Goal: Task Accomplishment & Management: Manage account settings

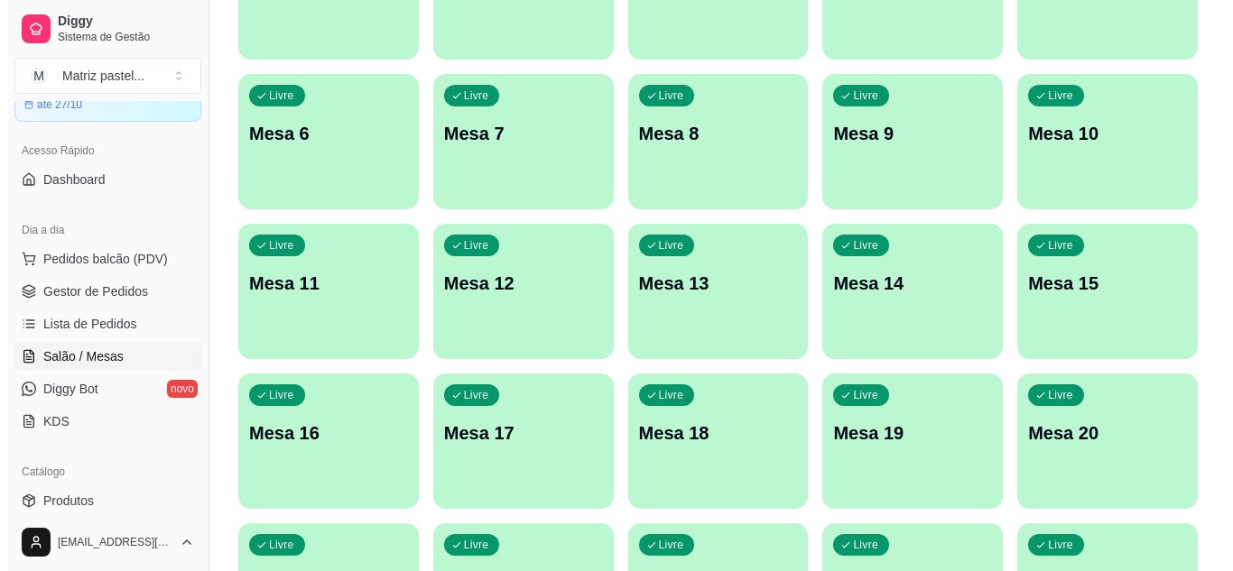
scroll to position [431, 0]
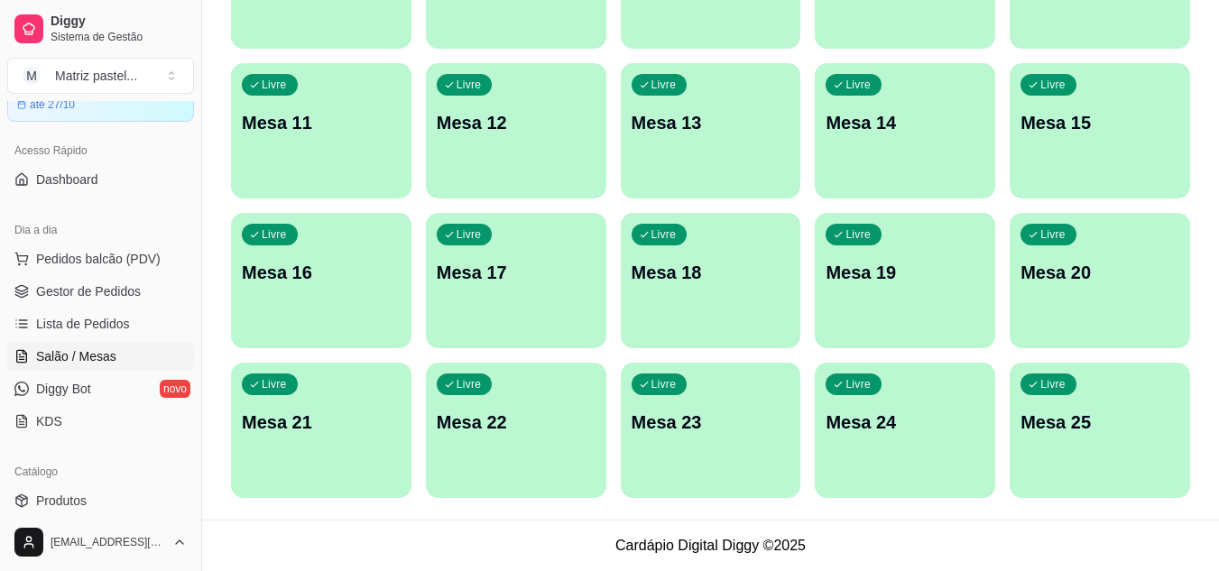
click at [1070, 427] on p "Mesa 25" at bounding box center [1100, 422] width 159 height 25
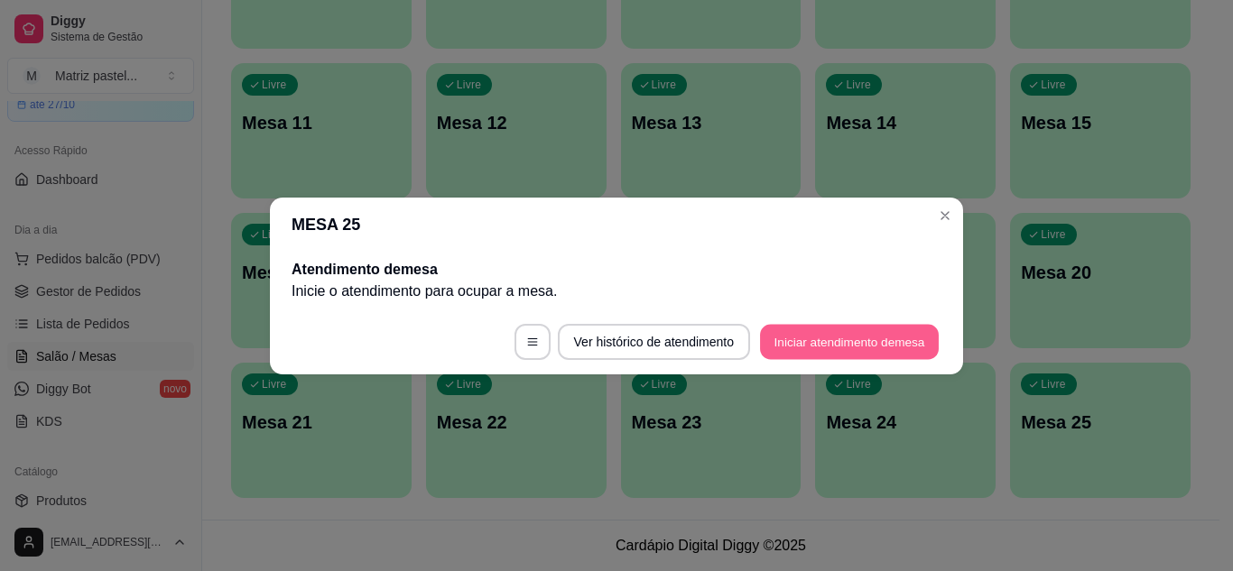
click at [823, 347] on button "Iniciar atendimento de mesa" at bounding box center [849, 341] width 179 height 35
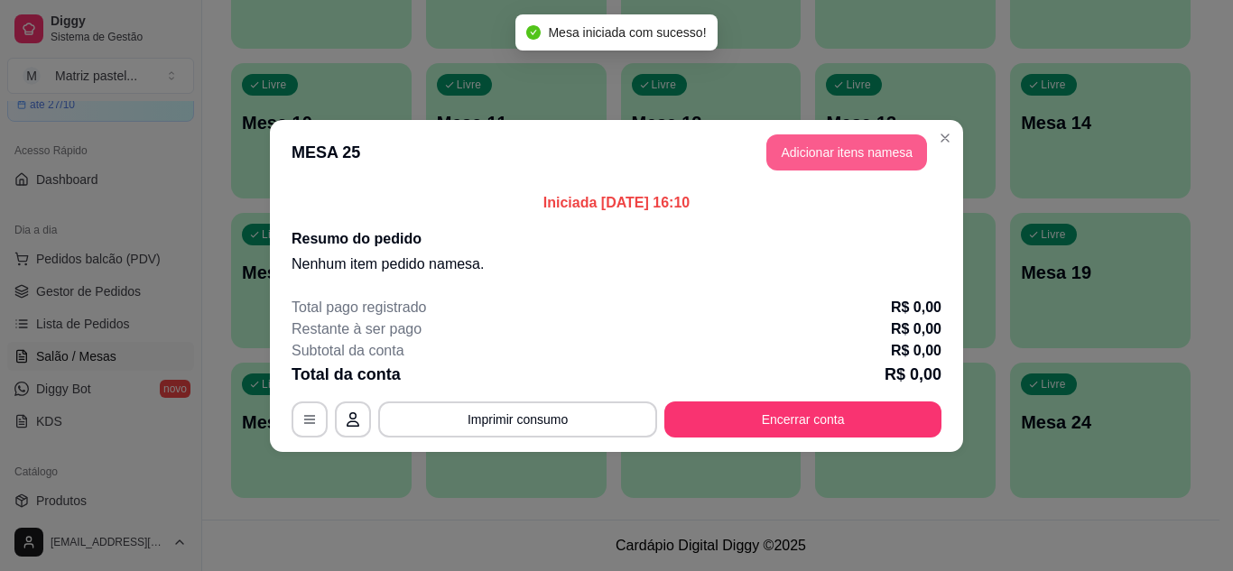
click at [800, 140] on button "Adicionar itens na mesa" at bounding box center [846, 152] width 161 height 36
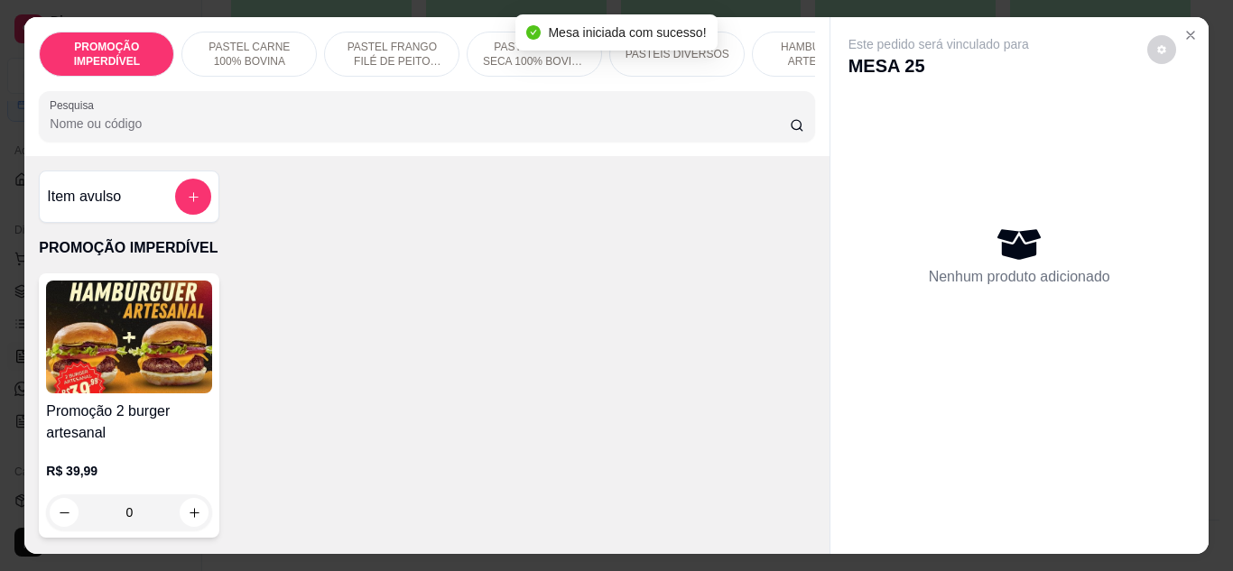
click at [316, 133] on input "Pesquisa" at bounding box center [420, 124] width 740 height 18
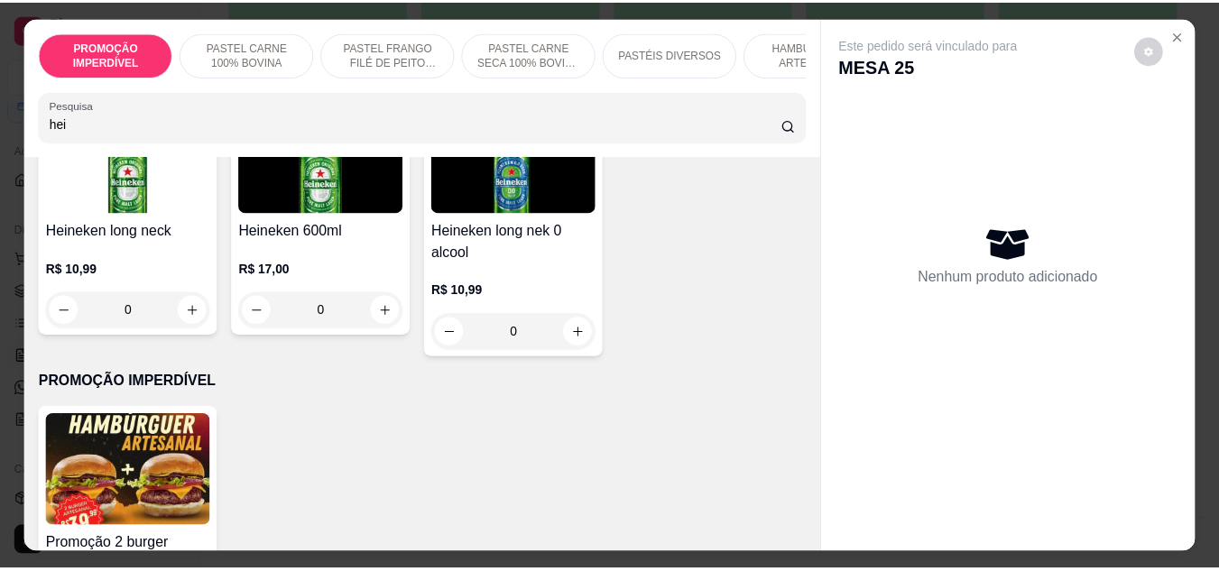
scroll to position [271, 0]
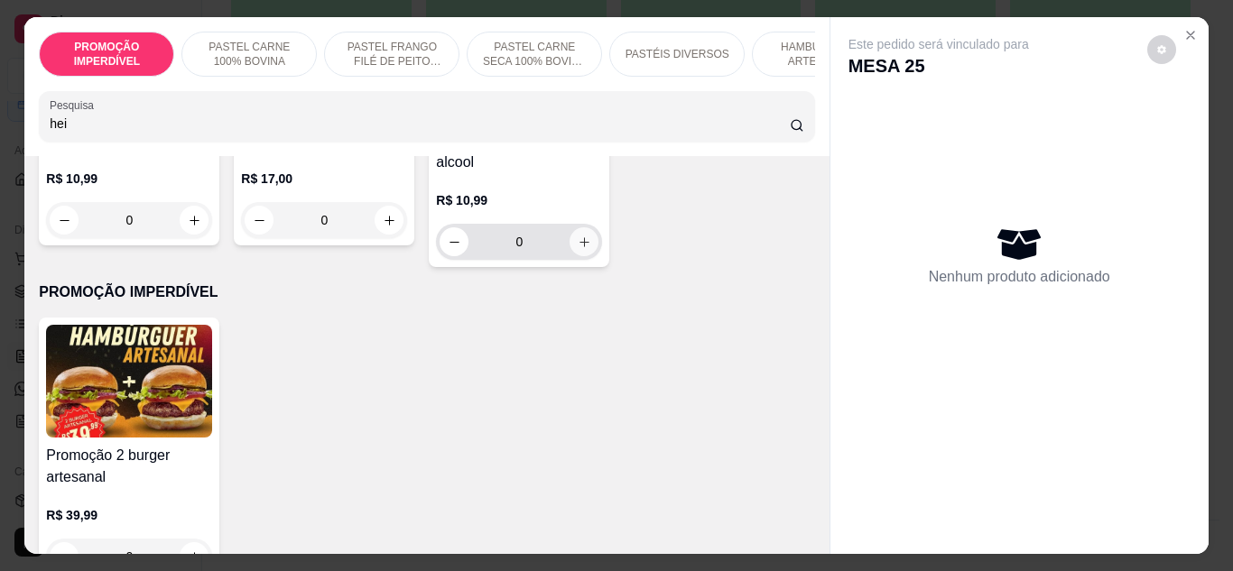
type input "hei"
click at [578, 242] on icon "increase-product-quantity" at bounding box center [585, 243] width 14 height 14
type input "1"
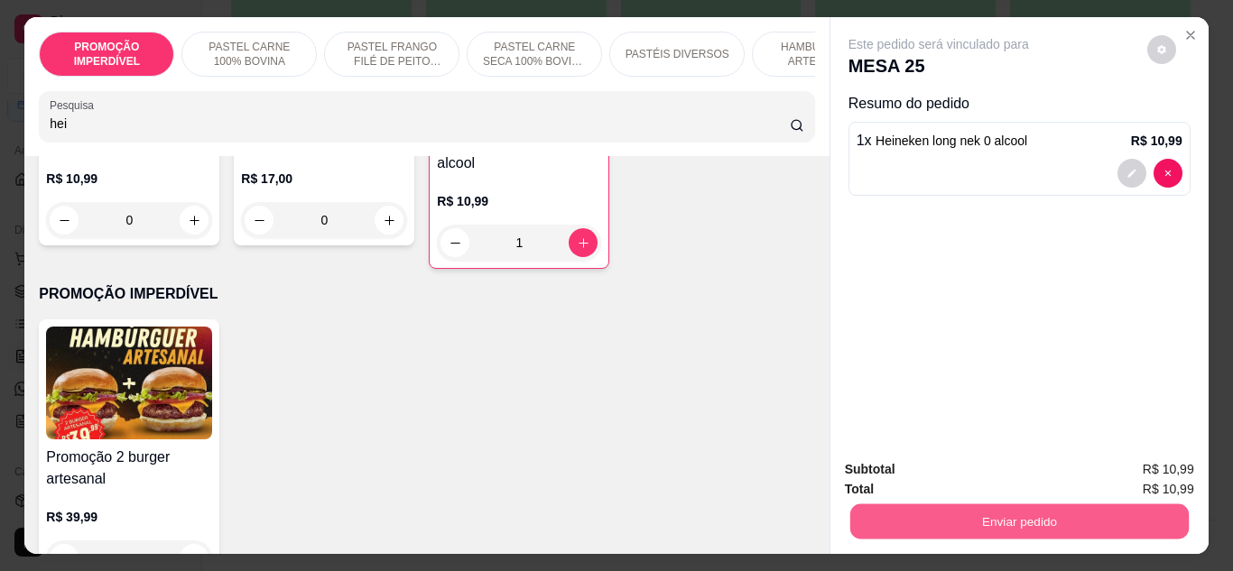
click at [943, 511] on button "Enviar pedido" at bounding box center [1018, 521] width 338 height 35
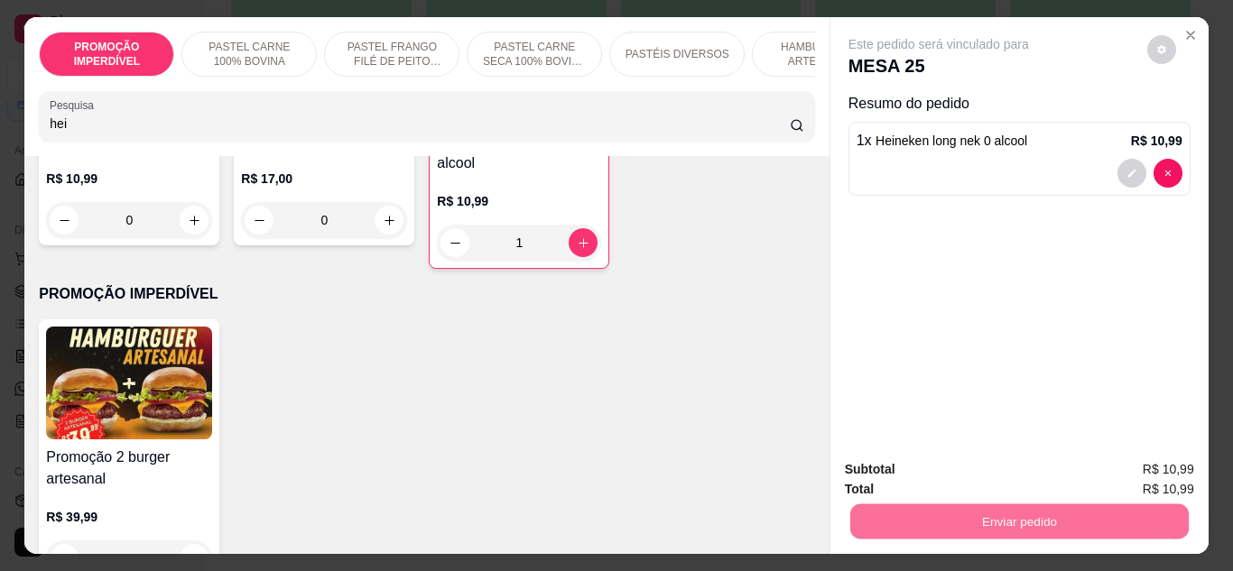
click at [1152, 459] on button "Enviar pedido" at bounding box center [1147, 470] width 102 height 34
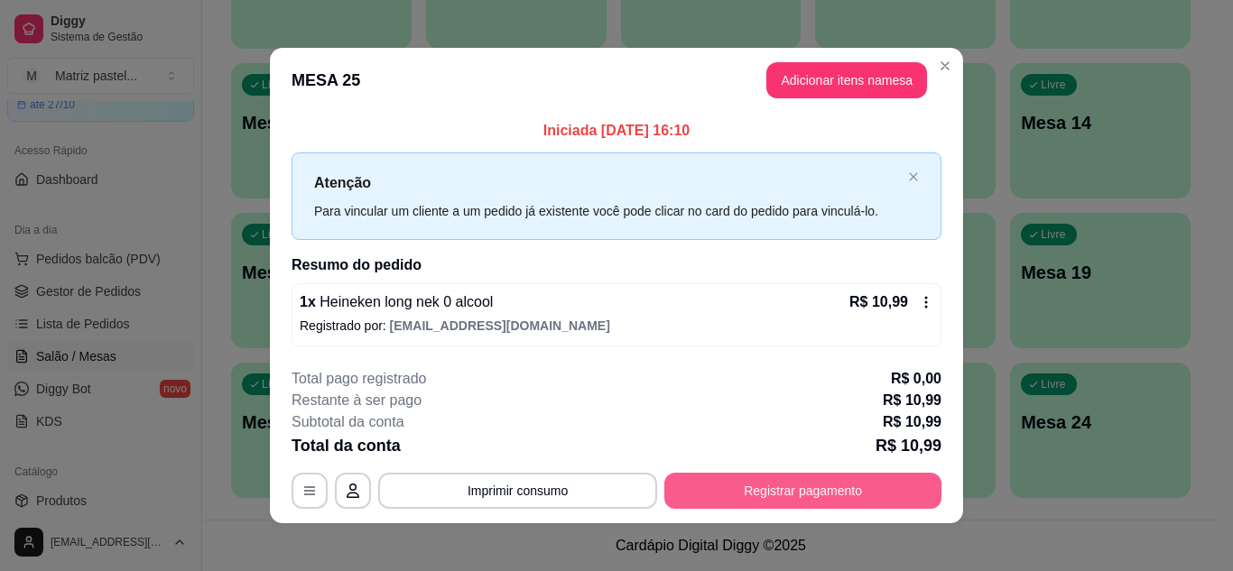
click at [815, 498] on button "Registrar pagamento" at bounding box center [802, 491] width 277 height 36
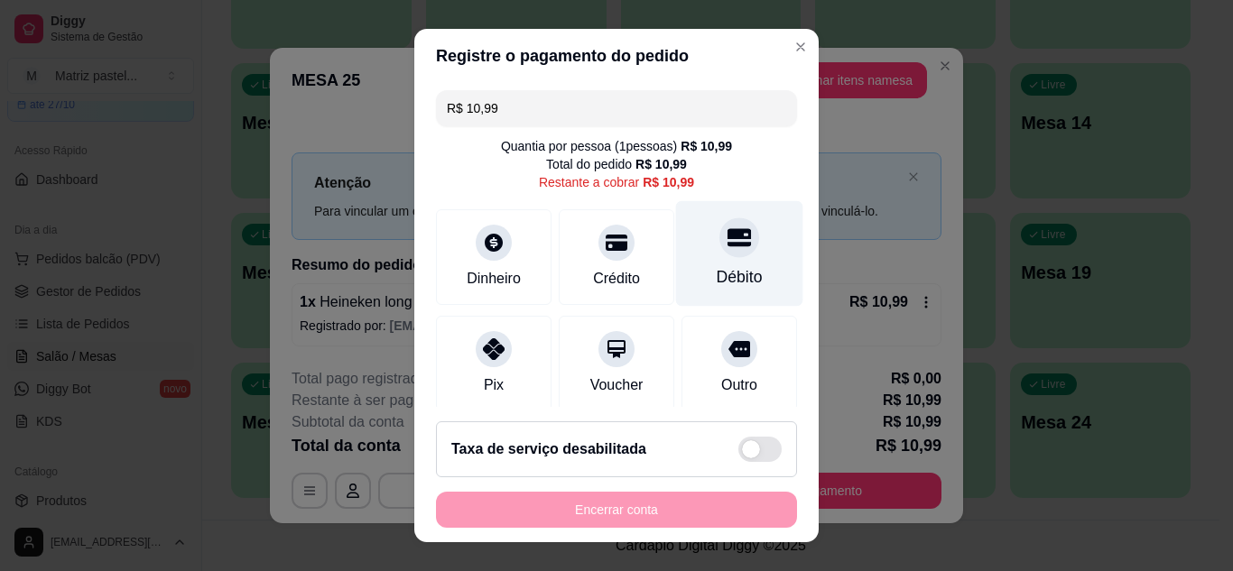
click at [727, 236] on icon at bounding box center [738, 237] width 23 height 18
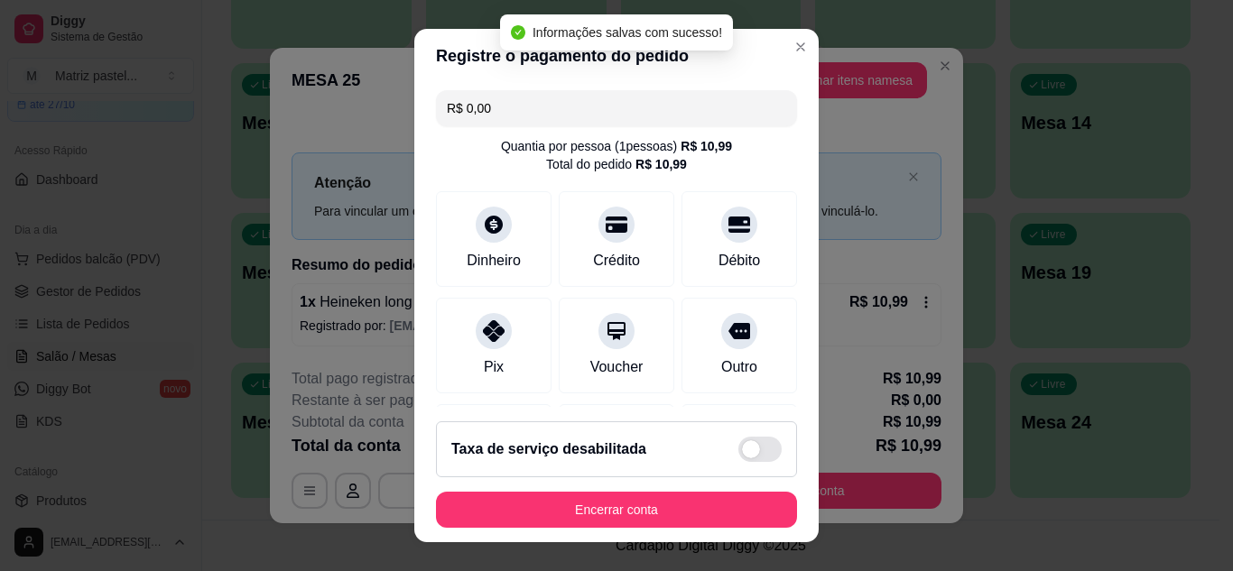
type input "R$ 0,00"
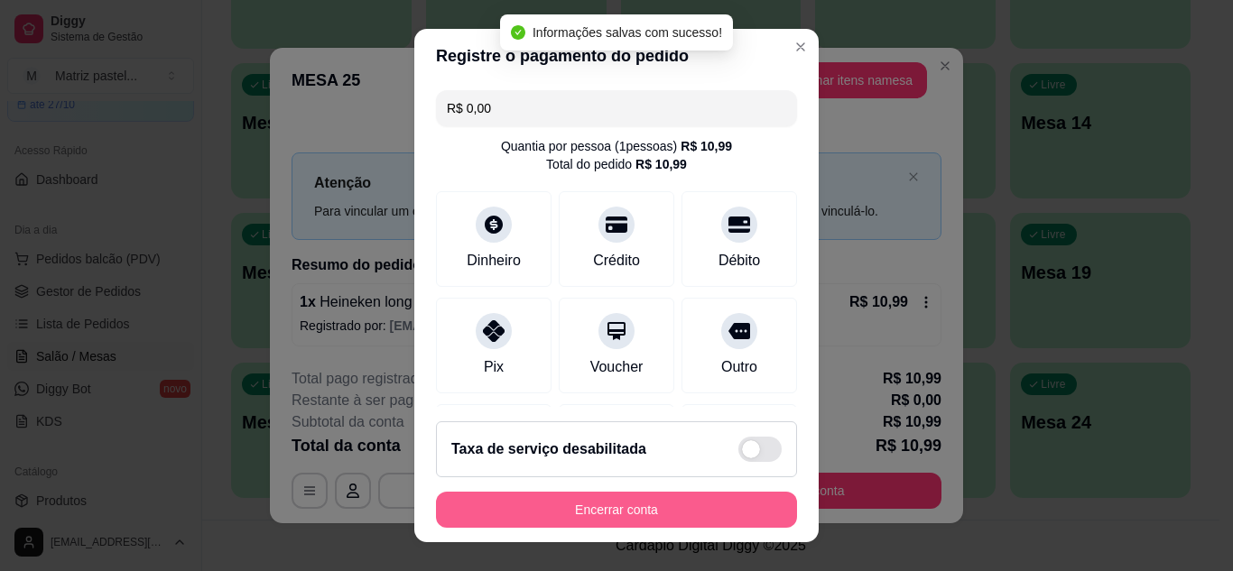
click at [628, 505] on button "Encerrar conta" at bounding box center [616, 510] width 361 height 36
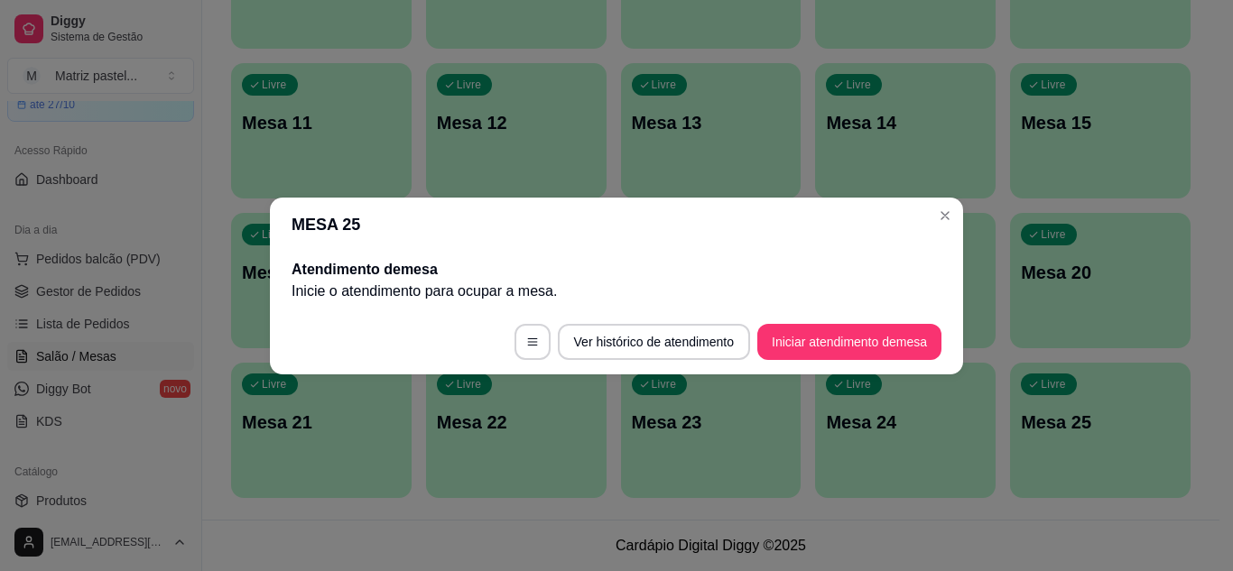
click at [957, 201] on header "MESA 25" at bounding box center [616, 225] width 693 height 54
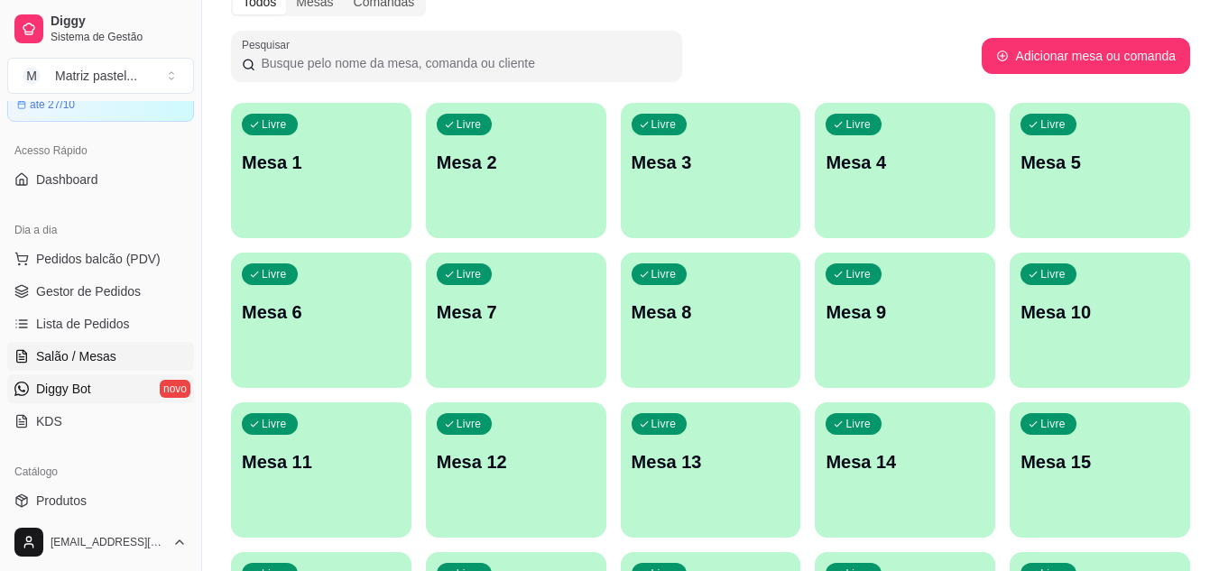
scroll to position [70, 0]
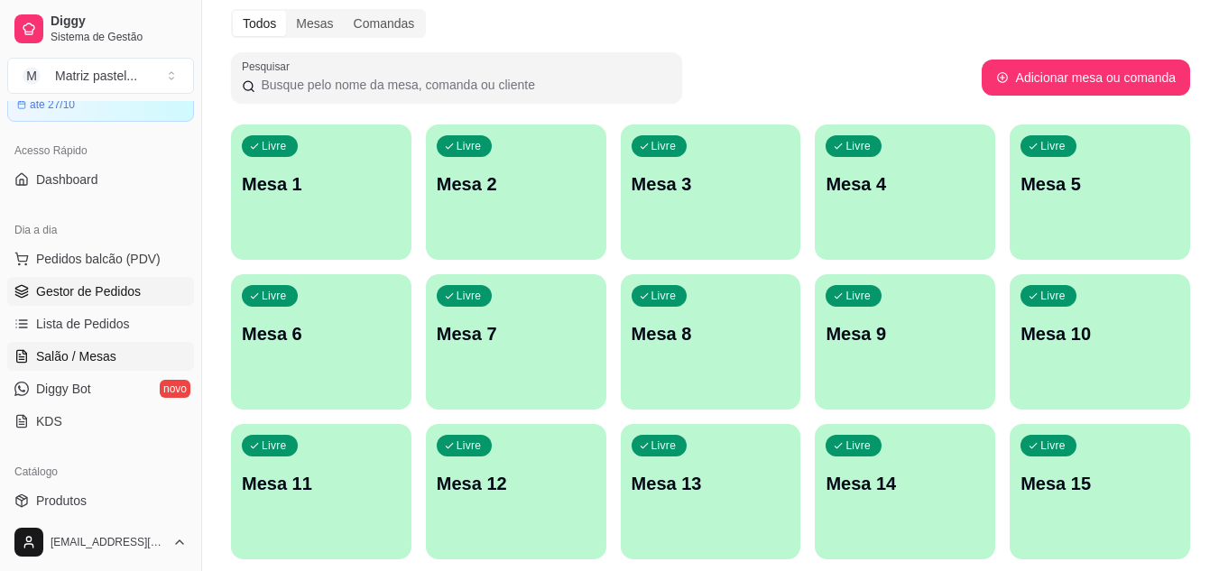
click at [94, 291] on span "Gestor de Pedidos" at bounding box center [88, 291] width 105 height 18
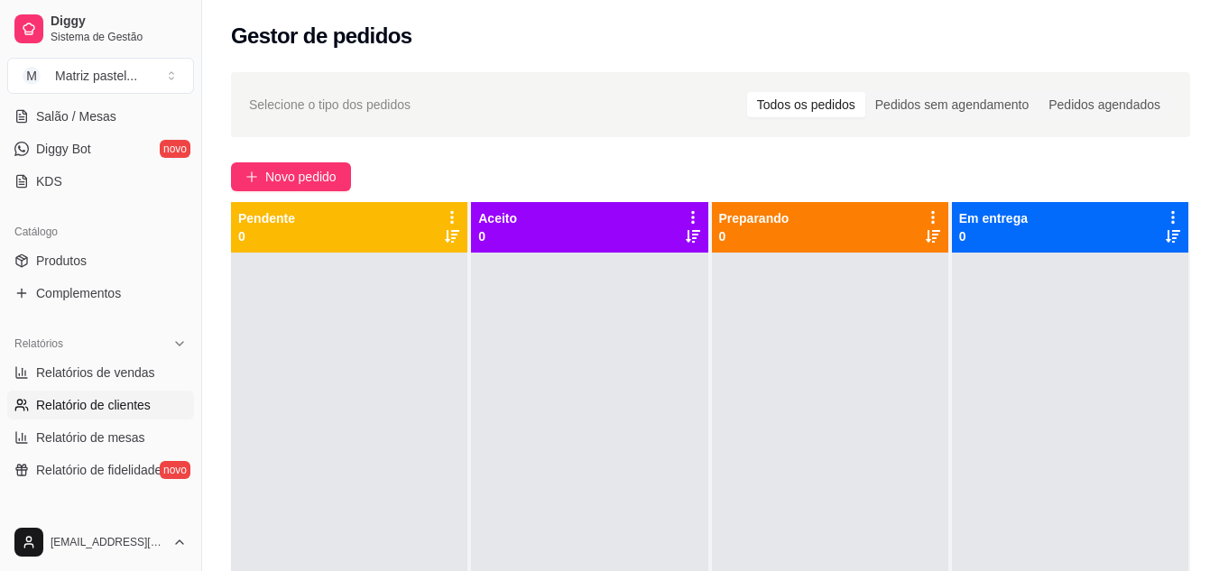
scroll to position [361, 0]
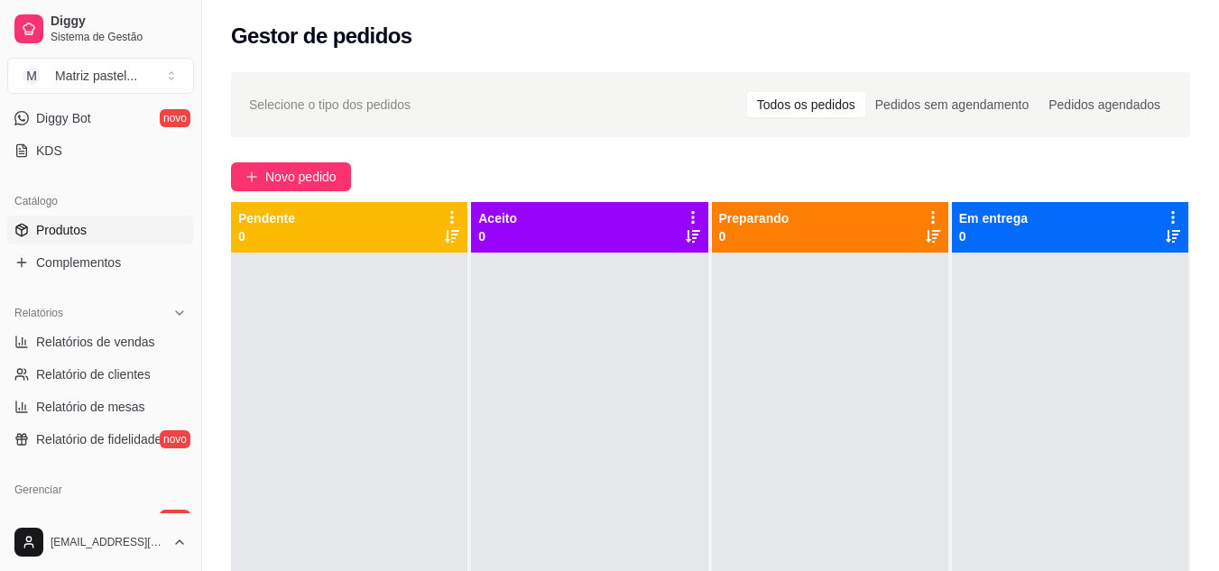
click at [103, 217] on link "Produtos" at bounding box center [100, 230] width 187 height 29
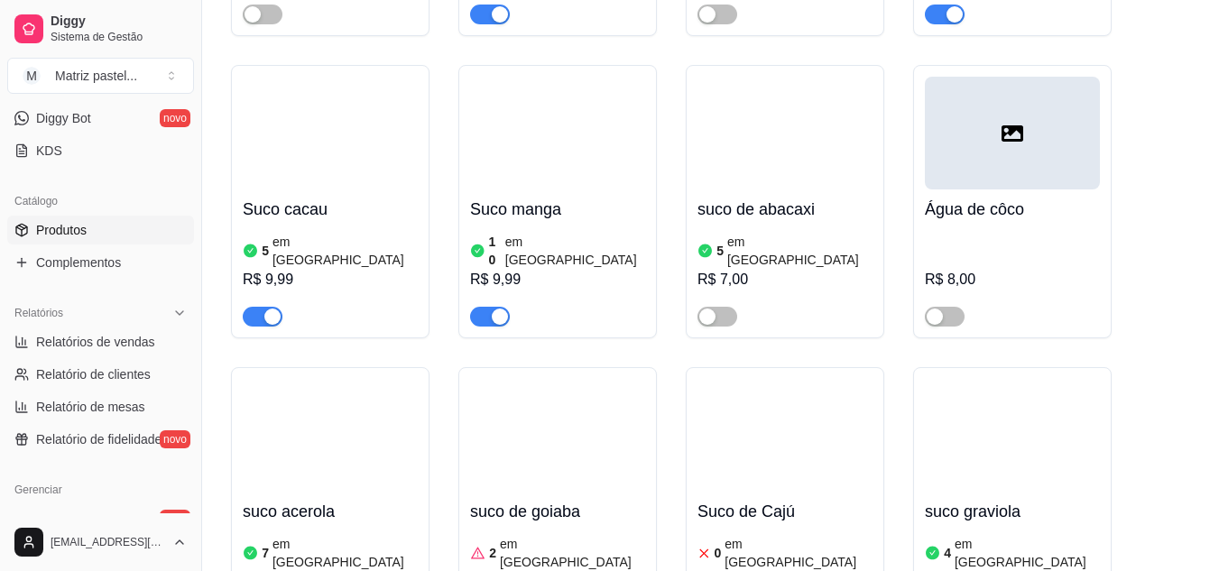
scroll to position [10514, 0]
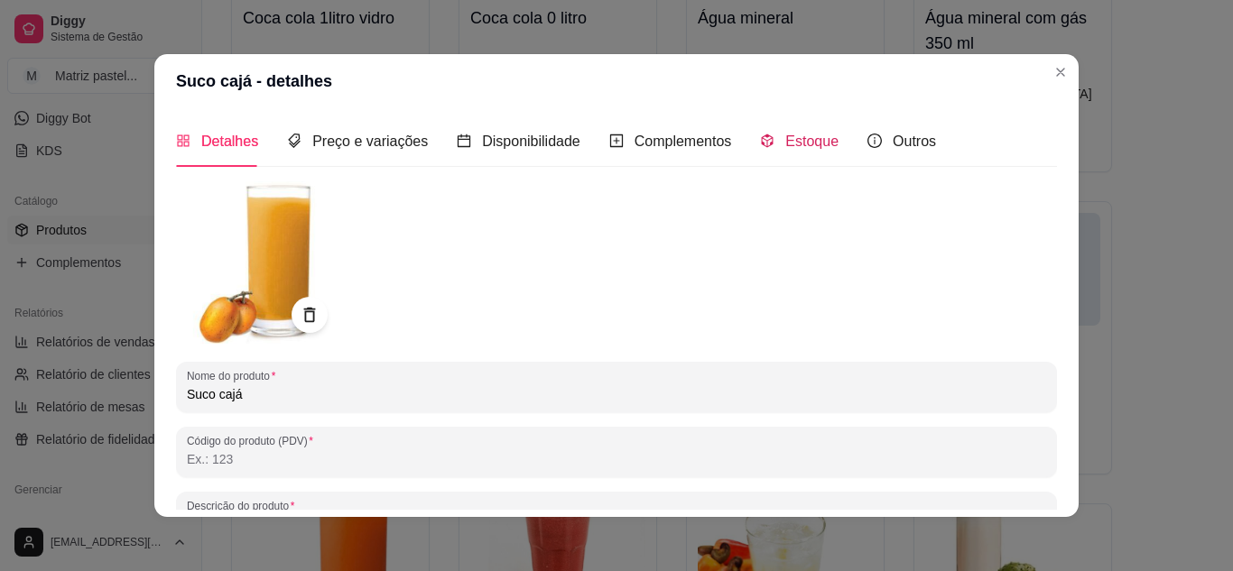
click at [818, 139] on span "Estoque" at bounding box center [811, 141] width 53 height 15
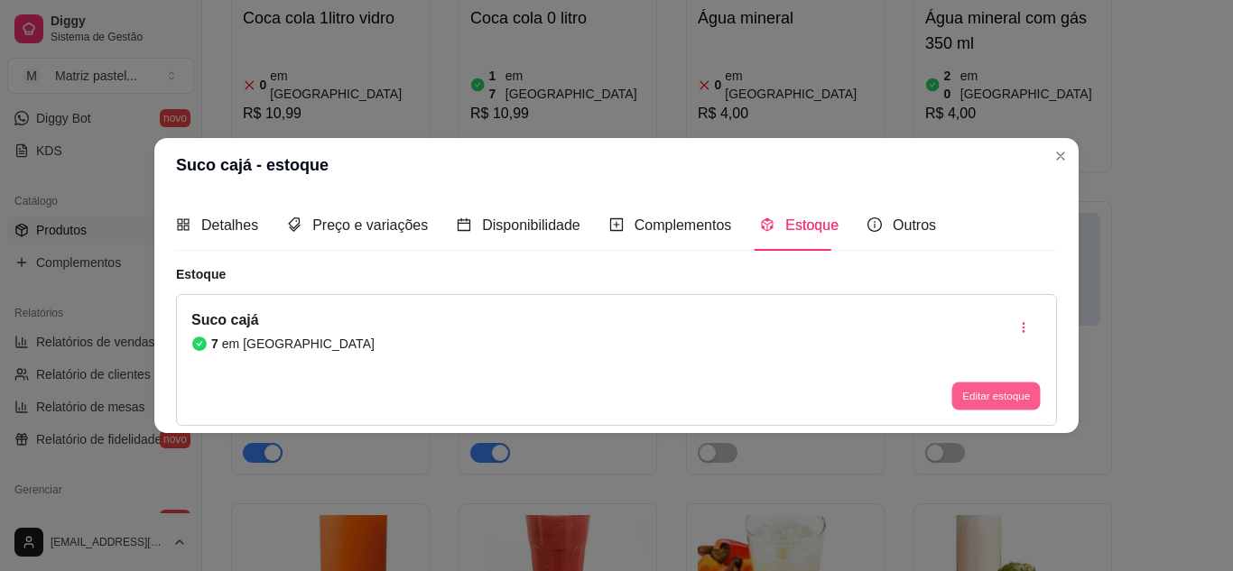
click at [1022, 394] on button "Editar estoque" at bounding box center [995, 397] width 88 height 28
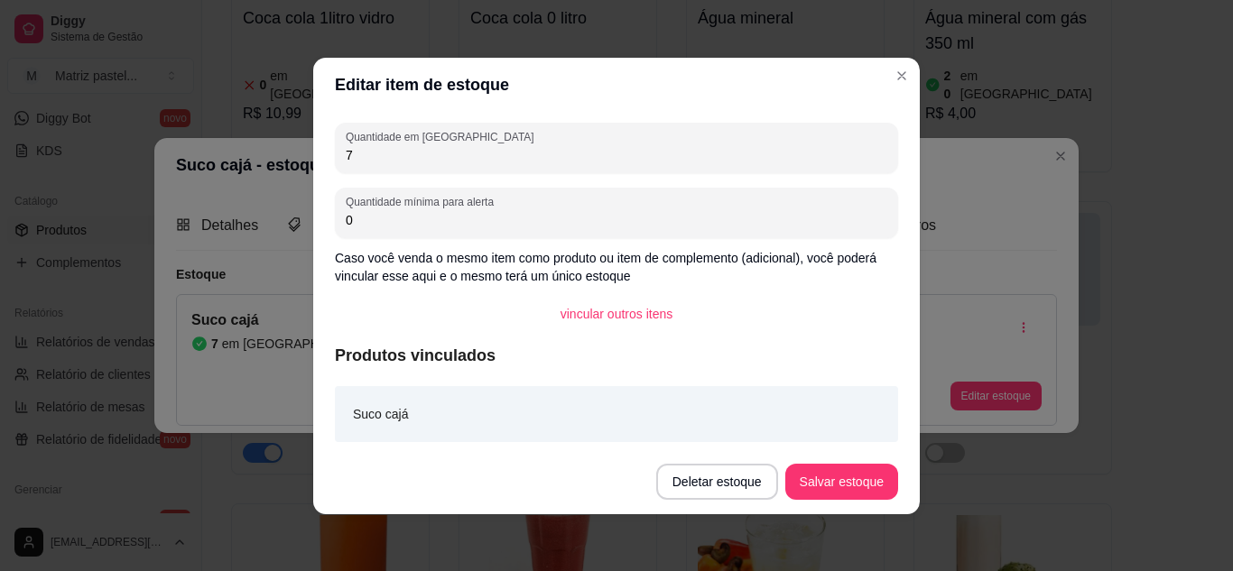
click at [449, 159] on input "7" at bounding box center [616, 155] width 541 height 18
type input "1"
click at [869, 487] on button "Salvar estoque" at bounding box center [841, 482] width 113 height 36
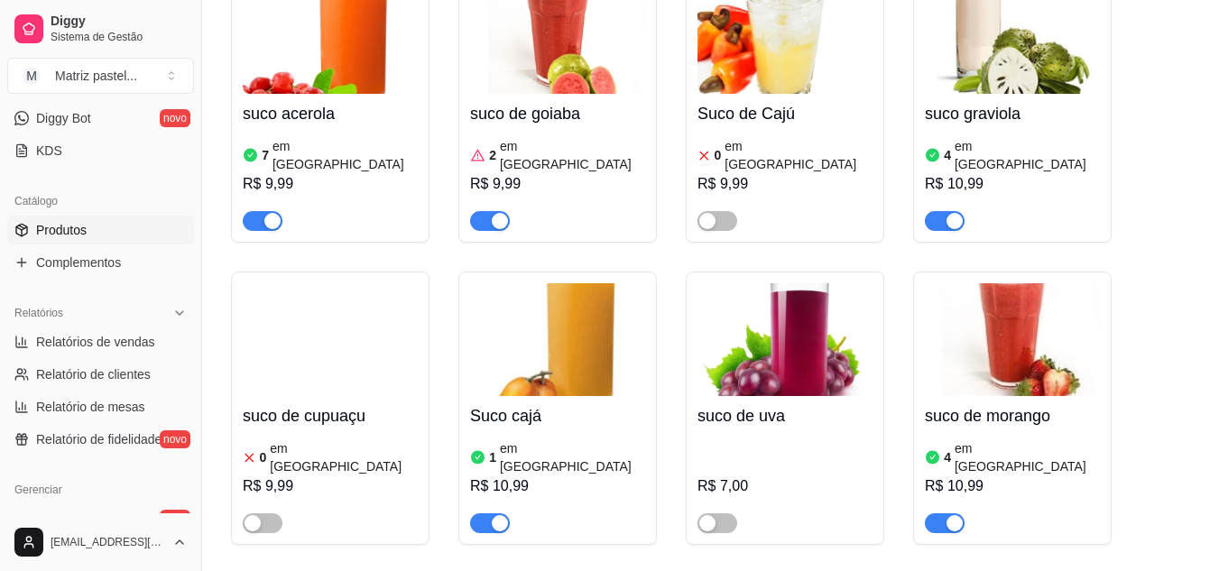
scroll to position [11145, 0]
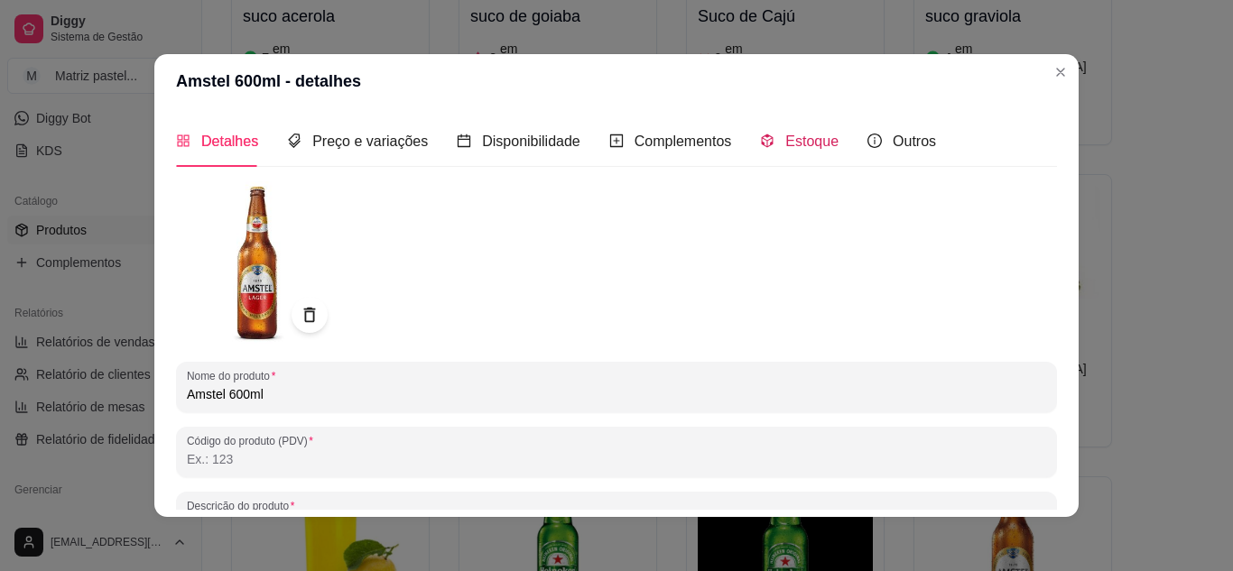
click at [771, 143] on div "Estoque" at bounding box center [799, 141] width 79 height 23
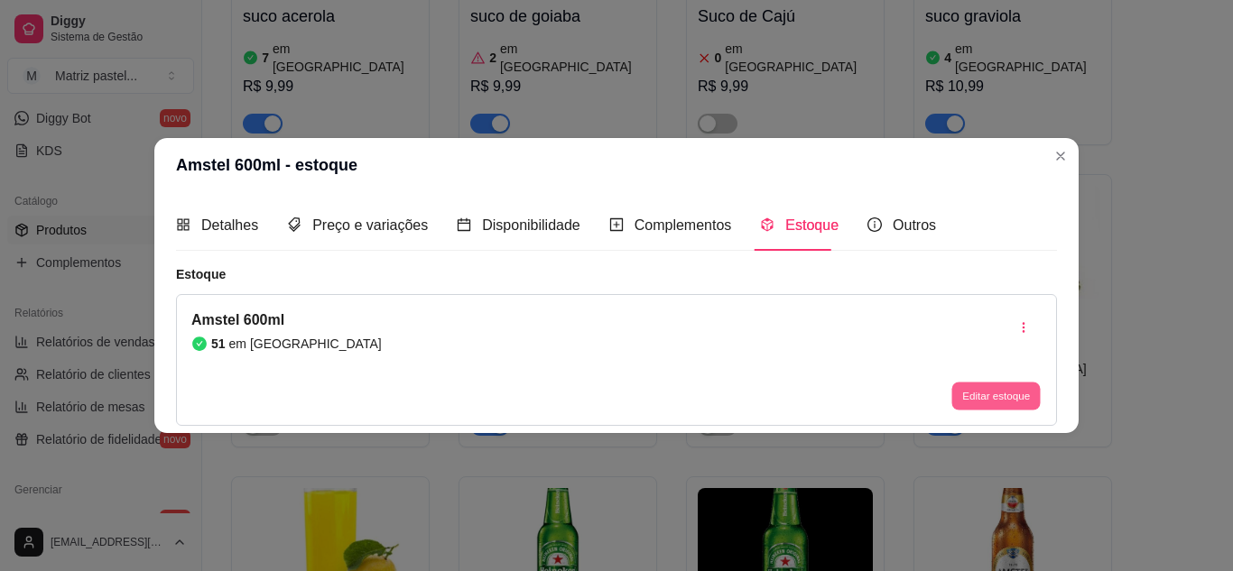
click at [964, 394] on button "Editar estoque" at bounding box center [995, 397] width 88 height 28
click at [394, 154] on input "51" at bounding box center [616, 154] width 541 height 18
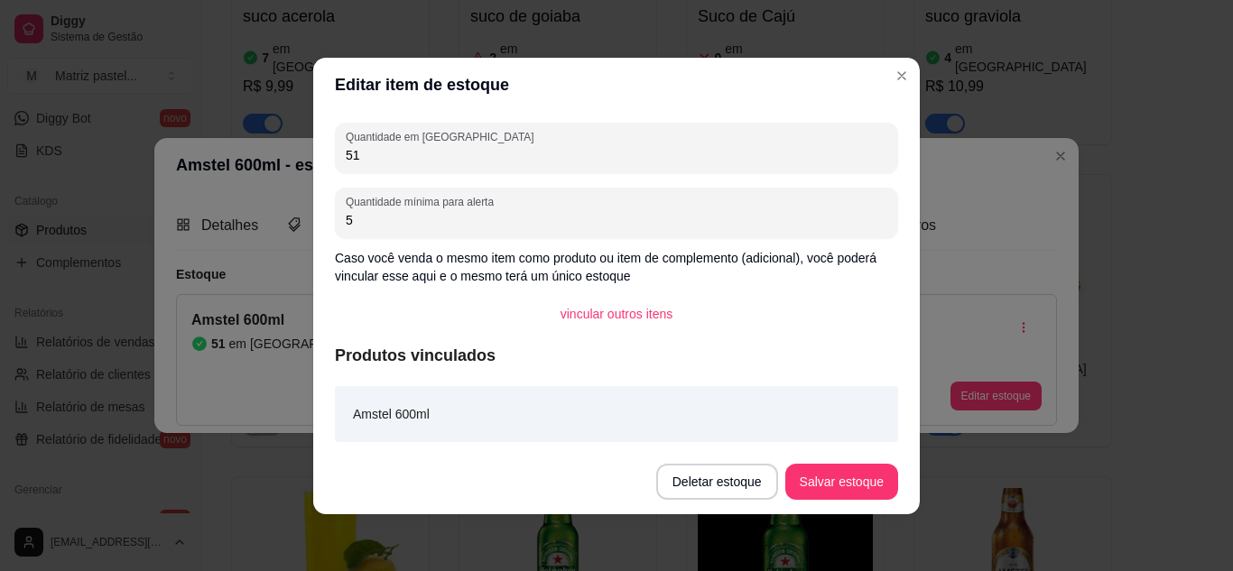
click at [394, 154] on input "51" at bounding box center [616, 155] width 541 height 18
type input "68"
click at [824, 474] on button "Salvar estoque" at bounding box center [841, 481] width 110 height 35
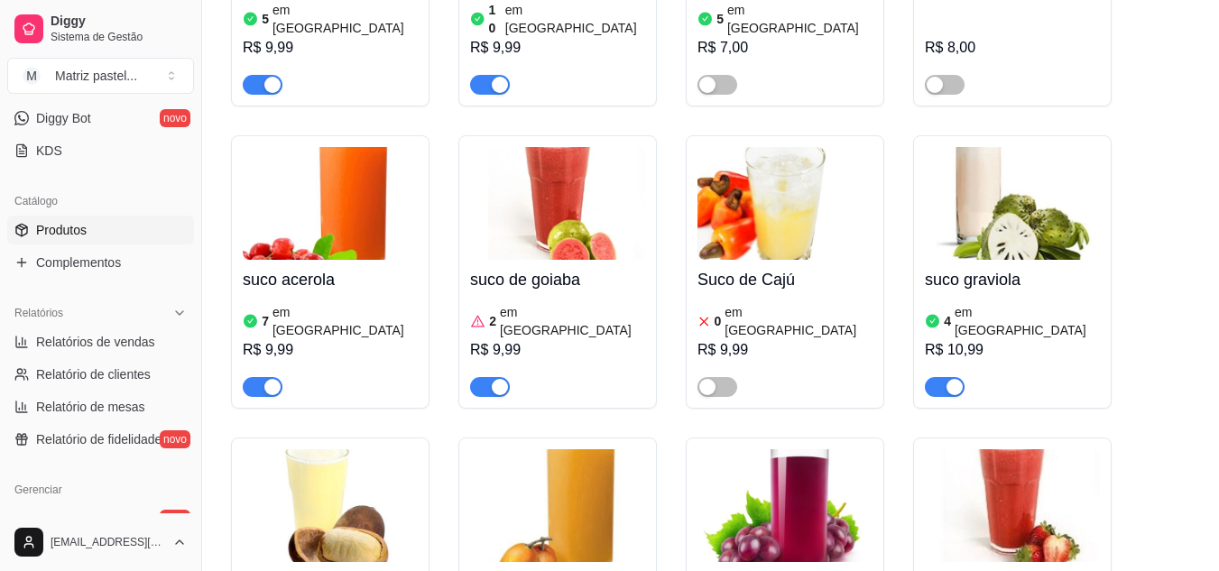
scroll to position [10784, 0]
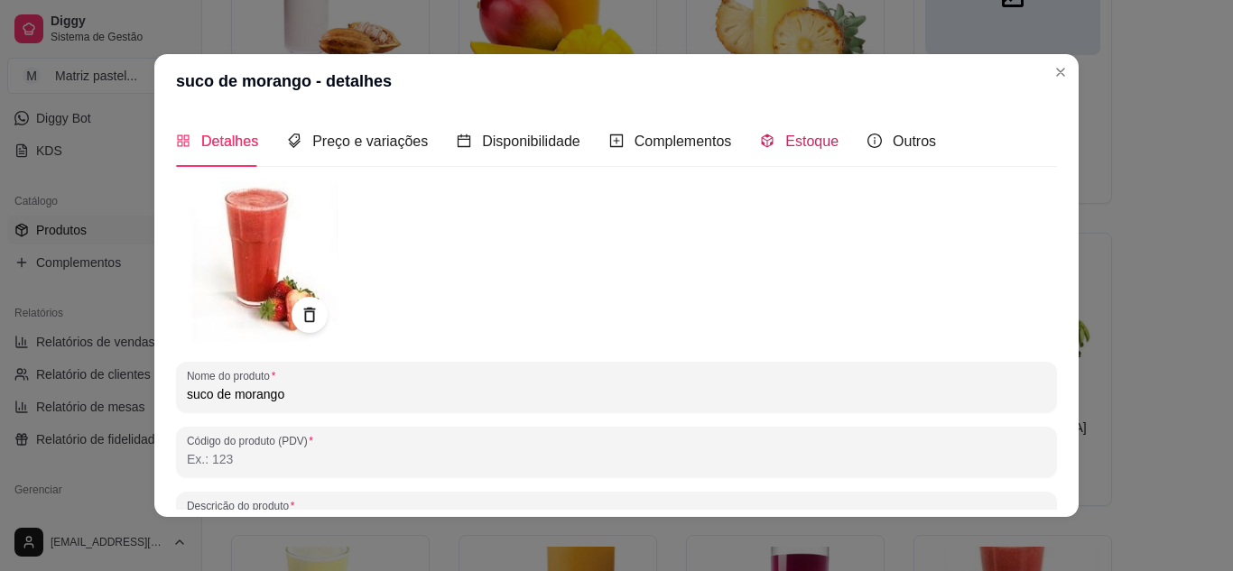
click at [785, 134] on span "Estoque" at bounding box center [811, 141] width 53 height 15
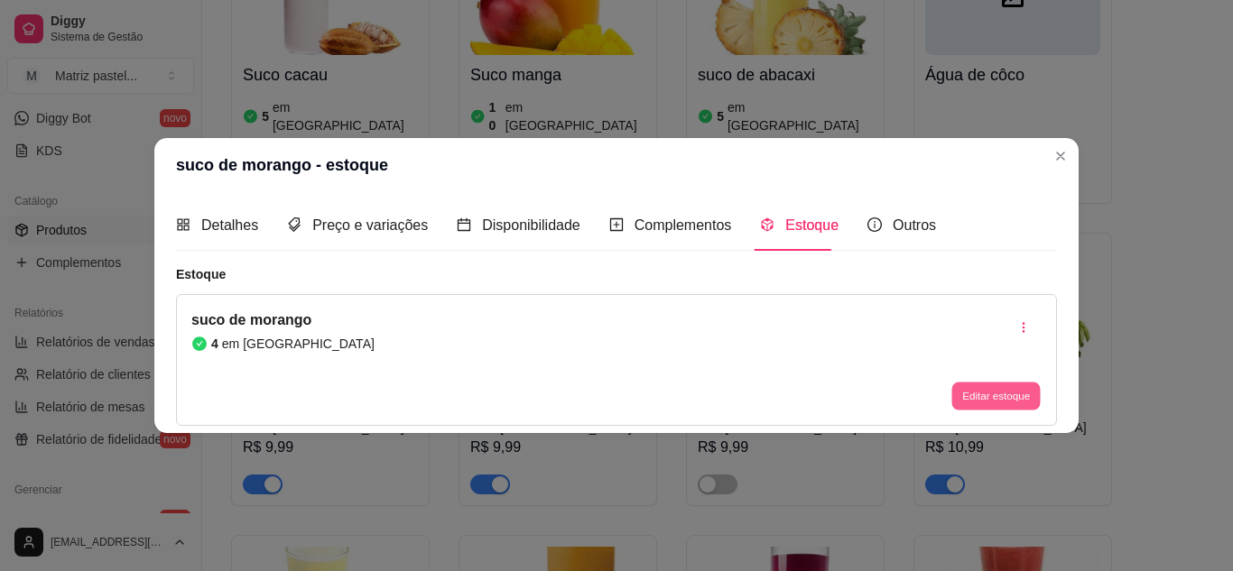
click at [967, 383] on button "Editar estoque" at bounding box center [995, 397] width 88 height 28
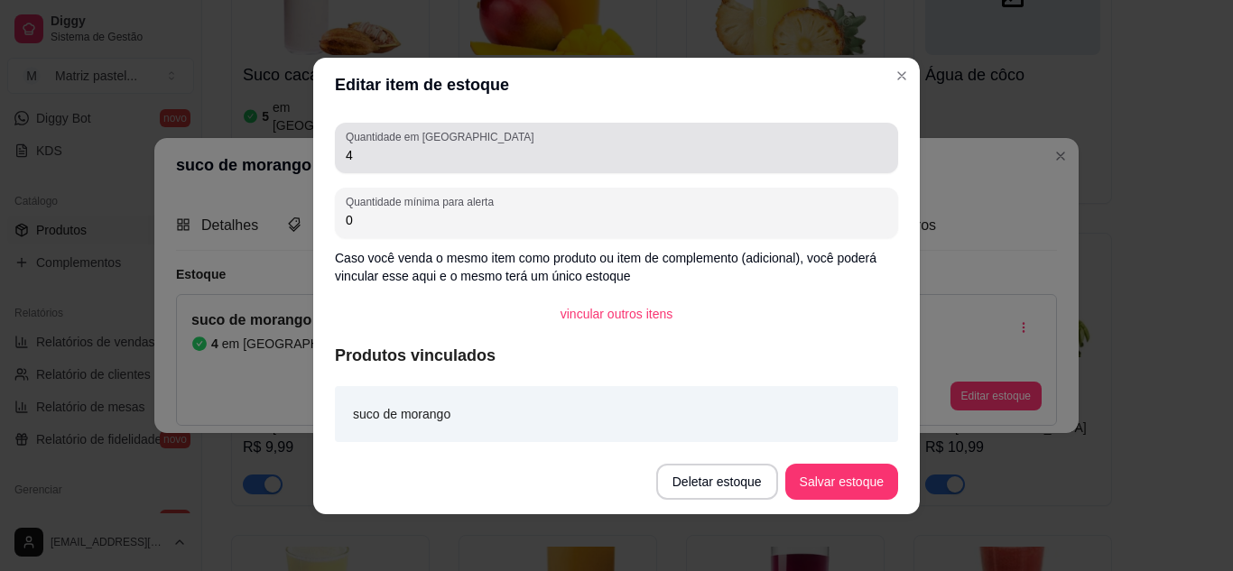
click at [430, 147] on input "4" at bounding box center [616, 155] width 541 height 18
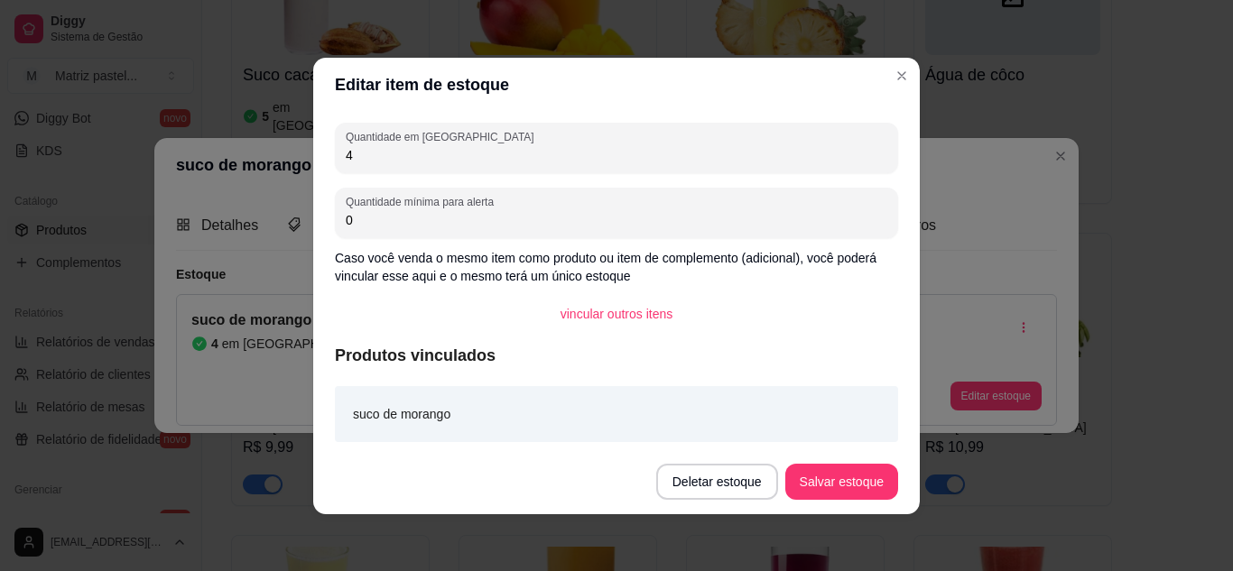
click at [430, 147] on input "4" at bounding box center [616, 155] width 541 height 18
type input "3"
click at [822, 484] on button "Salvar estoque" at bounding box center [841, 482] width 113 height 36
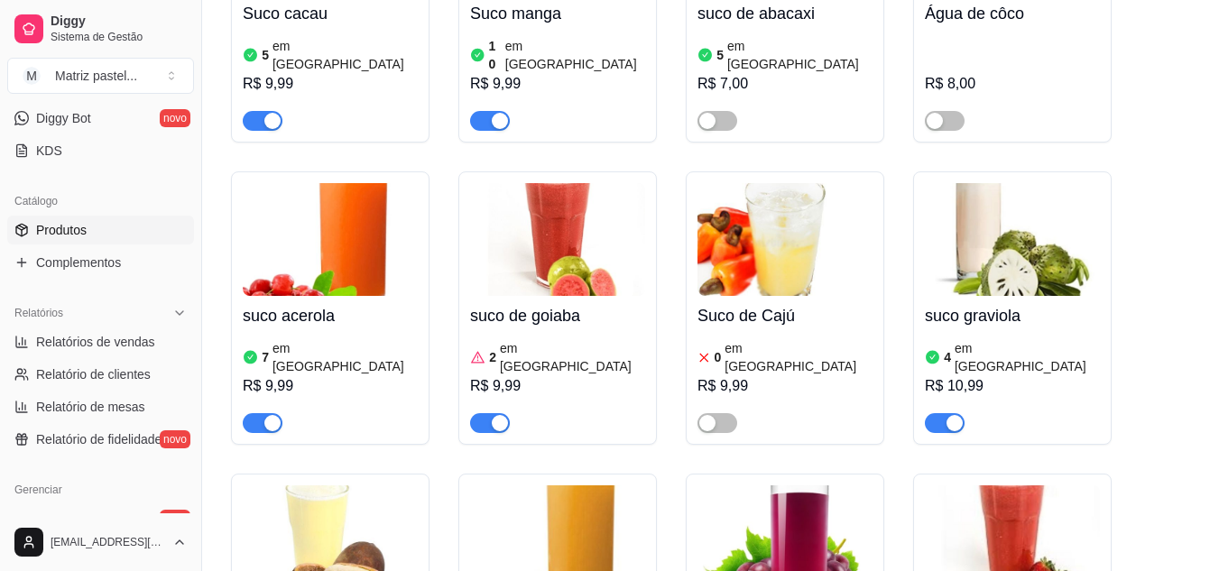
scroll to position [10875, 0]
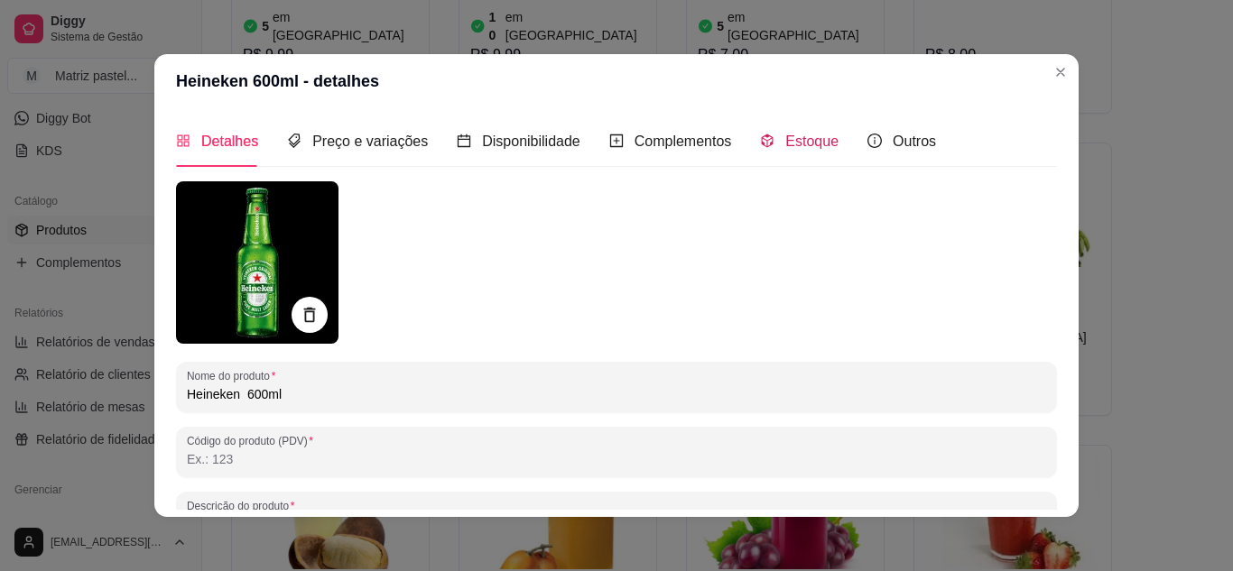
click at [785, 142] on span "Estoque" at bounding box center [811, 141] width 53 height 15
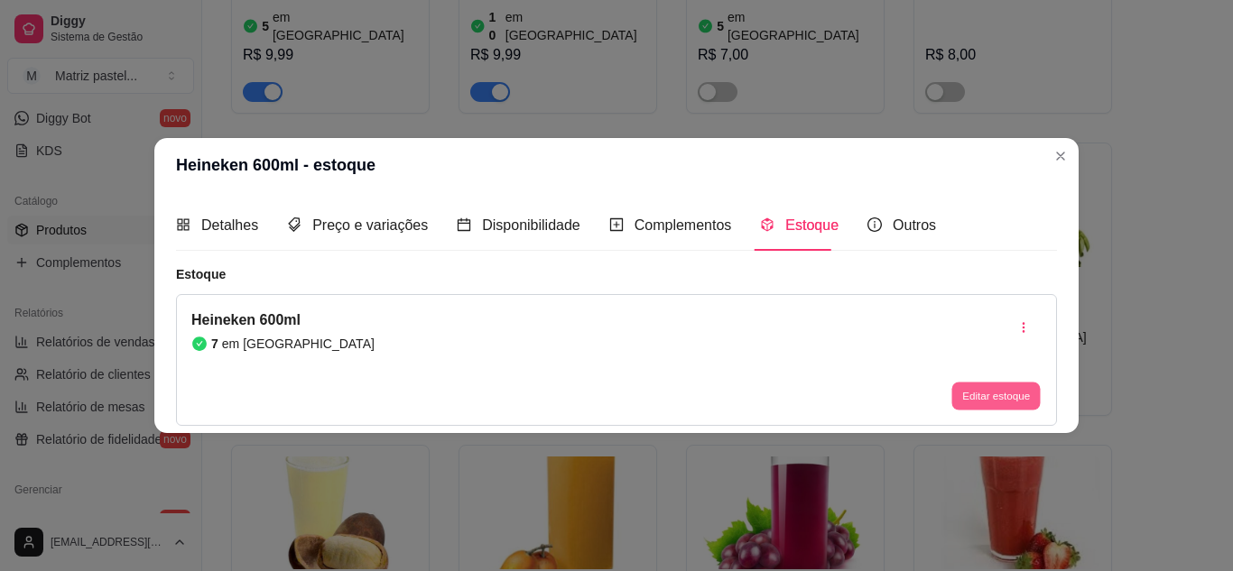
click at [992, 390] on button "Editar estoque" at bounding box center [995, 397] width 88 height 28
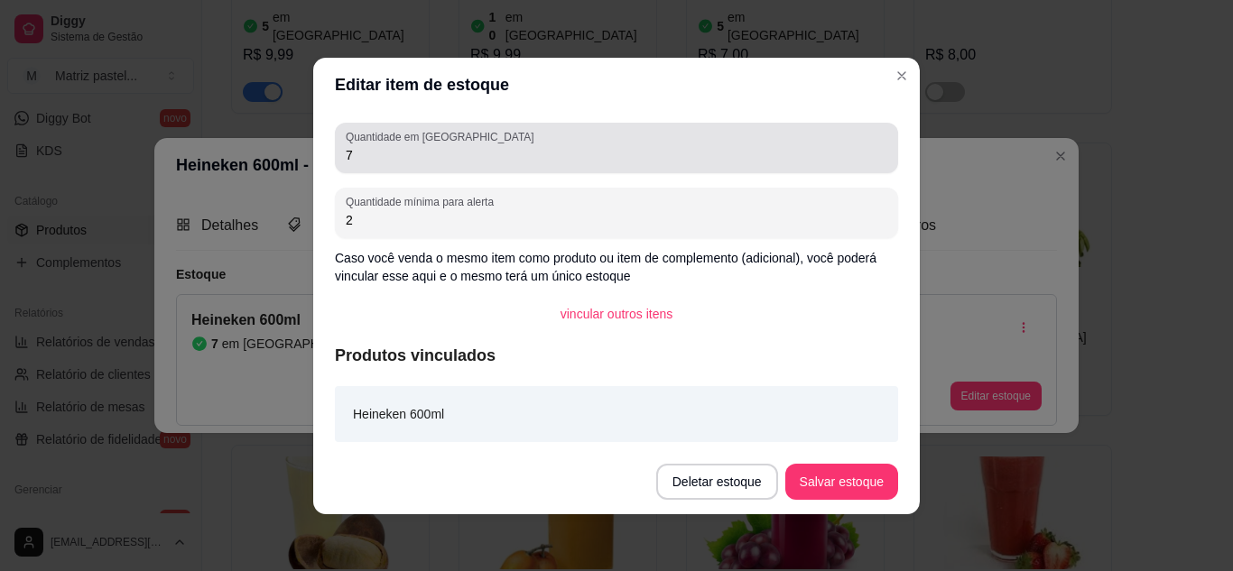
click at [468, 154] on input "7" at bounding box center [616, 155] width 541 height 18
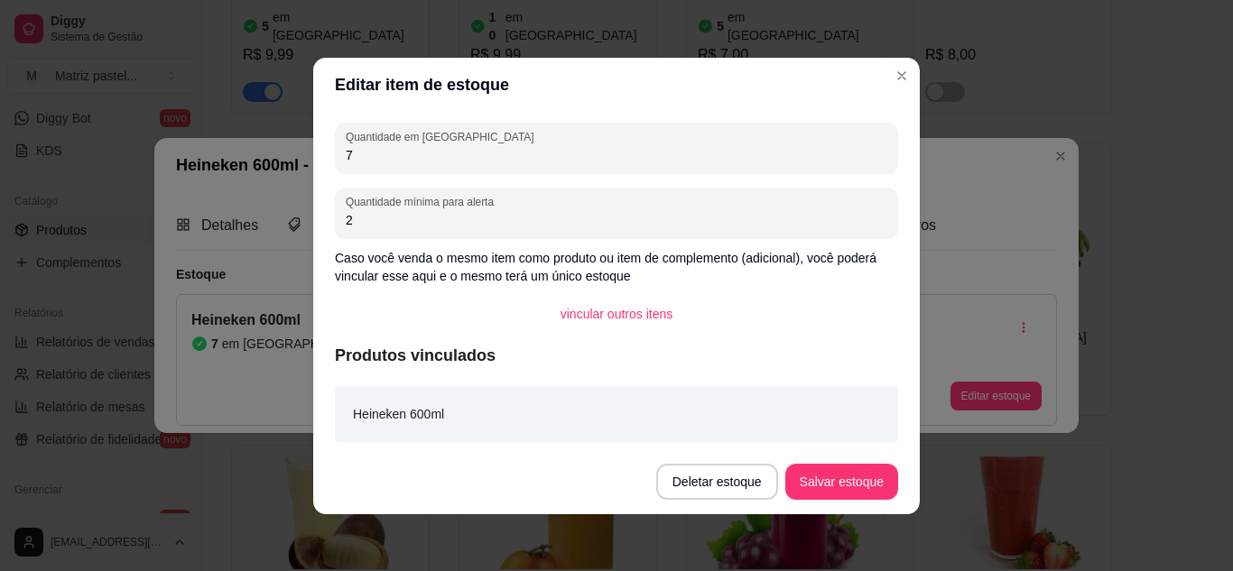
click at [468, 154] on input "7" at bounding box center [616, 155] width 541 height 18
type input "31"
click at [856, 477] on button "Salvar estoque" at bounding box center [841, 481] width 110 height 35
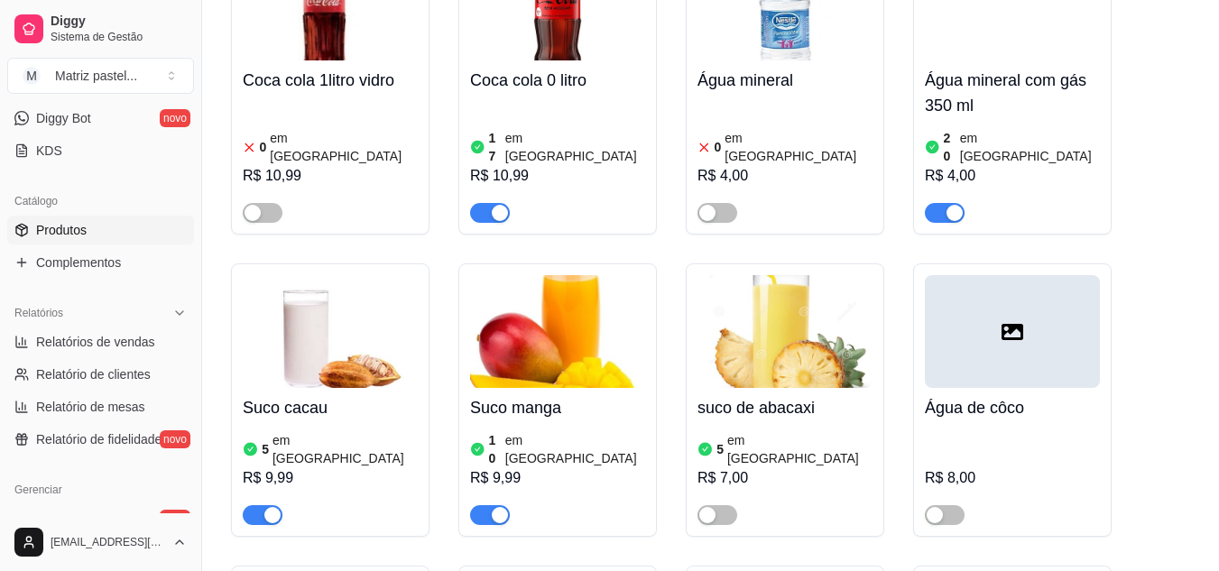
scroll to position [10423, 0]
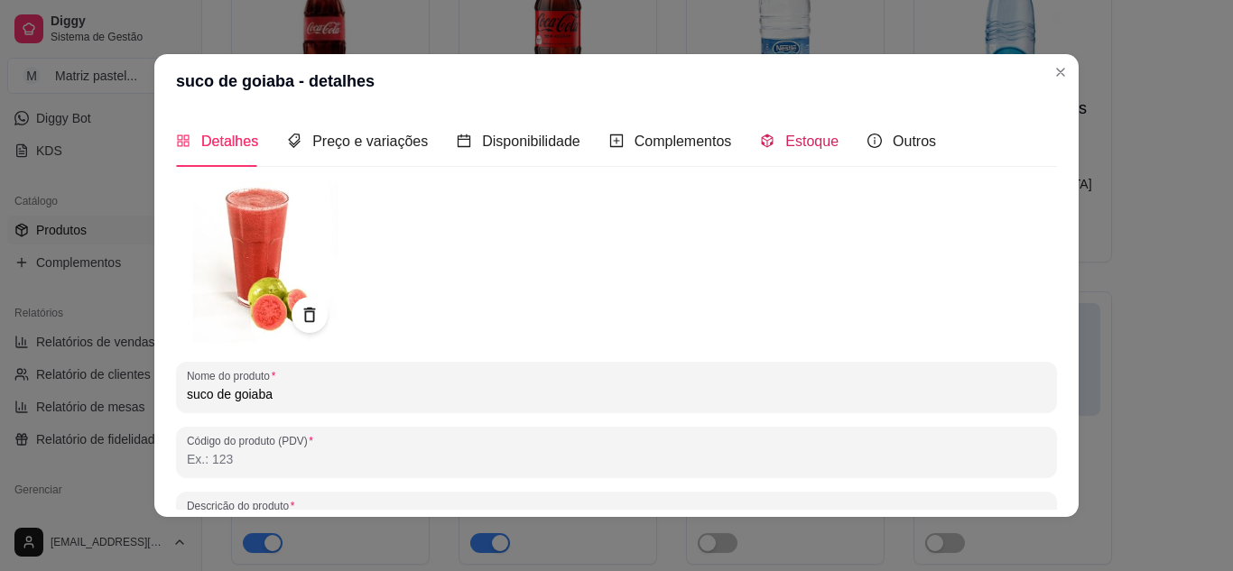
click at [785, 134] on span "Estoque" at bounding box center [811, 141] width 53 height 15
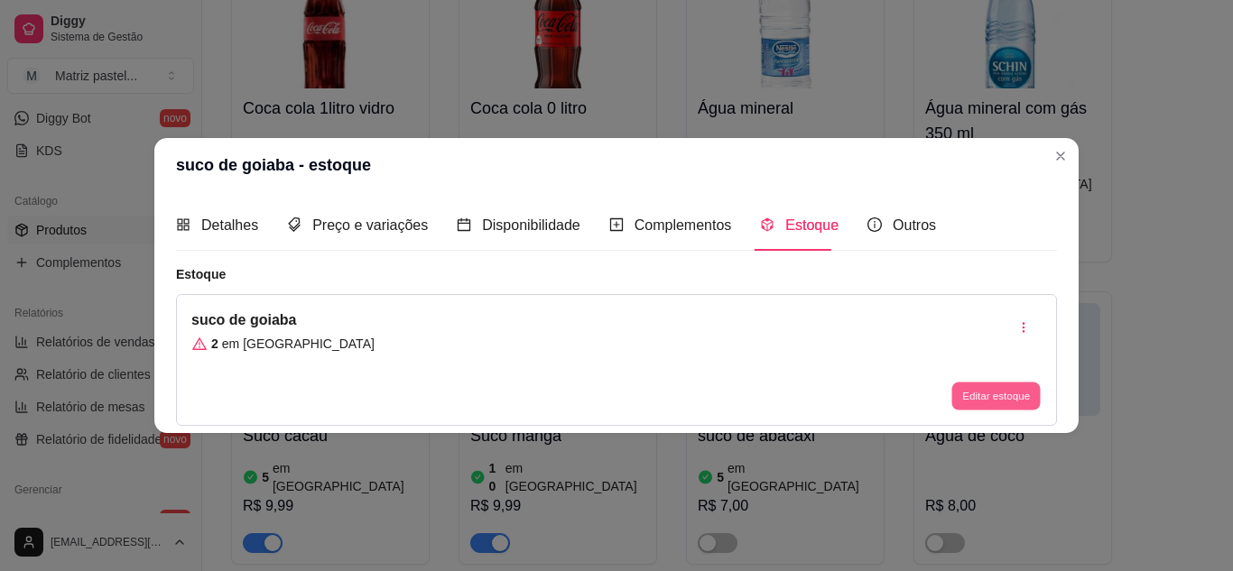
click at [1025, 396] on button "Editar estoque" at bounding box center [995, 397] width 88 height 28
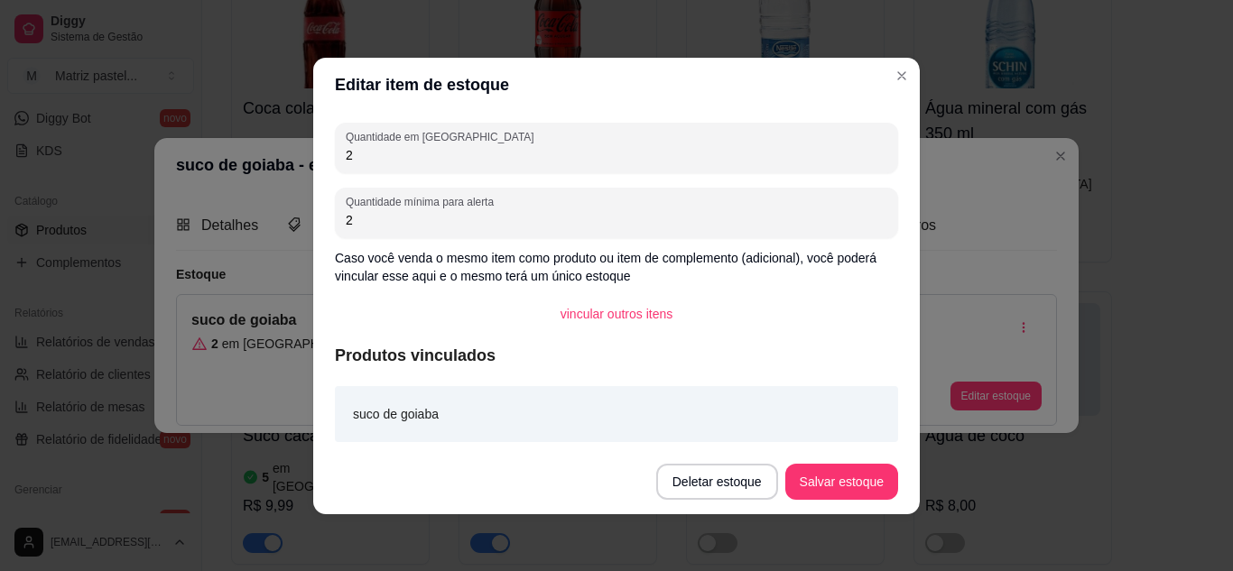
click at [463, 157] on input "2" at bounding box center [616, 155] width 541 height 18
type input "3"
type input "10"
click at [852, 471] on button "Salvar estoque" at bounding box center [841, 482] width 113 height 36
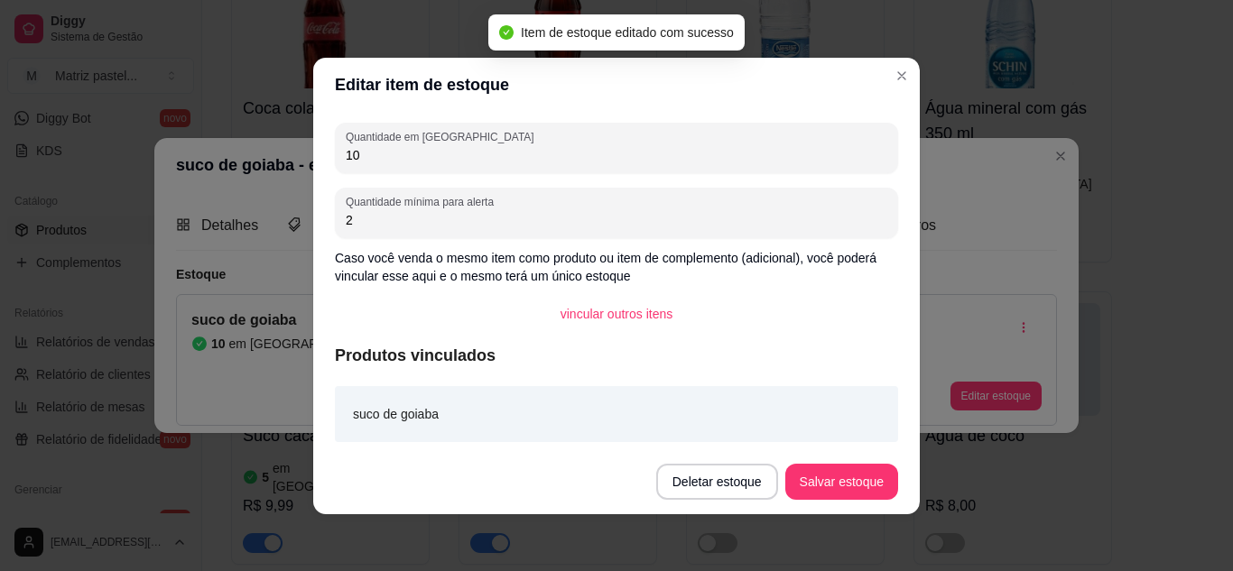
click at [894, 93] on header "Editar item de estoque" at bounding box center [616, 85] width 606 height 54
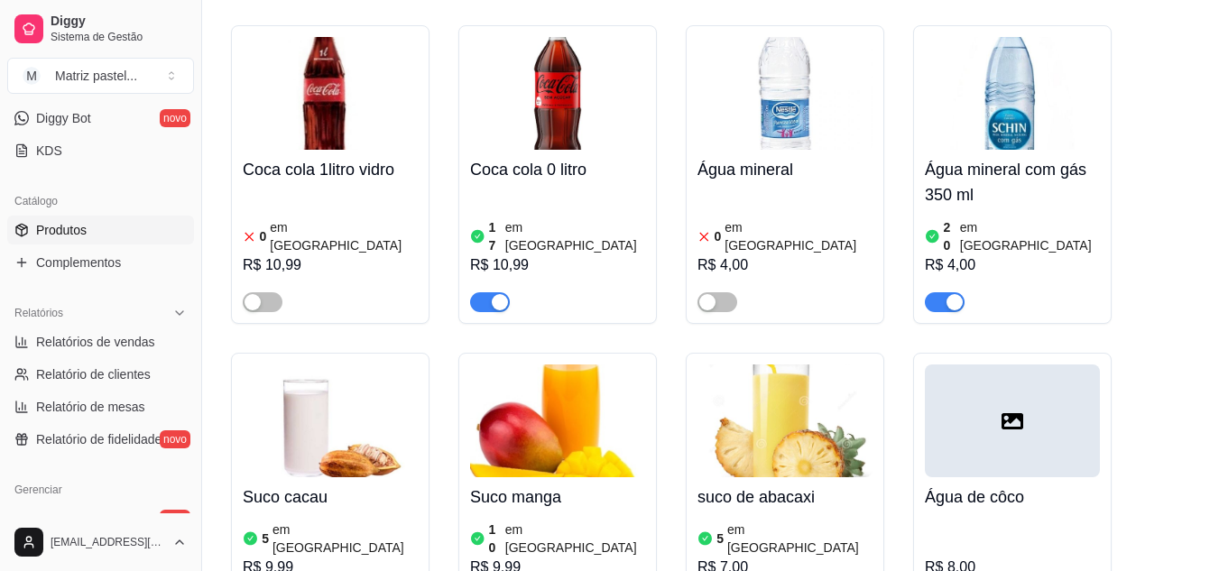
scroll to position [10333, 0]
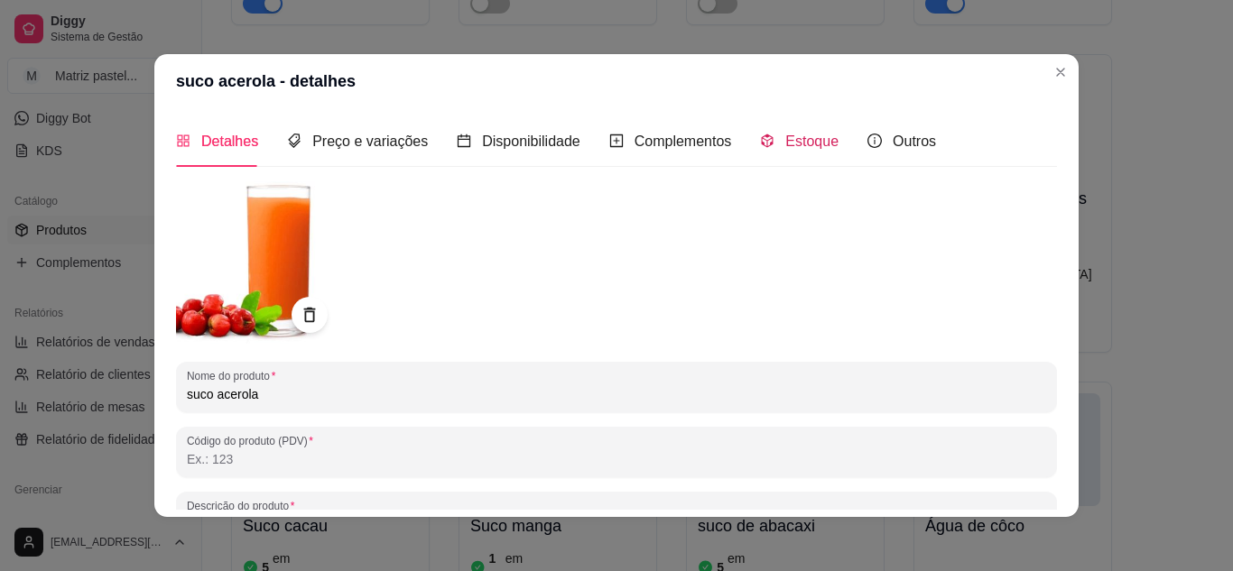
click at [785, 142] on span "Estoque" at bounding box center [811, 141] width 53 height 15
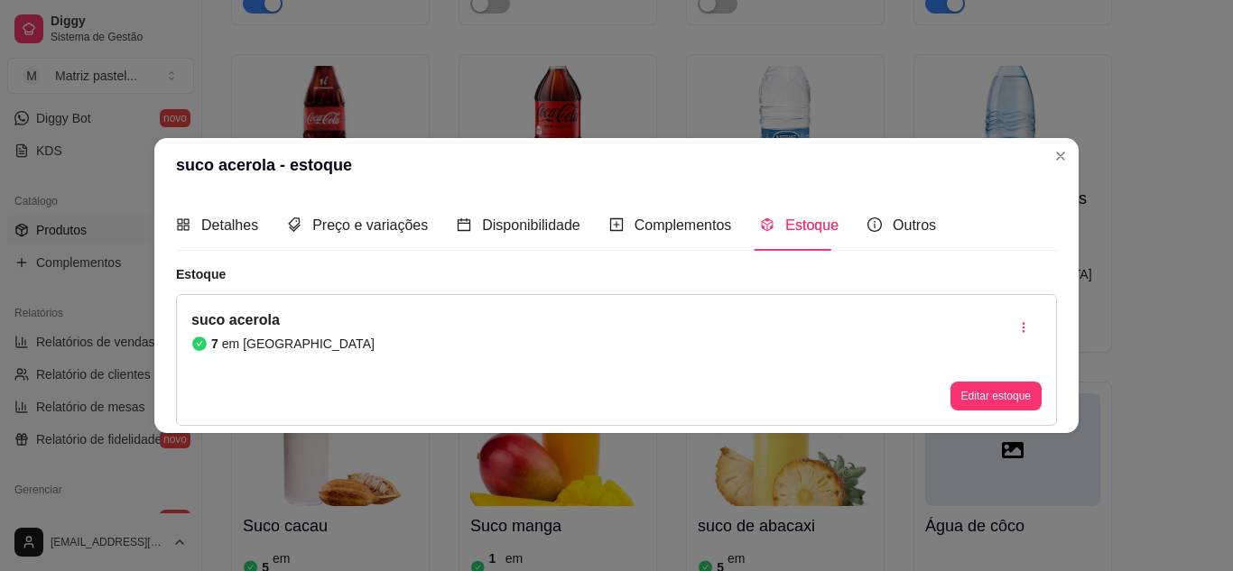
click at [985, 412] on div "suco acerola 7 em estoque Editar estoque" at bounding box center [616, 360] width 881 height 132
click at [975, 394] on button "Editar estoque" at bounding box center [995, 396] width 91 height 29
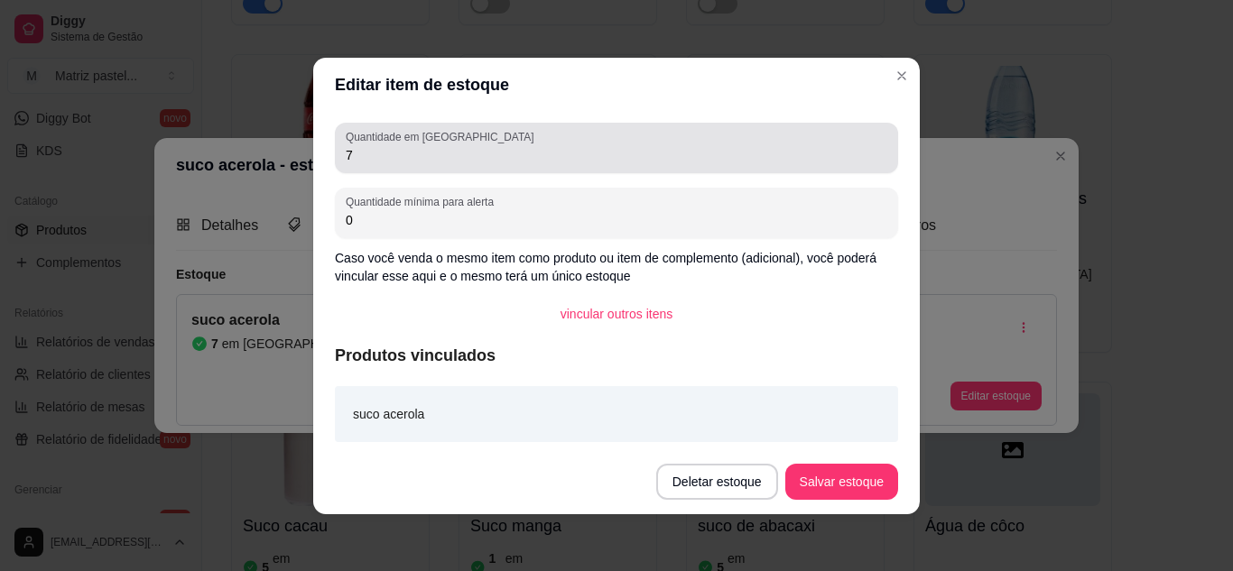
click at [475, 160] on input "7" at bounding box center [616, 155] width 541 height 18
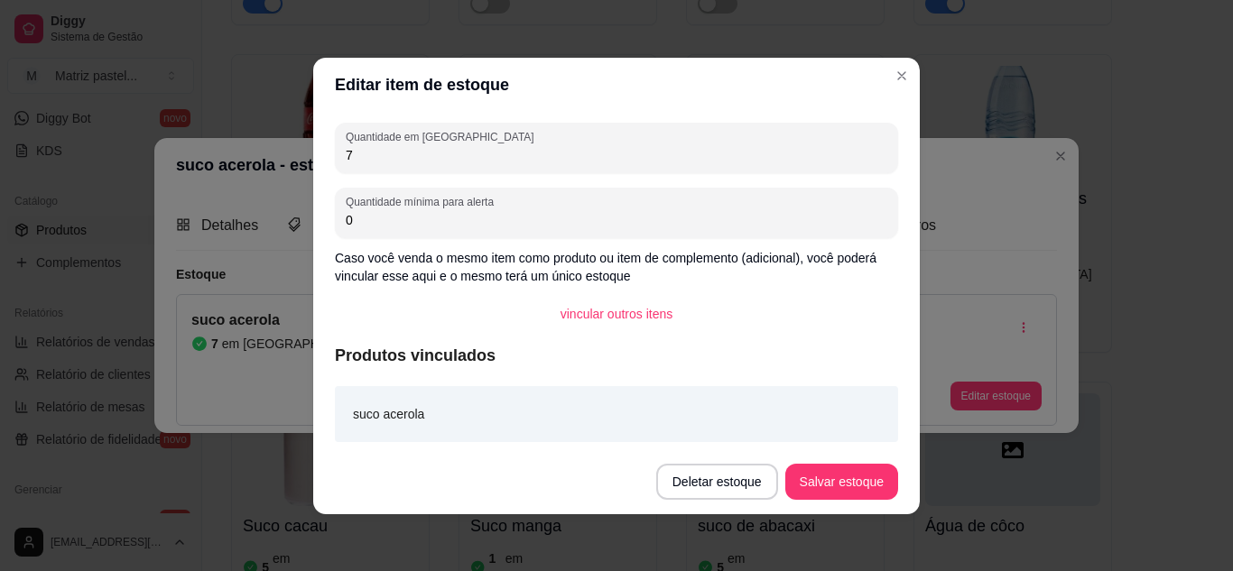
click at [475, 160] on input "7" at bounding box center [616, 155] width 541 height 18
drag, startPoint x: 475, startPoint y: 160, endPoint x: 368, endPoint y: 178, distance: 108.0
click at [368, 178] on div "Quantidade em estoque 7 Quantidade mínima para alerta 0 Caso você venda o mesmo…" at bounding box center [616, 281] width 606 height 338
type input "10"
click at [869, 475] on button "Salvar estoque" at bounding box center [841, 481] width 110 height 35
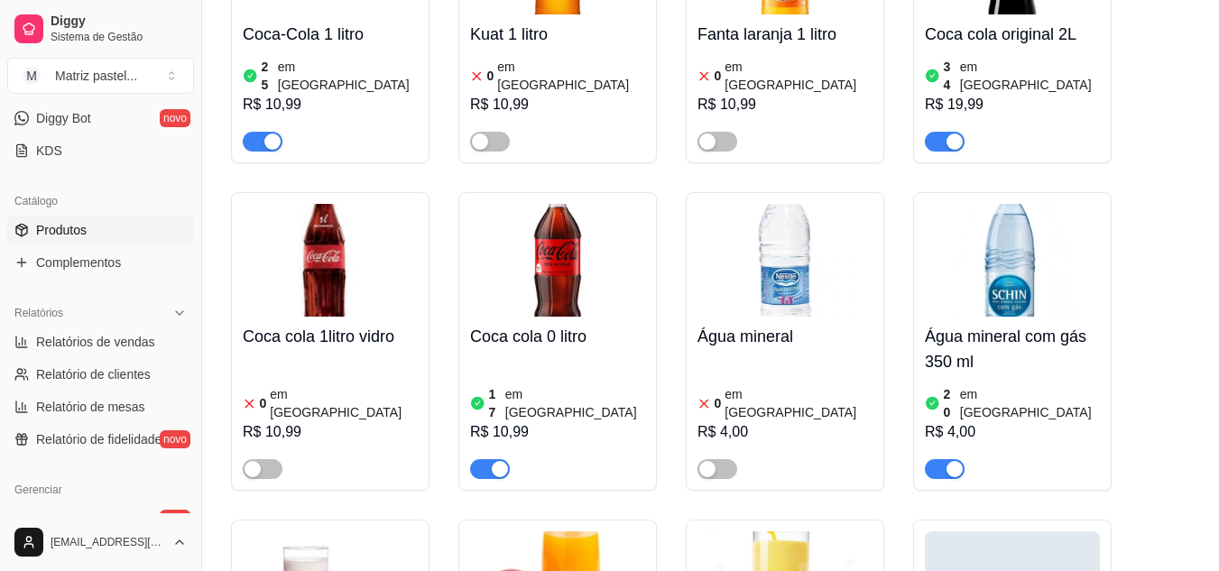
scroll to position [10153, 0]
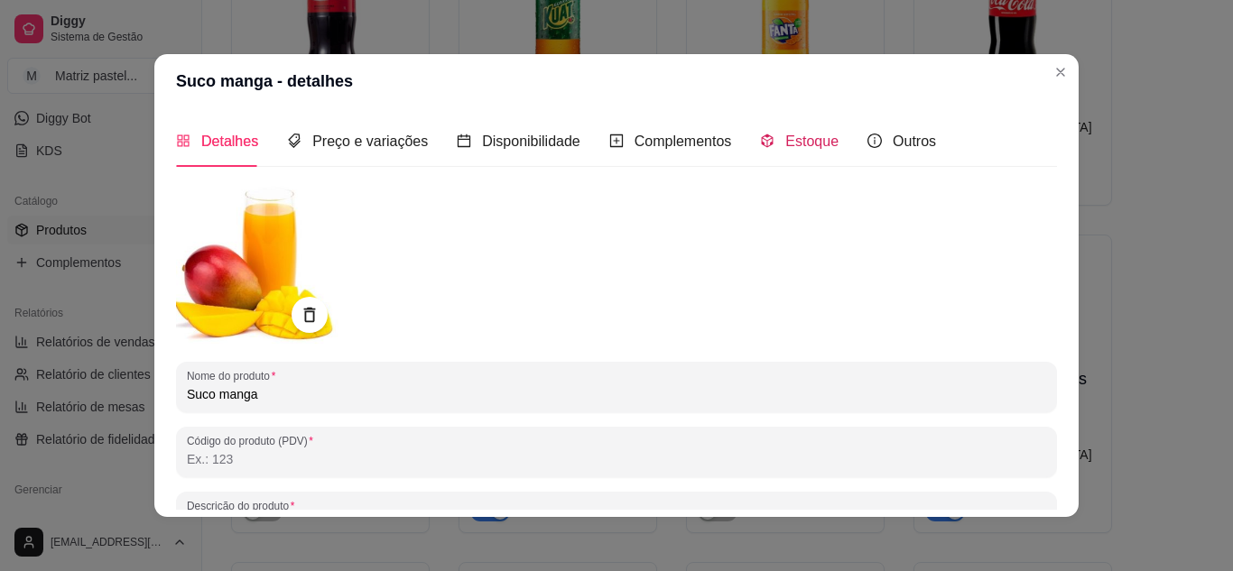
click at [812, 145] on span "Estoque" at bounding box center [811, 141] width 53 height 15
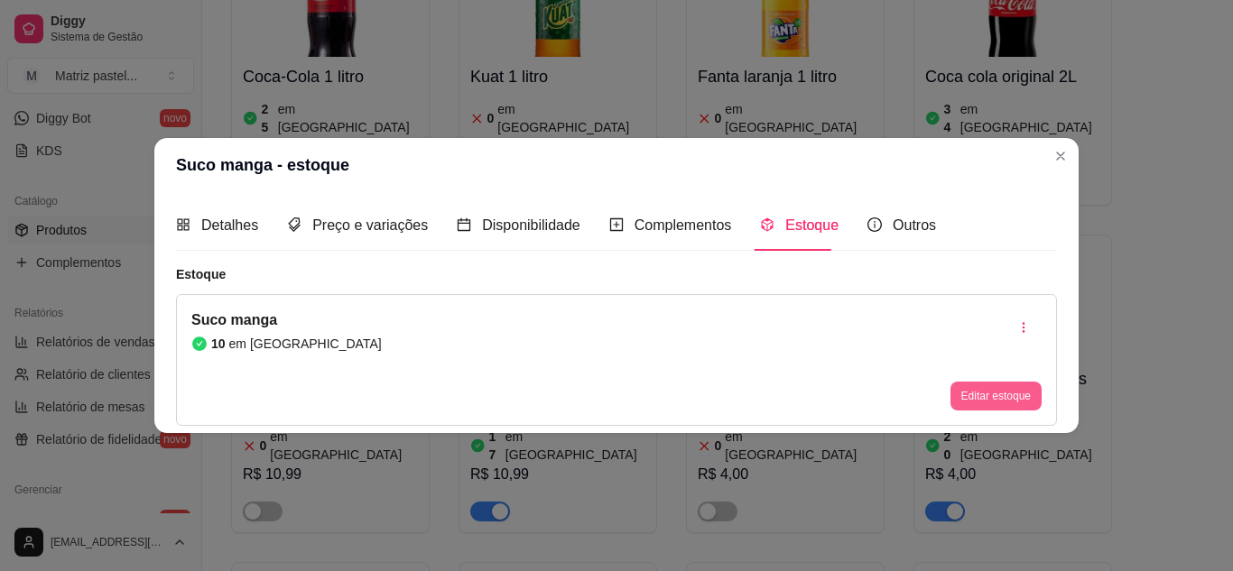
click at [1007, 384] on button "Editar estoque" at bounding box center [995, 396] width 91 height 29
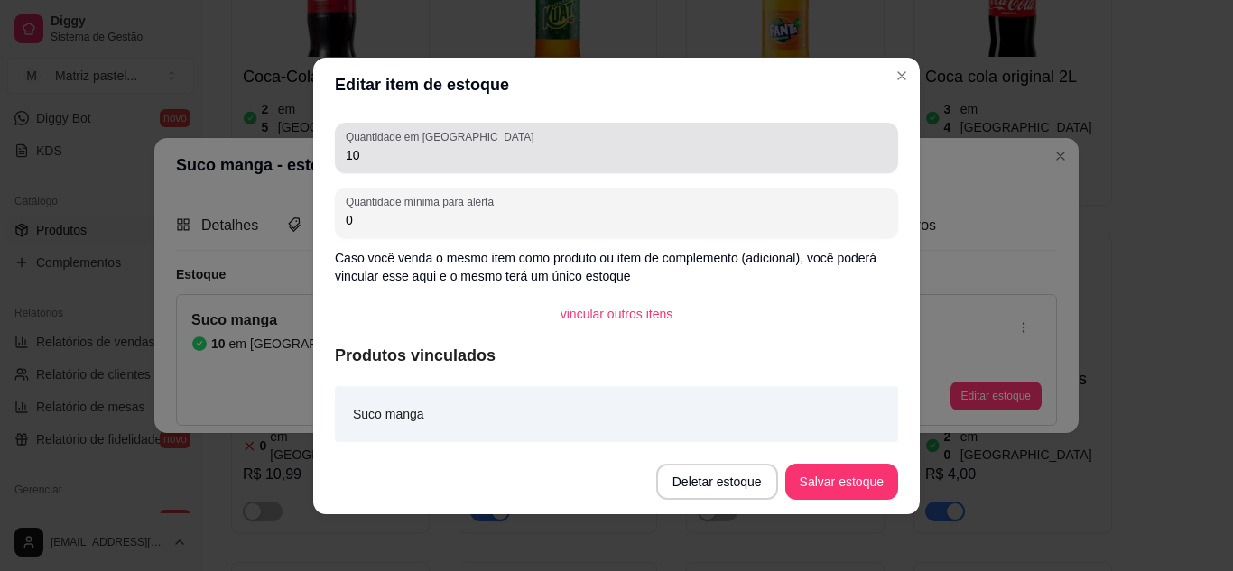
click at [584, 151] on input "10" at bounding box center [616, 155] width 541 height 18
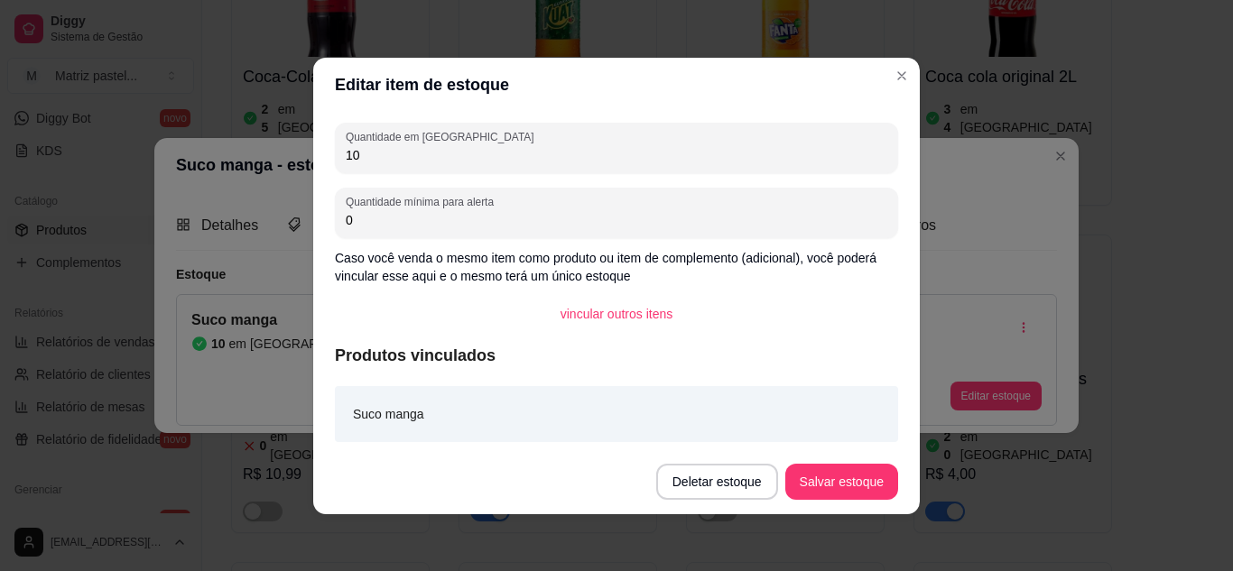
click at [584, 151] on input "10" at bounding box center [616, 155] width 541 height 18
type input "6"
click at [850, 475] on button "Salvar estoque" at bounding box center [841, 481] width 110 height 35
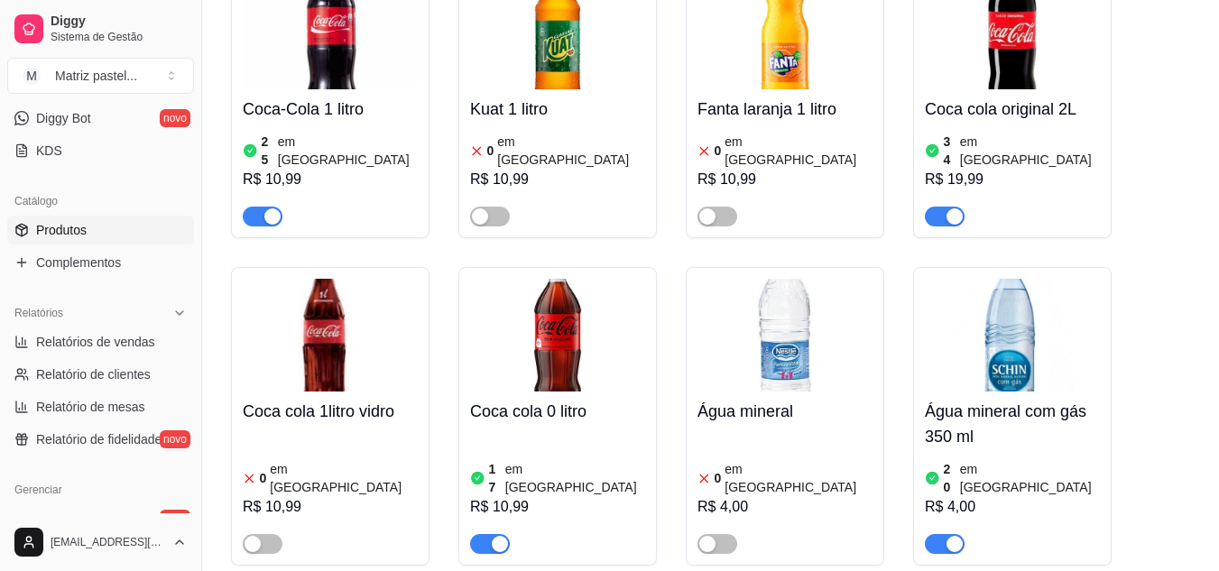
scroll to position [10062, 0]
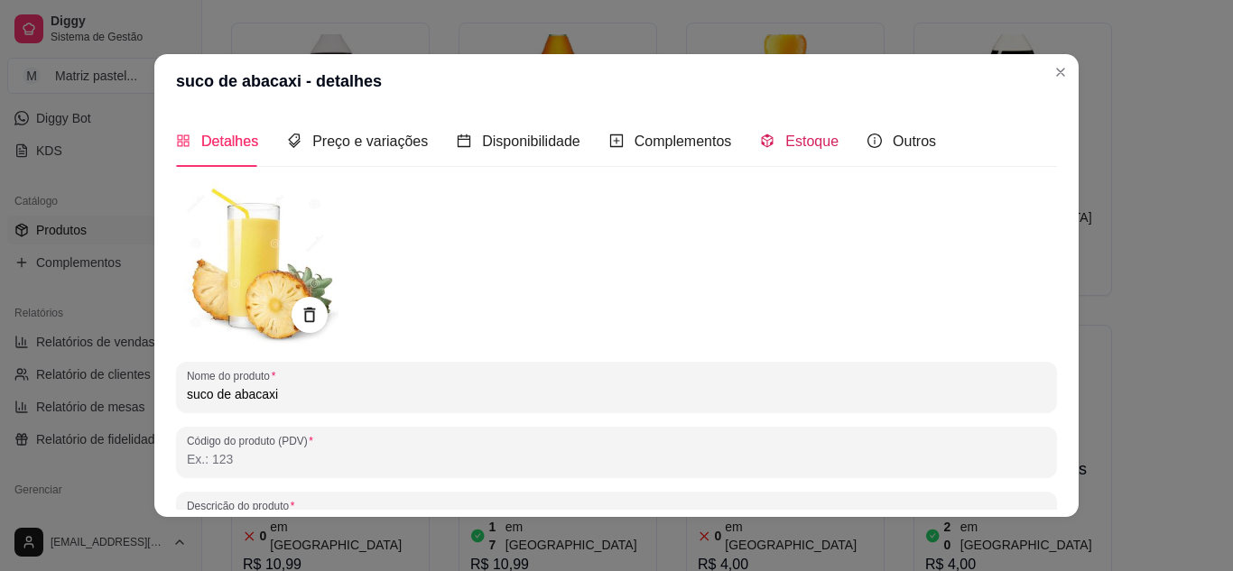
click at [785, 139] on span "Estoque" at bounding box center [811, 141] width 53 height 15
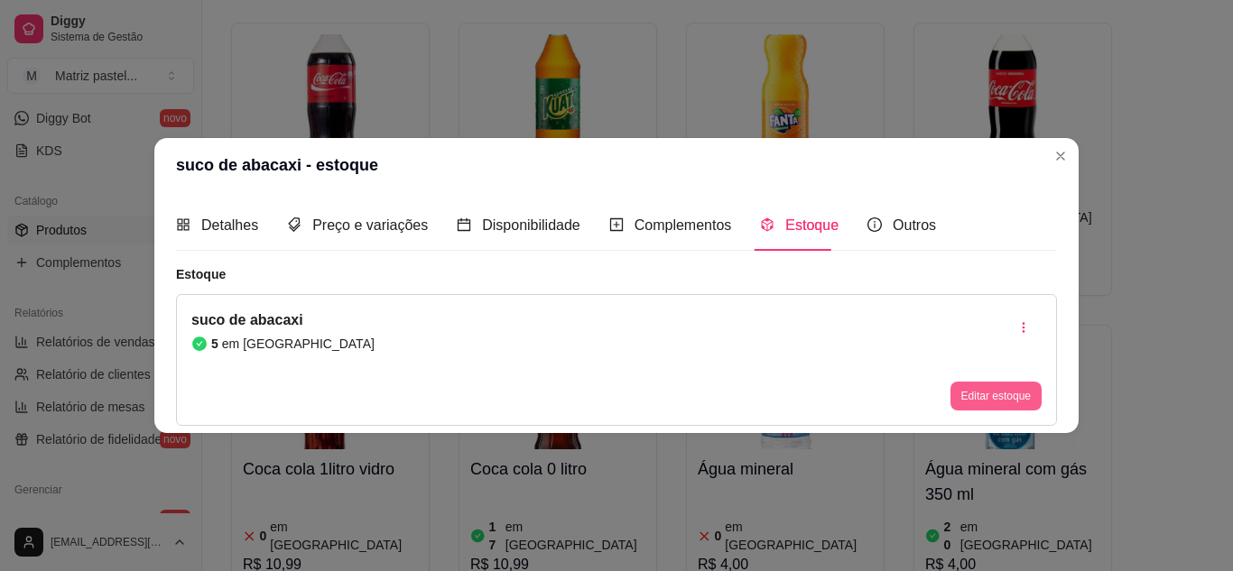
click at [967, 393] on button "Editar estoque" at bounding box center [995, 396] width 91 height 29
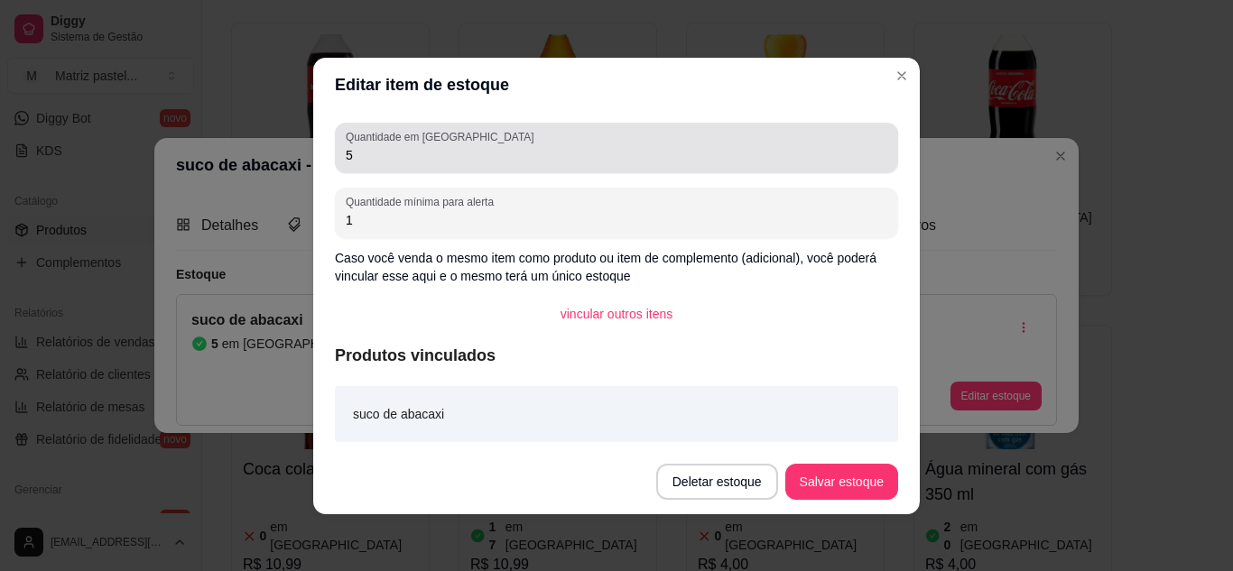
click at [509, 140] on div "5" at bounding box center [616, 148] width 541 height 36
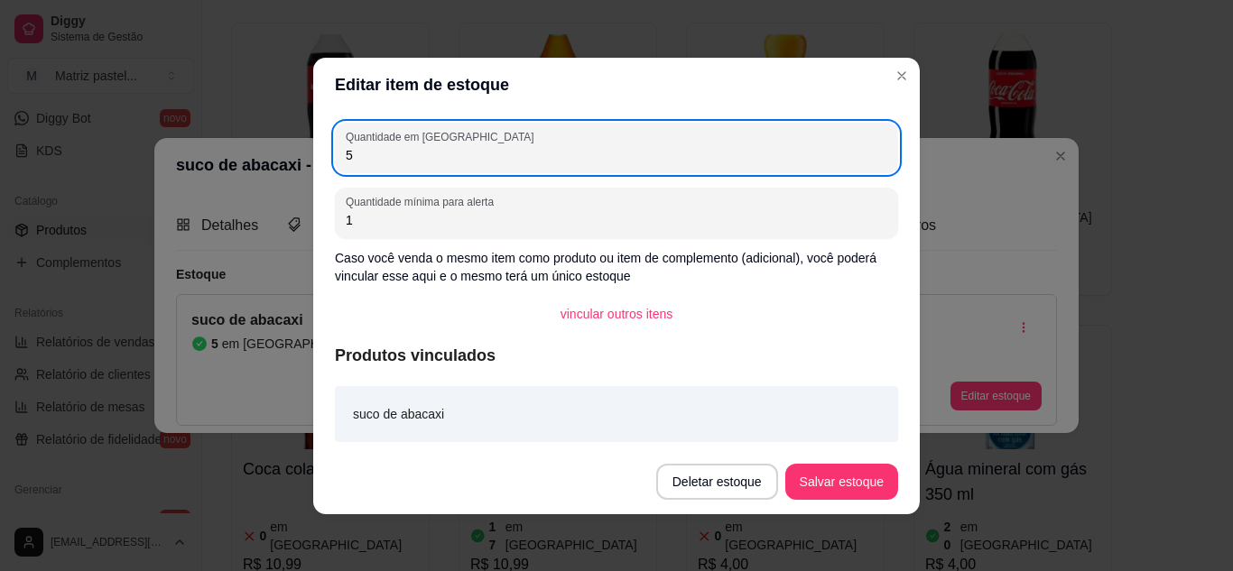
drag, startPoint x: 509, startPoint y: 140, endPoint x: 276, endPoint y: 131, distance: 233.0
click at [276, 128] on div "Editar item de estoque Quantidade em estoque 5 Quantidade mínima para alerta 1 …" at bounding box center [616, 285] width 1233 height 571
type input "0"
click at [866, 483] on button "Salvar estoque" at bounding box center [841, 482] width 113 height 36
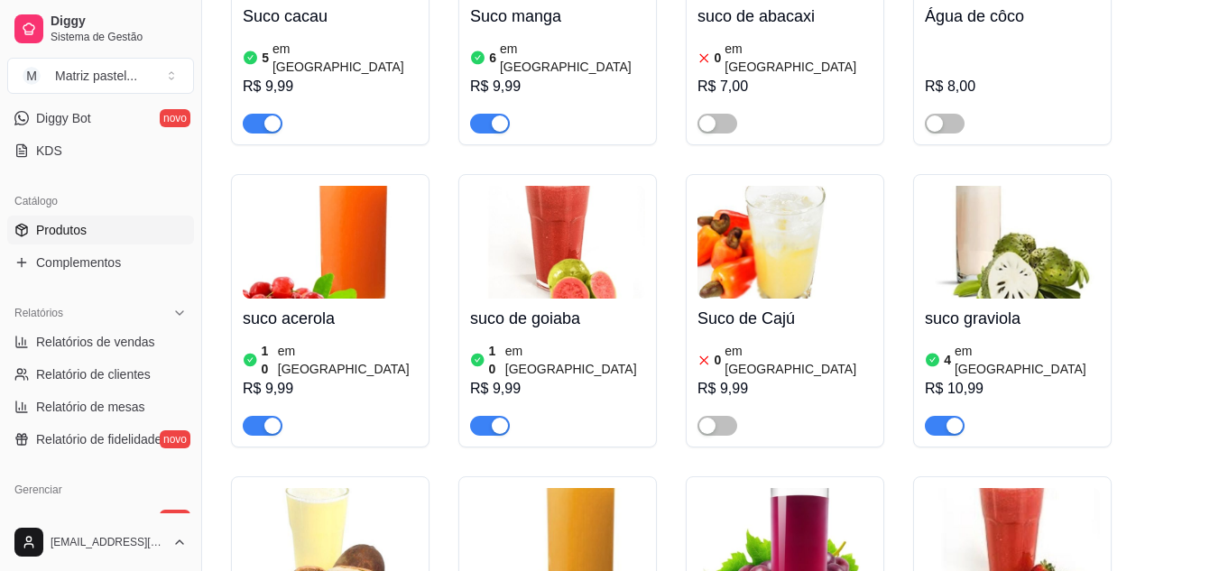
scroll to position [10875, 0]
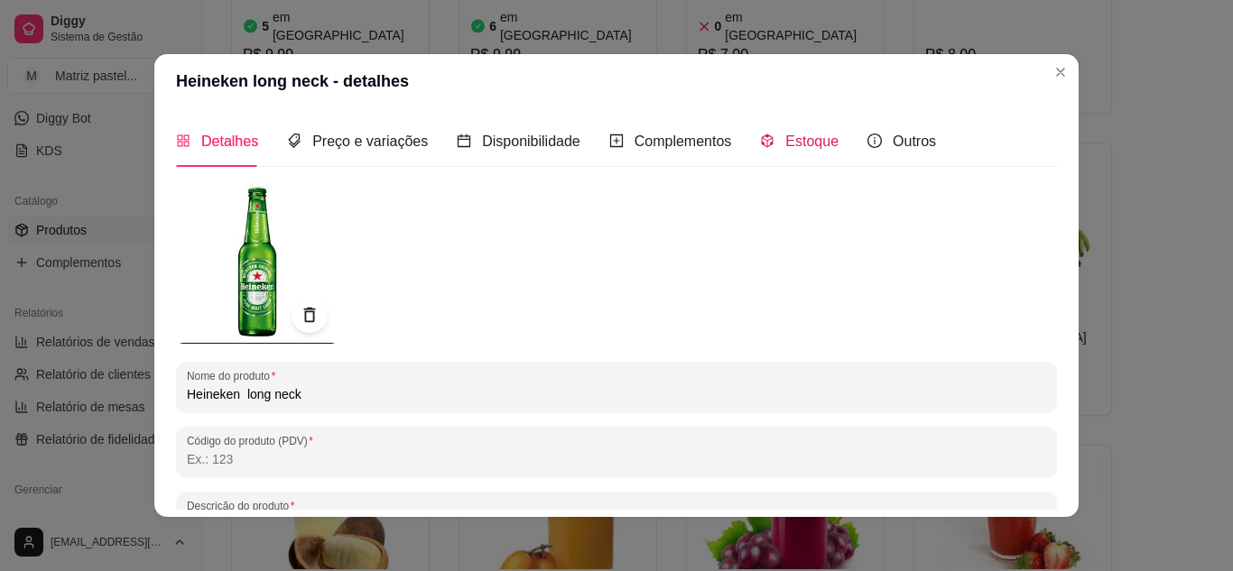
click at [793, 141] on span "Estoque" at bounding box center [811, 141] width 53 height 15
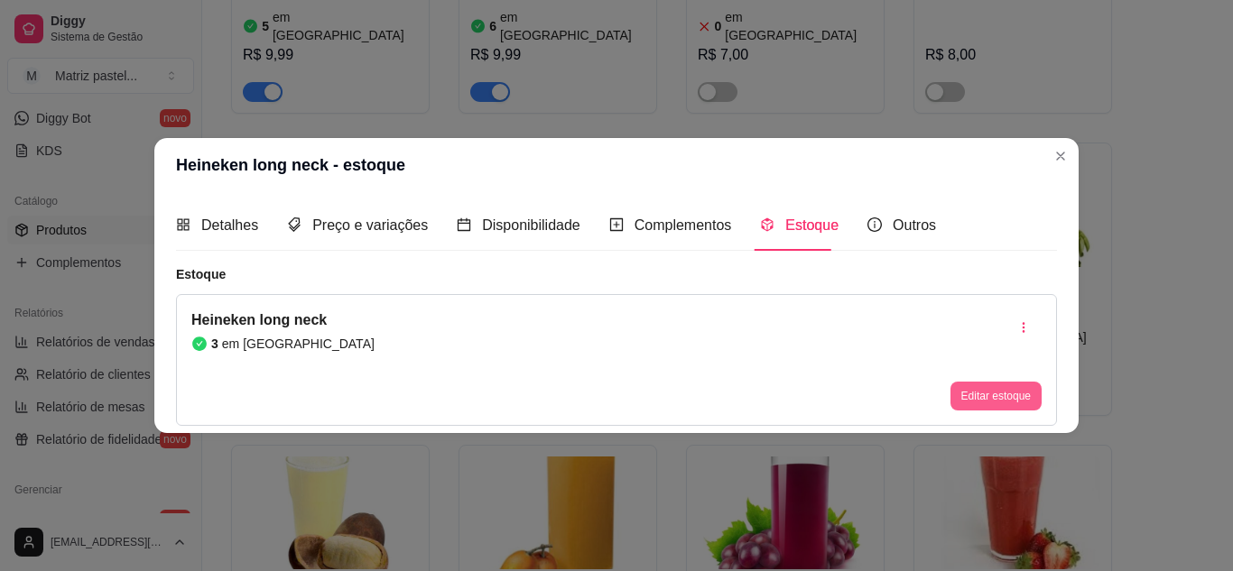
click at [988, 390] on button "Editar estoque" at bounding box center [995, 396] width 91 height 29
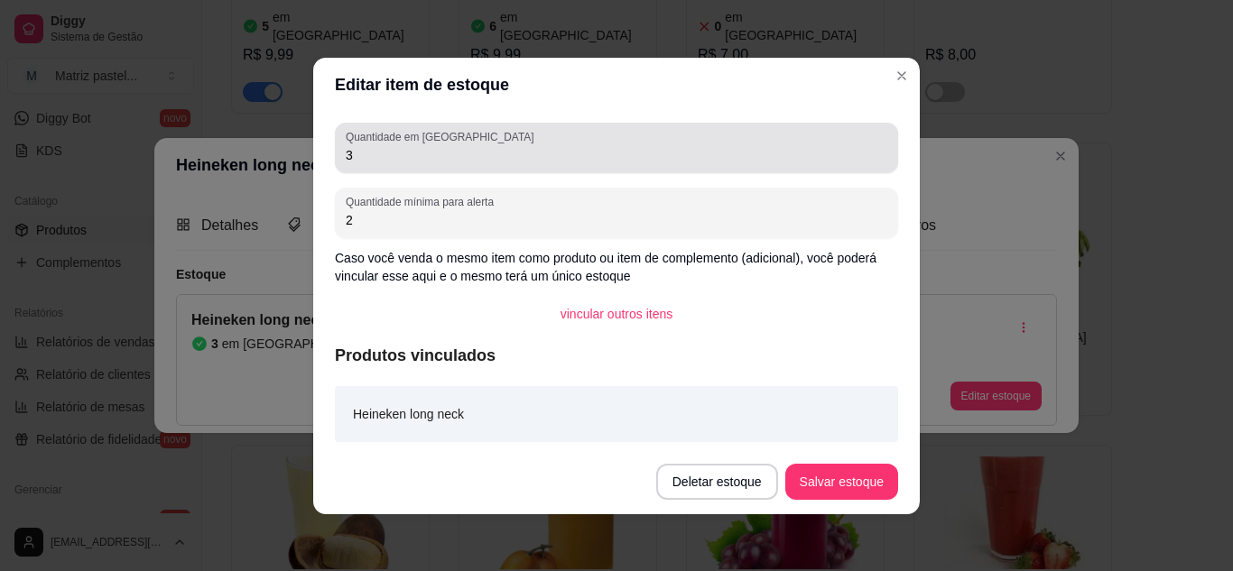
click at [465, 167] on div "Quantidade em estoque 3" at bounding box center [616, 148] width 563 height 51
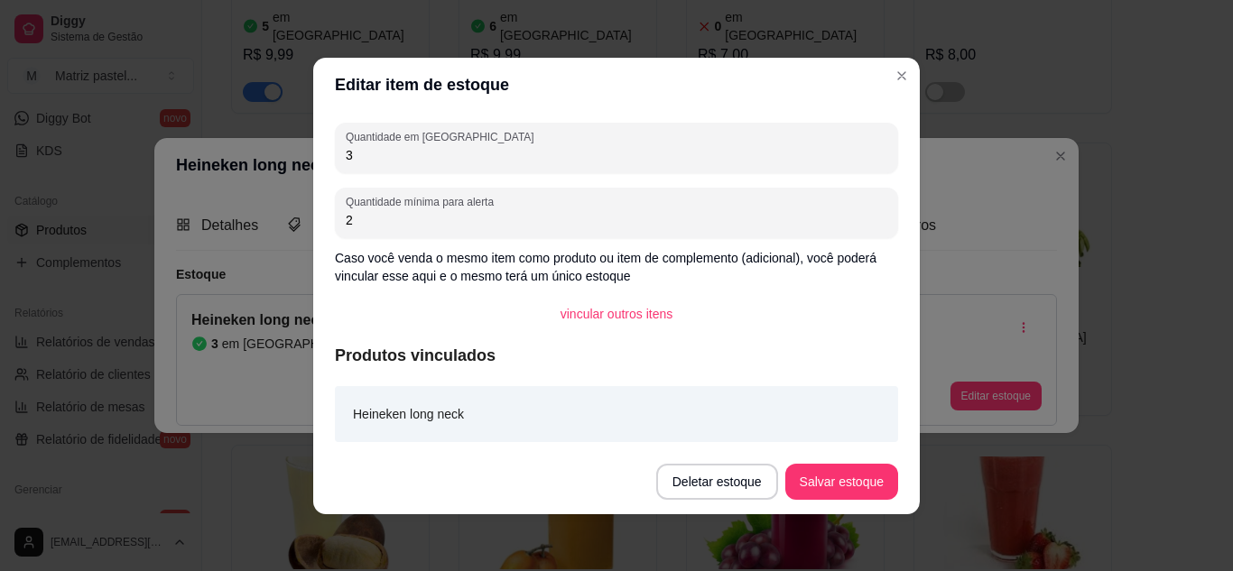
drag, startPoint x: 412, startPoint y: 157, endPoint x: 246, endPoint y: 155, distance: 166.1
click at [246, 155] on div "Editar item de estoque Quantidade em estoque 3 Quantidade mínima para alerta 2 …" at bounding box center [616, 285] width 1233 height 571
type input "48"
click at [819, 468] on button "Salvar estoque" at bounding box center [841, 481] width 110 height 35
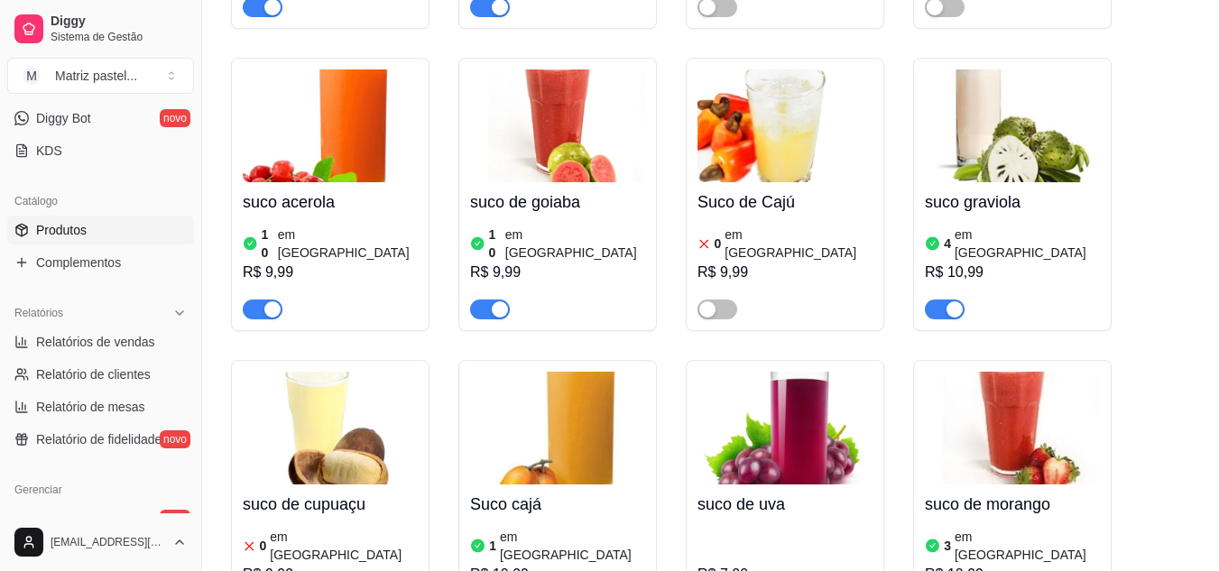
scroll to position [11055, 0]
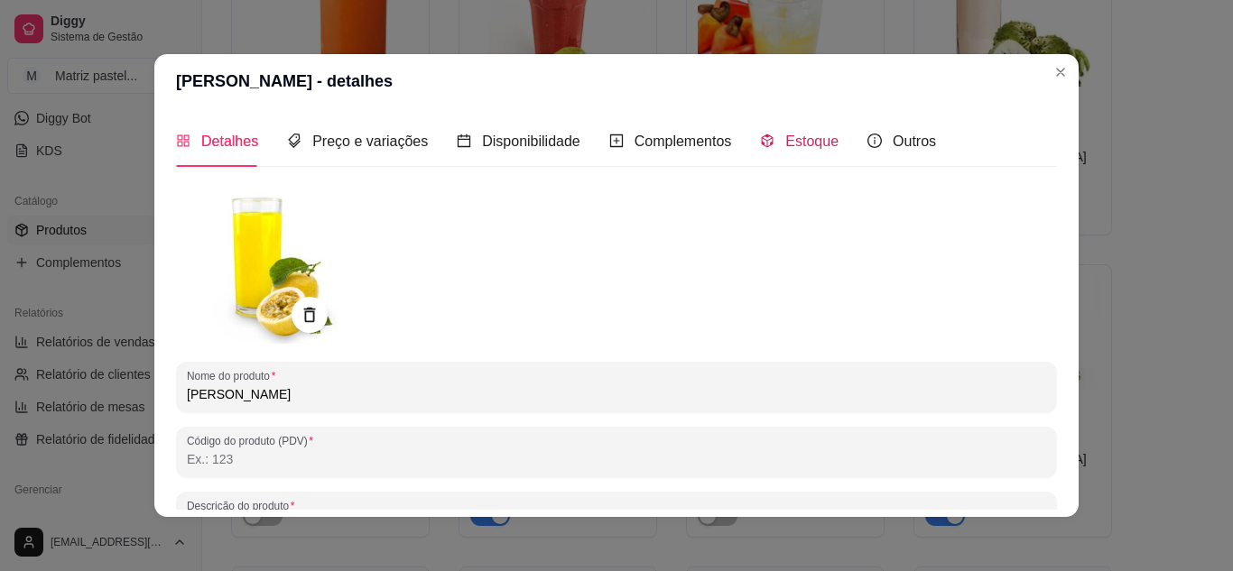
click at [765, 143] on div "Estoque" at bounding box center [799, 141] width 79 height 23
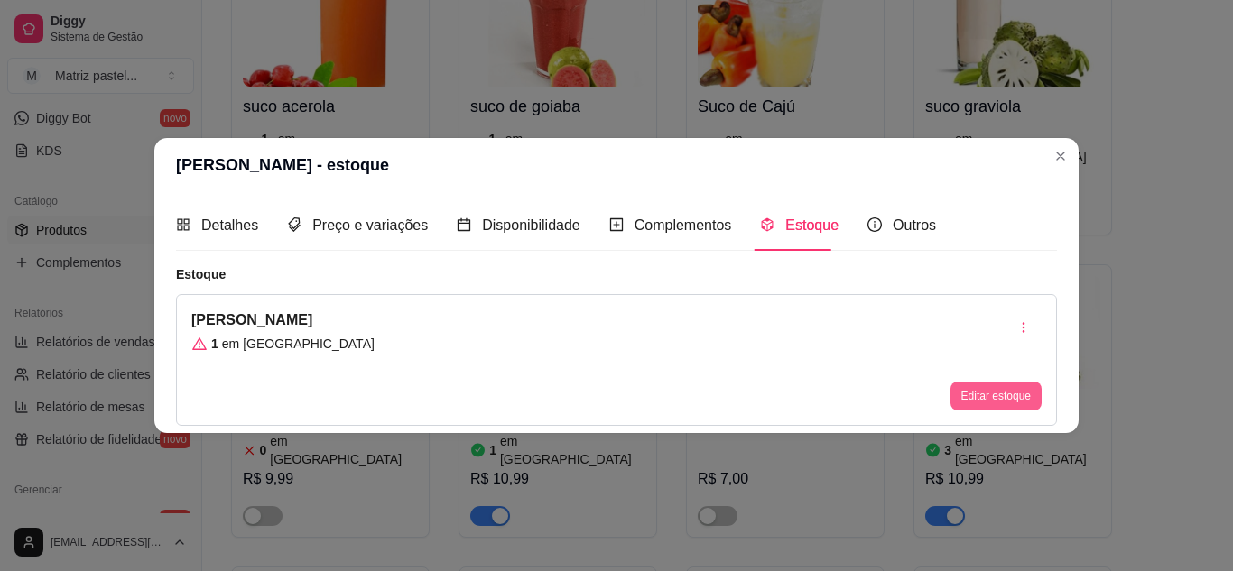
click at [983, 393] on button "Editar estoque" at bounding box center [995, 396] width 91 height 29
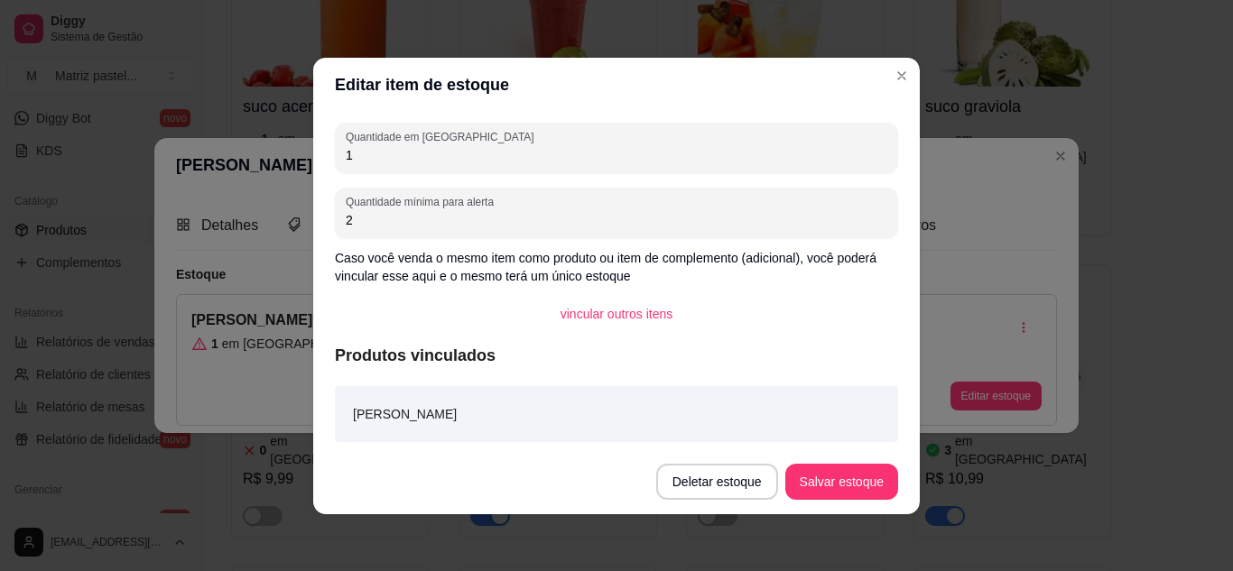
drag, startPoint x: 394, startPoint y: 158, endPoint x: 324, endPoint y: 162, distance: 70.5
click at [324, 162] on div "Quantidade em estoque 1 Quantidade mínima para alerta 2 Caso você venda o mesmo…" at bounding box center [616, 281] width 606 height 338
type input "0"
click at [837, 494] on button "Salvar estoque" at bounding box center [841, 481] width 110 height 35
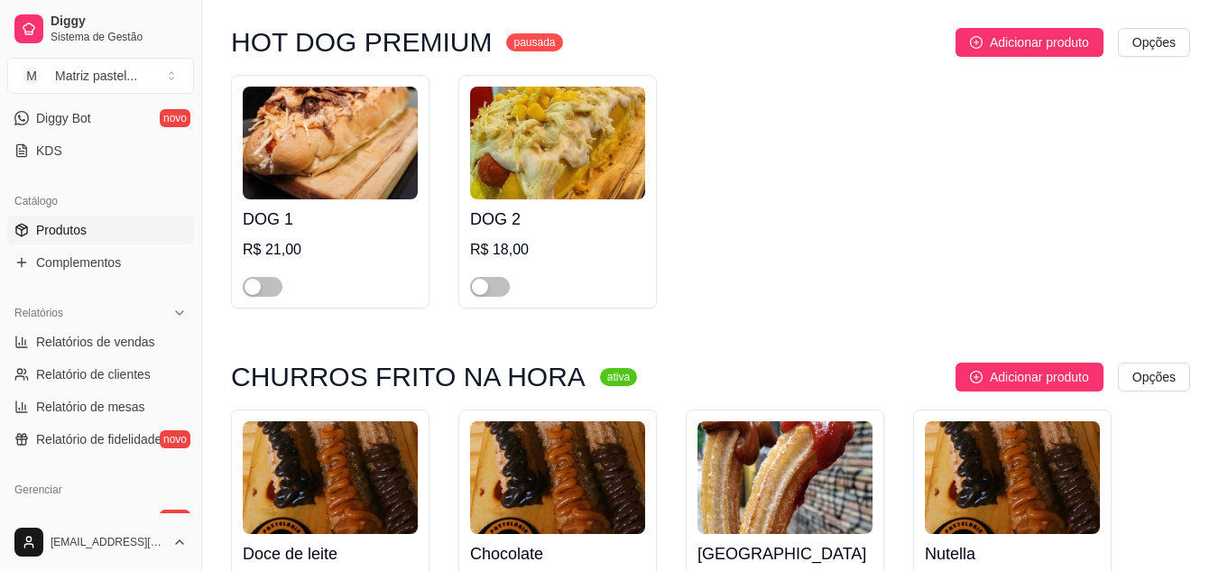
scroll to position [7536, 0]
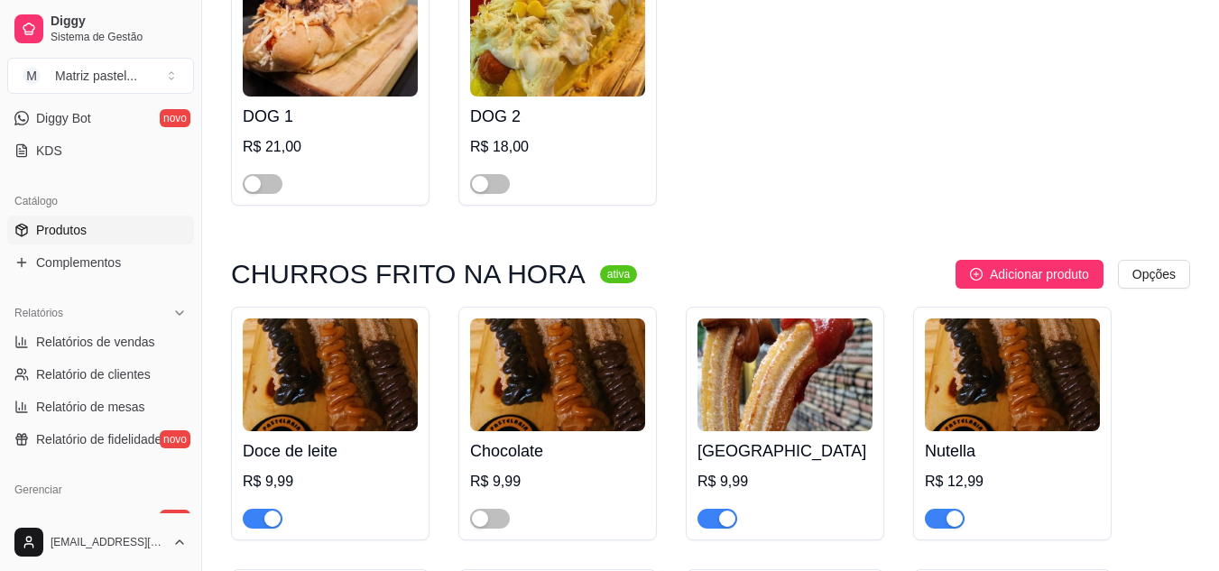
click at [266, 511] on div "button" at bounding box center [272, 519] width 16 height 16
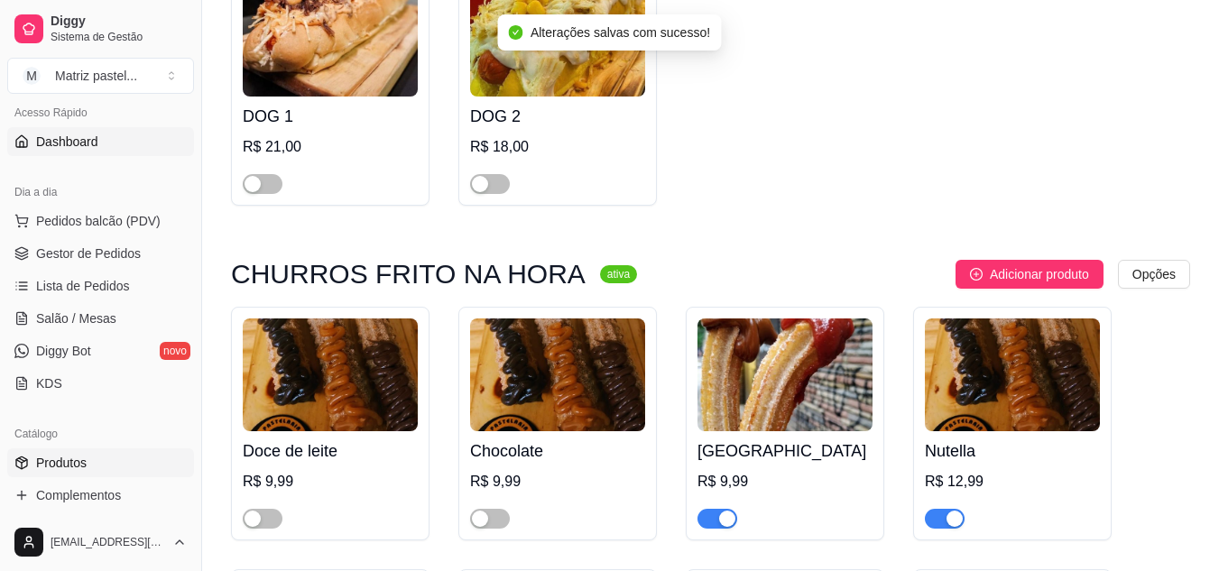
scroll to position [90, 0]
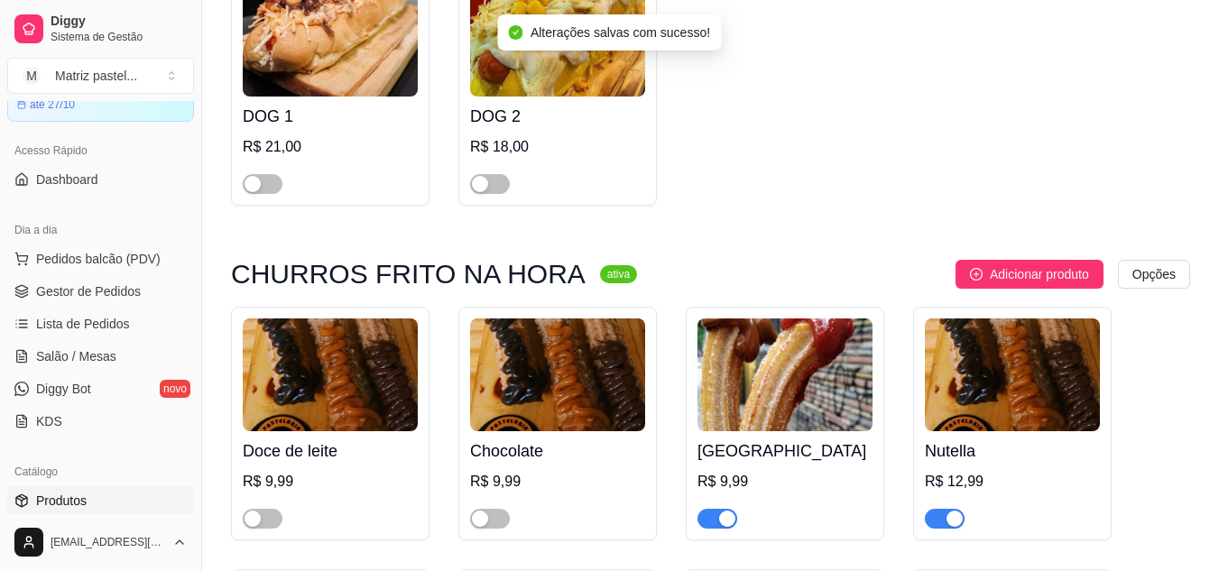
click at [76, 273] on ul "Pedidos balcão (PDV) Gestor de Pedidos Lista de Pedidos Salão / Mesas Diggy Bot…" at bounding box center [100, 340] width 187 height 191
click at [79, 284] on span "Gestor de Pedidos" at bounding box center [88, 291] width 105 height 18
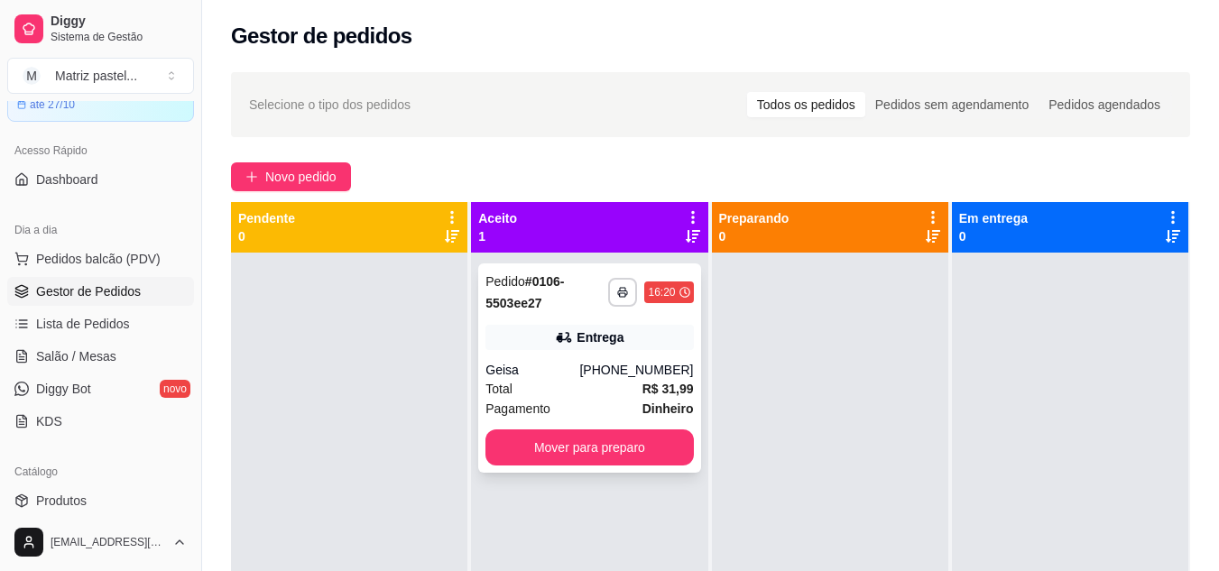
click at [675, 344] on div "Entrega" at bounding box center [590, 337] width 208 height 25
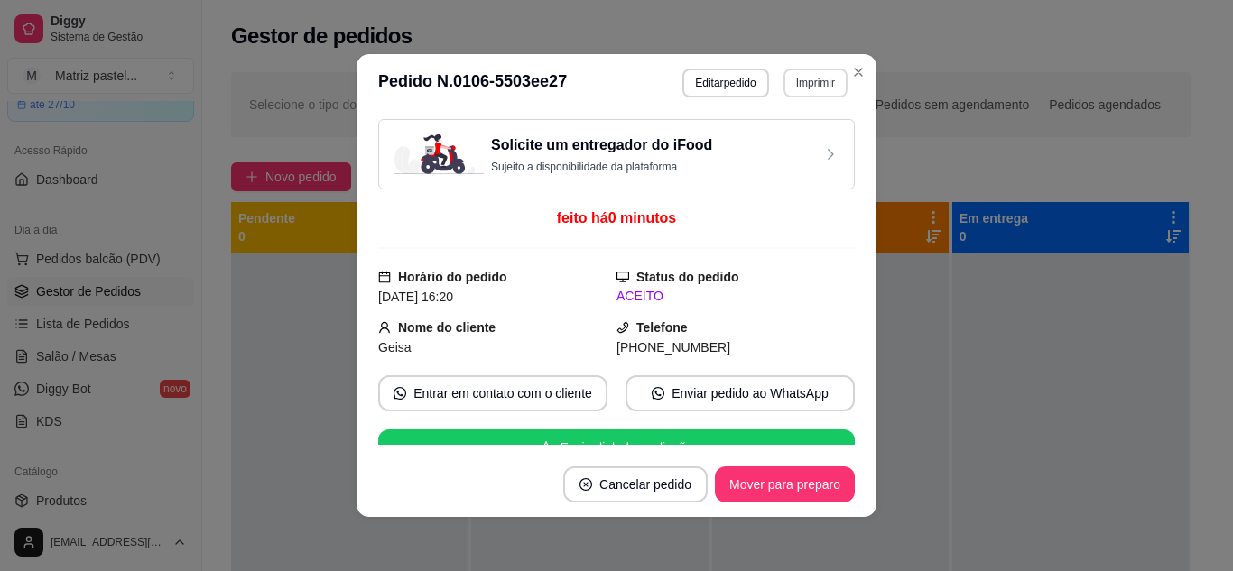
click at [816, 79] on button "Imprimir" at bounding box center [815, 83] width 64 height 29
click at [803, 143] on button "IMPRESSORA" at bounding box center [776, 146] width 131 height 29
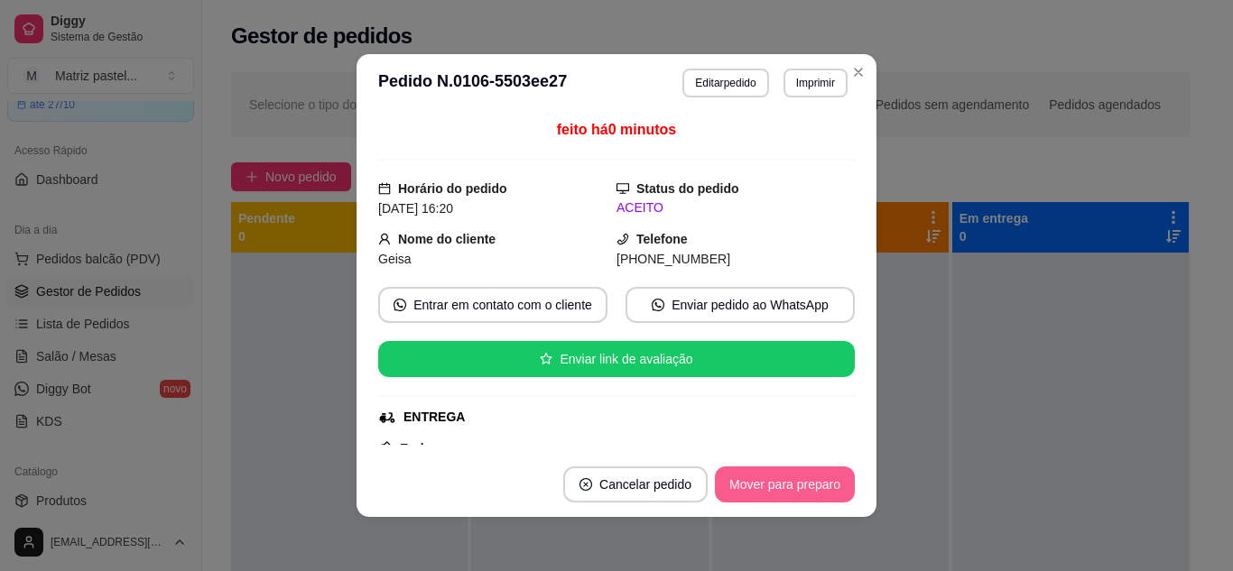
click at [787, 494] on button "Mover para preparo" at bounding box center [785, 485] width 140 height 36
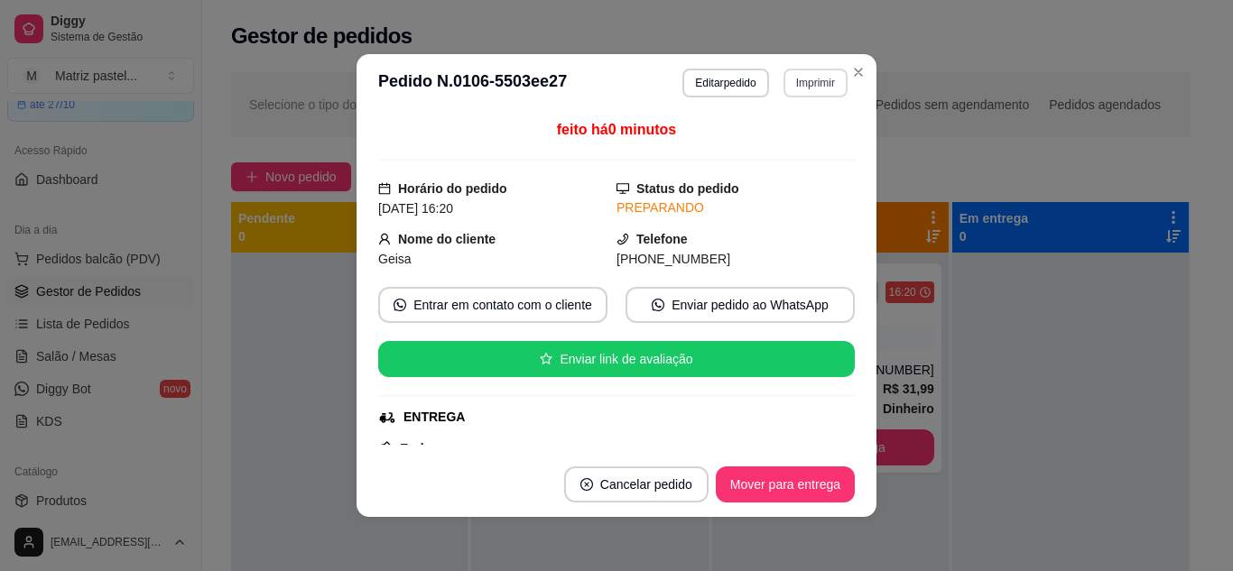
click at [815, 84] on button "Imprimir" at bounding box center [815, 83] width 64 height 29
click at [790, 144] on button "IMPRESSORA" at bounding box center [776, 146] width 131 height 29
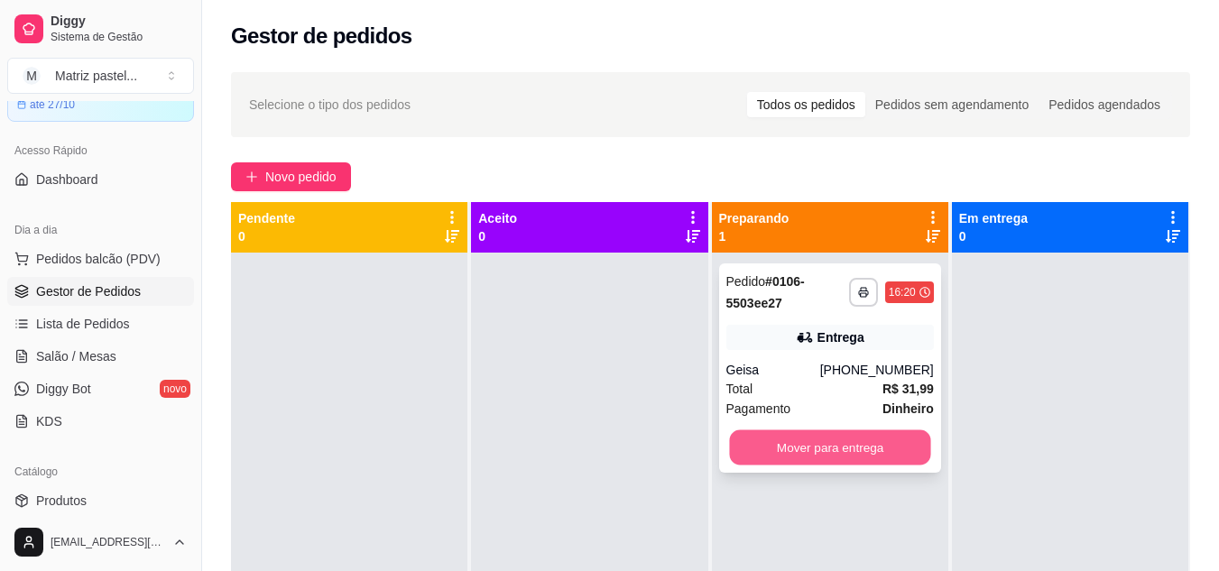
click at [825, 441] on button "Mover para entrega" at bounding box center [829, 447] width 201 height 35
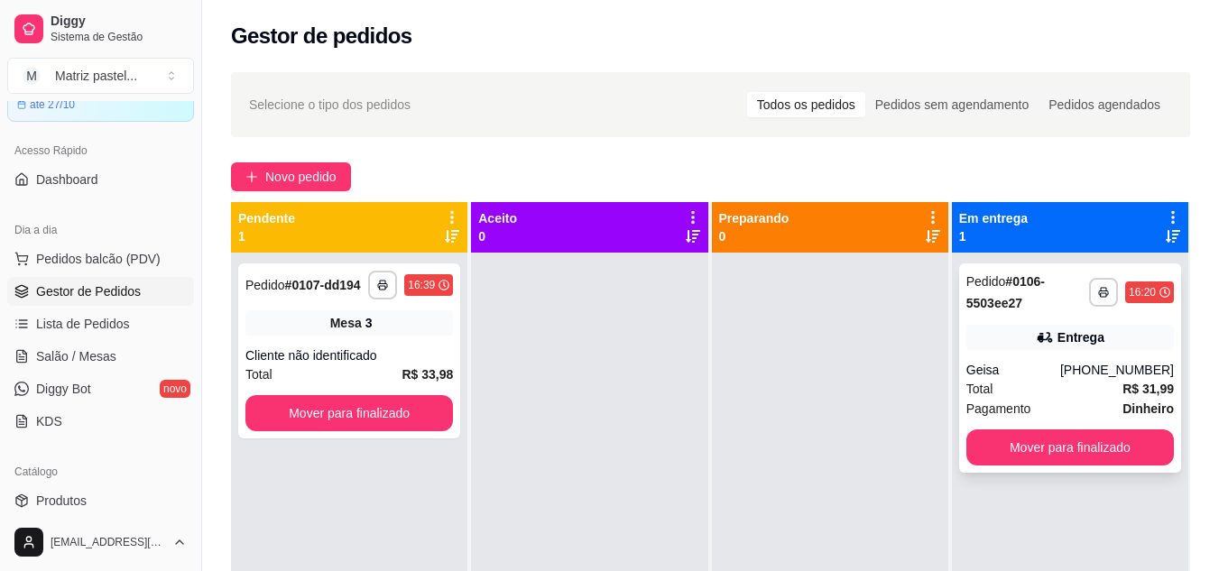
click at [1001, 341] on div "Entrega" at bounding box center [1071, 337] width 208 height 25
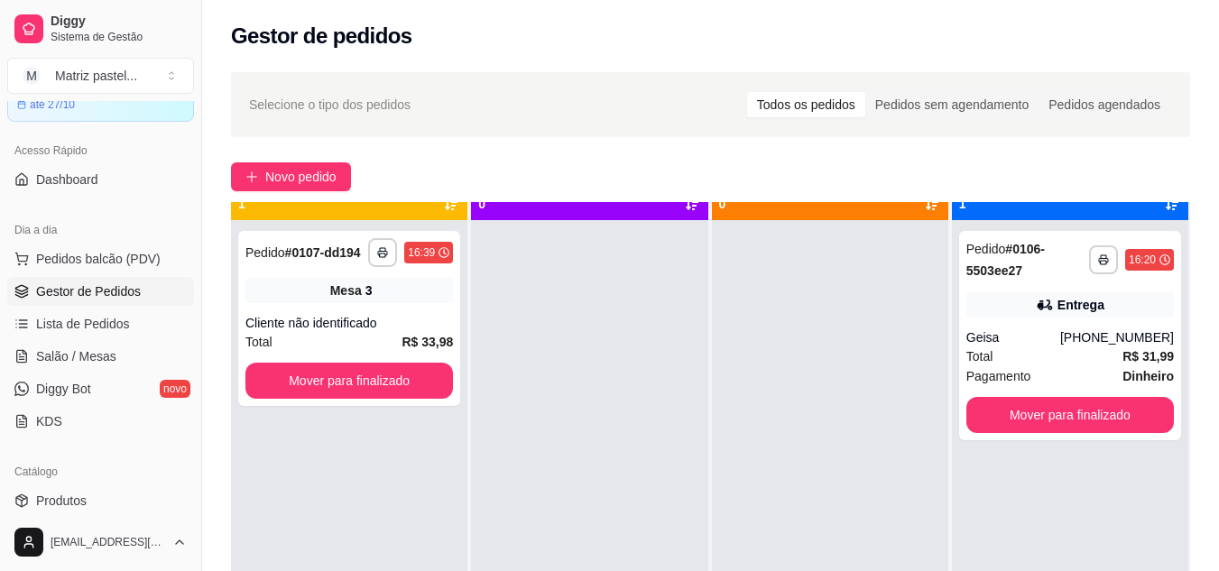
scroll to position [51, 0]
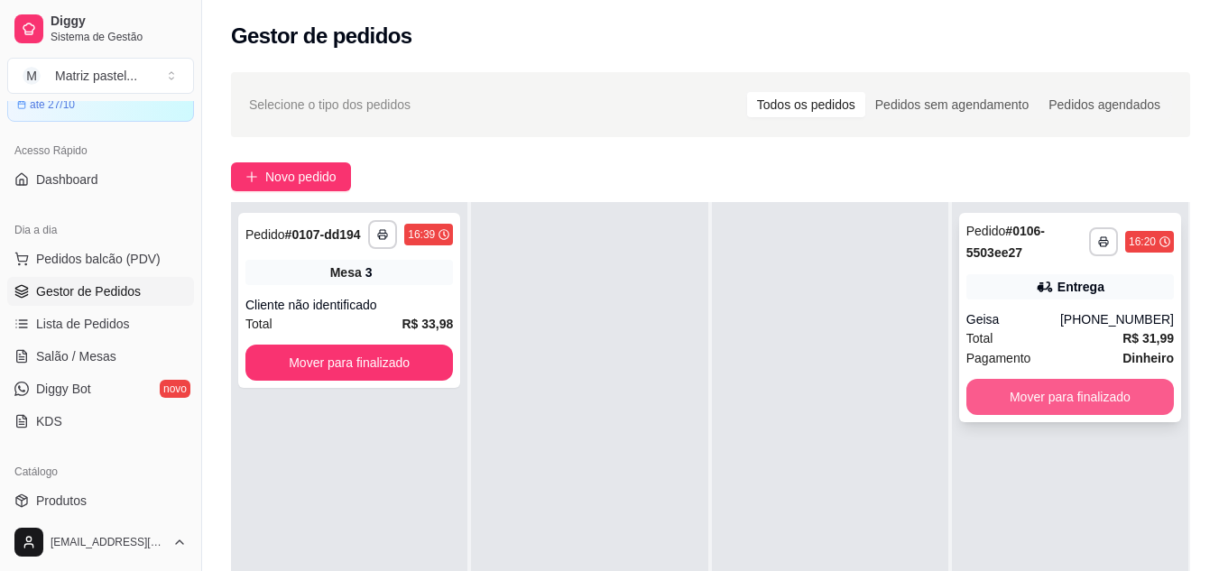
click at [1113, 381] on button "Mover para finalizado" at bounding box center [1071, 397] width 208 height 36
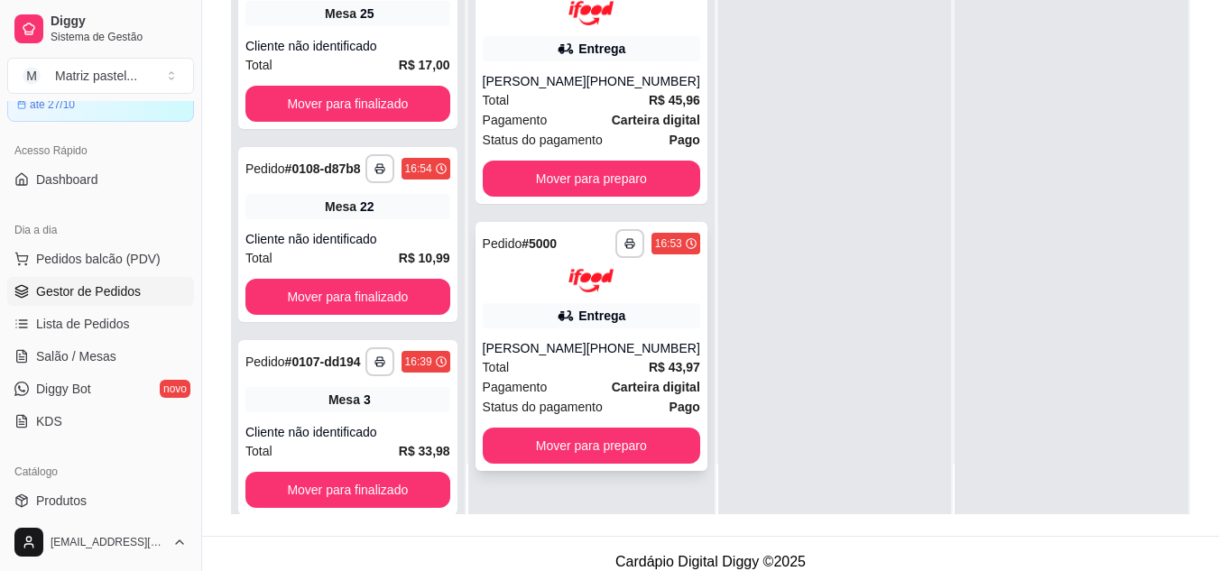
scroll to position [271, 0]
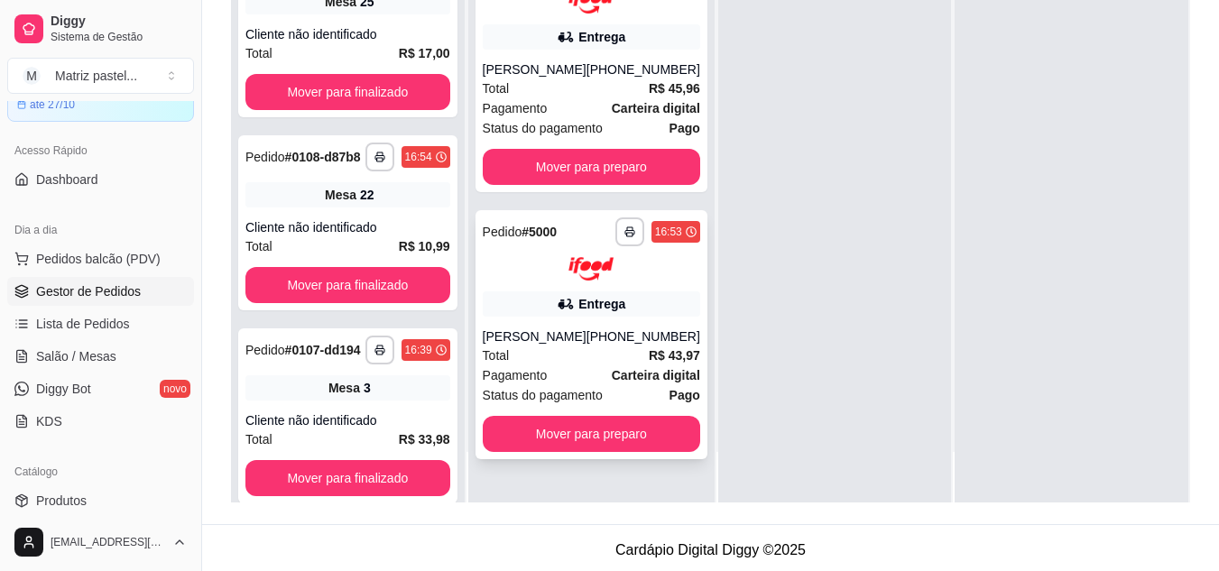
click at [640, 460] on div "**********" at bounding box center [592, 335] width 232 height 250
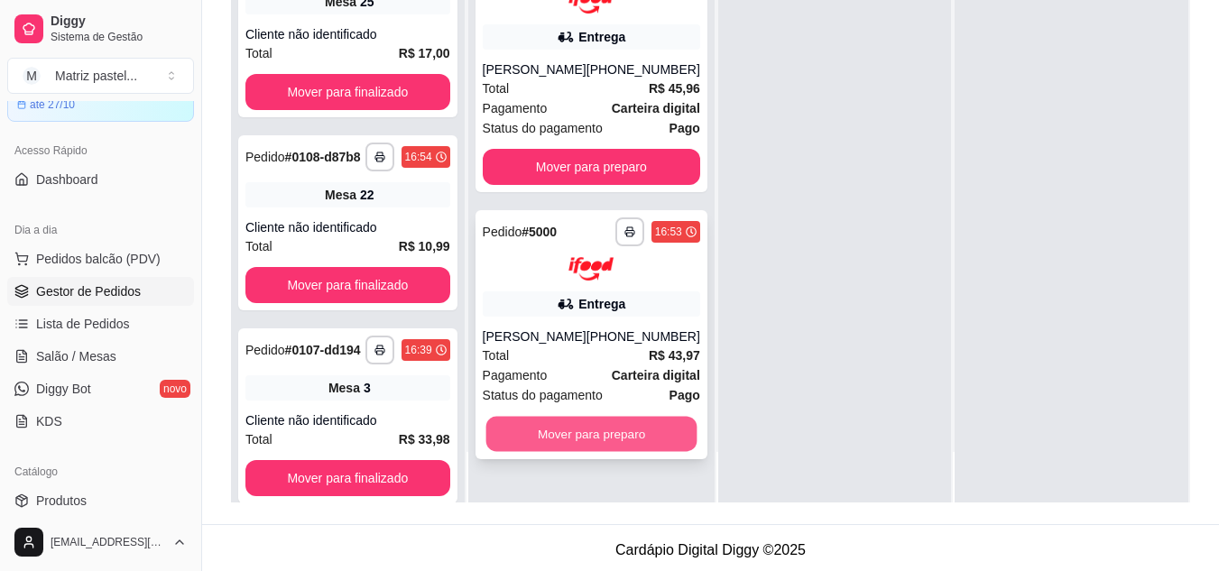
click at [602, 440] on button "Mover para preparo" at bounding box center [591, 434] width 211 height 35
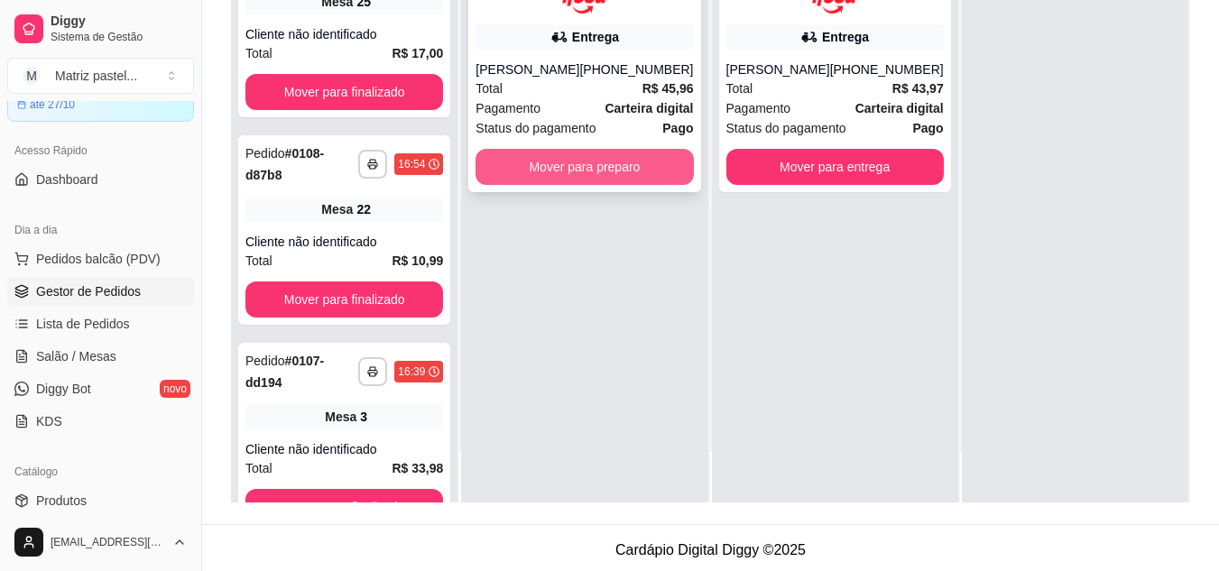
click at [601, 162] on button "Mover para preparo" at bounding box center [584, 167] width 217 height 36
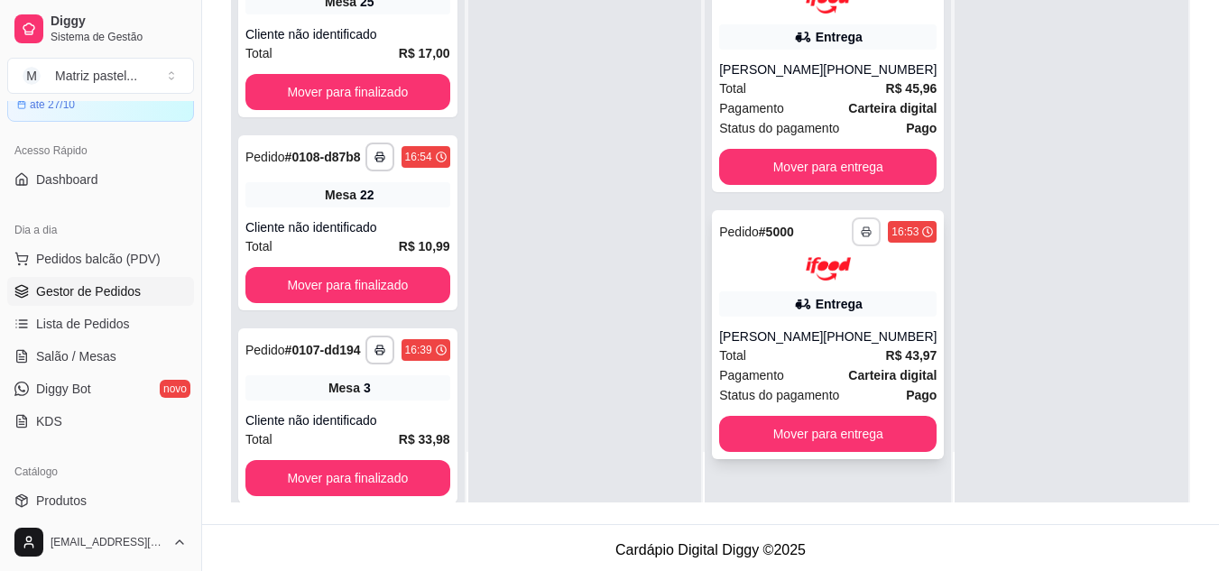
click at [861, 235] on icon "button" at bounding box center [866, 232] width 11 height 11
click at [832, 286] on button "IMPRESSORA" at bounding box center [806, 295] width 126 height 28
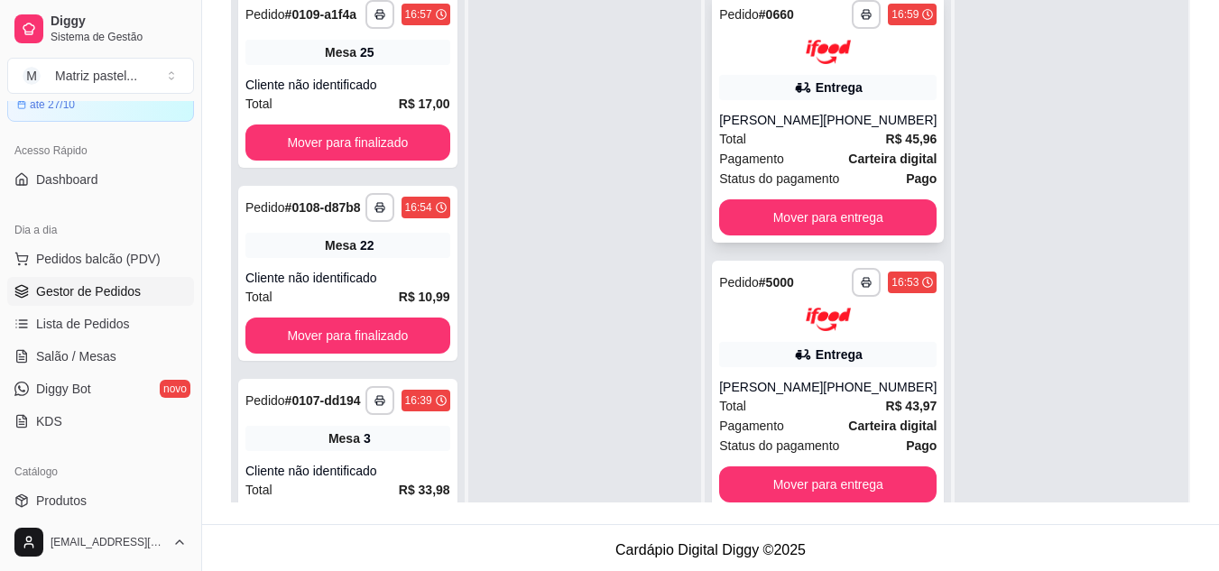
click at [861, 12] on icon "button" at bounding box center [866, 14] width 11 height 11
click at [800, 79] on button "IMPRESSORA" at bounding box center [805, 77] width 131 height 29
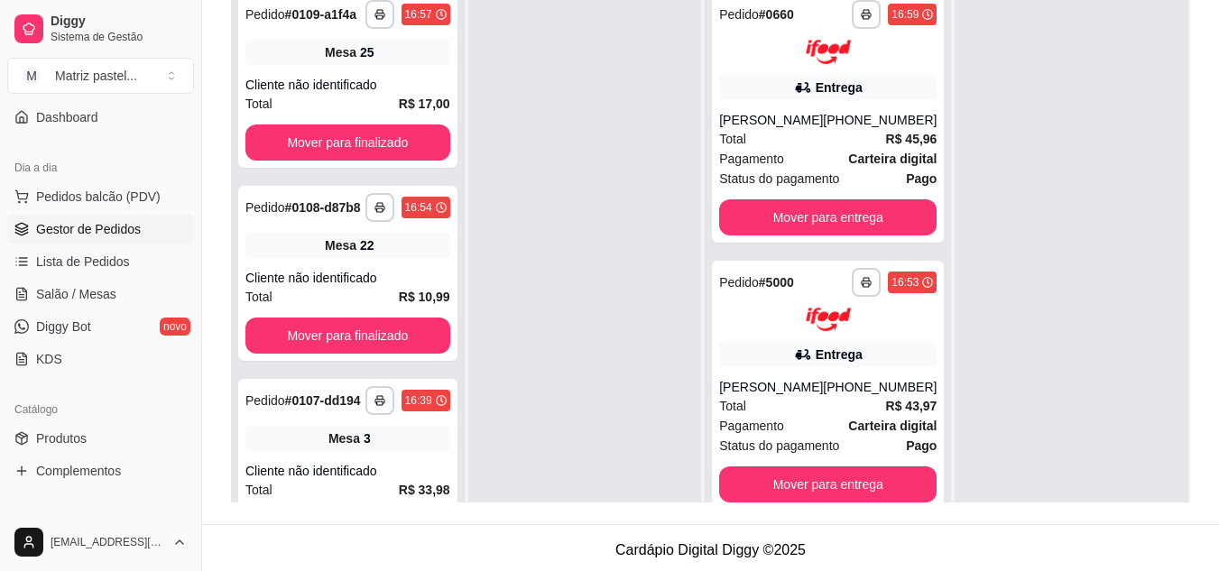
scroll to position [180, 0]
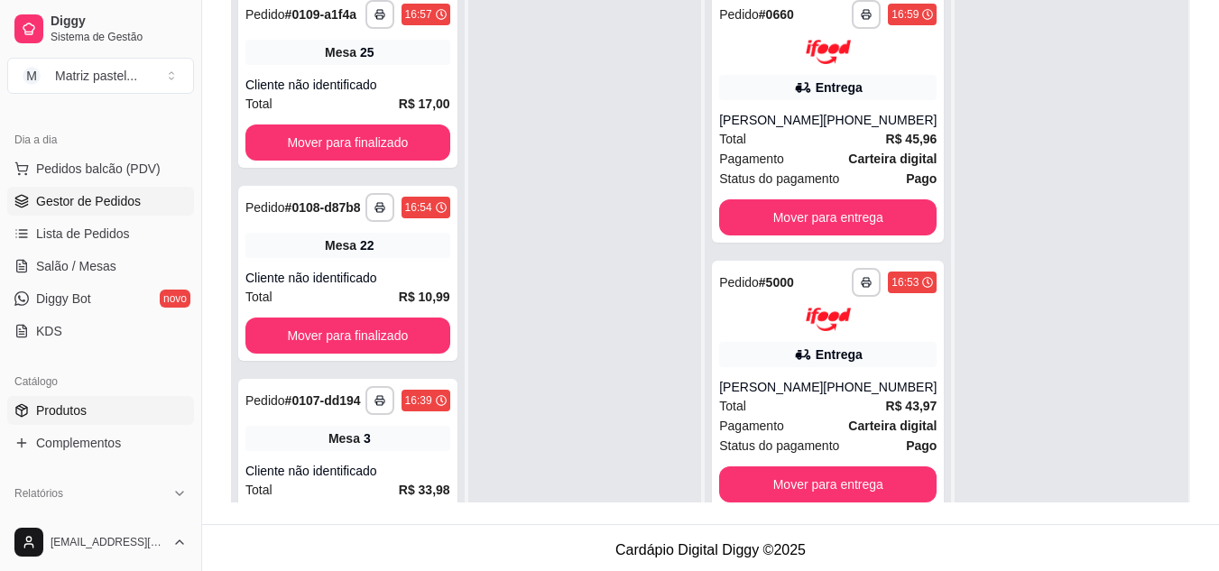
click at [48, 415] on span "Produtos" at bounding box center [61, 411] width 51 height 18
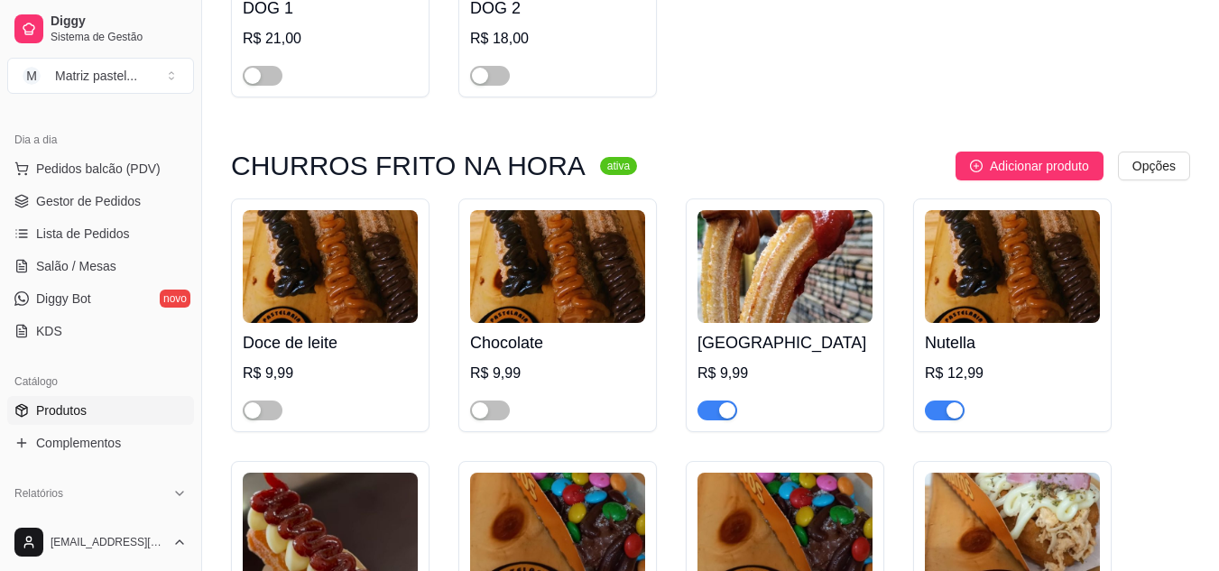
scroll to position [7582, 0]
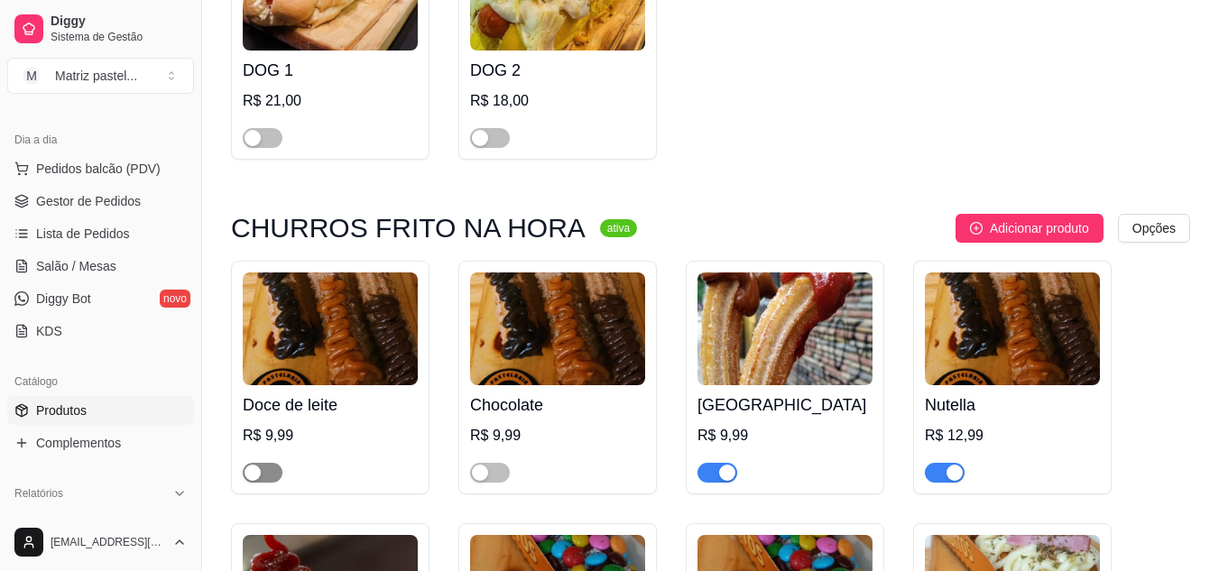
click at [273, 463] on span "button" at bounding box center [263, 473] width 40 height 20
click at [498, 463] on span "button" at bounding box center [490, 473] width 40 height 20
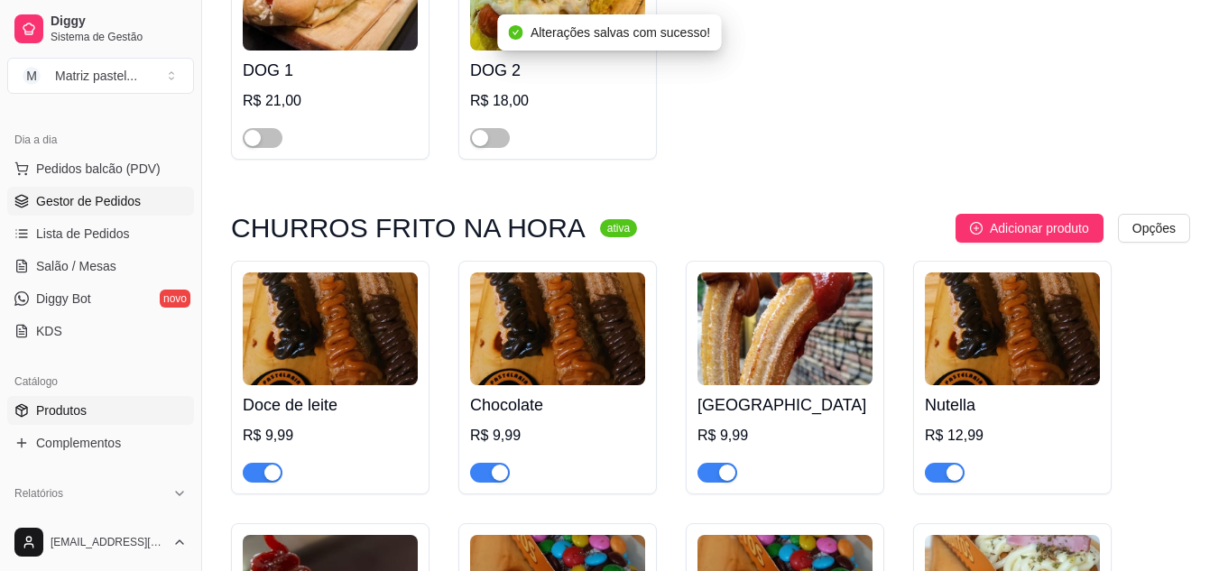
click at [108, 201] on span "Gestor de Pedidos" at bounding box center [88, 201] width 105 height 18
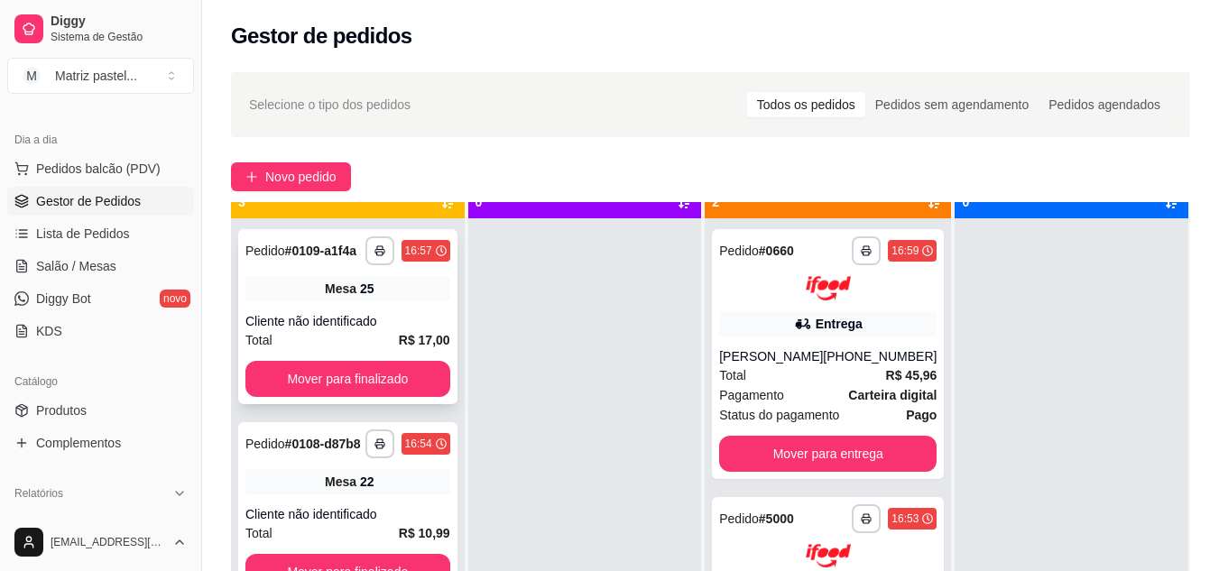
scroll to position [51, 0]
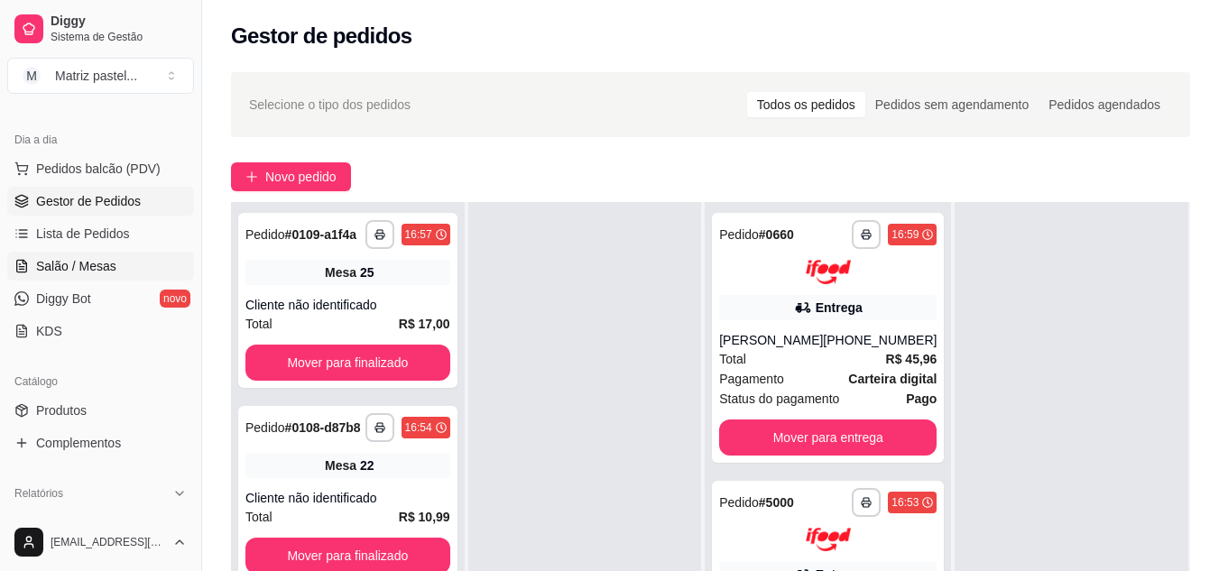
click at [79, 264] on span "Salão / Mesas" at bounding box center [76, 266] width 80 height 18
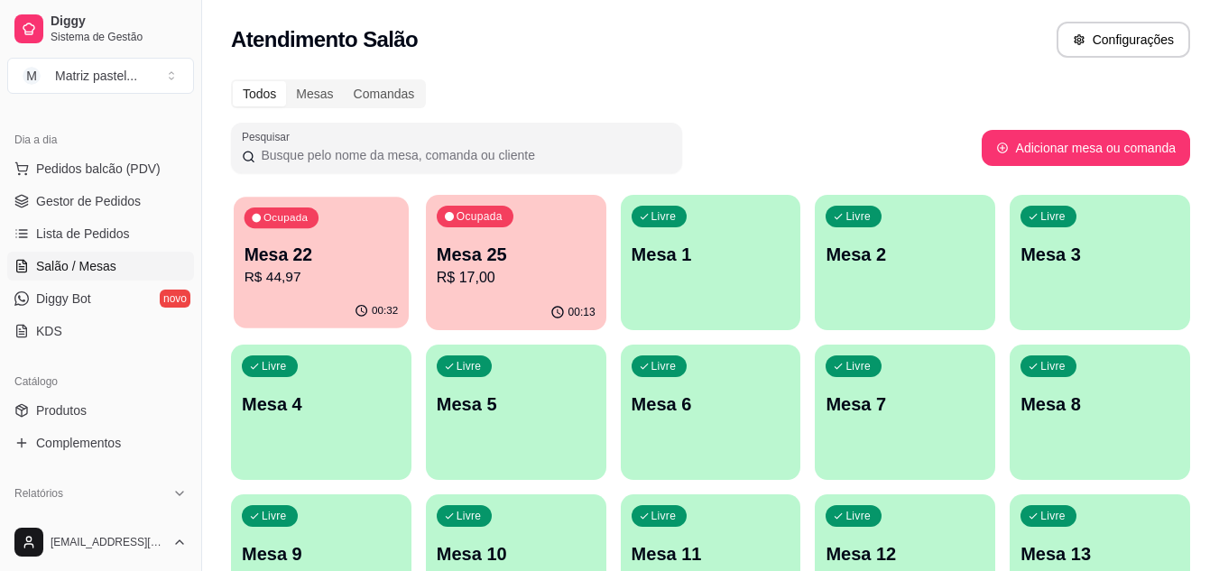
click at [326, 283] on p "R$ 44,97" at bounding box center [322, 277] width 154 height 21
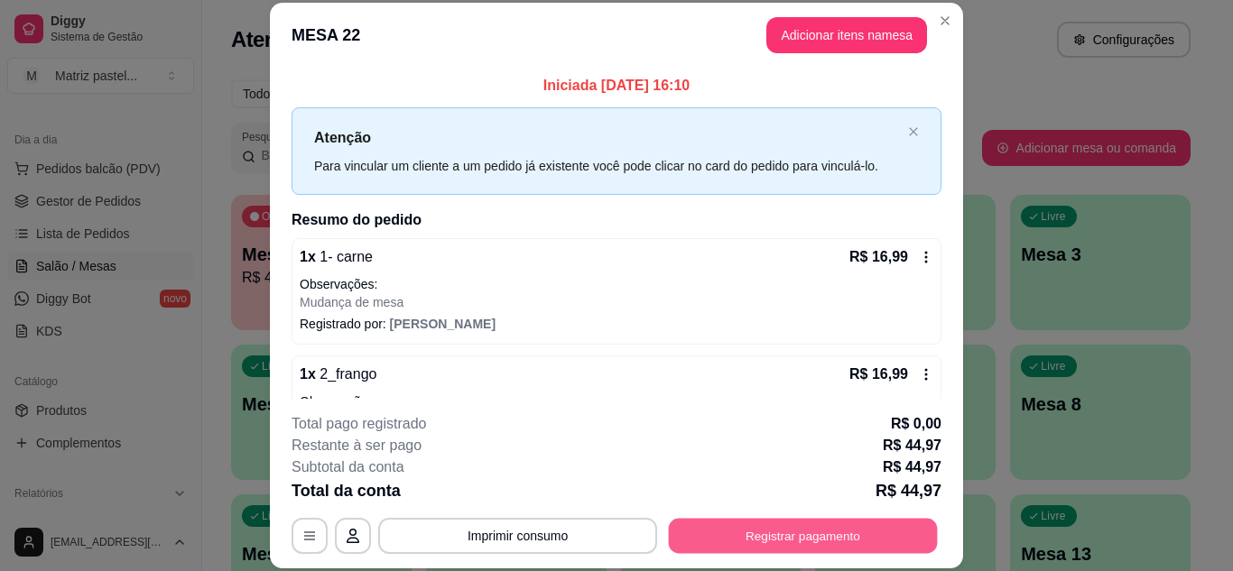
click at [726, 532] on button "Registrar pagamento" at bounding box center [803, 535] width 269 height 35
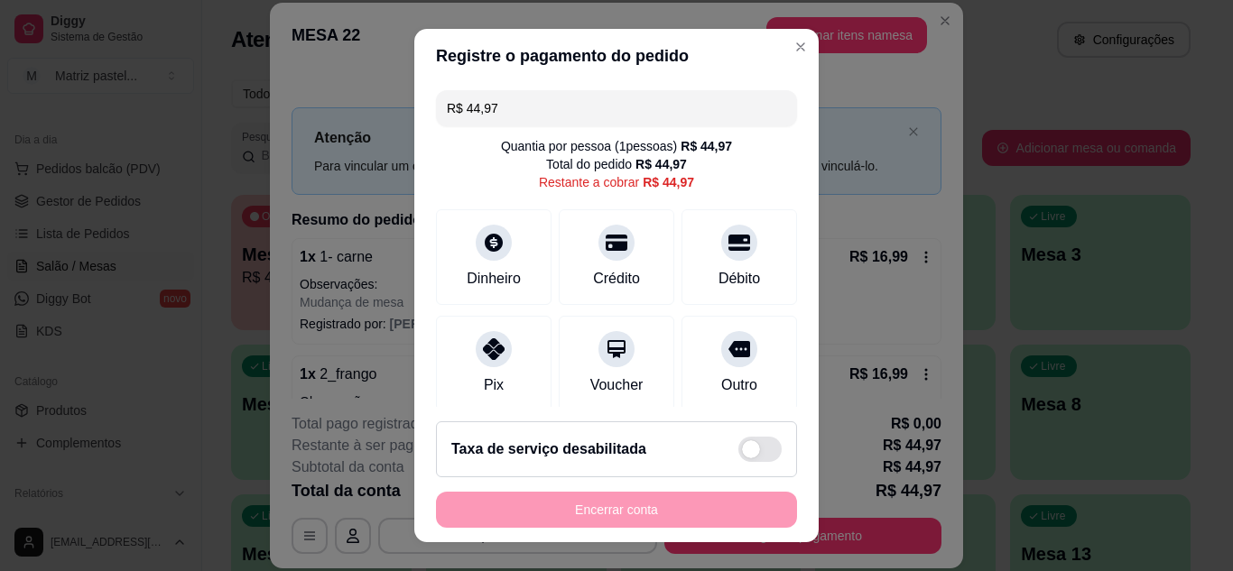
click at [549, 112] on input "R$ 44,97" at bounding box center [616, 108] width 339 height 36
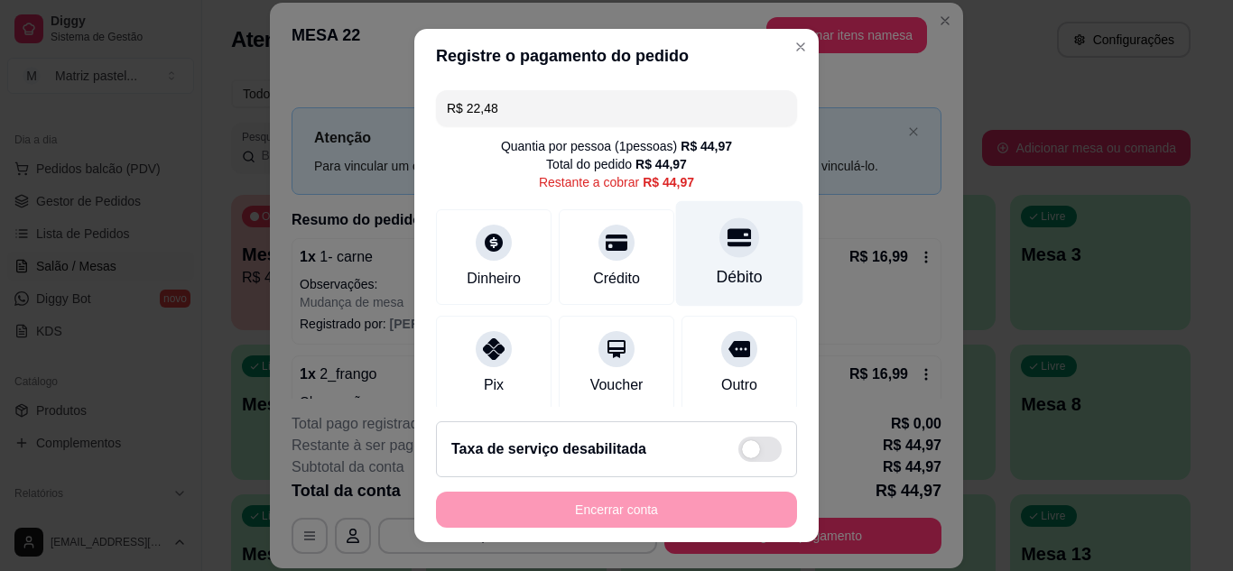
click at [717, 284] on div "Débito" at bounding box center [740, 276] width 46 height 23
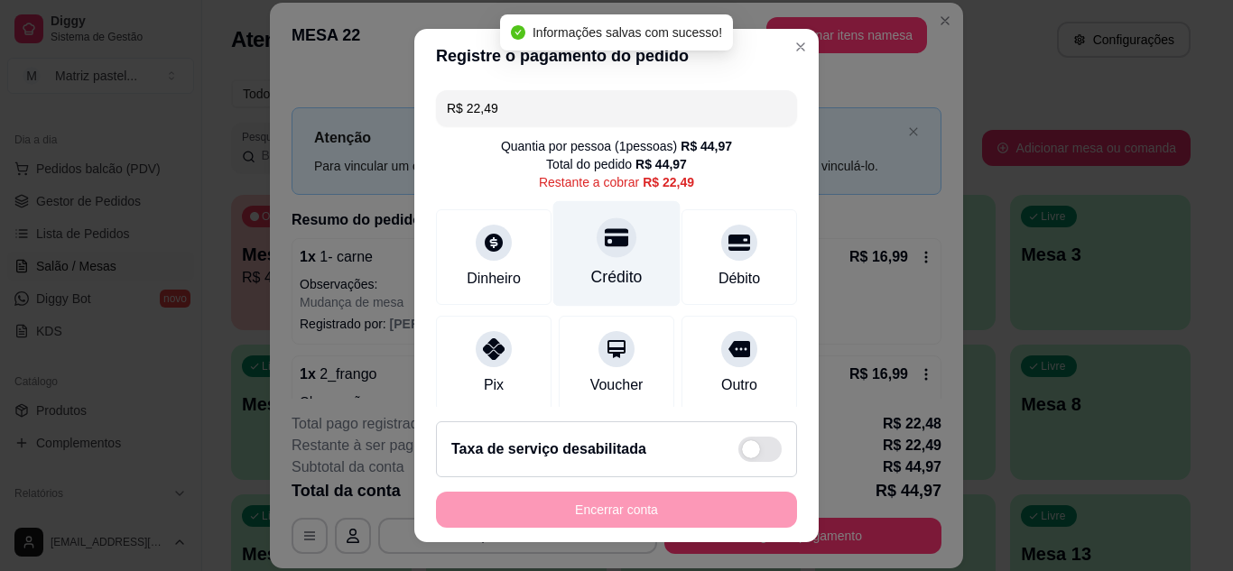
click at [615, 264] on div "Crédito" at bounding box center [616, 253] width 127 height 106
type input "R$ 0,00"
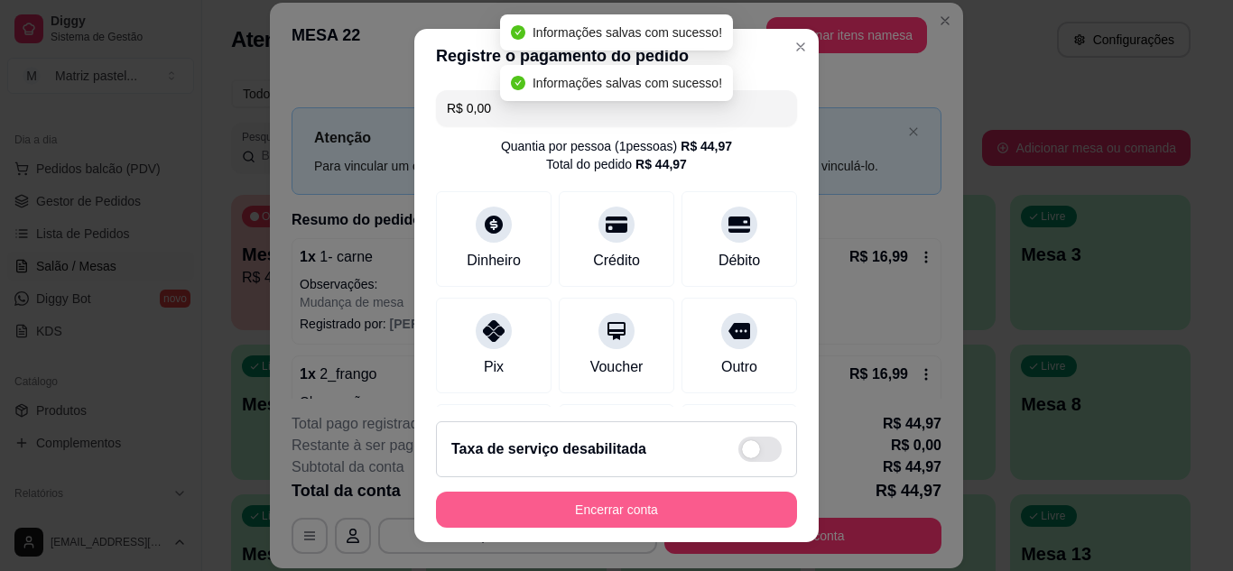
click at [608, 522] on button "Encerrar conta" at bounding box center [616, 510] width 361 height 36
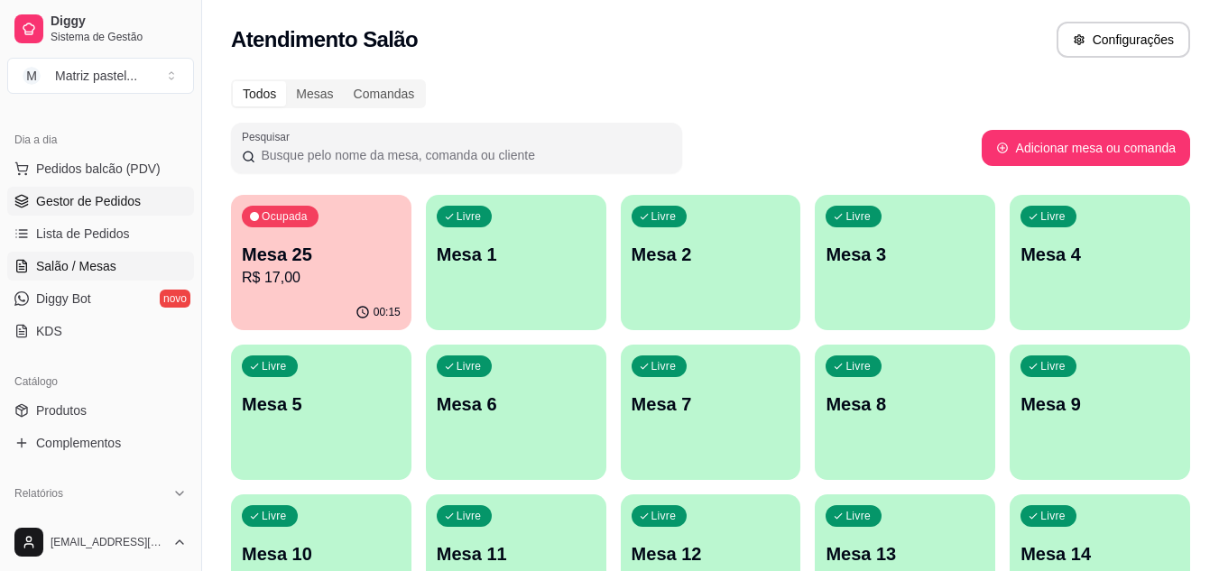
click at [82, 194] on span "Gestor de Pedidos" at bounding box center [88, 201] width 105 height 18
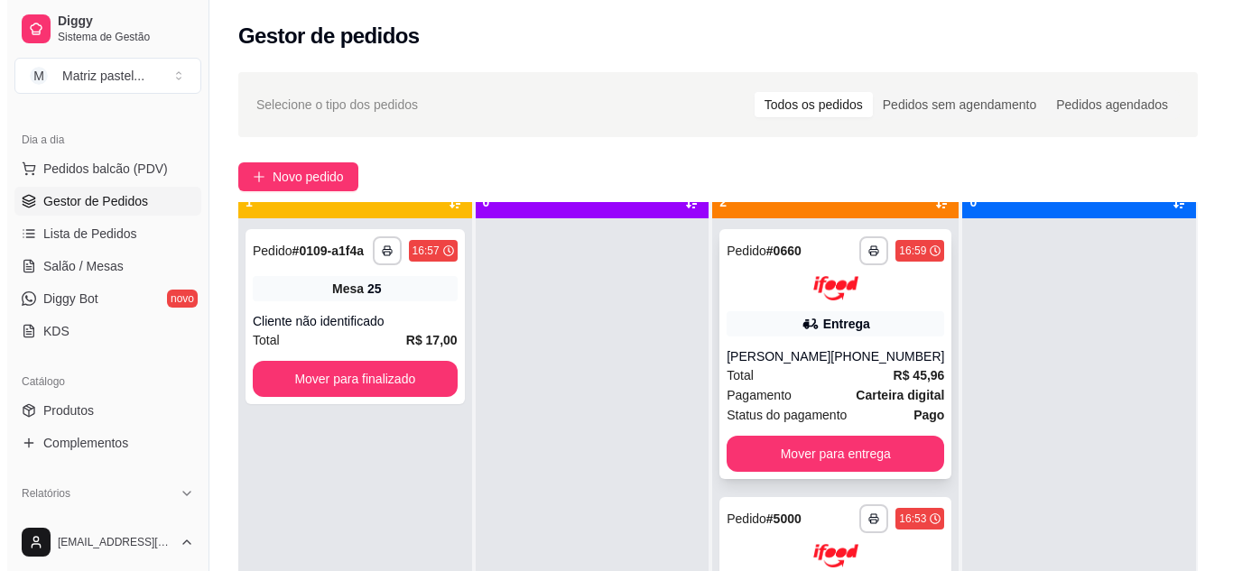
scroll to position [51, 0]
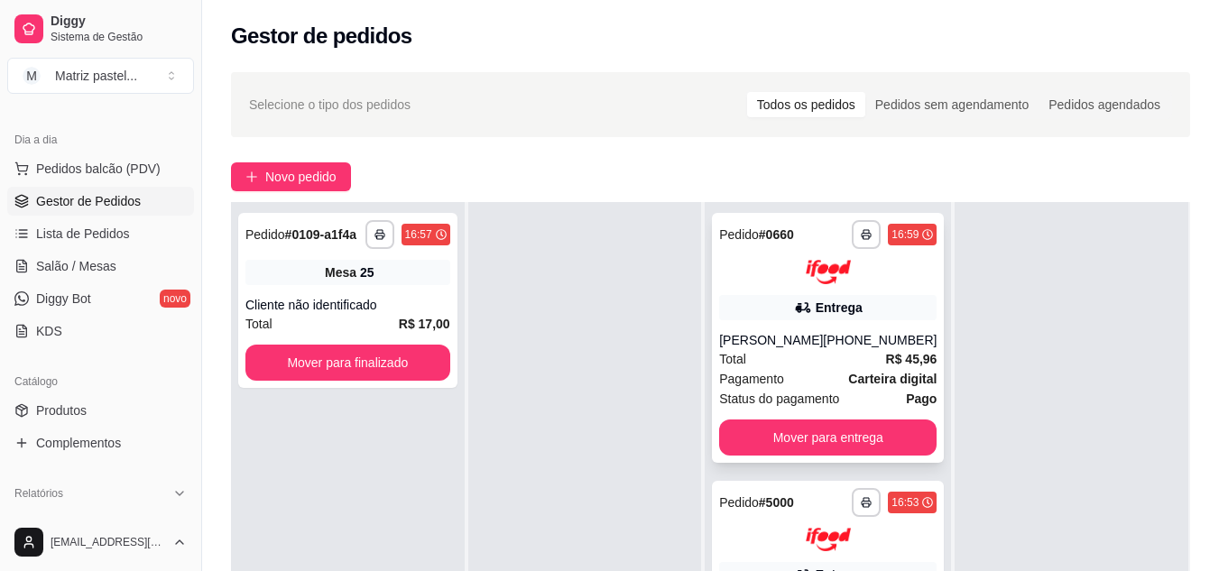
click at [773, 328] on div "**********" at bounding box center [828, 338] width 232 height 250
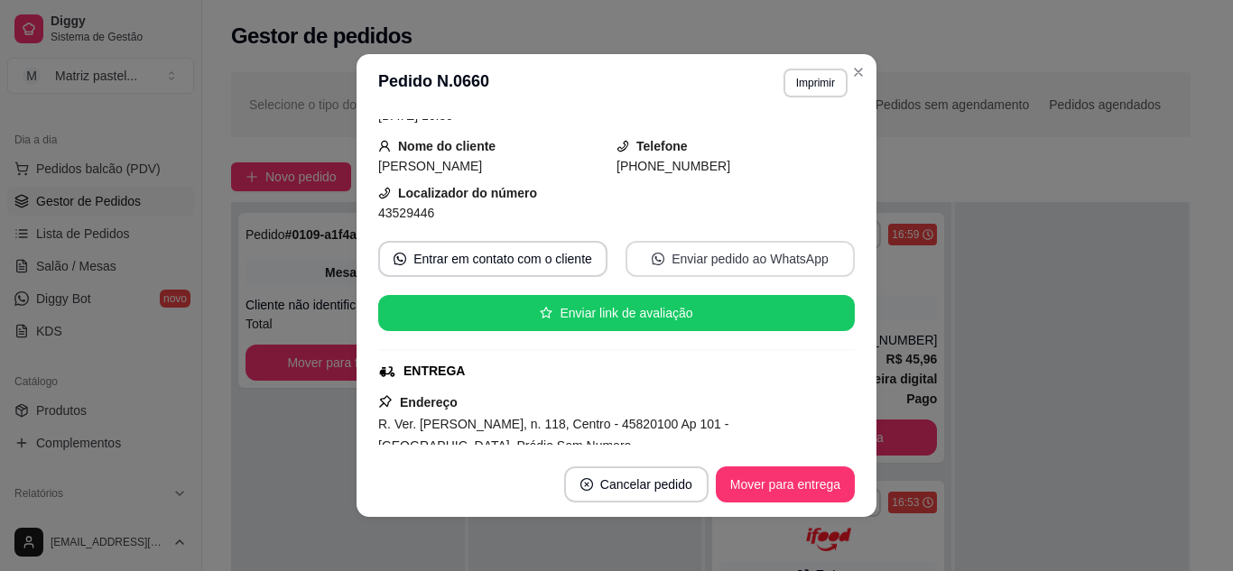
scroll to position [180, 0]
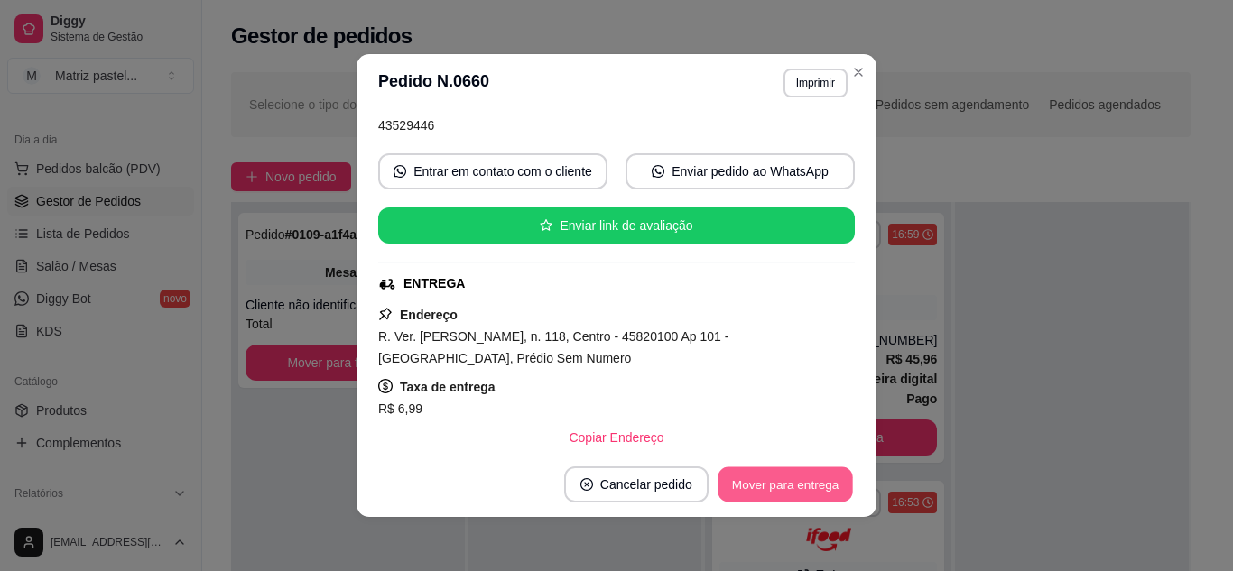
click at [780, 478] on button "Mover para entrega" at bounding box center [784, 484] width 135 height 35
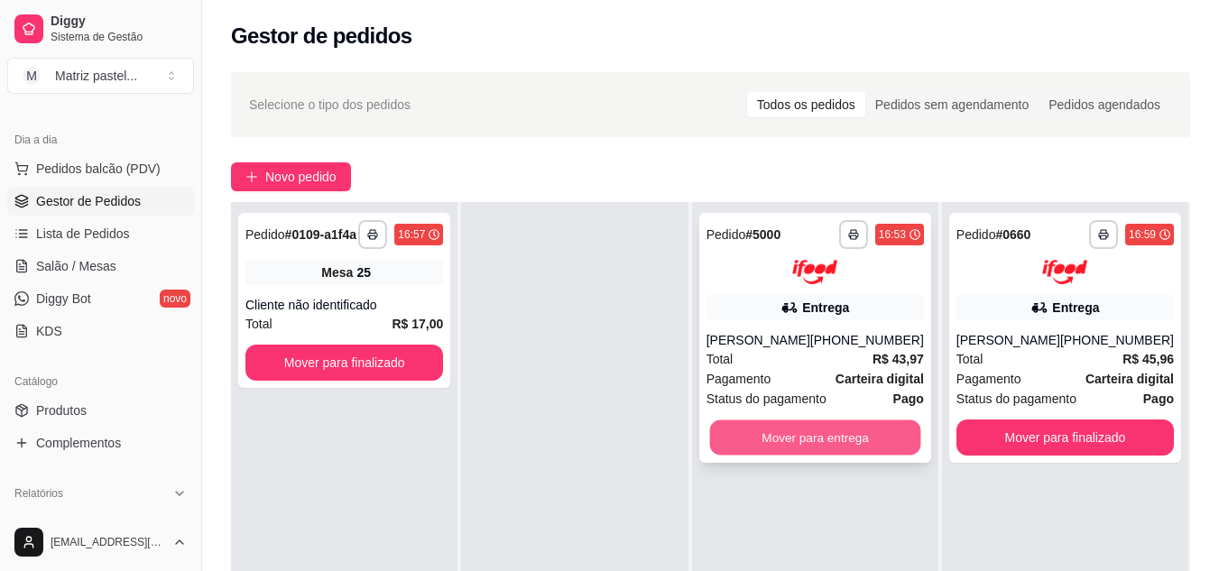
click at [831, 452] on button "Mover para entrega" at bounding box center [814, 437] width 211 height 35
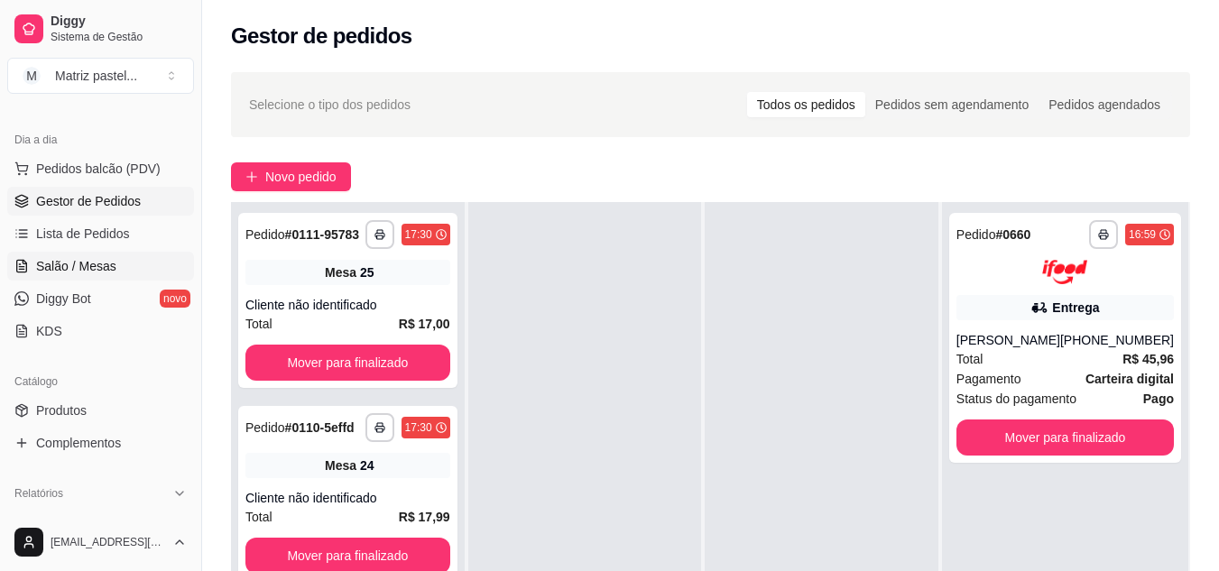
click at [124, 257] on link "Salão / Mesas" at bounding box center [100, 266] width 187 height 29
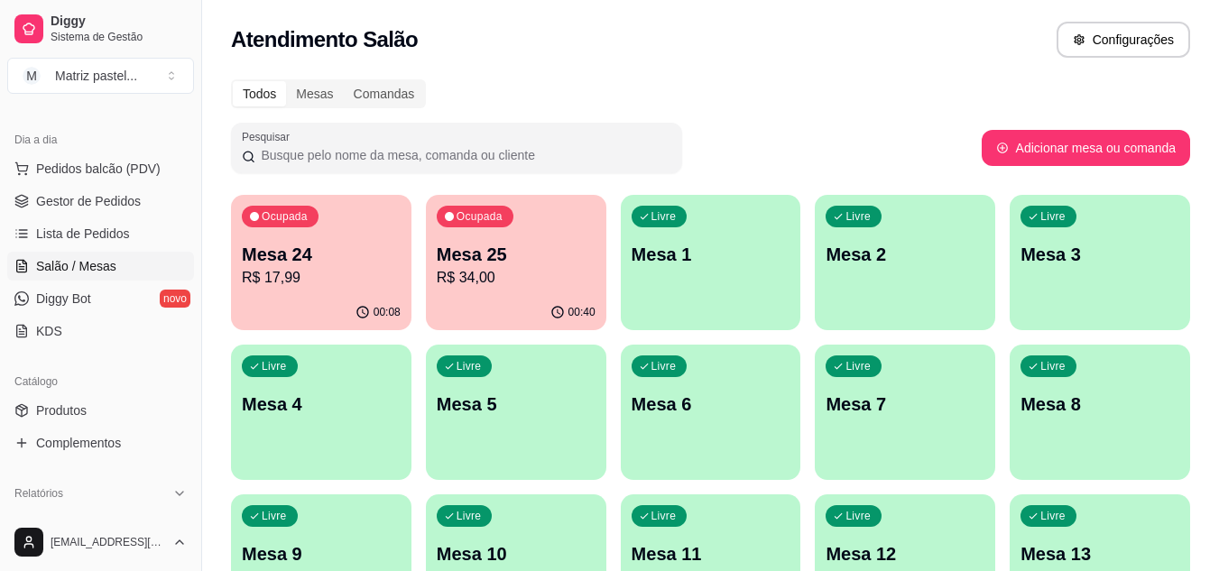
click at [328, 283] on p "R$ 17,99" at bounding box center [321, 278] width 159 height 22
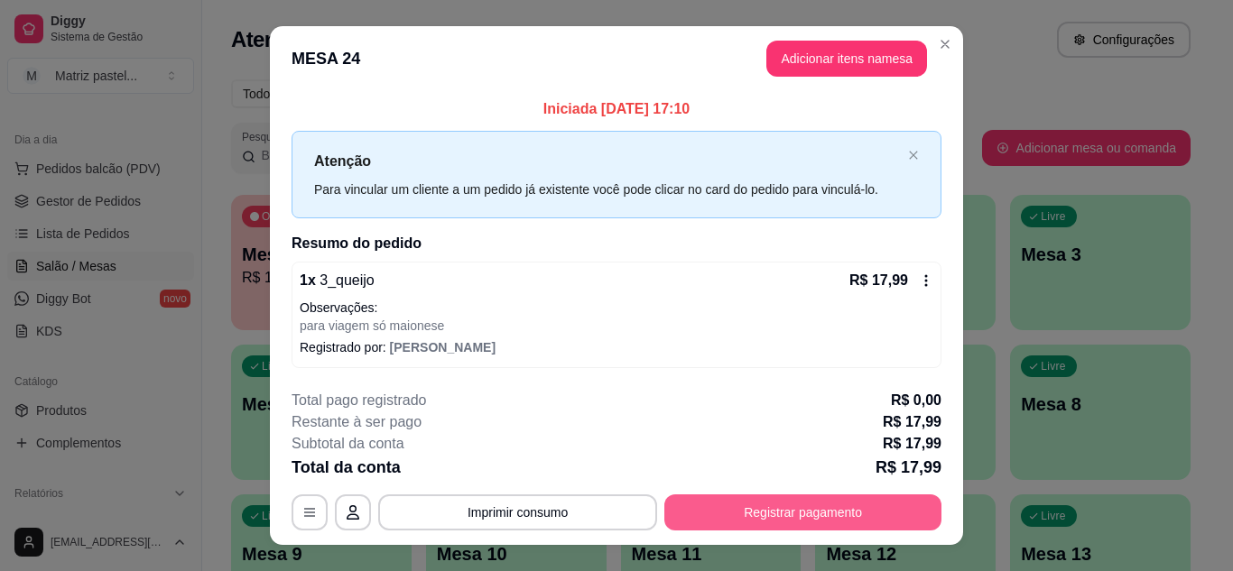
click at [738, 508] on button "Registrar pagamento" at bounding box center [802, 513] width 277 height 36
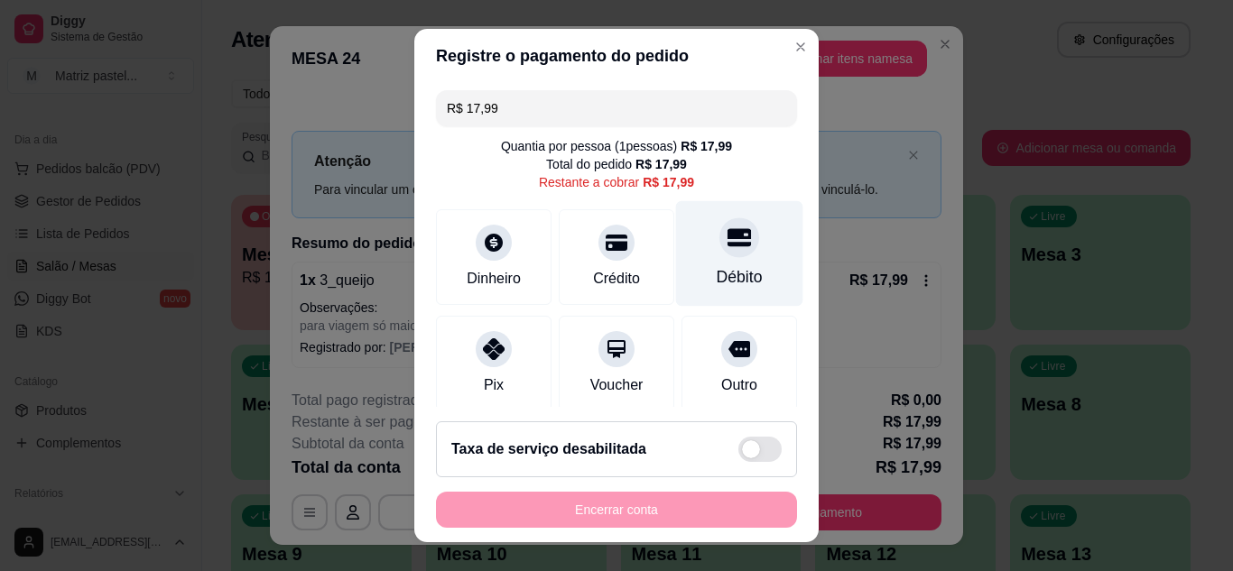
click at [727, 239] on icon at bounding box center [738, 237] width 23 height 18
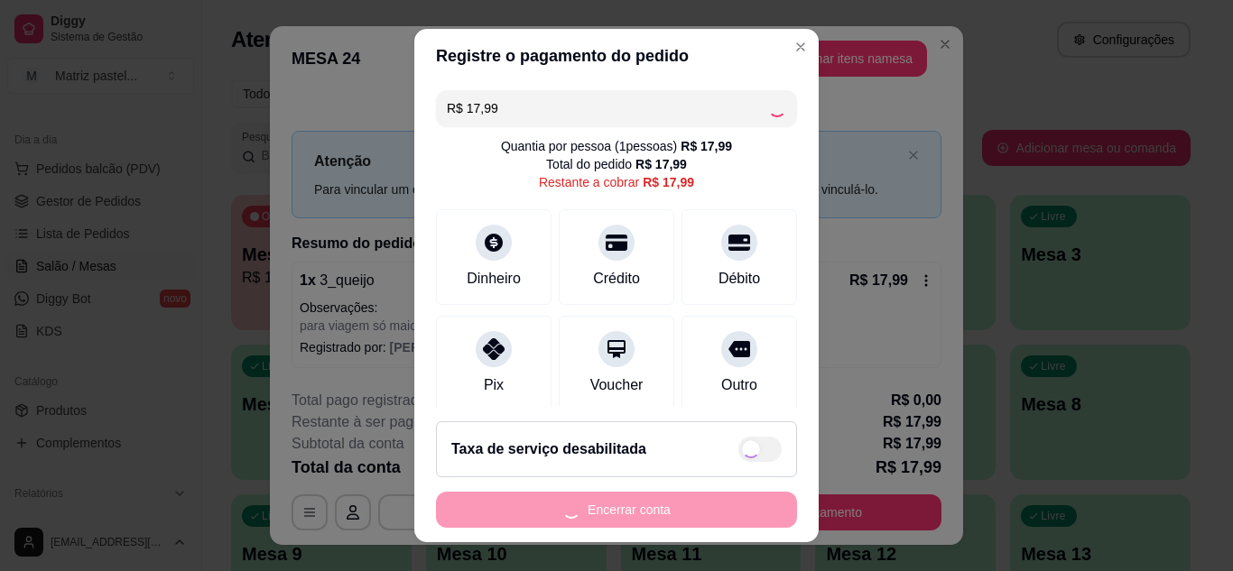
type input "R$ 0,00"
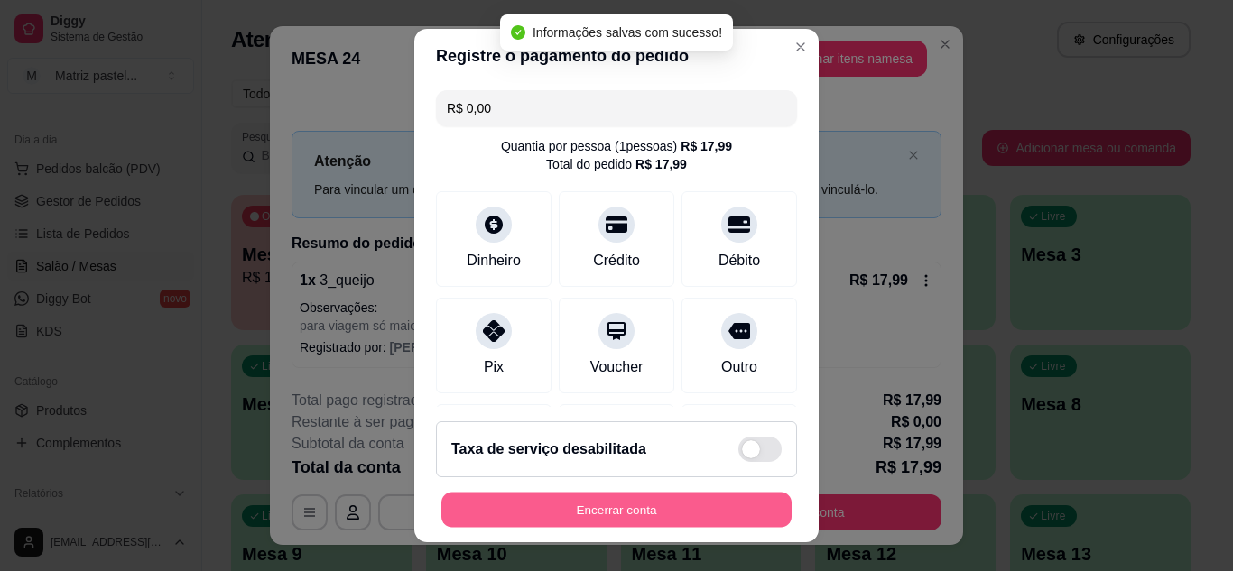
click at [662, 520] on button "Encerrar conta" at bounding box center [616, 510] width 350 height 35
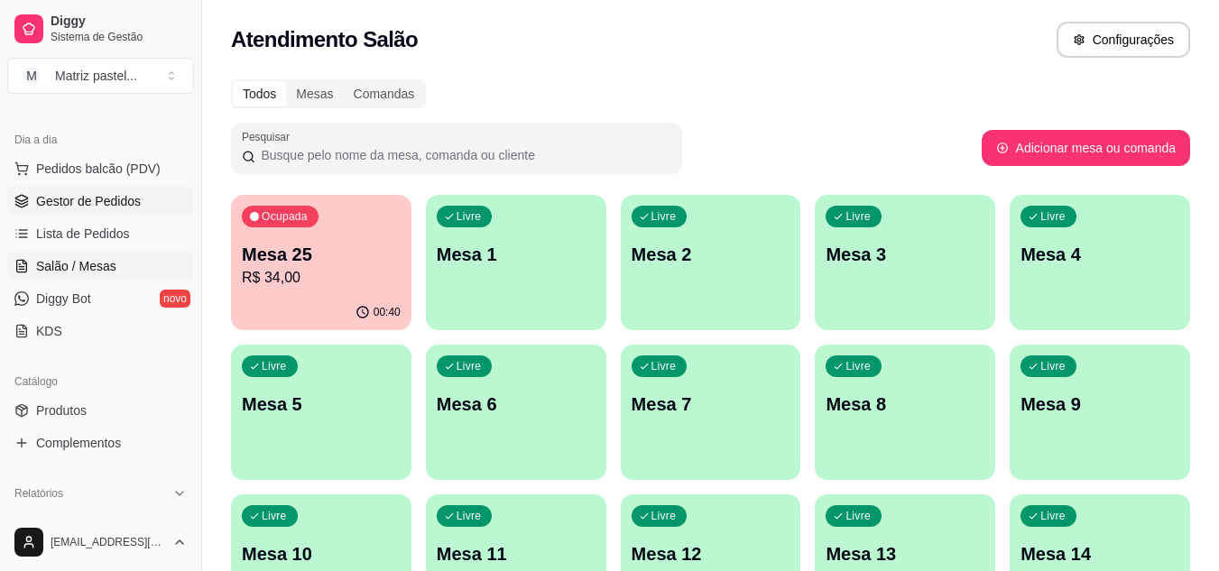
click at [89, 199] on span "Gestor de Pedidos" at bounding box center [88, 201] width 105 height 18
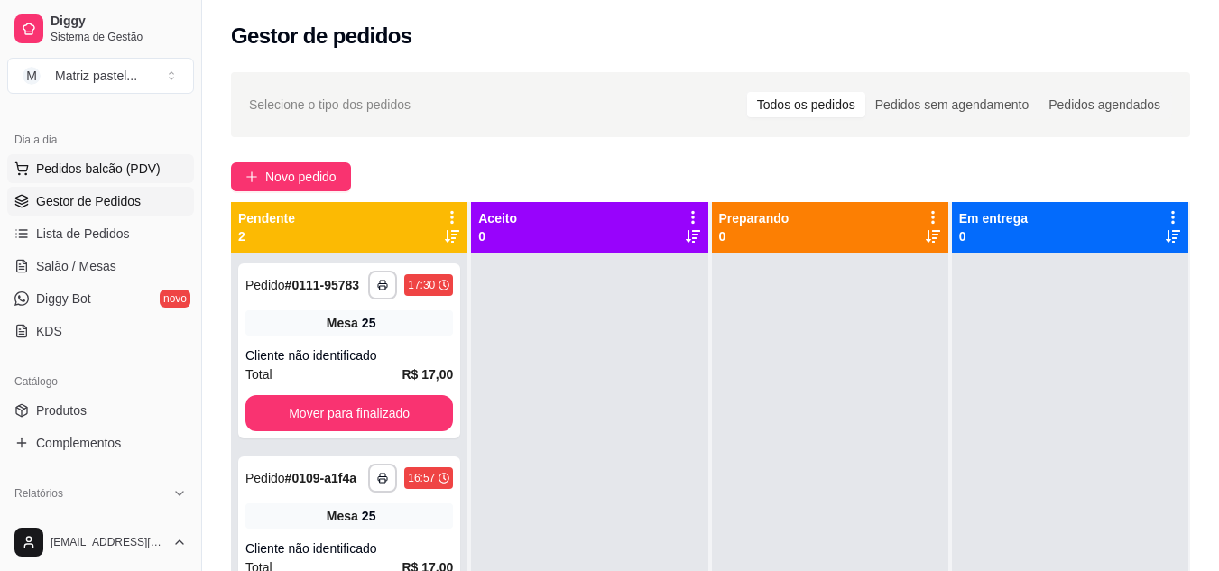
click at [86, 176] on span "Pedidos balcão (PDV)" at bounding box center [98, 169] width 125 height 18
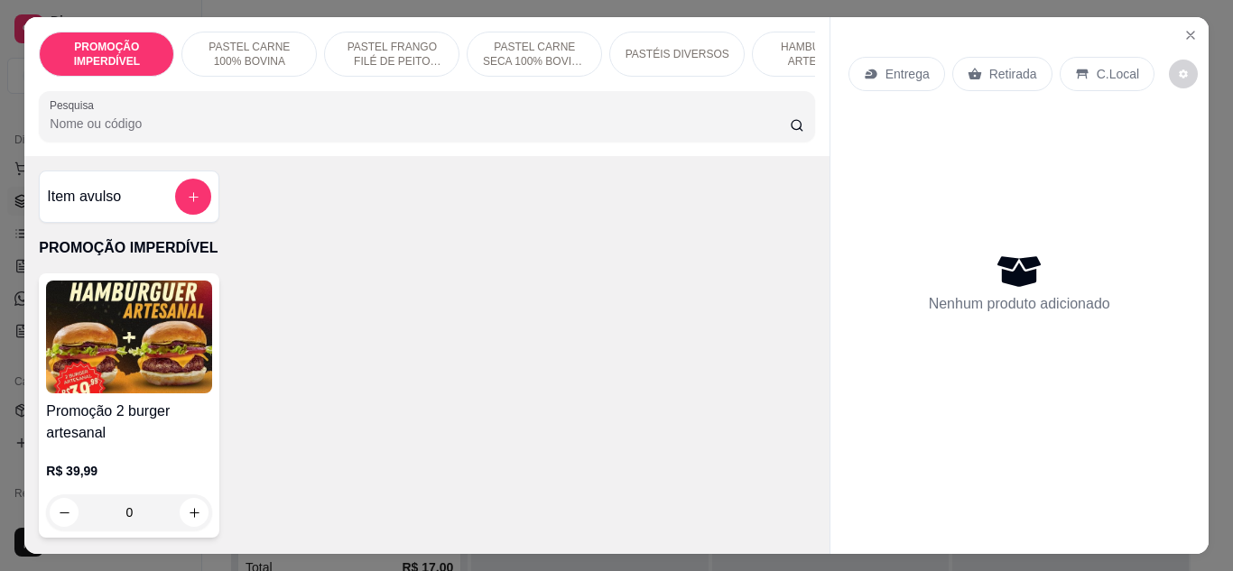
click at [885, 65] on p "Entrega" at bounding box center [907, 74] width 44 height 18
click at [190, 204] on icon "add-separate-item" at bounding box center [194, 197] width 14 height 14
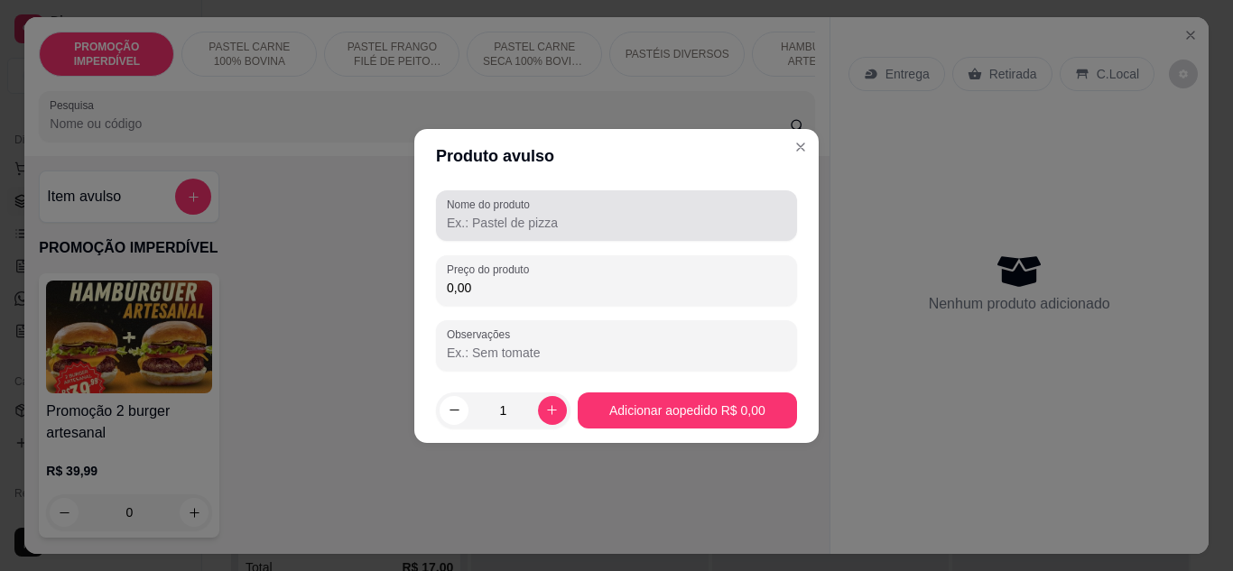
click at [554, 234] on div "Nome do produto" at bounding box center [616, 215] width 361 height 51
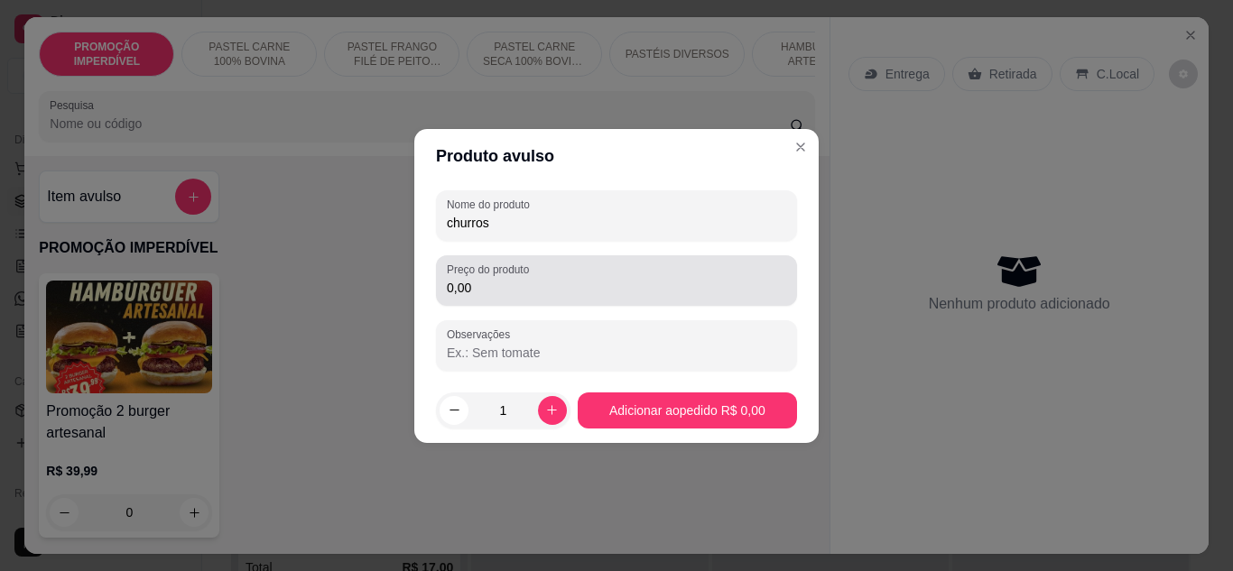
type input "churros"
click at [546, 297] on div "0,00" at bounding box center [616, 281] width 339 height 36
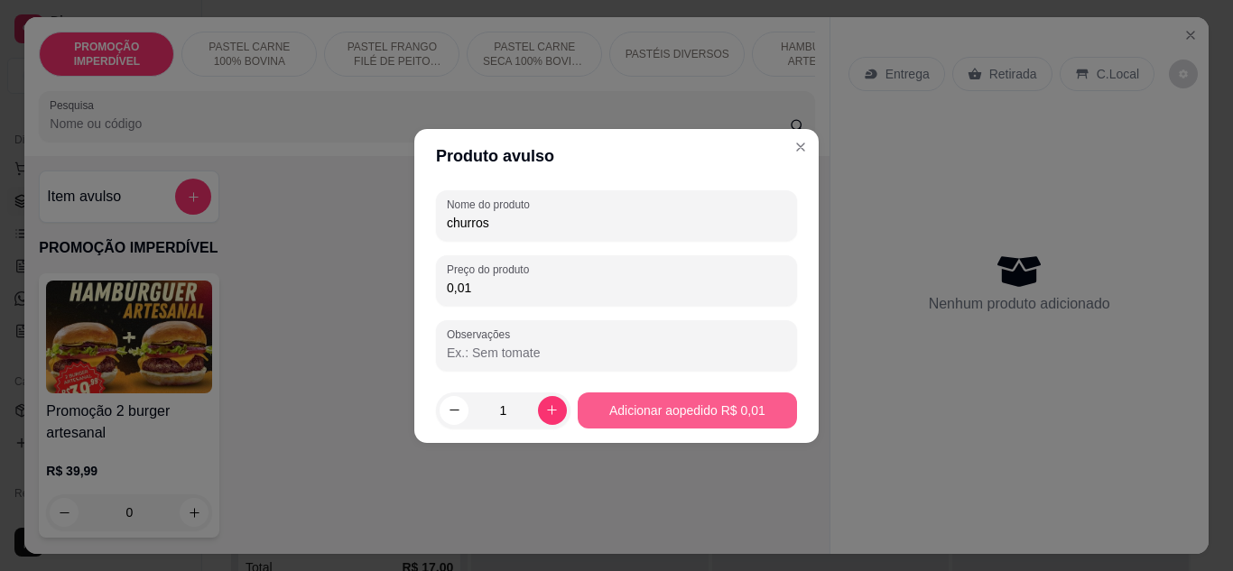
type input "0,01"
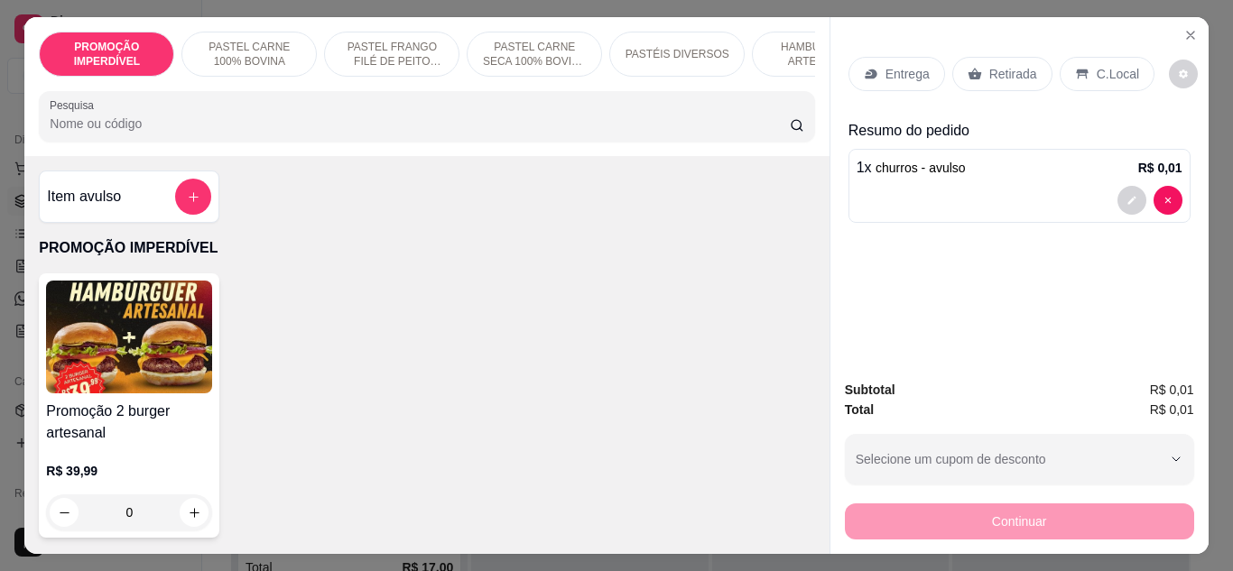
click at [891, 57] on div "Entrega" at bounding box center [896, 74] width 97 height 34
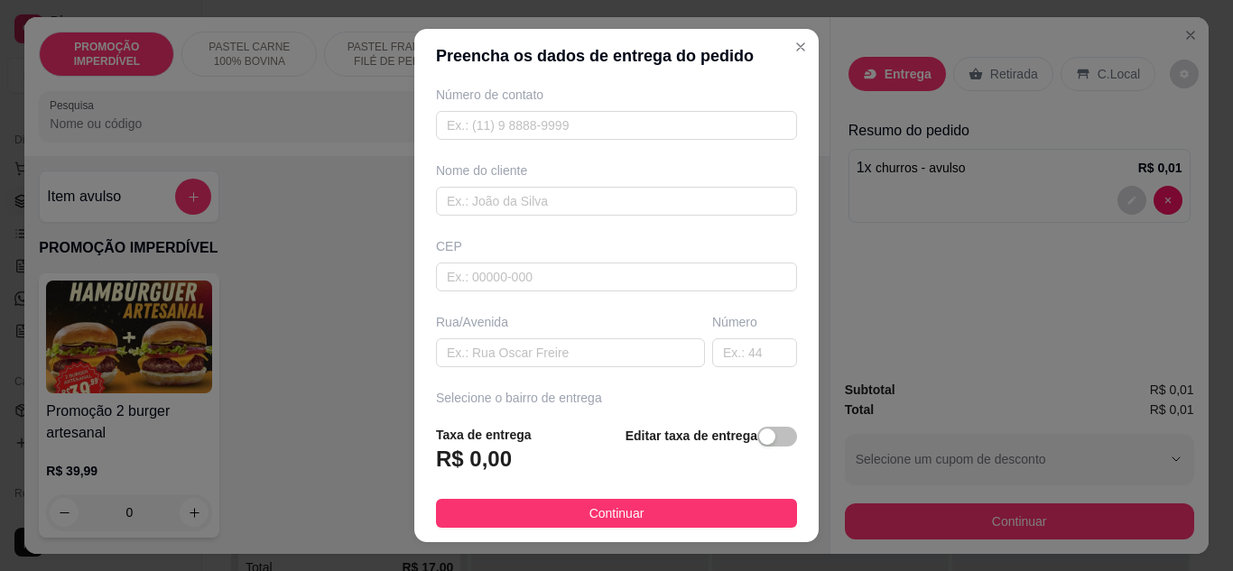
scroll to position [271, 0]
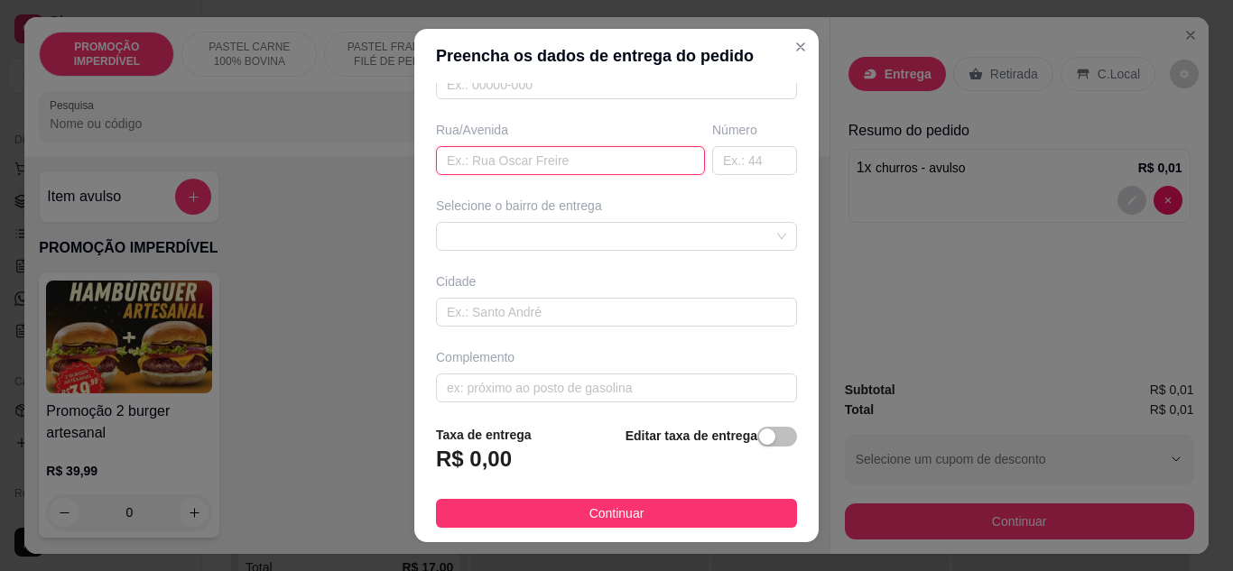
click at [513, 163] on input "text" at bounding box center [570, 160] width 269 height 29
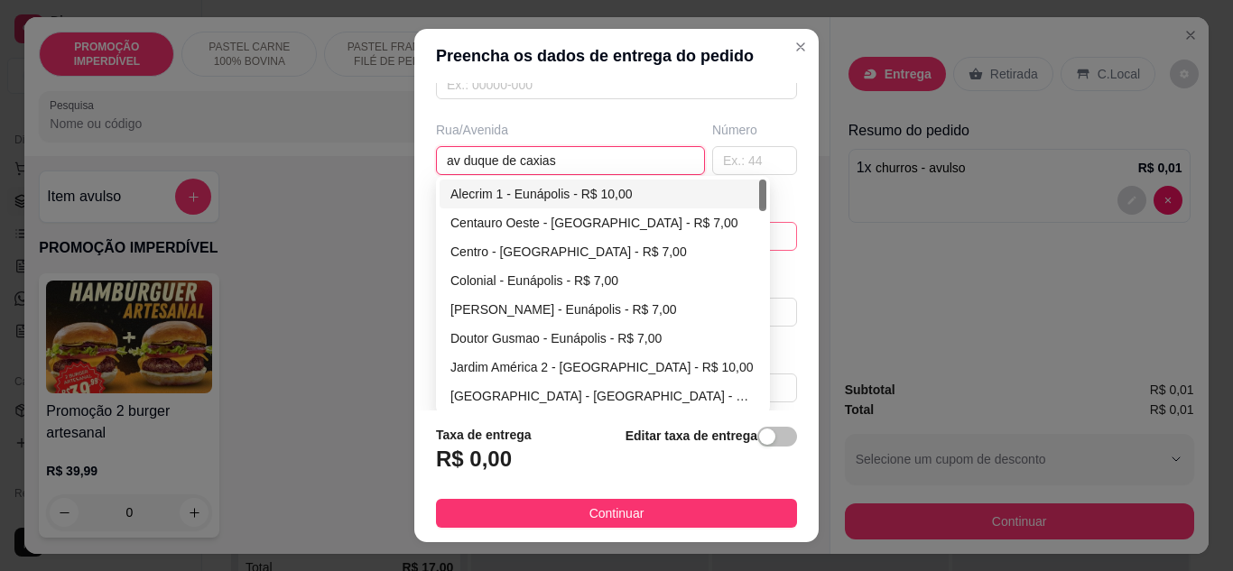
click at [667, 241] on div "635091786ca8e8df49de3dc0 635092fe6ca8e8df49de3dd5 Alecrim 1 - Eunápolis - R$ 10…" at bounding box center [616, 236] width 361 height 29
type input "av duque de caxias"
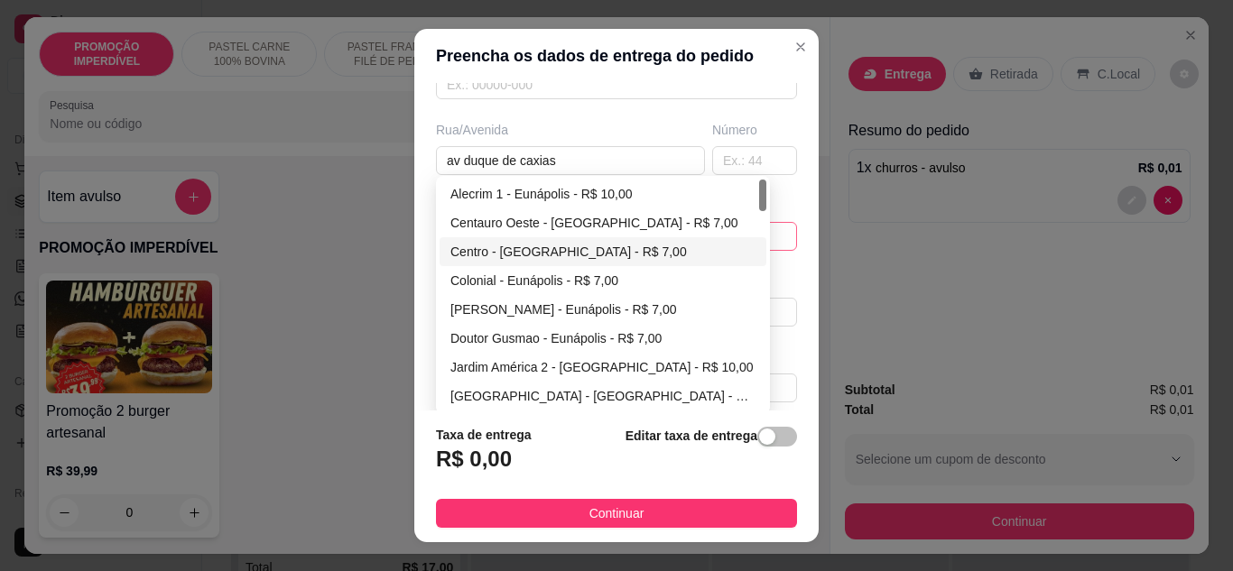
click at [562, 254] on div "Centro - [GEOGRAPHIC_DATA] - R$ 7,00" at bounding box center [602, 252] width 305 height 20
type input "Eunápolis"
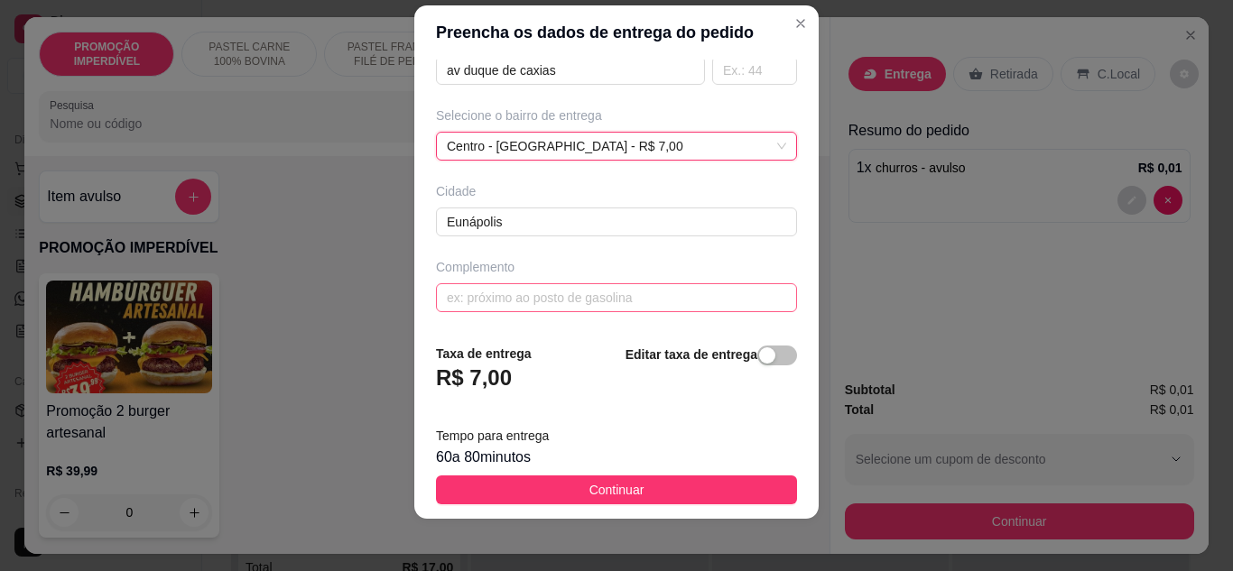
scroll to position [29, 0]
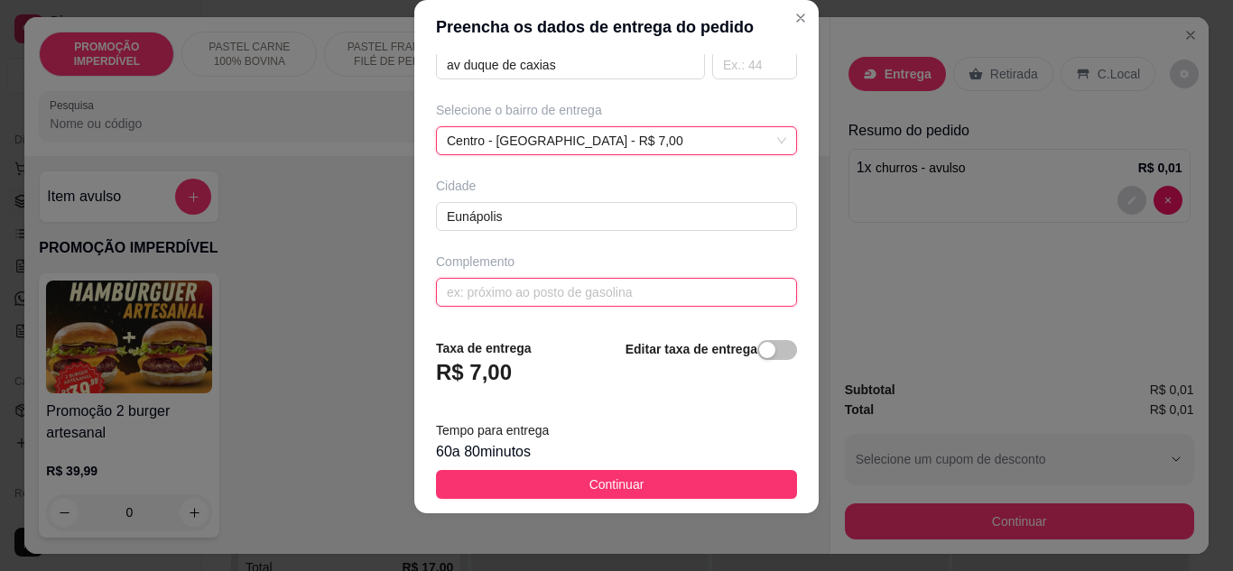
click at [618, 295] on input "text" at bounding box center [616, 292] width 361 height 29
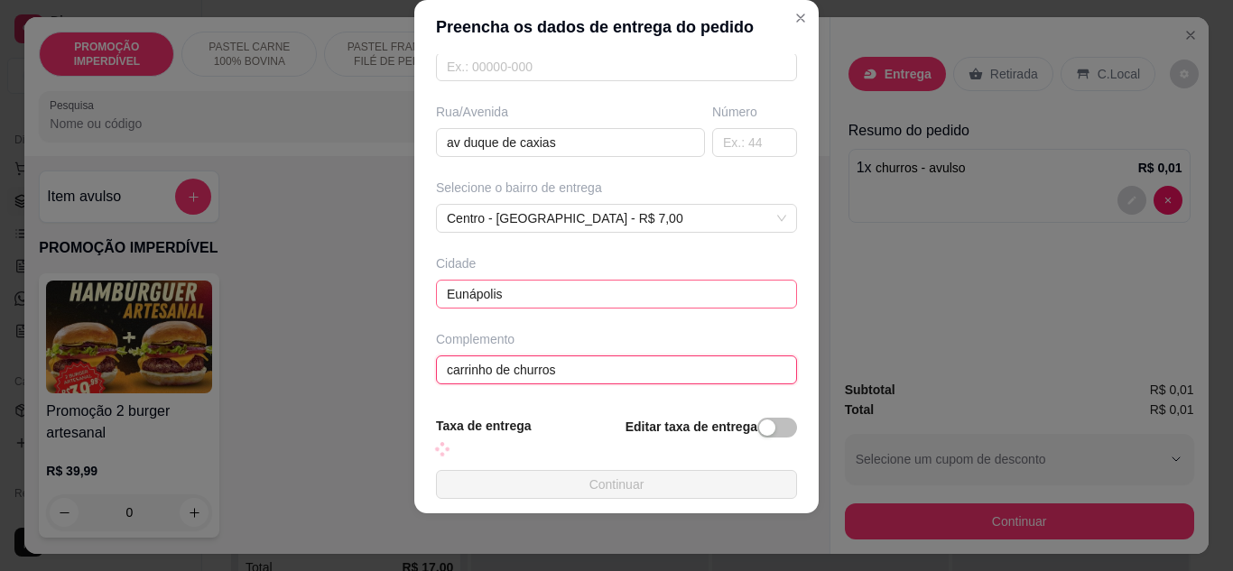
scroll to position [338, 0]
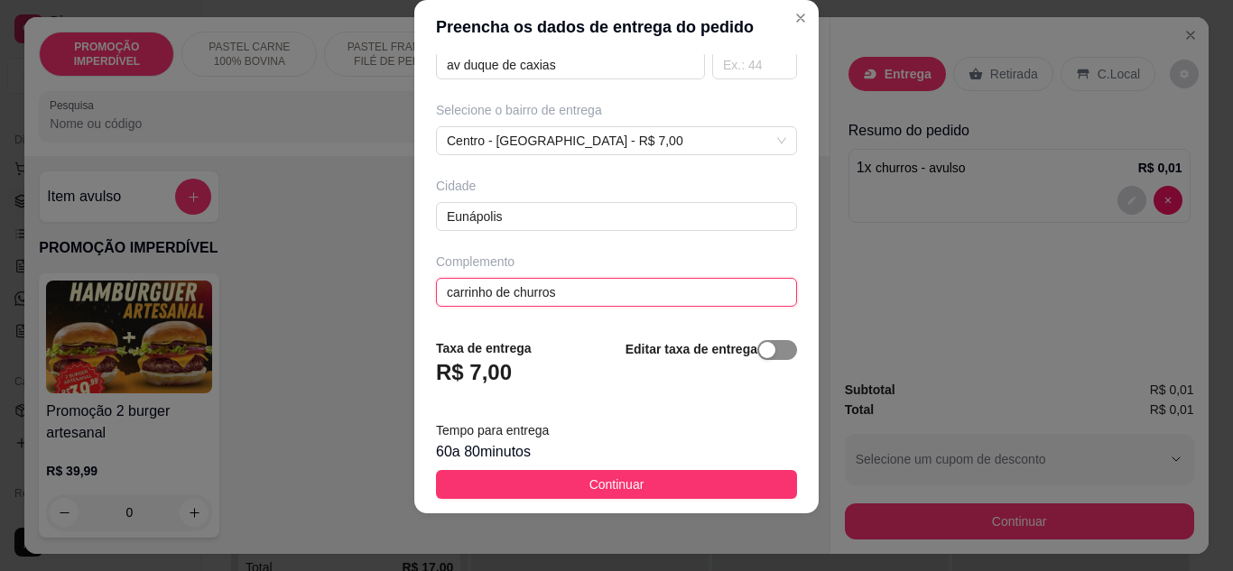
type input "carrinho de churros"
click at [757, 343] on span "button" at bounding box center [777, 350] width 40 height 20
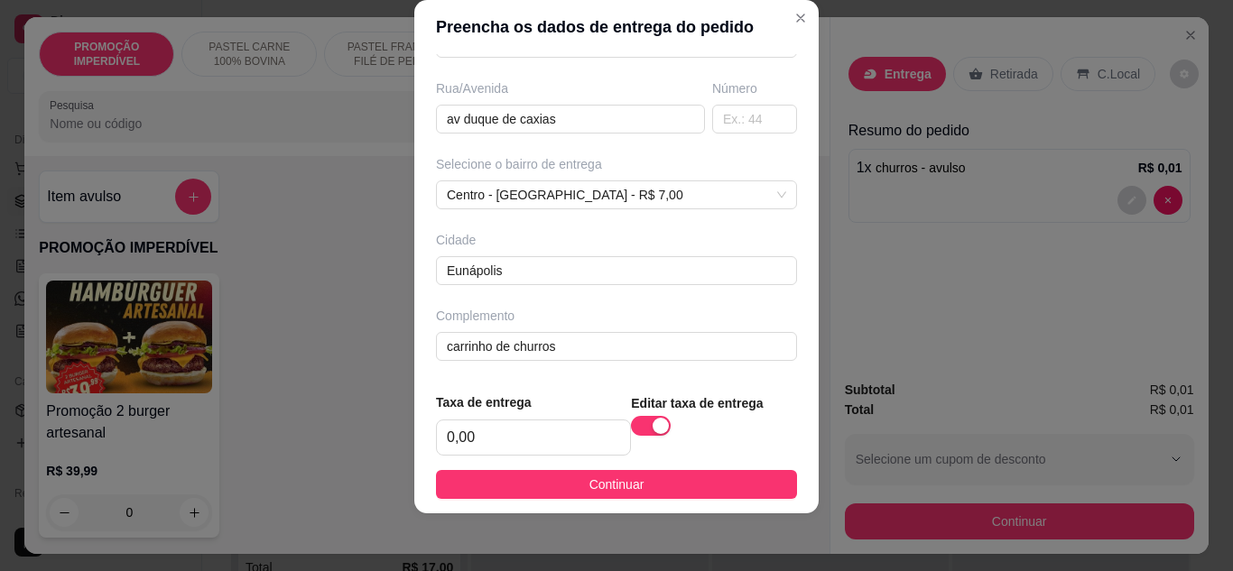
click at [638, 500] on footer "Taxa de entrega 0,00 Editar taxa de entrega Continuar" at bounding box center [616, 445] width 404 height 135
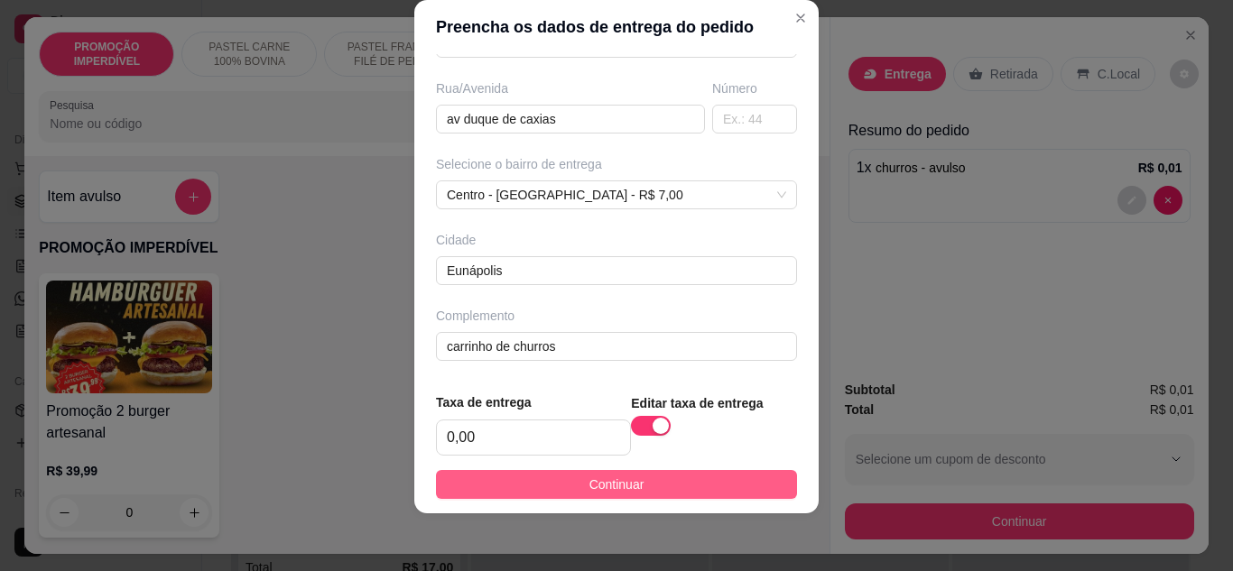
click at [664, 490] on button "Continuar" at bounding box center [616, 484] width 361 height 29
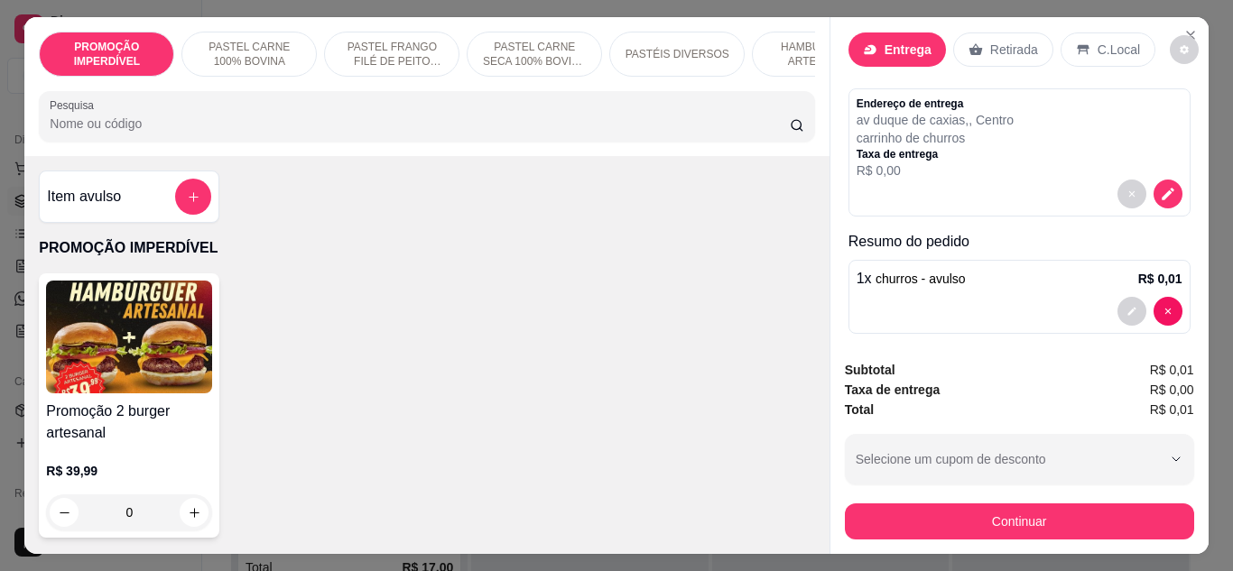
scroll to position [38, 0]
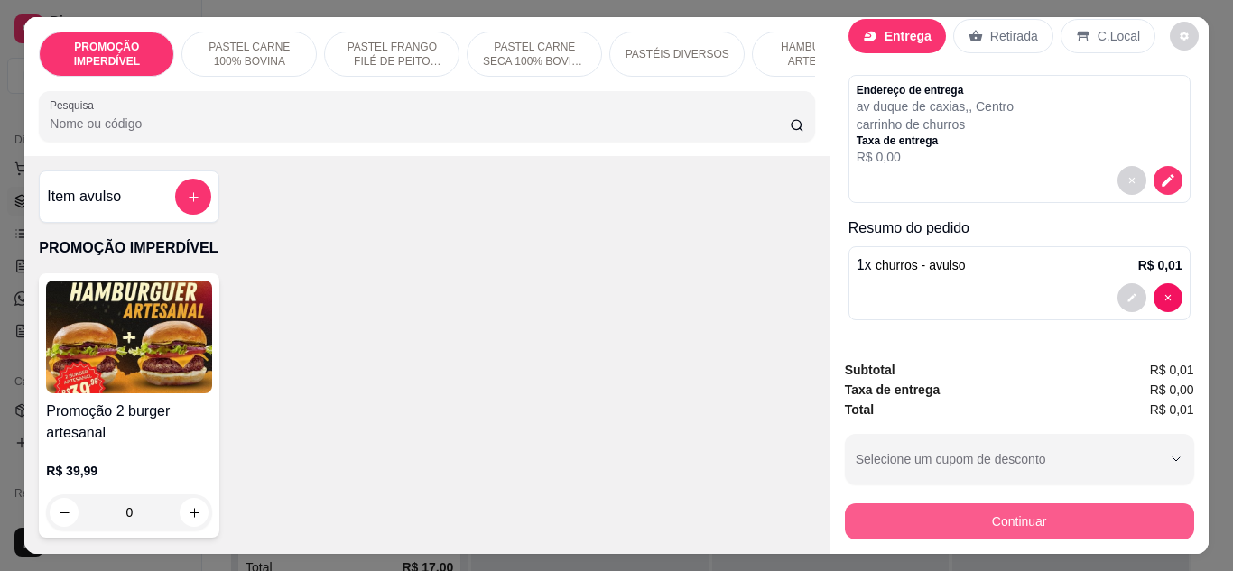
click at [978, 515] on button "Continuar" at bounding box center [1019, 522] width 349 height 36
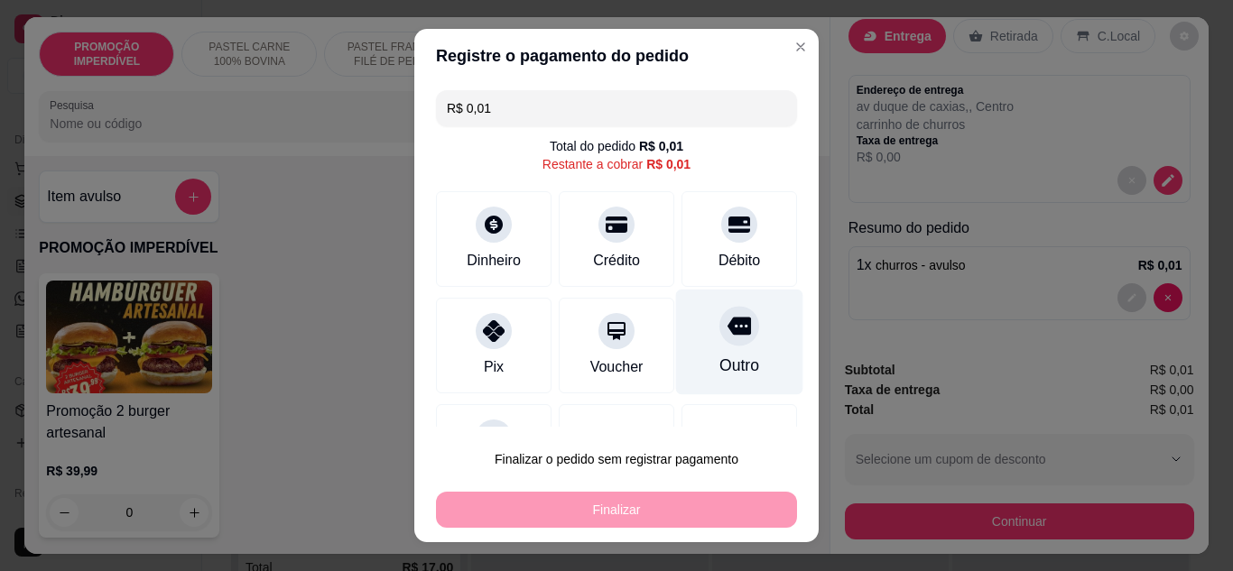
click at [699, 353] on div "Outro" at bounding box center [739, 342] width 127 height 106
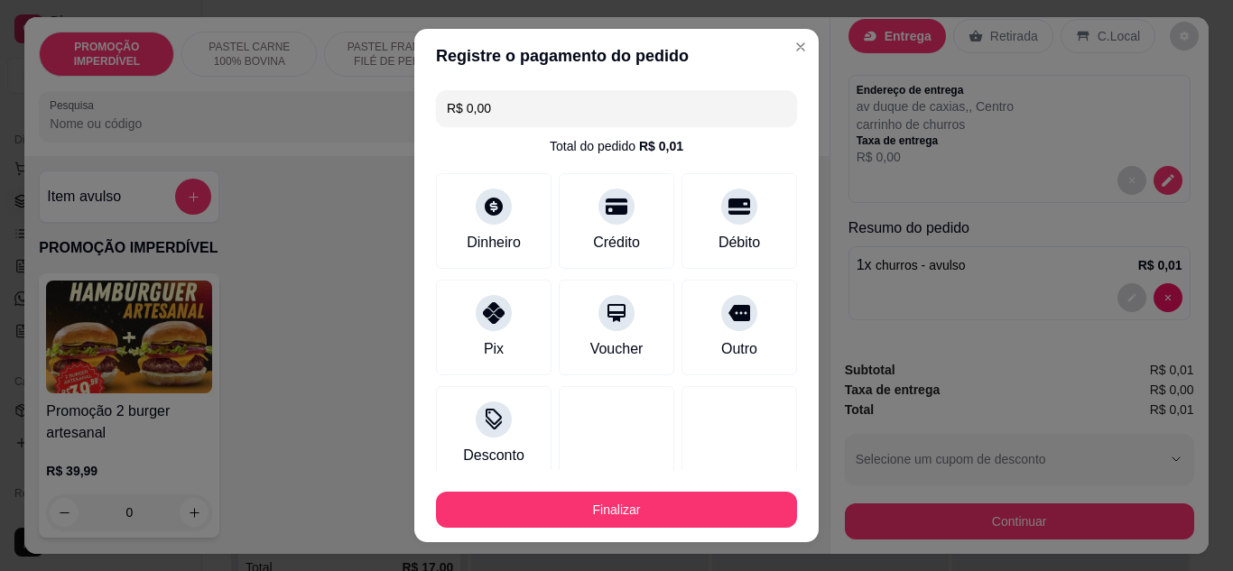
click at [618, 492] on div "Finalizar" at bounding box center [616, 506] width 361 height 43
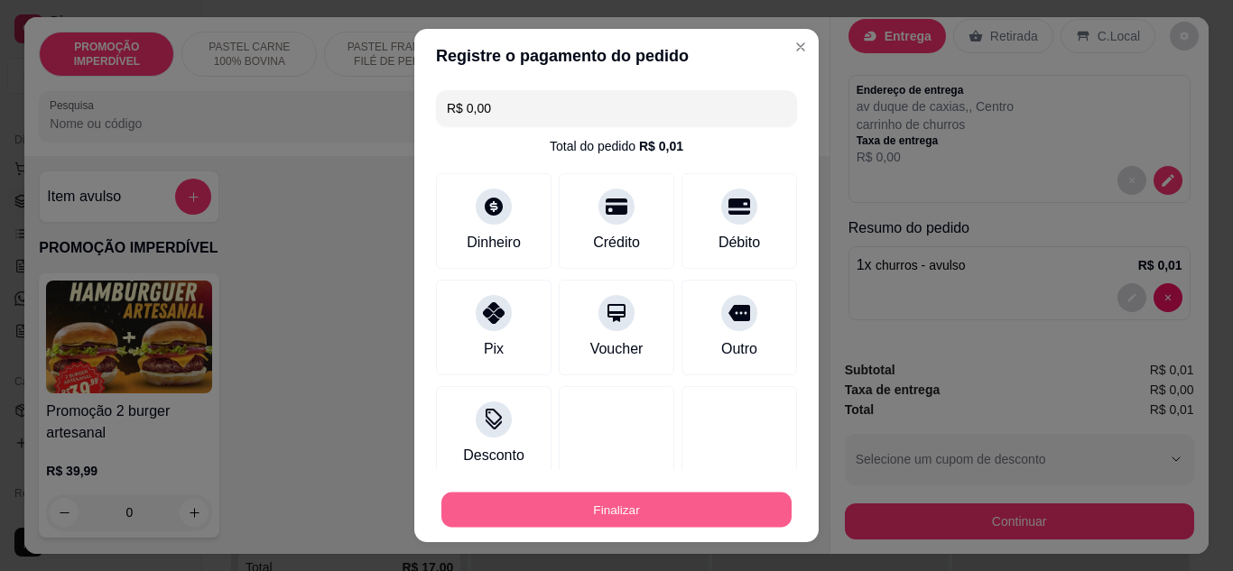
click at [671, 511] on button "Finalizar" at bounding box center [616, 510] width 350 height 35
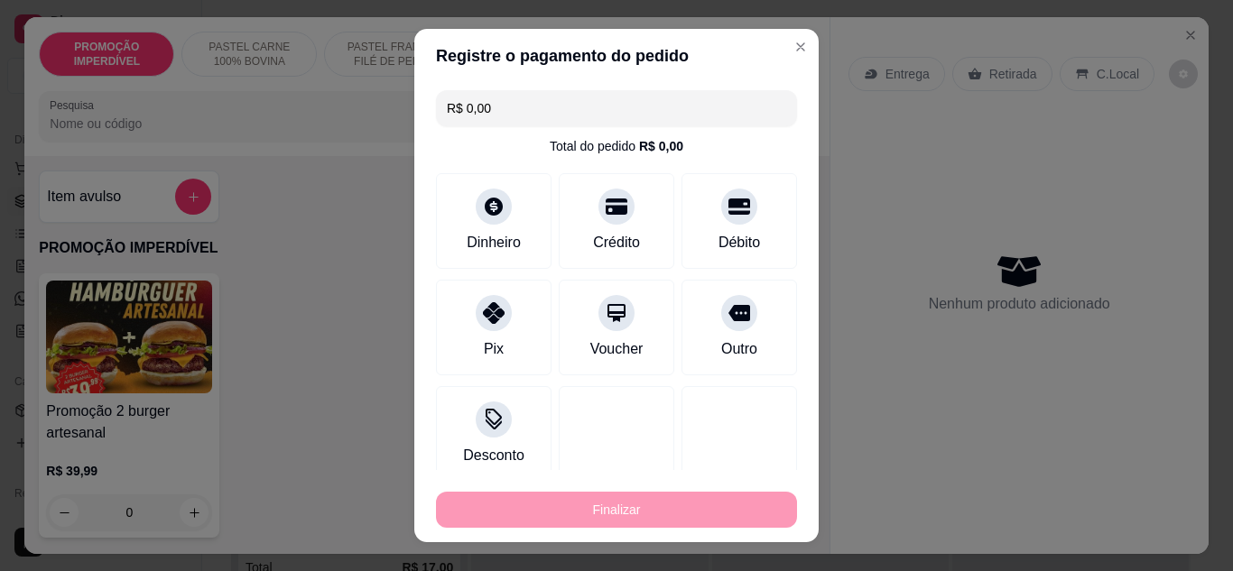
type input "-R$ 0,01"
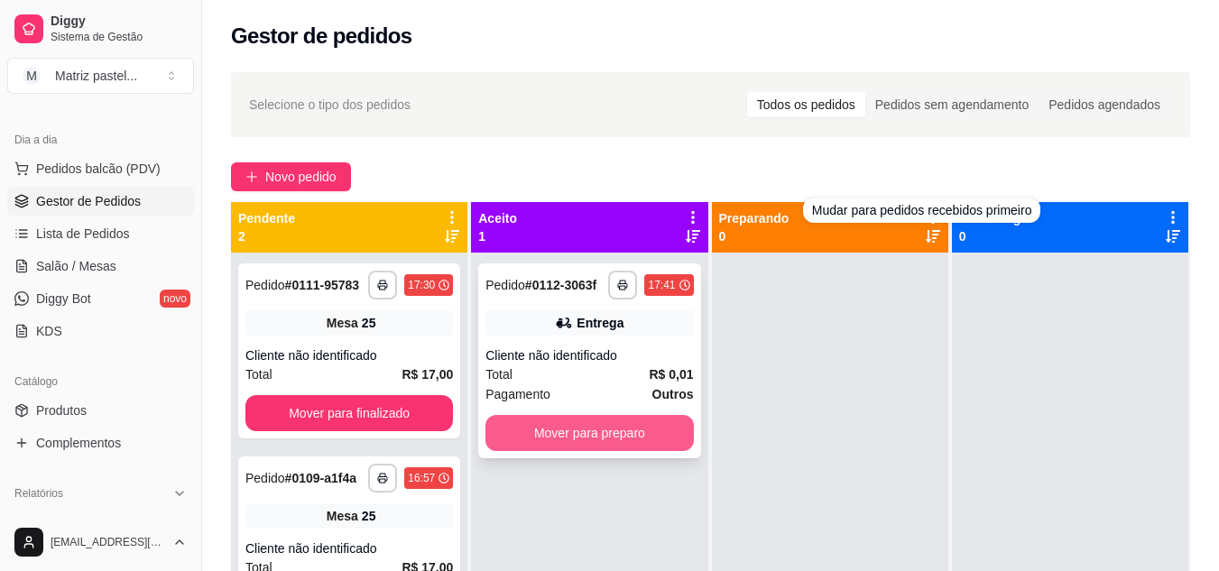
click at [662, 421] on button "Mover para preparo" at bounding box center [590, 433] width 208 height 36
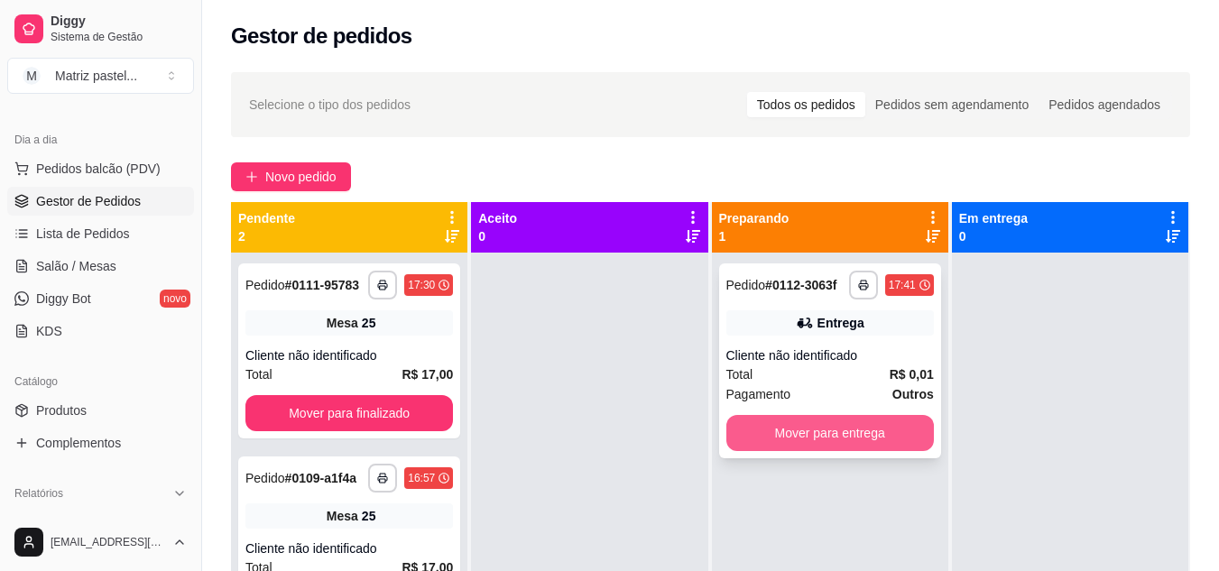
click at [795, 442] on button "Mover para entrega" at bounding box center [830, 433] width 208 height 36
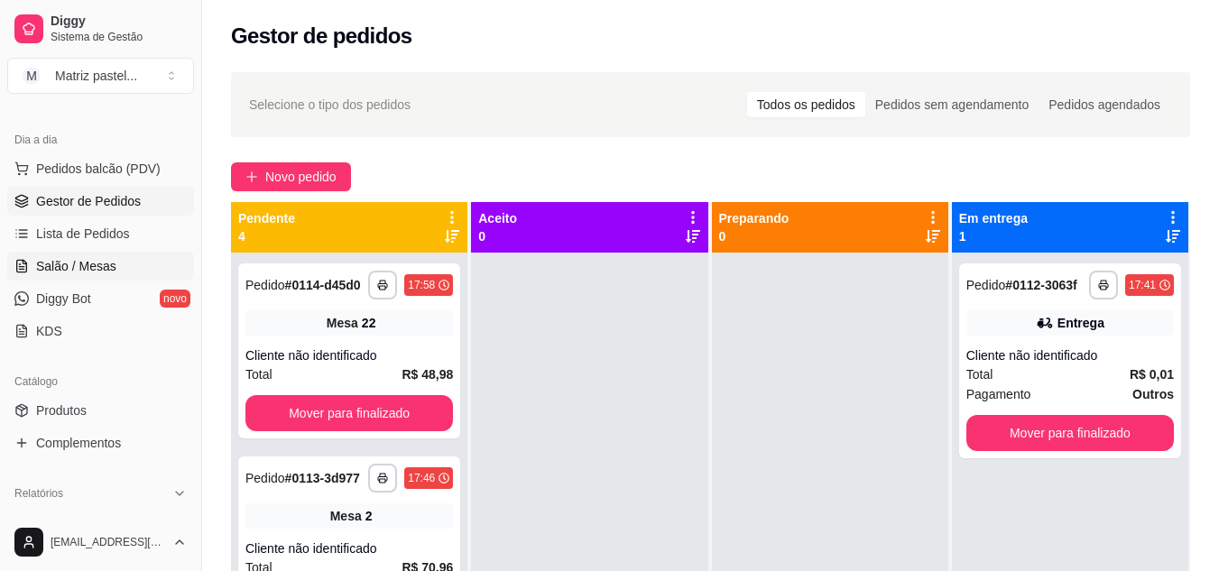
click at [82, 254] on link "Salão / Mesas" at bounding box center [100, 266] width 187 height 29
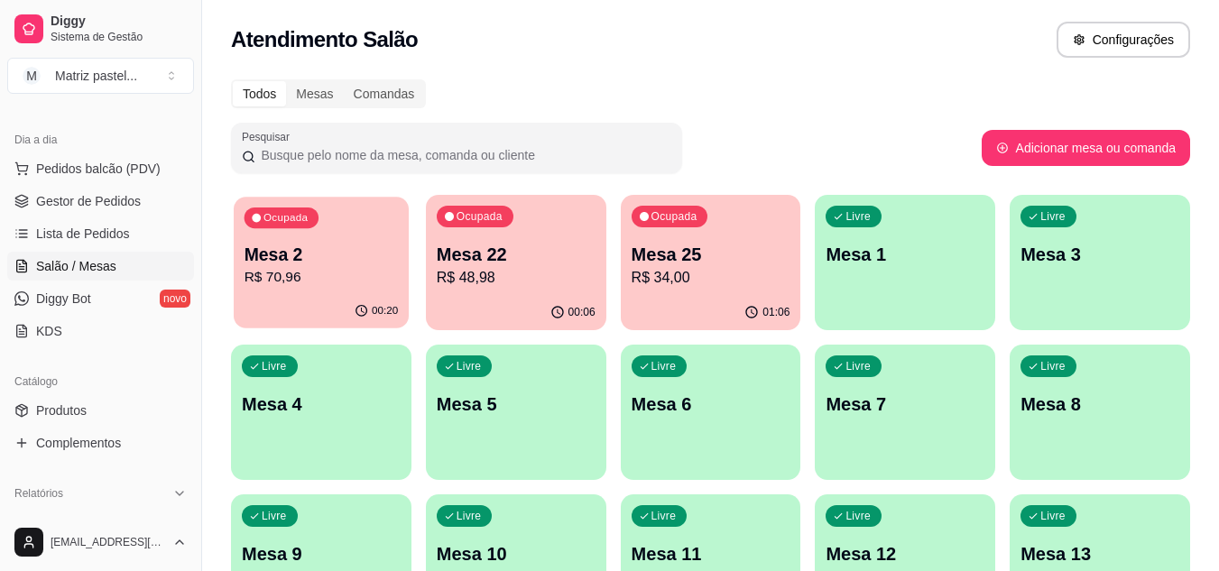
click at [326, 256] on p "Mesa 2" at bounding box center [322, 255] width 154 height 24
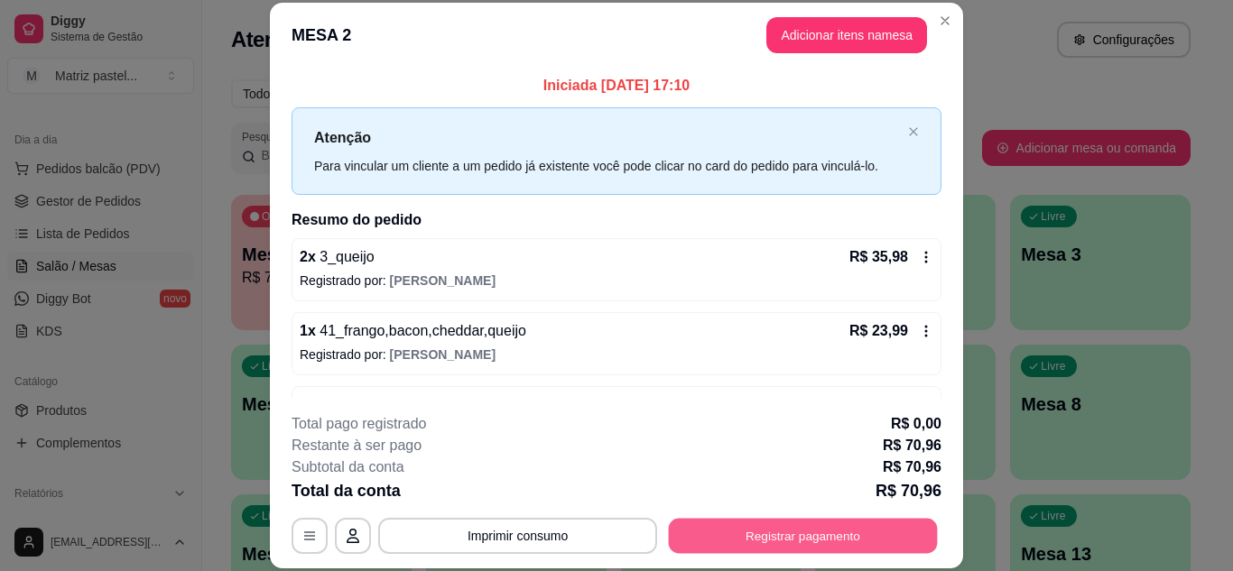
click at [771, 532] on button "Registrar pagamento" at bounding box center [803, 535] width 269 height 35
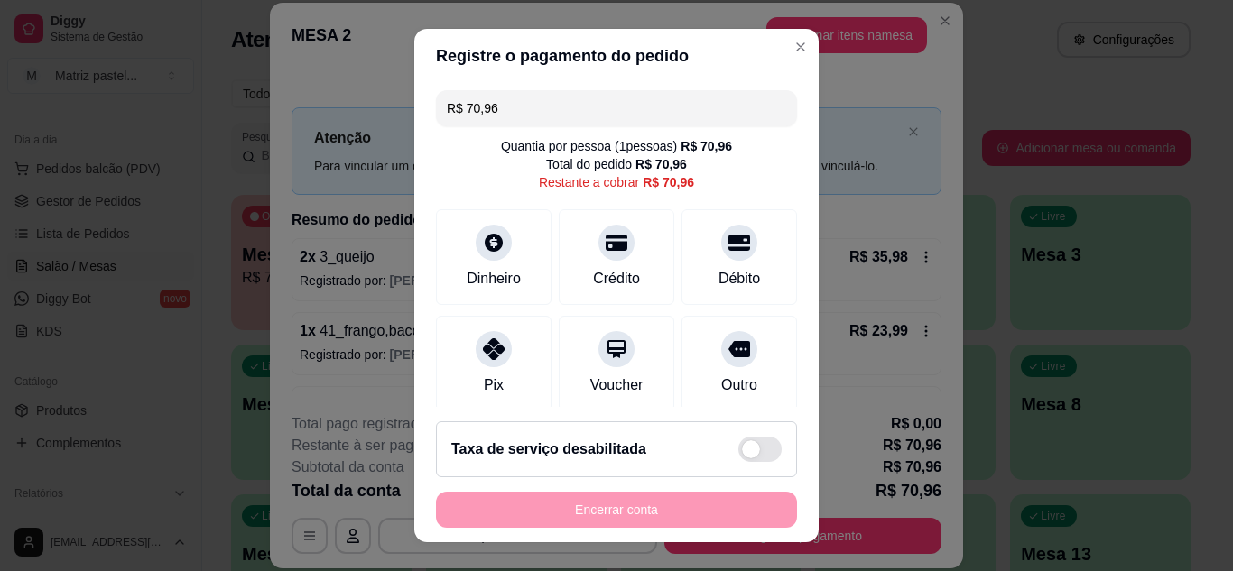
click at [570, 99] on input "R$ 70,96" at bounding box center [616, 108] width 339 height 36
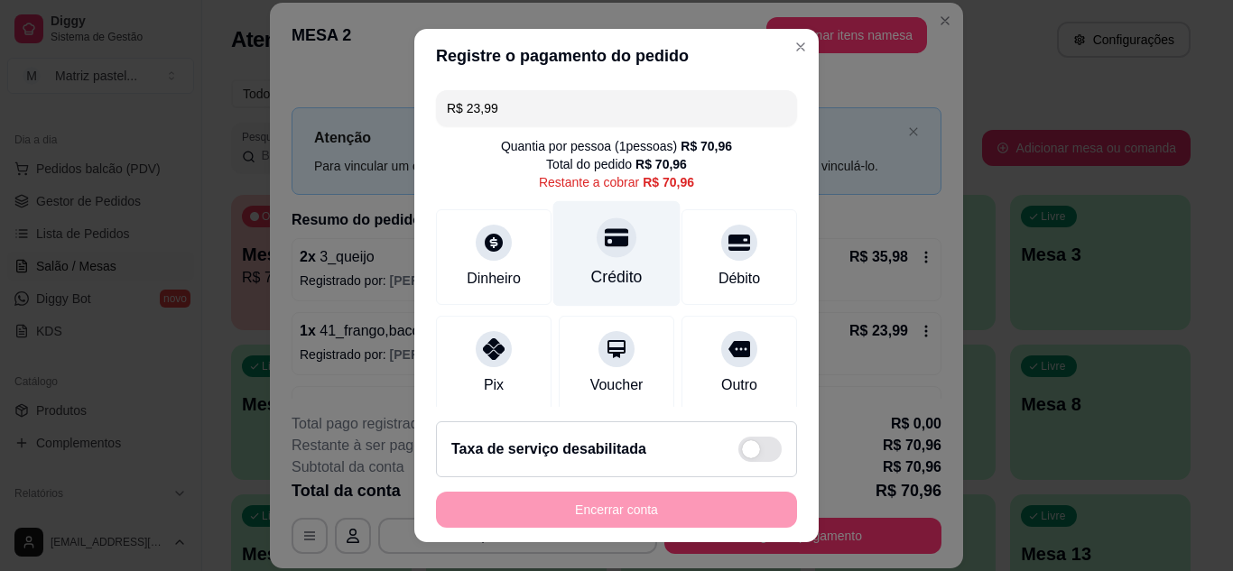
click at [579, 222] on div "Crédito" at bounding box center [616, 253] width 127 height 106
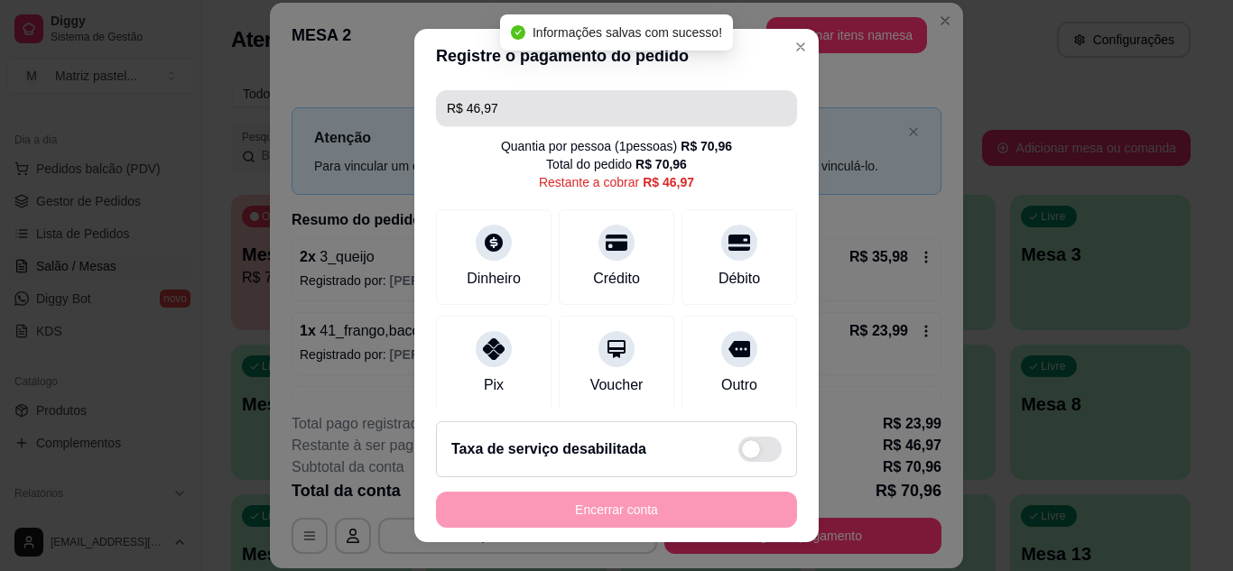
click at [652, 101] on input "R$ 46,97" at bounding box center [616, 108] width 339 height 36
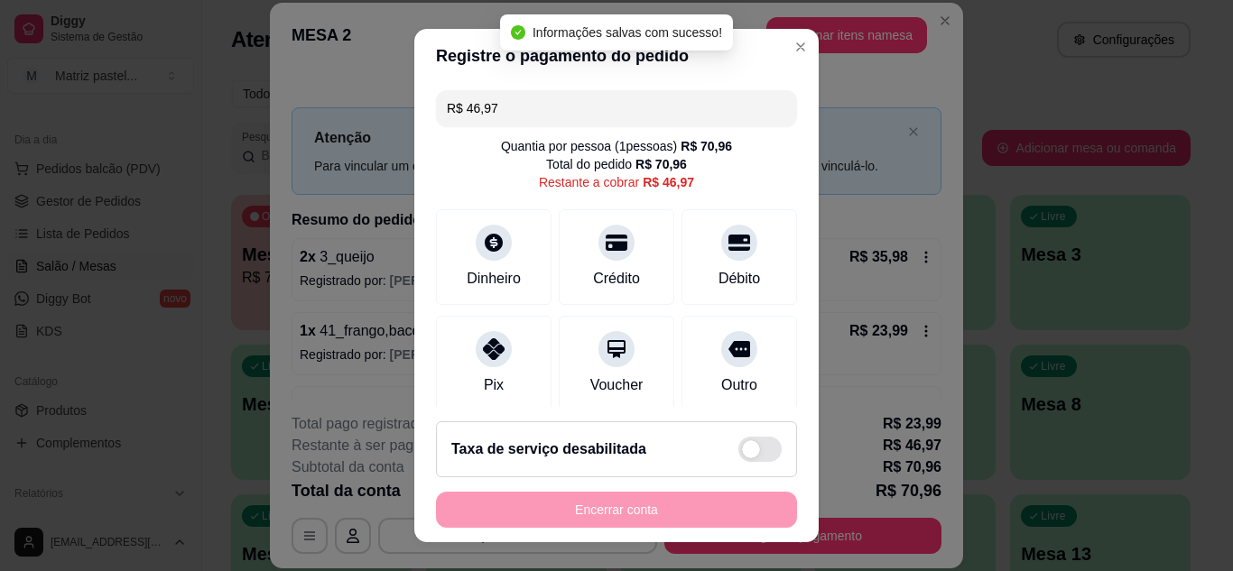
click at [652, 101] on input "R$ 46,97" at bounding box center [616, 108] width 339 height 36
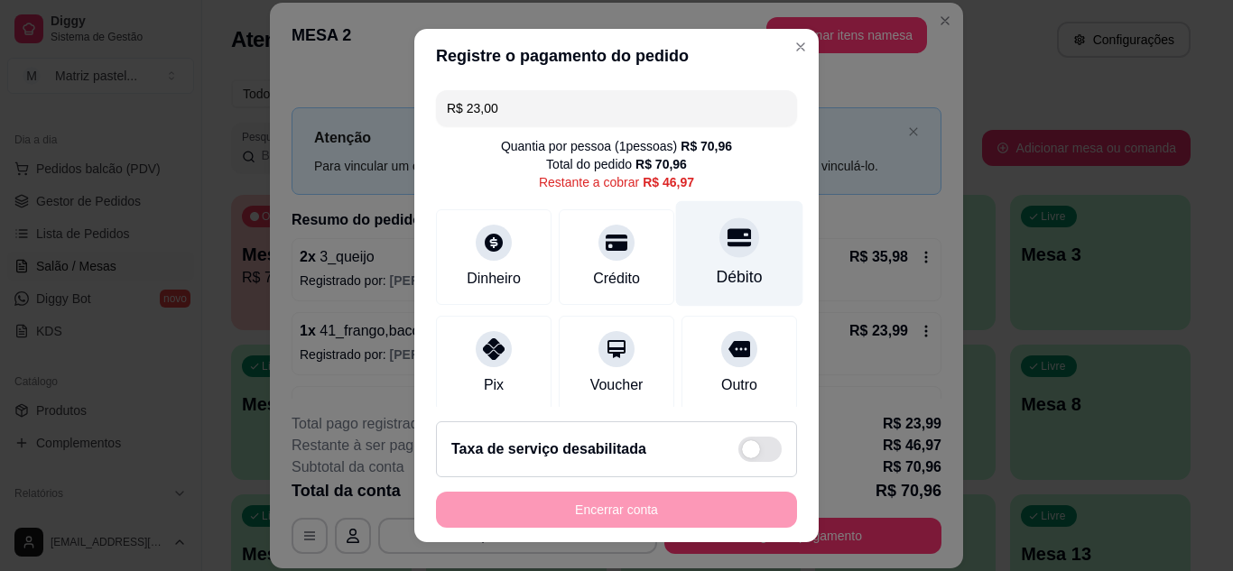
click at [727, 246] on icon at bounding box center [738, 237] width 23 height 18
click at [562, 111] on input "R$ 23,97" at bounding box center [616, 108] width 339 height 36
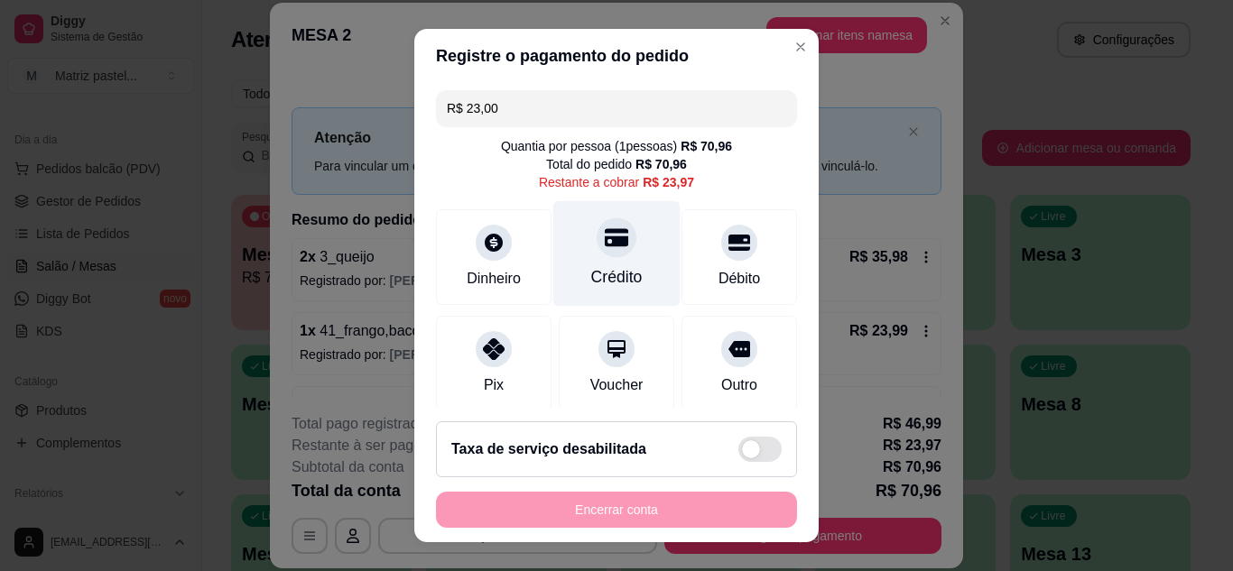
click at [620, 245] on div "Crédito" at bounding box center [616, 253] width 127 height 106
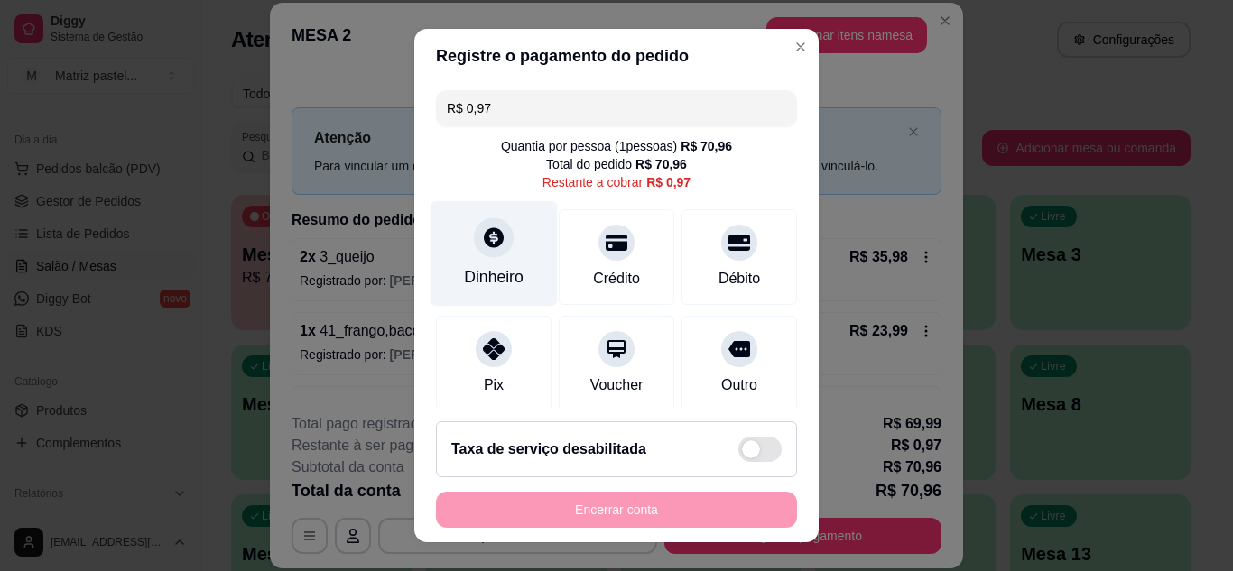
click at [472, 264] on div "Dinheiro" at bounding box center [493, 253] width 127 height 106
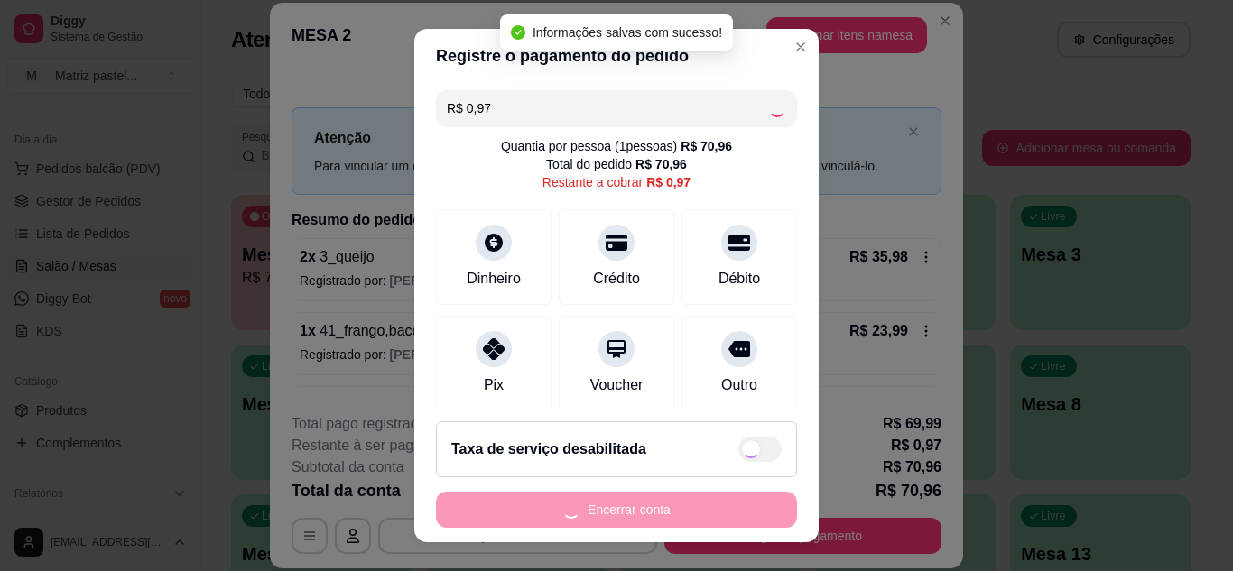
type input "R$ 0,00"
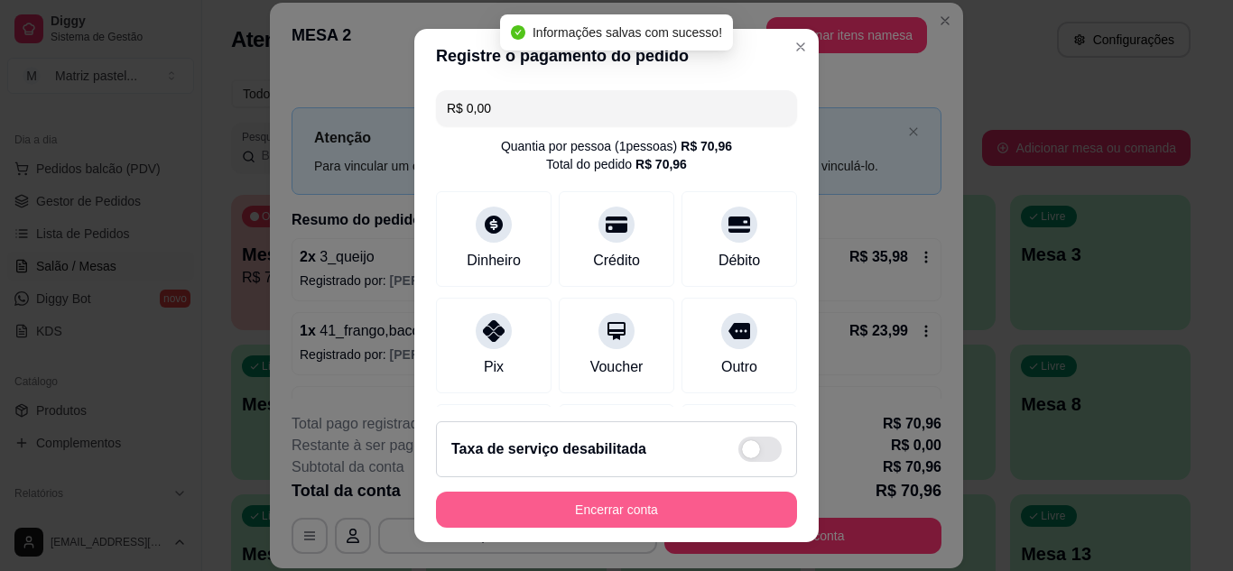
click at [615, 515] on button "Encerrar conta" at bounding box center [616, 510] width 361 height 36
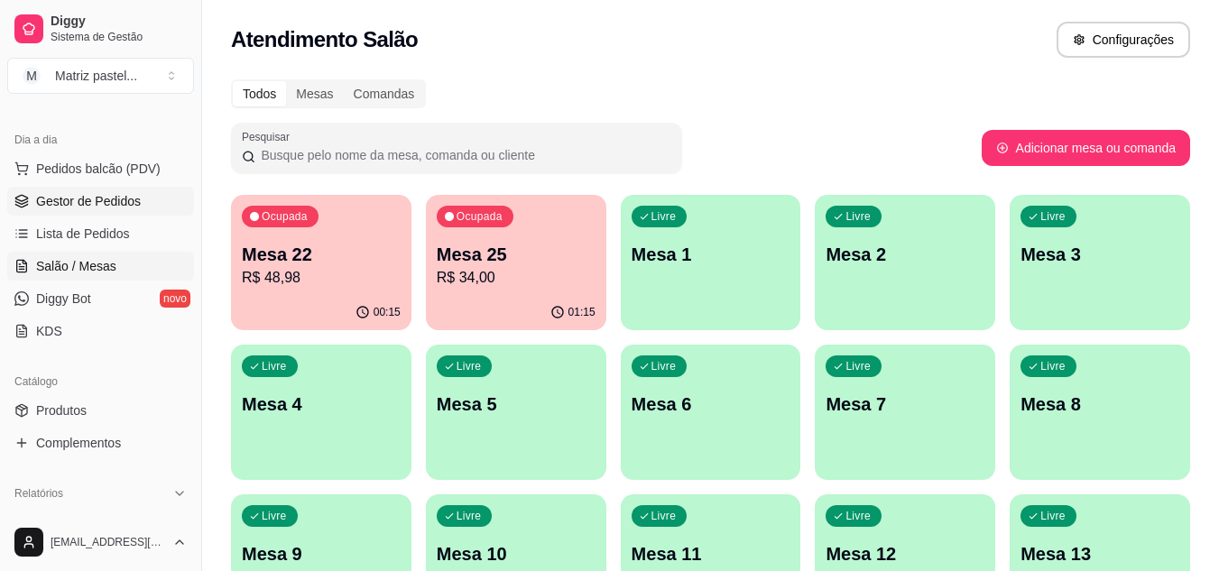
click at [64, 198] on span "Gestor de Pedidos" at bounding box center [88, 201] width 105 height 18
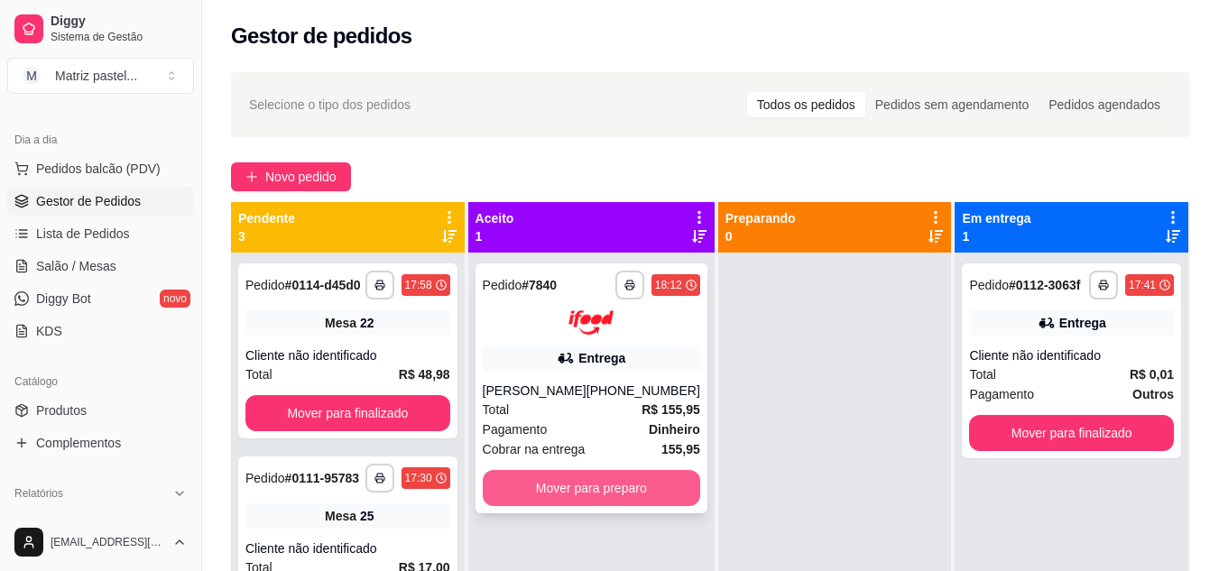
click at [586, 497] on button "Mover para preparo" at bounding box center [591, 488] width 217 height 36
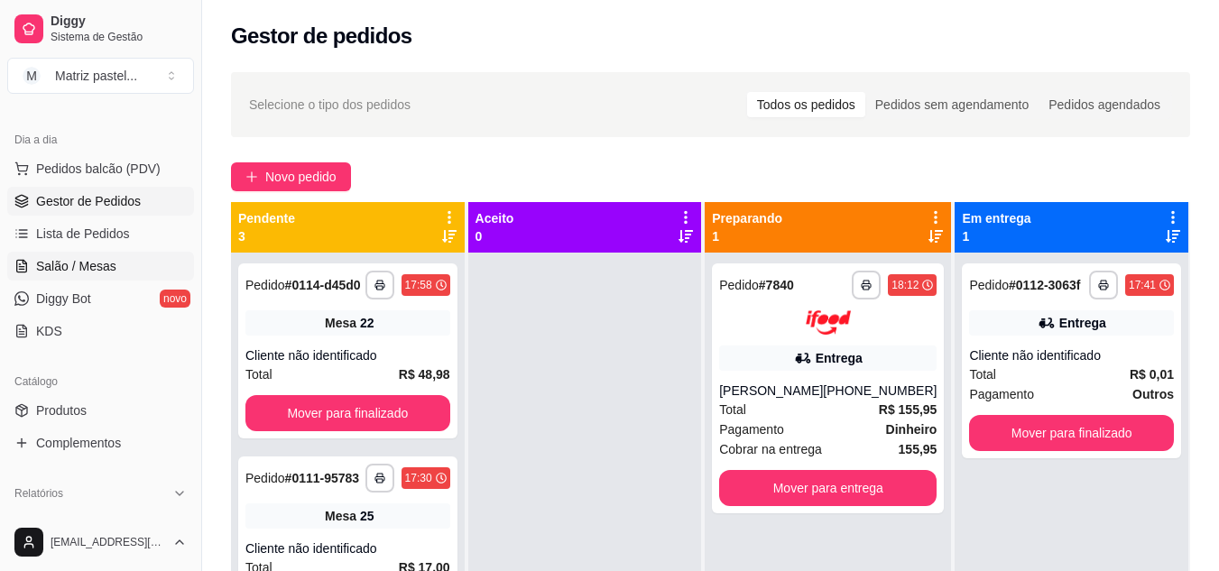
click at [74, 273] on span "Salão / Mesas" at bounding box center [76, 266] width 80 height 18
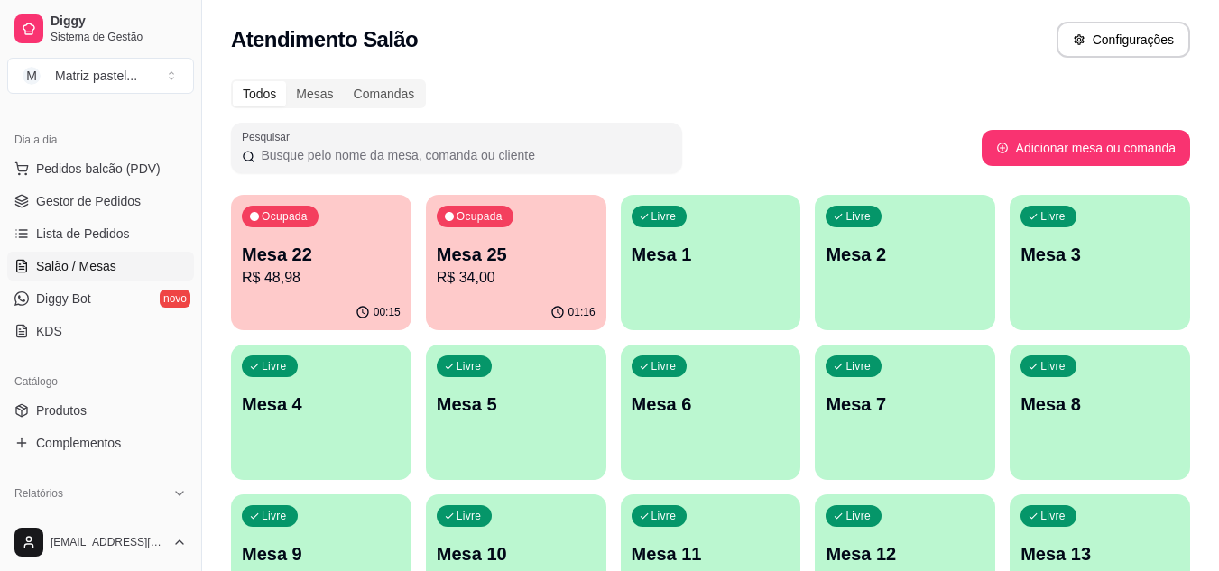
click at [486, 291] on div "Ocupada Mesa 25 R$ 34,00" at bounding box center [516, 245] width 180 height 100
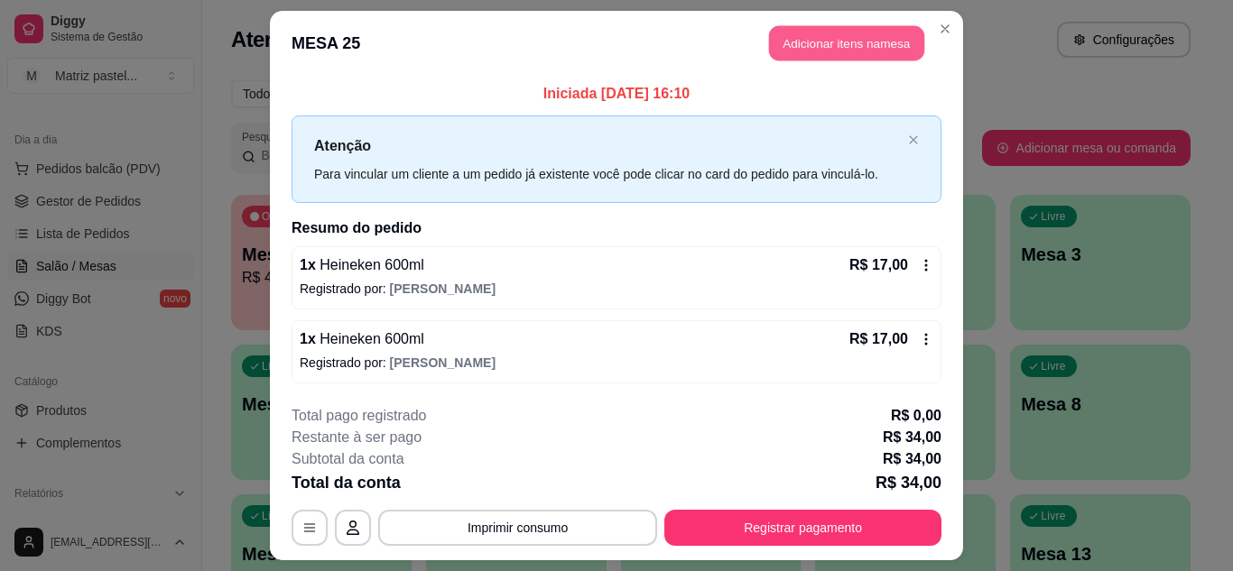
click at [834, 43] on button "Adicionar itens na mesa" at bounding box center [846, 43] width 155 height 35
click at [369, 120] on div at bounding box center [427, 116] width 754 height 36
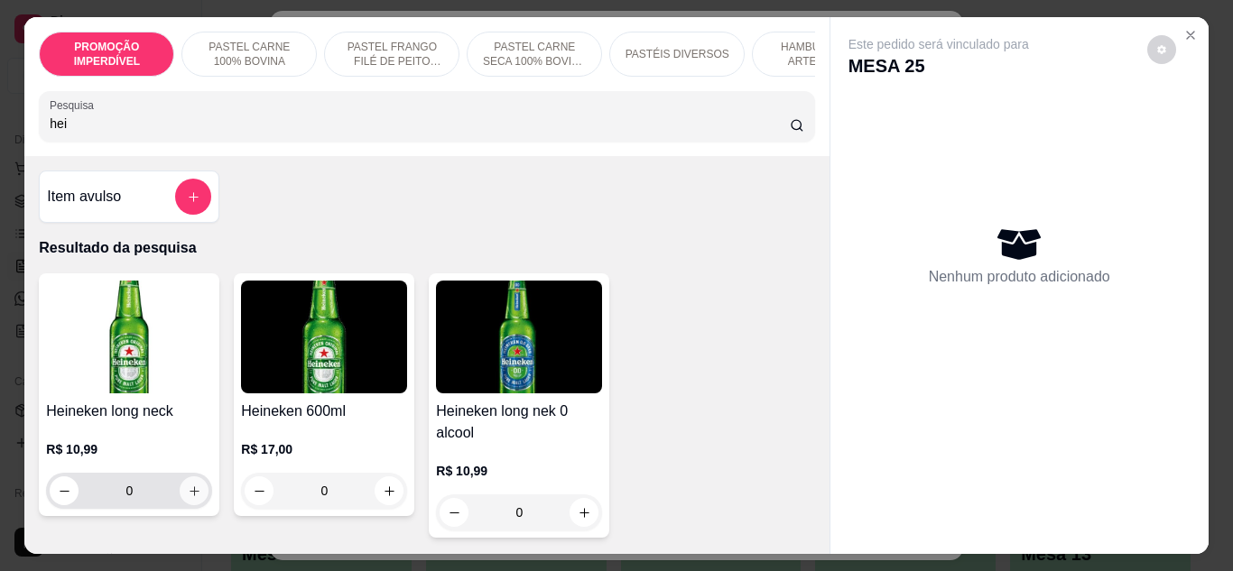
type input "hei"
click at [190, 498] on icon "increase-product-quantity" at bounding box center [195, 492] width 14 height 14
type input "1"
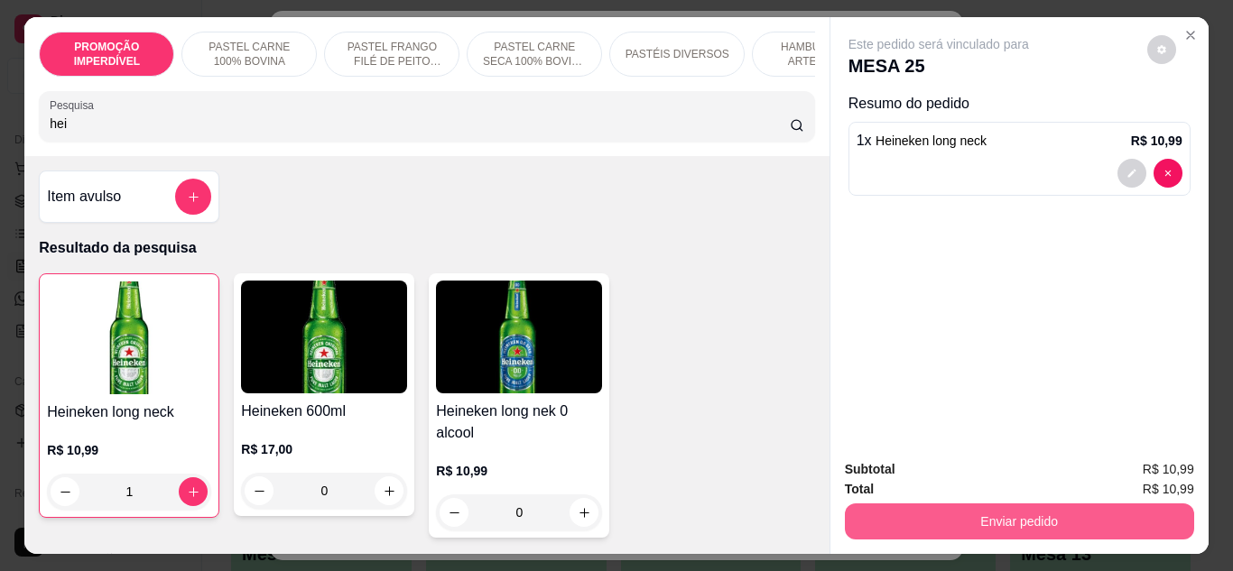
click at [1021, 514] on button "Enviar pedido" at bounding box center [1019, 522] width 349 height 36
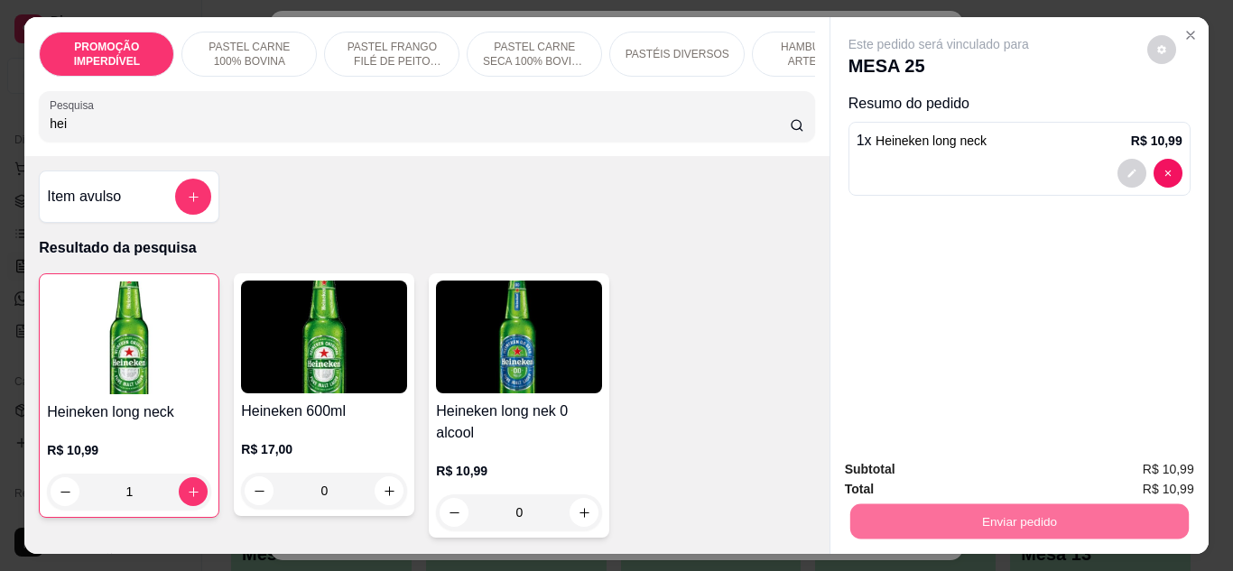
click at [1127, 455] on button "Enviar pedido" at bounding box center [1146, 470] width 99 height 33
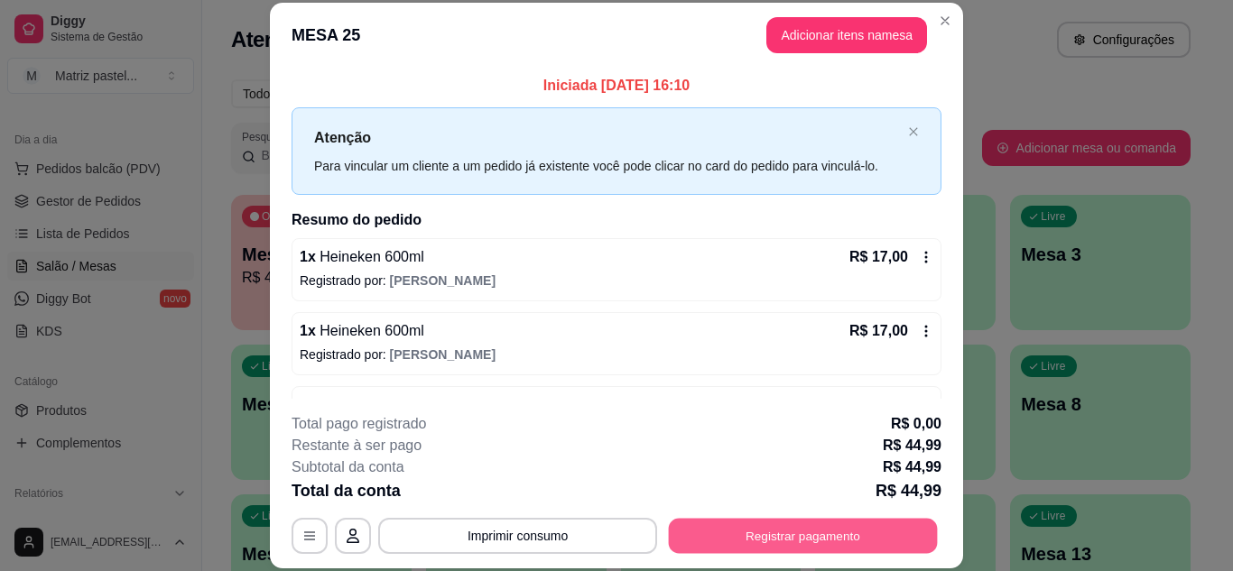
click at [806, 532] on button "Registrar pagamento" at bounding box center [803, 535] width 269 height 35
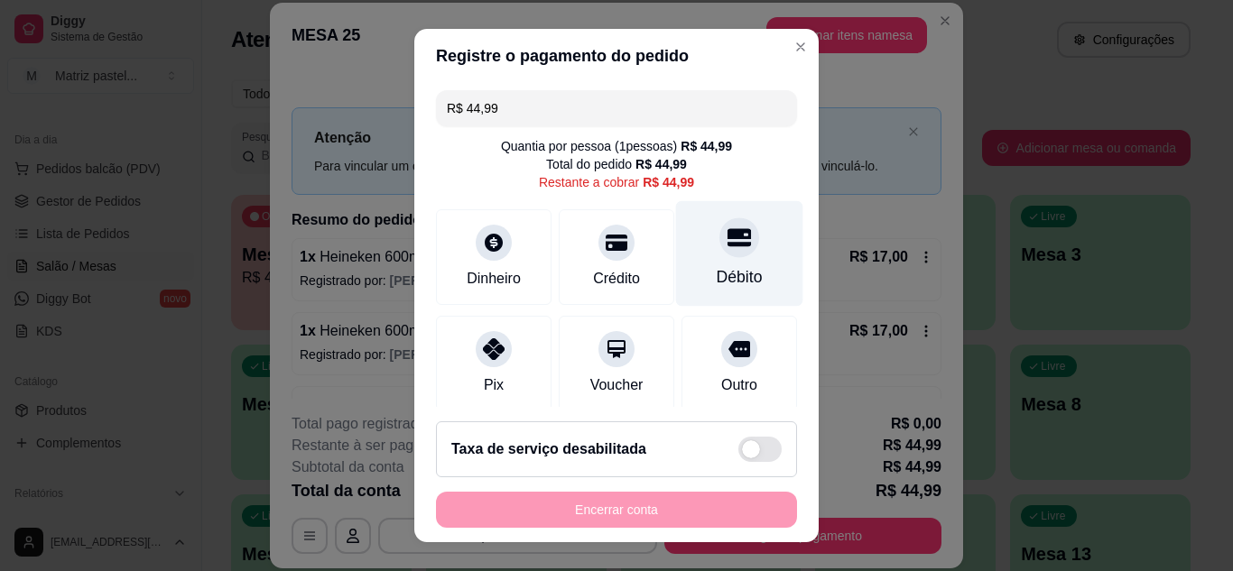
click at [719, 241] on div at bounding box center [739, 237] width 40 height 40
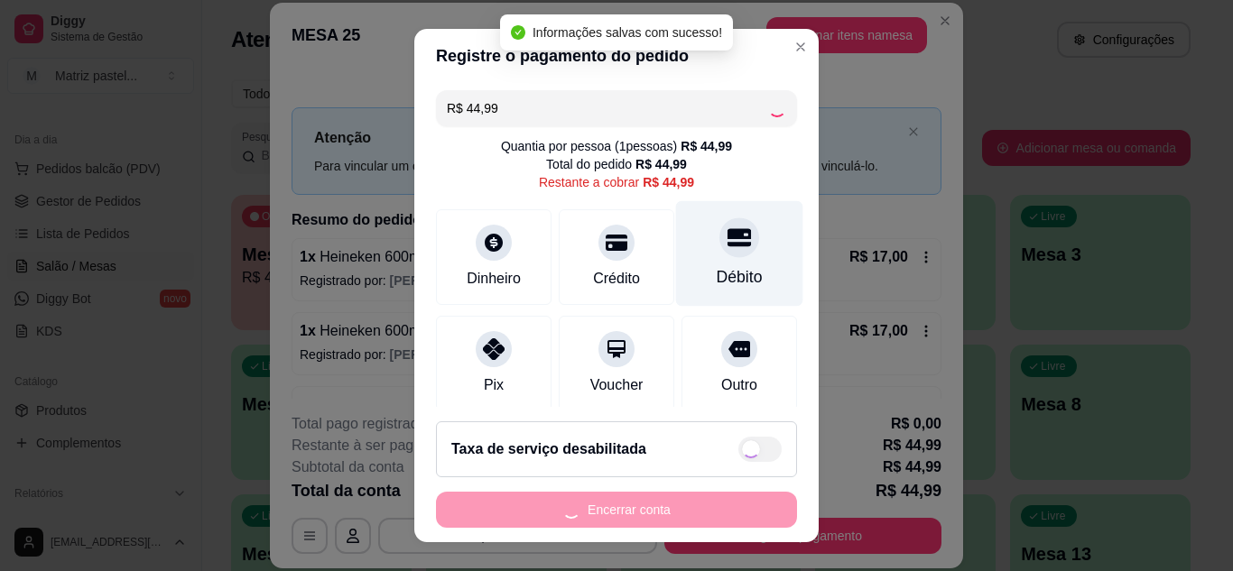
type input "R$ 0,00"
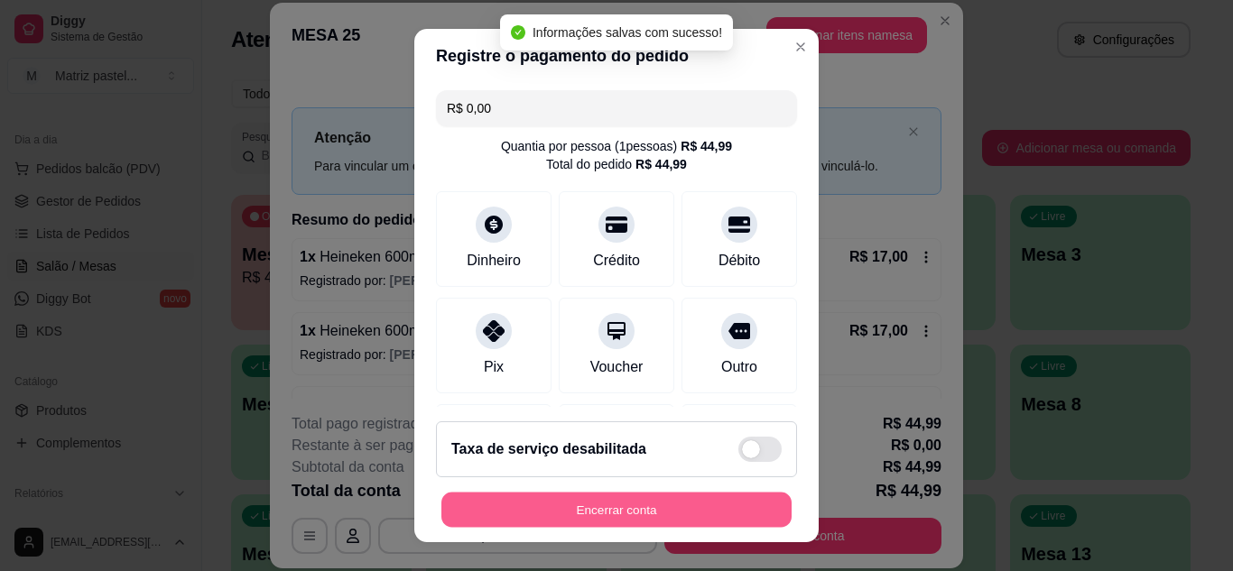
click at [655, 515] on button "Encerrar conta" at bounding box center [616, 510] width 350 height 35
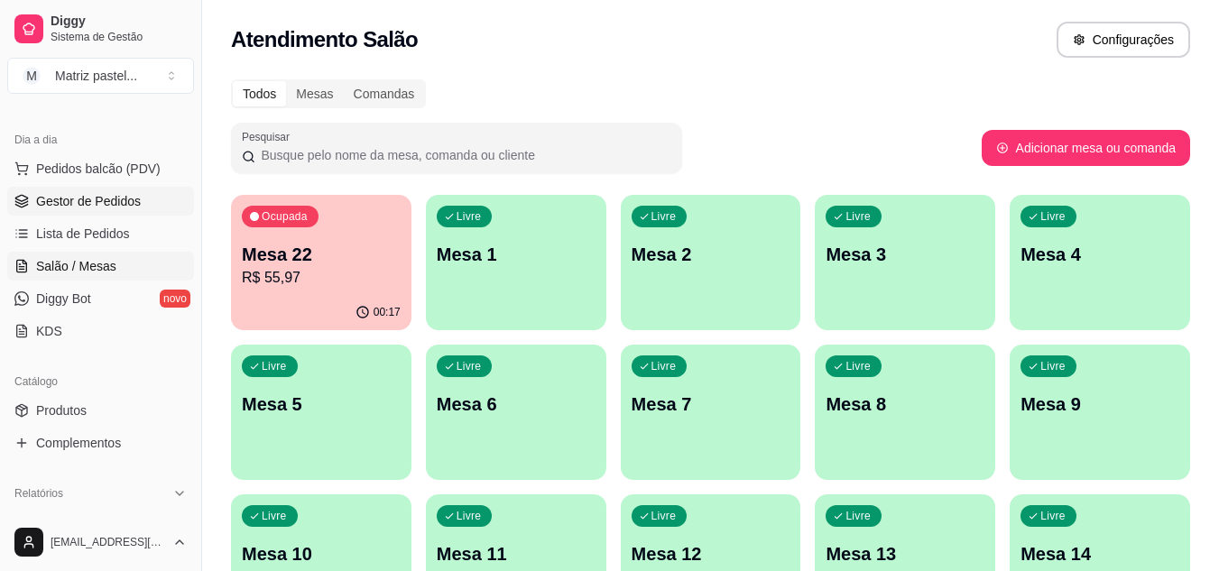
click at [46, 195] on span "Gestor de Pedidos" at bounding box center [88, 201] width 105 height 18
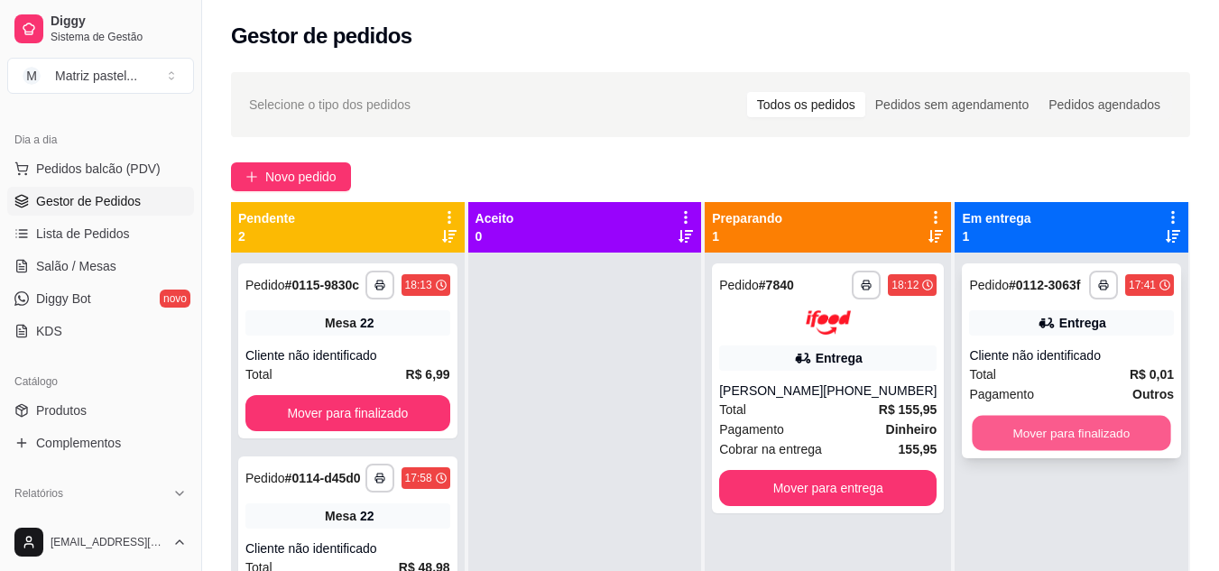
click at [1045, 437] on button "Mover para finalizado" at bounding box center [1072, 433] width 199 height 35
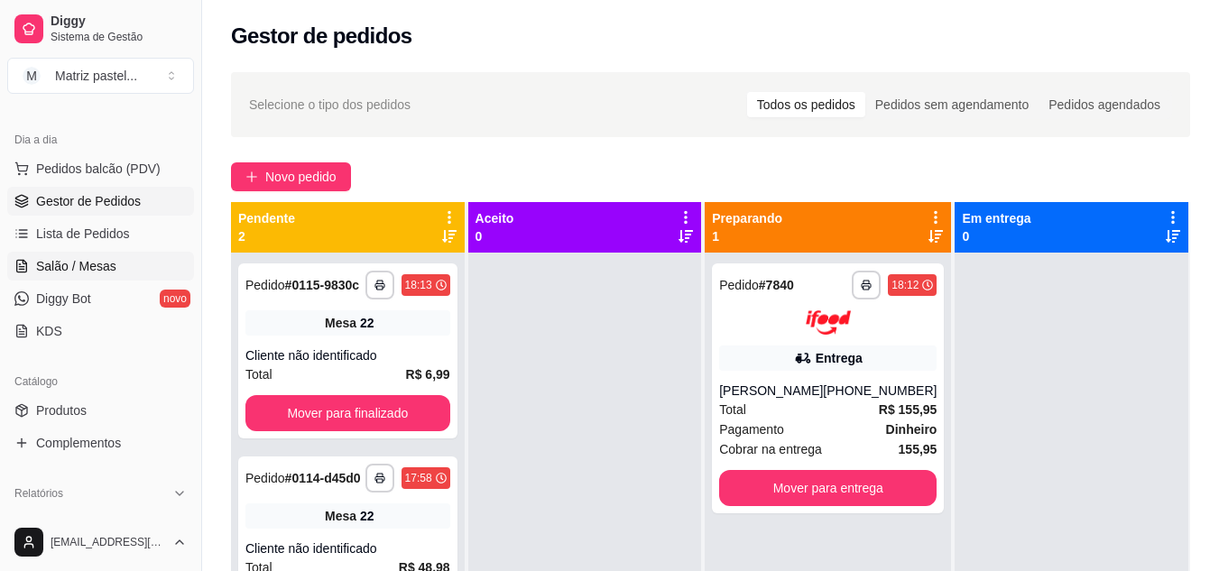
click at [101, 265] on span "Salão / Mesas" at bounding box center [76, 266] width 80 height 18
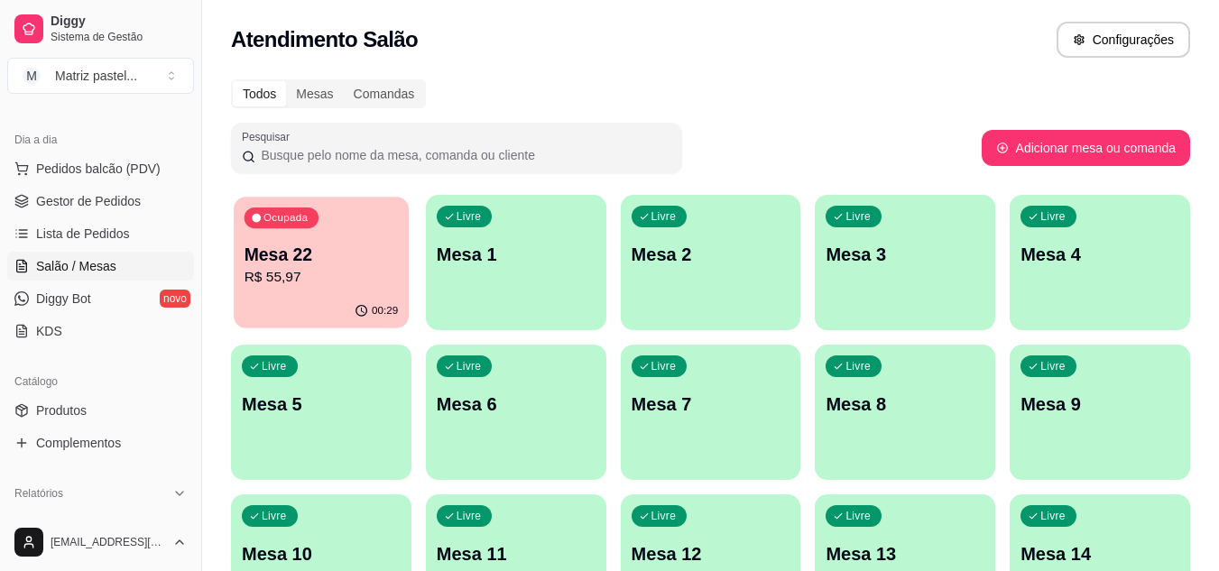
click at [338, 273] on p "R$ 55,97" at bounding box center [322, 277] width 154 height 21
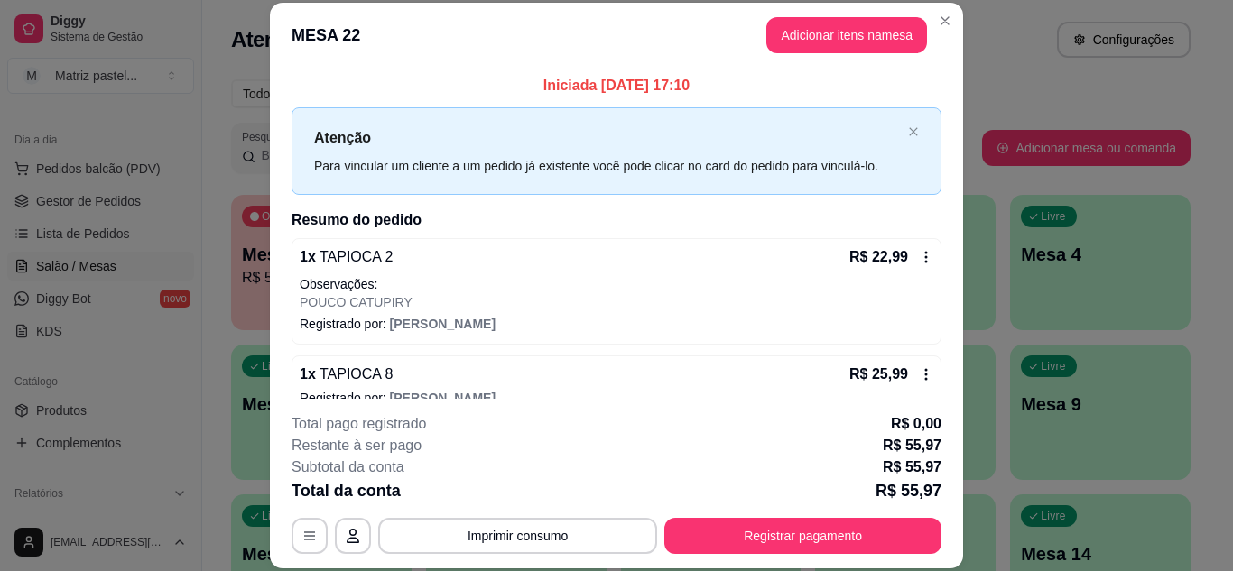
click at [759, 518] on div "**********" at bounding box center [616, 483] width 650 height 141
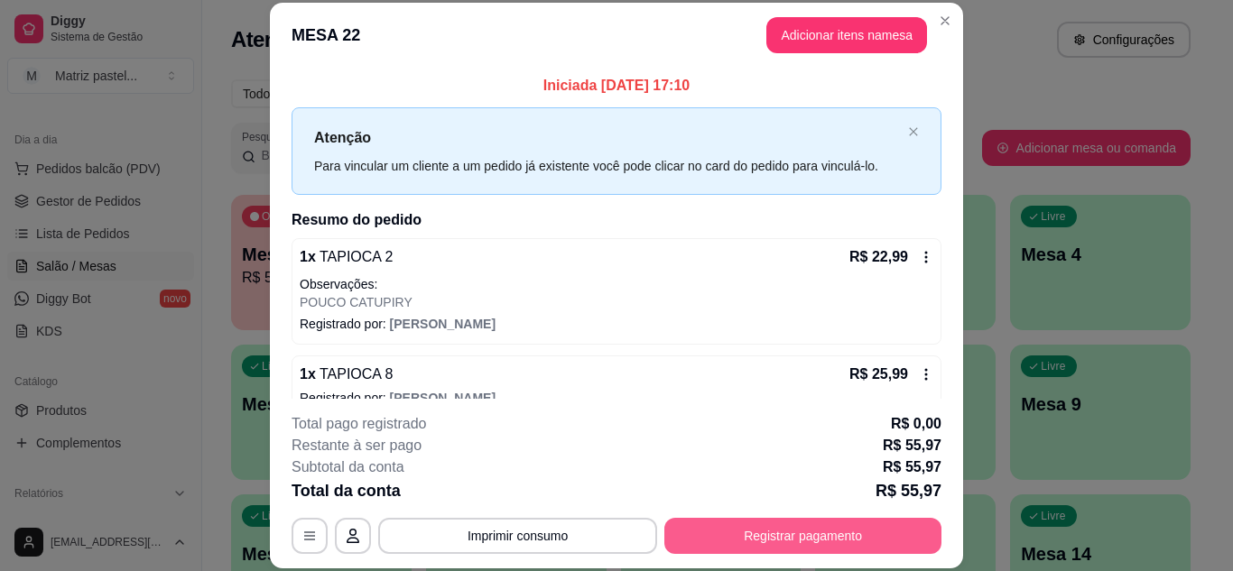
click at [764, 532] on button "Registrar pagamento" at bounding box center [802, 536] width 277 height 36
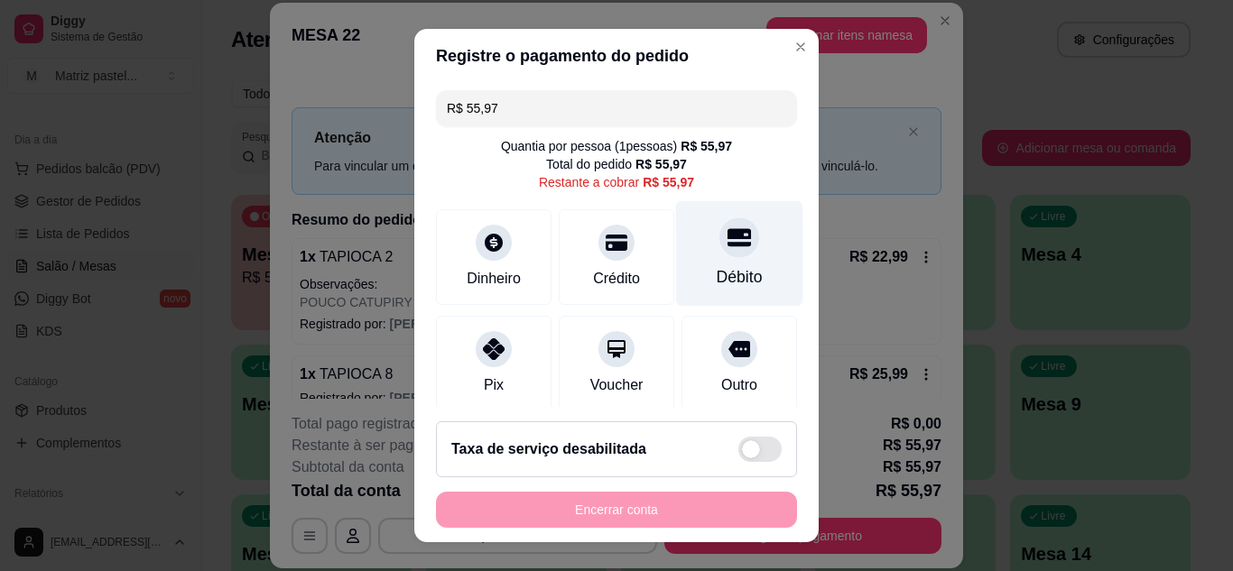
click at [736, 256] on div "Débito" at bounding box center [739, 253] width 127 height 106
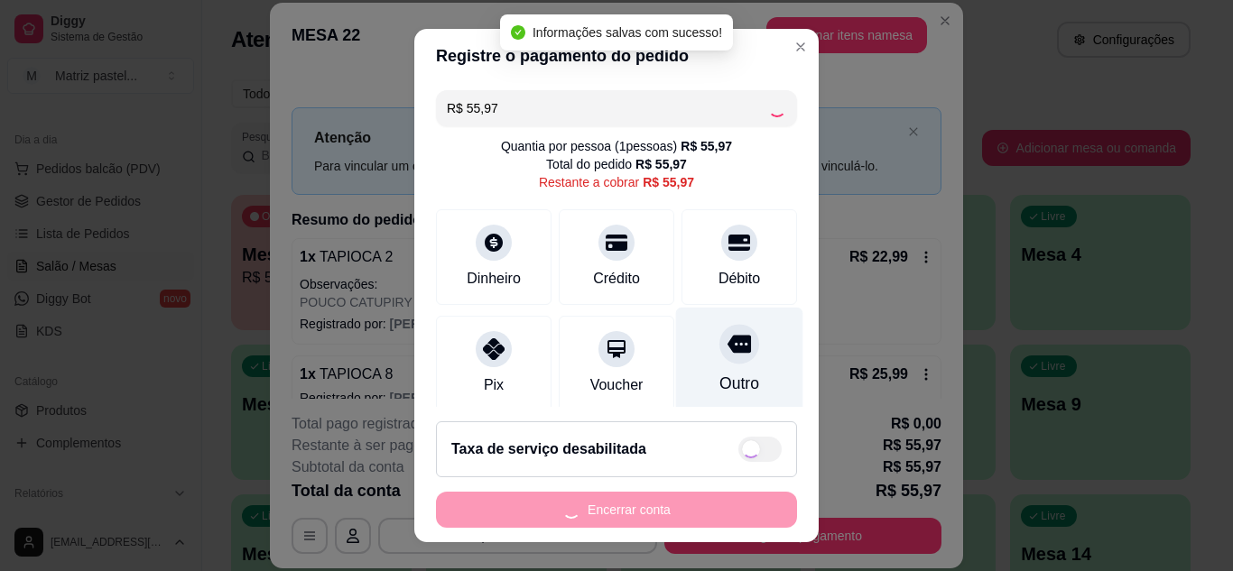
type input "R$ 0,00"
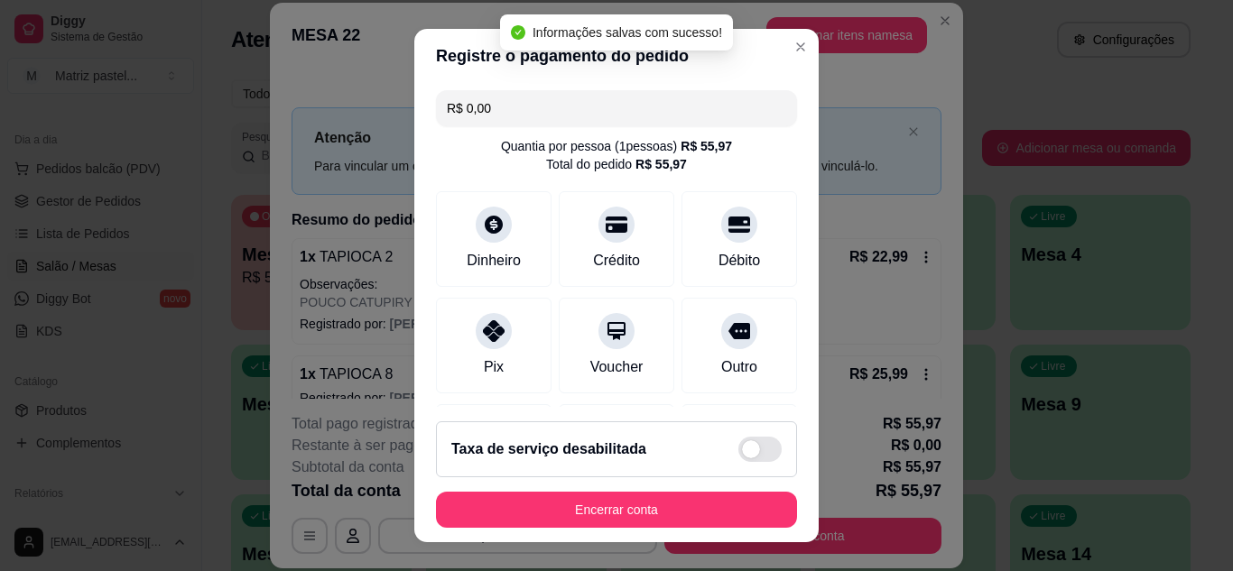
click at [702, 486] on footer "Taxa de serviço desabilitada Encerrar conta" at bounding box center [616, 474] width 404 height 135
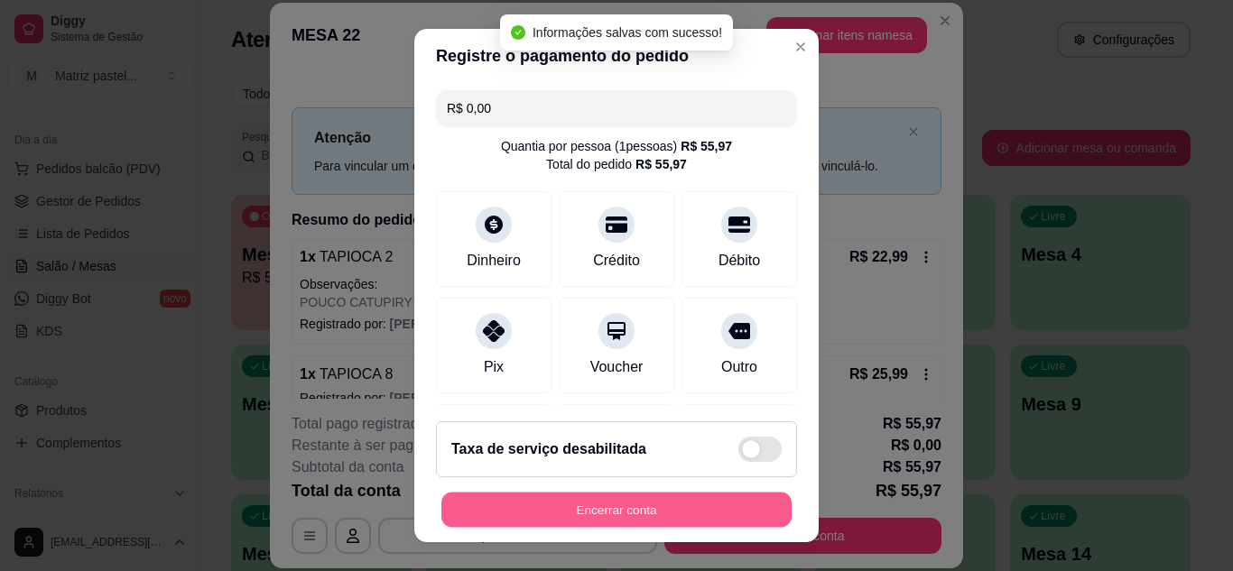
click at [703, 504] on button "Encerrar conta" at bounding box center [616, 510] width 350 height 35
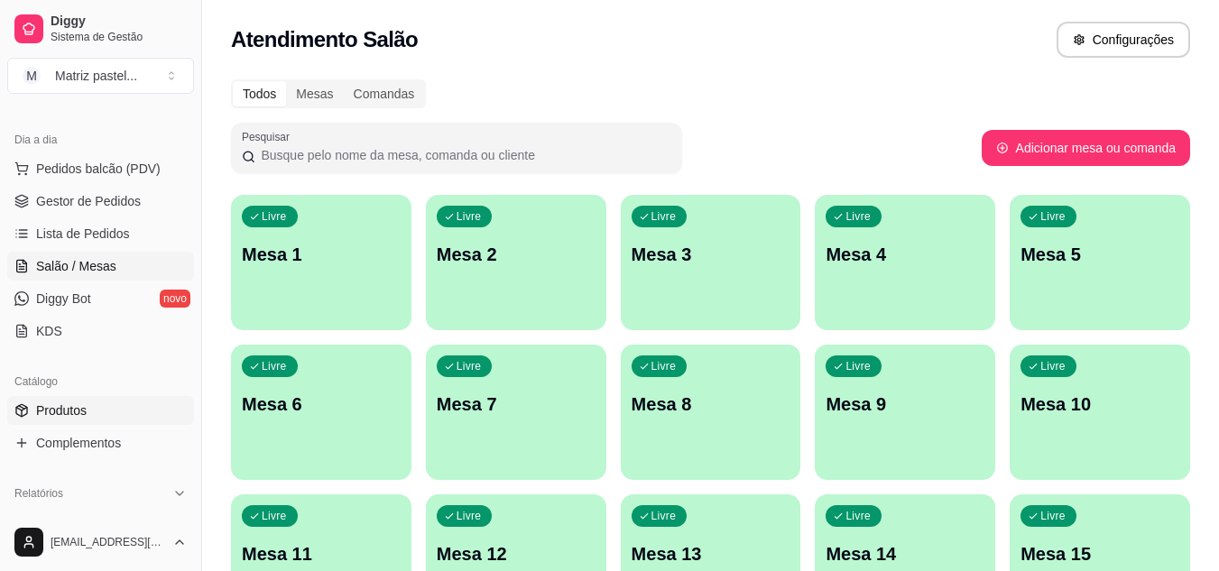
click at [97, 411] on link "Produtos" at bounding box center [100, 410] width 187 height 29
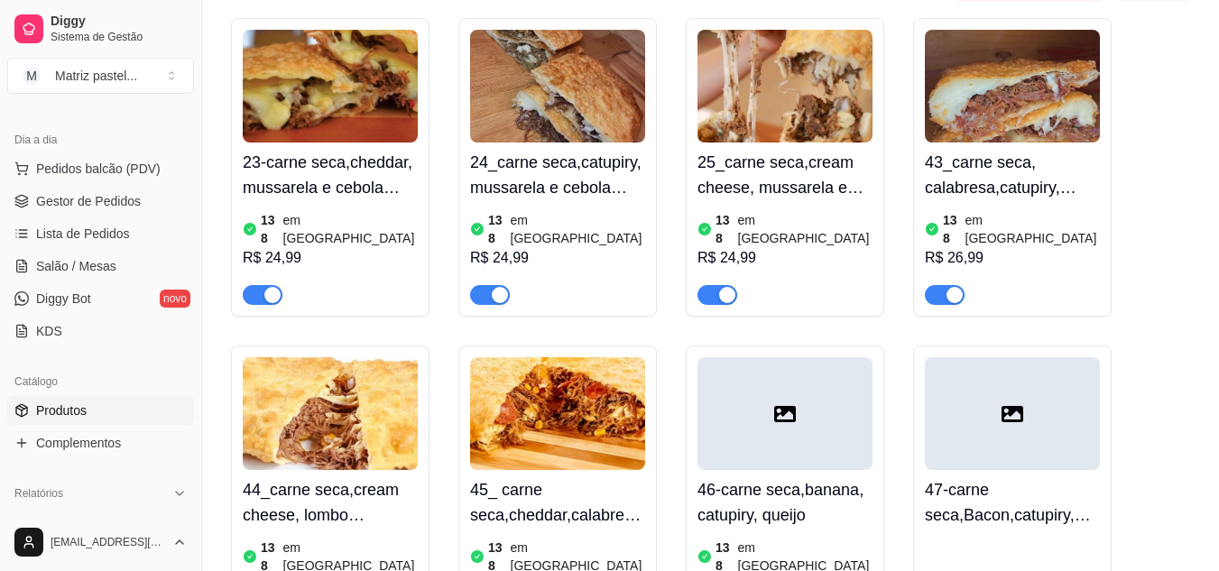
scroll to position [3881, 0]
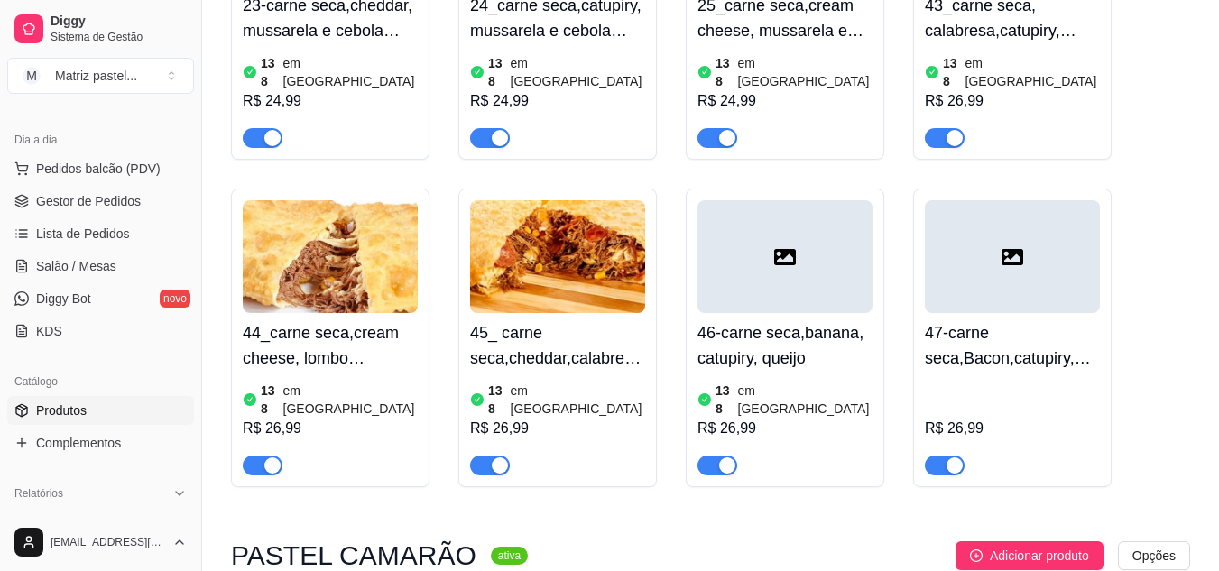
click at [719, 458] on div "button" at bounding box center [727, 466] width 16 height 16
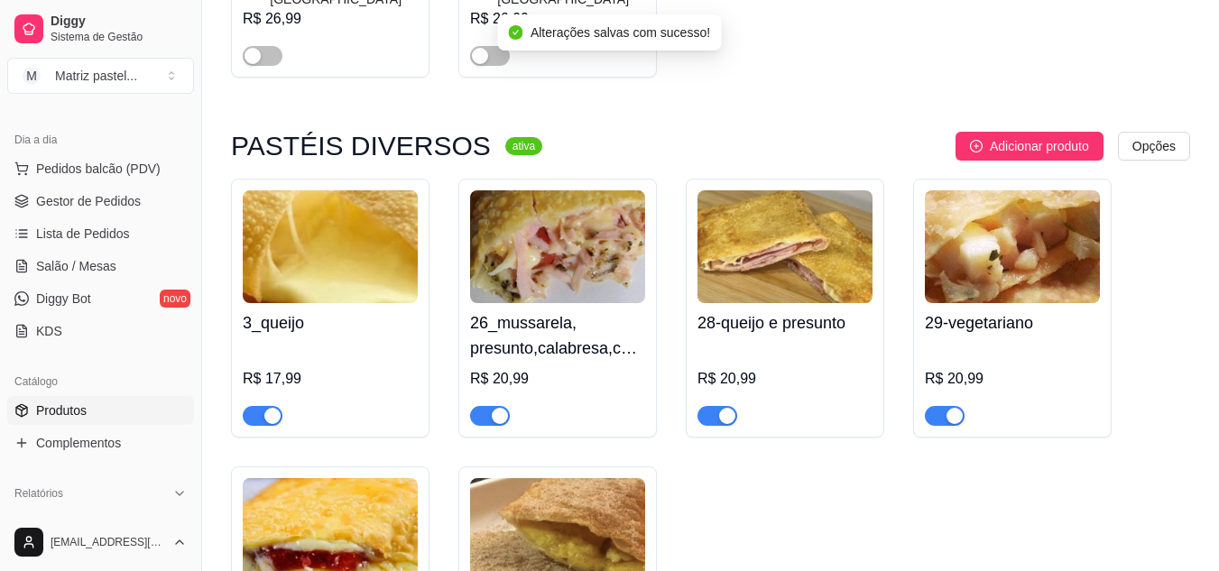
scroll to position [4693, 0]
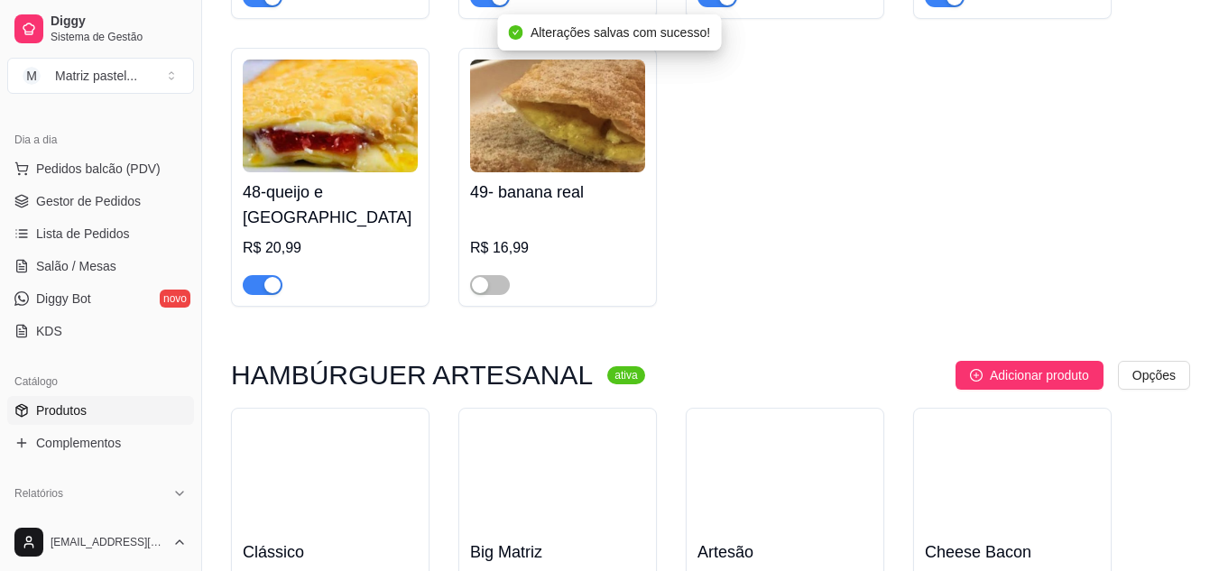
scroll to position [5234, 0]
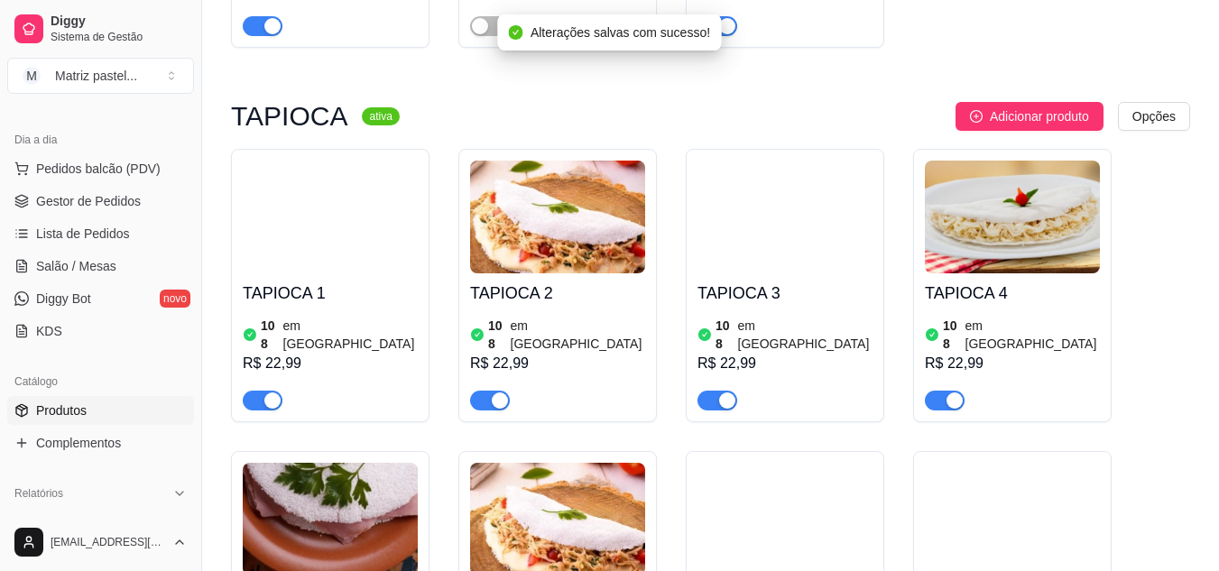
scroll to position [6047, 0]
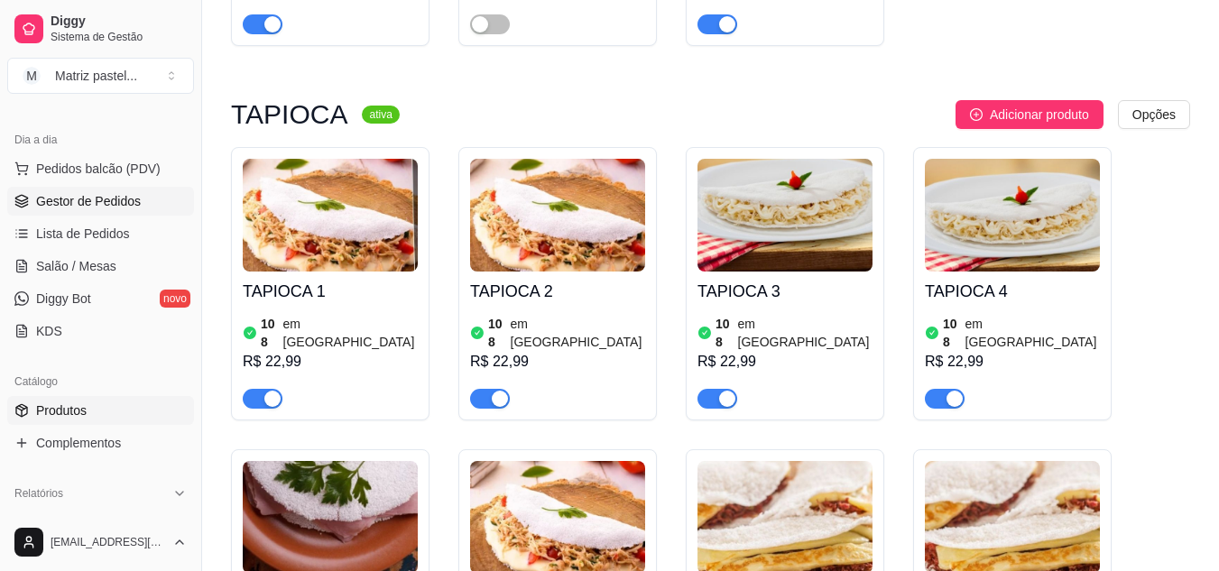
click at [85, 191] on link "Gestor de Pedidos" at bounding box center [100, 201] width 187 height 29
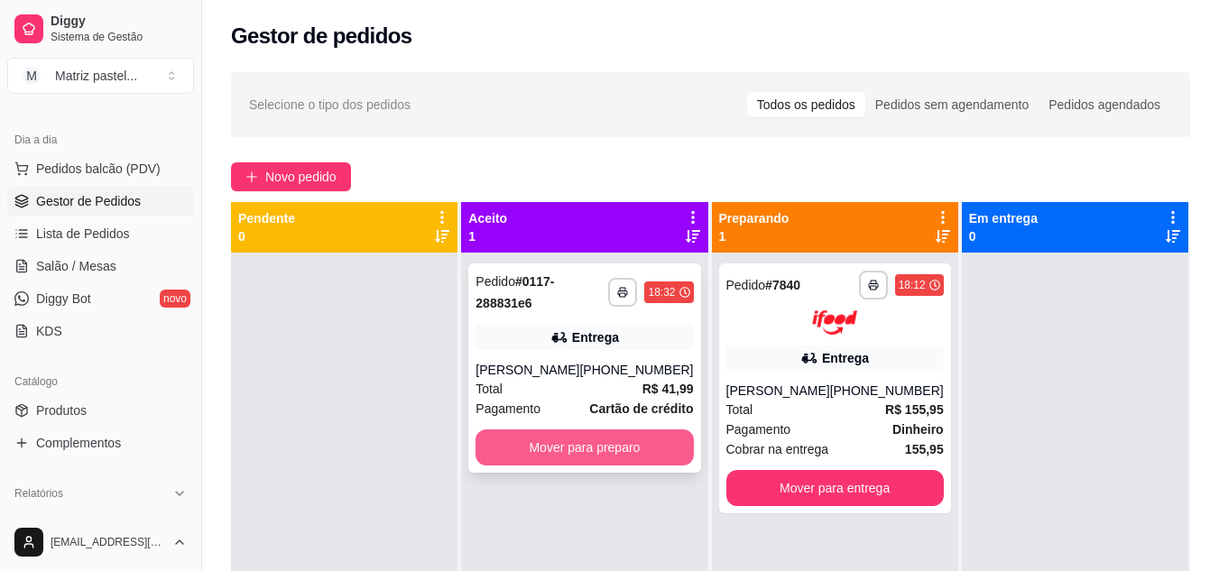
click at [535, 433] on button "Mover para preparo" at bounding box center [584, 448] width 217 height 36
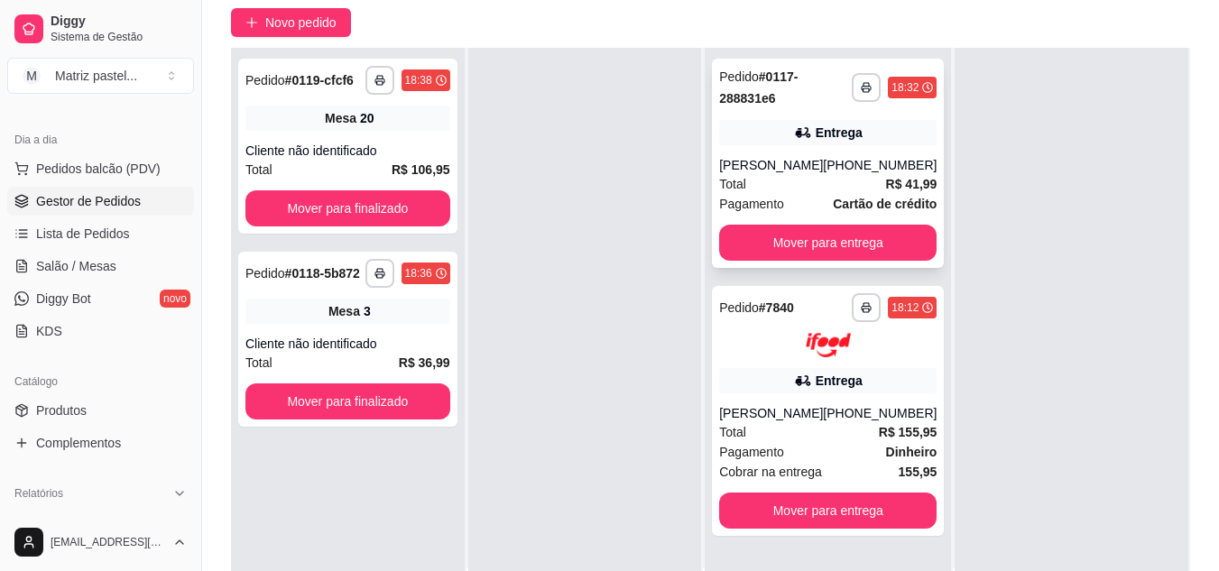
scroll to position [180, 0]
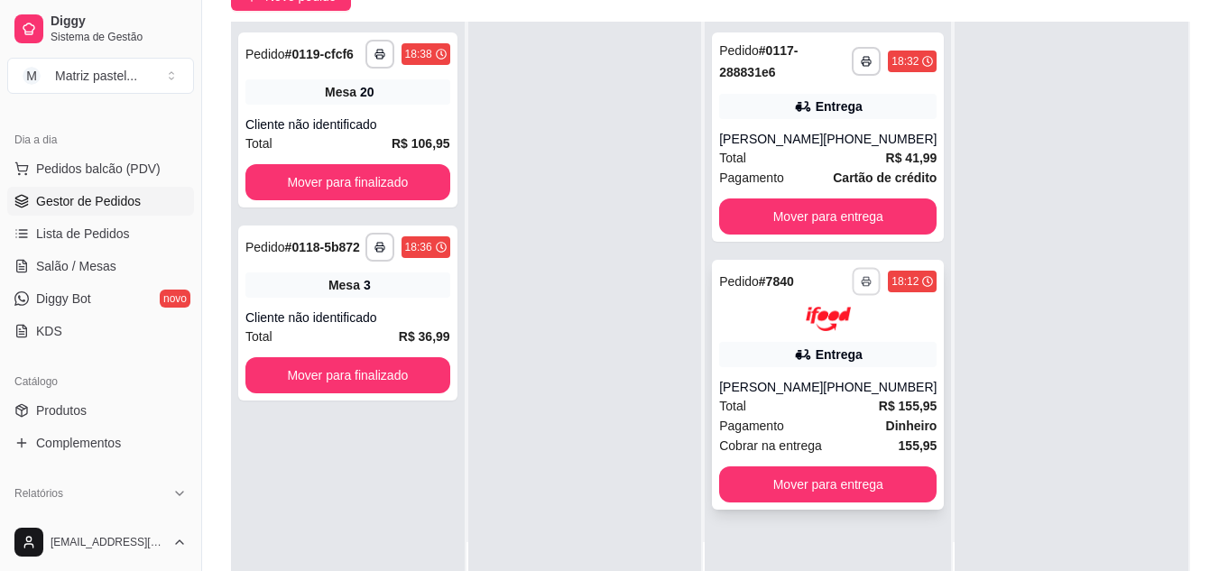
click at [853, 282] on button "button" at bounding box center [867, 281] width 28 height 28
click at [813, 337] on button "IMPRESSORA" at bounding box center [805, 344] width 131 height 29
click at [863, 65] on button "button" at bounding box center [867, 61] width 28 height 28
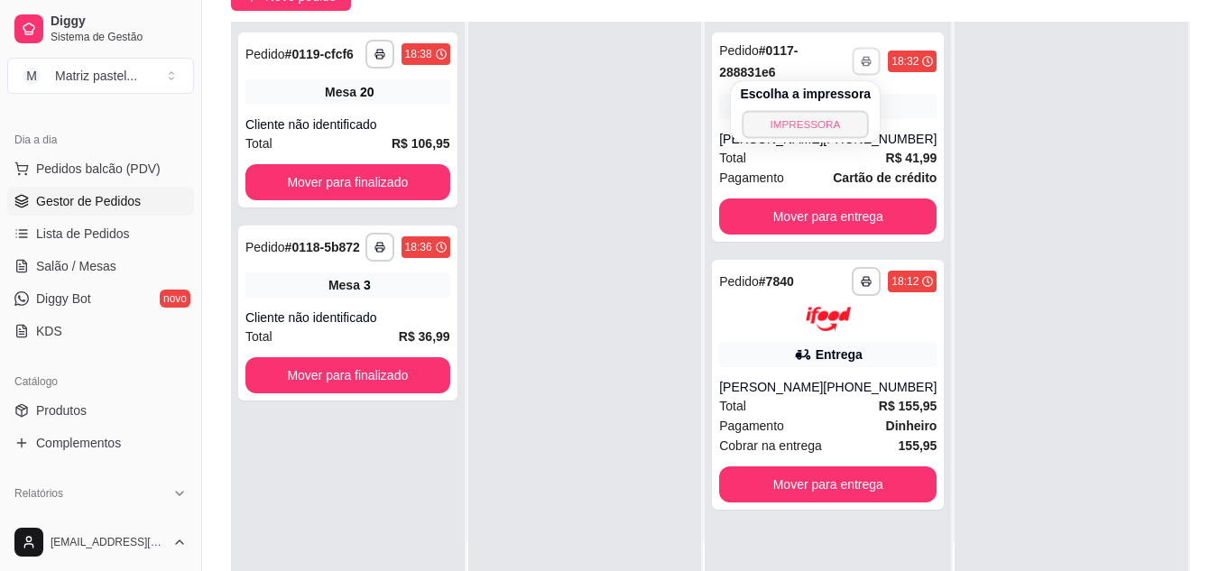
click at [829, 134] on button "IMPRESSORA" at bounding box center [806, 124] width 126 height 28
click at [33, 410] on link "Produtos" at bounding box center [100, 410] width 187 height 29
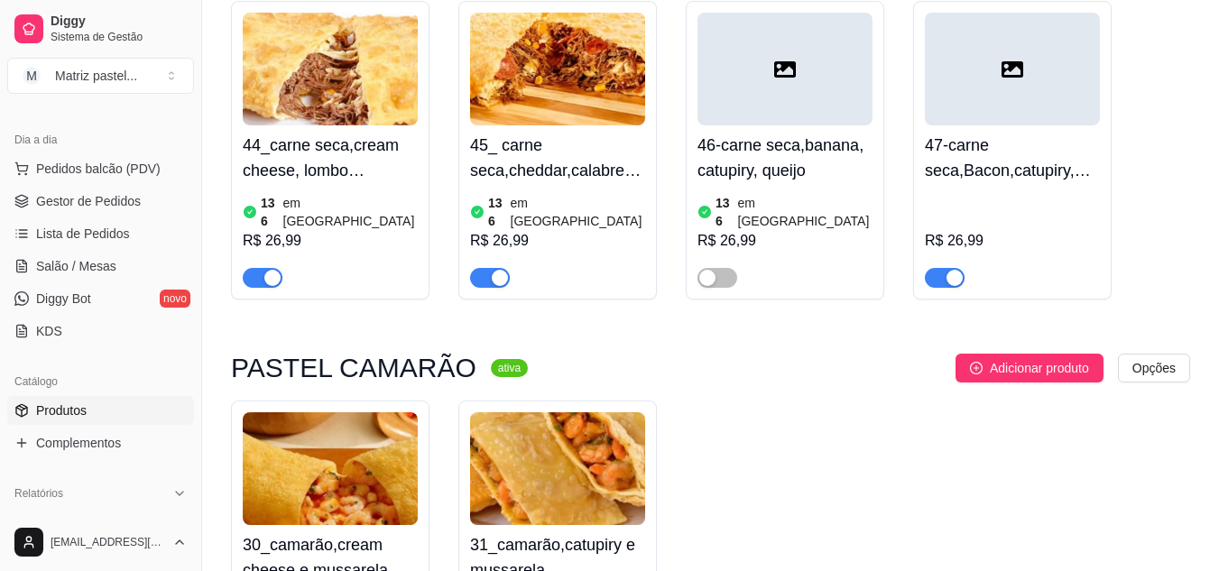
scroll to position [3714, 0]
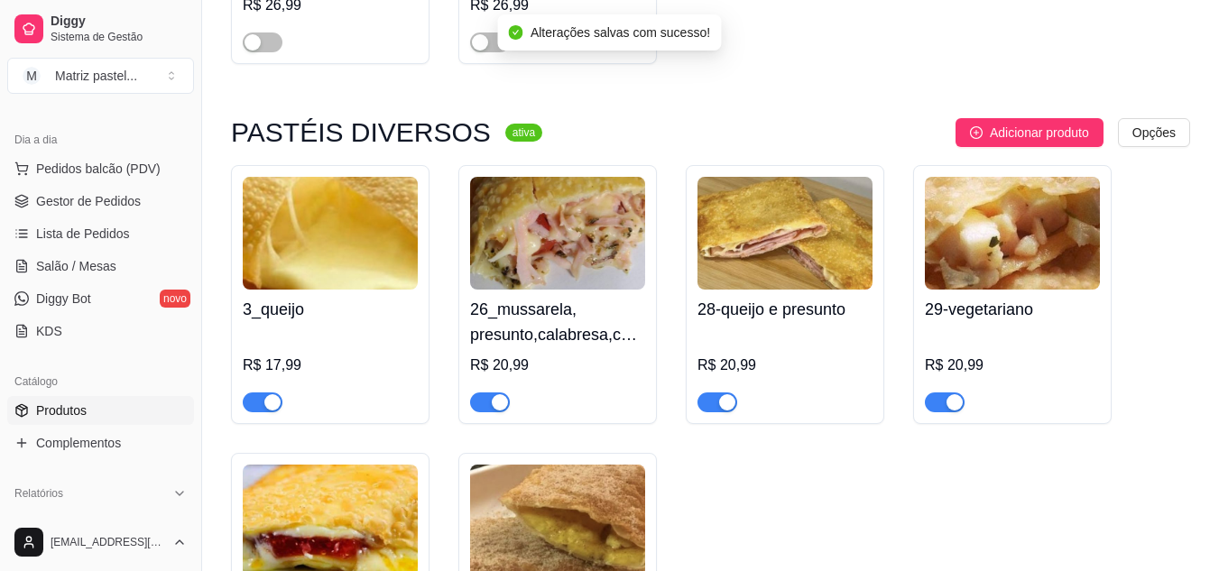
scroll to position [4706, 0]
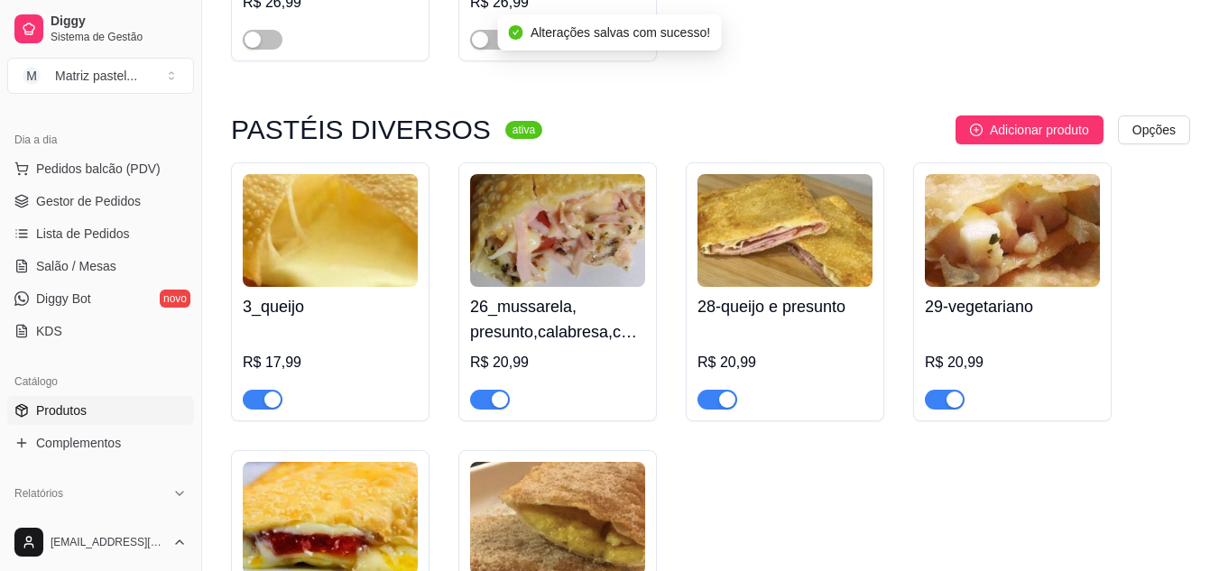
drag, startPoint x: 488, startPoint y: 448, endPoint x: 512, endPoint y: 449, distance: 23.5
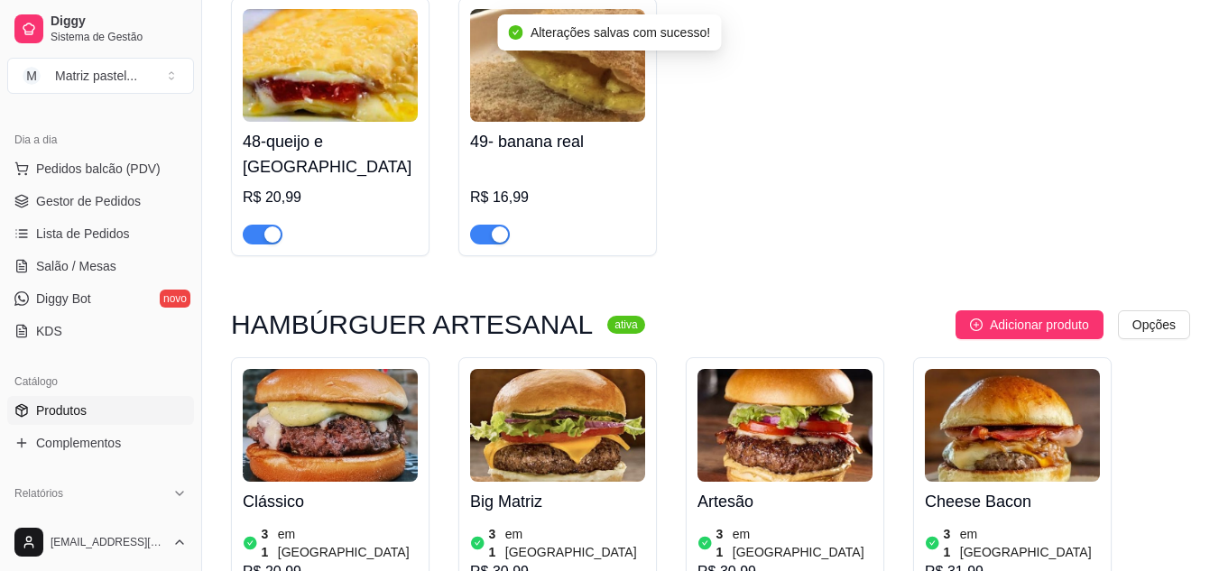
scroll to position [5338, 0]
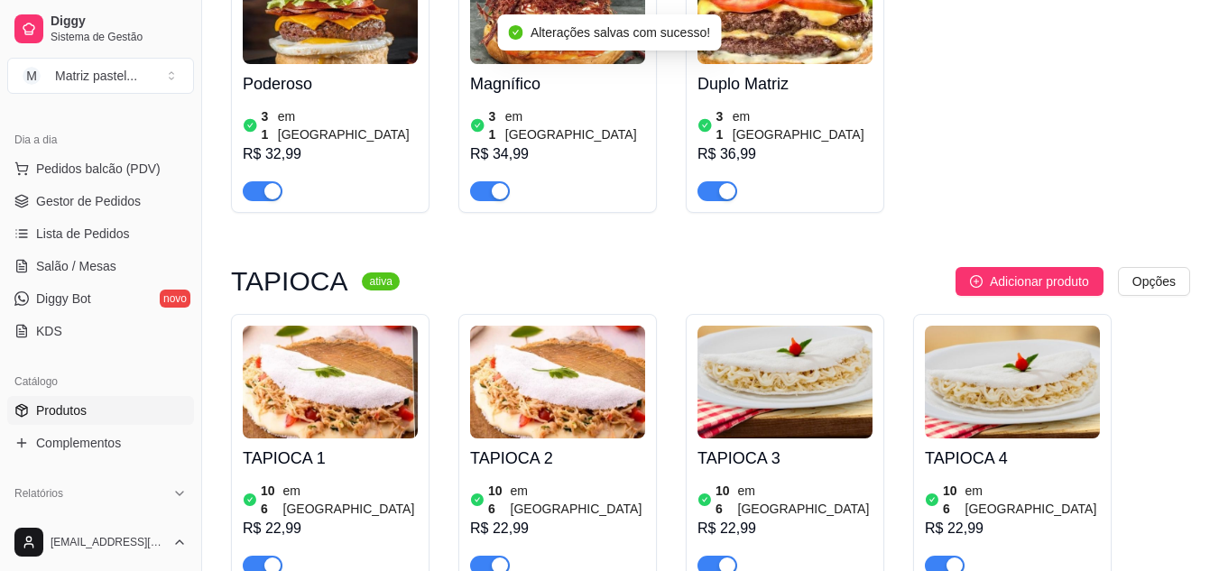
scroll to position [6060, 0]
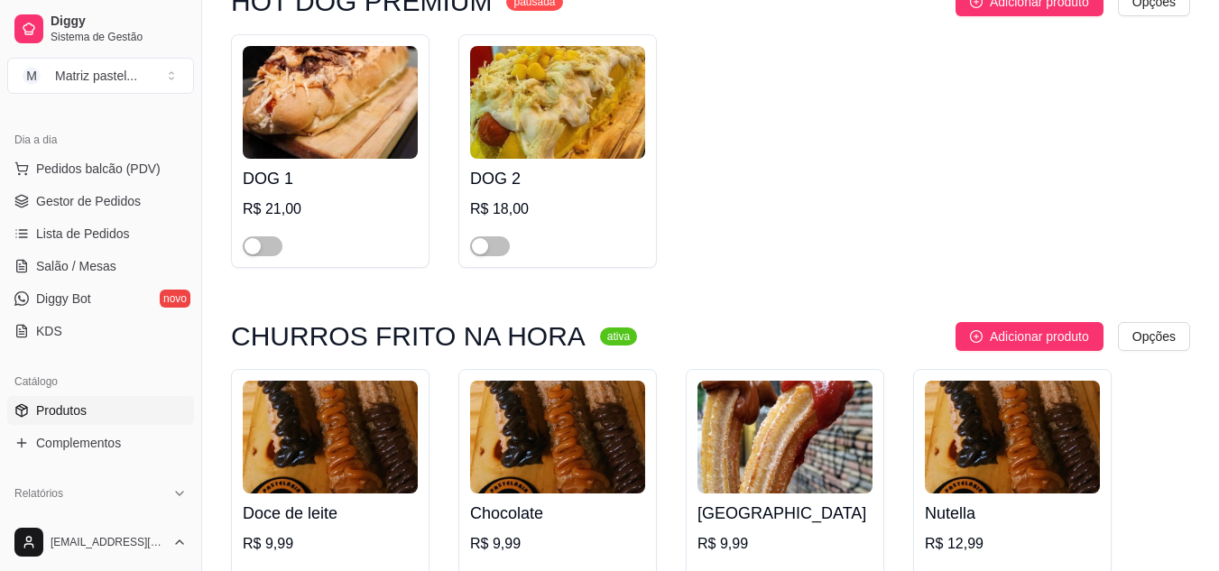
scroll to position [7504, 0]
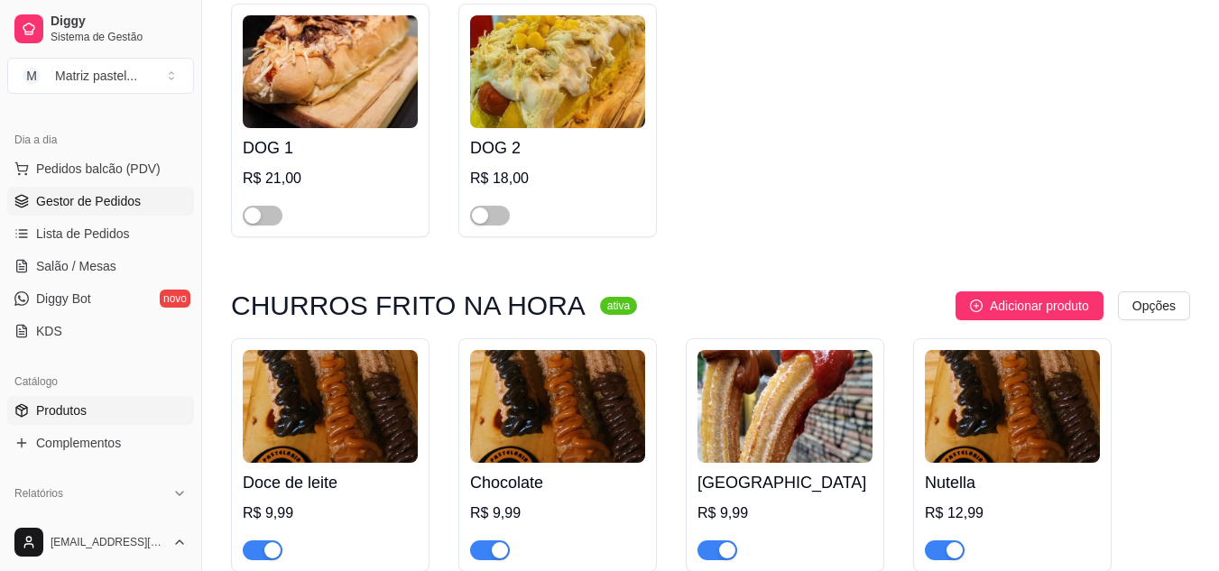
click at [87, 208] on span "Gestor de Pedidos" at bounding box center [88, 201] width 105 height 18
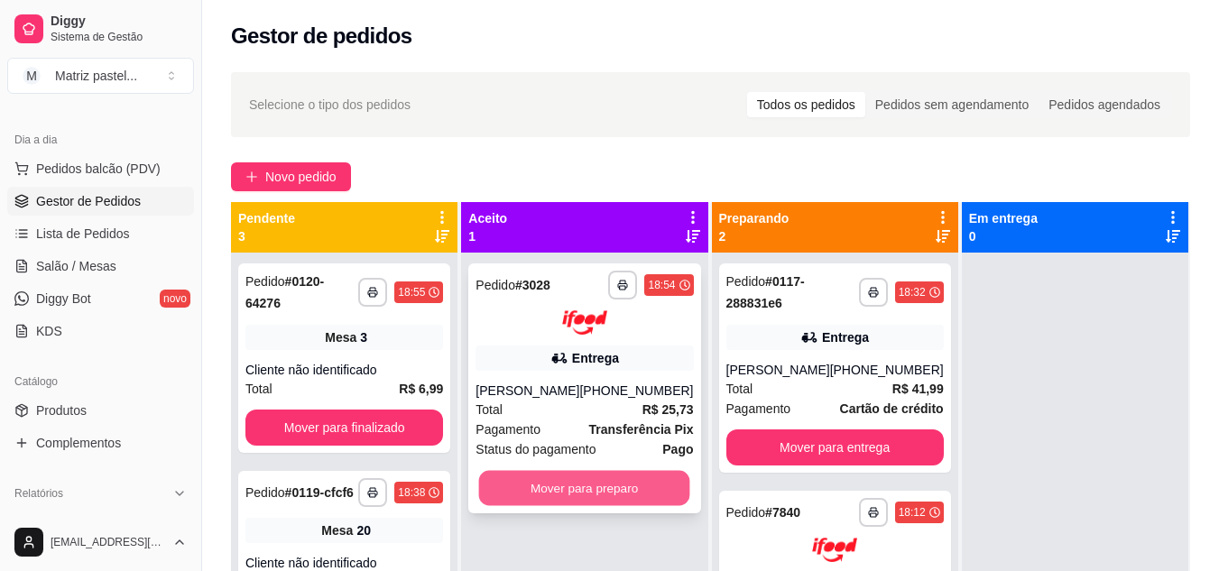
click at [583, 490] on button "Mover para preparo" at bounding box center [584, 487] width 211 height 35
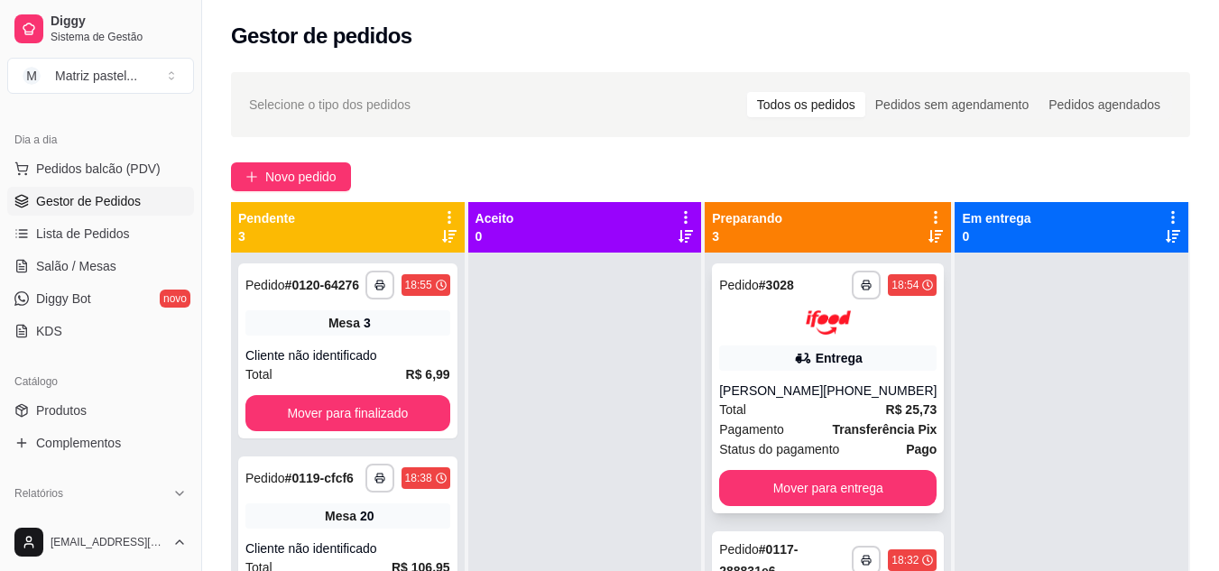
click at [816, 356] on div "Entrega" at bounding box center [839, 358] width 47 height 18
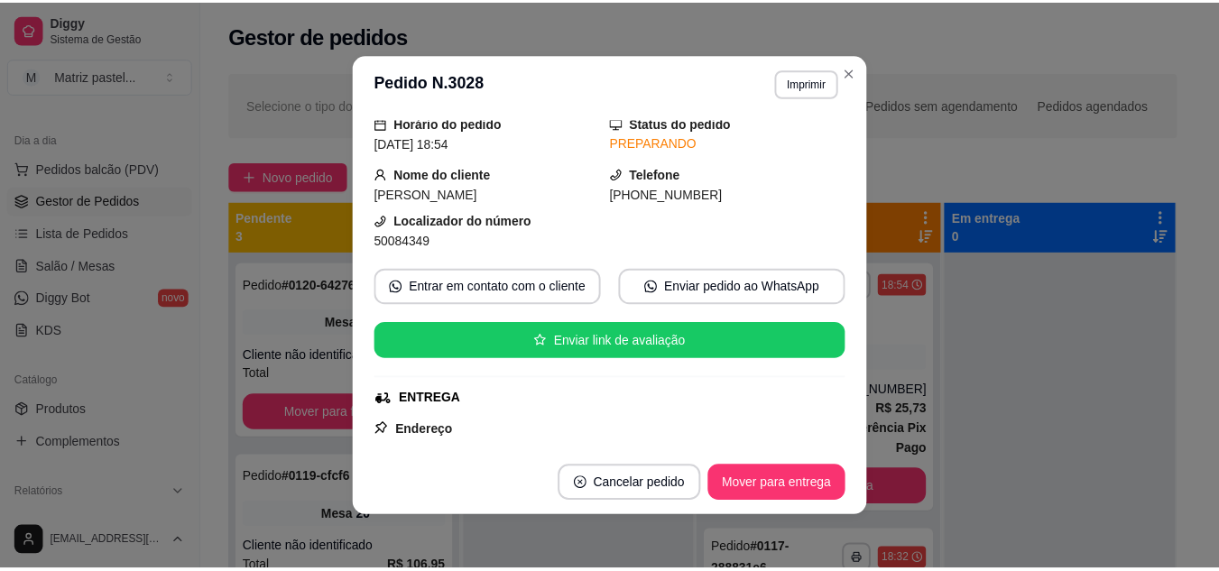
scroll to position [90, 0]
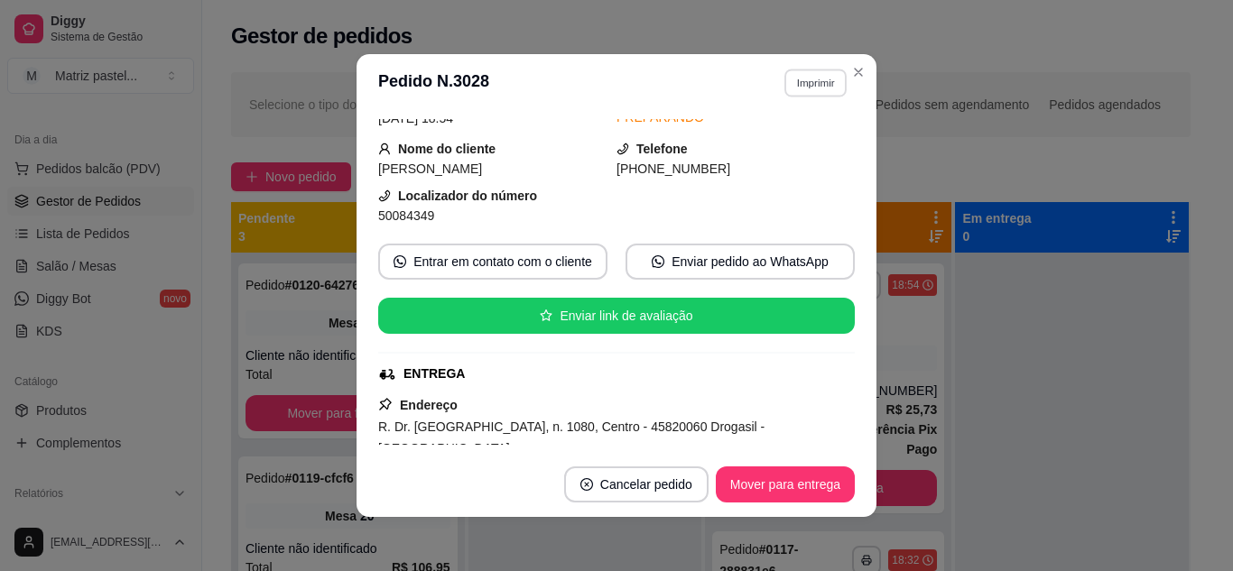
click at [819, 88] on button "Imprimir" at bounding box center [815, 83] width 62 height 28
click at [780, 145] on button "IMPRESSORA" at bounding box center [777, 146] width 126 height 28
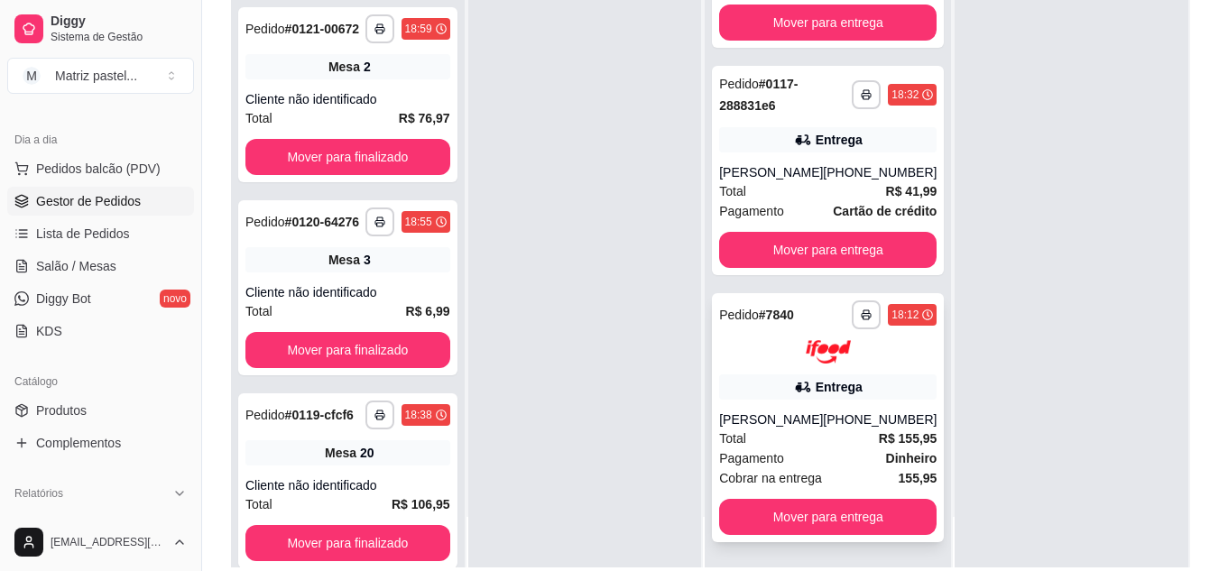
scroll to position [275, 0]
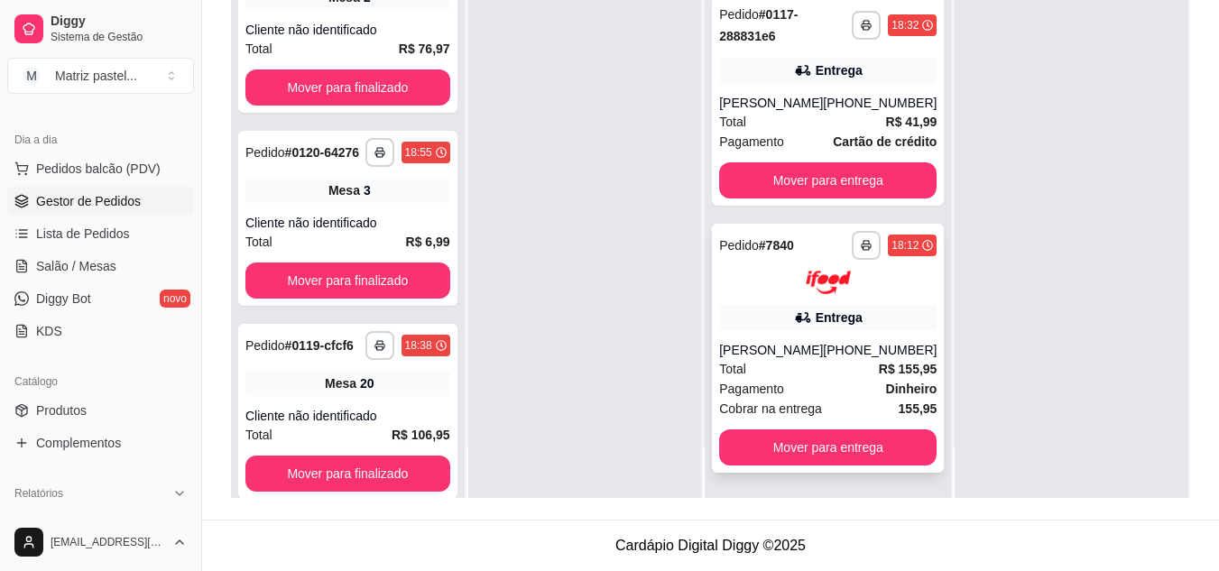
click at [828, 437] on button "Mover para entrega" at bounding box center [827, 448] width 217 height 36
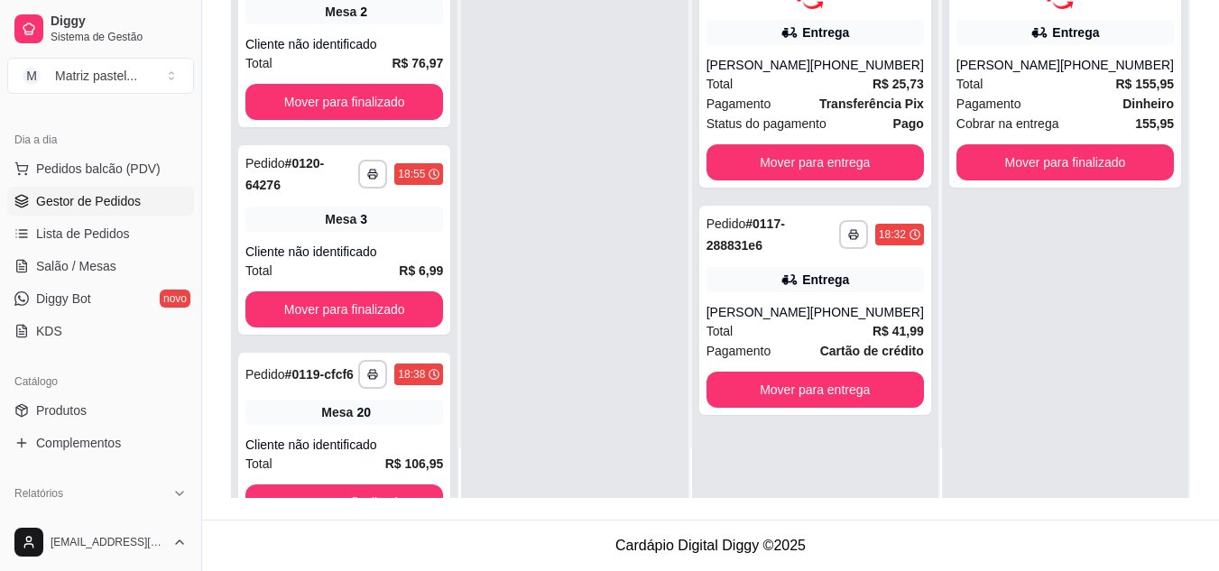
scroll to position [0, 0]
click at [799, 403] on button "Mover para entrega" at bounding box center [815, 390] width 217 height 36
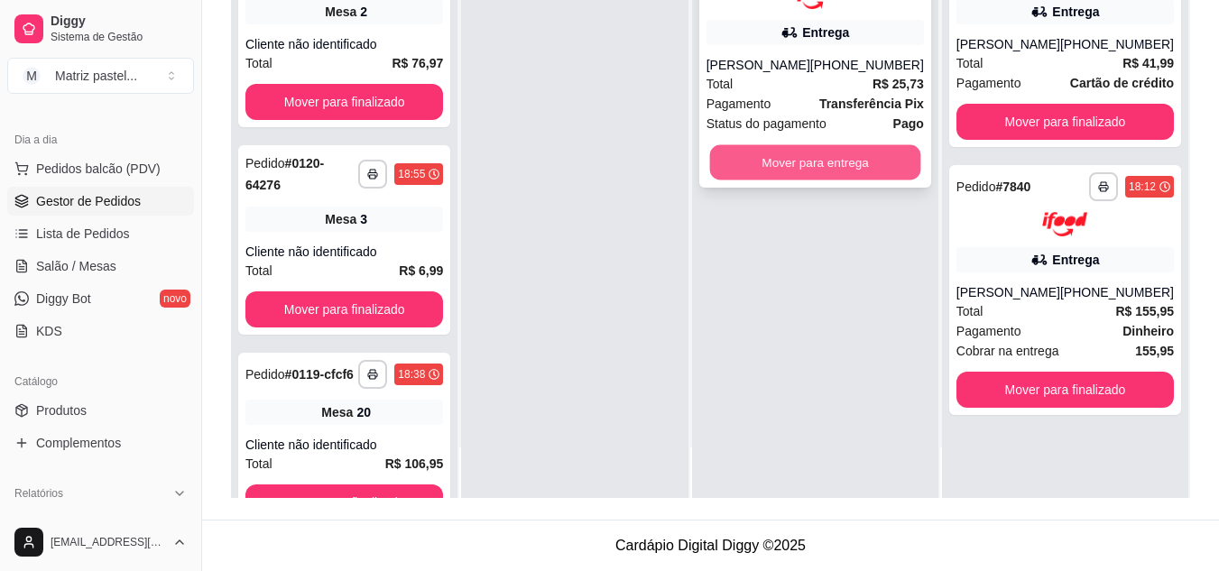
click at [783, 163] on button "Mover para entrega" at bounding box center [814, 161] width 211 height 35
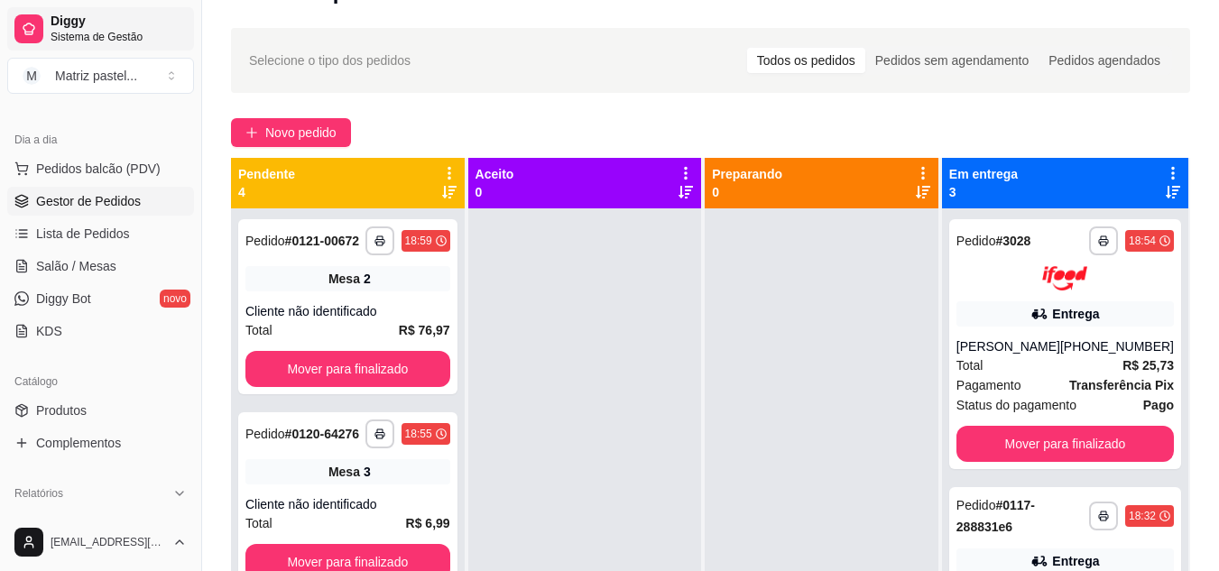
scroll to position [5, 0]
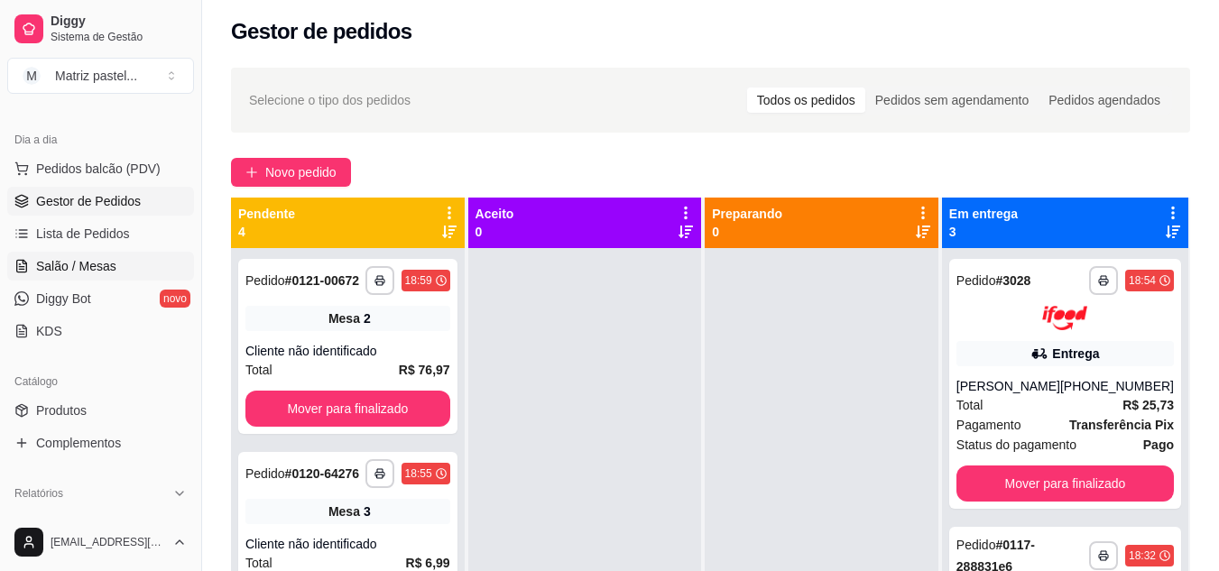
click at [106, 258] on span "Salão / Mesas" at bounding box center [76, 266] width 80 height 18
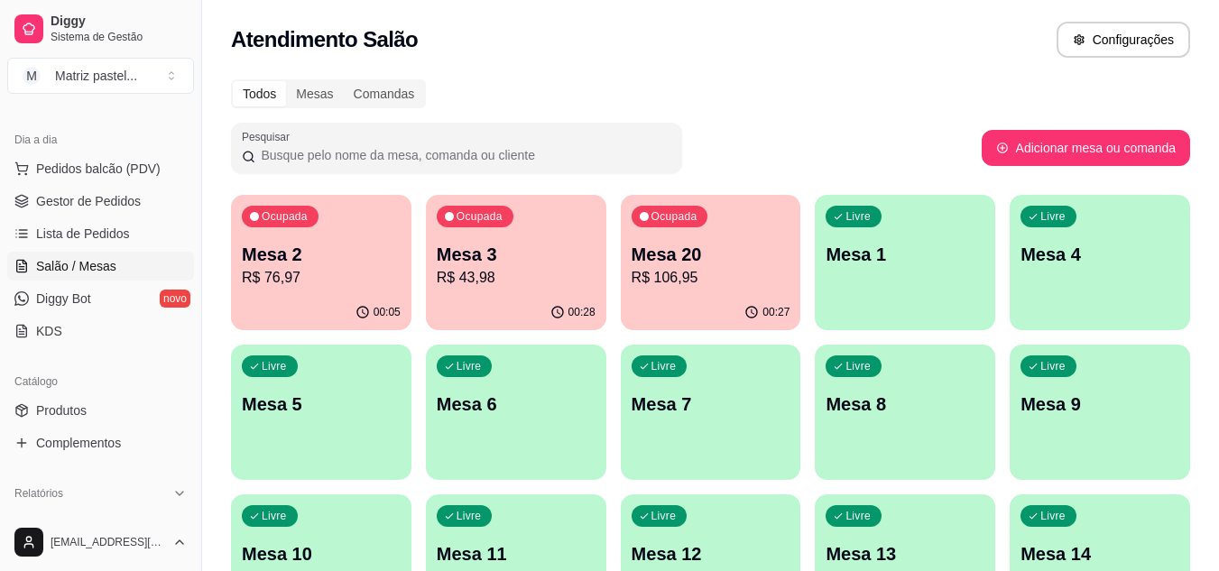
click at [545, 268] on p "R$ 43,98" at bounding box center [516, 278] width 159 height 22
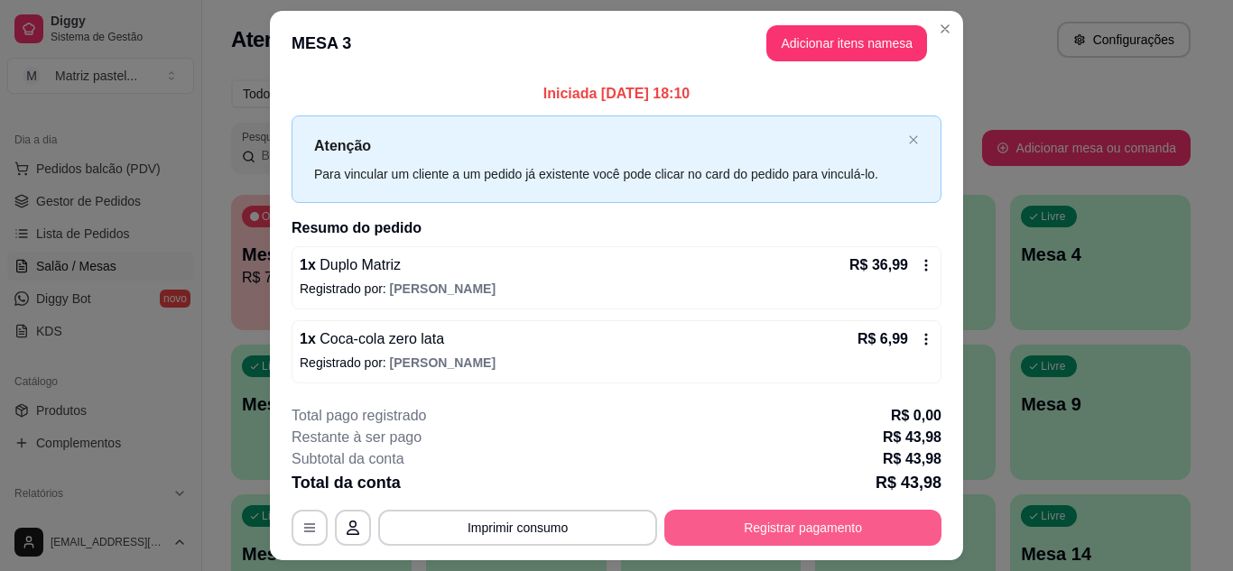
click at [820, 546] on div "**********" at bounding box center [616, 528] width 650 height 36
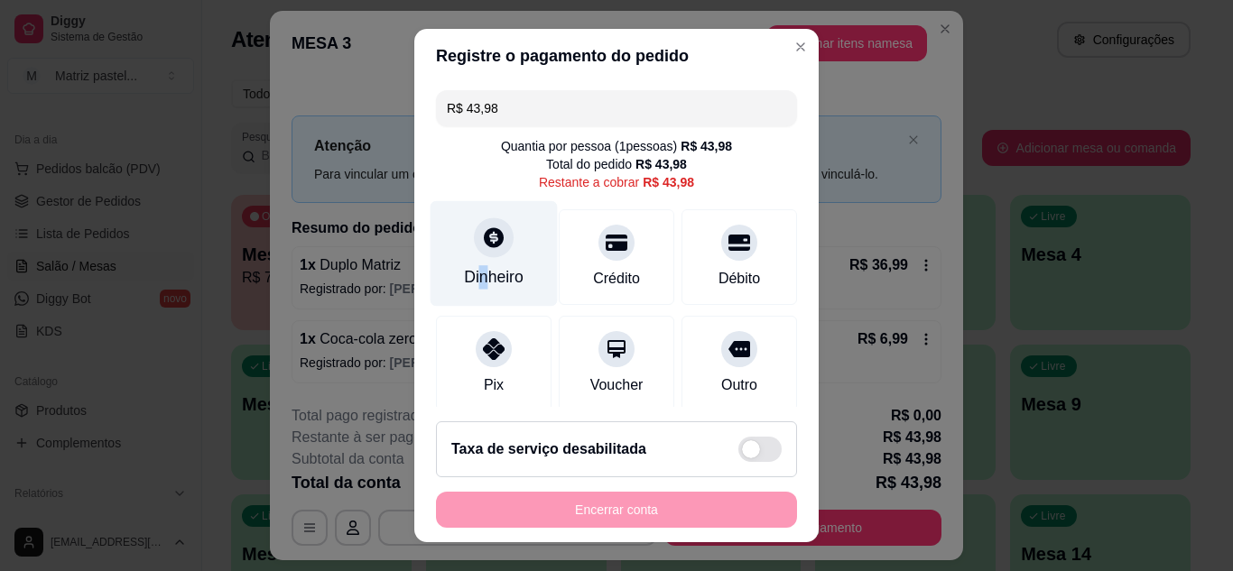
click at [480, 270] on div "Dinheiro" at bounding box center [494, 276] width 60 height 23
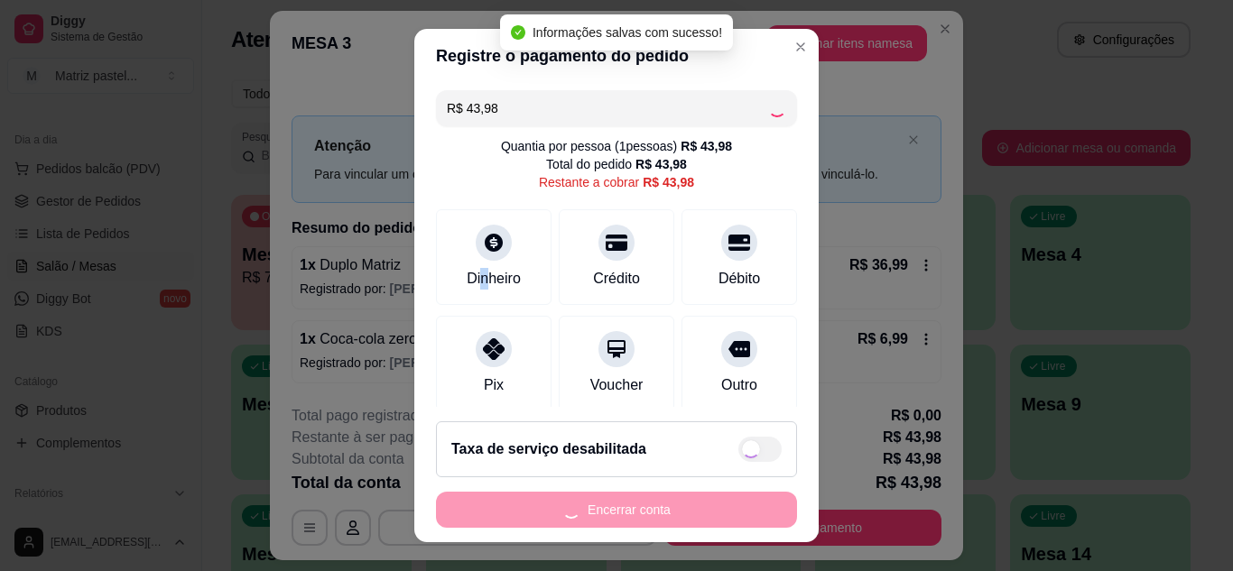
type input "R$ 0,00"
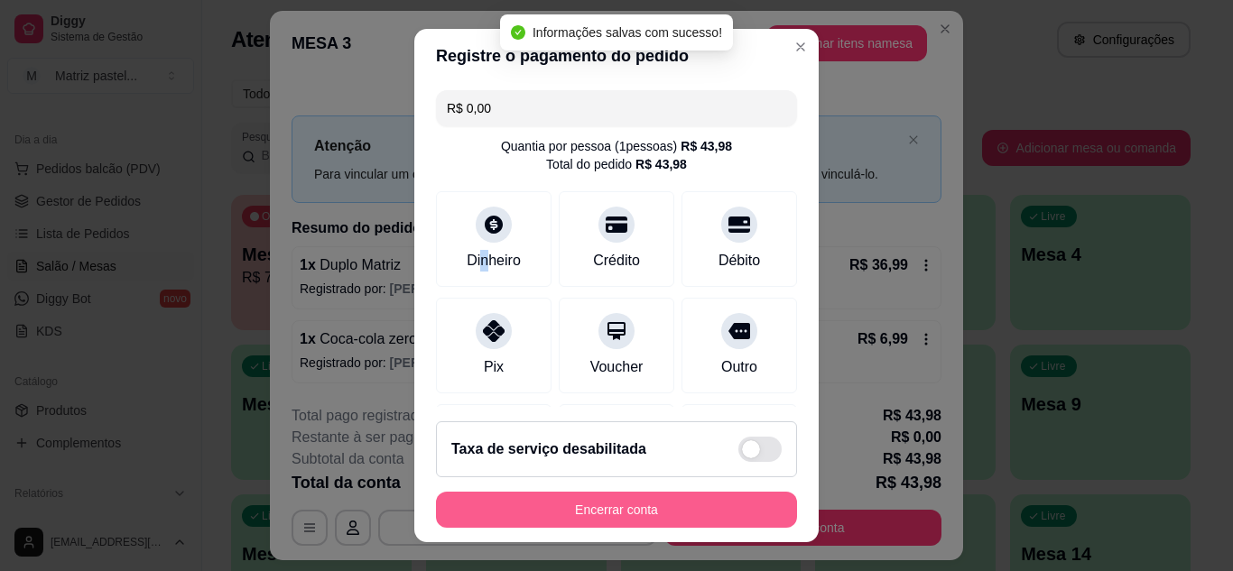
click at [637, 527] on button "Encerrar conta" at bounding box center [616, 510] width 361 height 36
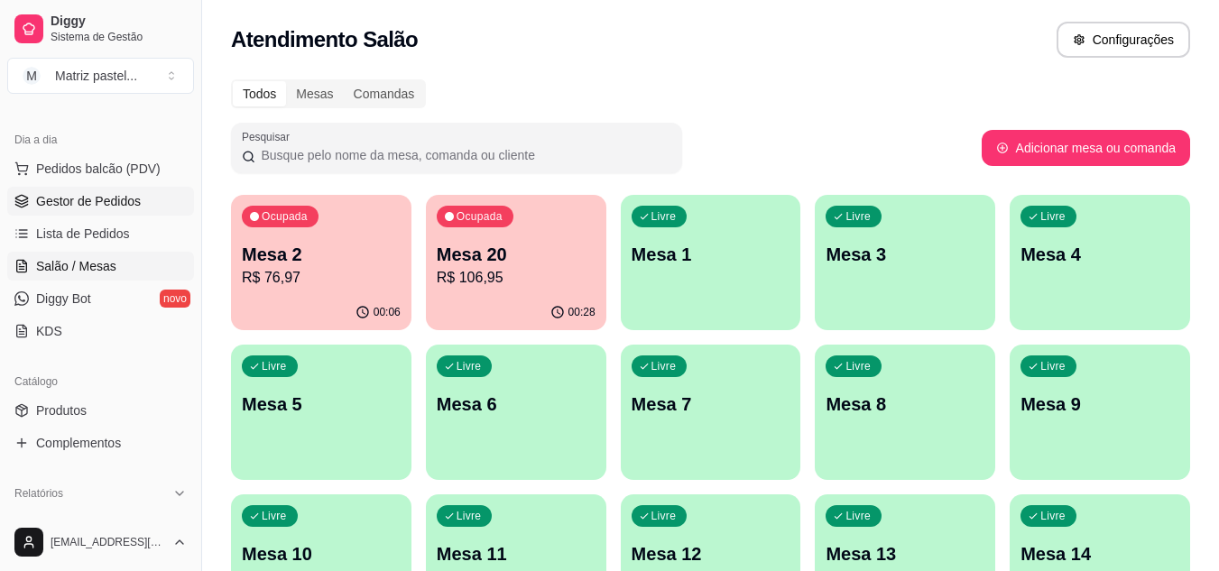
click at [87, 208] on span "Gestor de Pedidos" at bounding box center [88, 201] width 105 height 18
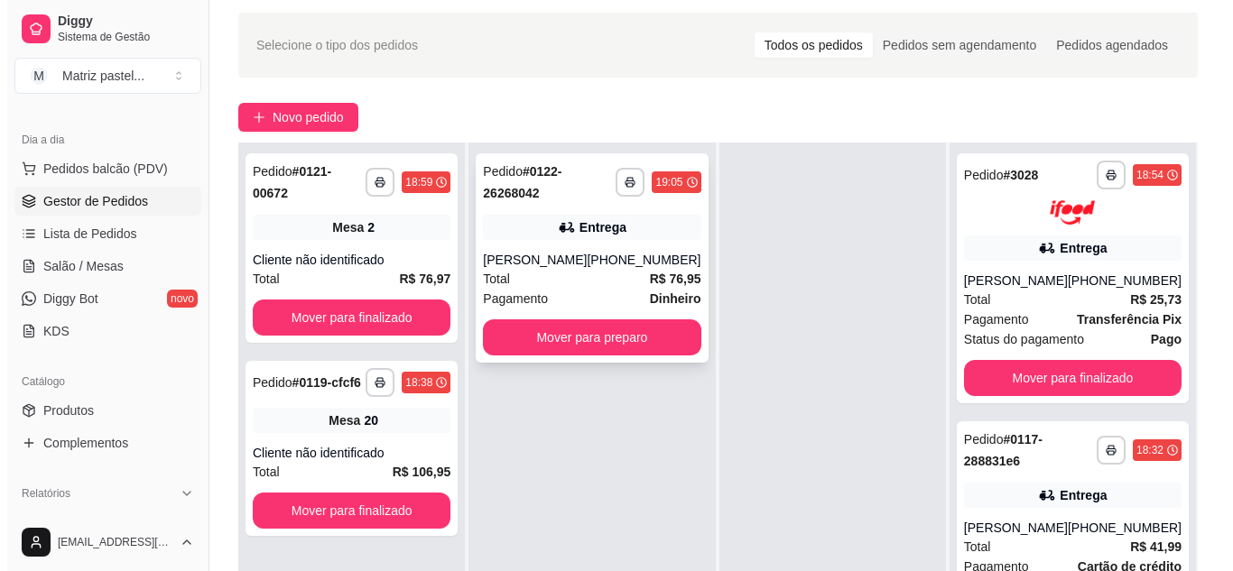
scroll to position [90, 0]
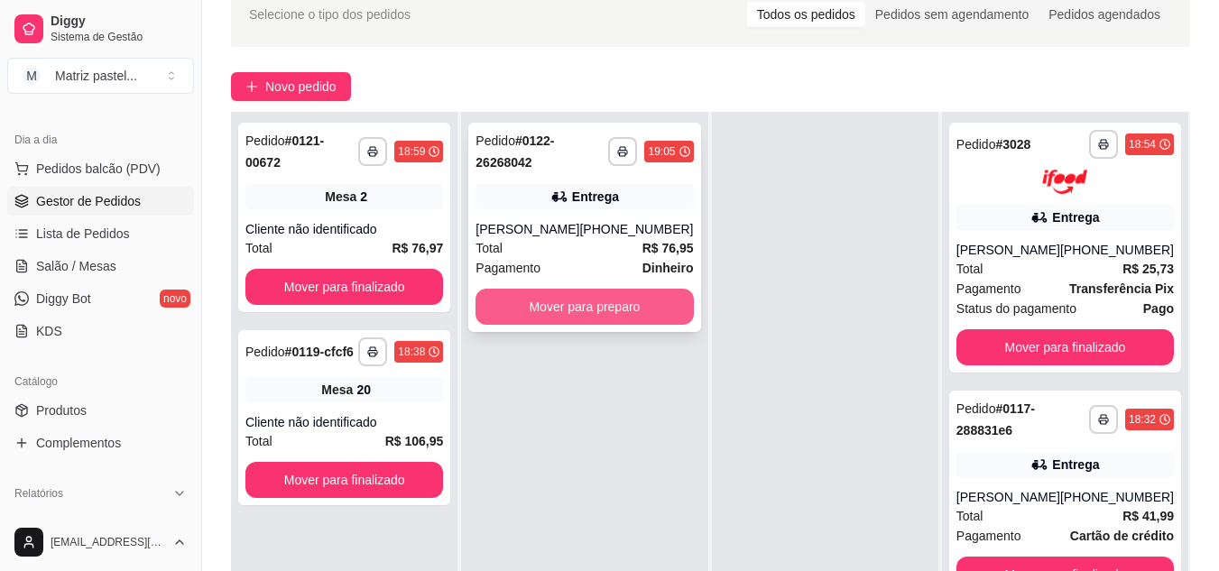
click at [607, 301] on button "Mover para preparo" at bounding box center [584, 307] width 217 height 36
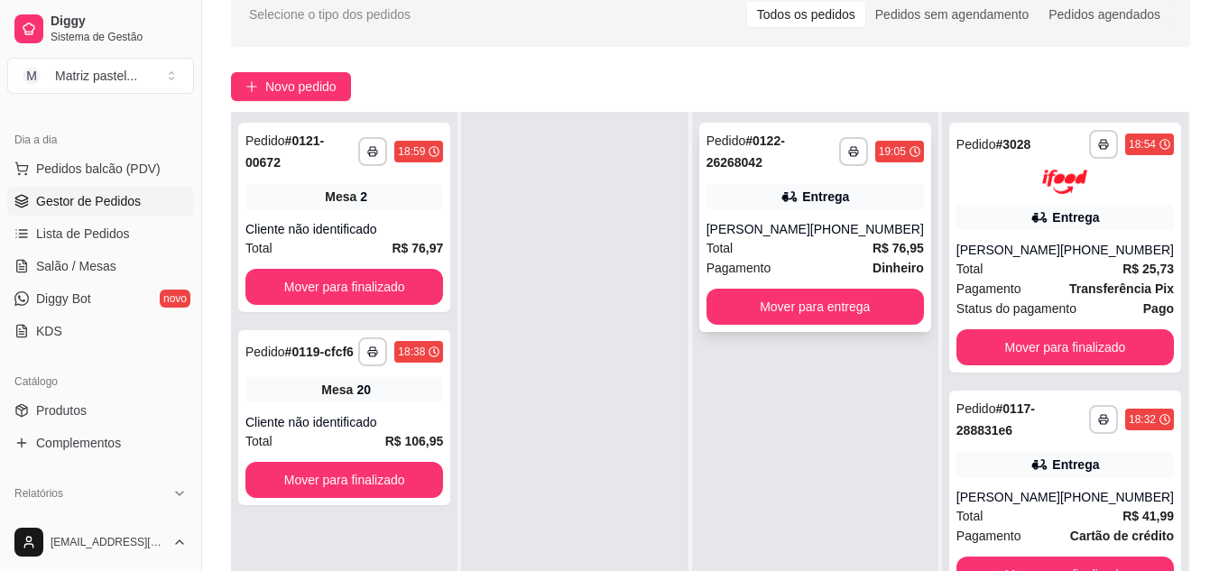
click at [737, 171] on div "Pedido # 0122-26268042" at bounding box center [773, 151] width 133 height 43
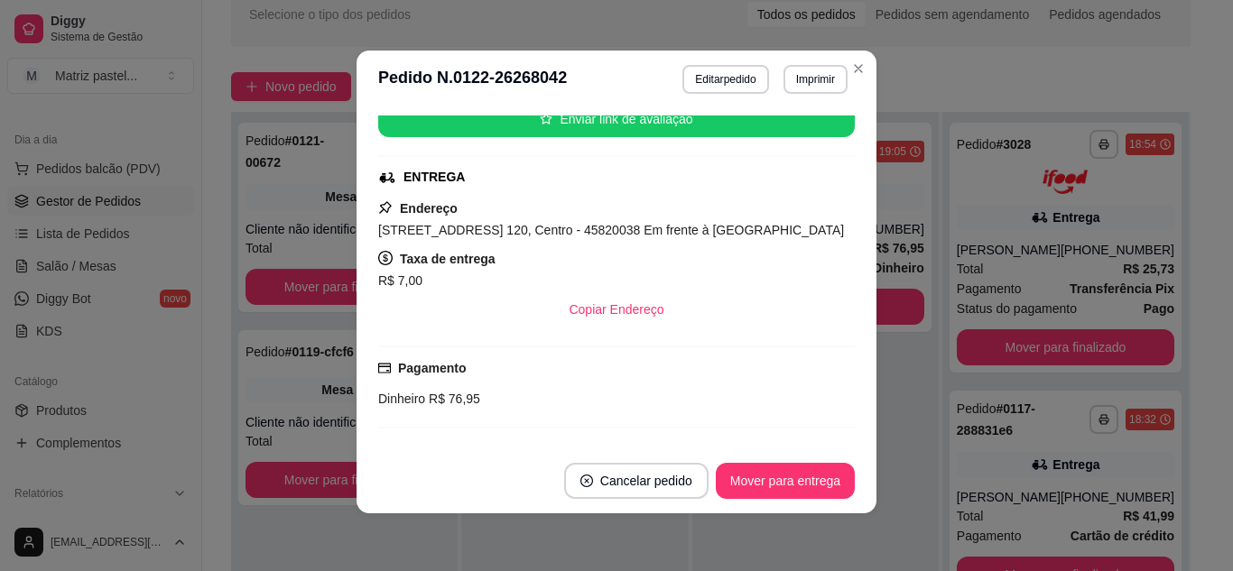
scroll to position [148, 0]
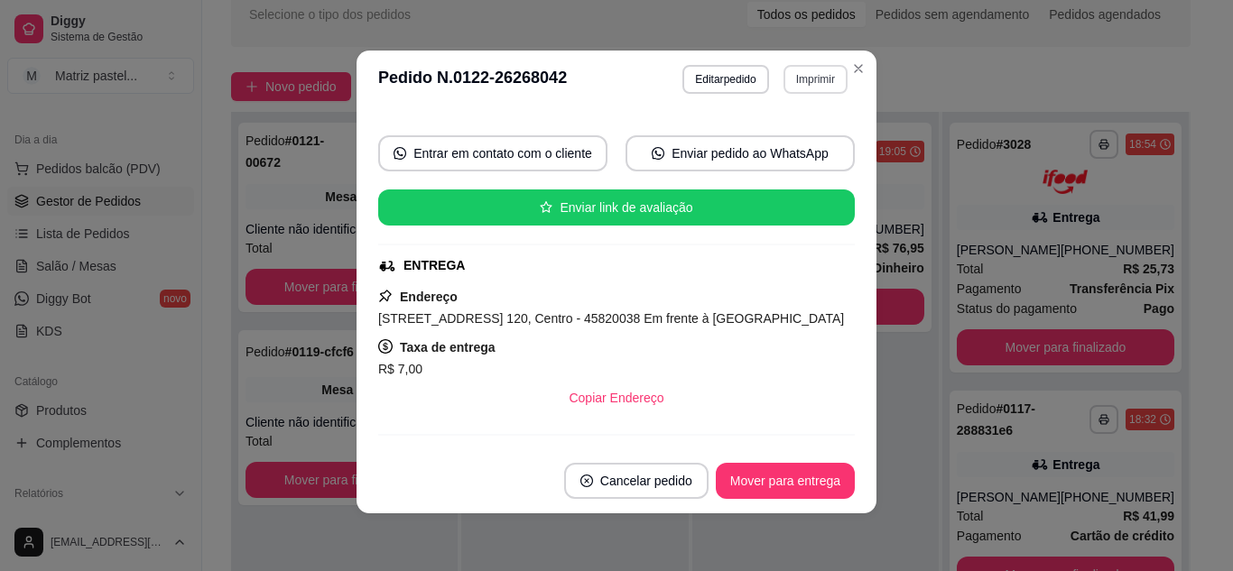
click at [823, 78] on button "Imprimir" at bounding box center [815, 79] width 64 height 29
click at [791, 144] on button "IMPRESSORA" at bounding box center [777, 142] width 126 height 28
click at [812, 80] on button "Imprimir" at bounding box center [815, 79] width 64 height 29
click at [778, 150] on button "IMPRESSORA" at bounding box center [777, 142] width 131 height 29
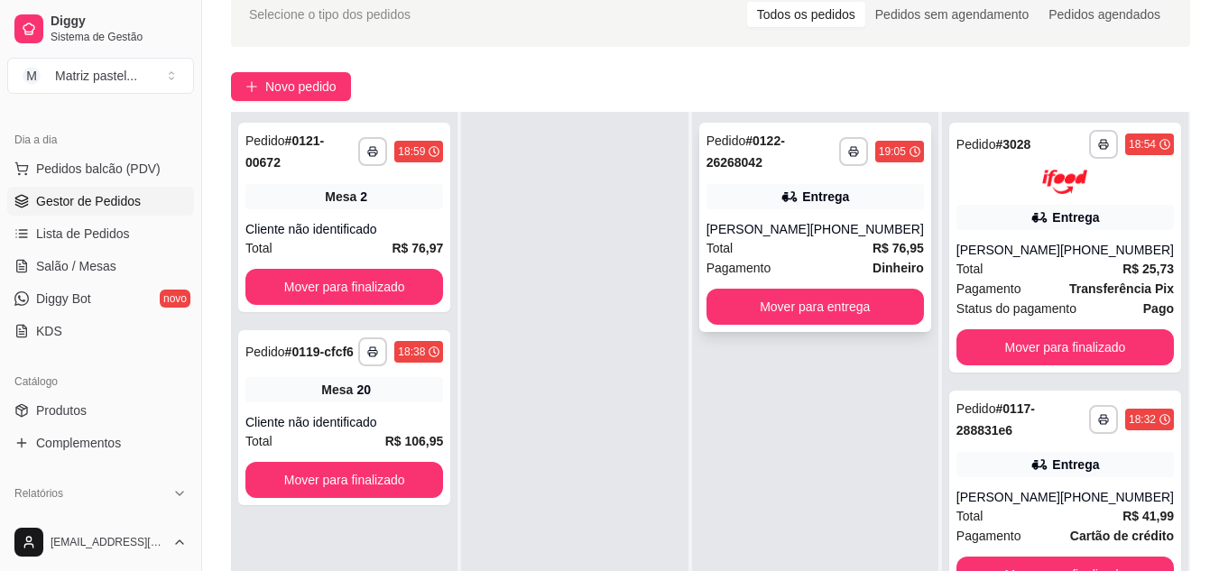
click at [876, 221] on div "(73) 99916-4448" at bounding box center [867, 229] width 114 height 18
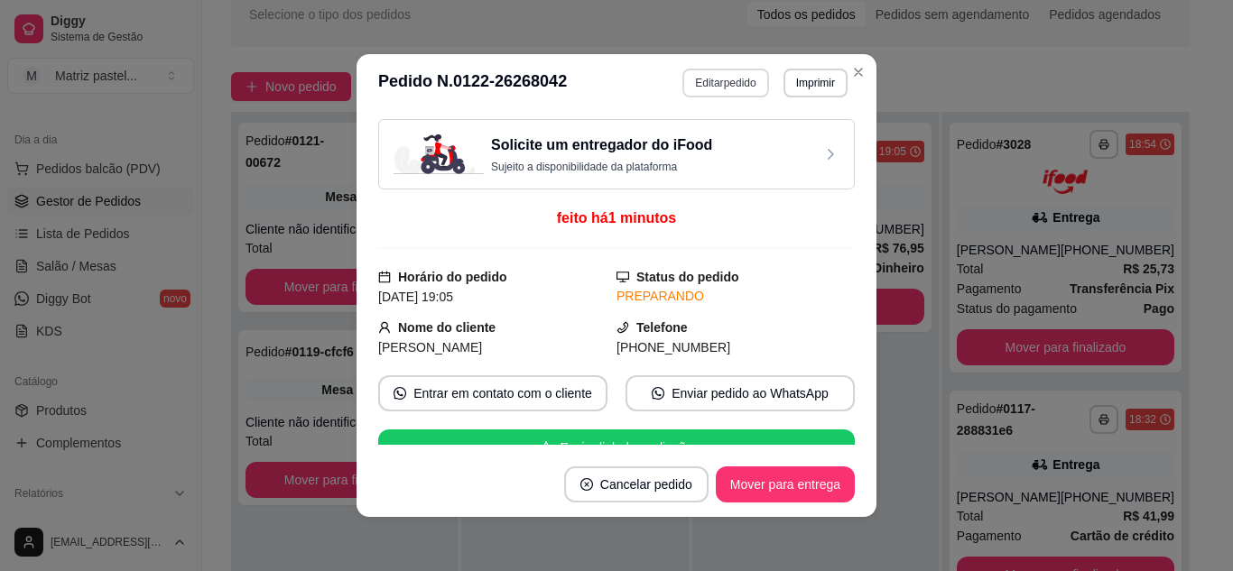
click at [740, 88] on button "Editar pedido" at bounding box center [725, 83] width 86 height 29
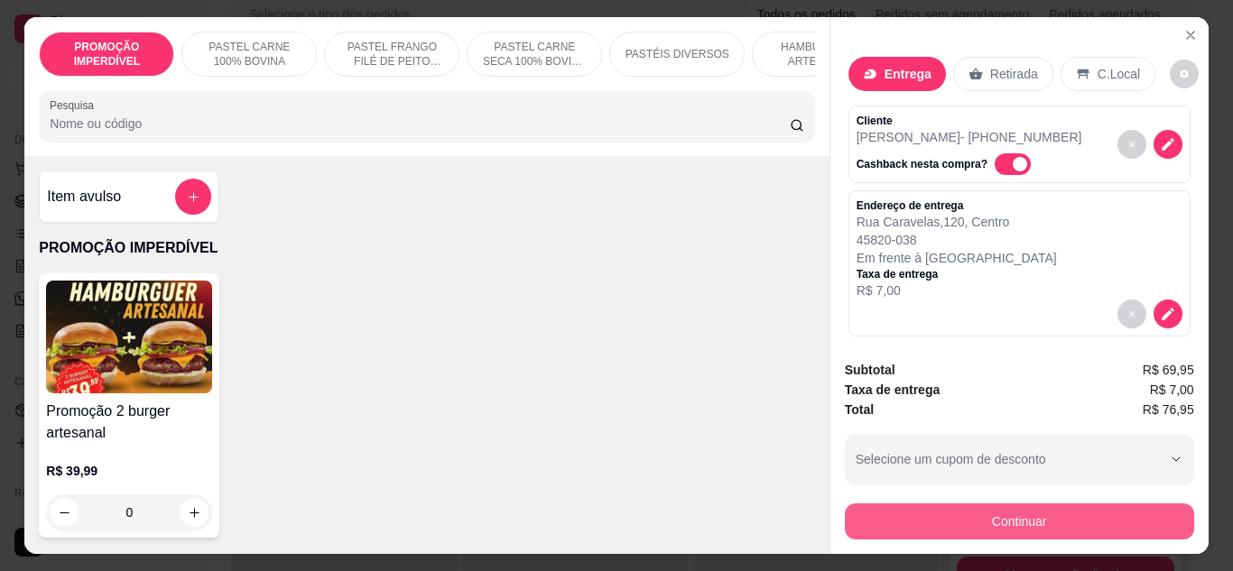
click at [1025, 523] on button "Continuar" at bounding box center [1019, 522] width 349 height 36
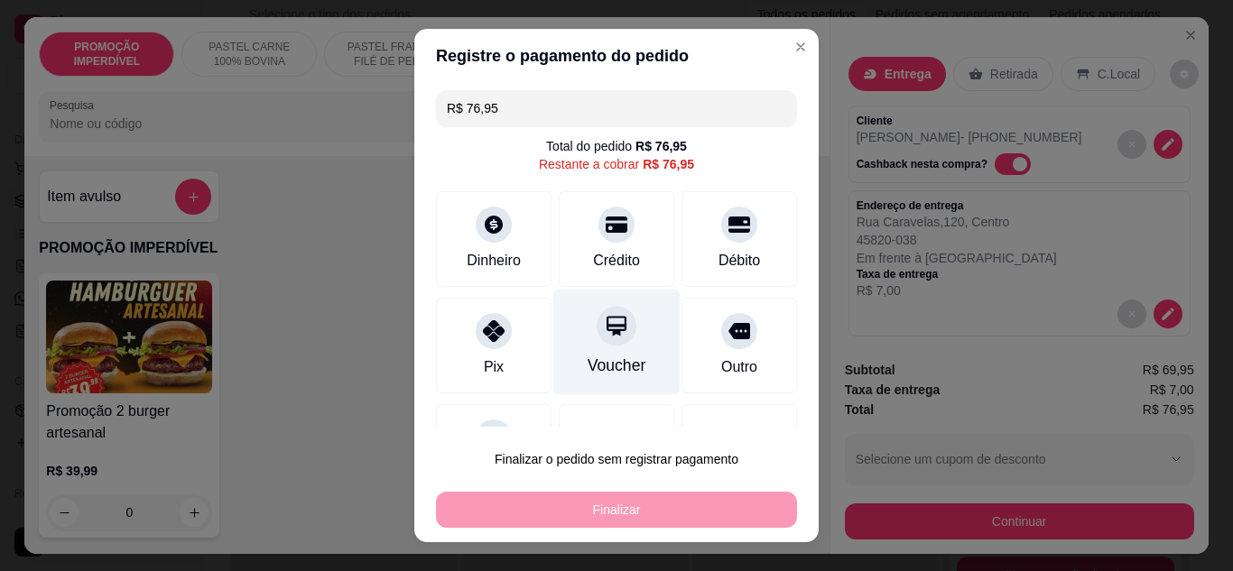
scroll to position [79, 0]
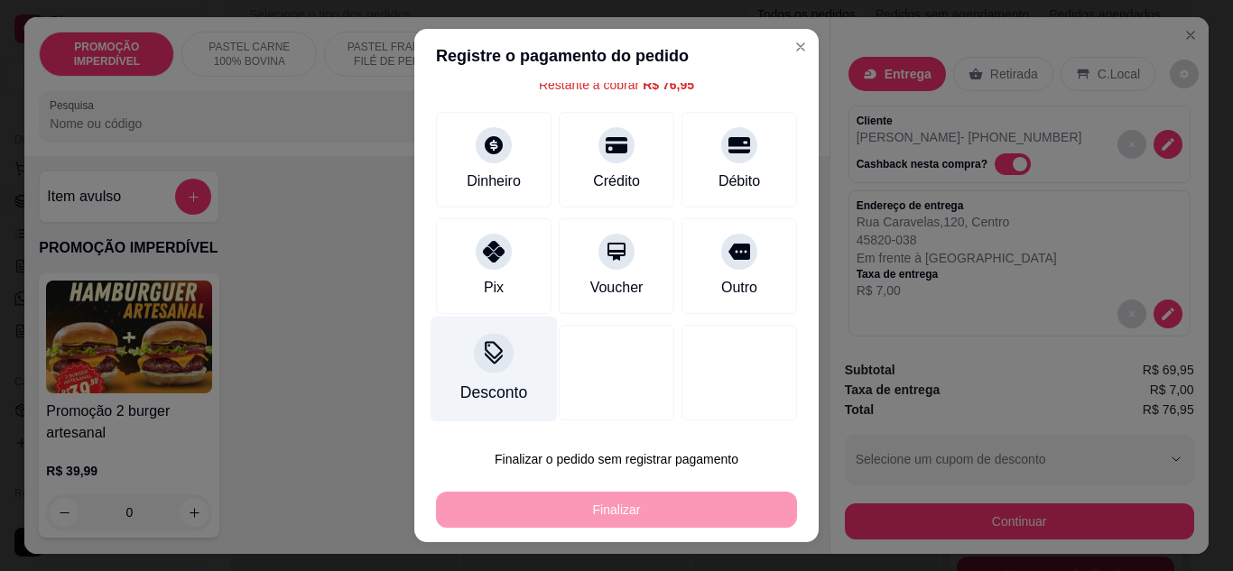
click at [500, 368] on div "Desconto" at bounding box center [493, 369] width 127 height 106
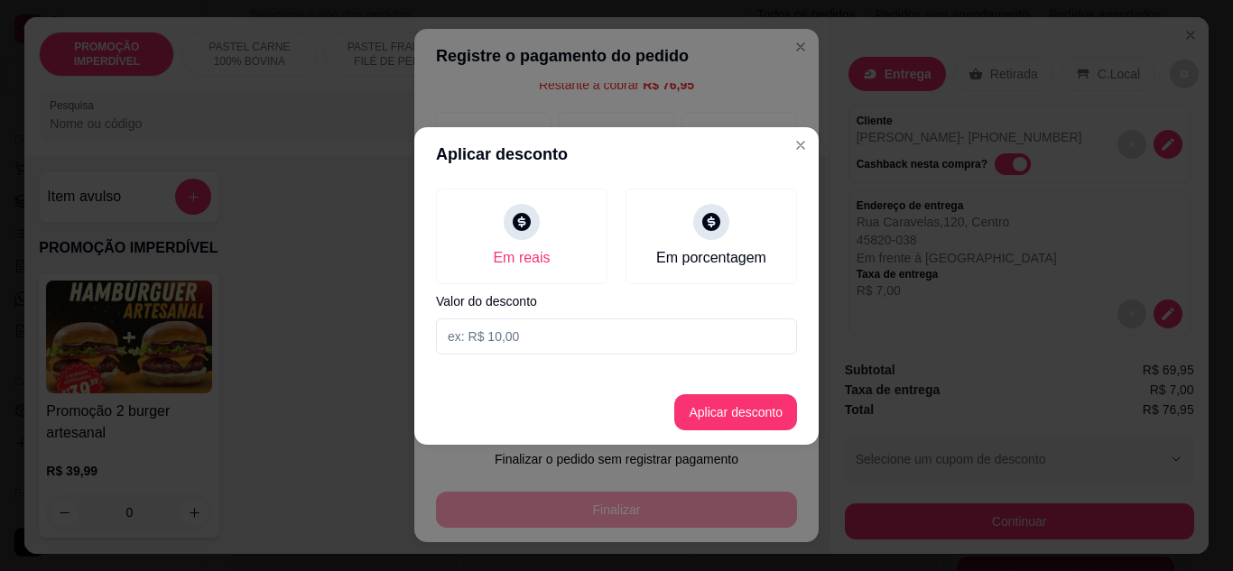
click at [505, 341] on input at bounding box center [616, 337] width 361 height 36
type input "76,94"
click at [701, 411] on button "Aplicar desconto" at bounding box center [736, 411] width 118 height 35
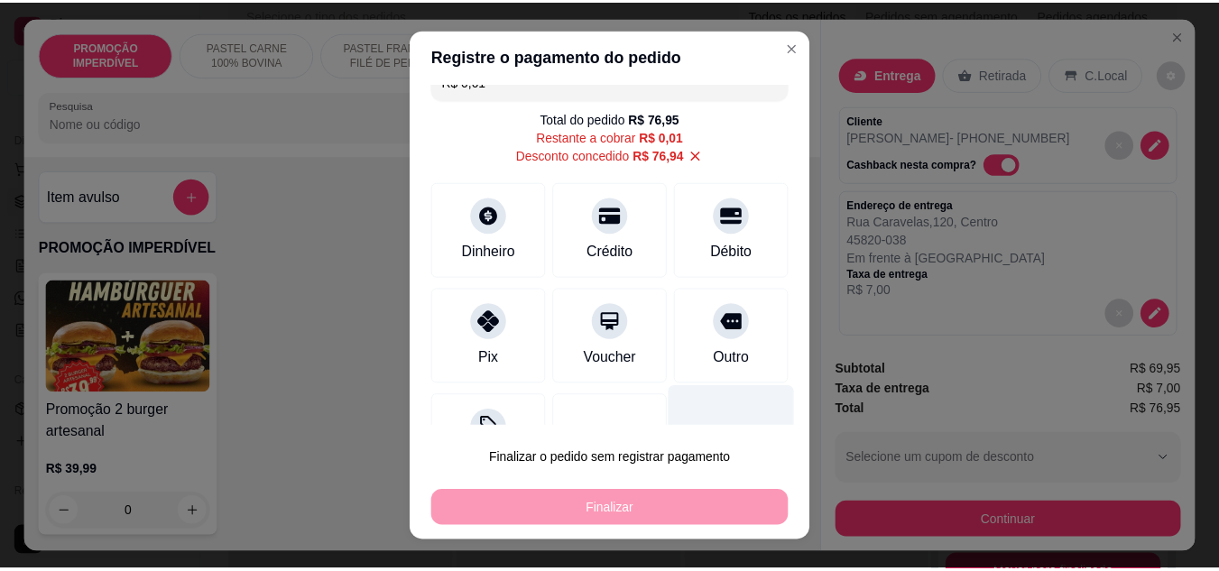
scroll to position [0, 0]
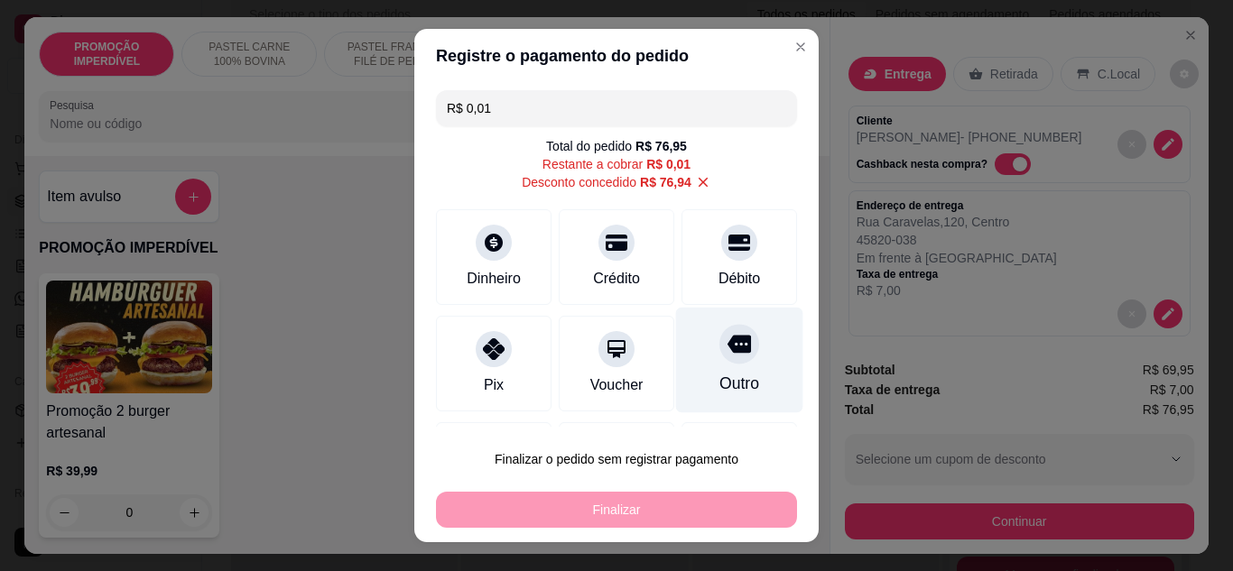
click at [709, 369] on div "Outro" at bounding box center [739, 360] width 127 height 106
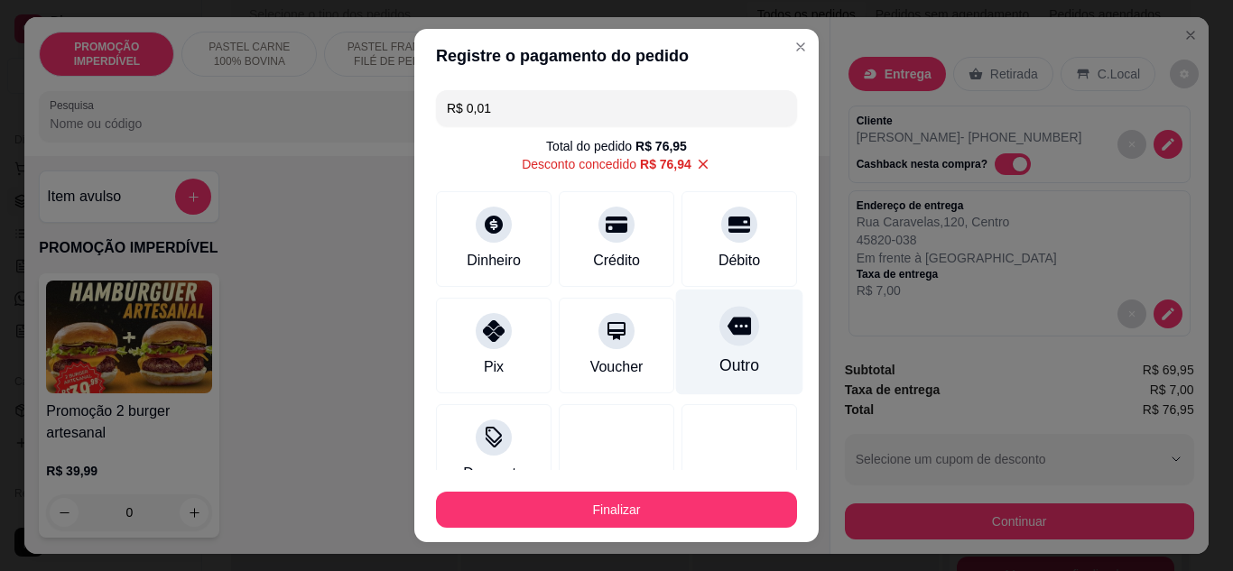
type input "R$ 0,00"
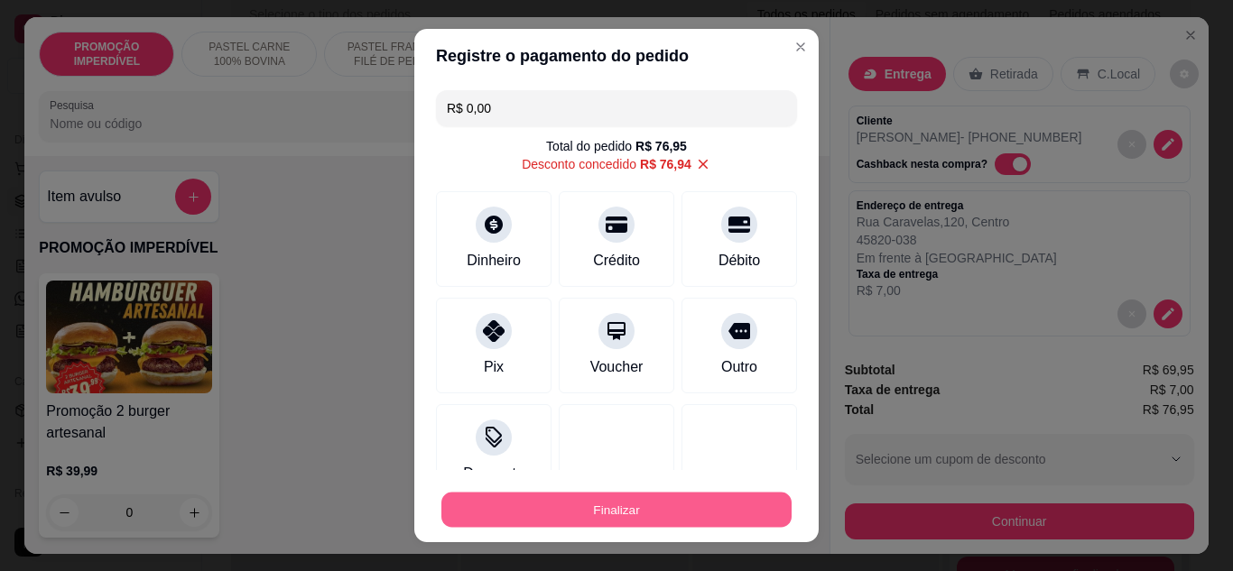
click at [663, 520] on button "Finalizar" at bounding box center [616, 510] width 350 height 35
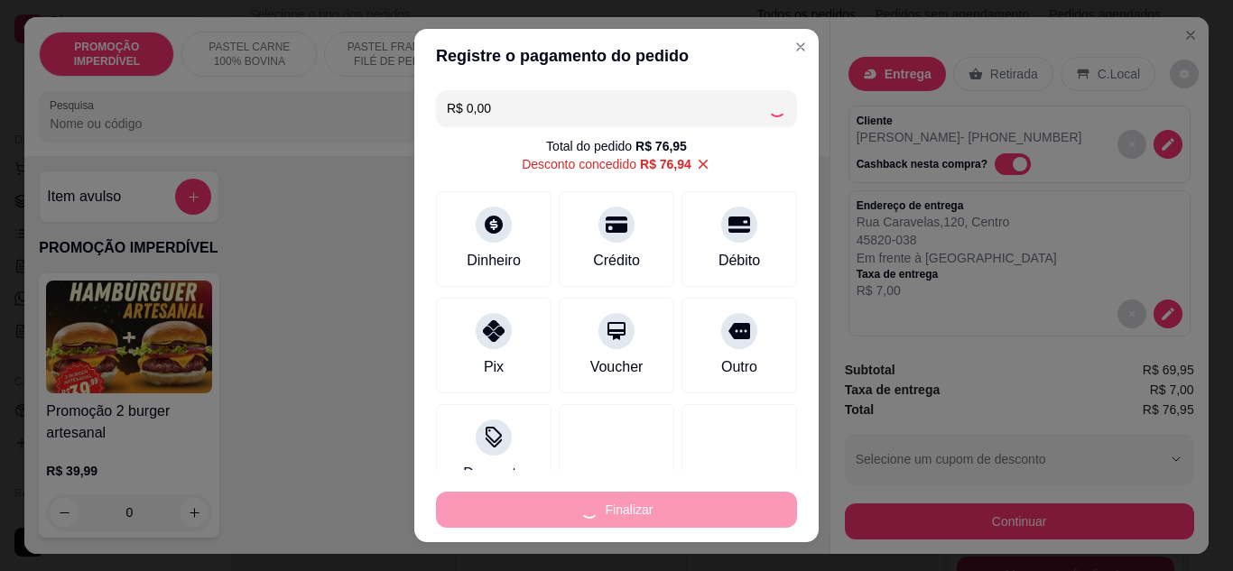
type input "0"
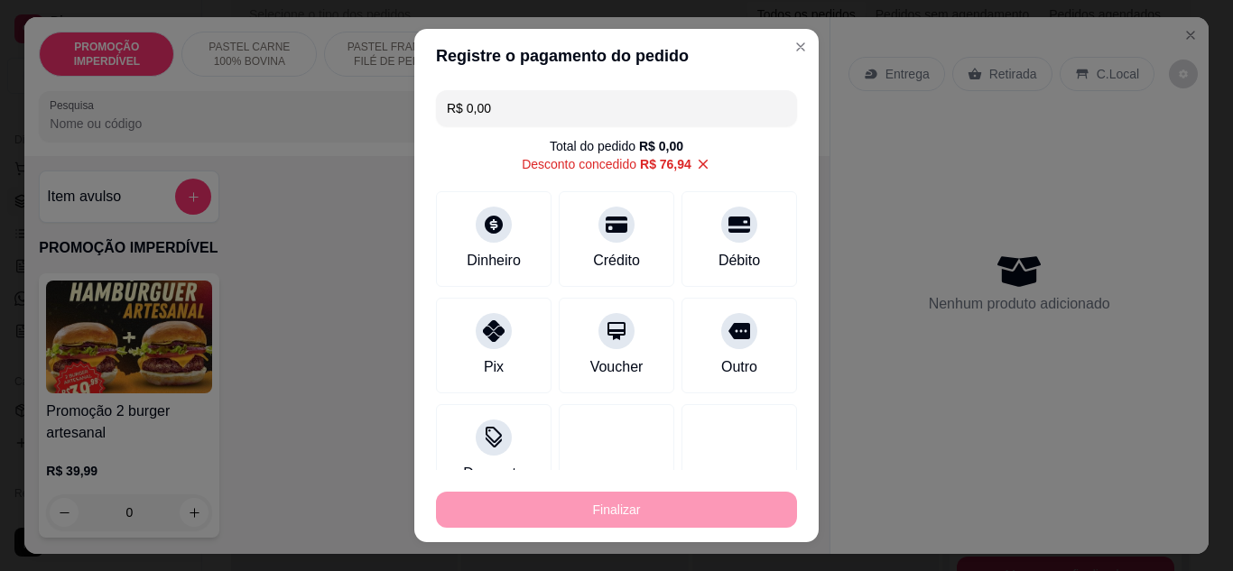
type input "-R$ 76,95"
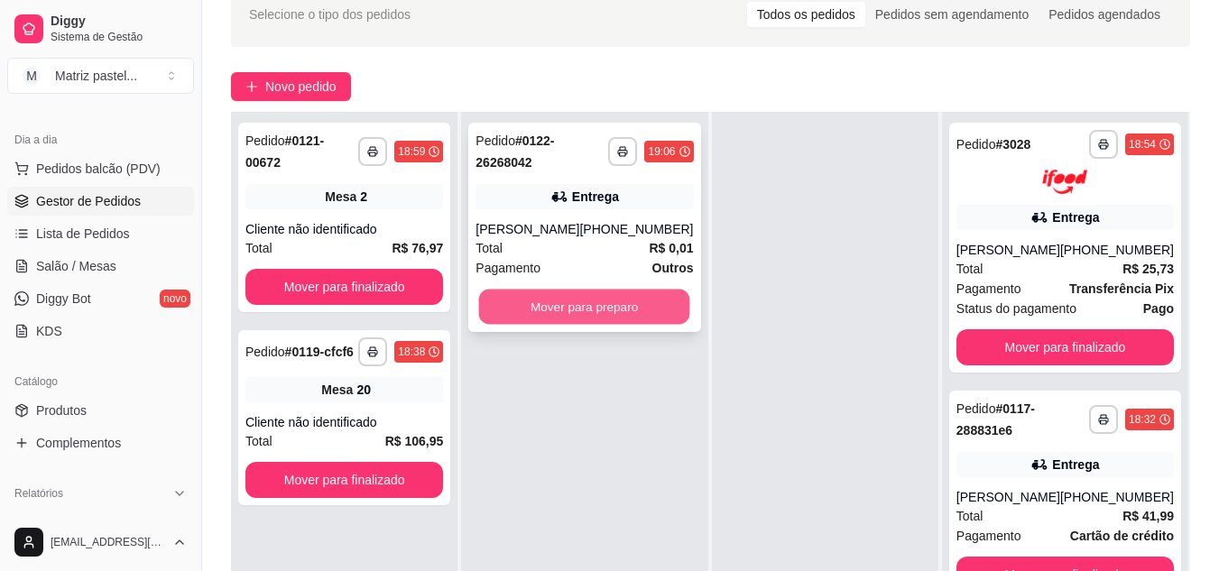
click at [584, 309] on button "Mover para preparo" at bounding box center [584, 307] width 211 height 35
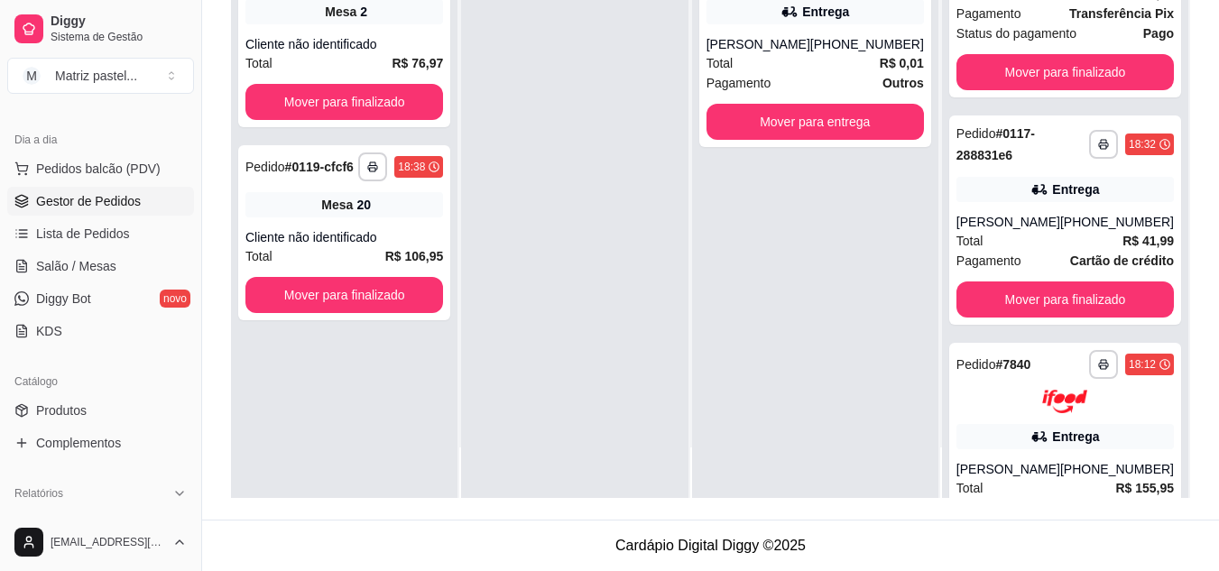
scroll to position [180, 0]
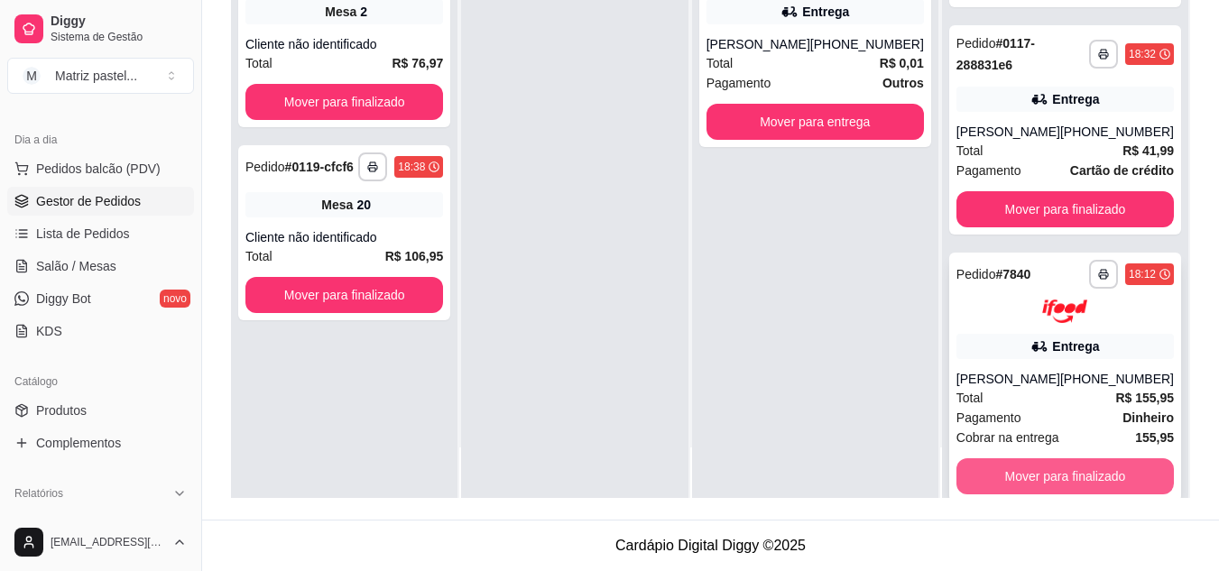
click at [1046, 466] on button "Mover para finalizado" at bounding box center [1065, 476] width 217 height 36
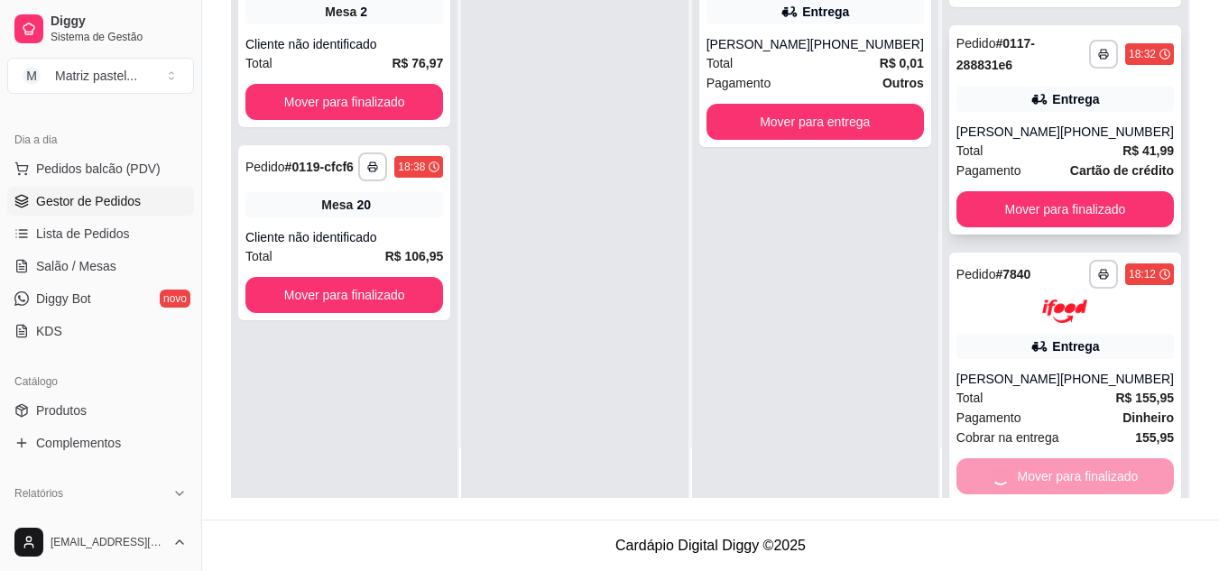
scroll to position [0, 0]
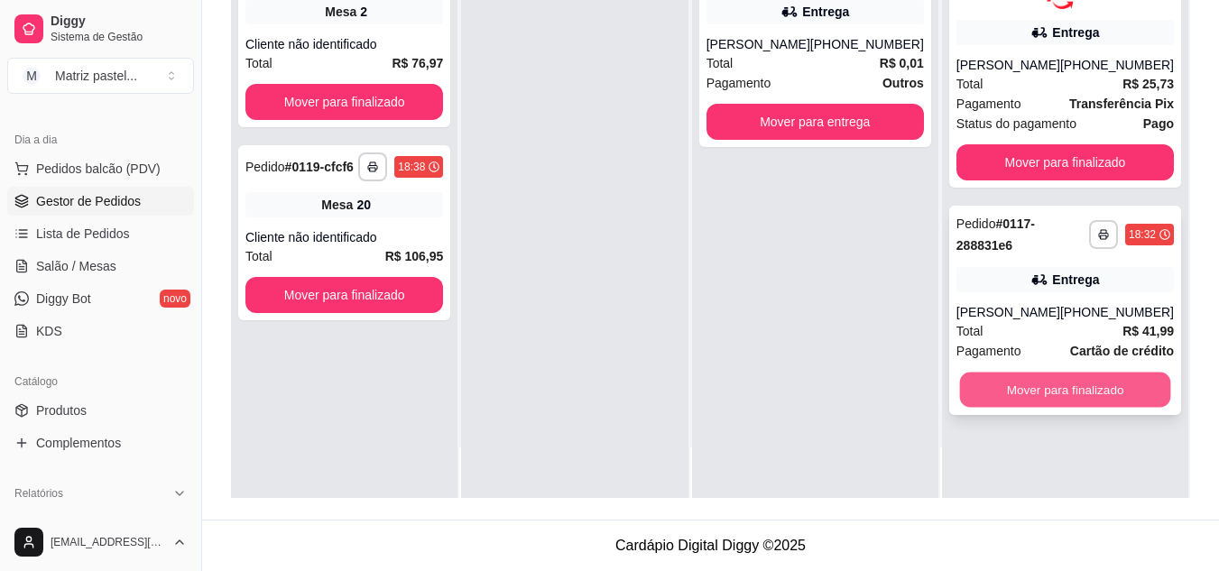
click at [1044, 383] on button "Mover para finalizado" at bounding box center [1064, 389] width 211 height 35
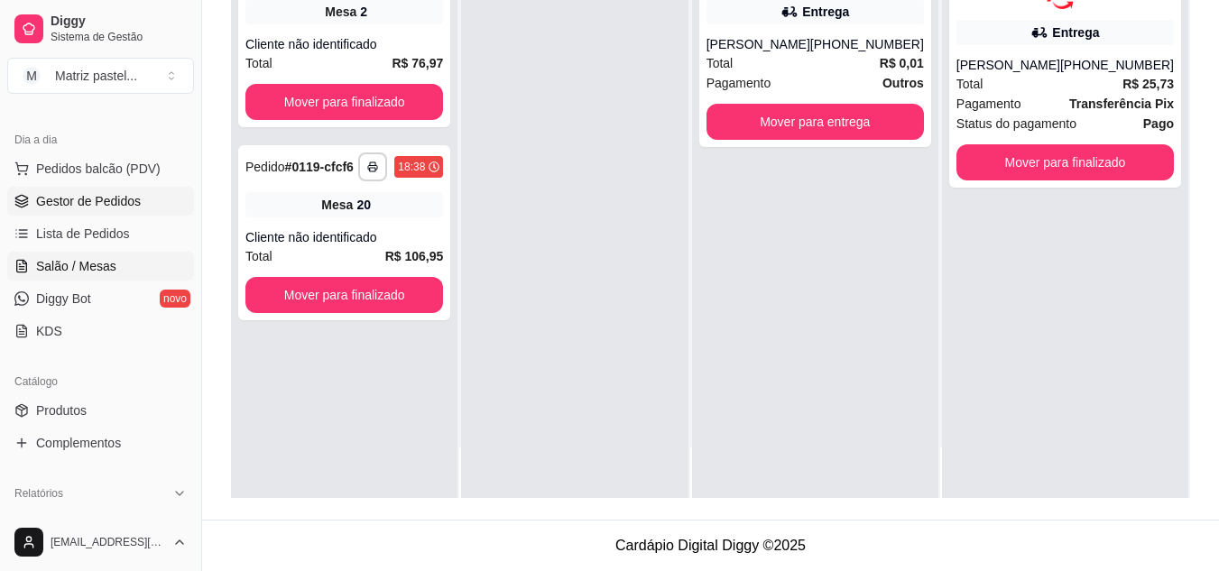
click at [125, 262] on link "Salão / Mesas" at bounding box center [100, 266] width 187 height 29
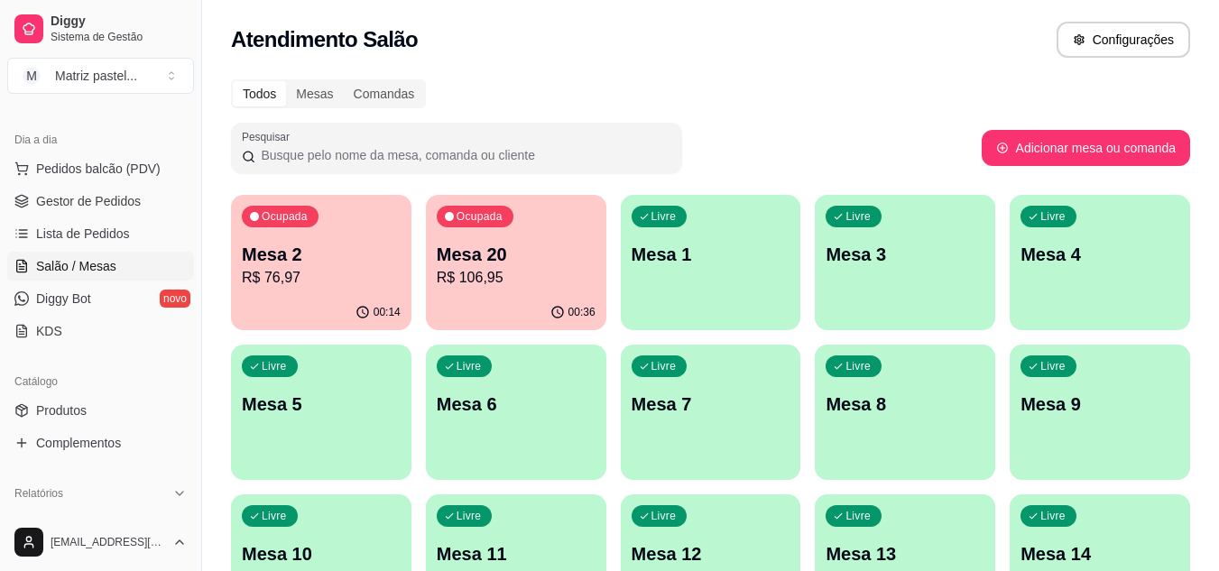
click at [480, 274] on p "R$ 106,95" at bounding box center [516, 278] width 159 height 22
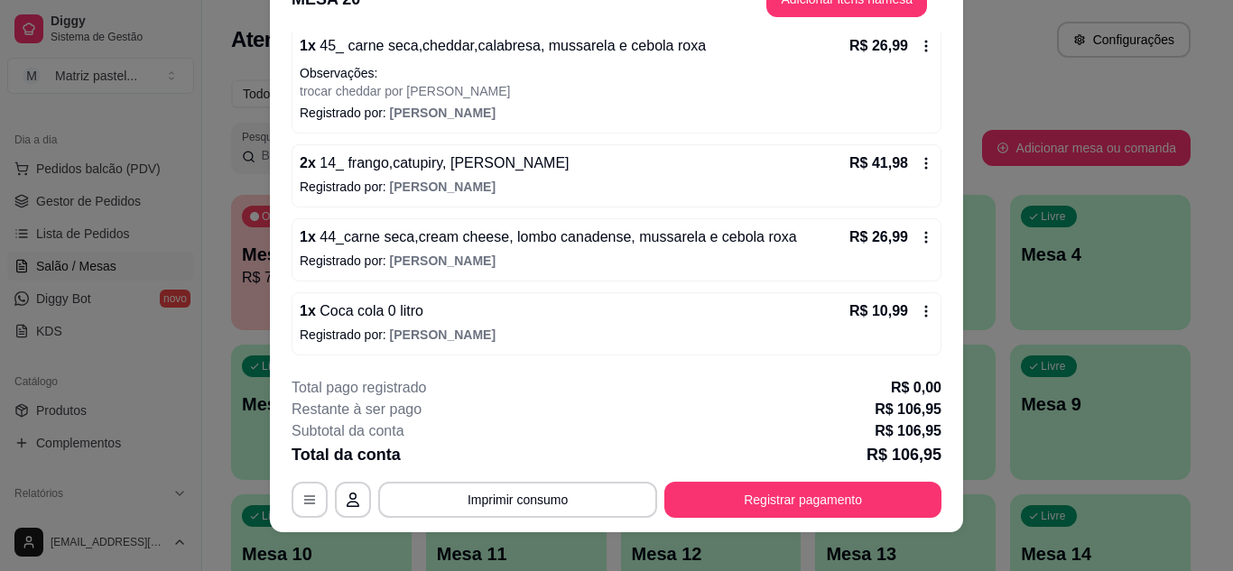
scroll to position [55, 0]
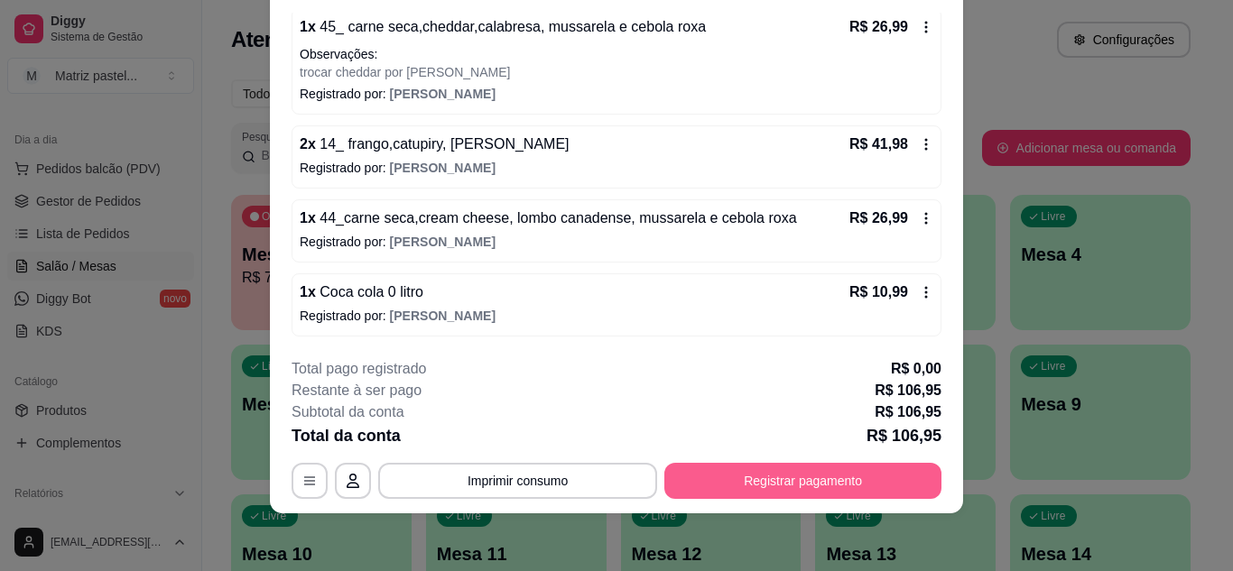
click at [724, 465] on button "Registrar pagamento" at bounding box center [802, 481] width 277 height 36
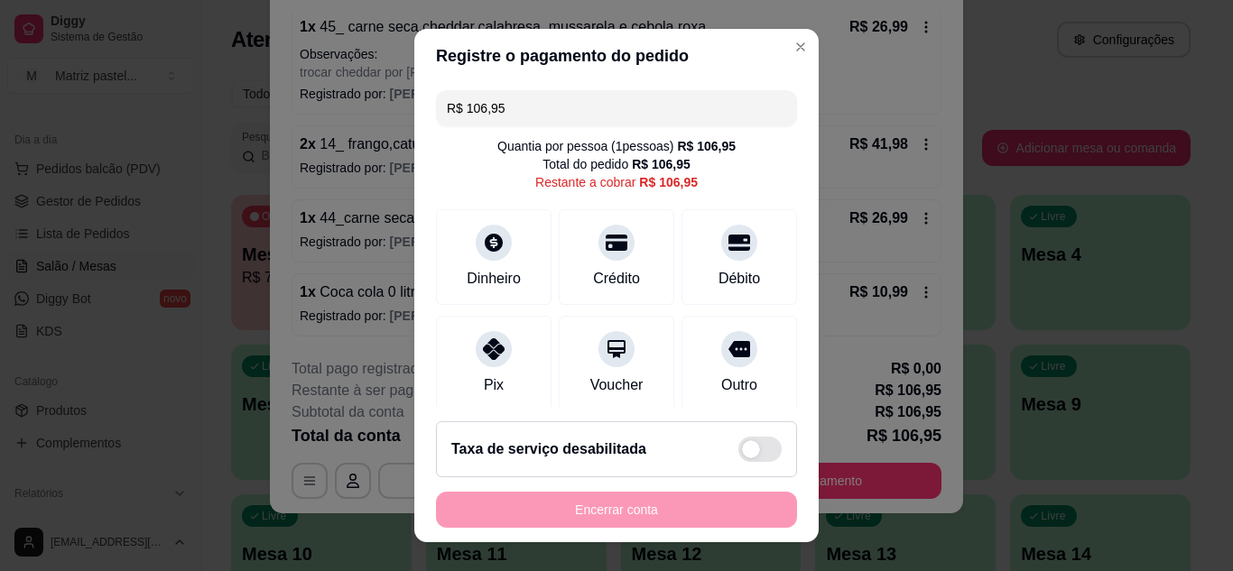
click at [565, 97] on input "R$ 106,95" at bounding box center [616, 108] width 339 height 36
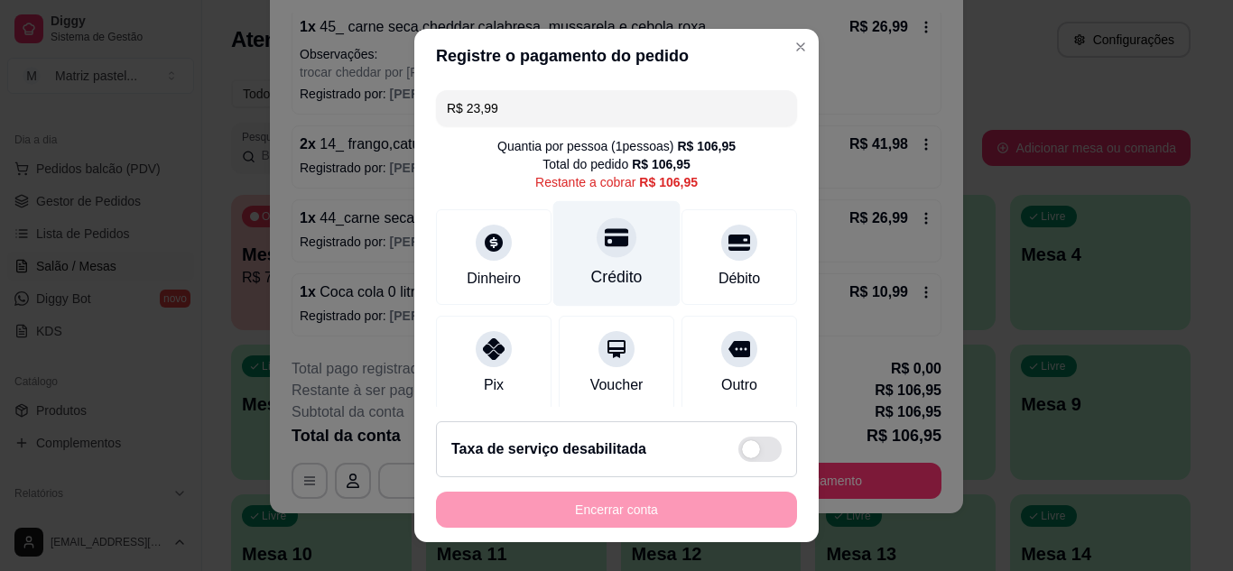
click at [605, 249] on icon at bounding box center [616, 237] width 23 height 23
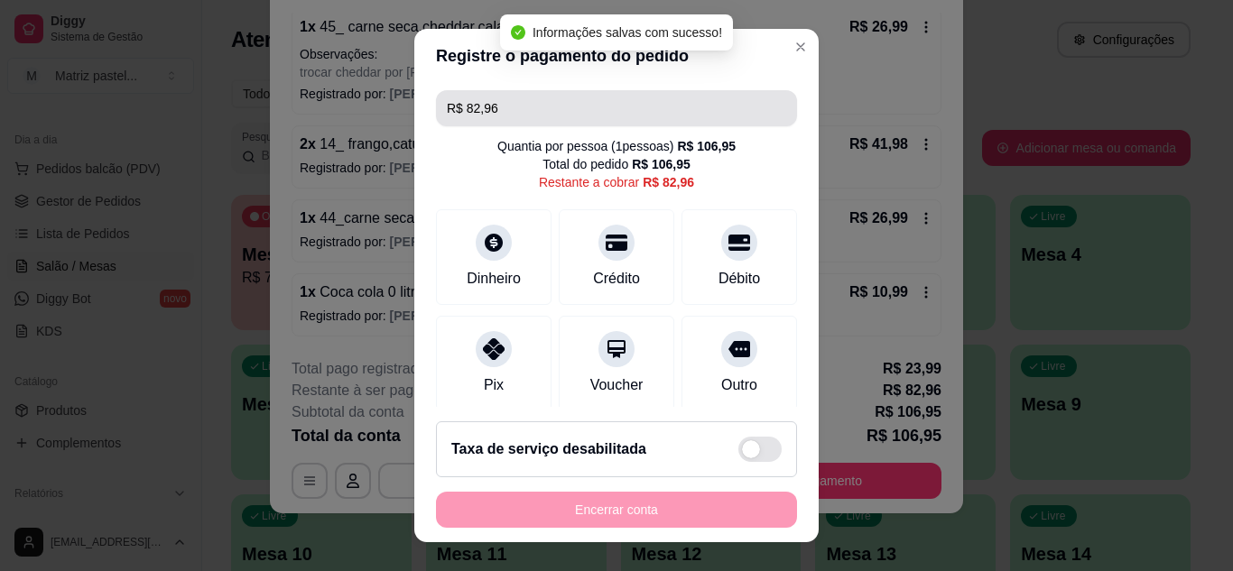
click at [548, 109] on input "R$ 82,96" at bounding box center [616, 108] width 339 height 36
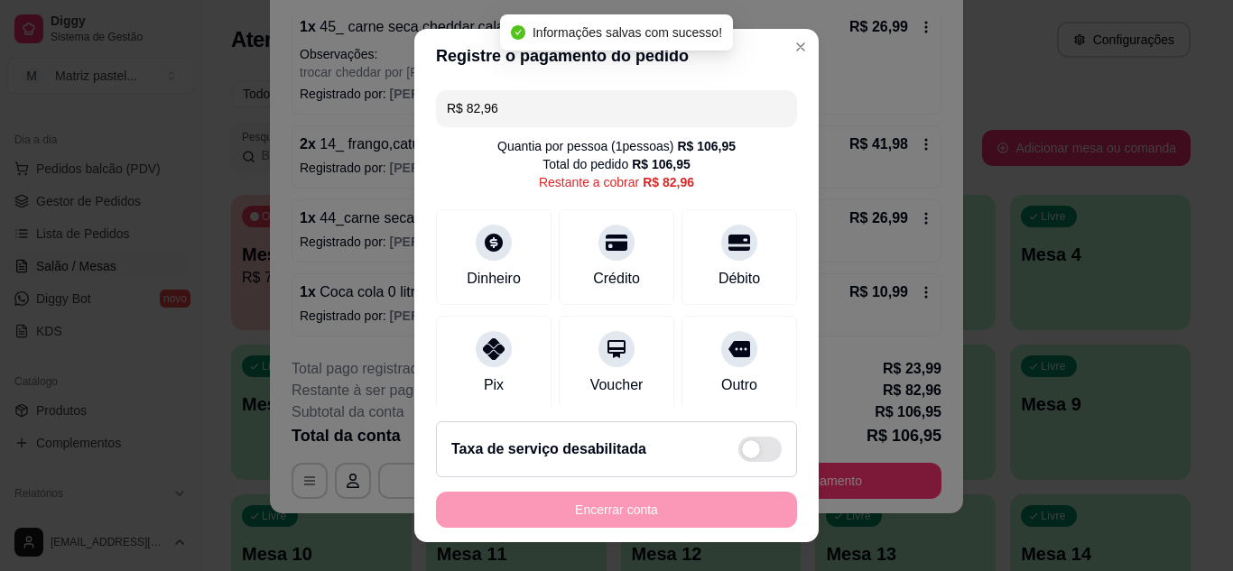
click at [548, 109] on input "R$ 82,96" at bounding box center [616, 108] width 339 height 36
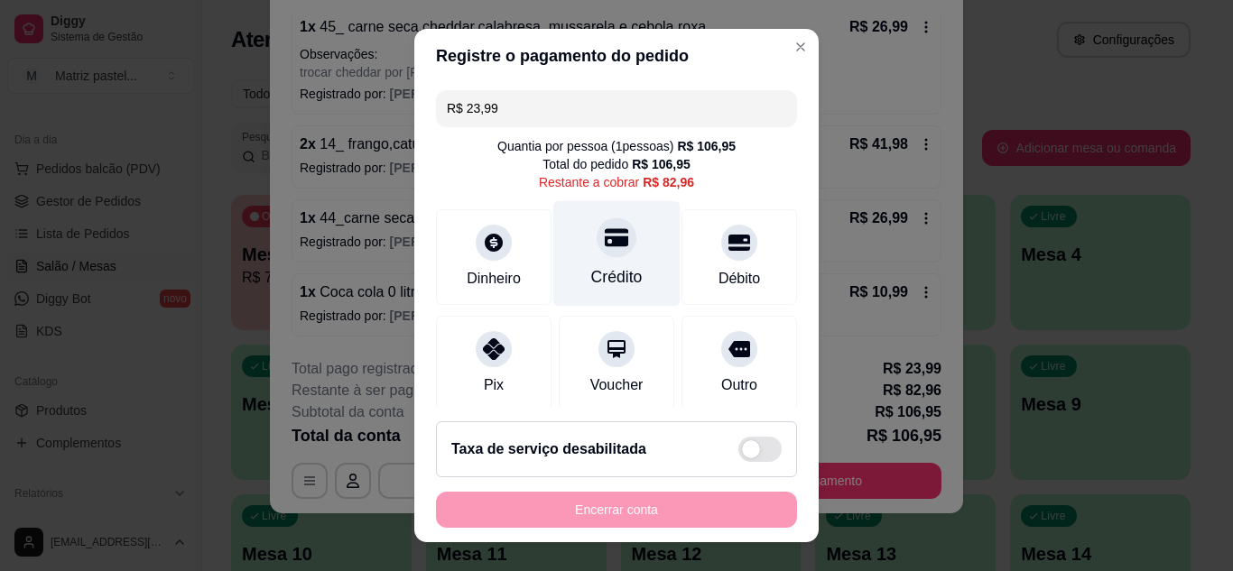
click at [610, 253] on div "Crédito" at bounding box center [616, 253] width 127 height 106
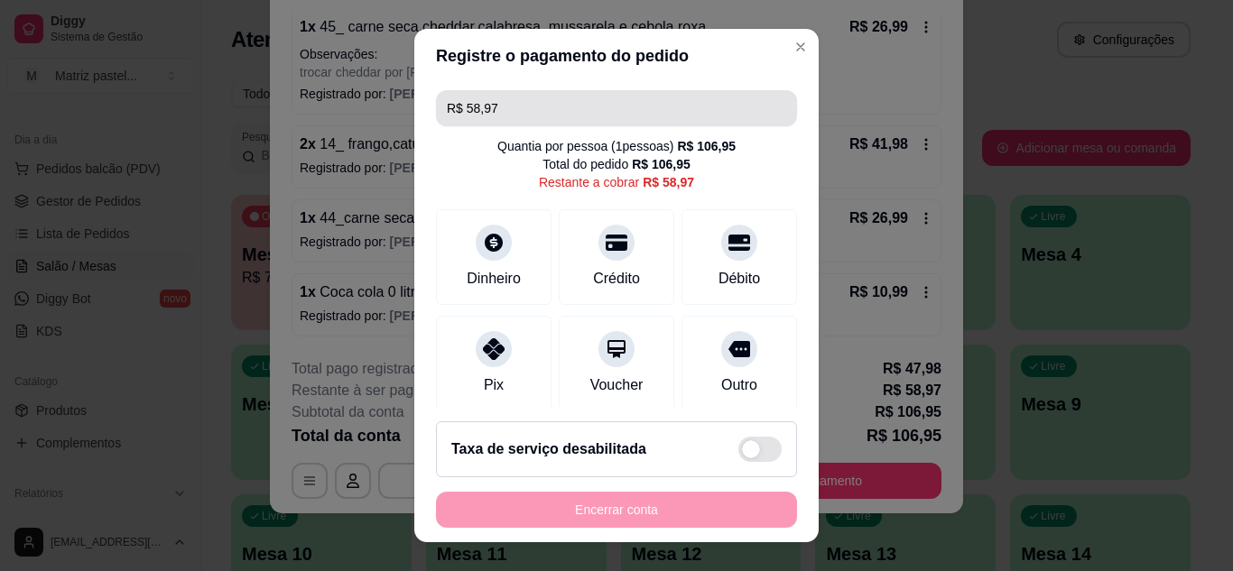
click at [525, 107] on input "R$ 58,97" at bounding box center [616, 108] width 339 height 36
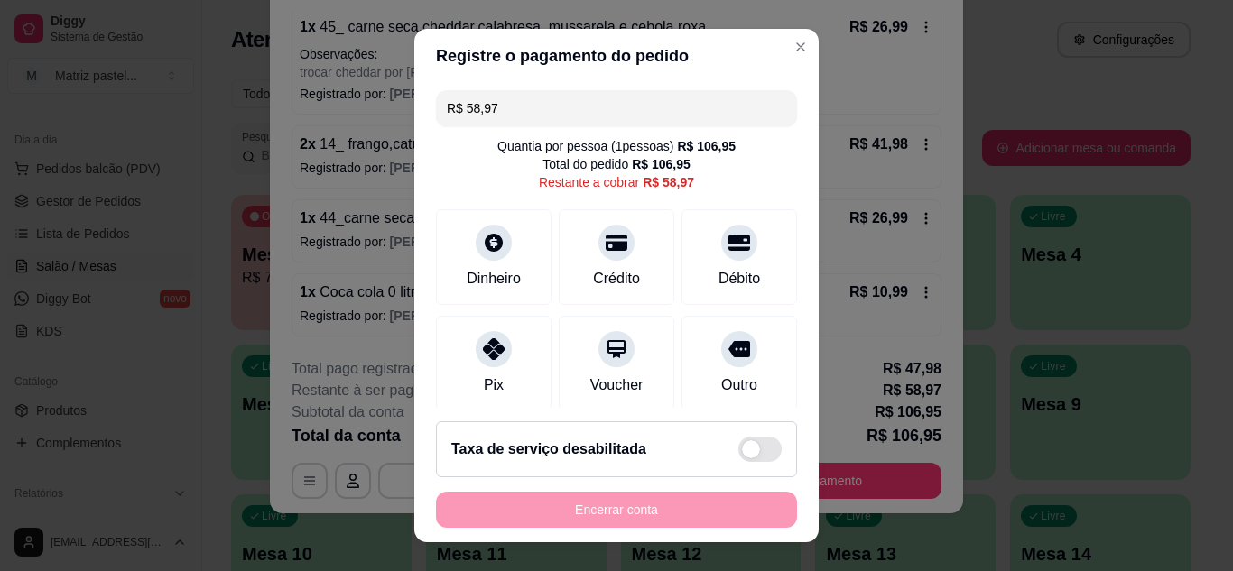
click at [525, 107] on input "R$ 58,97" at bounding box center [616, 108] width 339 height 36
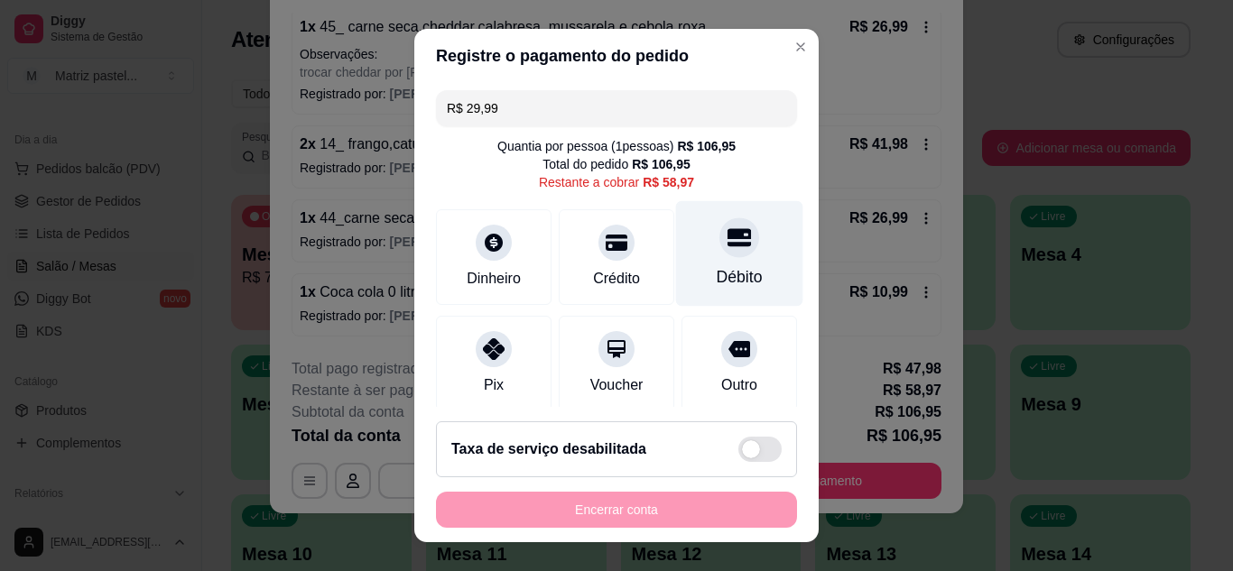
click at [685, 245] on div "Débito" at bounding box center [739, 253] width 127 height 106
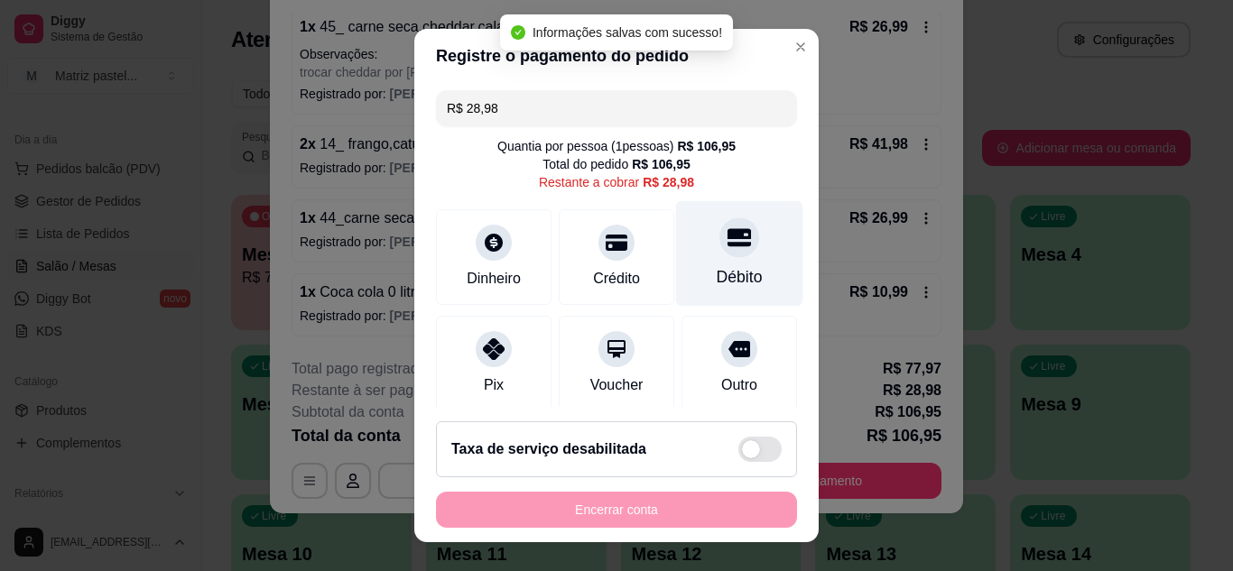
click at [733, 279] on div "Débito" at bounding box center [740, 276] width 46 height 23
type input "R$ 0,00"
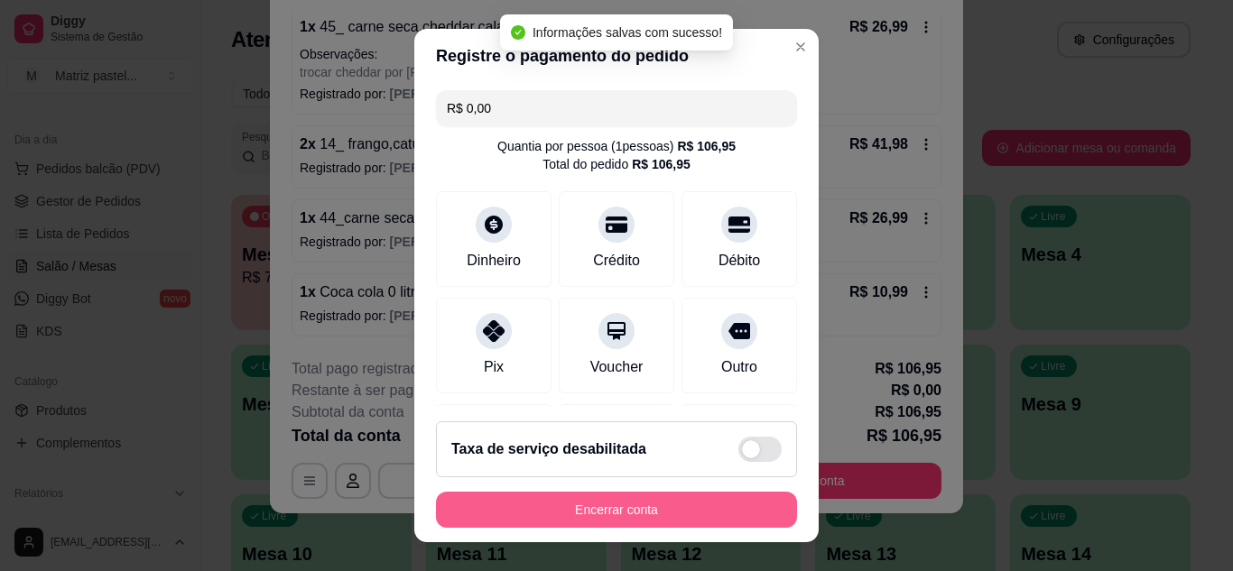
click at [608, 514] on button "Encerrar conta" at bounding box center [616, 510] width 361 height 36
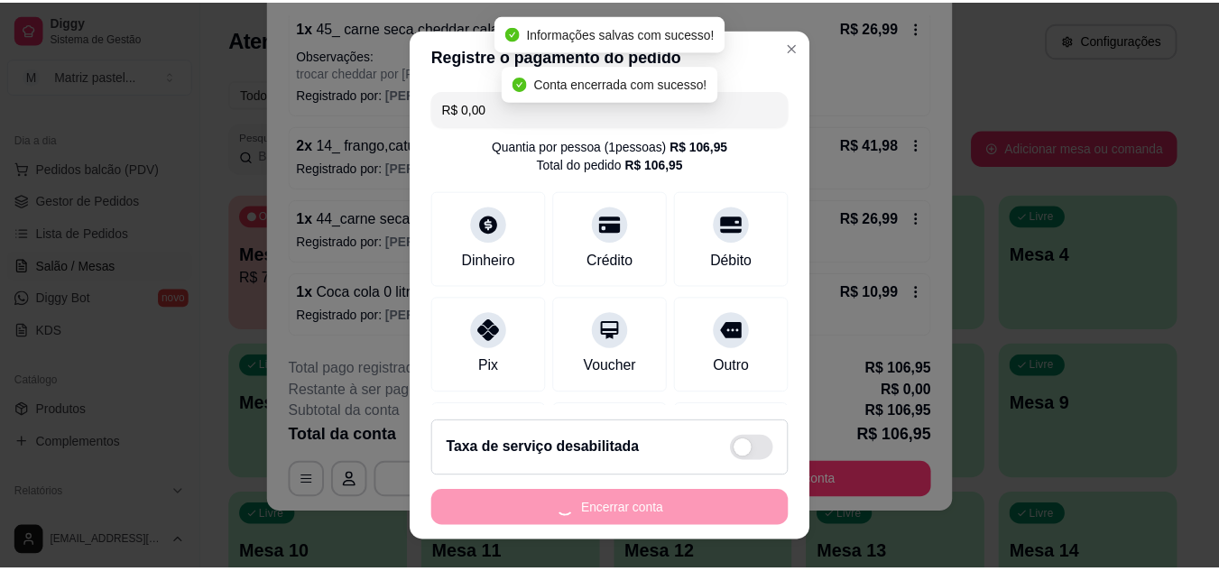
scroll to position [0, 0]
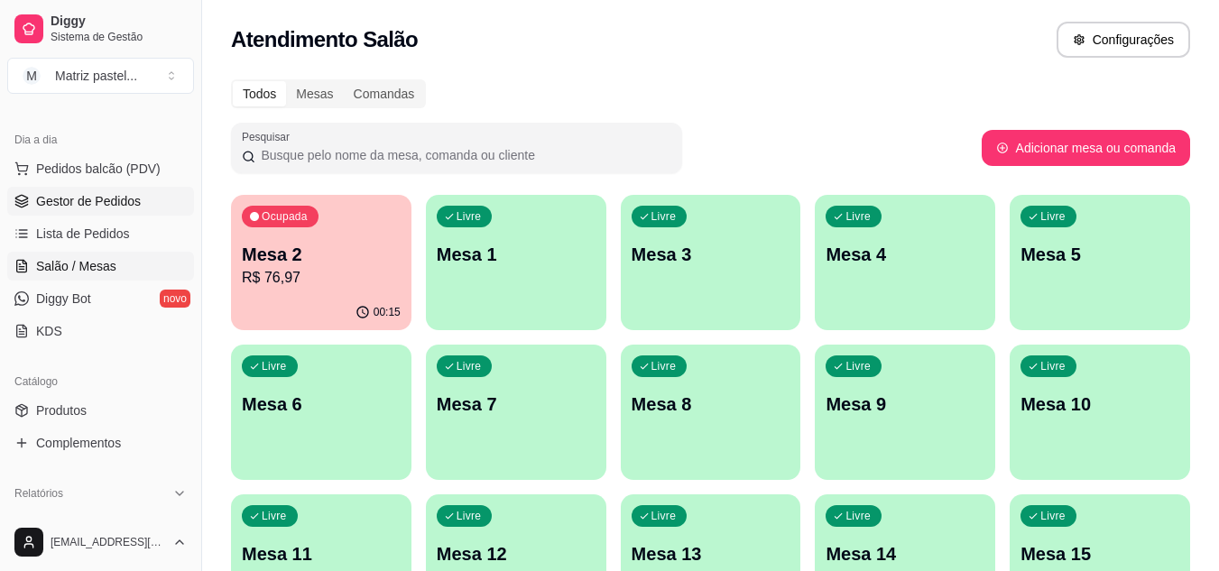
click at [69, 203] on span "Gestor de Pedidos" at bounding box center [88, 201] width 105 height 18
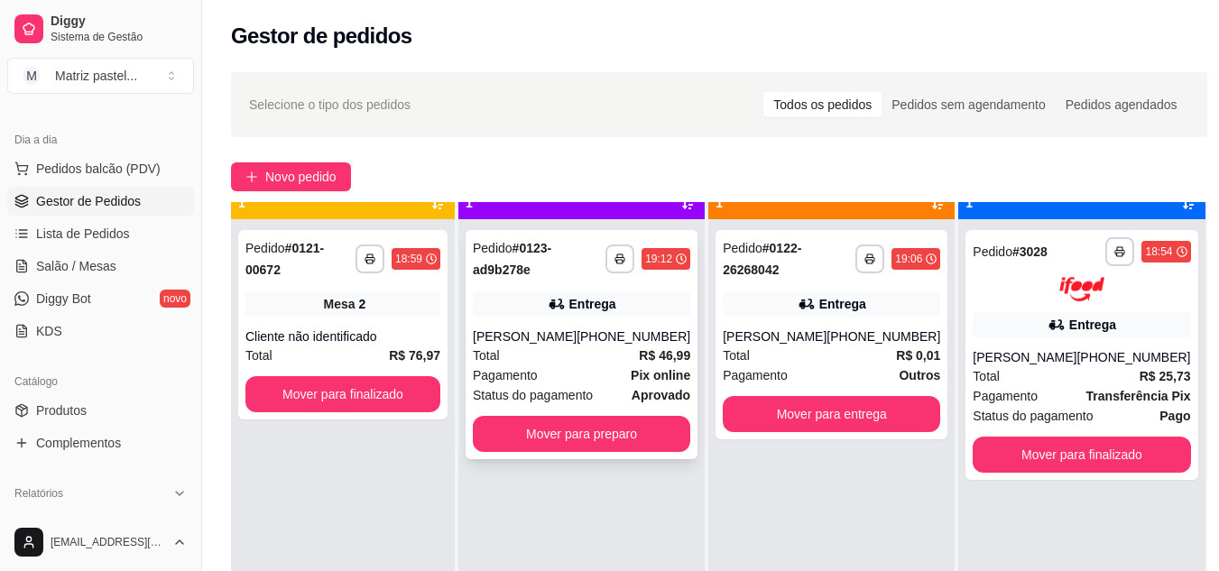
scroll to position [51, 0]
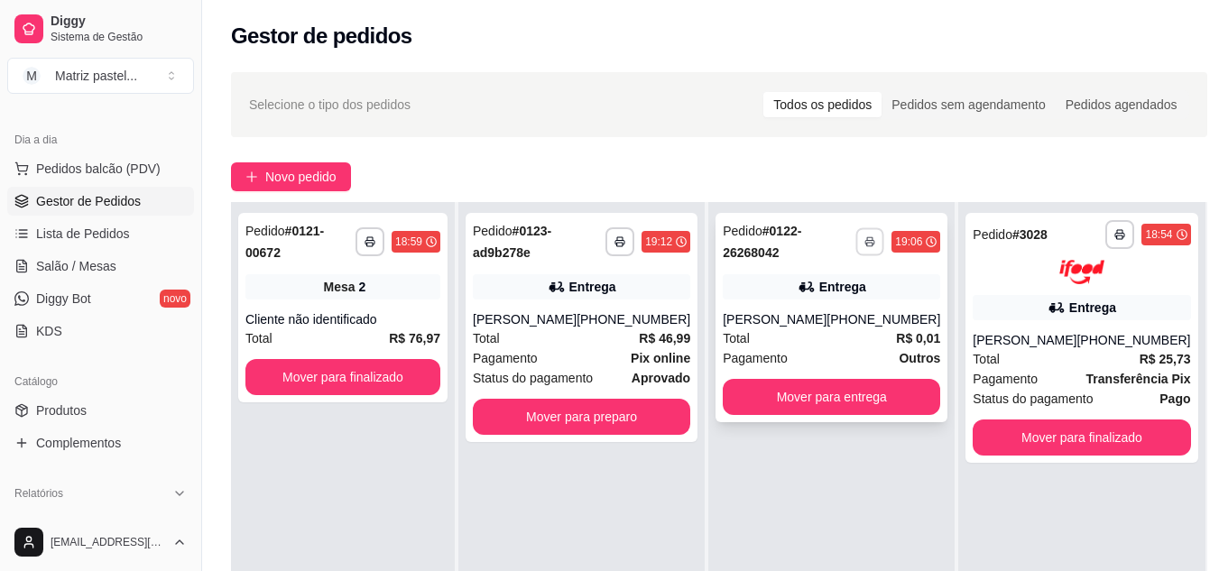
click at [856, 243] on button "button" at bounding box center [870, 241] width 28 height 28
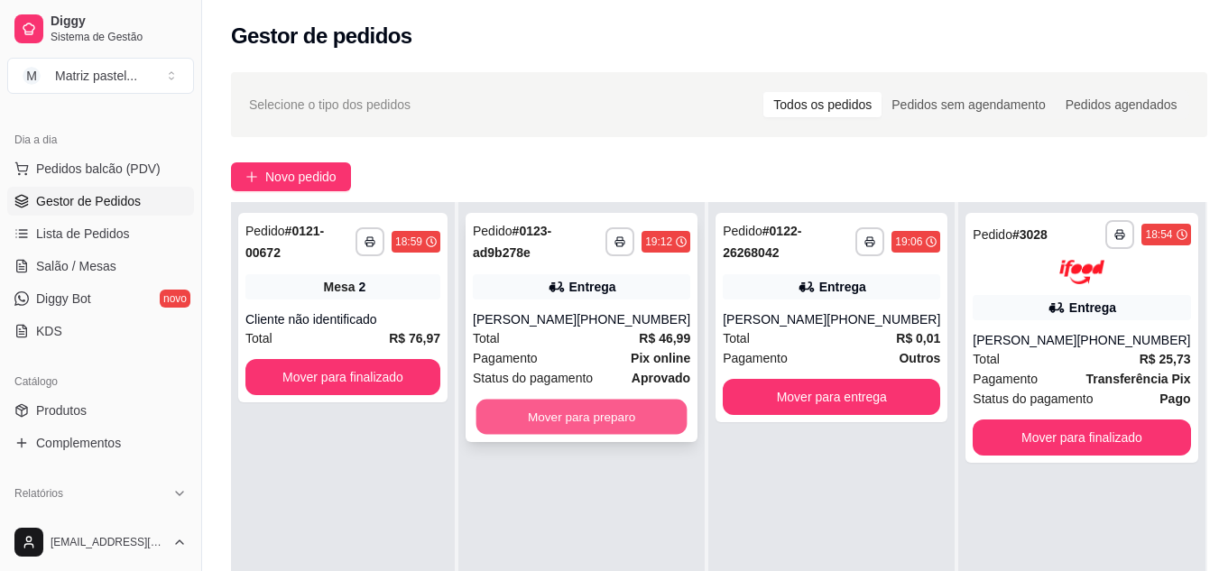
click at [527, 417] on button "Mover para preparo" at bounding box center [582, 417] width 211 height 35
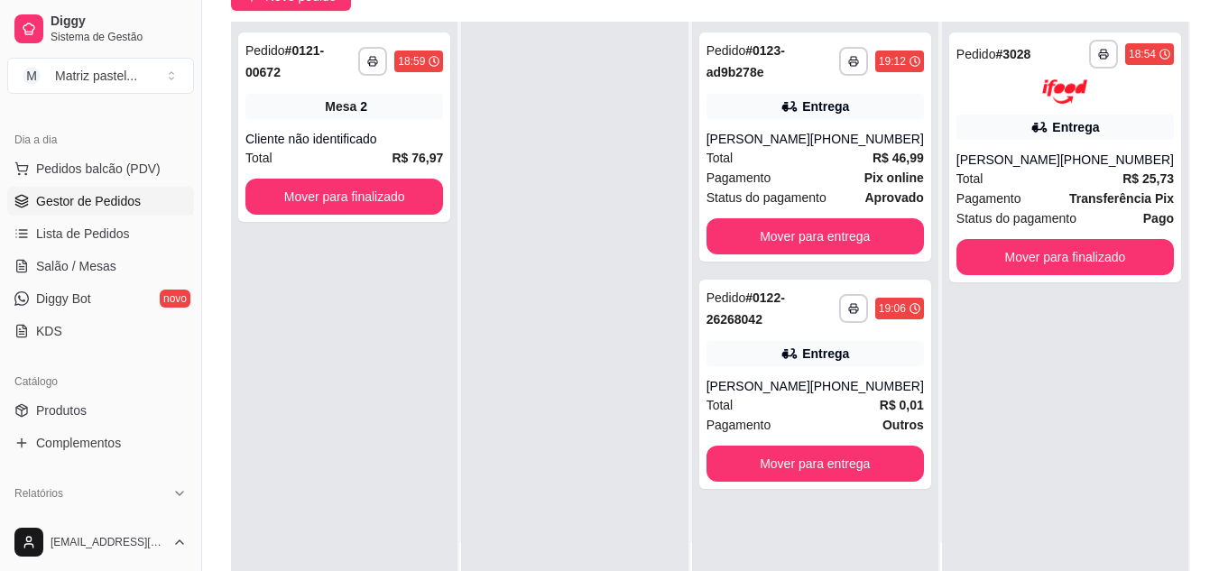
scroll to position [0, 0]
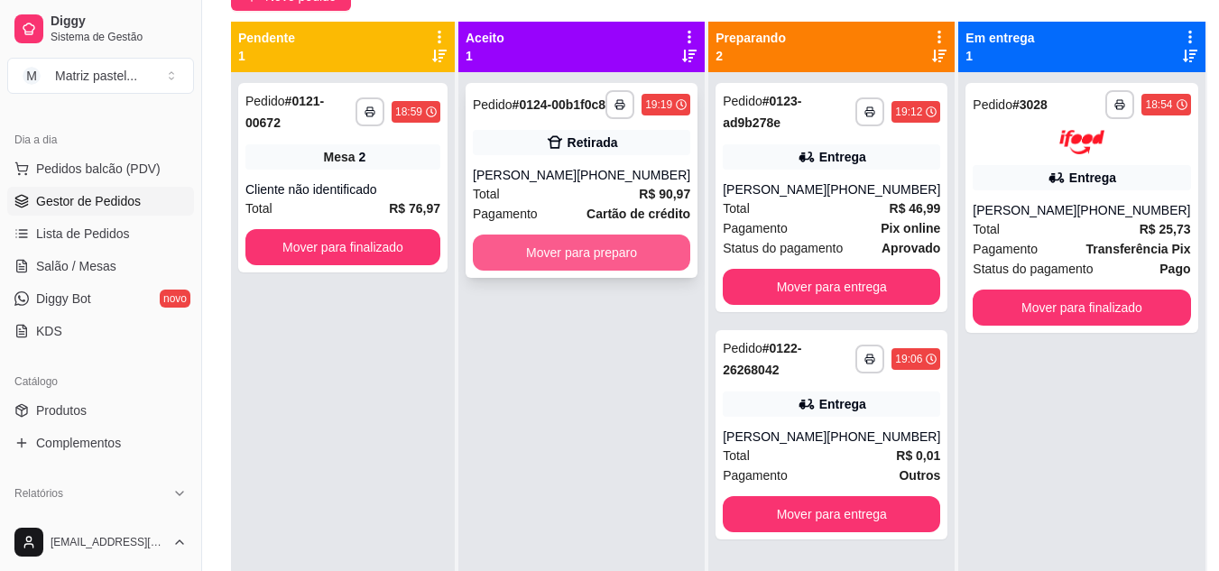
click at [582, 270] on button "Mover para preparo" at bounding box center [581, 253] width 217 height 36
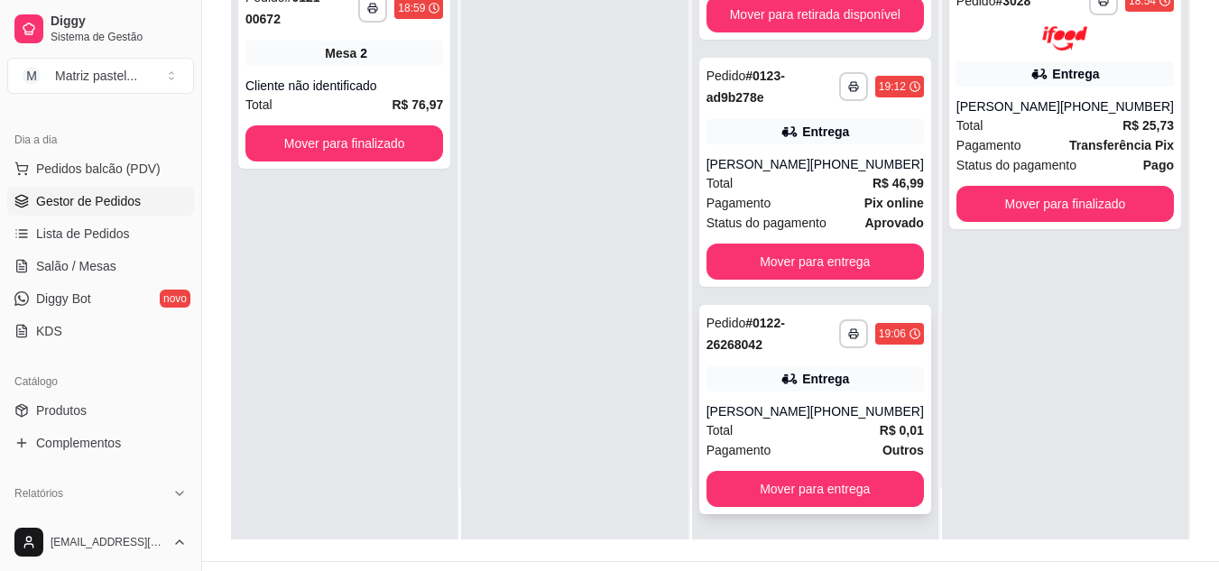
scroll to position [275, 0]
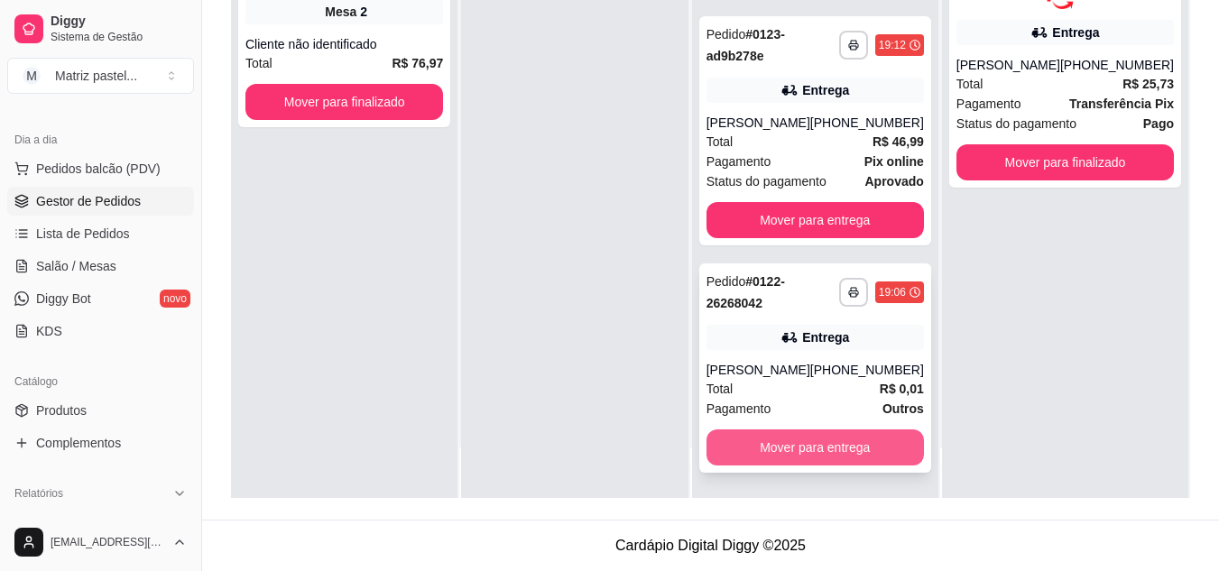
click at [752, 437] on button "Mover para entrega" at bounding box center [815, 448] width 217 height 36
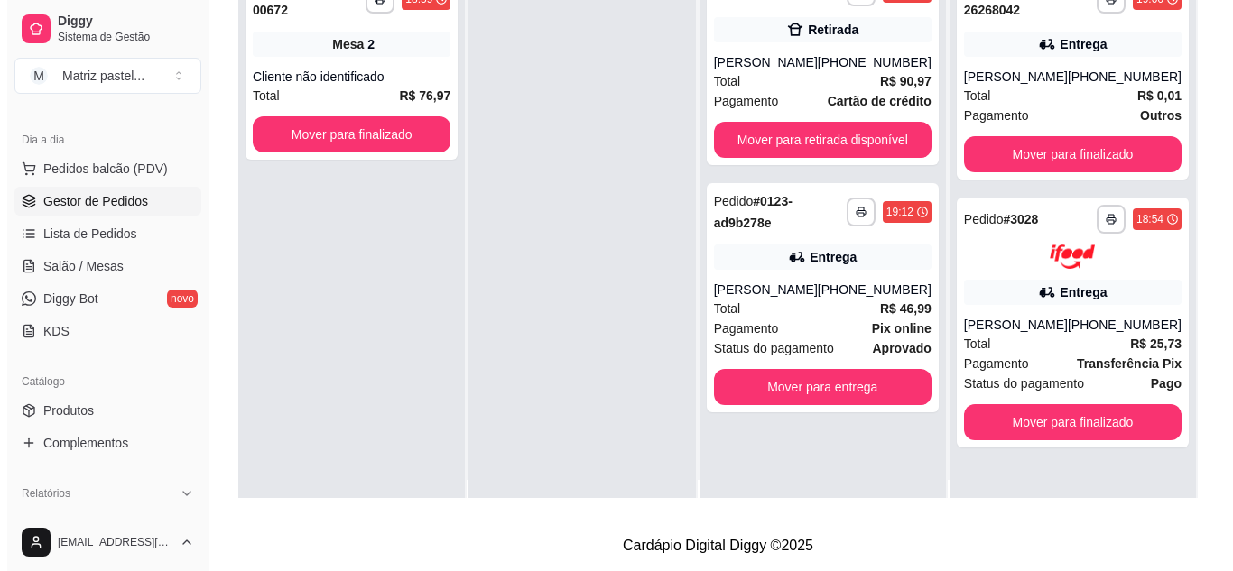
scroll to position [0, 0]
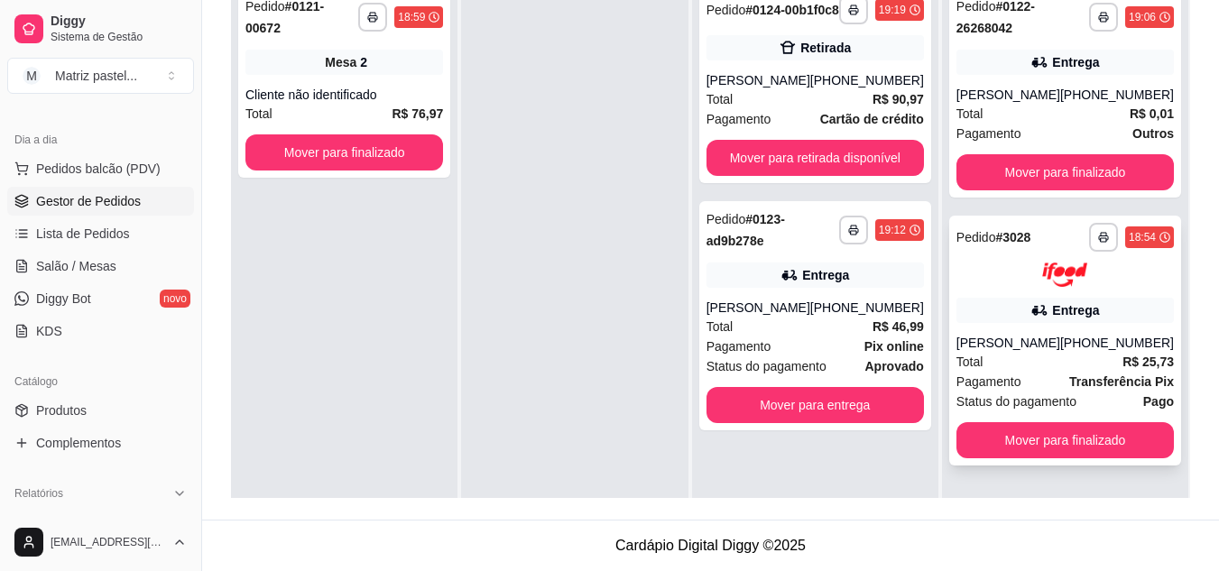
click at [1016, 354] on div "Total R$ 25,73" at bounding box center [1065, 362] width 217 height 20
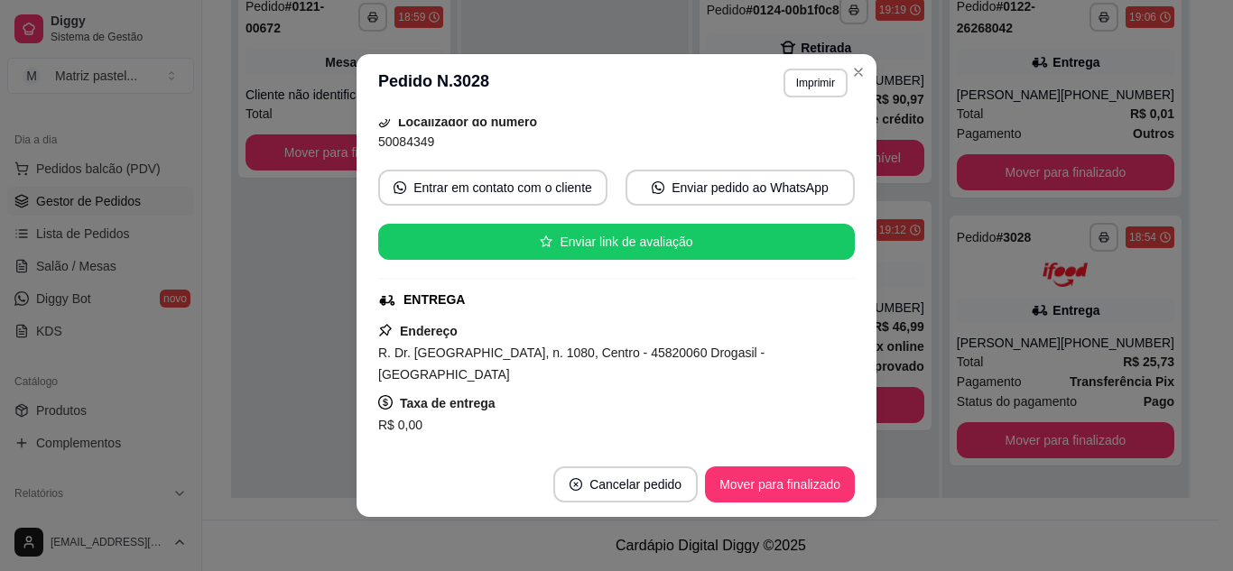
scroll to position [180, 0]
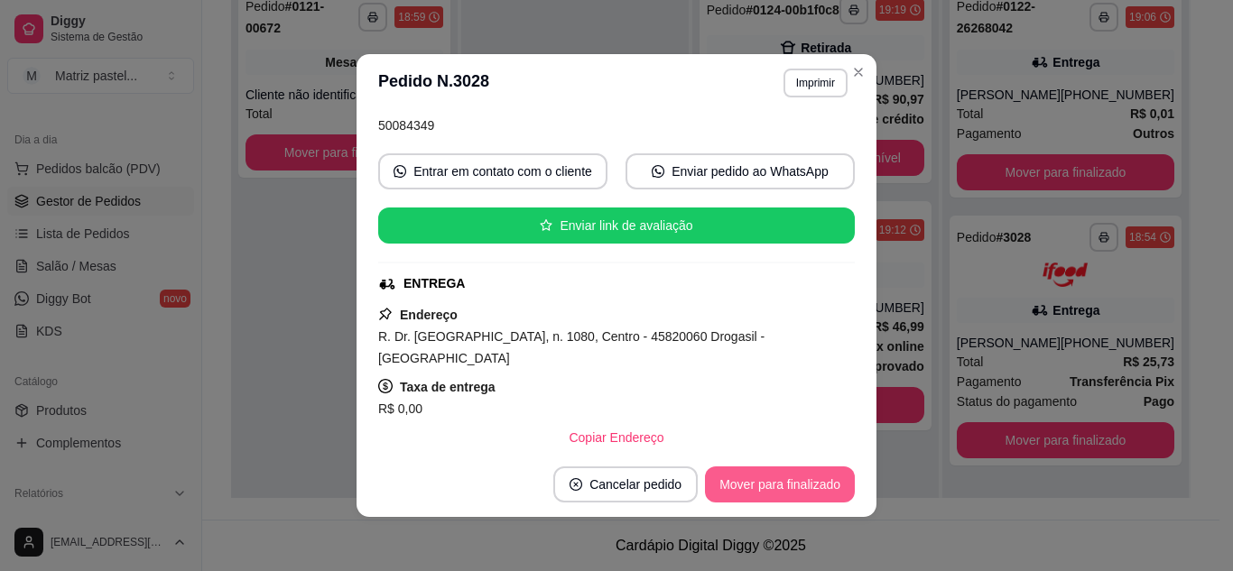
click at [729, 473] on button "Mover para finalizado" at bounding box center [780, 485] width 150 height 36
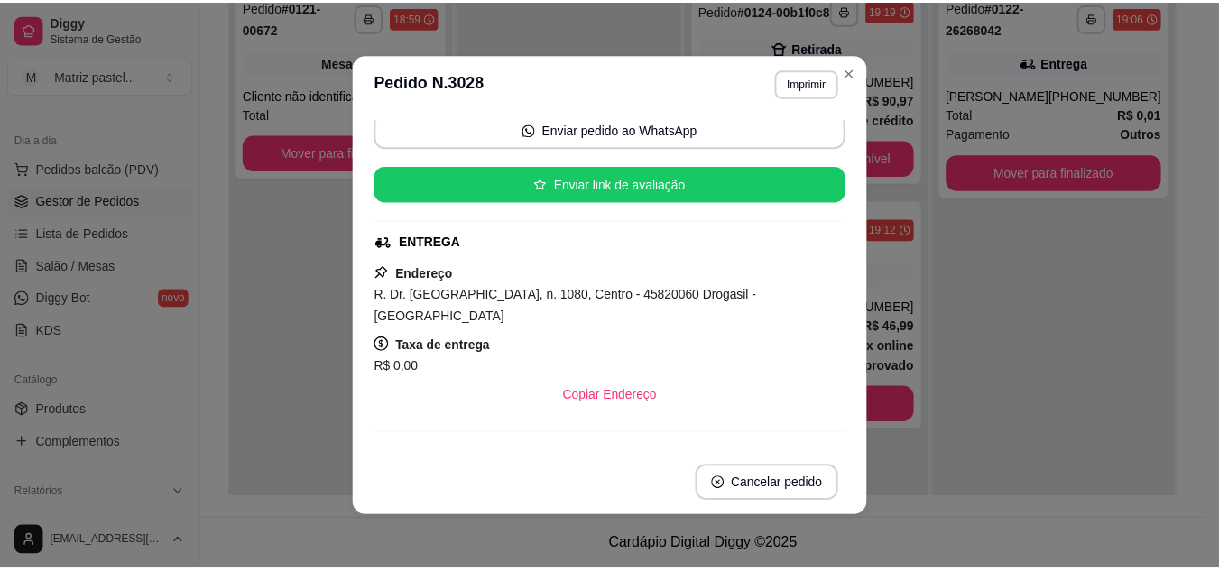
scroll to position [139, 0]
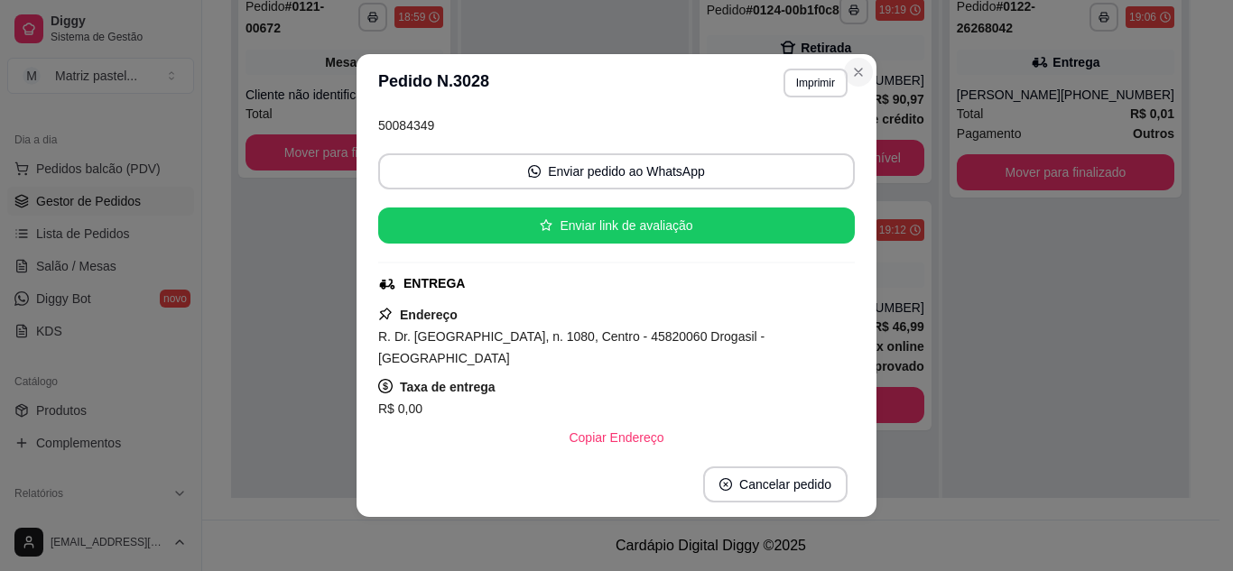
click at [863, 85] on header "**********" at bounding box center [616, 83] width 520 height 58
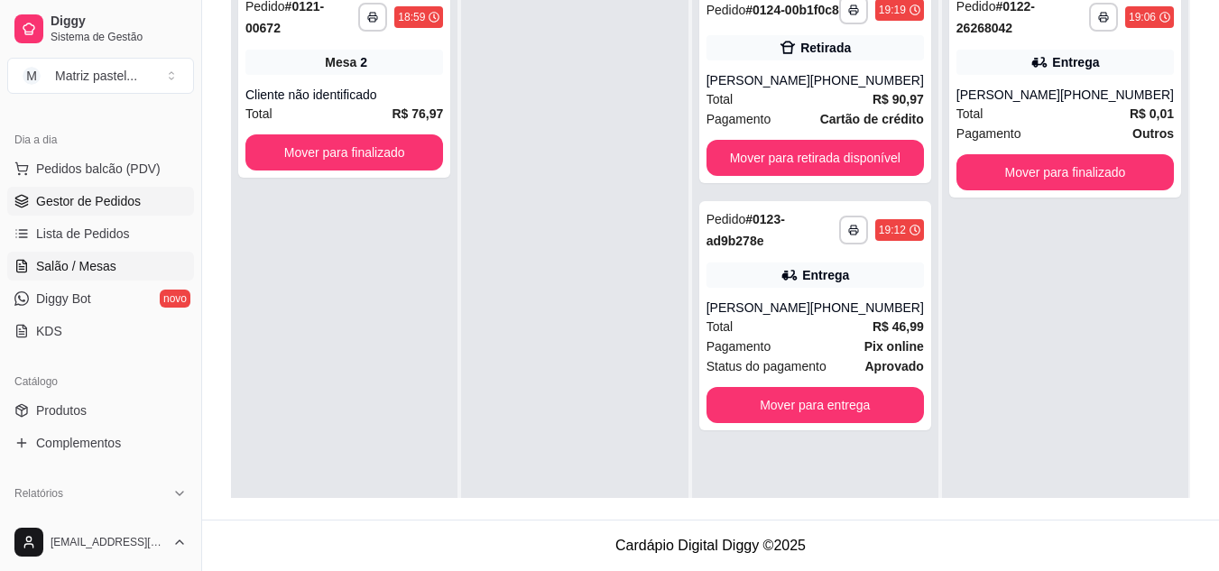
click at [71, 264] on span "Salão / Mesas" at bounding box center [76, 266] width 80 height 18
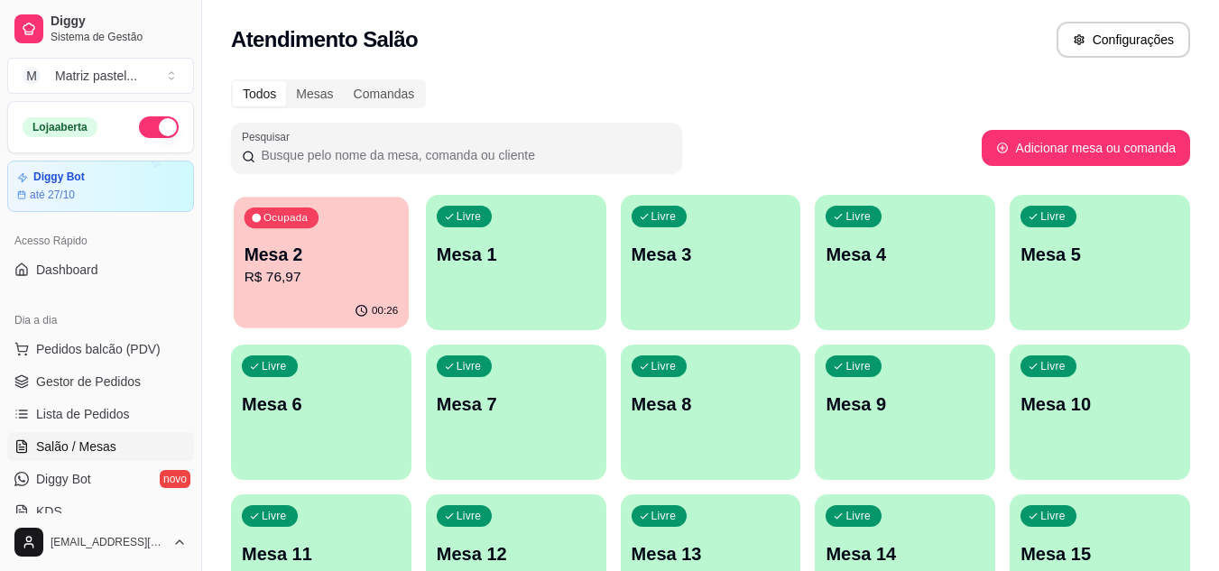
click at [312, 252] on p "Mesa 2" at bounding box center [322, 255] width 154 height 24
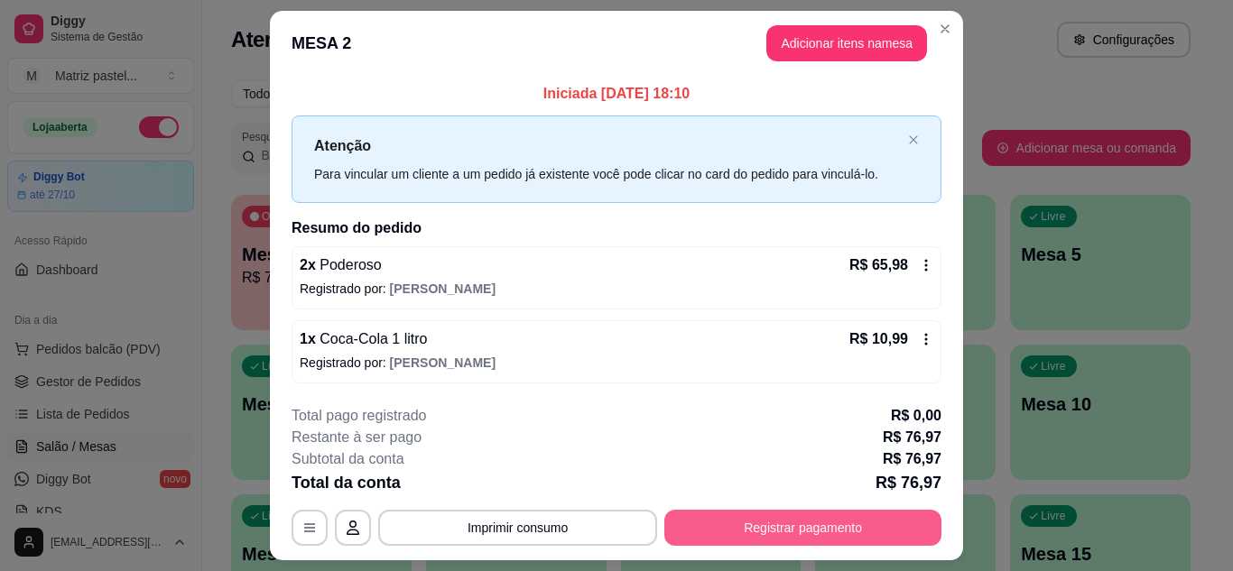
click at [791, 529] on button "Registrar pagamento" at bounding box center [802, 528] width 277 height 36
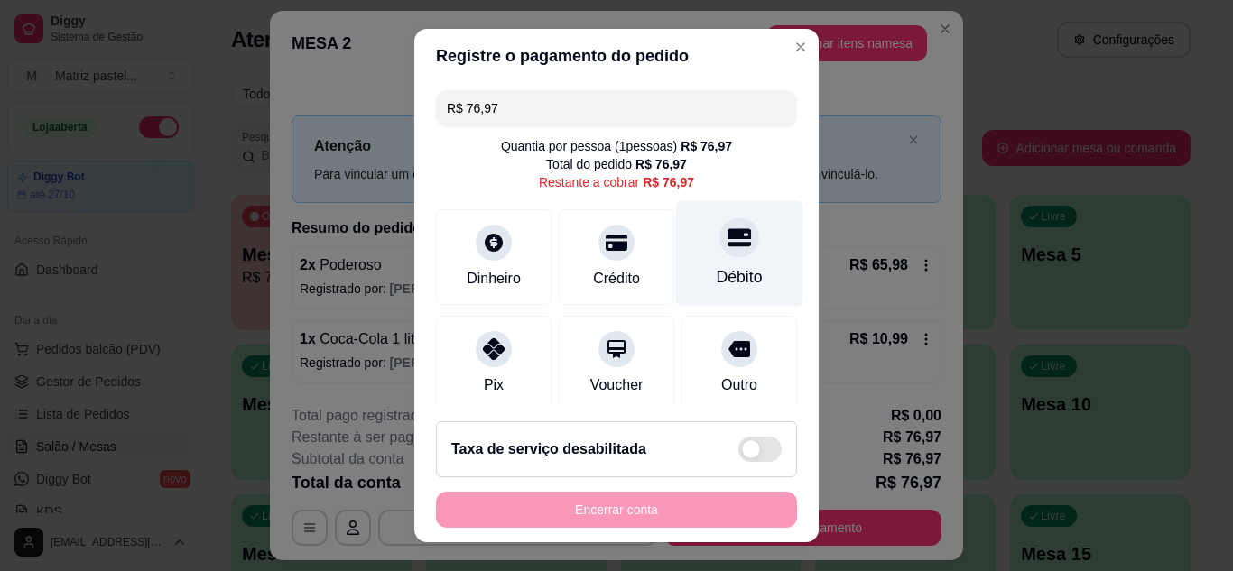
click at [719, 255] on div at bounding box center [739, 237] width 40 height 40
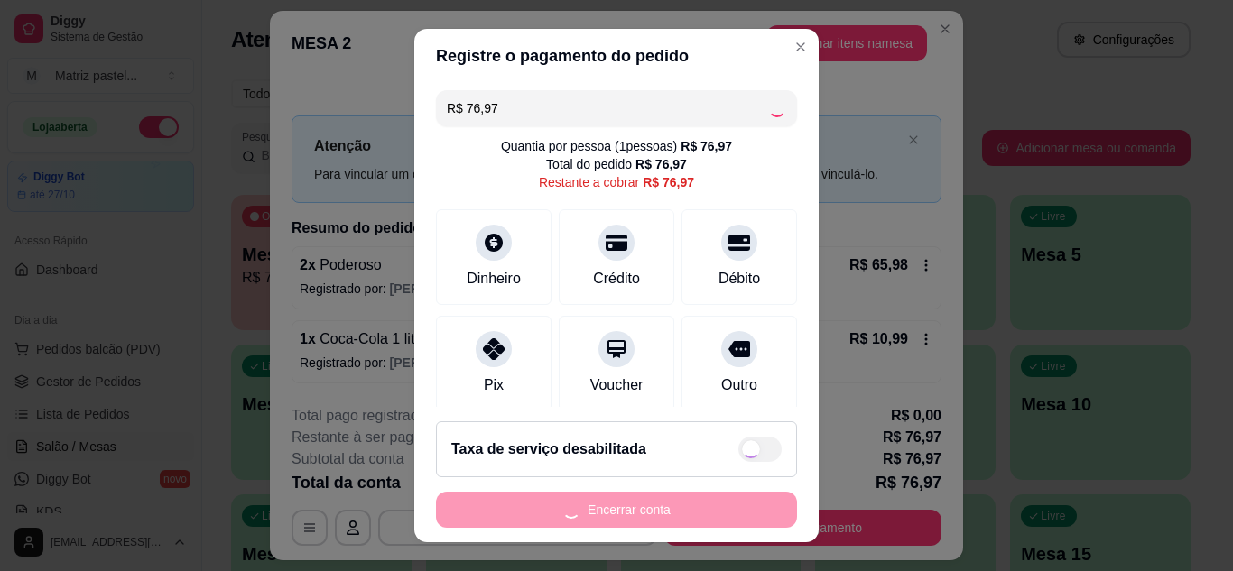
type input "R$ 0,00"
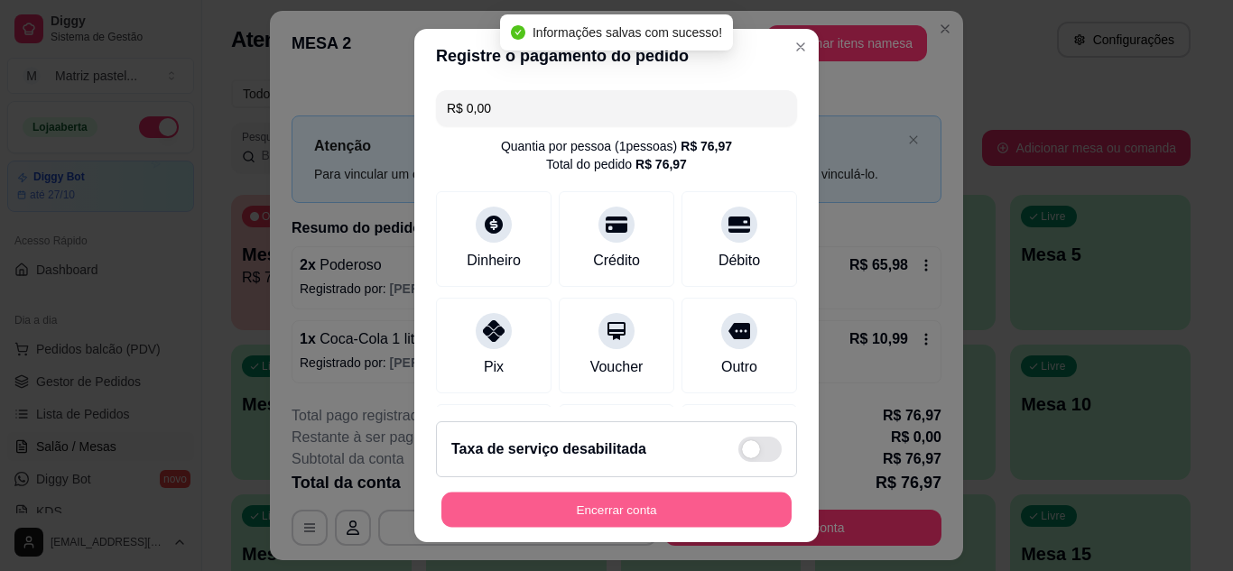
click at [684, 495] on button "Encerrar conta" at bounding box center [616, 510] width 350 height 35
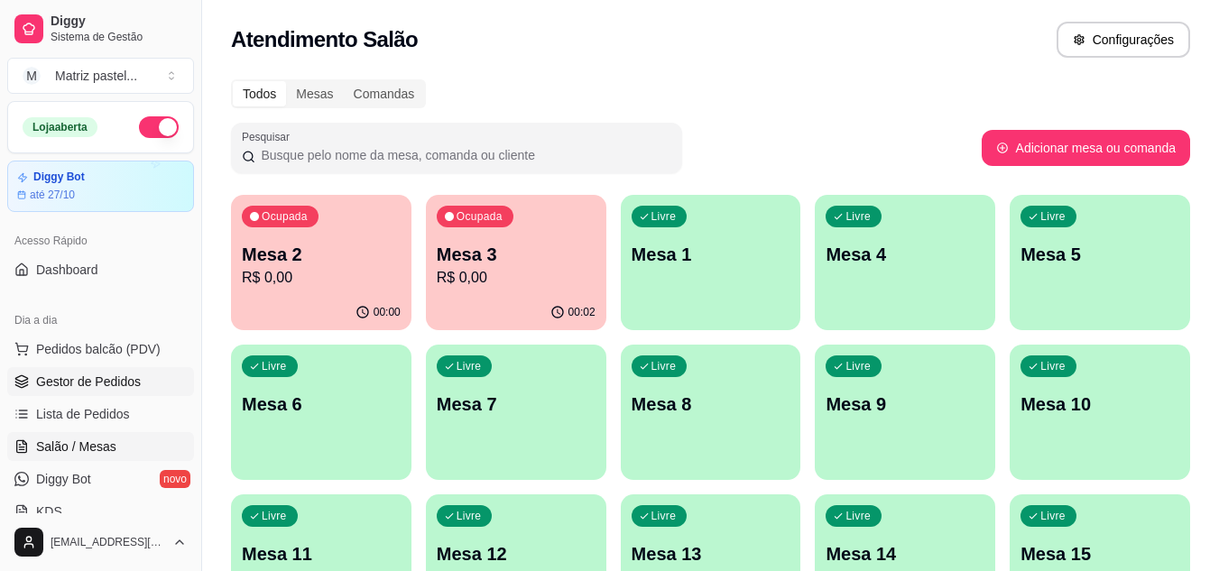
click at [116, 375] on span "Gestor de Pedidos" at bounding box center [88, 382] width 105 height 18
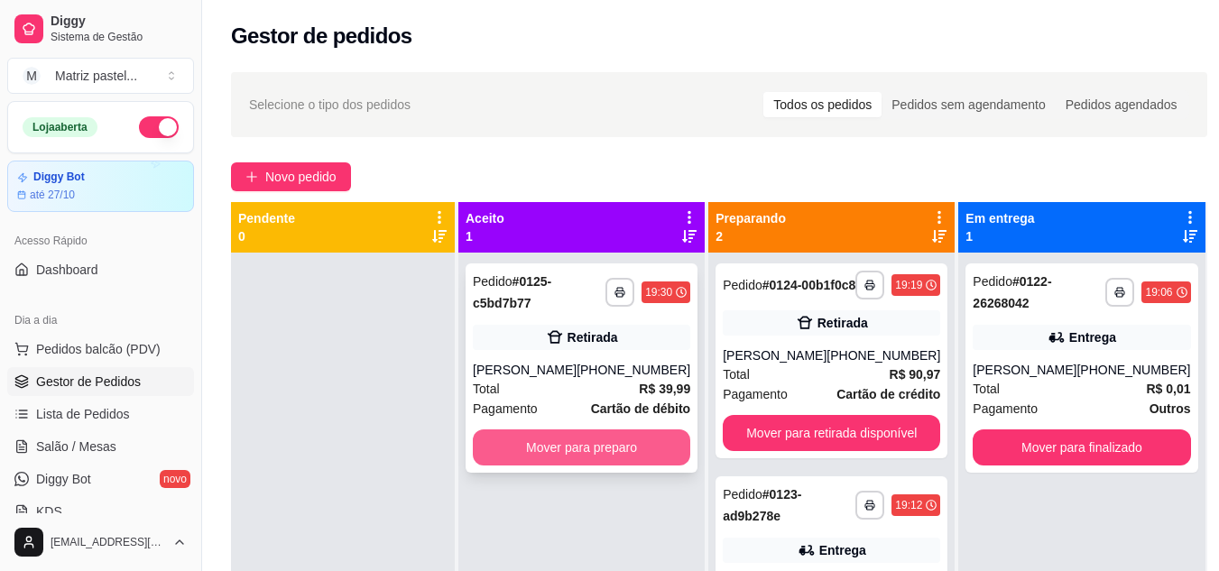
click at [597, 458] on button "Mover para preparo" at bounding box center [581, 448] width 217 height 36
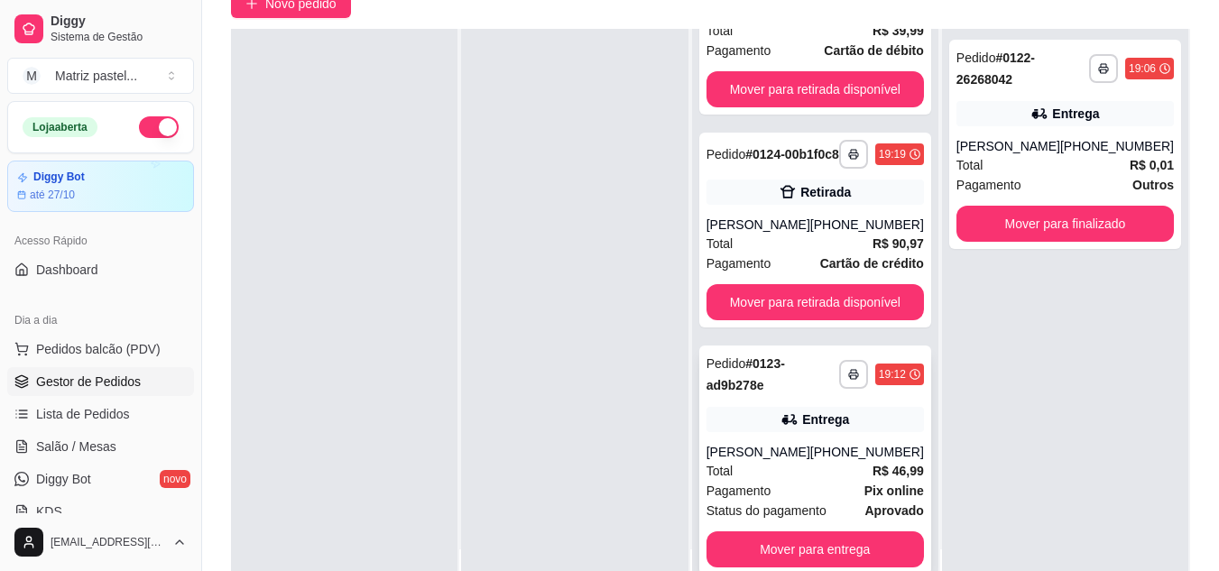
scroll to position [180, 0]
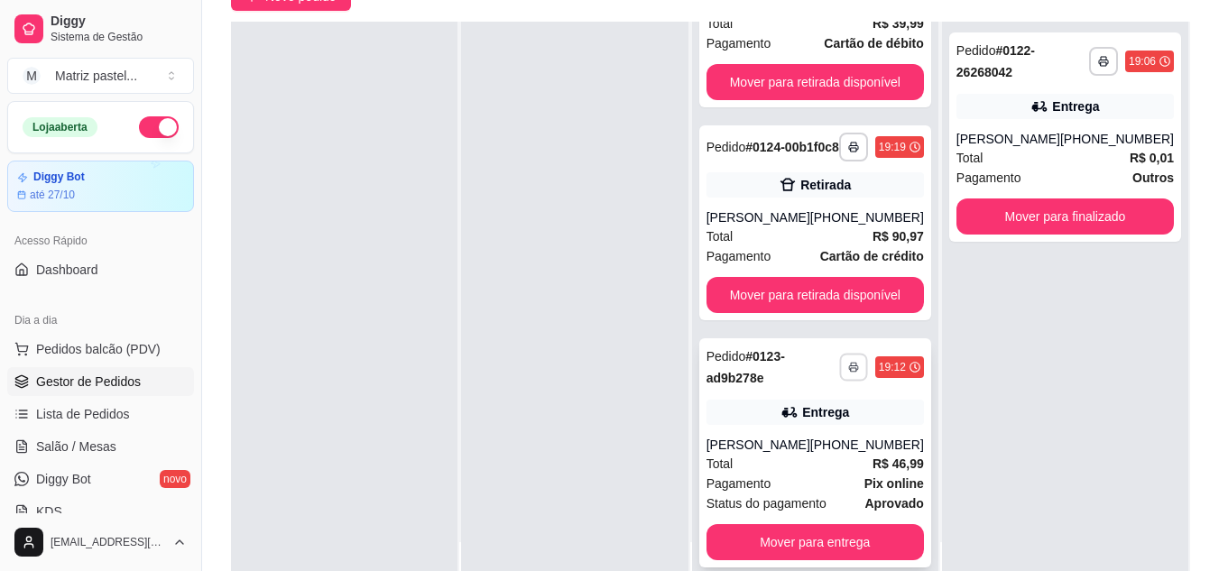
click at [839, 369] on button "button" at bounding box center [853, 367] width 28 height 28
click at [786, 421] on button "IMPRESSORA" at bounding box center [795, 430] width 131 height 29
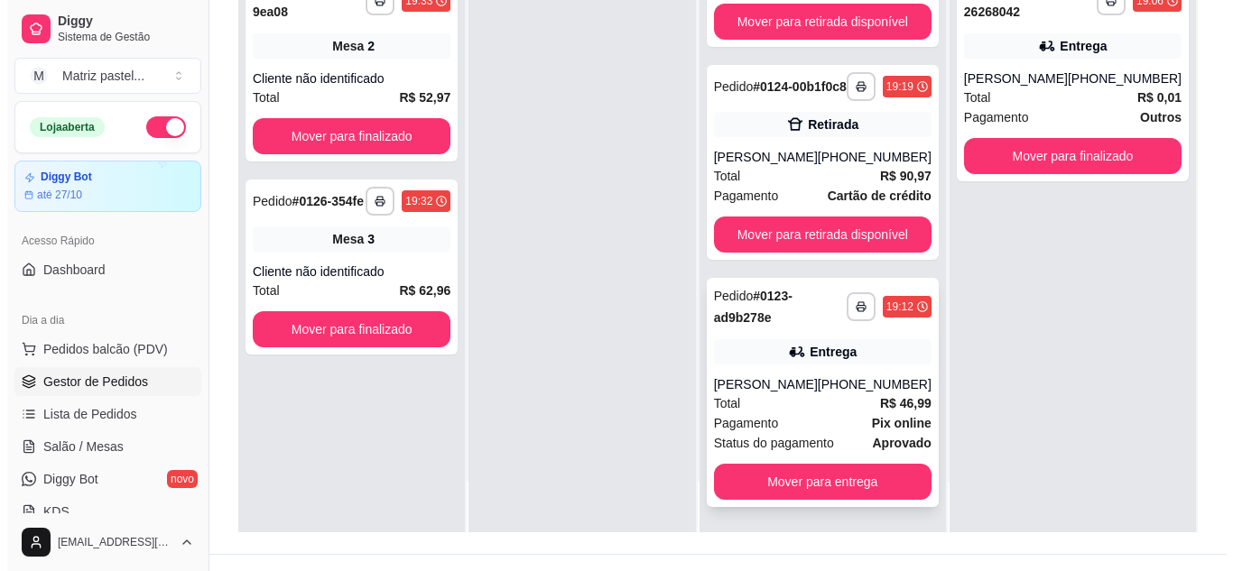
scroll to position [271, 0]
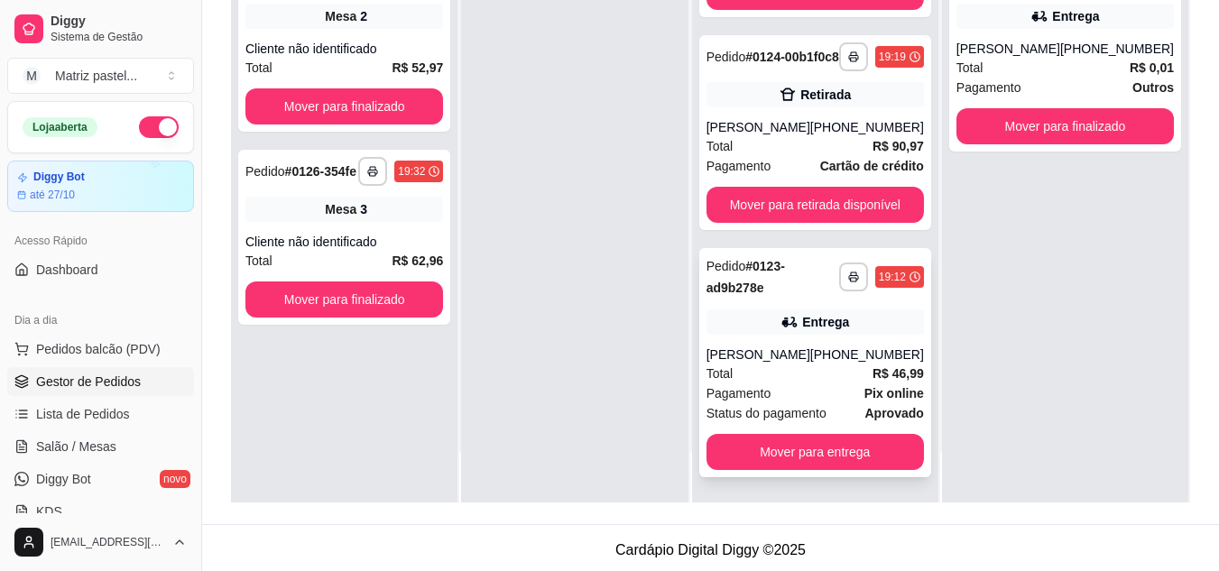
click at [788, 343] on div "**********" at bounding box center [815, 362] width 232 height 229
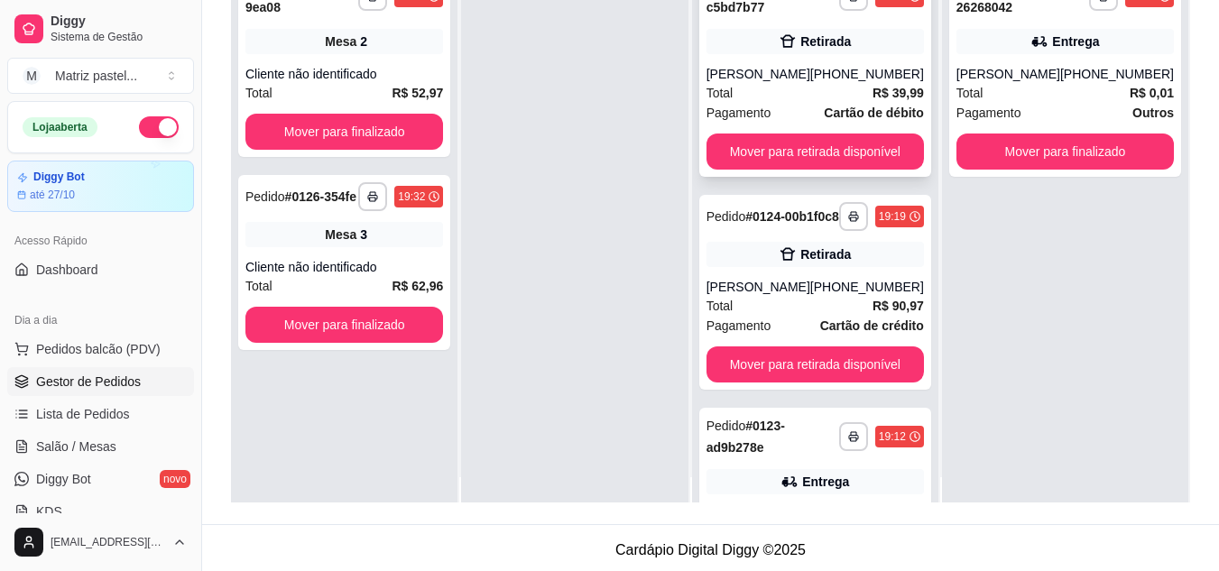
scroll to position [0, 0]
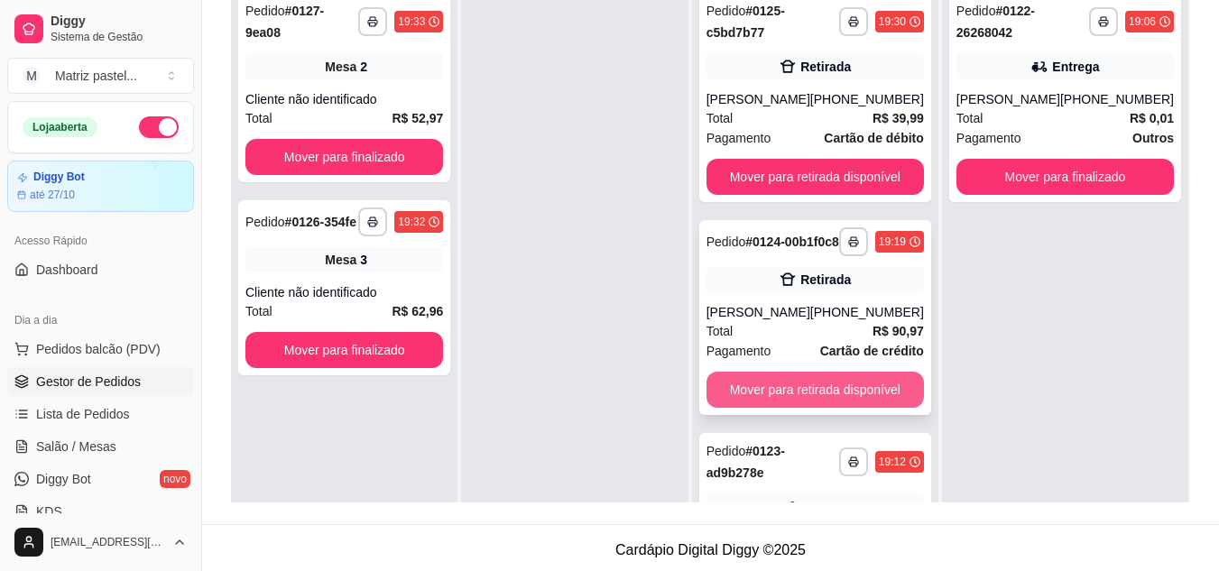
click at [831, 408] on button "Mover para retirada disponível" at bounding box center [815, 390] width 217 height 36
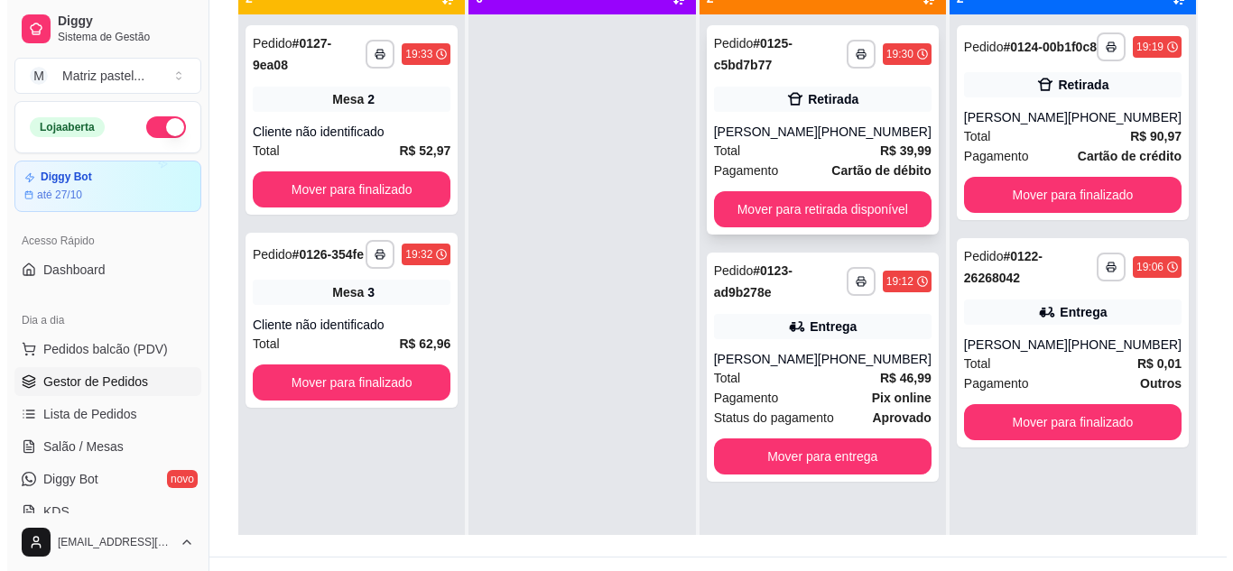
scroll to position [180, 0]
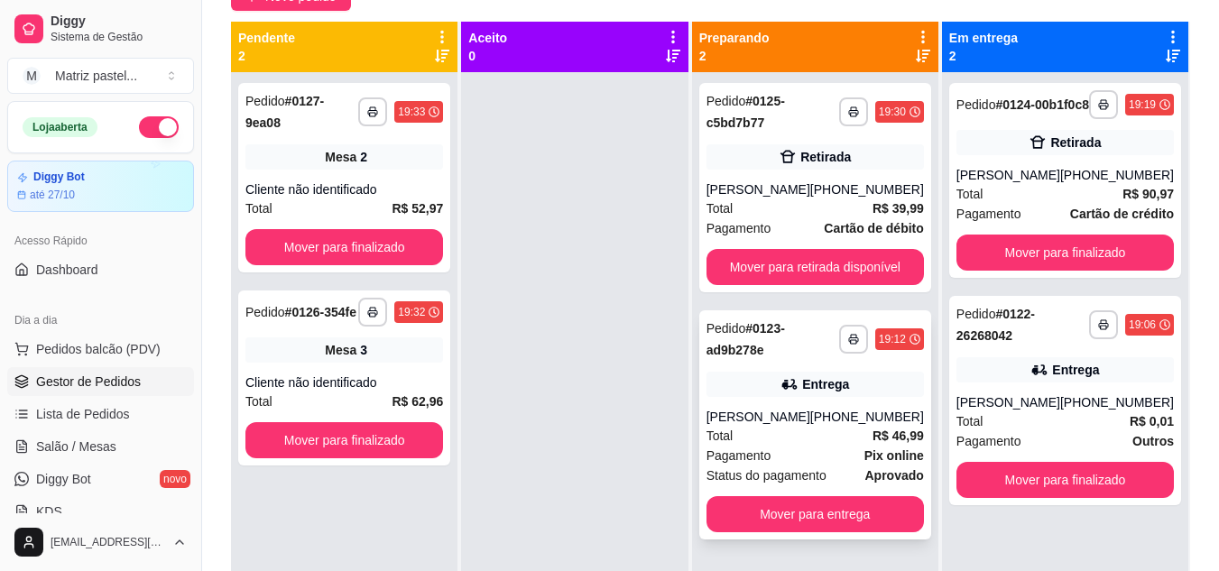
click at [824, 397] on div "Entrega" at bounding box center [815, 384] width 217 height 25
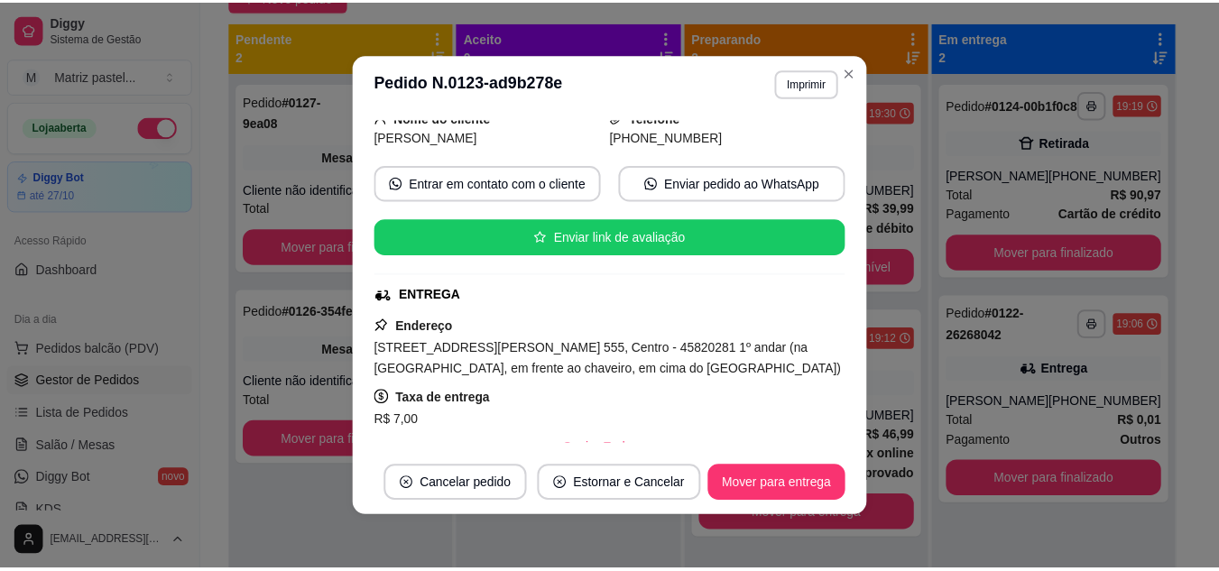
scroll to position [271, 0]
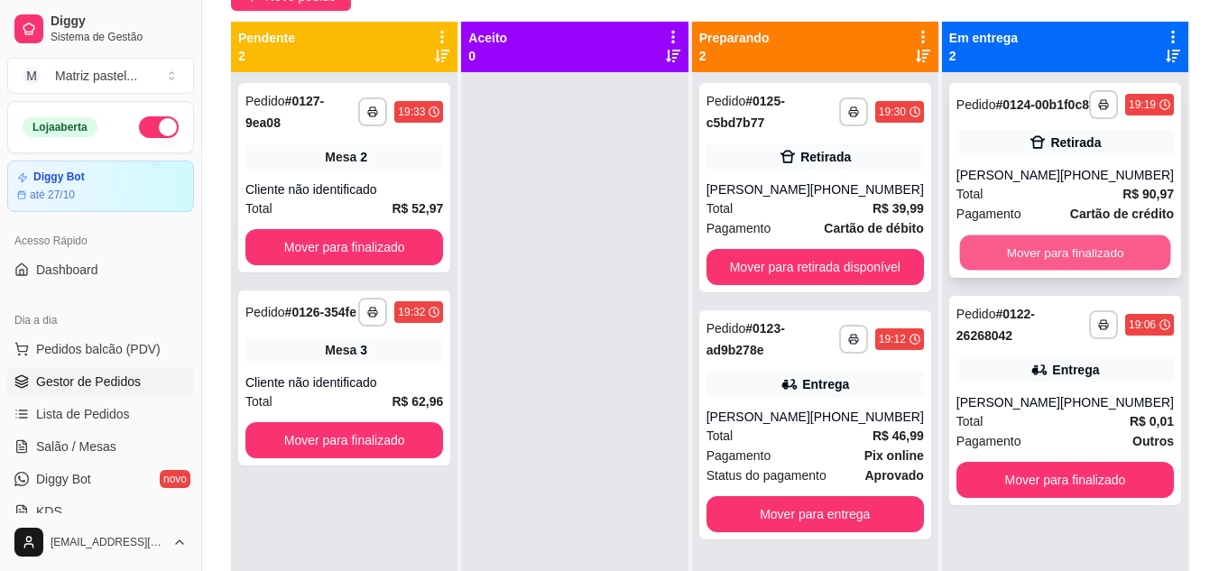
click at [1109, 258] on button "Mover para finalizado" at bounding box center [1064, 253] width 211 height 35
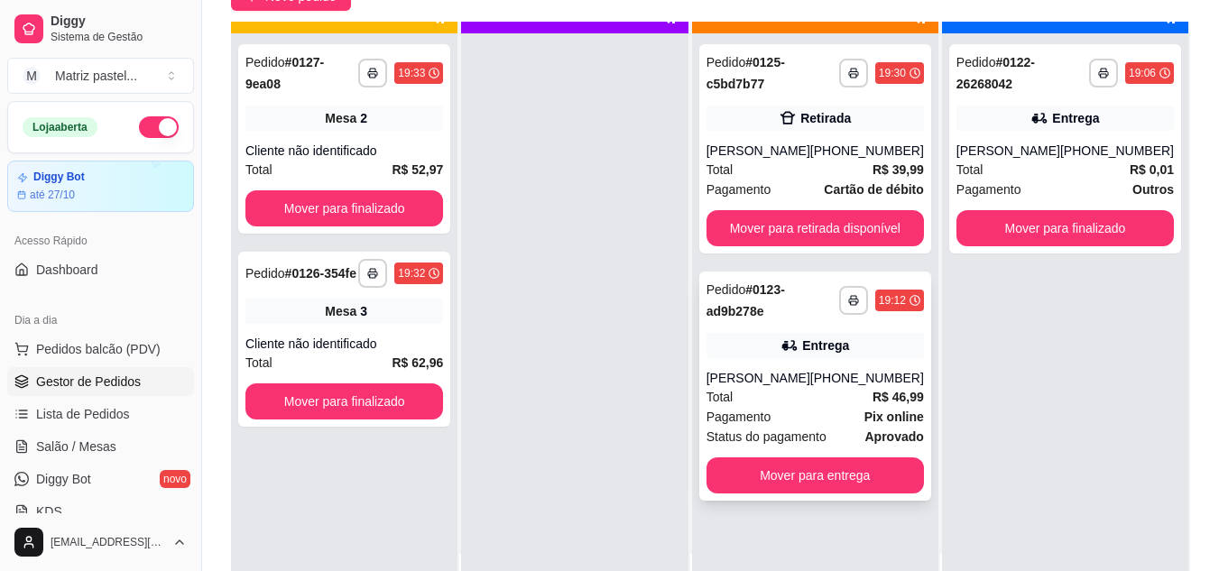
scroll to position [51, 0]
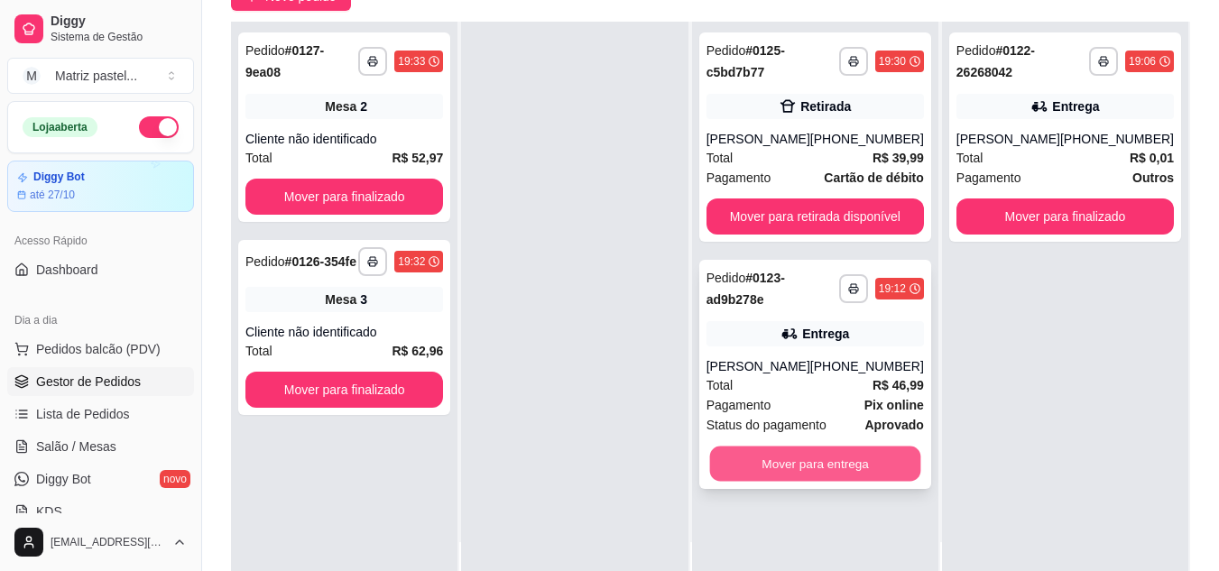
click at [857, 482] on button "Mover para entrega" at bounding box center [814, 464] width 211 height 35
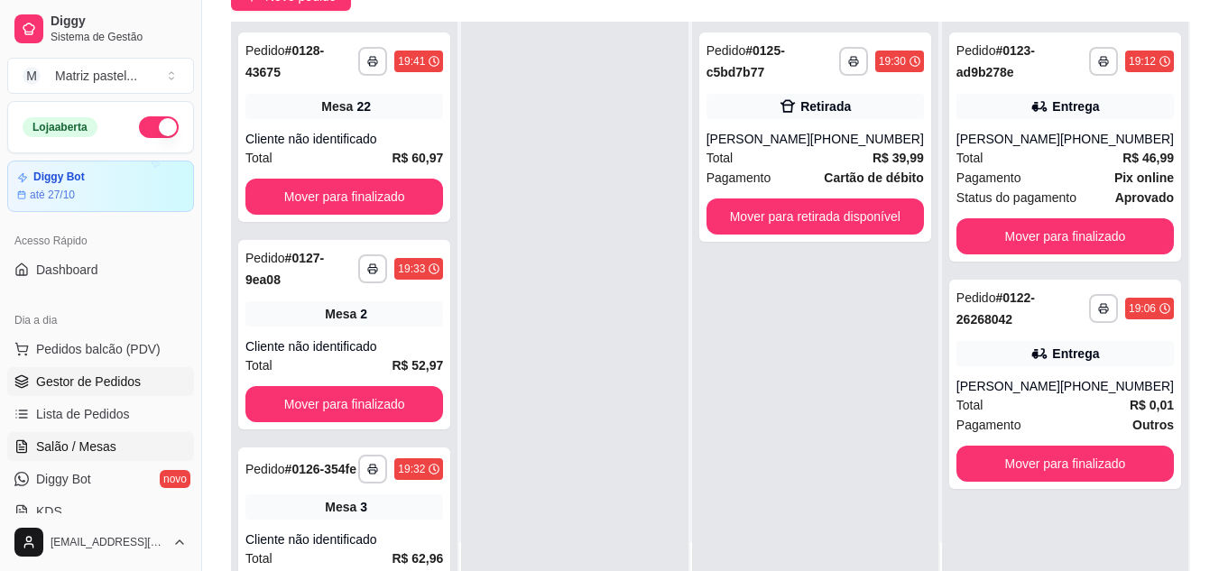
click at [94, 451] on span "Salão / Mesas" at bounding box center [76, 447] width 80 height 18
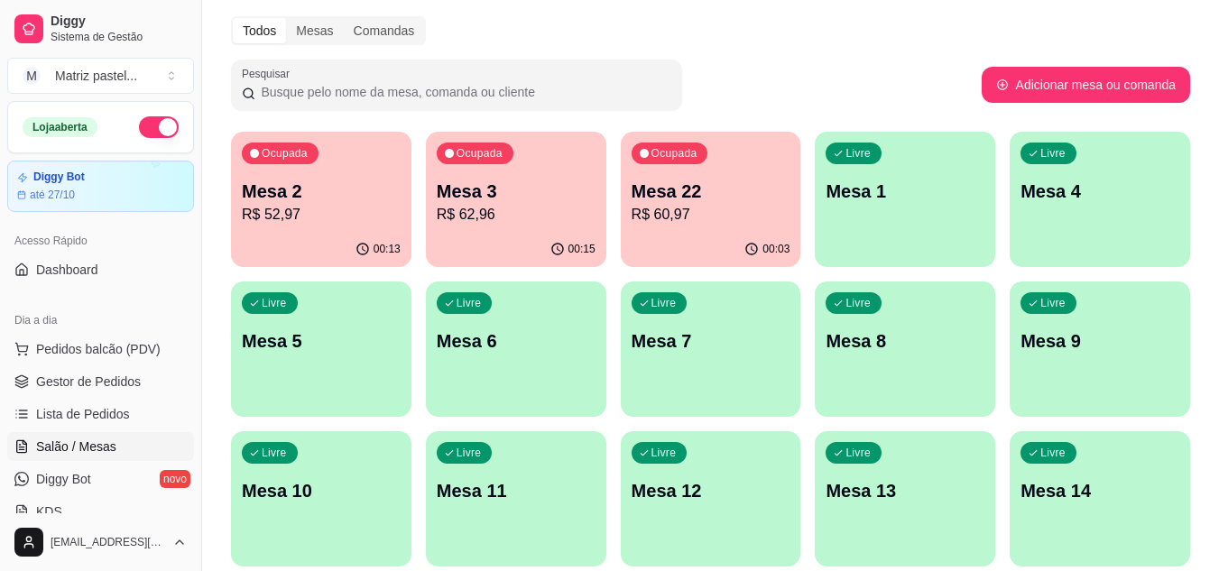
scroll to position [90, 0]
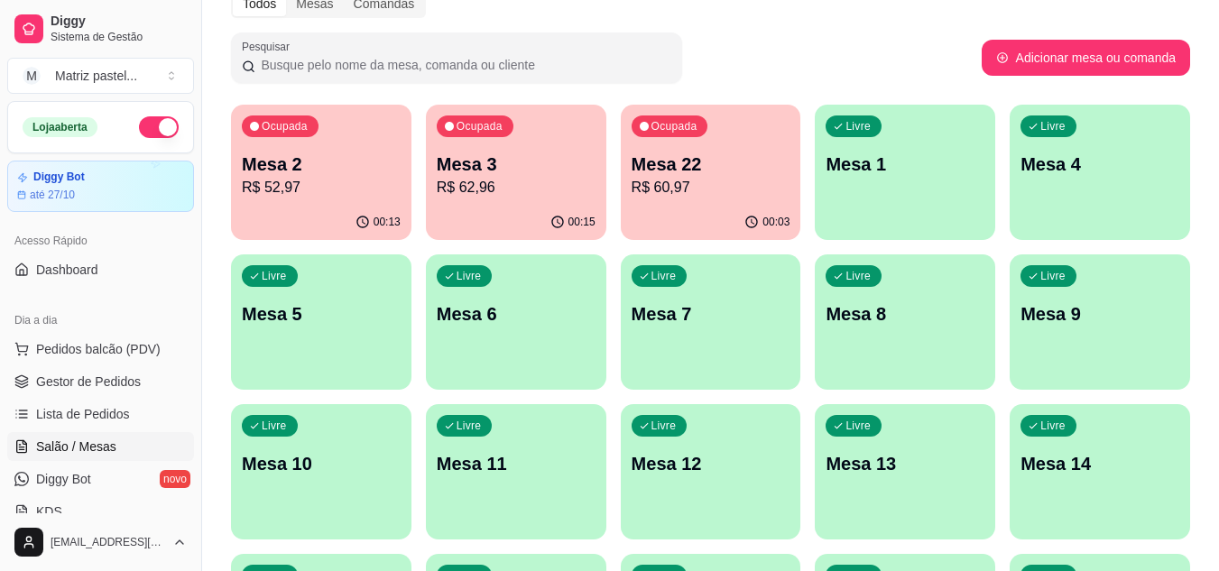
click at [736, 187] on p "R$ 60,97" at bounding box center [711, 188] width 159 height 22
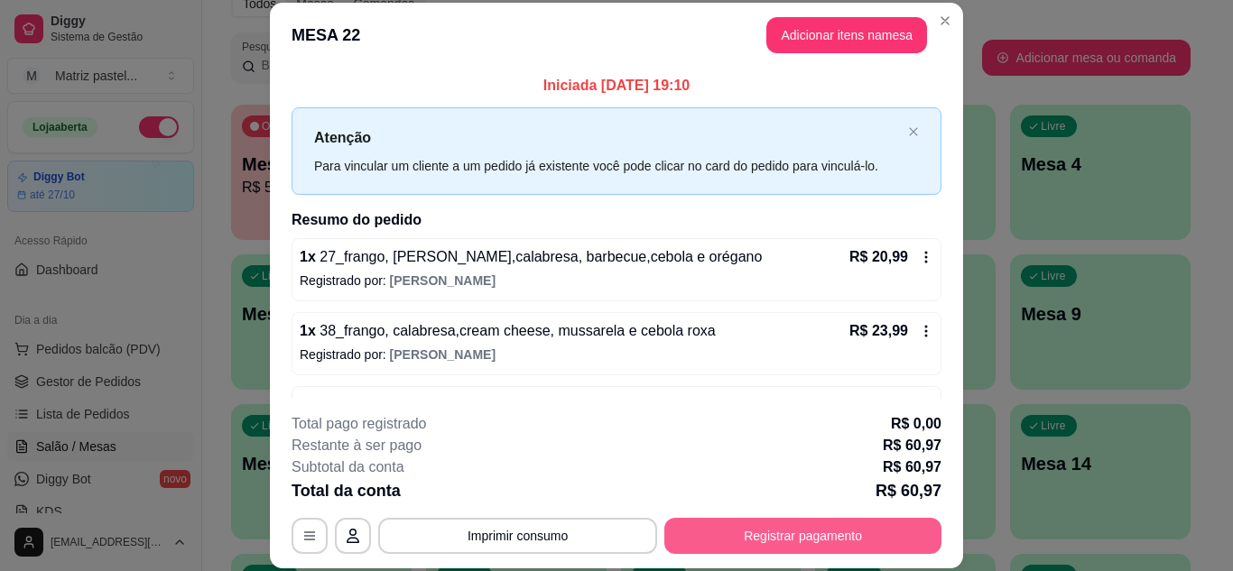
click at [784, 541] on button "Registrar pagamento" at bounding box center [802, 536] width 277 height 36
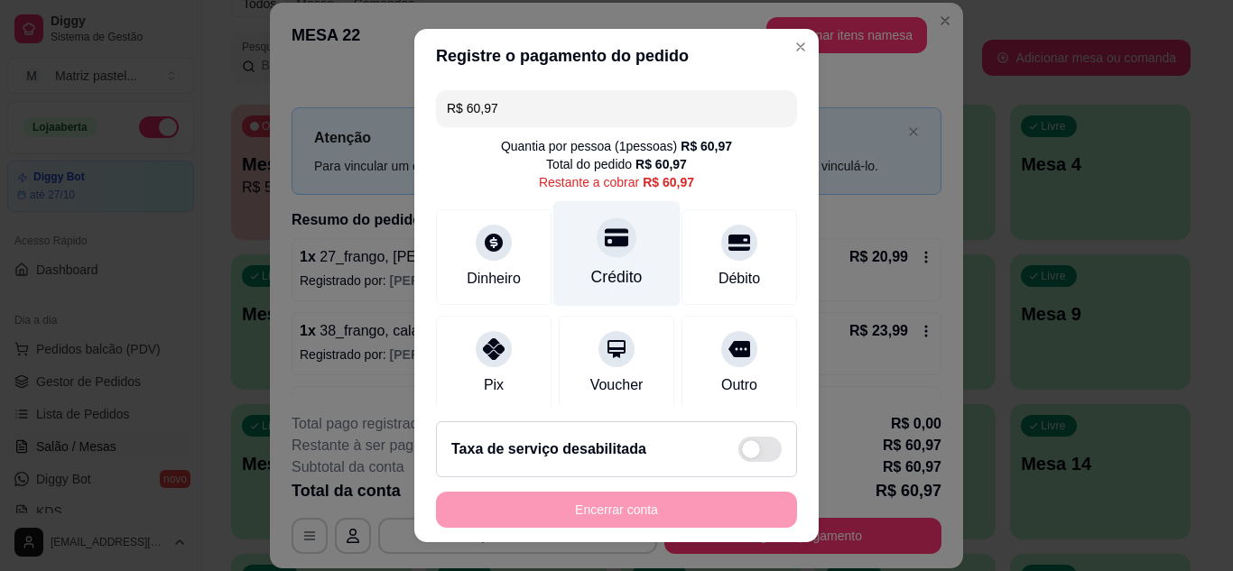
click at [605, 246] on icon at bounding box center [616, 237] width 23 height 18
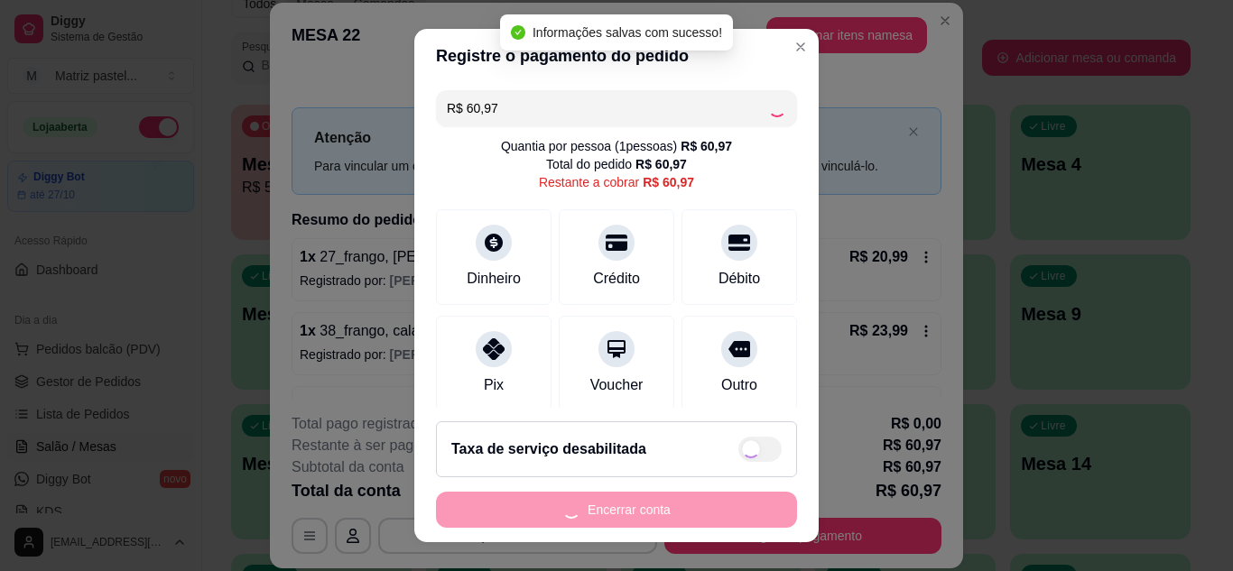
type input "R$ 0,00"
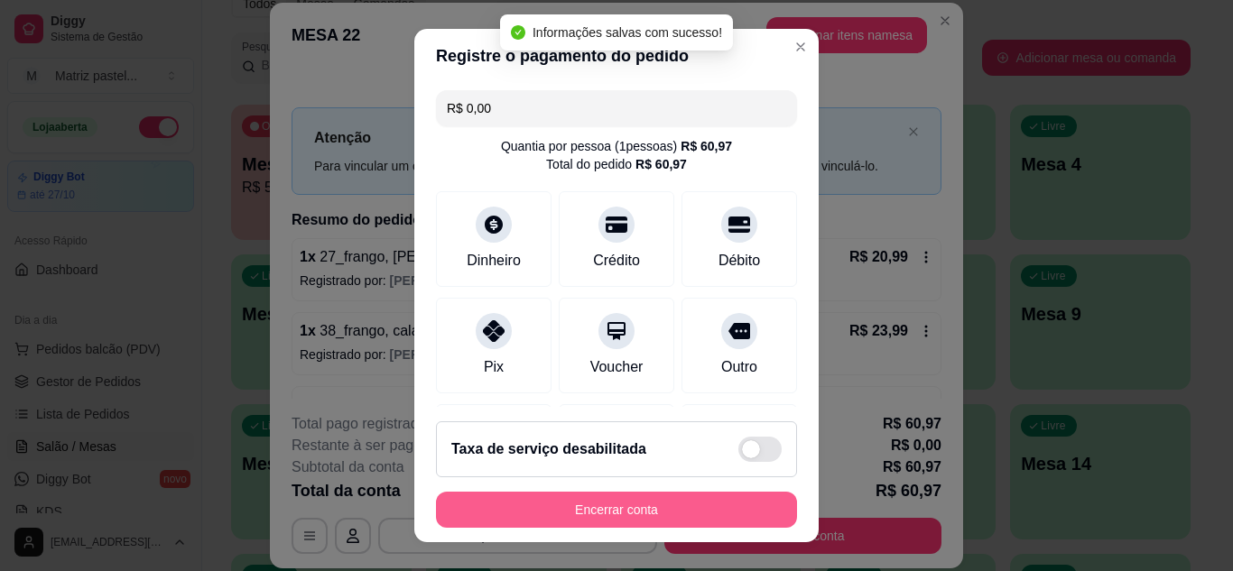
click at [590, 497] on button "Encerrar conta" at bounding box center [616, 510] width 361 height 36
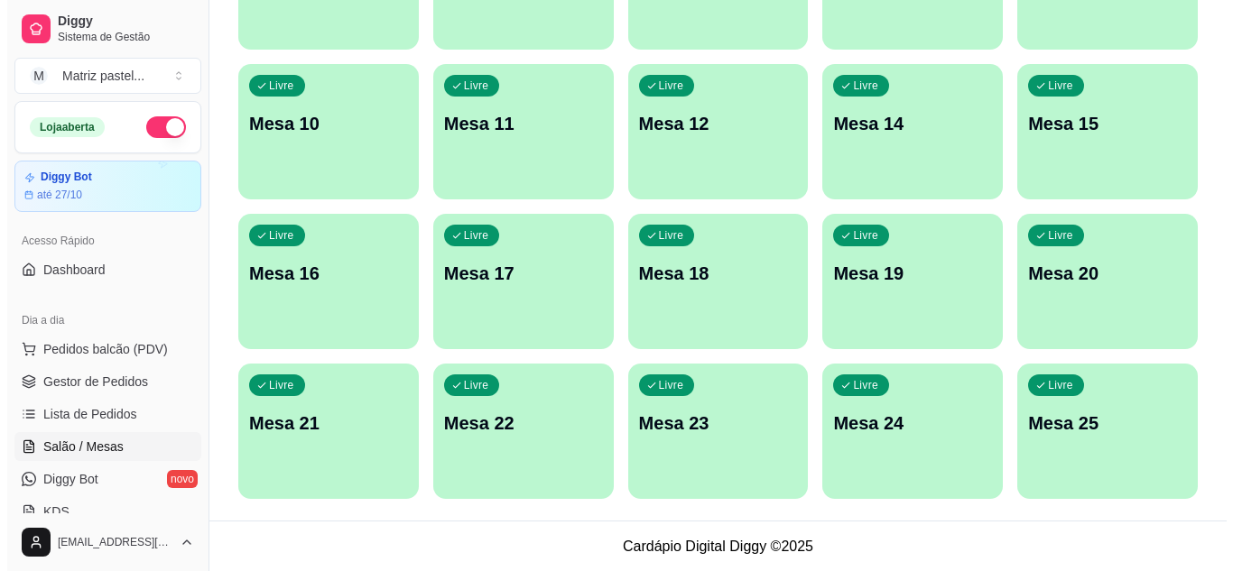
scroll to position [431, 0]
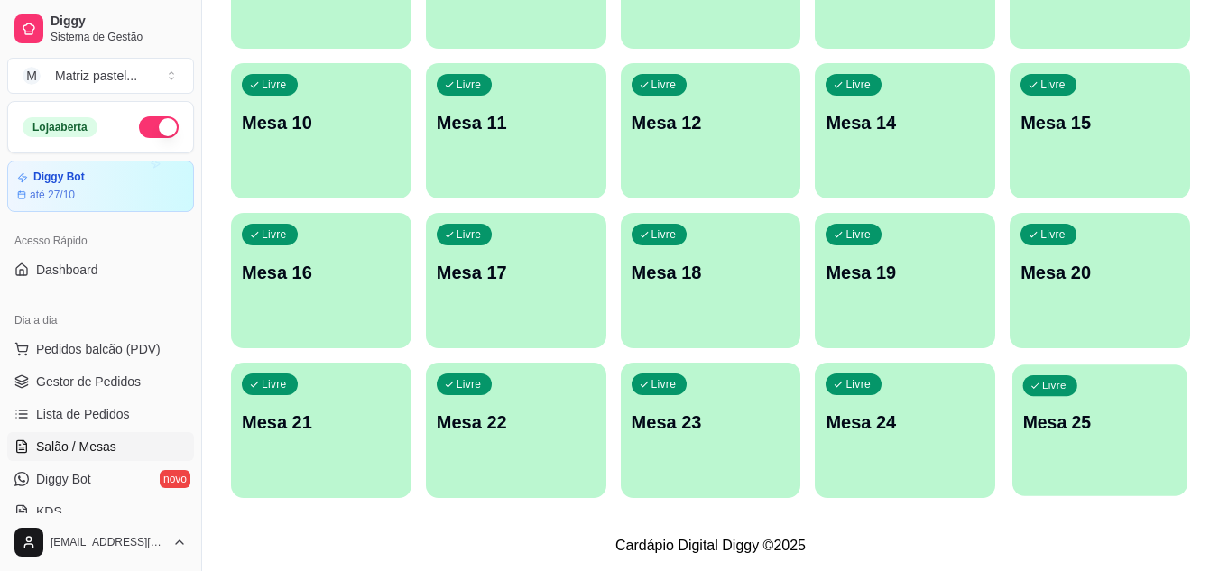
click at [1078, 425] on p "Mesa 25" at bounding box center [1100, 423] width 154 height 24
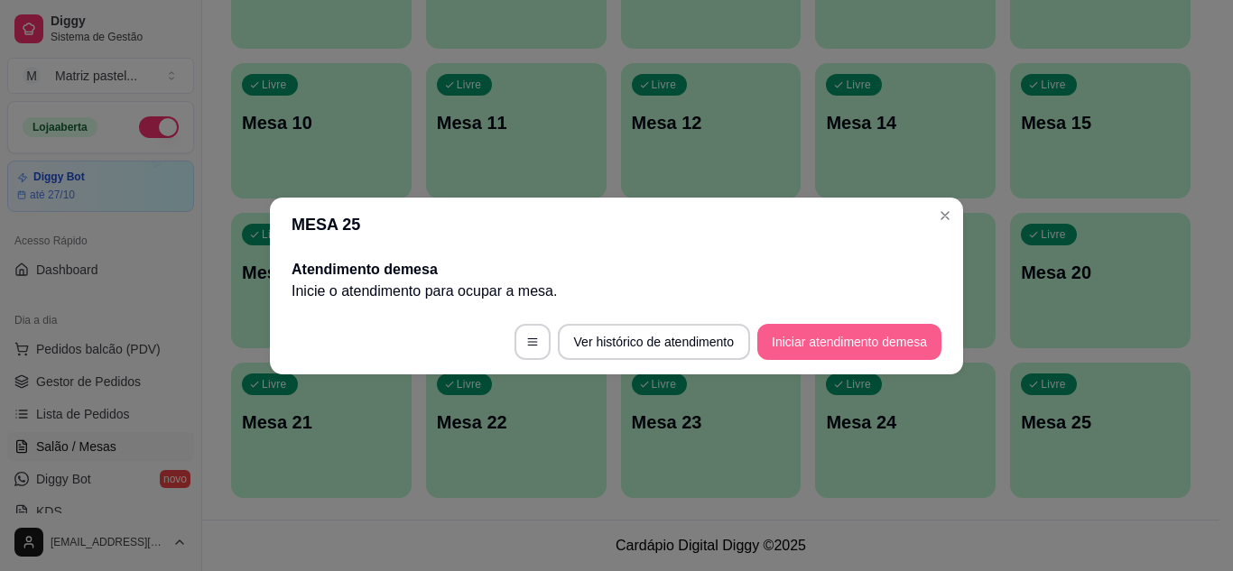
click at [836, 338] on button "Iniciar atendimento de mesa" at bounding box center [849, 342] width 184 height 36
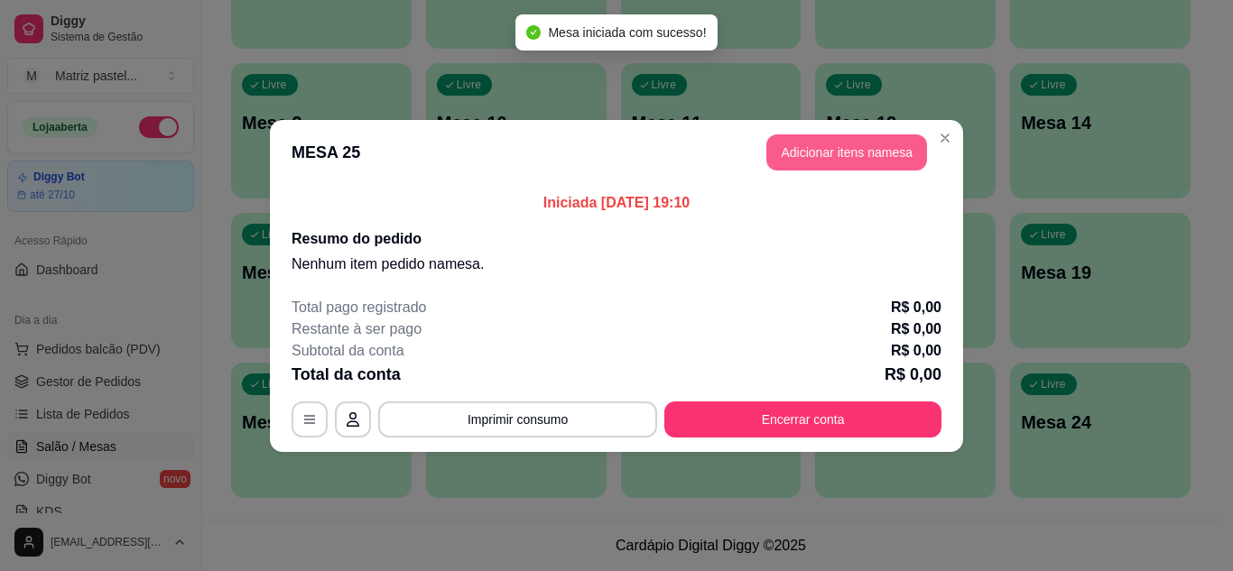
click at [836, 158] on button "Adicionar itens na mesa" at bounding box center [846, 152] width 161 height 36
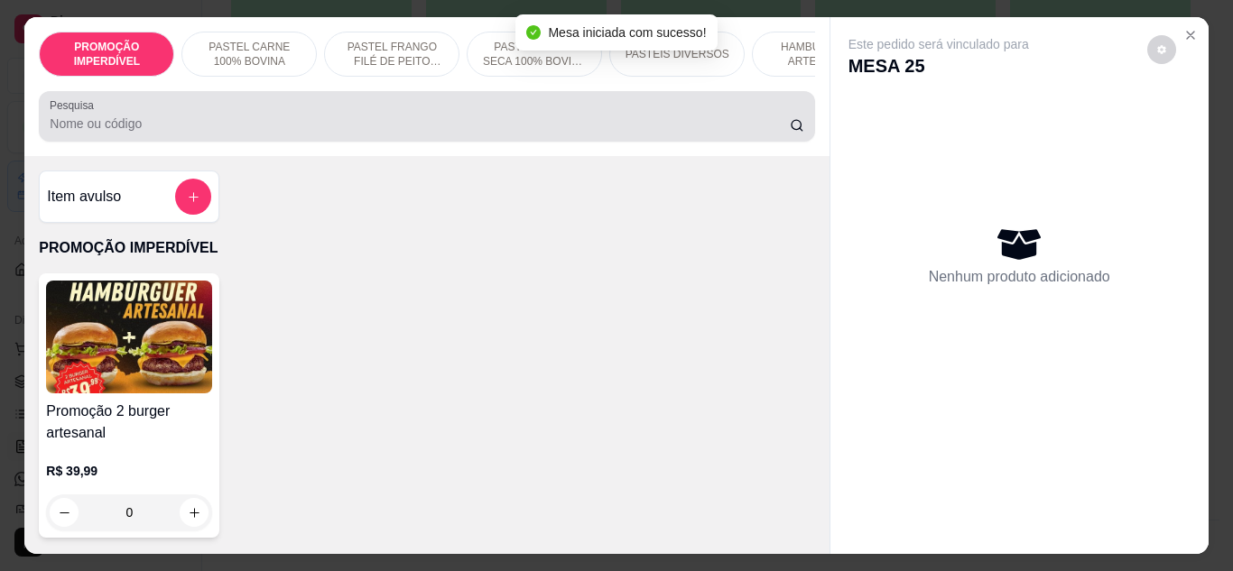
click at [342, 120] on div at bounding box center [427, 116] width 754 height 36
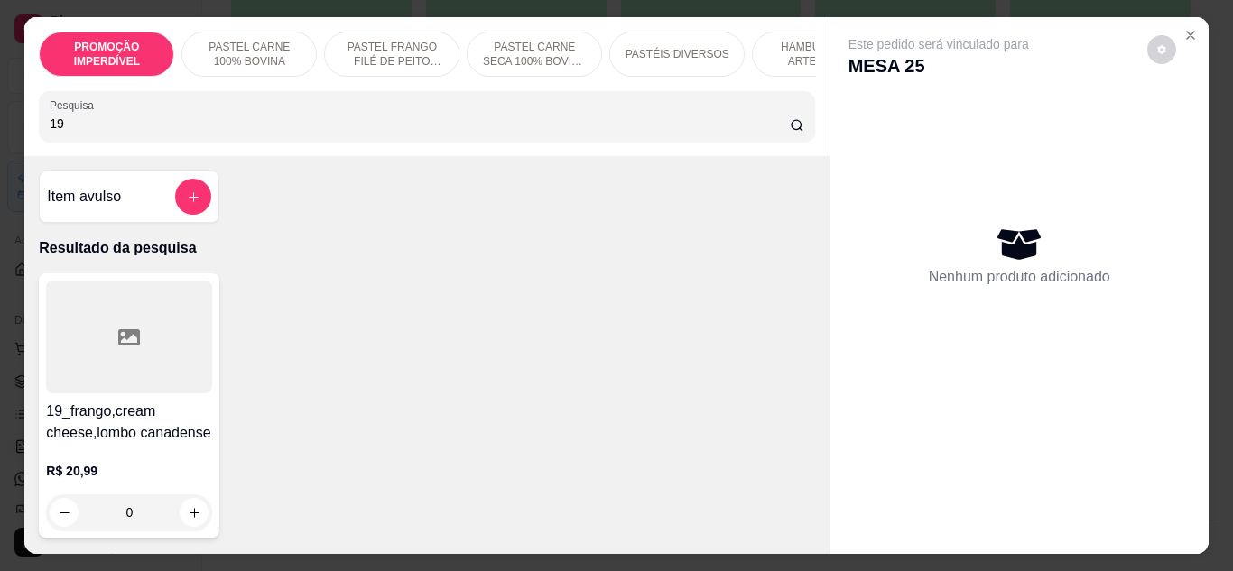
type input "19"
click at [179, 506] on div "0" at bounding box center [129, 513] width 166 height 36
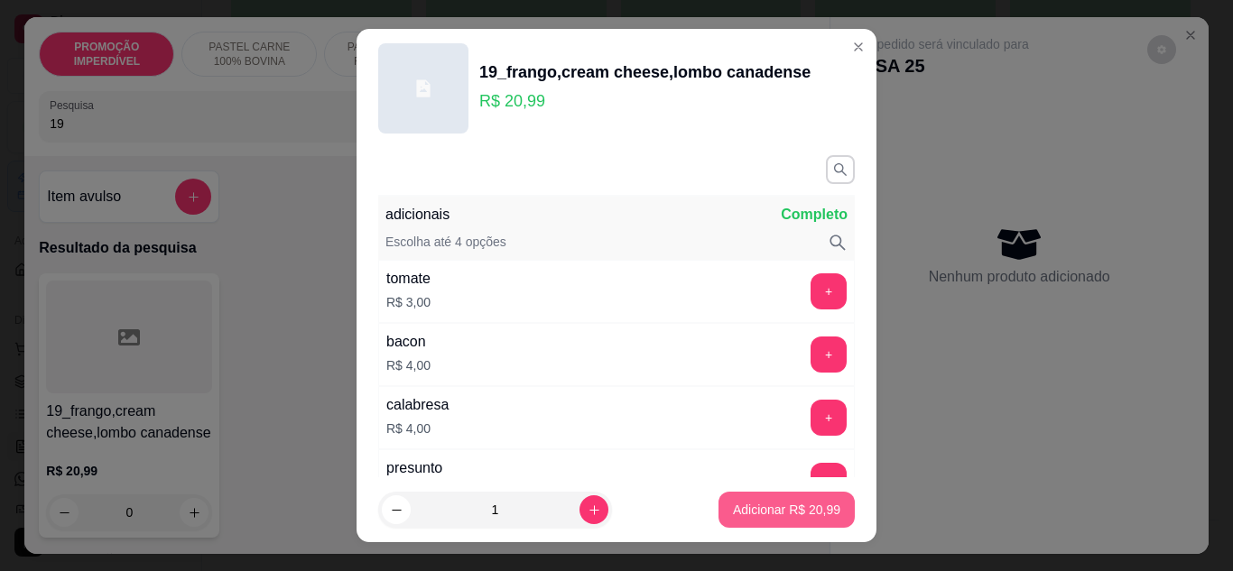
click at [818, 516] on p "Adicionar R$ 20,99" at bounding box center [786, 510] width 107 height 18
type input "1"
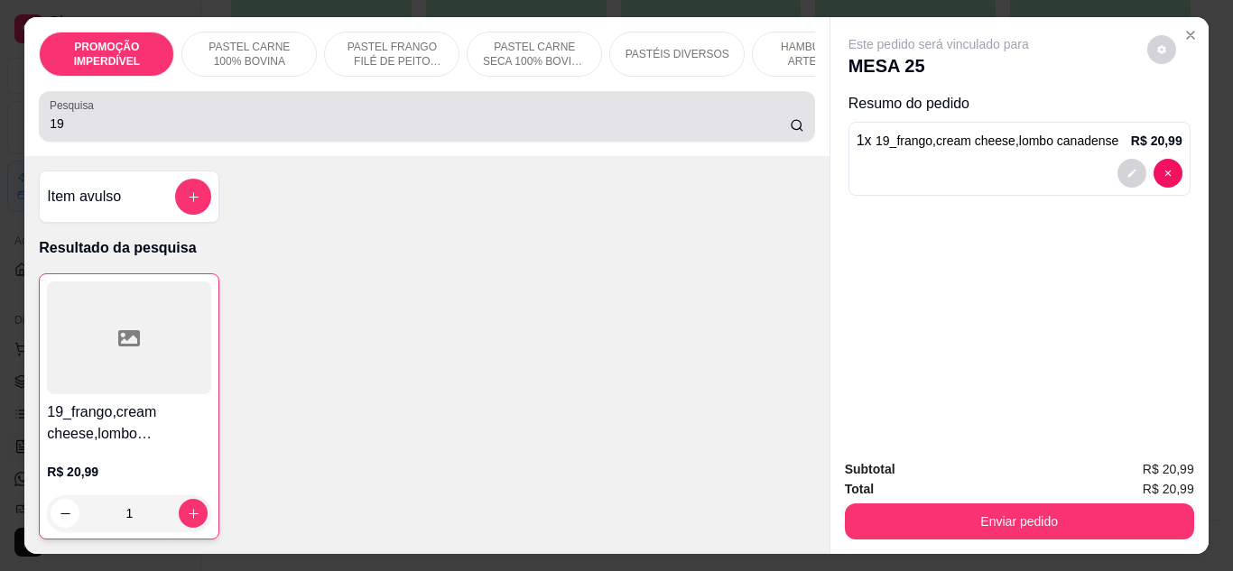
drag, startPoint x: 93, startPoint y: 145, endPoint x: 66, endPoint y: 145, distance: 27.1
click at [66, 142] on div "Pesquisa 19" at bounding box center [426, 116] width 775 height 51
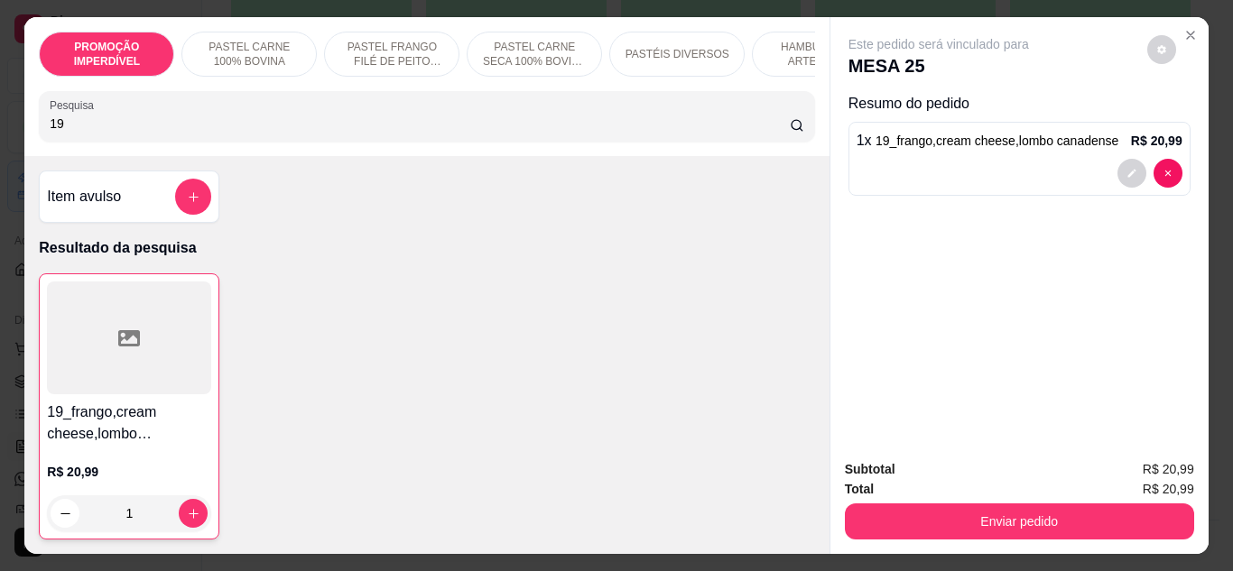
drag, startPoint x: 79, startPoint y: 136, endPoint x: 0, endPoint y: 134, distance: 79.5
click at [0, 134] on div "PROMOÇÃO IMPERDÍVEL PASTEL CARNE 100% BOVINA PASTEL FRANGO FILÉ DE PEITO DESFIA…" at bounding box center [616, 285] width 1233 height 571
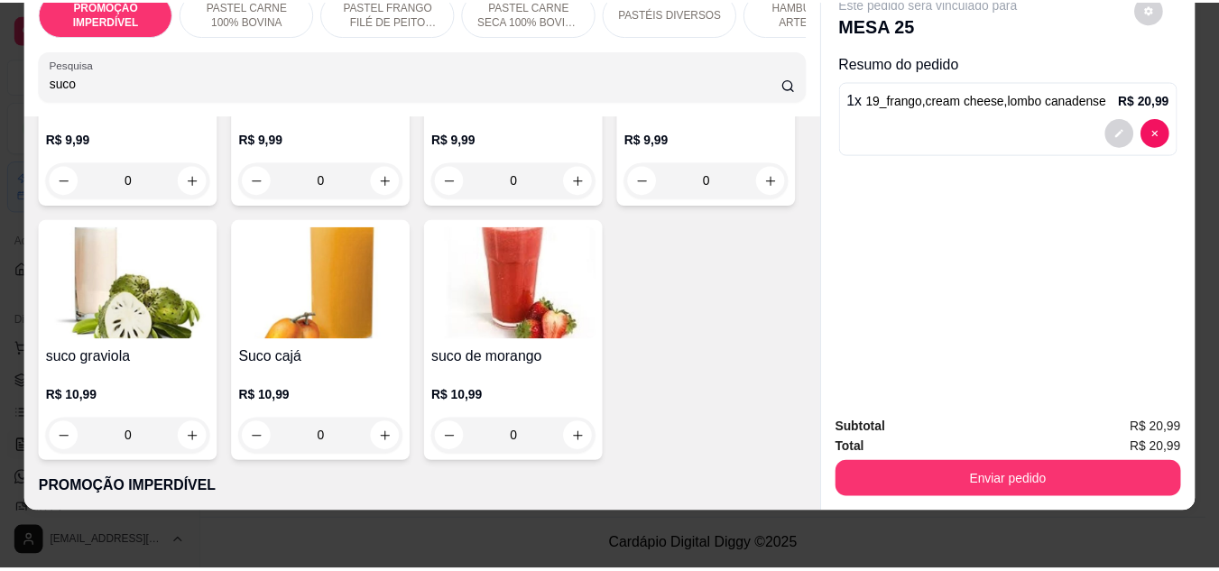
scroll to position [271, 0]
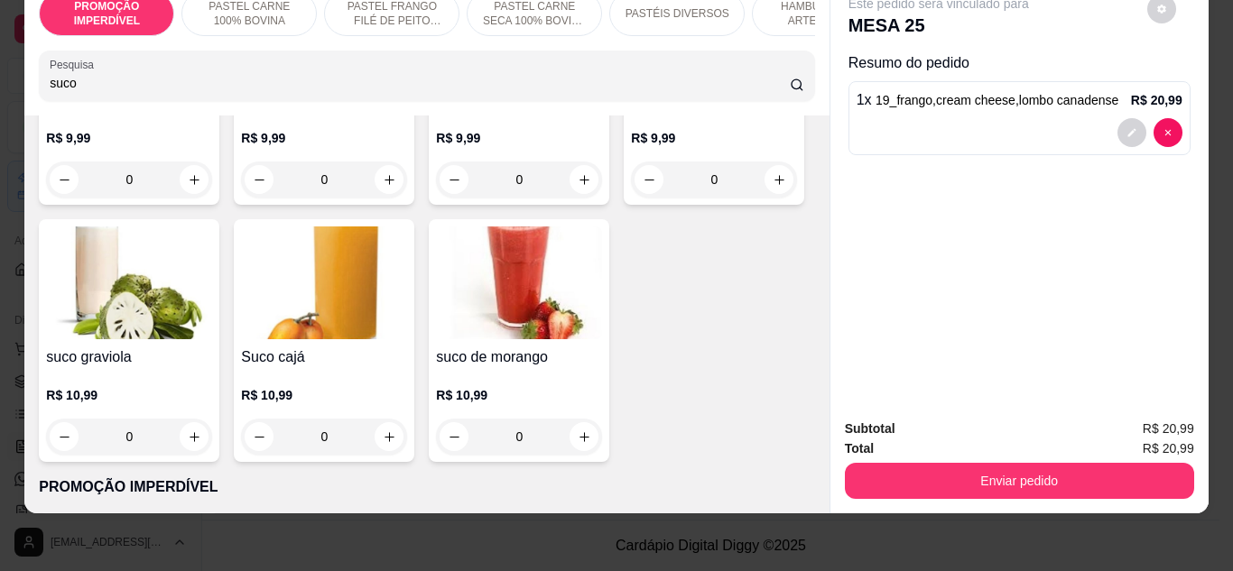
type input "suco"
click at [765, 193] on button "increase-product-quantity" at bounding box center [779, 179] width 28 height 28
type input "1"
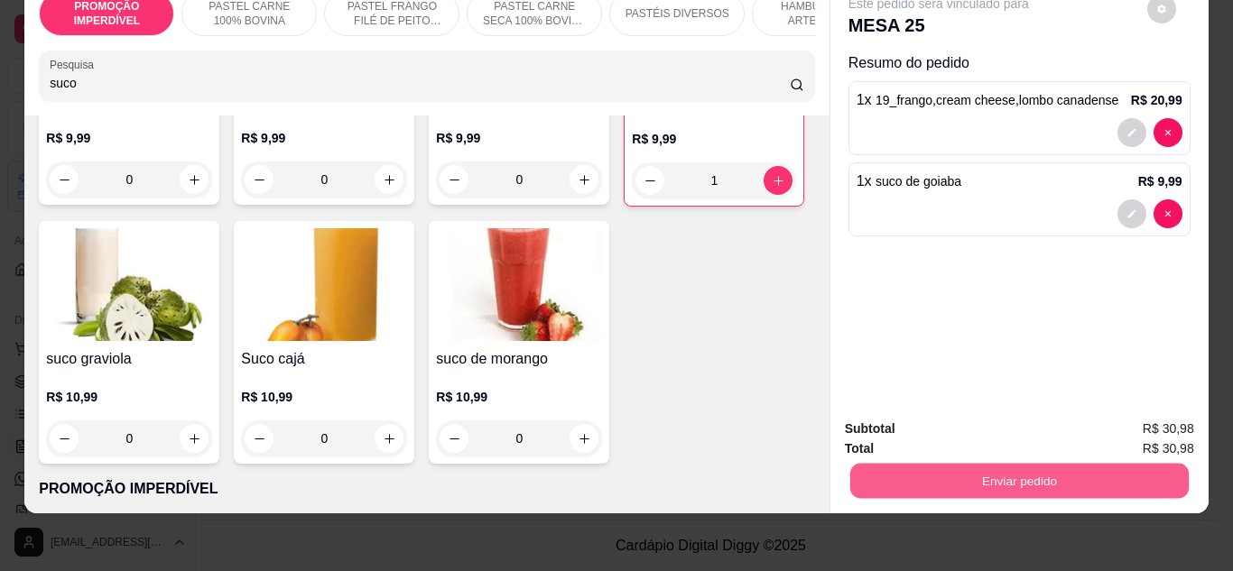
click at [935, 472] on button "Enviar pedido" at bounding box center [1018, 481] width 338 height 35
click at [1161, 419] on button "Enviar pedido" at bounding box center [1147, 422] width 102 height 34
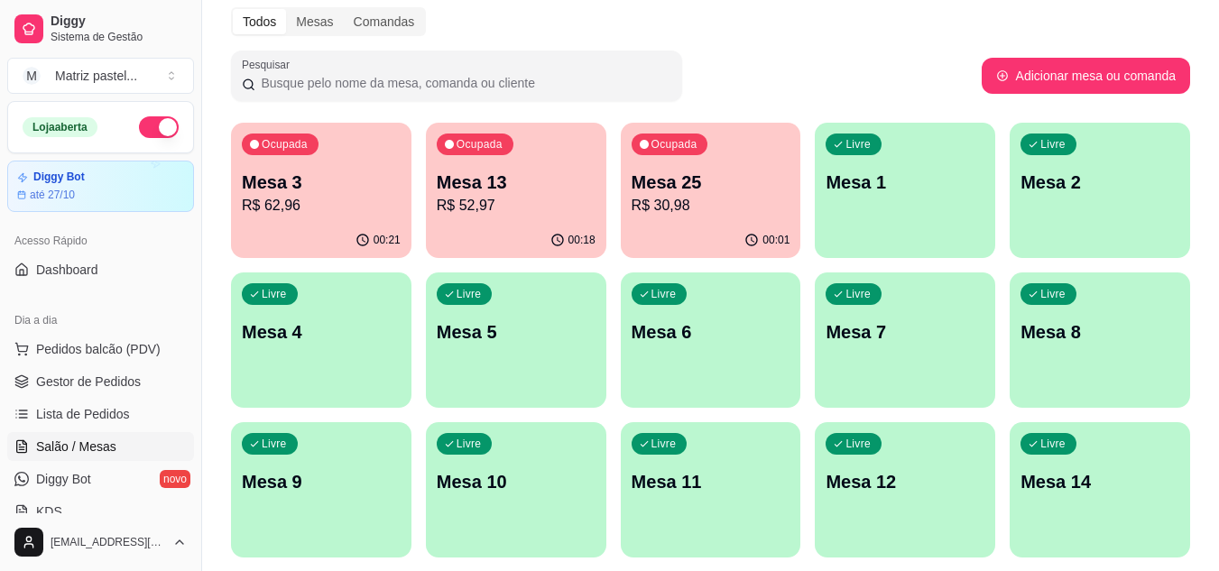
scroll to position [70, 0]
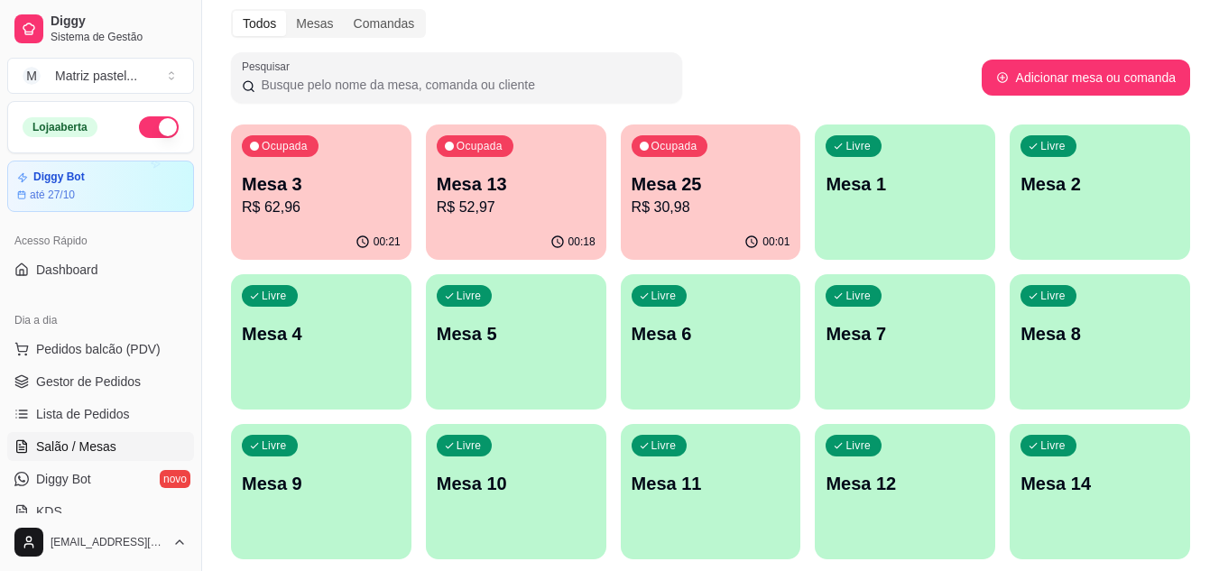
click at [701, 208] on p "R$ 30,98" at bounding box center [711, 208] width 159 height 22
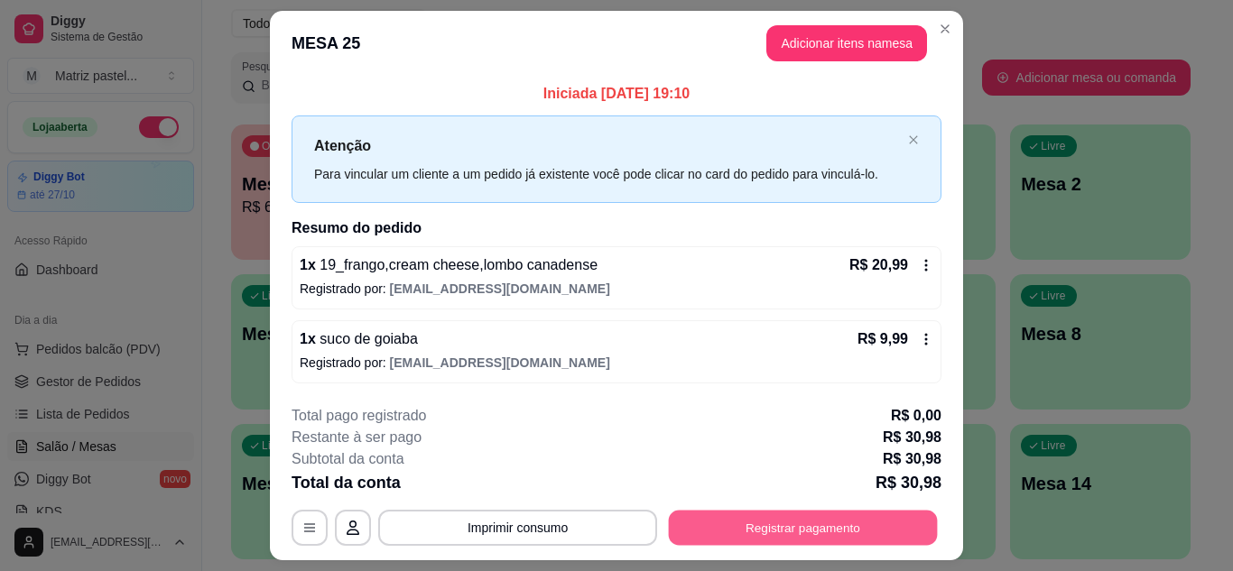
click at [764, 528] on button "Registrar pagamento" at bounding box center [803, 528] width 269 height 35
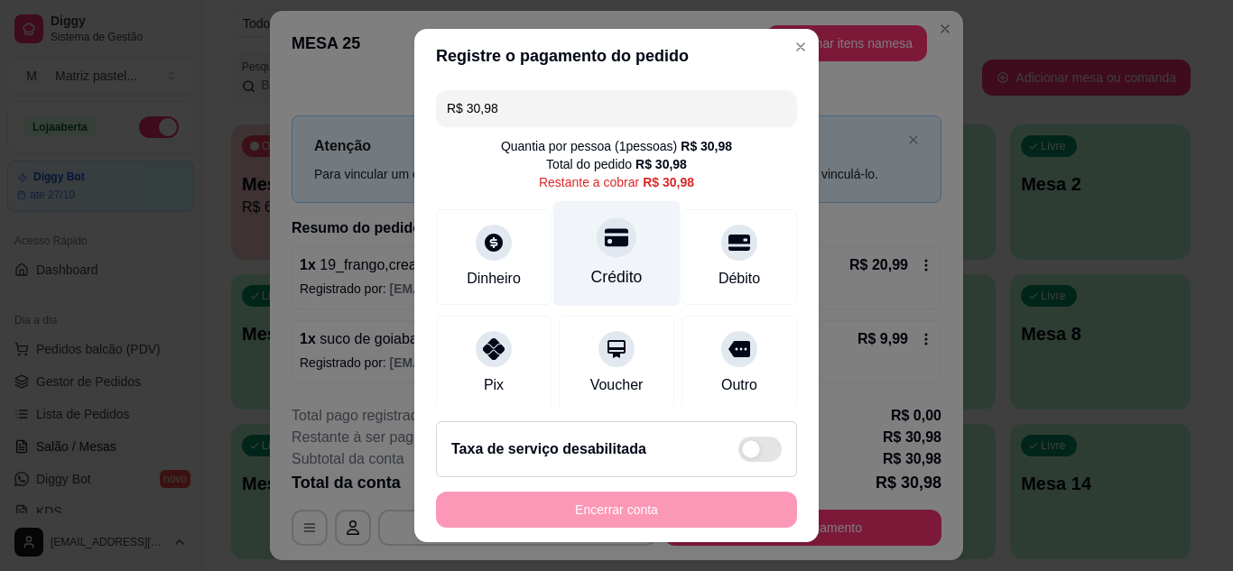
click at [603, 256] on div at bounding box center [617, 237] width 40 height 40
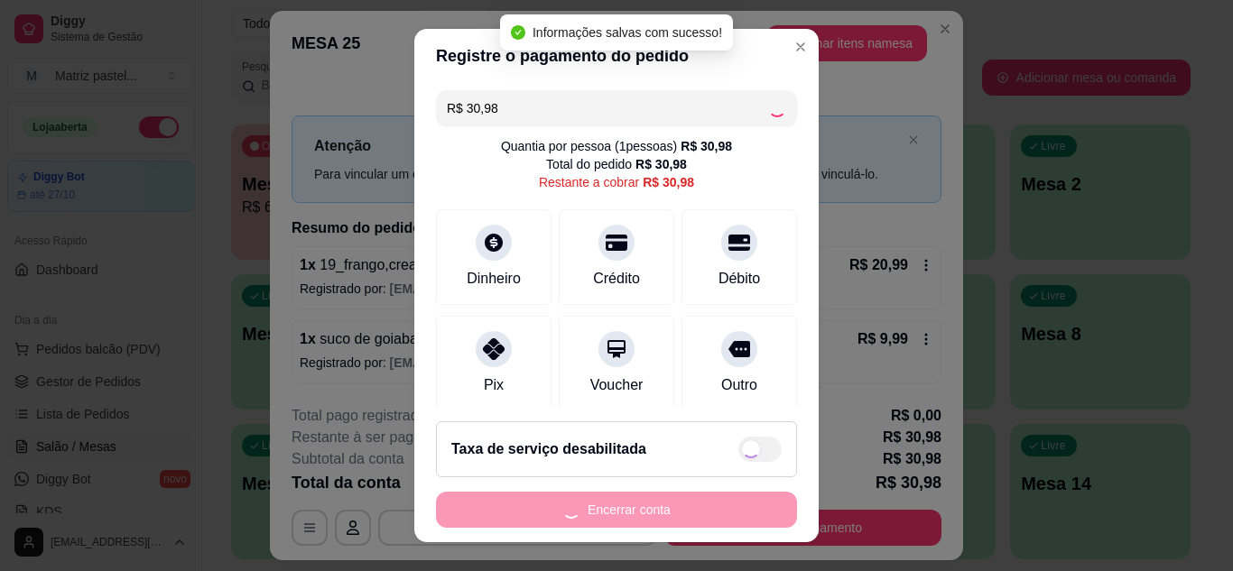
type input "R$ 0,00"
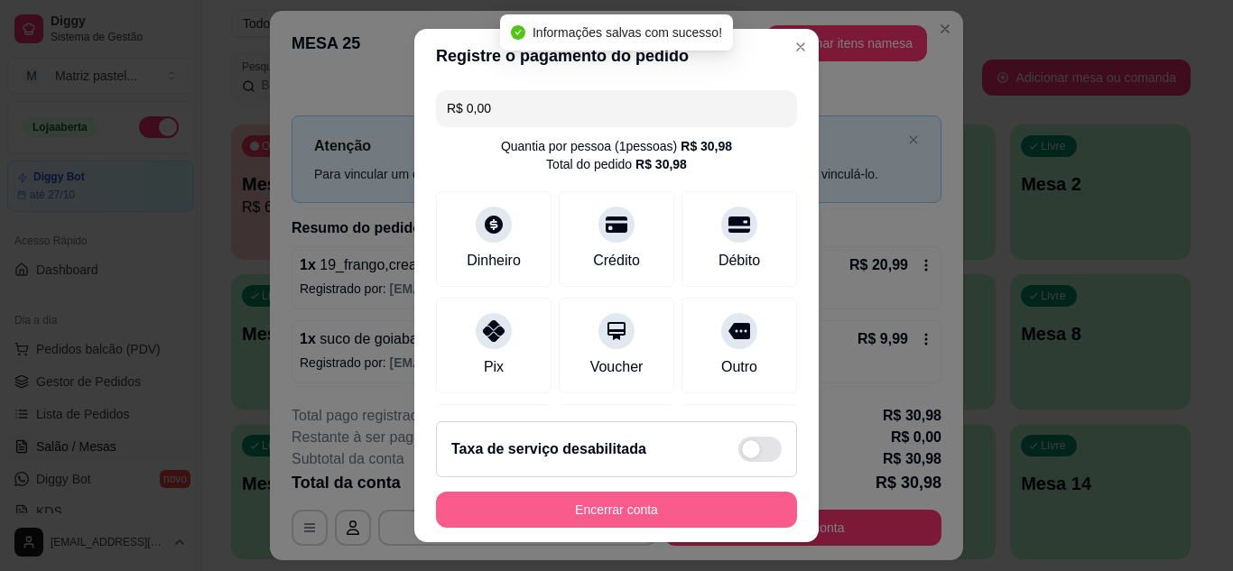
click at [612, 521] on button "Encerrar conta" at bounding box center [616, 510] width 361 height 36
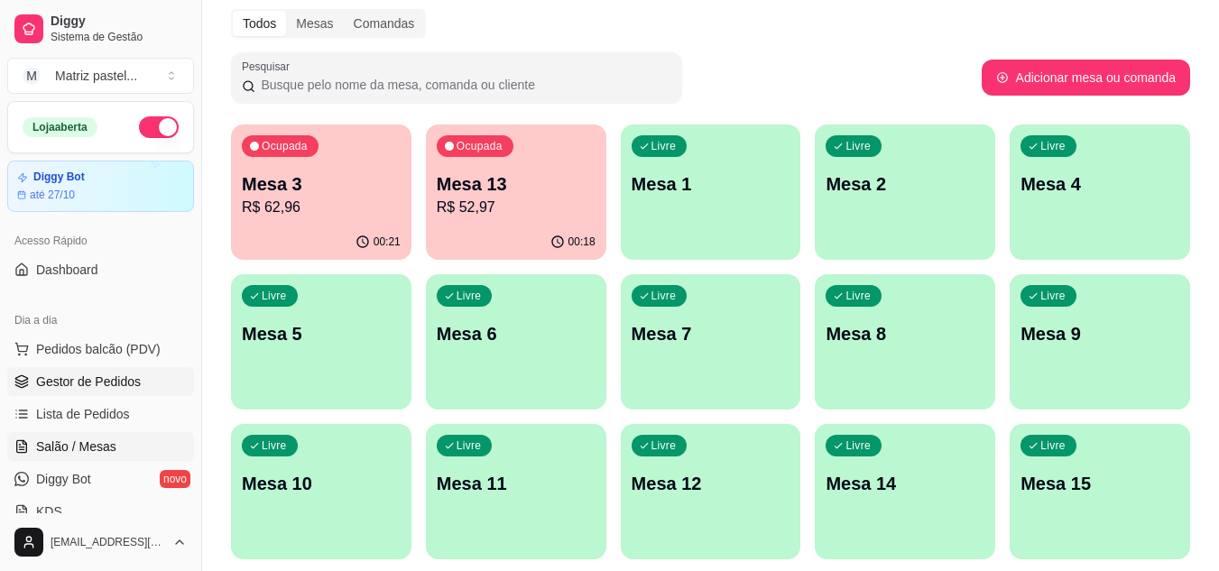
click at [117, 367] on ul "Pedidos balcão (PDV) Gestor de Pedidos Lista de Pedidos Salão / Mesas Diggy Bot…" at bounding box center [100, 430] width 187 height 191
click at [128, 384] on span "Gestor de Pedidos" at bounding box center [88, 382] width 105 height 18
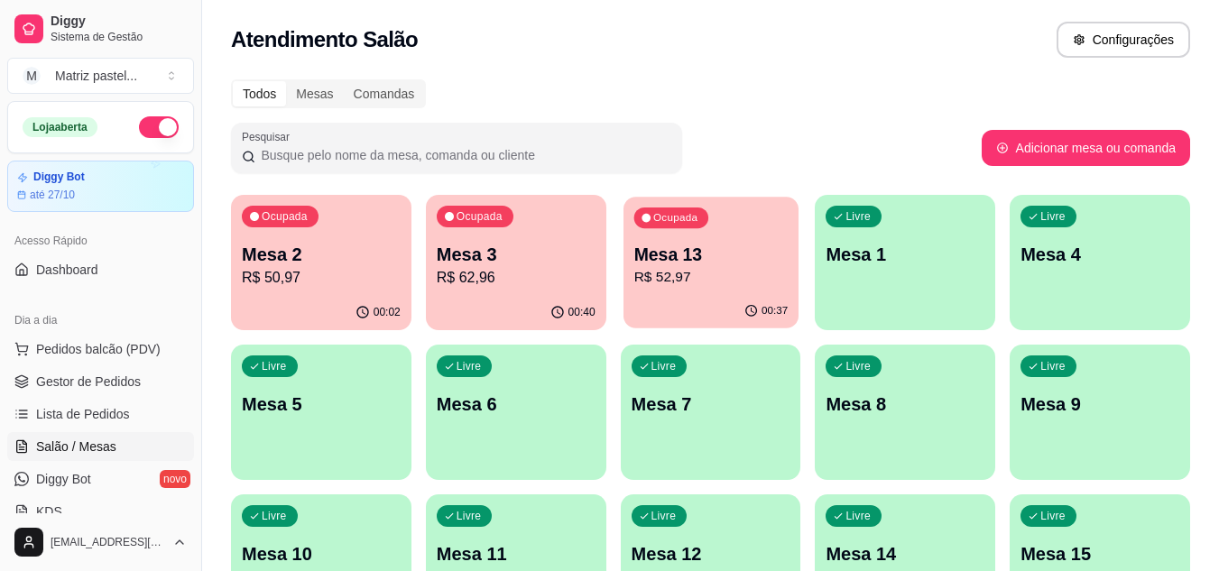
click at [716, 273] on p "R$ 52,97" at bounding box center [711, 277] width 154 height 21
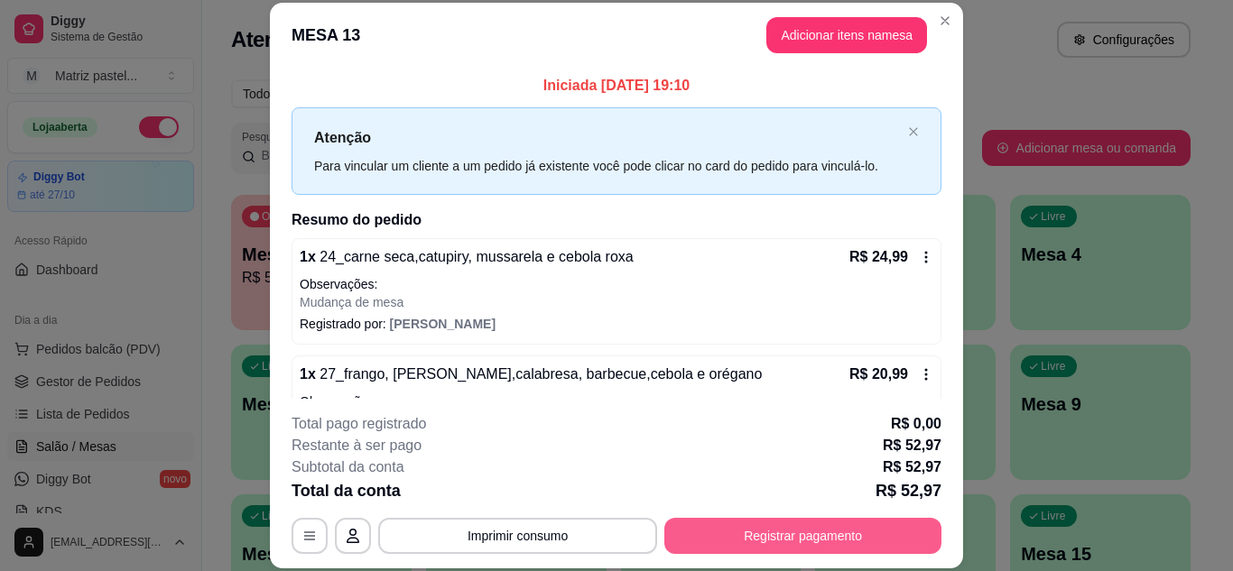
click at [826, 522] on button "Registrar pagamento" at bounding box center [802, 536] width 277 height 36
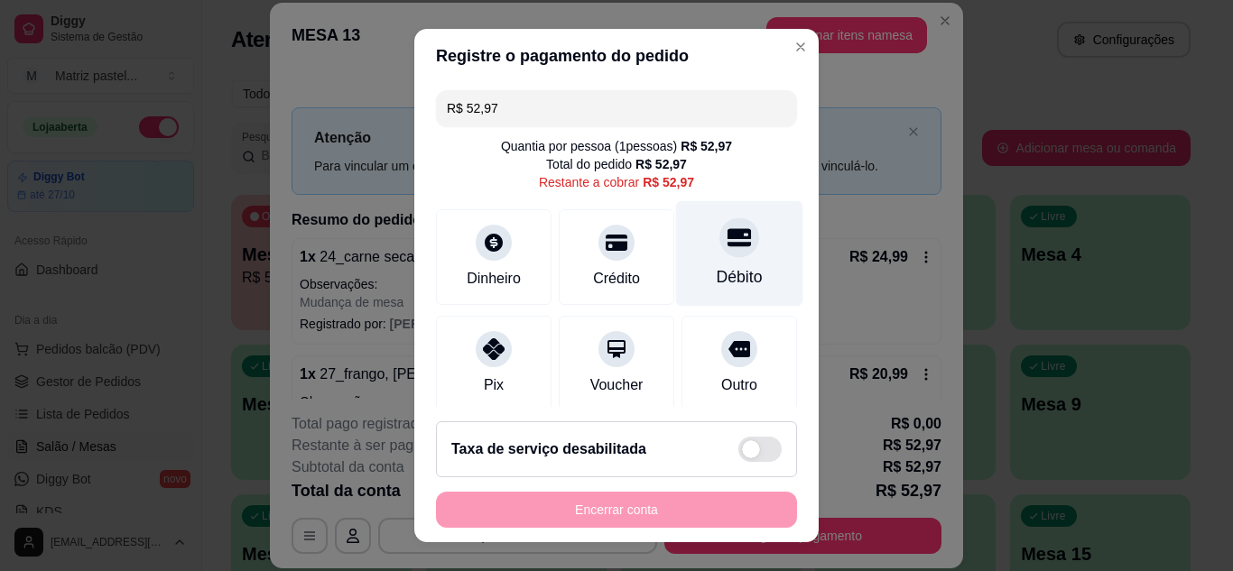
click at [719, 245] on div at bounding box center [739, 237] width 40 height 40
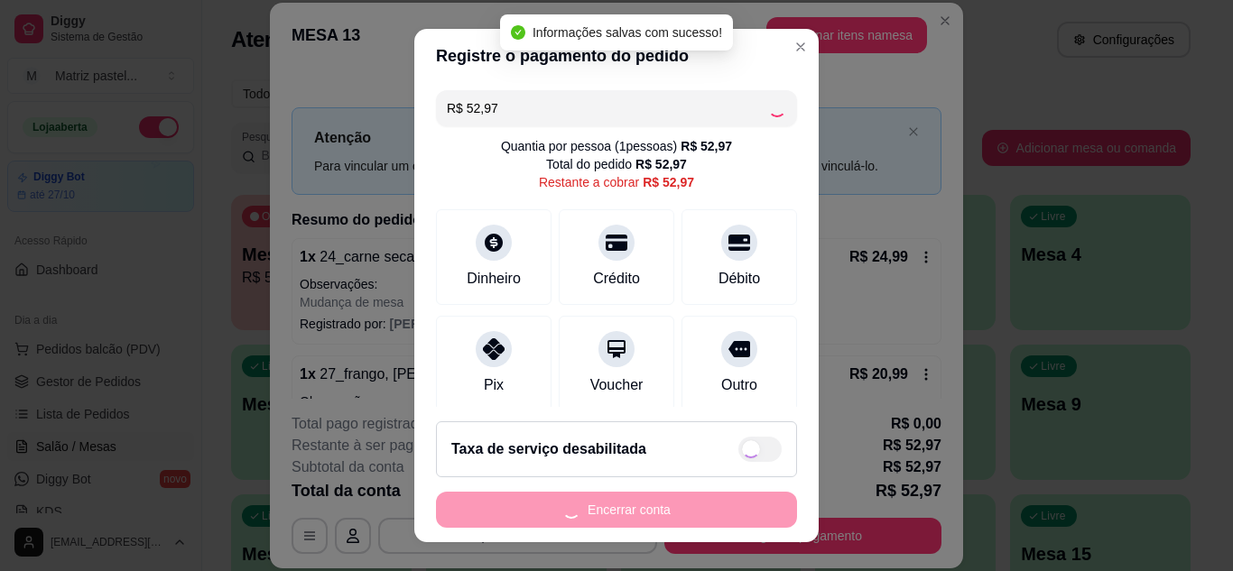
type input "R$ 0,00"
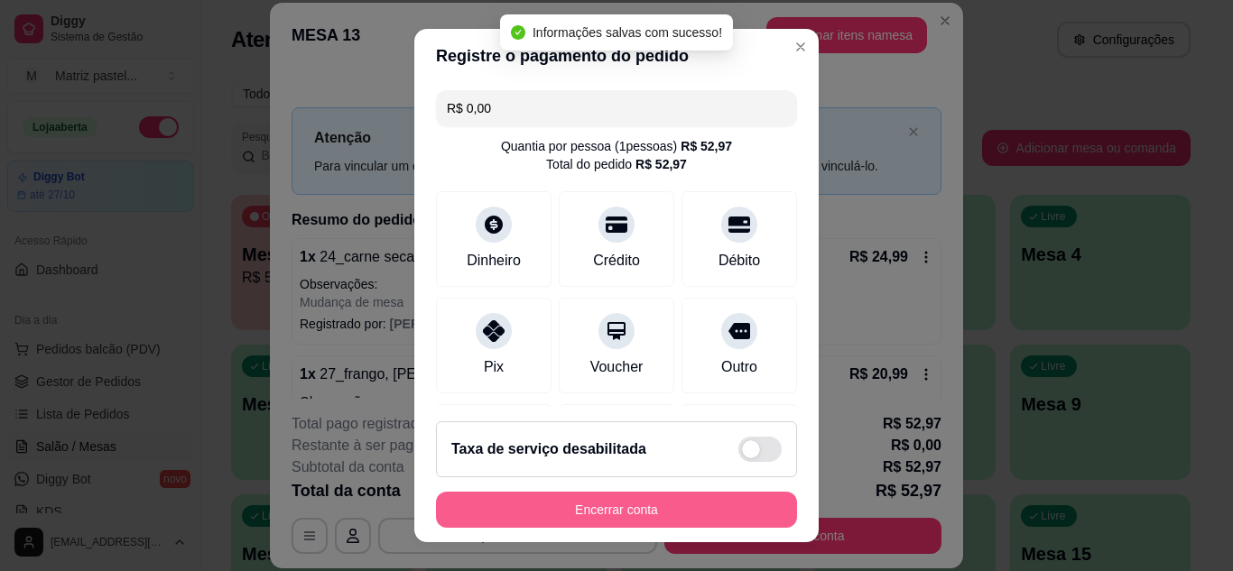
click at [592, 529] on footer "Taxa de serviço desabilitada Encerrar conta" at bounding box center [616, 474] width 404 height 135
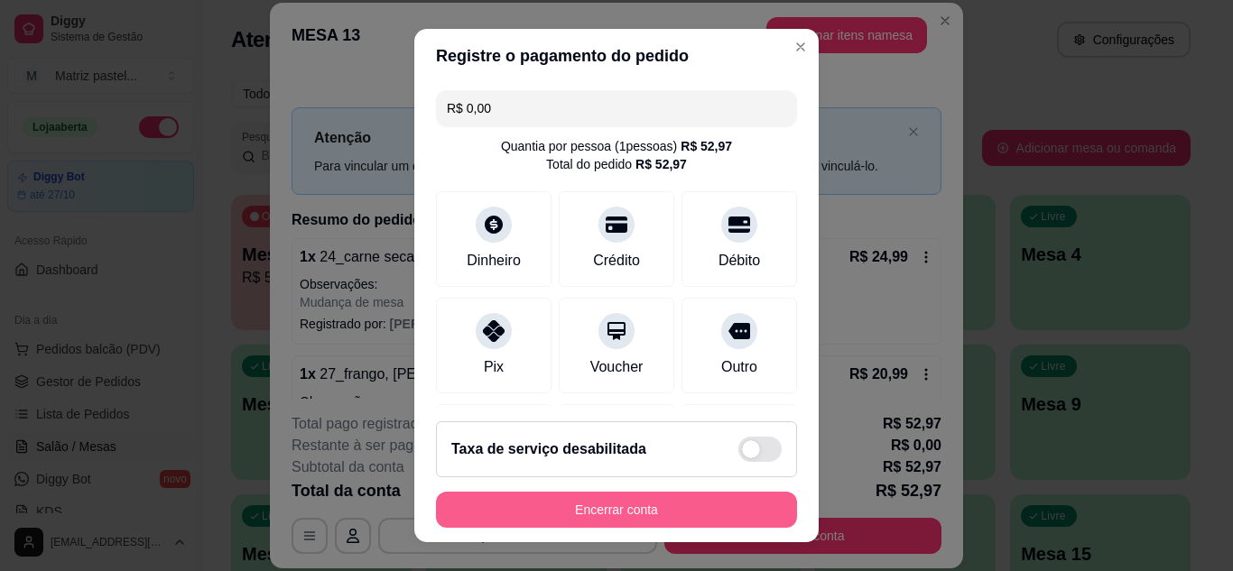
click at [589, 495] on button "Encerrar conta" at bounding box center [616, 510] width 361 height 36
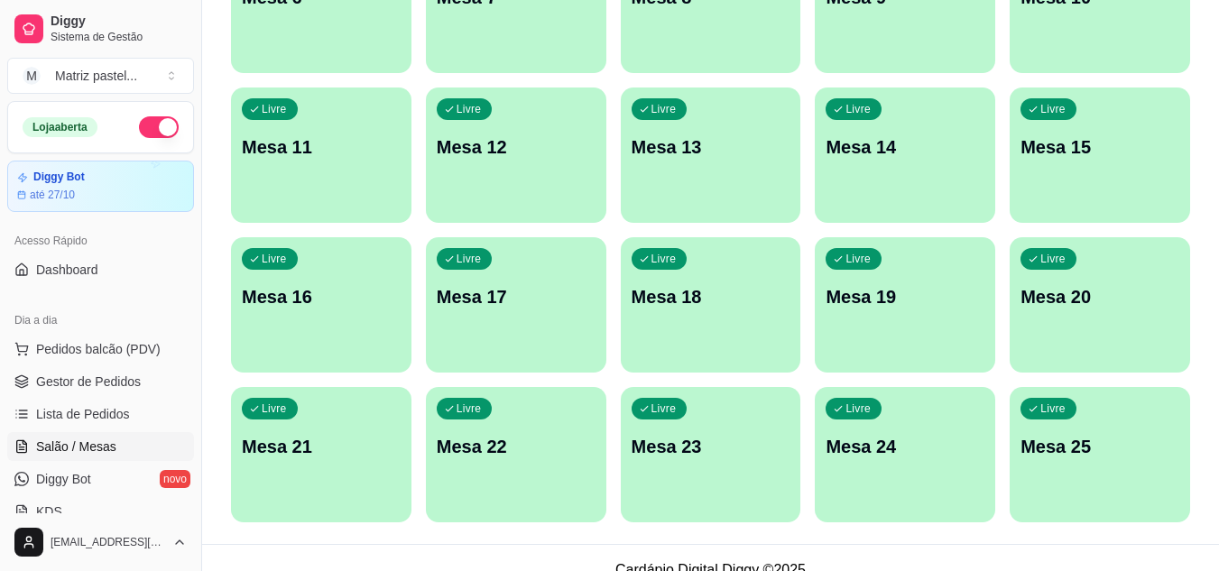
scroll to position [431, 0]
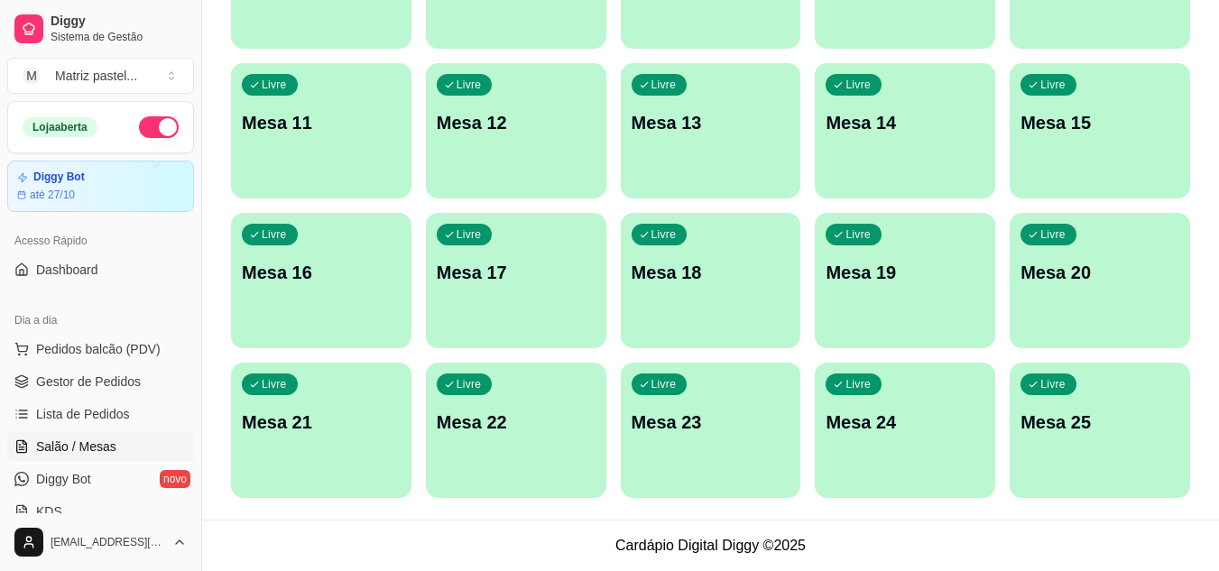
click at [1059, 449] on div "Livre Mesa 25" at bounding box center [1100, 420] width 180 height 114
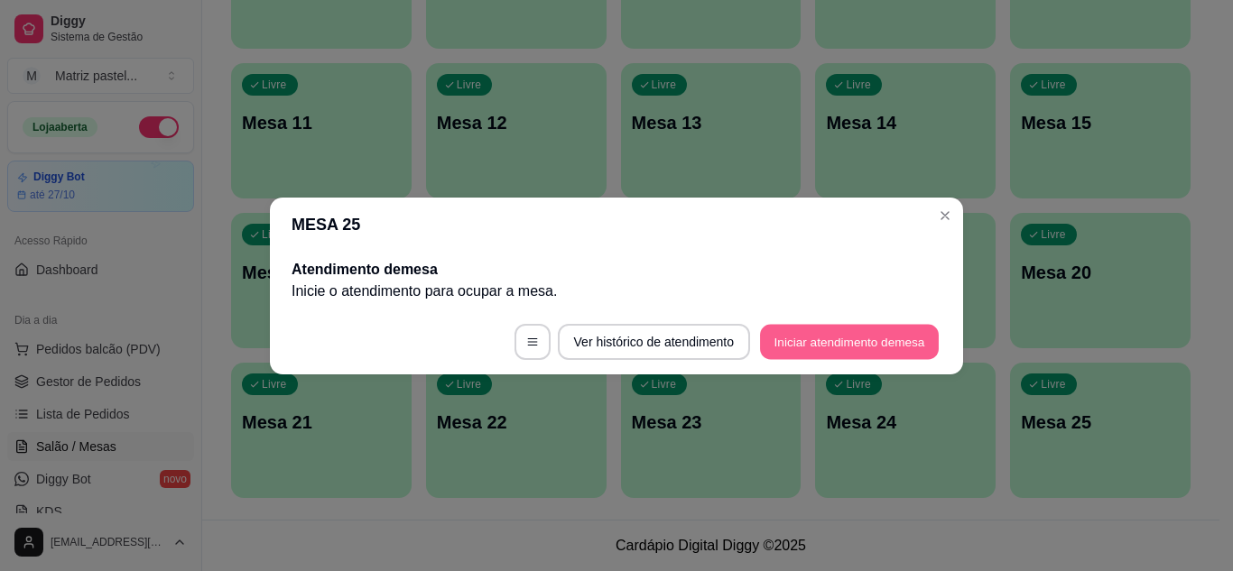
click at [847, 349] on button "Iniciar atendimento de mesa" at bounding box center [849, 341] width 179 height 35
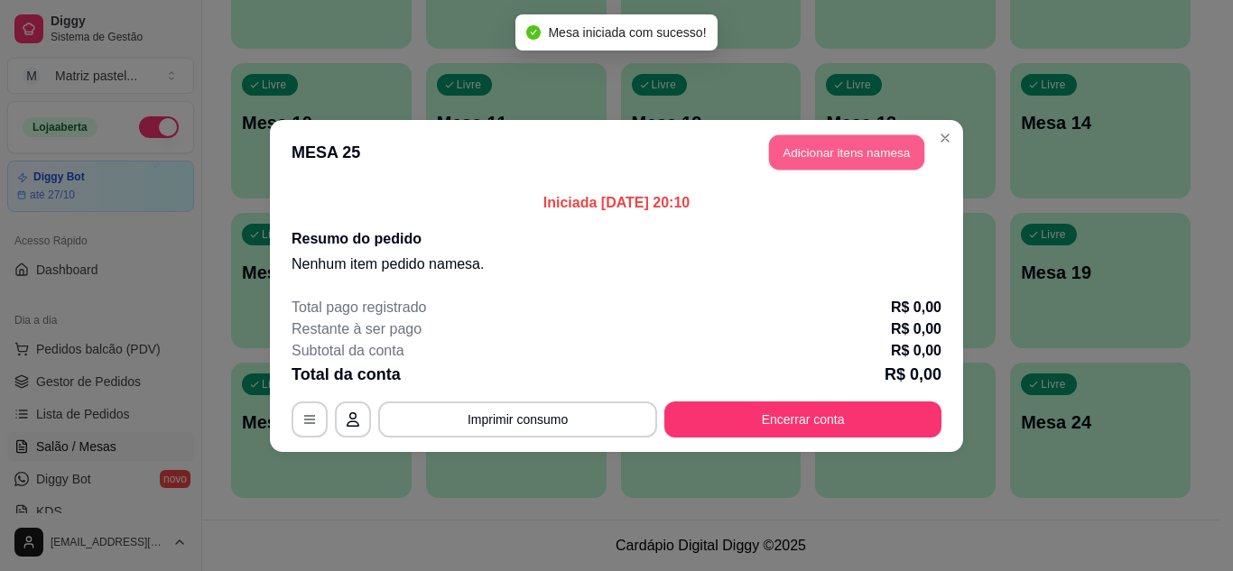
click at [865, 145] on button "Adicionar itens na mesa" at bounding box center [846, 151] width 155 height 35
click at [388, 122] on input "Pesquisa" at bounding box center [420, 124] width 740 height 18
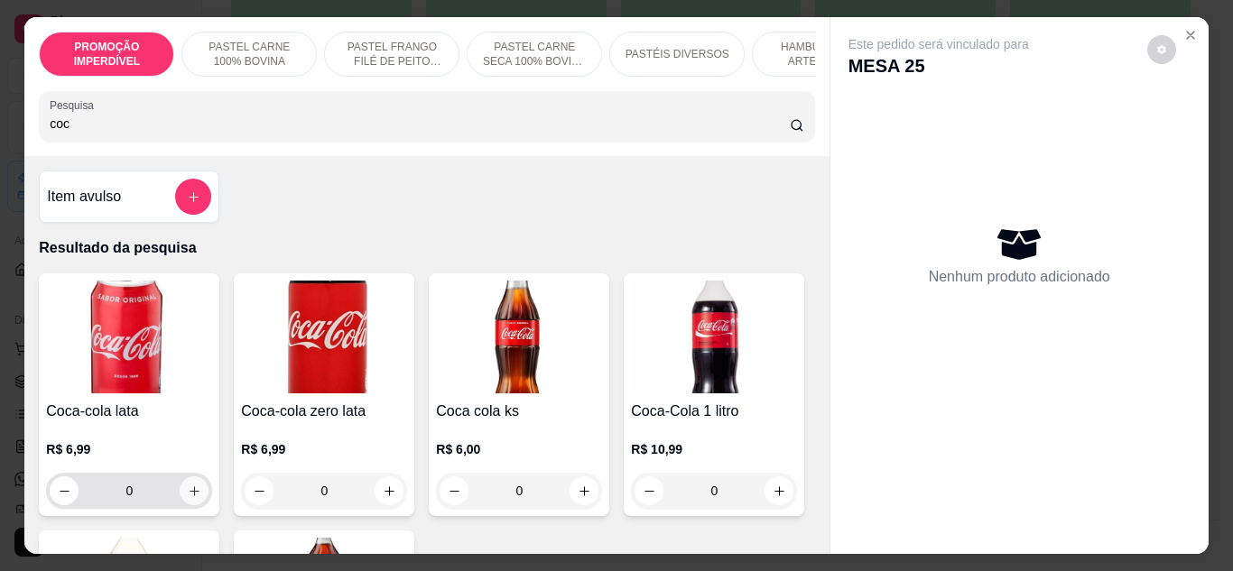
type input "coc"
click at [189, 491] on icon "increase-product-quantity" at bounding box center [195, 492] width 14 height 14
type input "1"
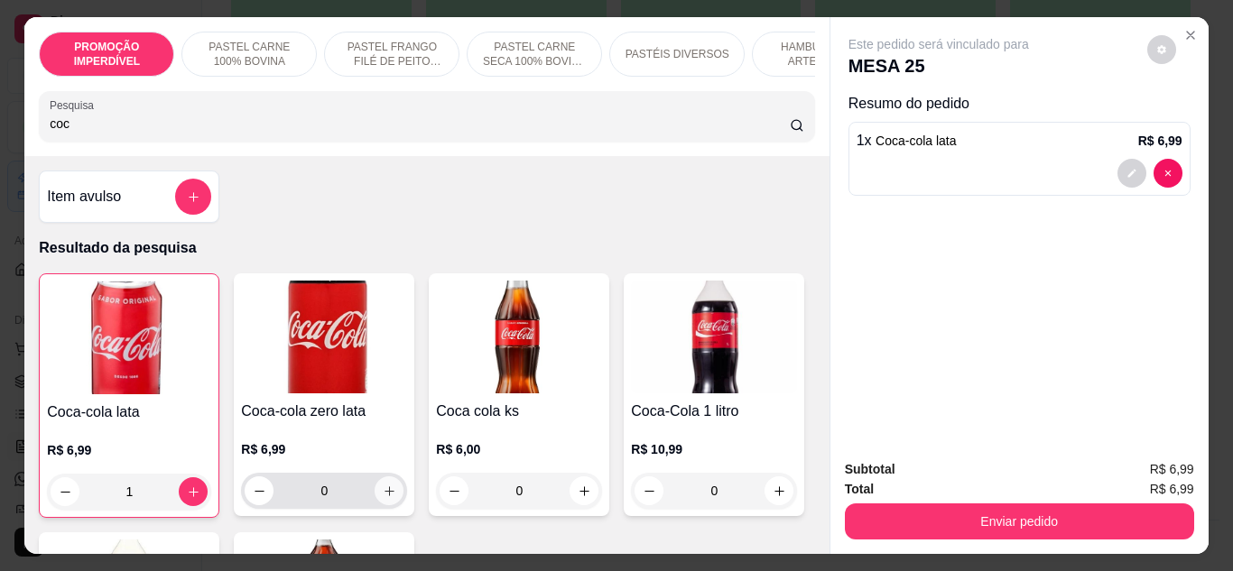
click at [384, 496] on icon "increase-product-quantity" at bounding box center [389, 491] width 10 height 10
type input "1"
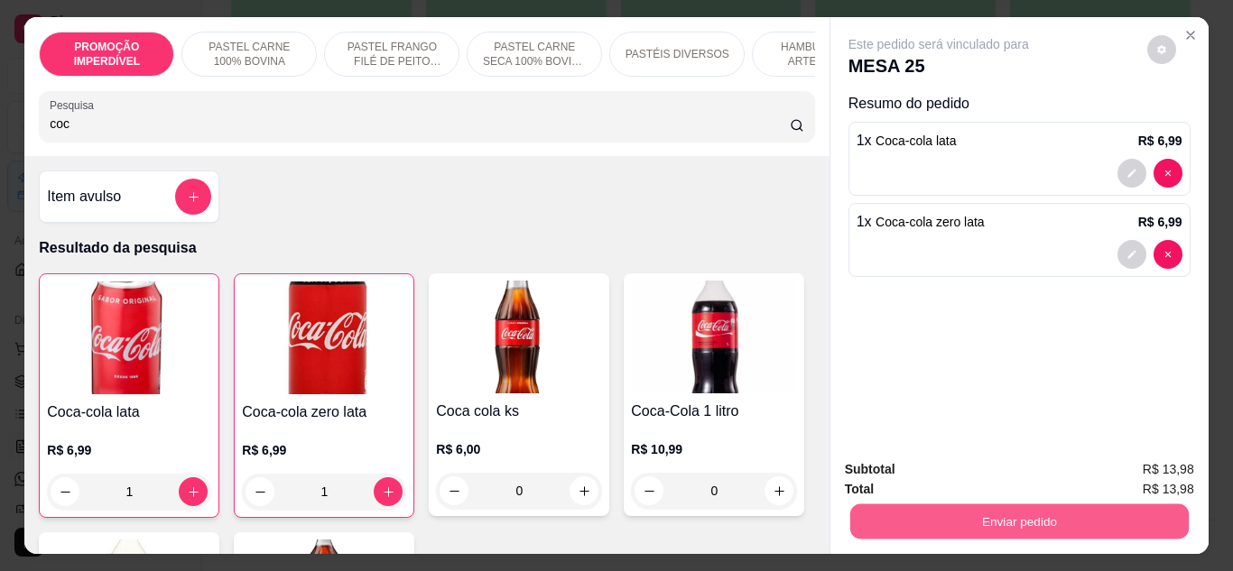
click at [991, 508] on button "Enviar pedido" at bounding box center [1018, 521] width 338 height 35
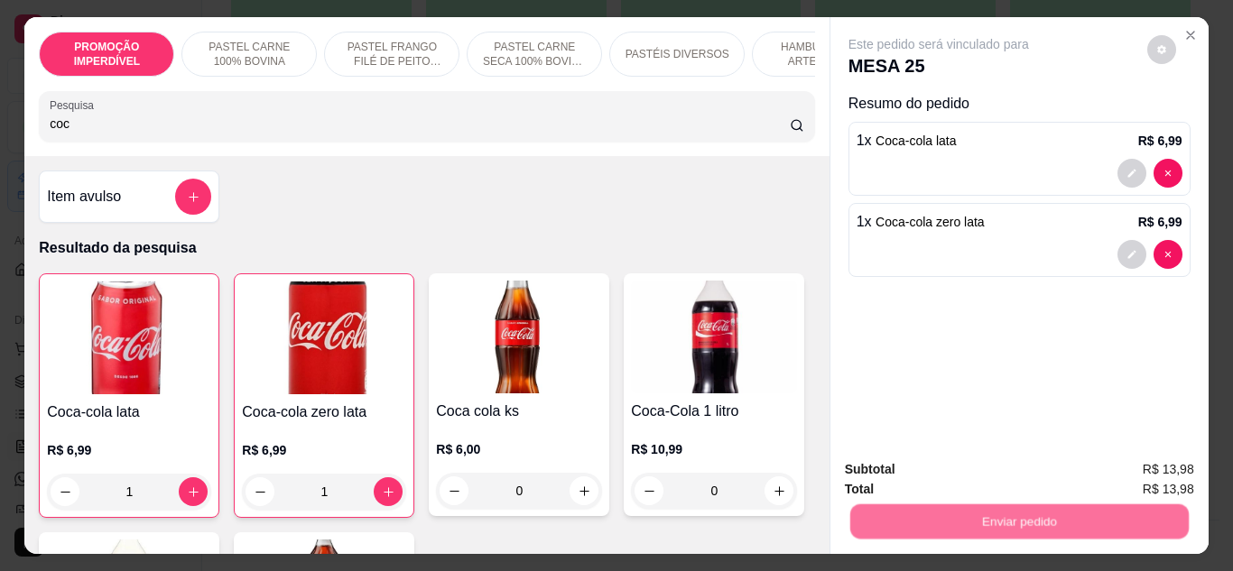
click at [1130, 460] on button "Enviar pedido" at bounding box center [1146, 469] width 99 height 33
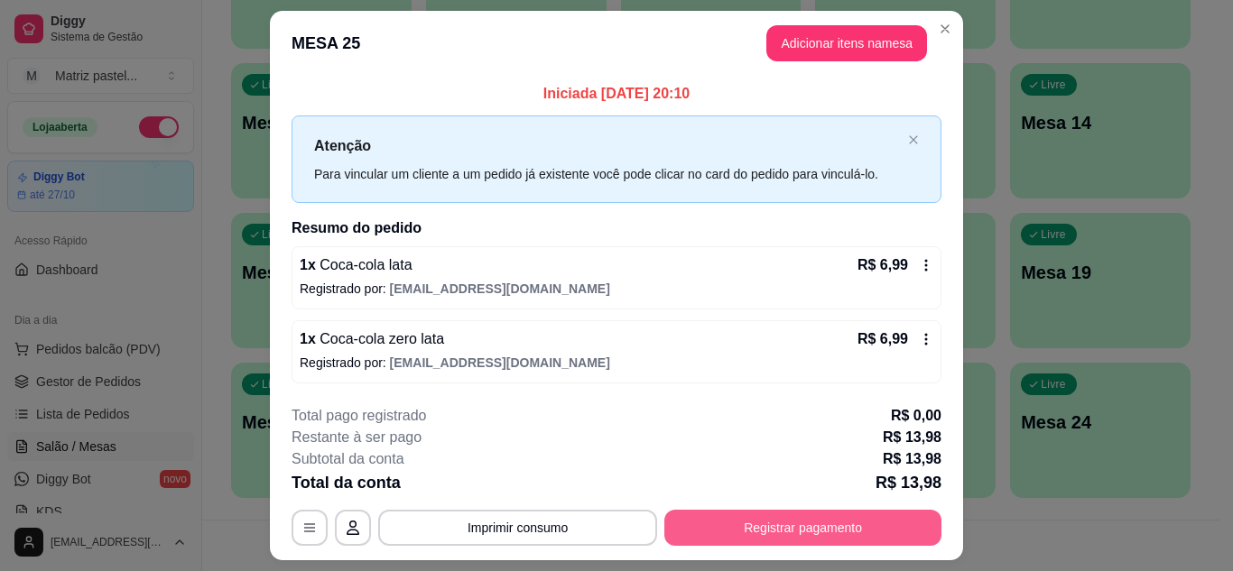
click at [838, 513] on button "Registrar pagamento" at bounding box center [802, 528] width 277 height 36
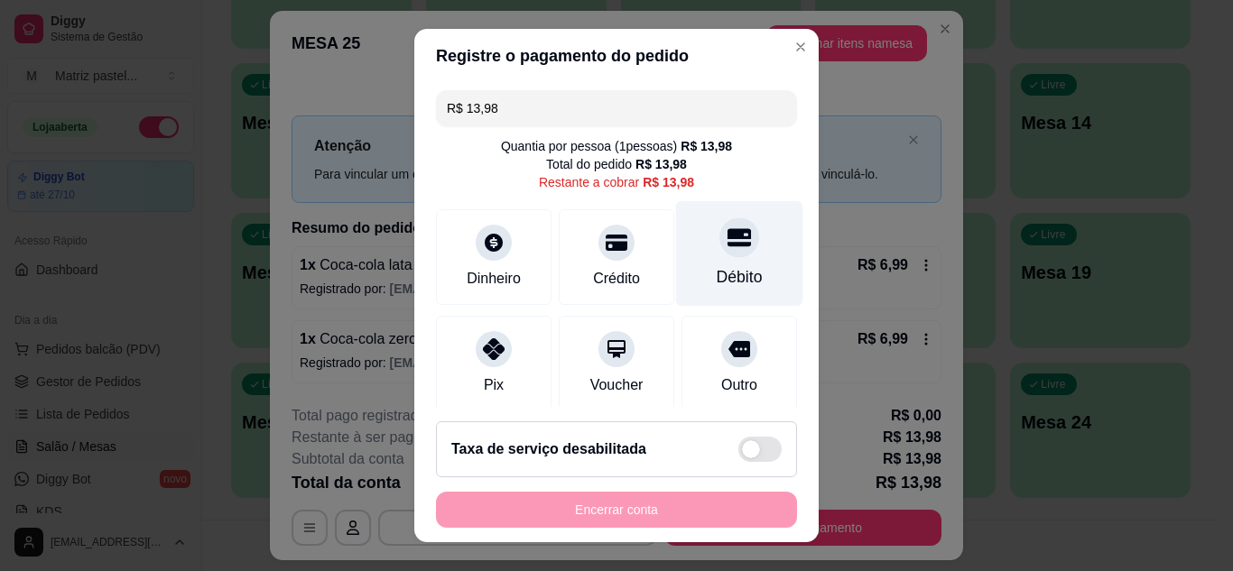
click at [700, 264] on div "Débito" at bounding box center [739, 253] width 127 height 106
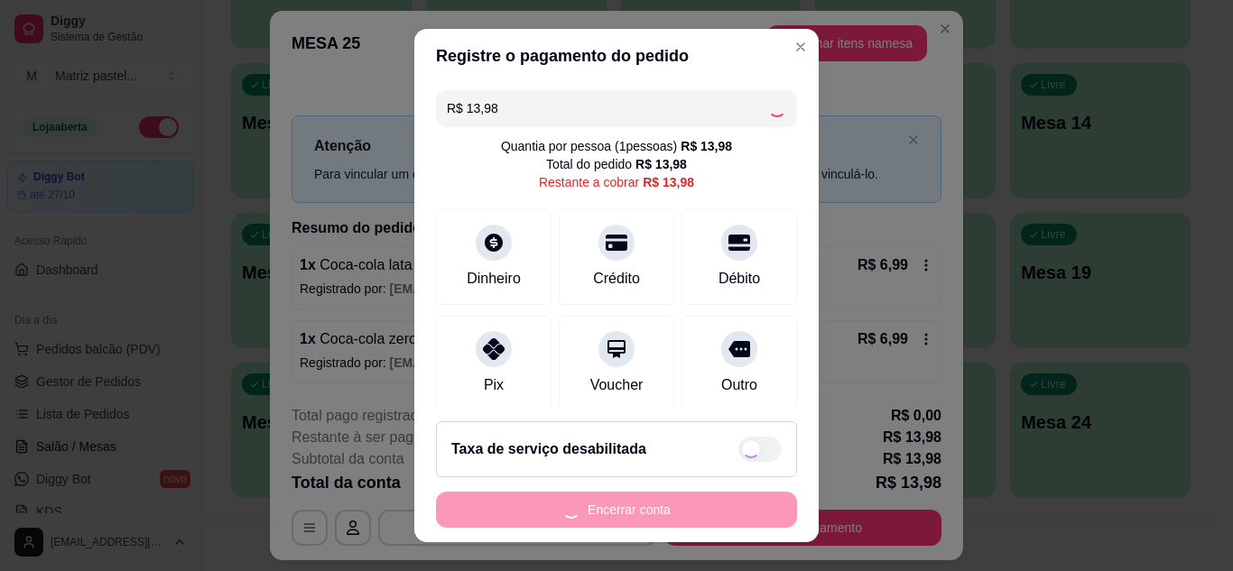
type input "R$ 0,00"
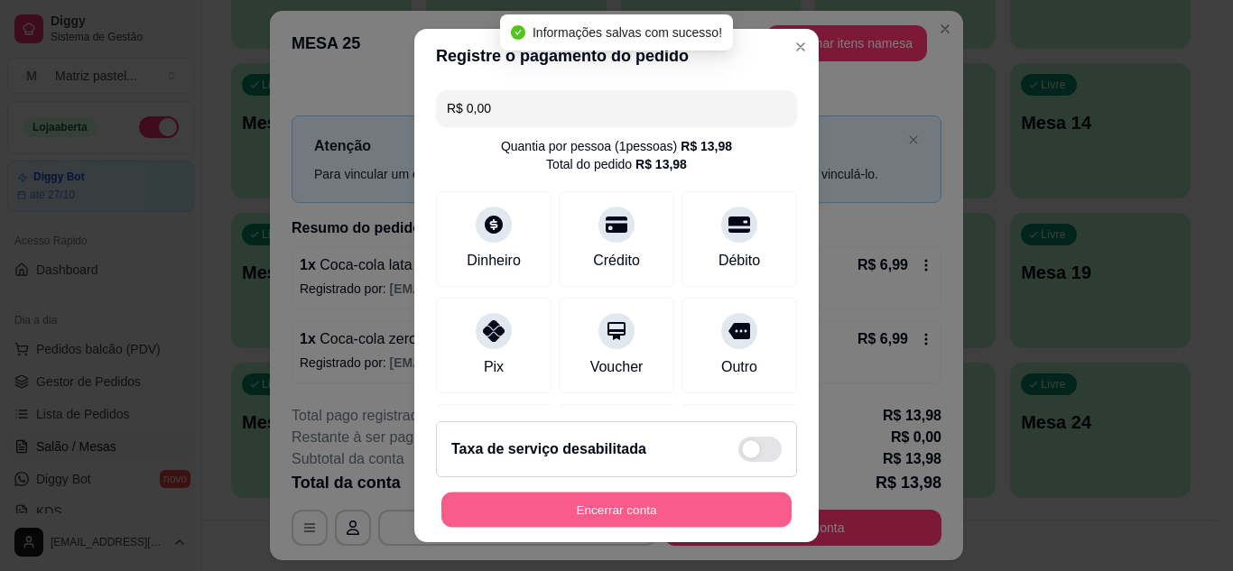
click at [588, 514] on button "Encerrar conta" at bounding box center [616, 510] width 350 height 35
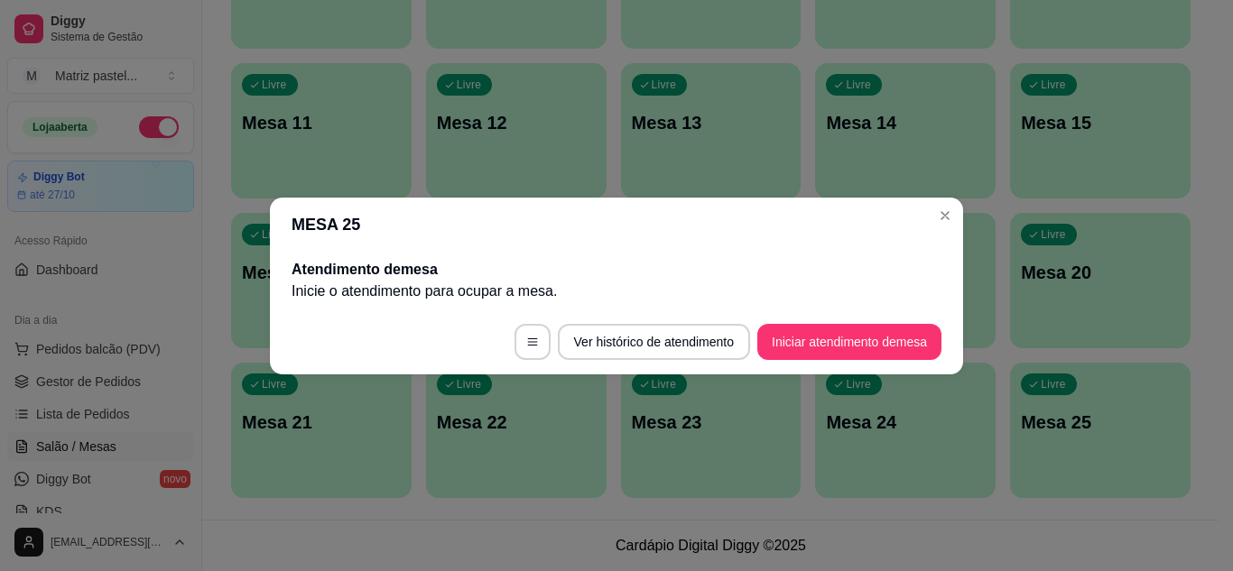
click at [935, 231] on header "MESA 25" at bounding box center [616, 225] width 693 height 54
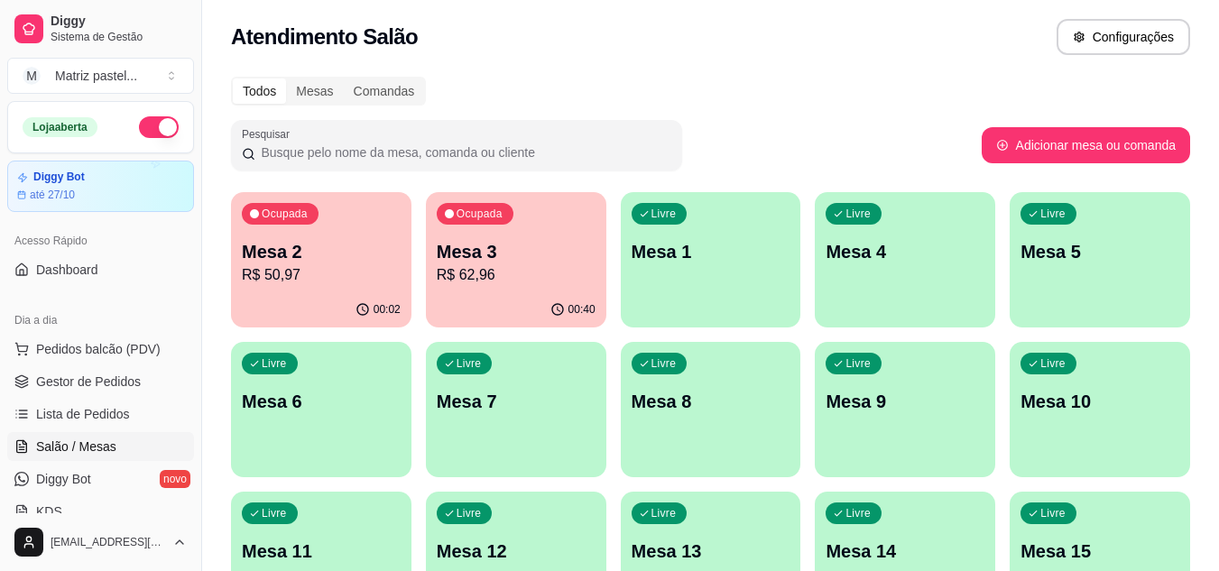
scroll to position [0, 0]
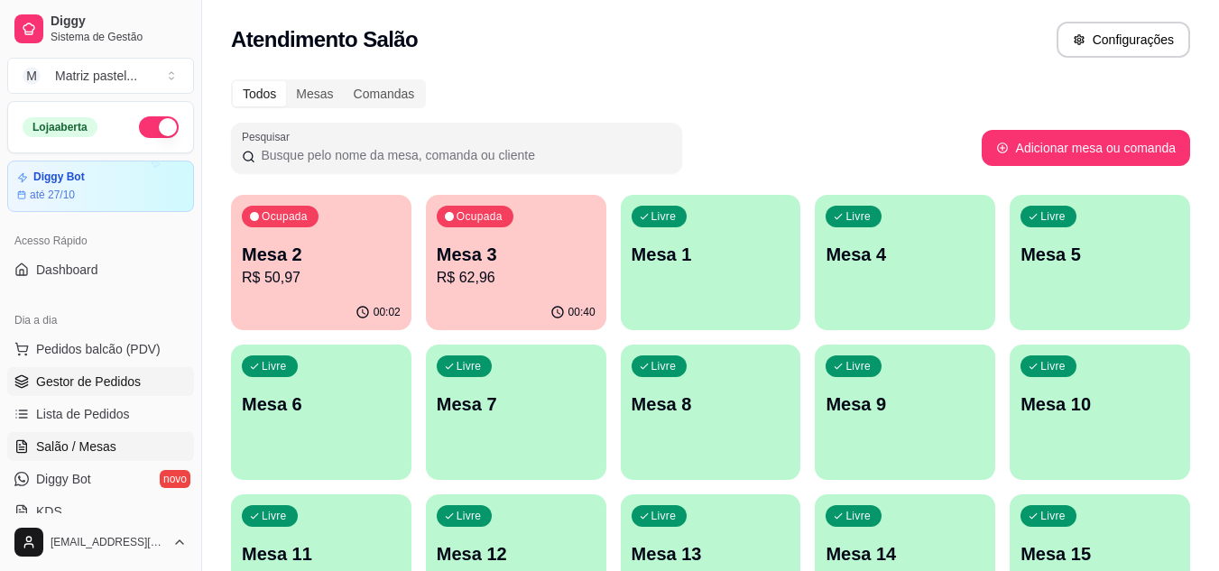
click at [47, 378] on span "Gestor de Pedidos" at bounding box center [88, 382] width 105 height 18
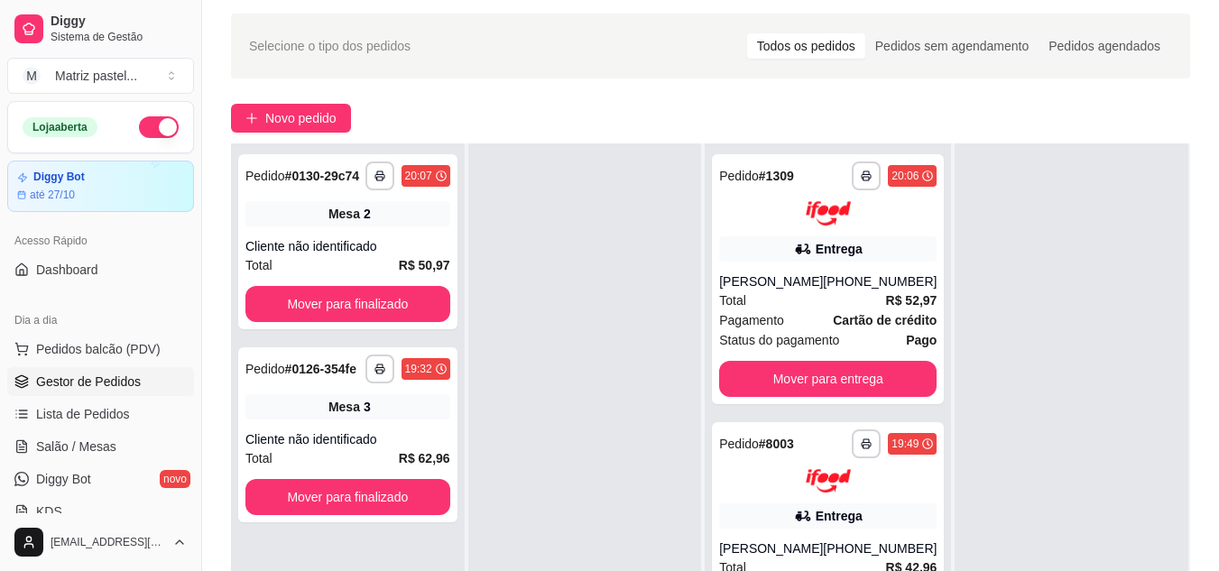
scroll to position [90, 0]
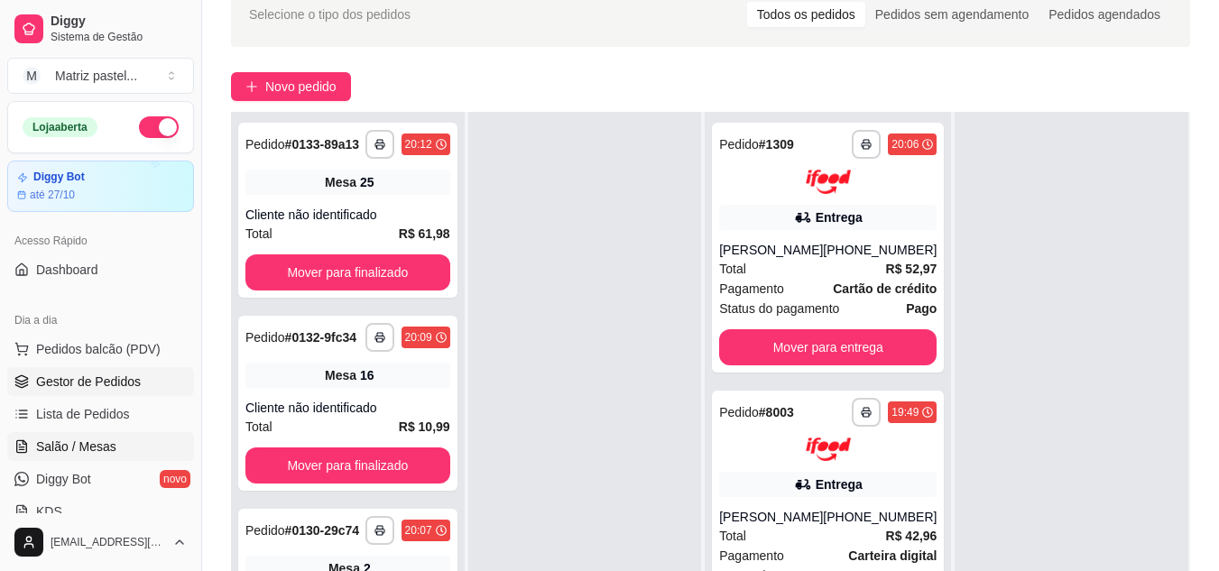
click at [112, 443] on span "Salão / Mesas" at bounding box center [76, 447] width 80 height 18
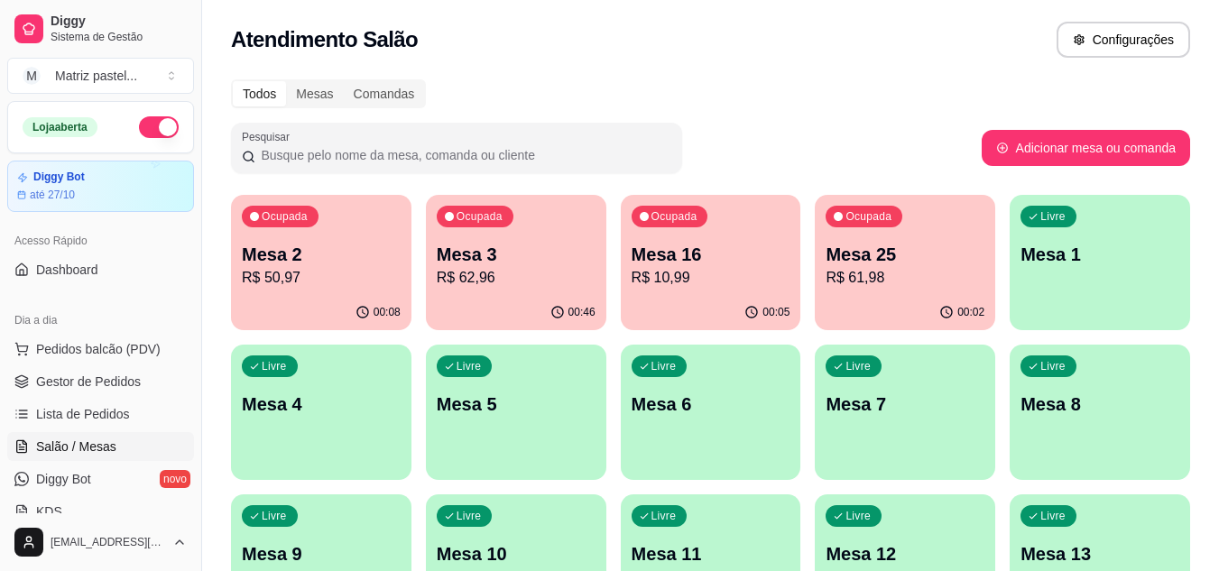
click at [878, 259] on p "Mesa 25" at bounding box center [905, 254] width 159 height 25
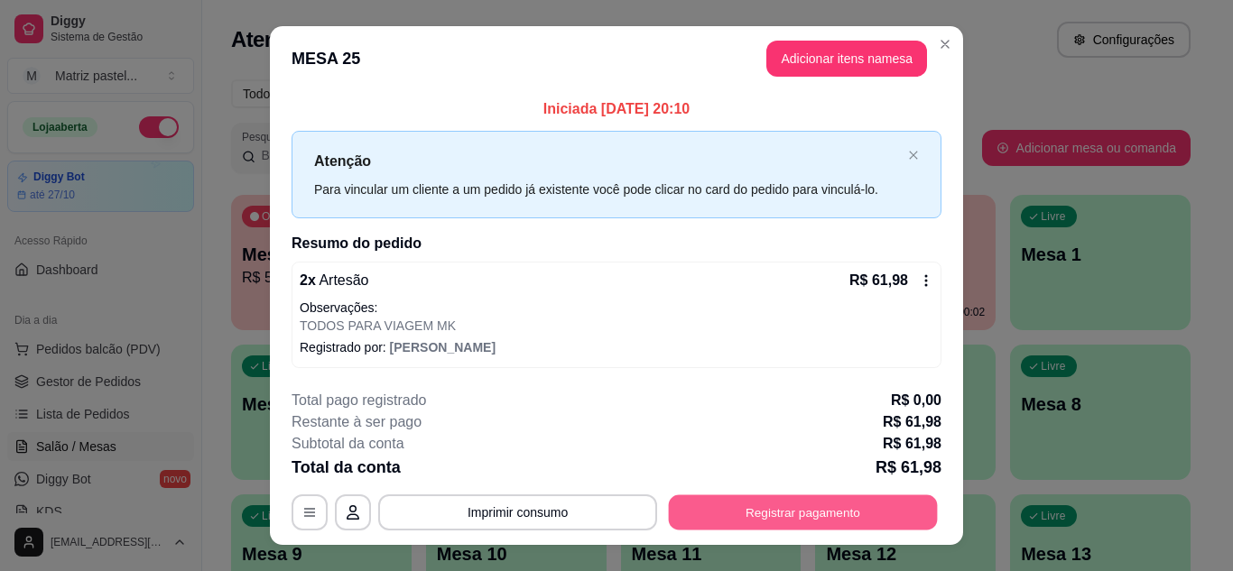
click at [794, 513] on button "Registrar pagamento" at bounding box center [803, 512] width 269 height 35
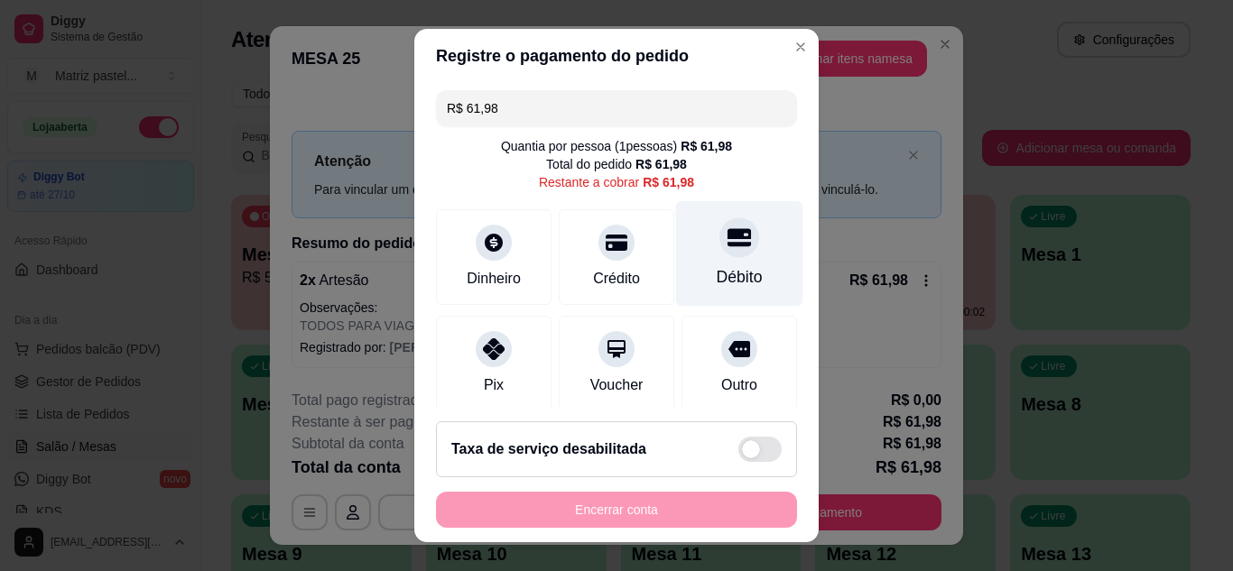
click at [733, 223] on div "Débito" at bounding box center [739, 253] width 127 height 106
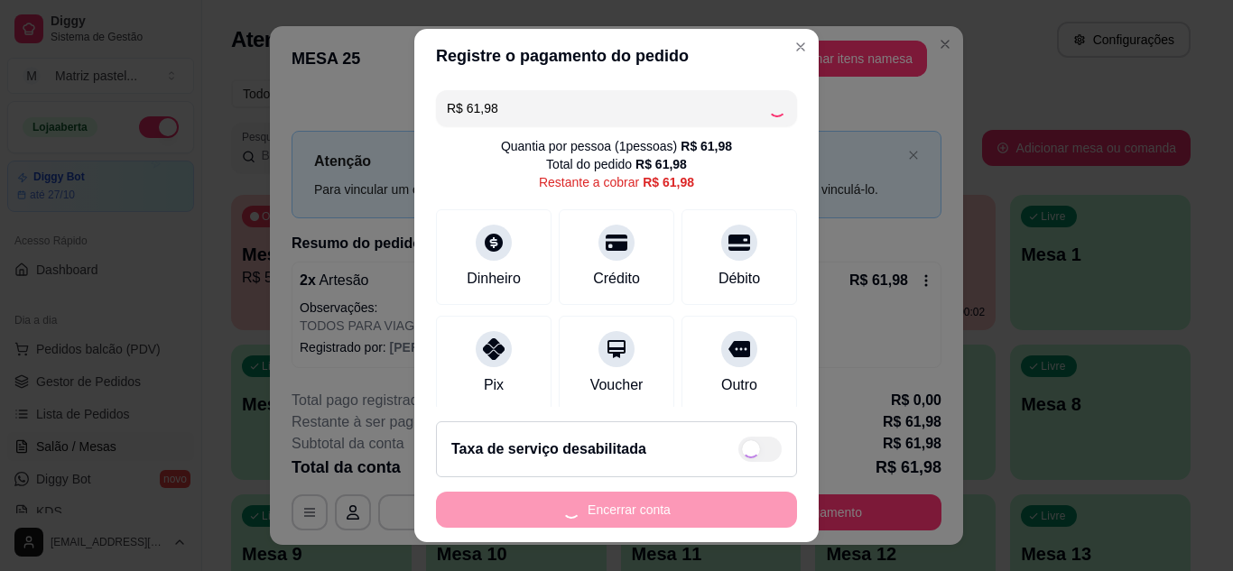
type input "R$ 0,00"
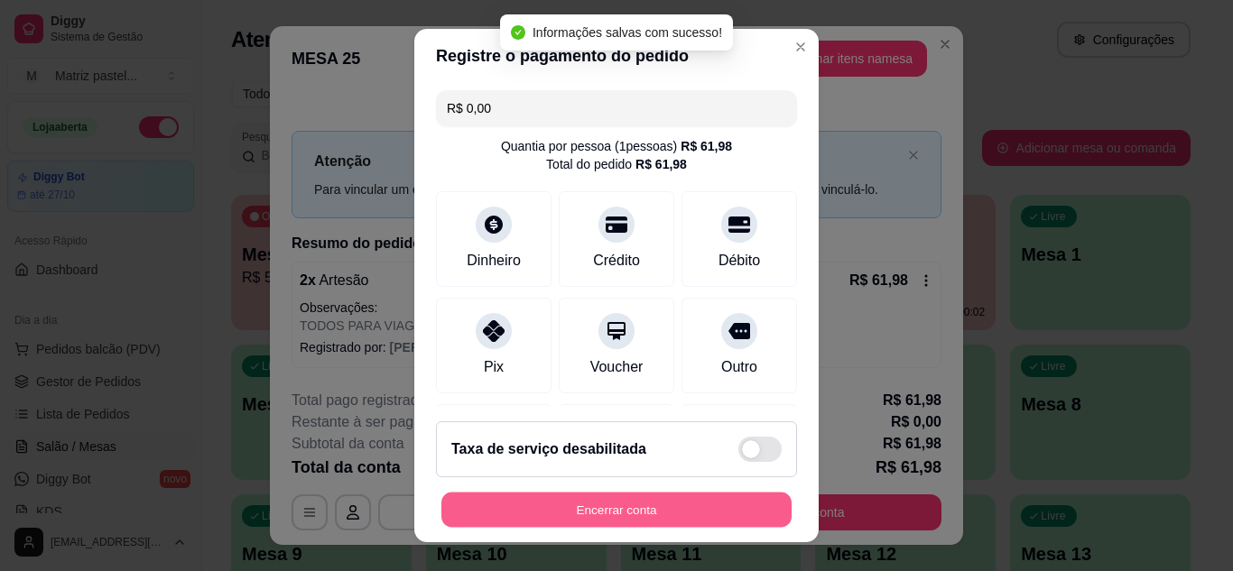
click at [683, 523] on button "Encerrar conta" at bounding box center [616, 510] width 350 height 35
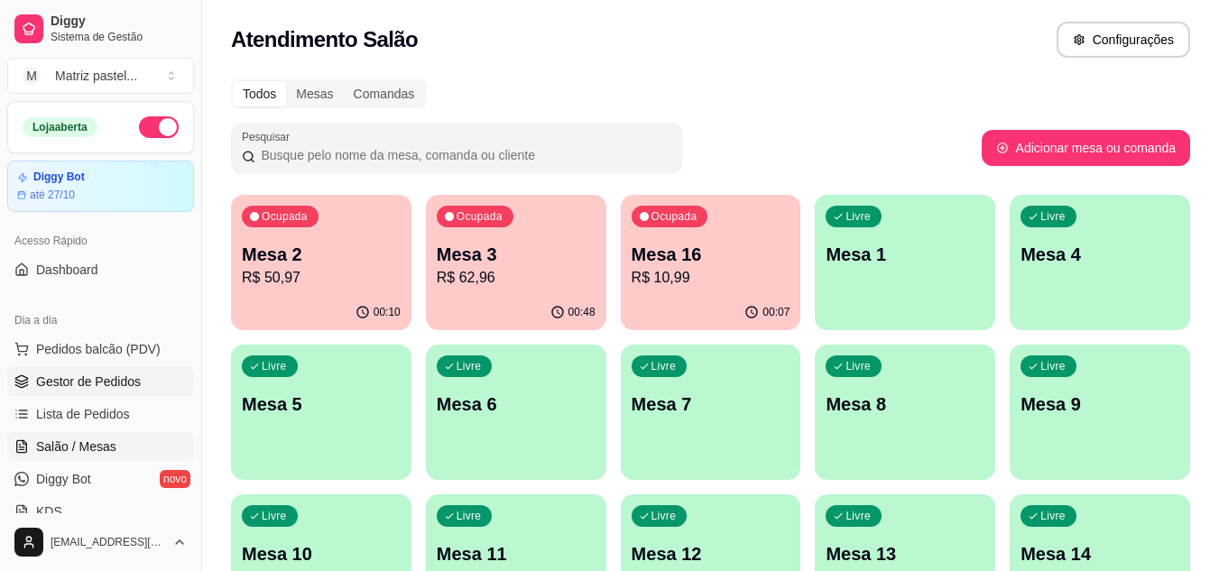
click at [133, 379] on span "Gestor de Pedidos" at bounding box center [88, 382] width 105 height 18
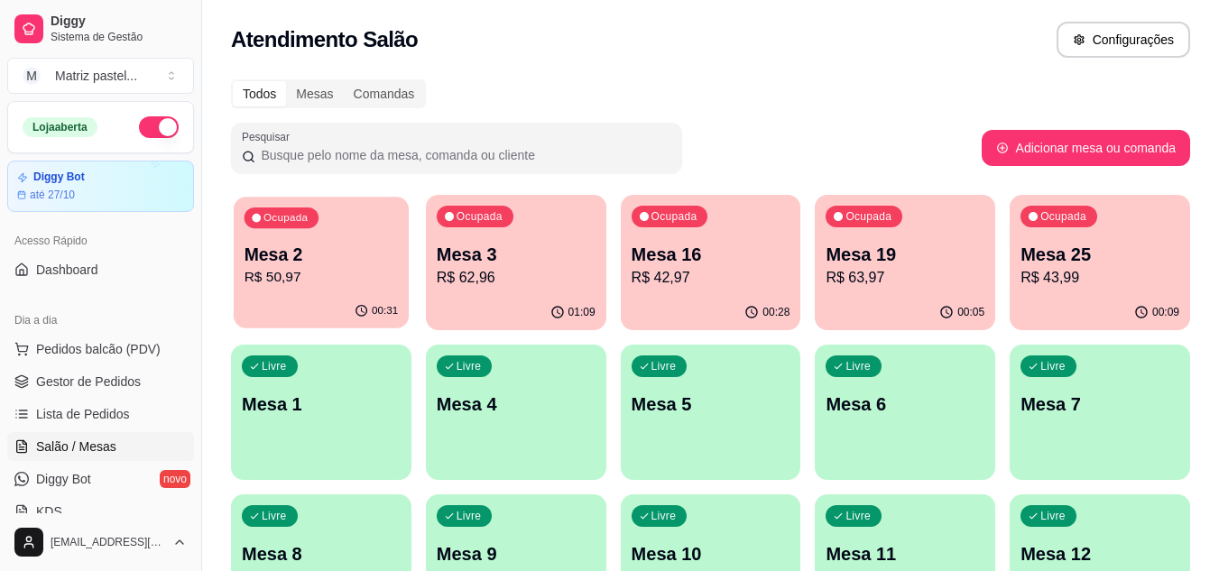
click at [290, 264] on p "Mesa 2" at bounding box center [322, 255] width 154 height 24
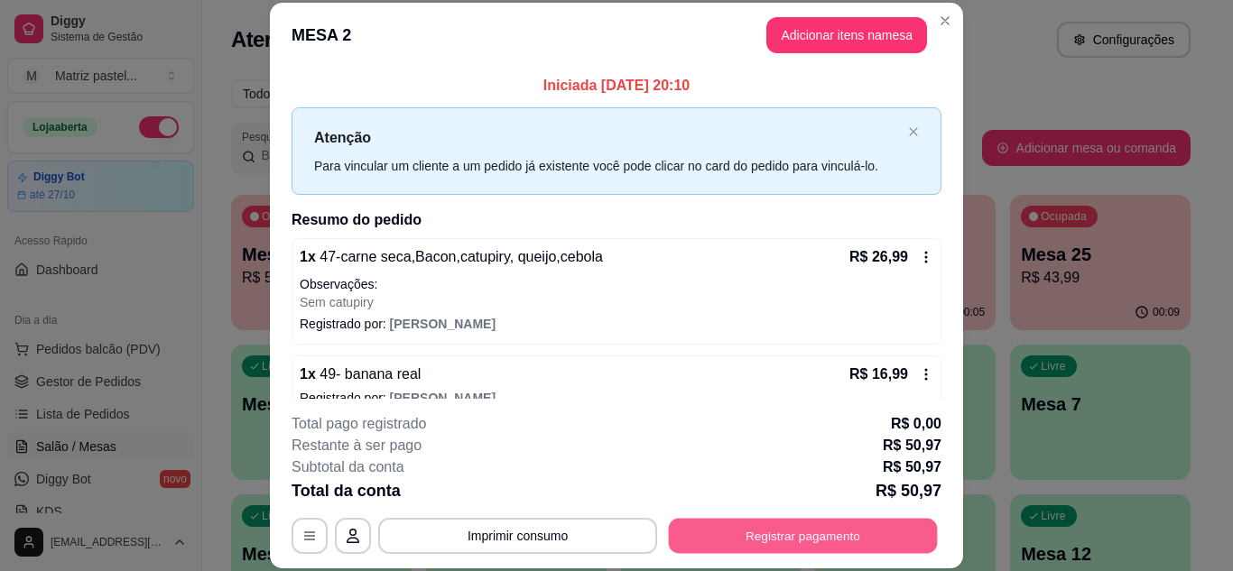
click at [822, 528] on button "Registrar pagamento" at bounding box center [803, 535] width 269 height 35
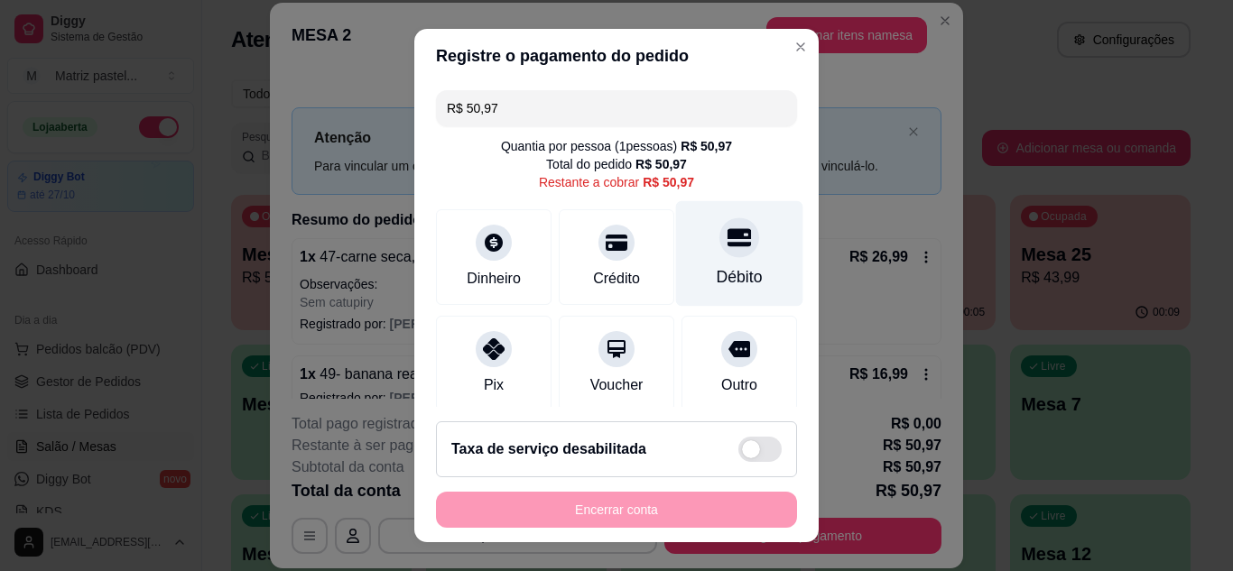
click at [726, 246] on div at bounding box center [739, 237] width 40 height 40
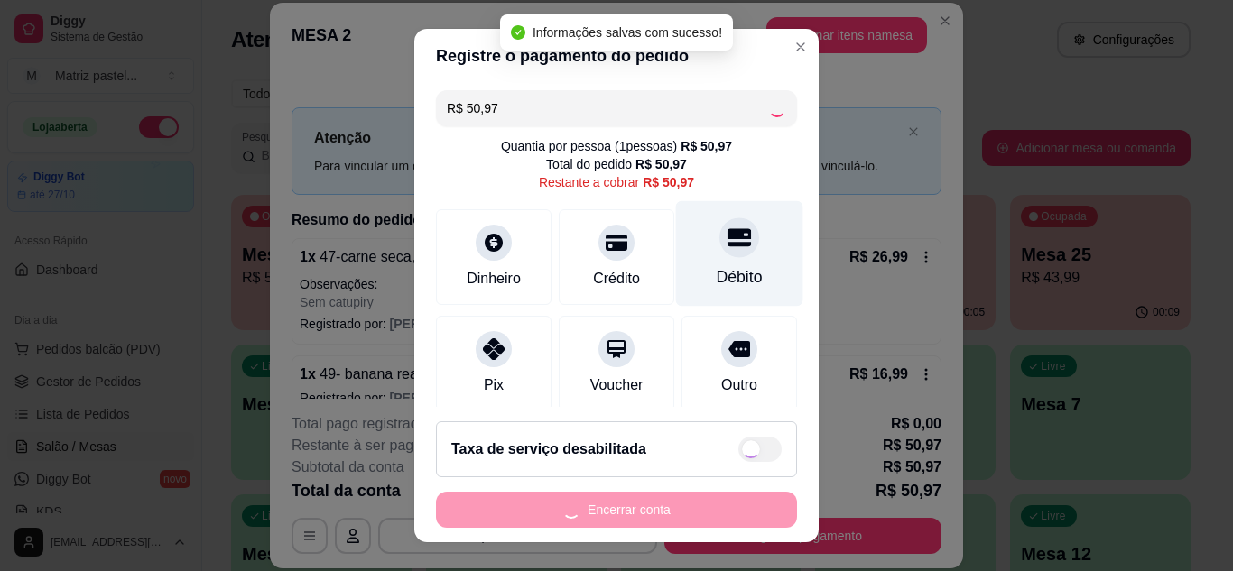
type input "R$ 0,00"
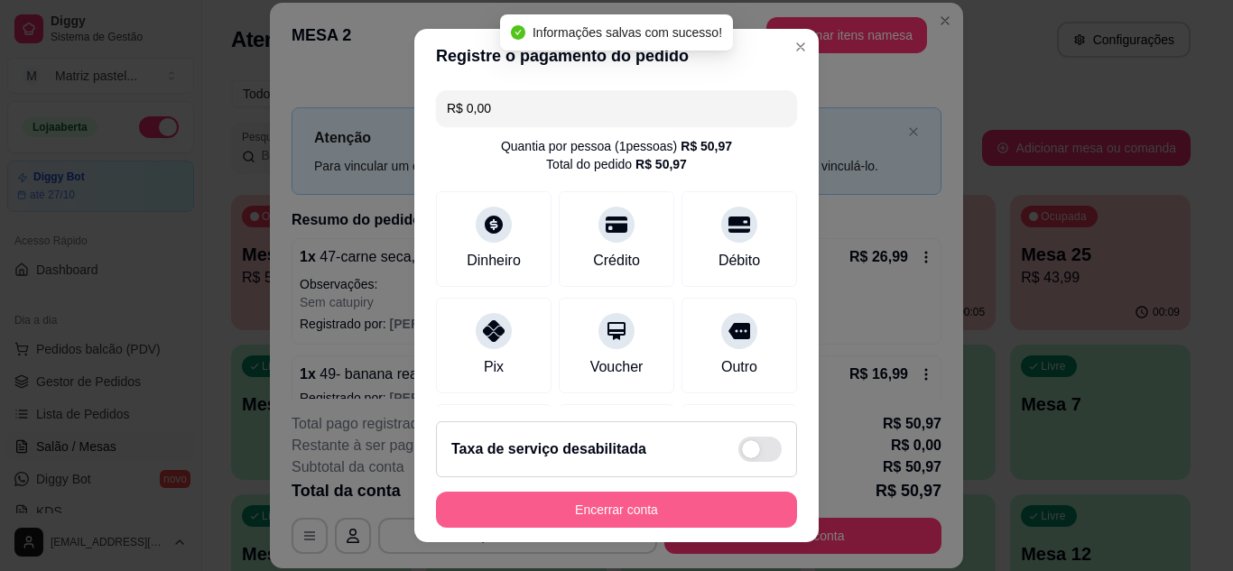
click at [610, 501] on button "Encerrar conta" at bounding box center [616, 510] width 361 height 36
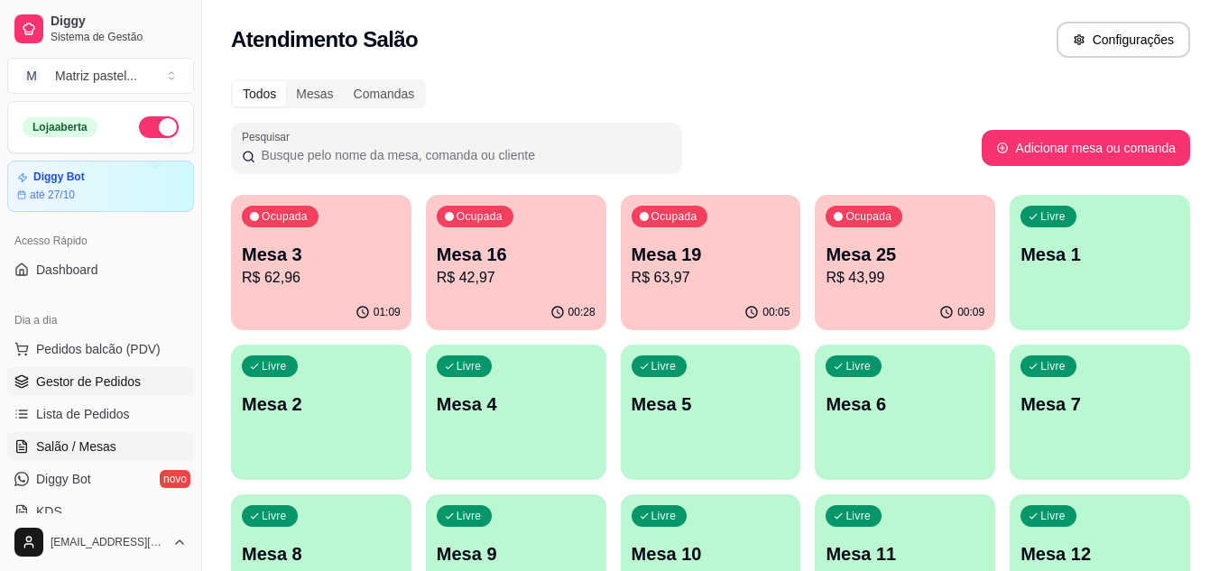
click at [91, 383] on span "Gestor de Pedidos" at bounding box center [88, 382] width 105 height 18
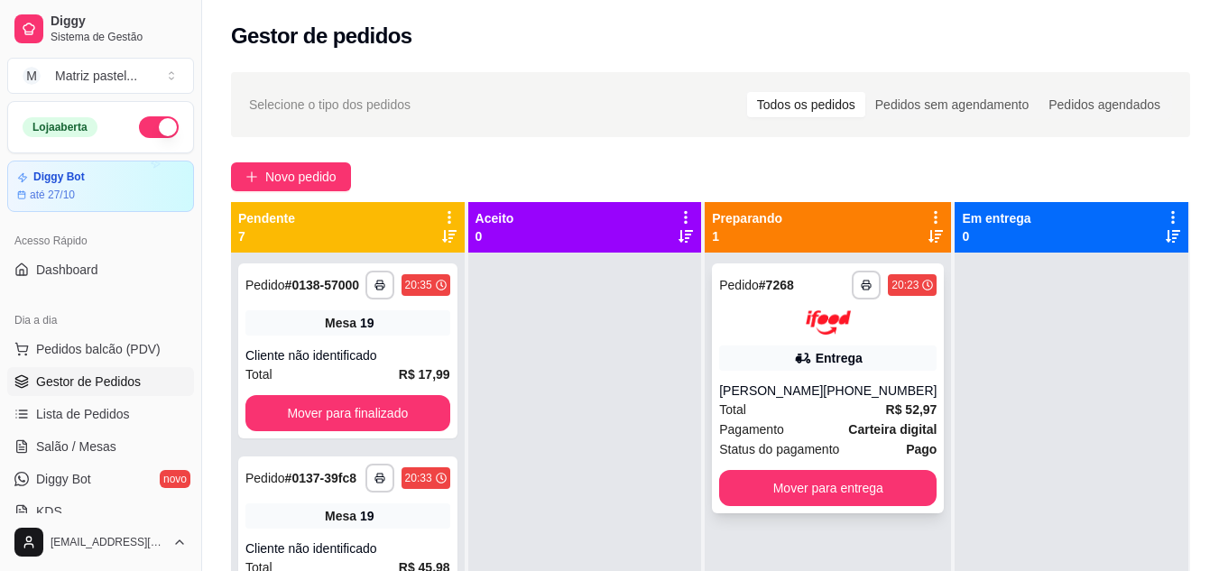
click at [780, 350] on div "Entrega" at bounding box center [827, 358] width 217 height 25
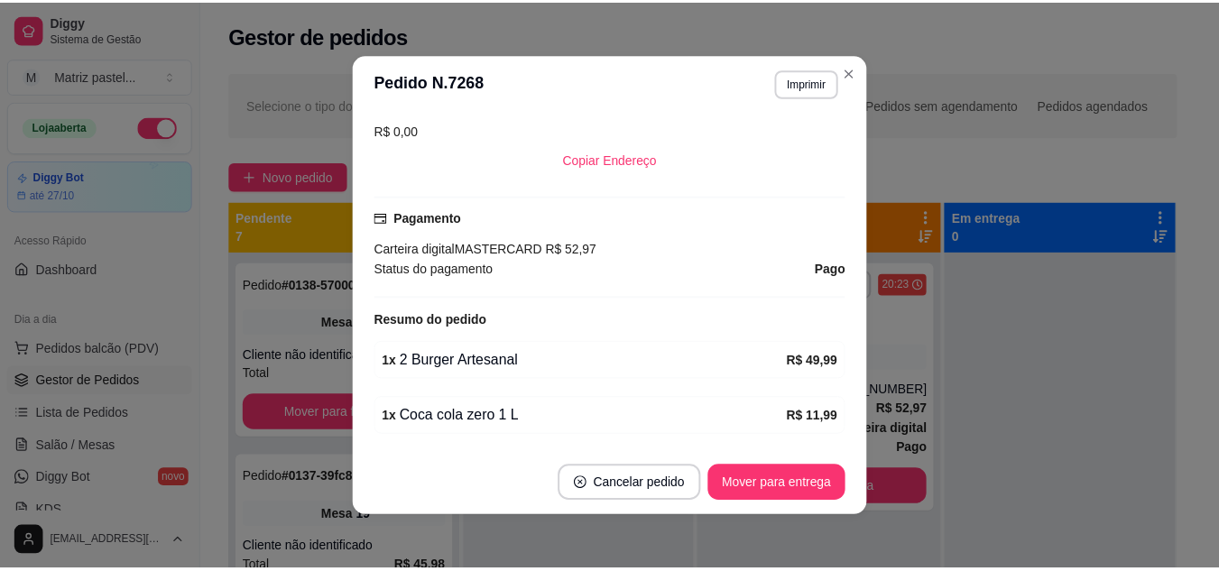
scroll to position [361, 0]
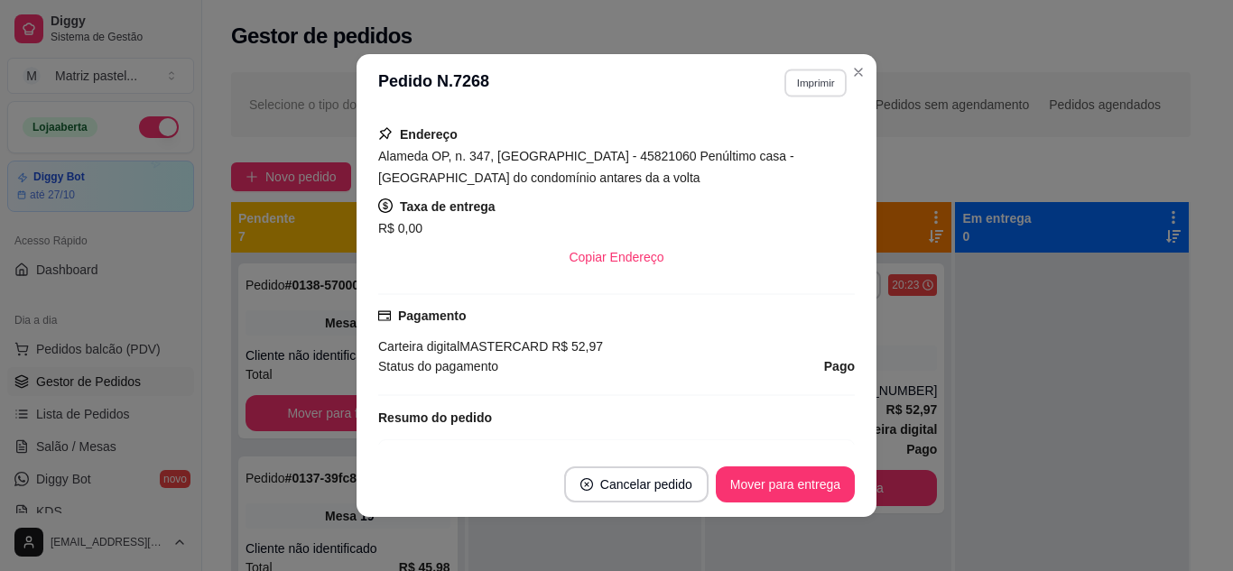
click at [791, 96] on button "Imprimir" at bounding box center [815, 83] width 62 height 28
click at [760, 154] on button "IMPRESSORA" at bounding box center [776, 146] width 131 height 29
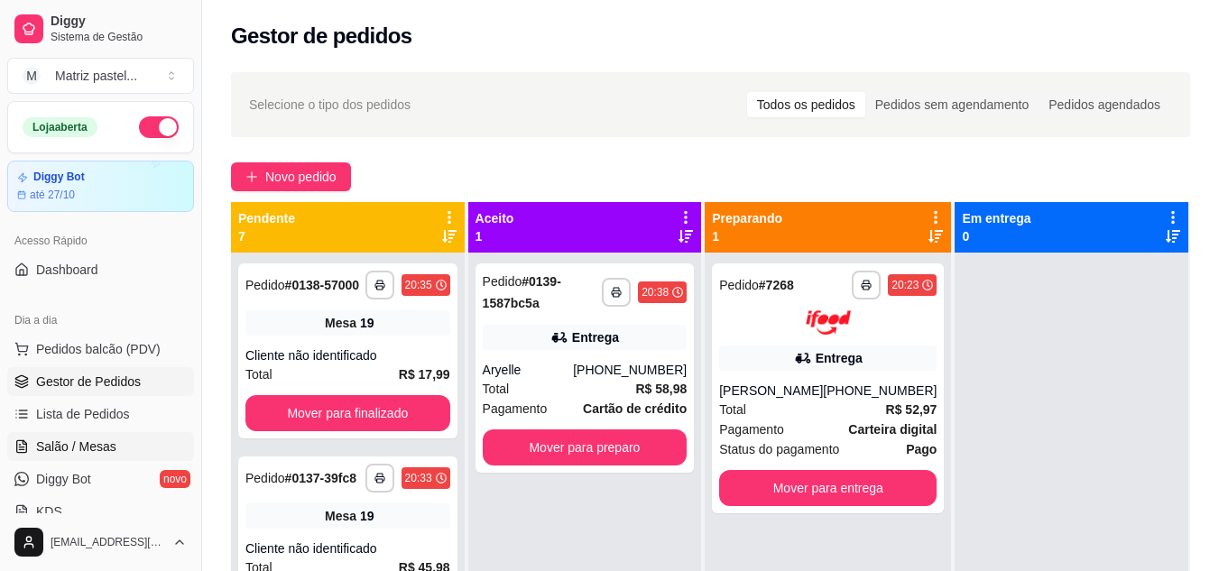
click at [73, 449] on span "Salão / Mesas" at bounding box center [76, 447] width 80 height 18
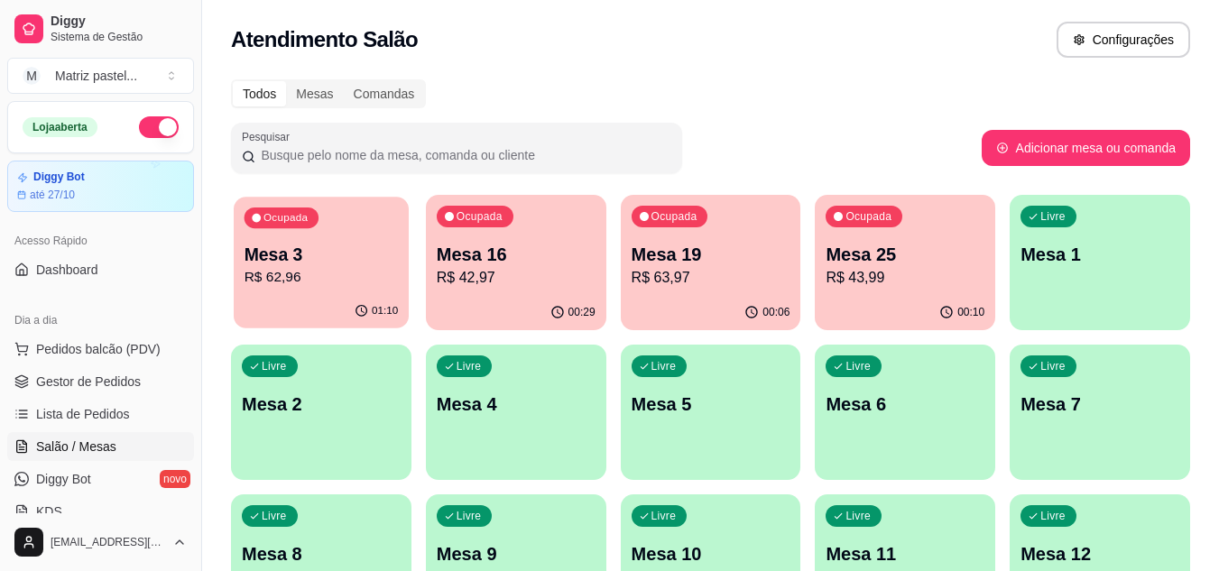
click at [365, 297] on div "01:10" at bounding box center [321, 311] width 175 height 34
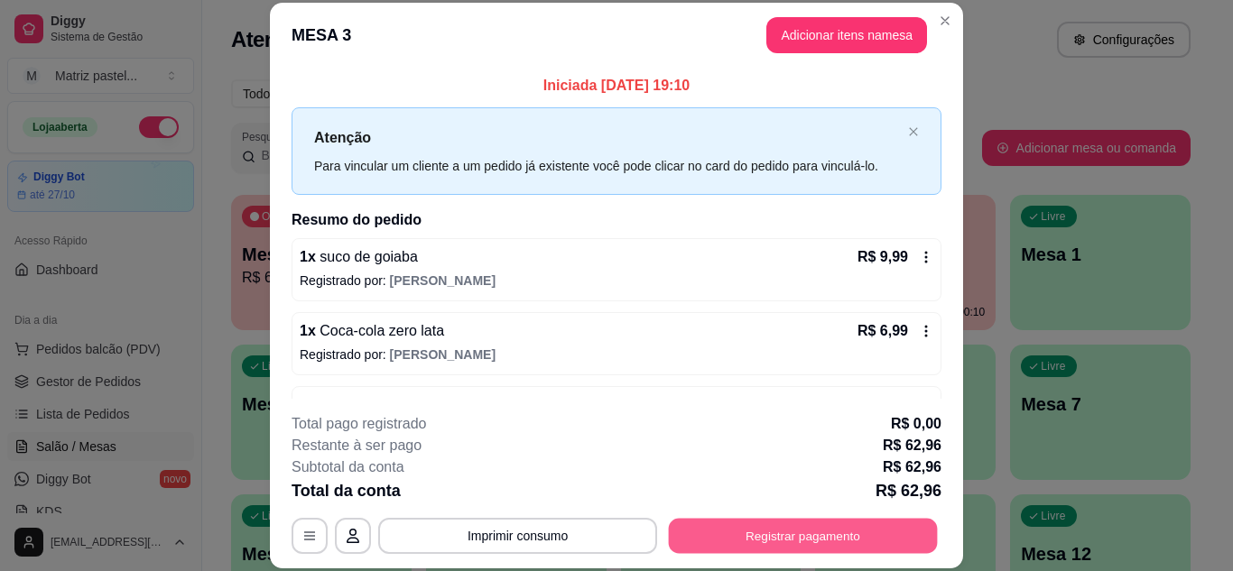
click at [721, 529] on button "Registrar pagamento" at bounding box center [803, 535] width 269 height 35
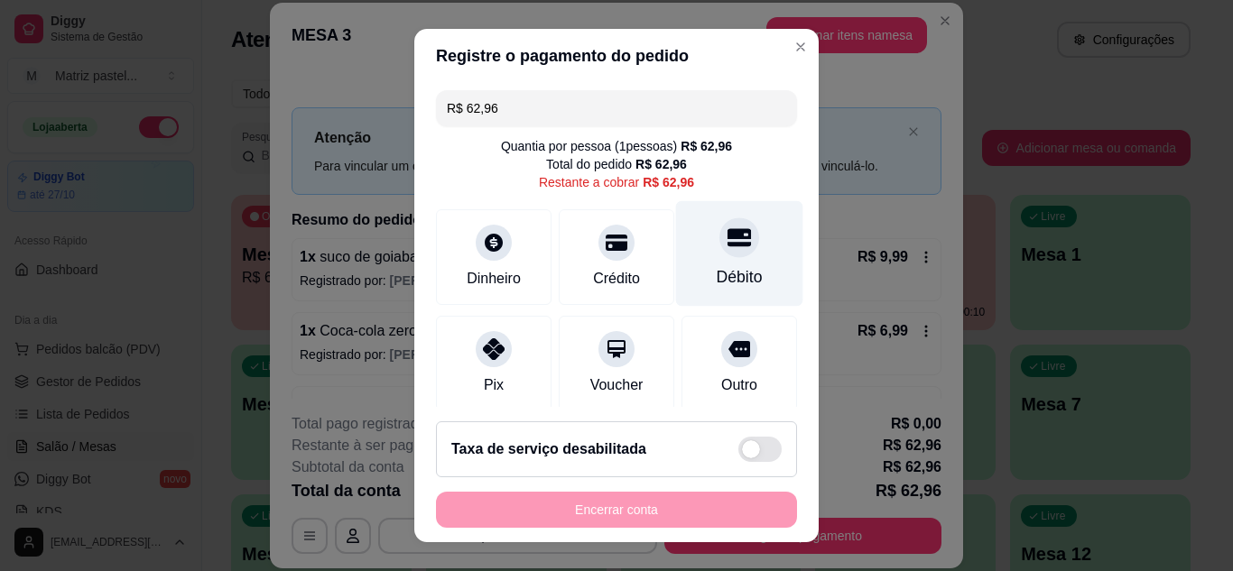
click at [726, 273] on div "Débito" at bounding box center [740, 276] width 46 height 23
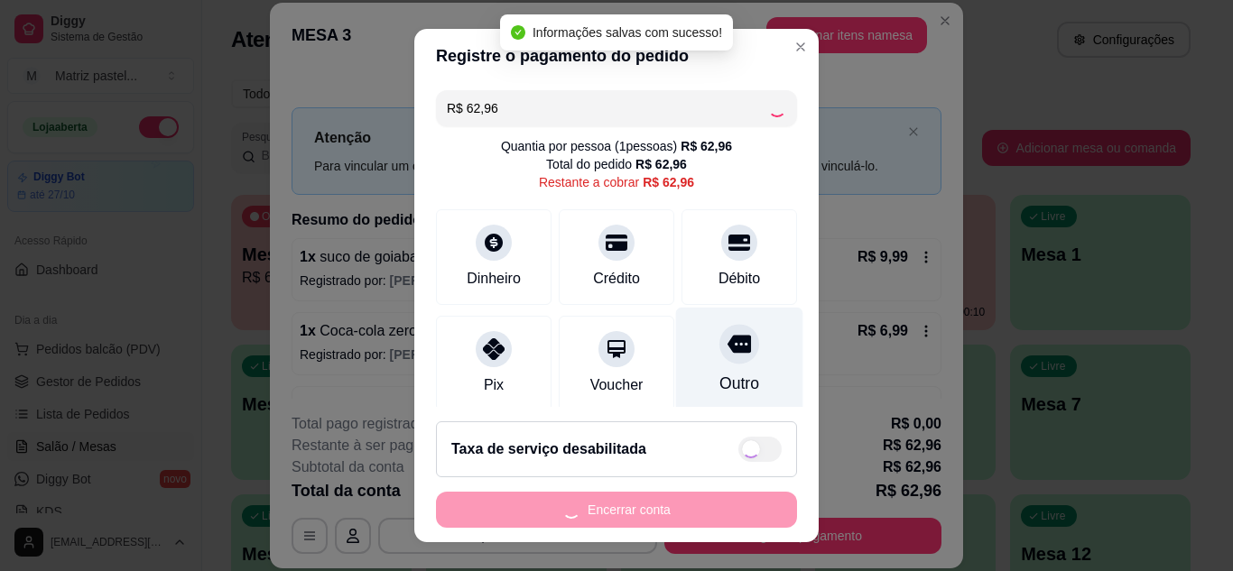
type input "R$ 0,00"
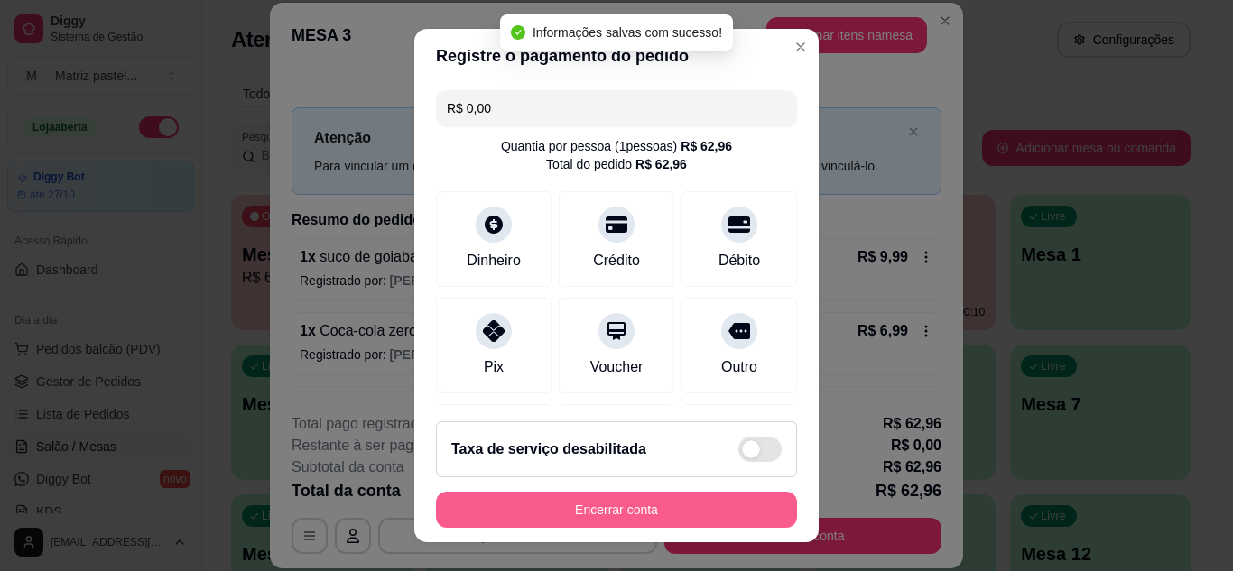
click at [629, 509] on button "Encerrar conta" at bounding box center [616, 510] width 361 height 36
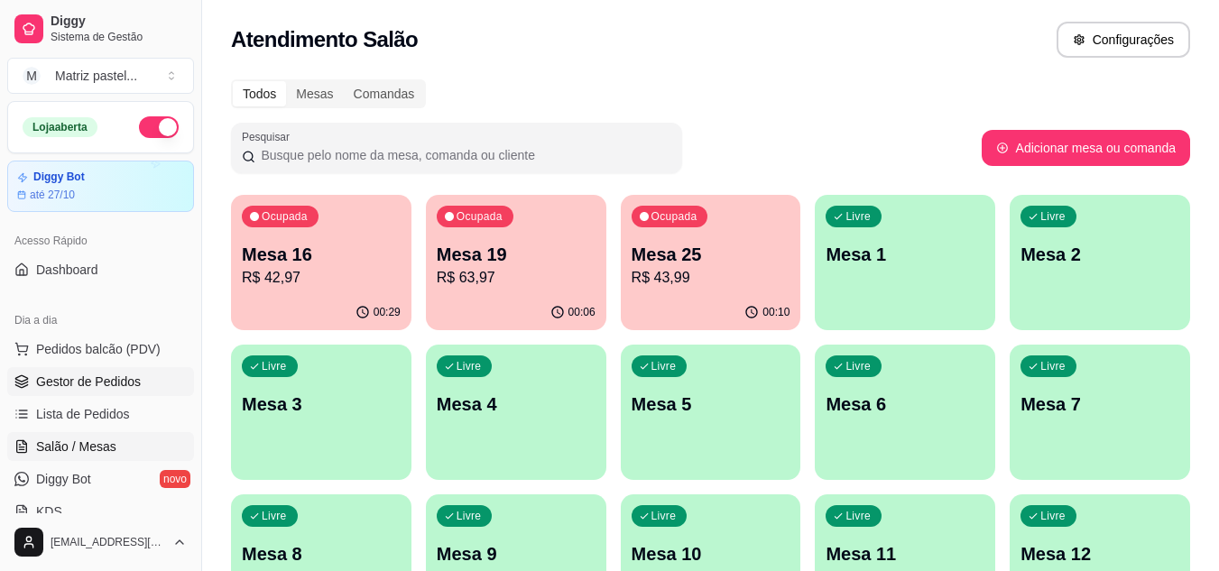
click at [106, 384] on span "Gestor de Pedidos" at bounding box center [88, 382] width 105 height 18
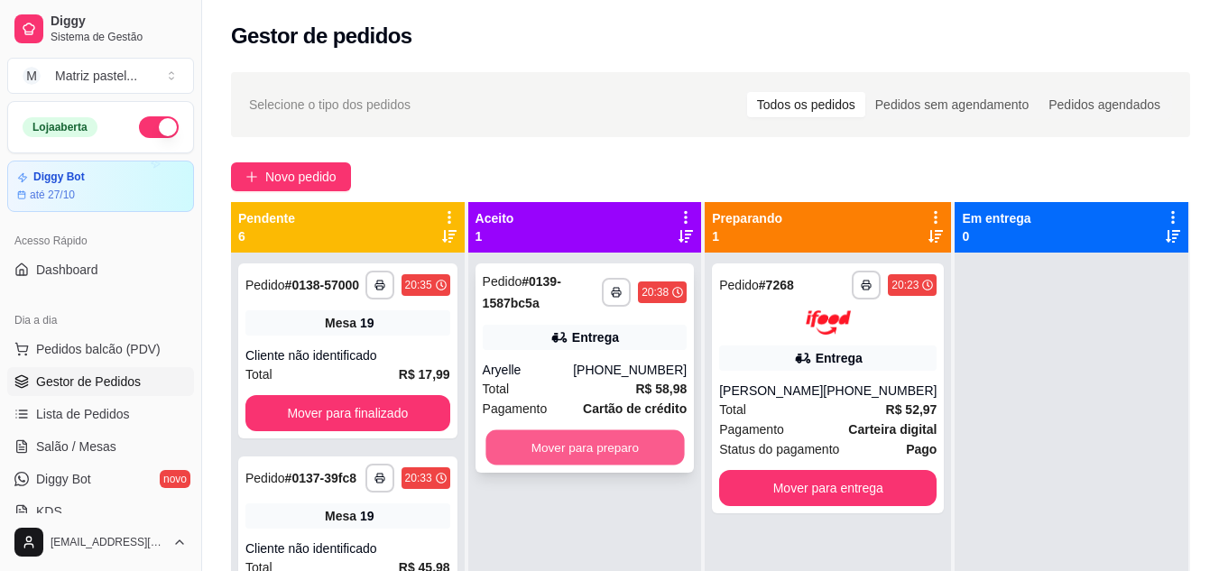
click at [568, 458] on button "Mover para preparo" at bounding box center [585, 447] width 199 height 35
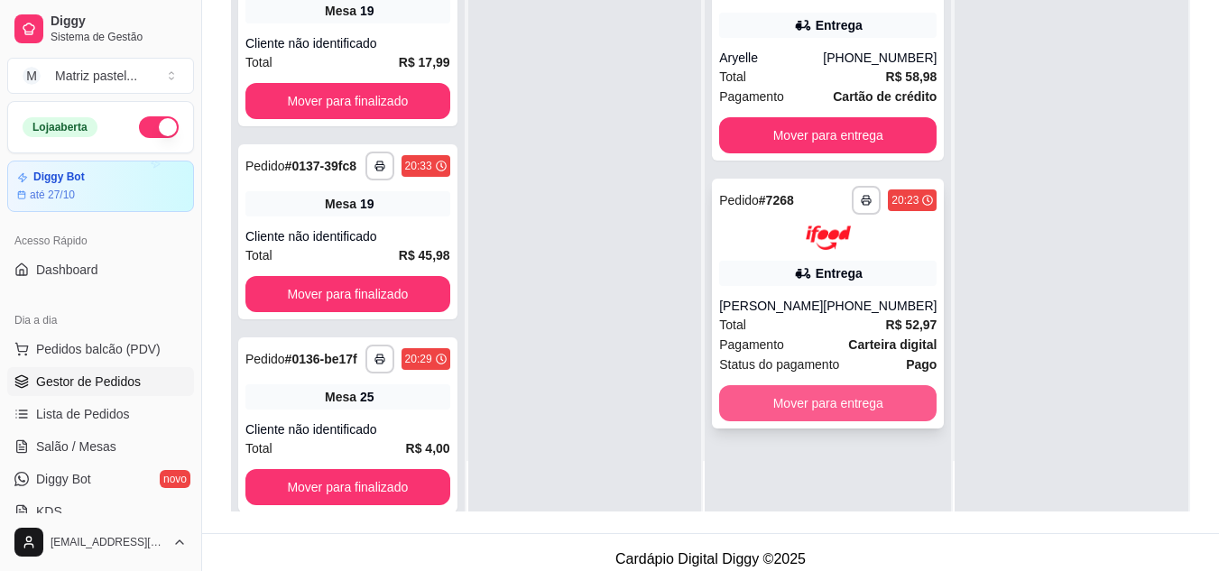
scroll to position [271, 0]
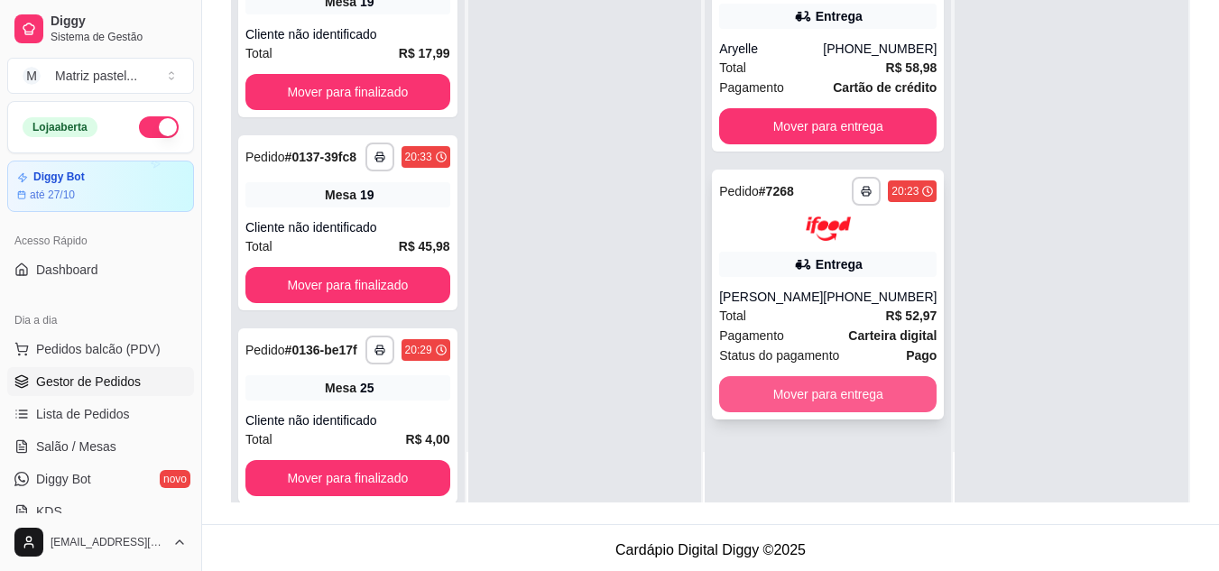
click at [787, 385] on button "Mover para entrega" at bounding box center [827, 394] width 217 height 36
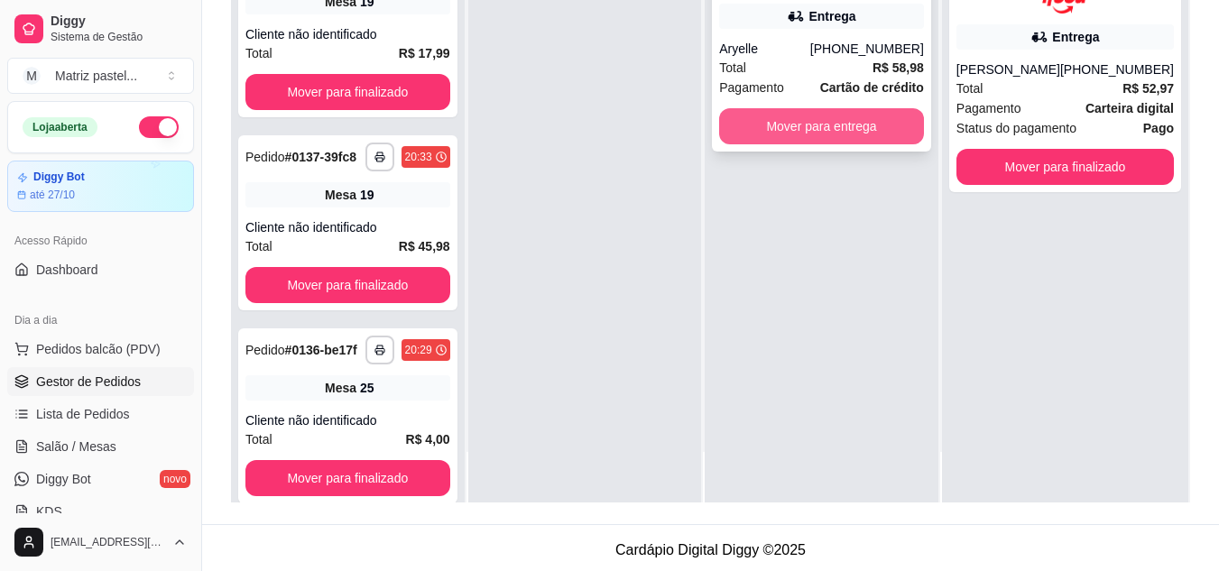
scroll to position [0, 0]
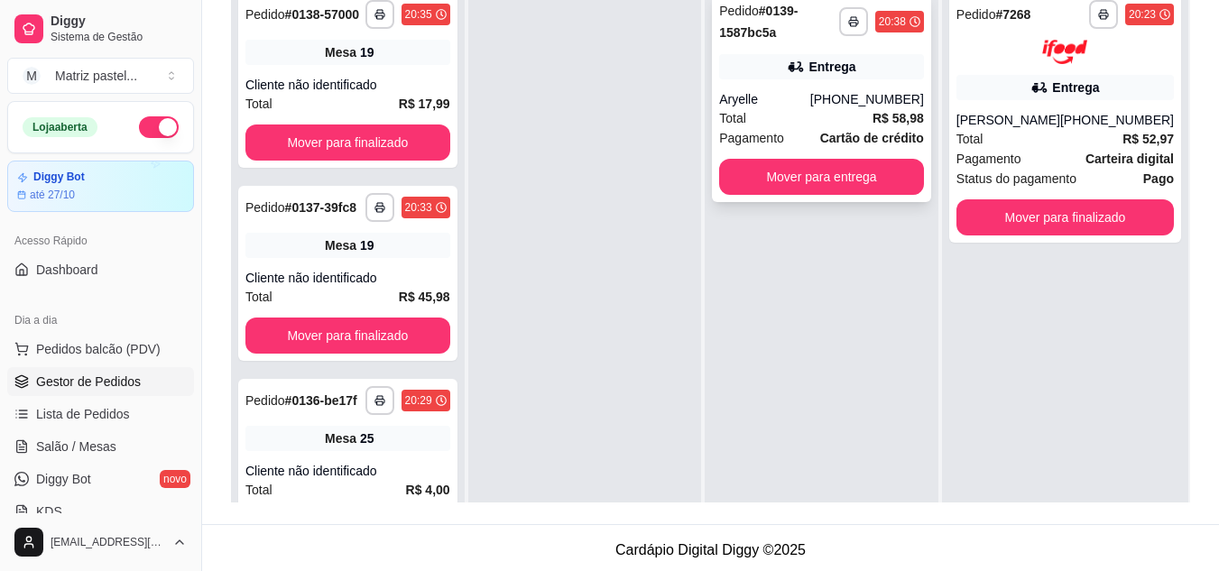
click at [843, 21] on button "button" at bounding box center [853, 21] width 29 height 29
click at [819, 72] on button "IMPRESSORA" at bounding box center [806, 84] width 126 height 28
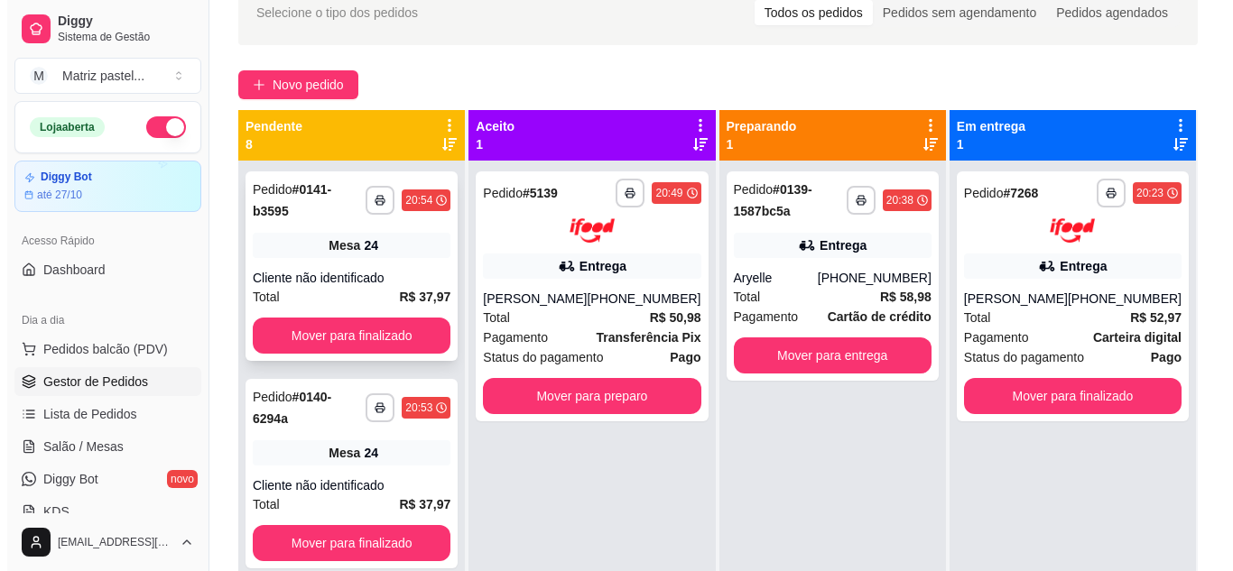
scroll to position [90, 0]
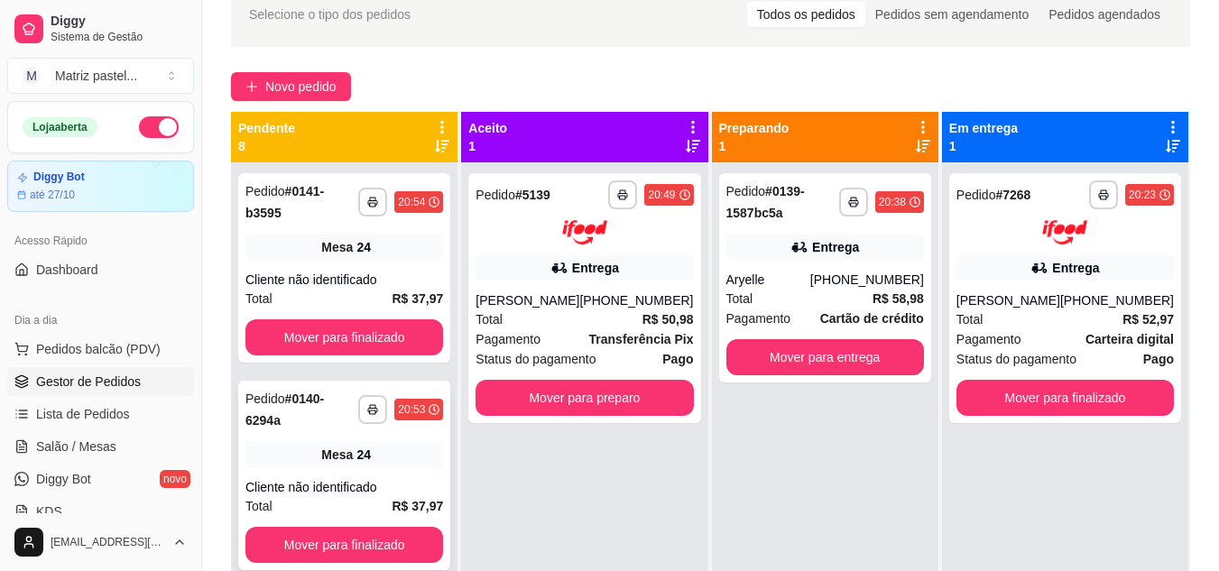
click at [342, 454] on span "Mesa" at bounding box center [337, 455] width 32 height 18
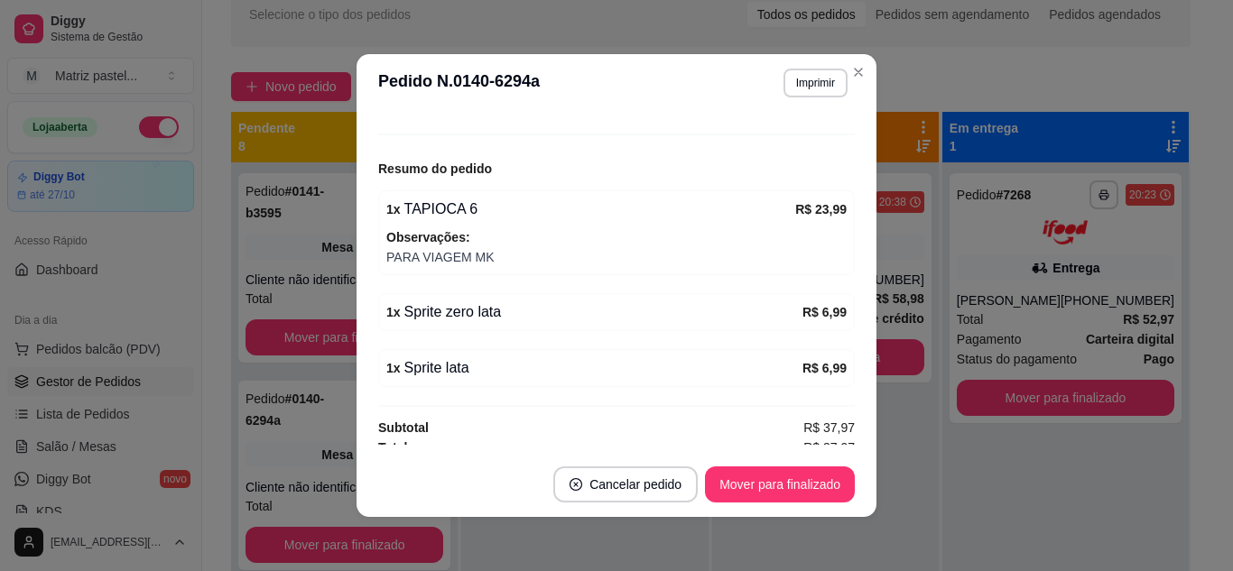
scroll to position [202, 0]
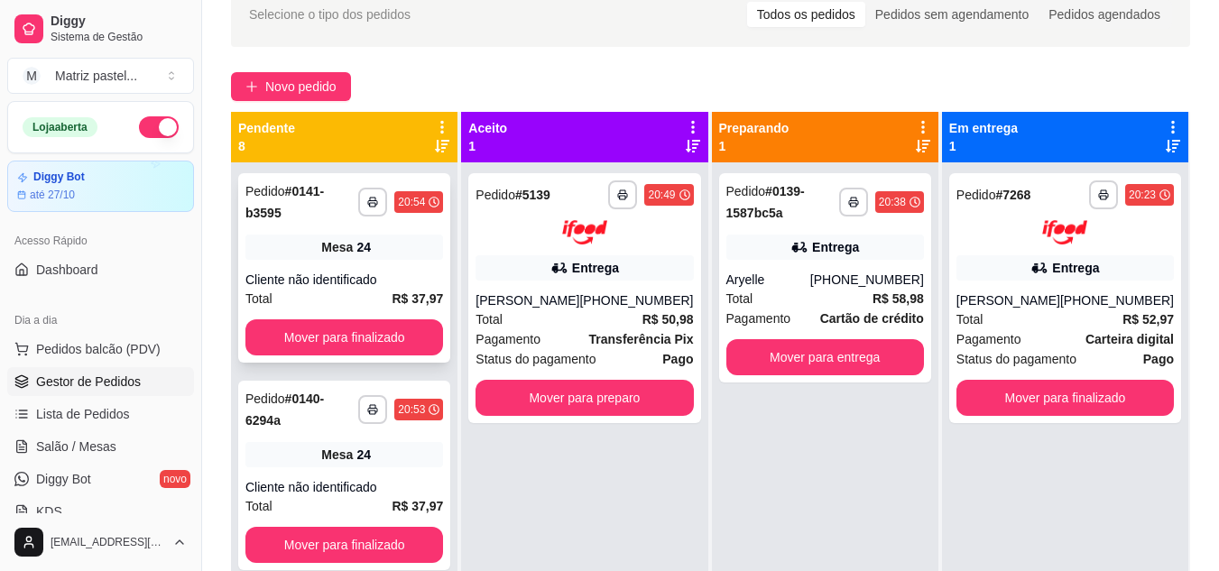
click at [410, 246] on div "Mesa 24" at bounding box center [344, 247] width 198 height 25
click at [99, 449] on span "Salão / Mesas" at bounding box center [76, 447] width 80 height 18
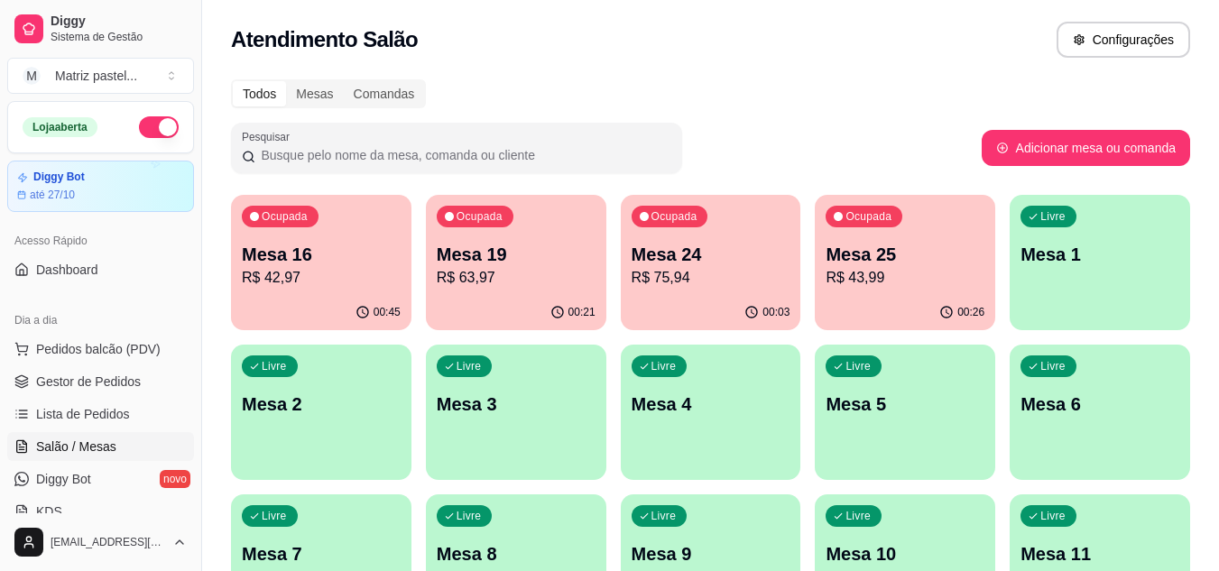
click at [754, 295] on div "00:03" at bounding box center [711, 312] width 180 height 35
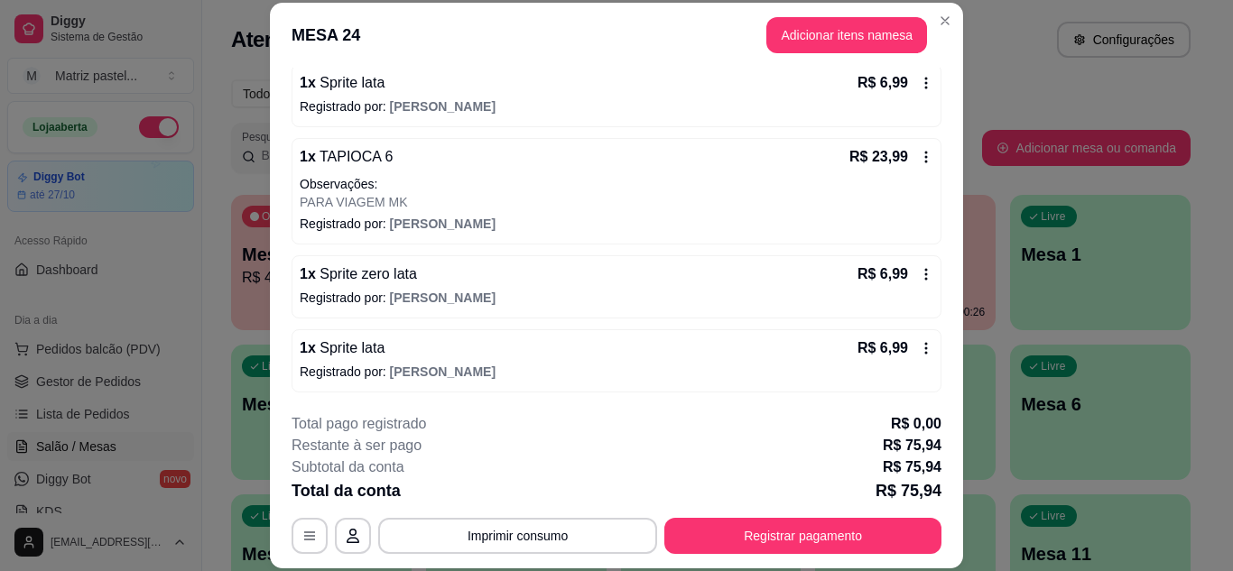
scroll to position [366, 0]
click at [919, 153] on icon at bounding box center [926, 156] width 14 height 14
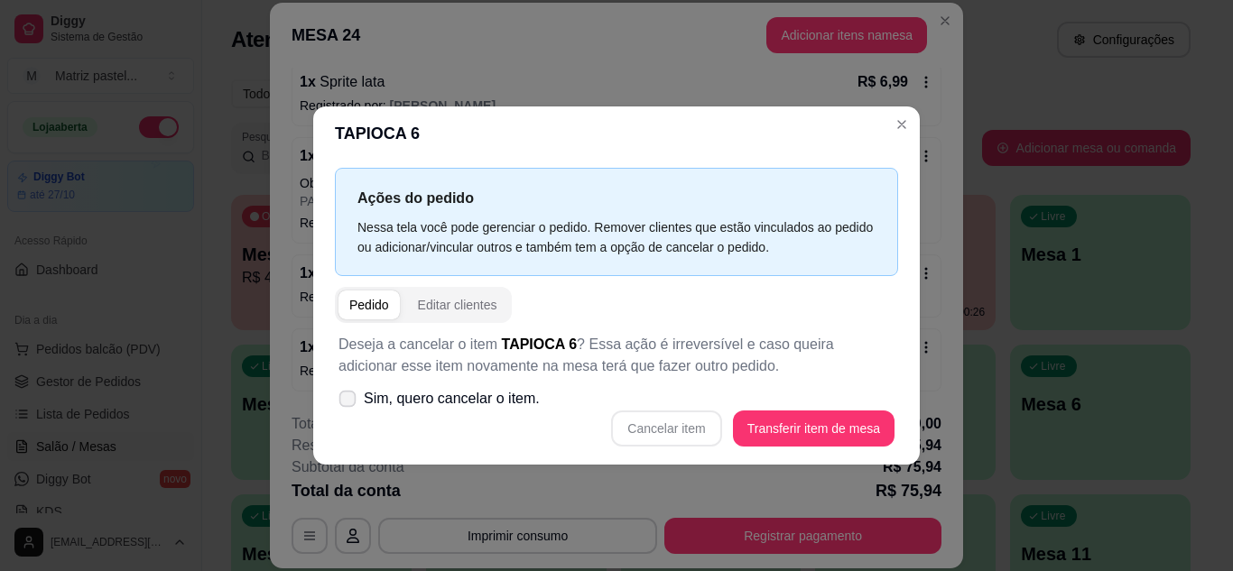
click at [419, 415] on label "Sim, quero cancelar o item." at bounding box center [439, 399] width 216 height 36
click at [349, 413] on input "Sim, quero cancelar o item." at bounding box center [344, 408] width 12 height 12
click at [449, 398] on span "Sim, quero cancelar o item." at bounding box center [452, 399] width 176 height 22
click at [349, 402] on input "Sim, quero cancelar o item." at bounding box center [344, 408] width 12 height 12
click at [461, 400] on span "Sim, quero cancelar o item." at bounding box center [452, 399] width 176 height 22
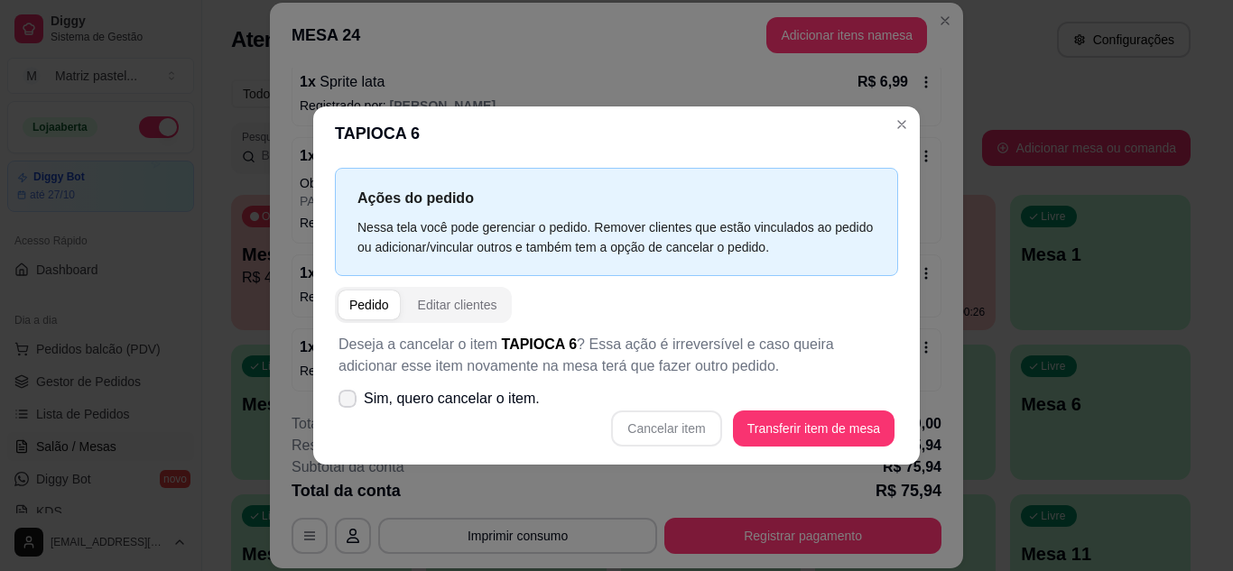
click at [349, 402] on input "Sim, quero cancelar o item." at bounding box center [344, 408] width 12 height 12
checkbox input "true"
click at [629, 419] on button "Cancelar item" at bounding box center [666, 428] width 107 height 35
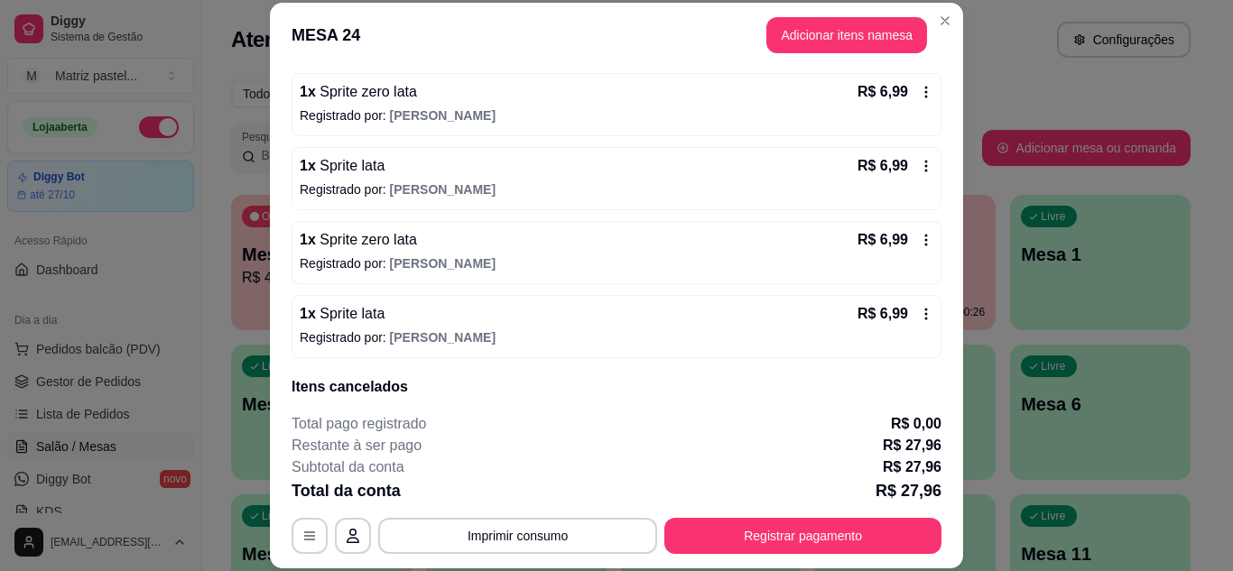
scroll to position [543, 0]
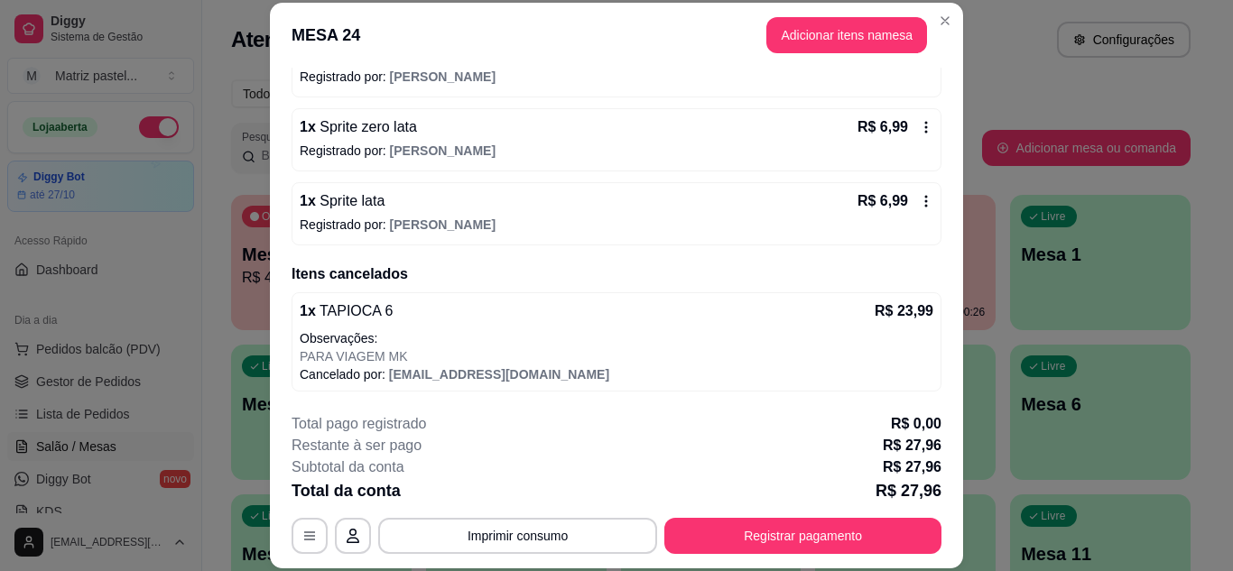
click at [905, 192] on div "R$ 6,99" at bounding box center [895, 201] width 76 height 22
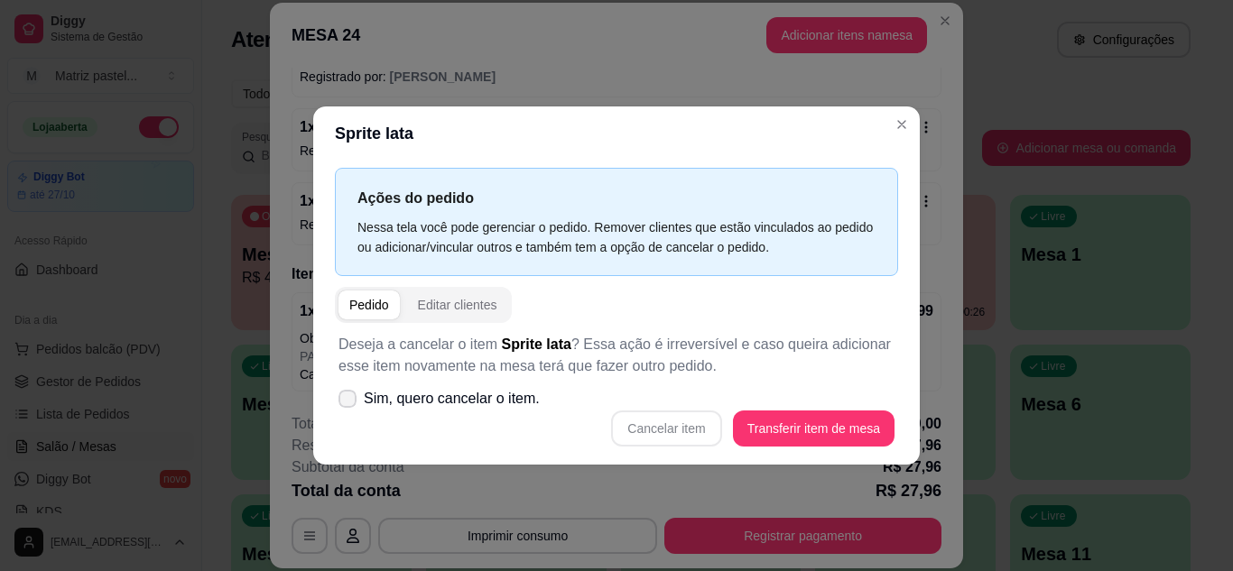
click at [469, 397] on span "Sim, quero cancelar o item." at bounding box center [452, 399] width 176 height 22
click at [349, 402] on input "Sim, quero cancelar o item." at bounding box center [344, 408] width 12 height 12
checkbox input "true"
click at [683, 436] on button "Cancelar item" at bounding box center [666, 429] width 110 height 36
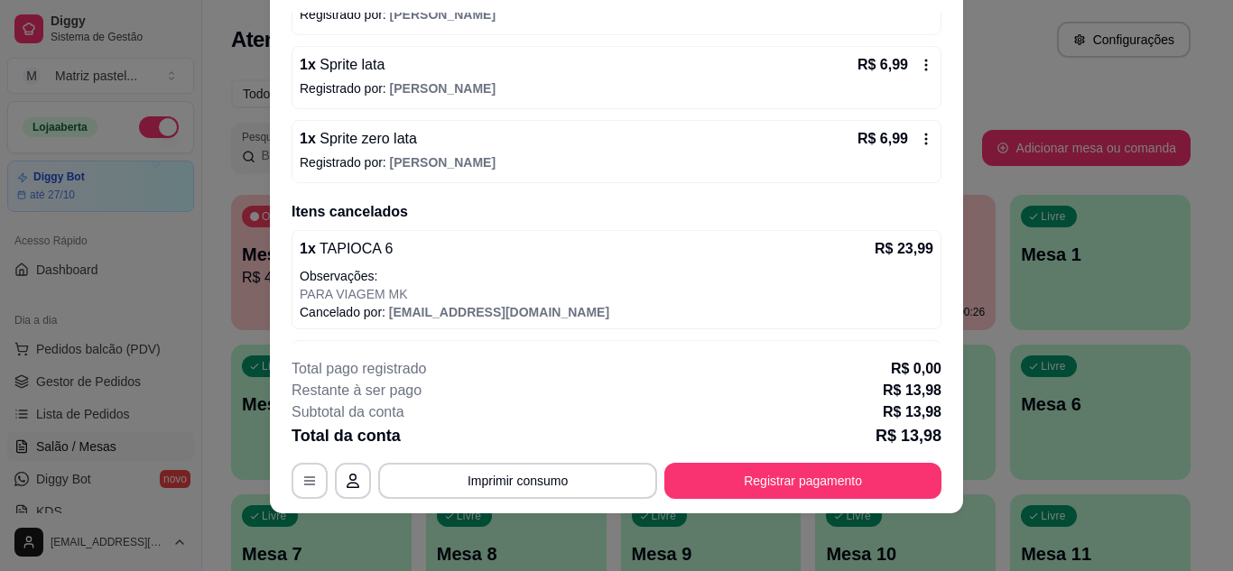
scroll to position [446, 0]
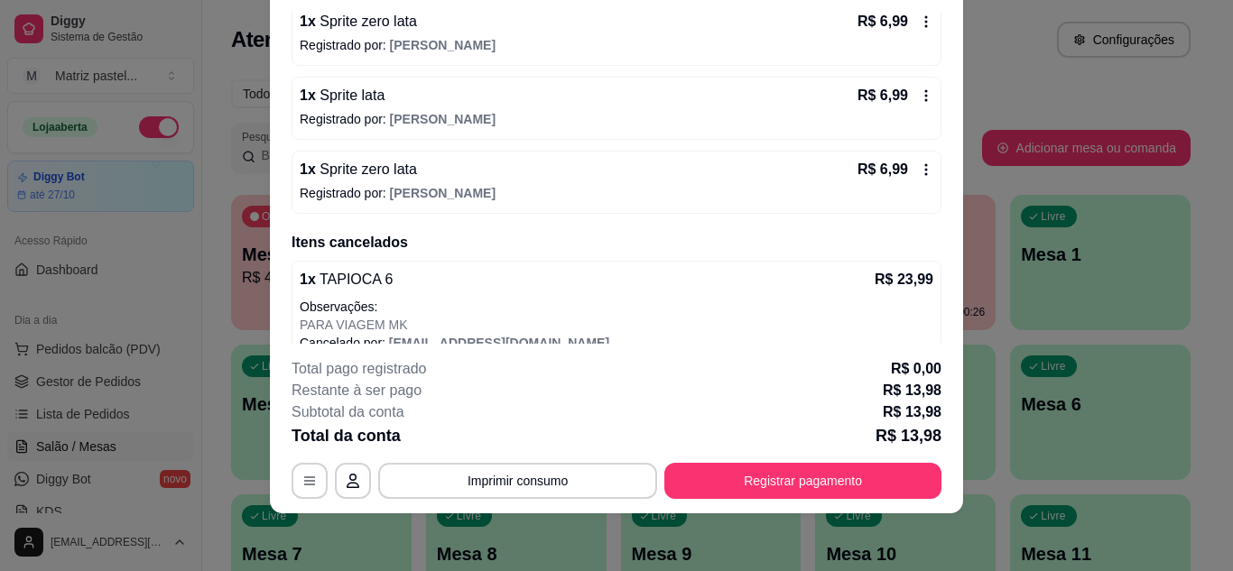
click at [919, 174] on icon at bounding box center [926, 169] width 14 height 14
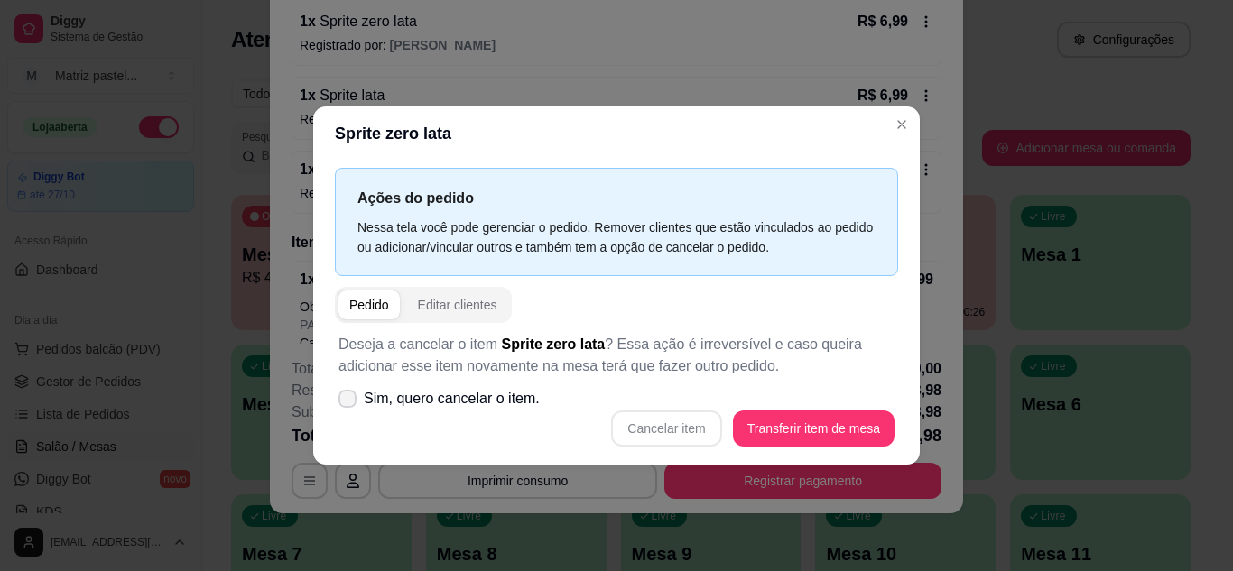
click at [472, 396] on span "Sim, quero cancelar o item." at bounding box center [452, 399] width 176 height 22
click at [349, 402] on input "Sim, quero cancelar o item." at bounding box center [344, 408] width 12 height 12
checkbox input "true"
click at [634, 417] on button "Cancelar item" at bounding box center [666, 429] width 110 height 36
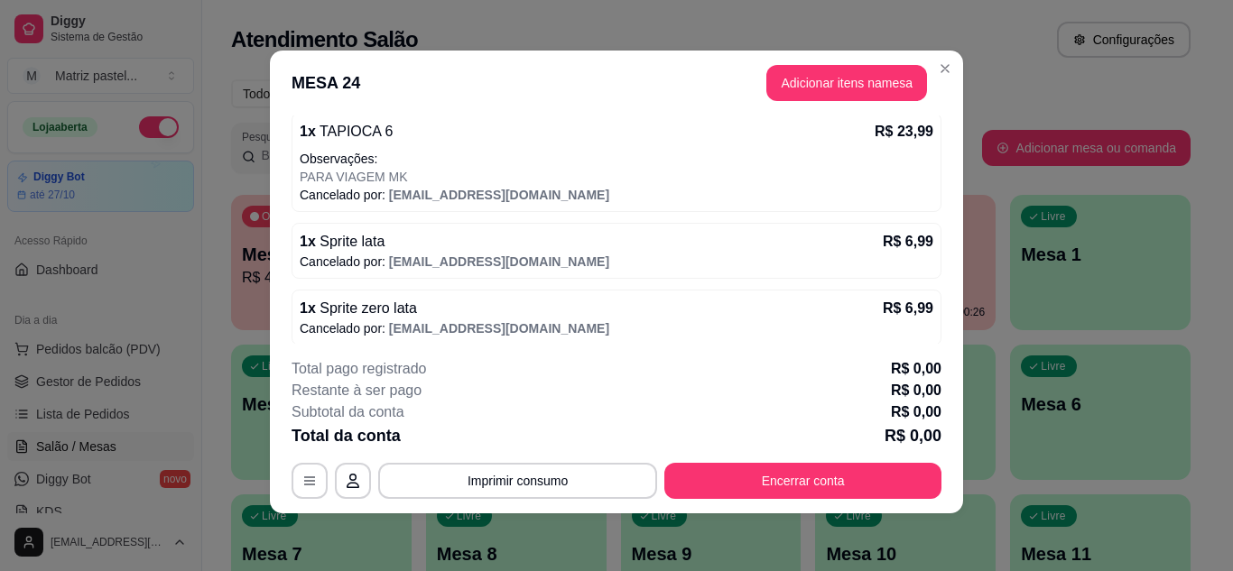
scroll to position [149, 0]
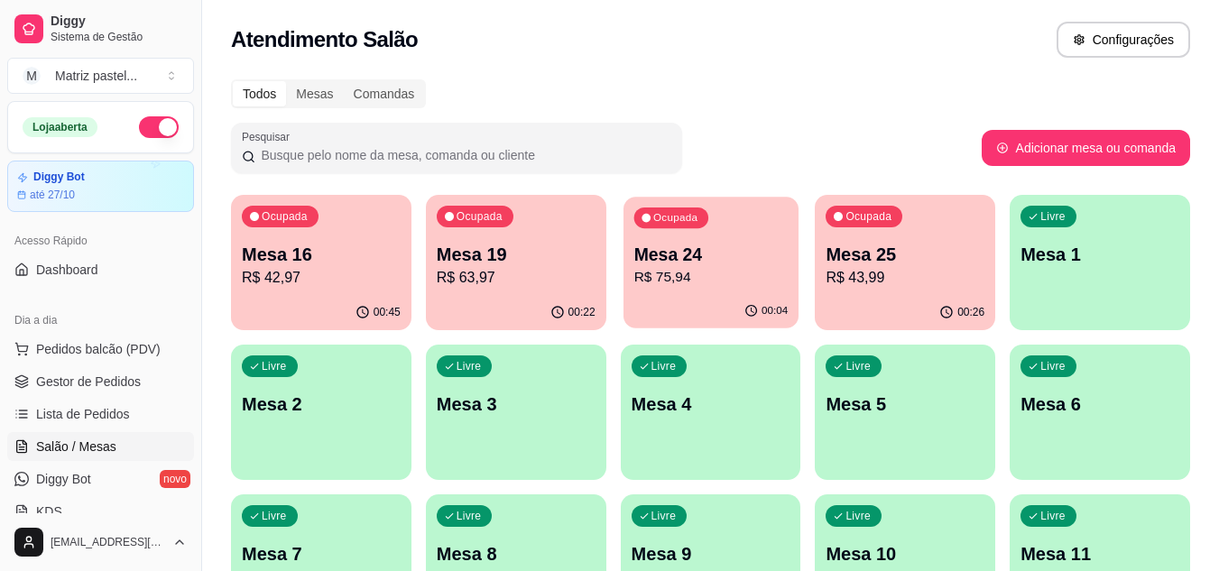
click at [709, 288] on p "R$ 75,94" at bounding box center [711, 277] width 154 height 21
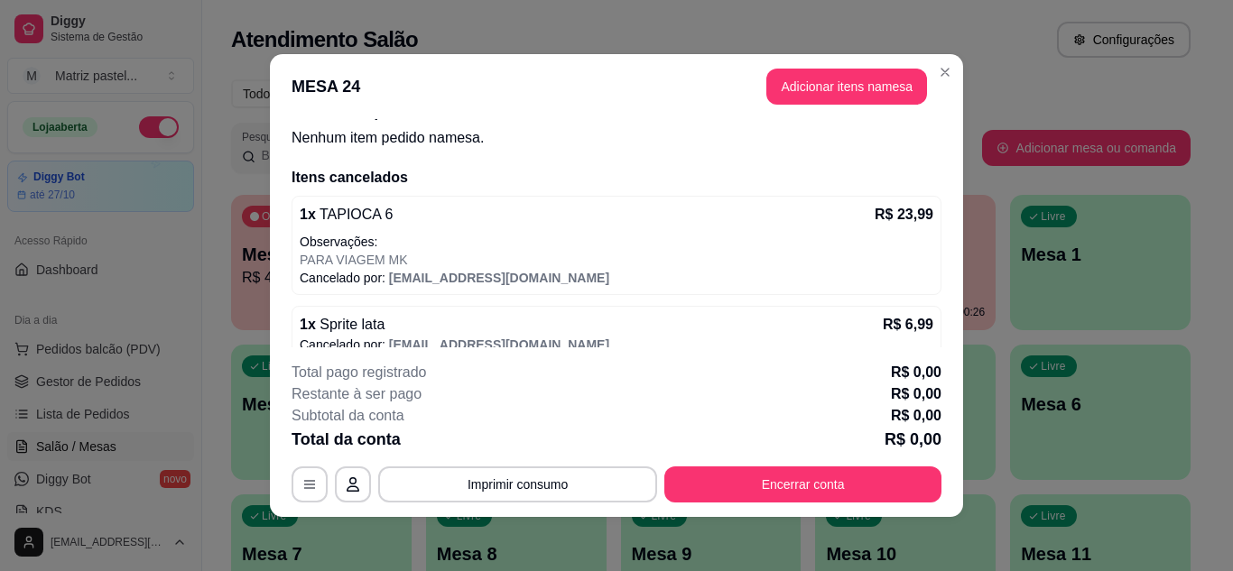
scroll to position [0, 0]
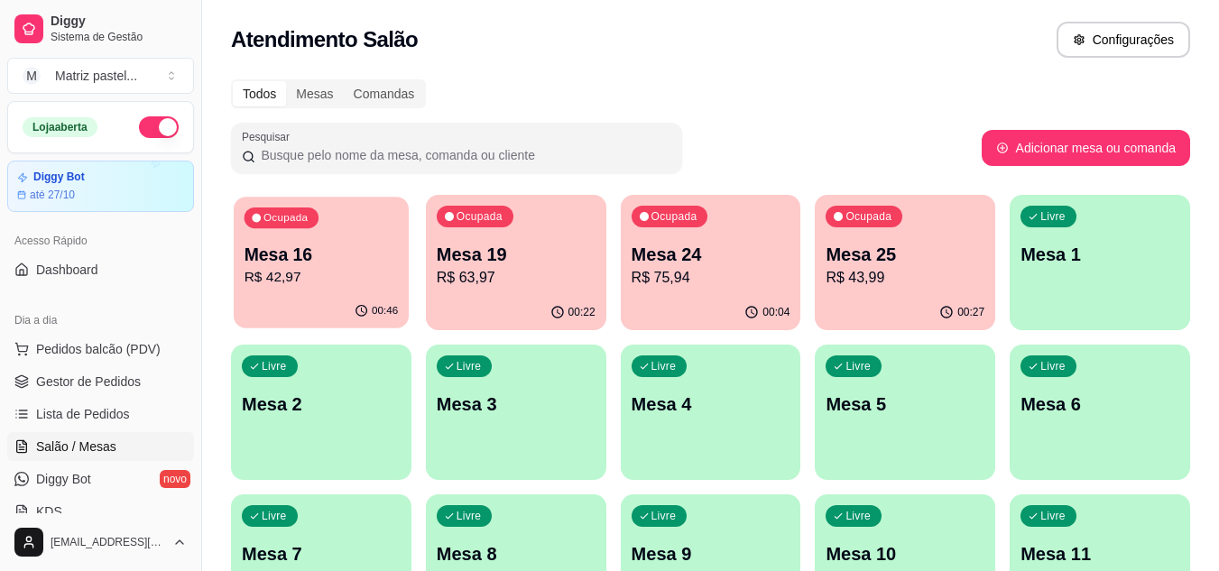
click at [308, 291] on div "Ocupada Mesa 16 R$ 42,97" at bounding box center [321, 245] width 175 height 97
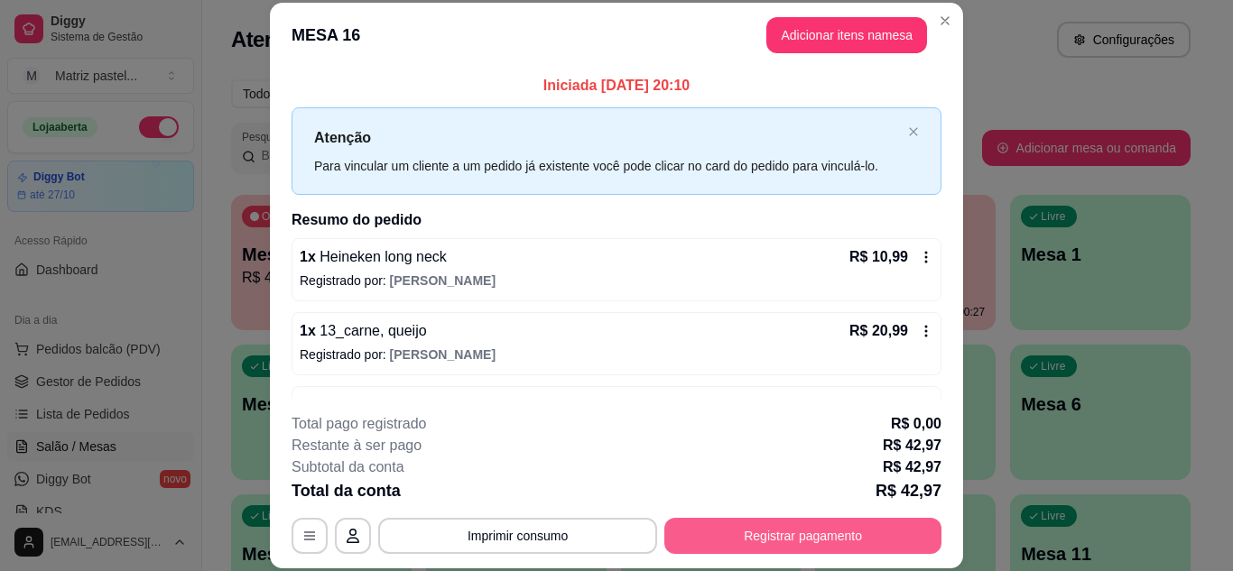
click at [726, 530] on button "Registrar pagamento" at bounding box center [802, 536] width 277 height 36
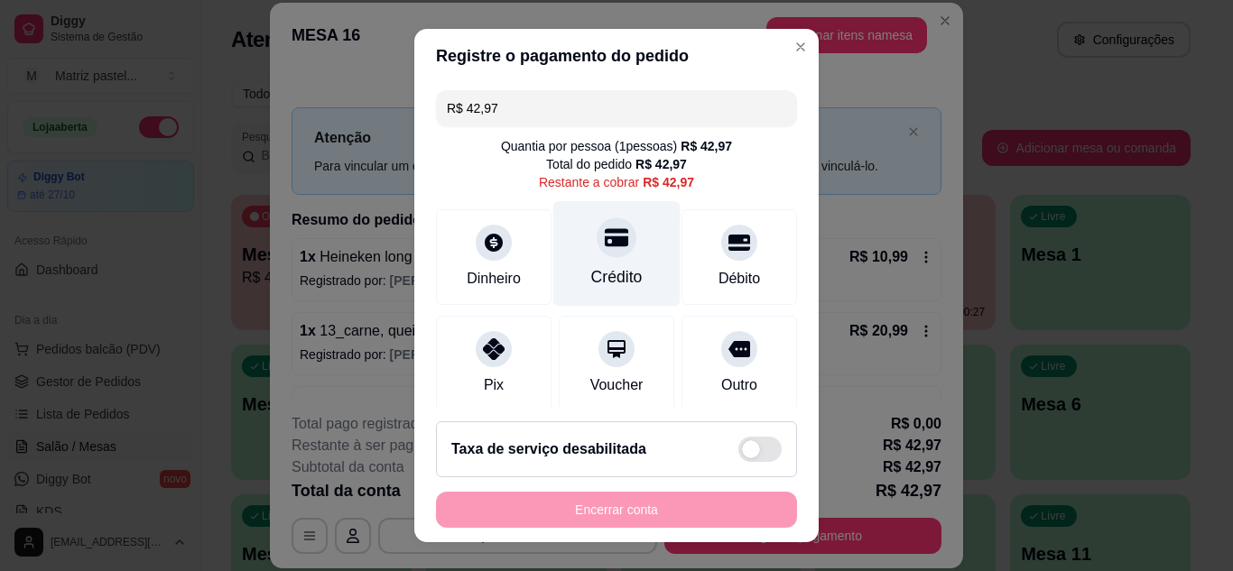
click at [583, 260] on div "Crédito" at bounding box center [616, 253] width 127 height 106
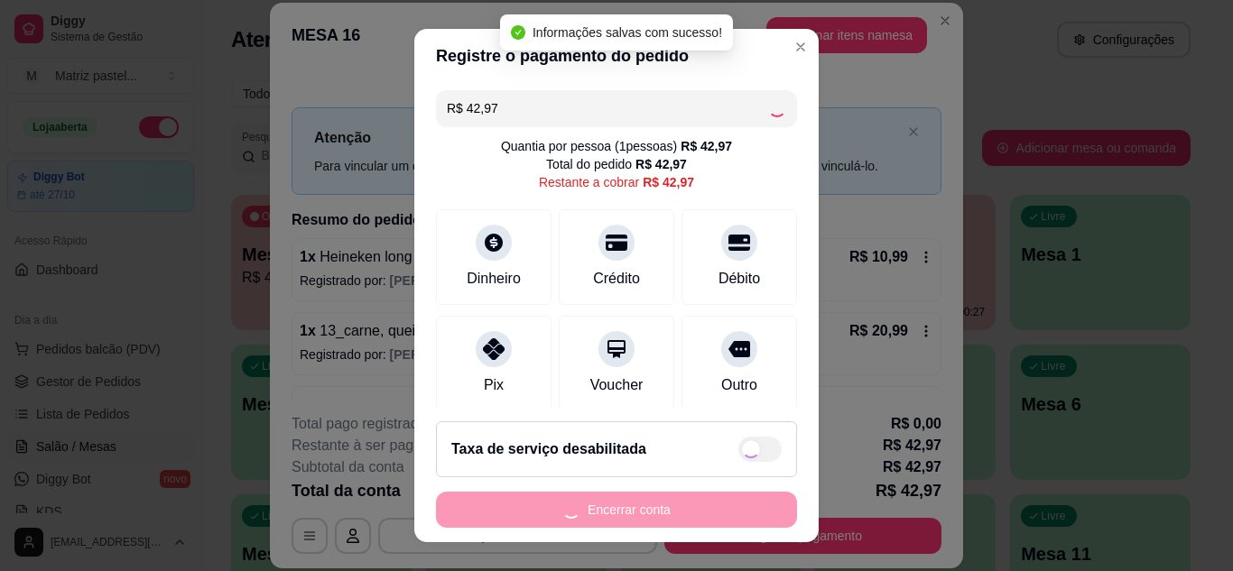
type input "R$ 0,00"
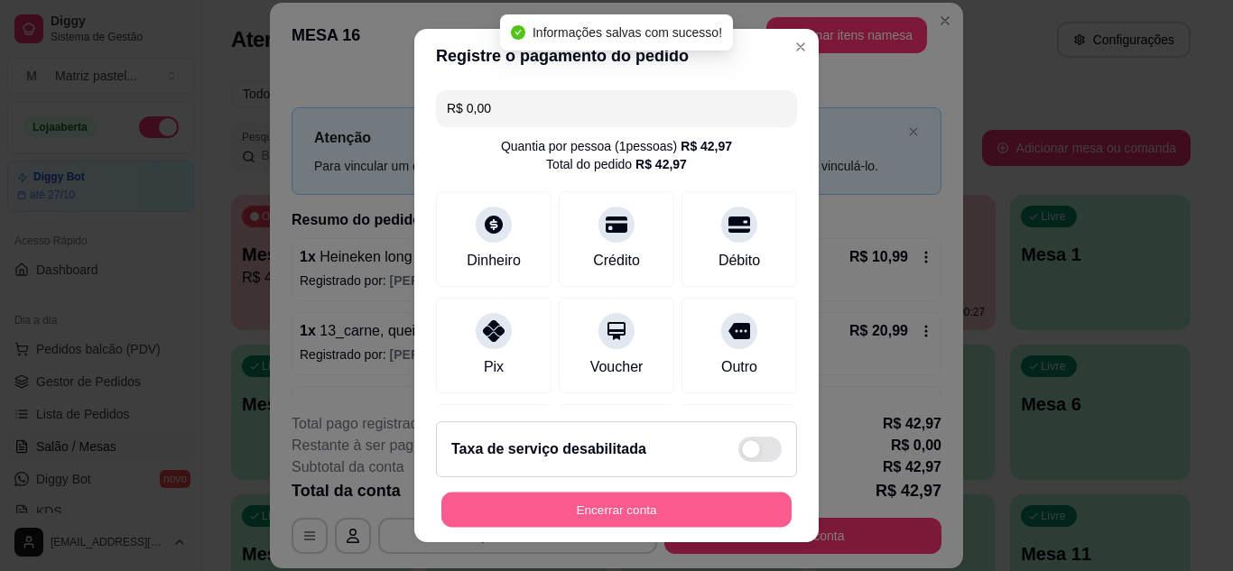
click at [559, 511] on button "Encerrar conta" at bounding box center [616, 510] width 350 height 35
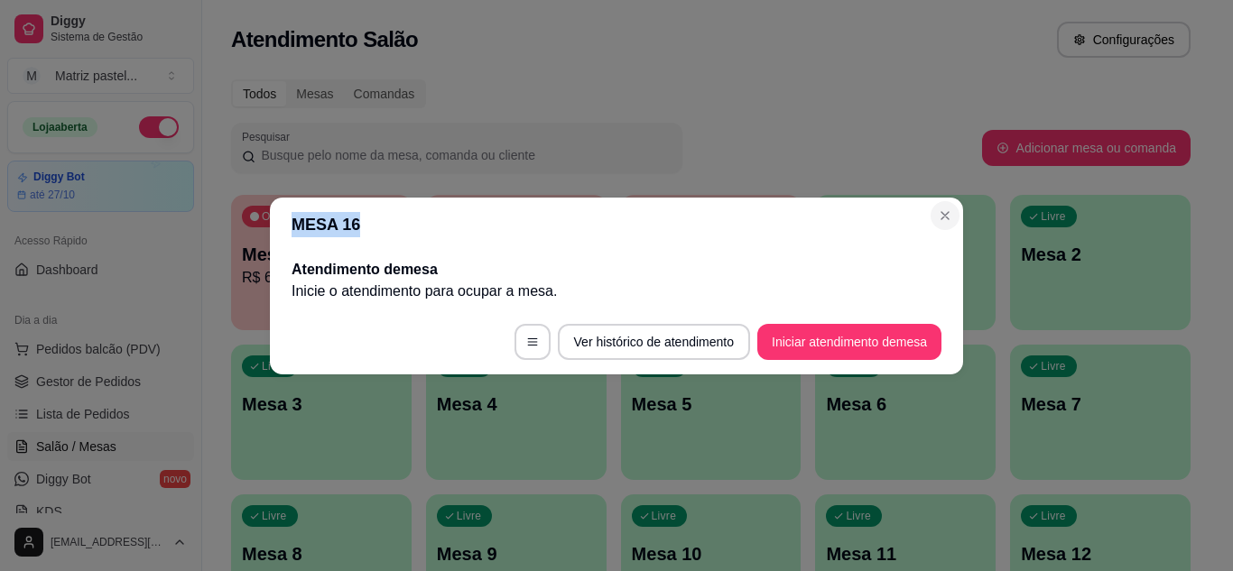
click at [957, 208] on section "MESA 16 Atendimento de mesa Inicie o atendimento para ocupar a mesa . Ver histó…" at bounding box center [616, 286] width 693 height 177
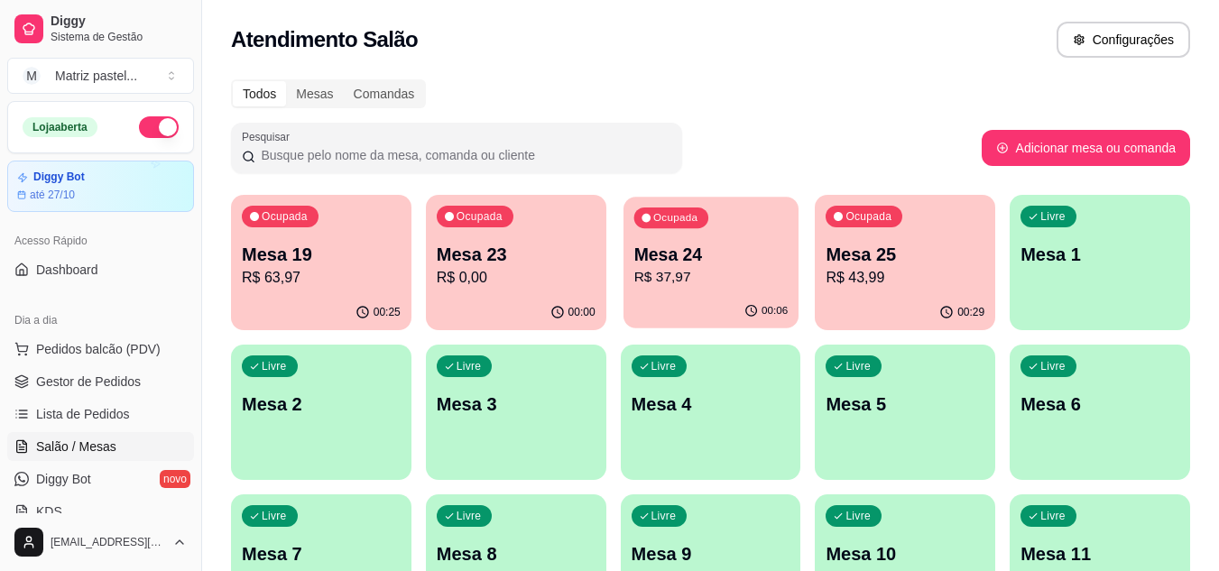
click at [658, 273] on p "R$ 37,97" at bounding box center [711, 277] width 154 height 21
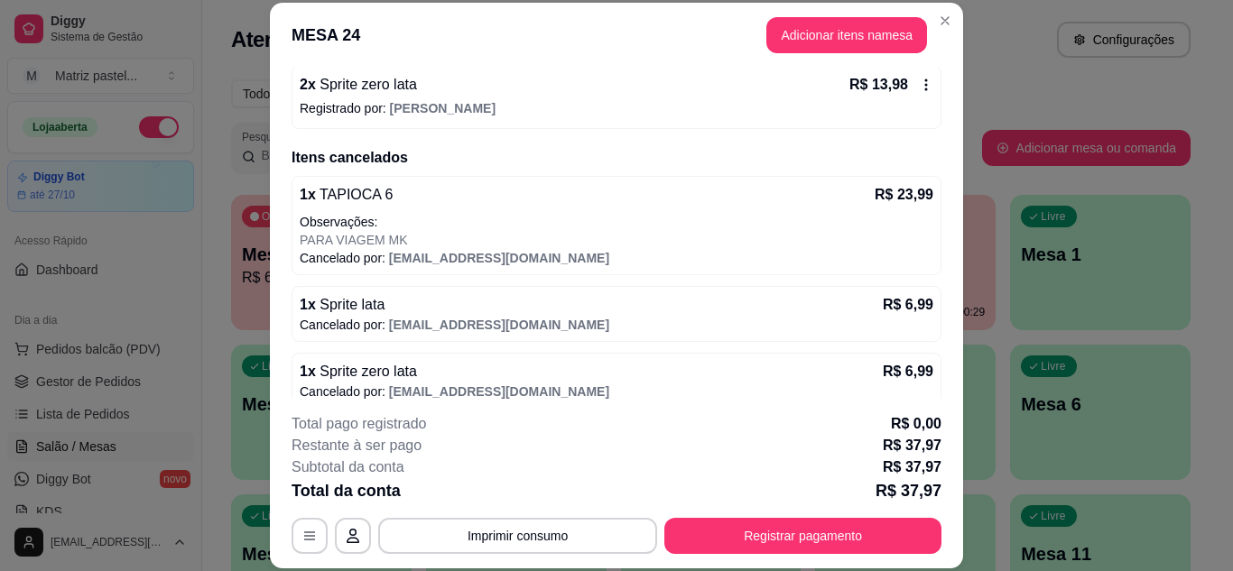
scroll to position [307, 0]
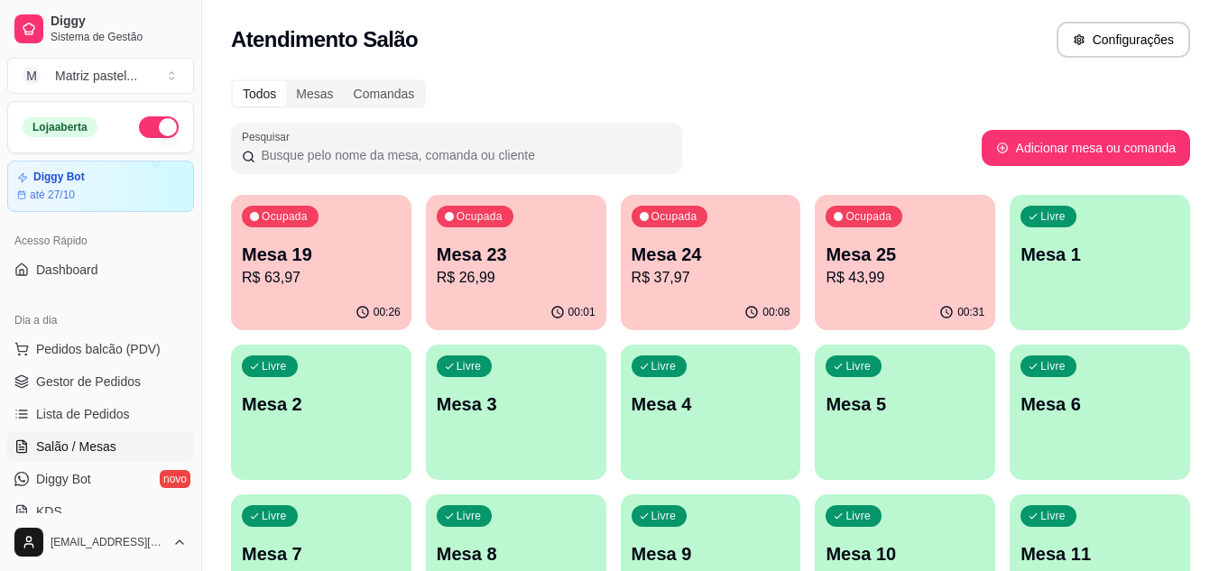
click at [710, 297] on div "00:08" at bounding box center [711, 312] width 180 height 35
click at [895, 234] on div "Ocupada Mesa 25 R$ 43,99" at bounding box center [905, 245] width 180 height 100
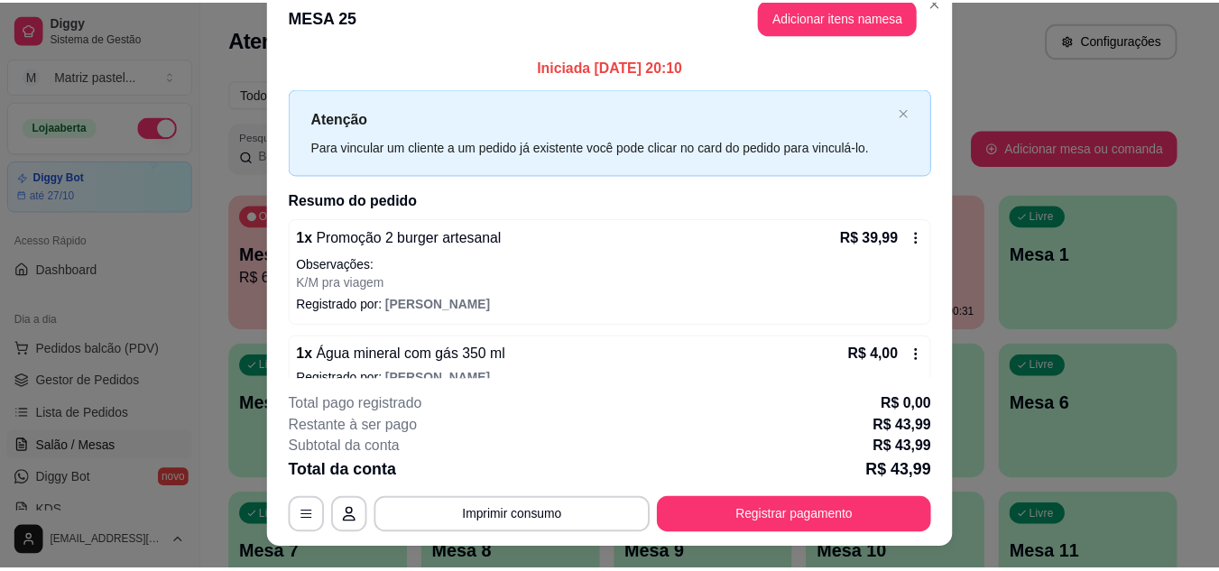
scroll to position [0, 0]
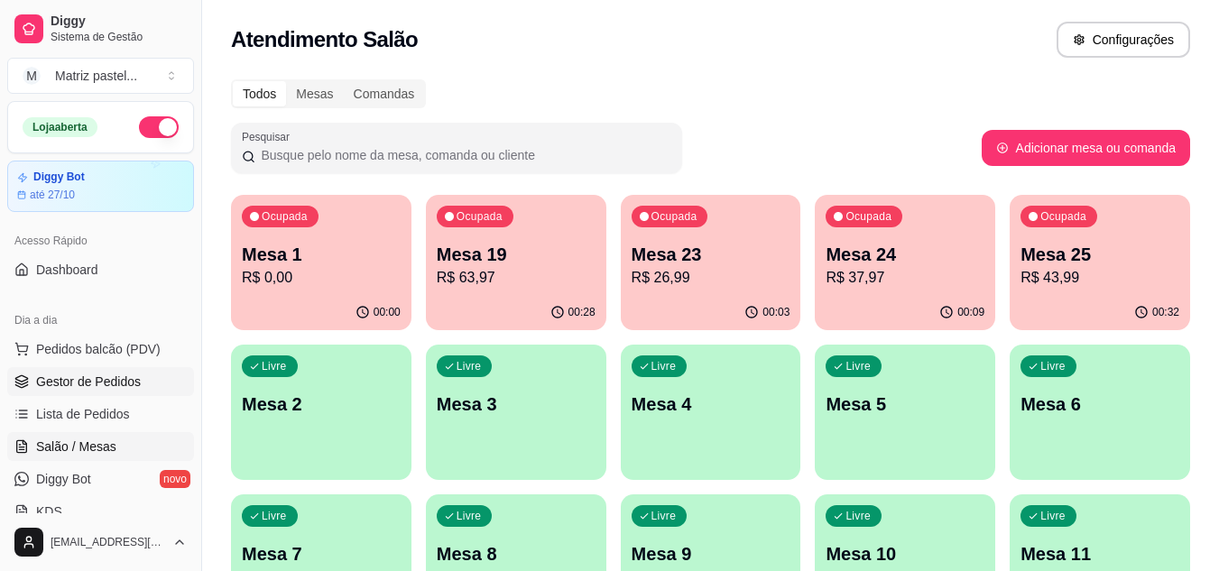
click at [25, 375] on icon at bounding box center [21, 382] width 14 height 14
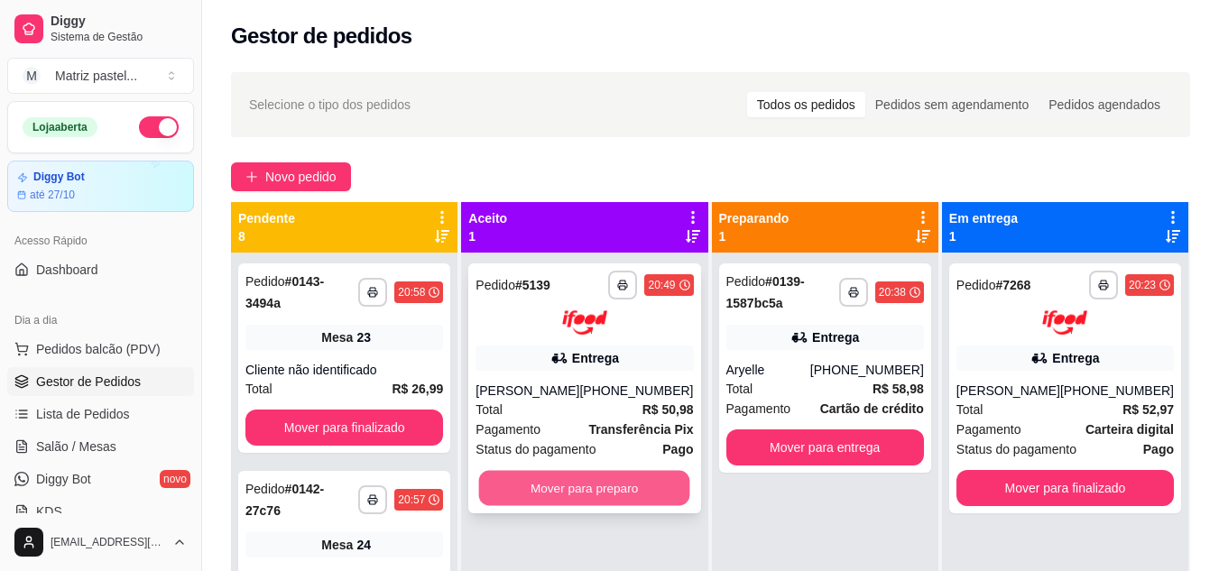
click at [578, 505] on button "Mover para preparo" at bounding box center [584, 487] width 211 height 35
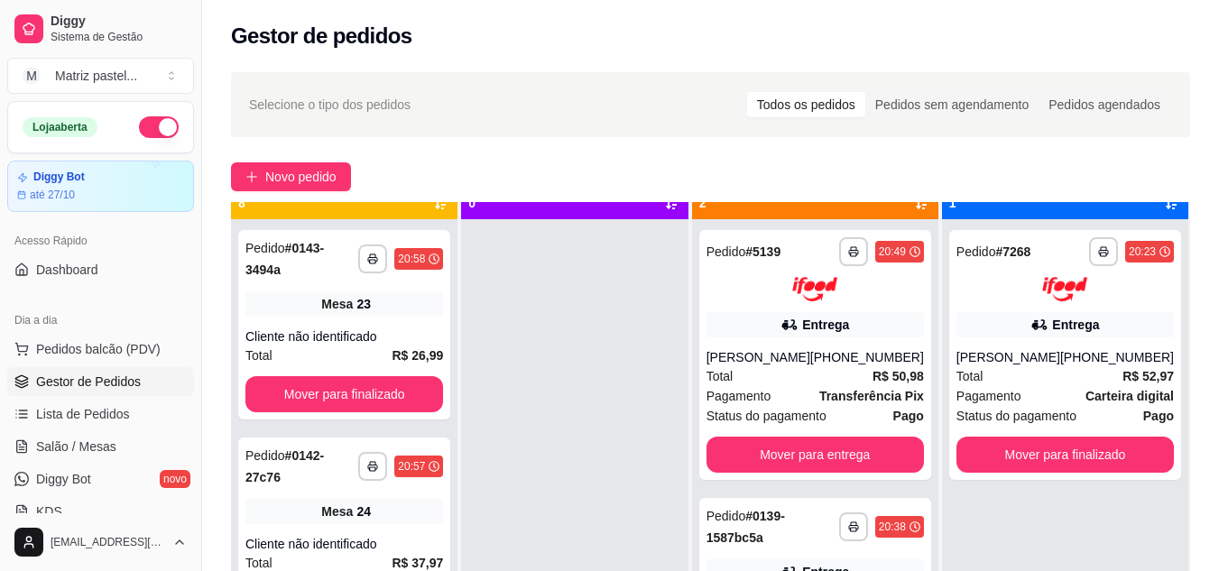
scroll to position [51, 0]
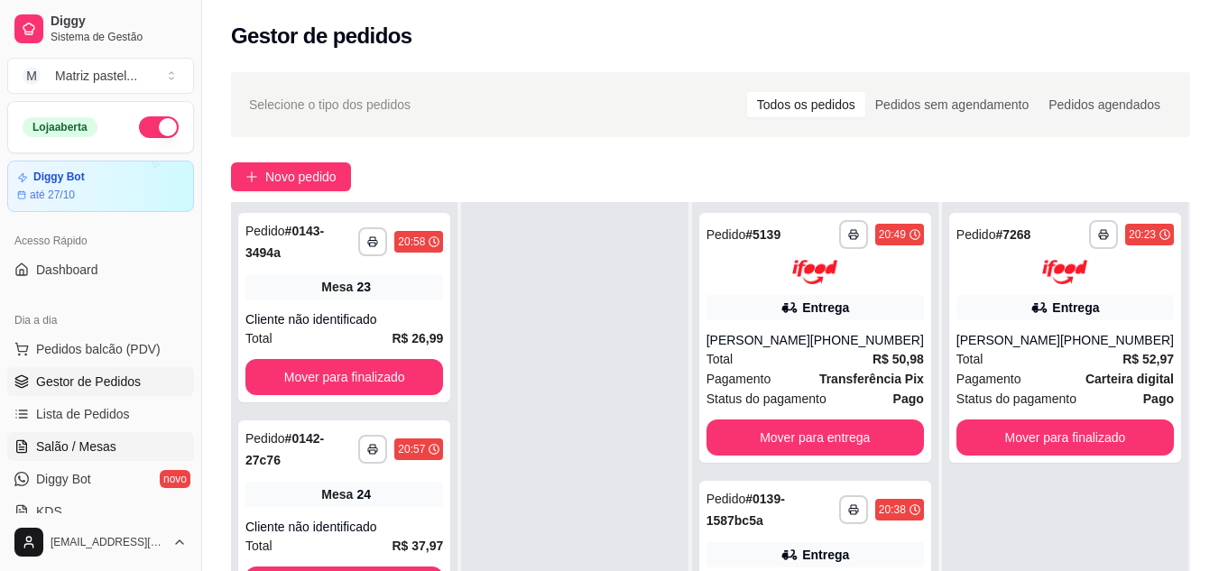
click at [69, 445] on span "Salão / Mesas" at bounding box center [76, 447] width 80 height 18
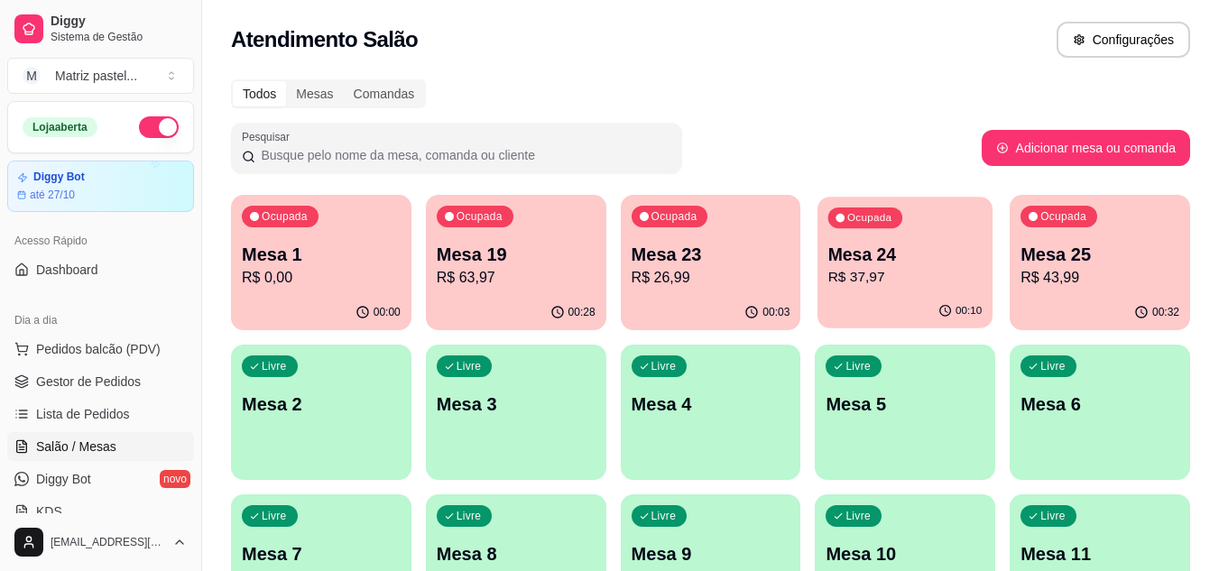
click at [870, 284] on p "R$ 37,97" at bounding box center [905, 277] width 154 height 21
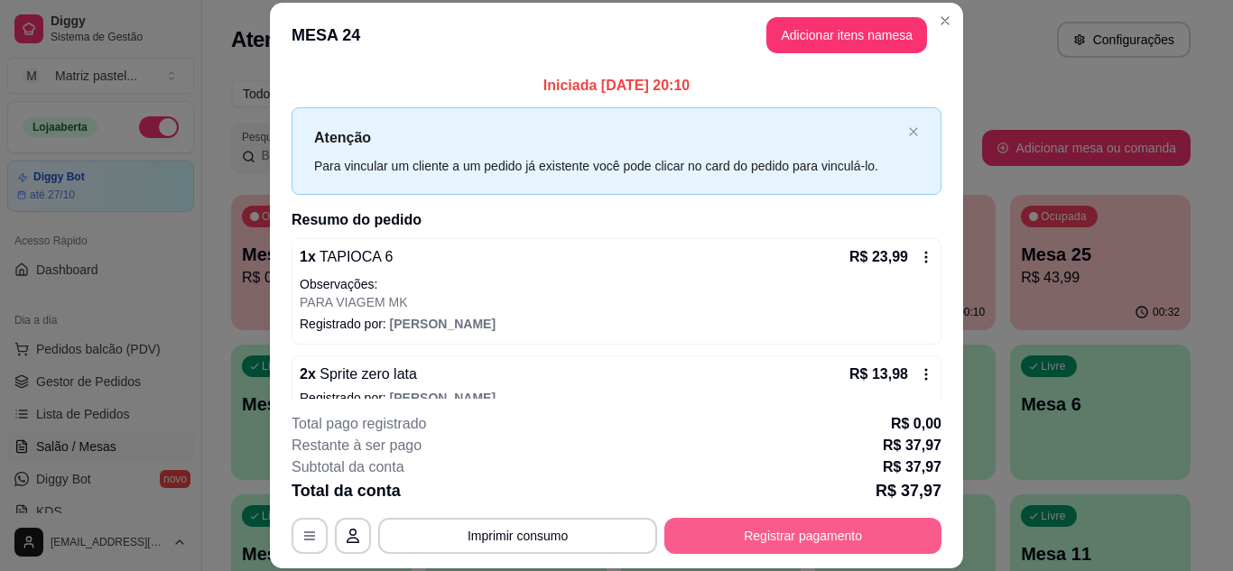
click at [802, 534] on button "Registrar pagamento" at bounding box center [802, 536] width 277 height 36
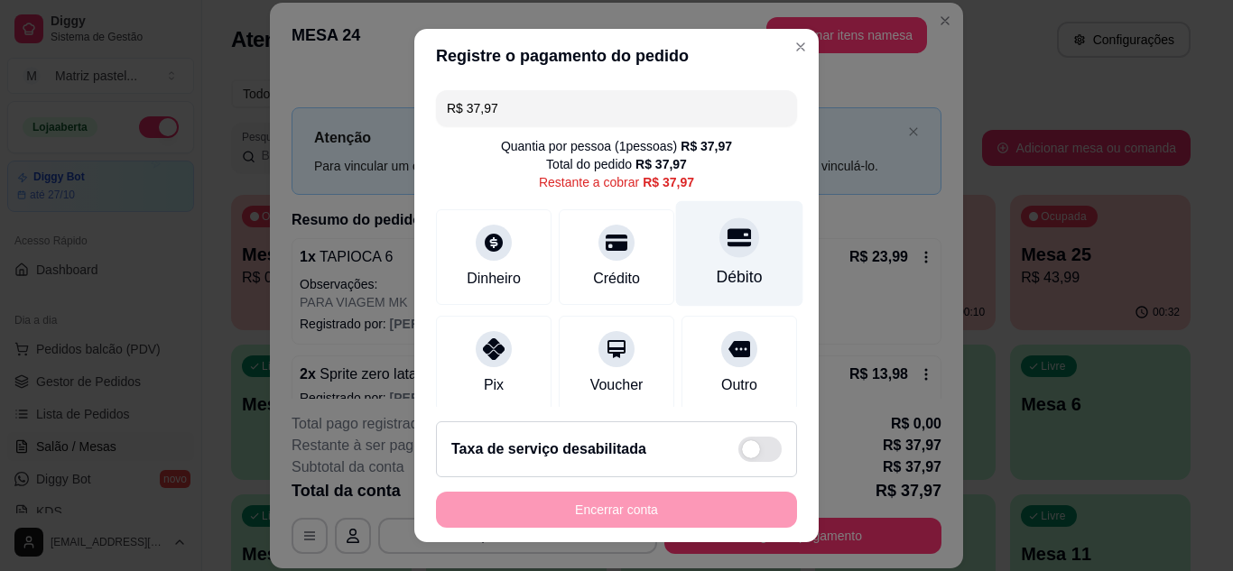
click at [732, 264] on div "Débito" at bounding box center [739, 253] width 127 height 106
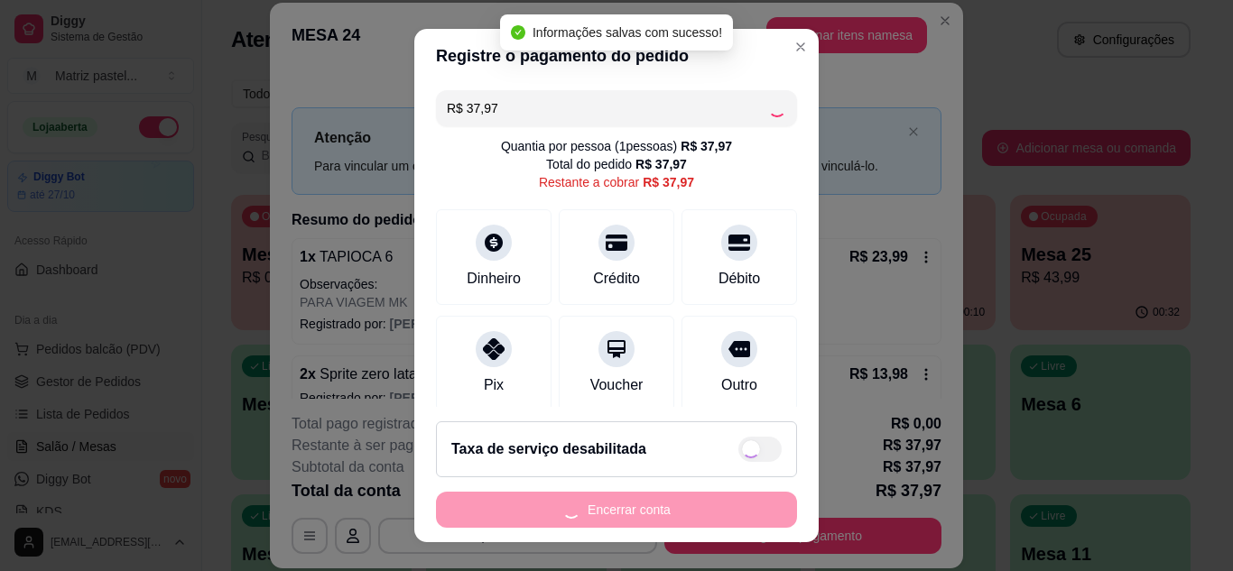
type input "R$ 0,00"
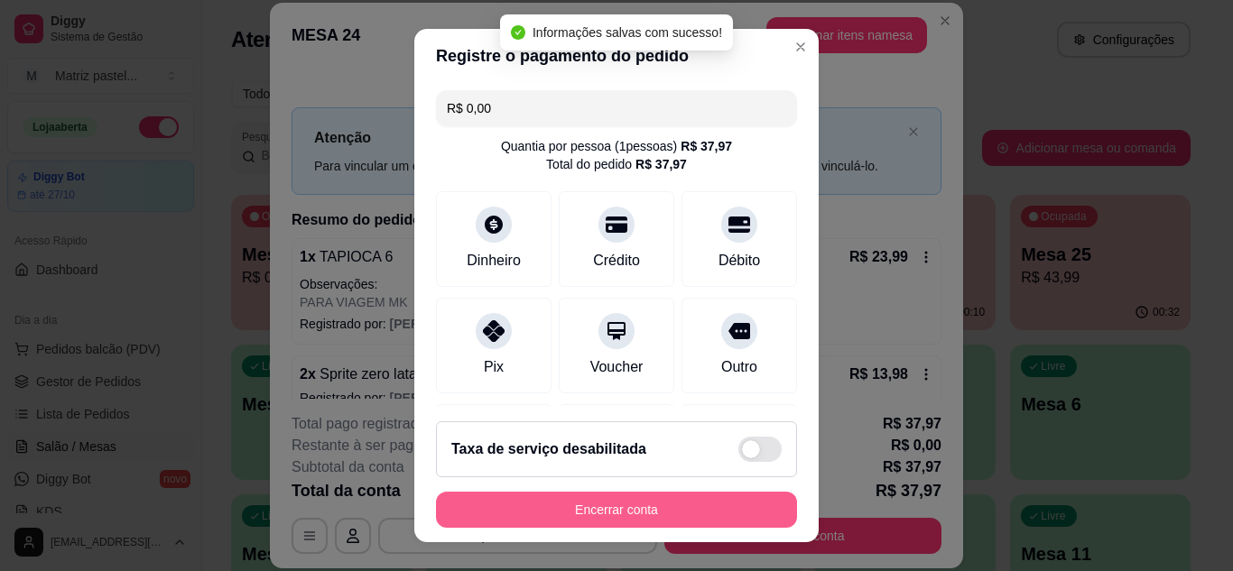
click at [671, 507] on button "Encerrar conta" at bounding box center [616, 510] width 361 height 36
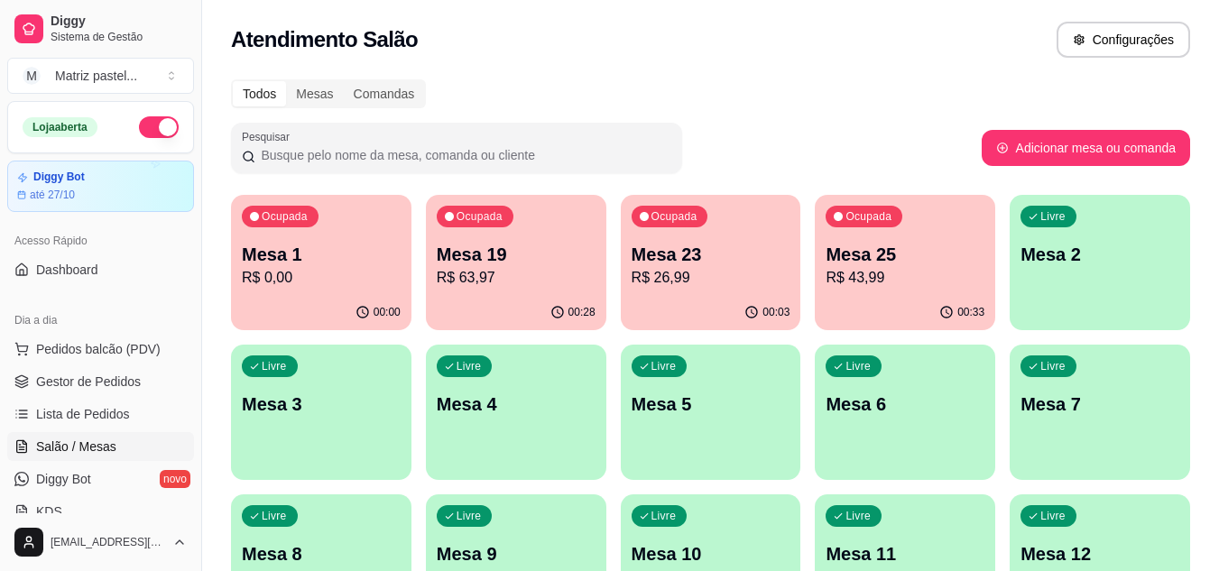
click at [904, 285] on p "R$ 43,99" at bounding box center [905, 278] width 159 height 22
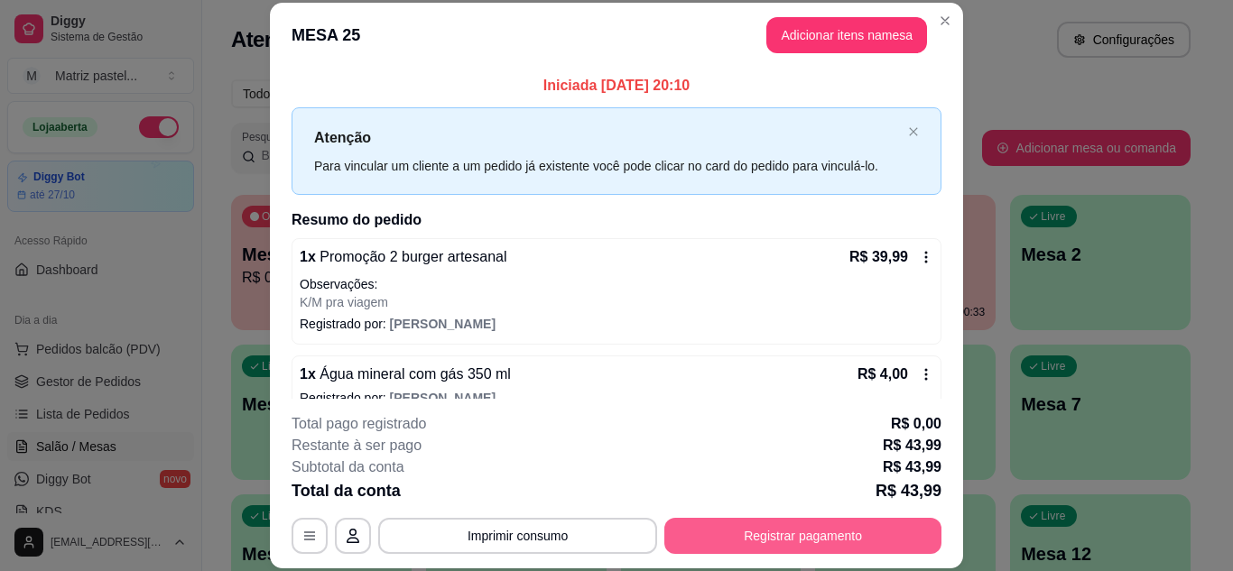
click at [821, 524] on button "Registrar pagamento" at bounding box center [802, 536] width 277 height 36
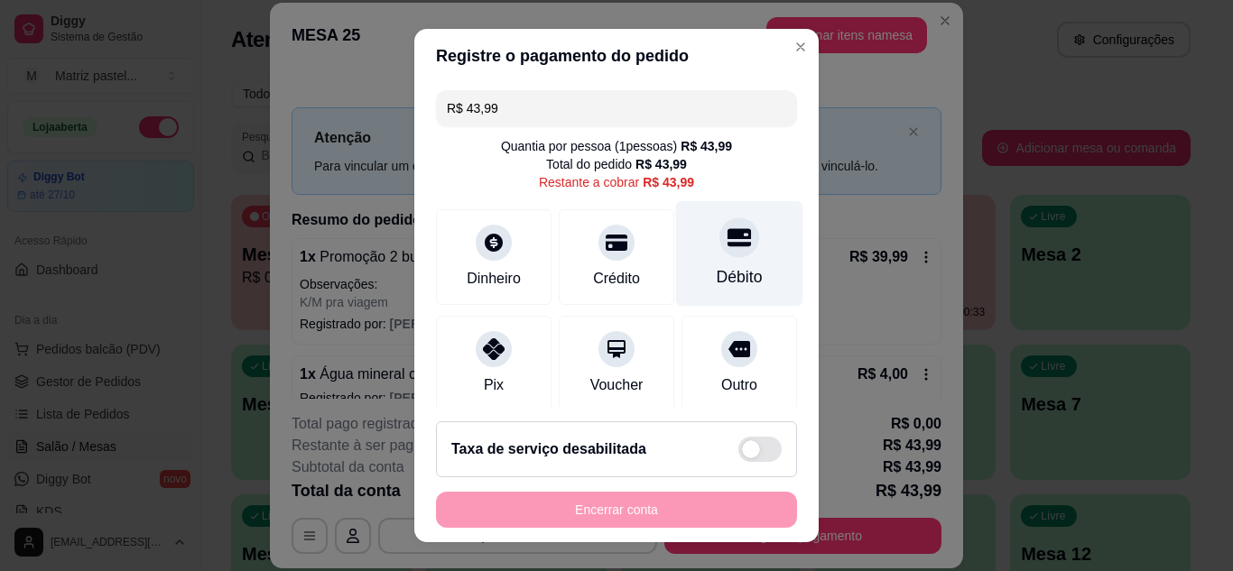
click at [723, 245] on div at bounding box center [739, 237] width 40 height 40
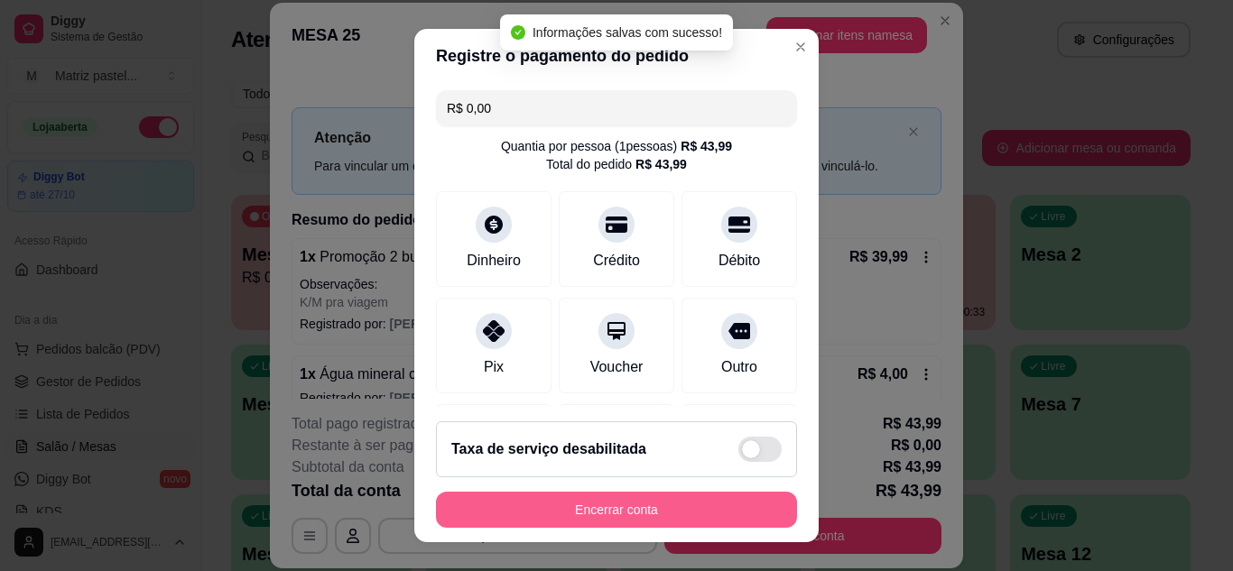
type input "R$ 0,00"
click at [621, 509] on button "Encerrar conta" at bounding box center [616, 510] width 361 height 36
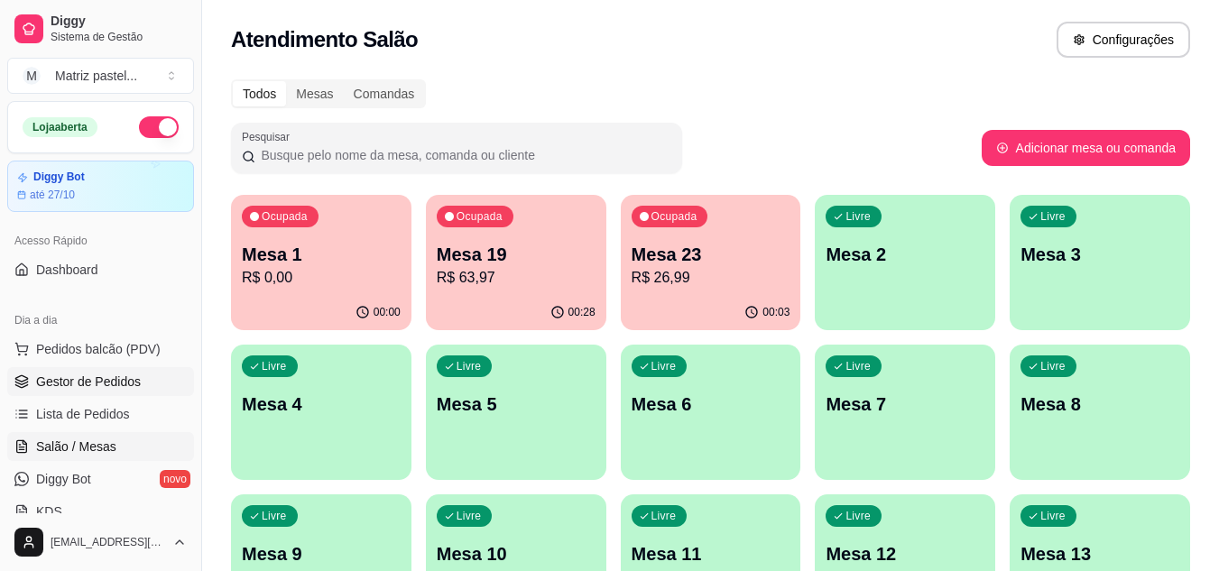
click at [103, 374] on span "Gestor de Pedidos" at bounding box center [88, 382] width 105 height 18
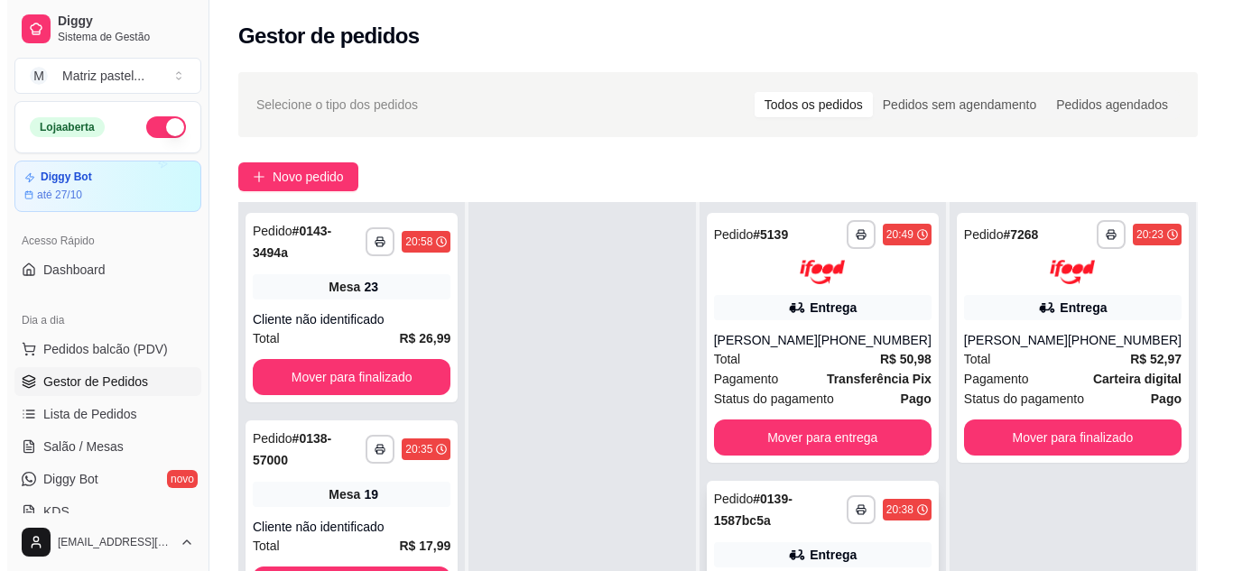
scroll to position [180, 0]
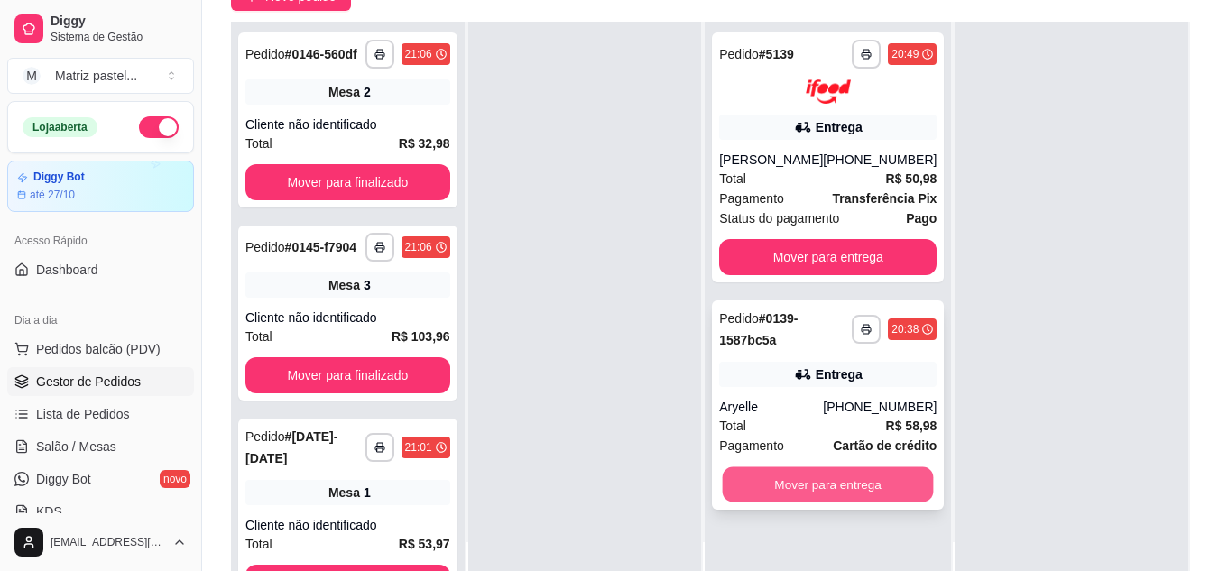
click at [794, 486] on button "Mover para entrega" at bounding box center [828, 484] width 211 height 35
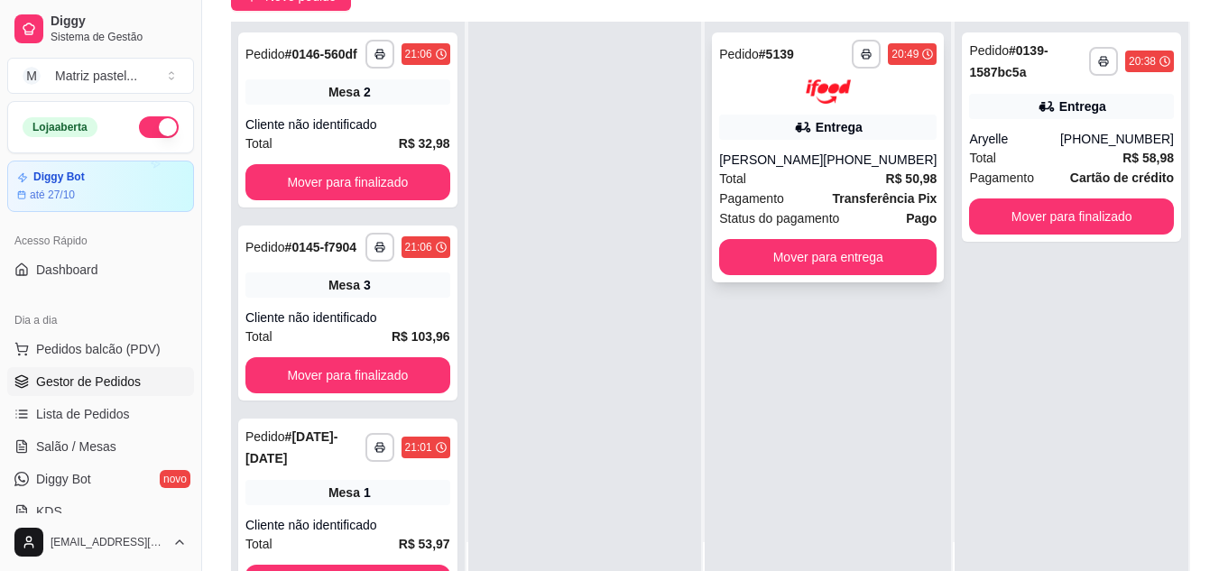
click at [828, 147] on div "**********" at bounding box center [828, 157] width 232 height 250
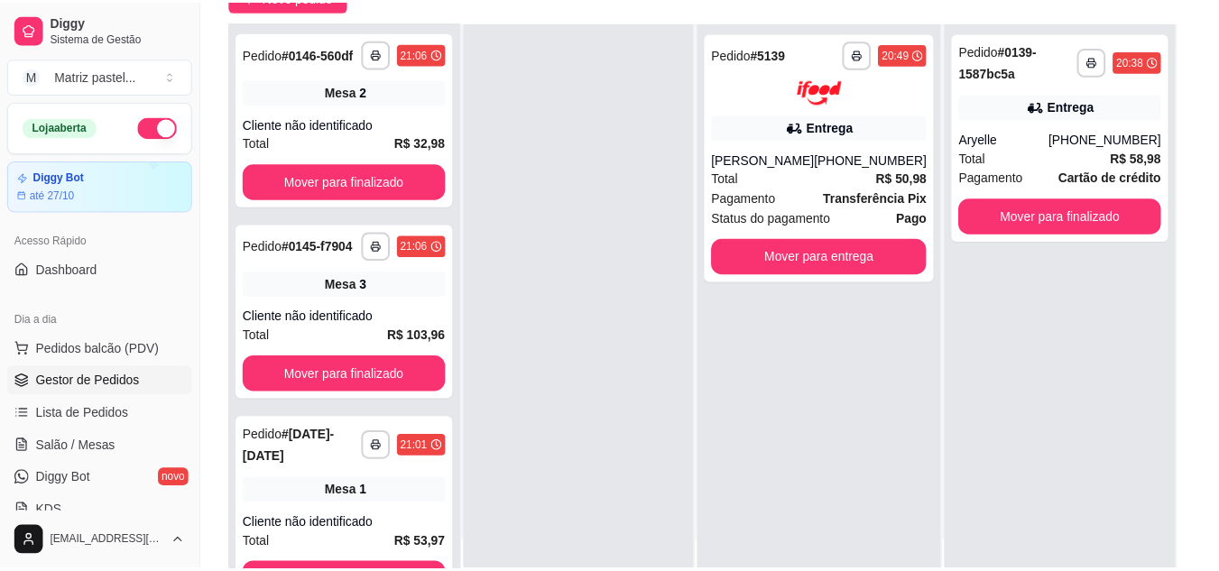
scroll to position [90, 0]
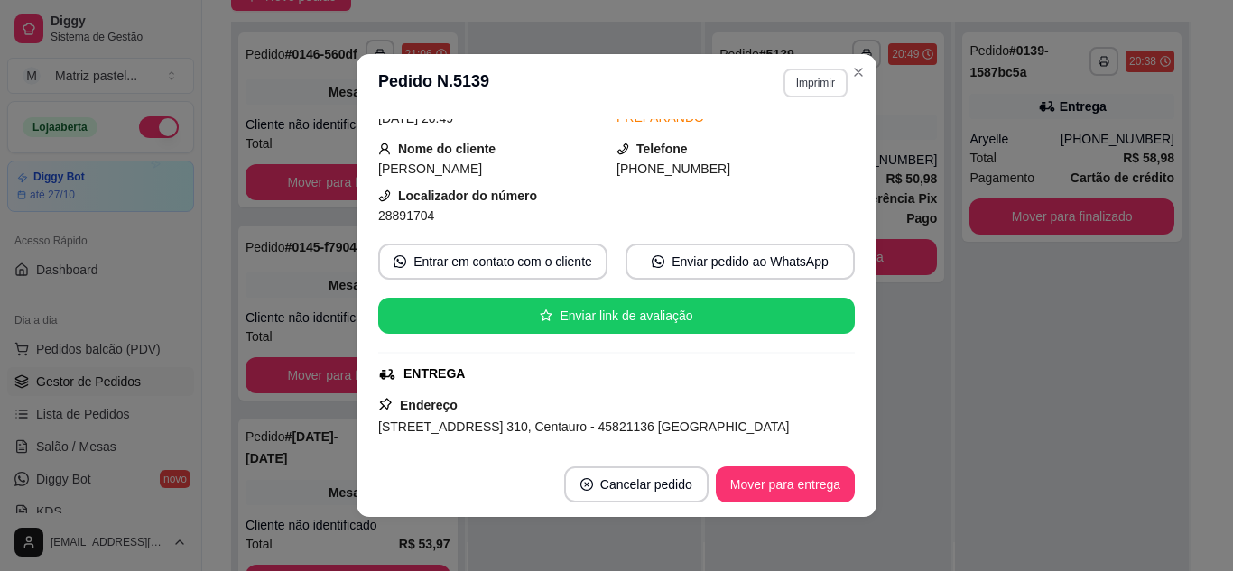
click at [812, 89] on button "Imprimir" at bounding box center [815, 83] width 64 height 29
click at [786, 143] on button "IMPRESSORA" at bounding box center [776, 146] width 131 height 29
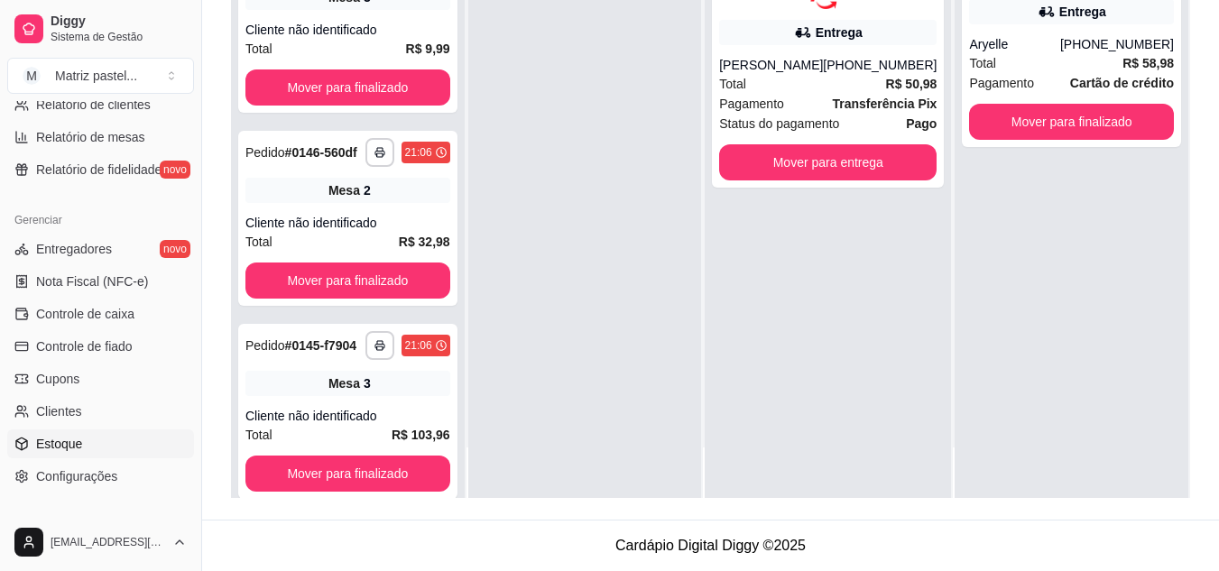
scroll to position [632, 0]
click at [92, 432] on link "Estoque" at bounding box center [100, 443] width 187 height 29
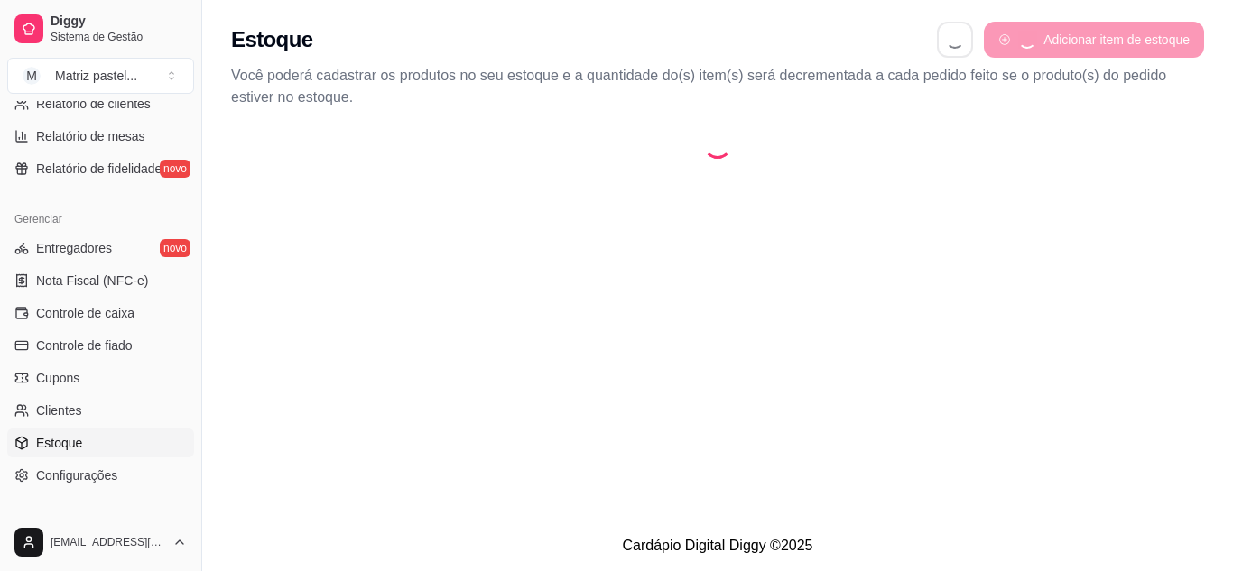
select select "QUANTITY_ORDER"
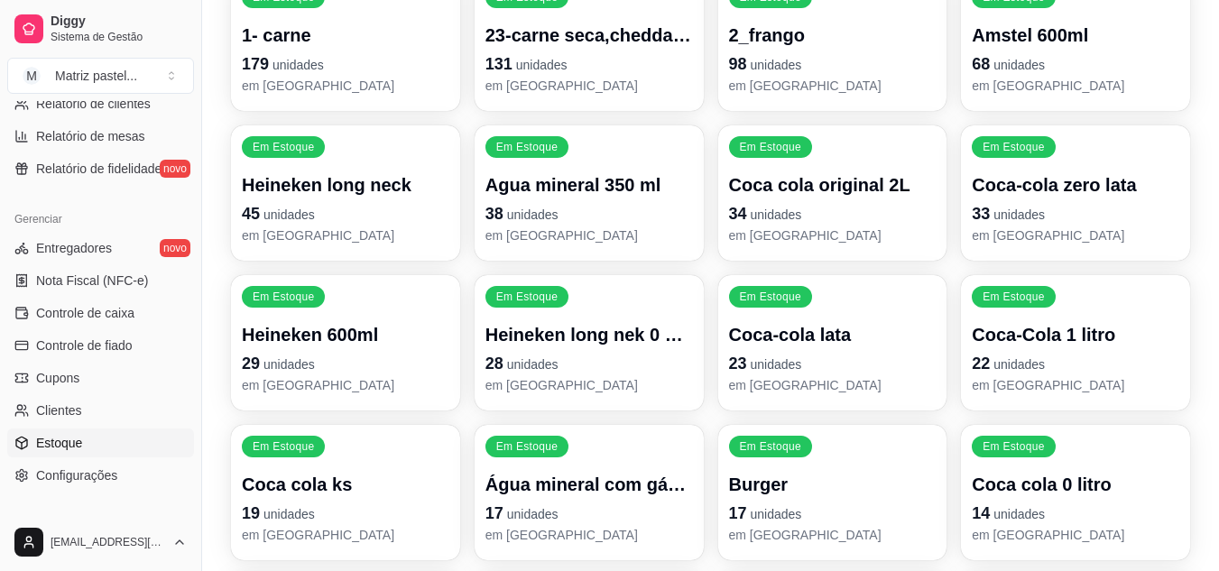
scroll to position [271, 0]
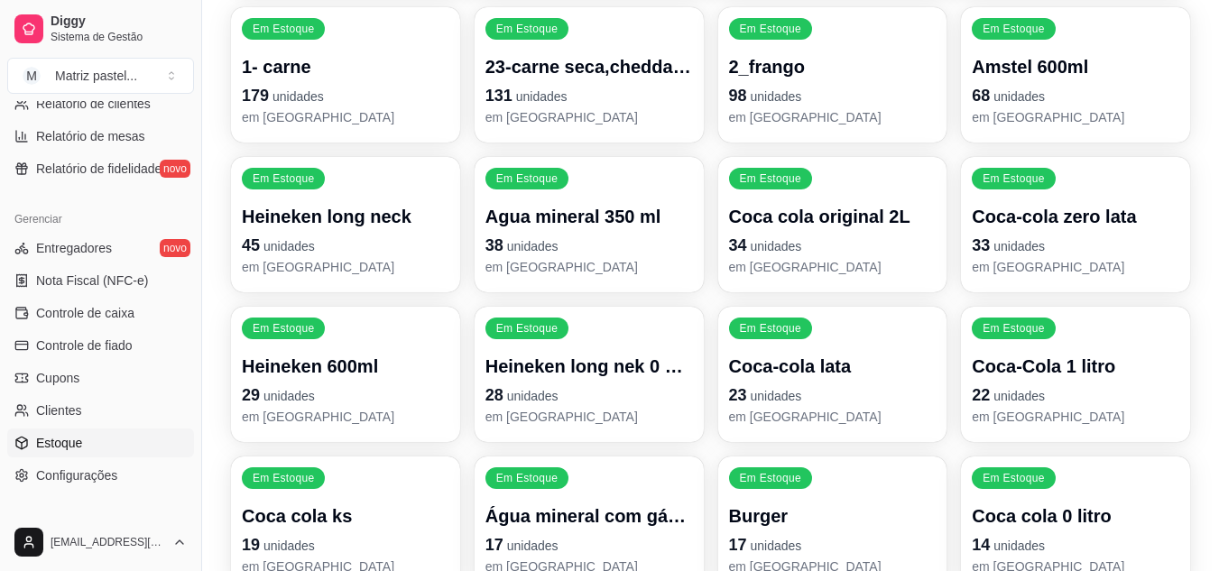
click at [596, 87] on p "131 unidades" at bounding box center [590, 95] width 208 height 25
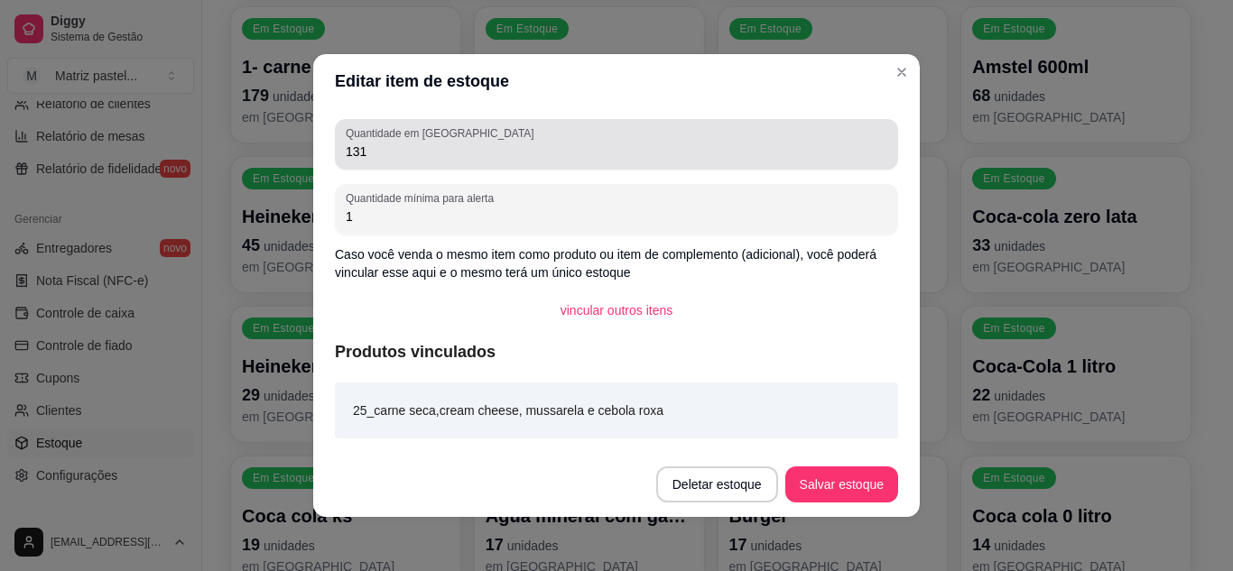
click at [528, 153] on input "131" at bounding box center [616, 152] width 541 height 18
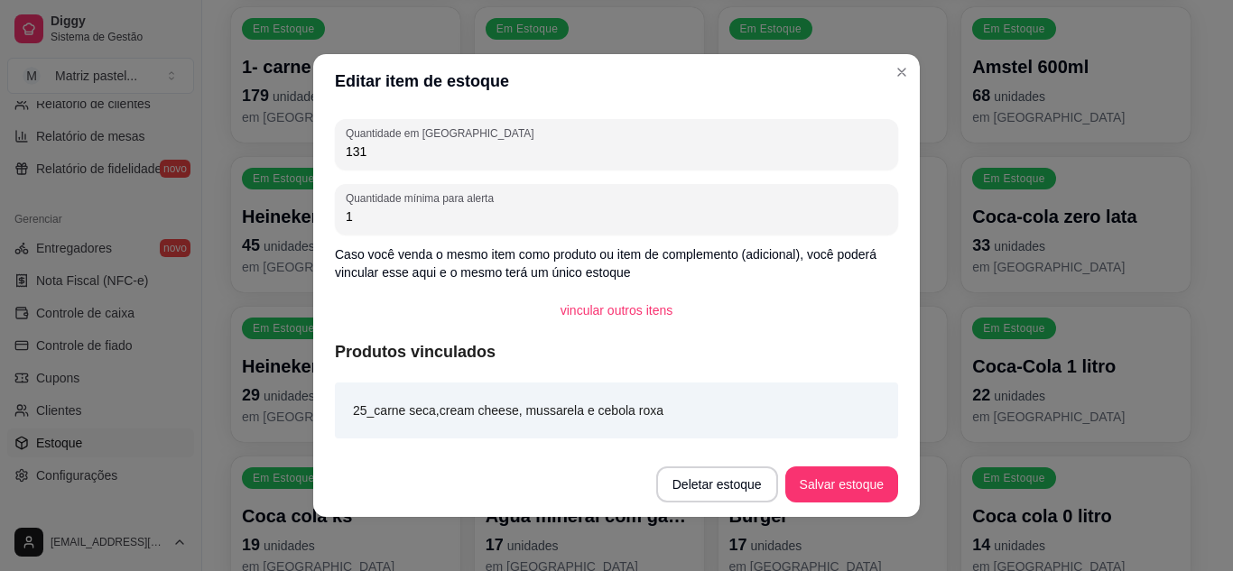
click at [528, 153] on input "131" at bounding box center [616, 152] width 541 height 18
type input "232"
click at [815, 484] on button "Salvar estoque" at bounding box center [841, 485] width 113 height 36
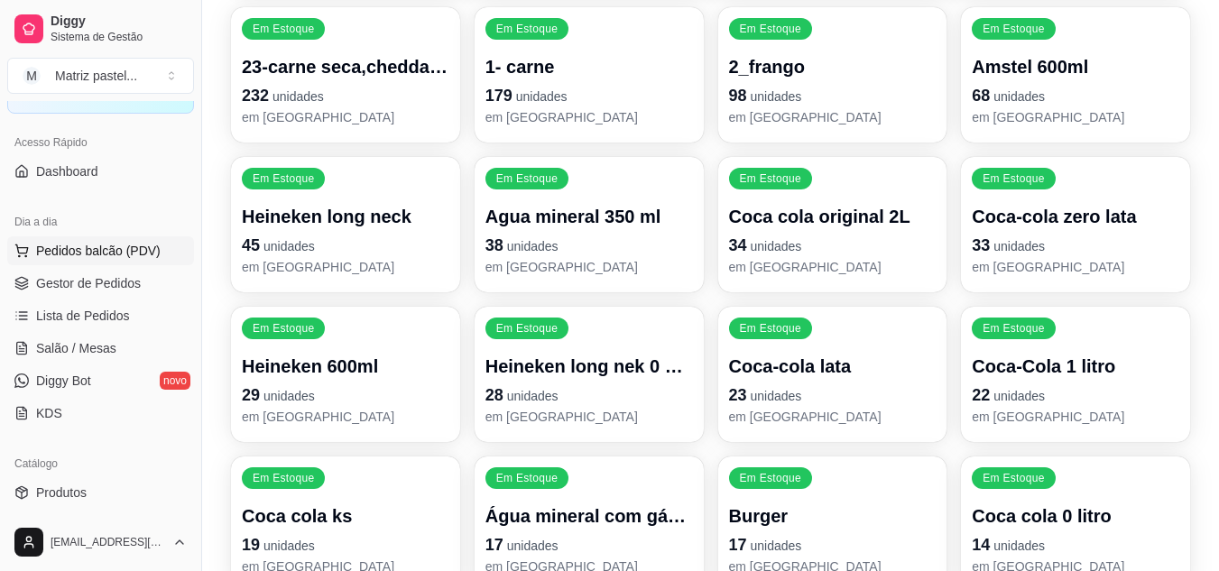
scroll to position [90, 0]
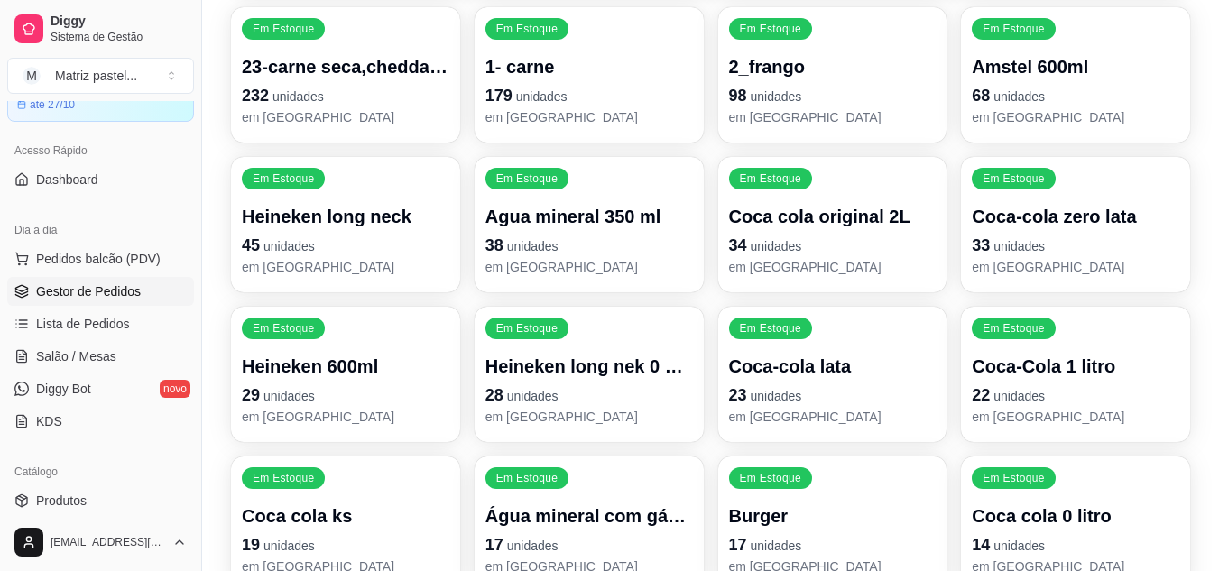
click at [30, 286] on link "Gestor de Pedidos" at bounding box center [100, 291] width 187 height 29
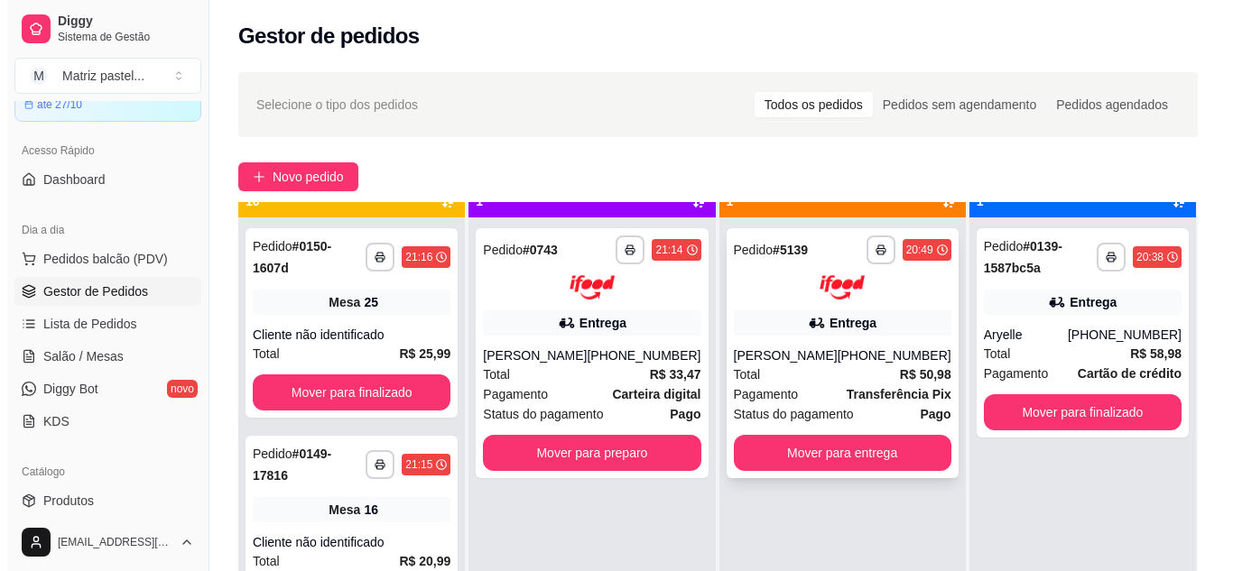
scroll to position [51, 0]
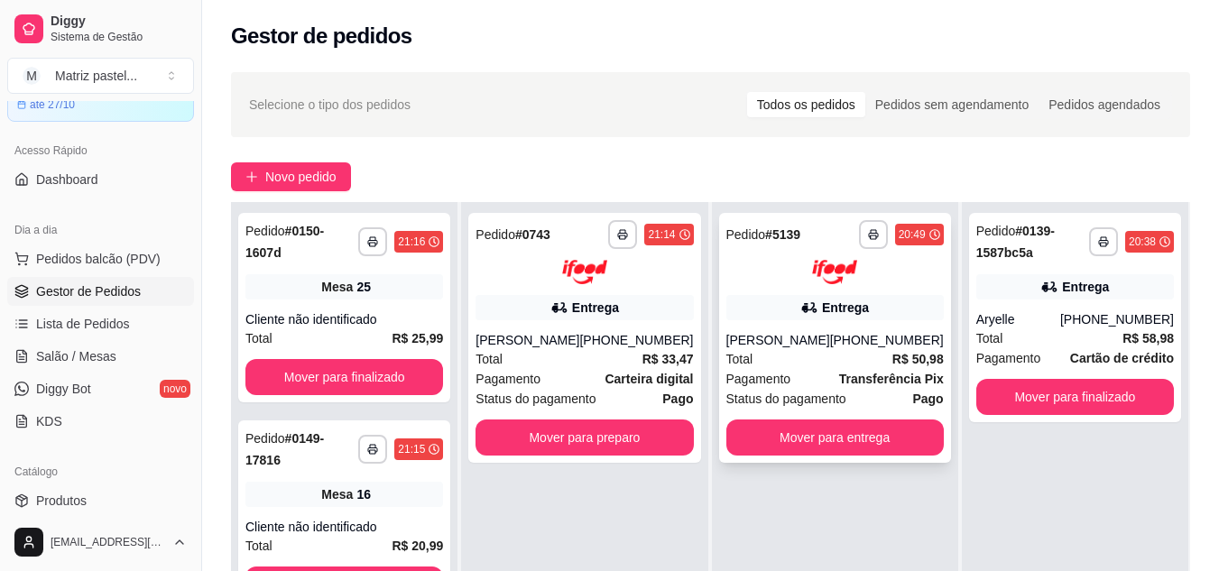
click at [799, 336] on div "[PERSON_NAME]" at bounding box center [778, 340] width 104 height 18
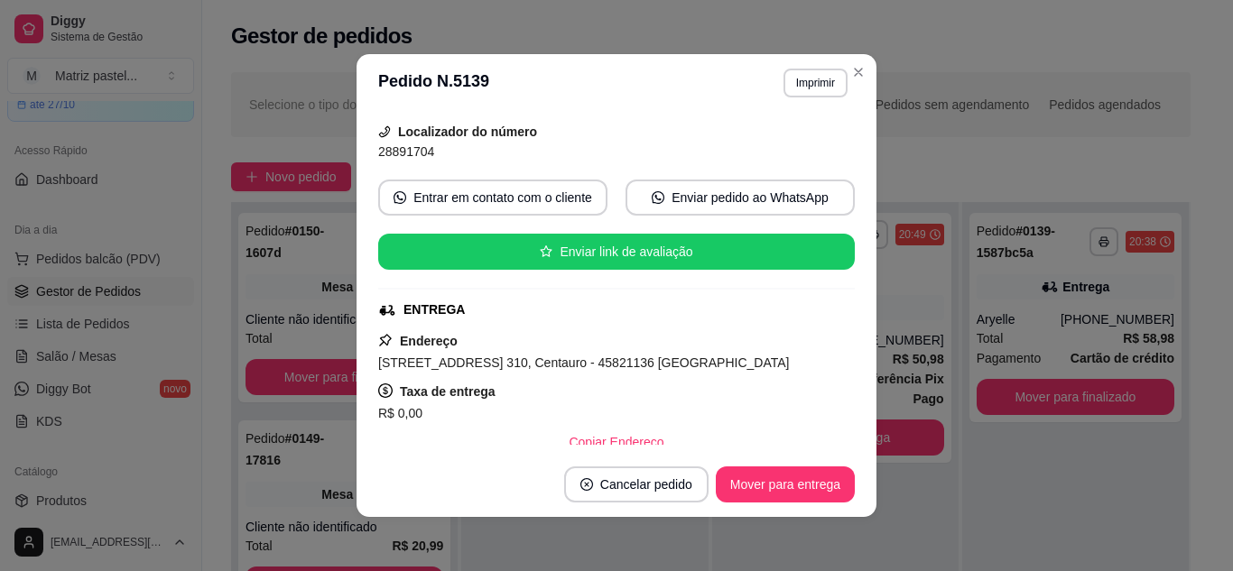
scroll to position [180, 0]
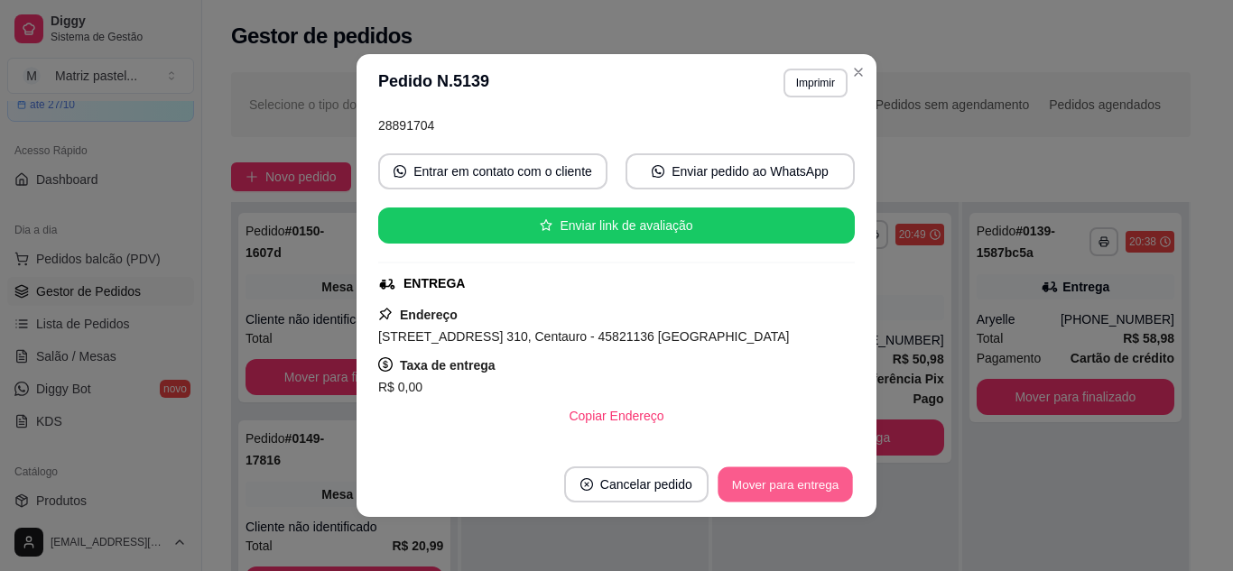
click at [808, 496] on button "Mover para entrega" at bounding box center [784, 484] width 135 height 35
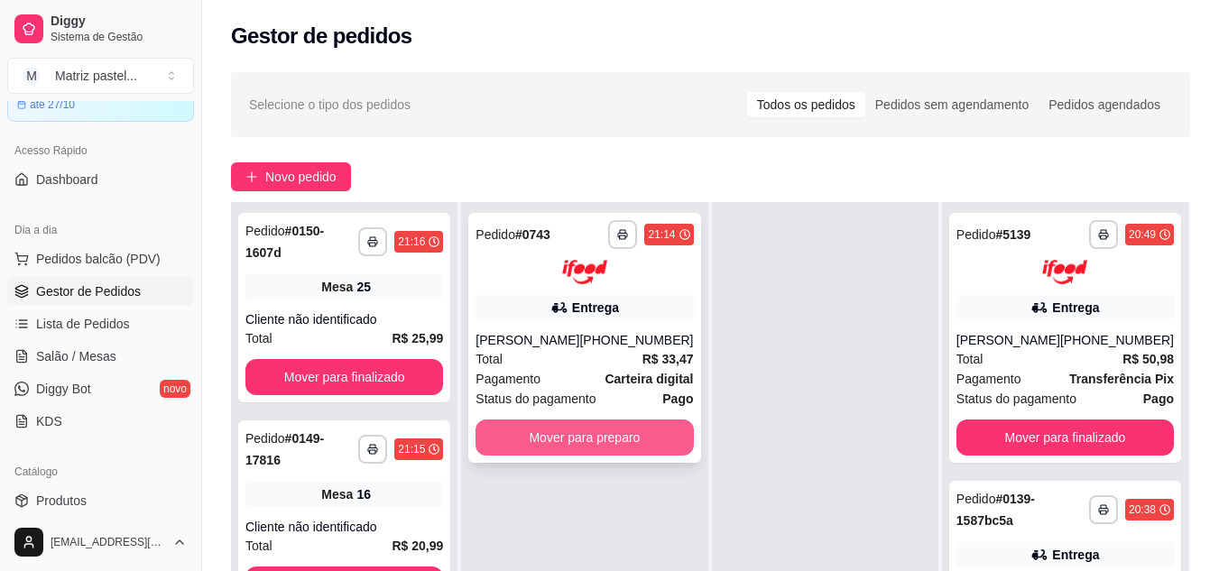
click at [599, 439] on button "Mover para preparo" at bounding box center [584, 438] width 217 height 36
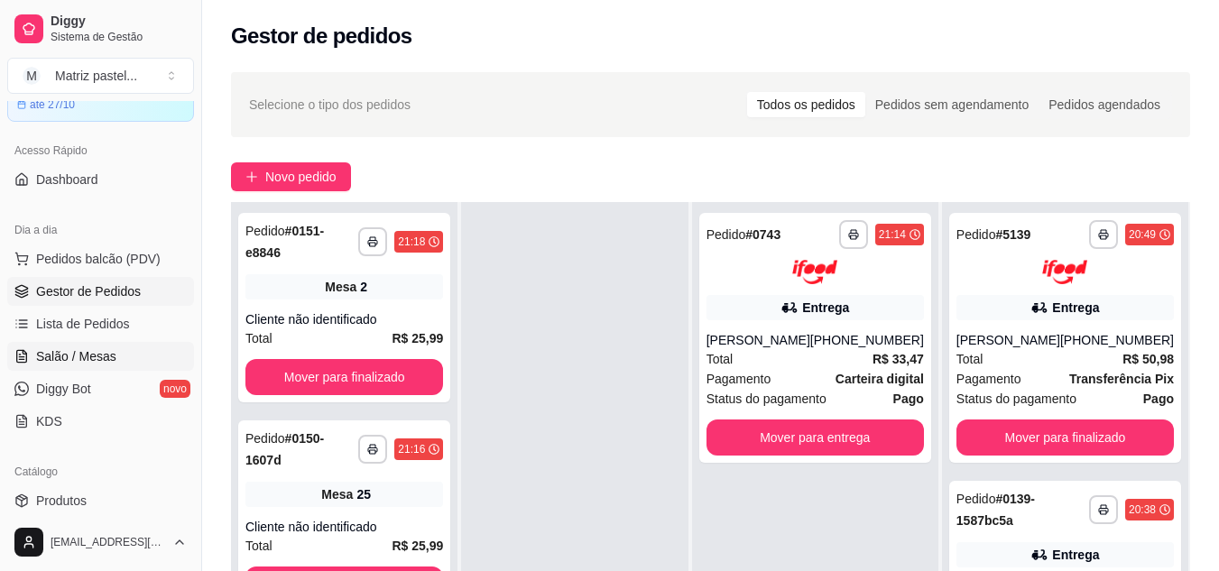
click at [143, 350] on link "Salão / Mesas" at bounding box center [100, 356] width 187 height 29
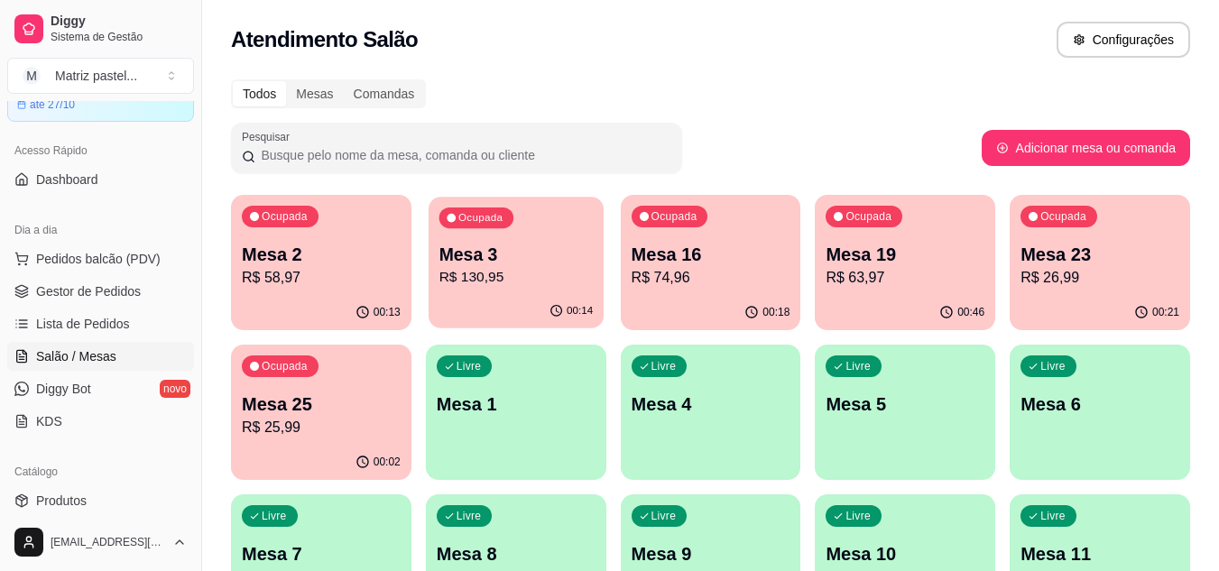
click at [463, 283] on p "R$ 130,95" at bounding box center [516, 277] width 154 height 21
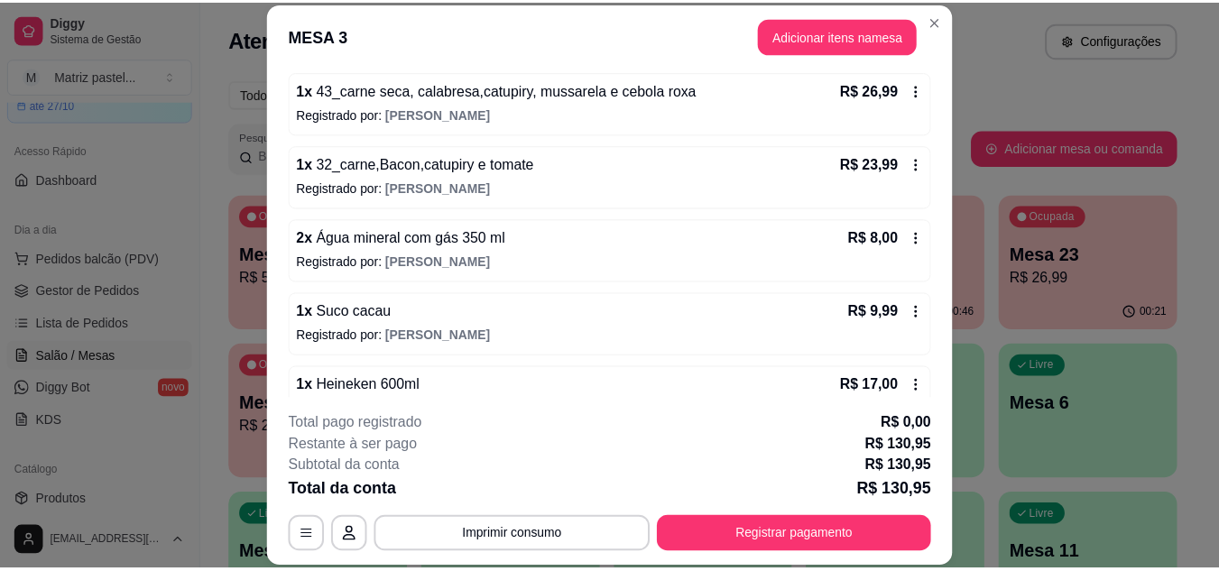
scroll to position [354, 0]
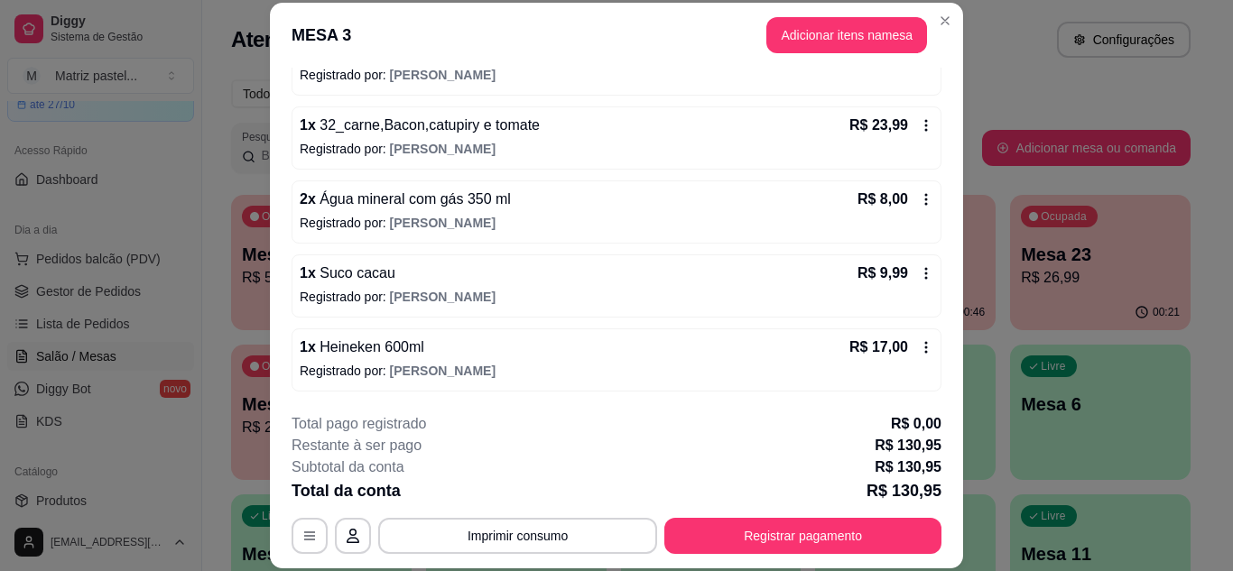
click at [919, 354] on icon at bounding box center [926, 347] width 14 height 14
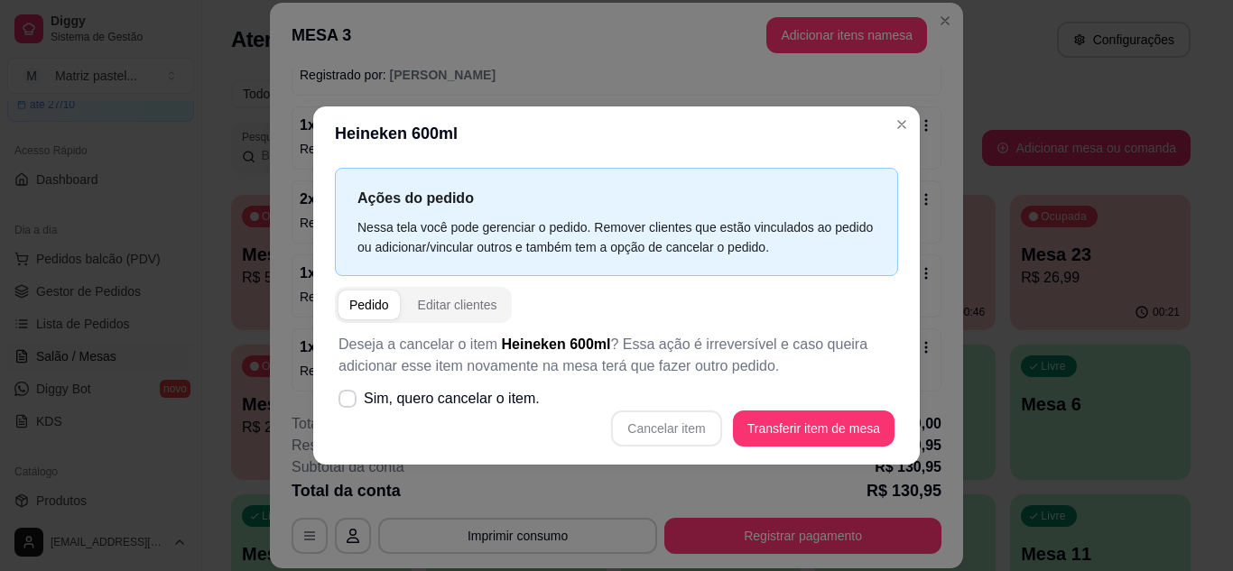
click at [545, 393] on div "Deseja a cancelar o item Heineken 600ml ? Essa ação é irreversível e caso queir…" at bounding box center [616, 390] width 563 height 134
click at [506, 404] on span "Sim, quero cancelar o item." at bounding box center [452, 399] width 176 height 22
click at [349, 404] on input "Sim, quero cancelar o item." at bounding box center [344, 408] width 12 height 12
checkbox input "true"
click at [644, 419] on button "Cancelar item" at bounding box center [666, 428] width 107 height 35
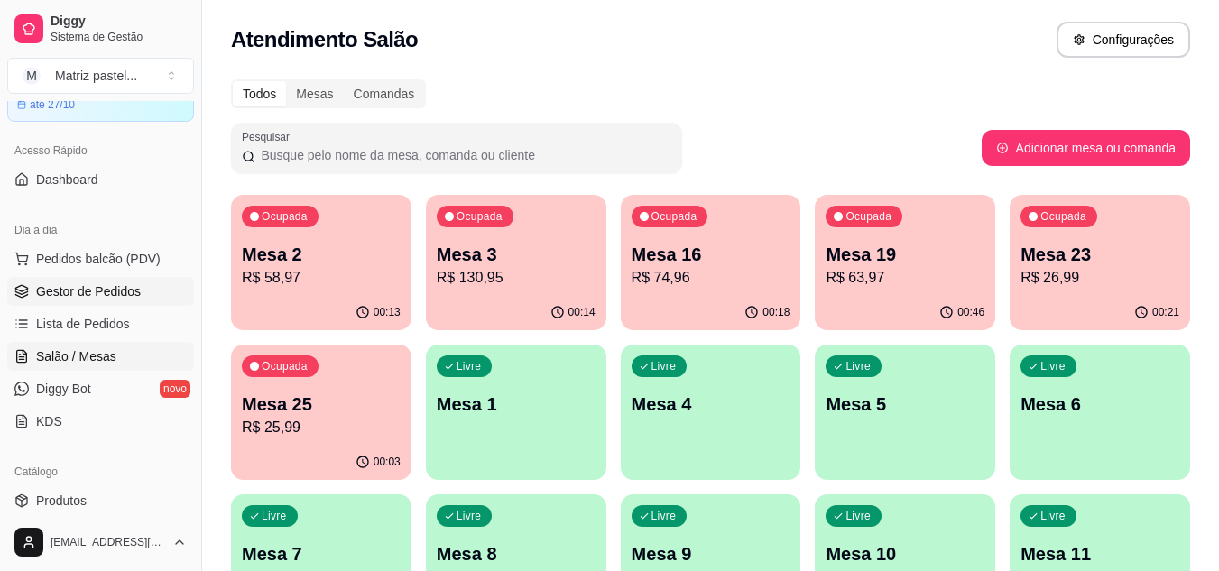
click at [113, 298] on span "Gestor de Pedidos" at bounding box center [88, 291] width 105 height 18
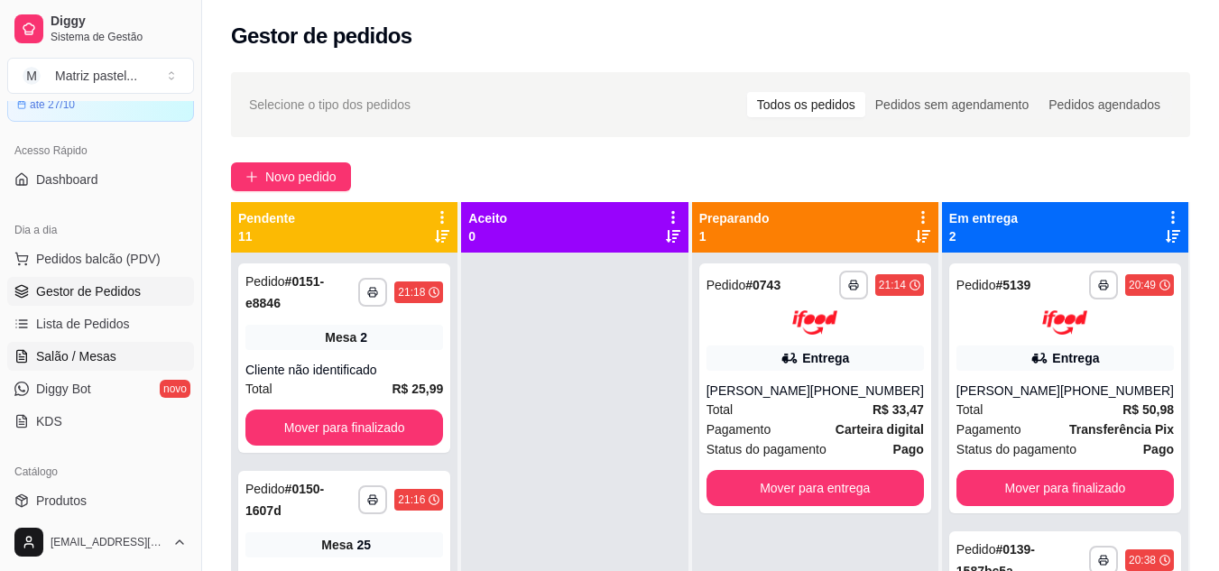
click at [68, 354] on span "Salão / Mesas" at bounding box center [76, 356] width 80 height 18
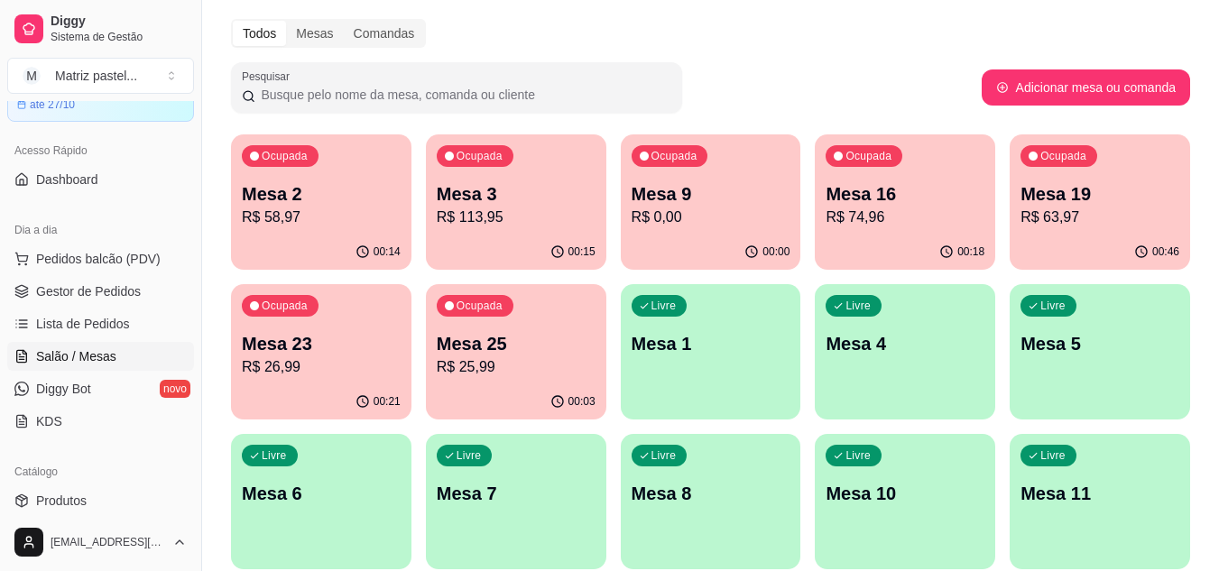
scroll to position [90, 0]
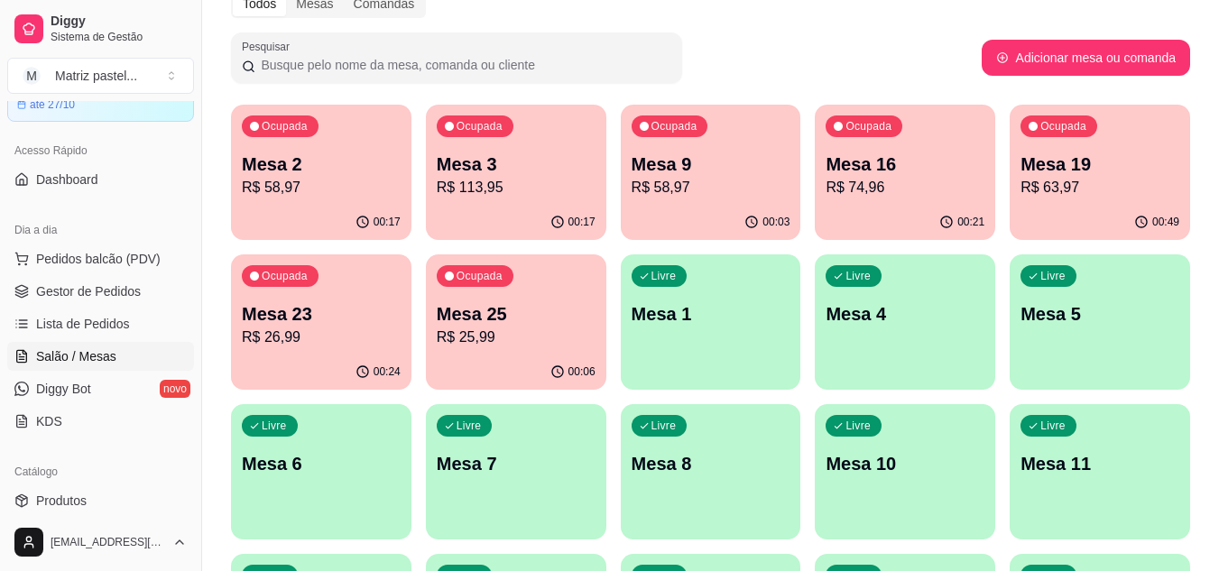
click at [1059, 170] on p "Mesa 19" at bounding box center [1100, 164] width 159 height 25
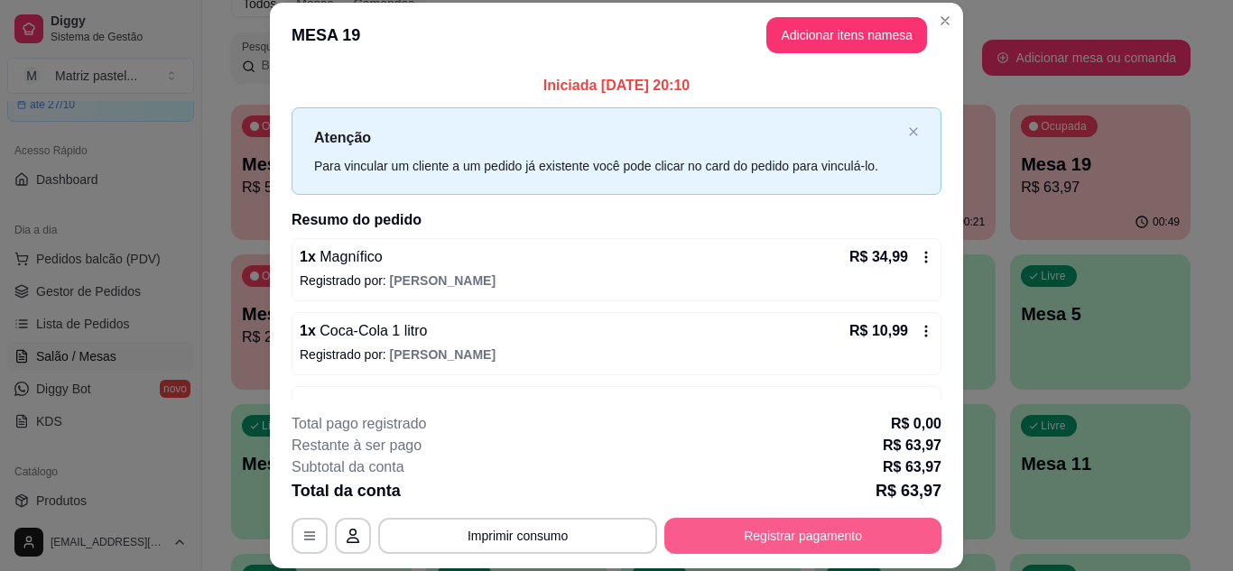
click at [800, 520] on button "Registrar pagamento" at bounding box center [802, 536] width 277 height 36
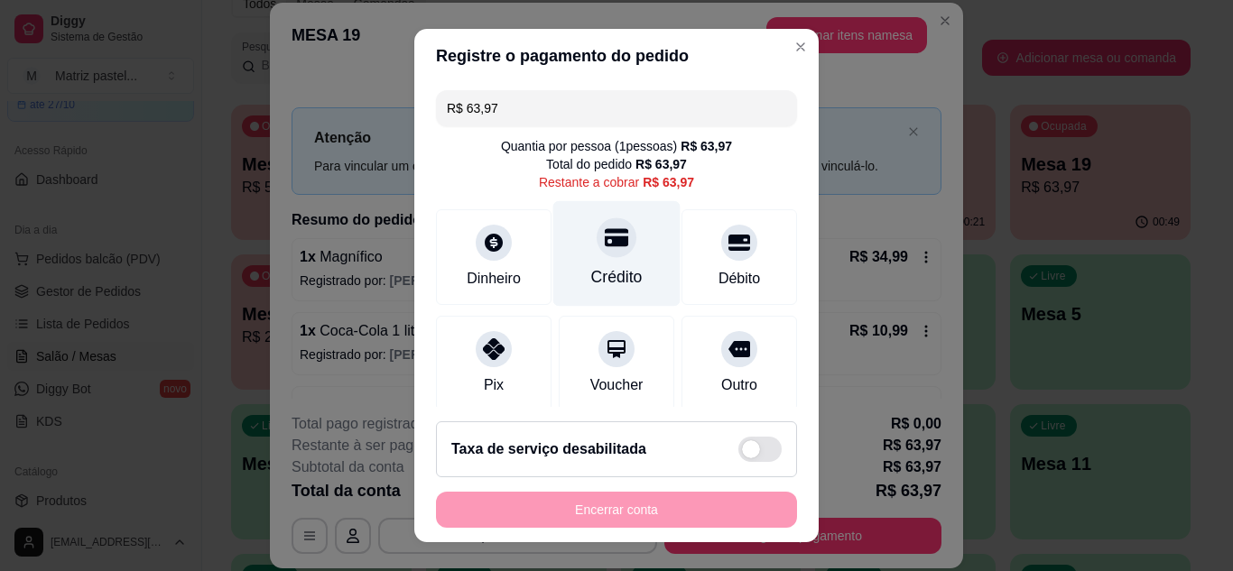
click at [616, 243] on div "Crédito" at bounding box center [616, 253] width 127 height 106
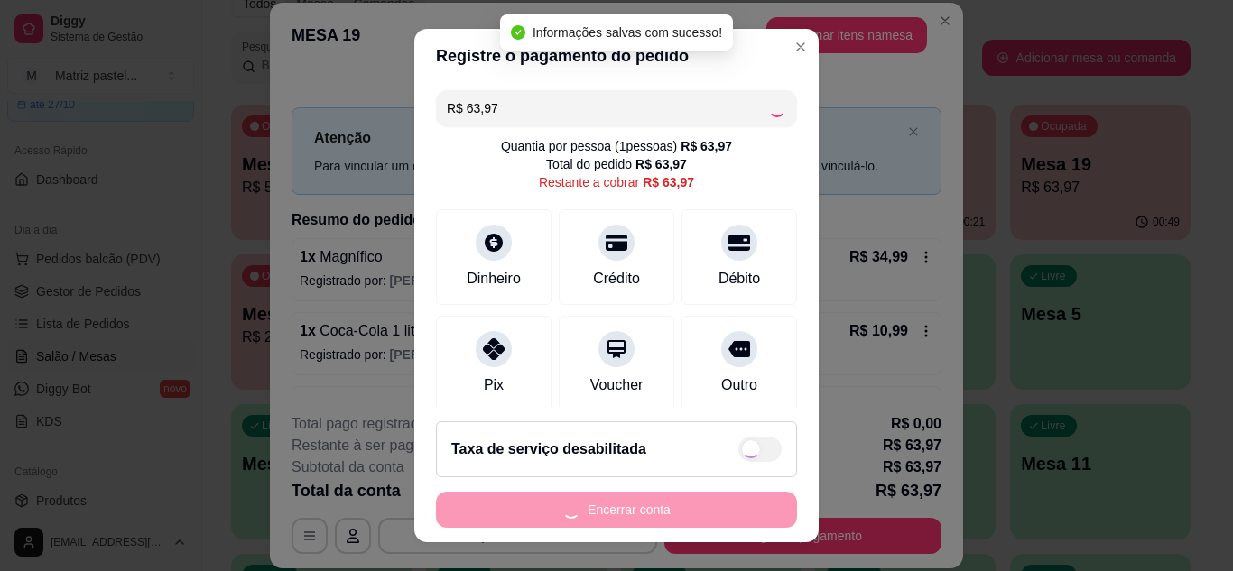
type input "R$ 0,00"
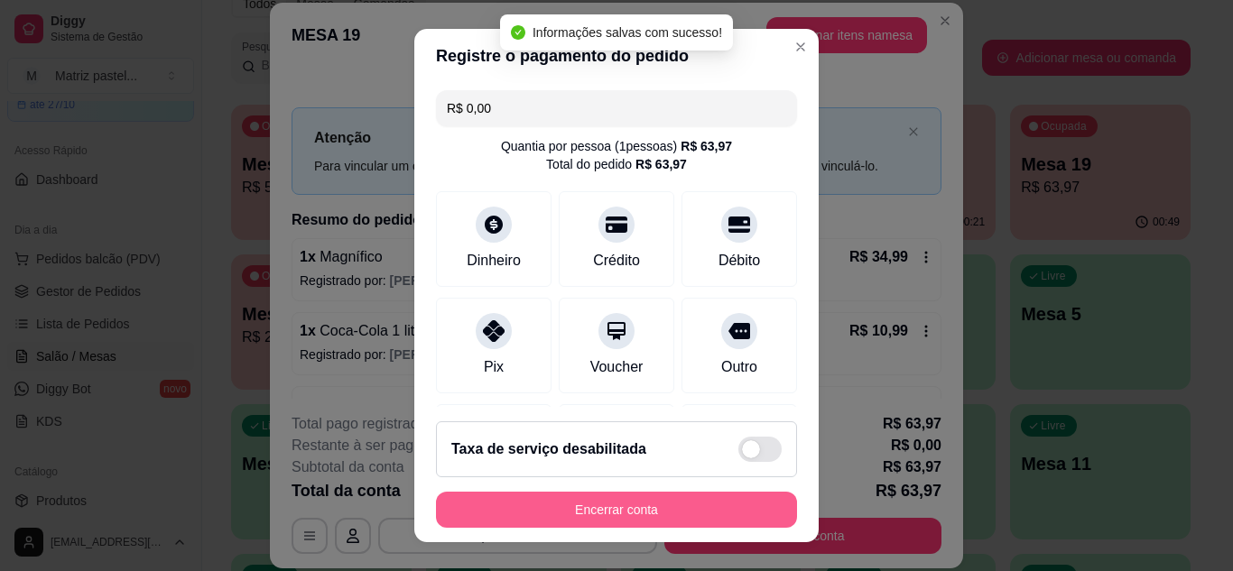
click at [641, 523] on button "Encerrar conta" at bounding box center [616, 510] width 361 height 36
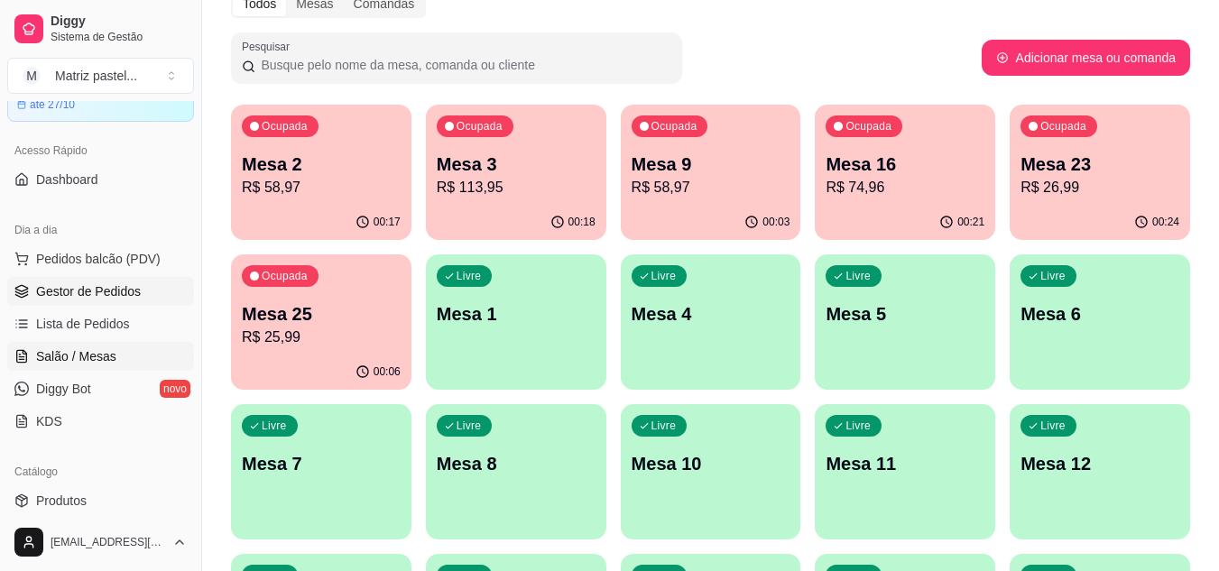
click at [60, 293] on span "Gestor de Pedidos" at bounding box center [88, 291] width 105 height 18
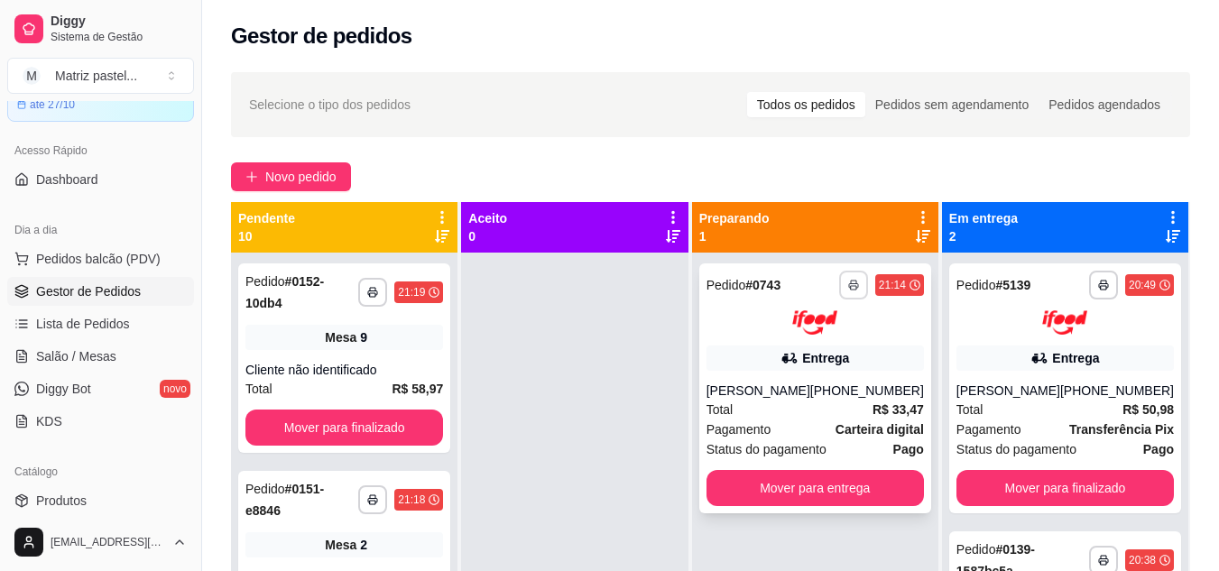
click at [845, 287] on button "button" at bounding box center [853, 285] width 29 height 29
click at [779, 349] on button "IMPRESSORA" at bounding box center [805, 348] width 131 height 29
click at [79, 354] on span "Salão / Mesas" at bounding box center [76, 356] width 80 height 18
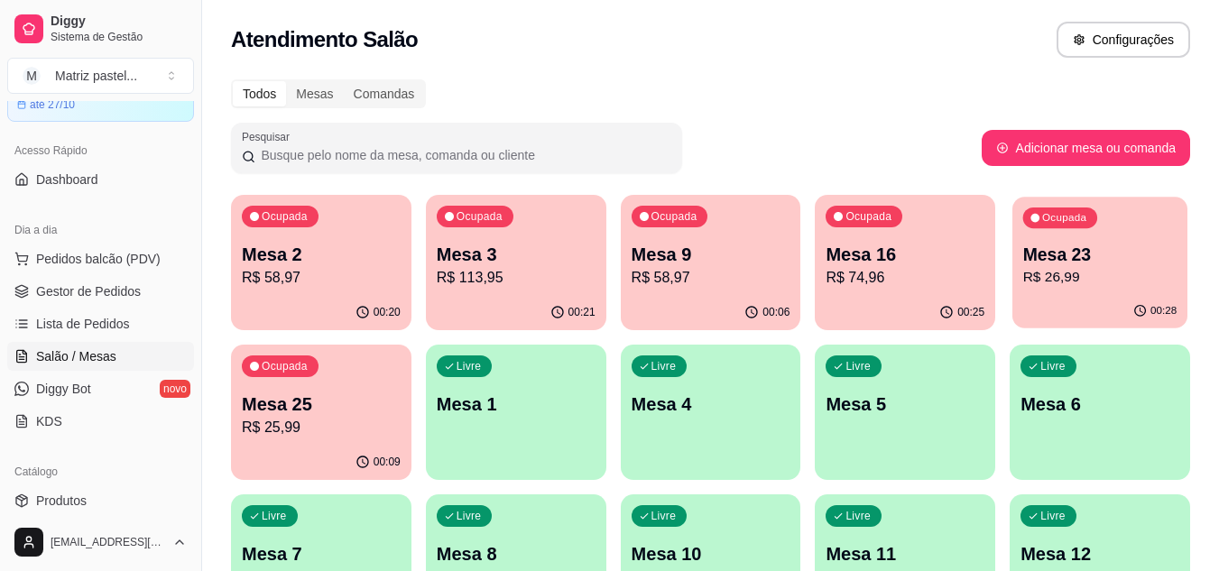
click at [1106, 280] on p "R$ 26,99" at bounding box center [1100, 277] width 154 height 21
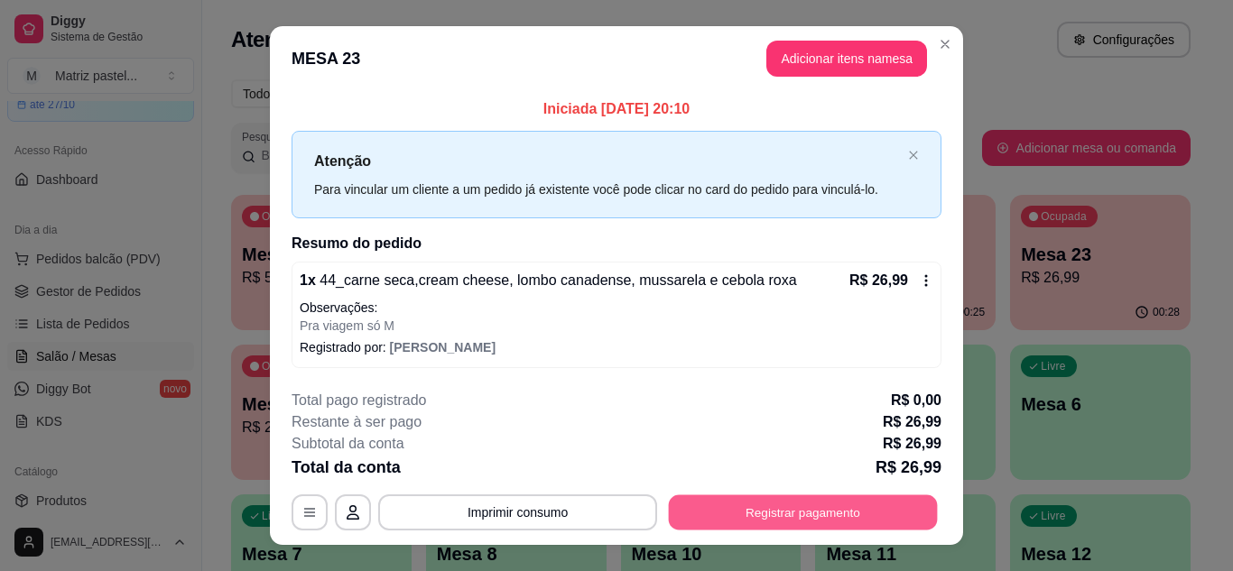
click at [756, 508] on button "Registrar pagamento" at bounding box center [803, 512] width 269 height 35
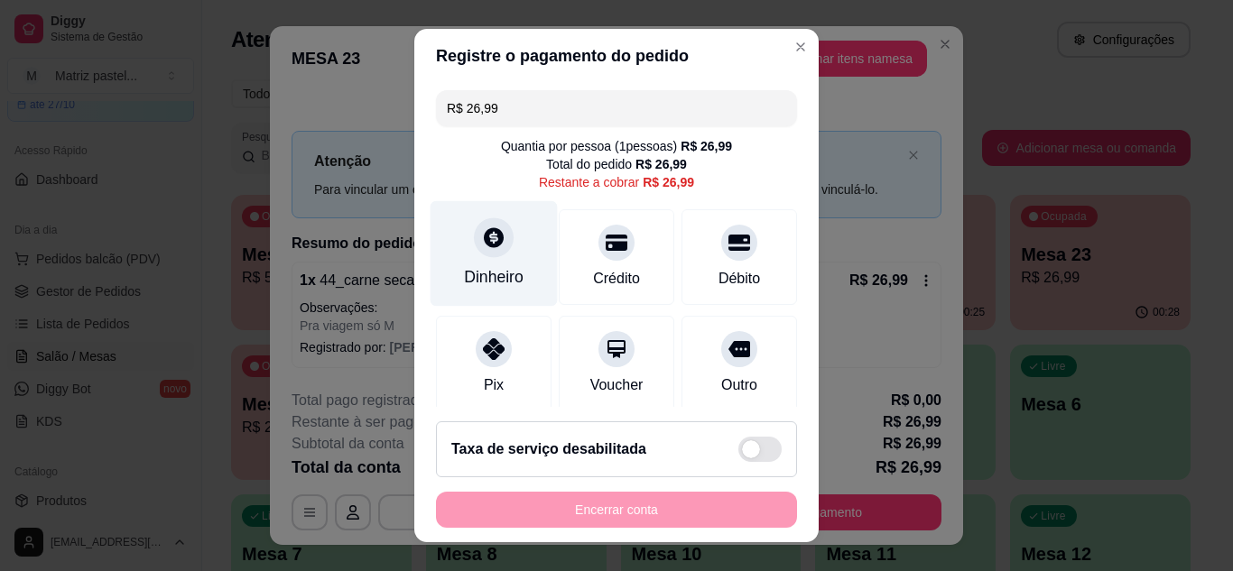
click at [489, 262] on div "Dinheiro" at bounding box center [493, 253] width 127 height 106
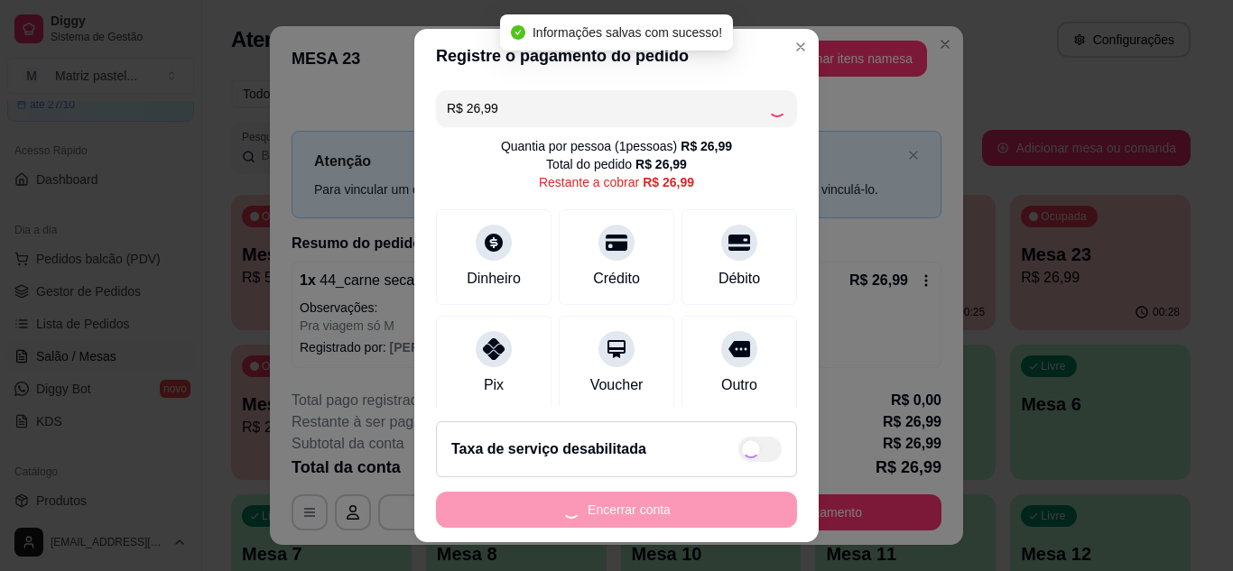
type input "R$ 0,00"
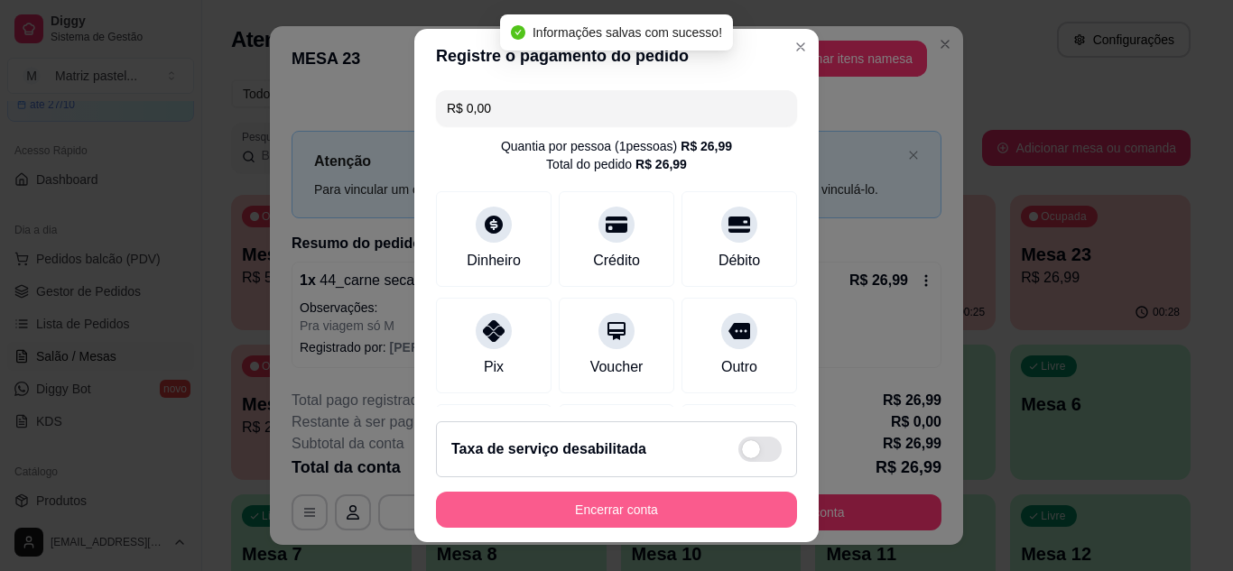
click at [662, 502] on button "Encerrar conta" at bounding box center [616, 510] width 361 height 36
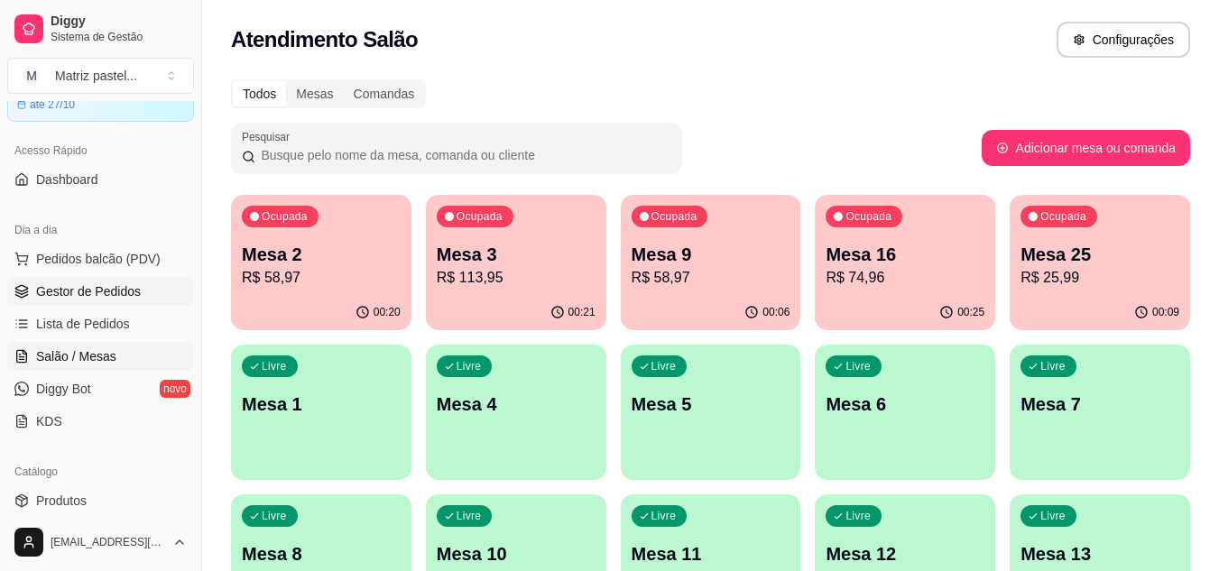
click at [110, 286] on span "Gestor de Pedidos" at bounding box center [88, 291] width 105 height 18
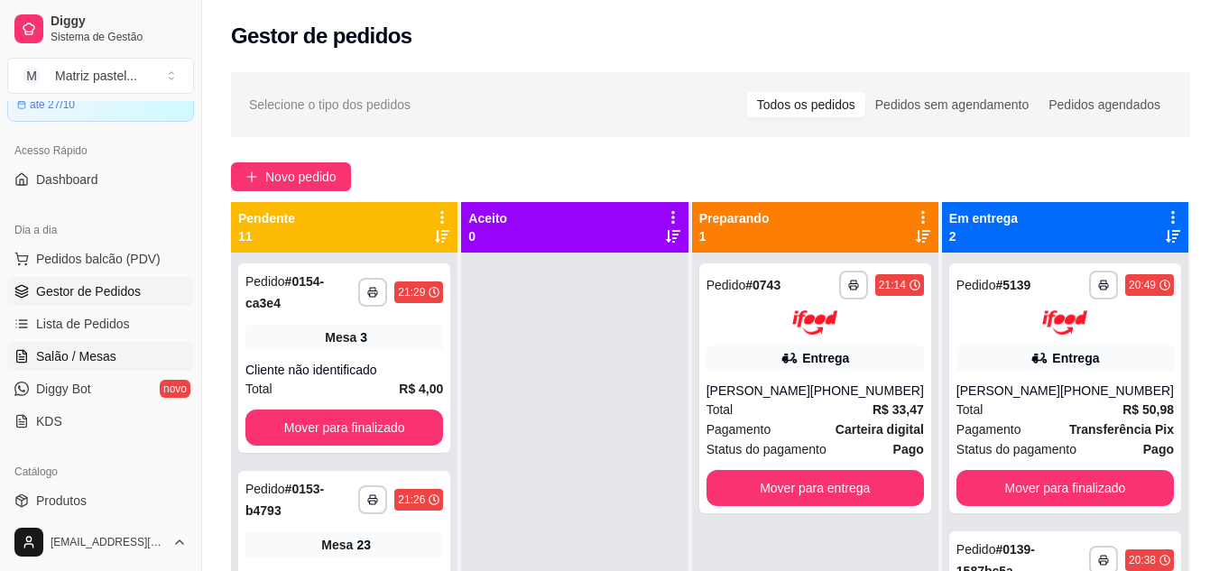
click at [96, 343] on link "Salão / Mesas" at bounding box center [100, 356] width 187 height 29
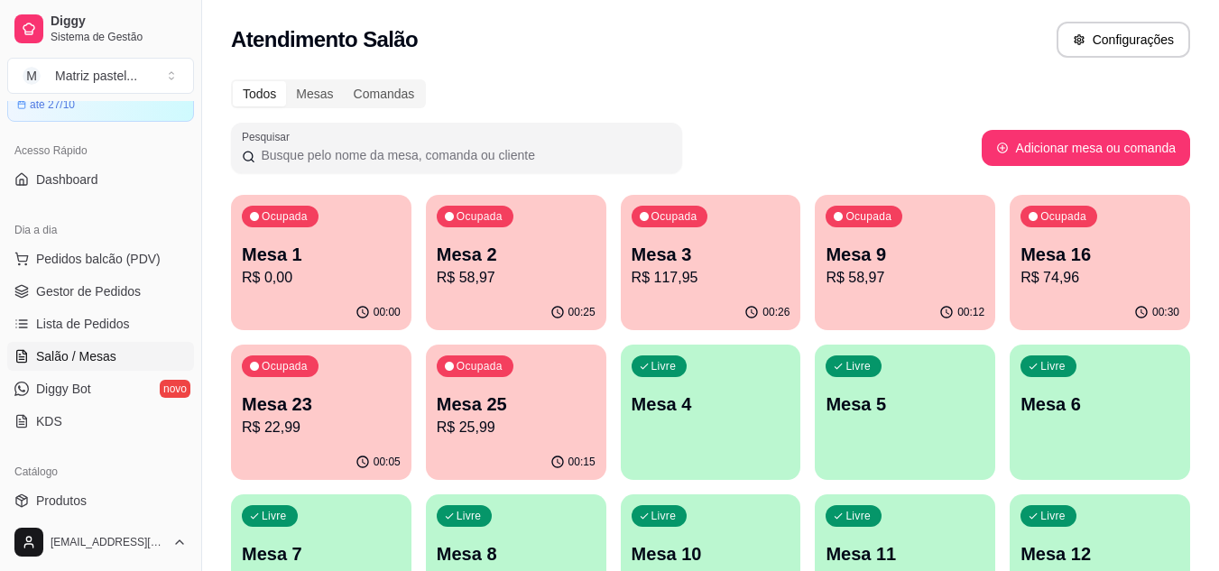
click at [1044, 297] on div "00:30" at bounding box center [1100, 312] width 180 height 35
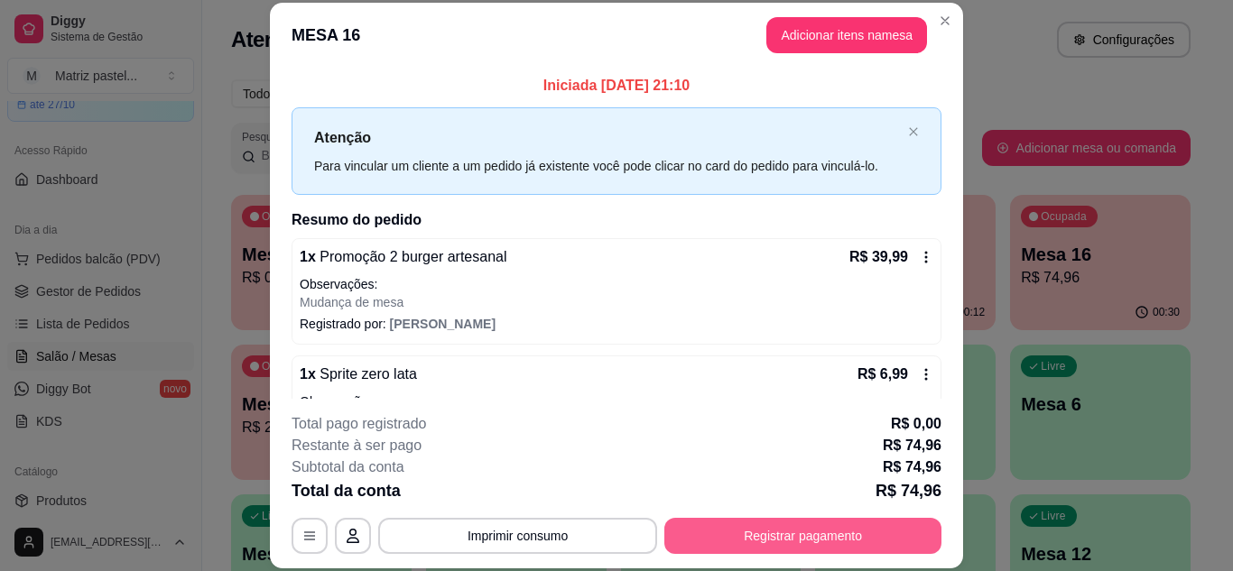
click at [833, 531] on button "Registrar pagamento" at bounding box center [802, 536] width 277 height 36
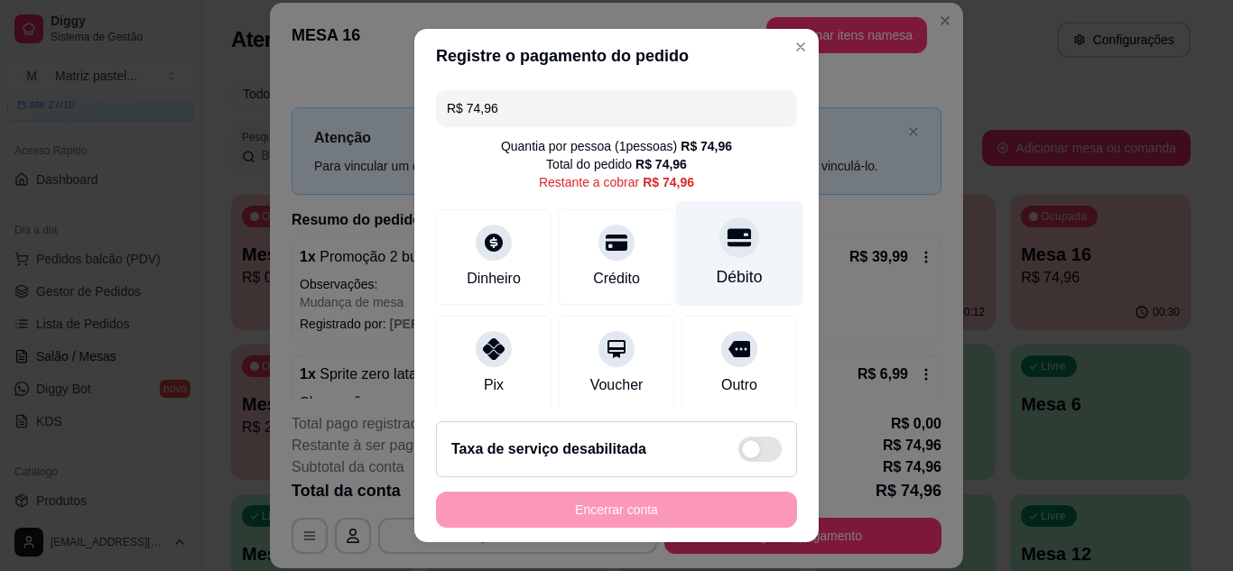
click at [727, 244] on icon at bounding box center [738, 237] width 23 height 18
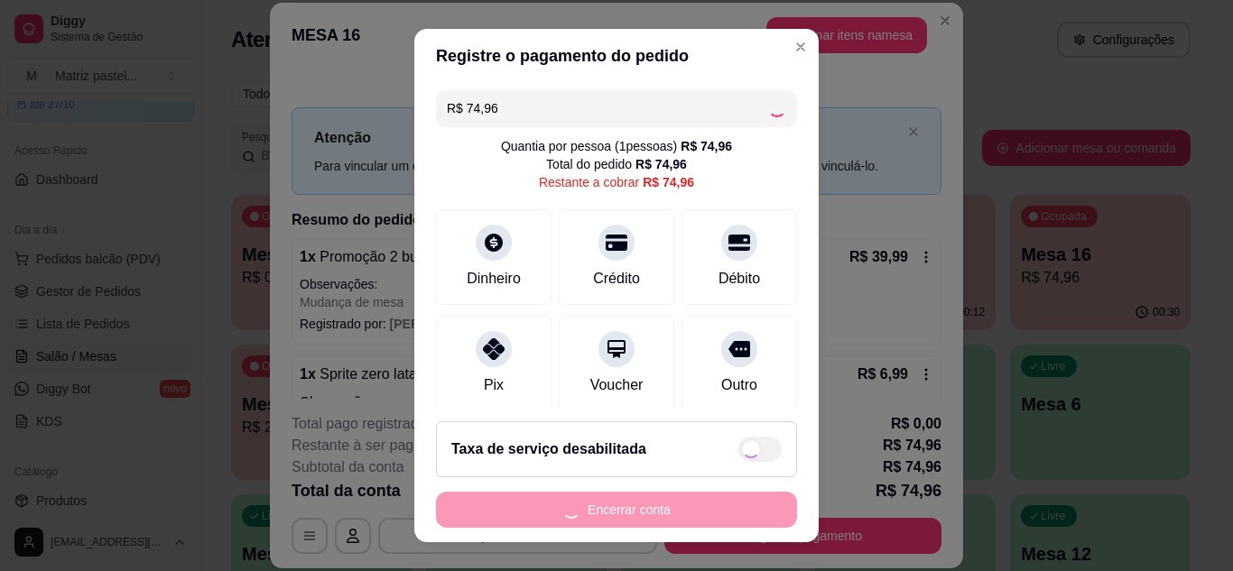
type input "R$ 0,00"
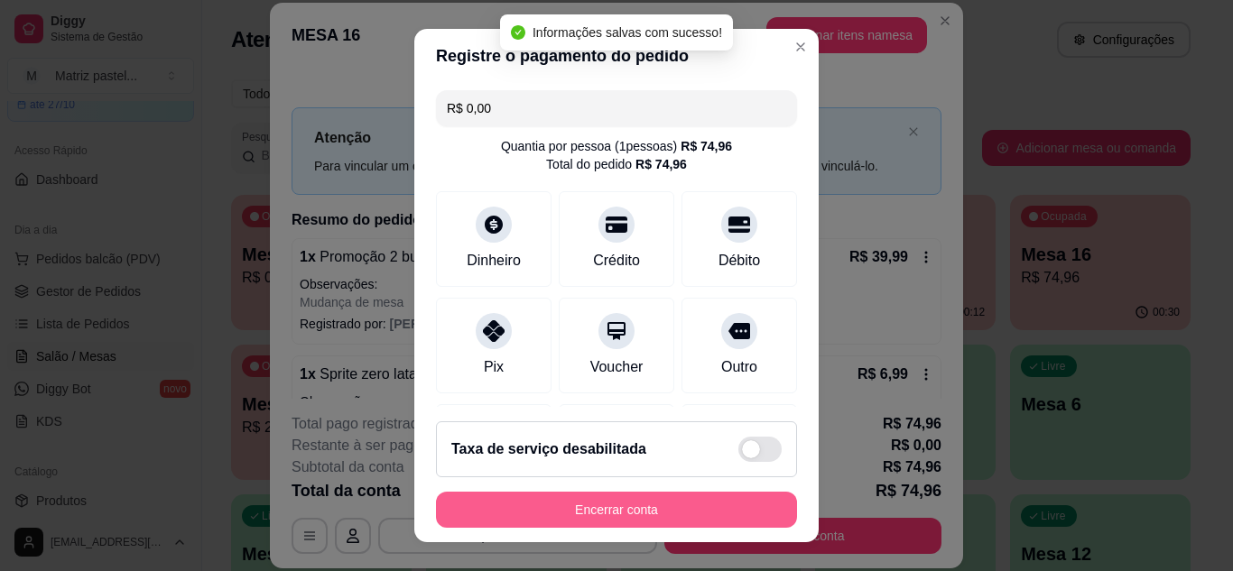
click at [596, 502] on button "Encerrar conta" at bounding box center [616, 510] width 361 height 36
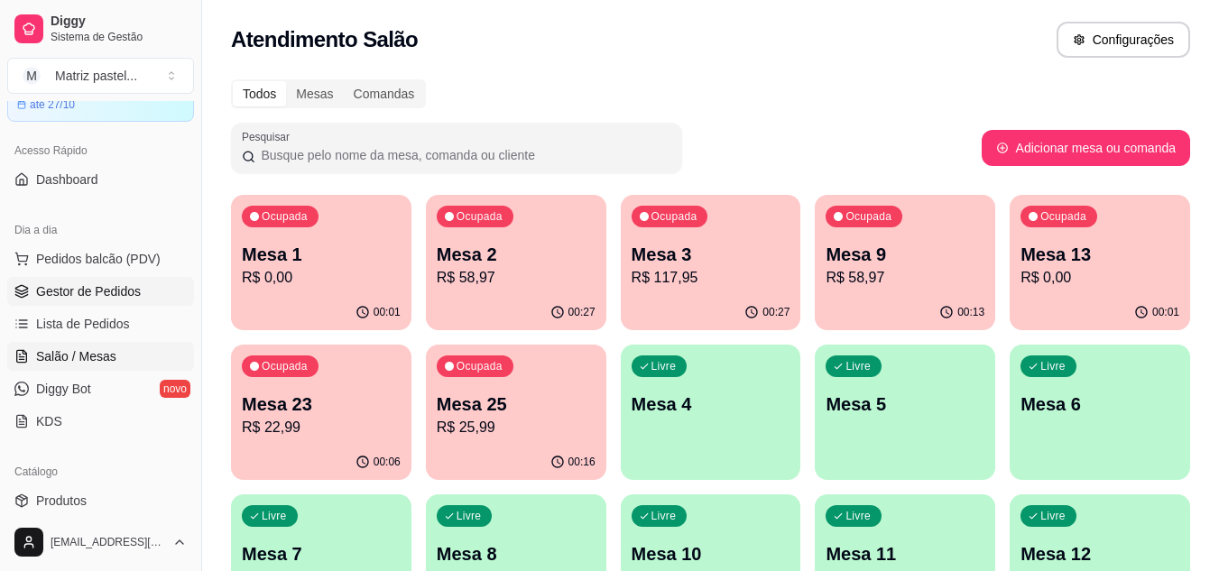
click at [43, 279] on link "Gestor de Pedidos" at bounding box center [100, 291] width 187 height 29
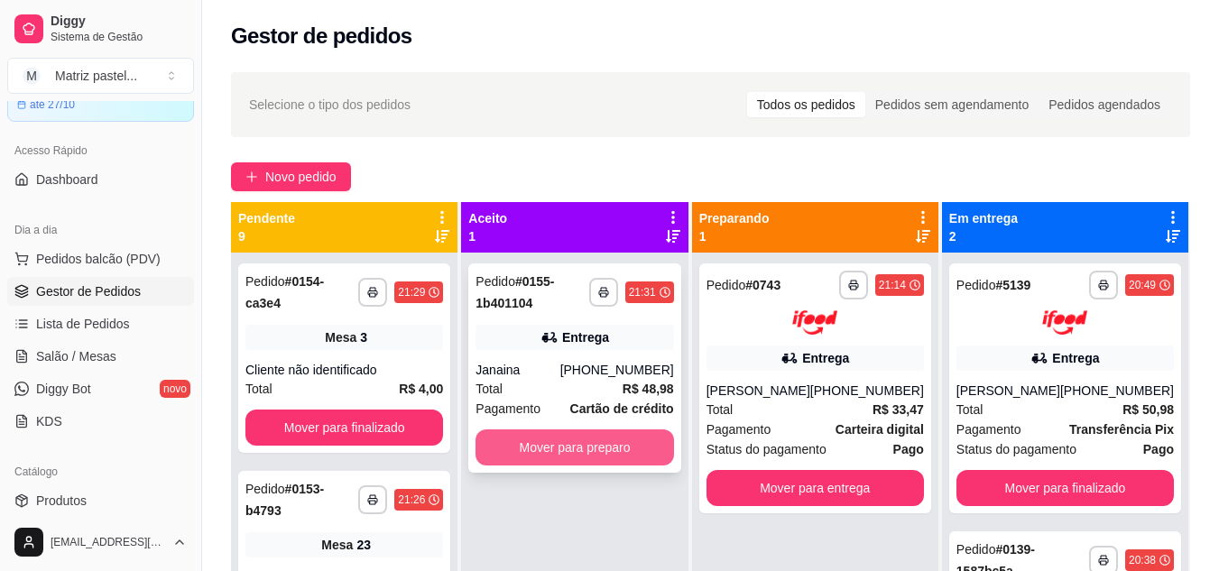
click at [578, 453] on button "Mover para preparo" at bounding box center [575, 448] width 198 height 36
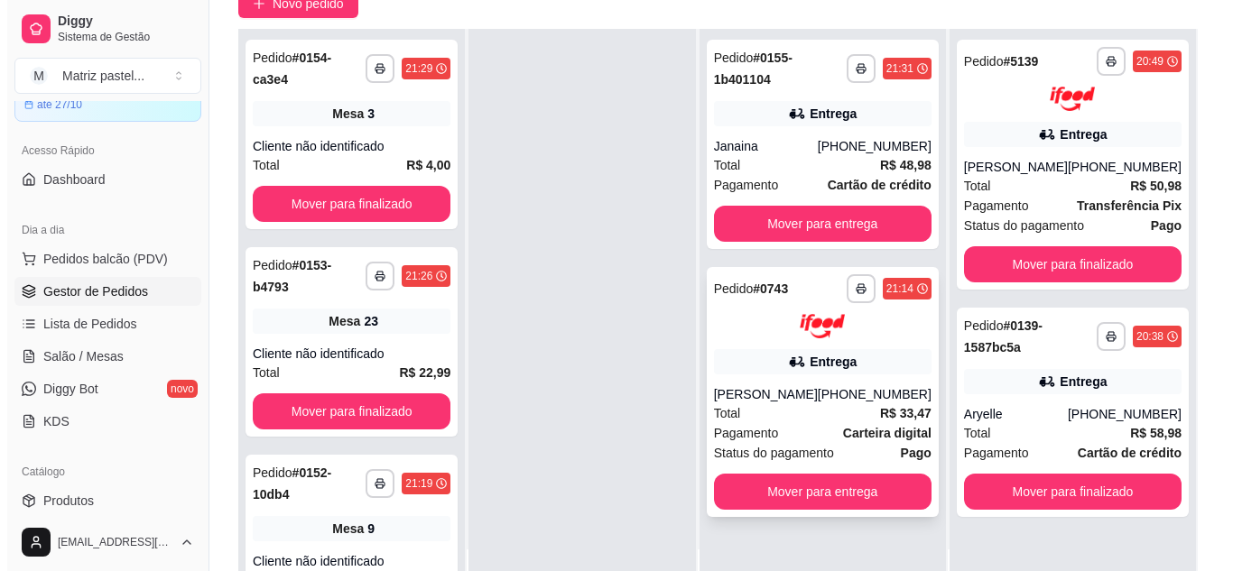
scroll to position [180, 0]
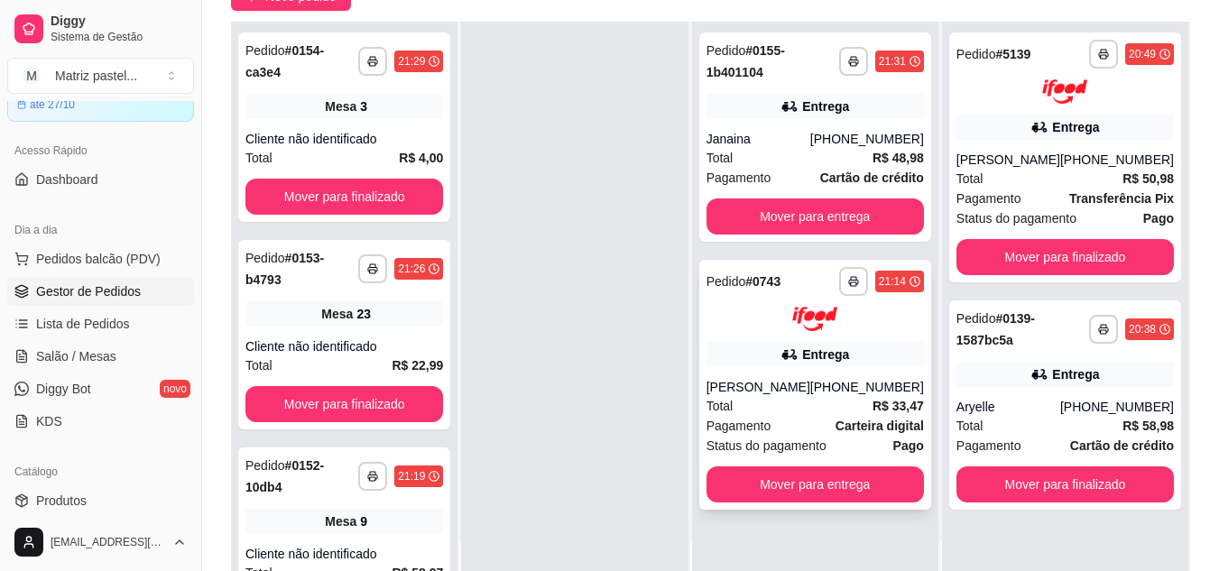
click at [772, 386] on div "[PERSON_NAME]" at bounding box center [759, 387] width 104 height 18
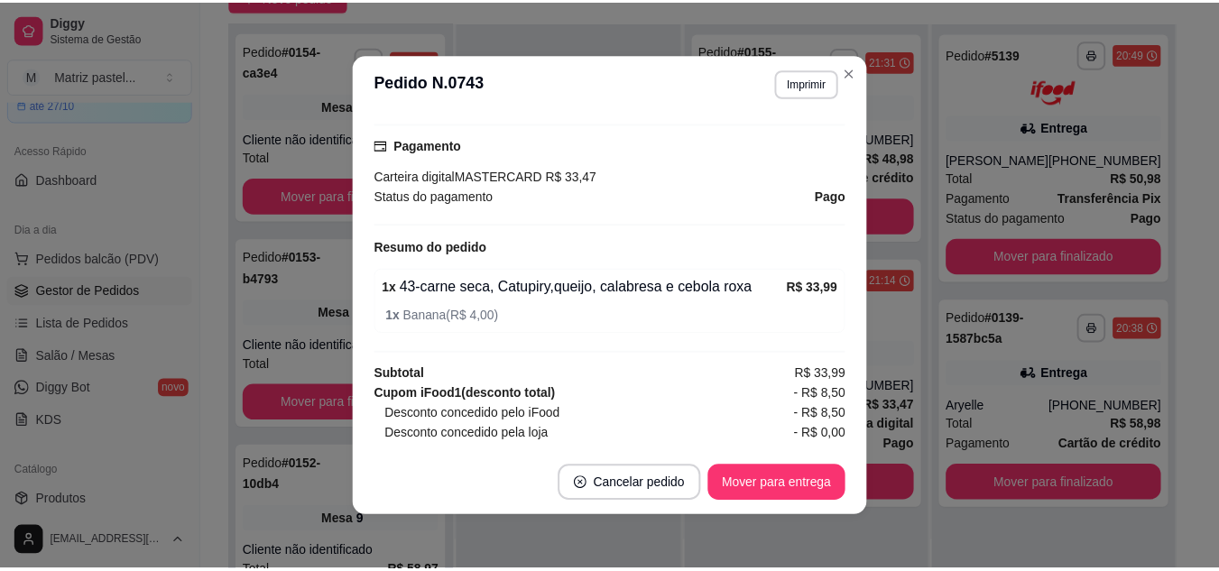
scroll to position [610, 0]
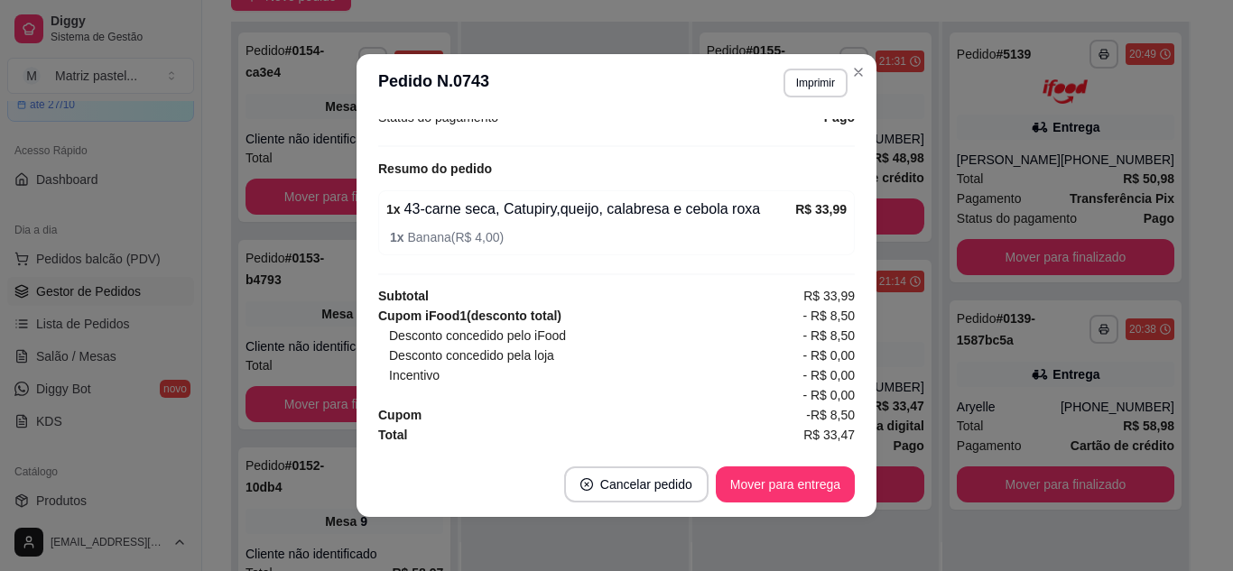
click at [773, 466] on footer "Cancelar pedido Mover para entrega" at bounding box center [616, 484] width 520 height 65
click at [779, 475] on button "Mover para entrega" at bounding box center [785, 485] width 139 height 36
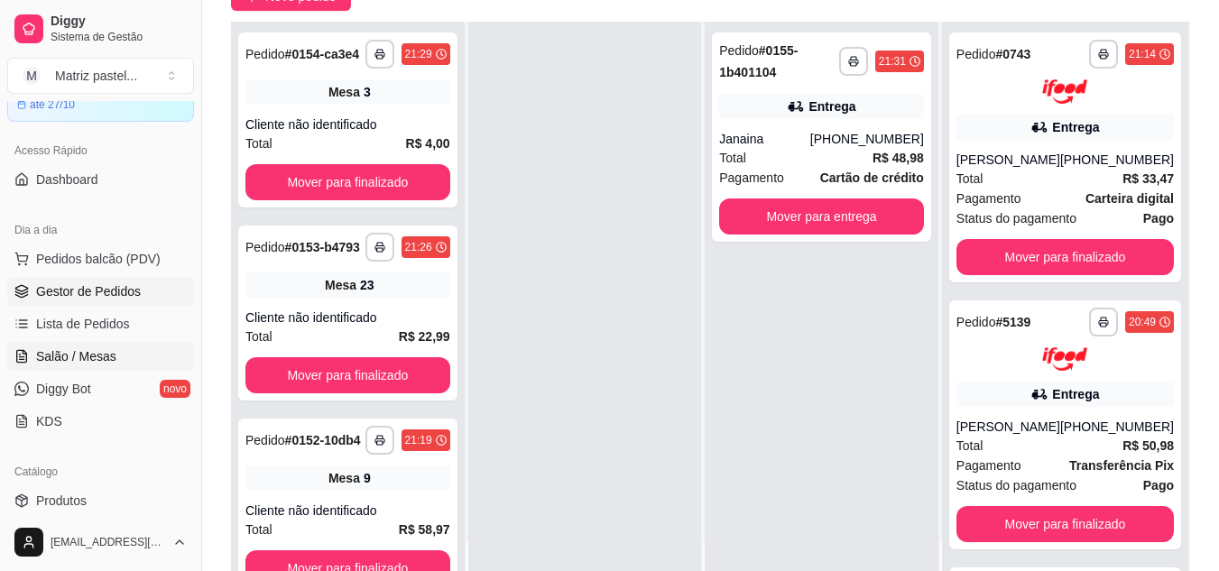
click at [58, 365] on link "Salão / Mesas" at bounding box center [100, 356] width 187 height 29
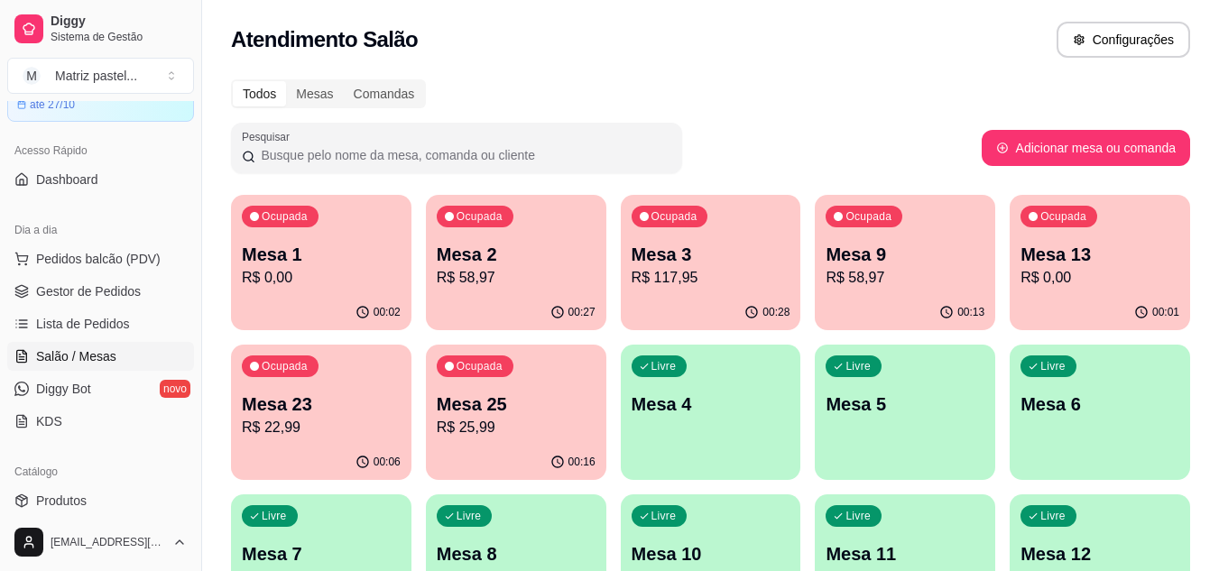
click at [477, 442] on div "Ocupada Mesa 25 R$ 25,99" at bounding box center [516, 395] width 180 height 100
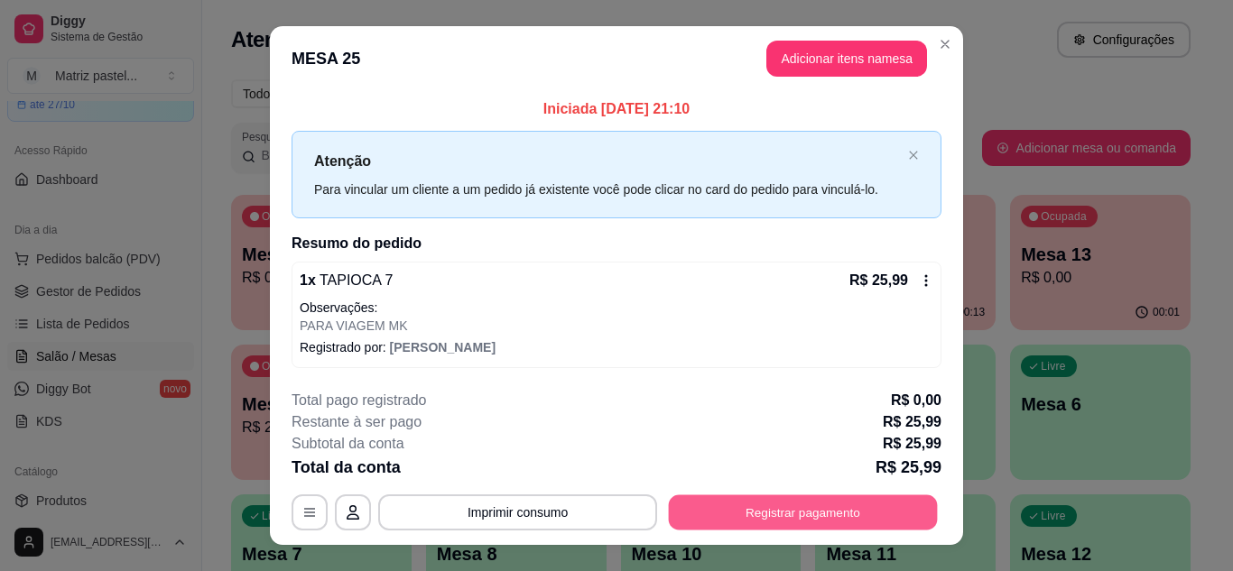
click at [754, 514] on button "Registrar pagamento" at bounding box center [803, 512] width 269 height 35
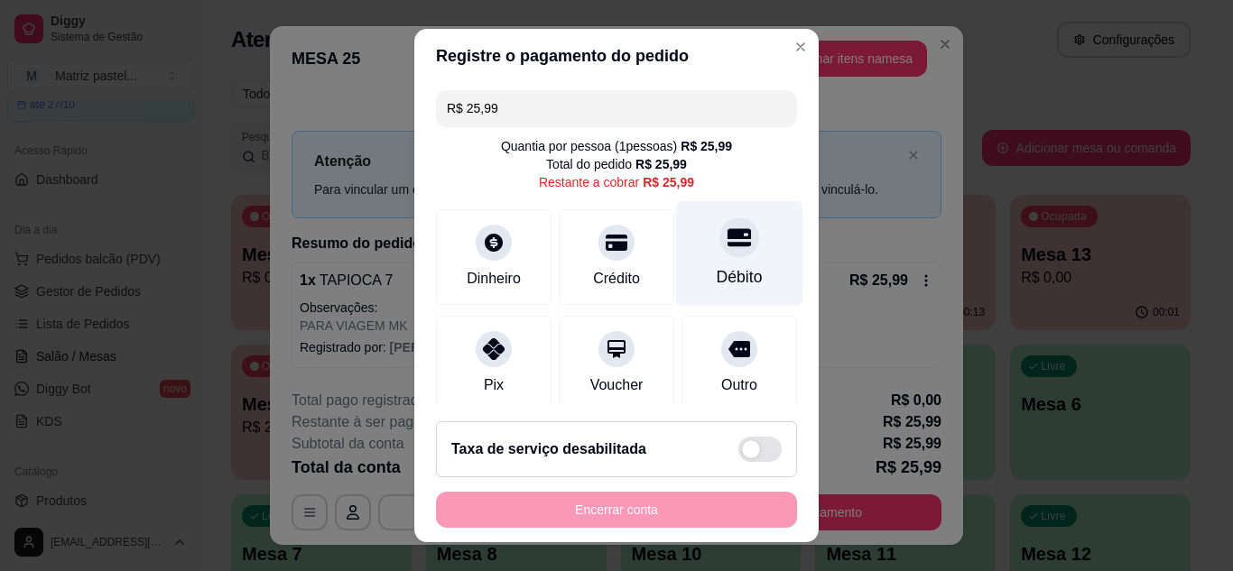
click at [684, 248] on div "Débito" at bounding box center [739, 253] width 127 height 106
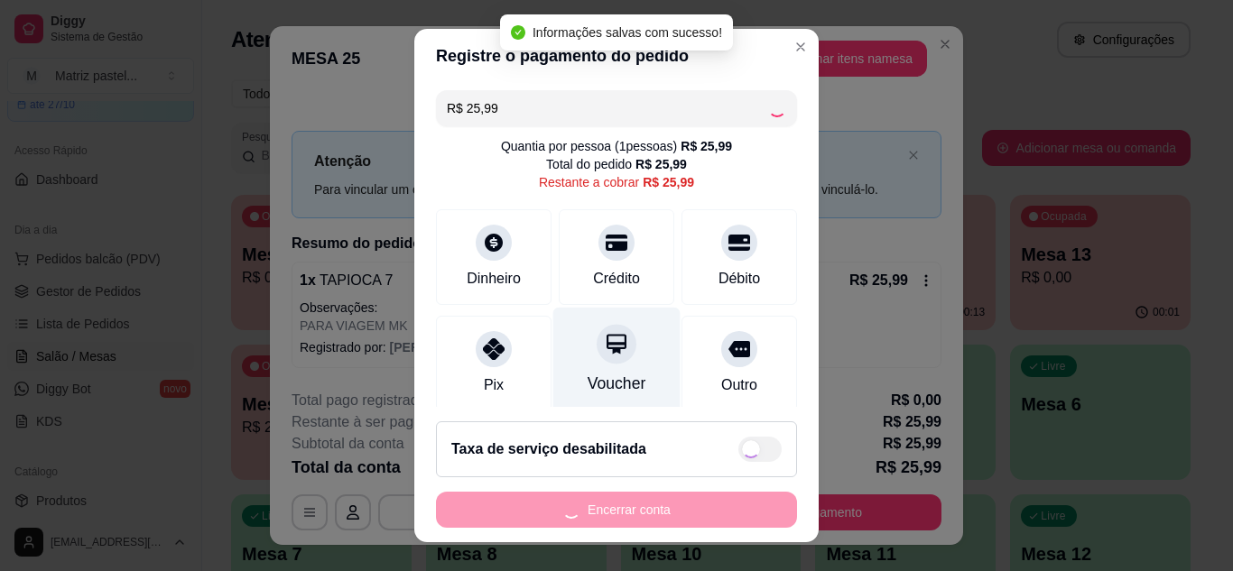
type input "R$ 0,00"
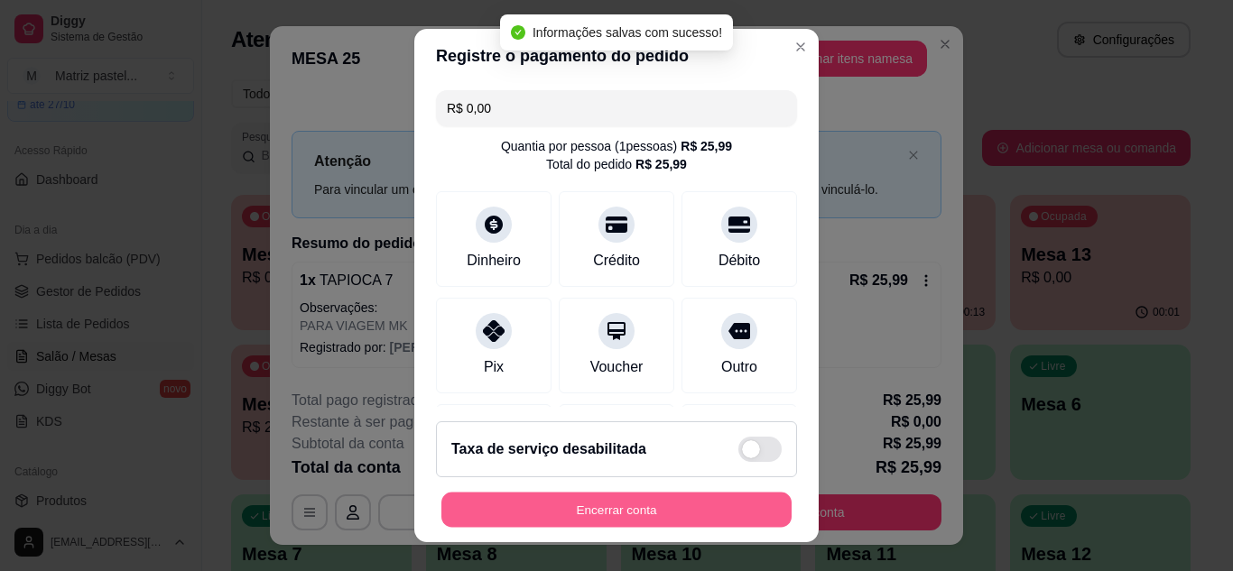
click at [525, 510] on button "Encerrar conta" at bounding box center [616, 510] width 350 height 35
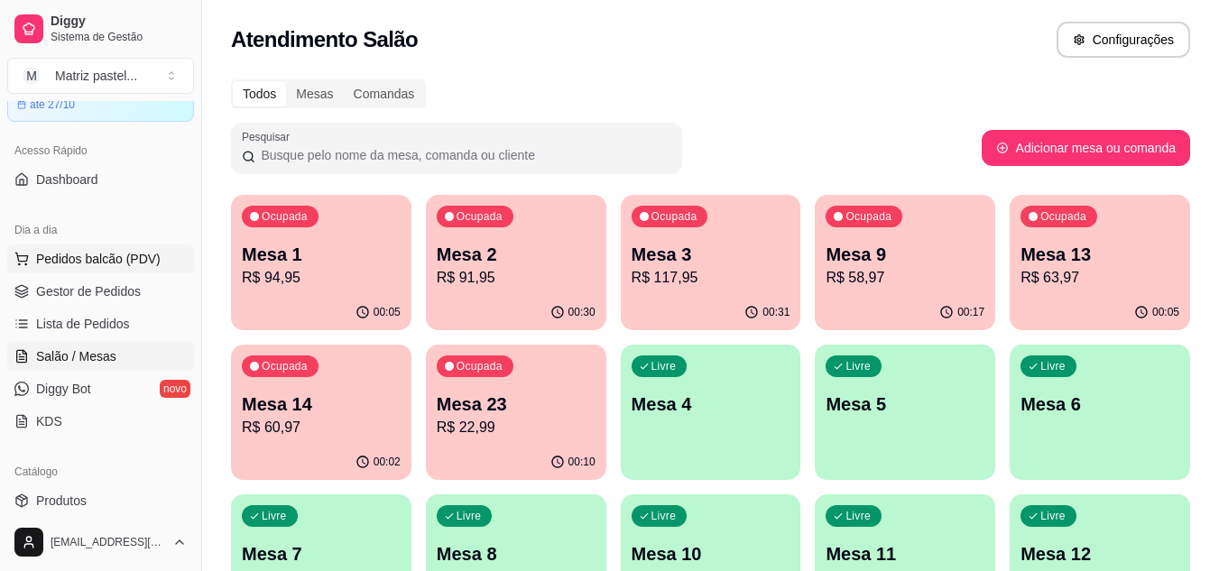
click at [74, 256] on span "Pedidos balcão (PDV)" at bounding box center [98, 259] width 125 height 18
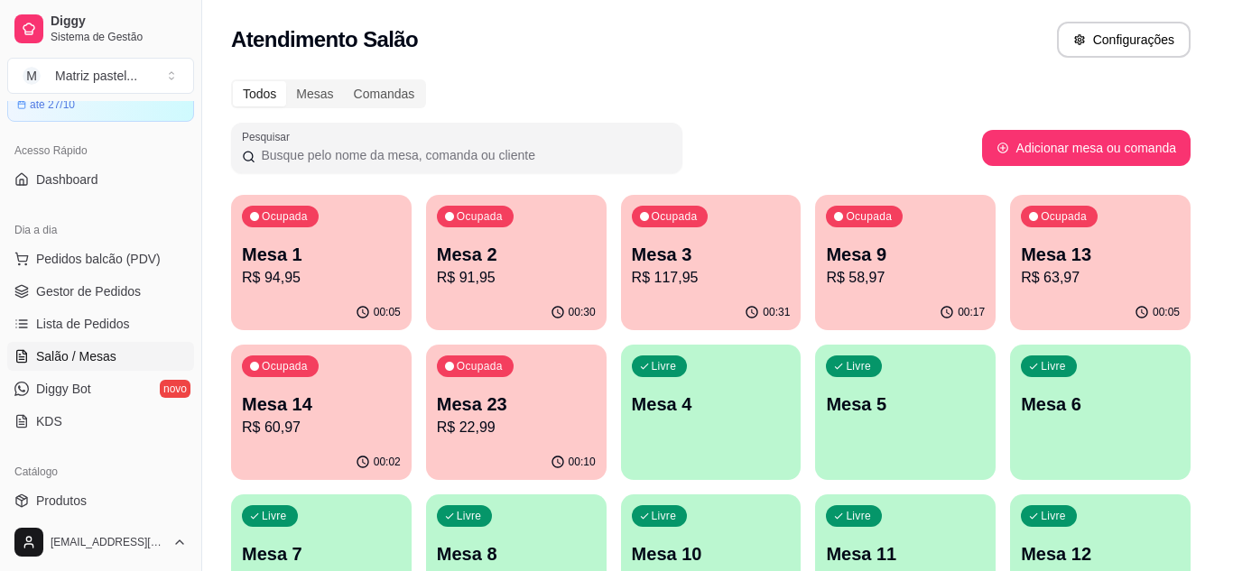
click at [258, 133] on input "Pesquisa" at bounding box center [420, 124] width 740 height 18
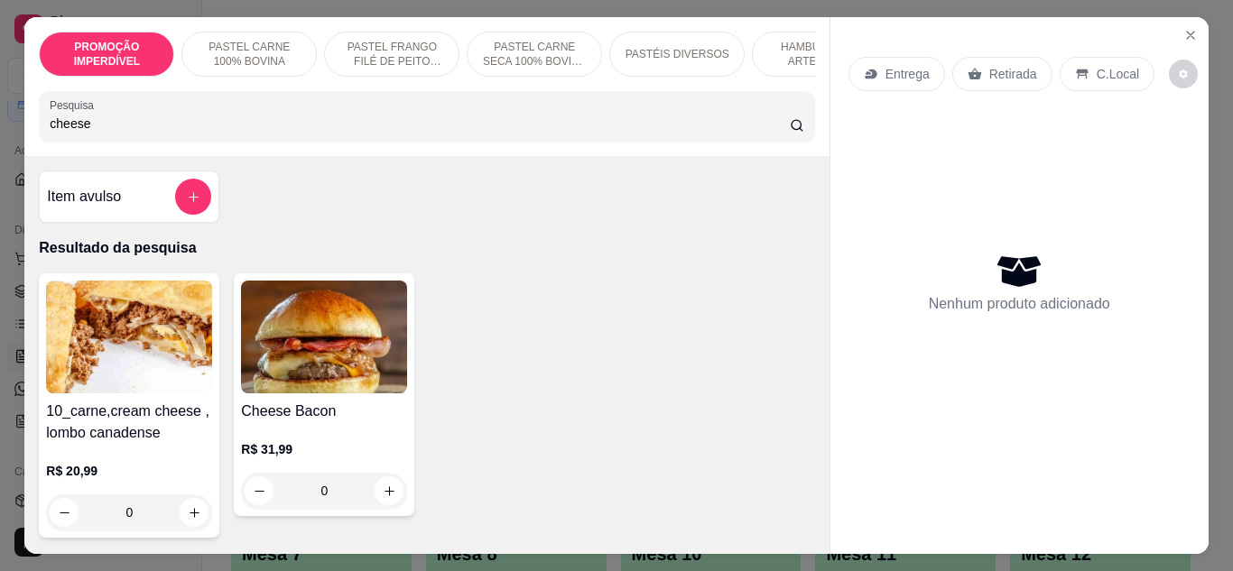
type input "cheese"
click at [389, 501] on div "0" at bounding box center [324, 491] width 166 height 36
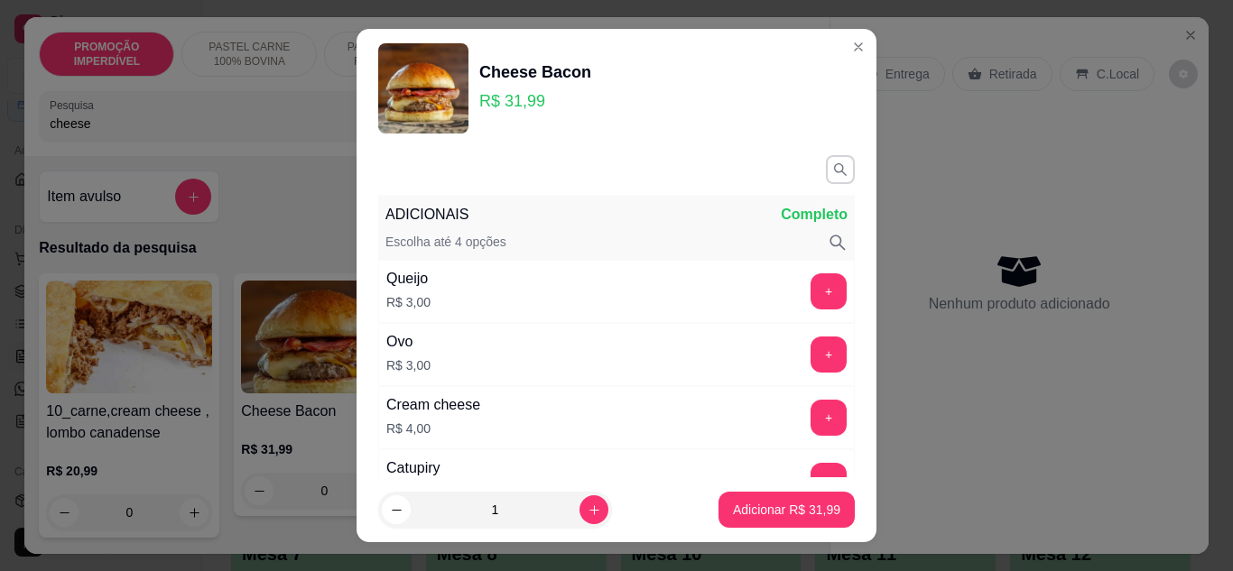
scroll to position [271, 0]
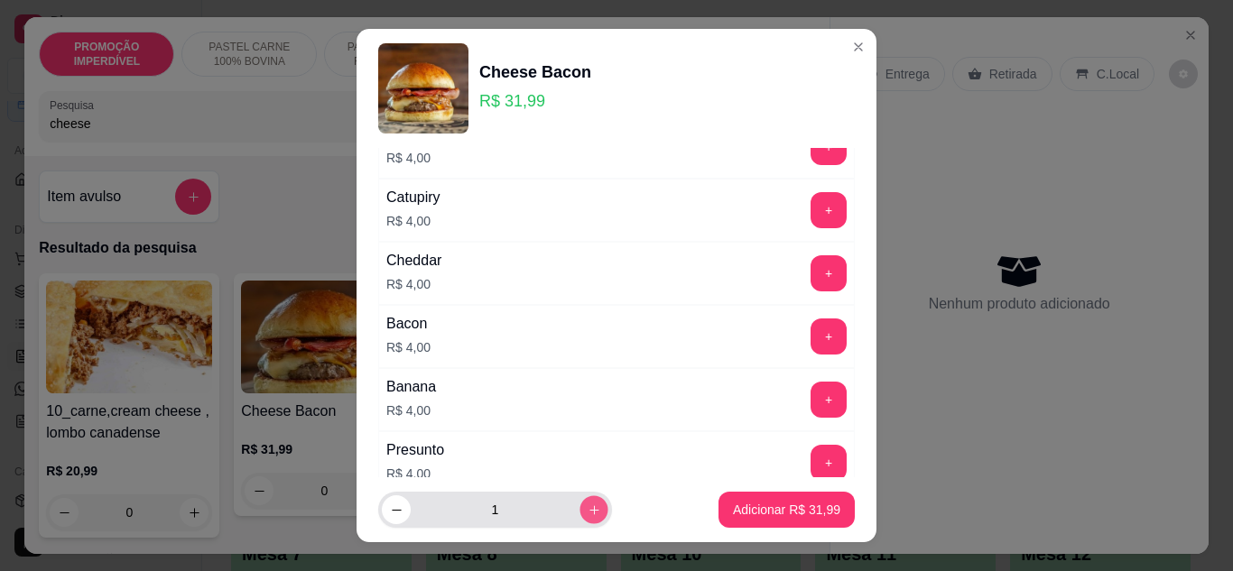
click at [588, 514] on icon "increase-product-quantity" at bounding box center [595, 511] width 14 height 14
type input "3"
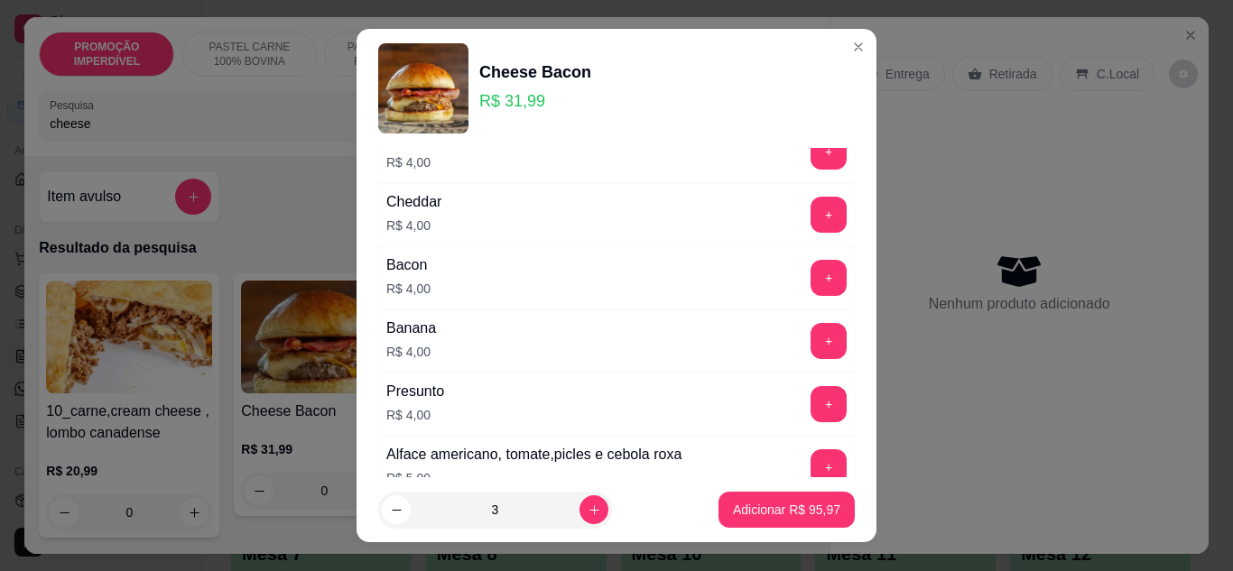
scroll to position [361, 0]
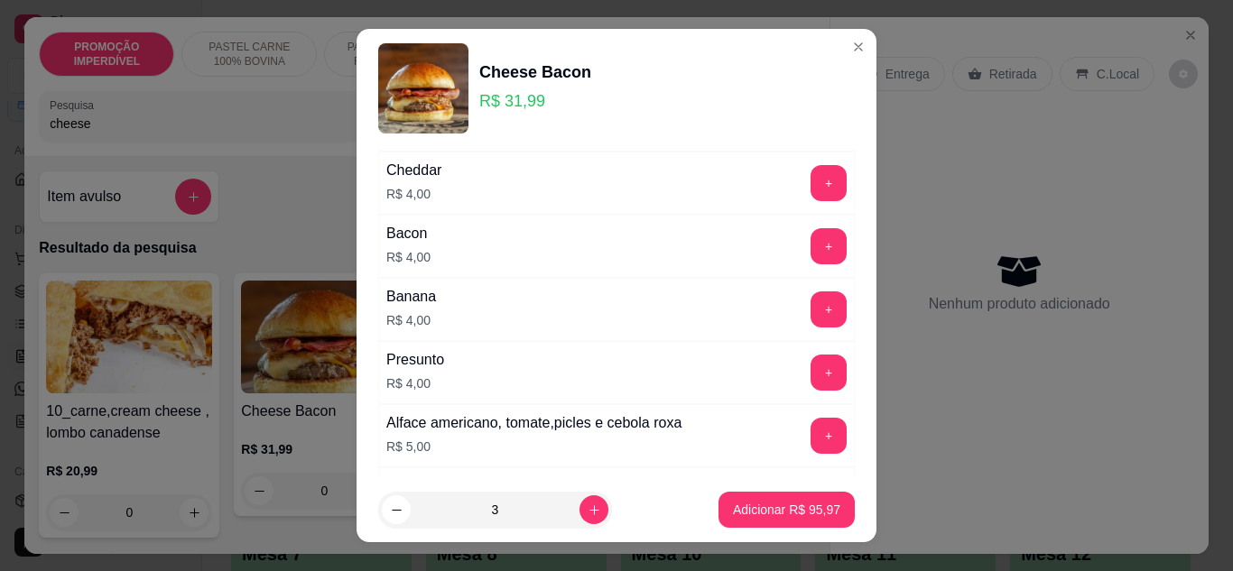
drag, startPoint x: 825, startPoint y: 306, endPoint x: 813, endPoint y: 307, distance: 11.8
click at [820, 308] on div "ADICIONAIS Completo Escolha até 4 opções Queijo R$ 3,00 + Ovo R$ 3,00 + Cream c…" at bounding box center [616, 313] width 520 height 330
click at [811, 307] on button "+" at bounding box center [828, 308] width 35 height 35
click at [810, 307] on button "+" at bounding box center [828, 309] width 36 height 36
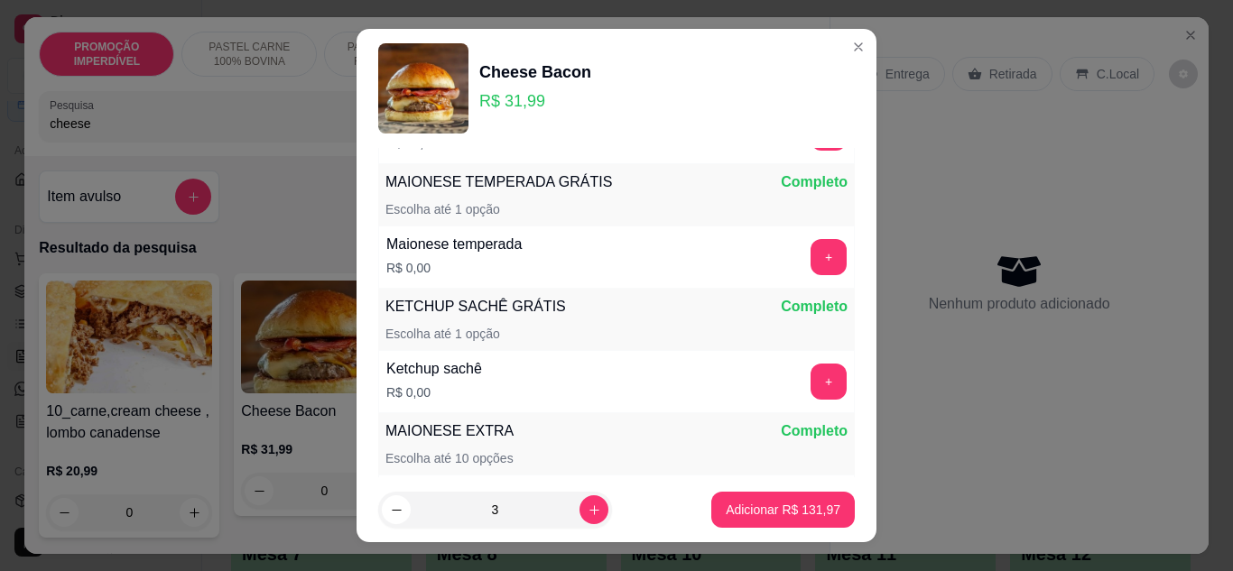
scroll to position [812, 0]
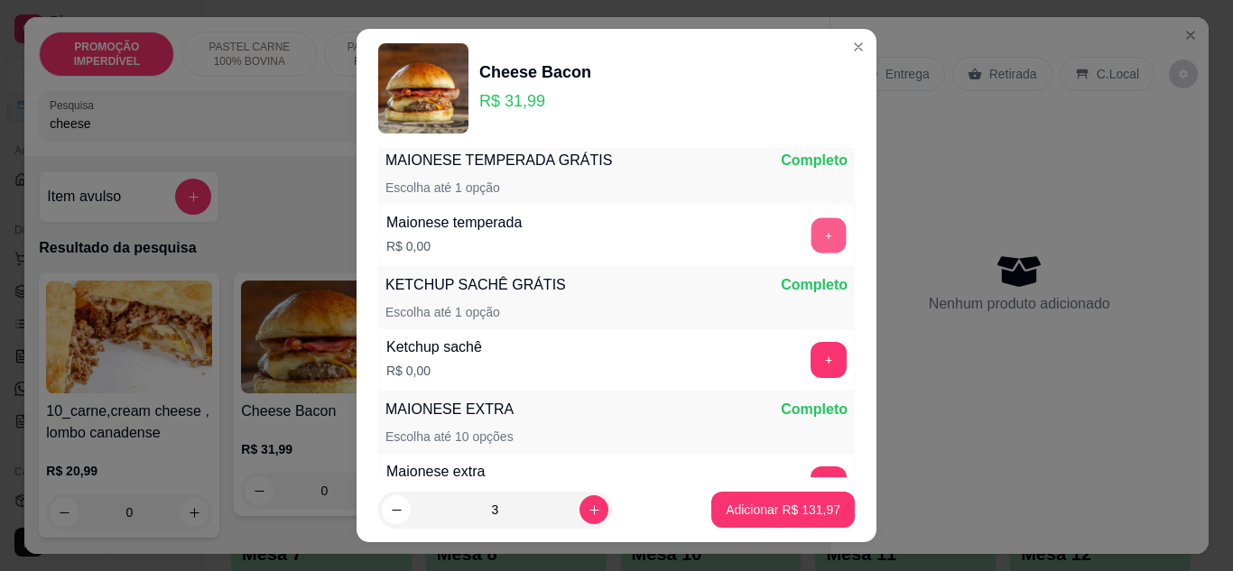
click at [811, 239] on button "+" at bounding box center [828, 234] width 35 height 35
click at [803, 239] on div "+" at bounding box center [828, 235] width 51 height 36
click at [790, 239] on div "- 1 +" at bounding box center [788, 235] width 131 height 36
click at [790, 235] on div "- 1 +" at bounding box center [788, 235] width 131 height 36
click at [788, 244] on div "- 1 +" at bounding box center [788, 235] width 131 height 36
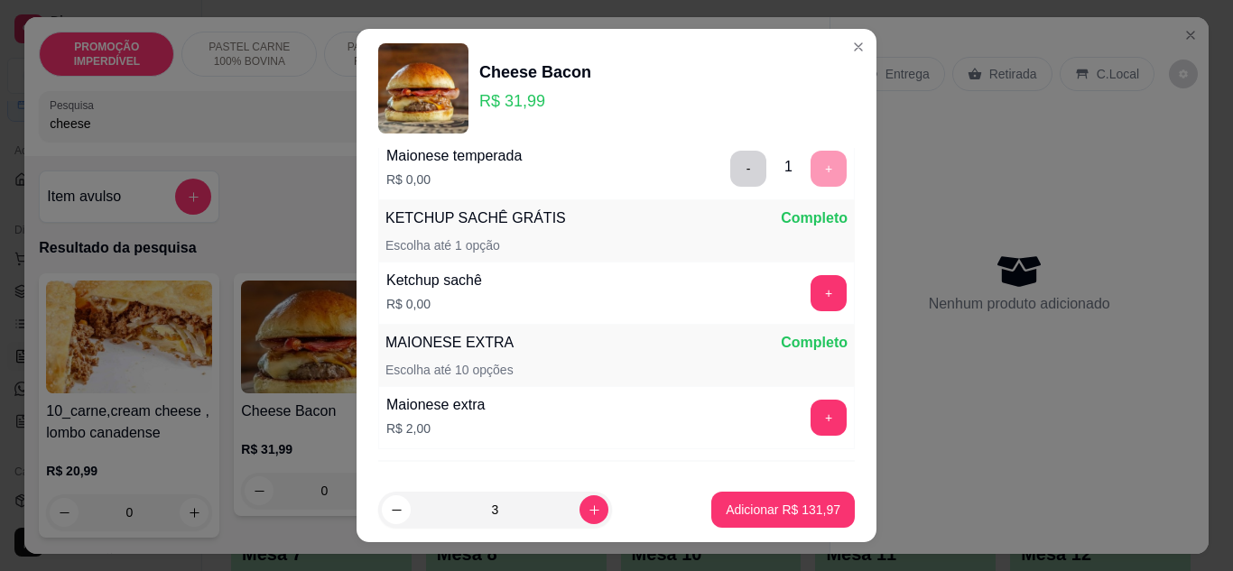
scroll to position [967, 0]
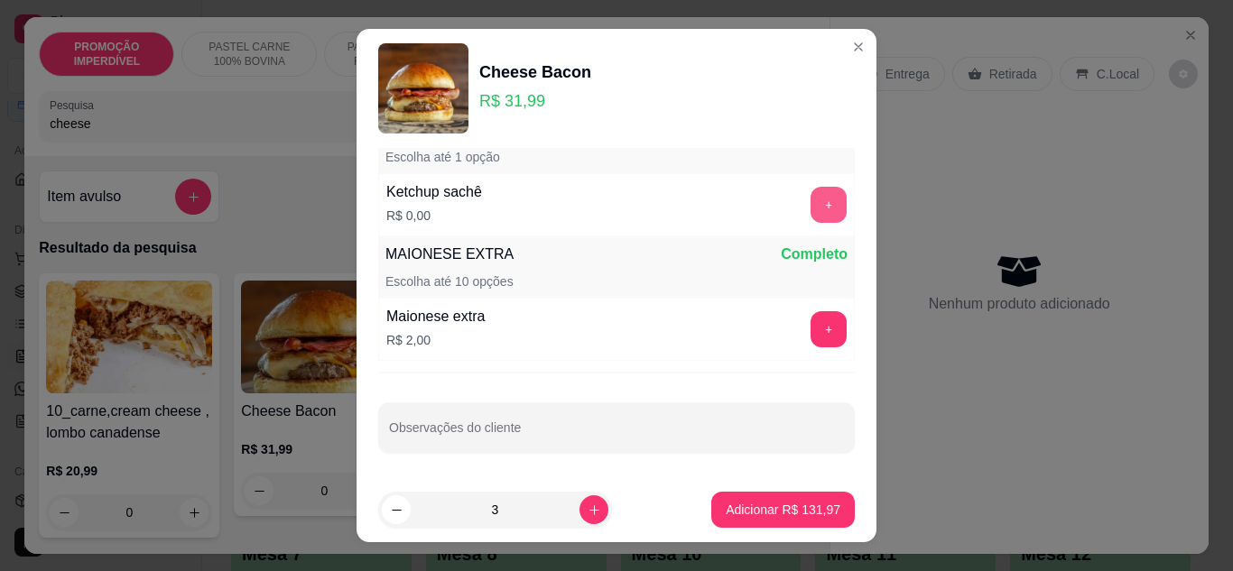
click at [810, 202] on button "+" at bounding box center [828, 205] width 36 height 36
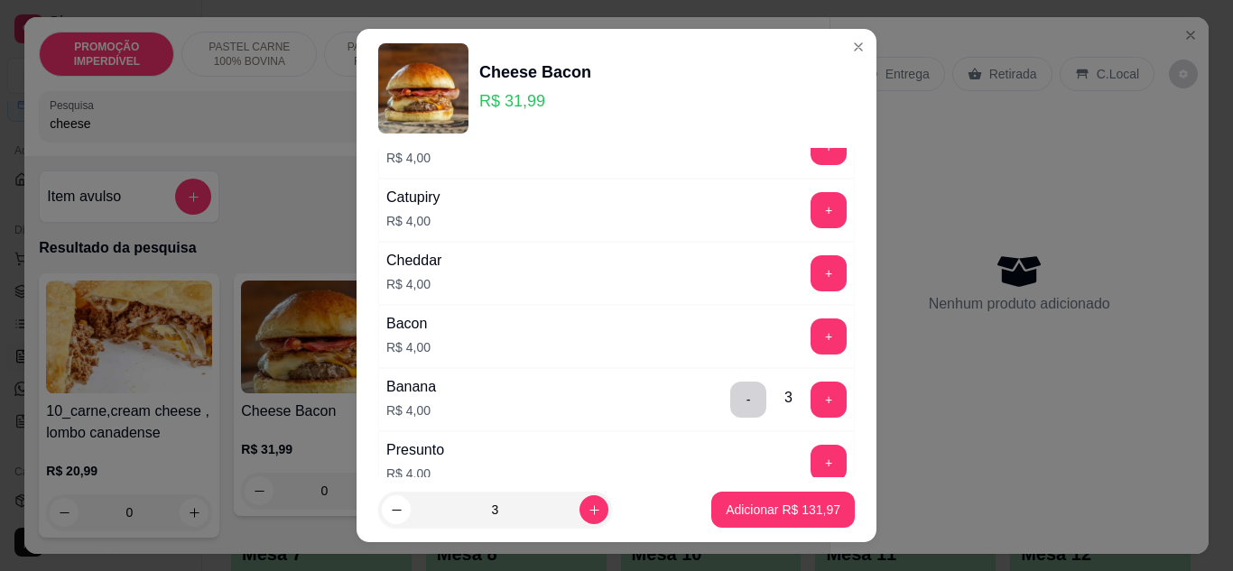
scroll to position [245, 0]
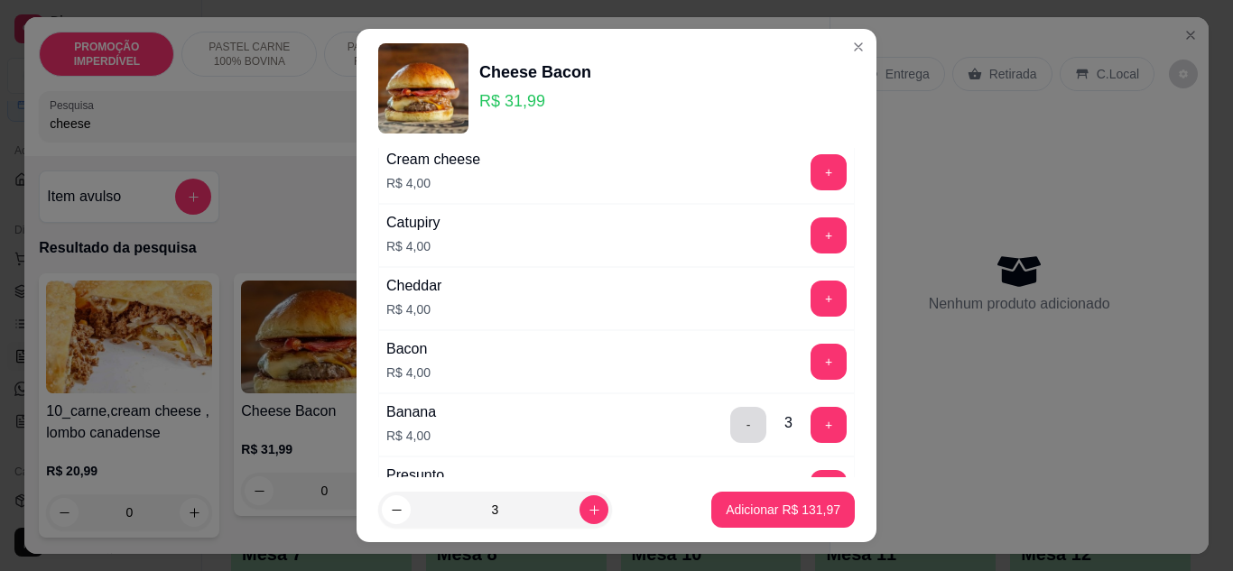
click at [730, 421] on button "-" at bounding box center [748, 425] width 36 height 36
click at [731, 421] on button "-" at bounding box center [748, 424] width 35 height 35
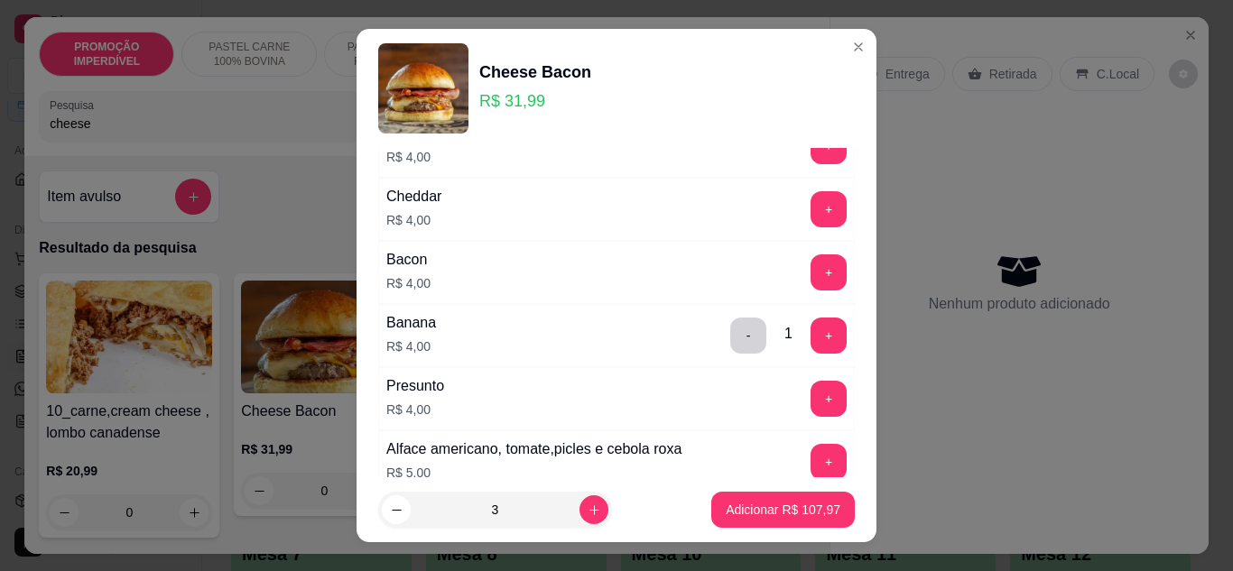
scroll to position [336, 0]
click at [747, 511] on p "Adicionar R$ 107,97" at bounding box center [782, 510] width 111 height 17
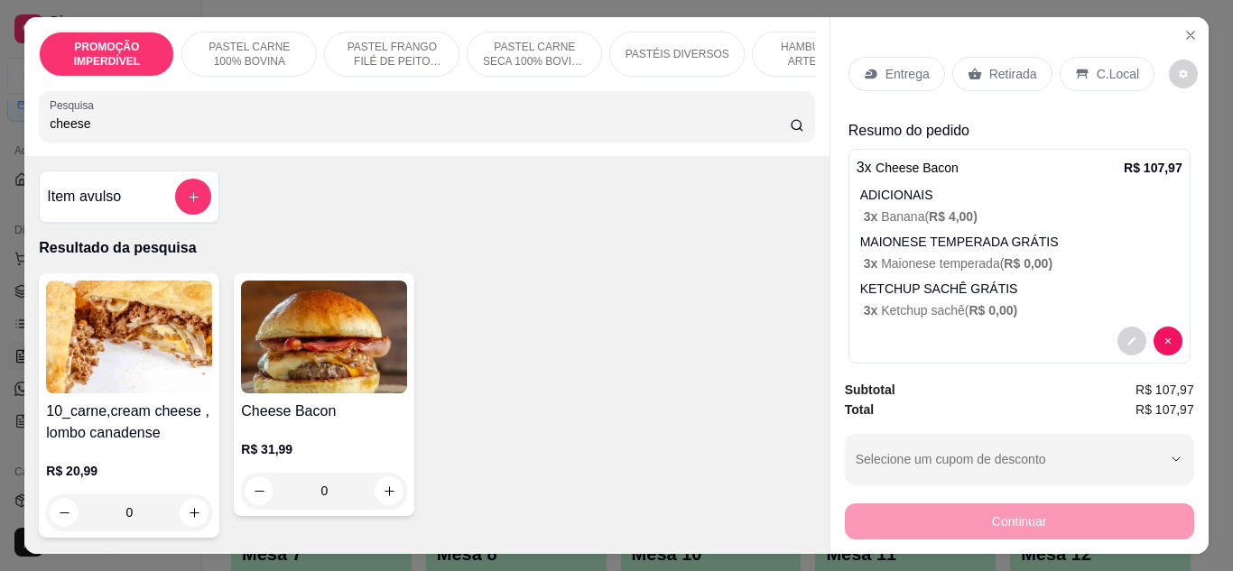
click at [265, 121] on input "cheese" at bounding box center [420, 124] width 740 height 18
click at [119, 133] on input "cheese" at bounding box center [420, 124] width 740 height 18
drag, startPoint x: 119, startPoint y: 133, endPoint x: 51, endPoint y: 134, distance: 68.6
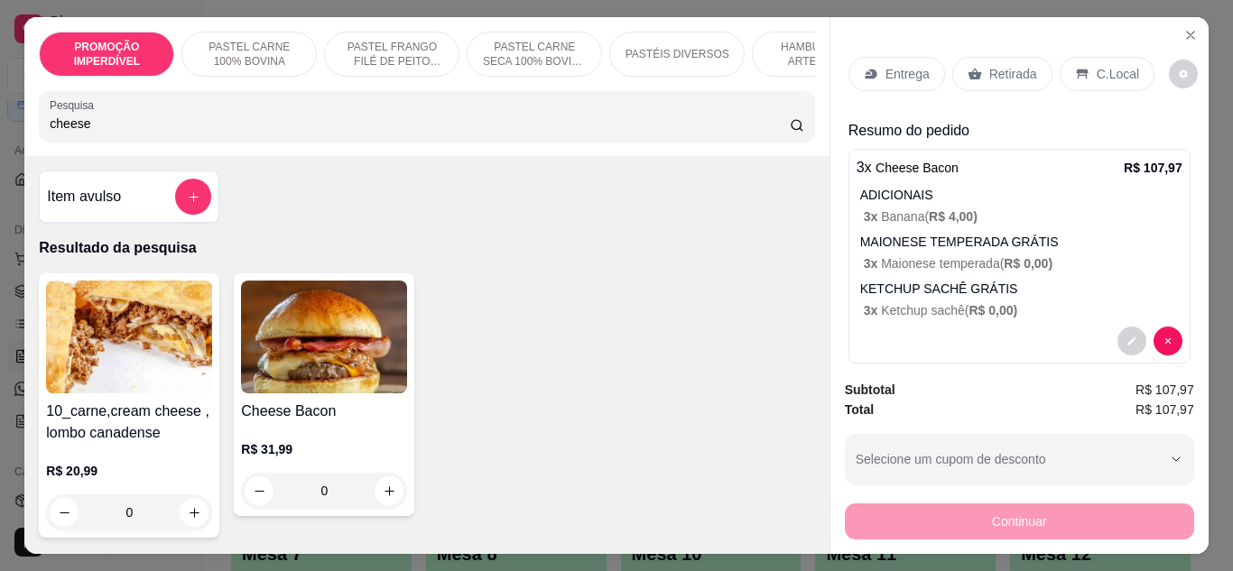
click at [51, 133] on input "cheese" at bounding box center [420, 124] width 740 height 18
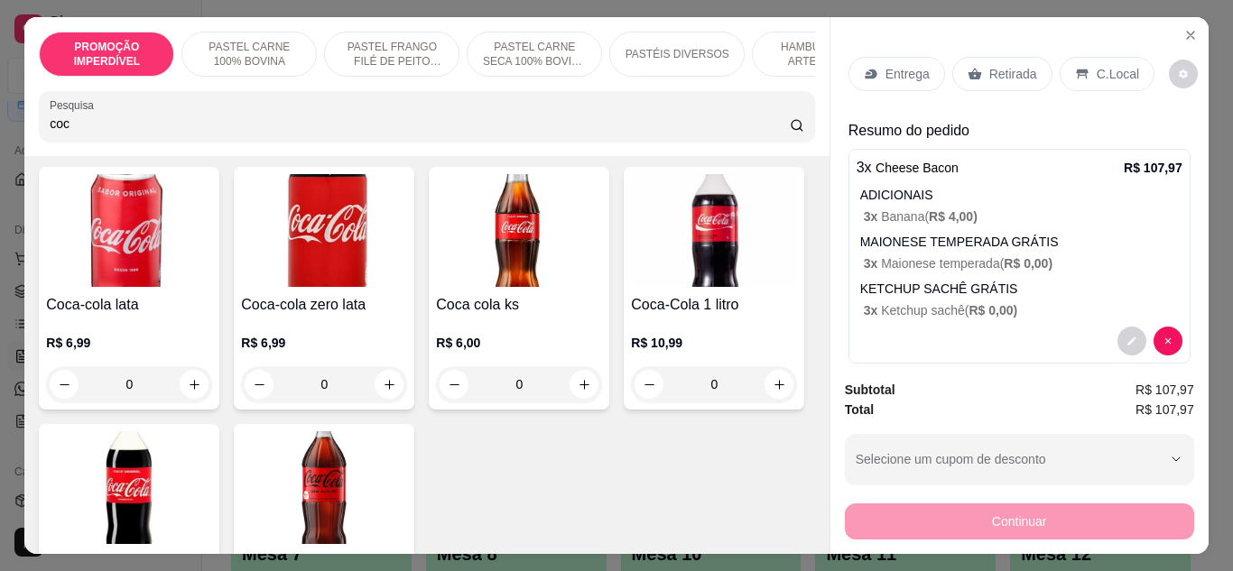
scroll to position [271, 0]
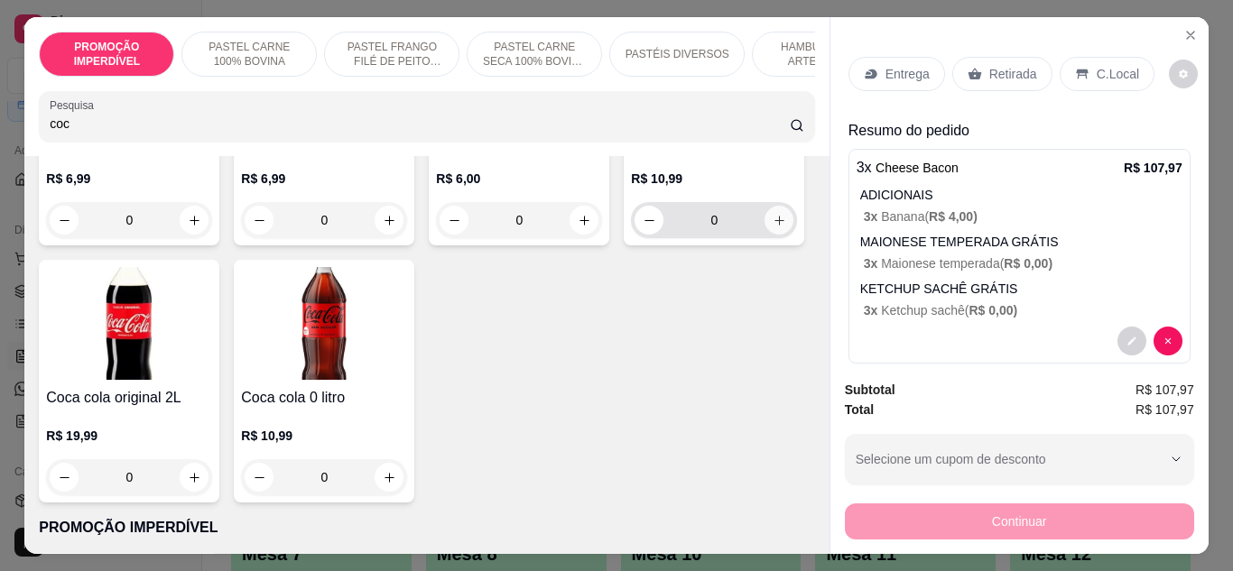
type input "coc"
click at [765, 234] on button "increase-product-quantity" at bounding box center [779, 220] width 28 height 28
type input "1"
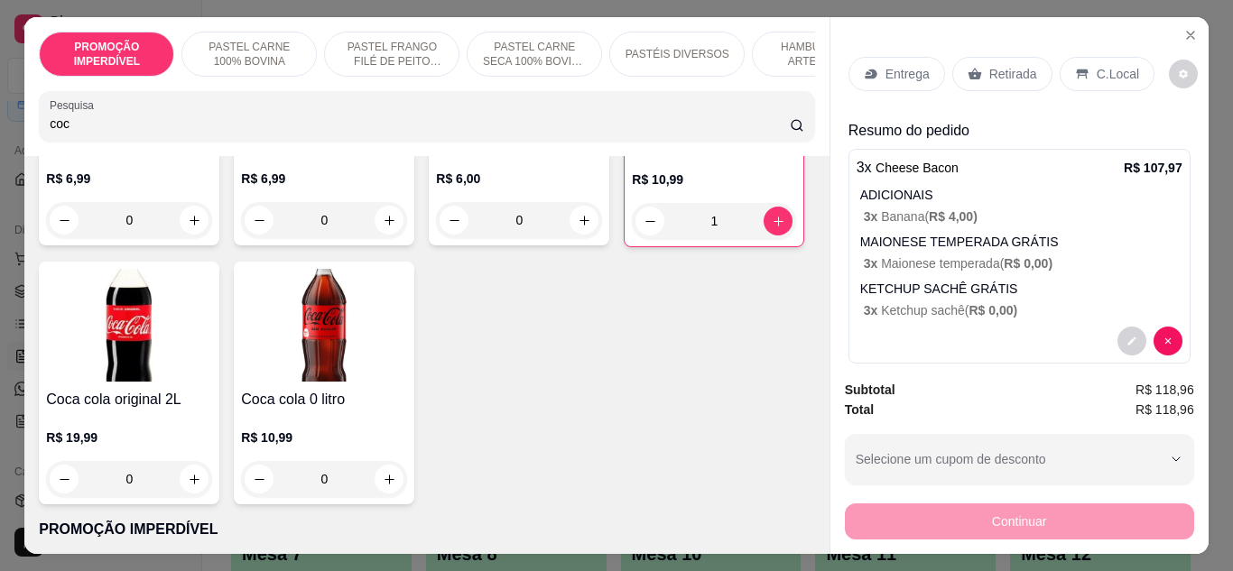
click at [885, 65] on p "Entrega" at bounding box center [907, 74] width 44 height 18
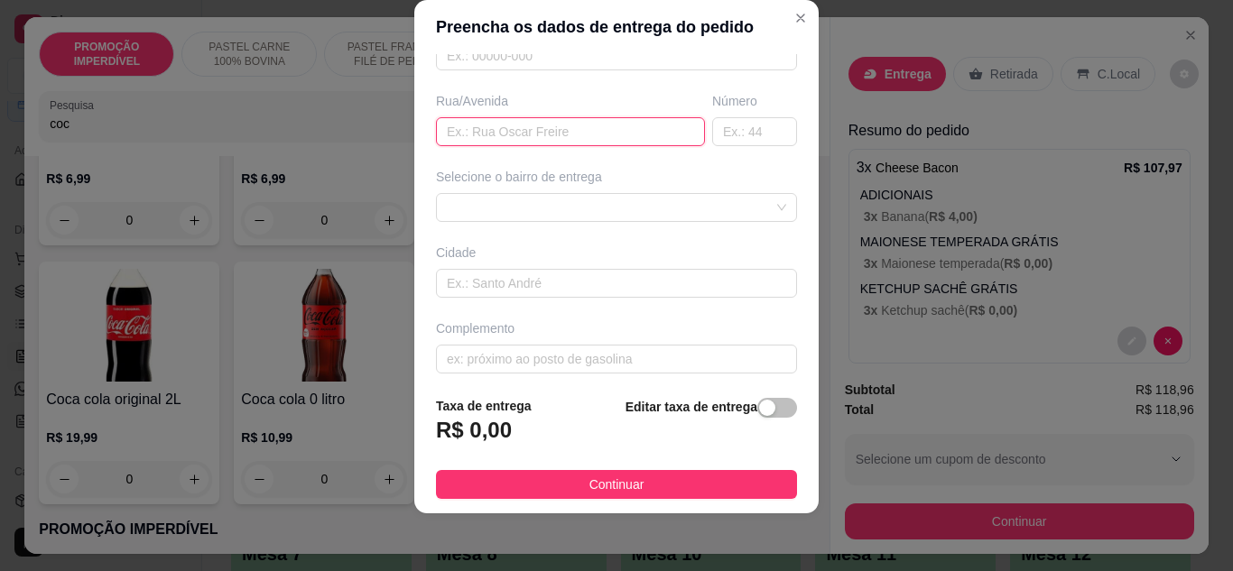
click at [498, 140] on input "text" at bounding box center [570, 131] width 269 height 29
click at [471, 132] on input "rua ccristovao" at bounding box center [570, 131] width 269 height 29
click at [549, 125] on input "rua [PERSON_NAME]" at bounding box center [570, 131] width 269 height 29
type input "rua [PERSON_NAME]"
click at [712, 141] on input "text" at bounding box center [754, 131] width 85 height 29
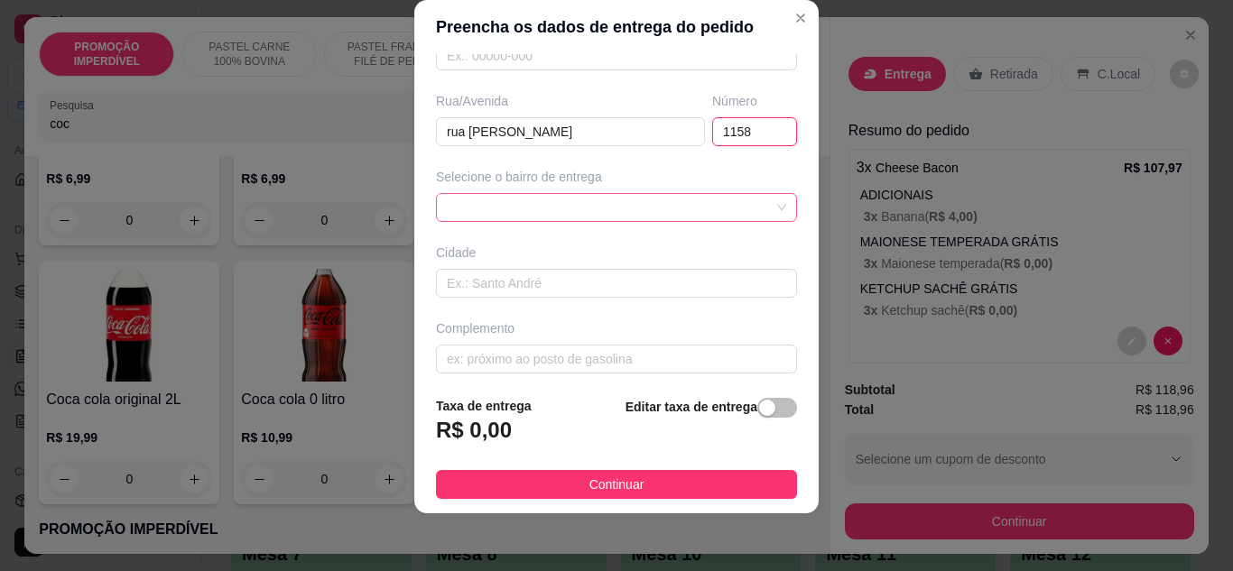
click at [589, 208] on div at bounding box center [616, 207] width 361 height 29
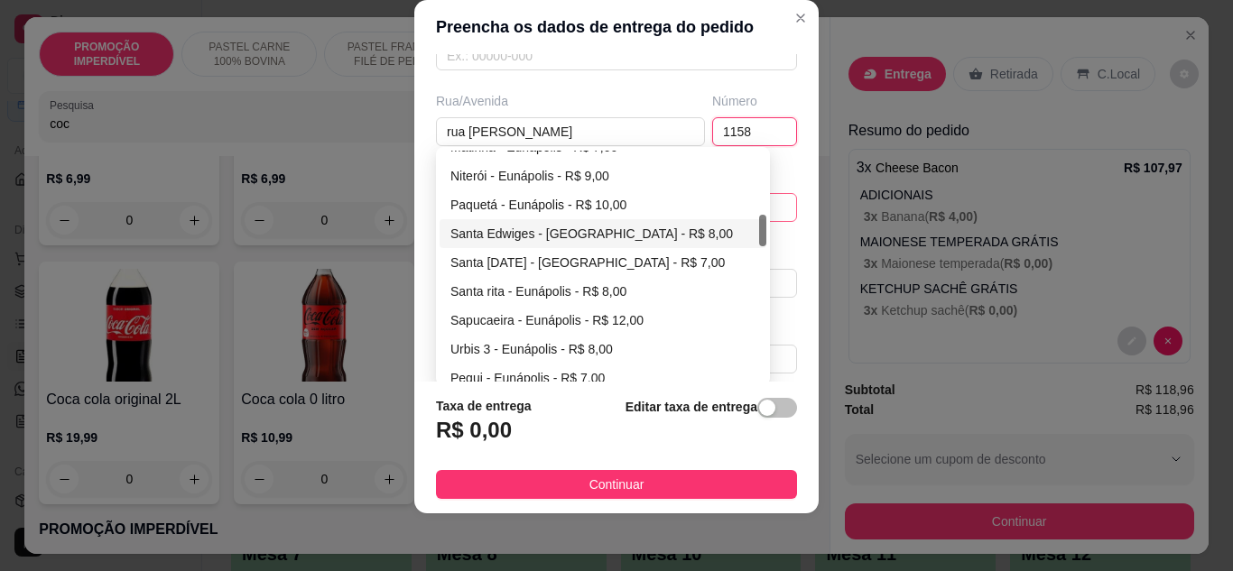
scroll to position [541, 0]
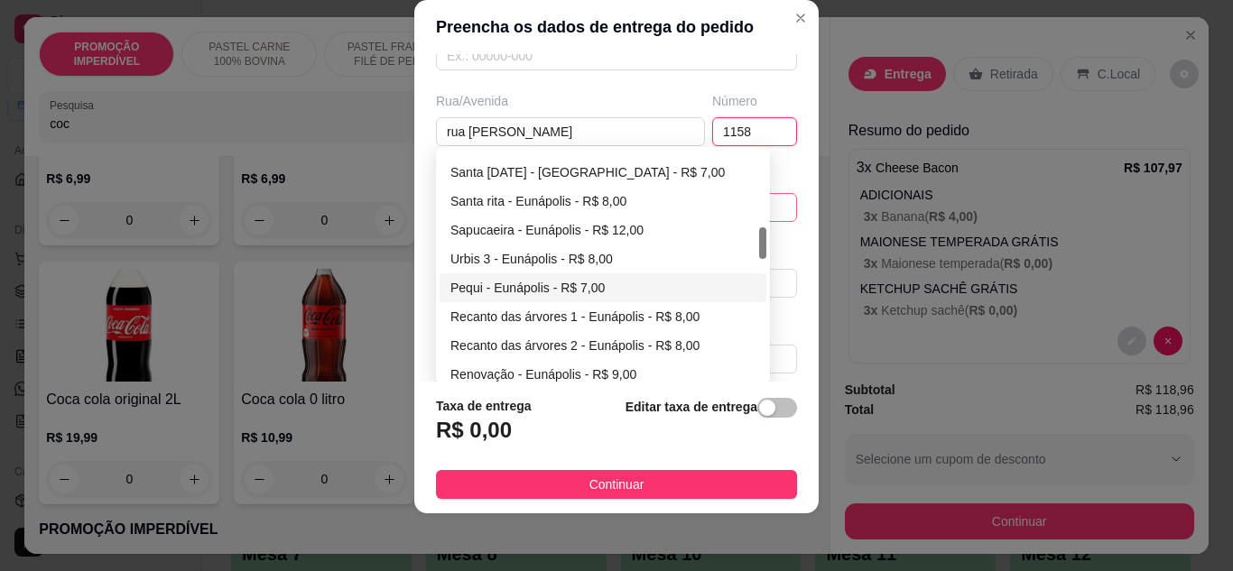
type input "1158"
click at [493, 287] on div "Pequi - Eunápolis - R$ 7,00" at bounding box center [602, 288] width 305 height 20
type input "Eunápolis"
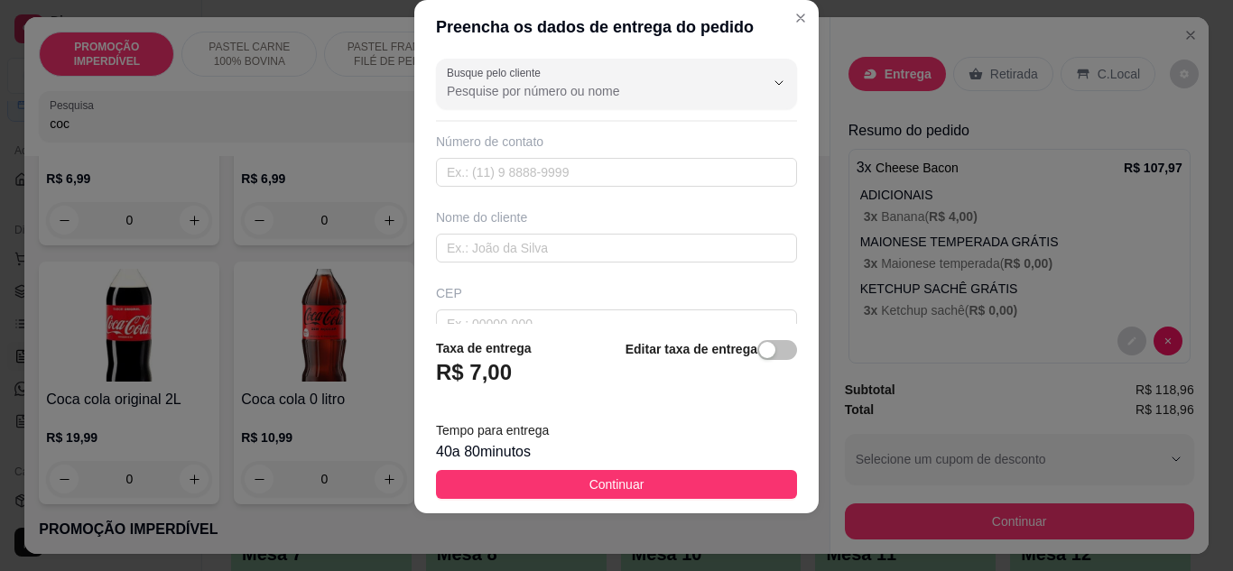
scroll to position [0, 0]
click at [470, 178] on input "text" at bounding box center [616, 175] width 361 height 29
drag, startPoint x: 472, startPoint y: 254, endPoint x: 486, endPoint y: 260, distance: 15.8
click at [472, 255] on input "text" at bounding box center [616, 250] width 361 height 29
paste input "[PERSON_NAME]"
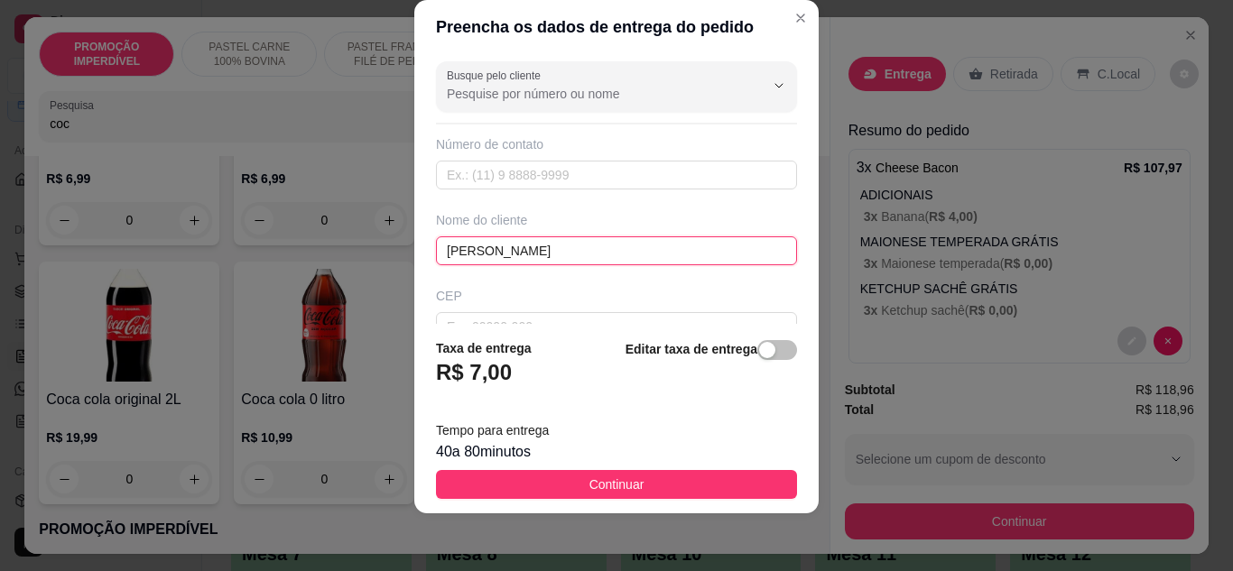
type input "[PERSON_NAME]"
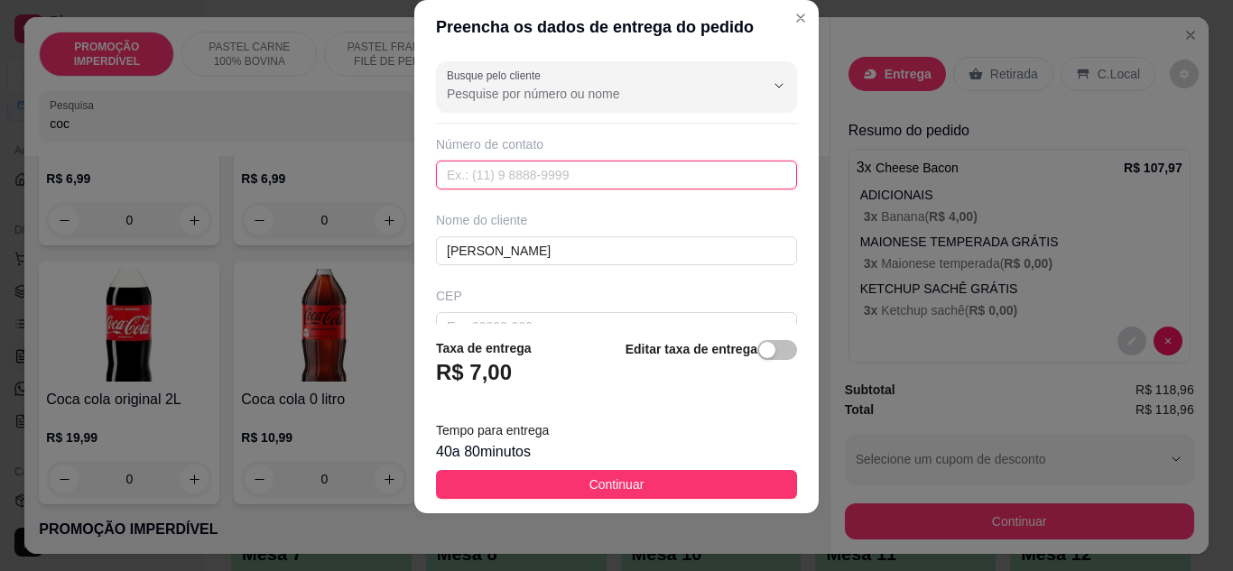
click at [491, 173] on input "text" at bounding box center [616, 175] width 361 height 29
paste input "[PHONE_NUMBER]"
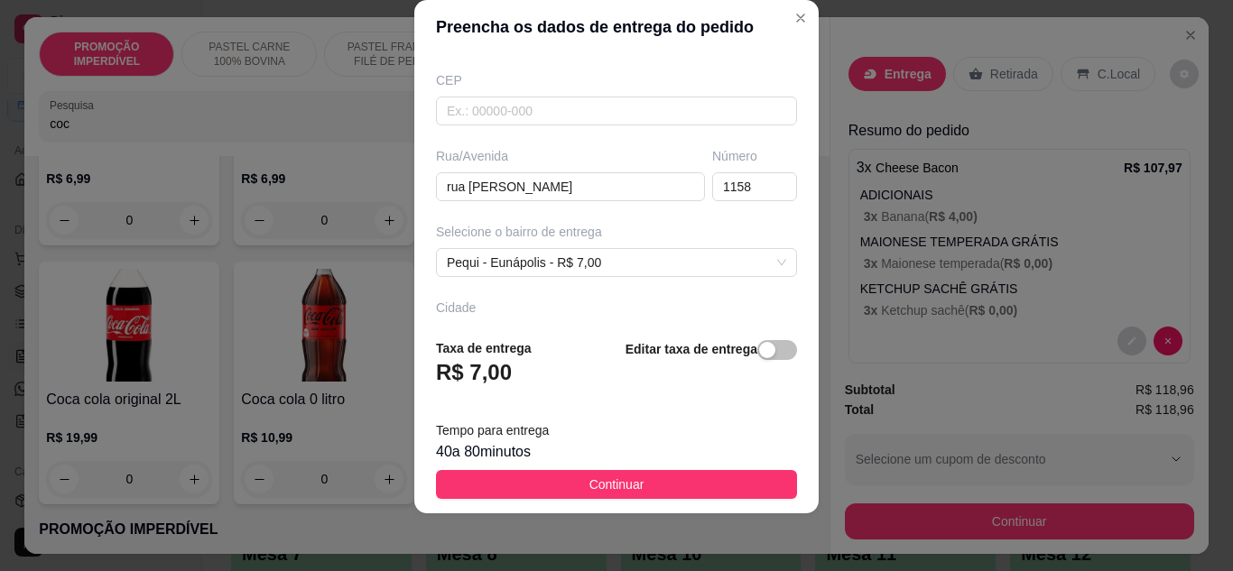
scroll to position [338, 0]
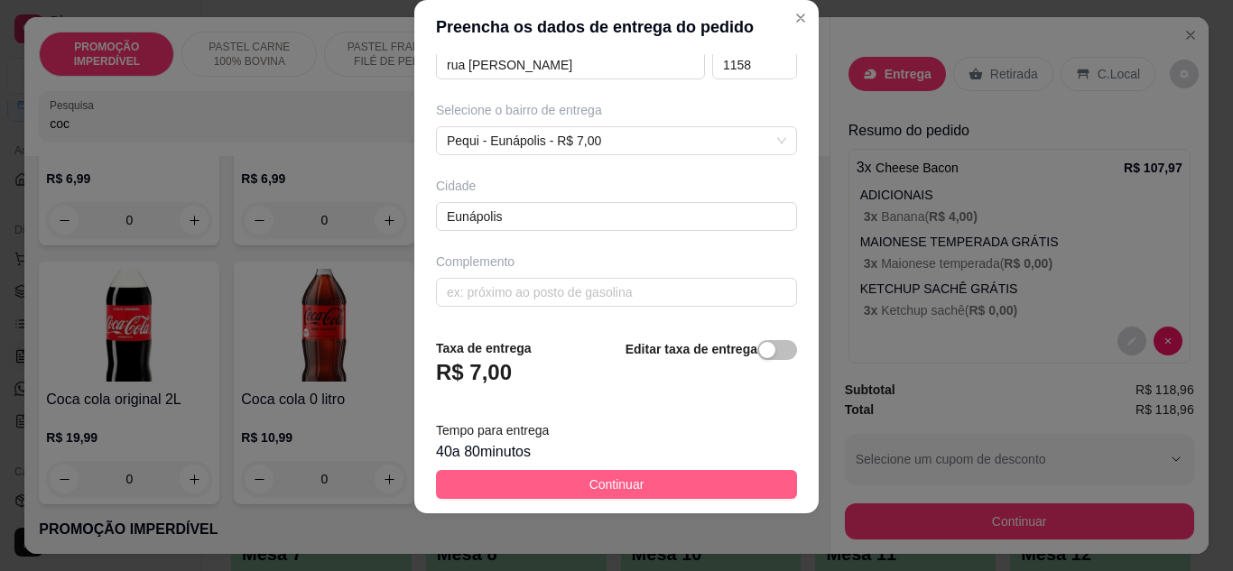
type input "[PHONE_NUMBER]"
click at [600, 491] on span "Continuar" at bounding box center [616, 485] width 55 height 20
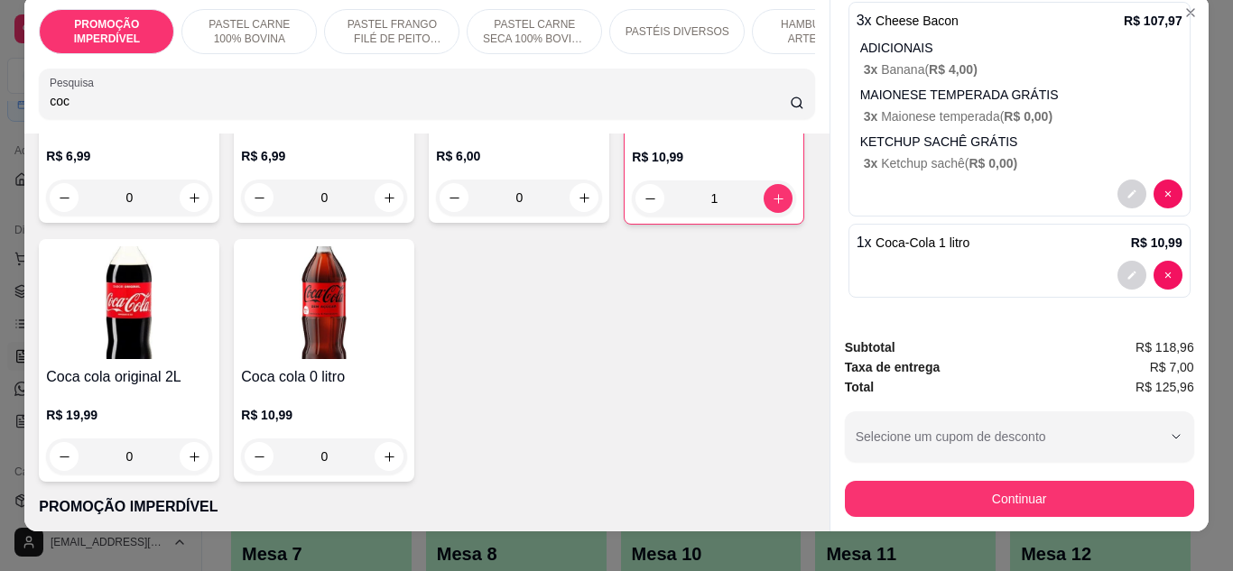
scroll to position [0, 0]
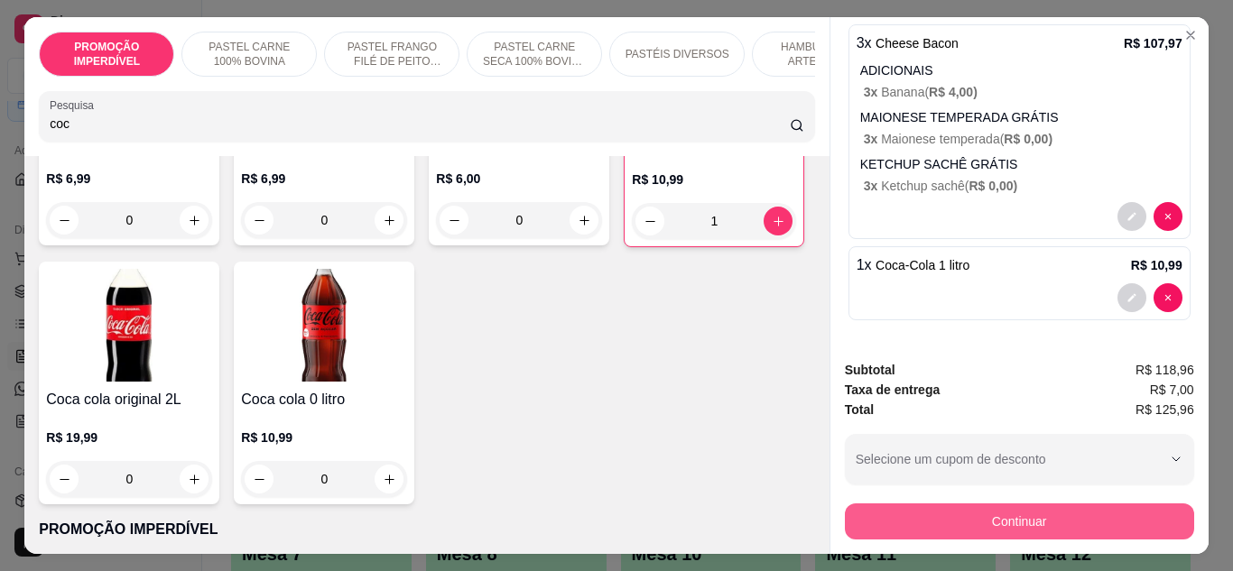
click at [963, 531] on button "Continuar" at bounding box center [1019, 522] width 349 height 36
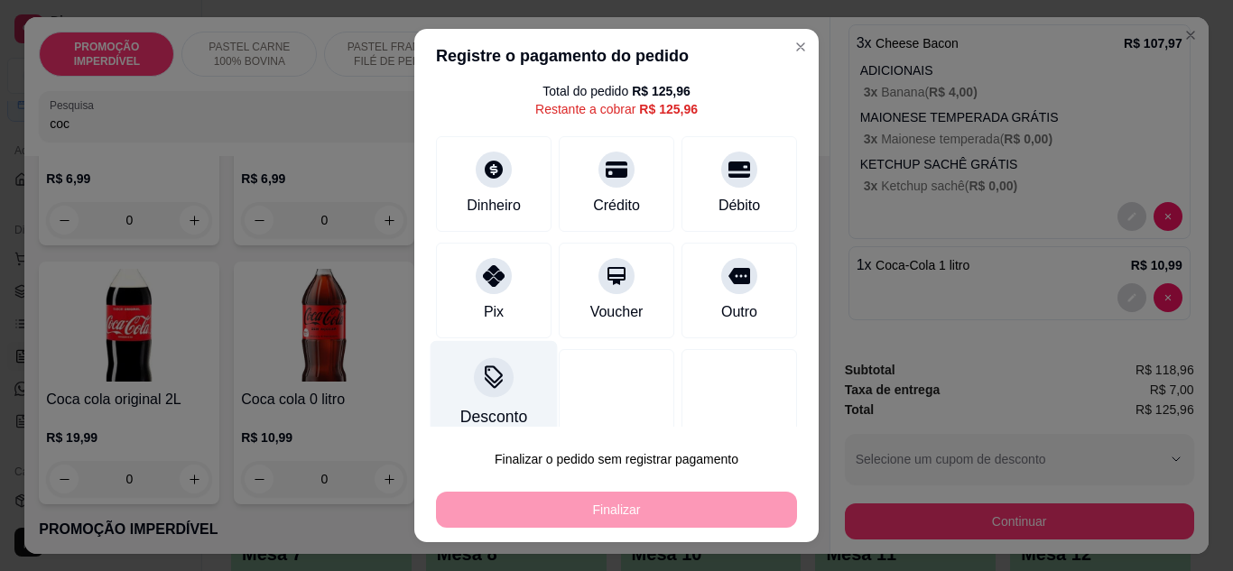
scroll to position [79, 0]
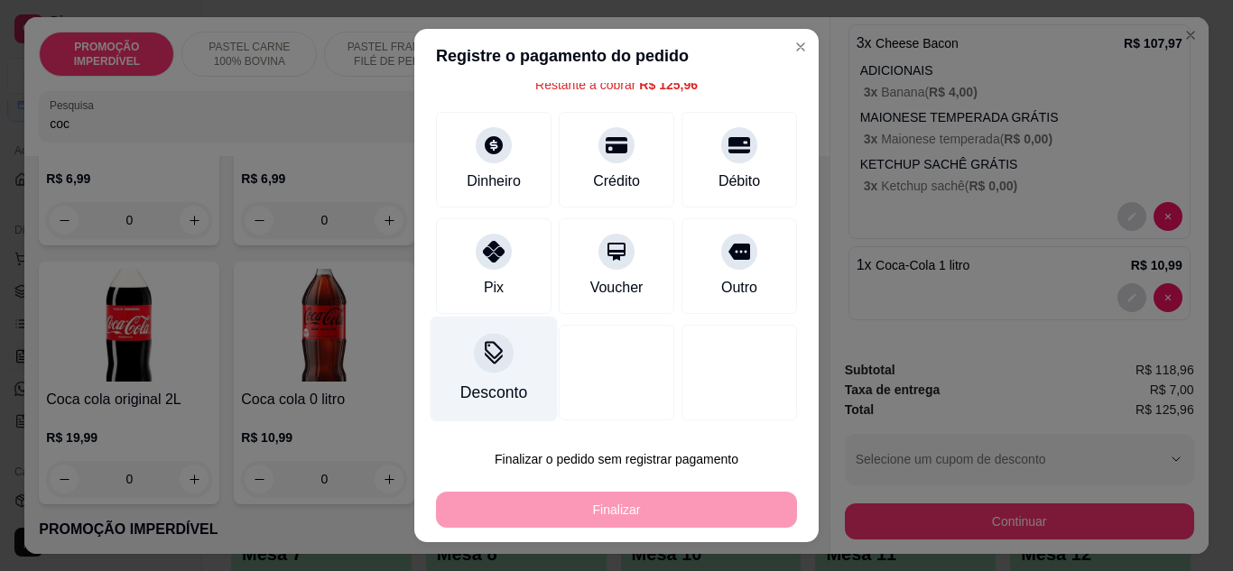
click at [478, 366] on div at bounding box center [494, 353] width 40 height 40
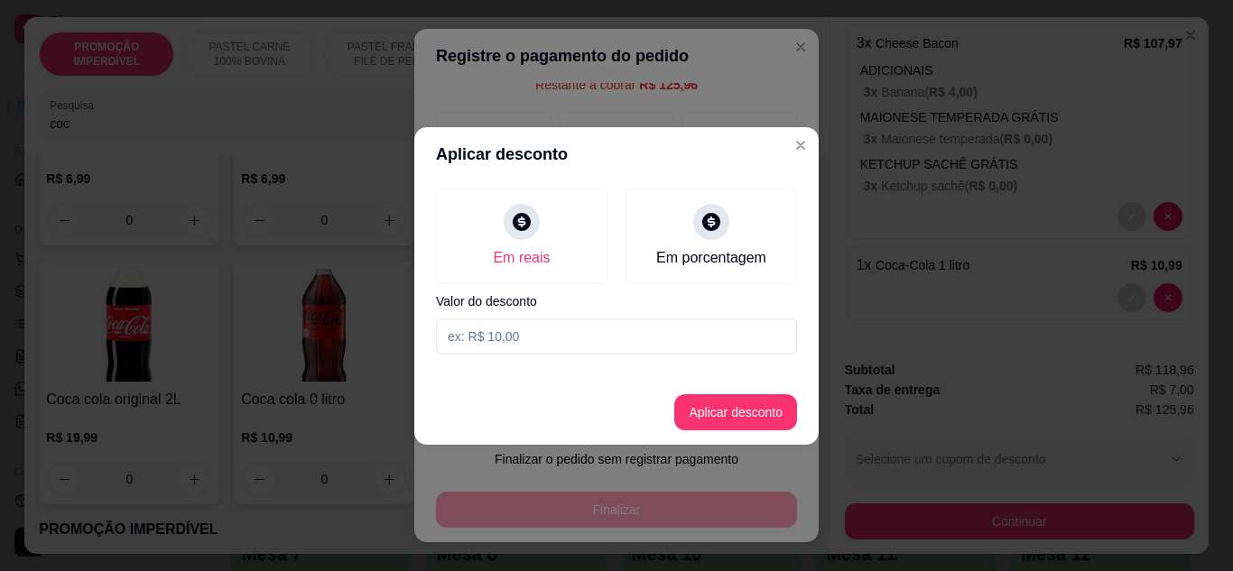
click at [527, 334] on input at bounding box center [616, 337] width 361 height 36
type input "125,95"
click at [679, 412] on button "Aplicar desconto" at bounding box center [735, 412] width 123 height 36
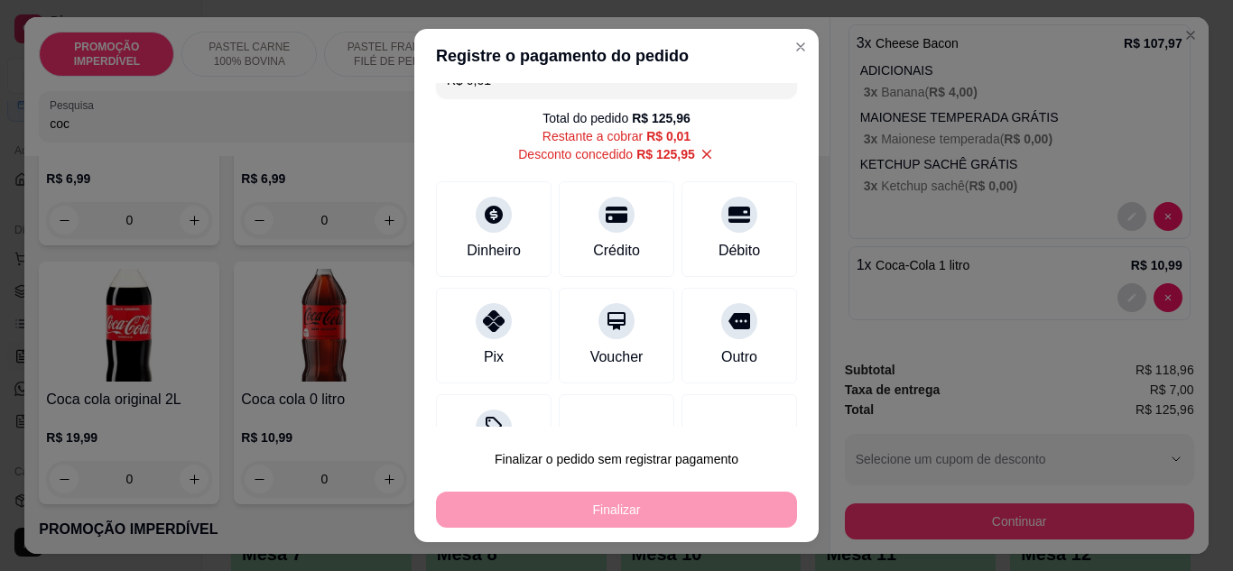
scroll to position [0, 0]
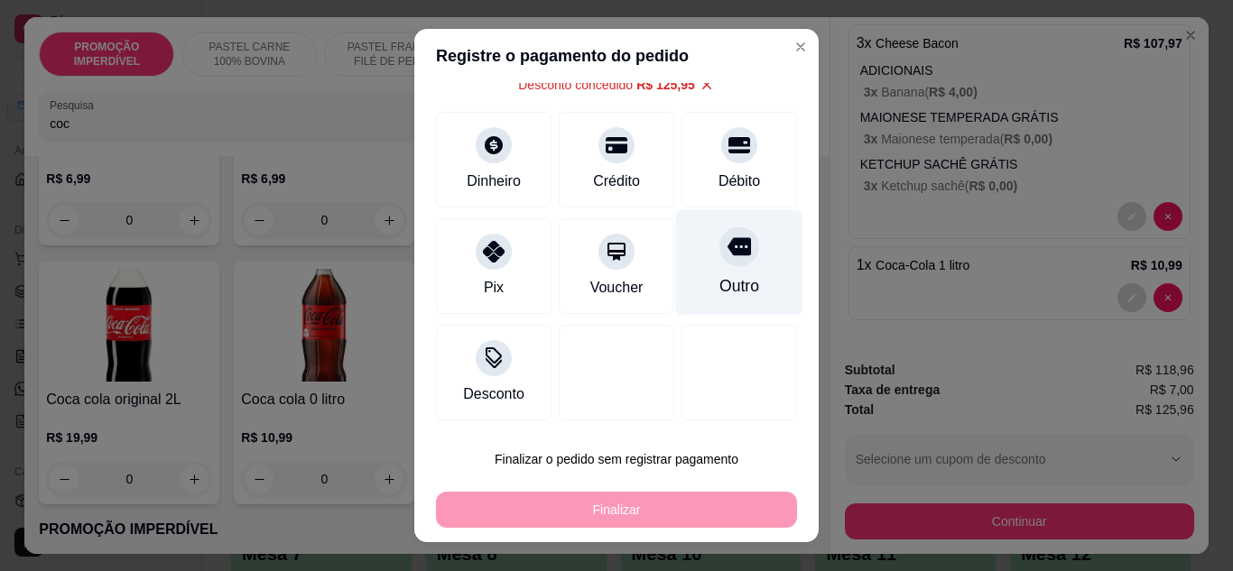
click at [682, 300] on div "Outro" at bounding box center [739, 262] width 127 height 106
type input "R$ 0,00"
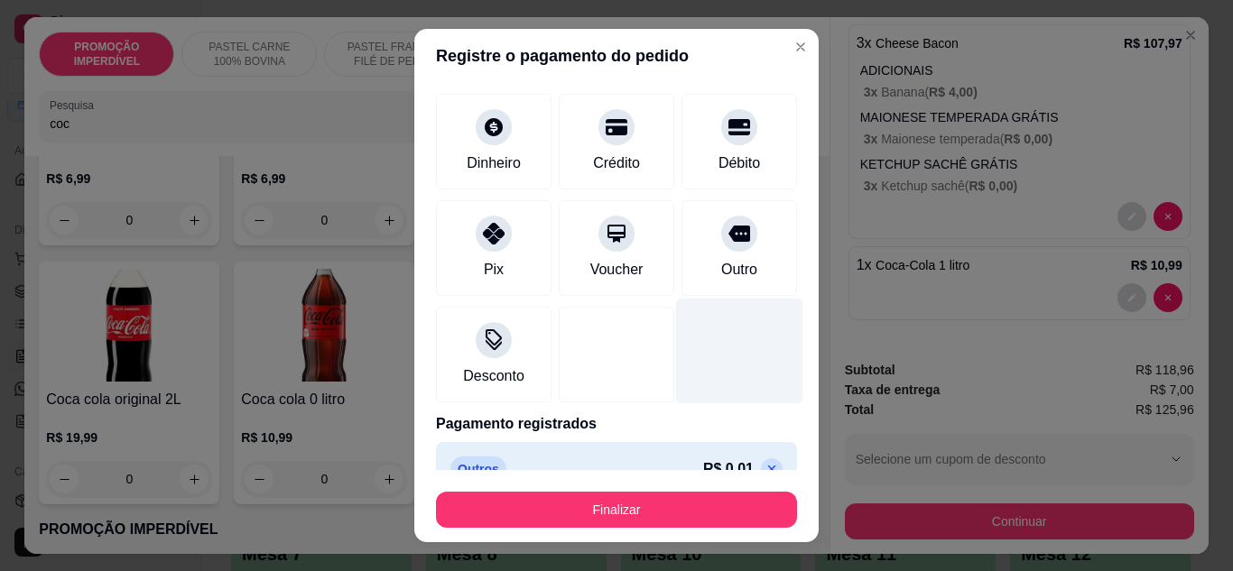
scroll to position [79, 0]
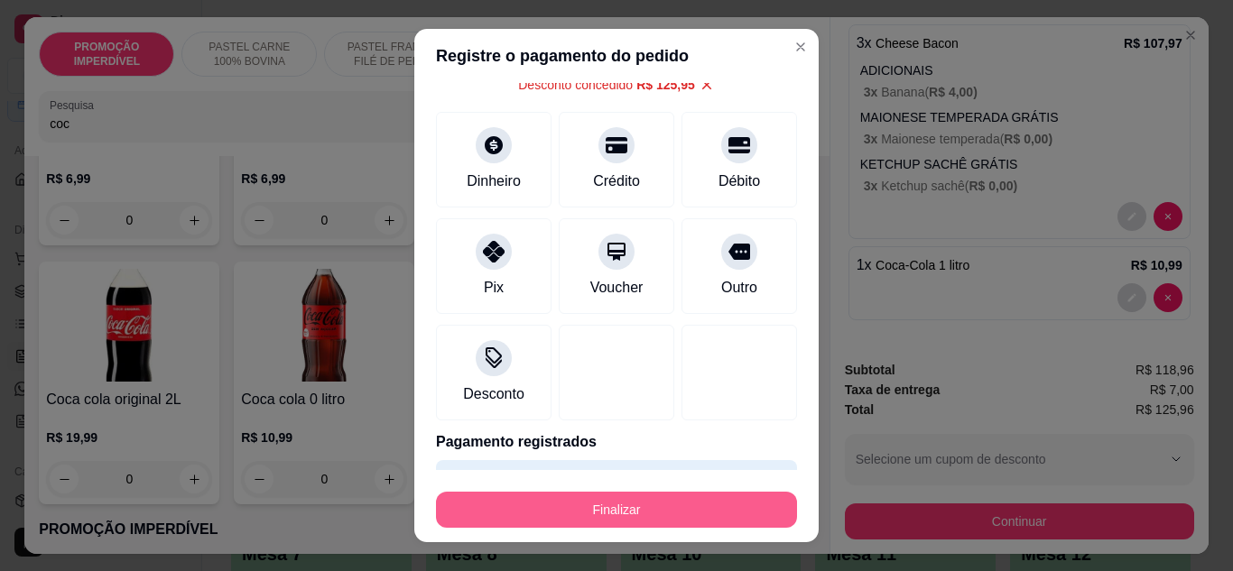
click at [641, 500] on button "Finalizar" at bounding box center [616, 510] width 361 height 36
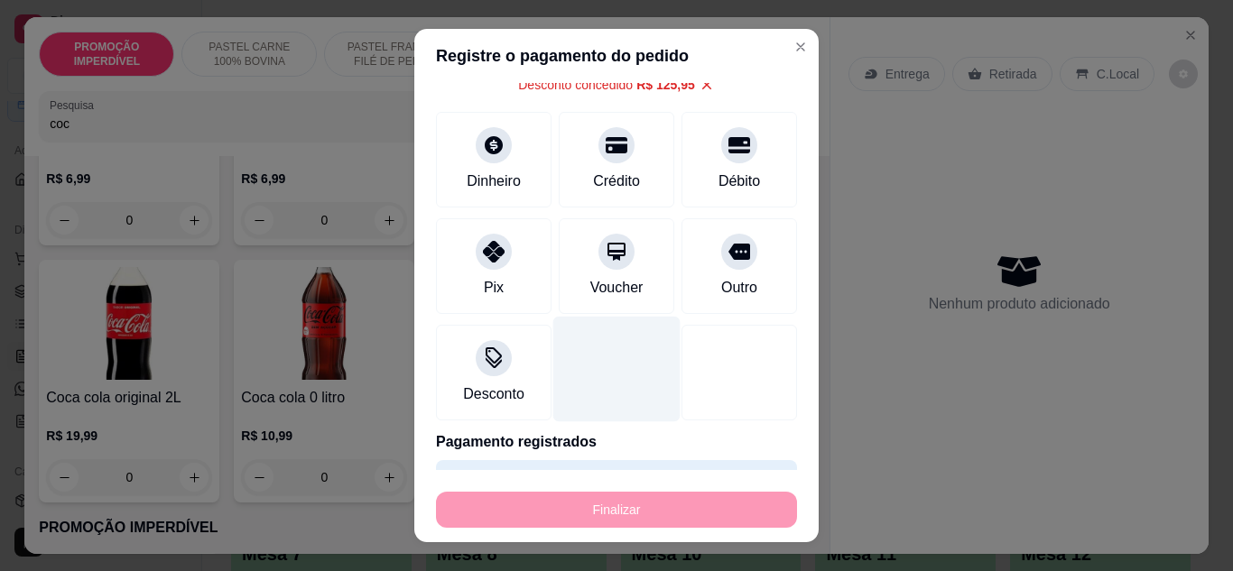
type input "0"
type input "-R$ 125,96"
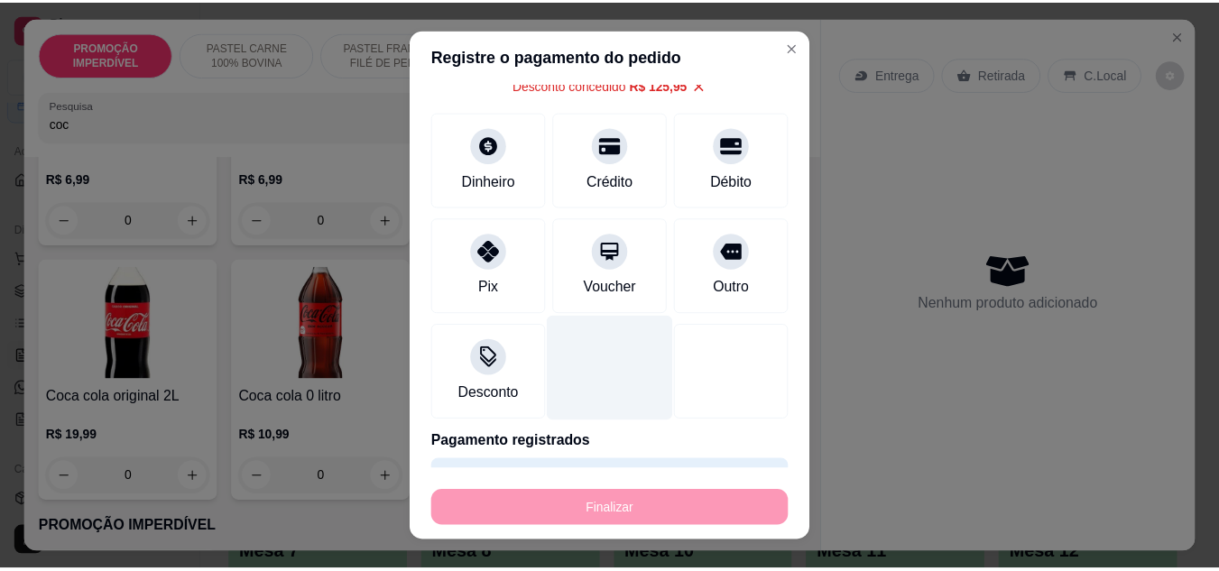
scroll to position [0, 0]
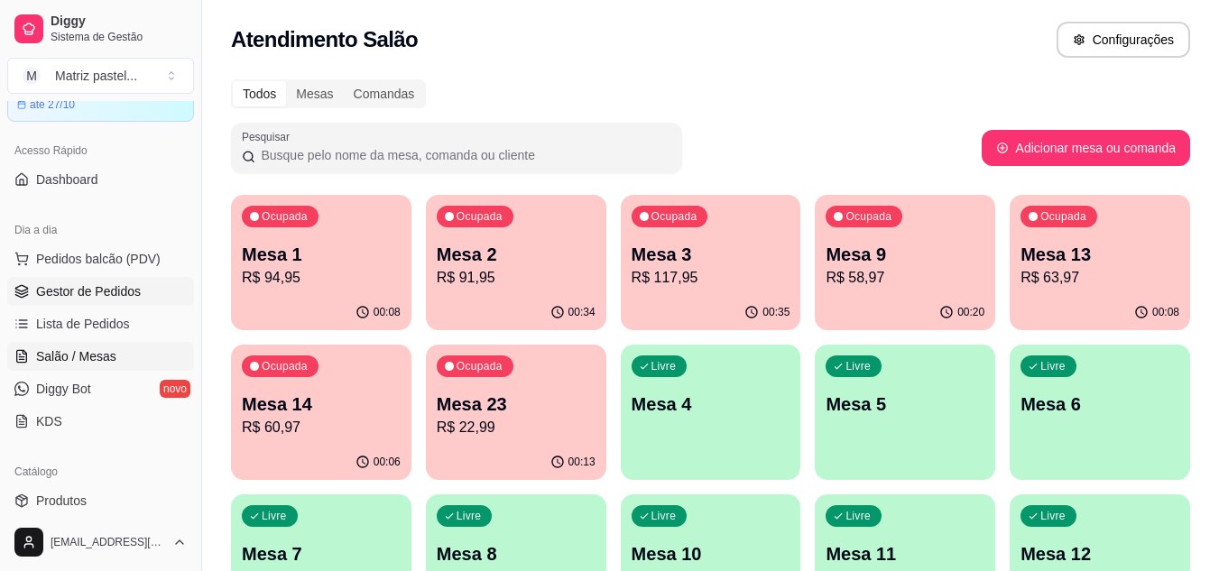
click at [65, 290] on span "Gestor de Pedidos" at bounding box center [88, 291] width 105 height 18
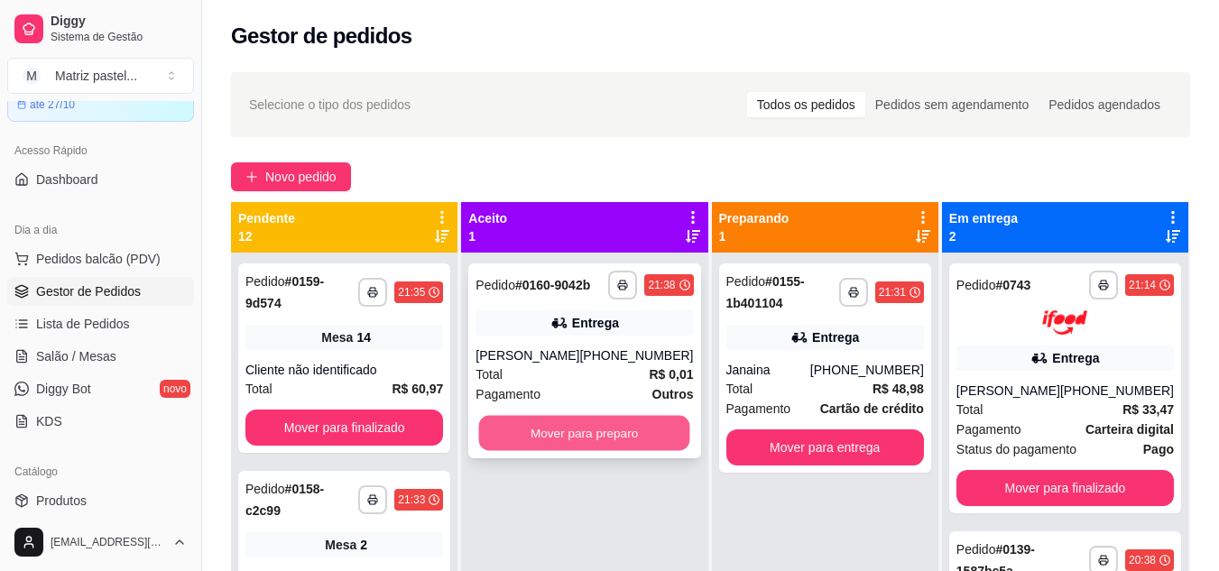
click at [606, 419] on button "Mover para preparo" at bounding box center [584, 433] width 211 height 35
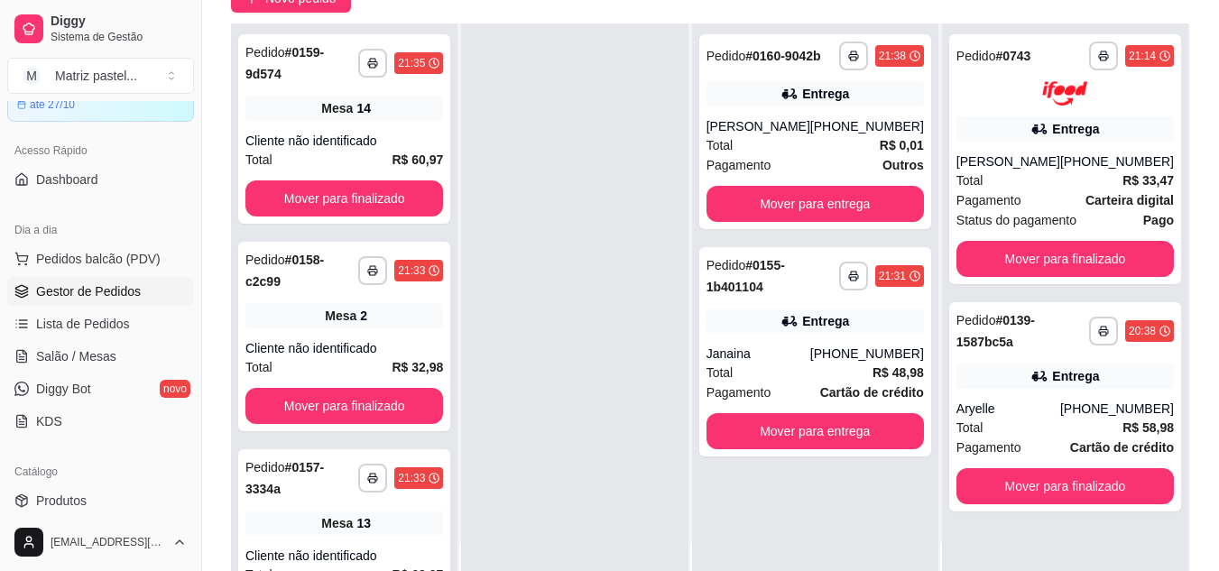
scroll to position [180, 0]
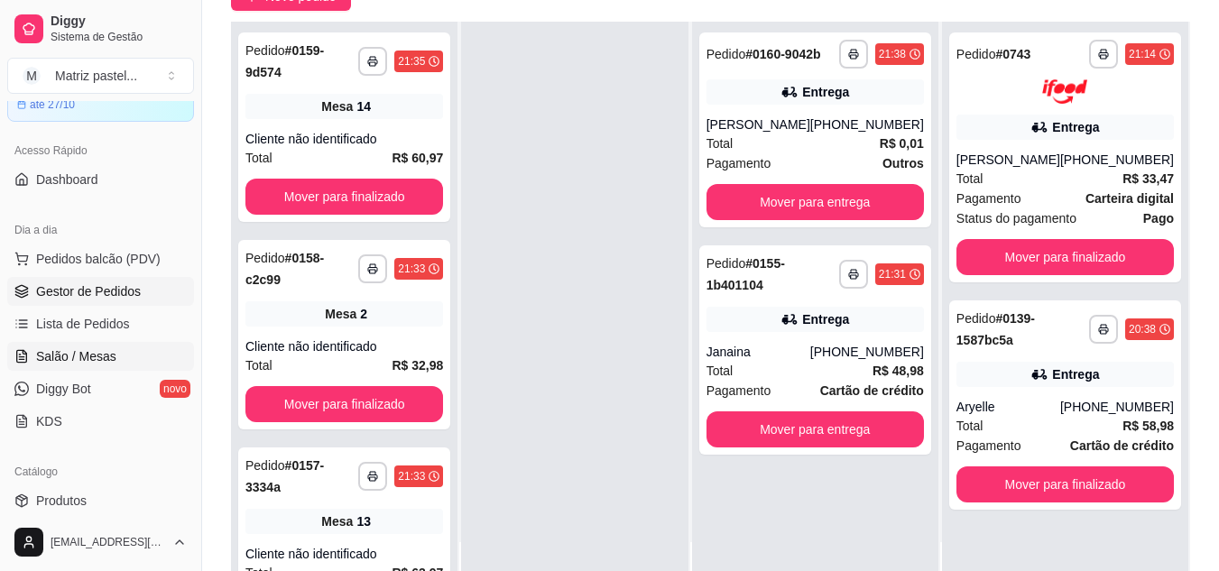
click at [51, 361] on span "Salão / Mesas" at bounding box center [76, 356] width 80 height 18
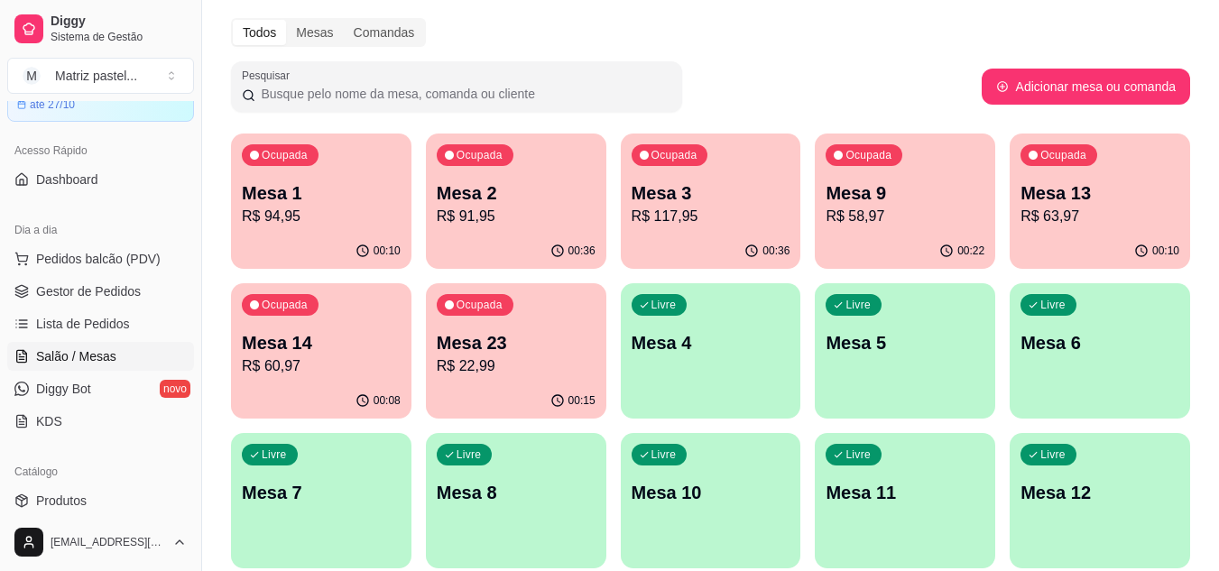
scroll to position [90, 0]
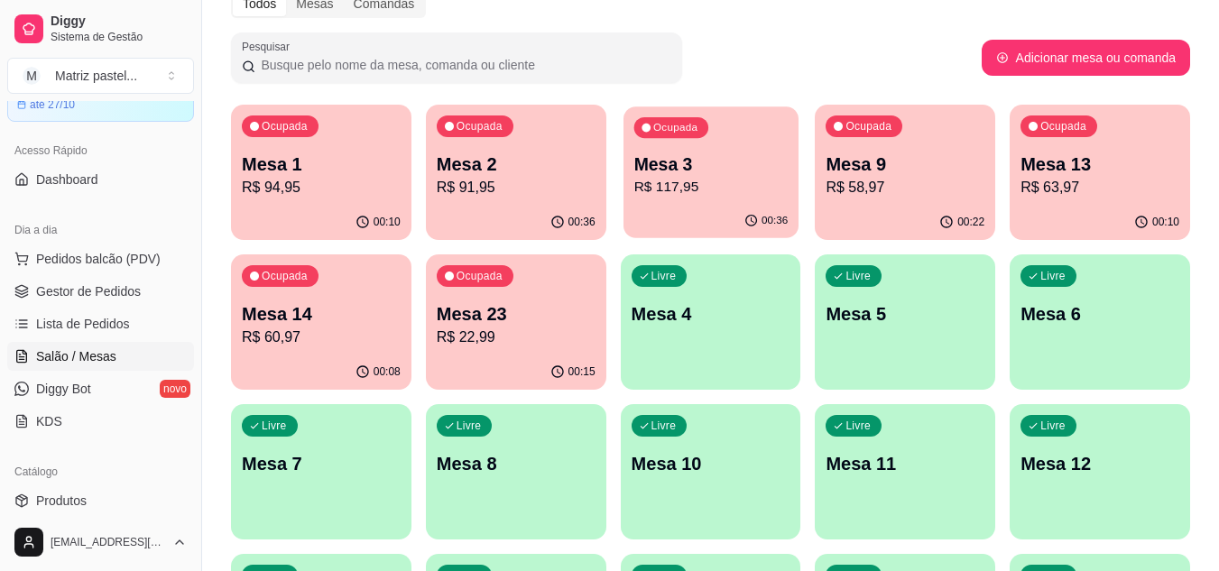
click at [748, 188] on p "R$ 117,95" at bounding box center [711, 187] width 154 height 21
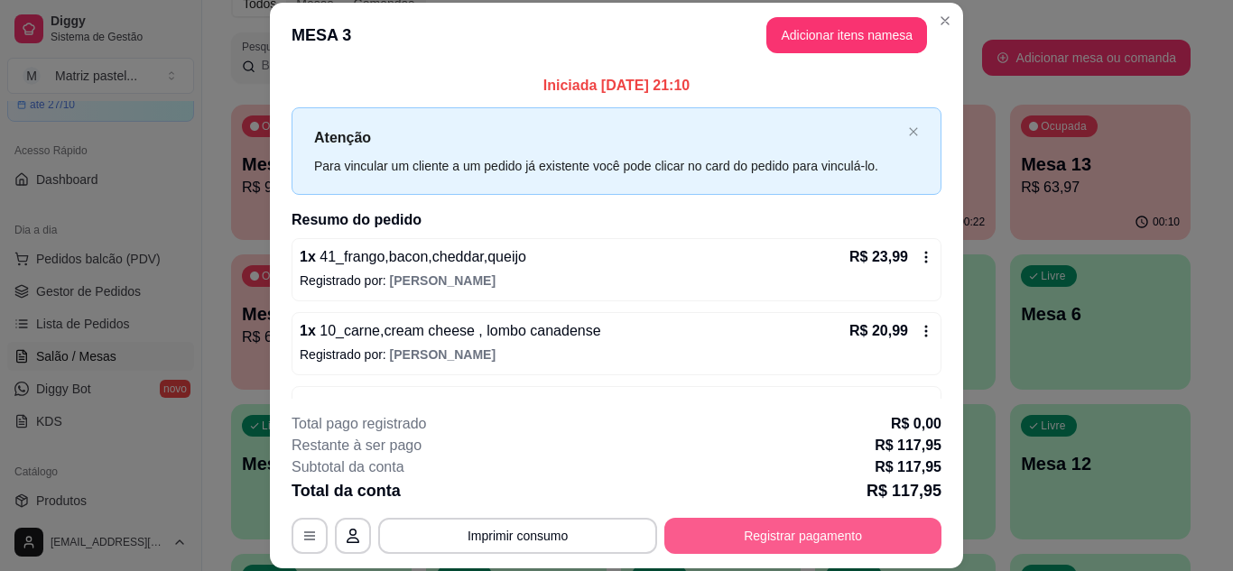
click at [821, 529] on button "Registrar pagamento" at bounding box center [802, 536] width 277 height 36
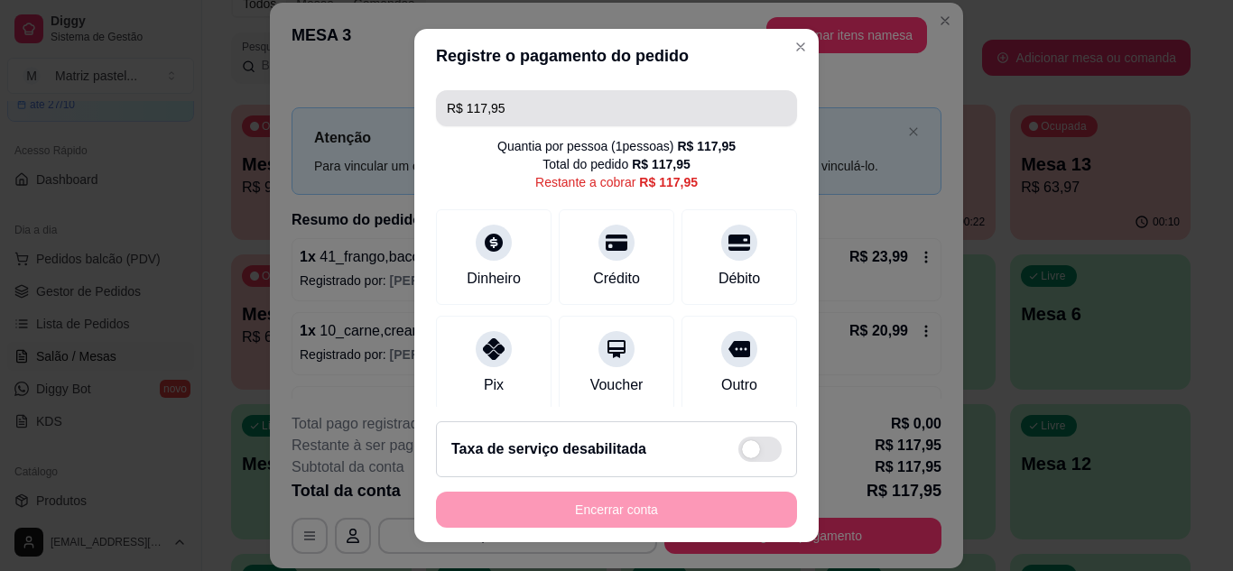
click at [514, 117] on input "R$ 117,95" at bounding box center [616, 108] width 339 height 36
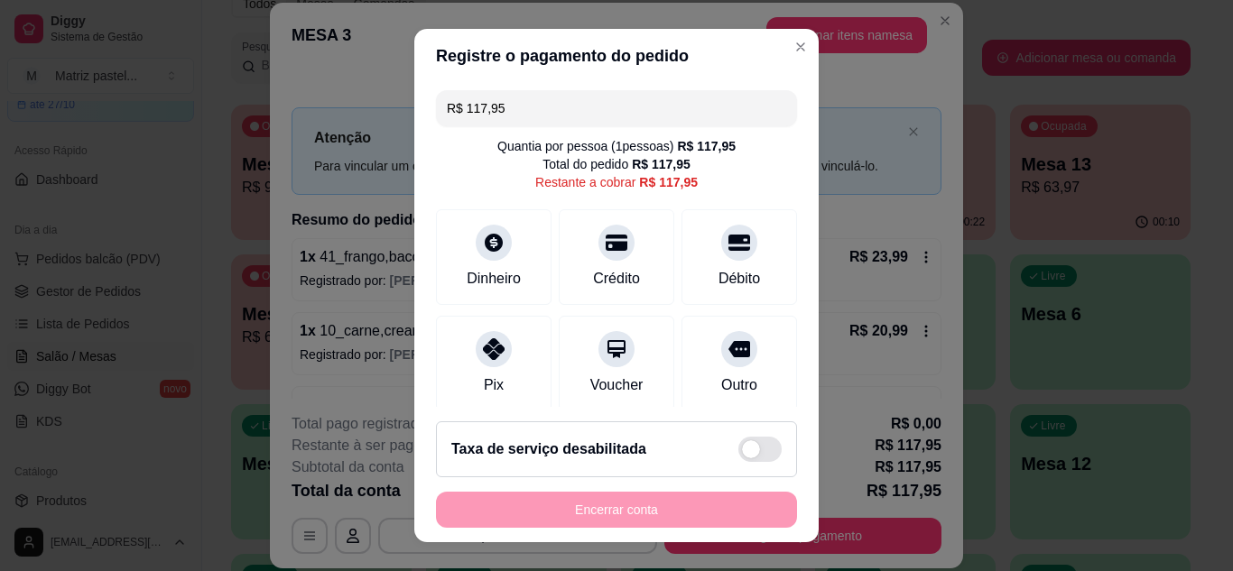
click at [514, 117] on input "R$ 117,95" at bounding box center [616, 108] width 339 height 36
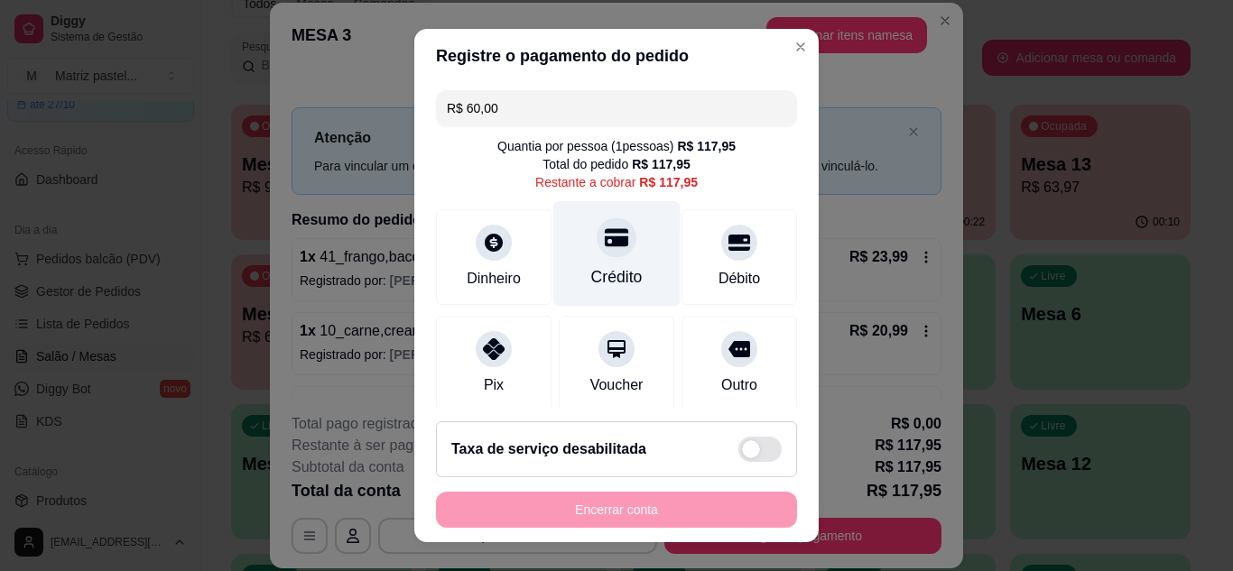
click at [597, 245] on div at bounding box center [617, 237] width 40 height 40
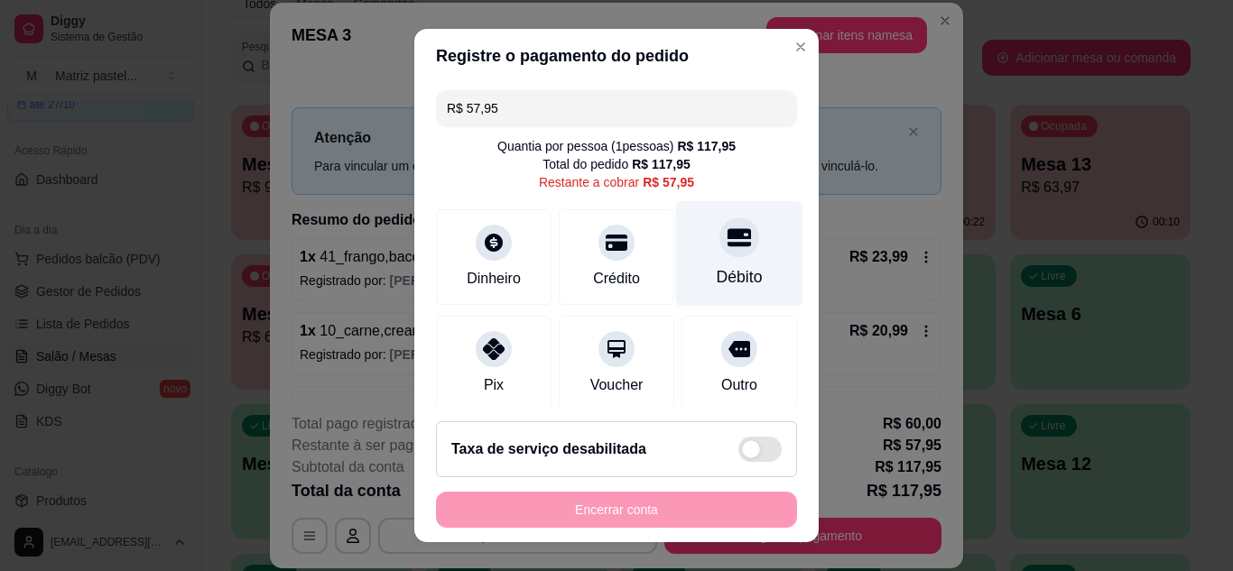
click at [699, 258] on div "Débito" at bounding box center [739, 253] width 127 height 106
type input "R$ 0,00"
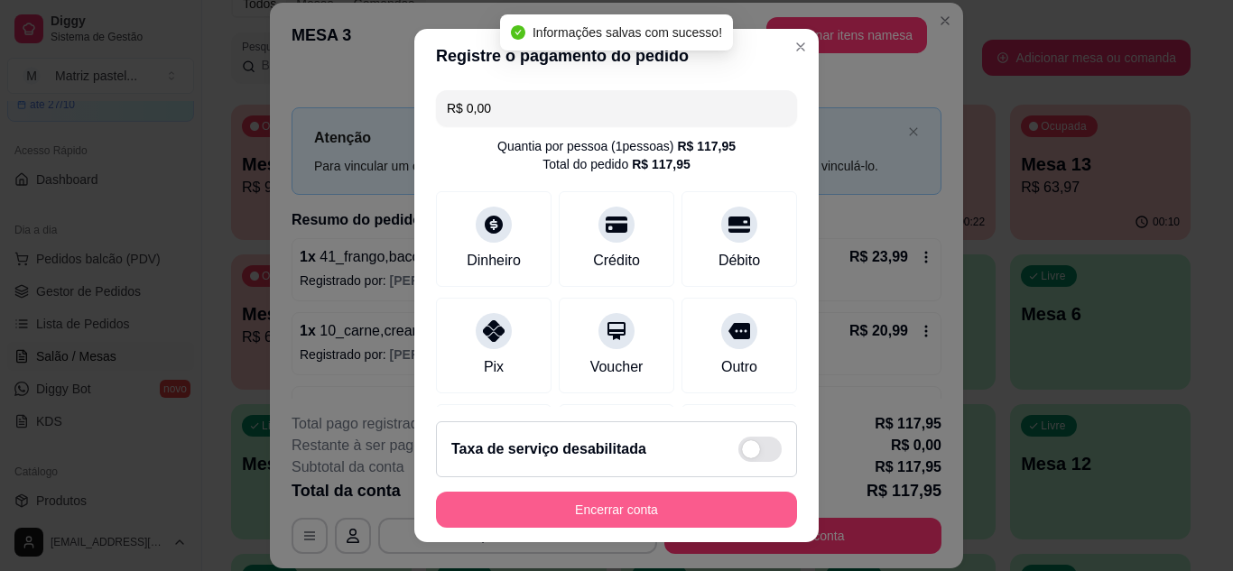
click at [615, 514] on button "Encerrar conta" at bounding box center [616, 510] width 361 height 36
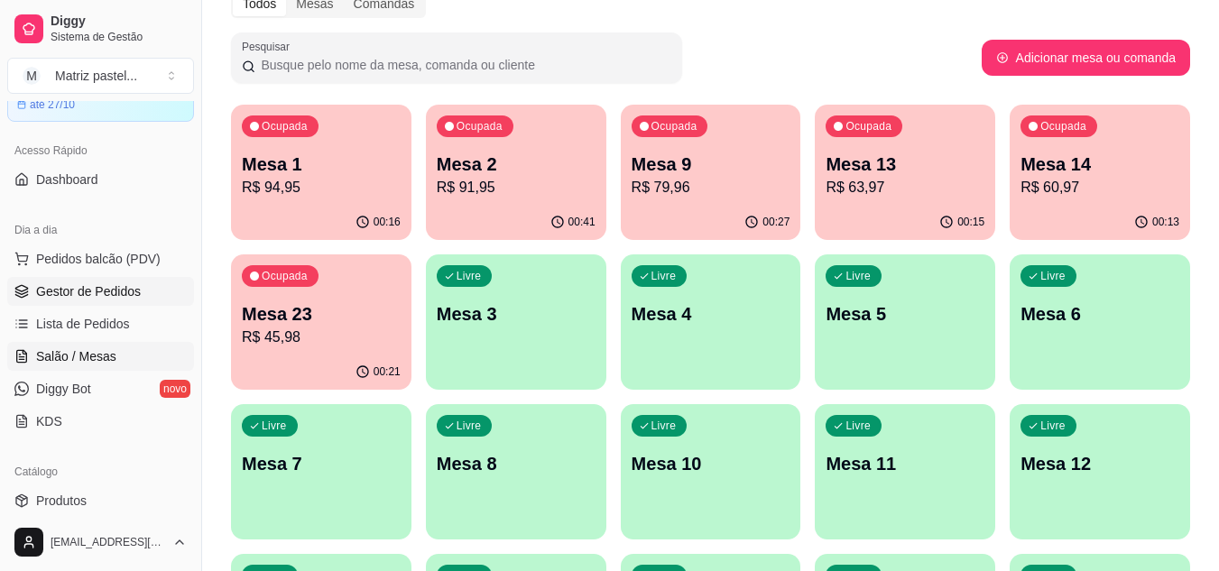
click at [106, 293] on span "Gestor de Pedidos" at bounding box center [88, 291] width 105 height 18
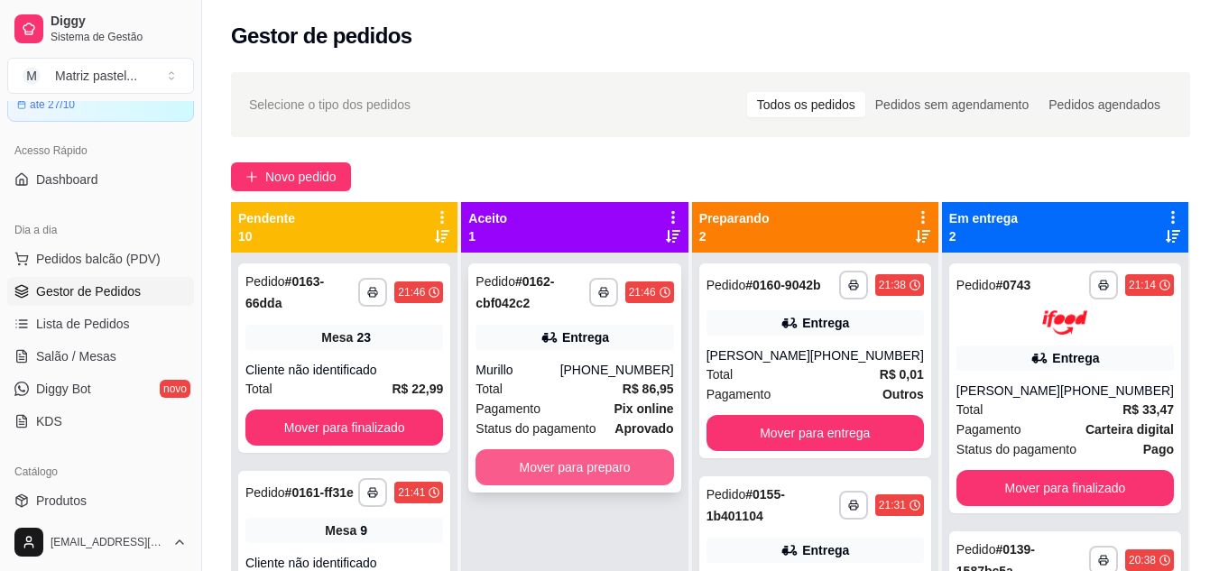
click at [615, 460] on button "Mover para preparo" at bounding box center [575, 467] width 198 height 36
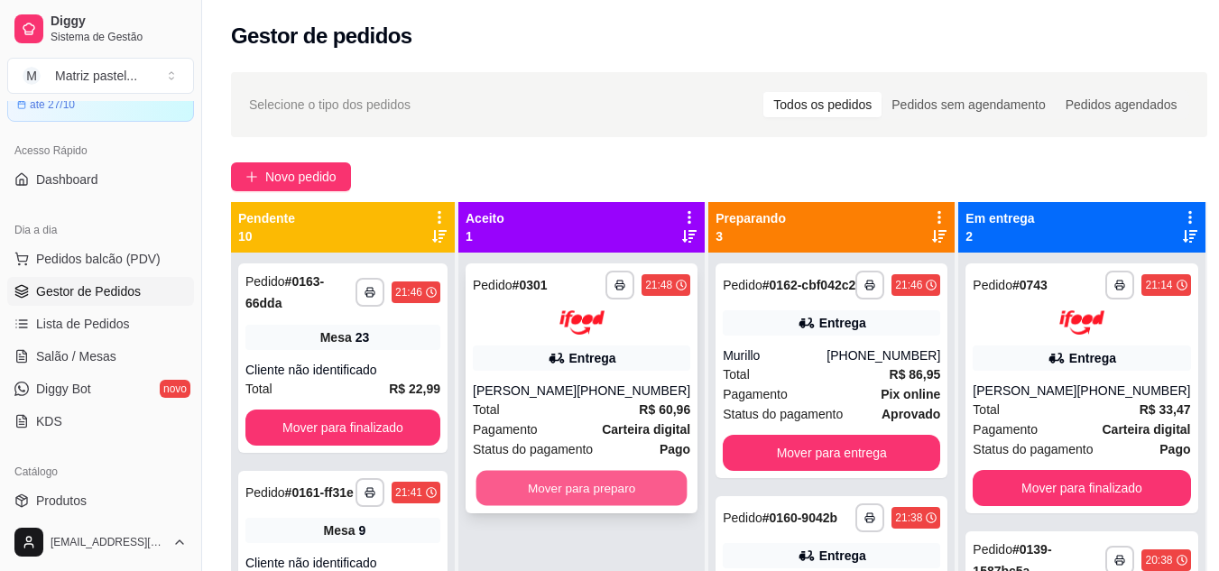
click at [614, 484] on button "Mover para preparo" at bounding box center [582, 487] width 211 height 35
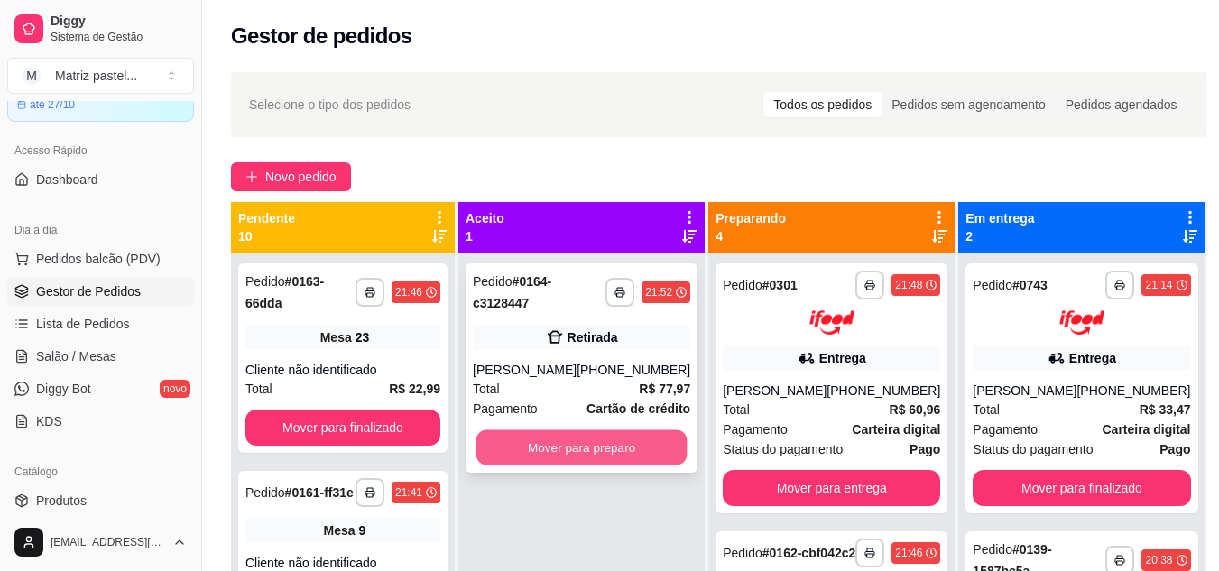
click at [586, 455] on button "Mover para preparo" at bounding box center [582, 447] width 211 height 35
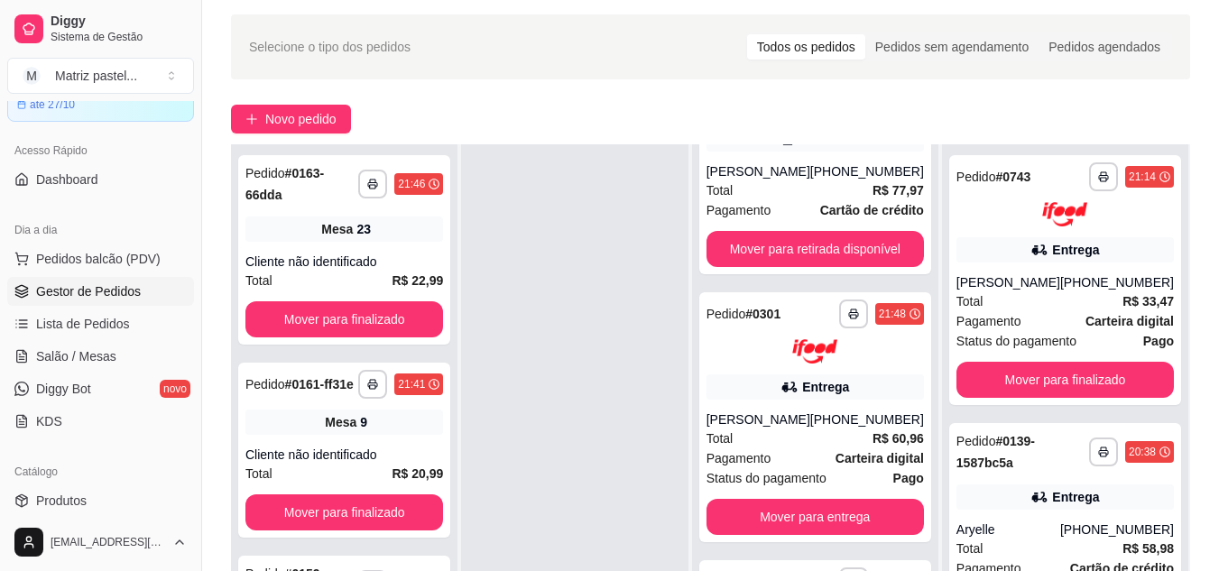
scroll to position [90, 0]
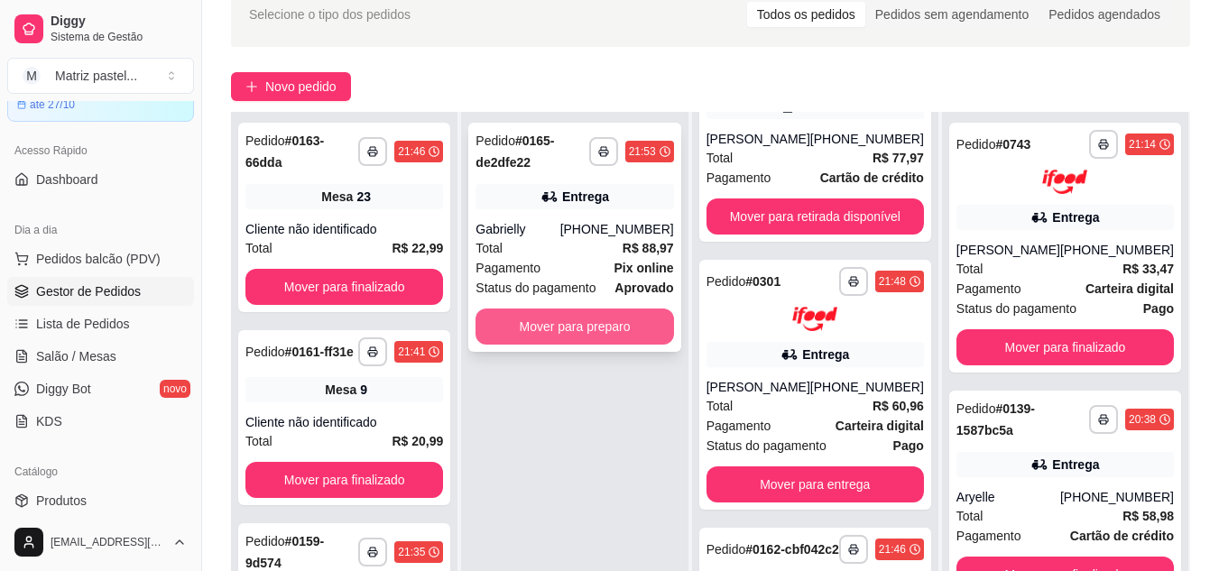
click at [547, 320] on button "Mover para preparo" at bounding box center [575, 327] width 198 height 36
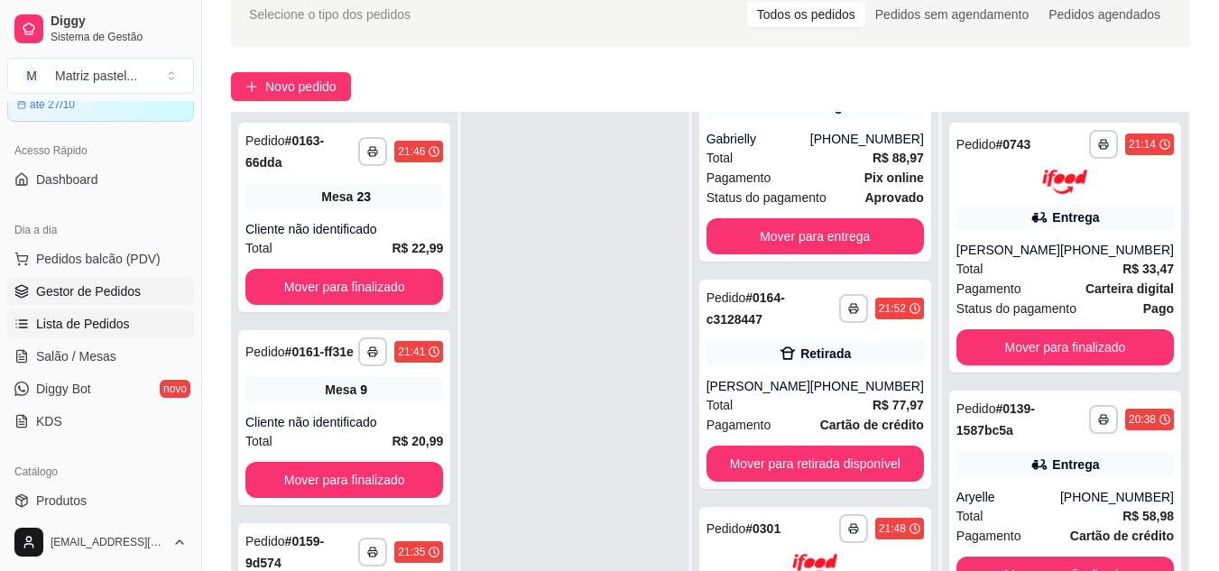
scroll to position [338, 0]
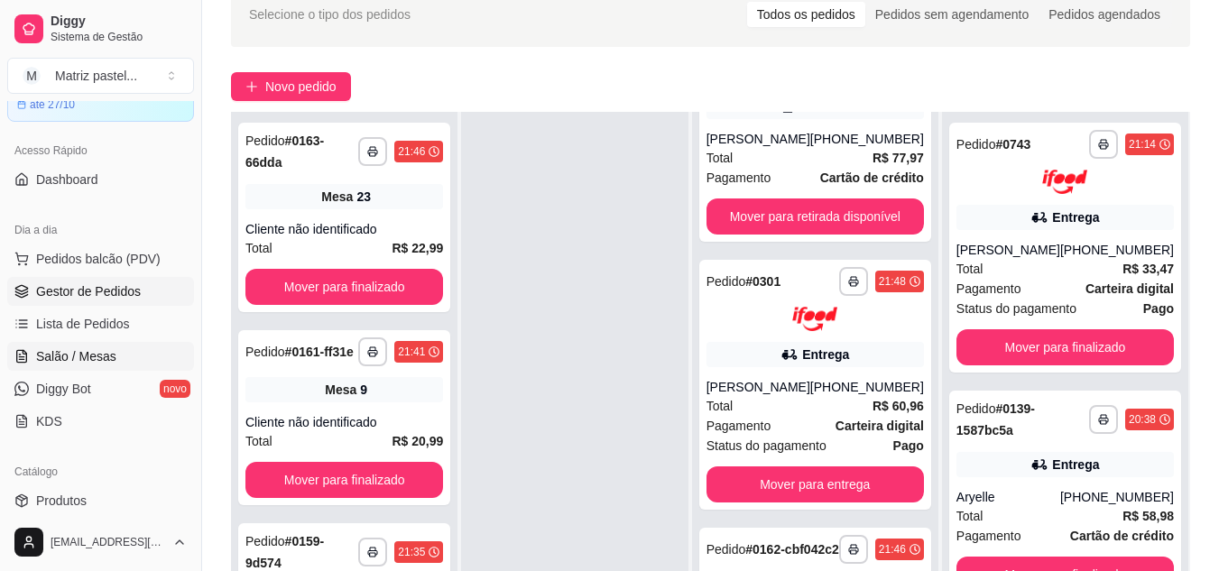
click at [94, 359] on span "Salão / Mesas" at bounding box center [76, 356] width 80 height 18
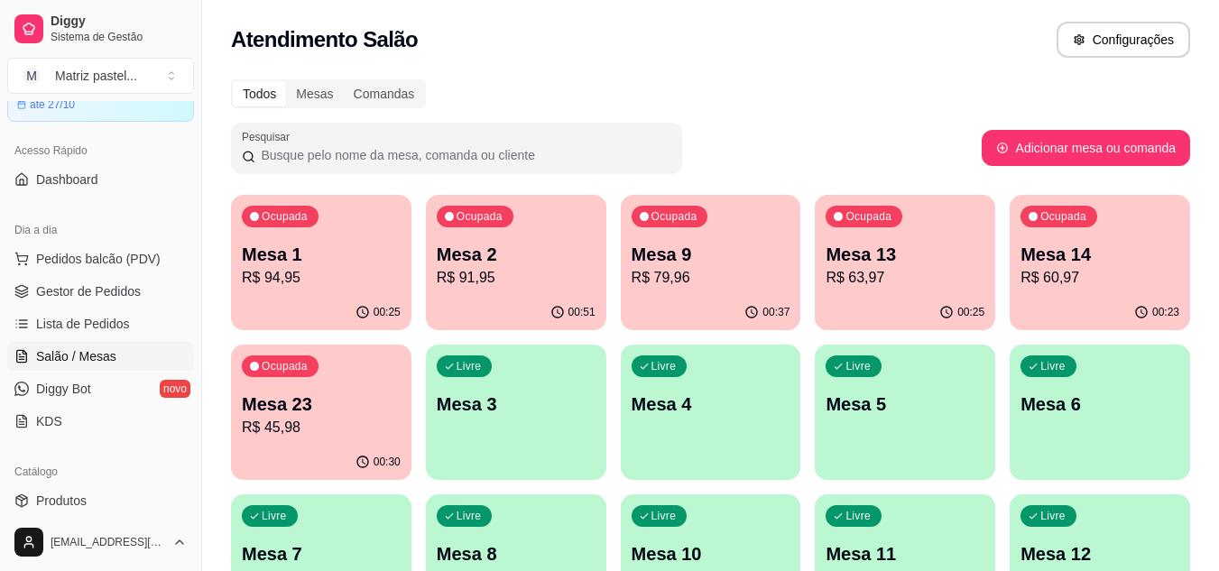
click at [390, 273] on p "R$ 94,95" at bounding box center [321, 278] width 159 height 22
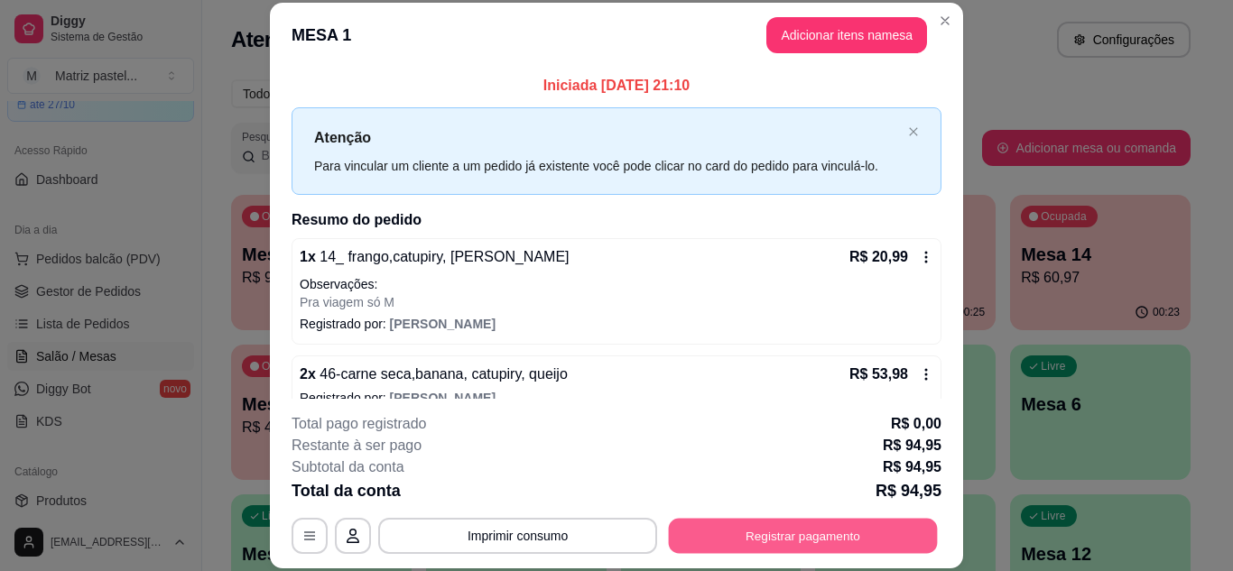
click at [757, 540] on button "Registrar pagamento" at bounding box center [803, 535] width 269 height 35
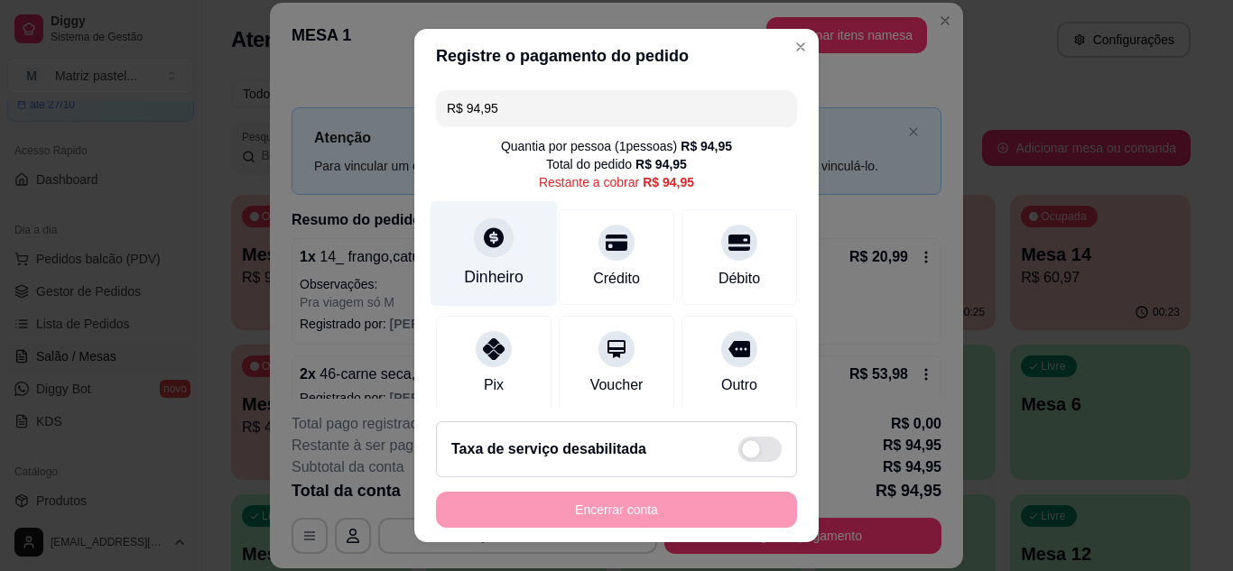
click at [479, 254] on div at bounding box center [494, 237] width 40 height 40
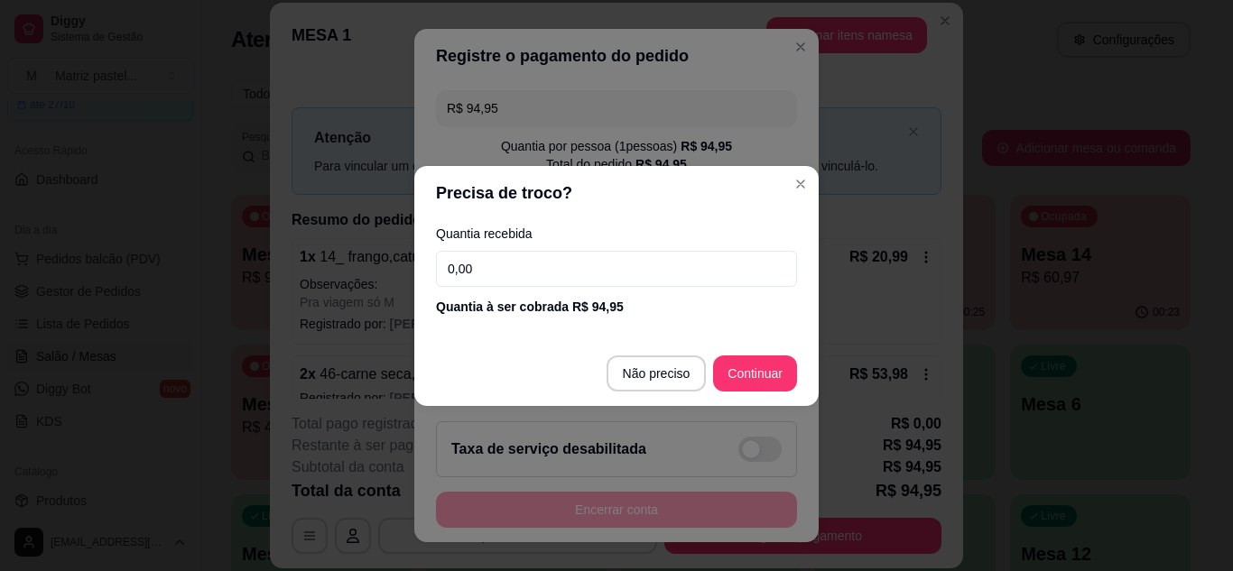
click at [745, 355] on footer "Não preciso Continuar" at bounding box center [616, 373] width 404 height 65
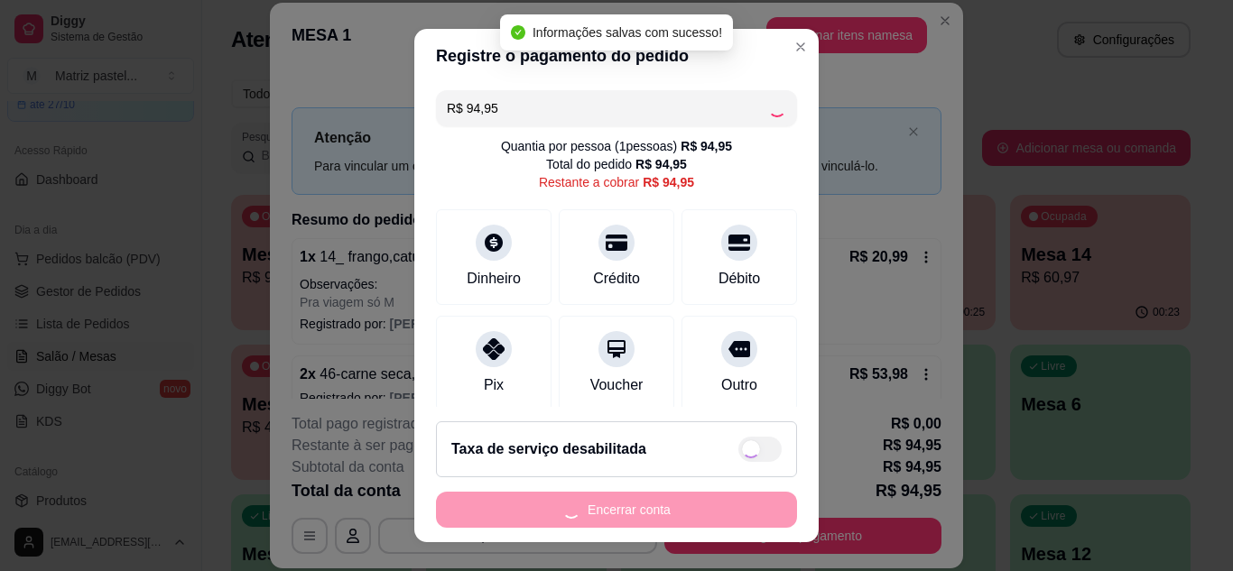
type input "R$ 0,00"
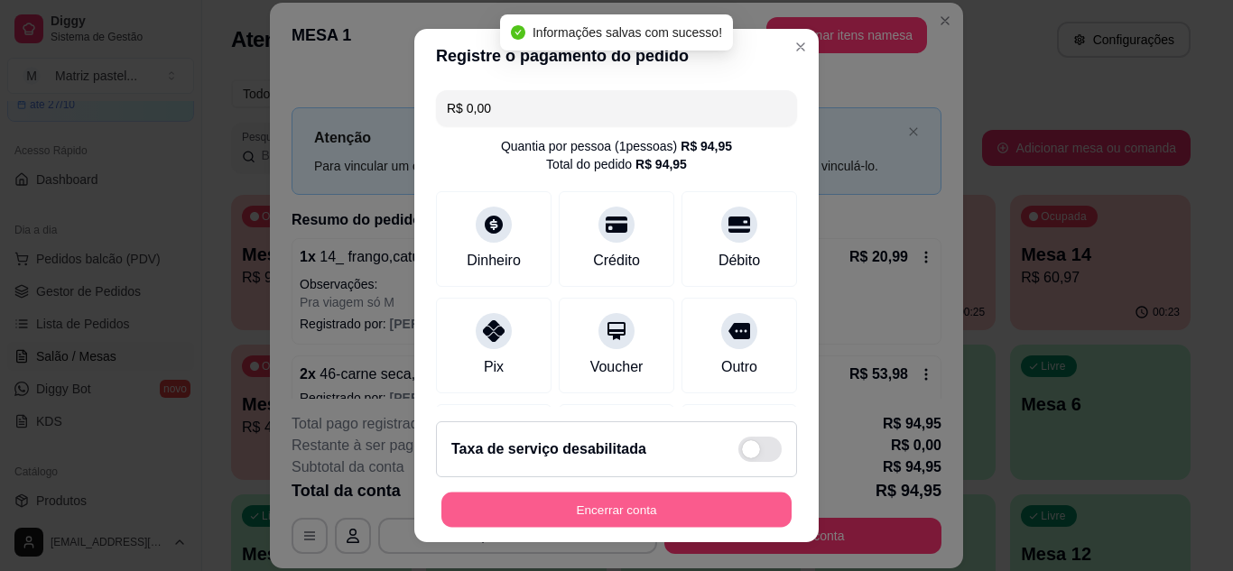
click at [643, 505] on button "Encerrar conta" at bounding box center [616, 510] width 350 height 35
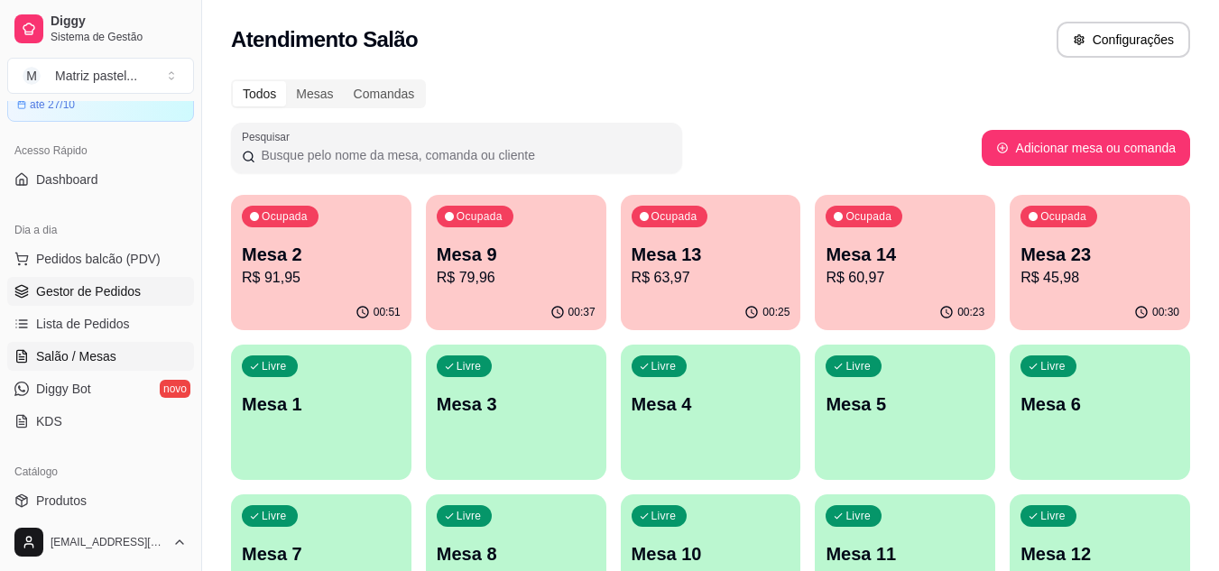
click at [82, 284] on span "Gestor de Pedidos" at bounding box center [88, 291] width 105 height 18
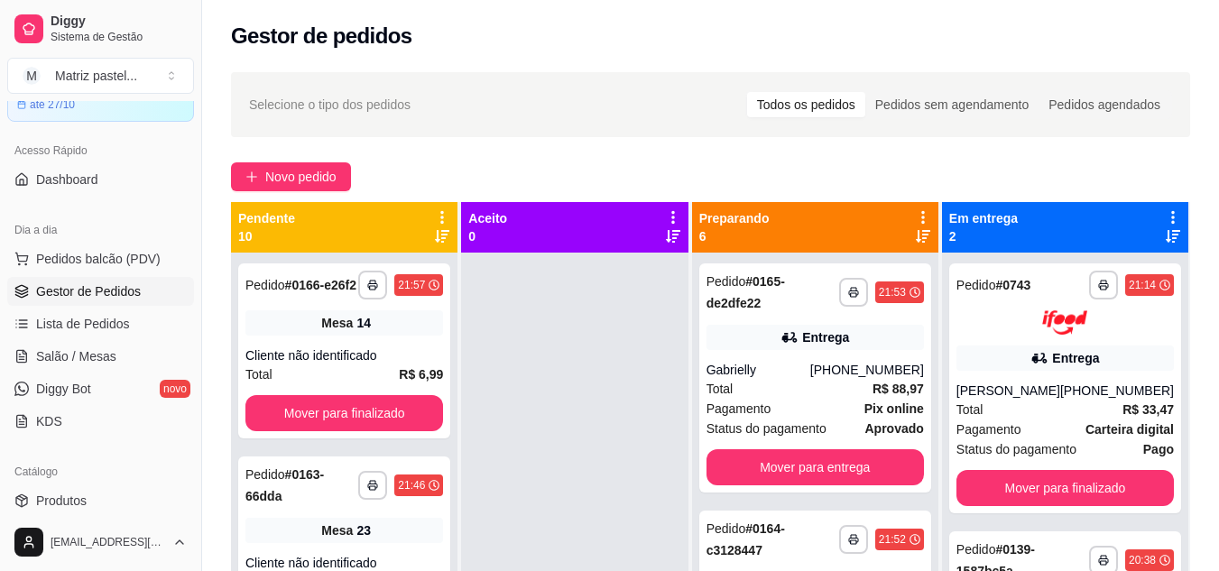
click at [88, 371] on ul "Pedidos balcão (PDV) Gestor de Pedidos Lista de Pedidos Salão / Mesas Diggy Bot…" at bounding box center [100, 340] width 187 height 191
click at [79, 360] on span "Salão / Mesas" at bounding box center [76, 356] width 80 height 18
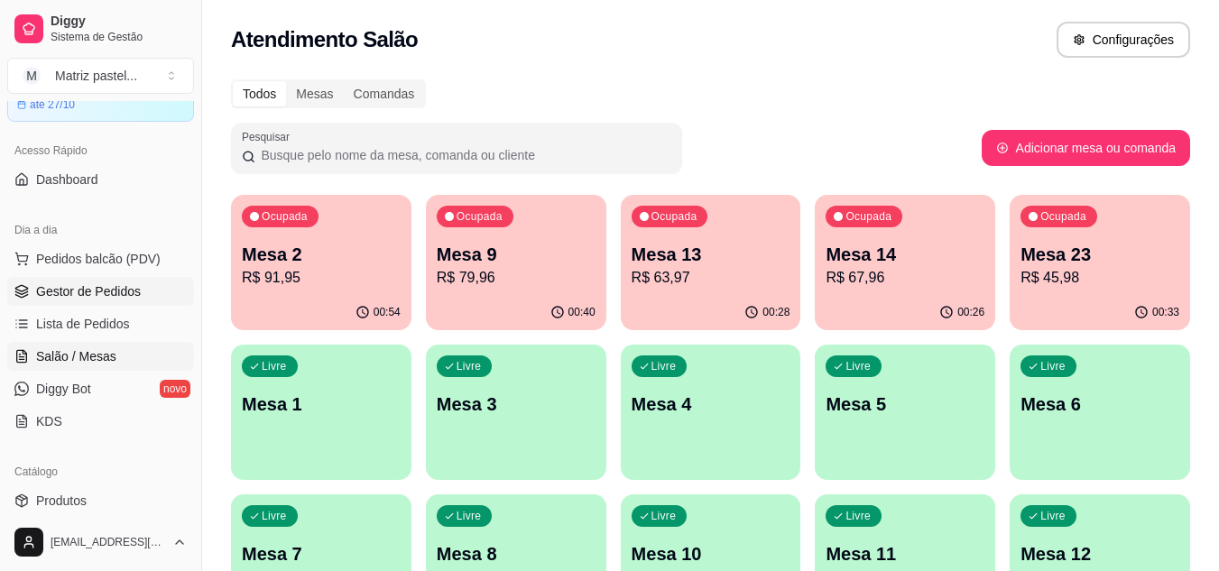
click at [76, 286] on span "Gestor de Pedidos" at bounding box center [88, 291] width 105 height 18
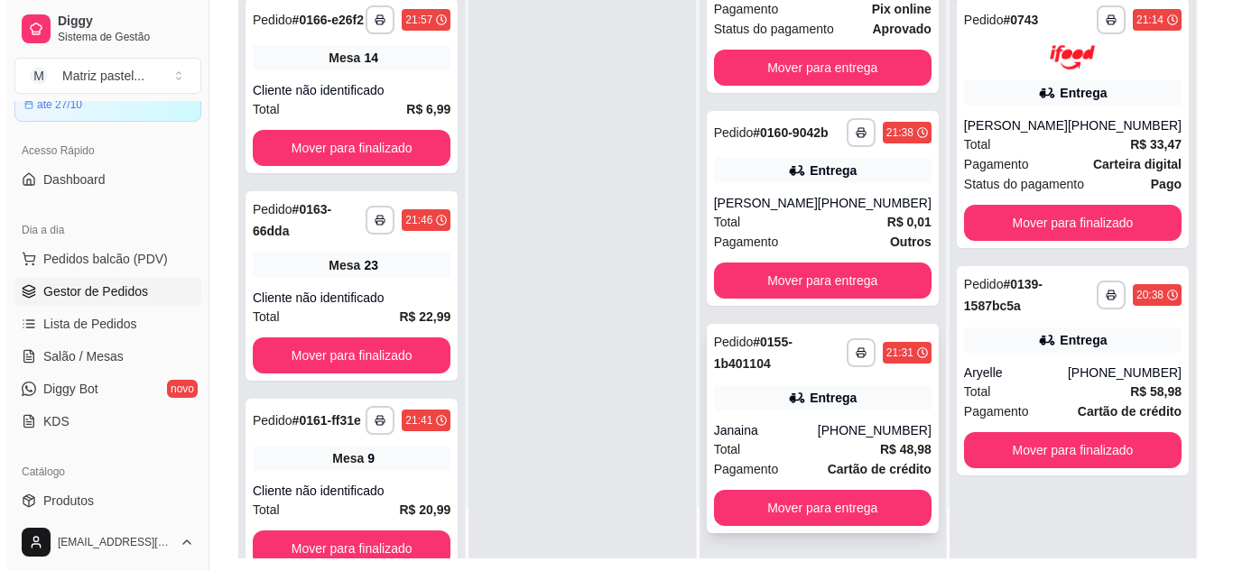
scroll to position [271, 0]
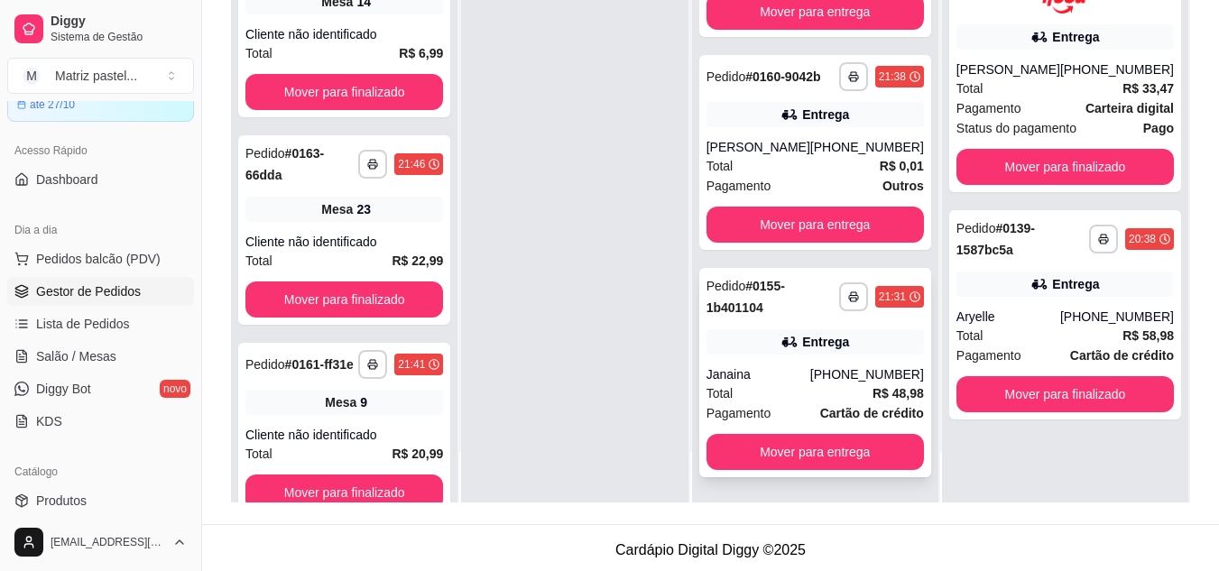
click at [802, 383] on div "Janaina" at bounding box center [759, 374] width 104 height 18
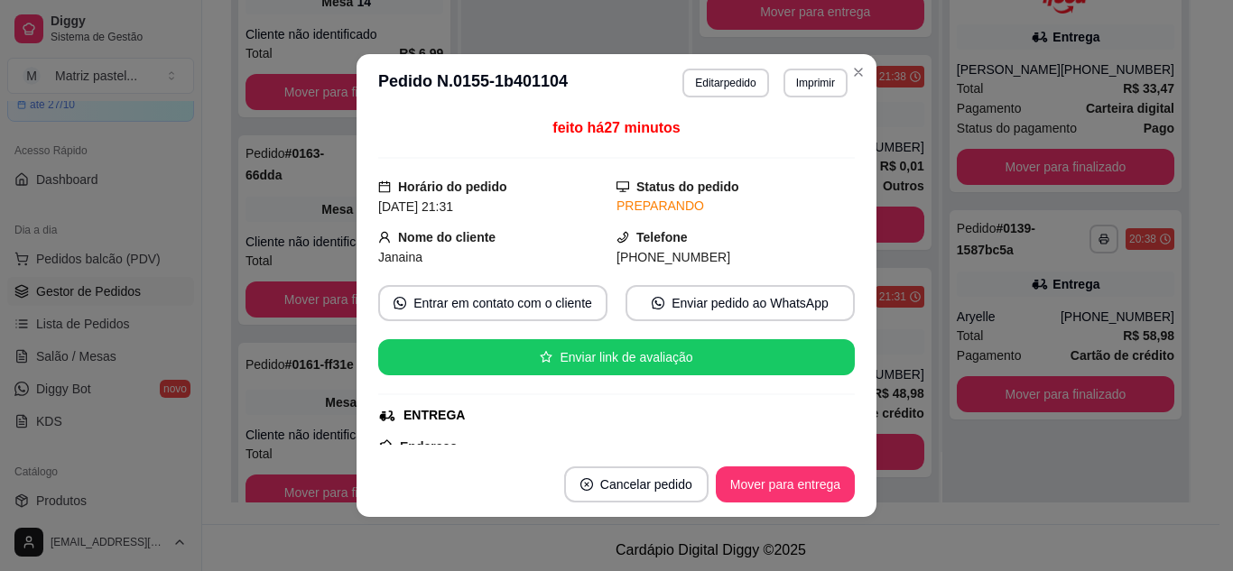
scroll to position [180, 0]
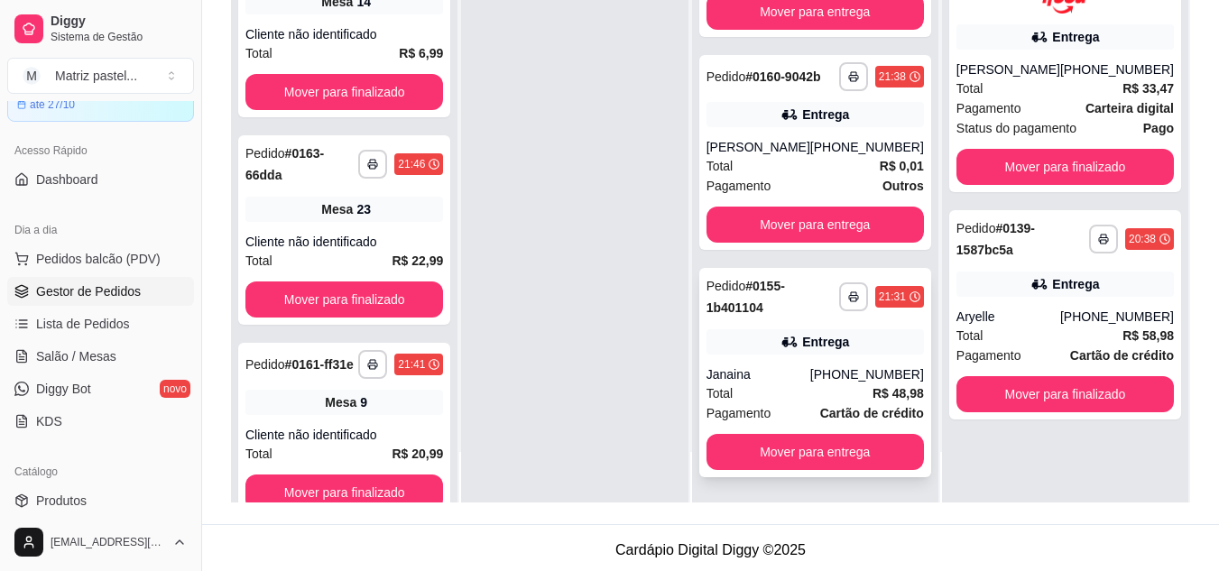
click at [774, 328] on div "**********" at bounding box center [815, 372] width 232 height 209
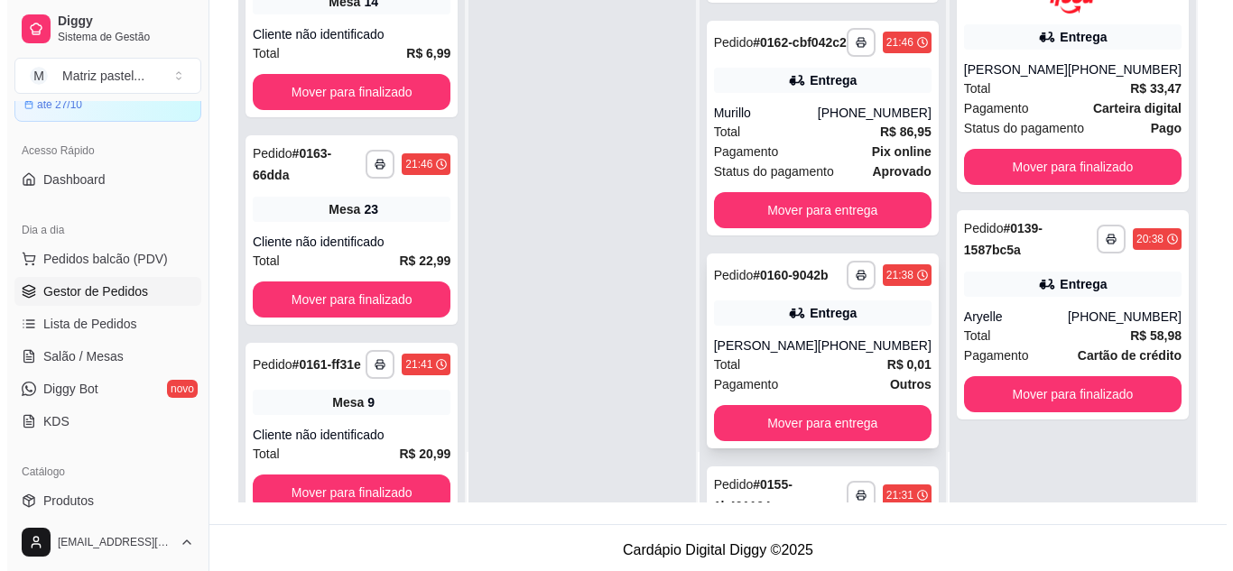
scroll to position [621, 0]
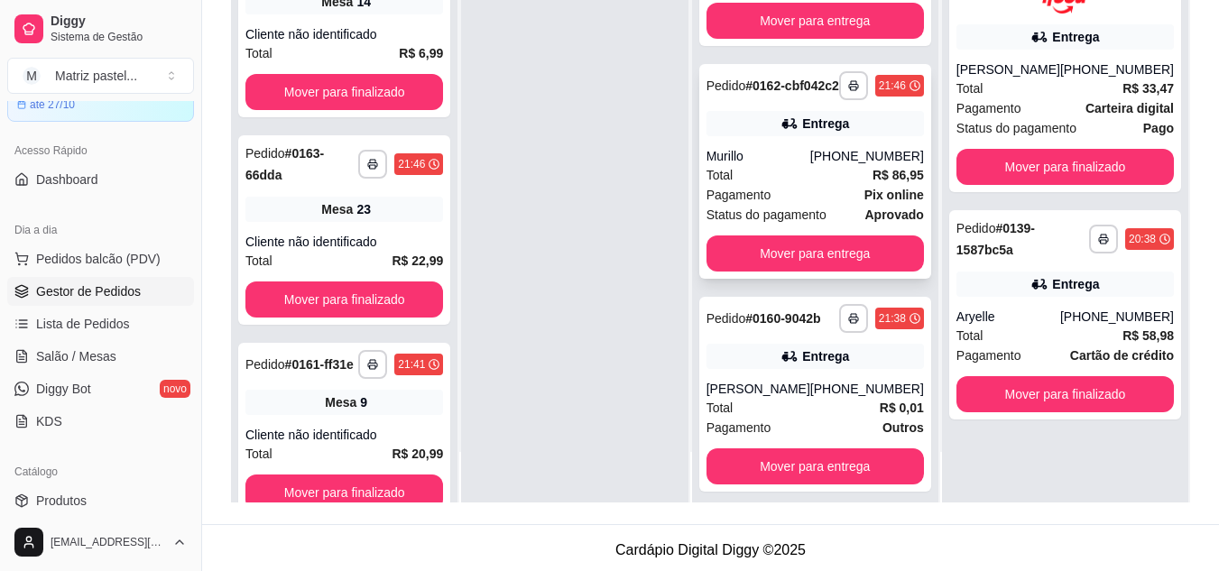
click at [747, 165] on div "Murillo" at bounding box center [759, 156] width 104 height 18
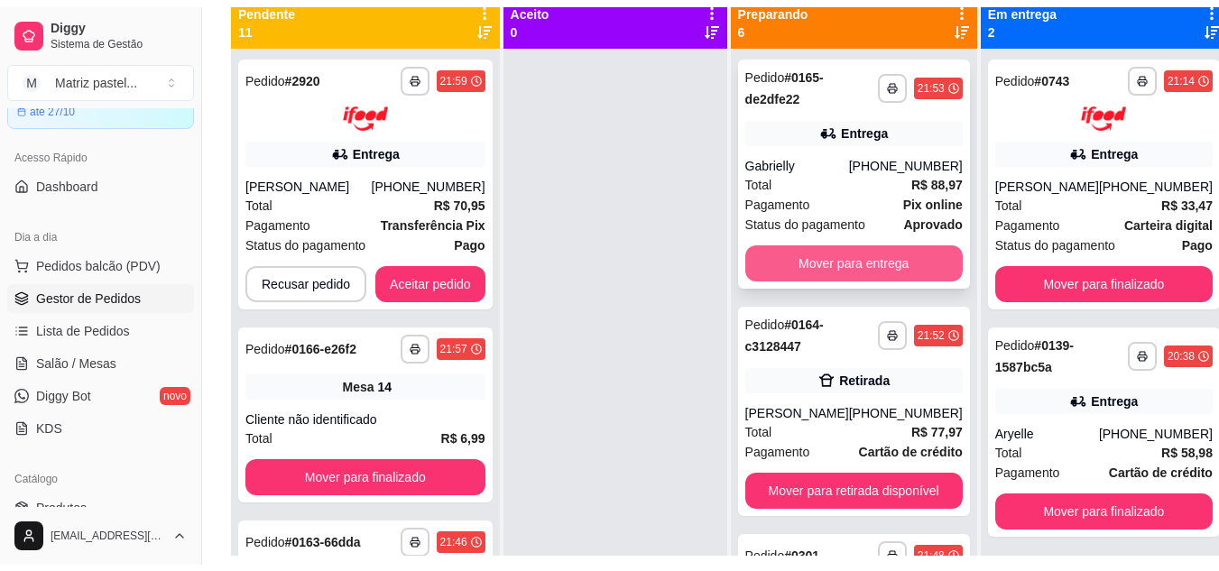
scroll to position [180, 0]
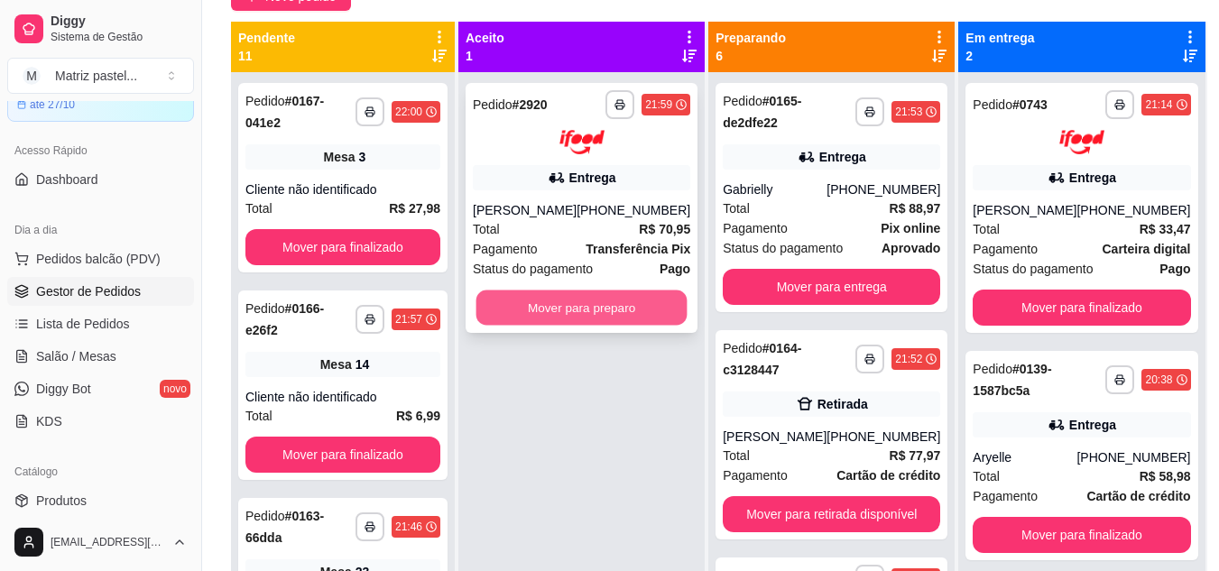
click at [594, 309] on button "Mover para preparo" at bounding box center [582, 307] width 211 height 35
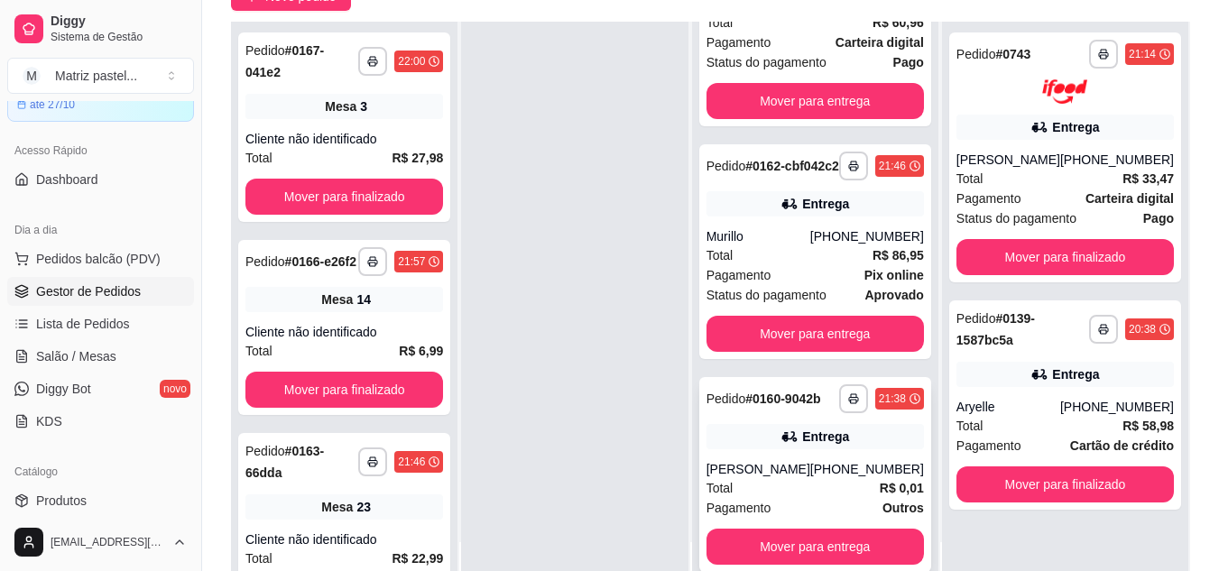
scroll to position [902, 0]
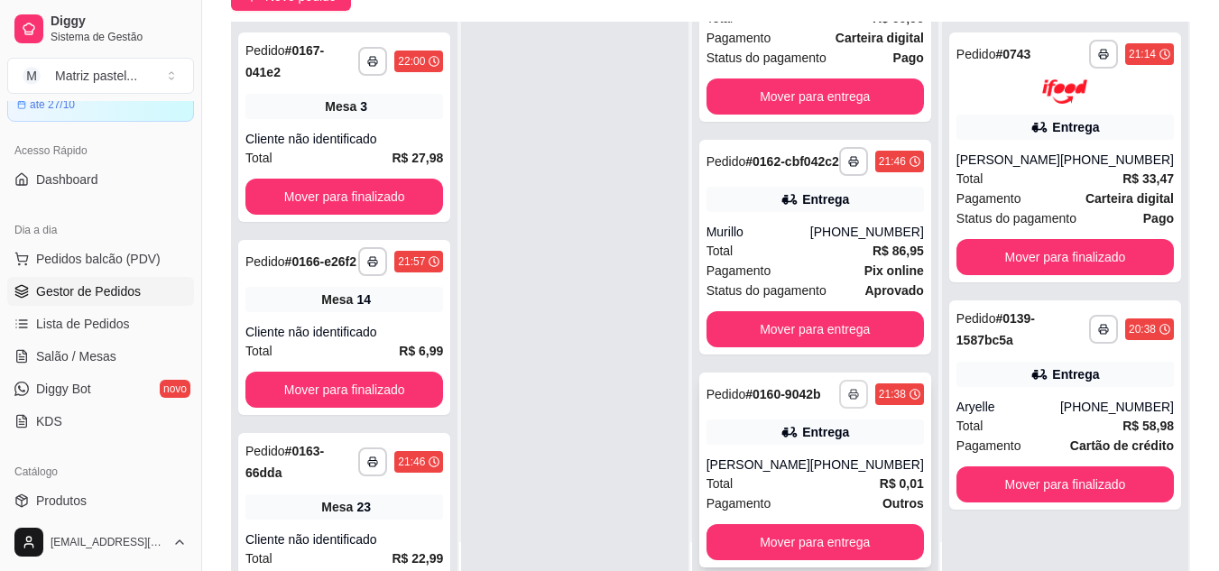
click at [848, 400] on icon "button" at bounding box center [853, 394] width 11 height 11
click at [806, 480] on button "IMPRESSORA" at bounding box center [795, 479] width 126 height 28
click at [82, 353] on span "Salão / Mesas" at bounding box center [76, 356] width 80 height 18
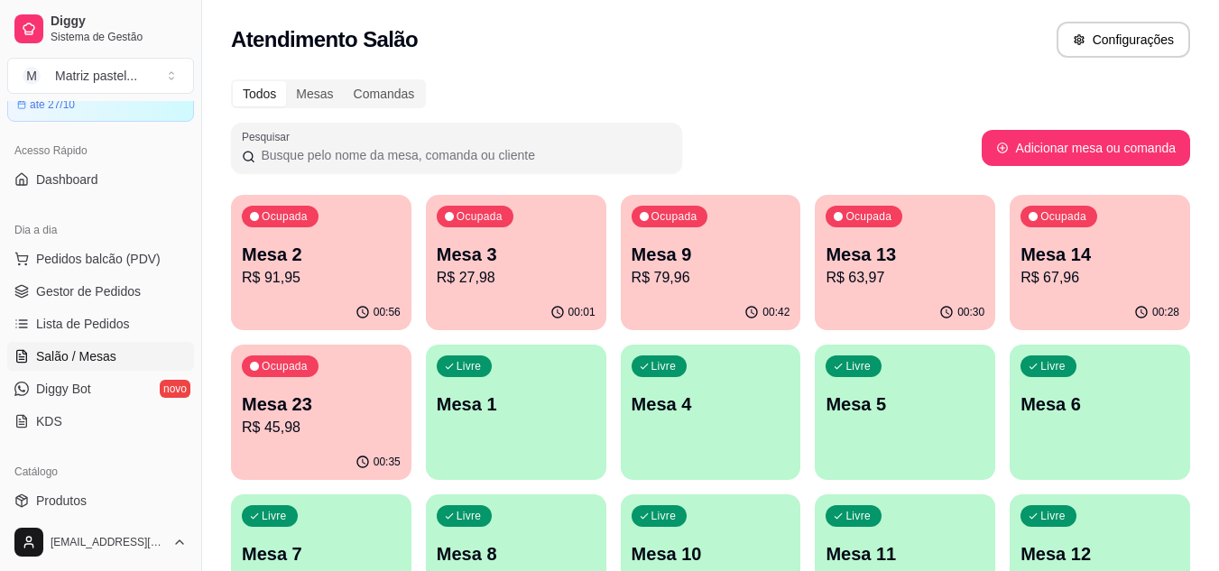
click at [326, 283] on p "R$ 91,95" at bounding box center [321, 278] width 159 height 22
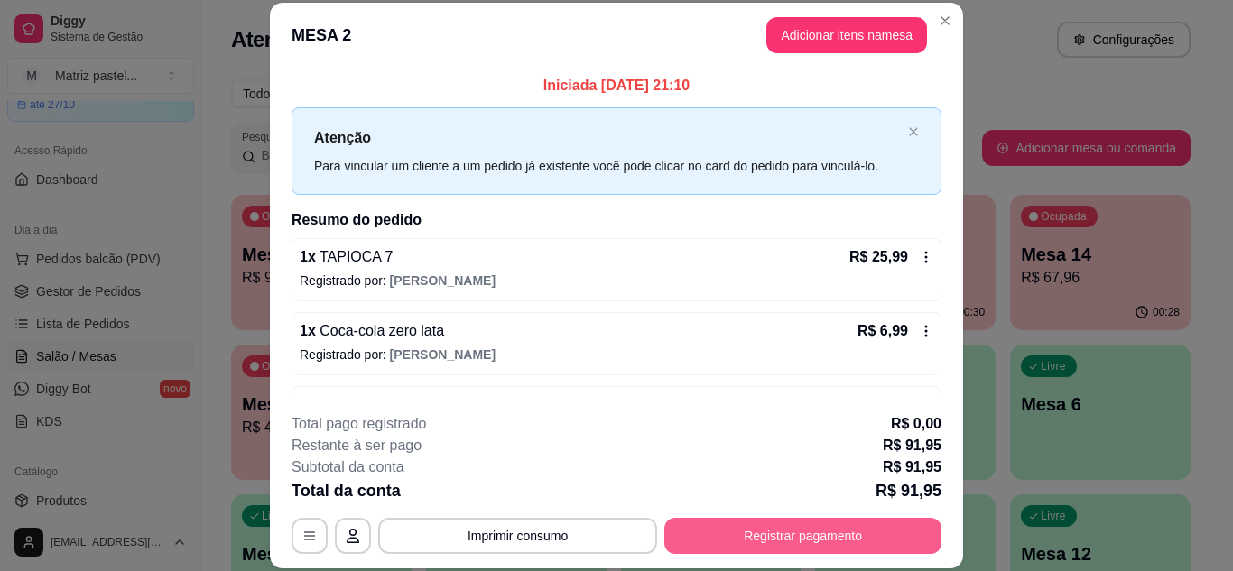
click at [745, 544] on button "Registrar pagamento" at bounding box center [802, 536] width 277 height 36
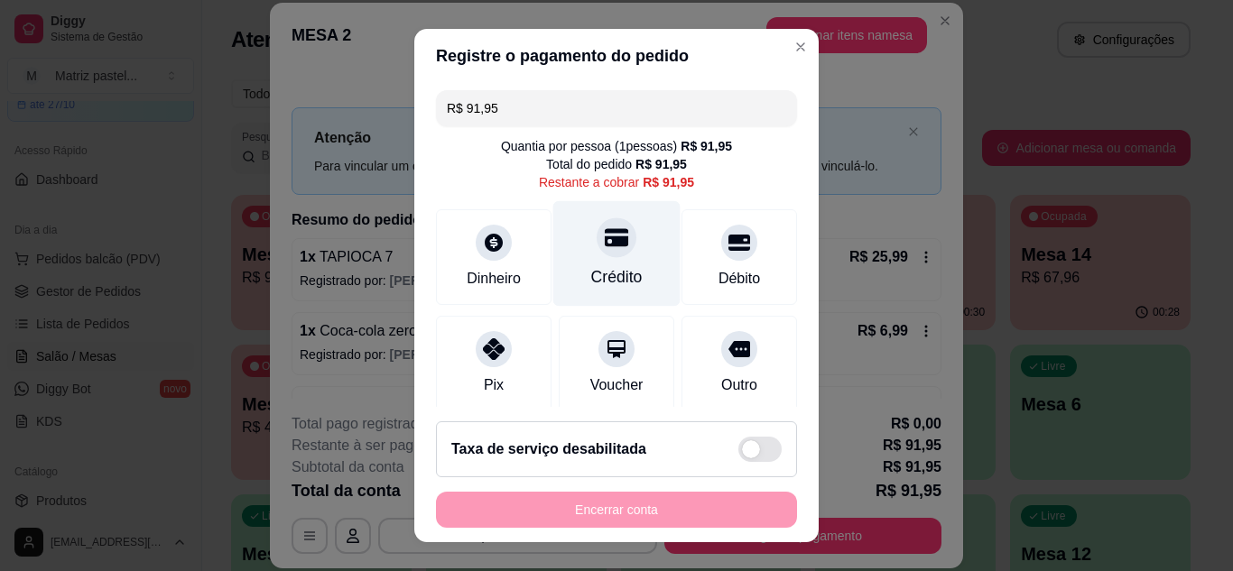
click at [629, 264] on div "Crédito" at bounding box center [616, 253] width 127 height 106
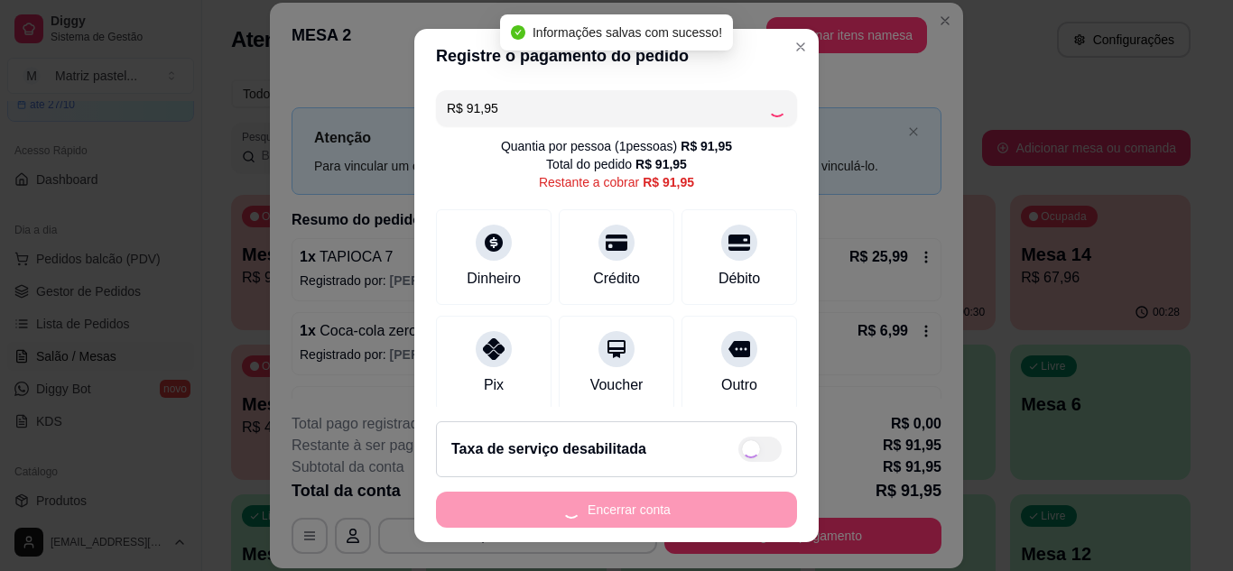
type input "R$ 0,00"
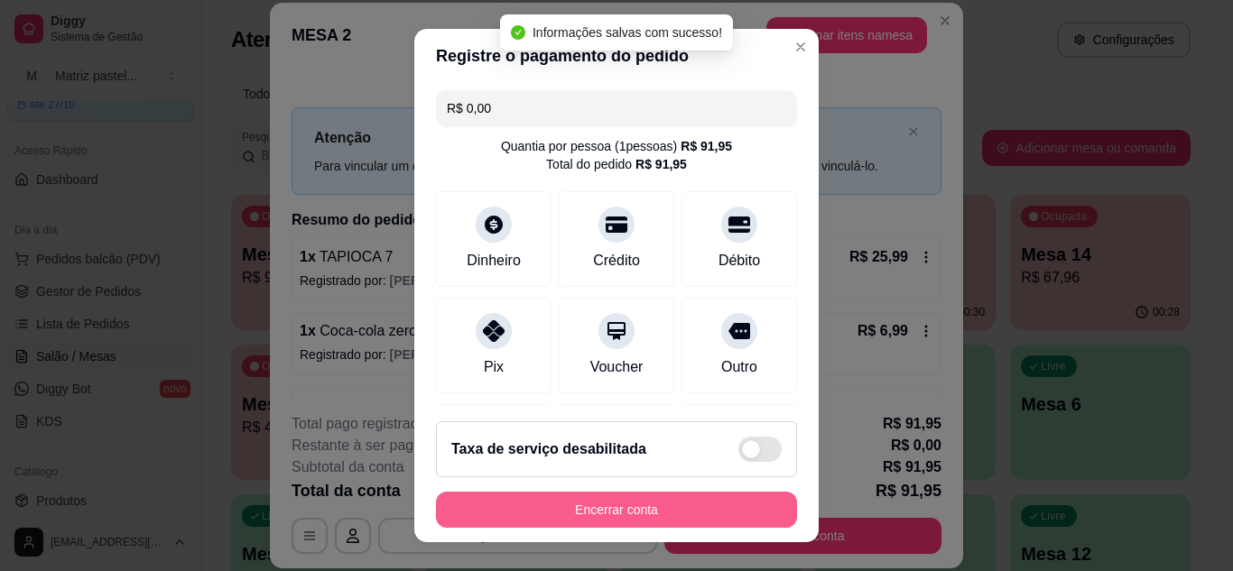
click at [595, 498] on button "Encerrar conta" at bounding box center [616, 510] width 361 height 36
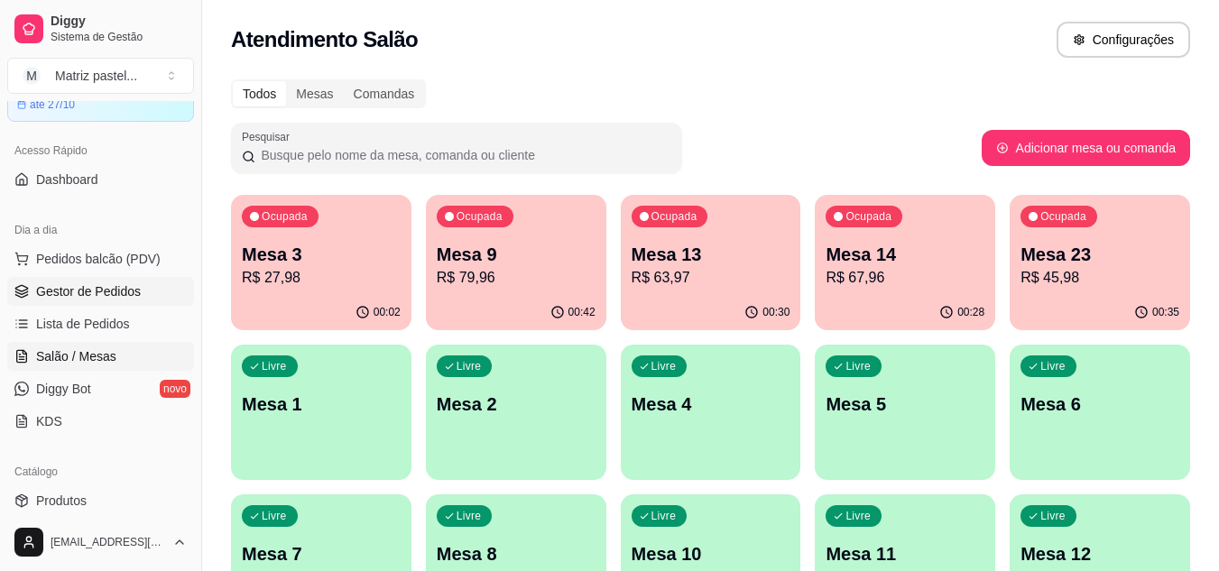
click at [115, 288] on span "Gestor de Pedidos" at bounding box center [88, 291] width 105 height 18
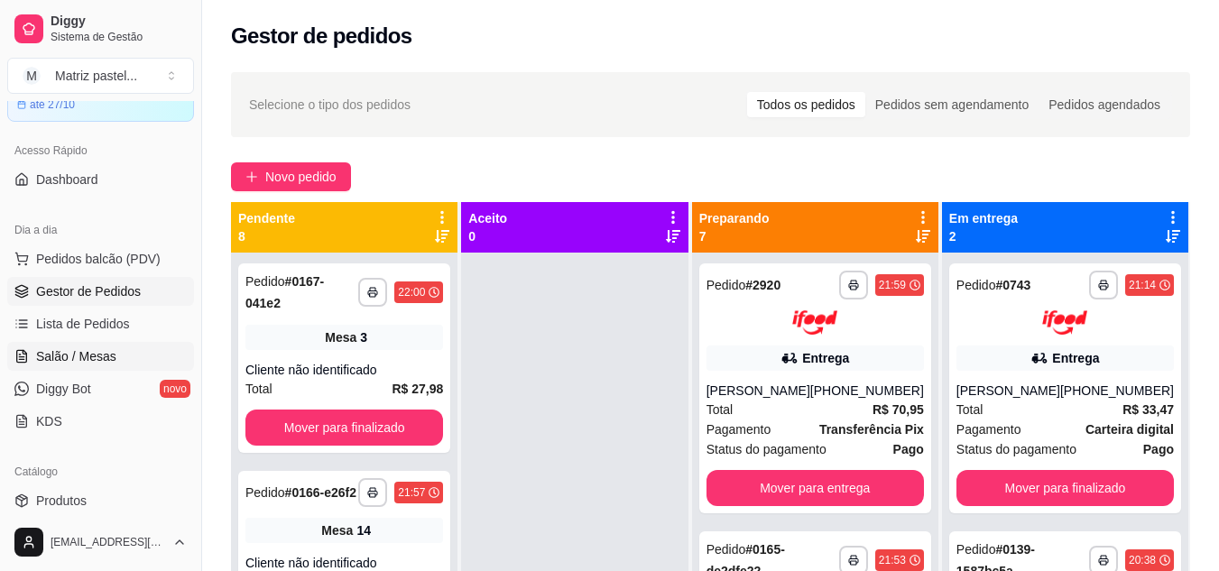
click at [104, 355] on span "Salão / Mesas" at bounding box center [76, 356] width 80 height 18
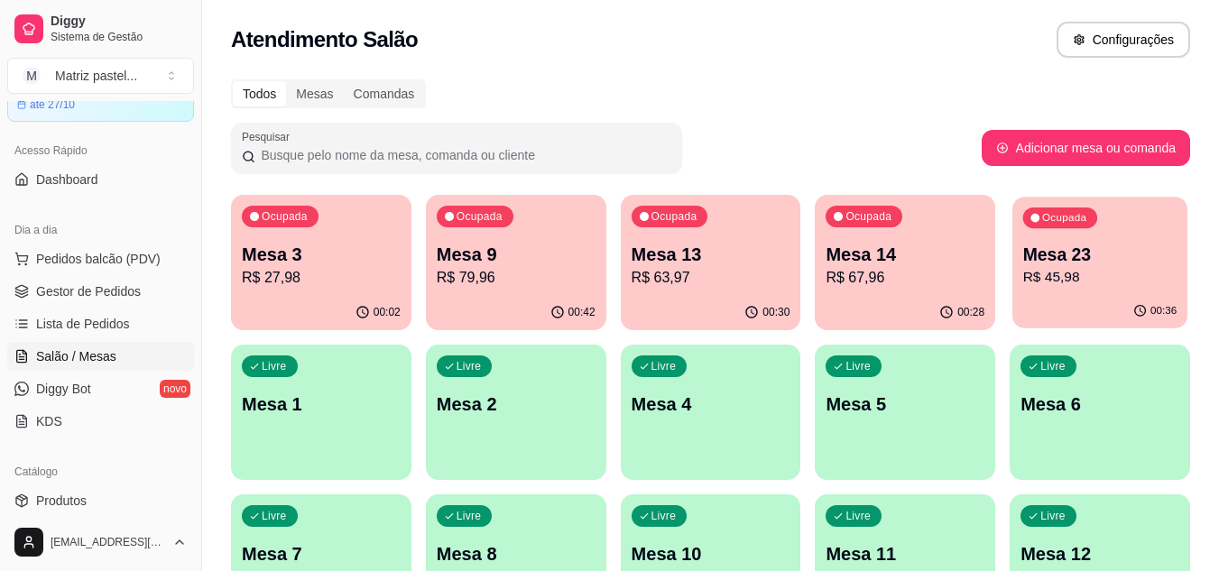
click at [1061, 288] on p "R$ 45,98" at bounding box center [1100, 277] width 154 height 21
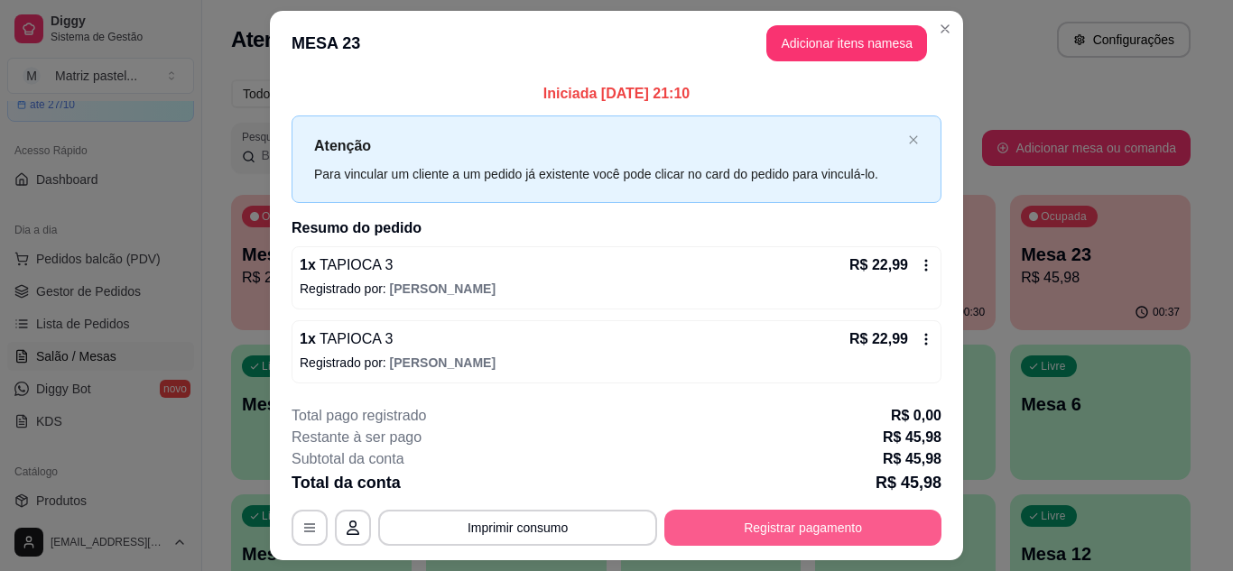
click at [763, 529] on button "Registrar pagamento" at bounding box center [802, 528] width 277 height 36
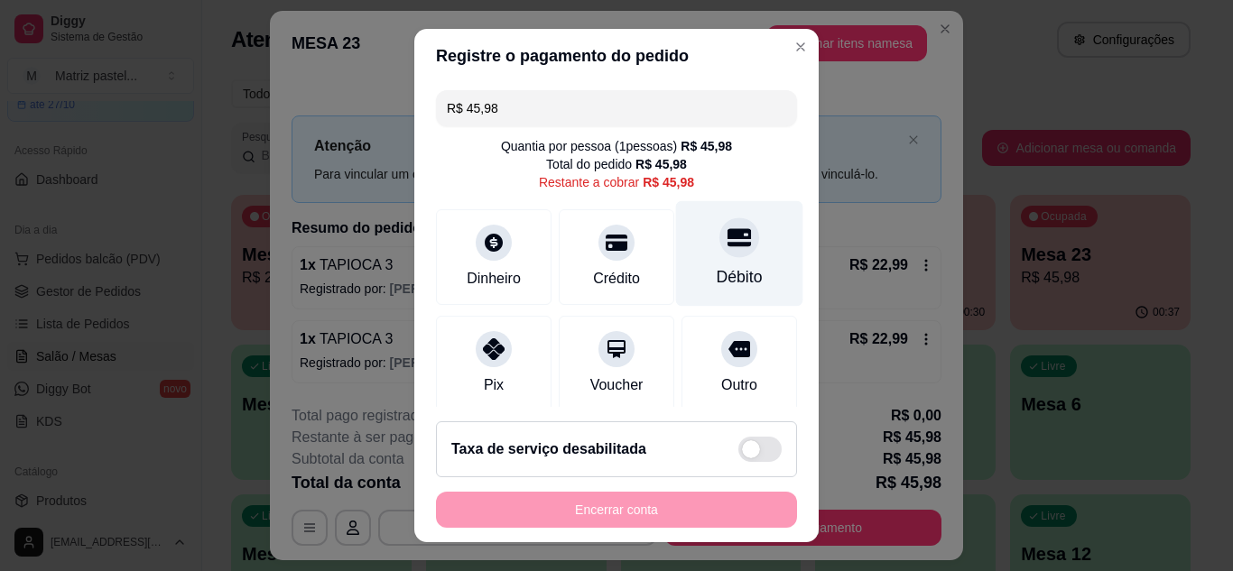
click at [717, 273] on div "Débito" at bounding box center [740, 276] width 46 height 23
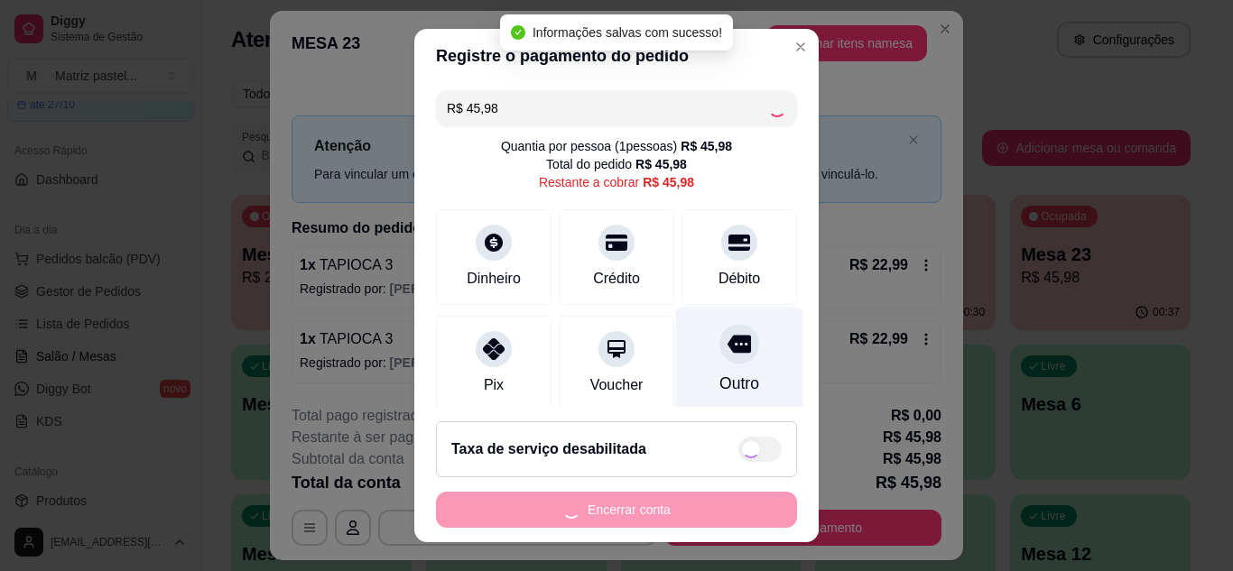
type input "R$ 0,00"
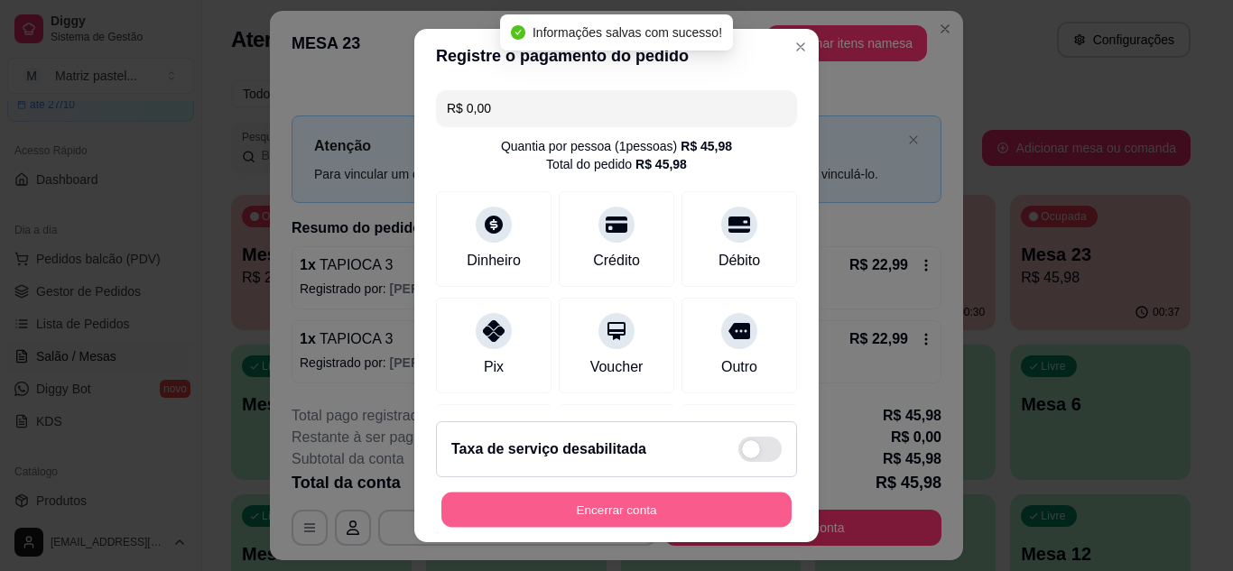
click at [643, 507] on button "Encerrar conta" at bounding box center [616, 510] width 350 height 35
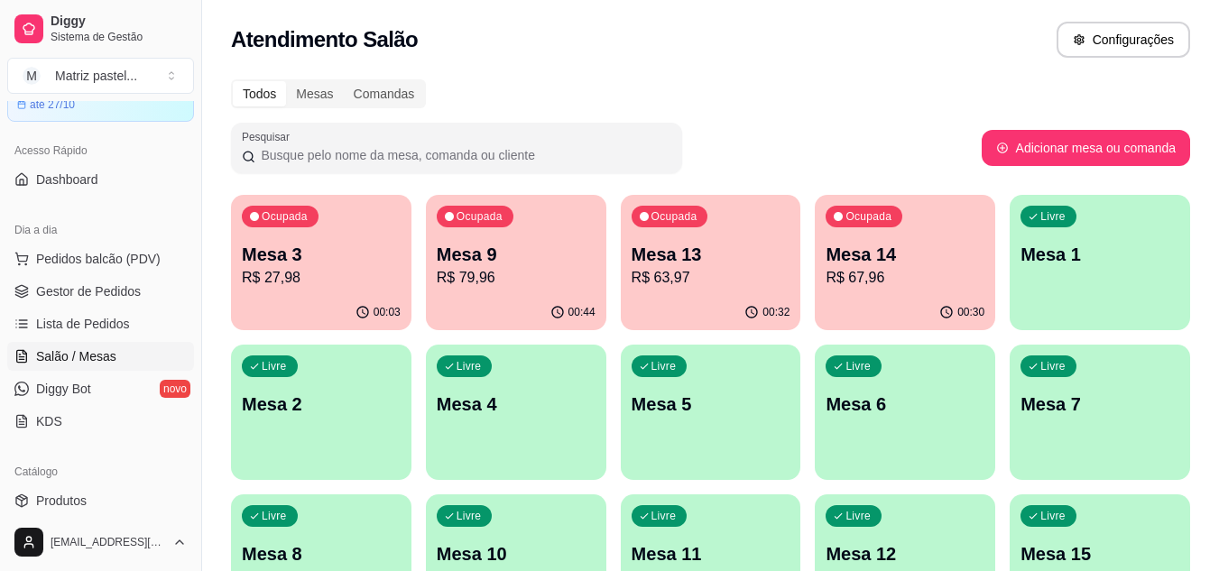
click at [624, 454] on div "Livre Mesa 5" at bounding box center [711, 402] width 180 height 114
click at [686, 243] on p "Mesa 13" at bounding box center [711, 255] width 154 height 24
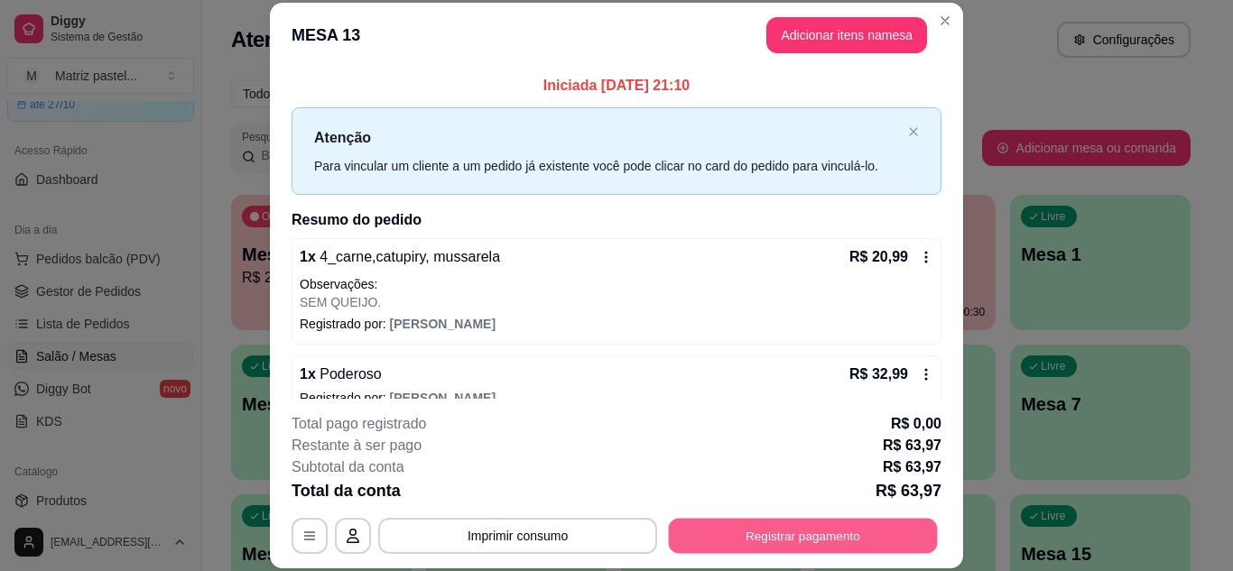
click at [730, 537] on button "Registrar pagamento" at bounding box center [803, 535] width 269 height 35
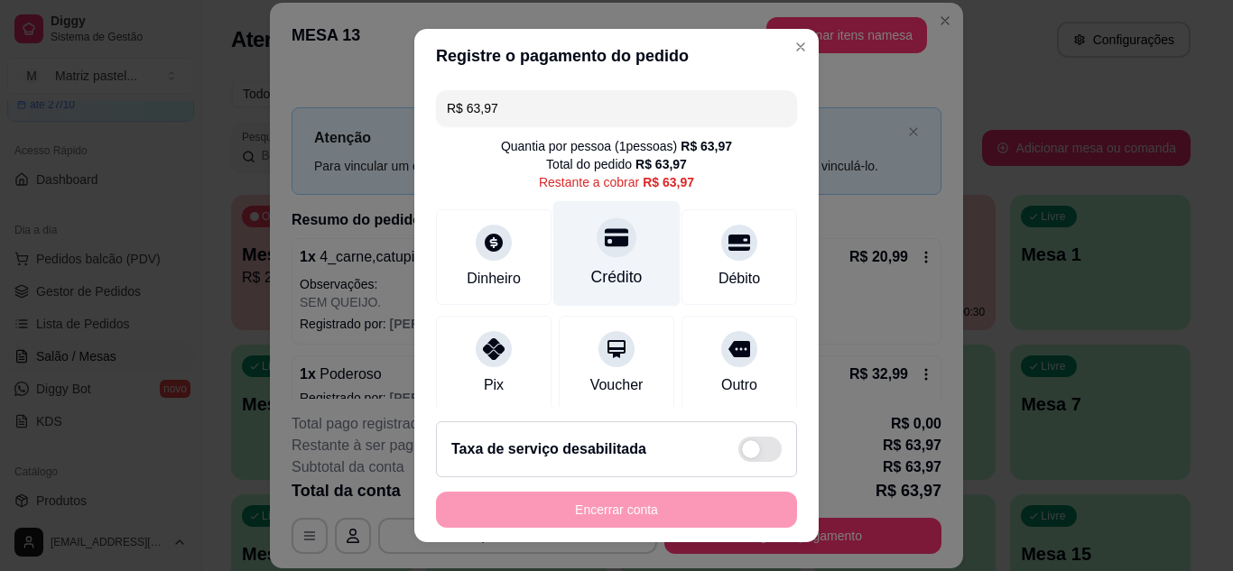
click at [611, 257] on div "Crédito" at bounding box center [616, 253] width 127 height 106
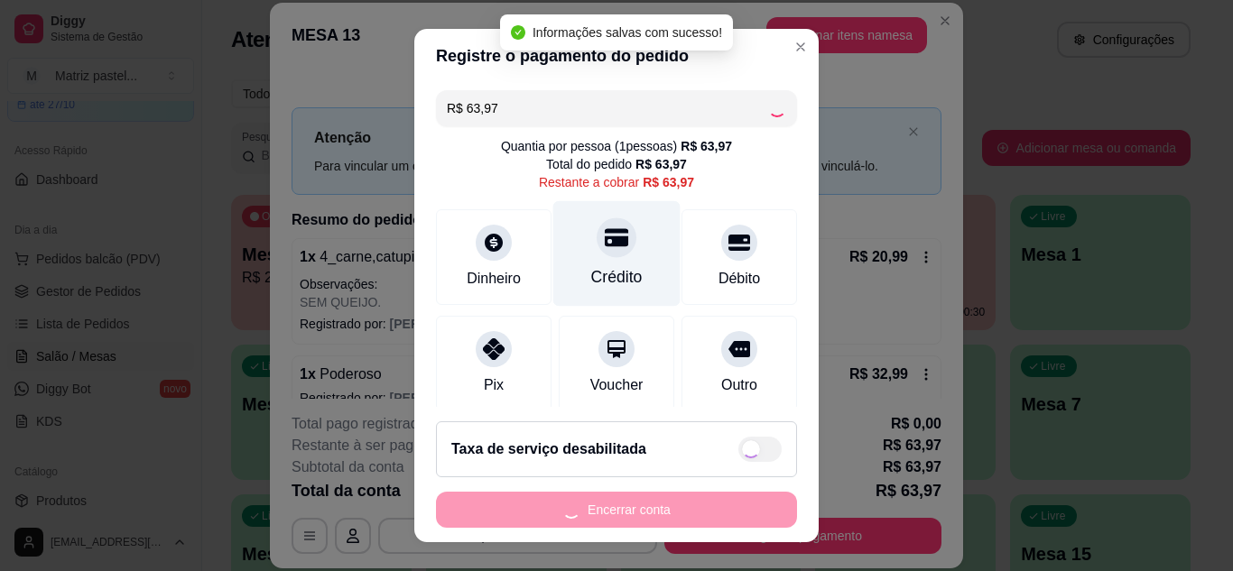
type input "R$ 0,00"
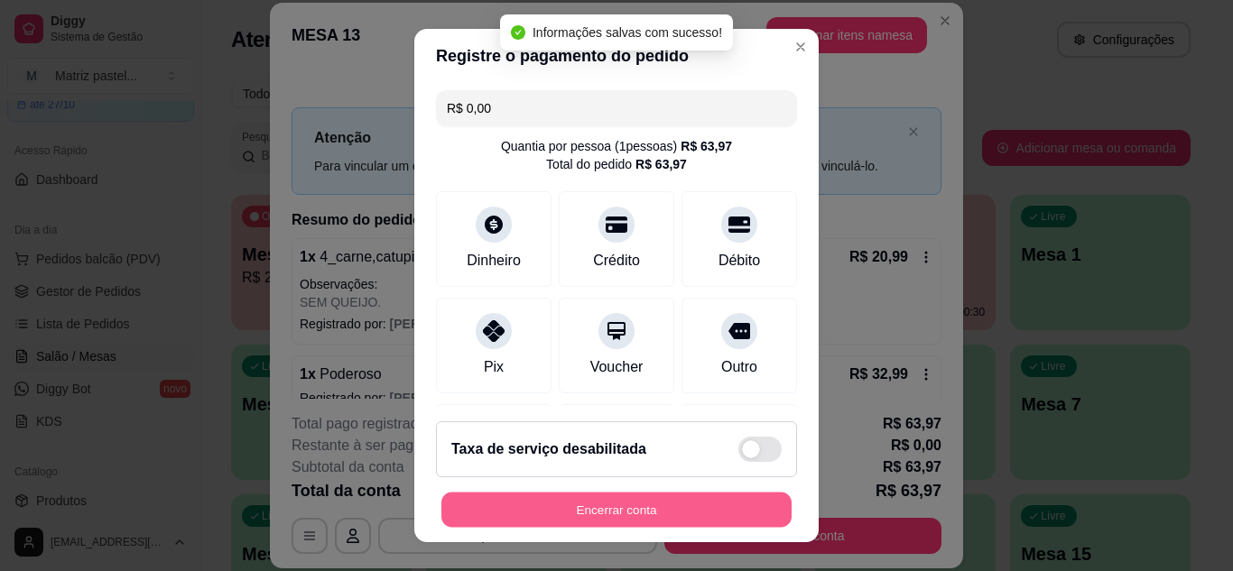
click at [582, 517] on button "Encerrar conta" at bounding box center [616, 510] width 350 height 35
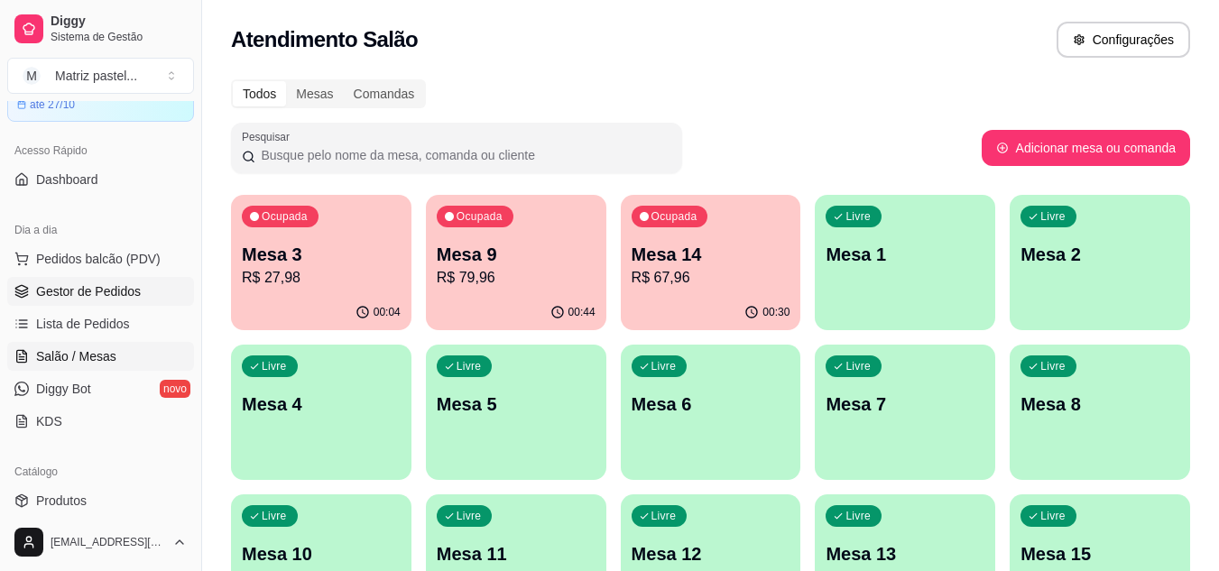
click at [39, 291] on span "Gestor de Pedidos" at bounding box center [88, 291] width 105 height 18
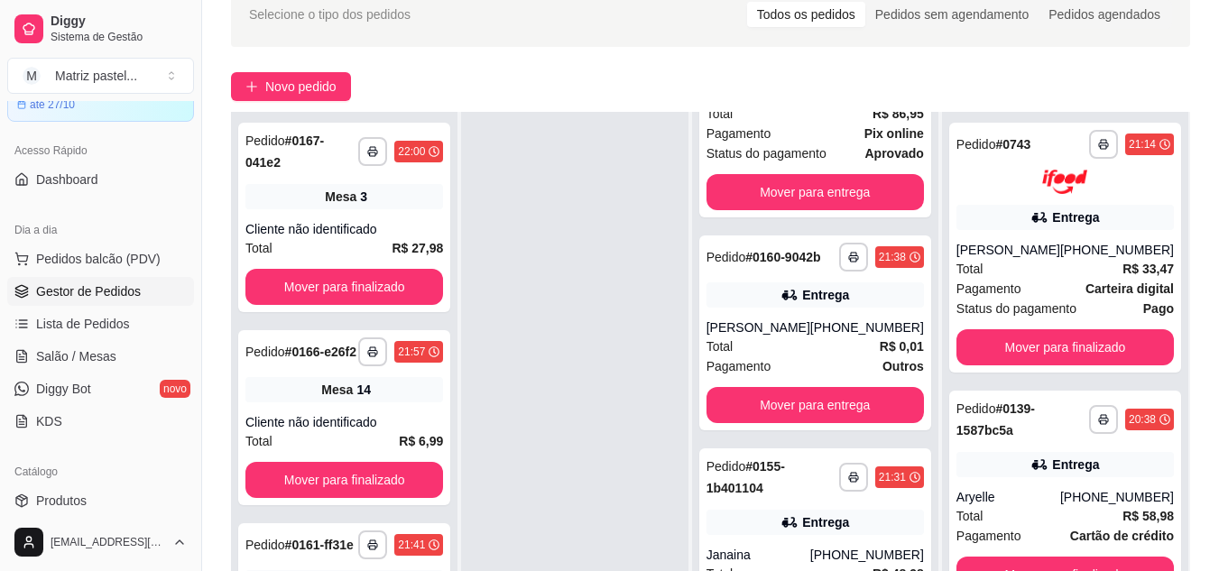
scroll to position [180, 0]
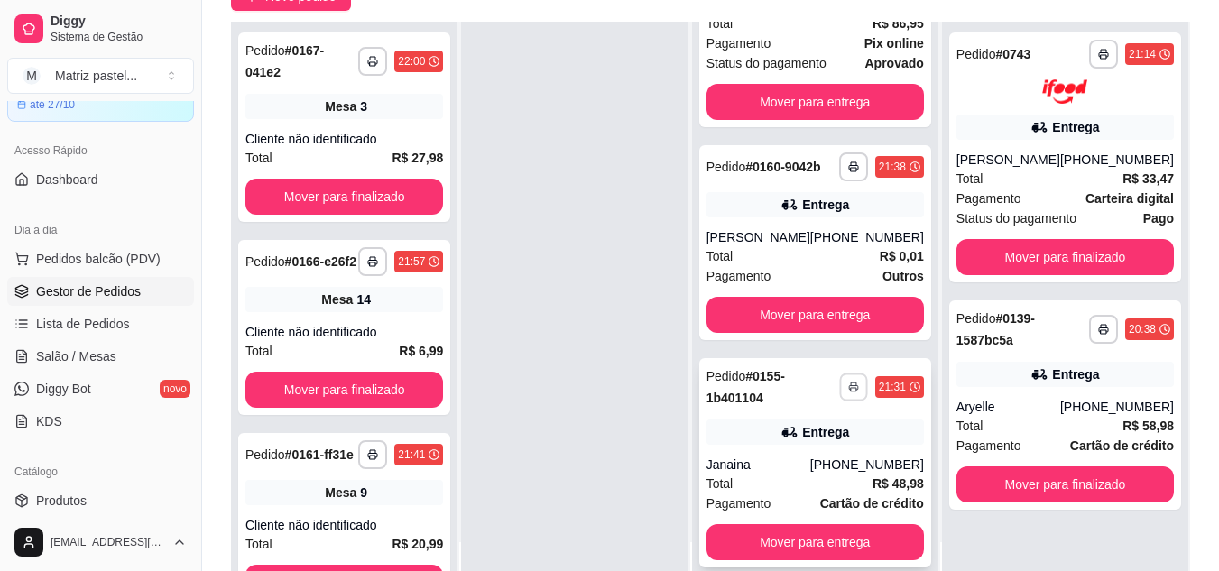
click at [839, 396] on button "button" at bounding box center [853, 388] width 28 height 28
click at [822, 442] on button "IMPRESSORA" at bounding box center [795, 450] width 131 height 29
click at [847, 171] on button "button" at bounding box center [853, 167] width 29 height 29
click at [804, 226] on button "IMPRESSORA" at bounding box center [795, 222] width 126 height 28
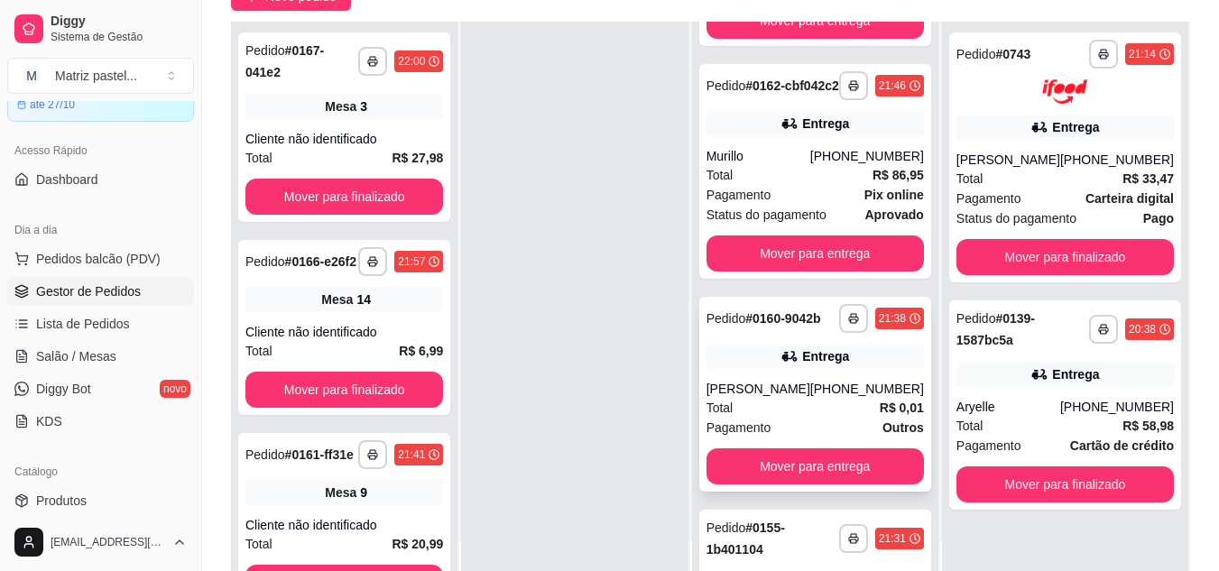
scroll to position [888, 0]
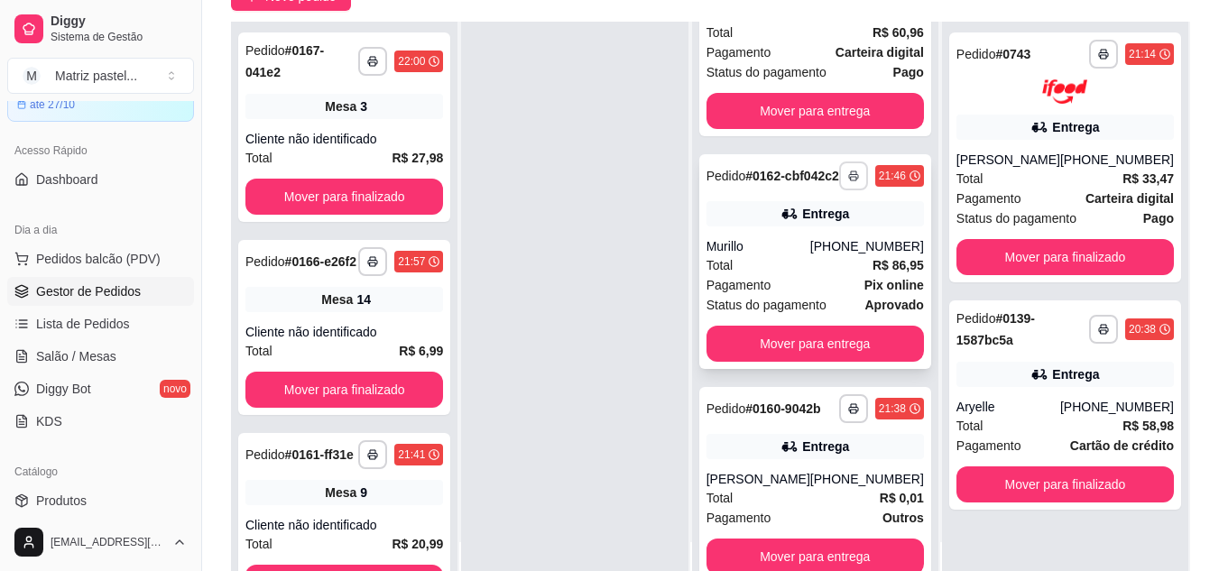
click at [839, 189] on button "button" at bounding box center [853, 176] width 29 height 29
click at [830, 244] on button "IMPRESSORA" at bounding box center [795, 246] width 126 height 28
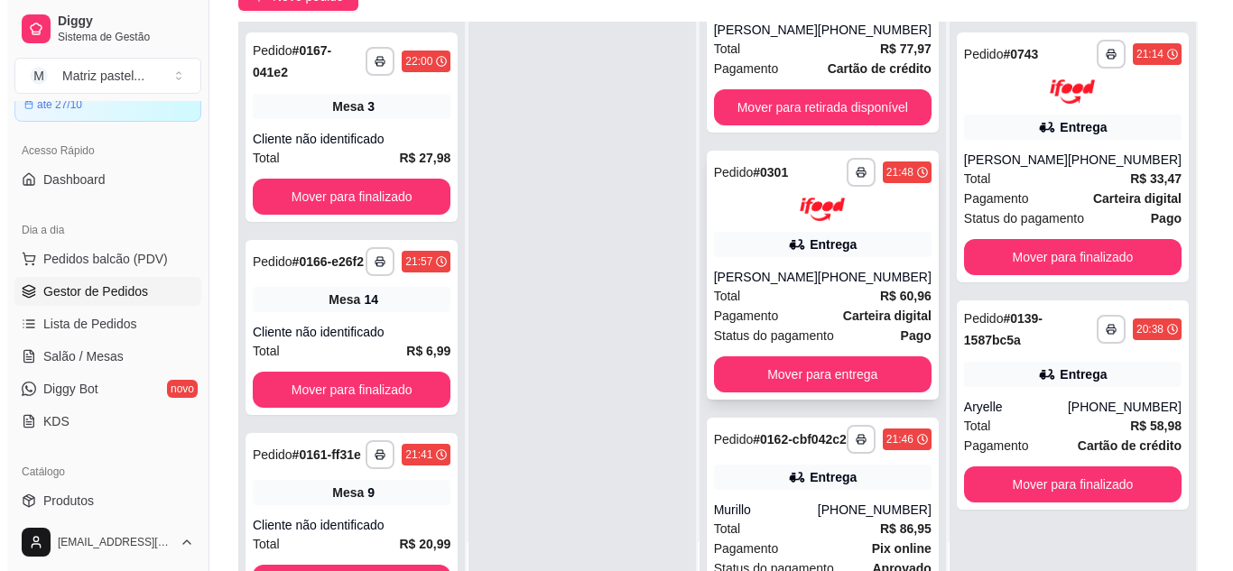
scroll to position [617, 0]
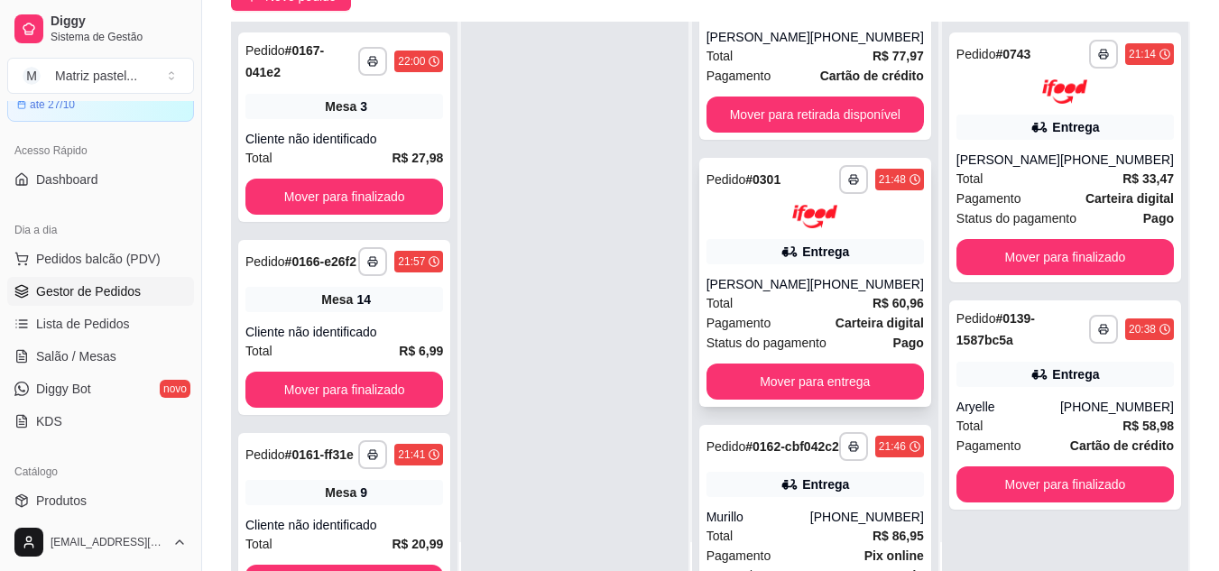
click at [803, 285] on div "[PERSON_NAME]" at bounding box center [759, 284] width 104 height 18
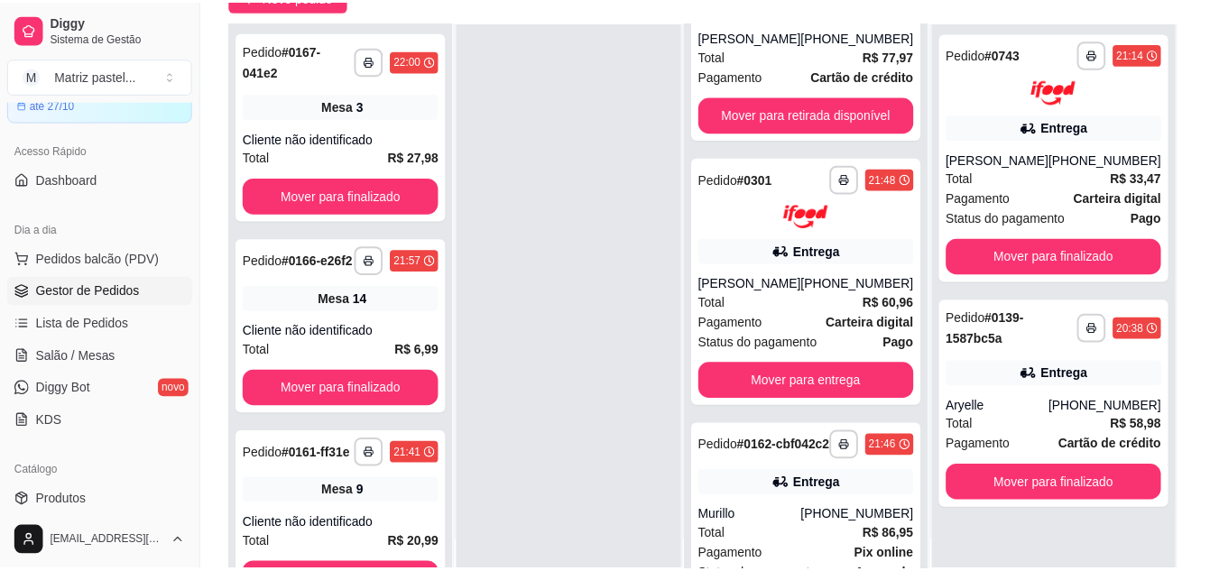
scroll to position [90, 0]
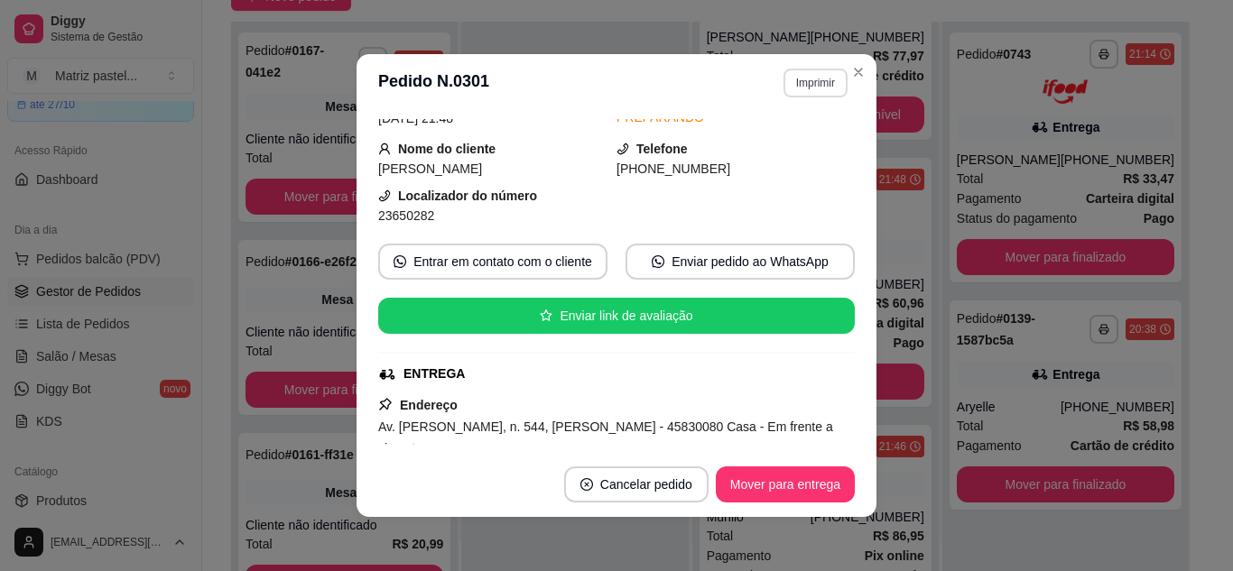
click at [839, 71] on section "**********" at bounding box center [616, 285] width 520 height 463
click at [851, 66] on icon "Close" at bounding box center [858, 72] width 14 height 14
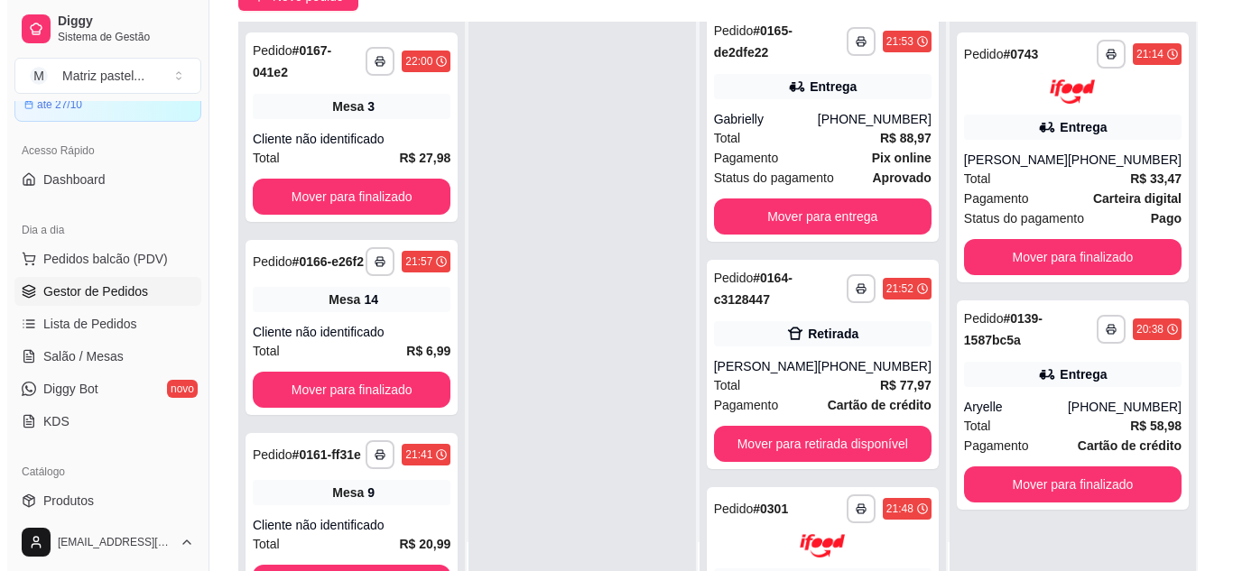
scroll to position [256, 0]
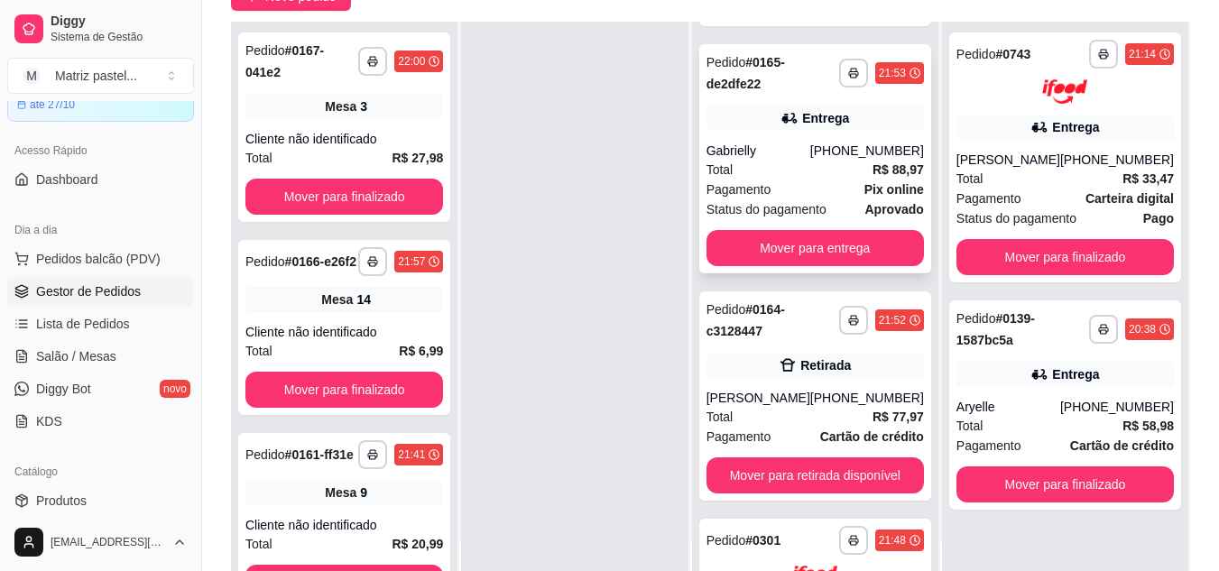
click at [743, 123] on div "Entrega" at bounding box center [815, 118] width 217 height 25
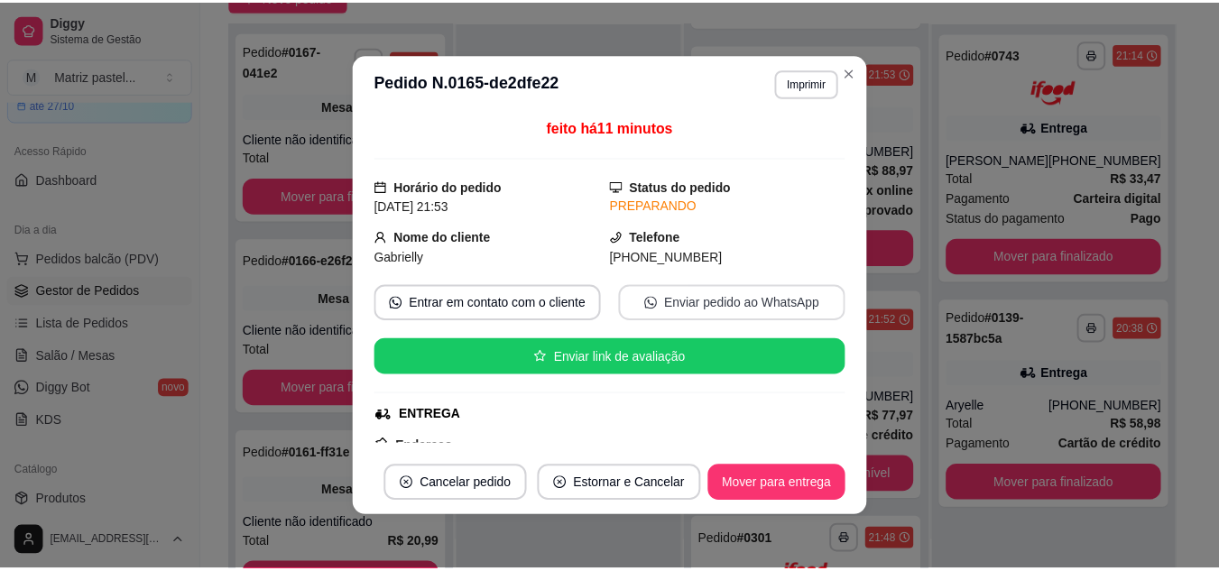
scroll to position [271, 0]
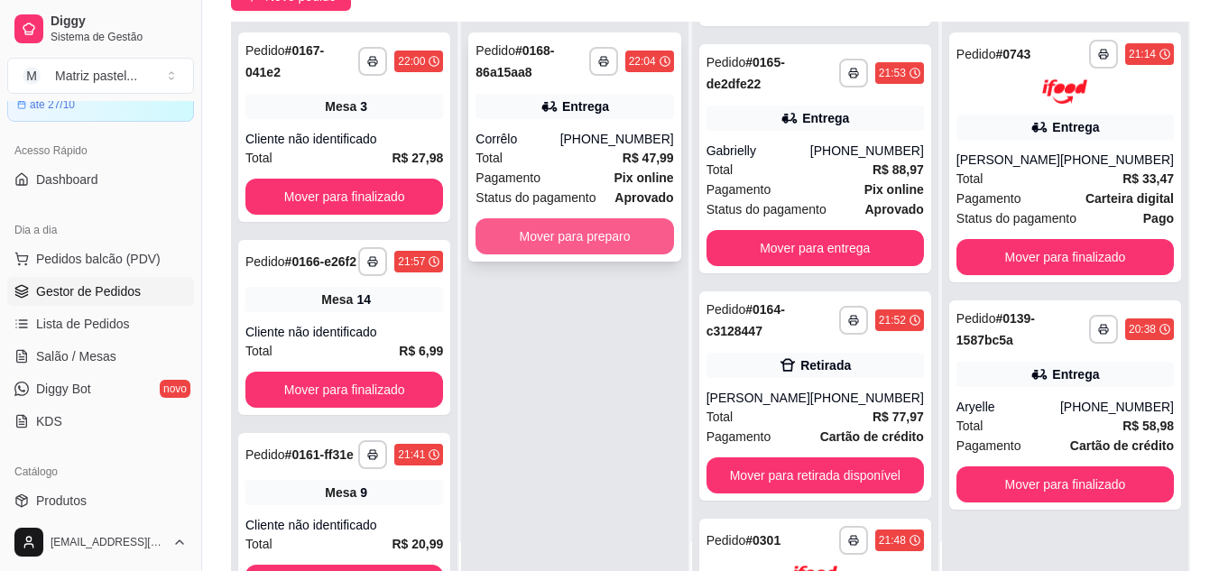
click at [603, 239] on button "Mover para preparo" at bounding box center [575, 236] width 198 height 36
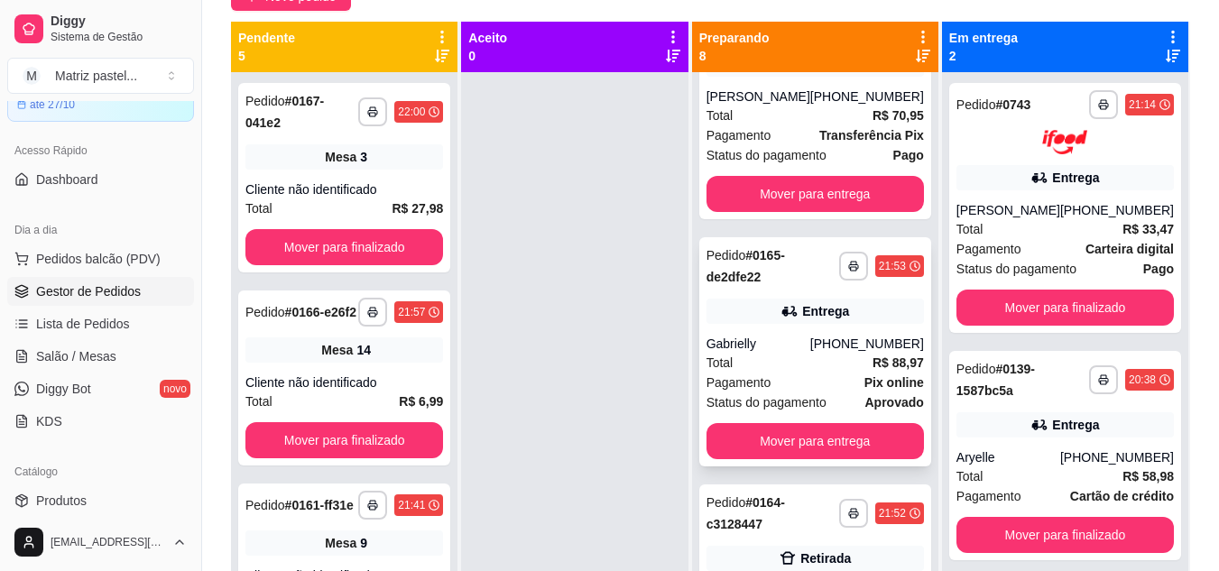
scroll to position [451, 0]
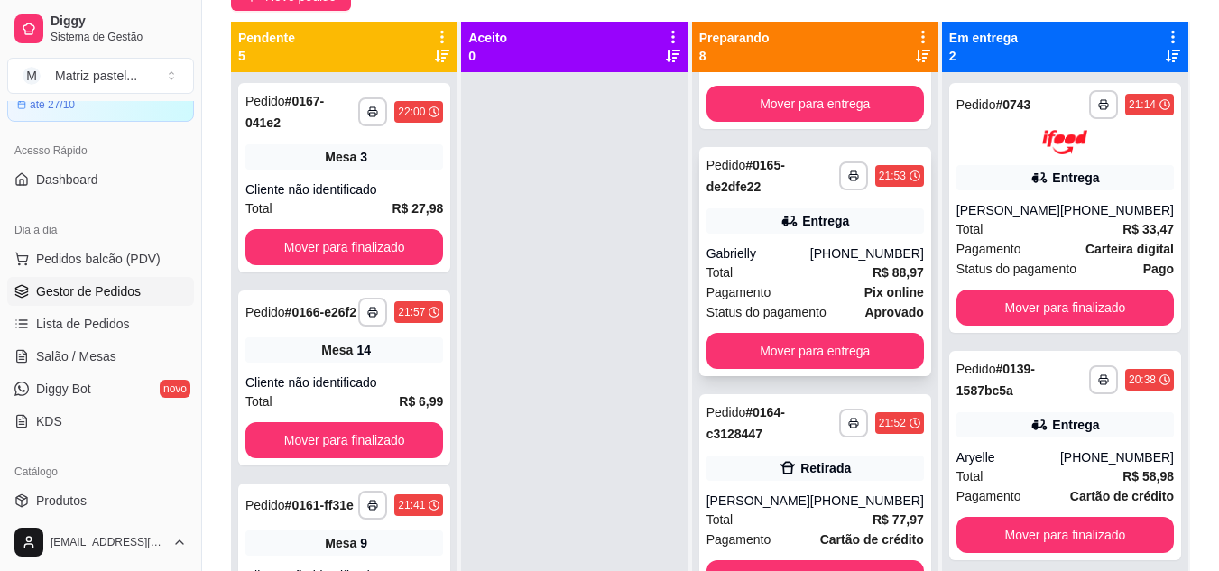
click at [753, 233] on div "Entrega" at bounding box center [815, 220] width 217 height 25
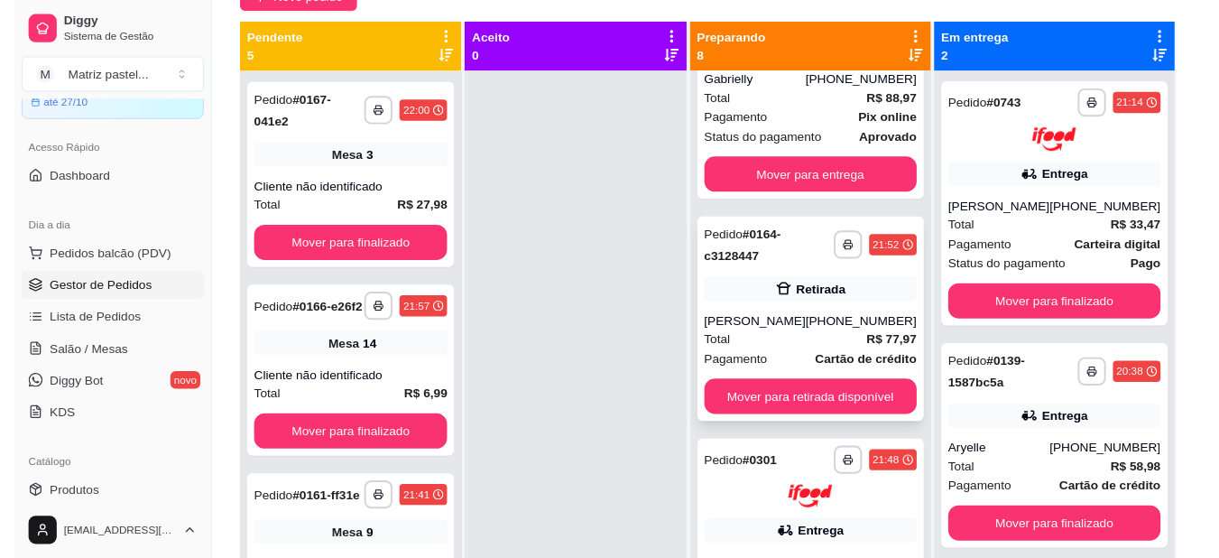
scroll to position [632, 0]
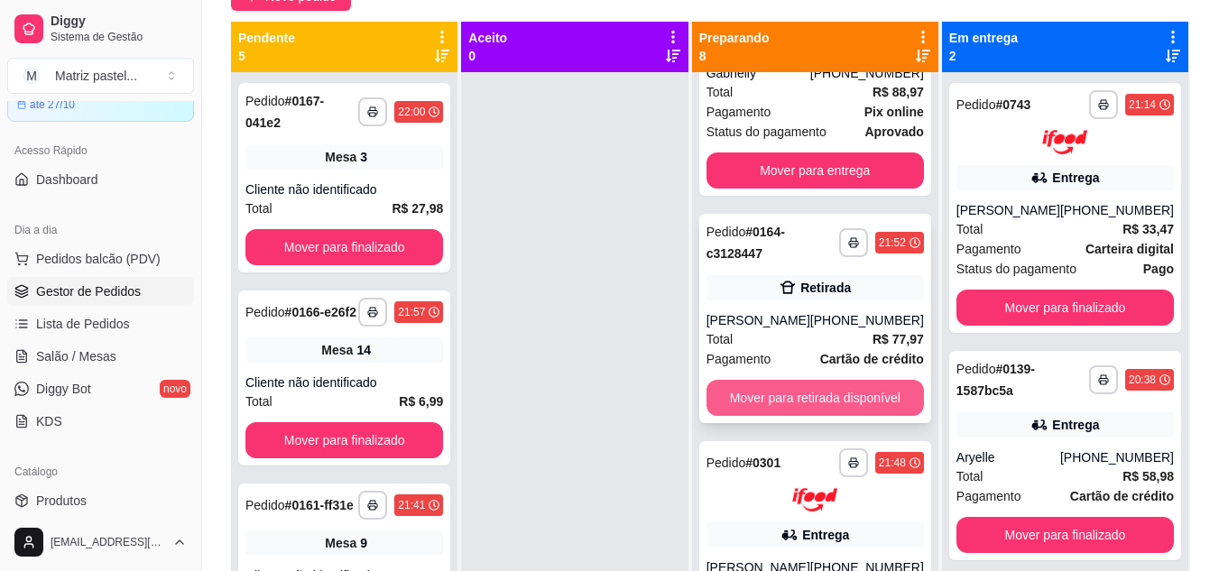
click at [783, 392] on button "Mover para retirada disponível" at bounding box center [815, 398] width 217 height 36
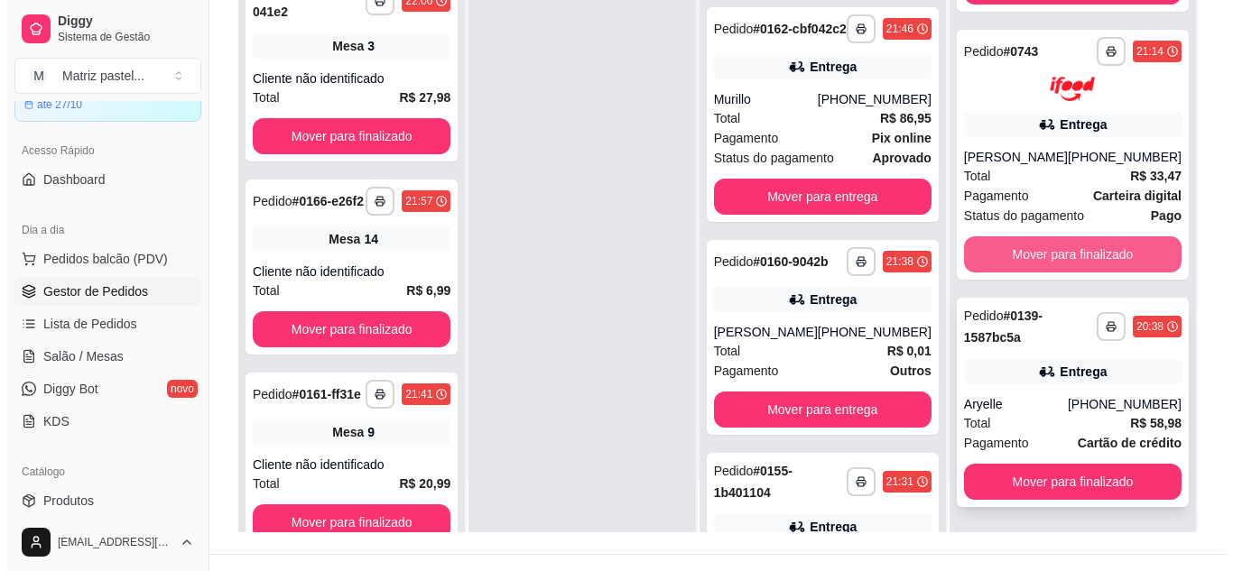
scroll to position [271, 0]
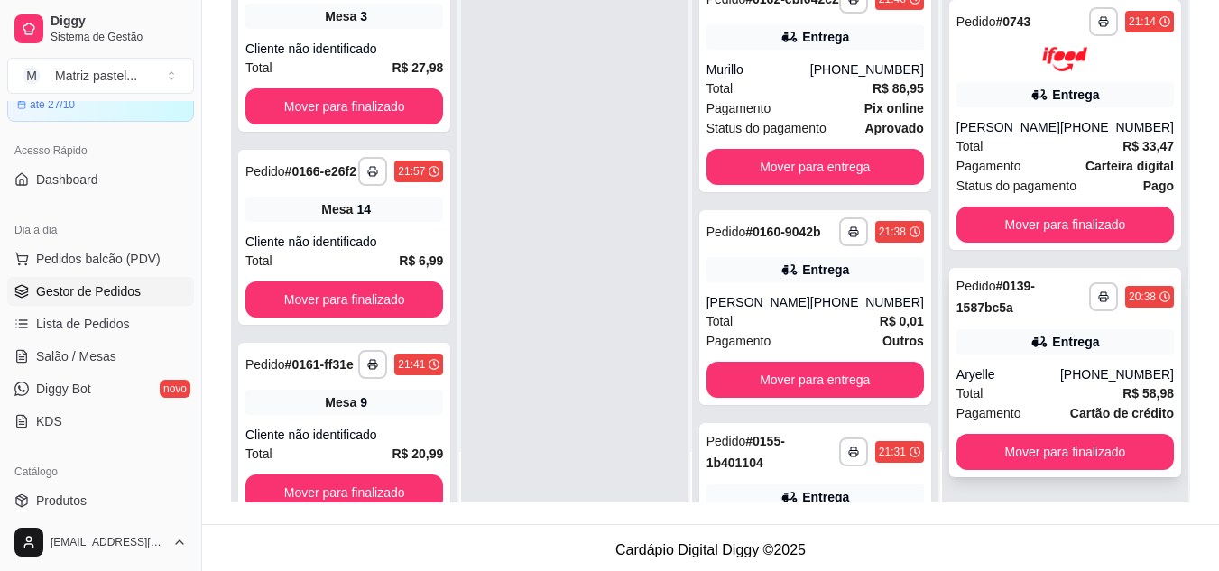
click at [1034, 360] on div "**********" at bounding box center [1065, 372] width 232 height 209
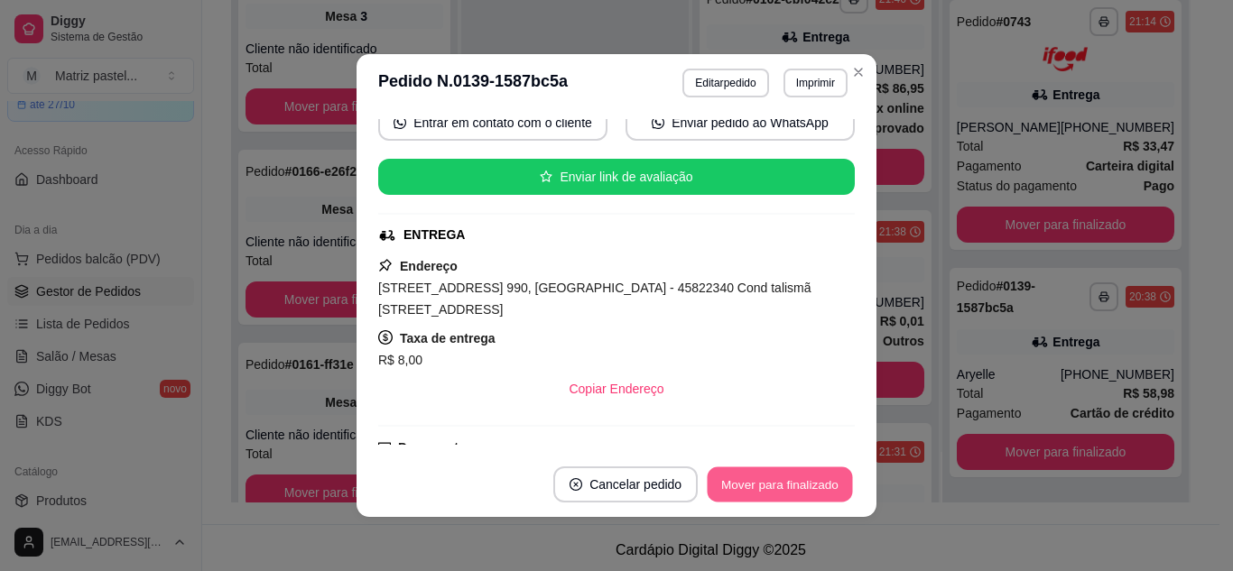
click at [775, 493] on button "Mover para finalizado" at bounding box center [780, 484] width 145 height 35
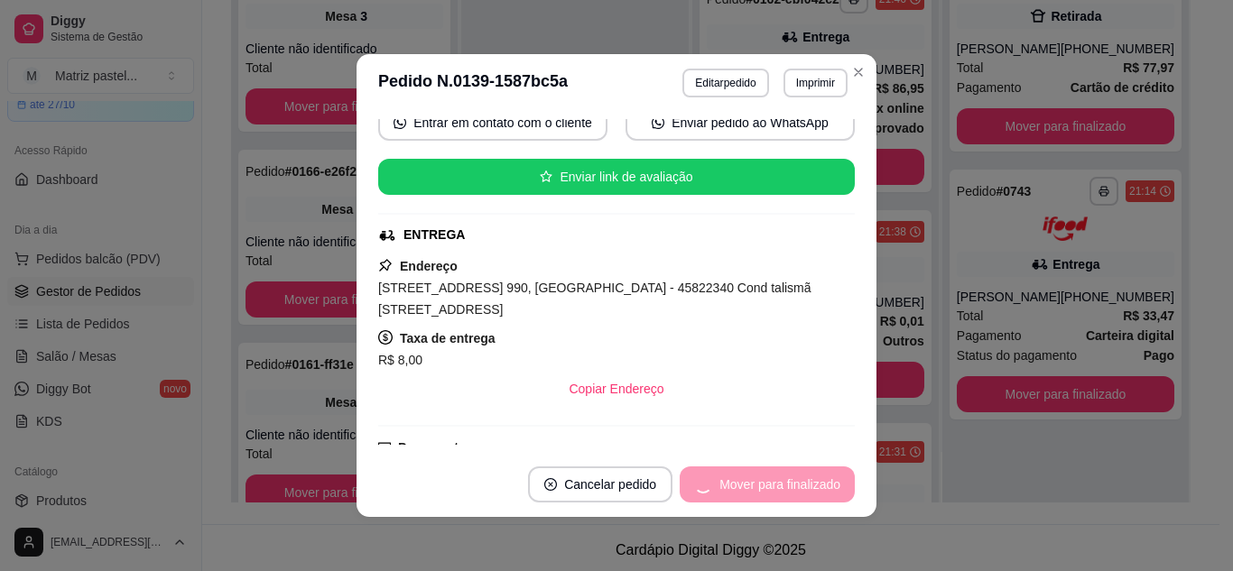
scroll to position [211, 0]
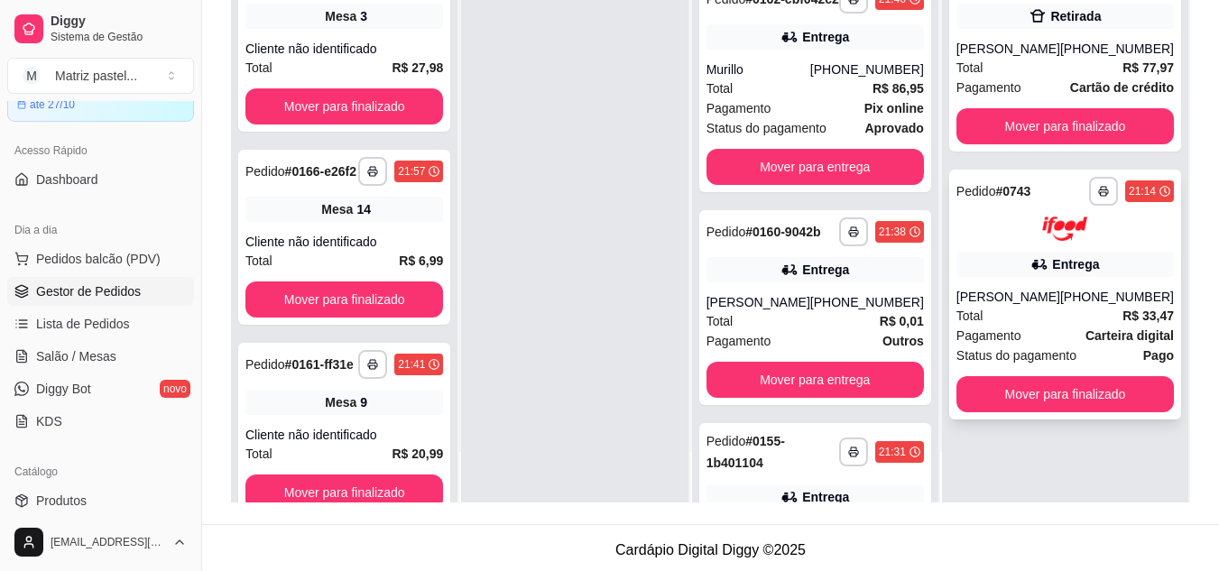
click at [1015, 319] on div "Total R$ 33,47" at bounding box center [1065, 316] width 217 height 20
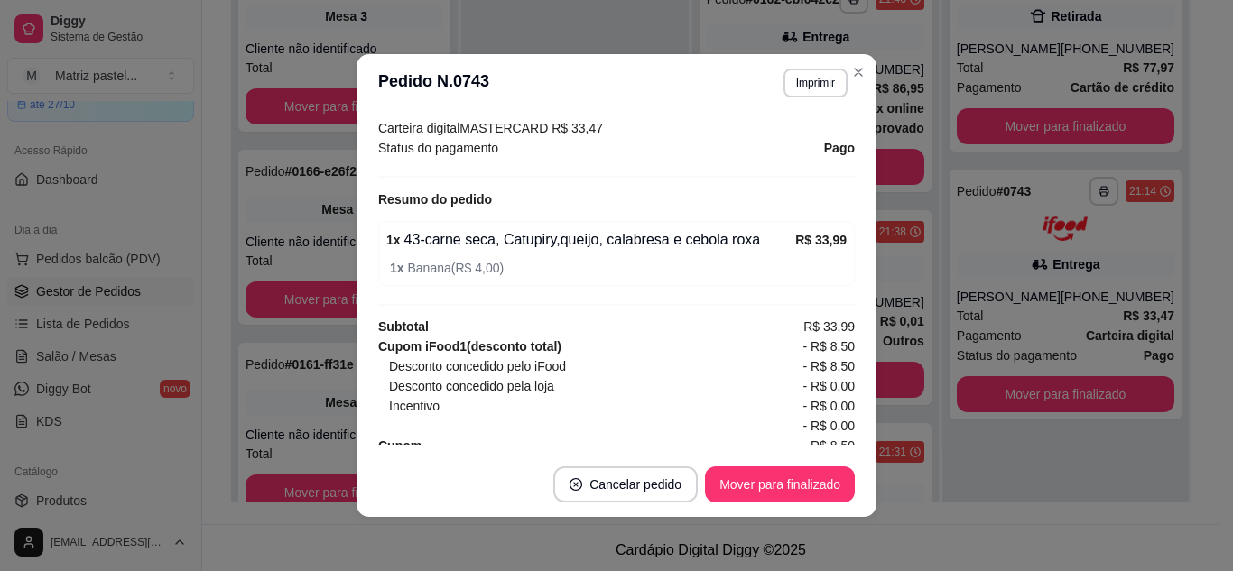
scroll to position [610, 0]
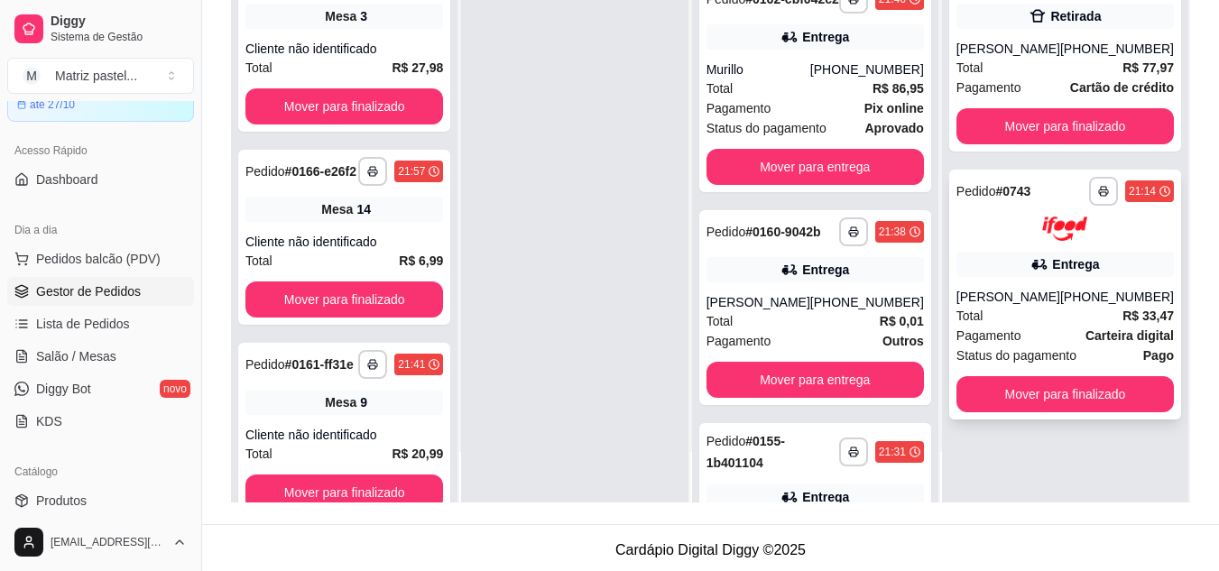
click at [1031, 280] on div "**********" at bounding box center [1065, 295] width 232 height 250
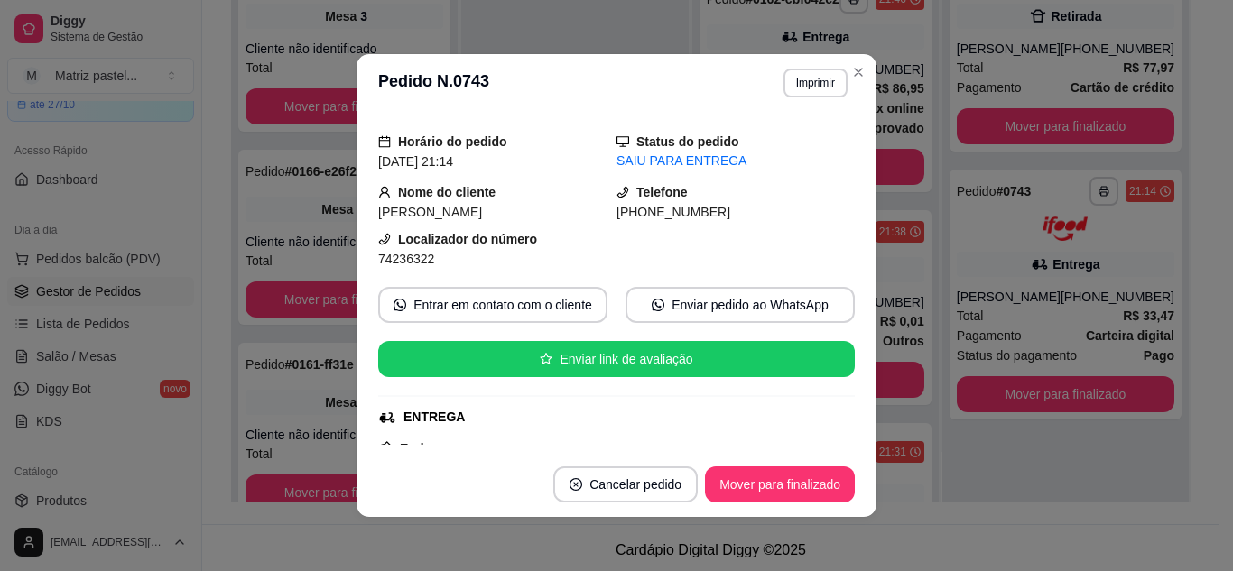
scroll to position [90, 0]
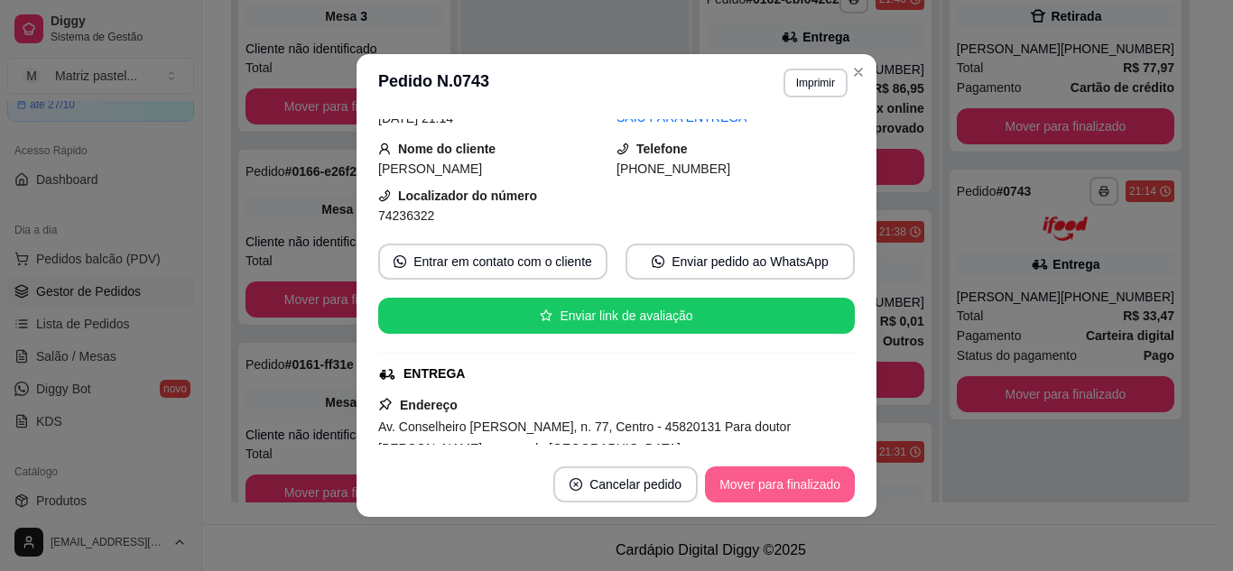
click at [744, 472] on button "Mover para finalizado" at bounding box center [780, 485] width 150 height 36
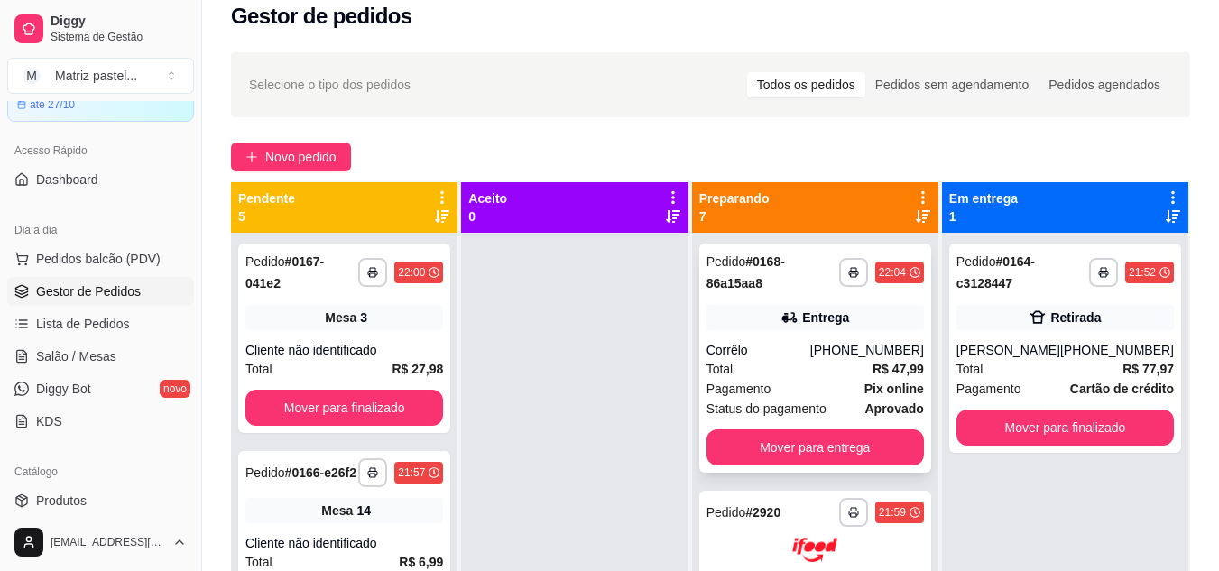
scroll to position [0, 0]
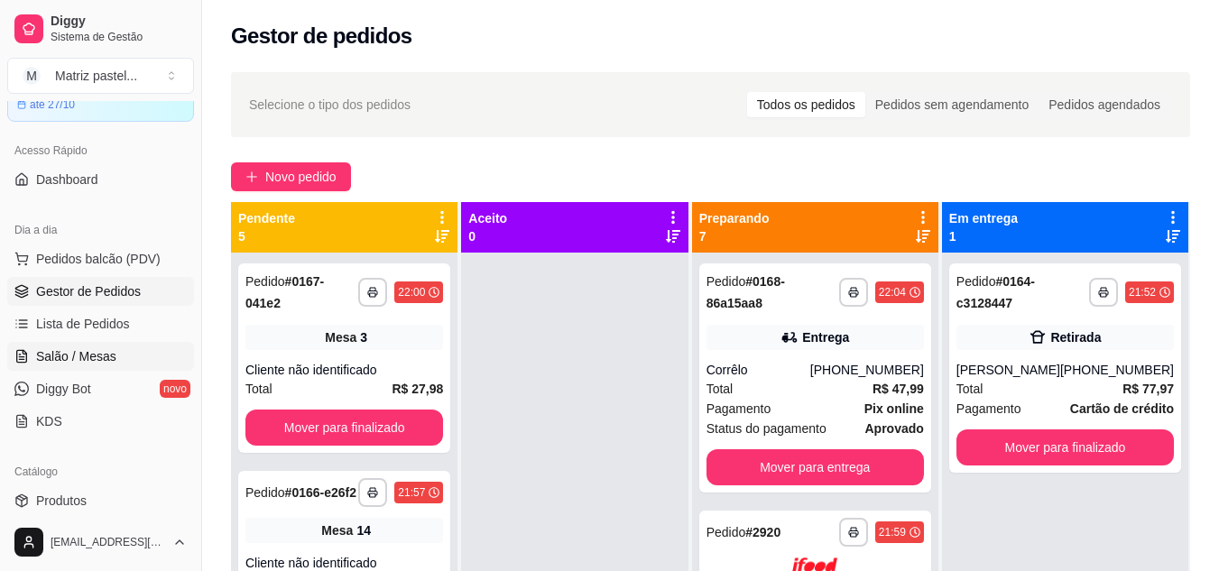
click at [77, 350] on span "Salão / Mesas" at bounding box center [76, 356] width 80 height 18
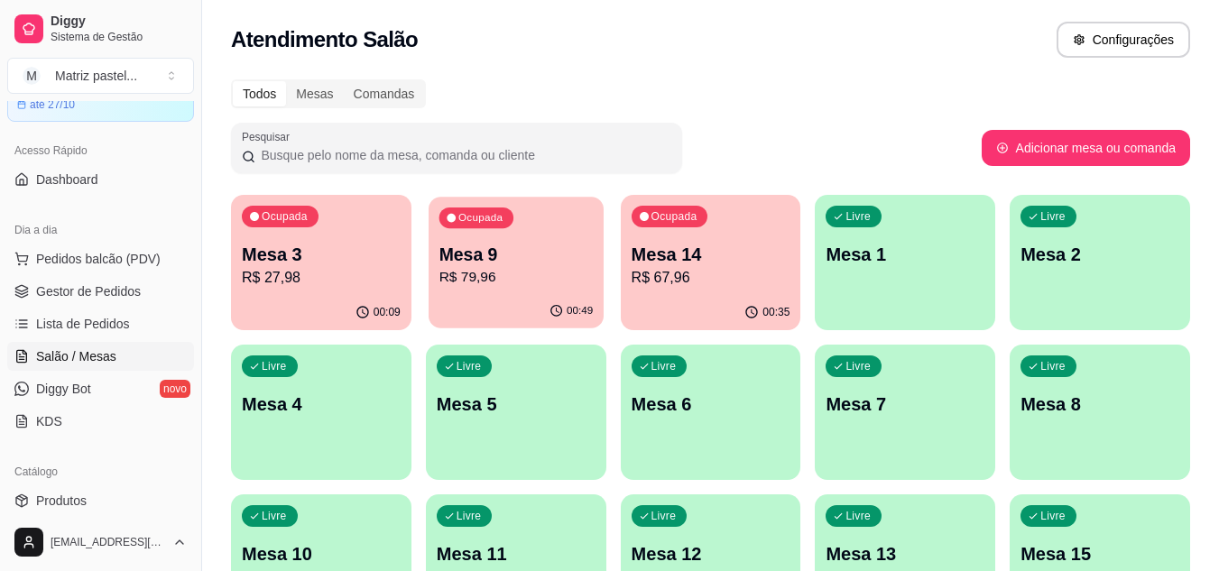
click at [513, 293] on div "Ocupada Mesa 9 R$ 79,96" at bounding box center [516, 245] width 175 height 97
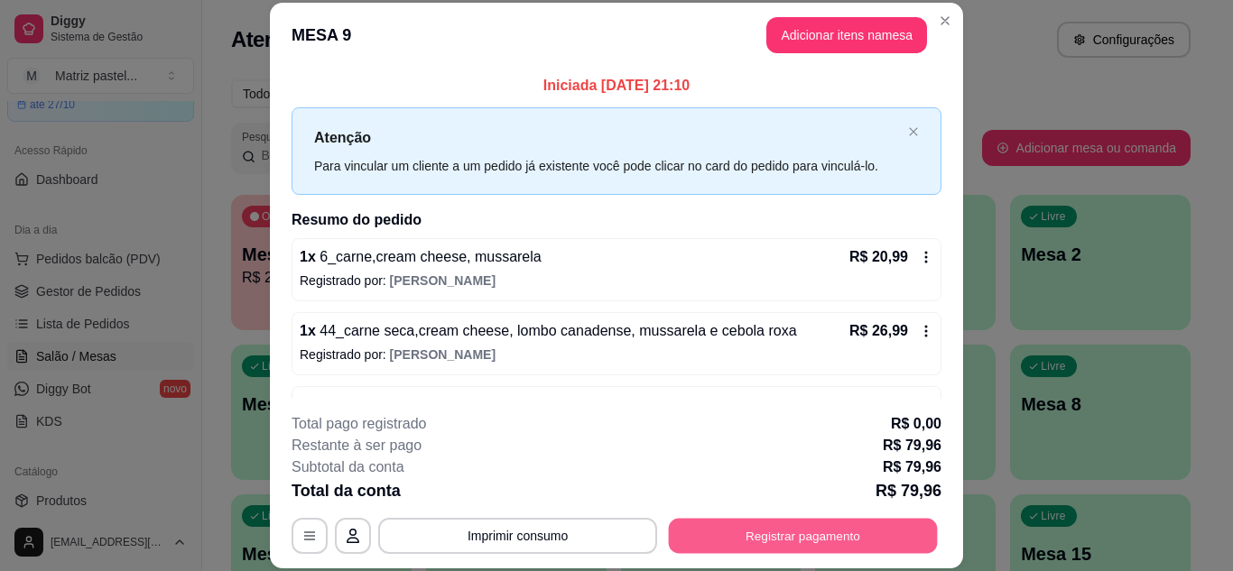
click at [746, 532] on button "Registrar pagamento" at bounding box center [803, 535] width 269 height 35
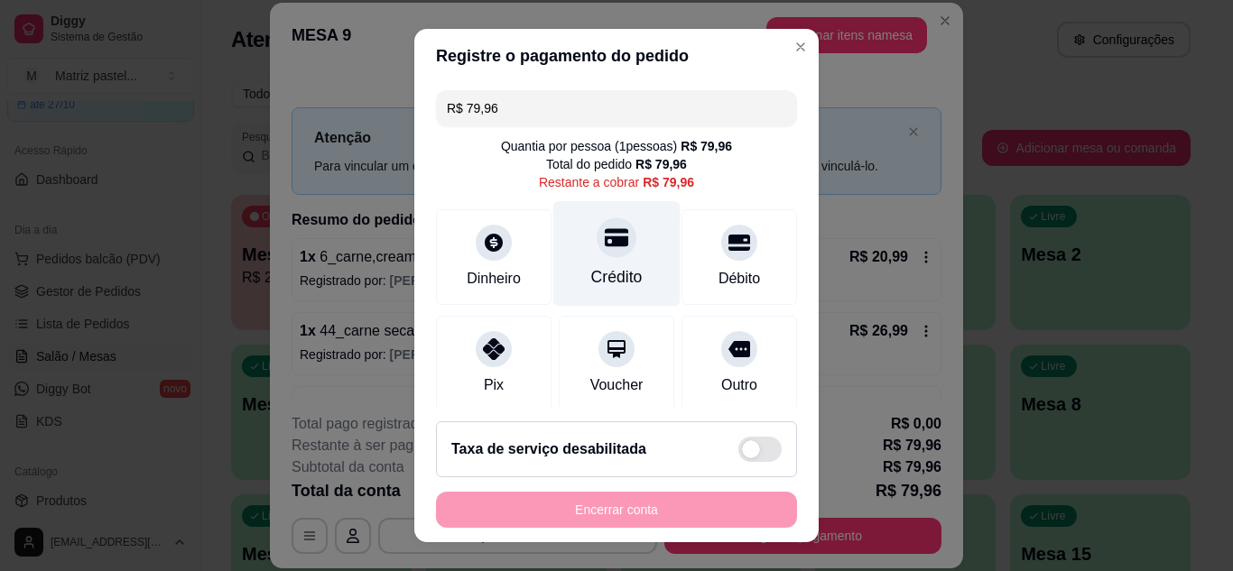
click at [618, 261] on div "Crédito" at bounding box center [616, 253] width 127 height 106
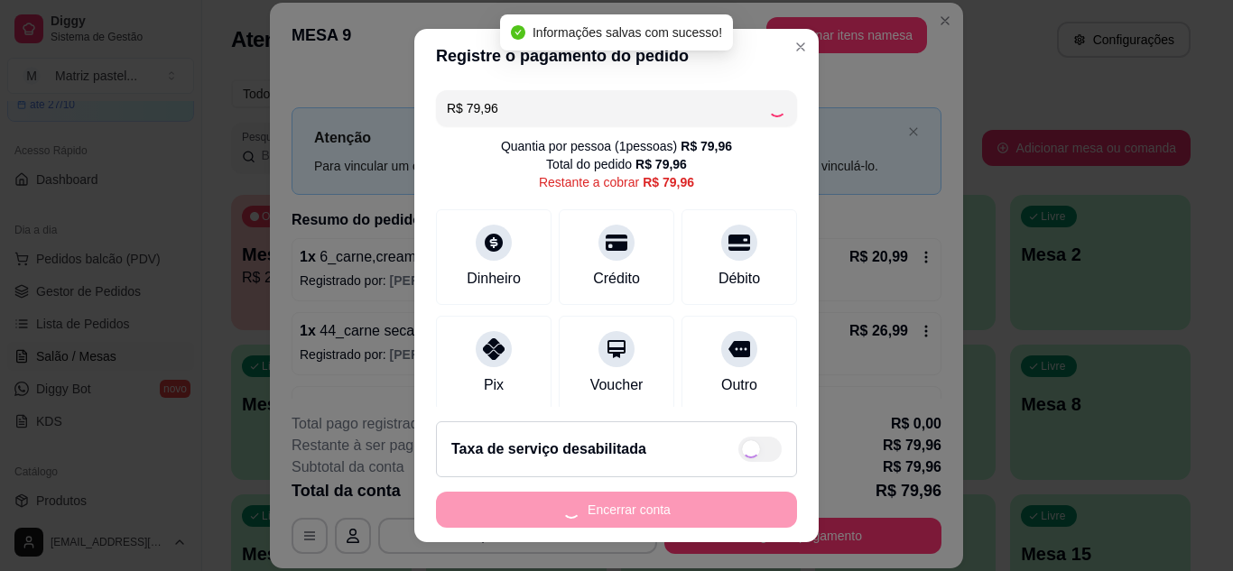
type input "R$ 0,00"
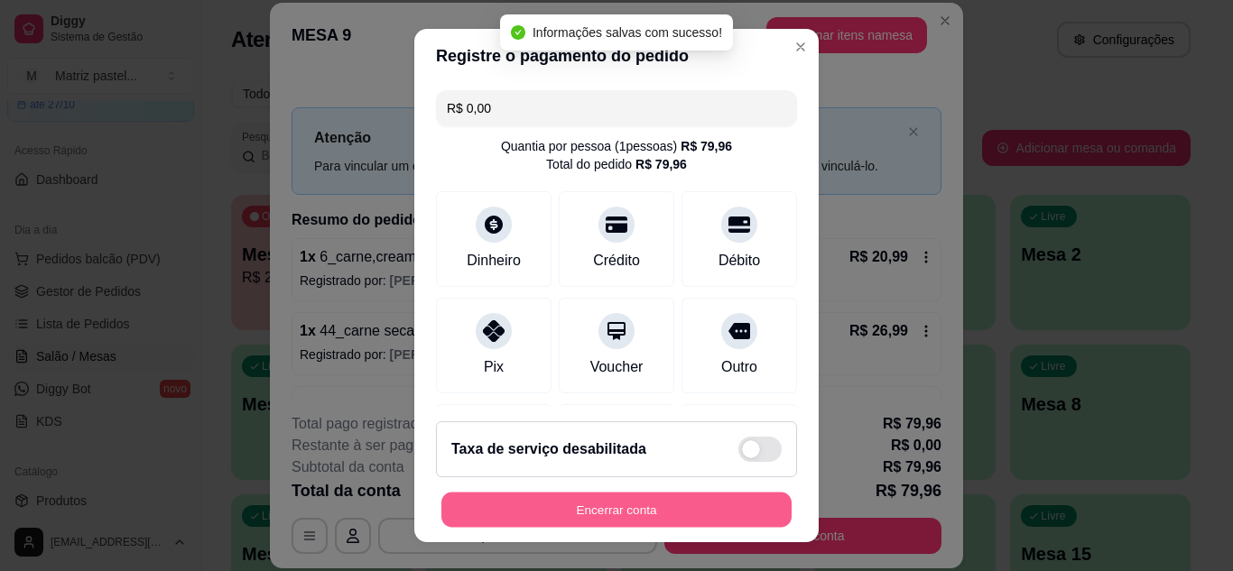
click at [636, 502] on button "Encerrar conta" at bounding box center [616, 510] width 350 height 35
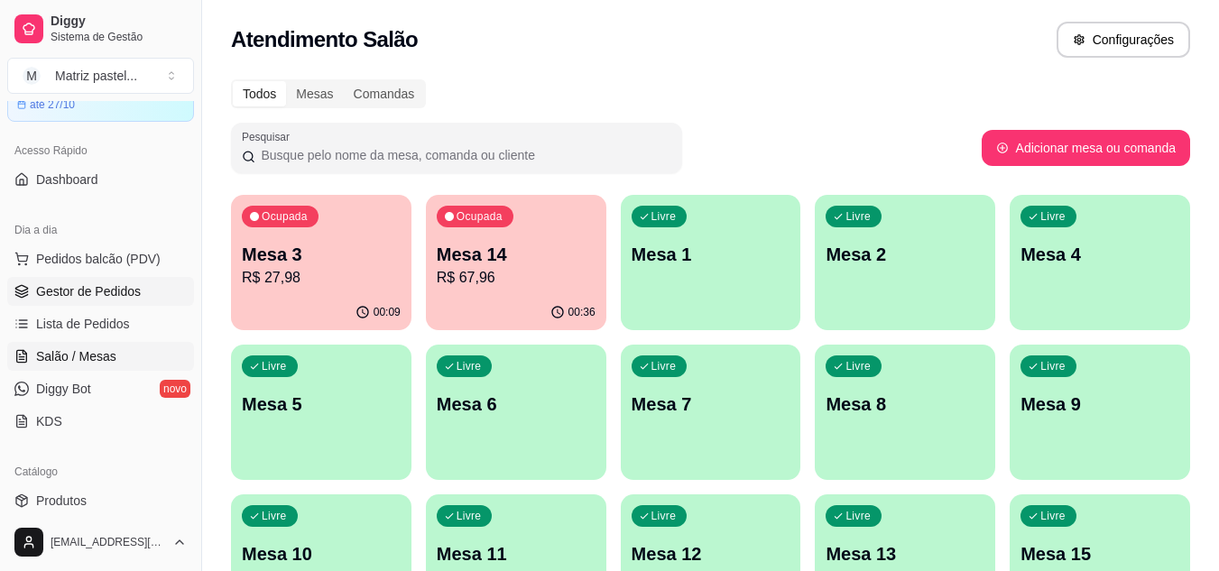
click at [125, 298] on span "Gestor de Pedidos" at bounding box center [88, 291] width 105 height 18
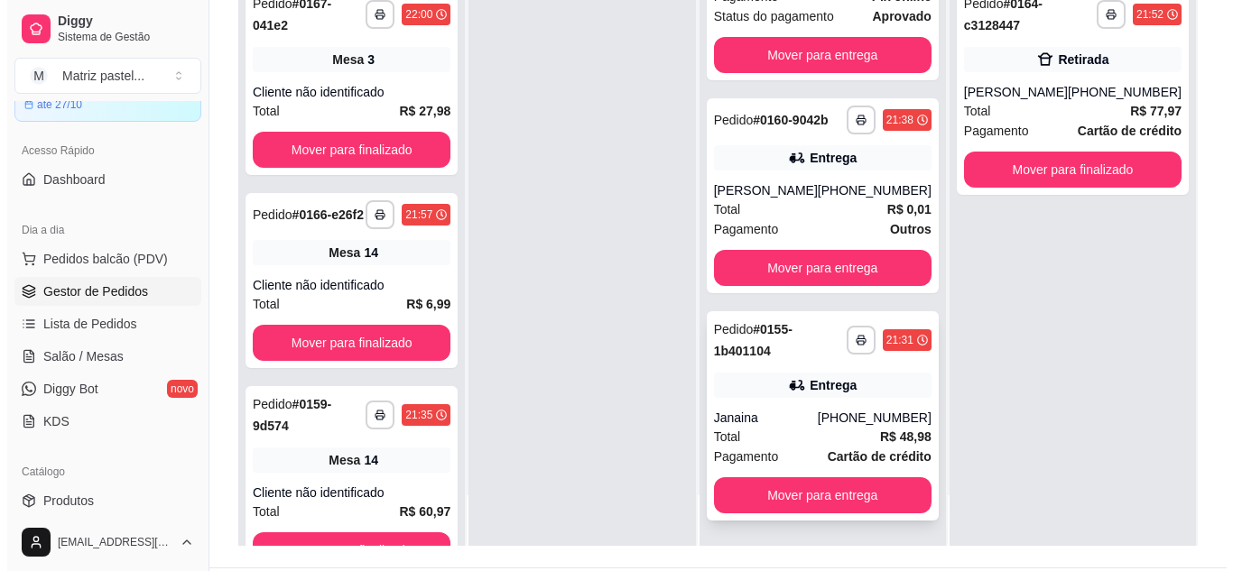
scroll to position [271, 0]
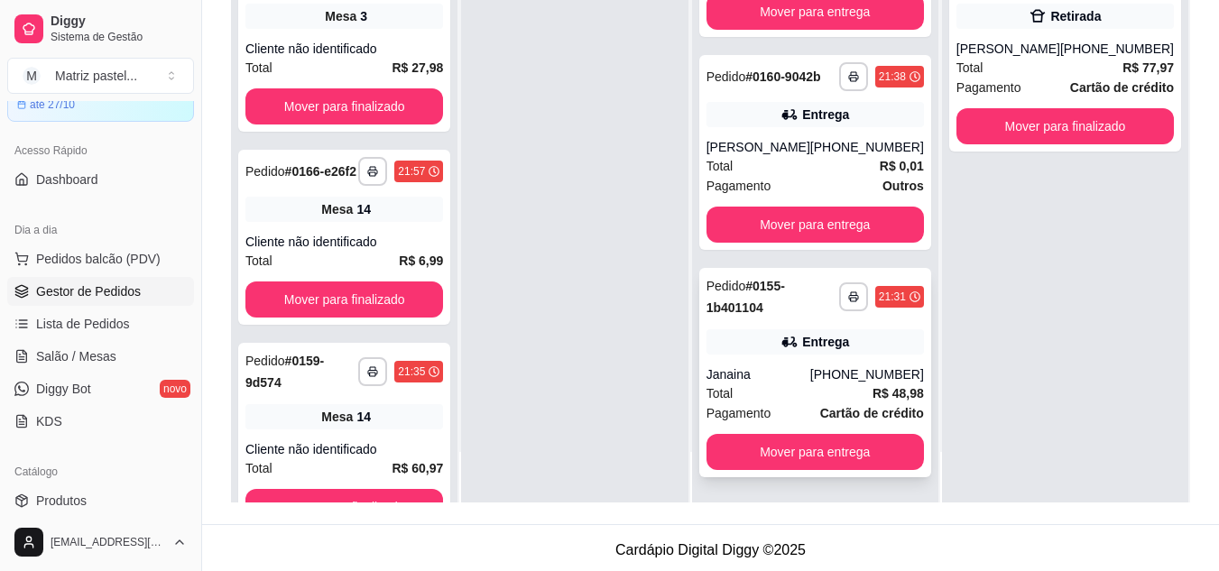
click at [773, 376] on div "Janaina" at bounding box center [759, 374] width 104 height 18
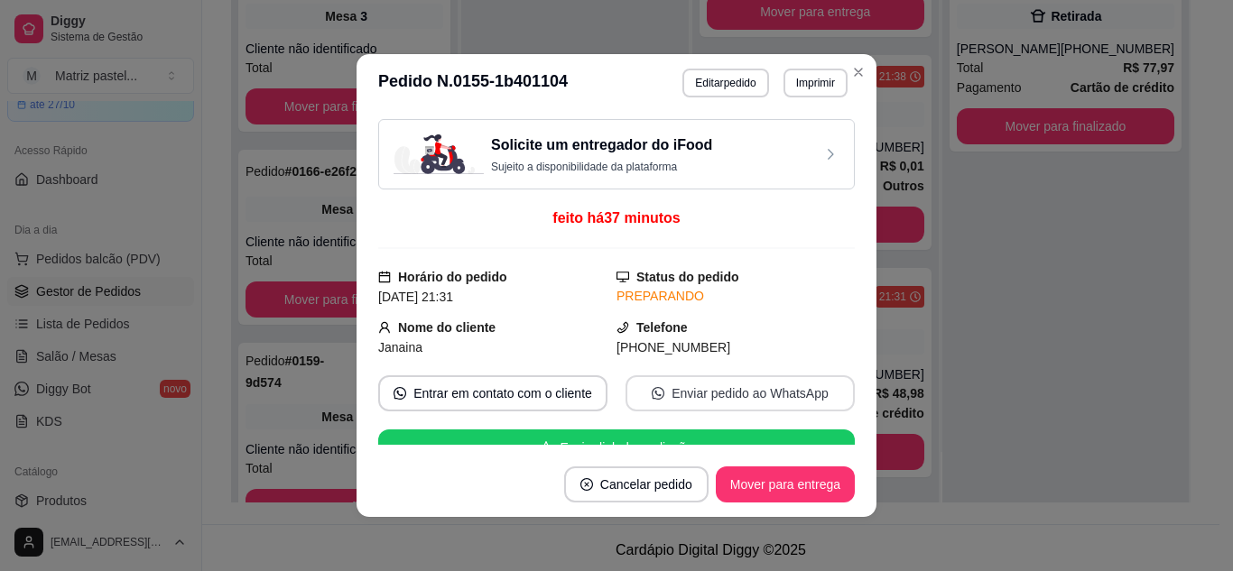
scroll to position [180, 0]
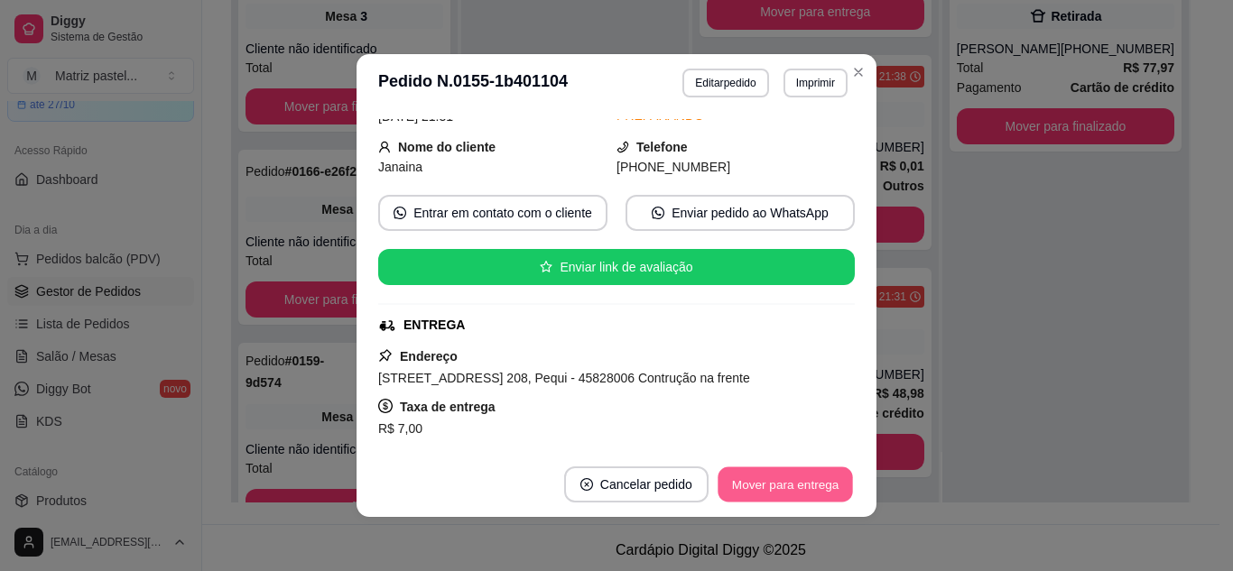
click at [757, 472] on button "Mover para entrega" at bounding box center [784, 484] width 135 height 35
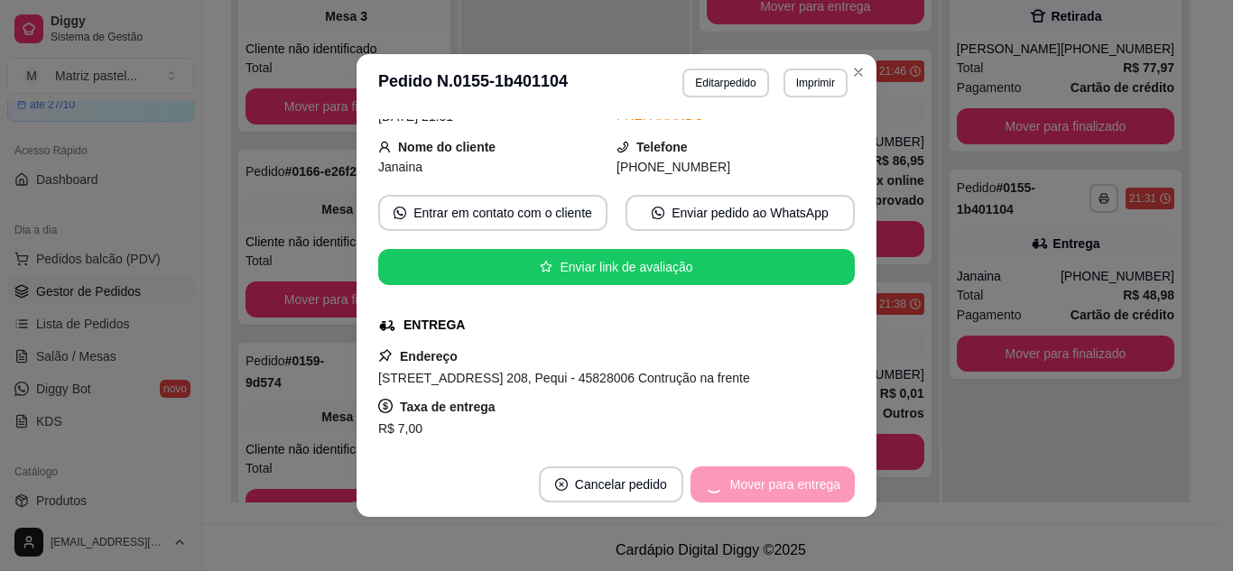
scroll to position [951, 0]
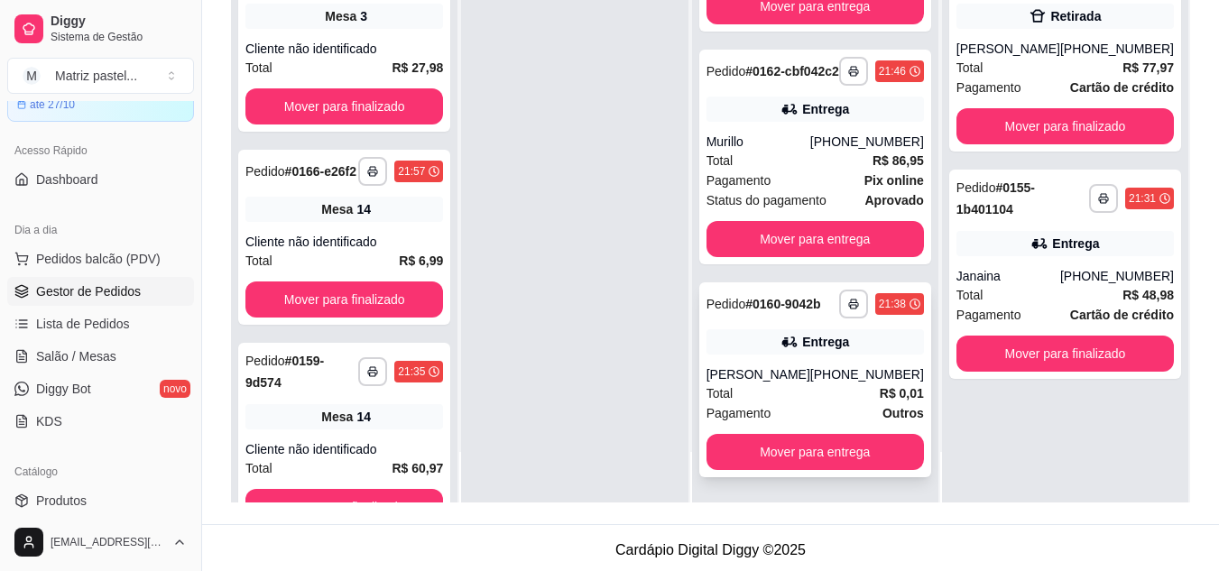
click at [772, 368] on div "[PERSON_NAME]" at bounding box center [759, 374] width 104 height 18
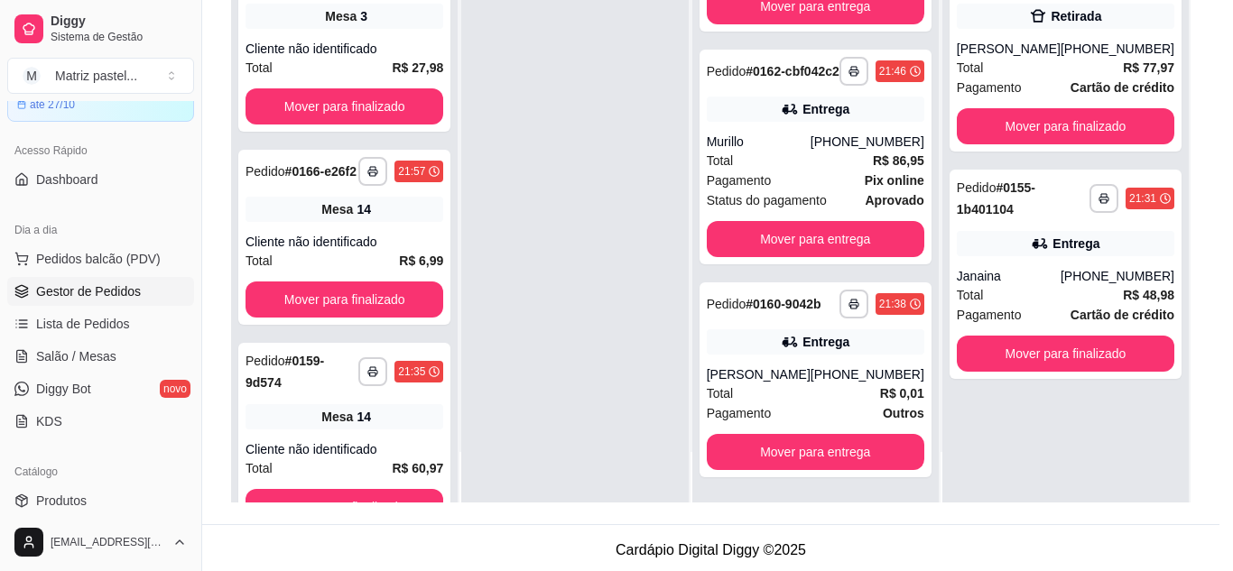
scroll to position [90, 0]
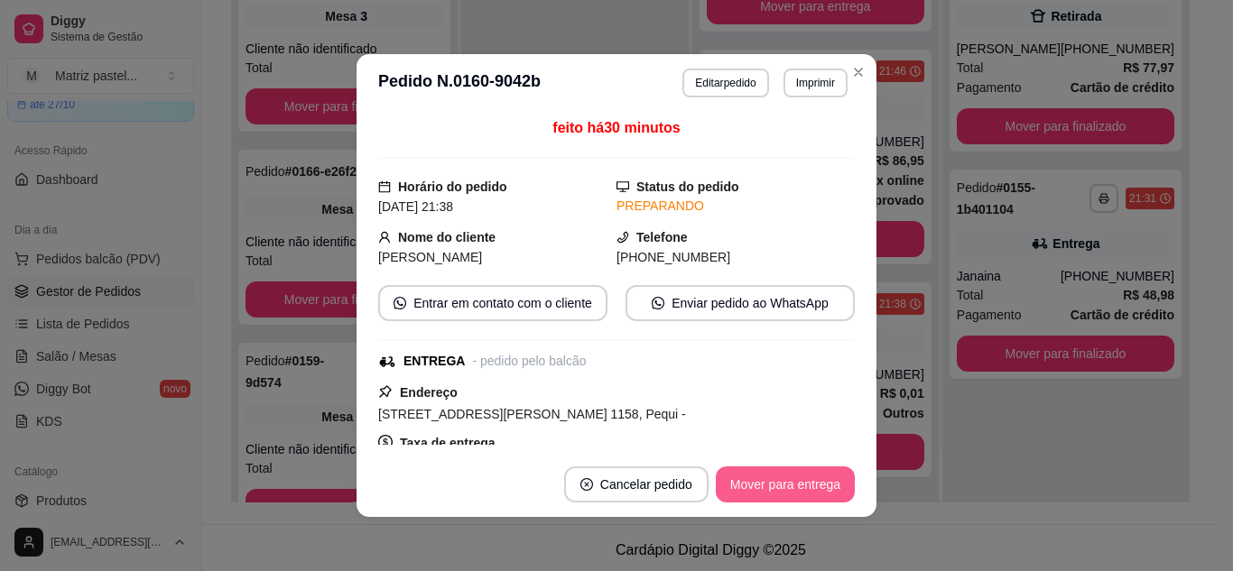
click at [758, 471] on button "Mover para entrega" at bounding box center [785, 485] width 139 height 36
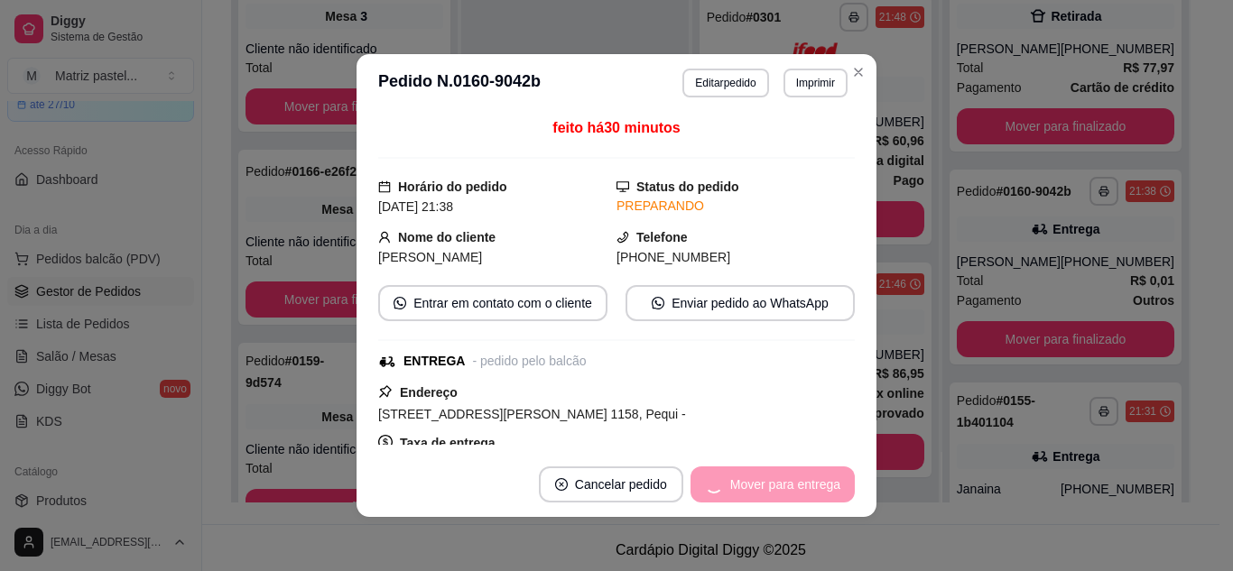
scroll to position [724, 0]
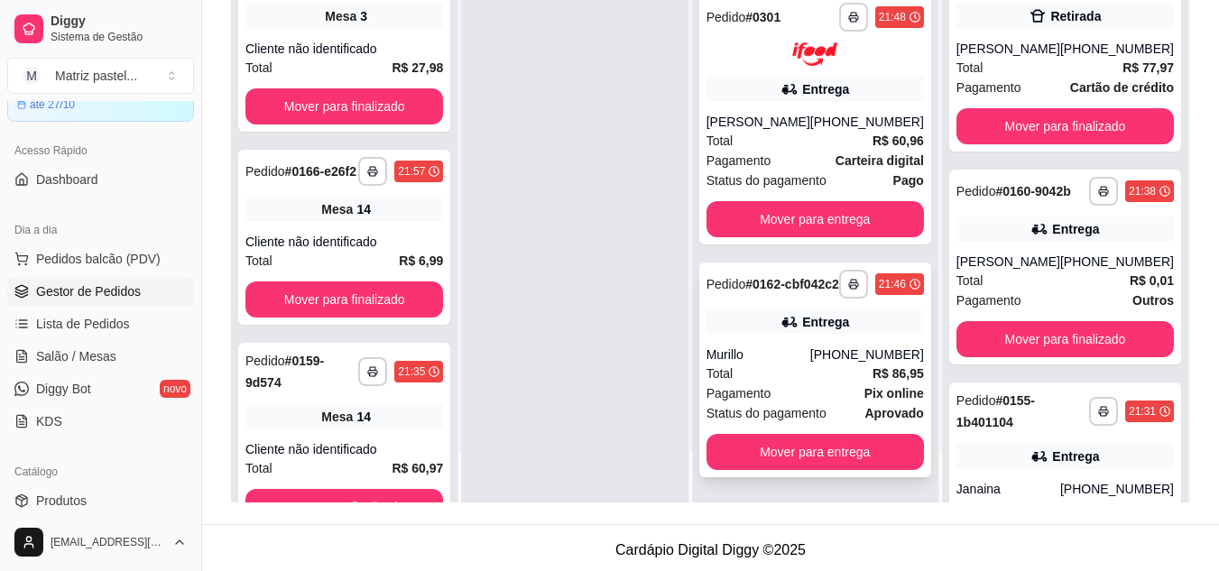
click at [777, 286] on div "Pedido # 0162-cbf042c2" at bounding box center [773, 284] width 133 height 22
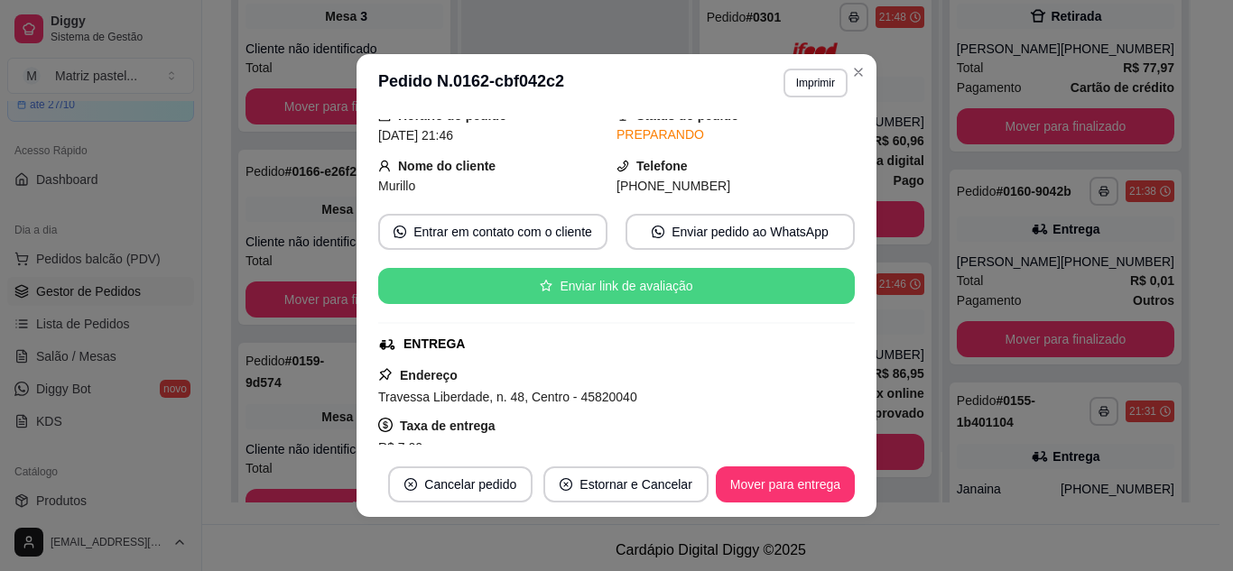
scroll to position [180, 0]
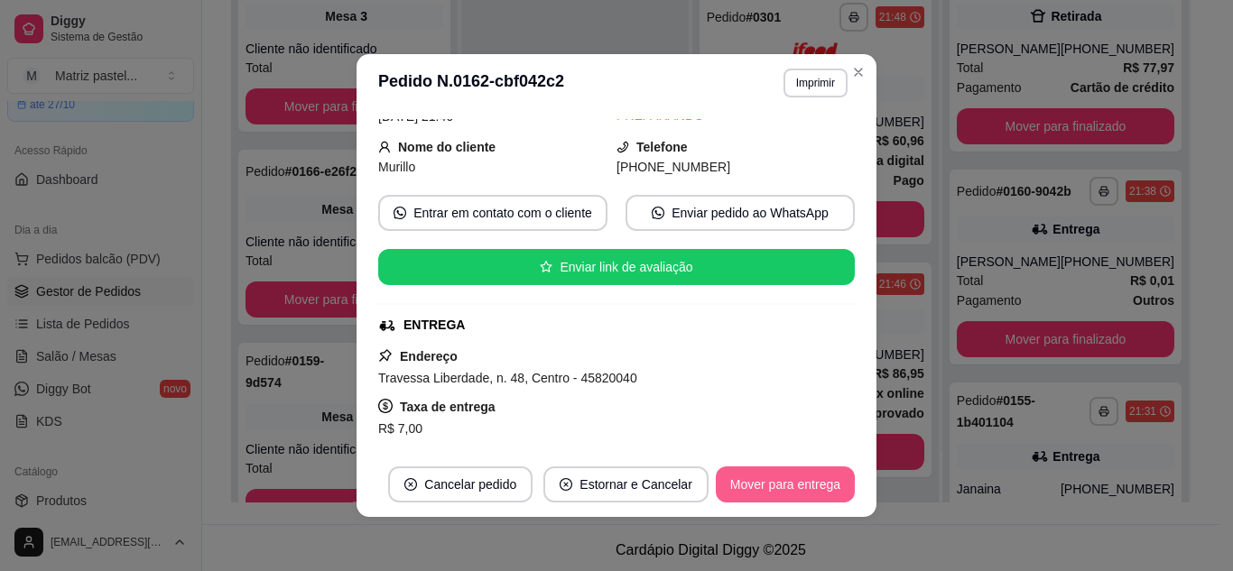
click at [763, 478] on button "Mover para entrega" at bounding box center [785, 485] width 139 height 36
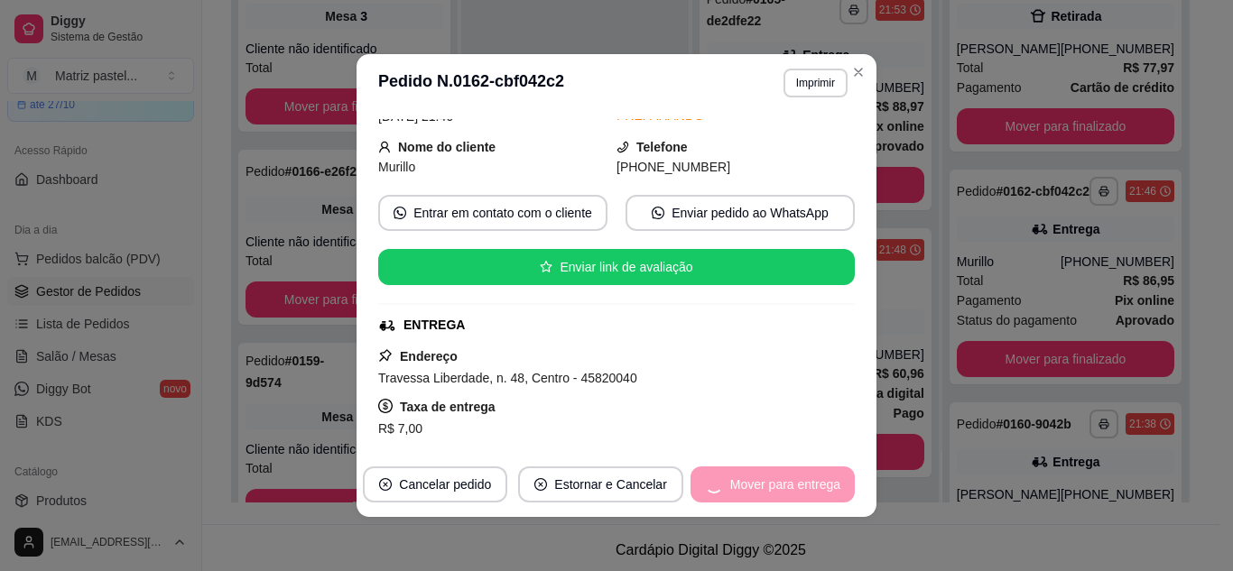
scroll to position [477, 0]
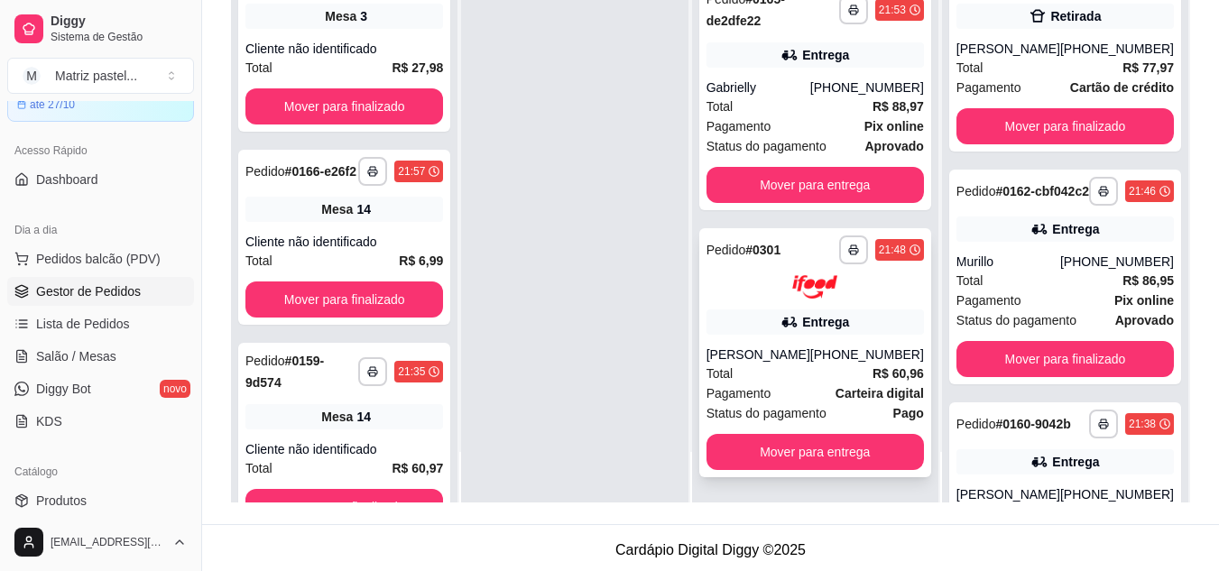
click at [823, 322] on div "Entrega" at bounding box center [825, 322] width 47 height 18
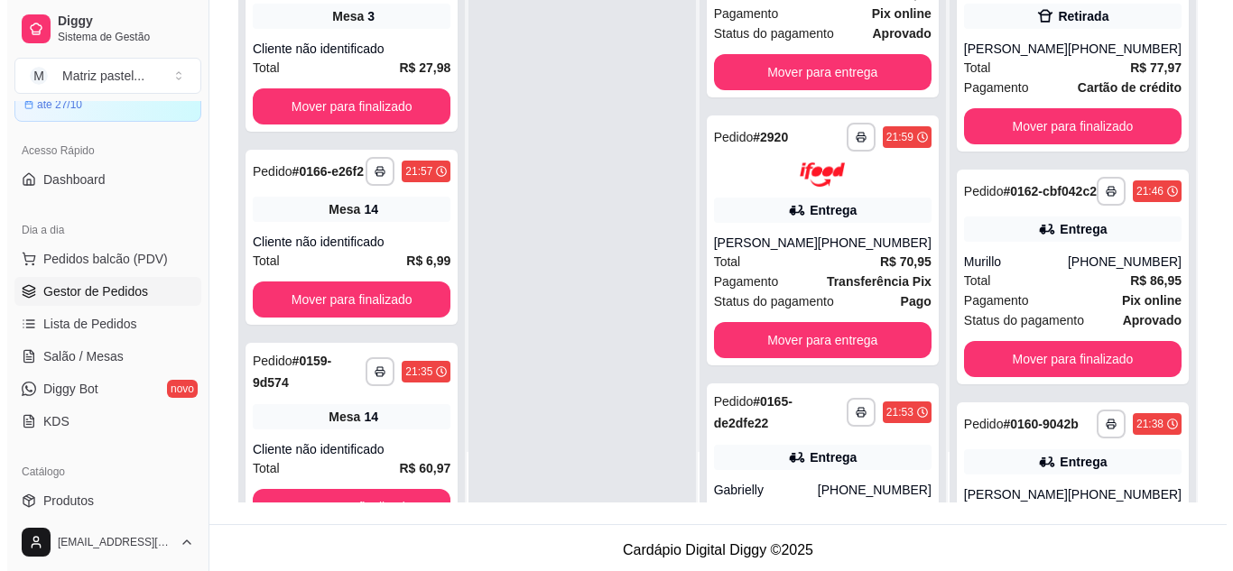
scroll to position [271, 0]
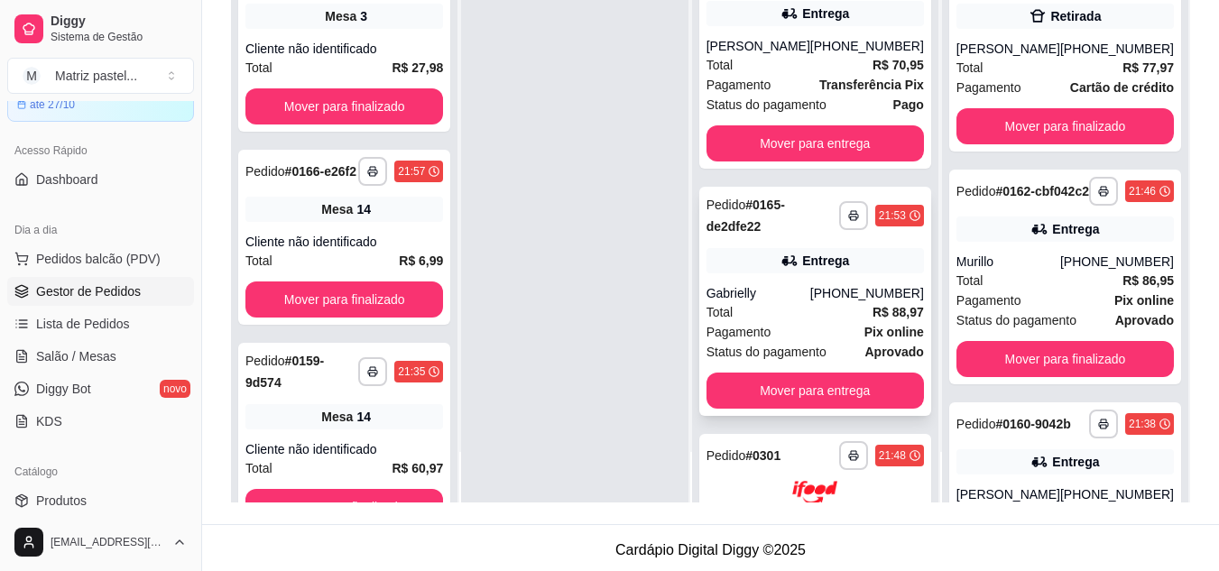
click at [758, 262] on div "Entrega" at bounding box center [815, 260] width 217 height 25
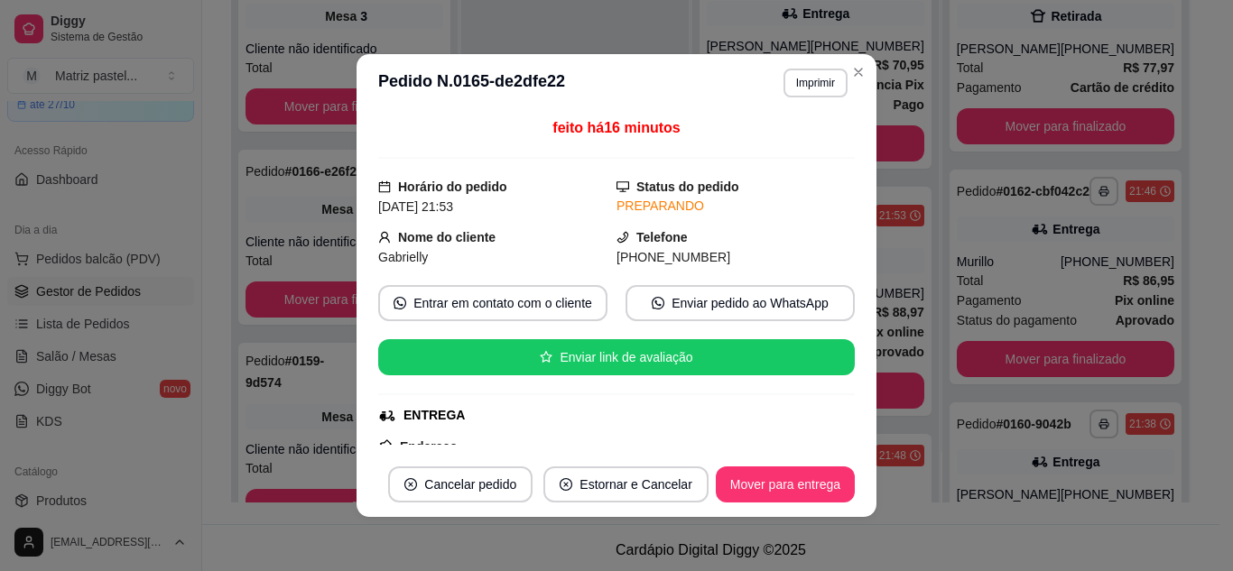
scroll to position [180, 0]
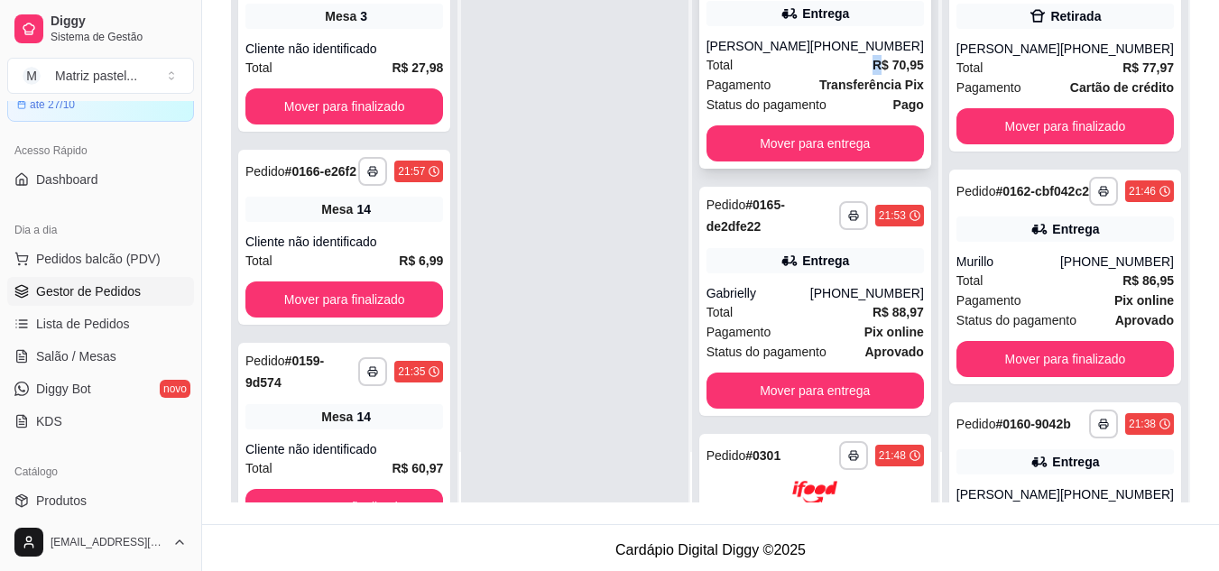
click at [849, 63] on div "Total R$ 70,95" at bounding box center [815, 65] width 217 height 20
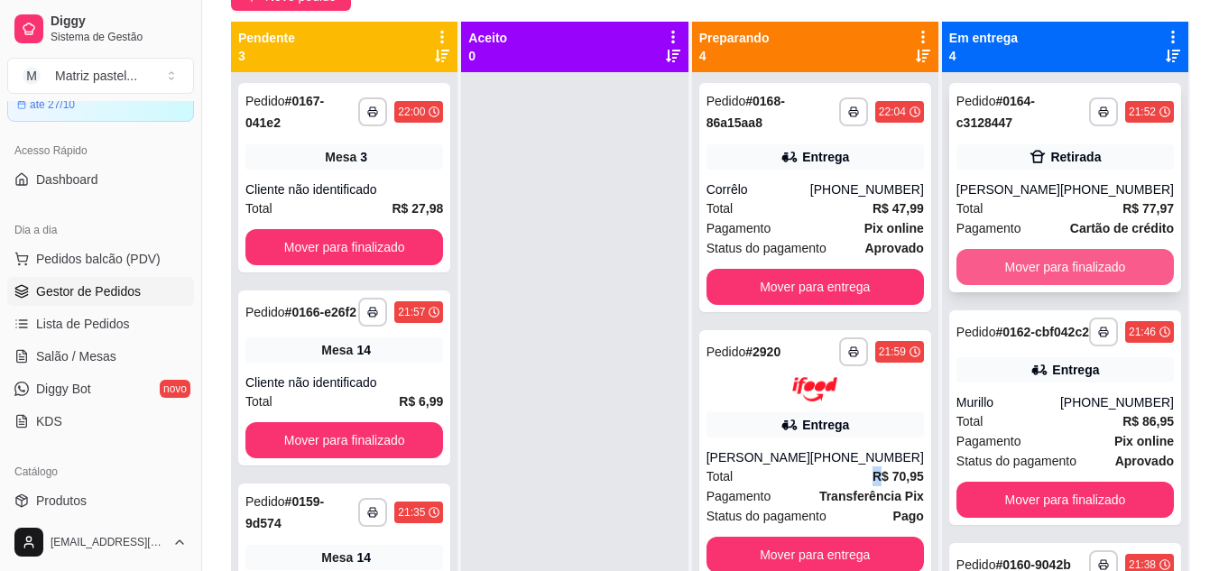
click at [1050, 262] on button "Mover para finalizado" at bounding box center [1065, 267] width 217 height 36
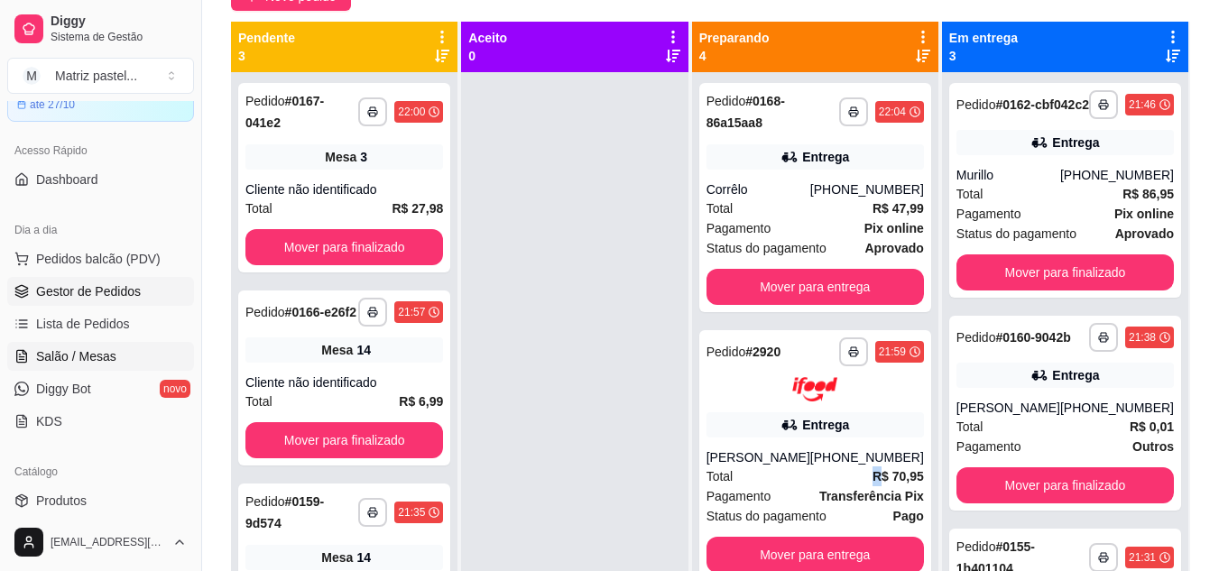
click at [111, 349] on span "Salão / Mesas" at bounding box center [76, 356] width 80 height 18
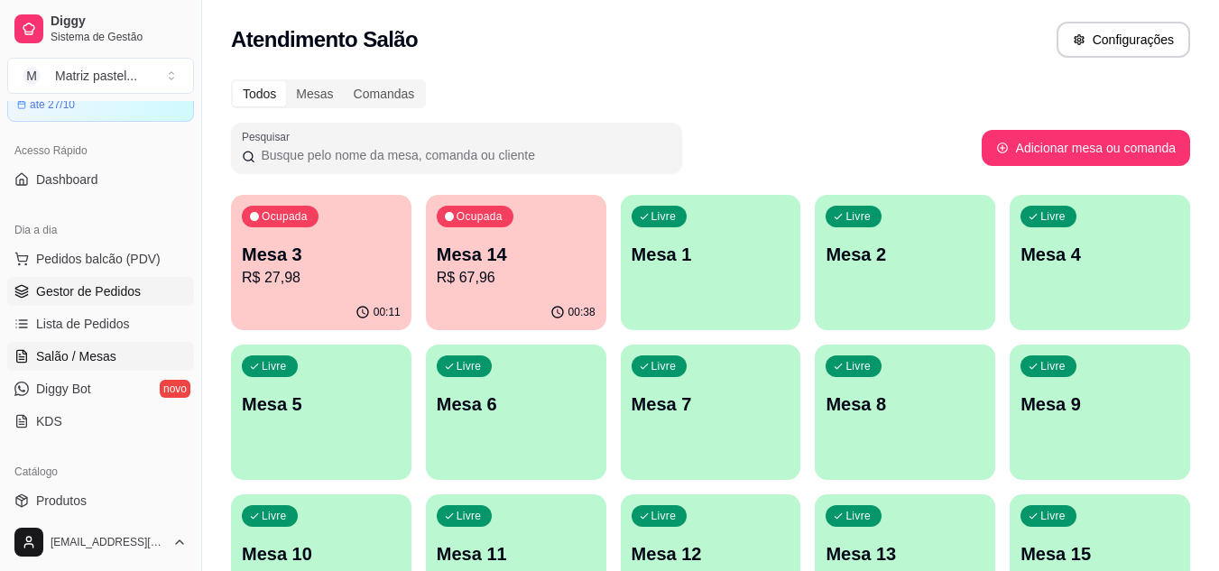
click at [121, 294] on span "Gestor de Pedidos" at bounding box center [88, 291] width 105 height 18
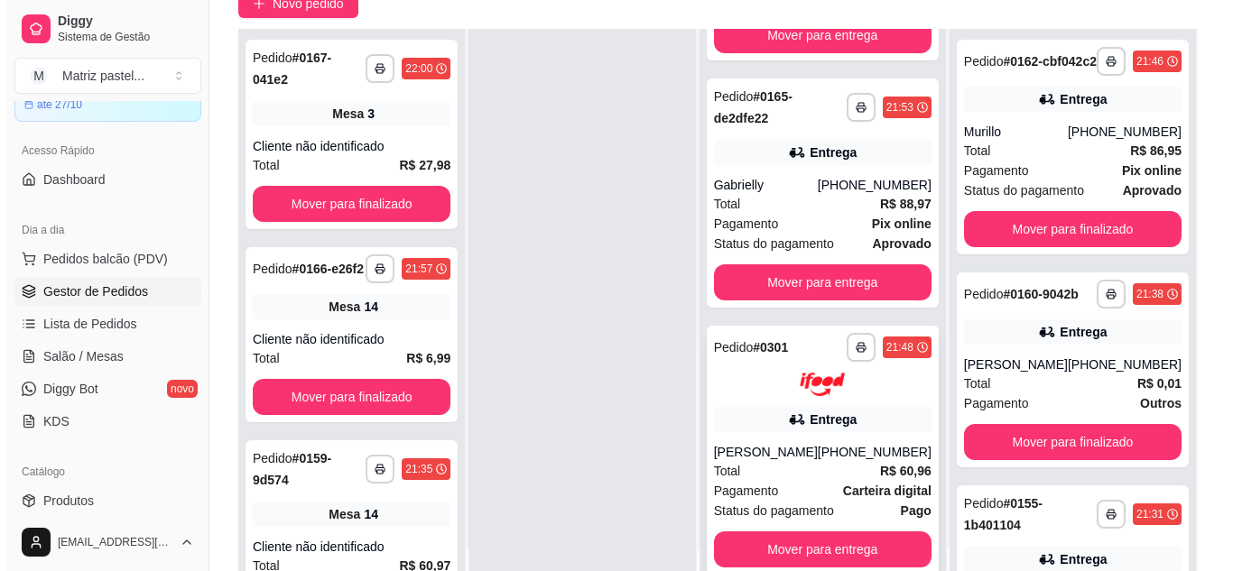
scroll to position [271, 0]
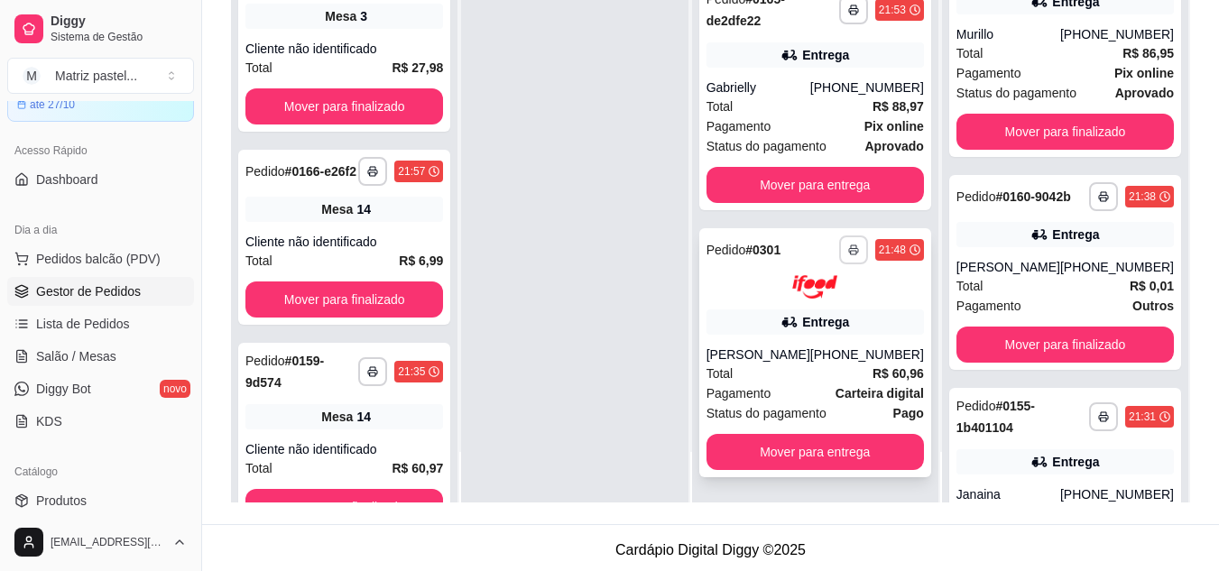
click at [839, 252] on button "button" at bounding box center [853, 250] width 29 height 29
click at [800, 313] on button "IMPRESSORA" at bounding box center [791, 313] width 131 height 29
click at [808, 388] on div "Pagamento Carteira digital" at bounding box center [815, 394] width 217 height 20
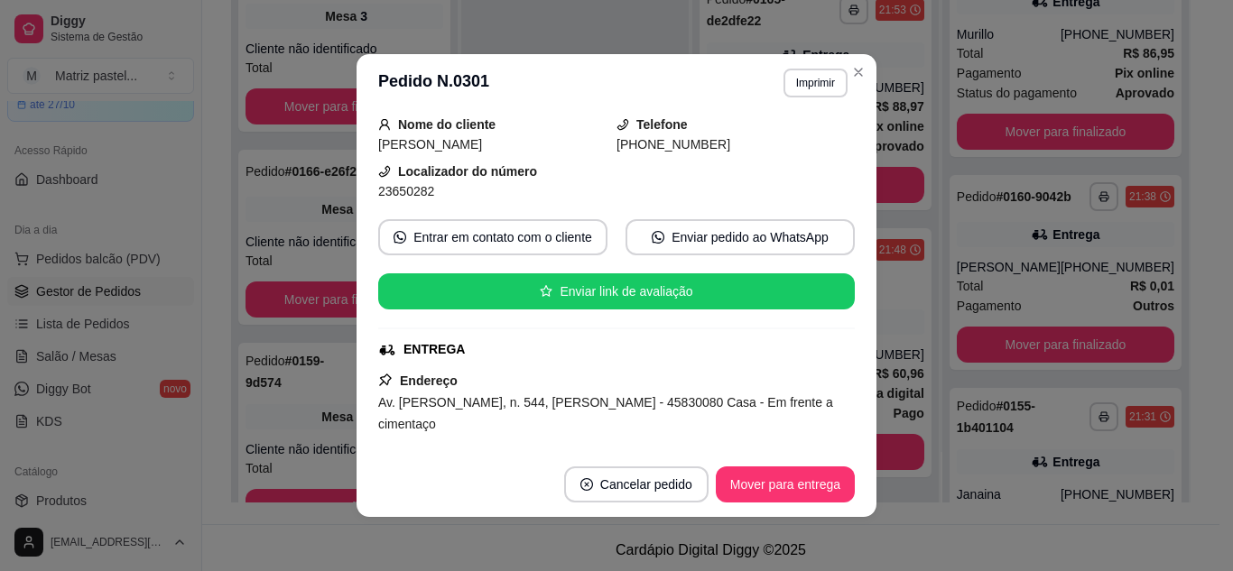
scroll to position [180, 0]
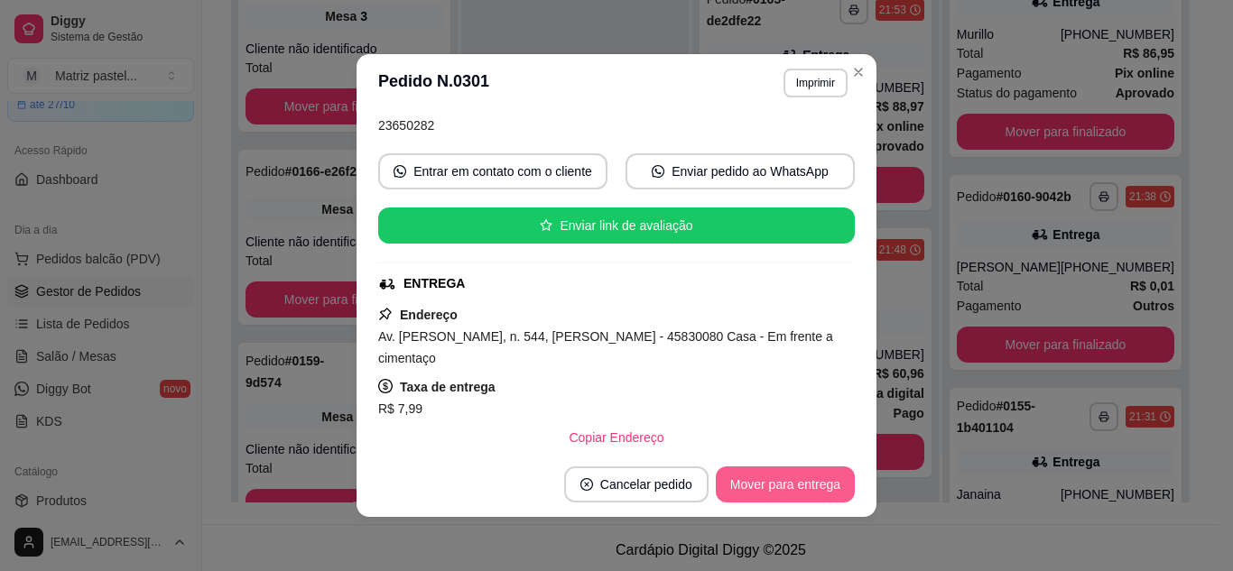
click at [761, 476] on button "Mover para entrega" at bounding box center [785, 485] width 139 height 36
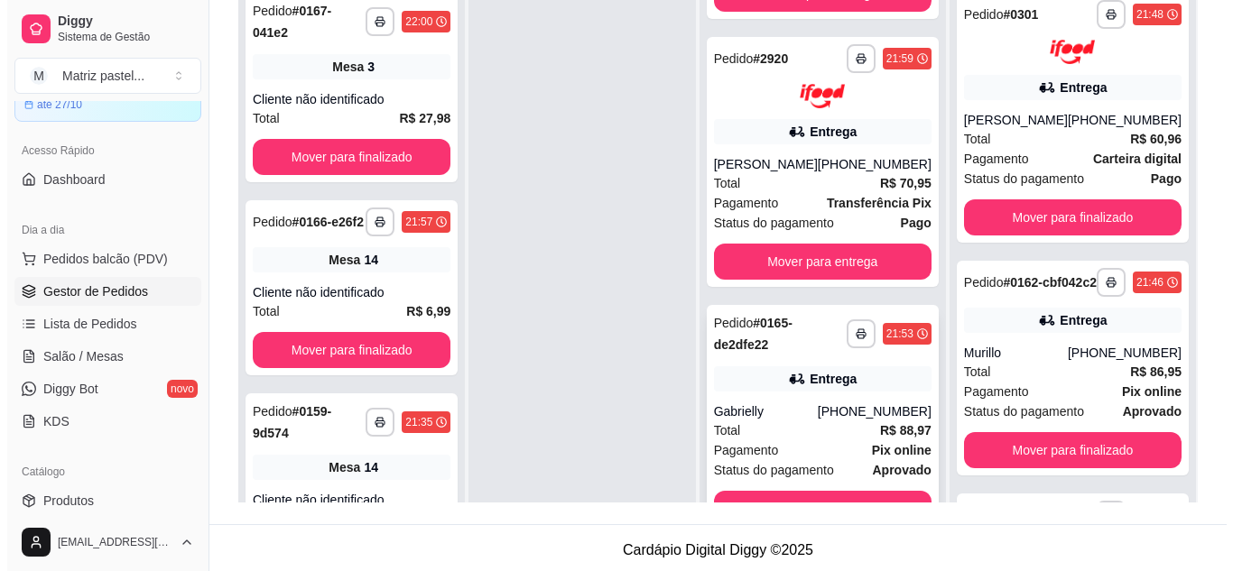
scroll to position [209, 0]
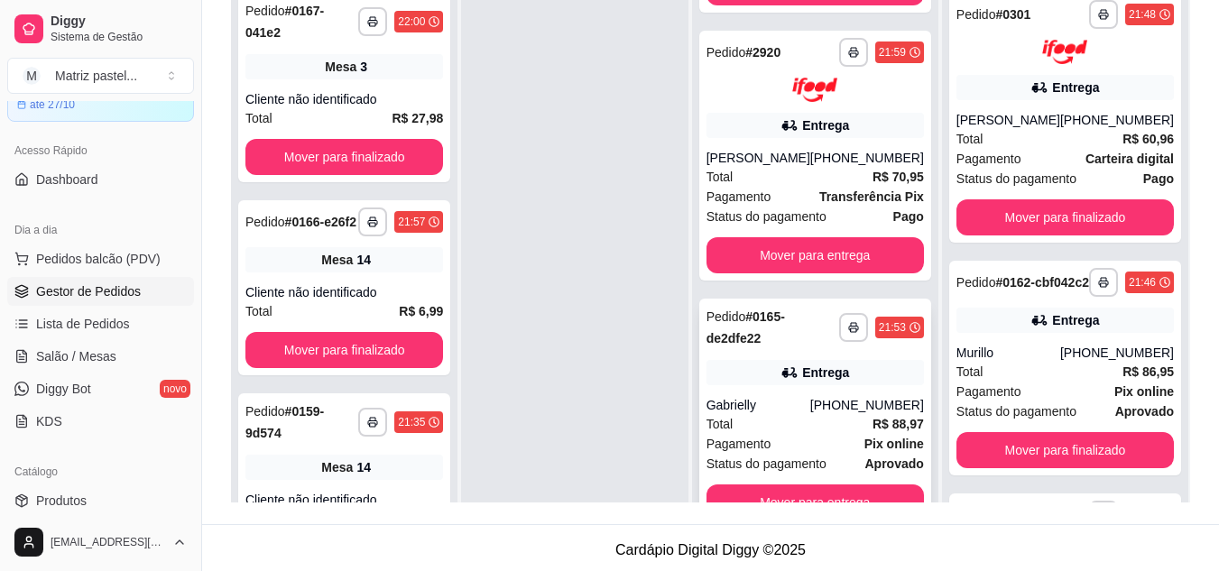
click at [767, 345] on strong "# 0165-de2dfe22" at bounding box center [746, 328] width 79 height 36
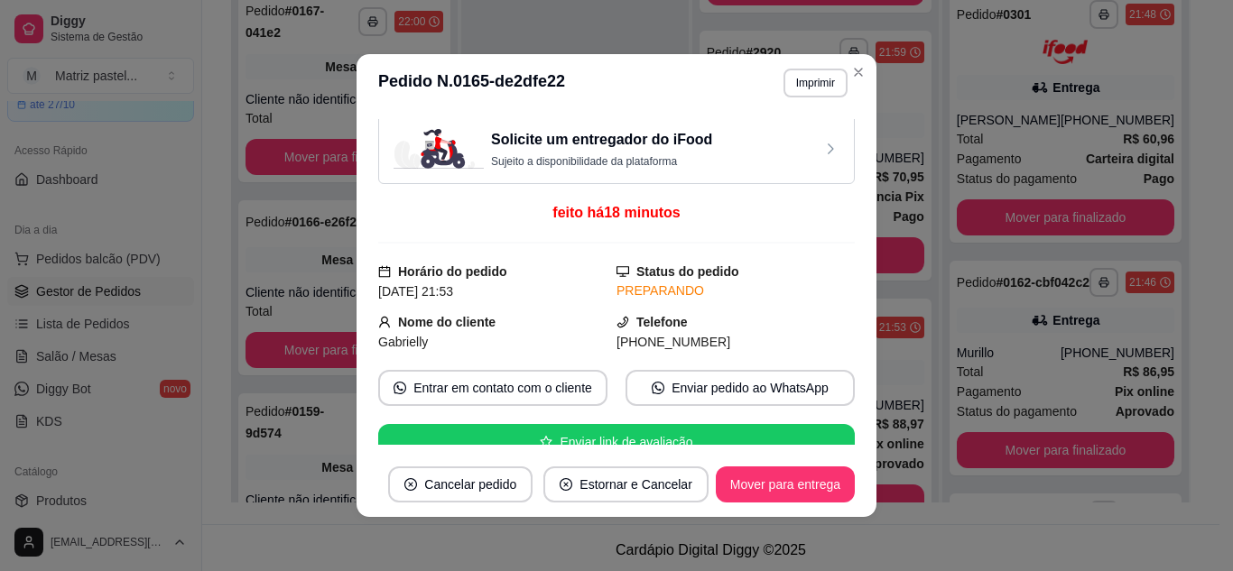
scroll to position [0, 0]
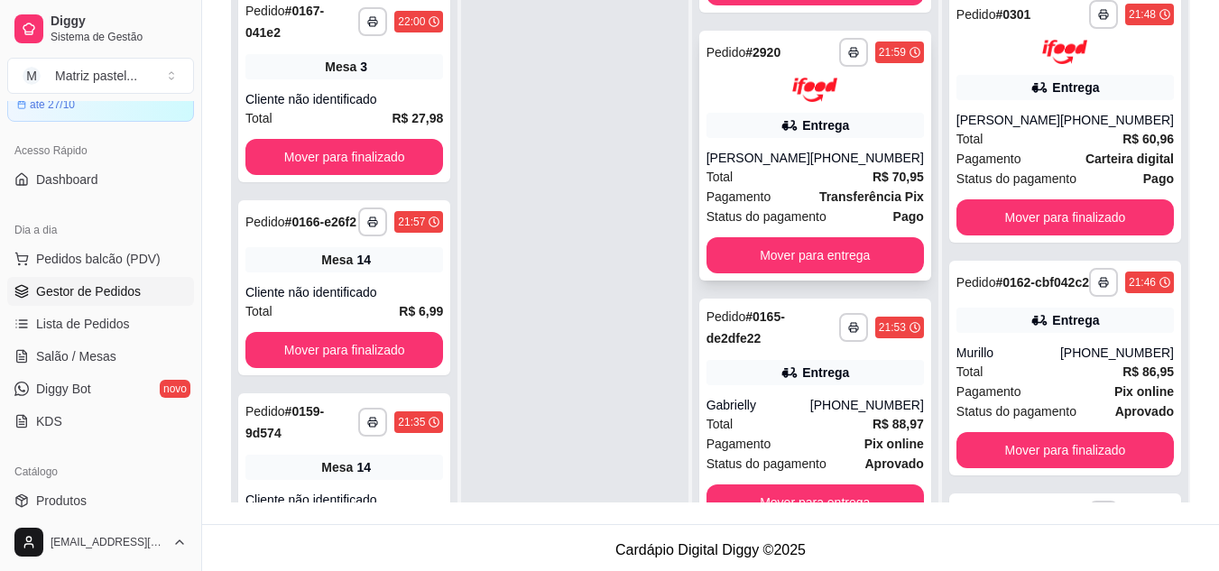
click at [823, 129] on div "Entrega" at bounding box center [825, 125] width 47 height 18
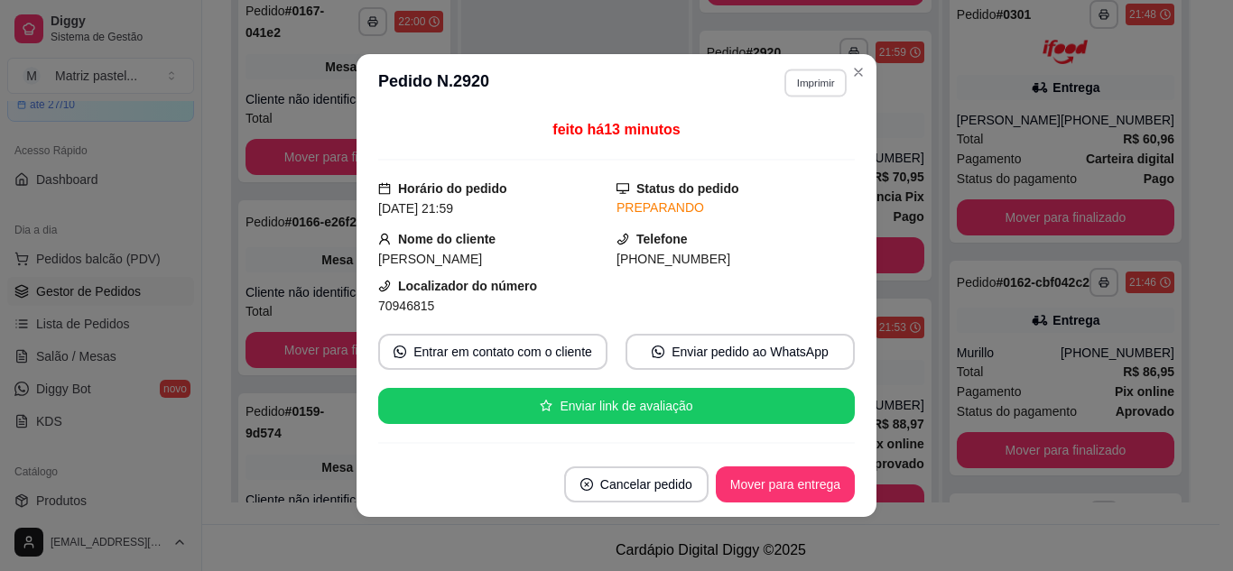
click at [798, 83] on button "Imprimir" at bounding box center [815, 83] width 62 height 28
click at [755, 157] on button "IMPRESSORA" at bounding box center [776, 146] width 126 height 28
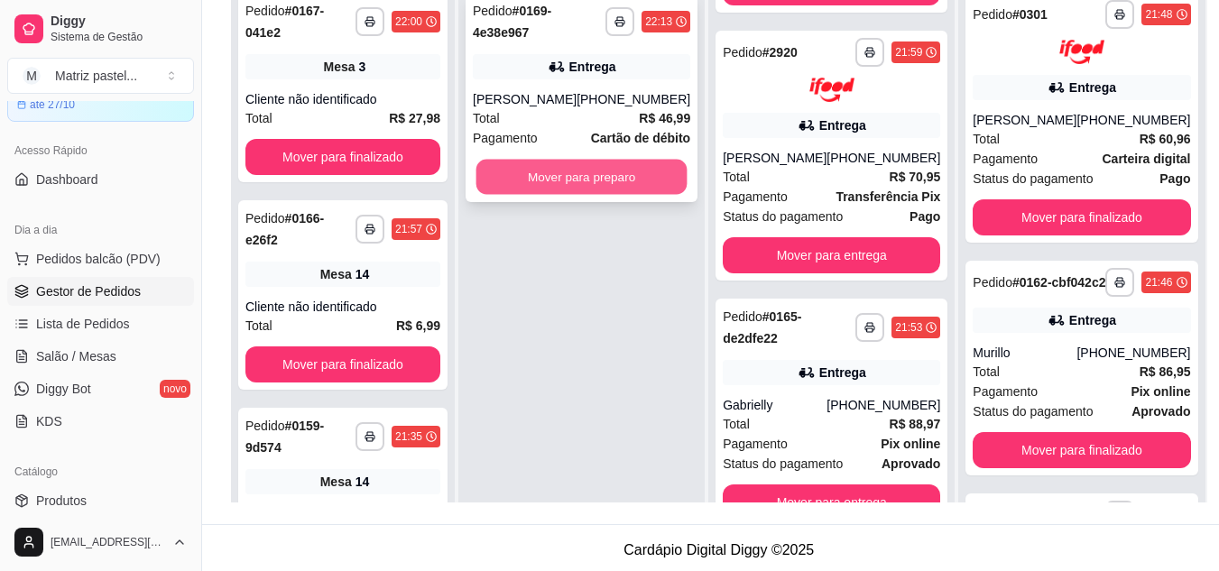
click at [580, 180] on button "Mover para preparo" at bounding box center [582, 177] width 211 height 35
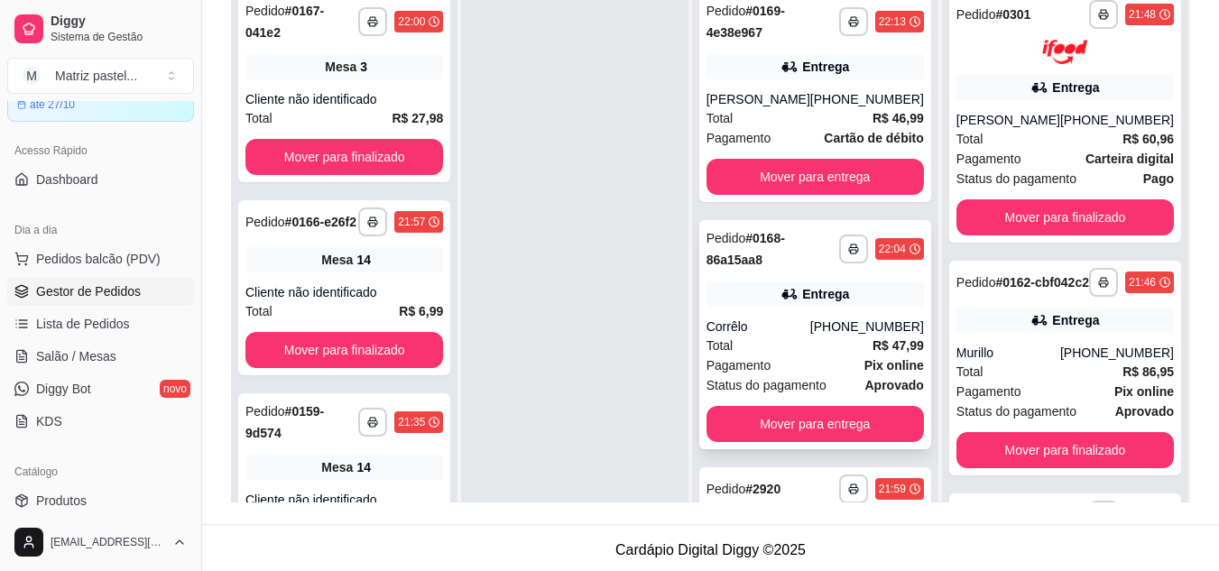
scroll to position [180, 0]
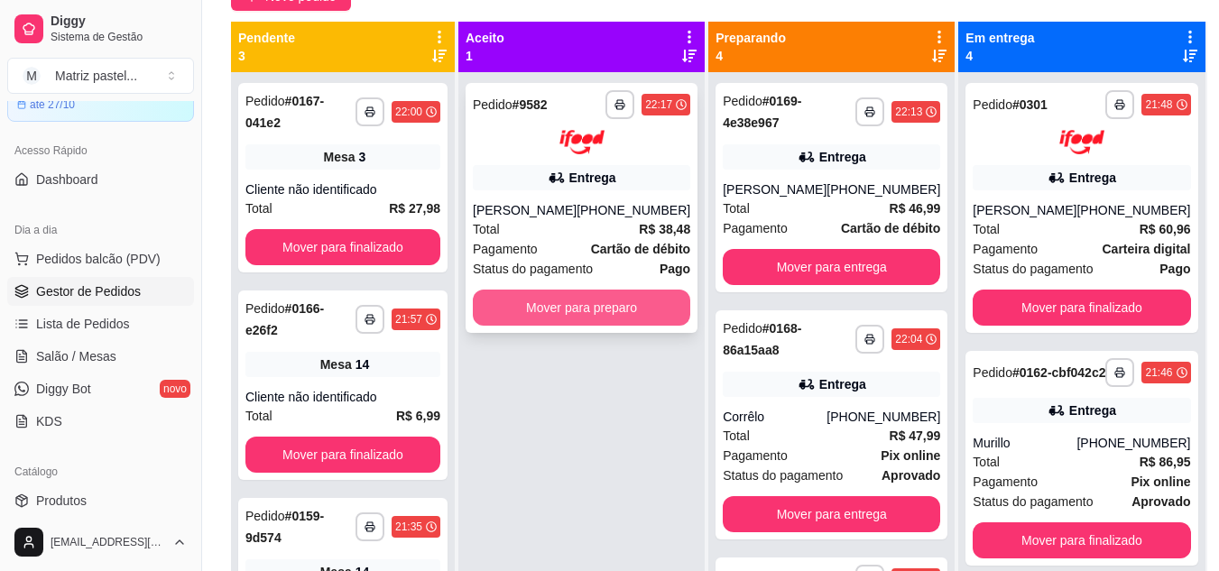
click at [597, 314] on button "Mover para preparo" at bounding box center [581, 308] width 217 height 36
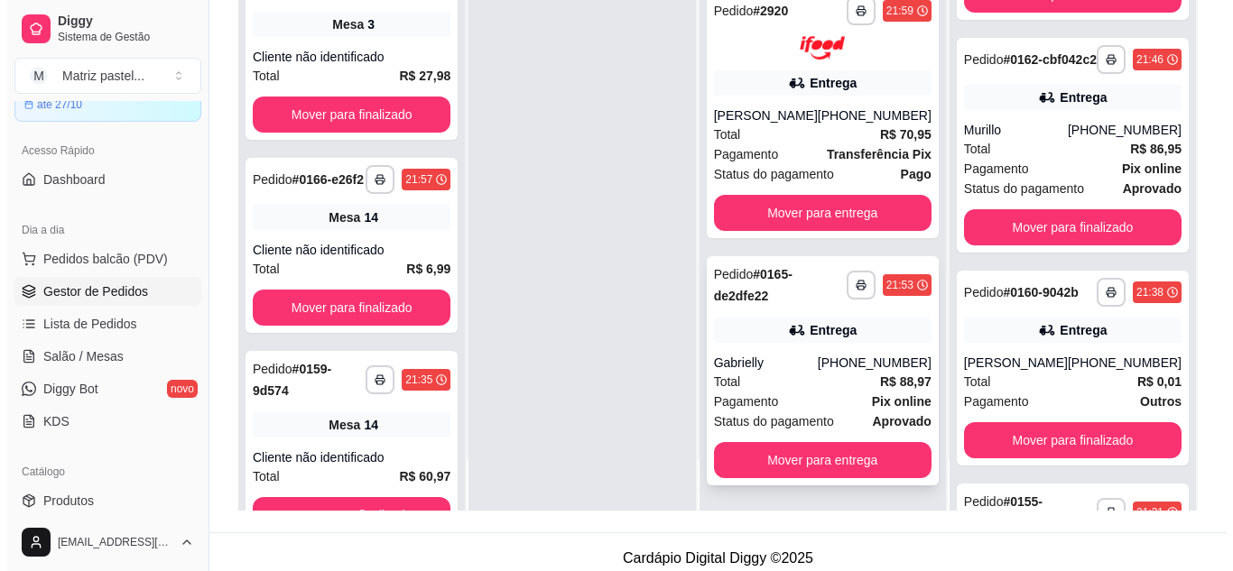
scroll to position [271, 0]
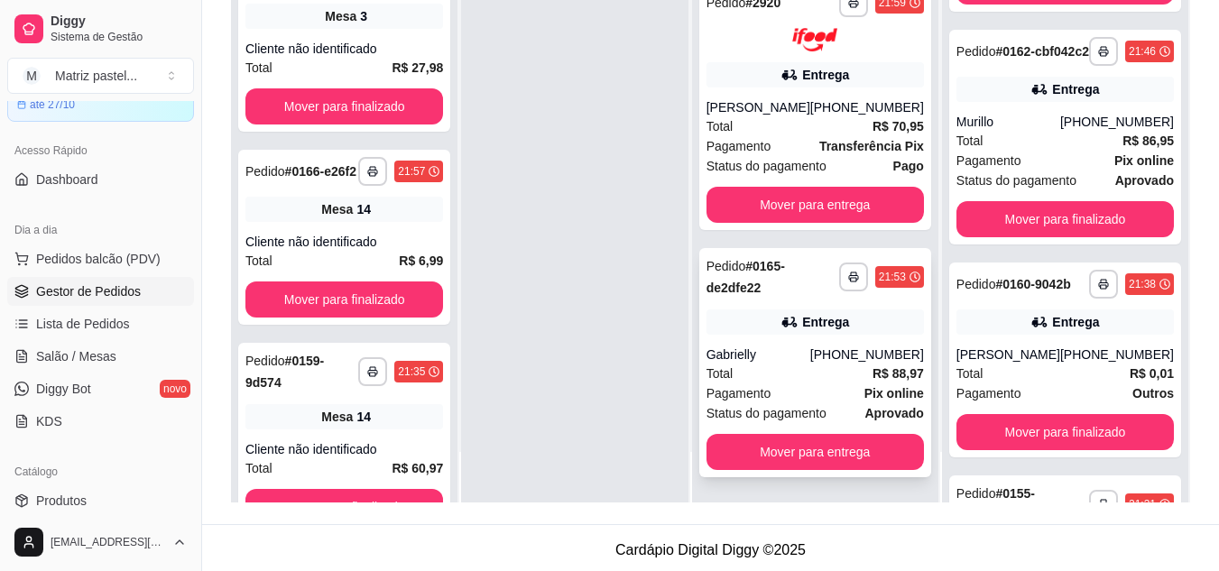
click at [755, 396] on span "Pagamento" at bounding box center [739, 394] width 65 height 20
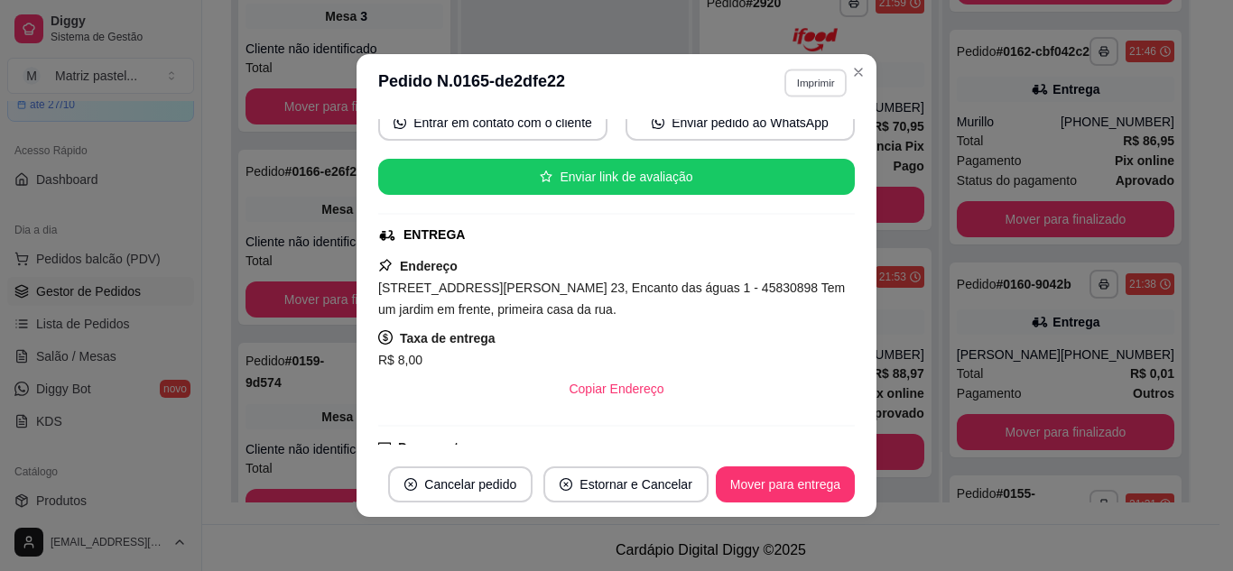
click at [827, 83] on button "Imprimir" at bounding box center [815, 83] width 62 height 28
click at [808, 143] on button "IMPRESSORA" at bounding box center [776, 146] width 131 height 29
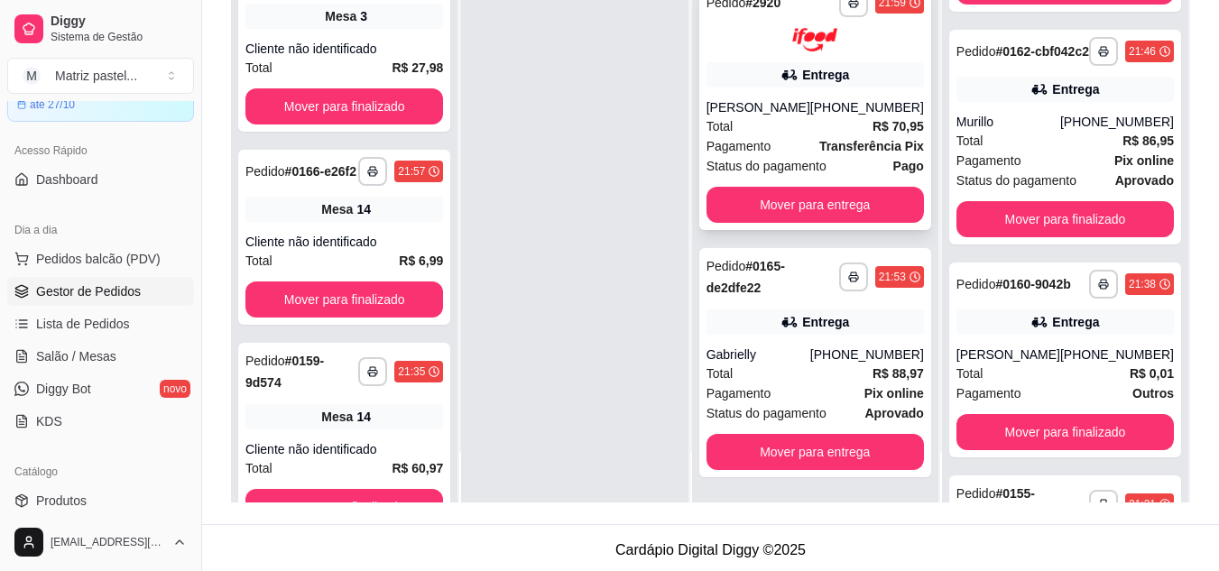
click at [841, 102] on div "[PHONE_NUMBER]" at bounding box center [867, 107] width 114 height 18
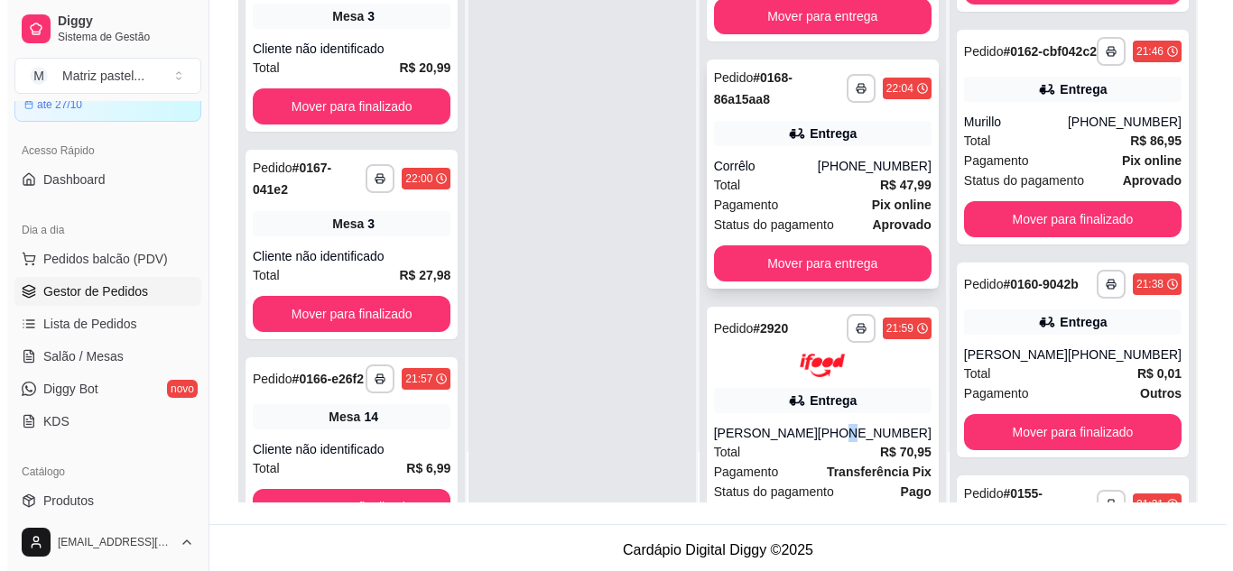
scroll to position [343, 0]
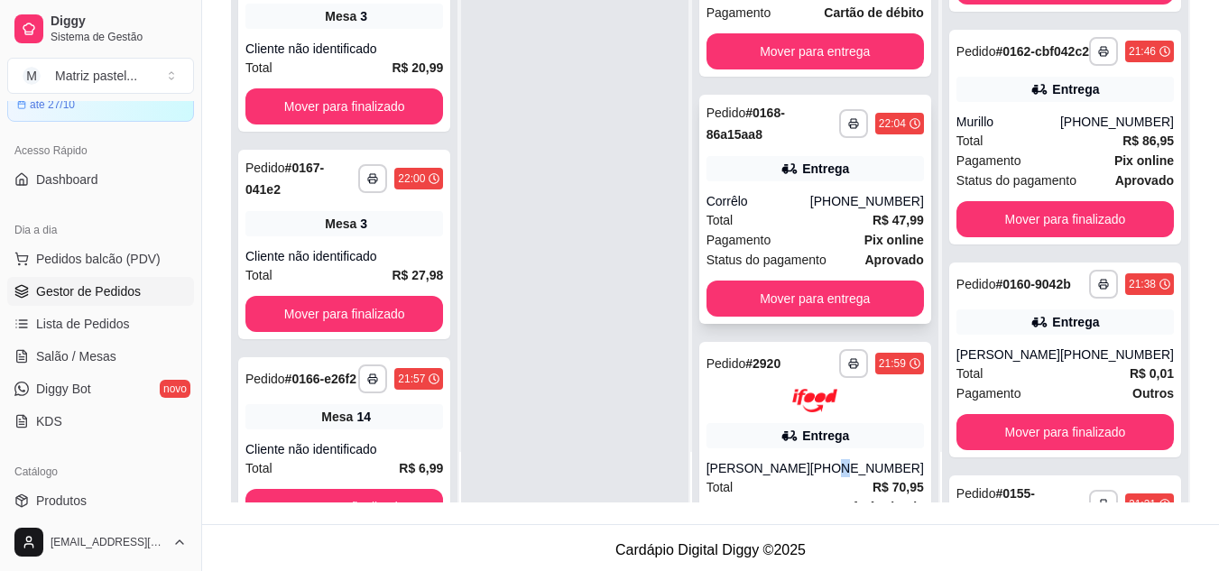
click at [746, 164] on div "Entrega" at bounding box center [815, 168] width 217 height 25
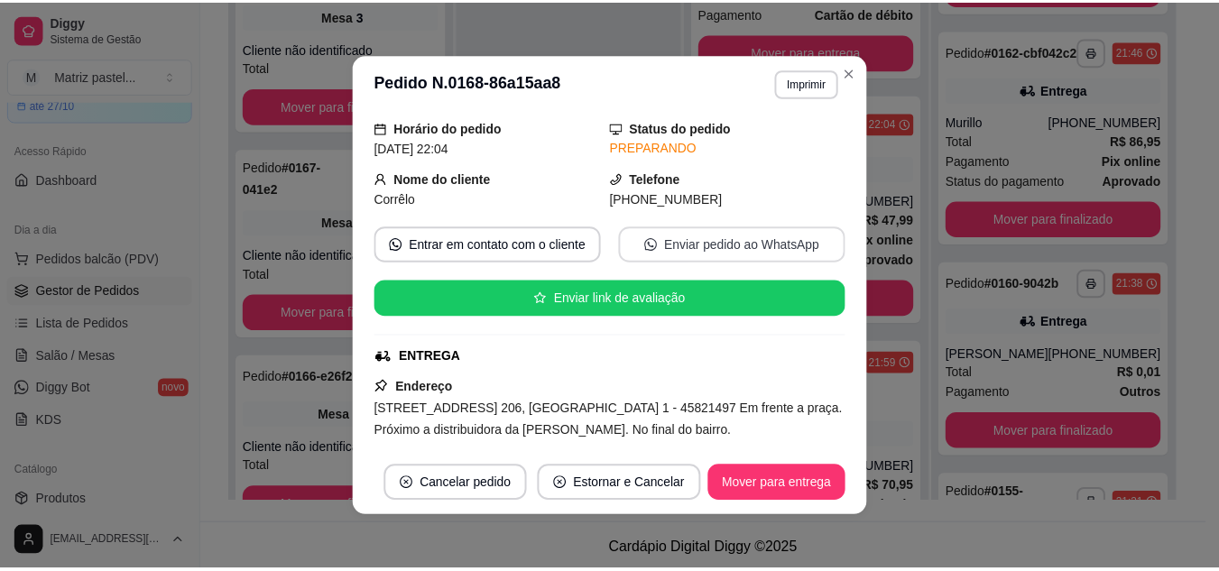
scroll to position [180, 0]
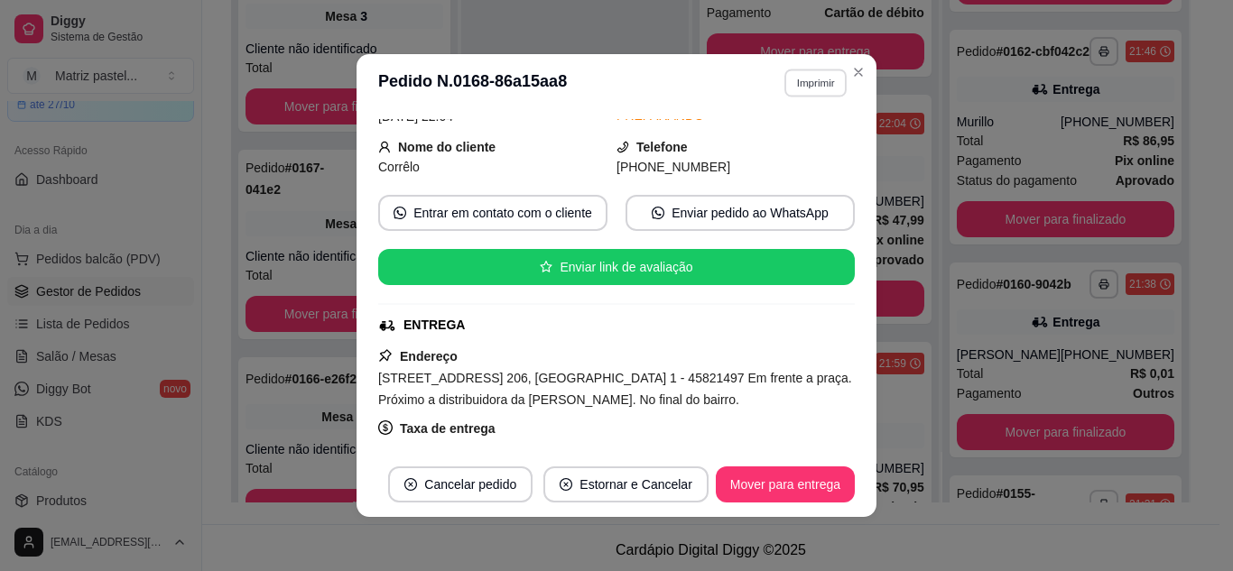
click at [803, 83] on button "Imprimir" at bounding box center [815, 83] width 62 height 28
click at [805, 142] on button "IMPRESSORA" at bounding box center [777, 146] width 131 height 29
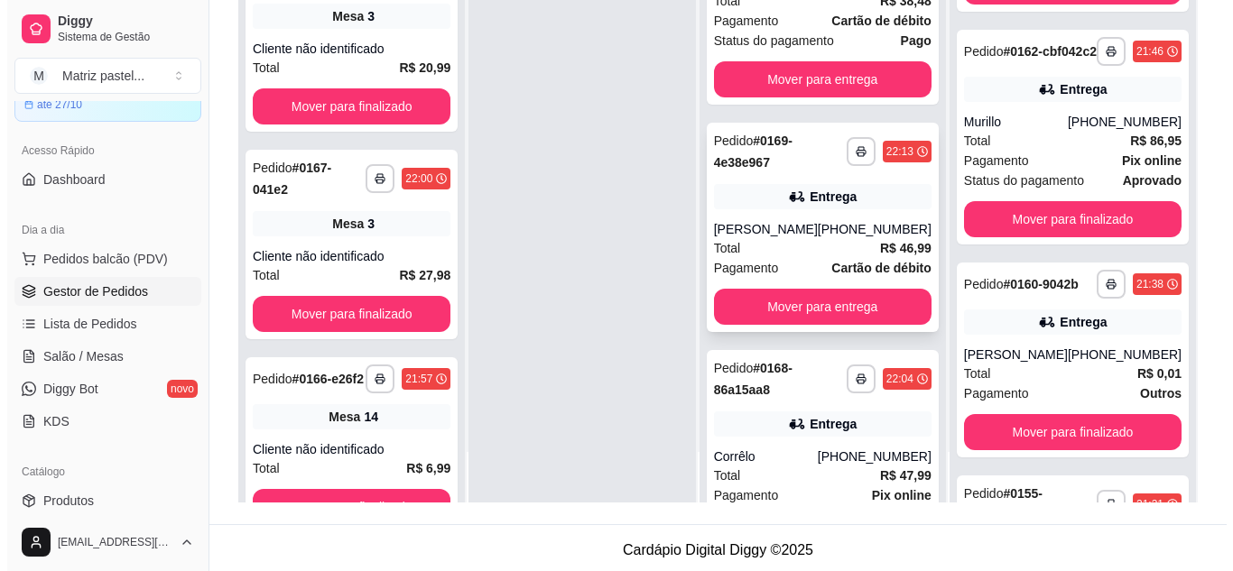
scroll to position [0, 0]
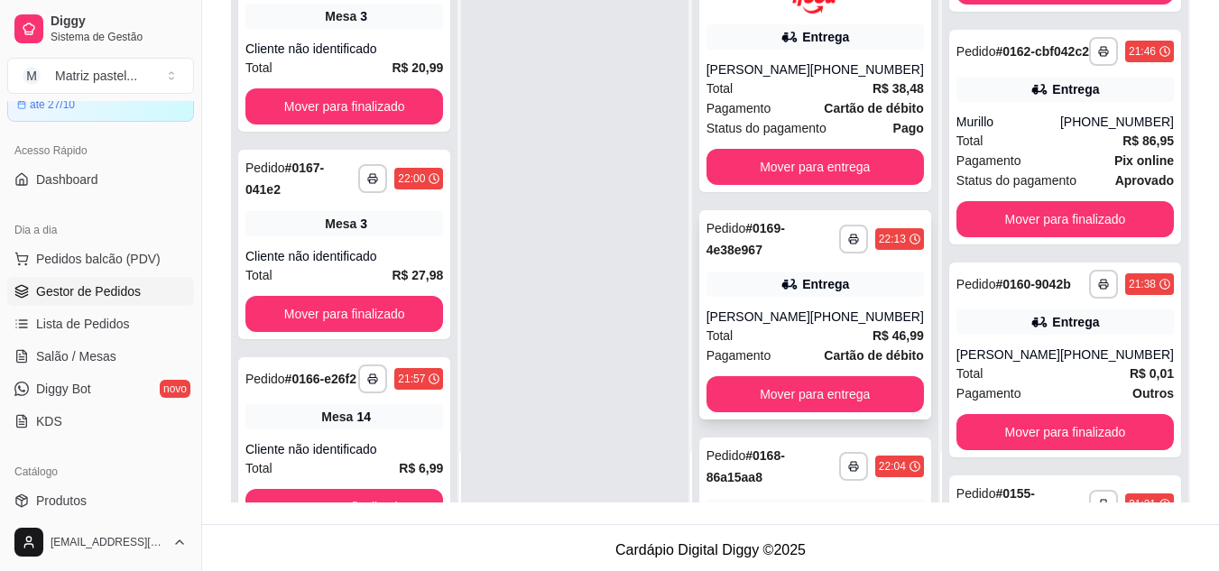
click at [757, 282] on div "Entrega" at bounding box center [815, 284] width 217 height 25
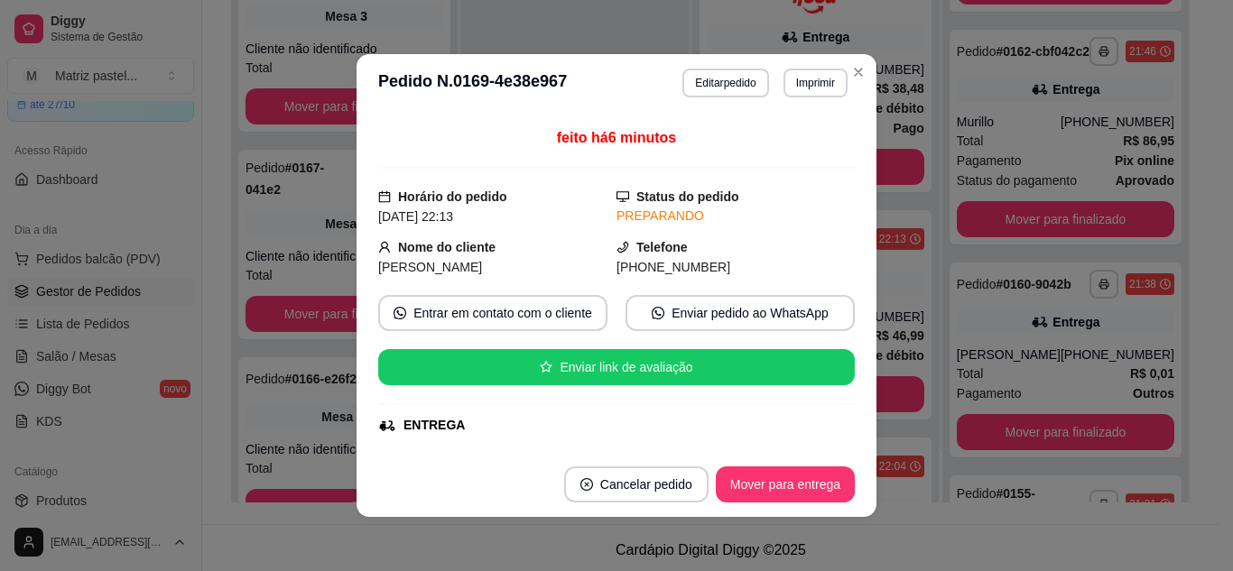
scroll to position [180, 0]
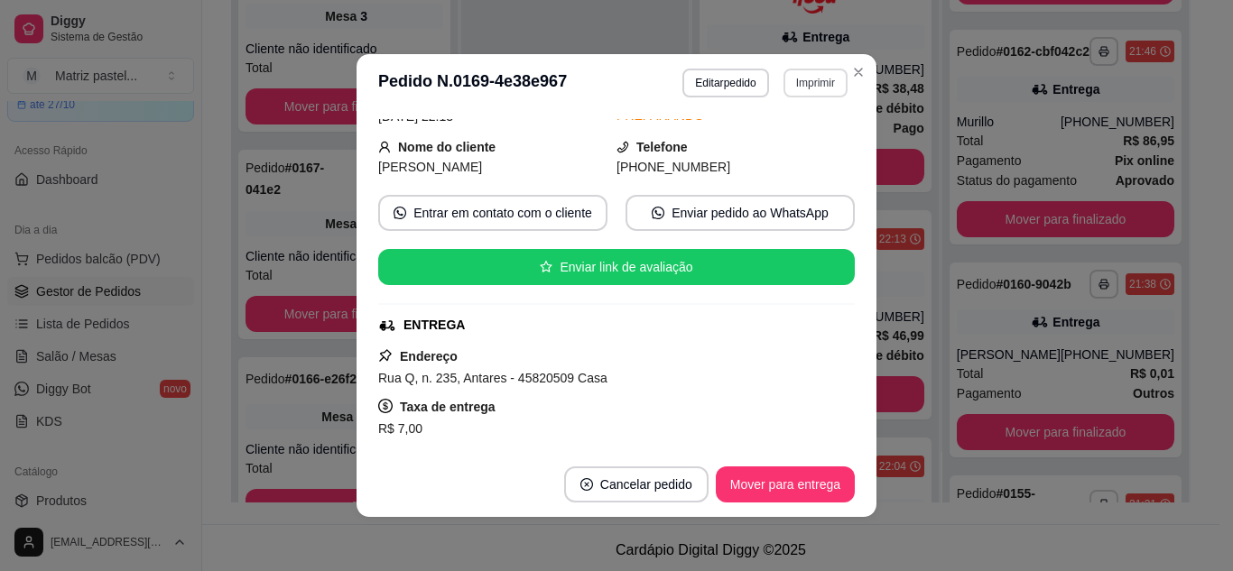
click at [812, 81] on button "Imprimir" at bounding box center [815, 83] width 64 height 29
click at [806, 139] on button "IMPRESSORA" at bounding box center [776, 146] width 131 height 29
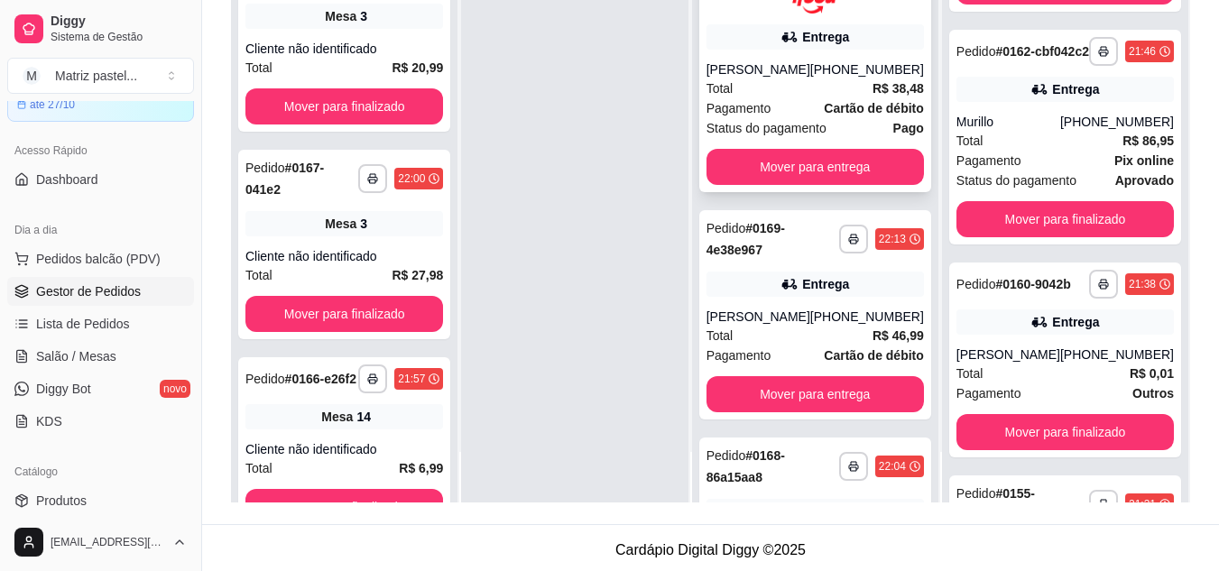
click at [847, 88] on div "Total R$ 38,48" at bounding box center [815, 89] width 217 height 20
click at [59, 361] on span "Salão / Mesas" at bounding box center [76, 356] width 80 height 18
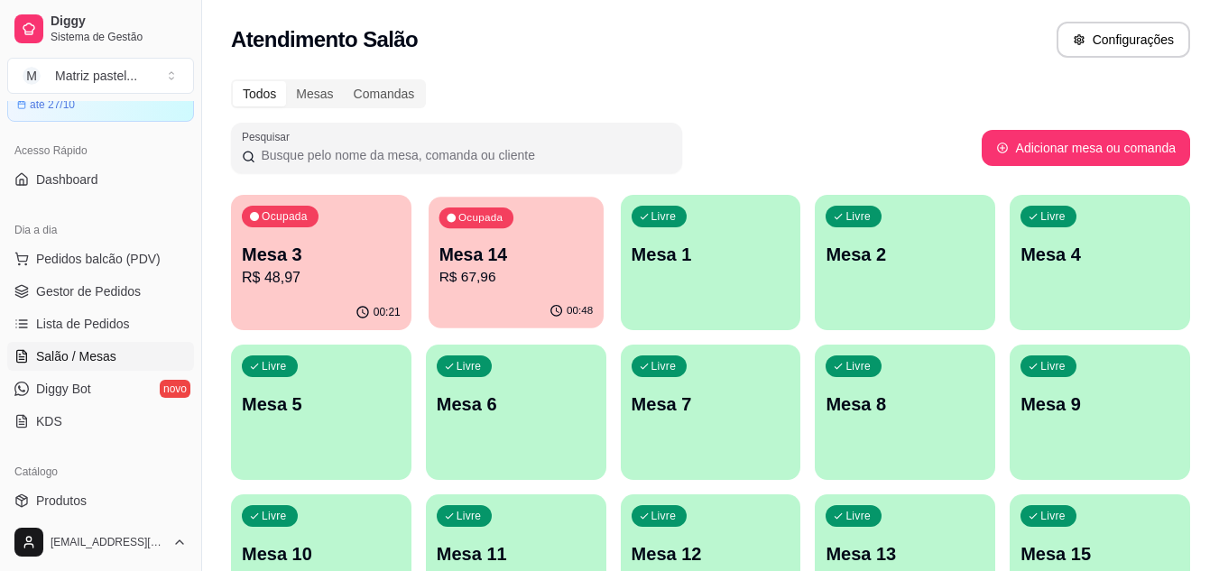
click at [495, 278] on p "R$ 67,96" at bounding box center [516, 277] width 154 height 21
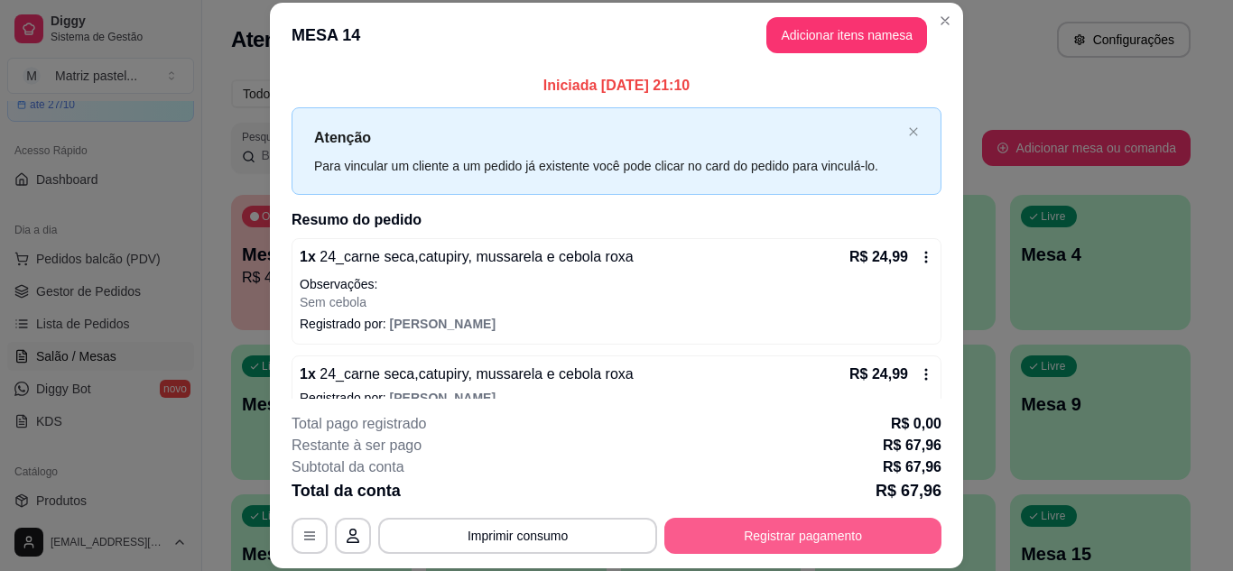
click at [752, 523] on button "Registrar pagamento" at bounding box center [802, 536] width 277 height 36
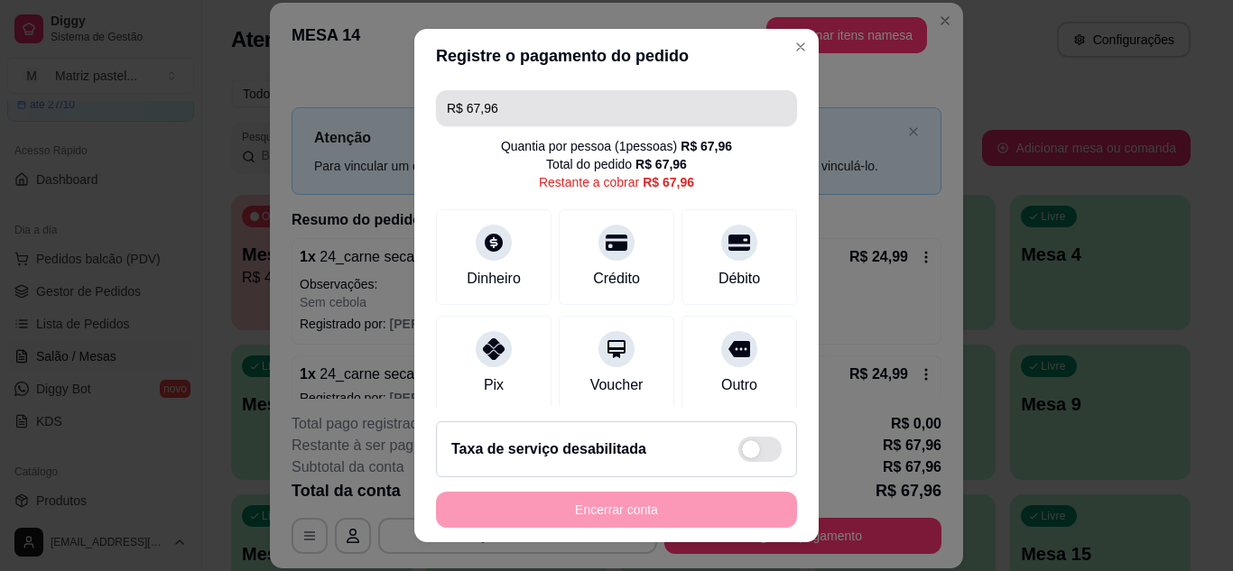
click at [592, 116] on input "R$ 67,96" at bounding box center [616, 108] width 339 height 36
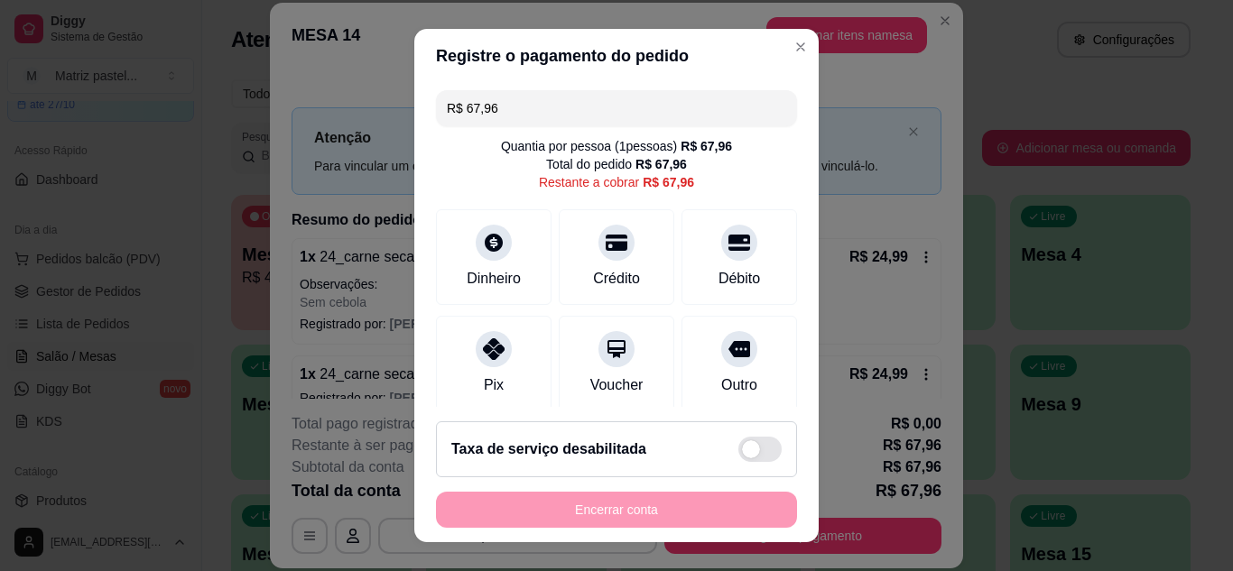
click at [592, 116] on input "R$ 67,96" at bounding box center [616, 108] width 339 height 36
click at [699, 262] on div "Débito" at bounding box center [739, 253] width 127 height 106
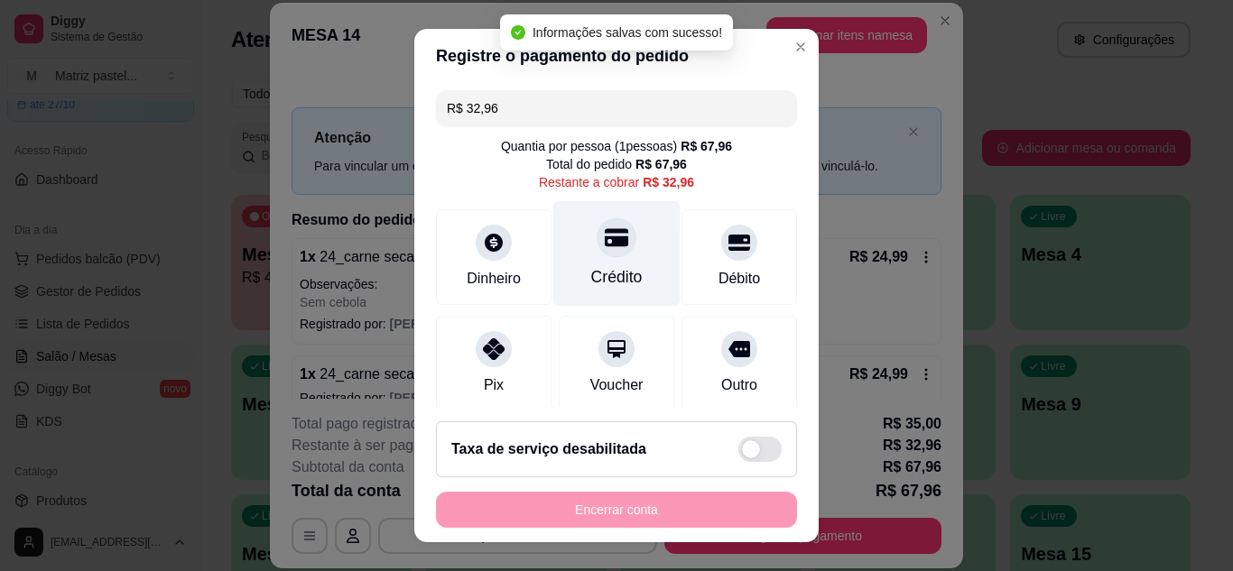
click at [625, 264] on div "Crédito" at bounding box center [616, 253] width 127 height 106
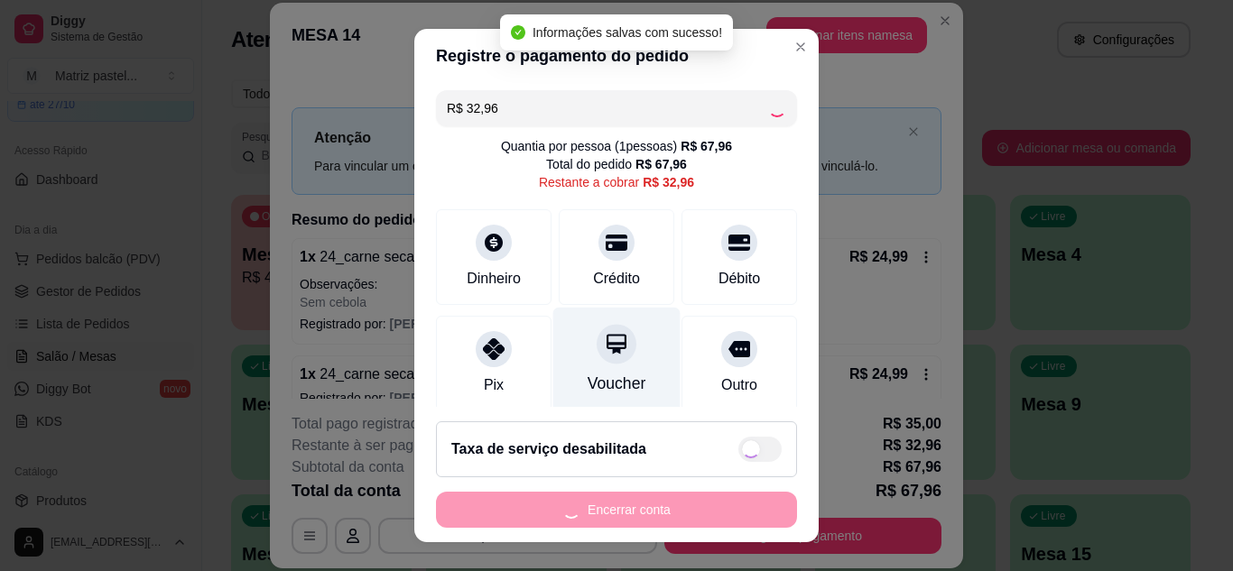
type input "R$ 0,00"
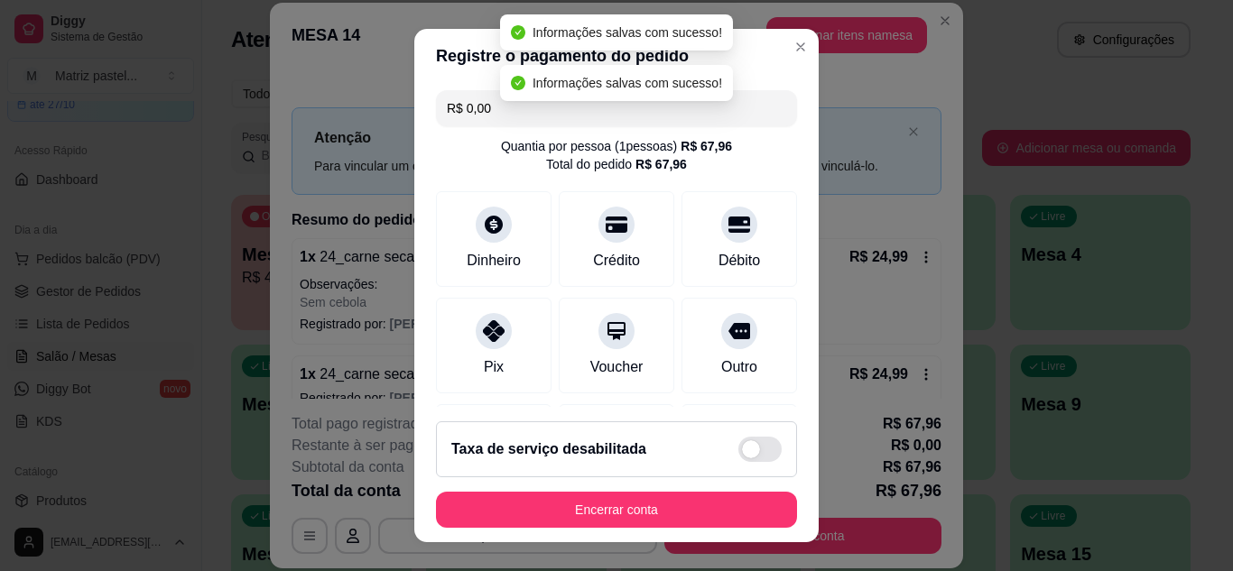
click at [630, 491] on footer "Taxa de serviço desabilitada Encerrar conta" at bounding box center [616, 474] width 404 height 135
click at [634, 491] on footer "Taxa de serviço desabilitada Encerrar conta" at bounding box center [616, 474] width 404 height 135
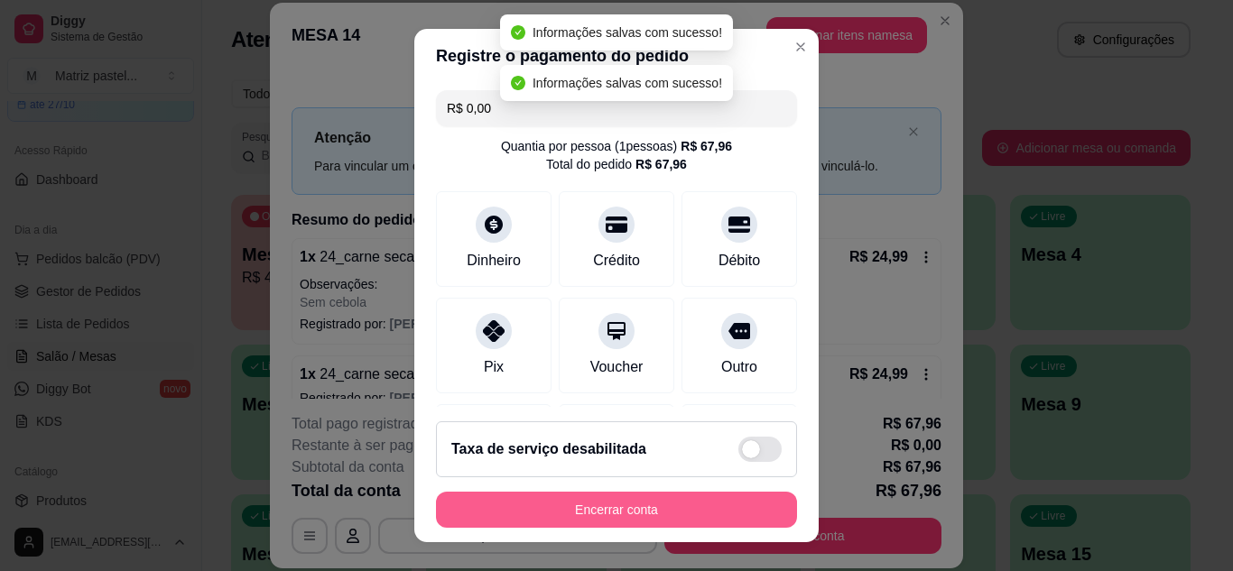
click at [636, 500] on button "Encerrar conta" at bounding box center [616, 510] width 361 height 36
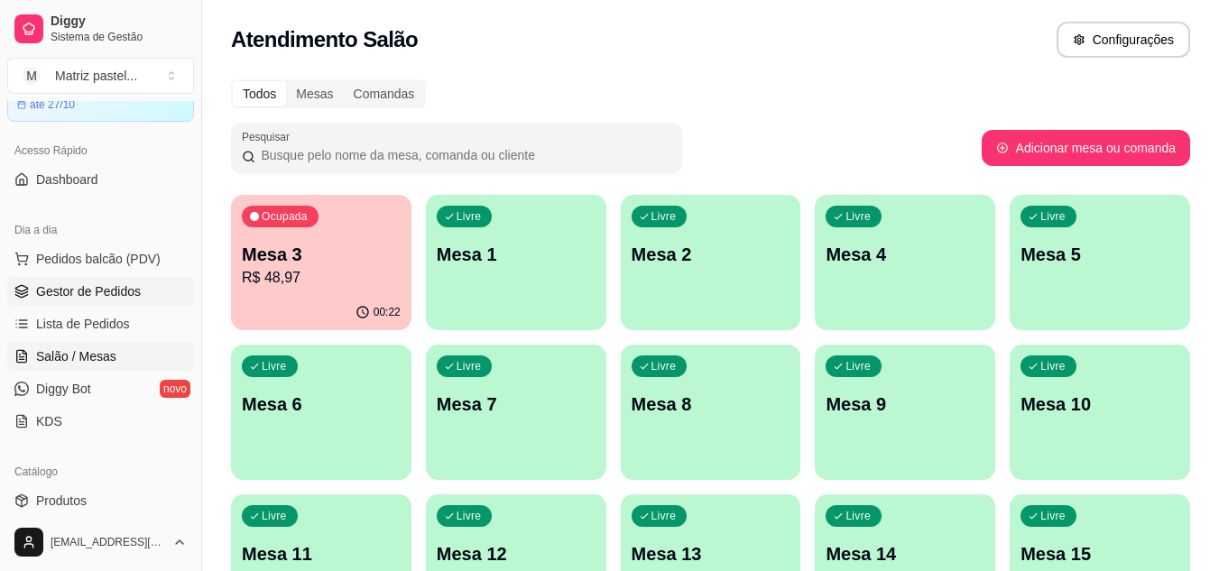
click at [132, 290] on span "Gestor de Pedidos" at bounding box center [88, 291] width 105 height 18
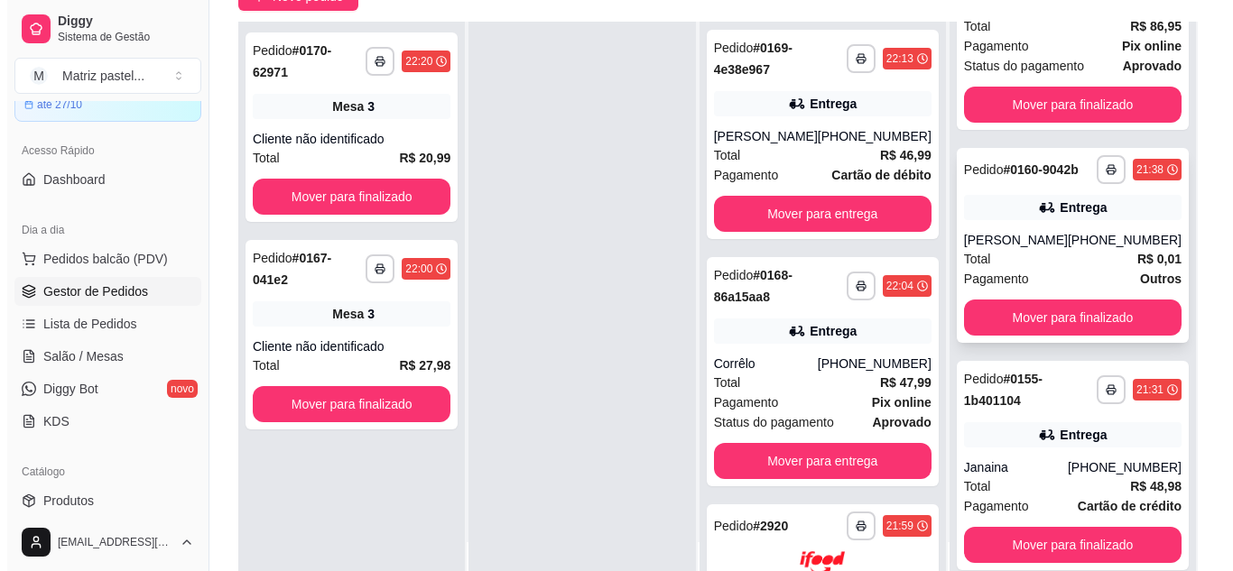
scroll to position [417, 0]
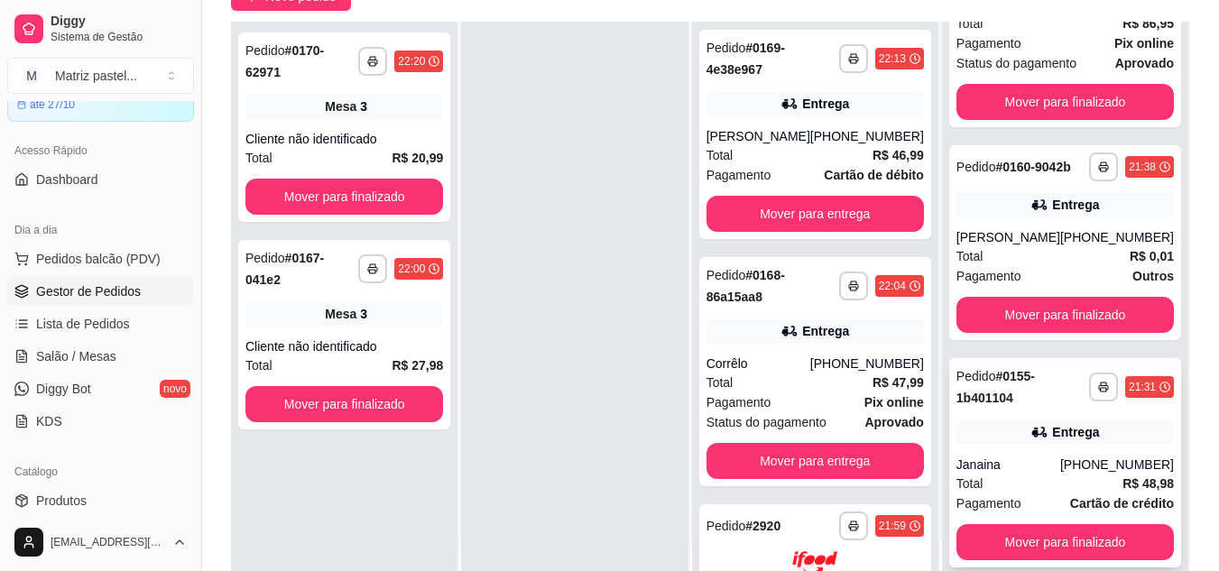
click at [1000, 458] on div "Janaina" at bounding box center [1009, 465] width 104 height 18
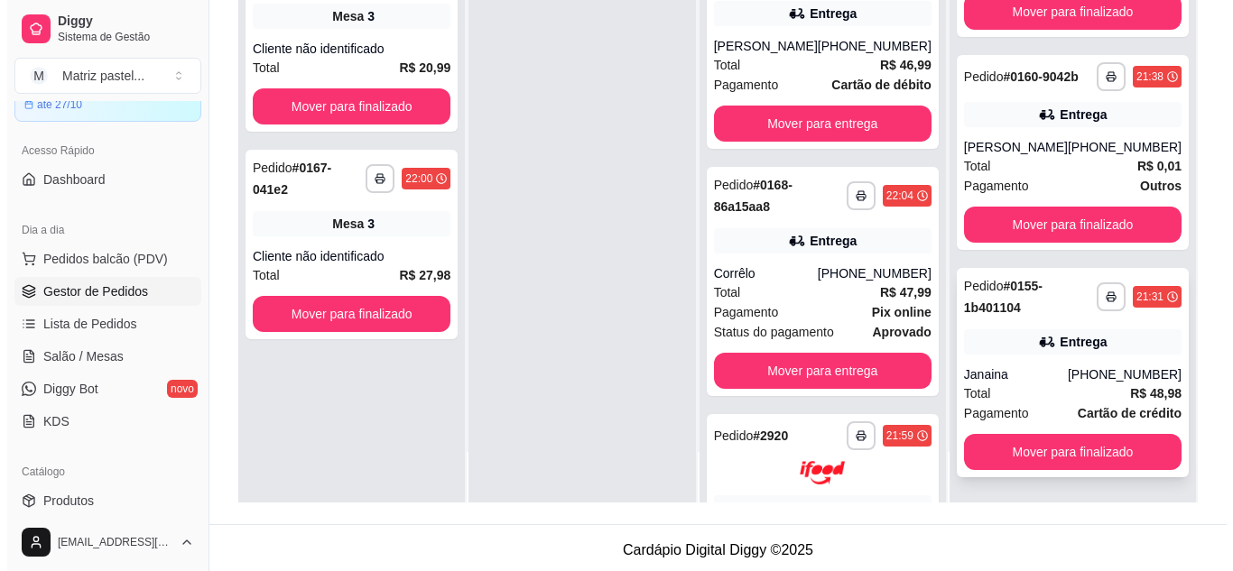
scroll to position [236, 0]
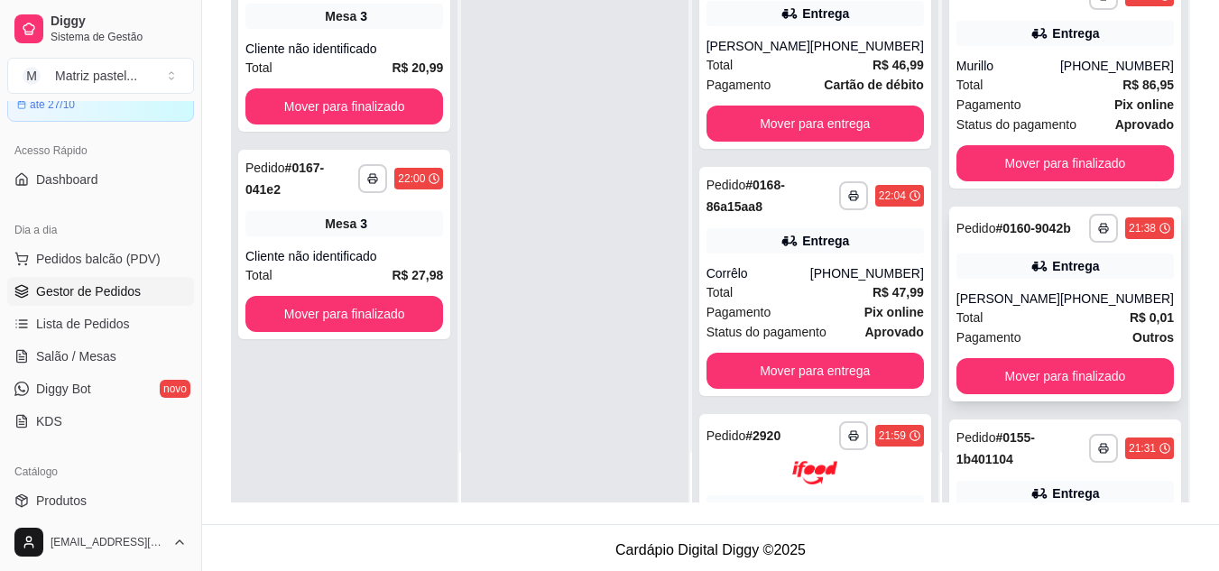
click at [1068, 279] on div "Entrega" at bounding box center [1065, 266] width 217 height 25
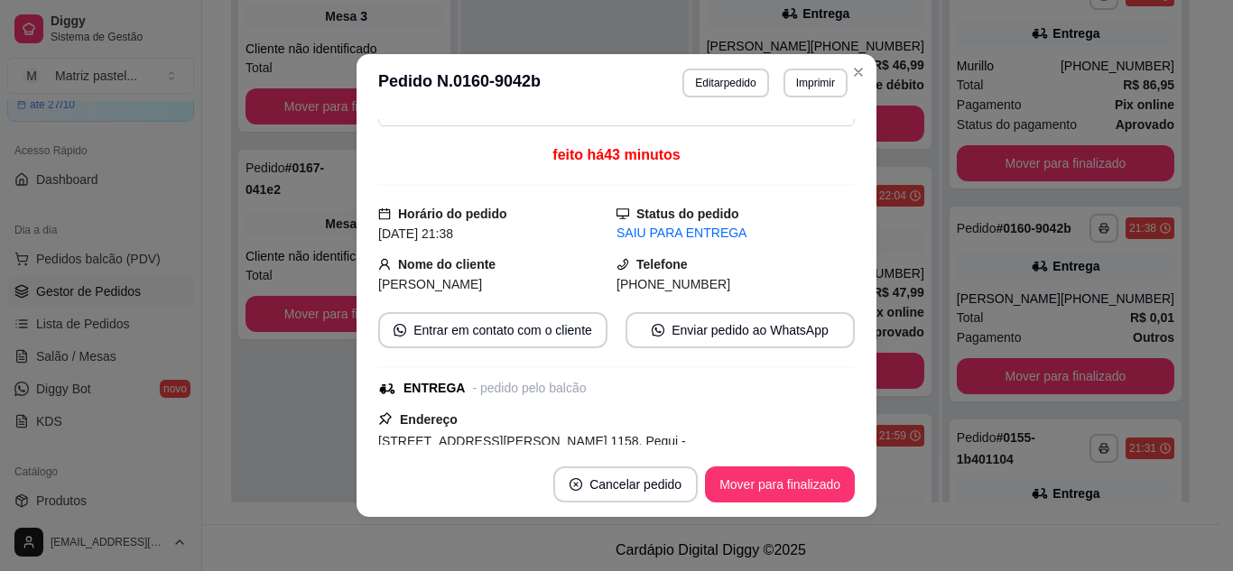
scroll to position [90, 0]
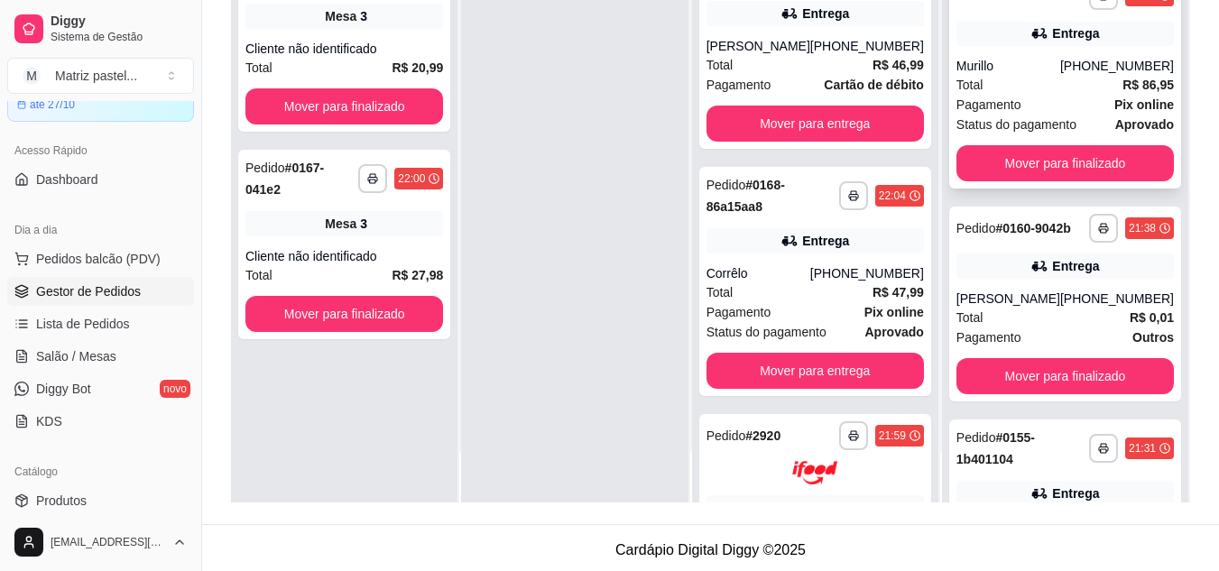
click at [1046, 130] on span "Status do pagamento" at bounding box center [1017, 125] width 120 height 20
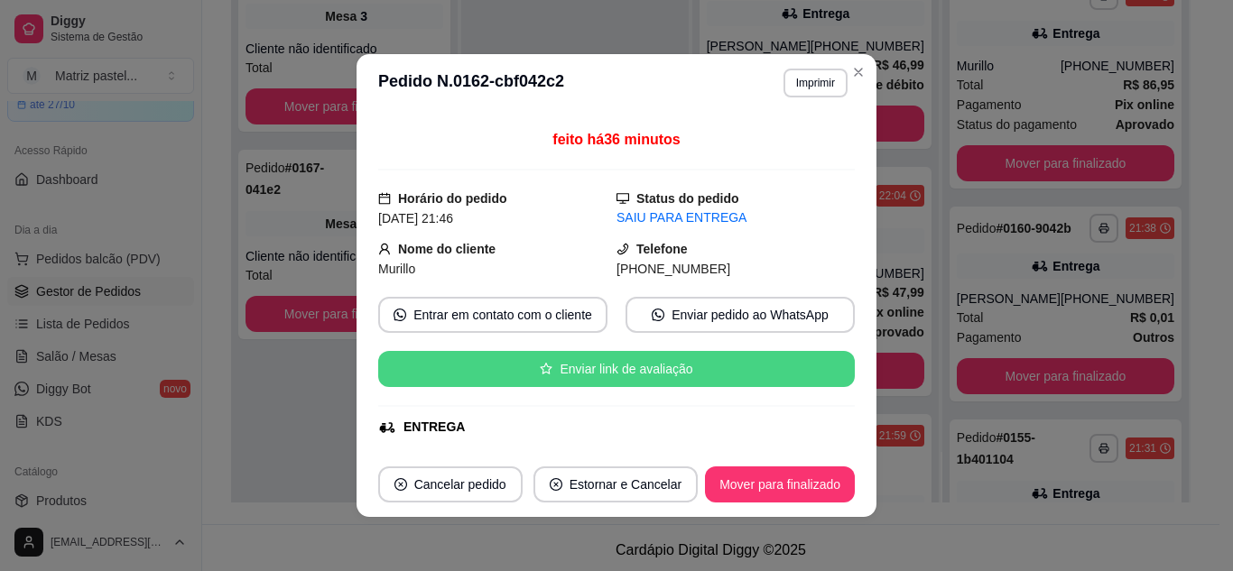
scroll to position [180, 0]
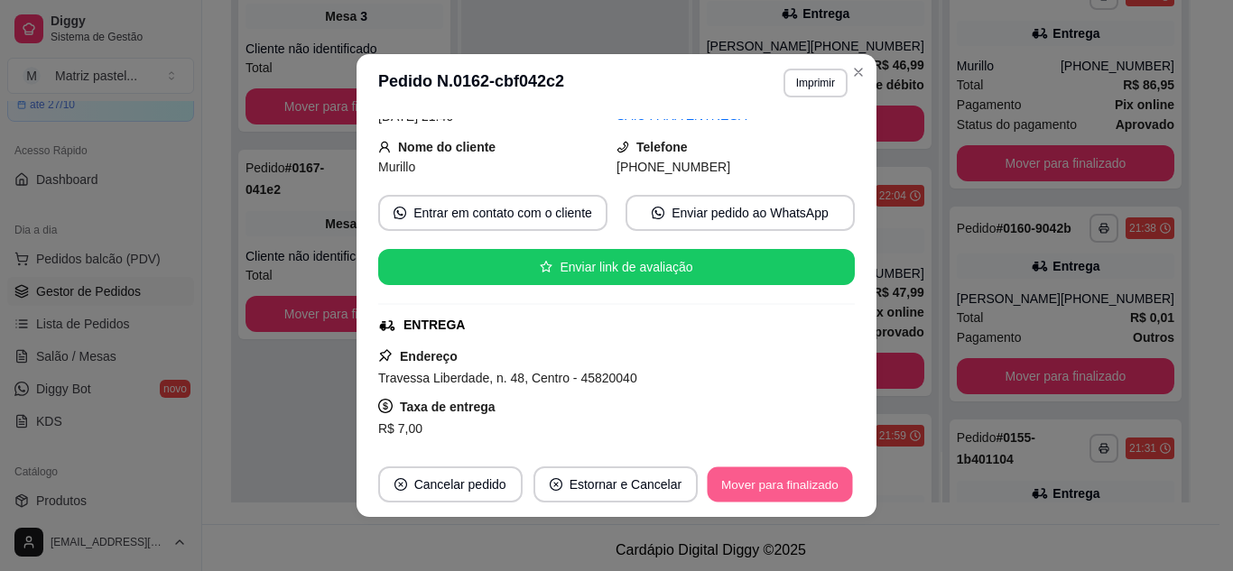
click at [773, 480] on button "Mover para finalizado" at bounding box center [780, 484] width 145 height 35
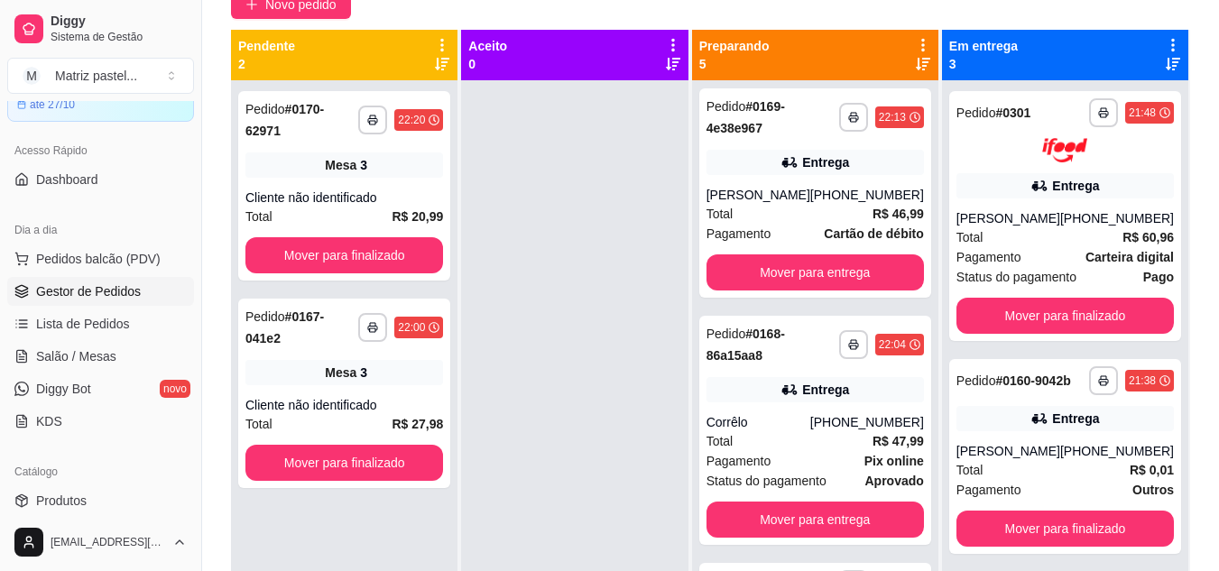
scroll to position [90, 0]
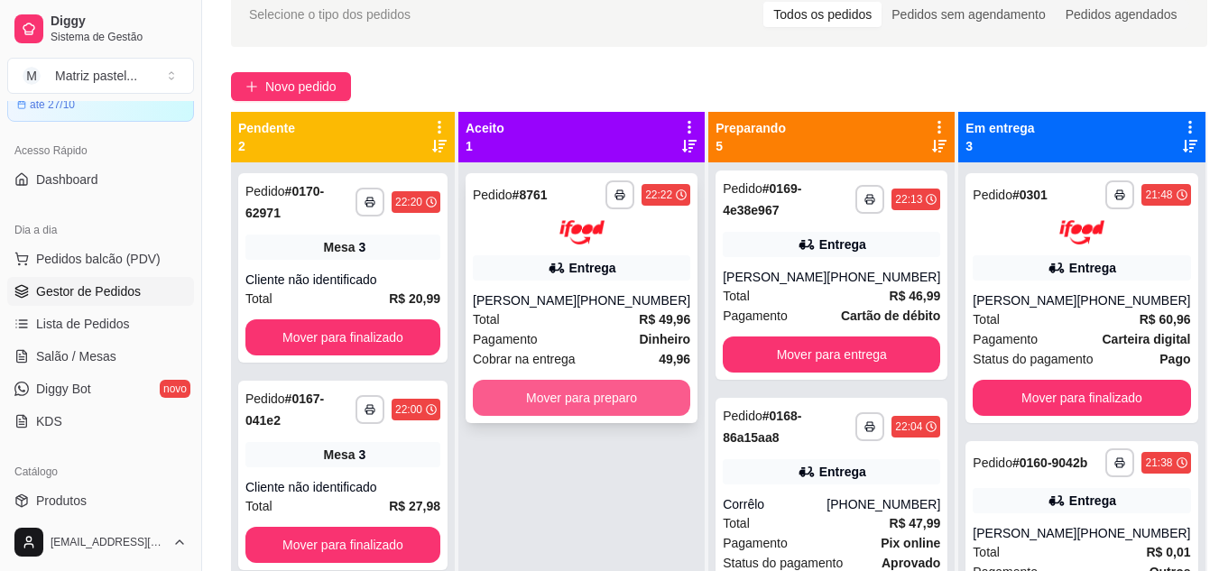
click at [603, 388] on button "Mover para preparo" at bounding box center [581, 398] width 217 height 36
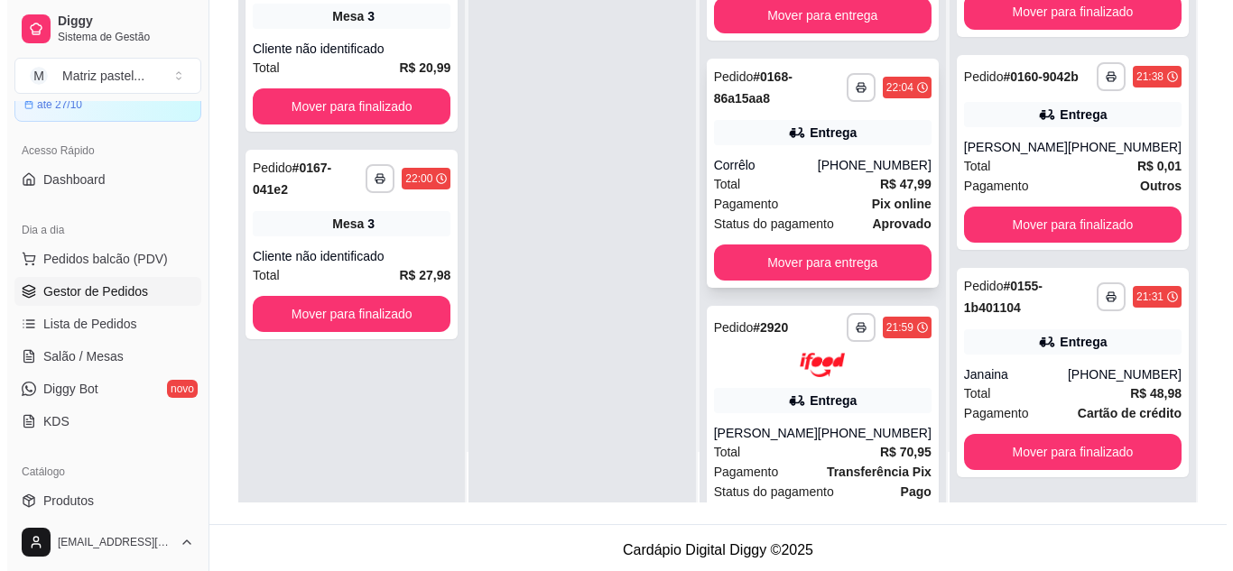
scroll to position [632, 0]
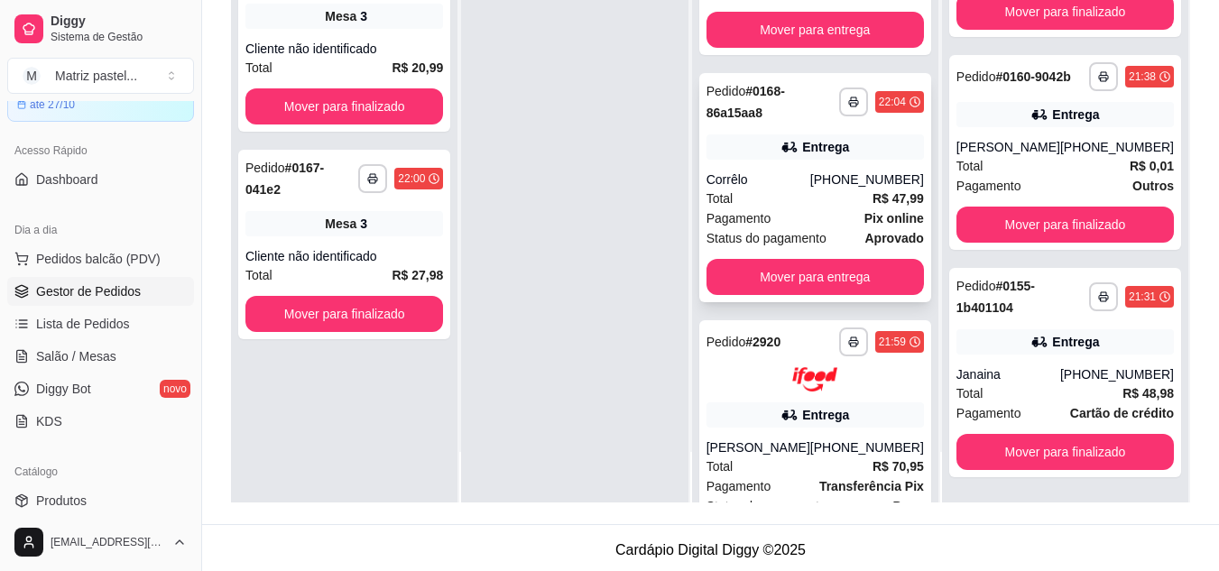
click at [753, 152] on div "Entrega" at bounding box center [815, 146] width 217 height 25
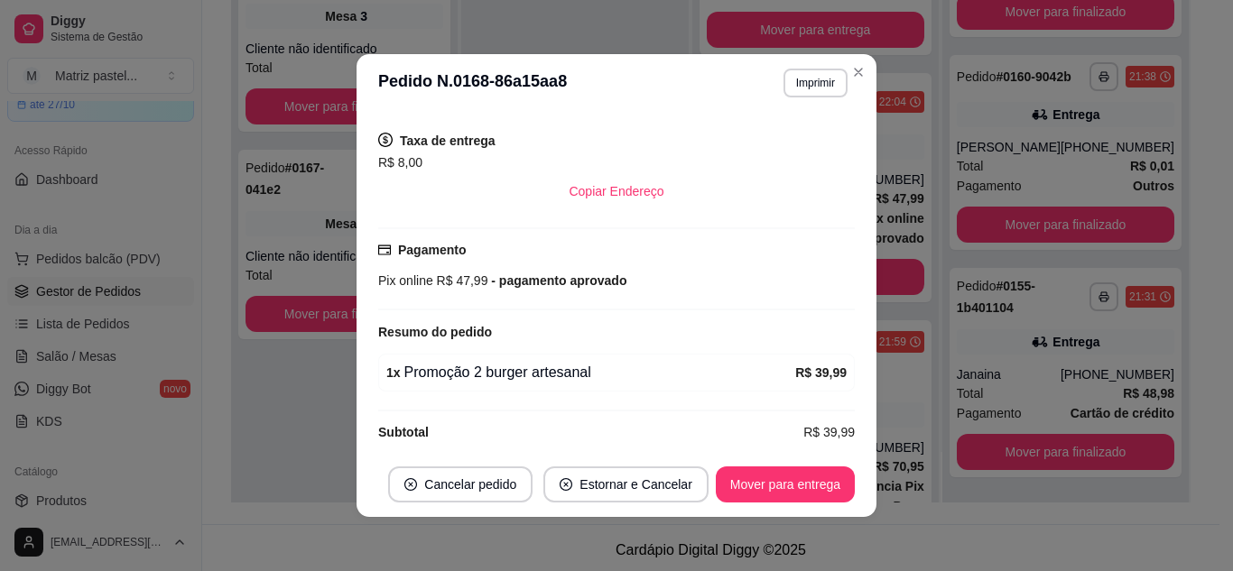
scroll to position [486, 0]
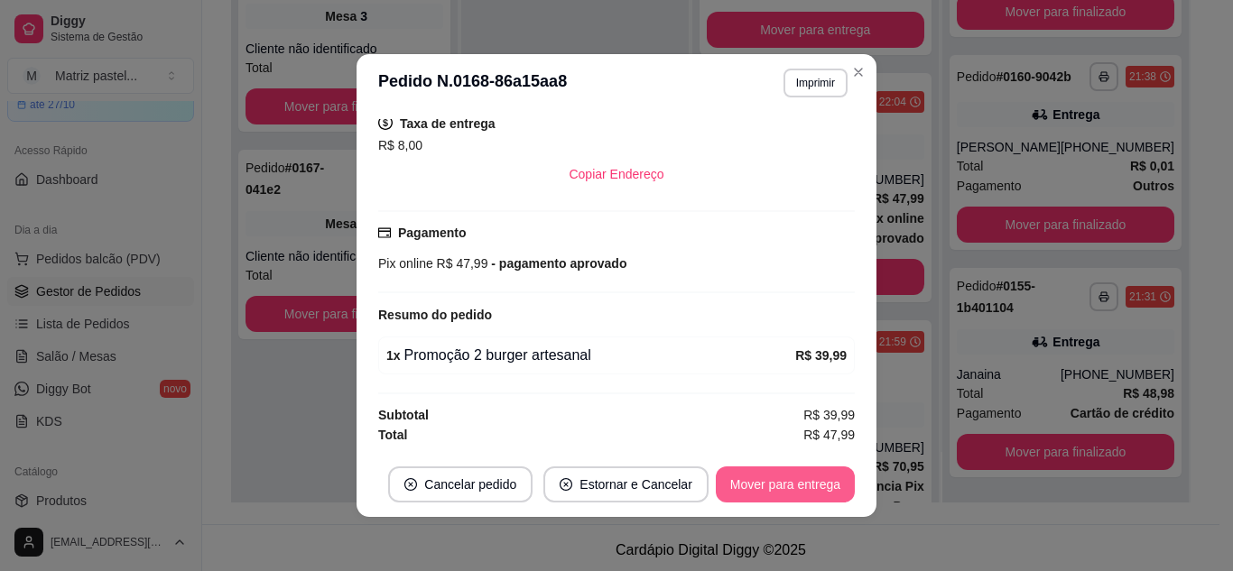
click at [768, 496] on button "Mover para entrega" at bounding box center [785, 485] width 139 height 36
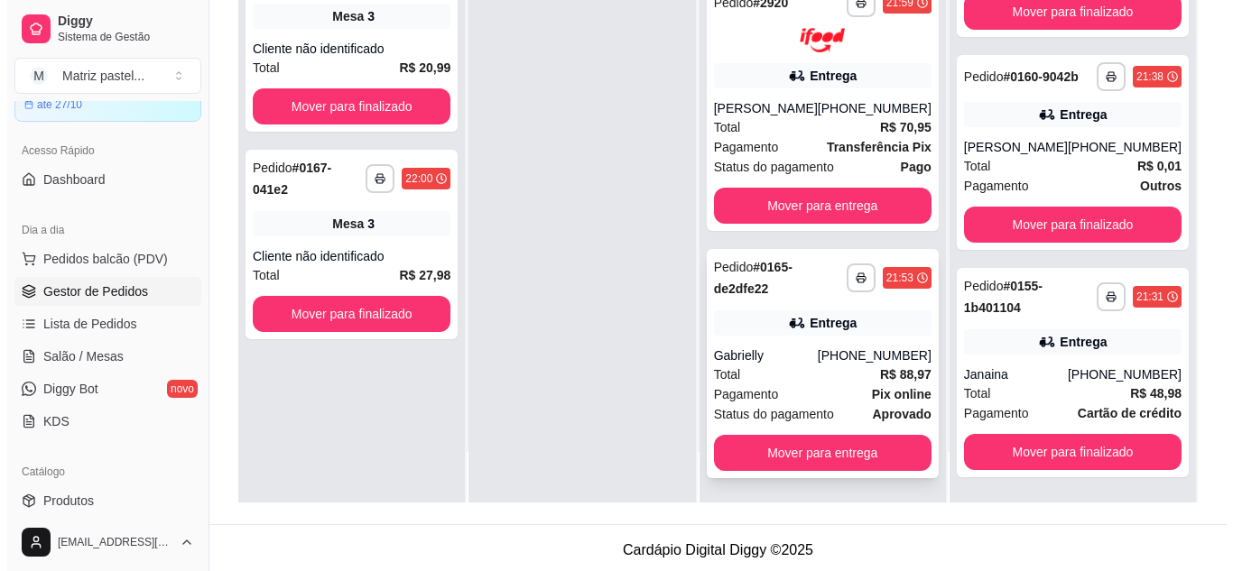
scroll to position [725, 0]
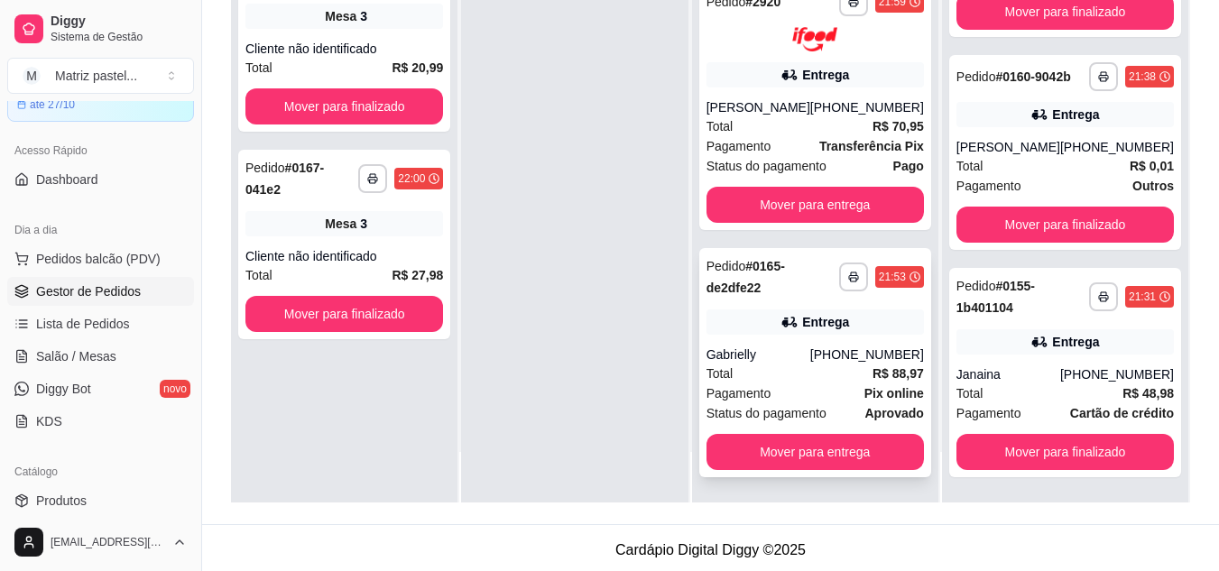
click at [749, 323] on div "Entrega" at bounding box center [815, 322] width 217 height 25
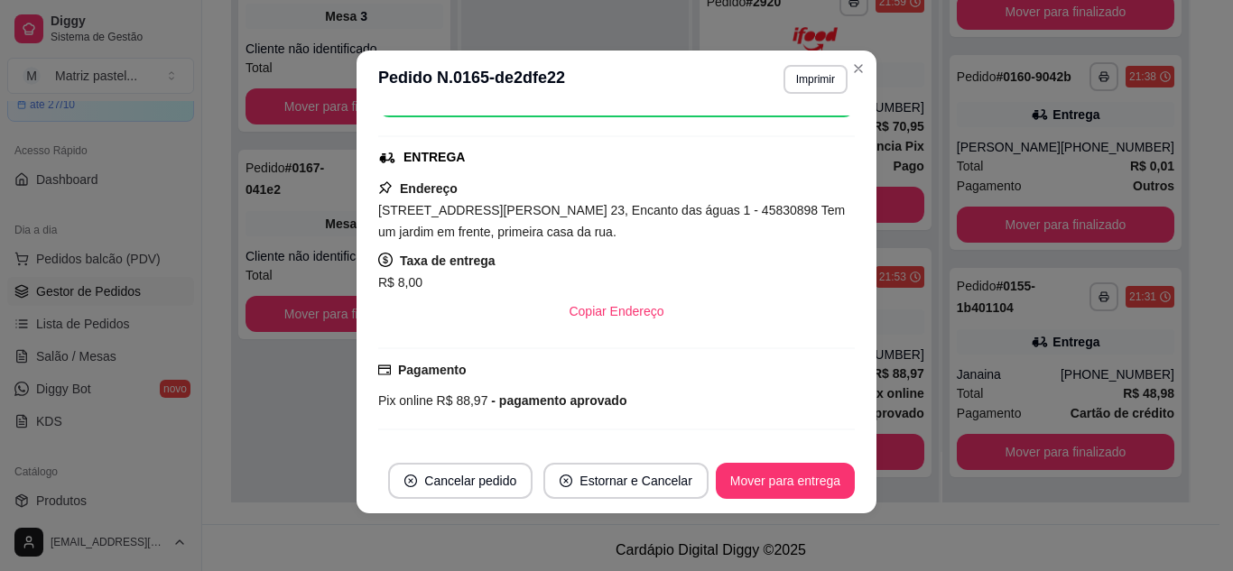
scroll to position [300, 0]
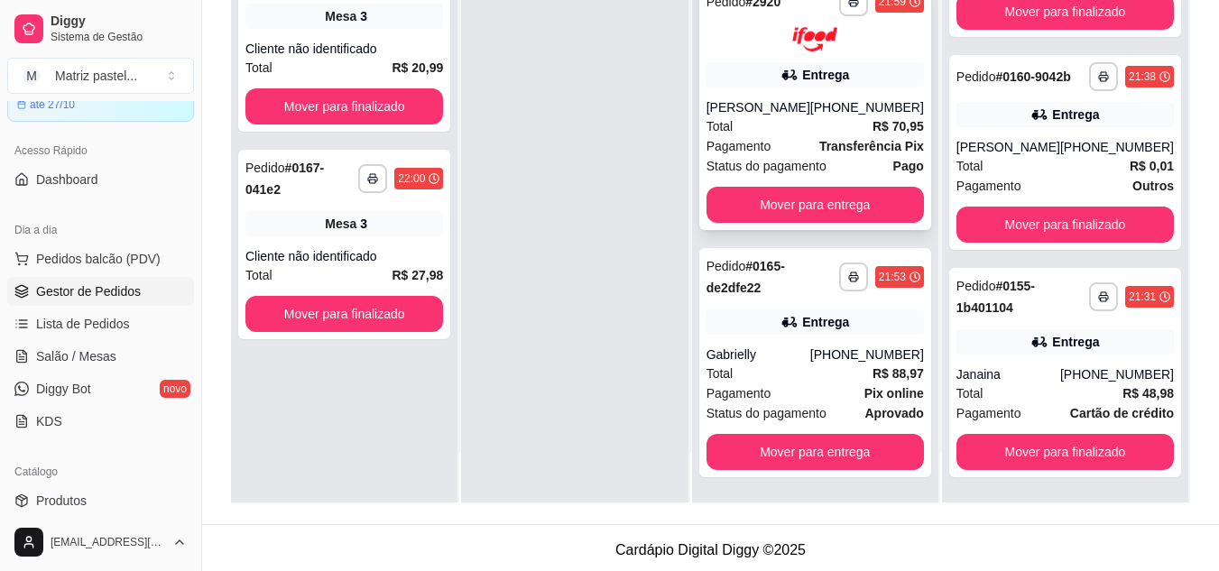
click at [843, 98] on div "[PHONE_NUMBER]" at bounding box center [867, 107] width 114 height 18
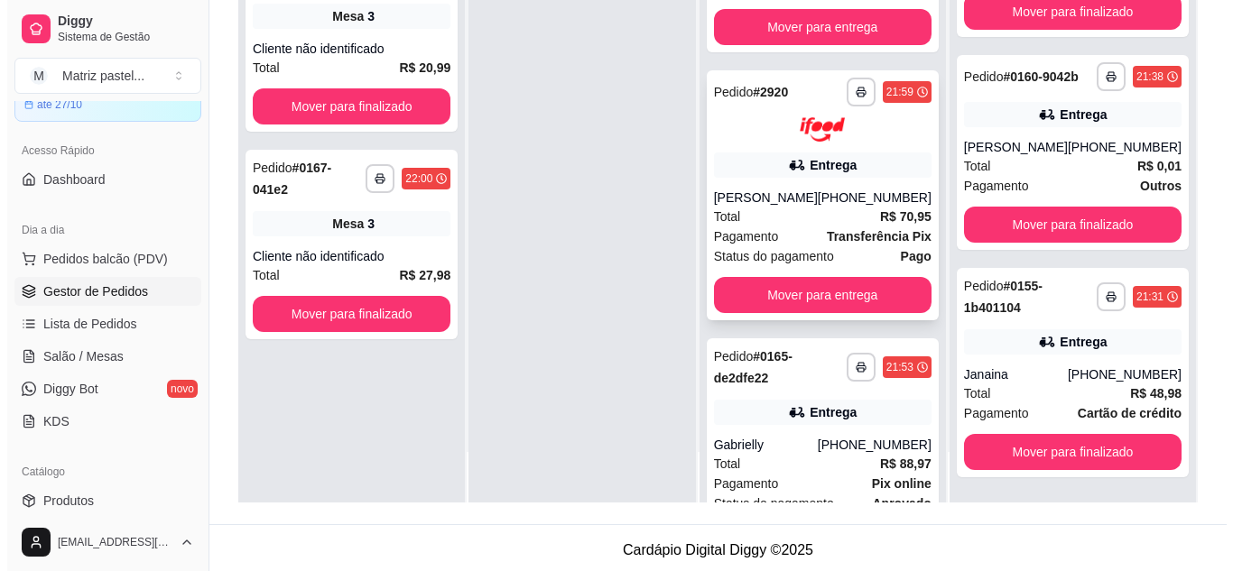
scroll to position [544, 0]
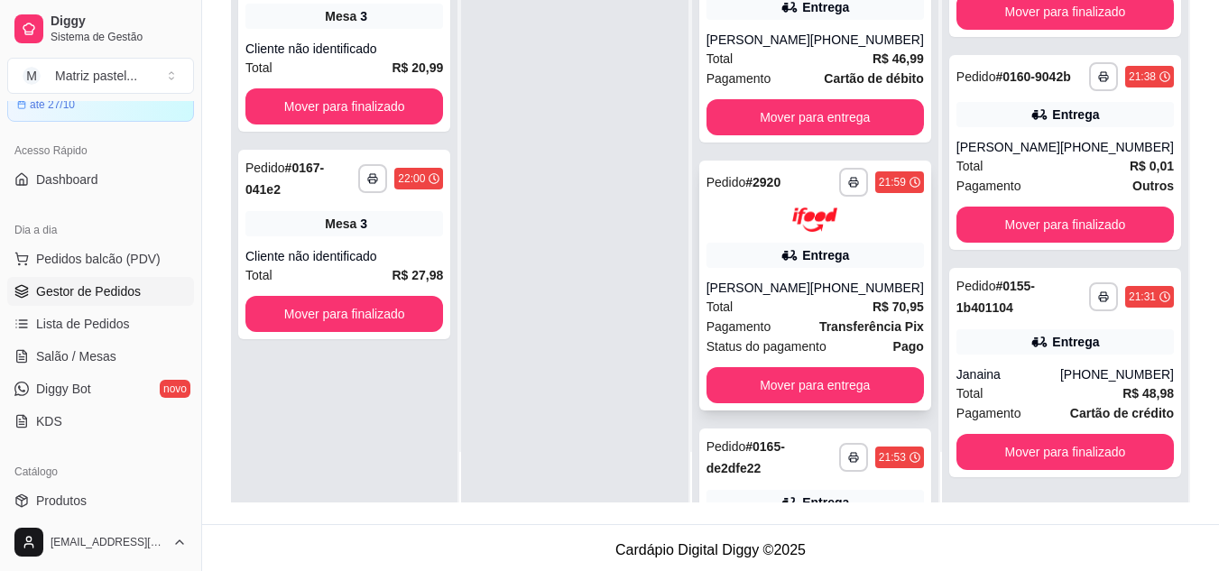
click at [806, 266] on div "Entrega" at bounding box center [815, 255] width 217 height 25
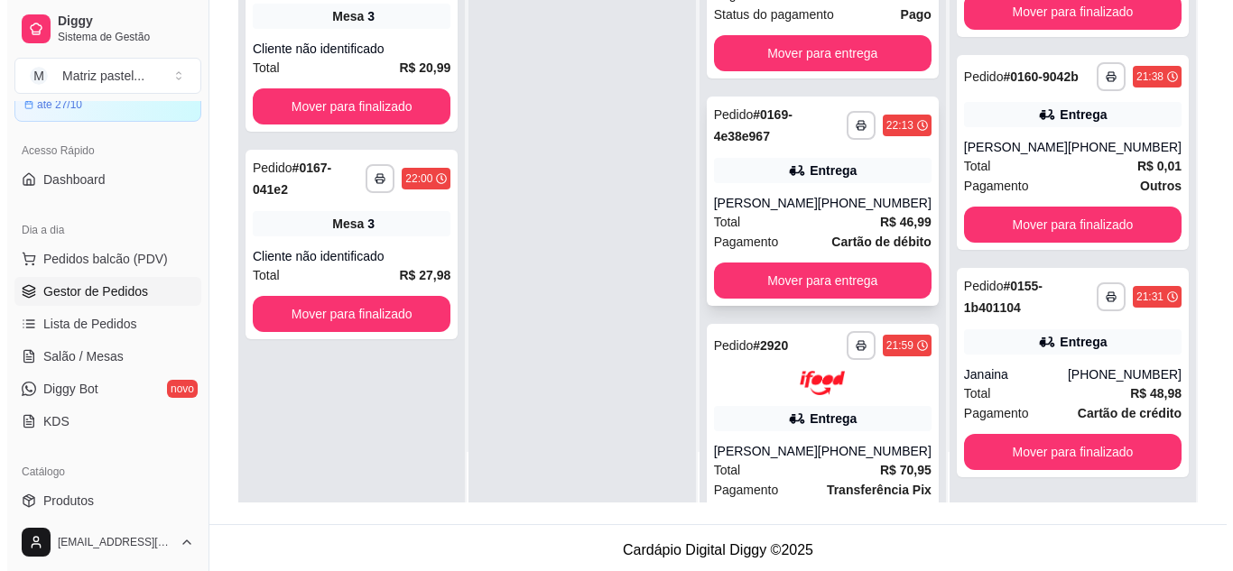
scroll to position [364, 0]
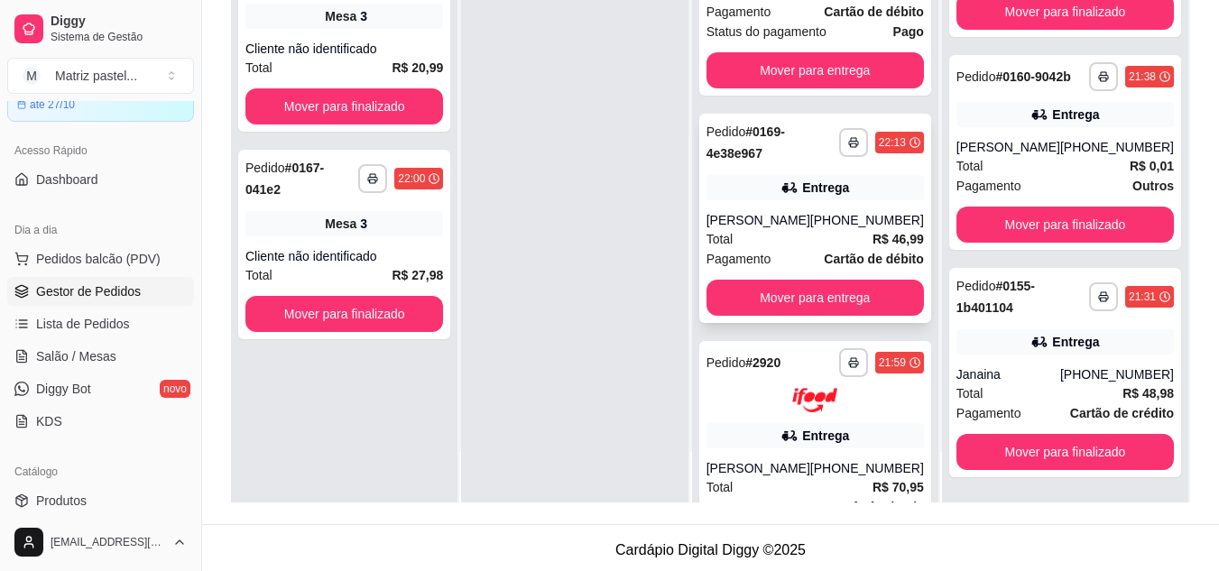
click at [786, 188] on icon at bounding box center [788, 187] width 13 height 11
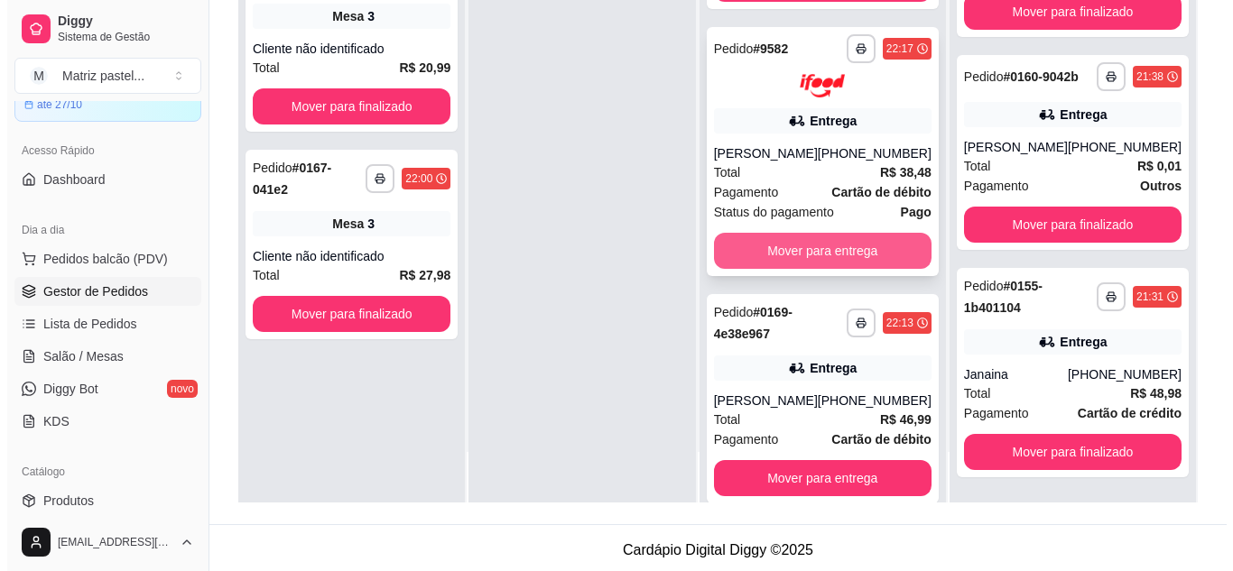
scroll to position [93, 0]
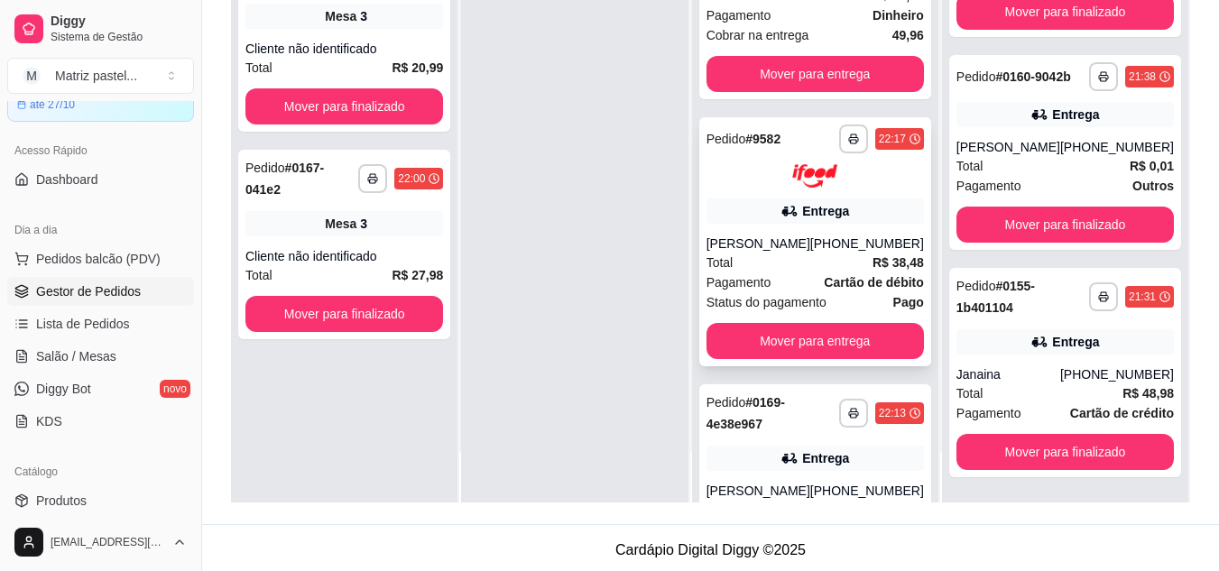
click at [793, 253] on div "[PERSON_NAME]" at bounding box center [759, 244] width 104 height 18
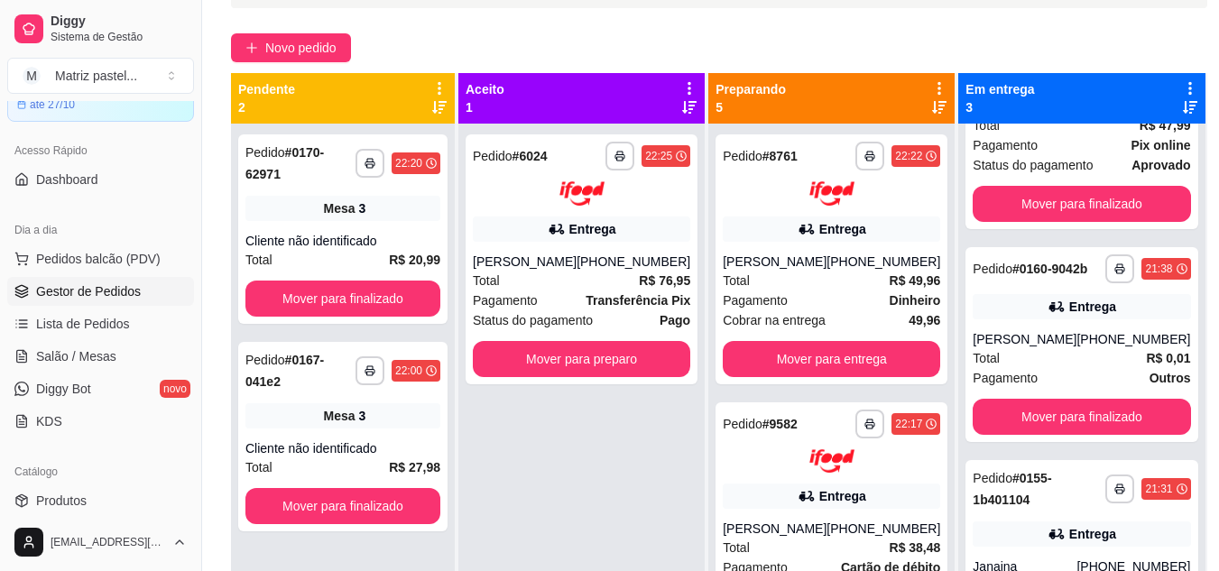
scroll to position [90, 0]
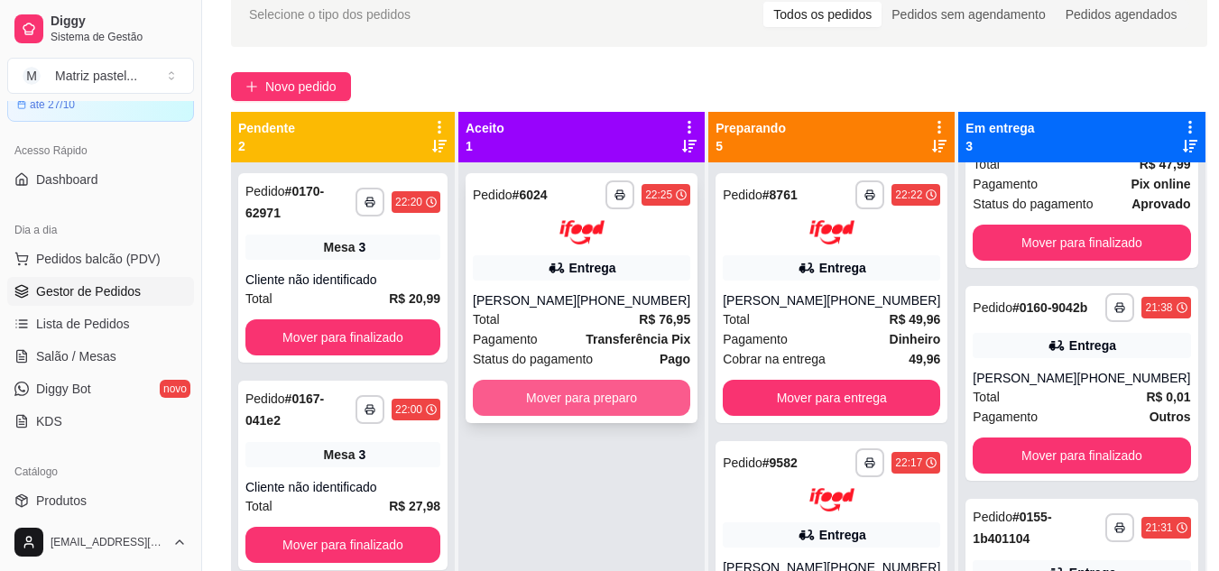
click at [649, 394] on button "Mover para preparo" at bounding box center [581, 398] width 217 height 36
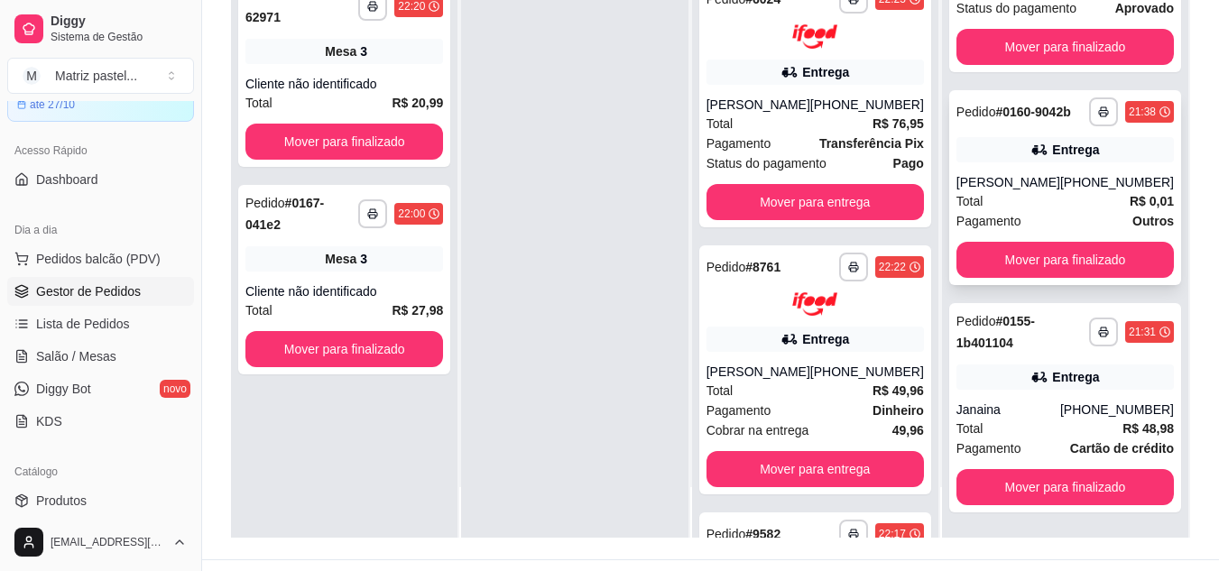
scroll to position [275, 0]
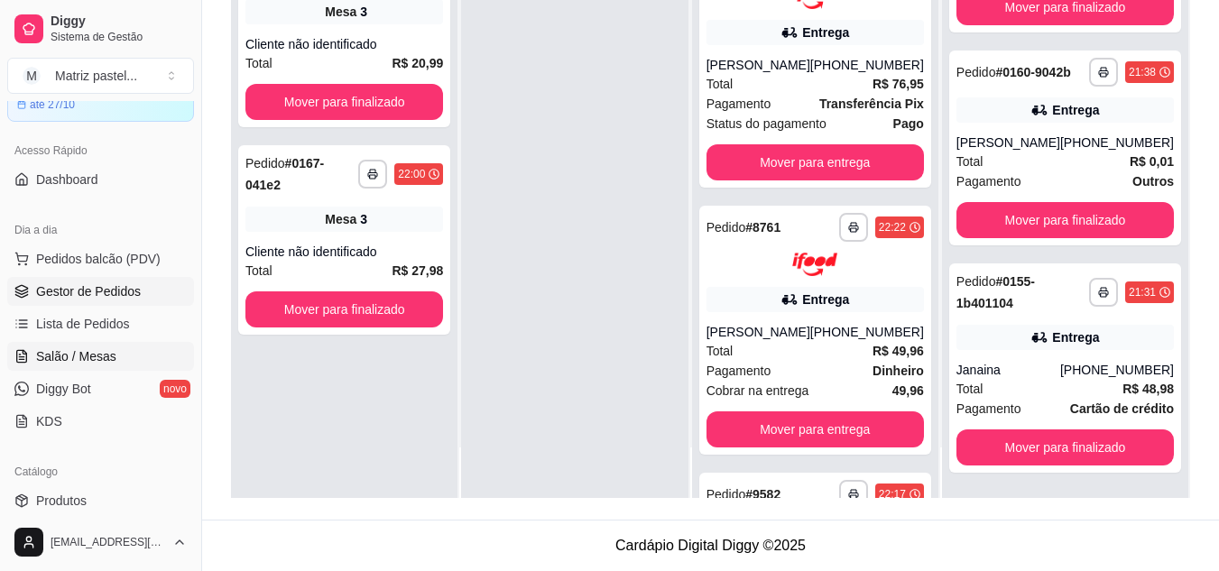
click at [96, 369] on link "Salão / Mesas" at bounding box center [100, 356] width 187 height 29
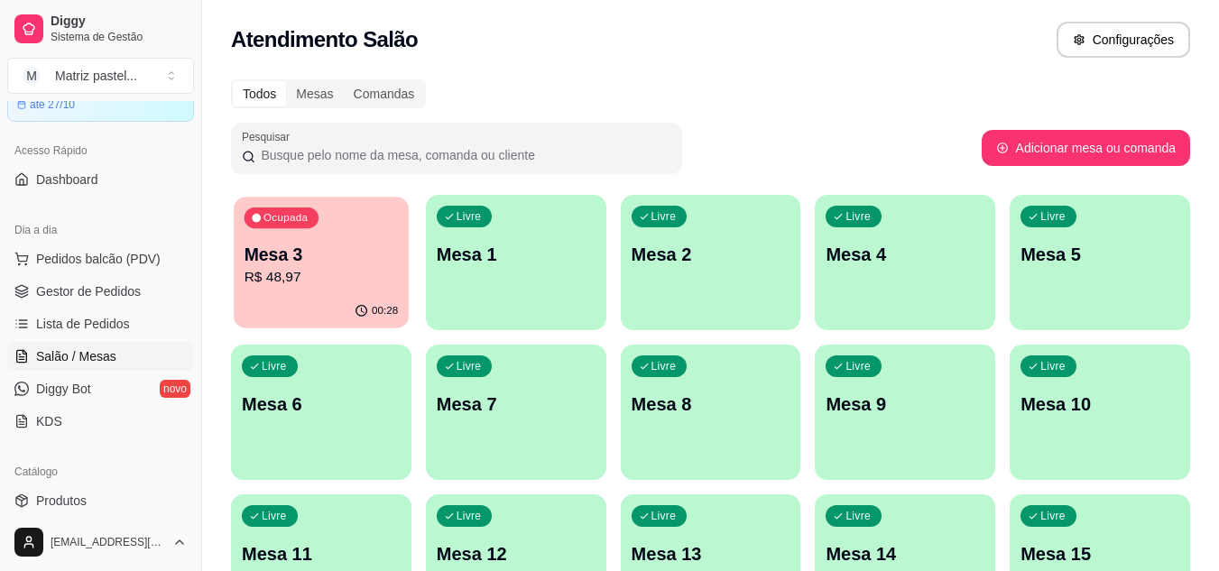
click at [265, 287] on p "R$ 48,97" at bounding box center [322, 277] width 154 height 21
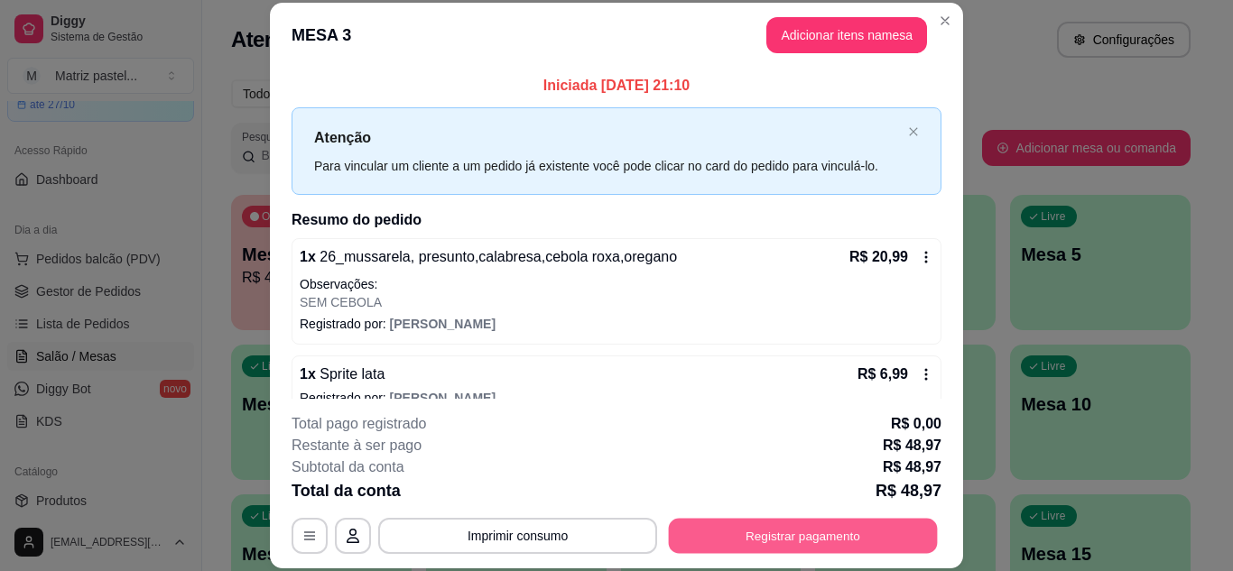
click at [833, 536] on button "Registrar pagamento" at bounding box center [803, 535] width 269 height 35
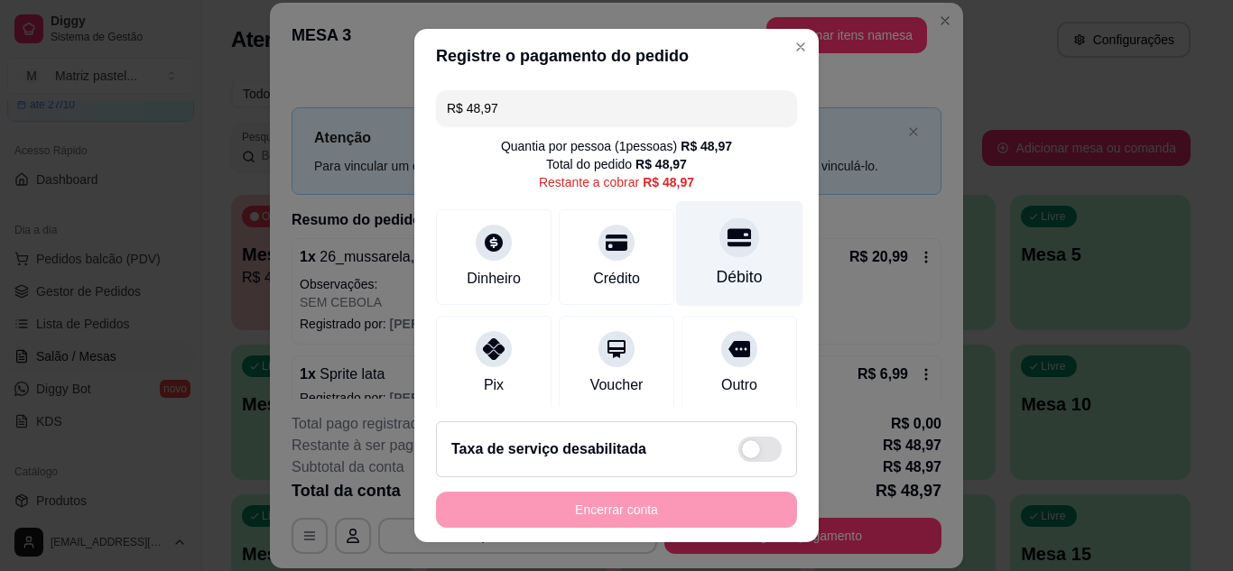
click at [721, 256] on div "Débito" at bounding box center [739, 253] width 127 height 106
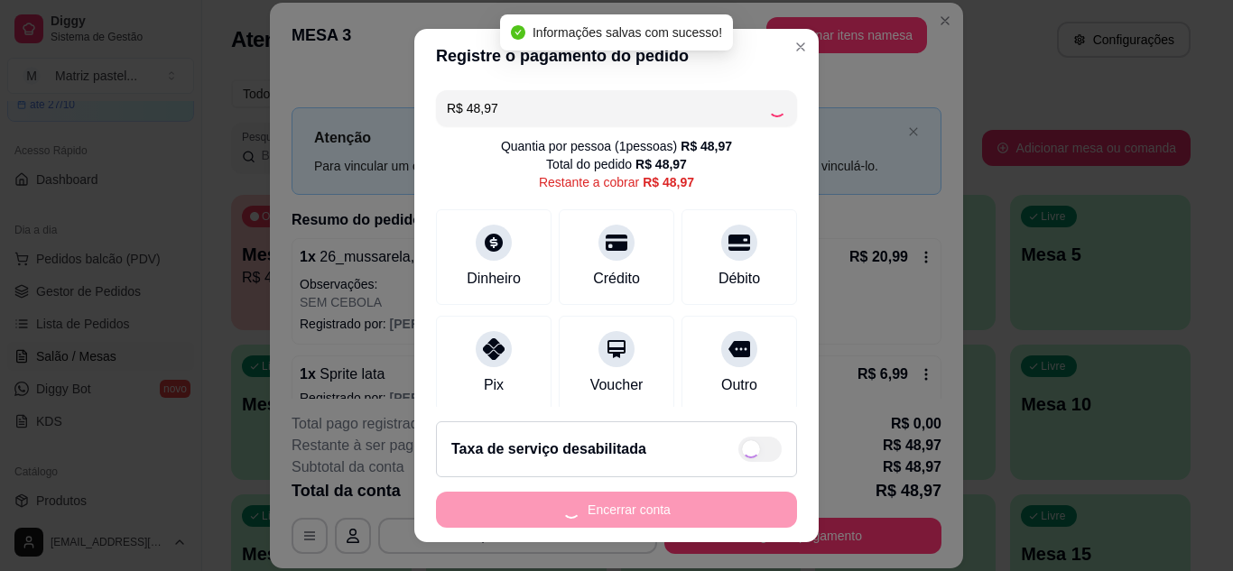
type input "R$ 0,00"
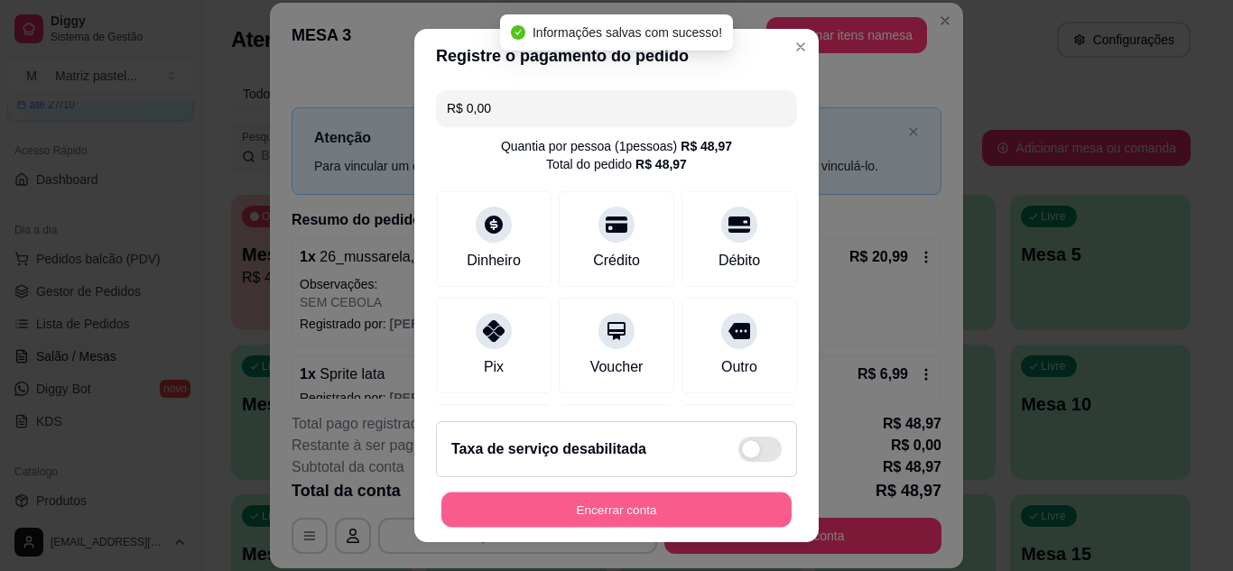
click at [649, 504] on button "Encerrar conta" at bounding box center [616, 510] width 350 height 35
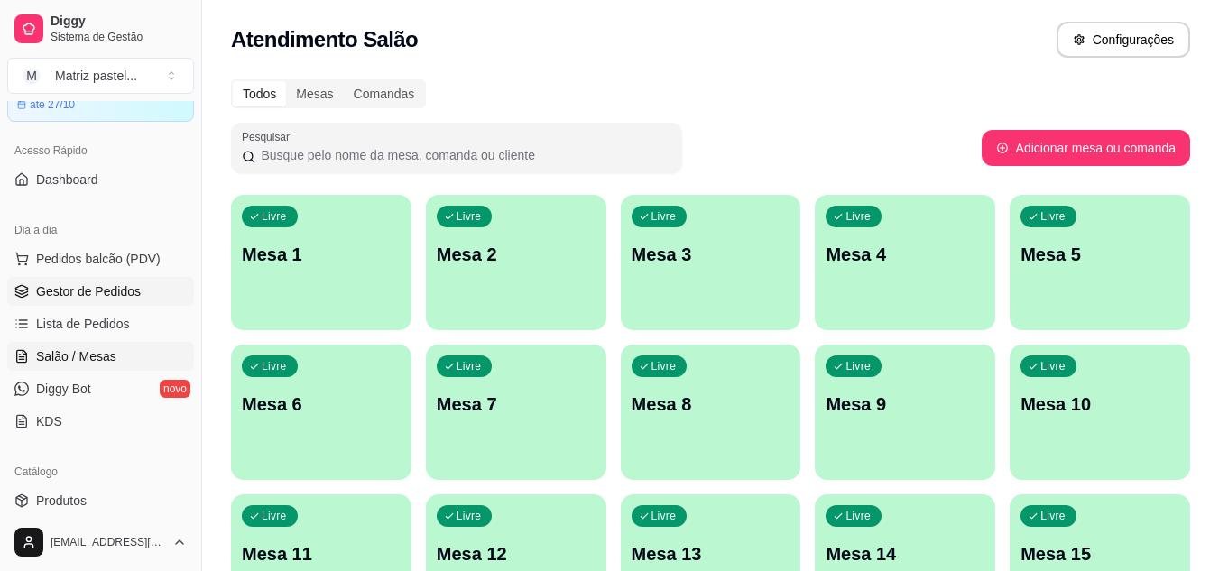
click at [100, 282] on link "Gestor de Pedidos" at bounding box center [100, 291] width 187 height 29
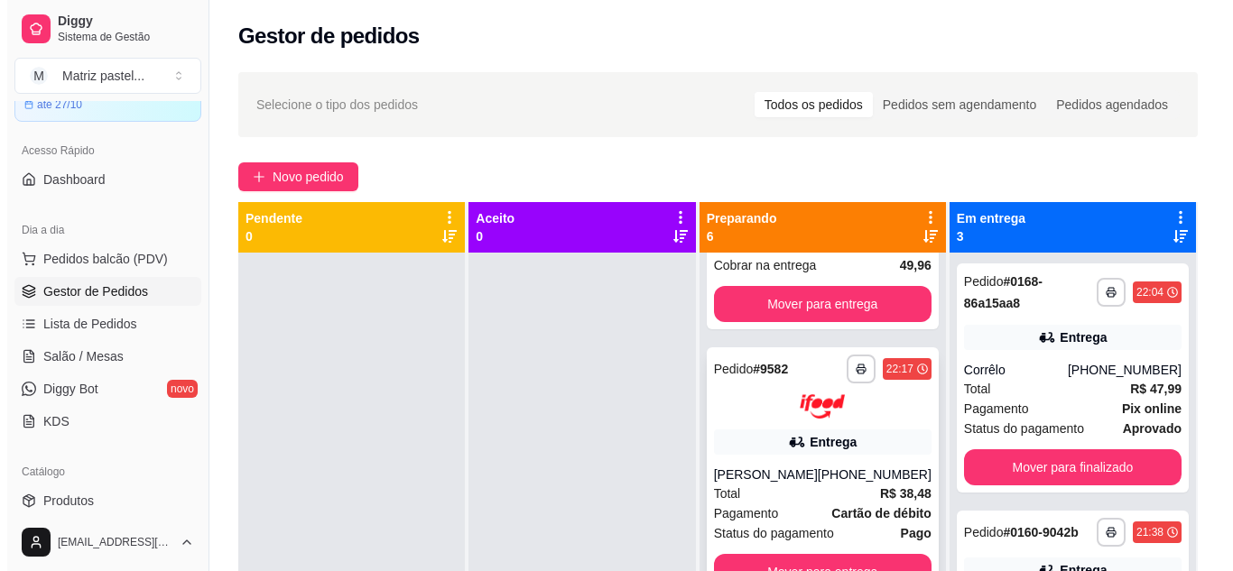
scroll to position [541, 0]
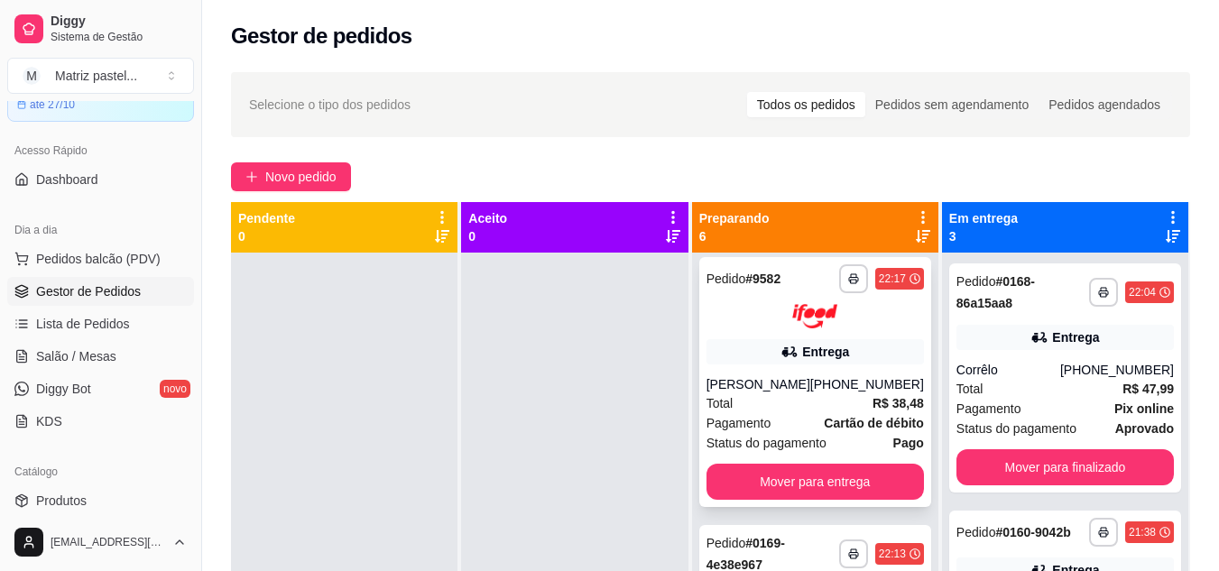
click at [795, 393] on div "[PERSON_NAME]" at bounding box center [759, 384] width 104 height 18
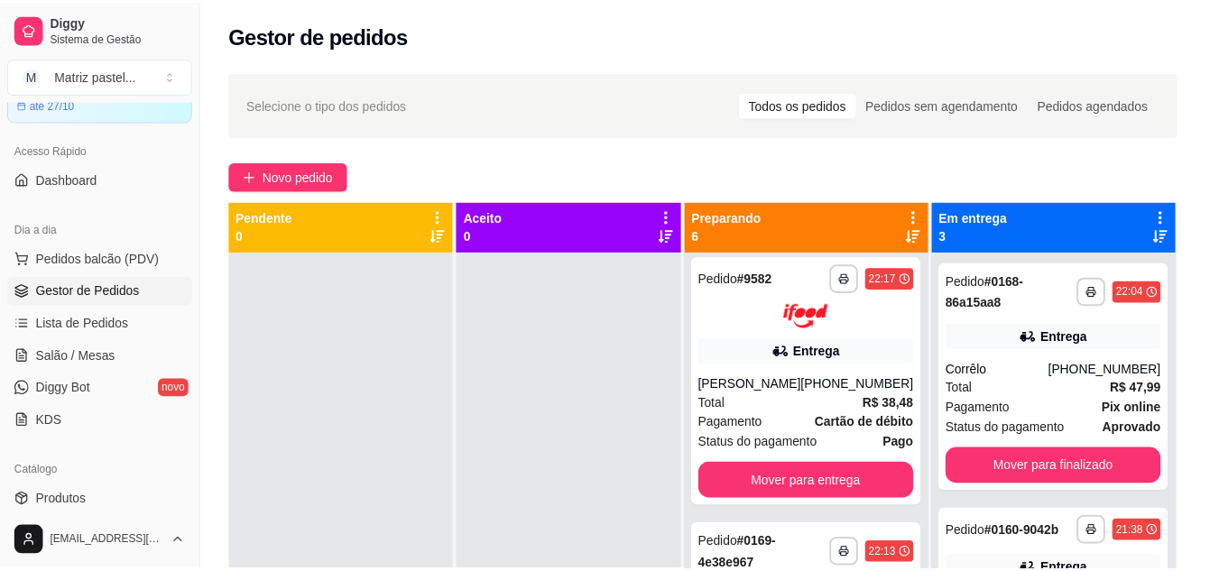
scroll to position [180, 0]
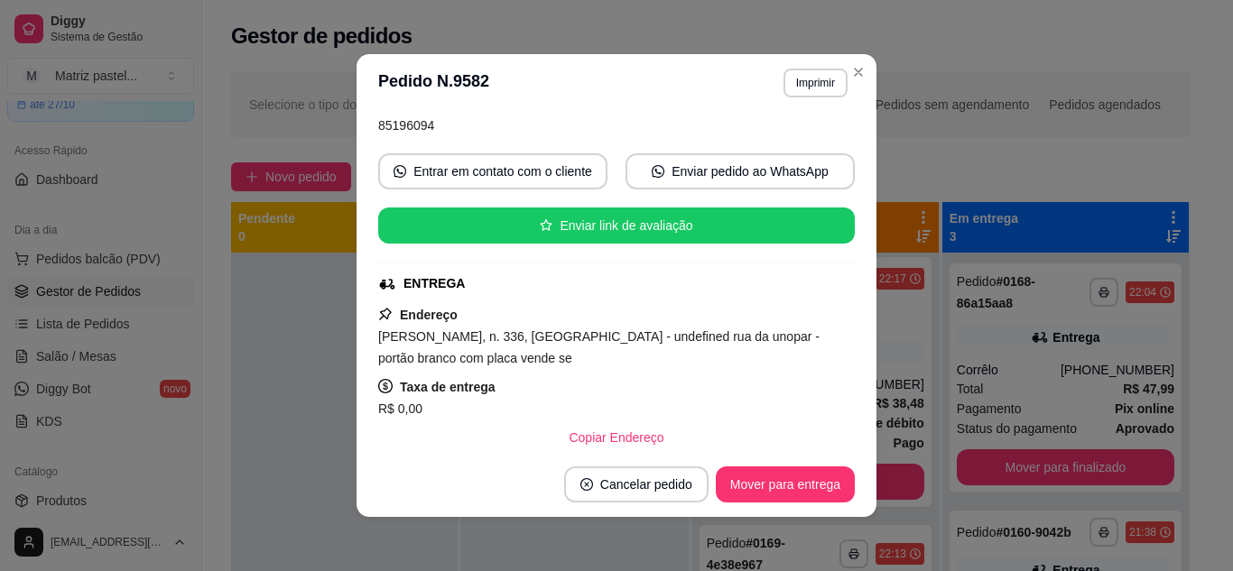
click at [809, 97] on header "**********" at bounding box center [616, 83] width 520 height 58
click at [812, 71] on button "Imprimir" at bounding box center [815, 83] width 64 height 29
click at [807, 136] on button "IMPRESSORA" at bounding box center [776, 146] width 126 height 28
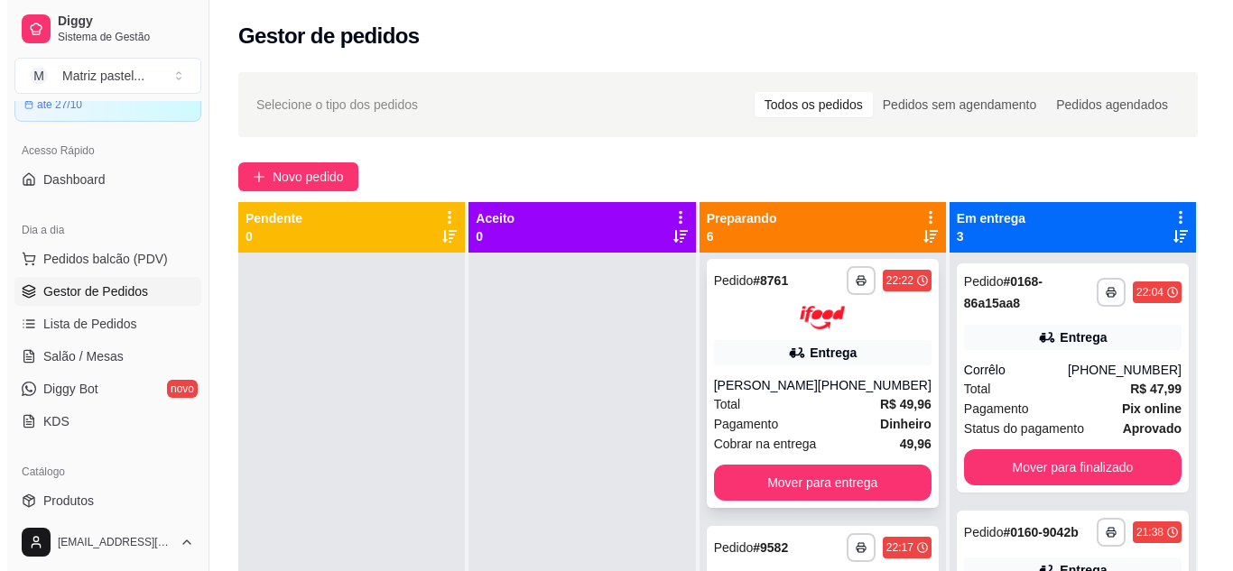
scroll to position [271, 0]
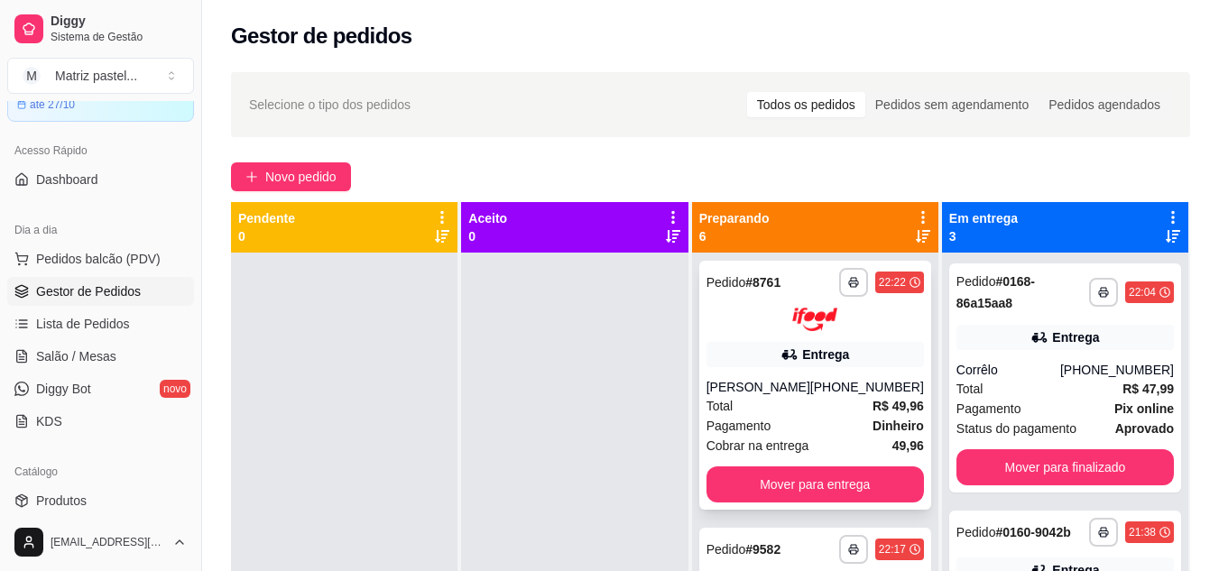
click at [779, 363] on div "Entrega" at bounding box center [815, 354] width 217 height 25
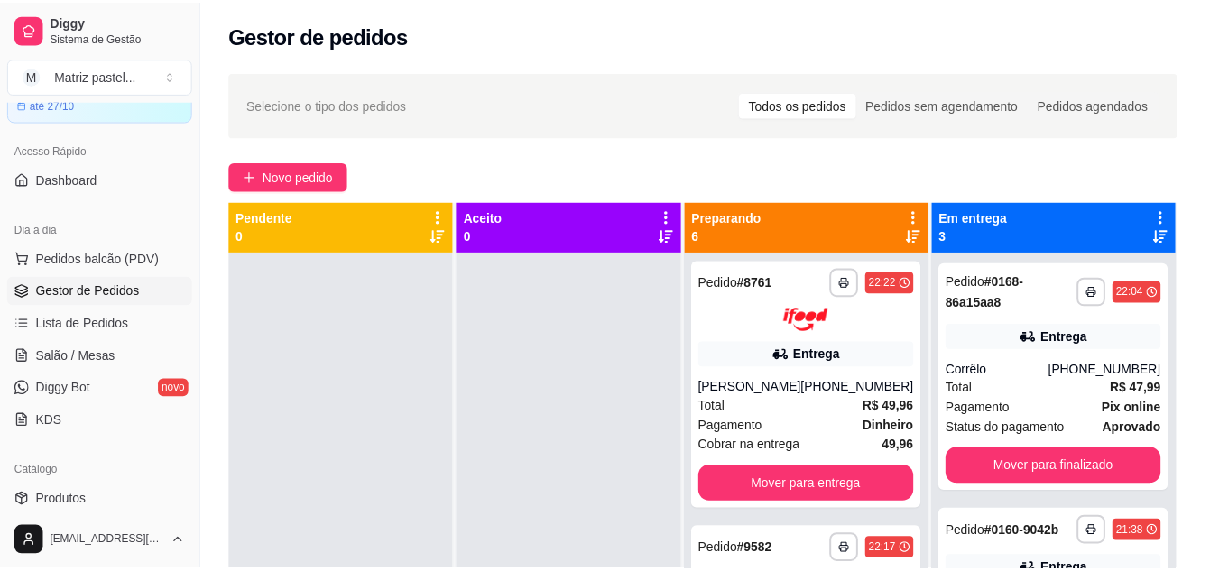
scroll to position [90, 0]
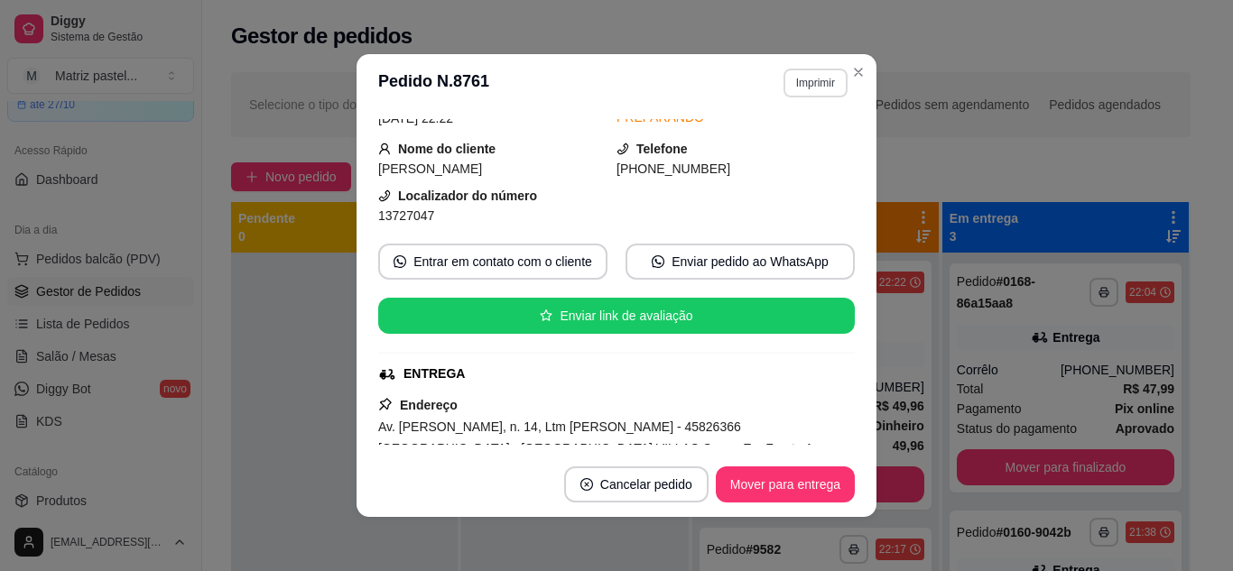
click at [820, 60] on header "**********" at bounding box center [616, 83] width 520 height 58
click at [817, 80] on button "Imprimir" at bounding box center [815, 83] width 62 height 28
click at [808, 136] on button "IMPRESSORA" at bounding box center [777, 146] width 131 height 29
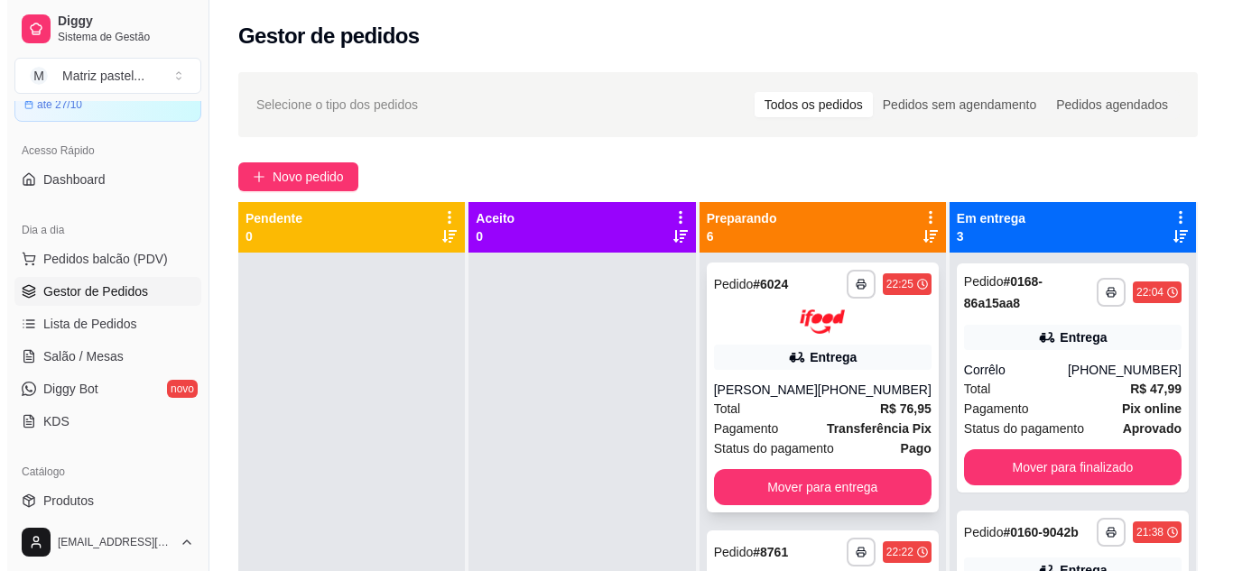
scroll to position [0, 0]
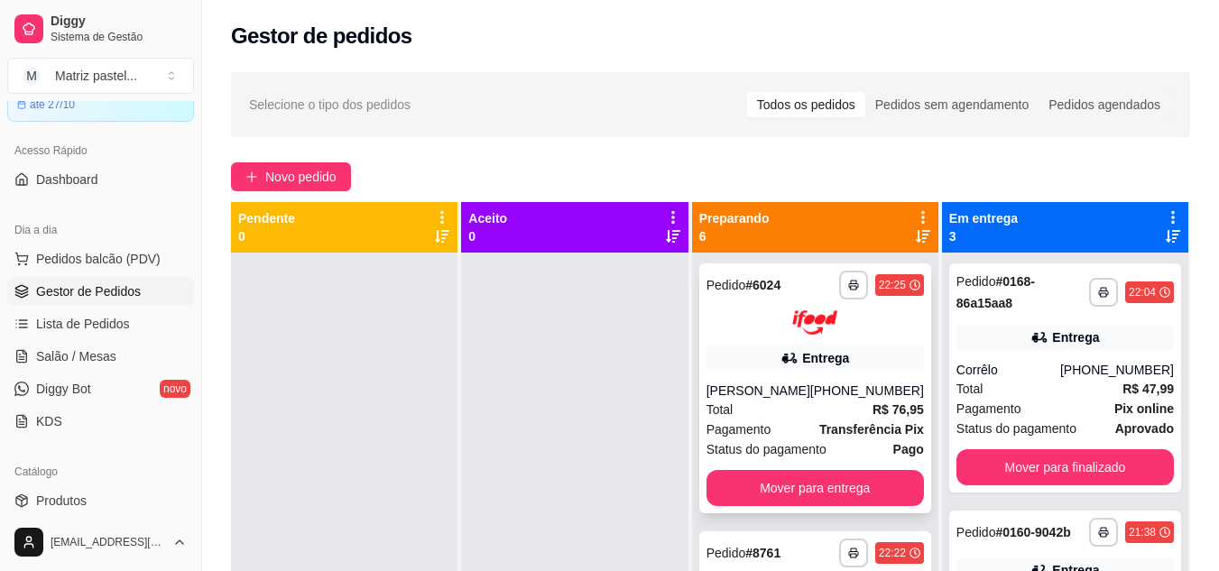
click at [810, 398] on div "[PERSON_NAME]" at bounding box center [759, 391] width 104 height 18
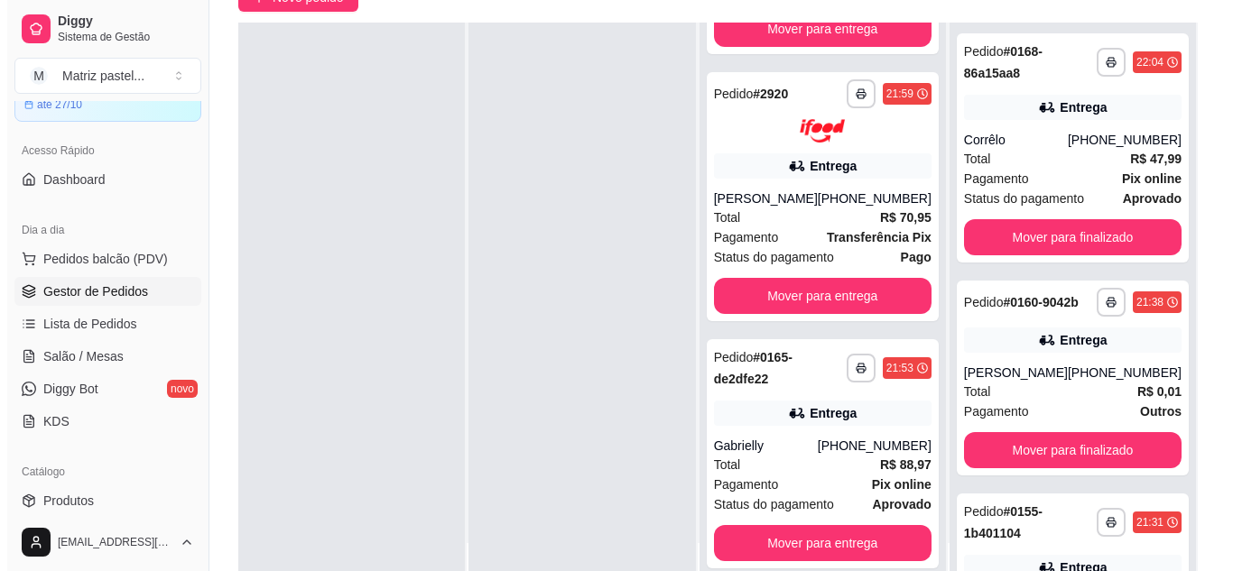
scroll to position [180, 0]
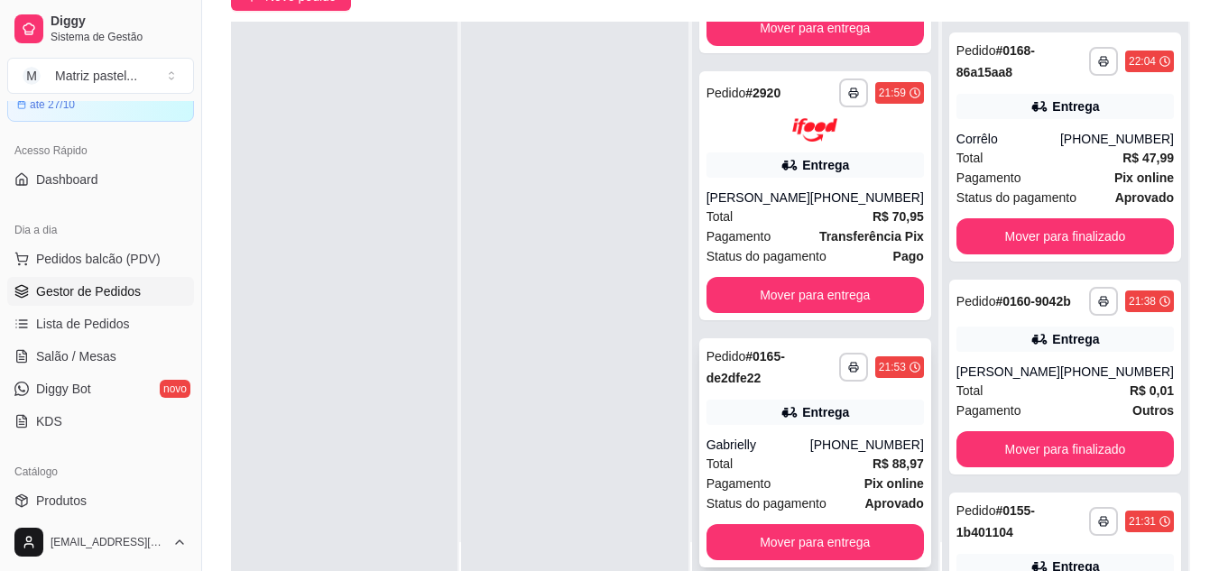
click at [826, 452] on div "[PHONE_NUMBER]" at bounding box center [867, 445] width 114 height 18
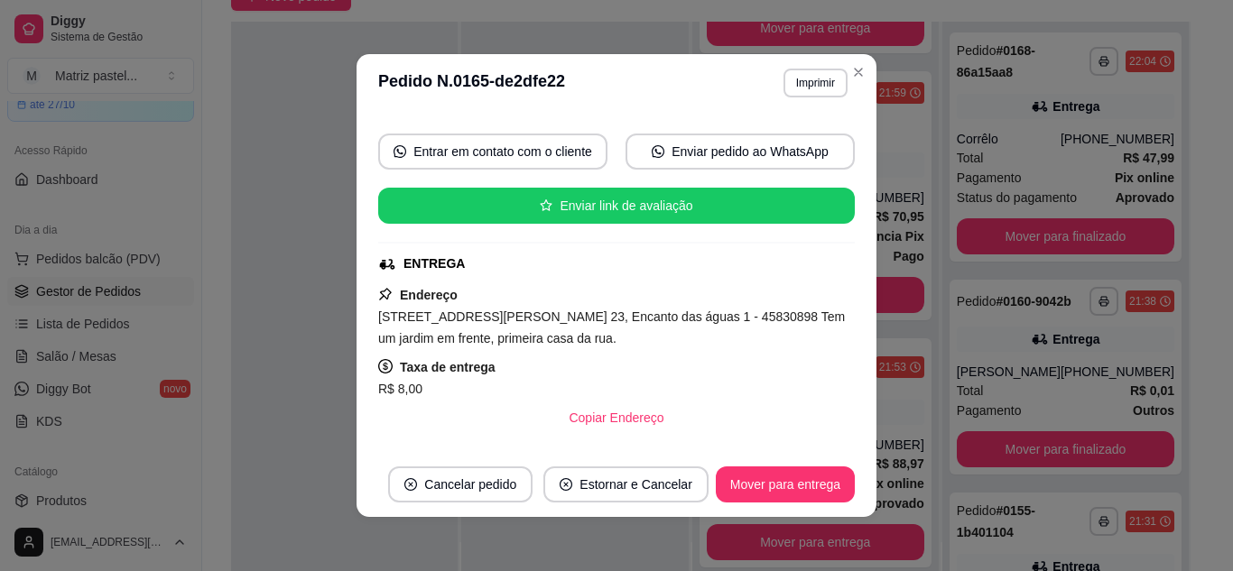
scroll to position [269, 0]
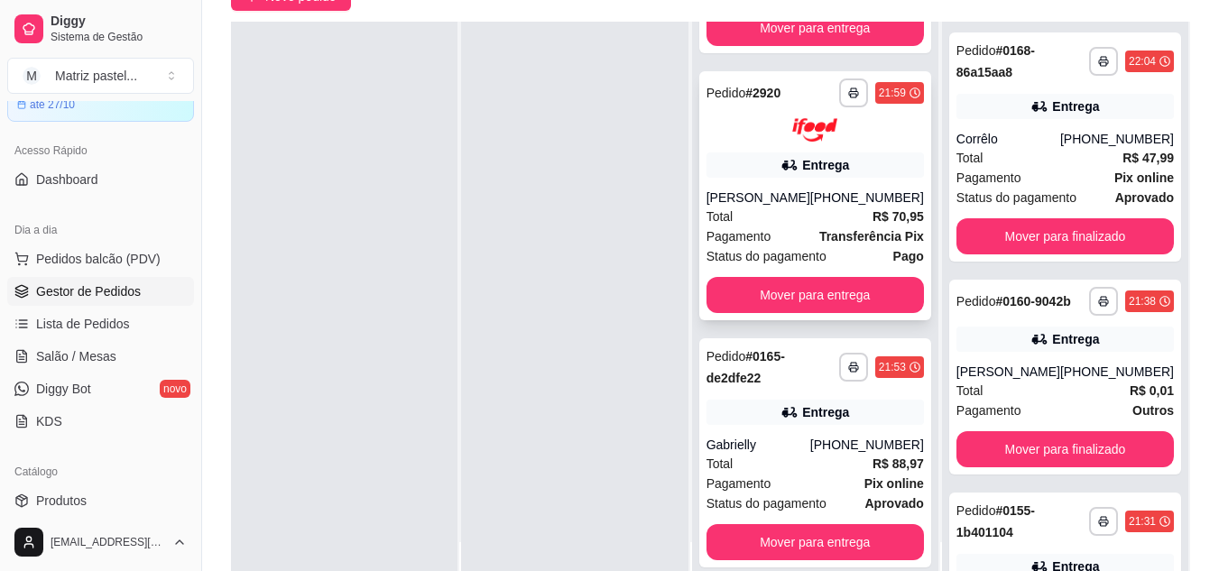
click at [824, 179] on div "**********" at bounding box center [815, 196] width 232 height 250
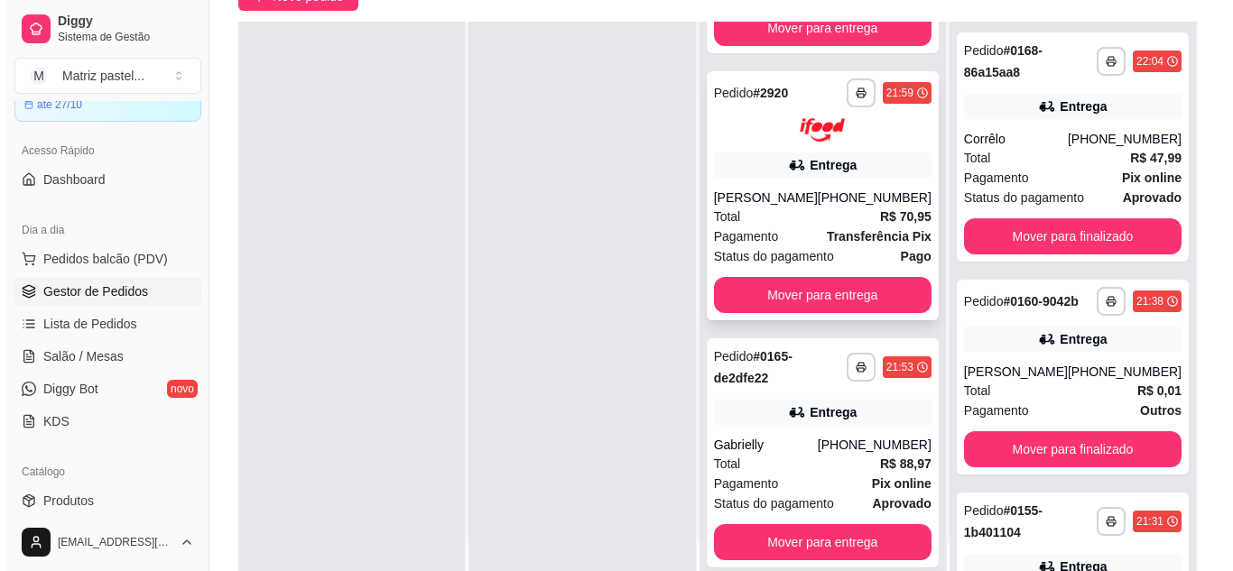
scroll to position [829, 0]
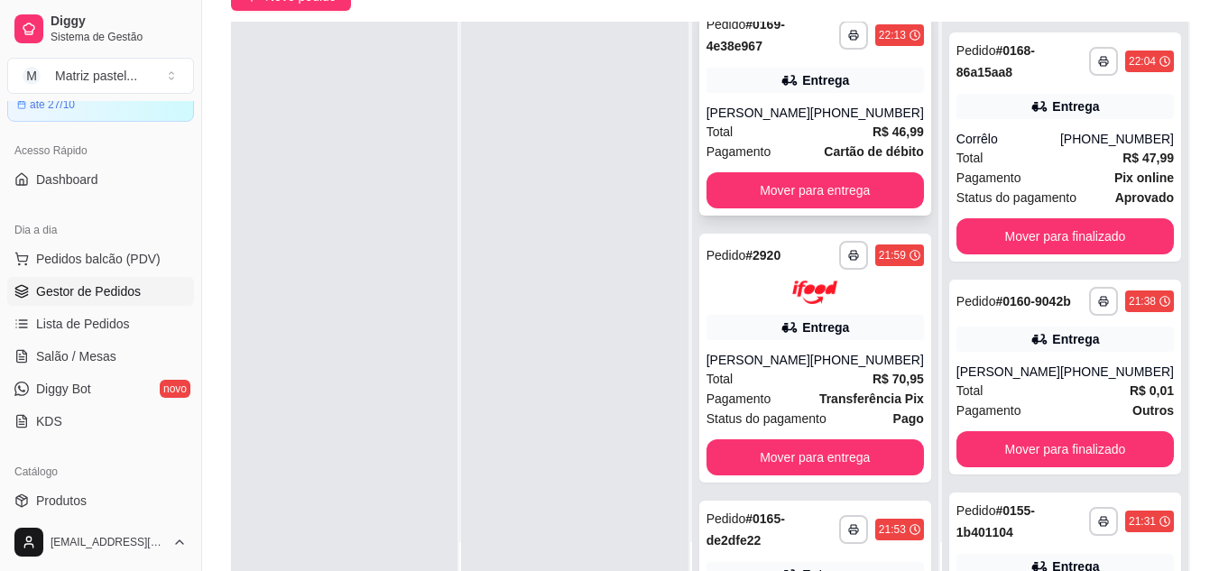
click at [762, 122] on div "[PERSON_NAME]" at bounding box center [759, 113] width 104 height 18
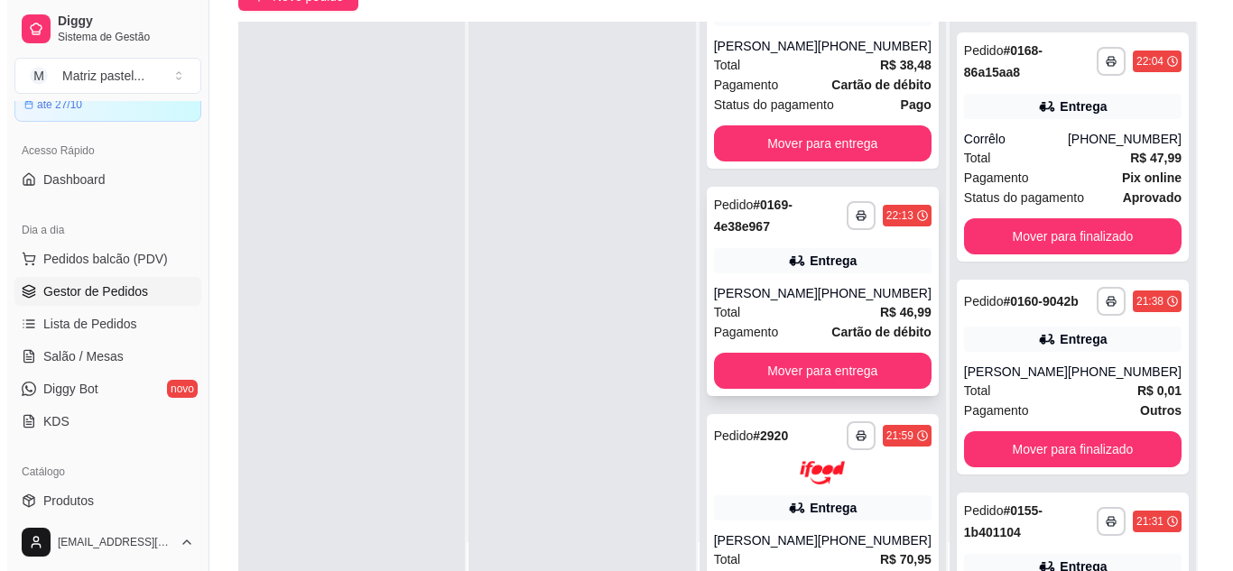
scroll to position [559, 0]
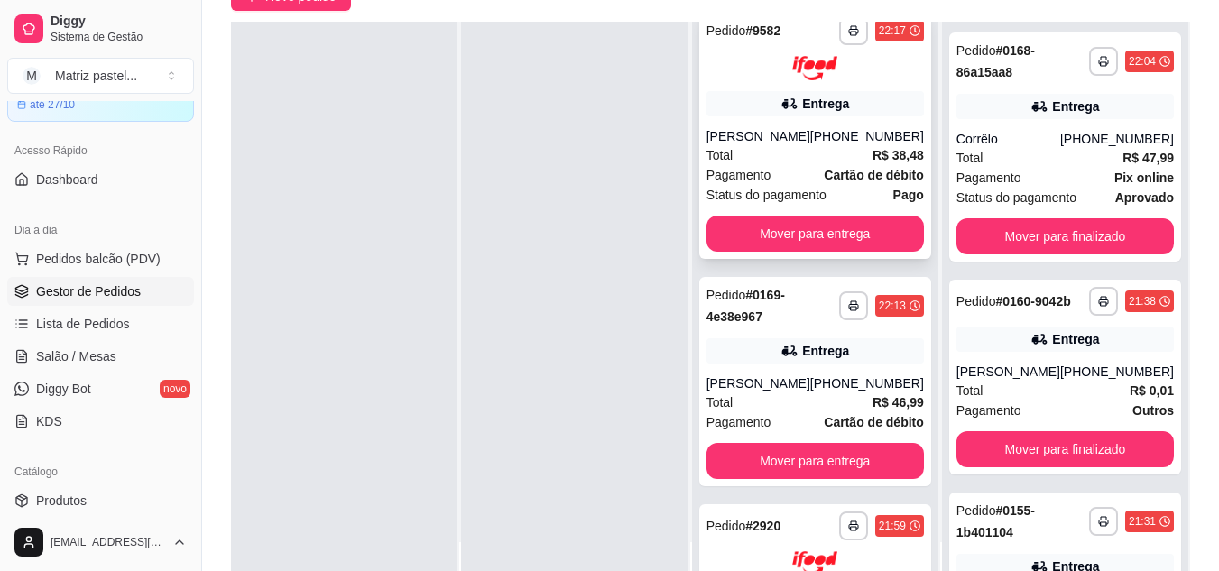
click at [778, 165] on div "Total R$ 38,48" at bounding box center [815, 155] width 217 height 20
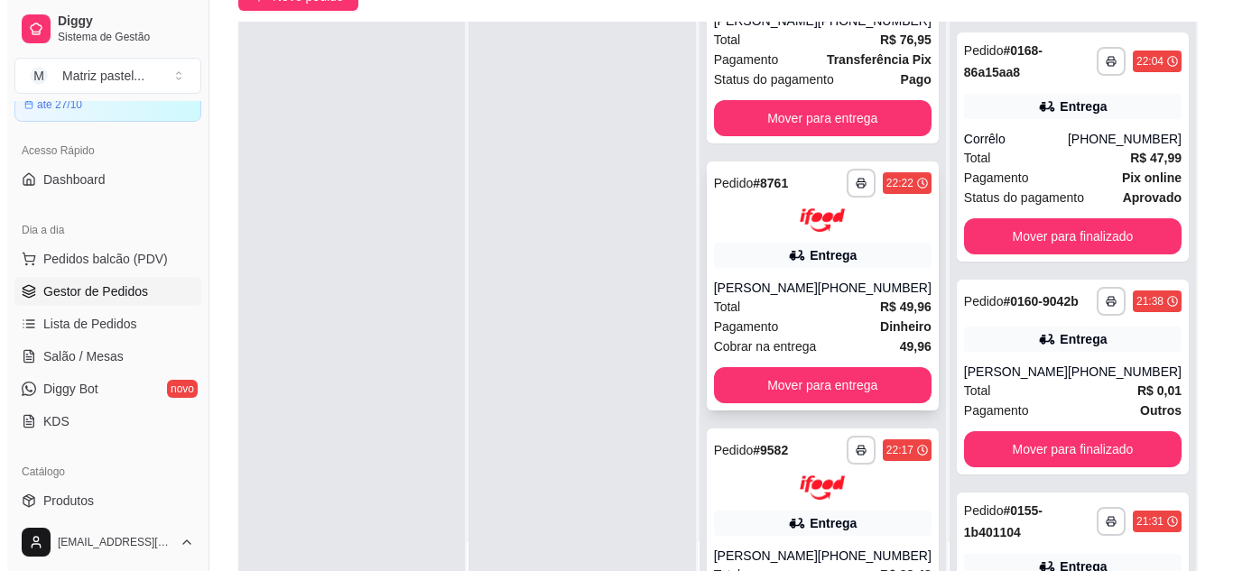
scroll to position [107, 0]
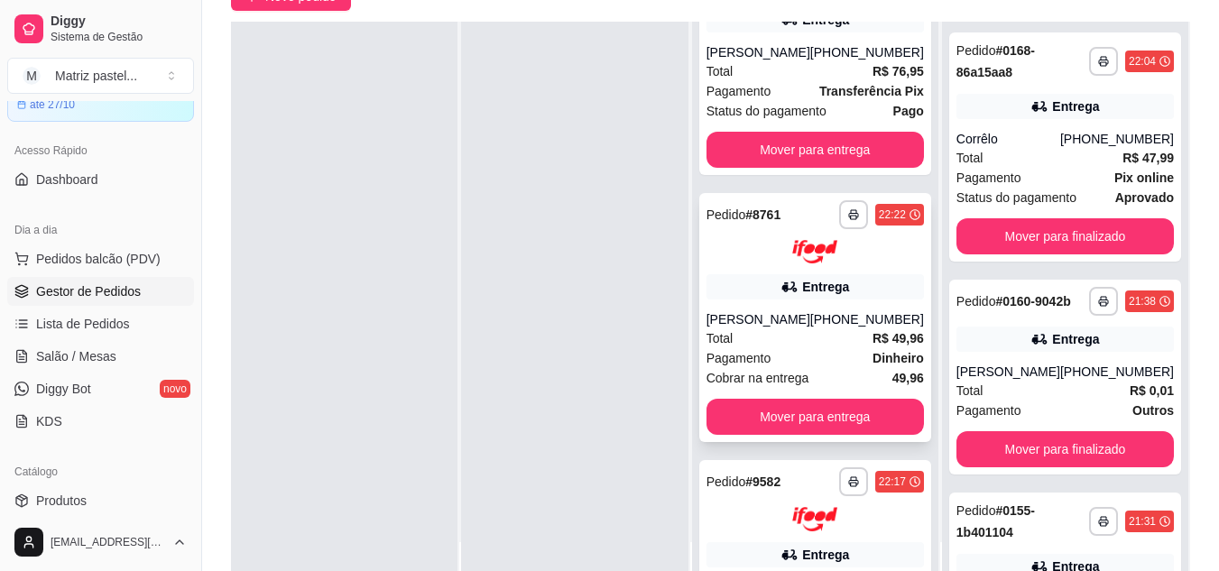
click at [797, 292] on icon at bounding box center [790, 287] width 13 height 10
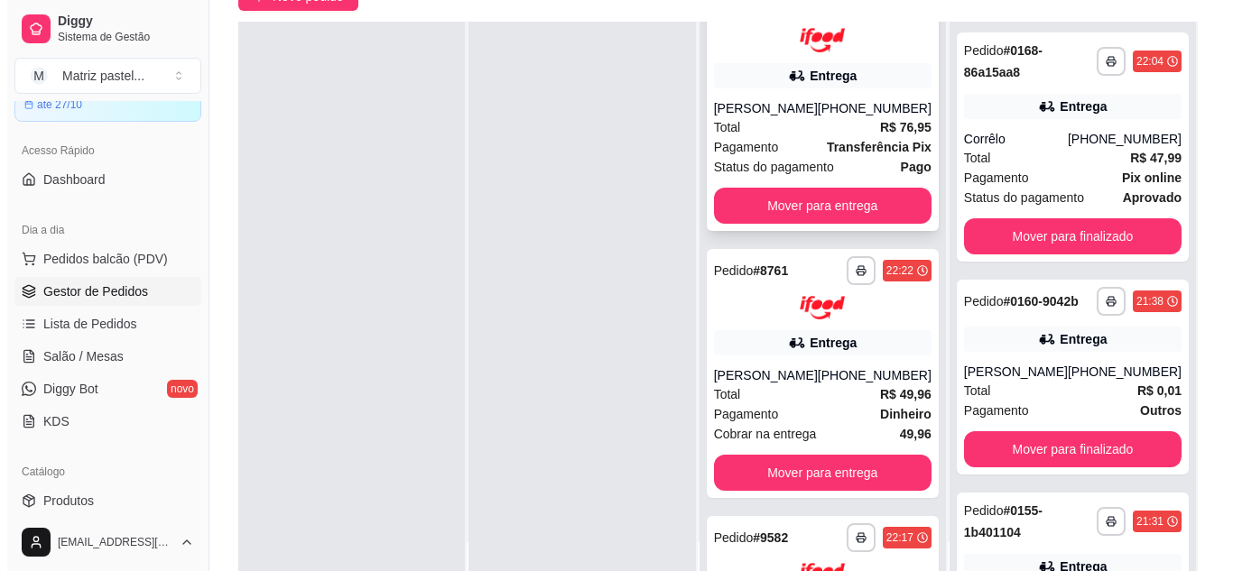
scroll to position [0, 0]
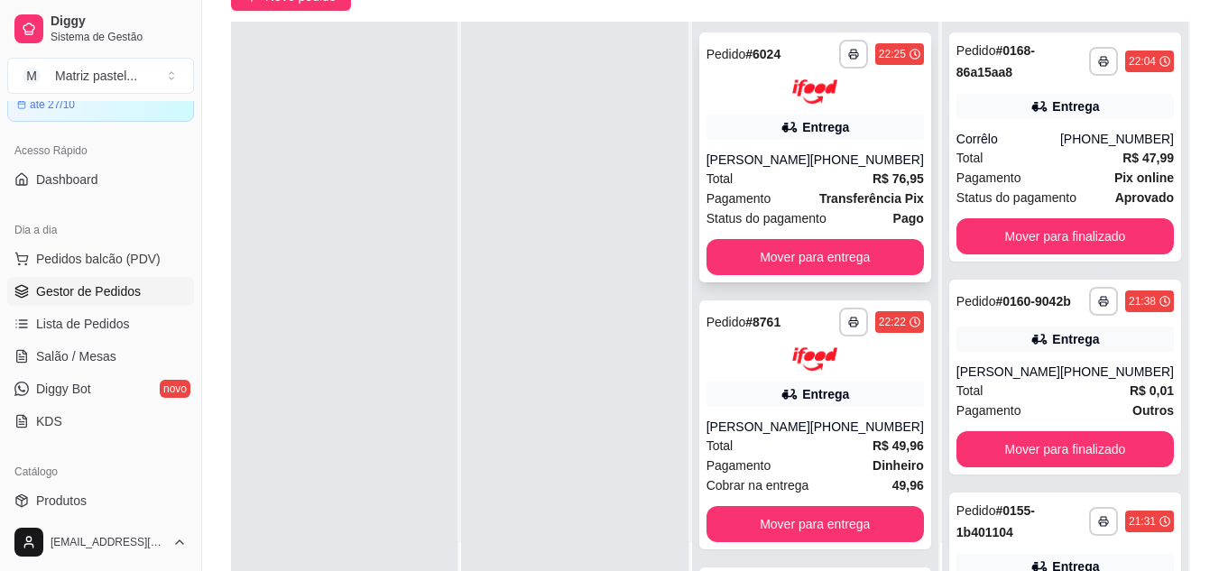
click at [800, 169] on div "[PERSON_NAME]" at bounding box center [759, 160] width 104 height 18
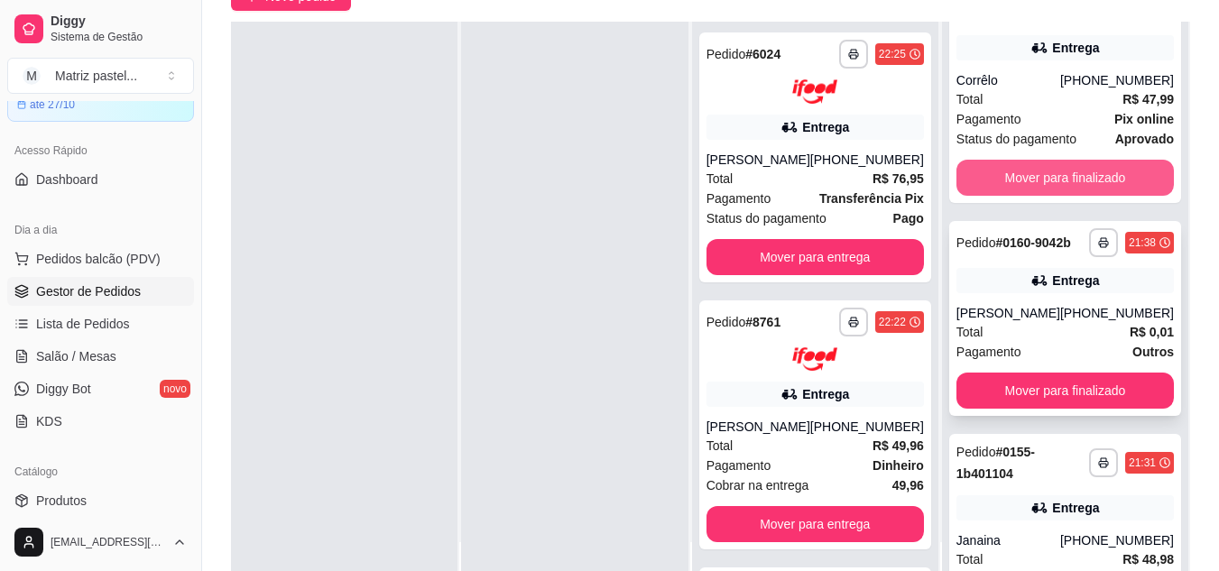
scroll to position [90, 0]
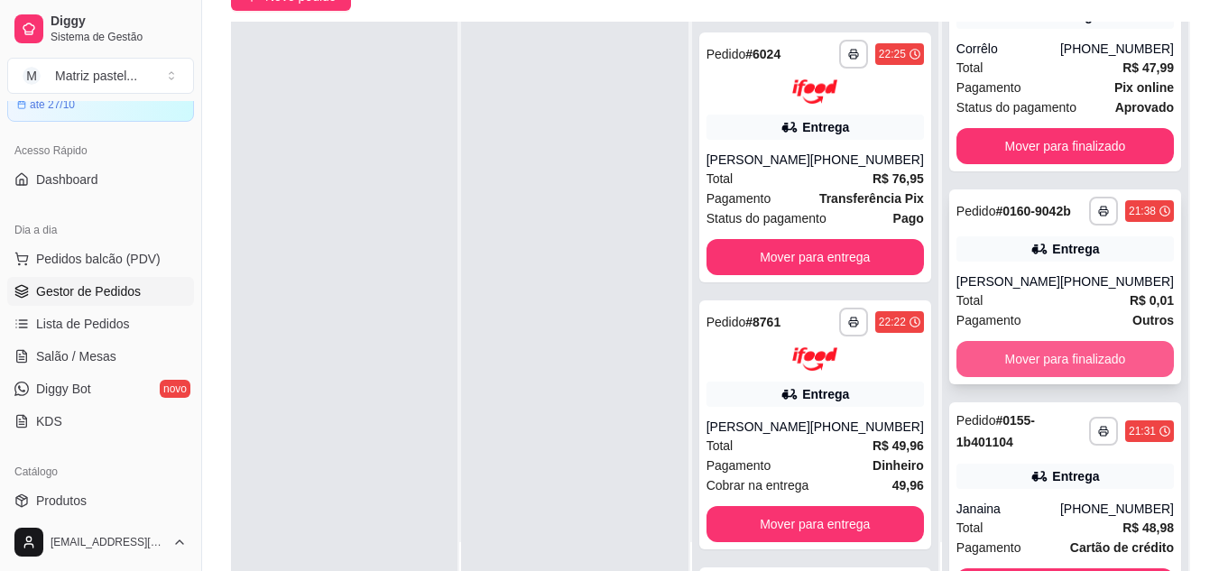
click at [989, 364] on button "Mover para finalizado" at bounding box center [1065, 359] width 217 height 36
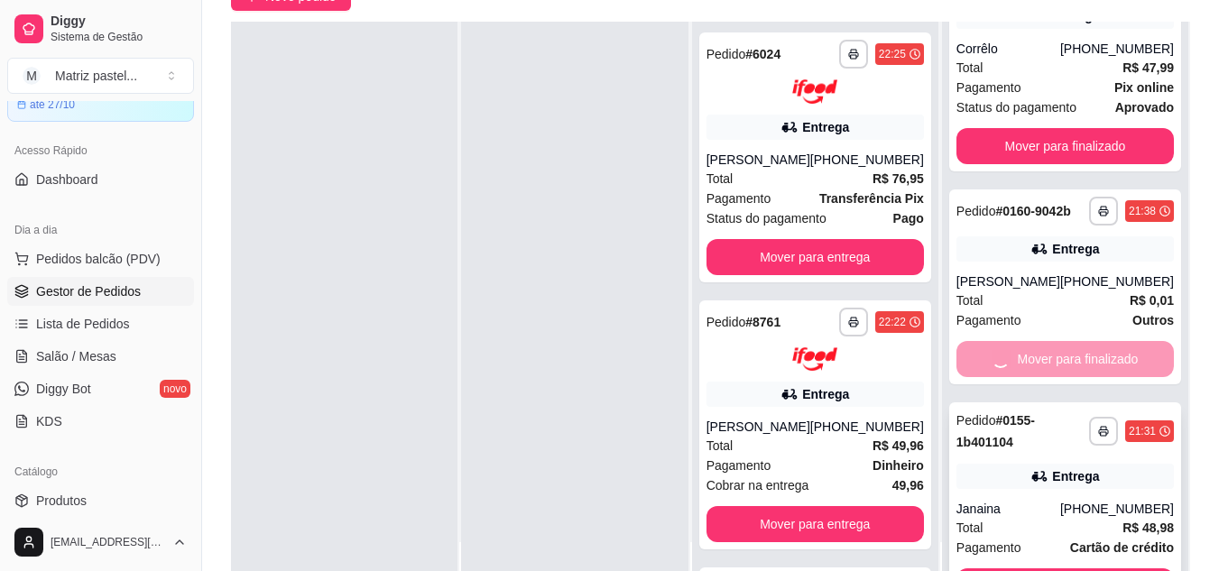
scroll to position [0, 0]
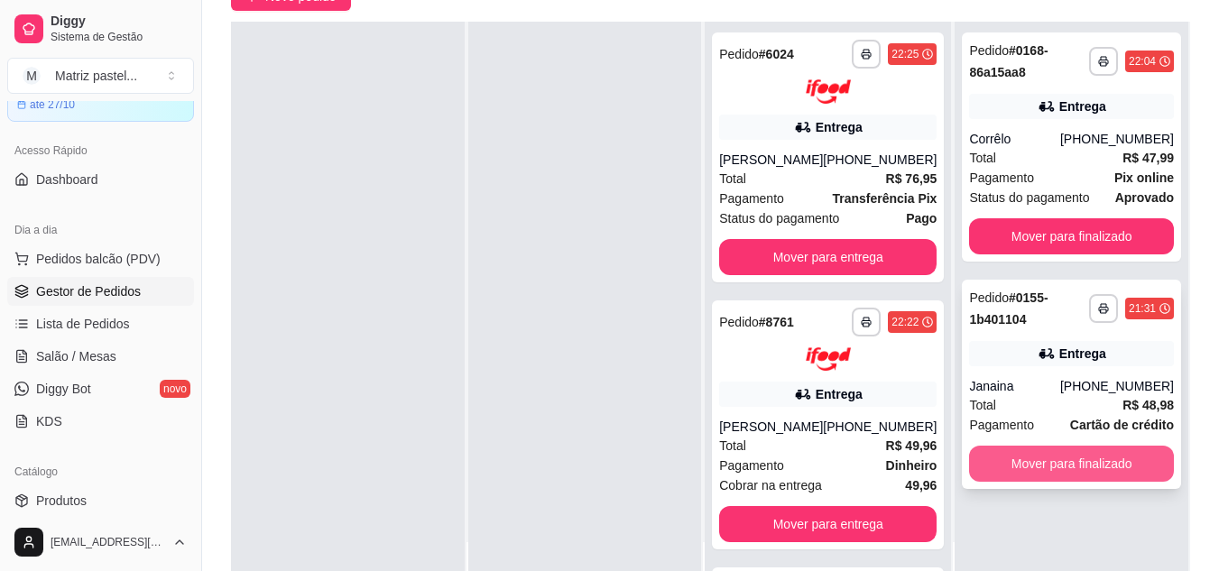
click at [1013, 455] on button "Mover para finalizado" at bounding box center [1071, 464] width 205 height 36
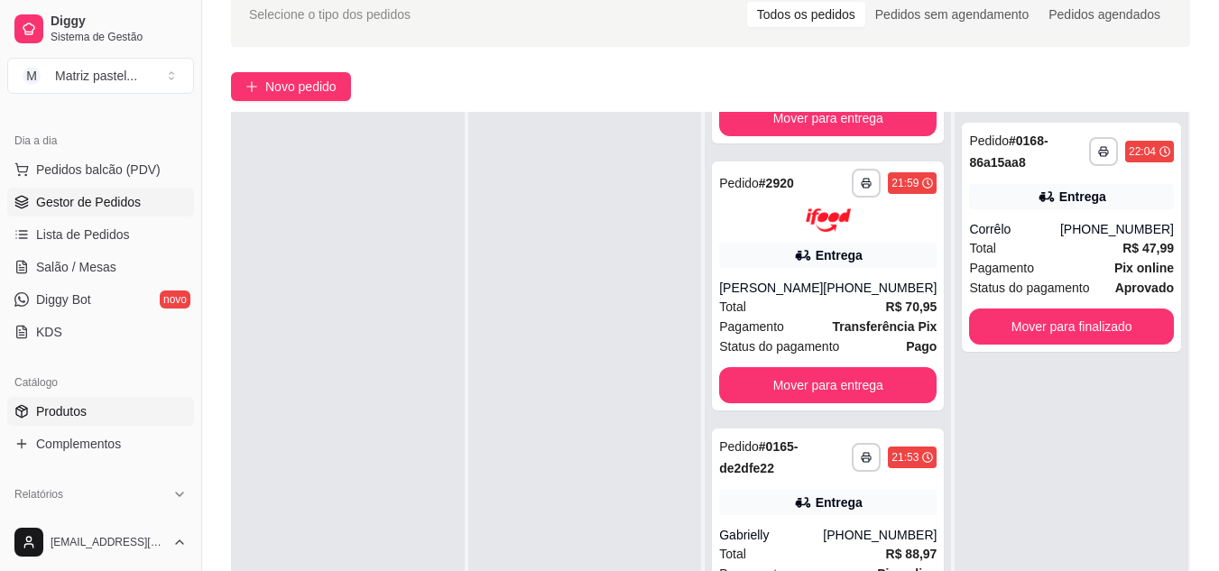
scroll to position [180, 0]
click at [66, 410] on span "Produtos" at bounding box center [61, 411] width 51 height 18
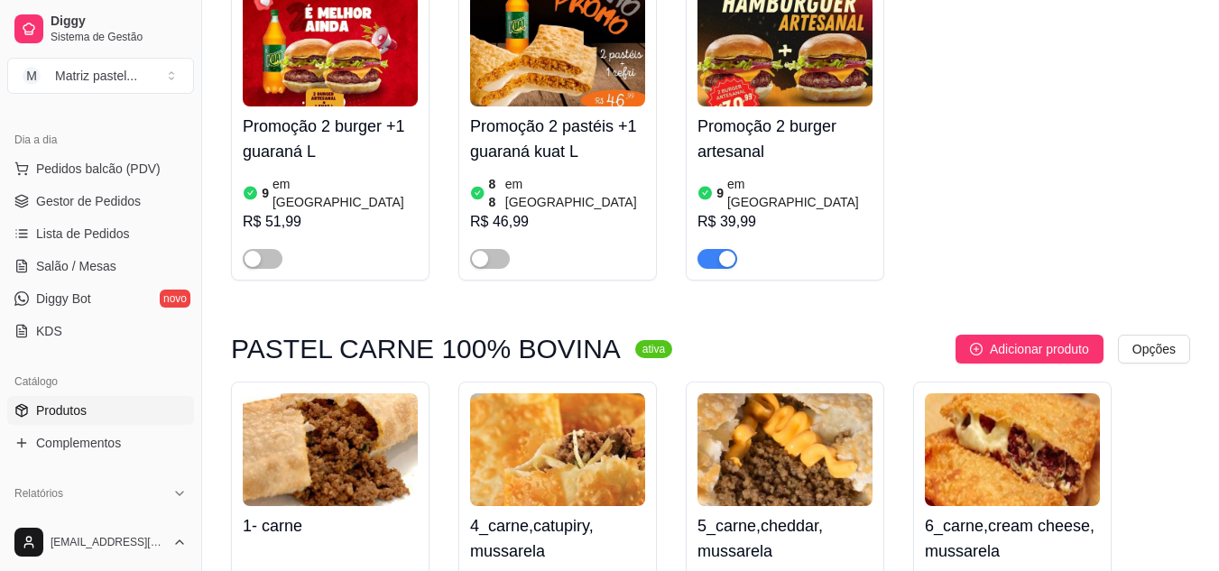
scroll to position [271, 0]
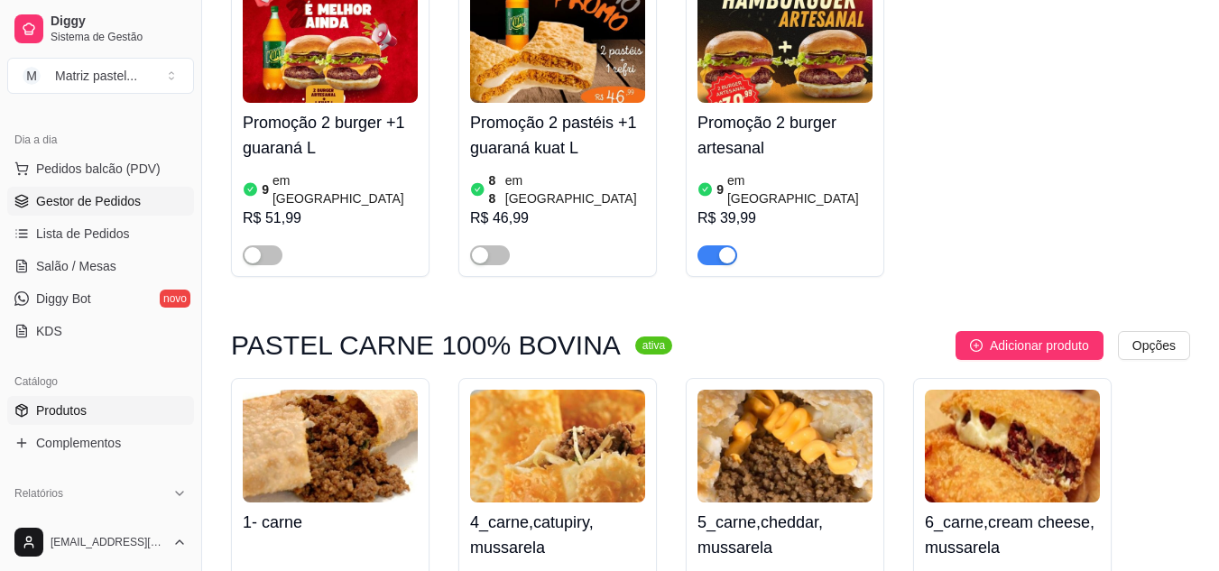
click at [135, 205] on span "Gestor de Pedidos" at bounding box center [88, 201] width 105 height 18
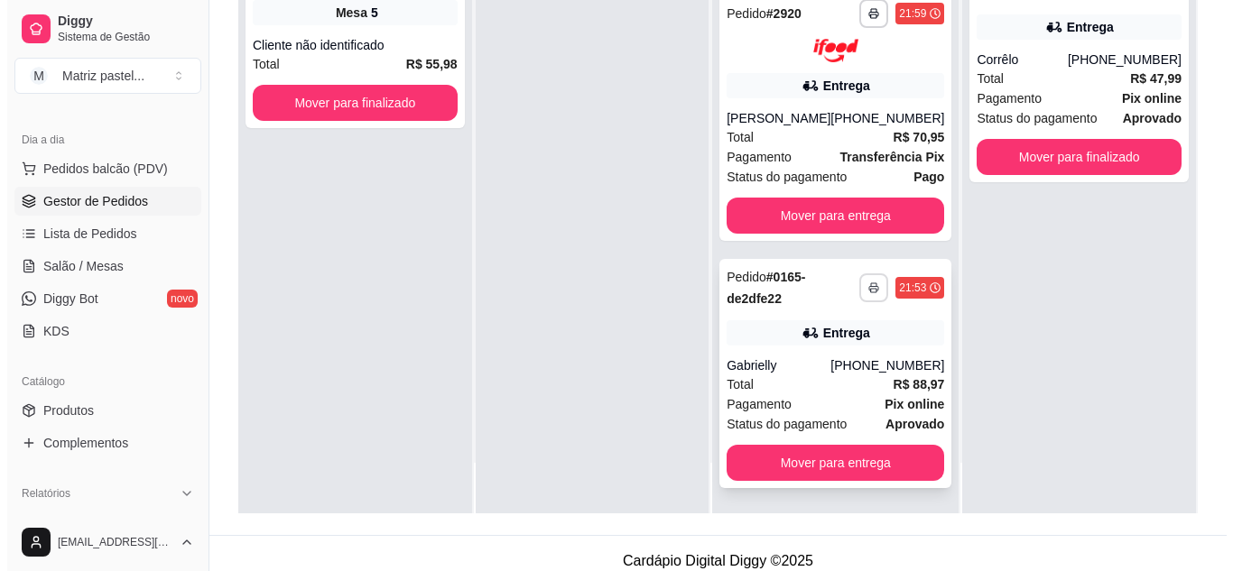
scroll to position [275, 0]
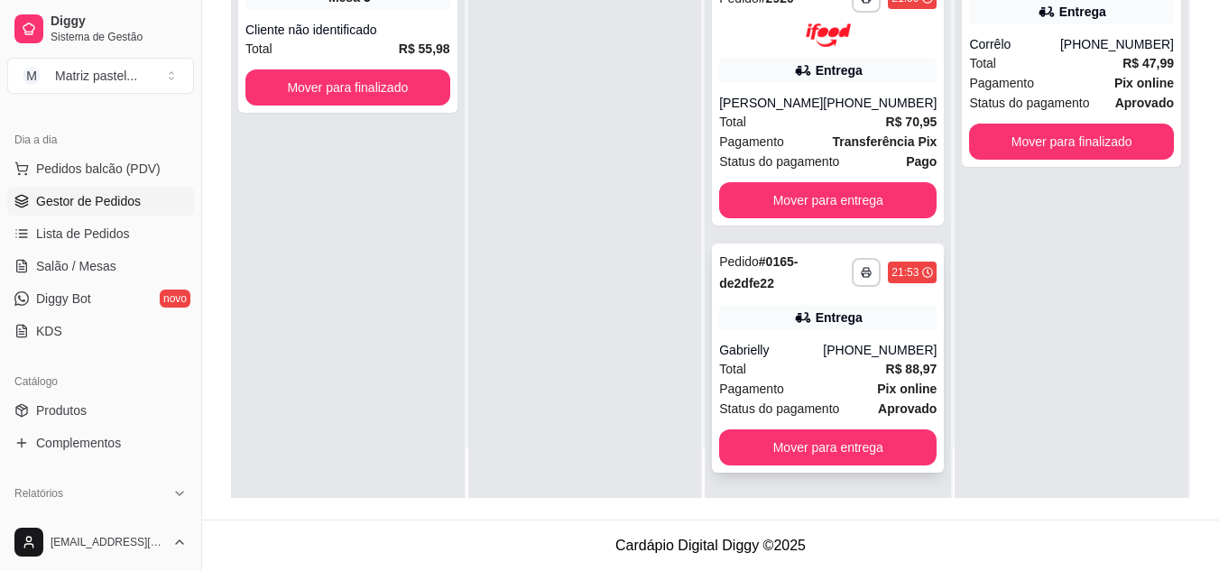
click at [823, 384] on div "Pagamento Pix online" at bounding box center [827, 389] width 217 height 20
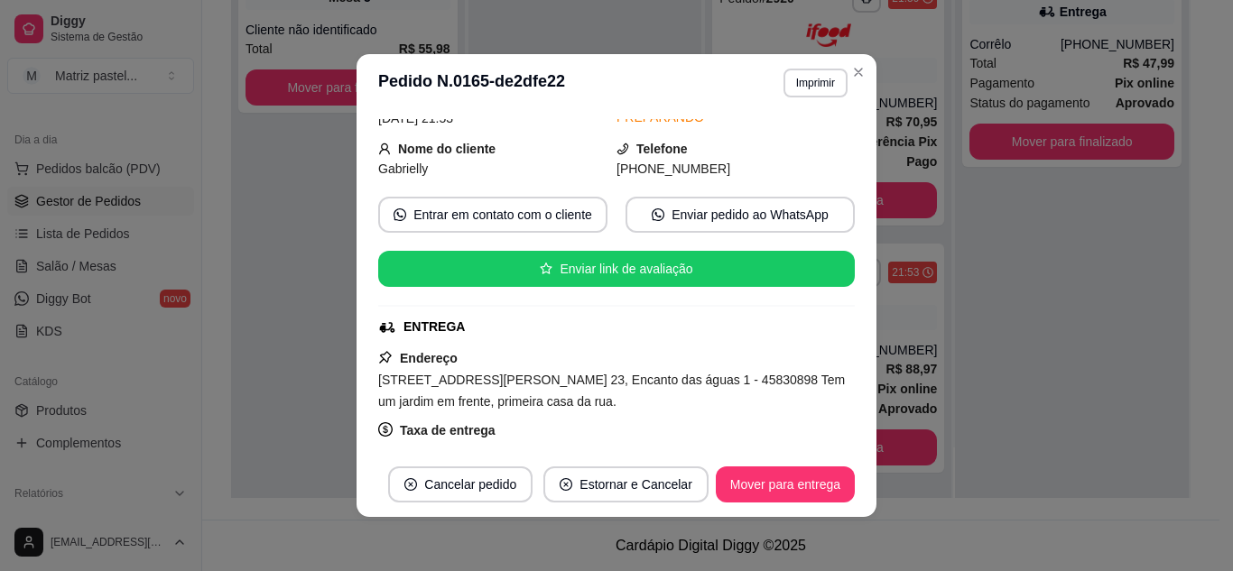
scroll to position [269, 0]
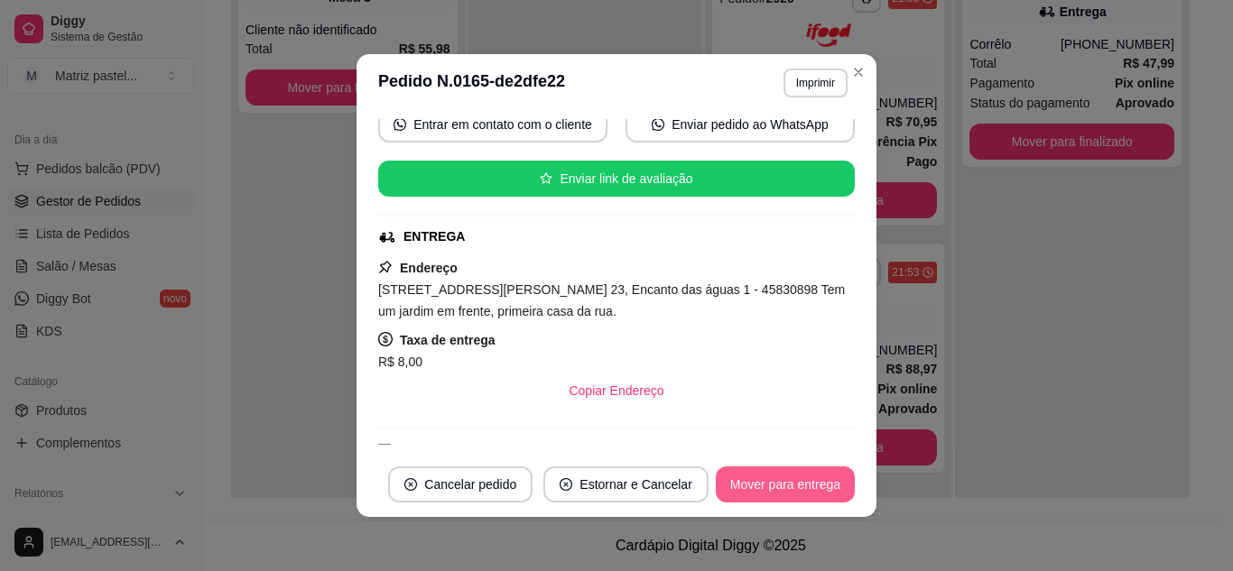
click at [753, 478] on button "Mover para entrega" at bounding box center [785, 485] width 139 height 36
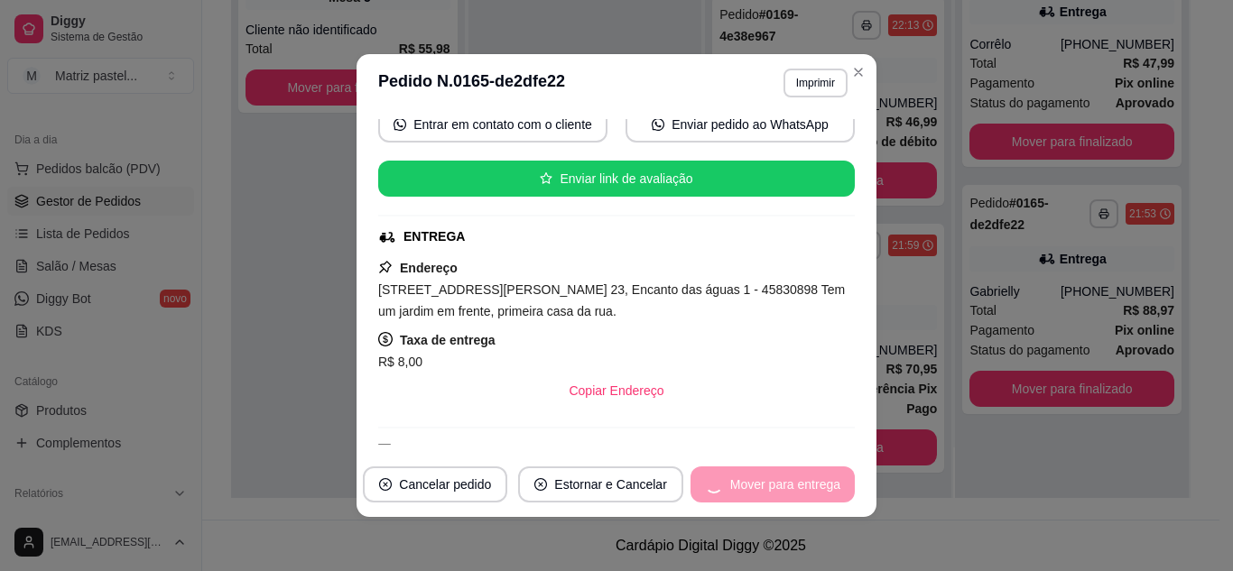
scroll to position [0, 0]
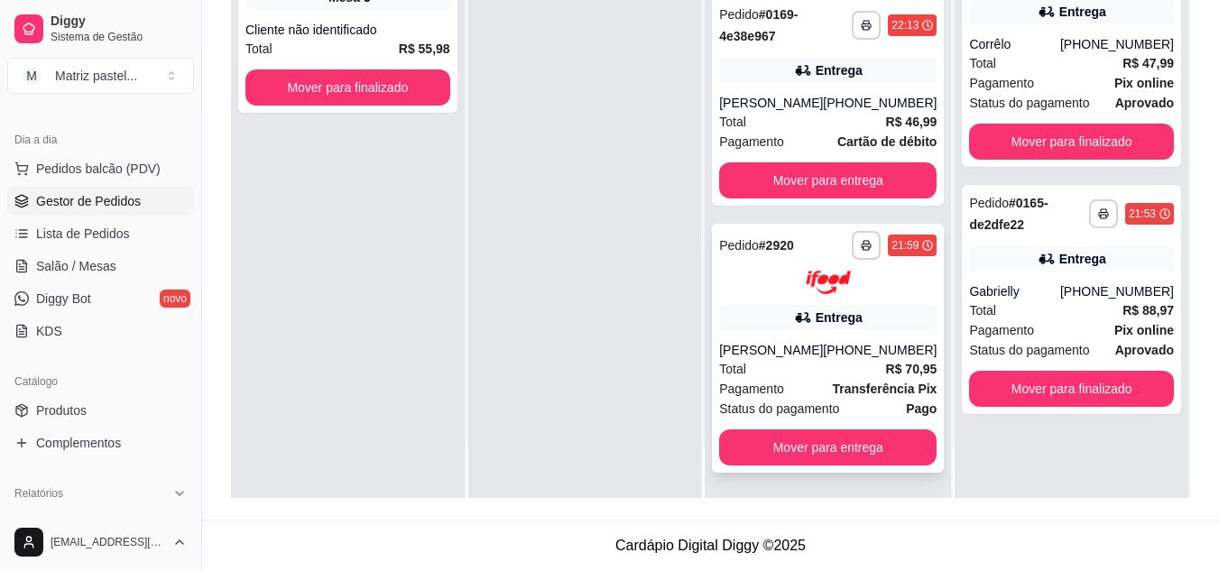
click at [780, 322] on div "Entrega" at bounding box center [827, 317] width 217 height 25
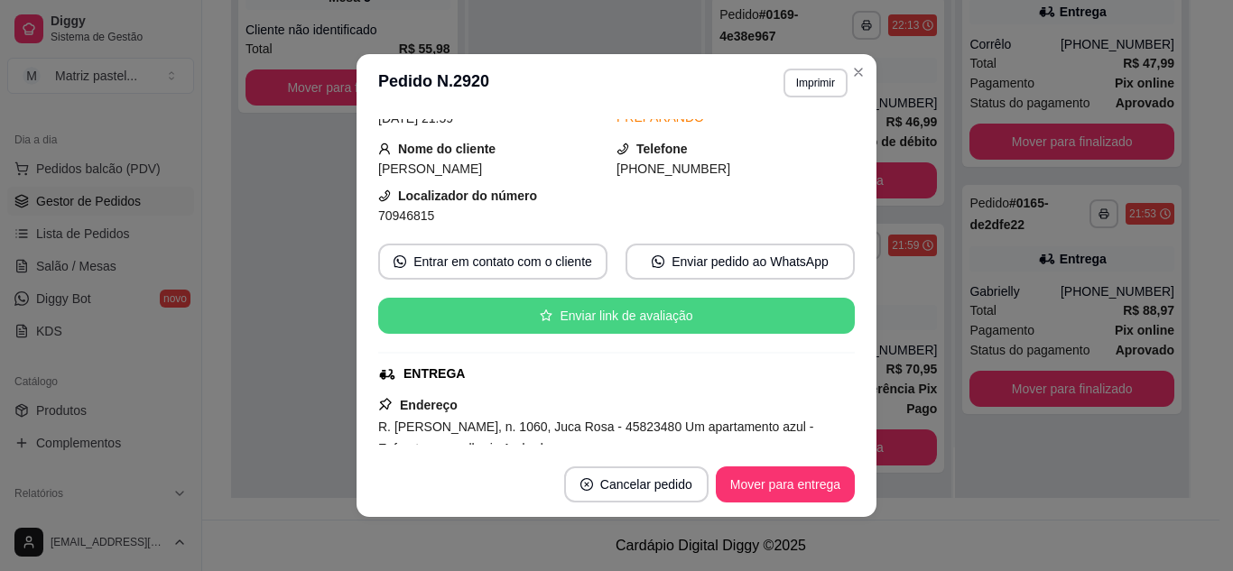
scroll to position [180, 0]
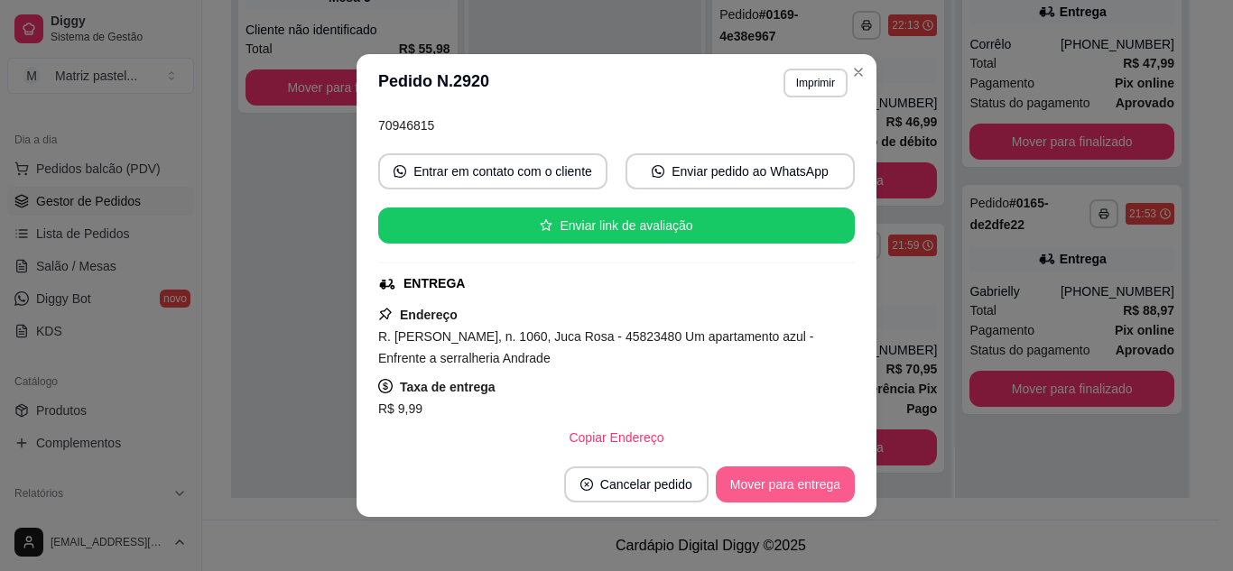
click at [782, 481] on button "Mover para entrega" at bounding box center [785, 485] width 139 height 36
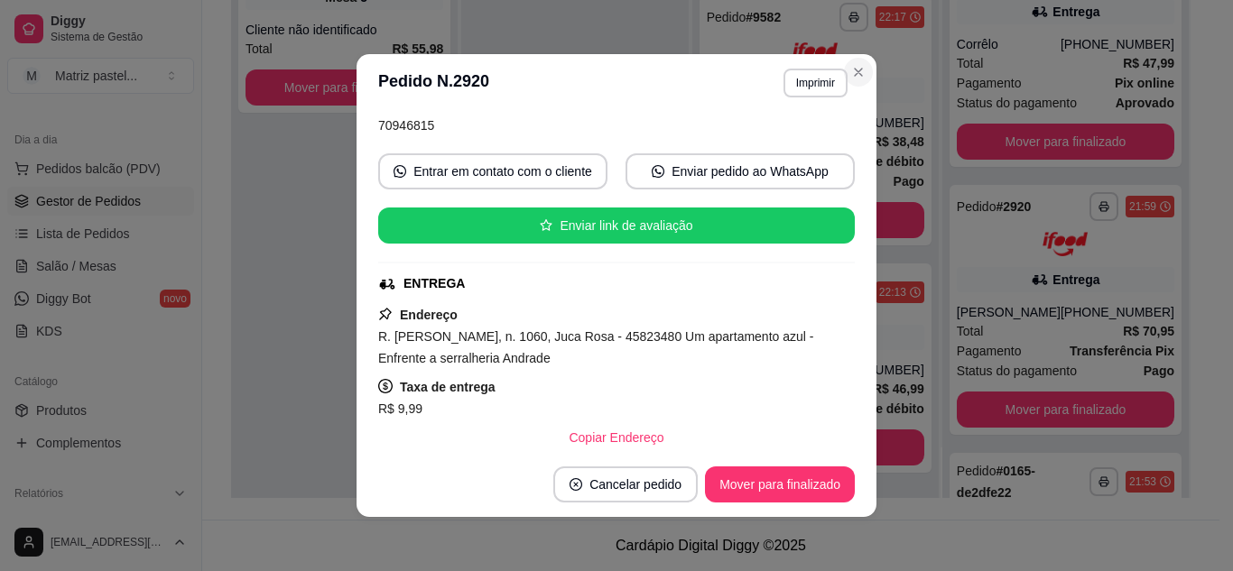
scroll to position [495, 0]
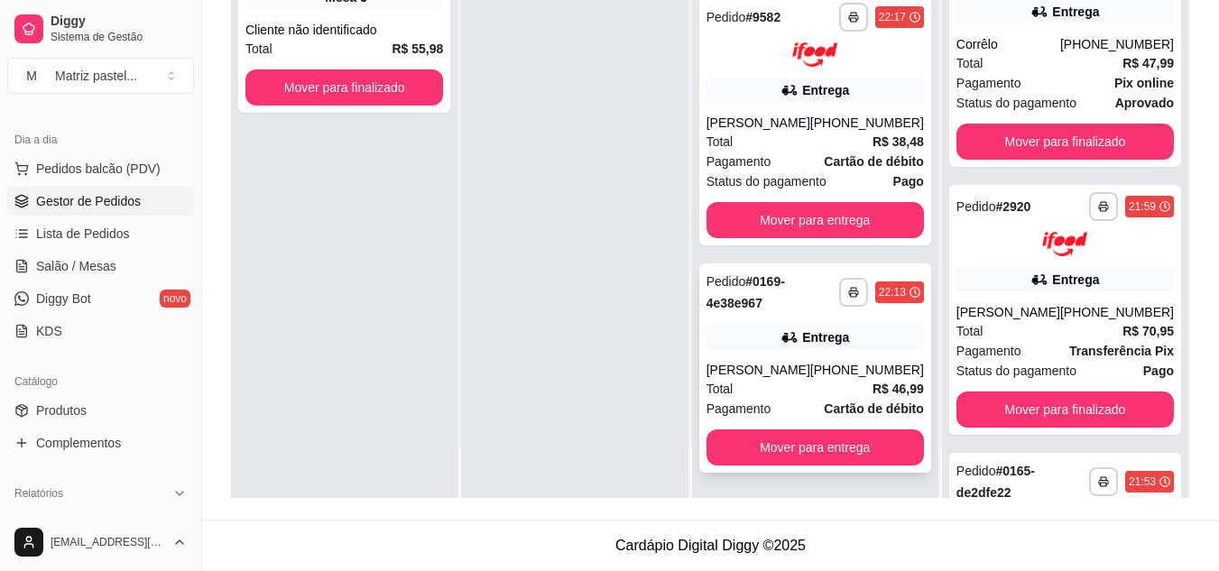
click at [816, 322] on div "**********" at bounding box center [815, 368] width 232 height 209
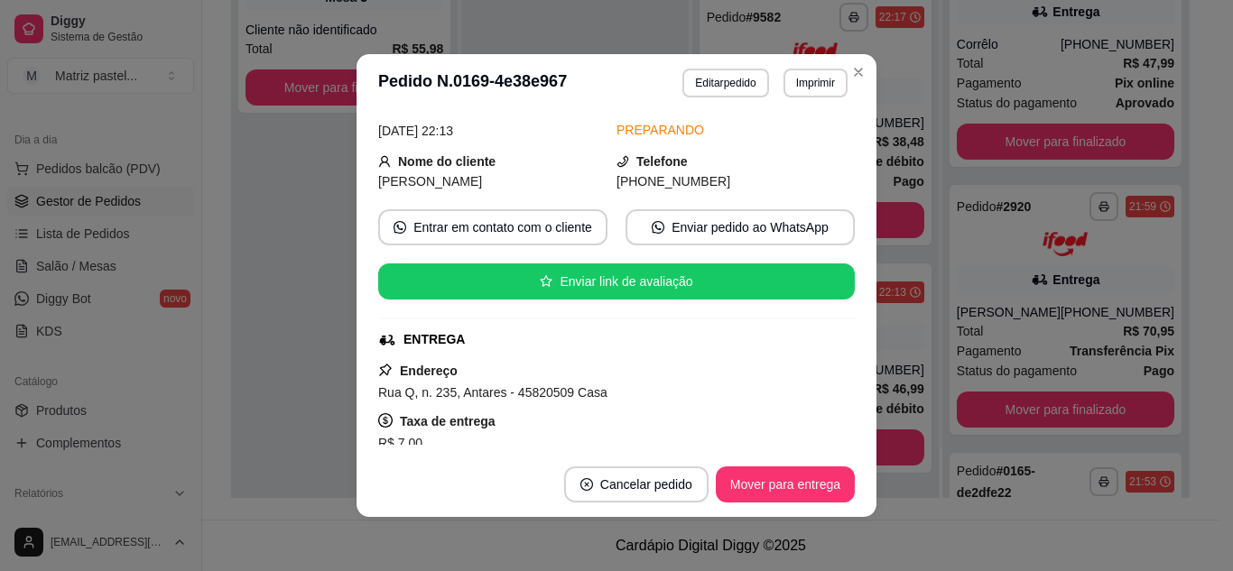
scroll to position [180, 0]
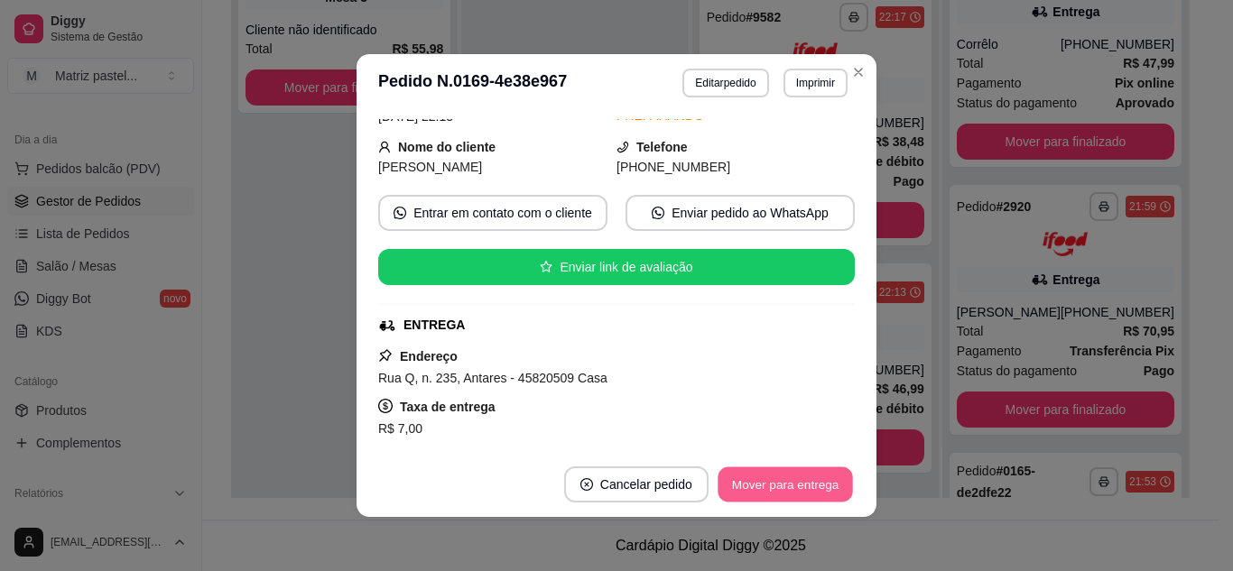
click at [753, 484] on button "Mover para entrega" at bounding box center [784, 484] width 135 height 35
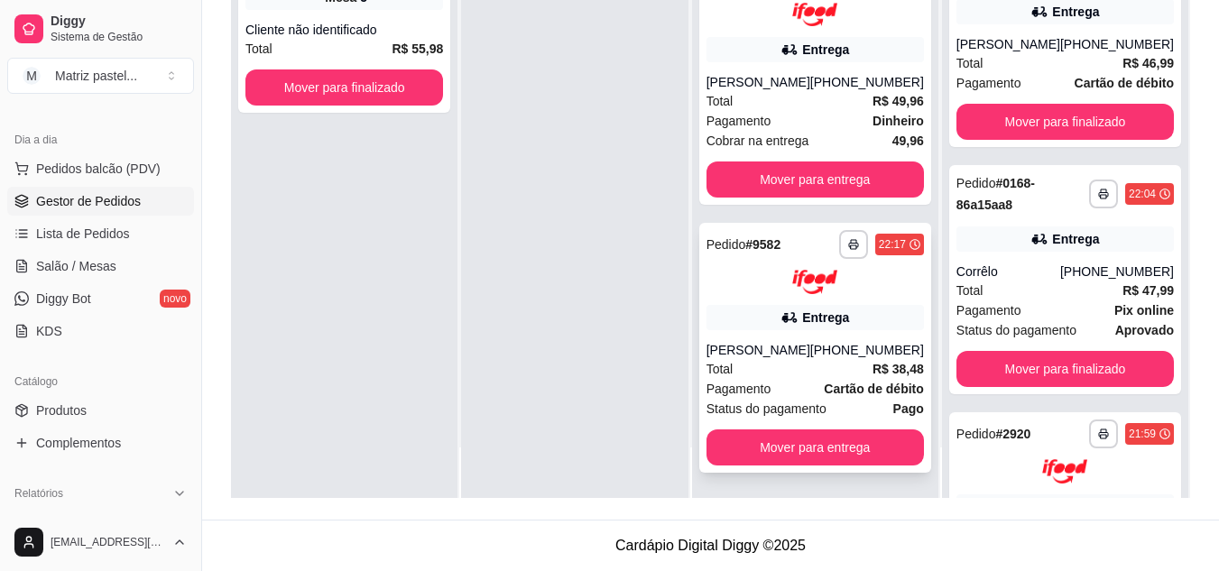
click at [763, 362] on div "Total R$ 38,48" at bounding box center [815, 369] width 217 height 20
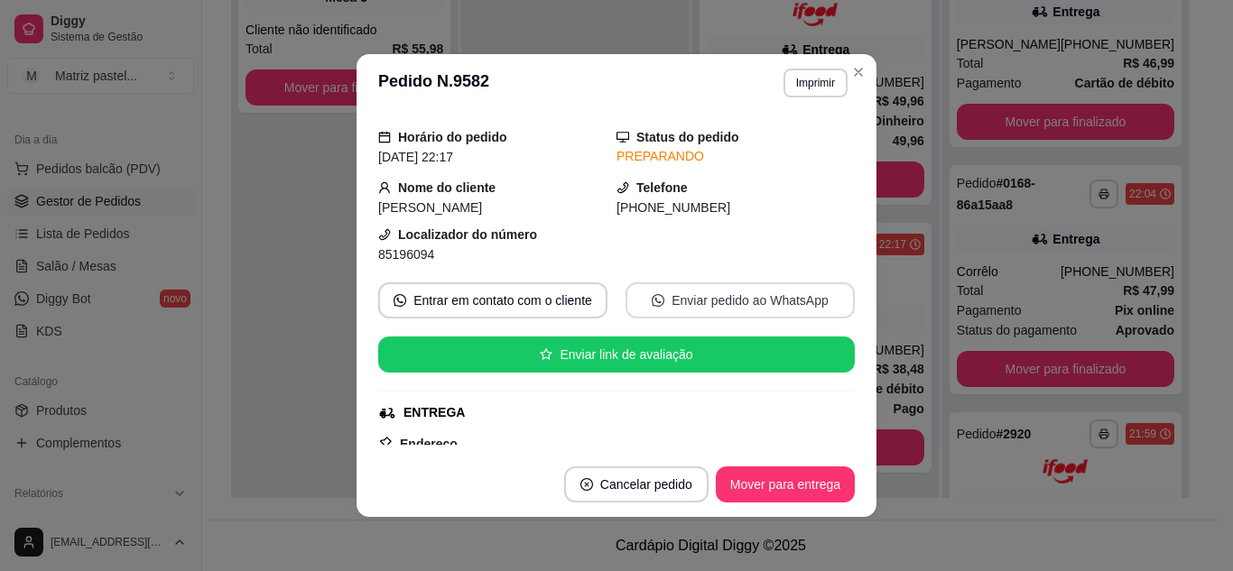
scroll to position [90, 0]
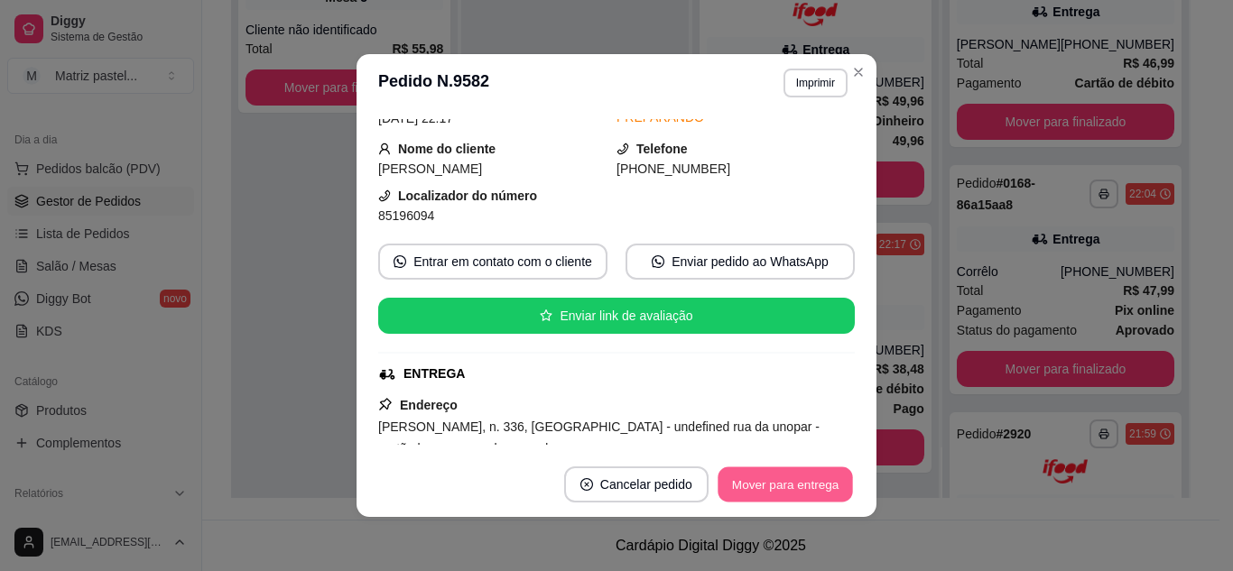
click at [782, 478] on button "Mover para entrega" at bounding box center [784, 484] width 135 height 35
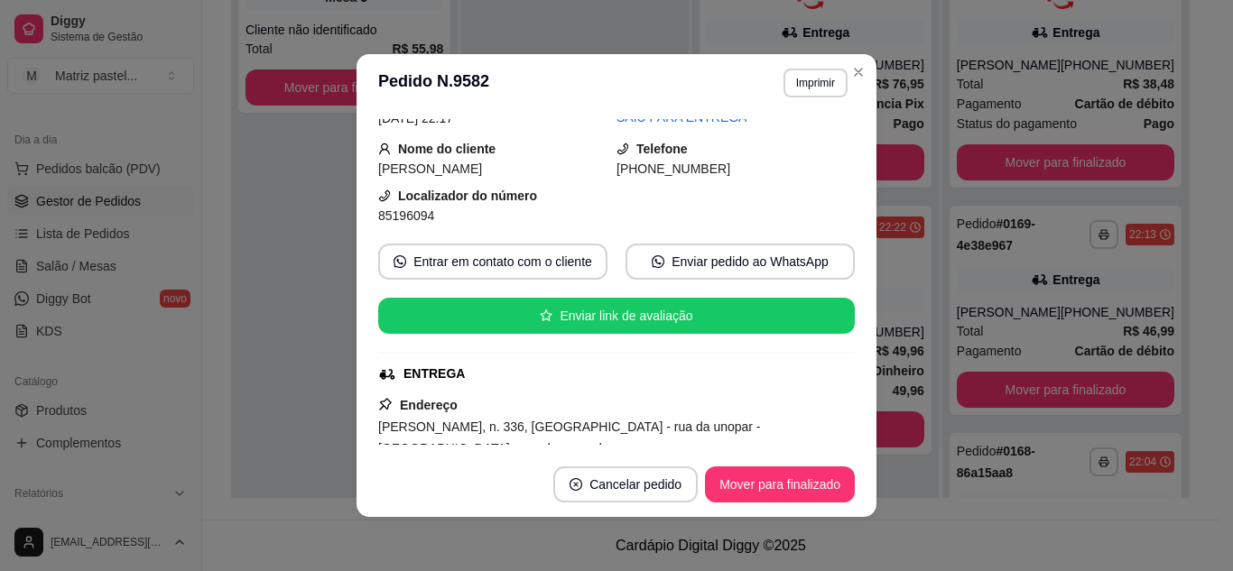
scroll to position [0, 0]
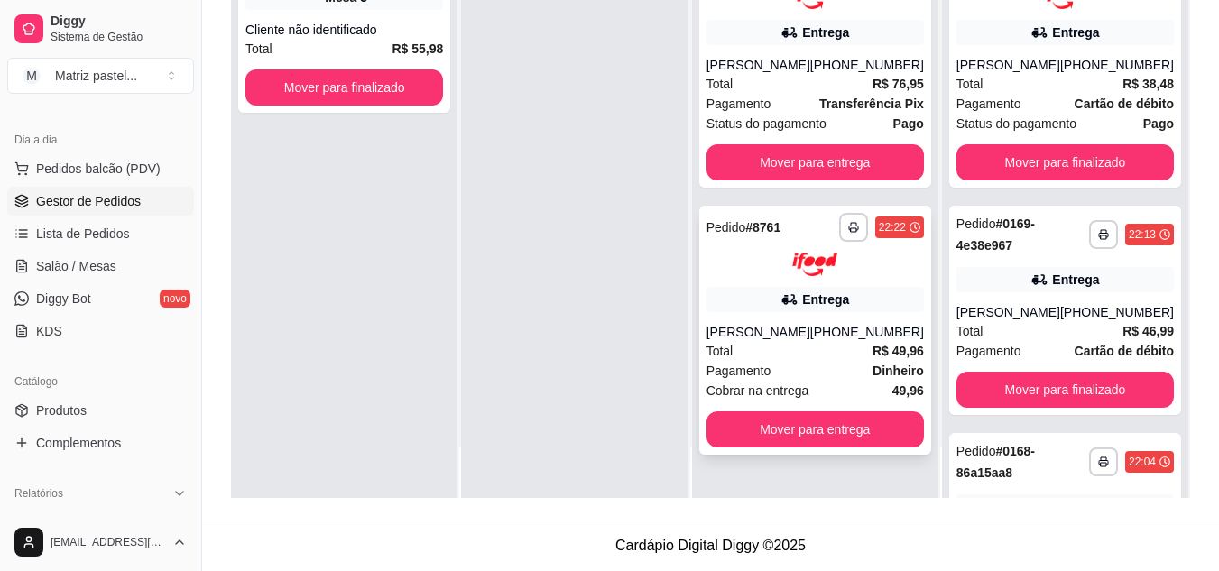
click at [810, 324] on div "[PERSON_NAME]" at bounding box center [759, 332] width 104 height 18
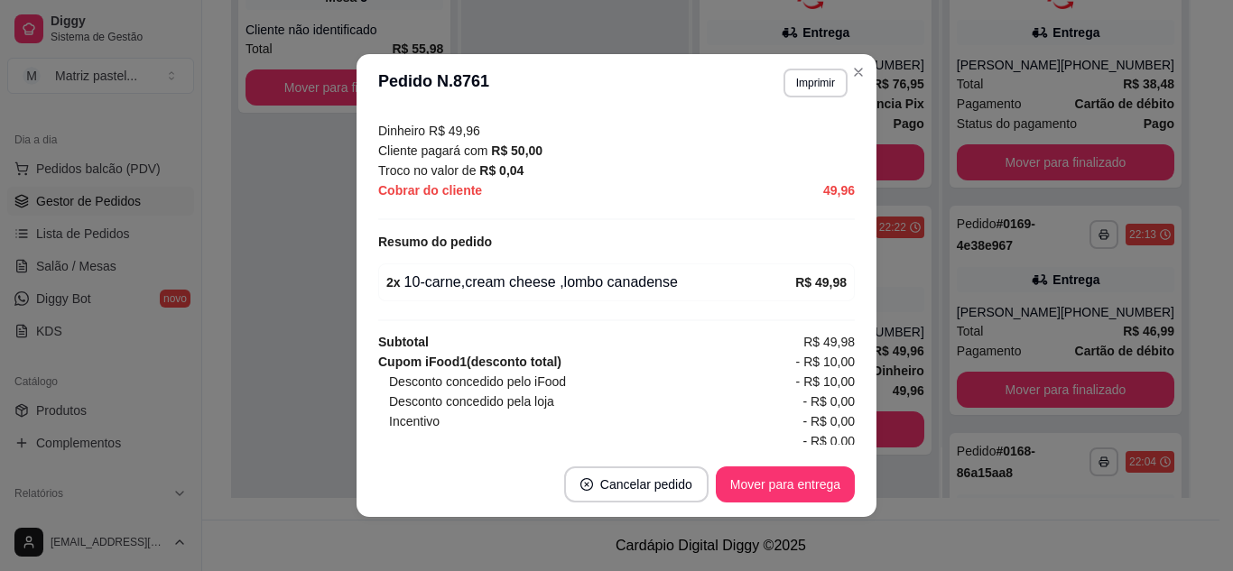
scroll to position [623, 0]
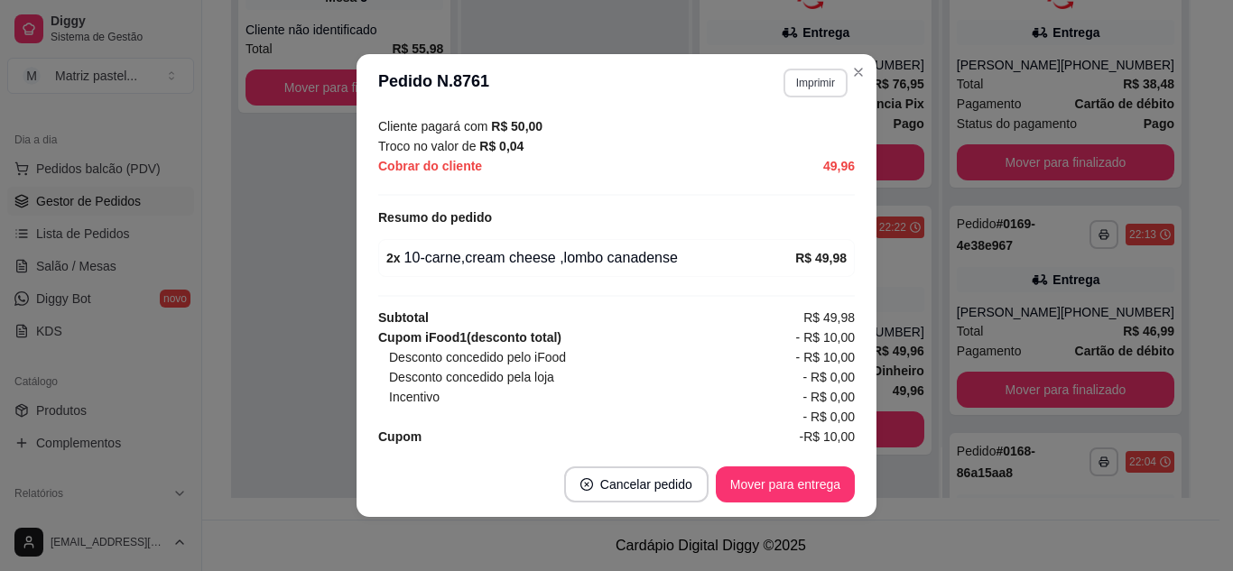
click at [804, 79] on button "Imprimir" at bounding box center [815, 83] width 64 height 29
click at [781, 113] on h4 "Escolha a impressora" at bounding box center [776, 115] width 131 height 18
click at [792, 152] on button "IMPRESSORA" at bounding box center [776, 146] width 131 height 29
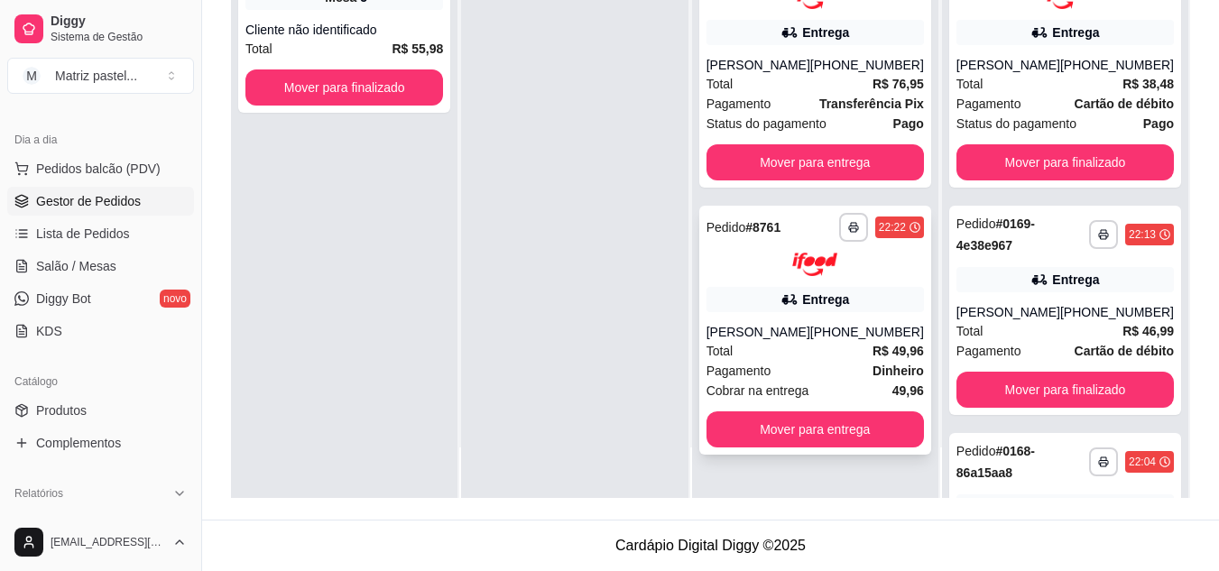
click at [830, 342] on div "Total R$ 49,96" at bounding box center [815, 351] width 217 height 20
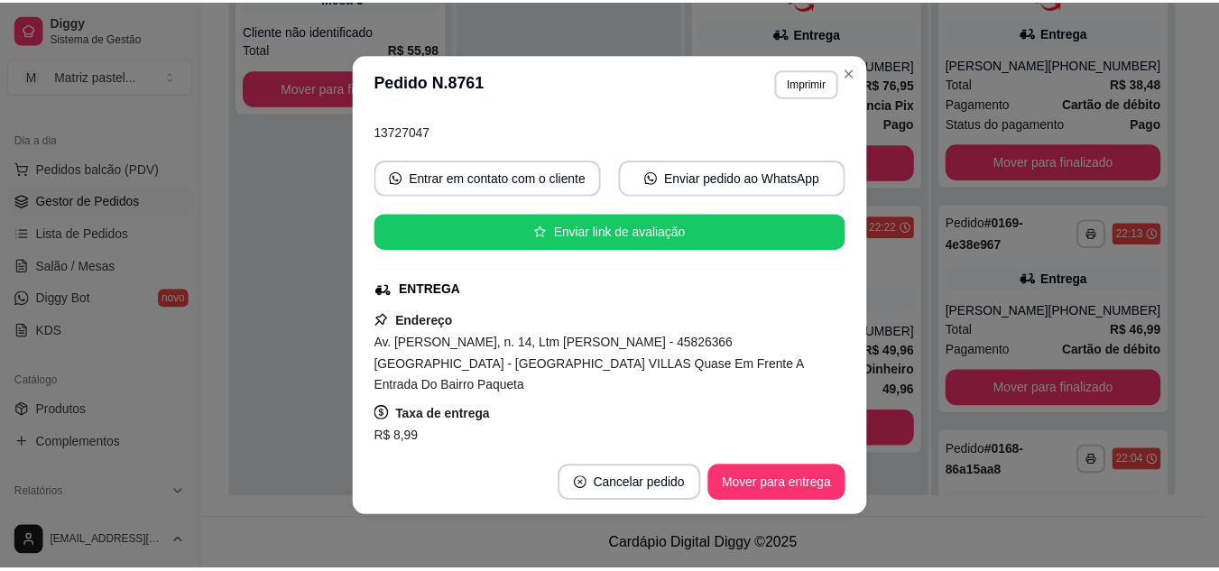
scroll to position [180, 0]
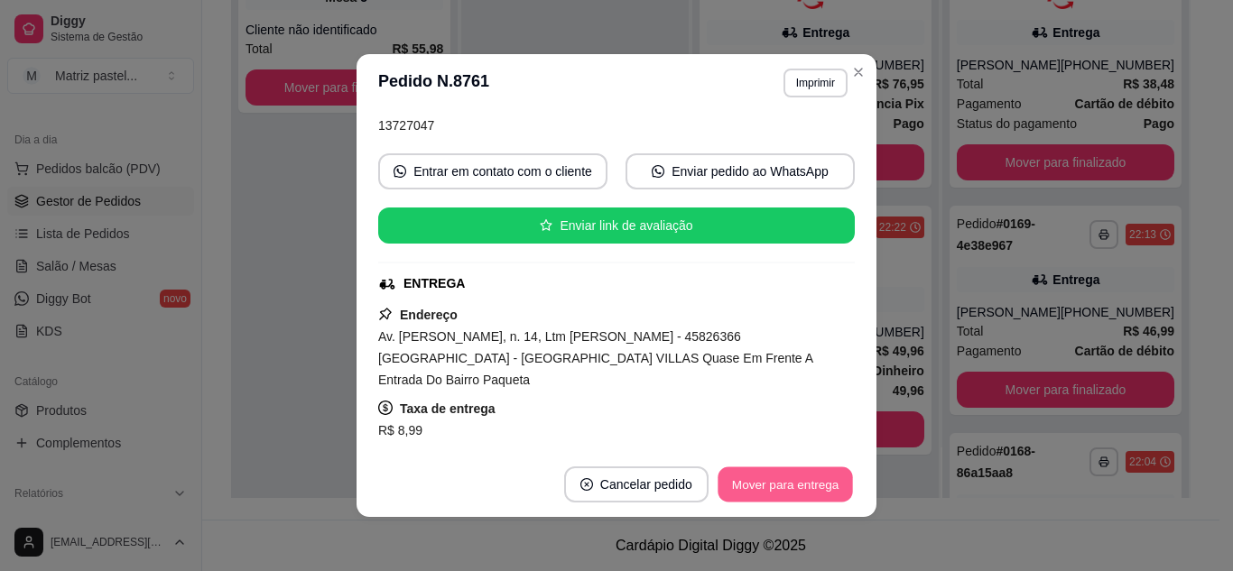
click at [754, 481] on button "Mover para entrega" at bounding box center [784, 484] width 135 height 35
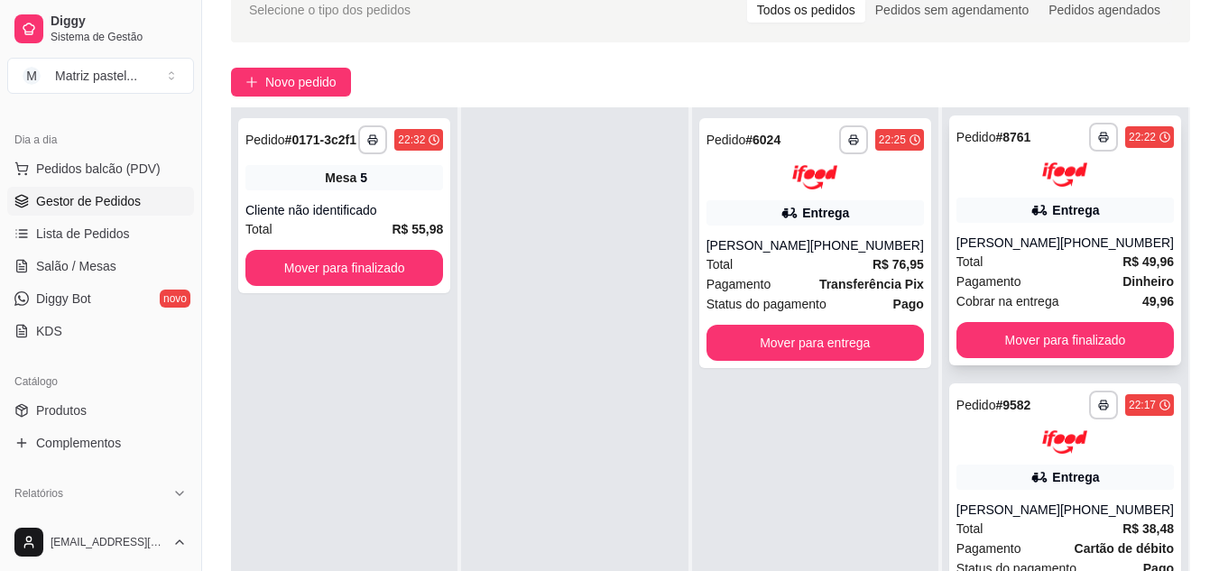
scroll to position [0, 0]
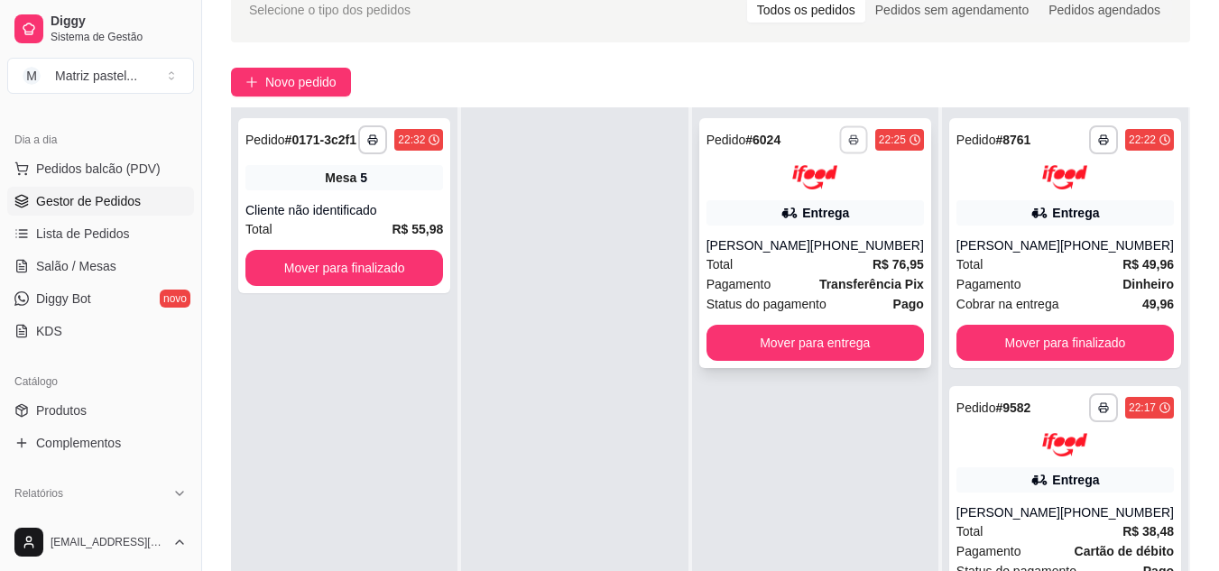
click at [858, 140] on icon "button" at bounding box center [853, 141] width 9 height 4
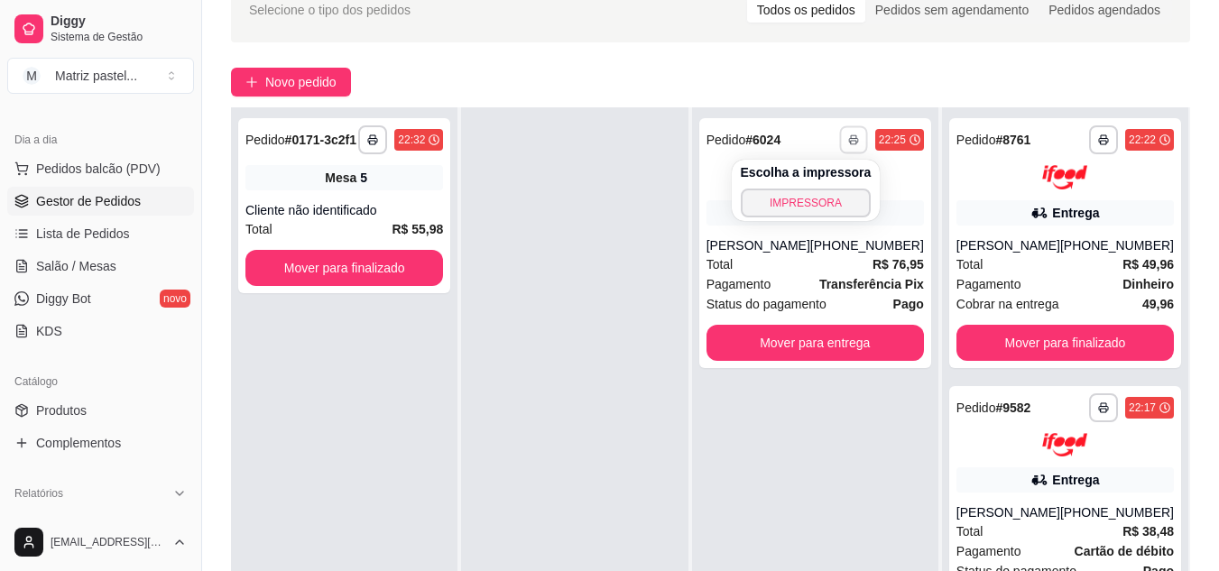
click at [838, 220] on div "Escolha a impressora IMPRESSORA" at bounding box center [806, 190] width 149 height 61
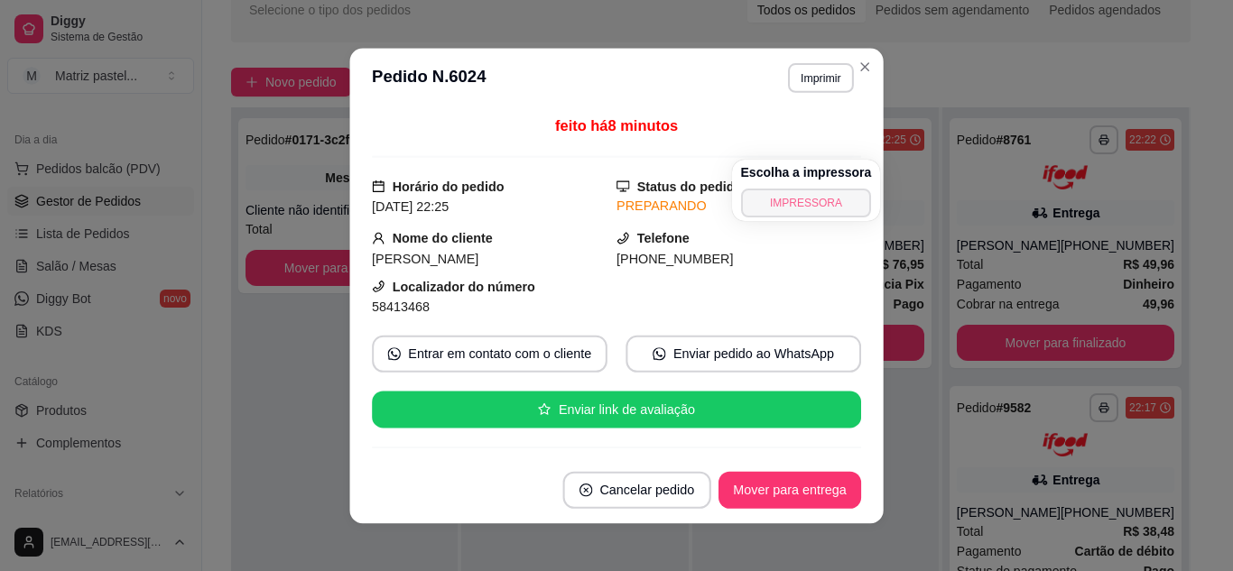
click at [831, 207] on button "IMPRESSORA" at bounding box center [806, 203] width 131 height 29
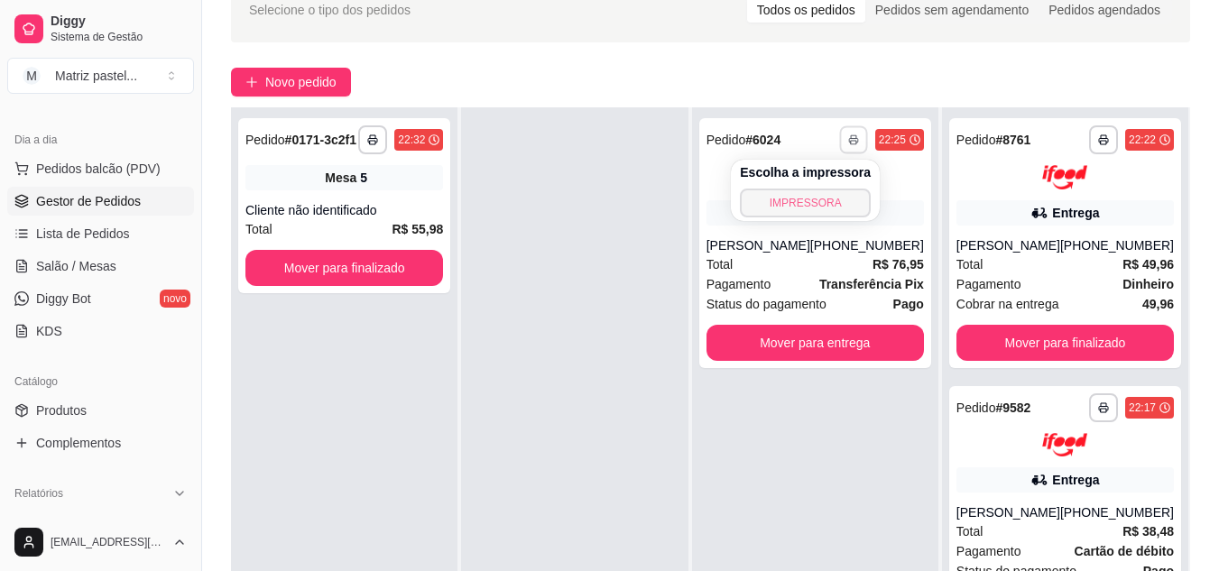
click at [766, 213] on button "IMPRESSORA" at bounding box center [805, 203] width 131 height 29
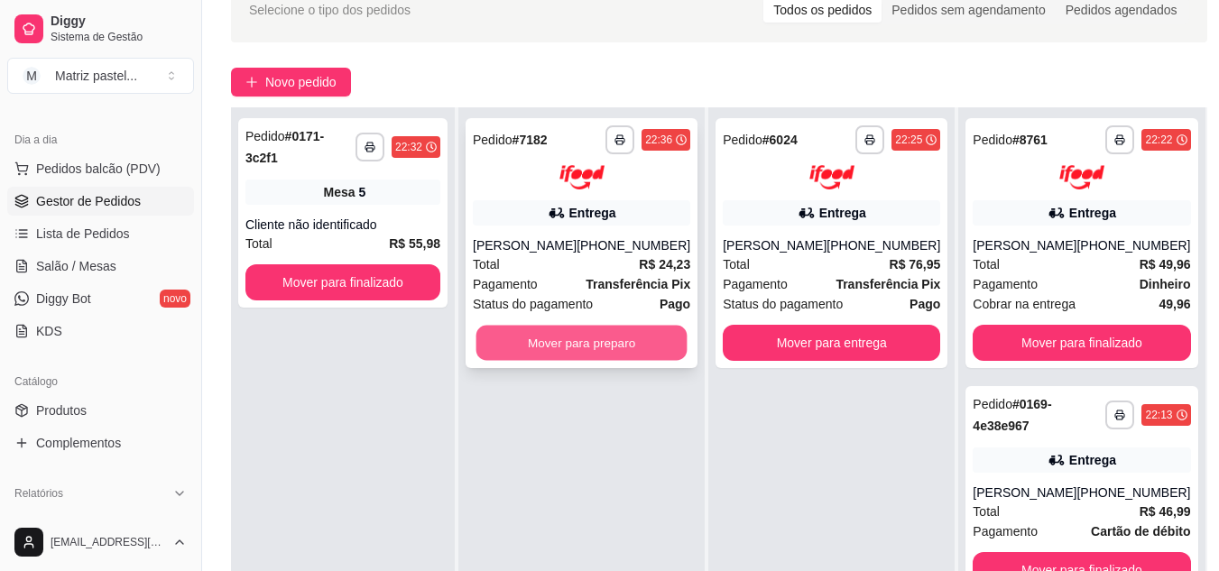
click at [605, 338] on button "Mover para preparo" at bounding box center [582, 342] width 211 height 35
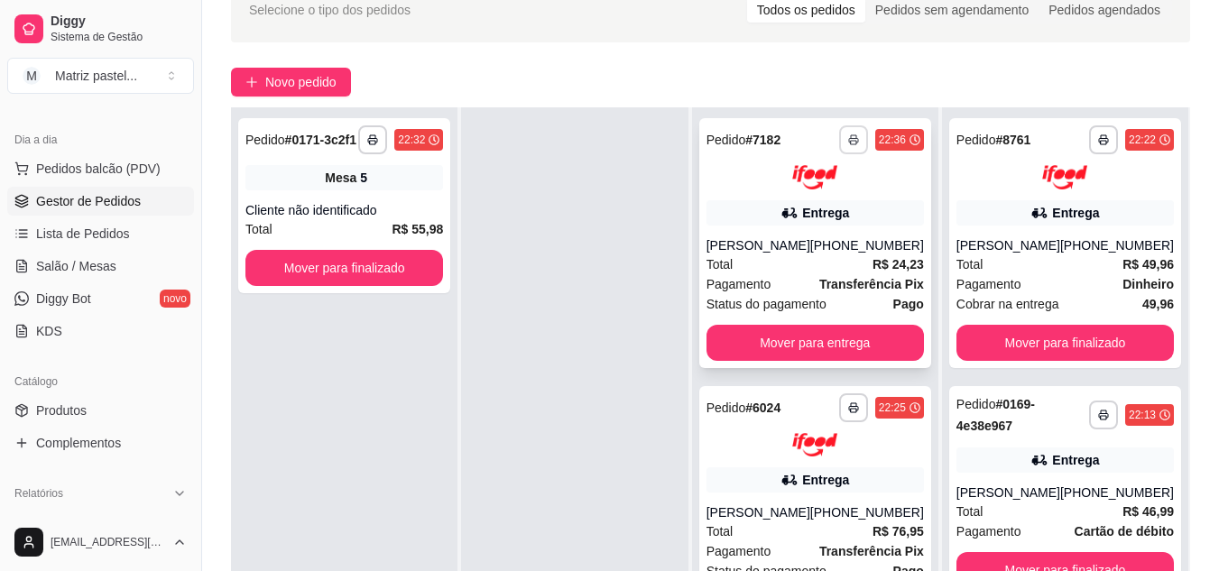
click at [852, 138] on icon "button" at bounding box center [853, 139] width 11 height 11
click at [833, 195] on button "IMPRESSORA" at bounding box center [806, 203] width 126 height 28
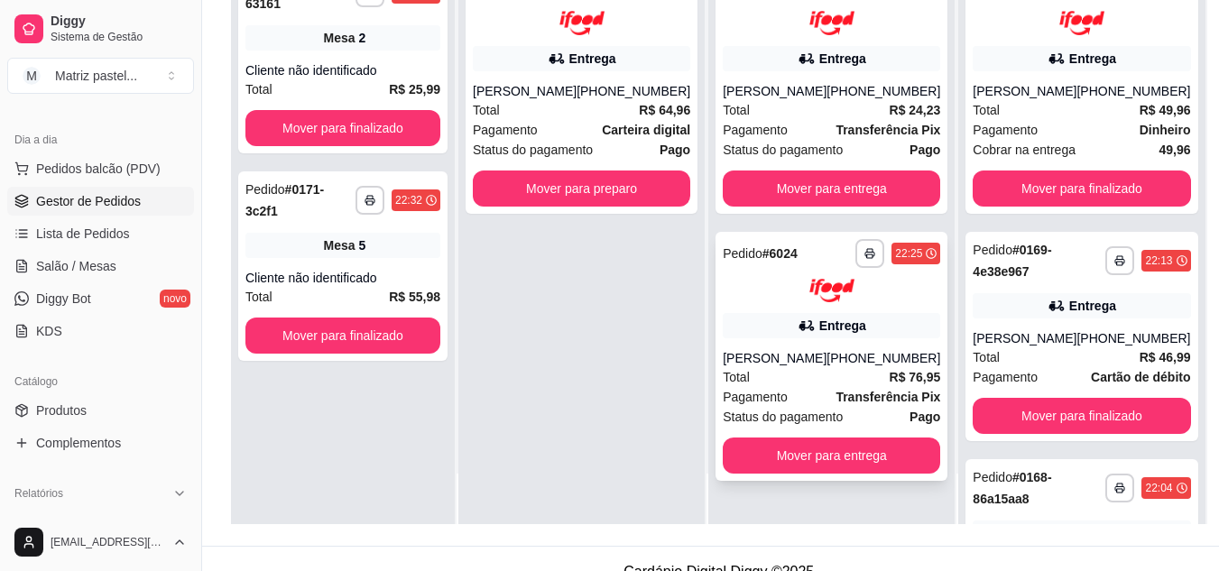
scroll to position [275, 0]
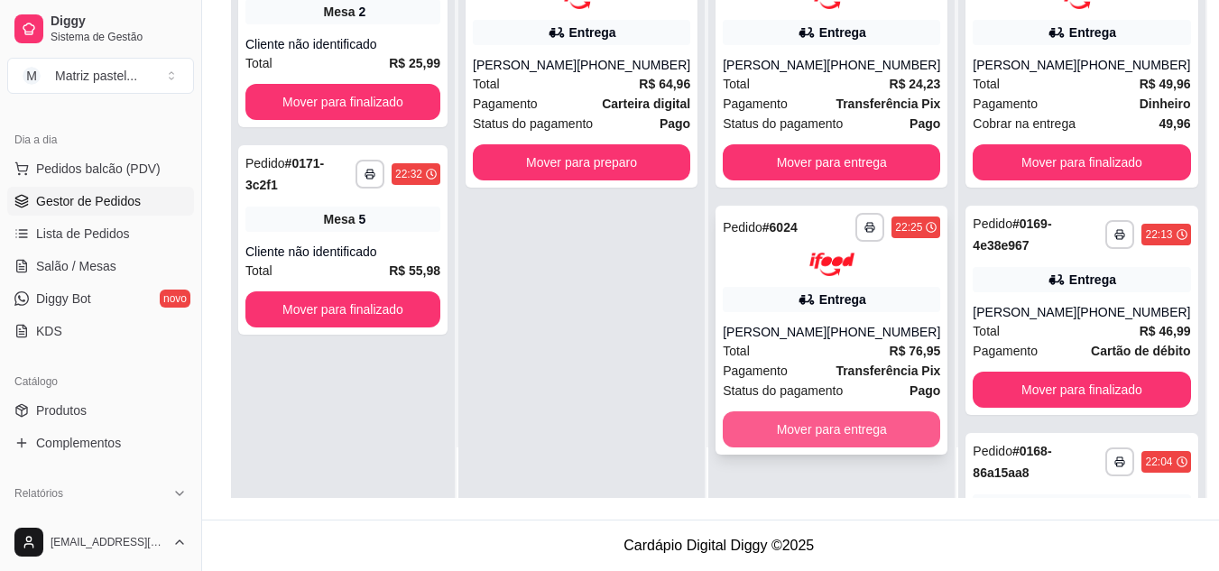
click at [774, 442] on button "Mover para entrega" at bounding box center [831, 430] width 217 height 36
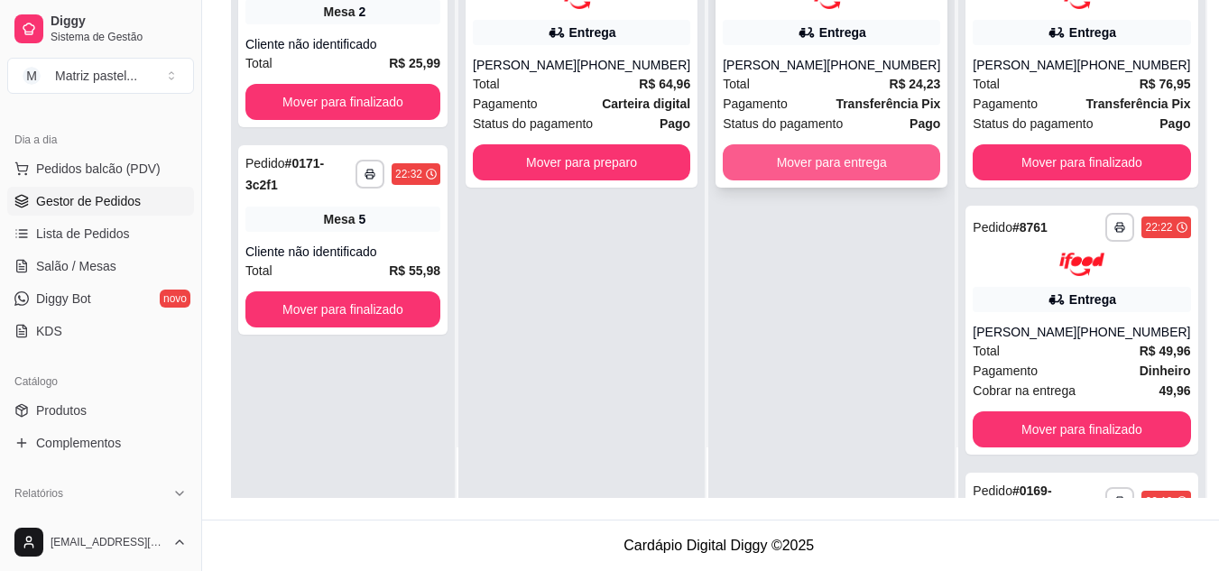
click at [766, 168] on button "Mover para entrega" at bounding box center [831, 162] width 217 height 36
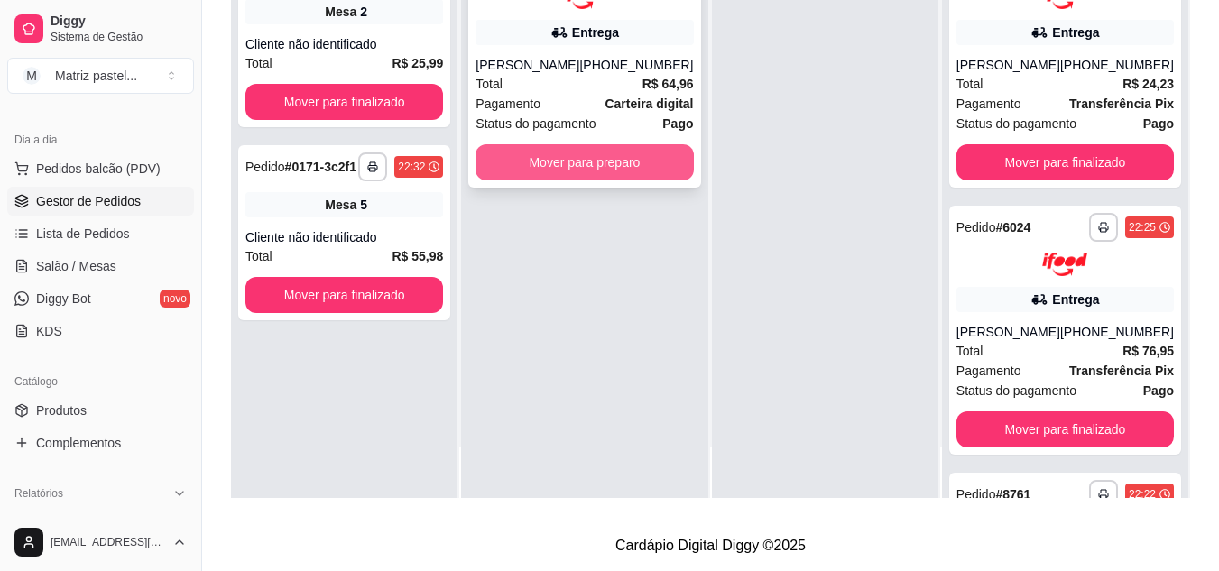
click at [599, 175] on button "Mover para preparo" at bounding box center [584, 162] width 217 height 36
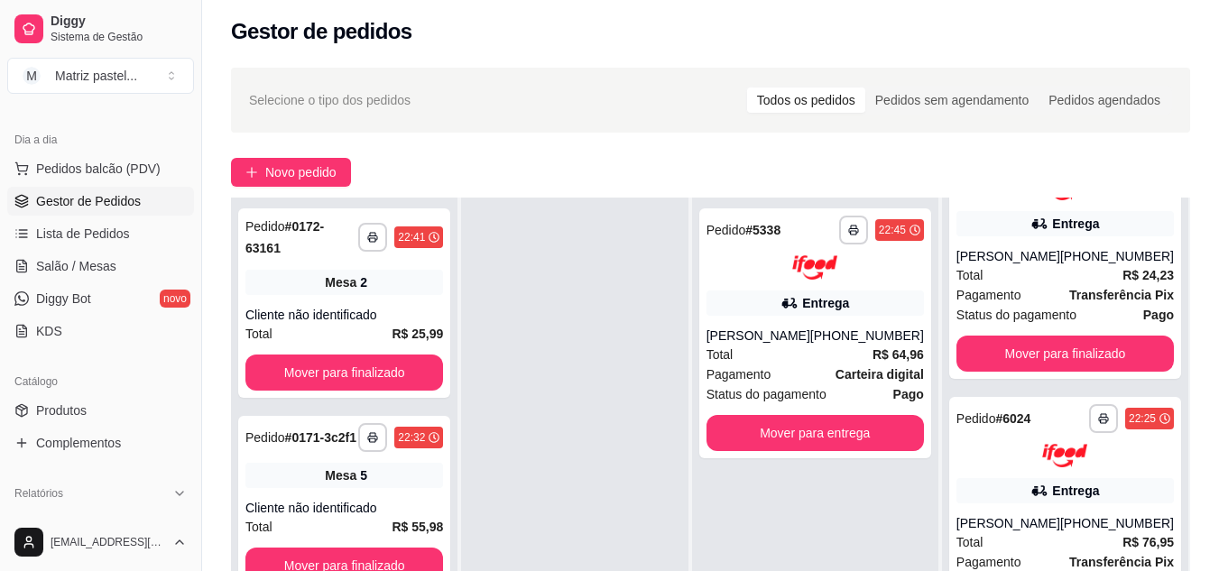
scroll to position [0, 0]
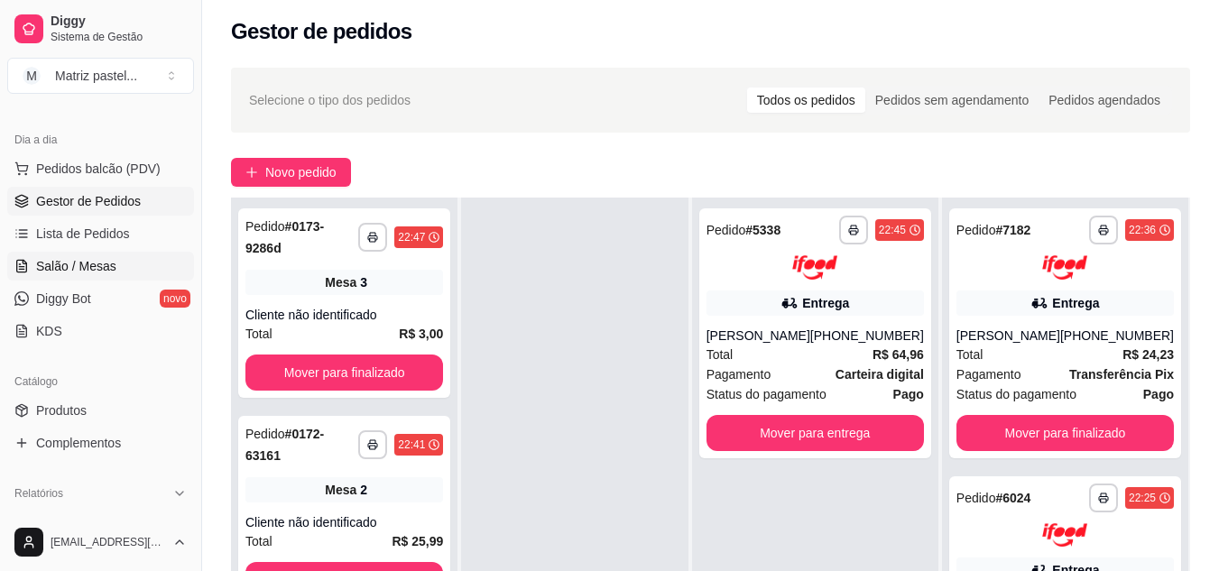
click at [84, 272] on span "Salão / Mesas" at bounding box center [76, 266] width 80 height 18
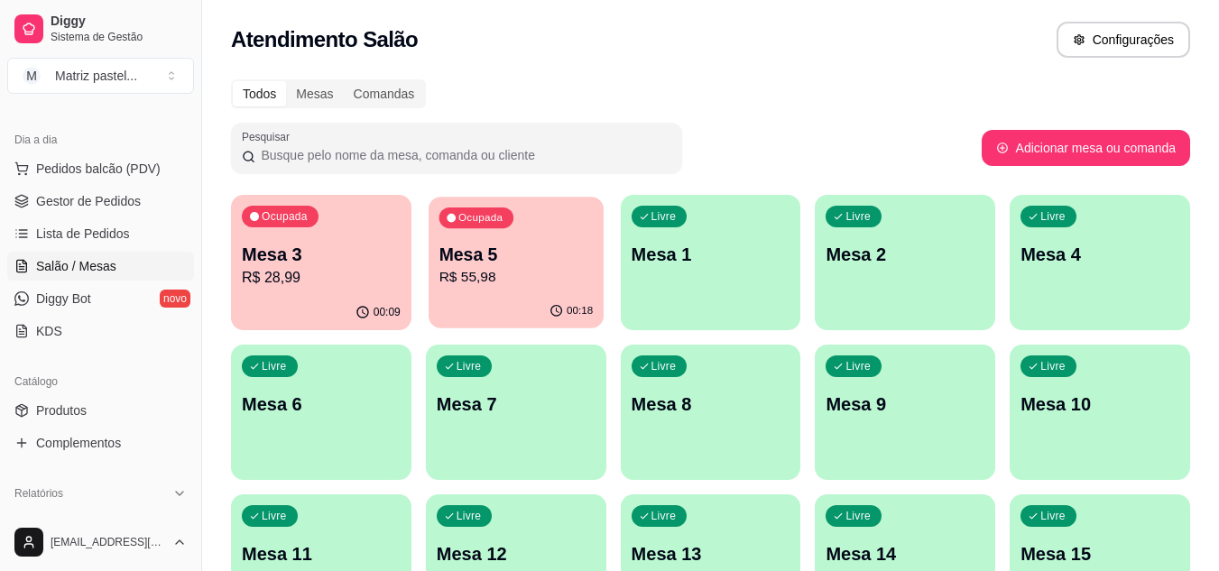
click at [554, 271] on p "R$ 55,98" at bounding box center [516, 277] width 154 height 21
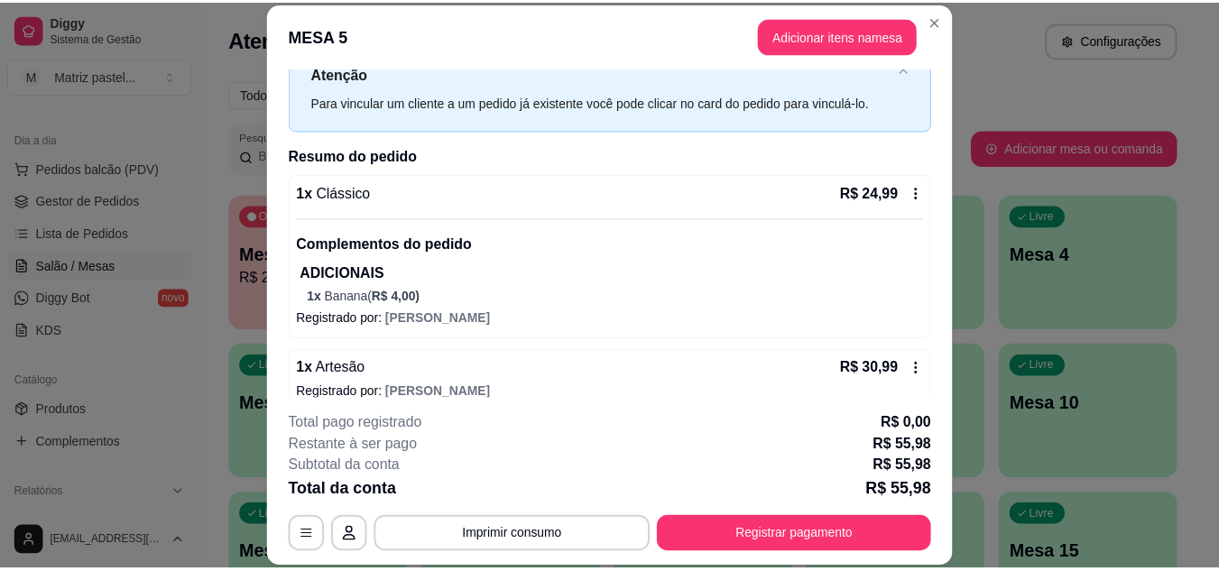
scroll to position [86, 0]
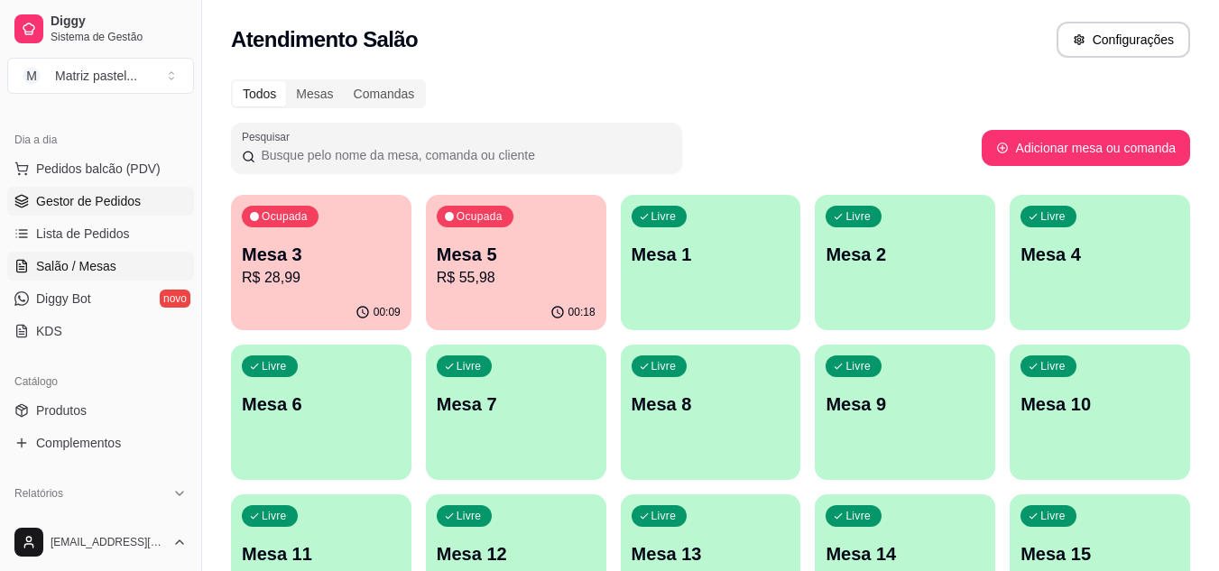
click at [84, 211] on link "Gestor de Pedidos" at bounding box center [100, 201] width 187 height 29
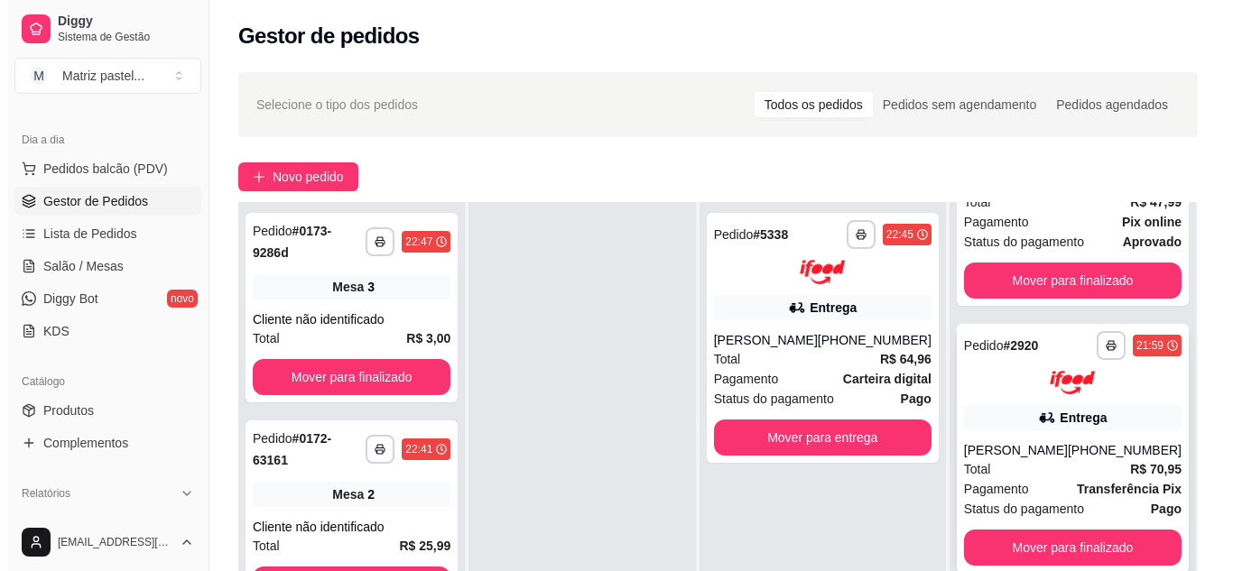
scroll to position [1077, 0]
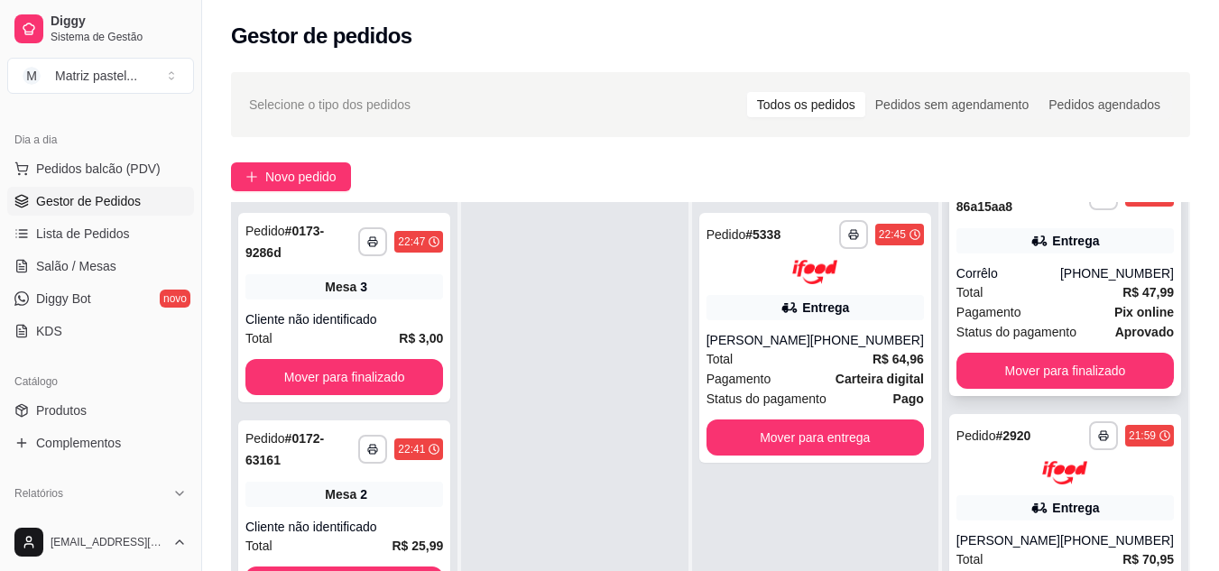
click at [976, 302] on span "Total" at bounding box center [970, 292] width 27 height 20
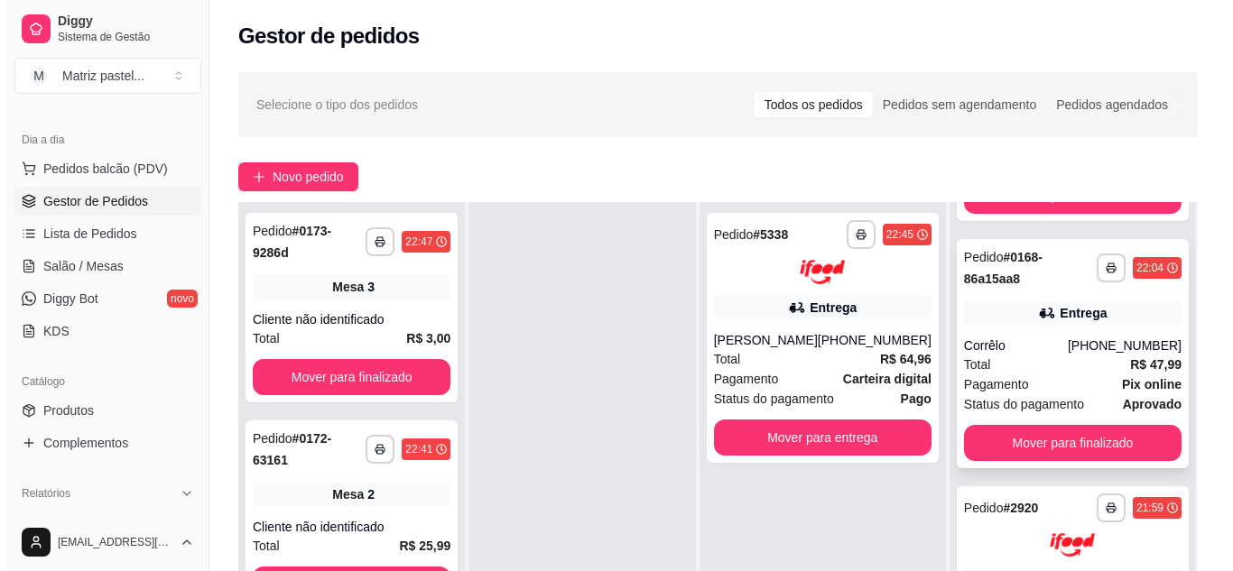
scroll to position [896, 0]
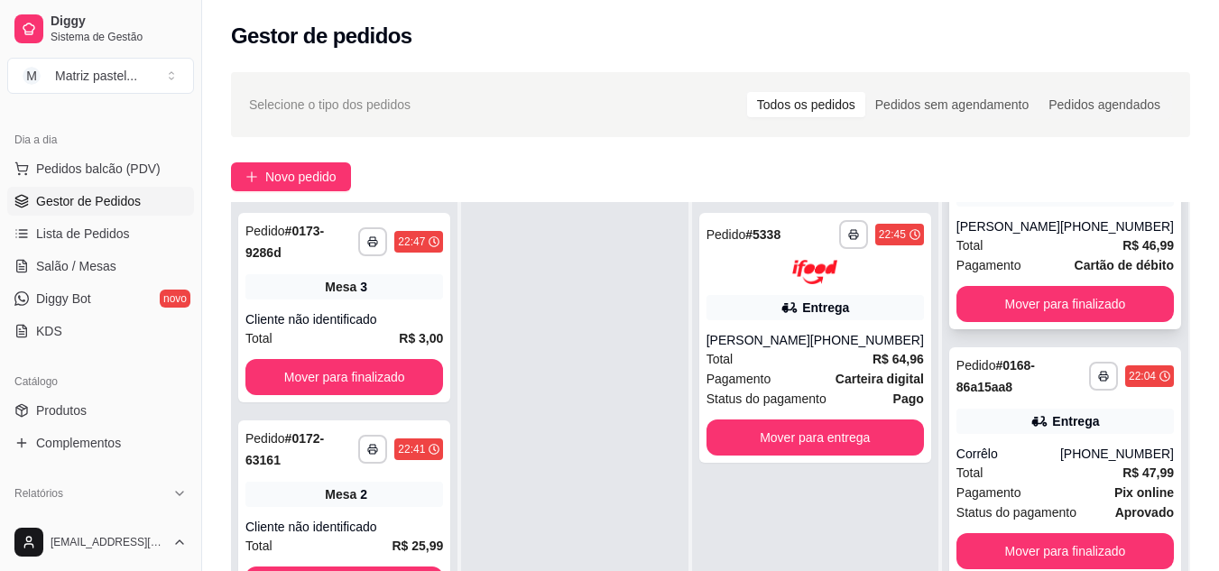
click at [998, 254] on div "Total R$ 46,99" at bounding box center [1065, 246] width 217 height 20
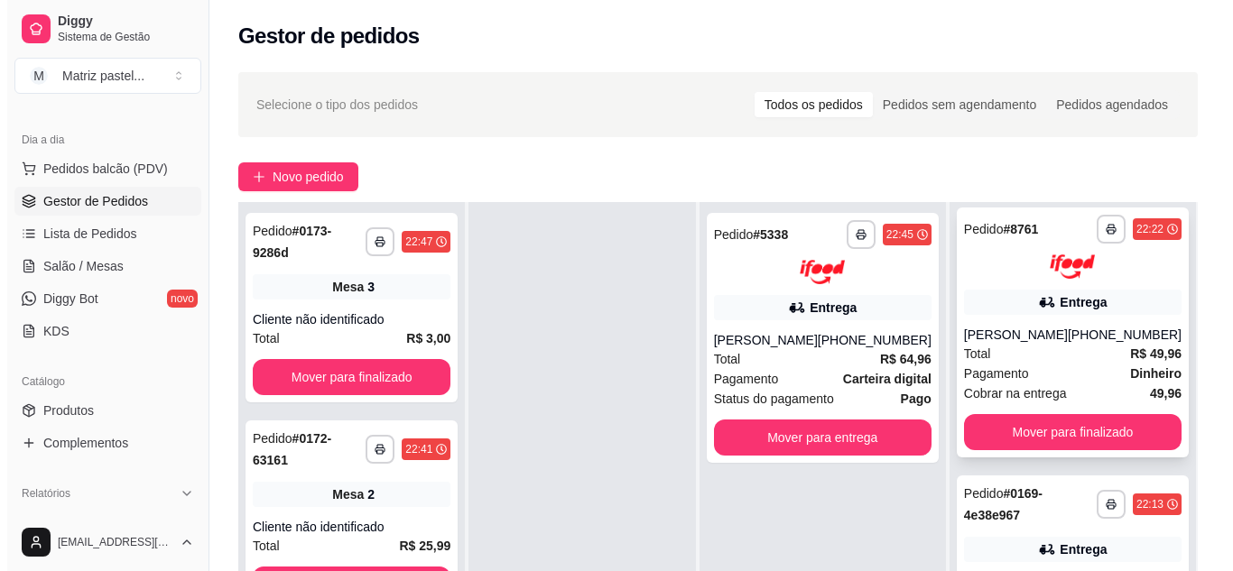
scroll to position [535, 0]
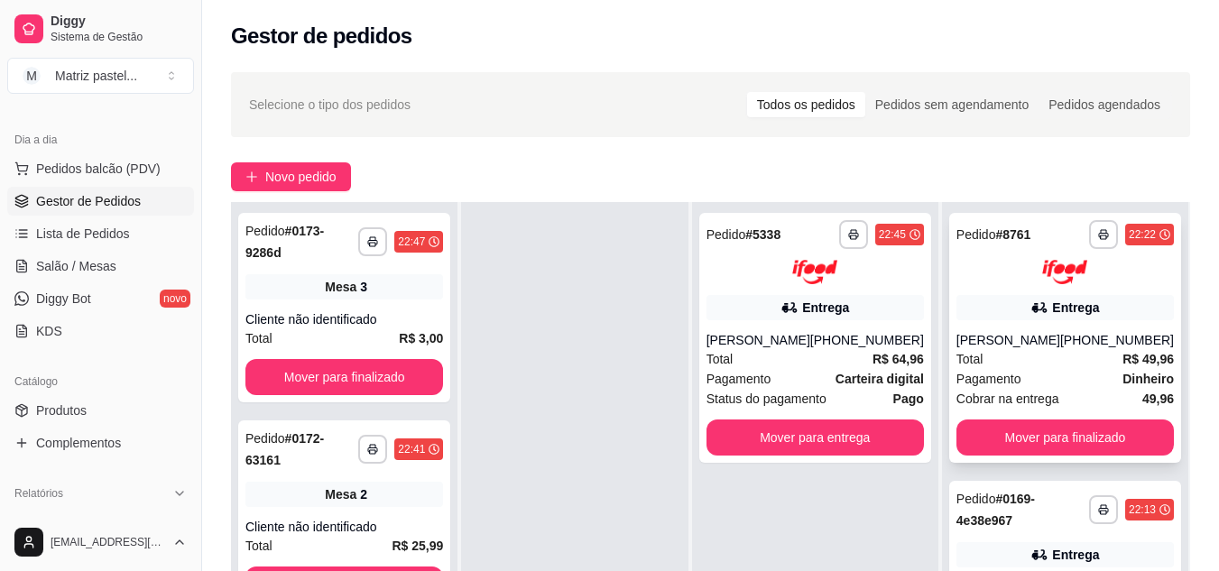
click at [978, 316] on div "Entrega" at bounding box center [1065, 307] width 217 height 25
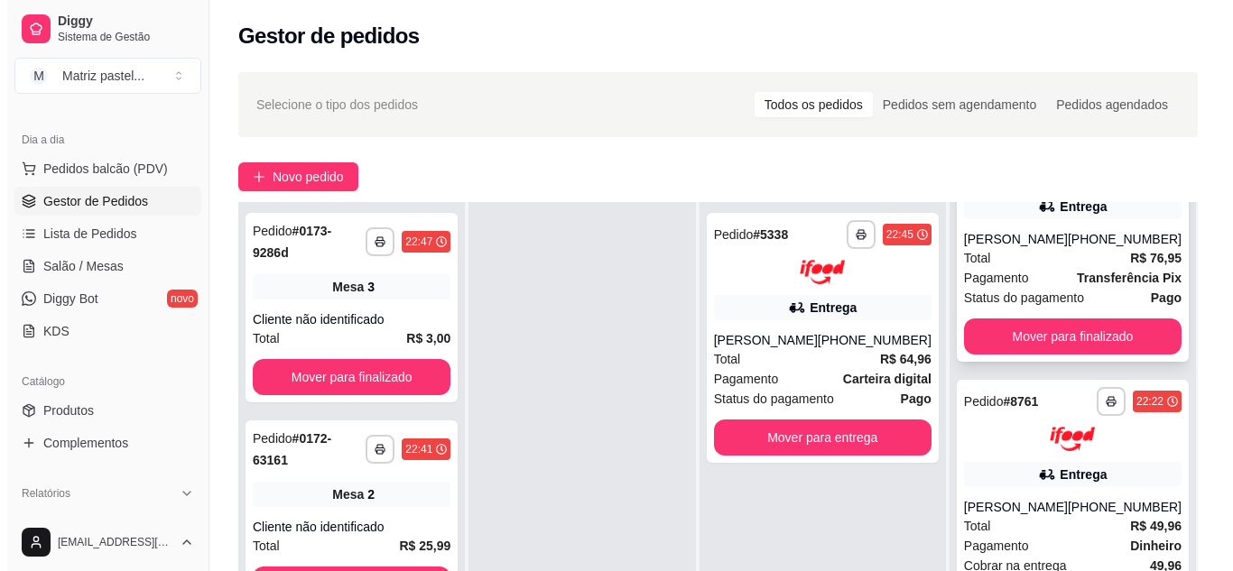
scroll to position [355, 0]
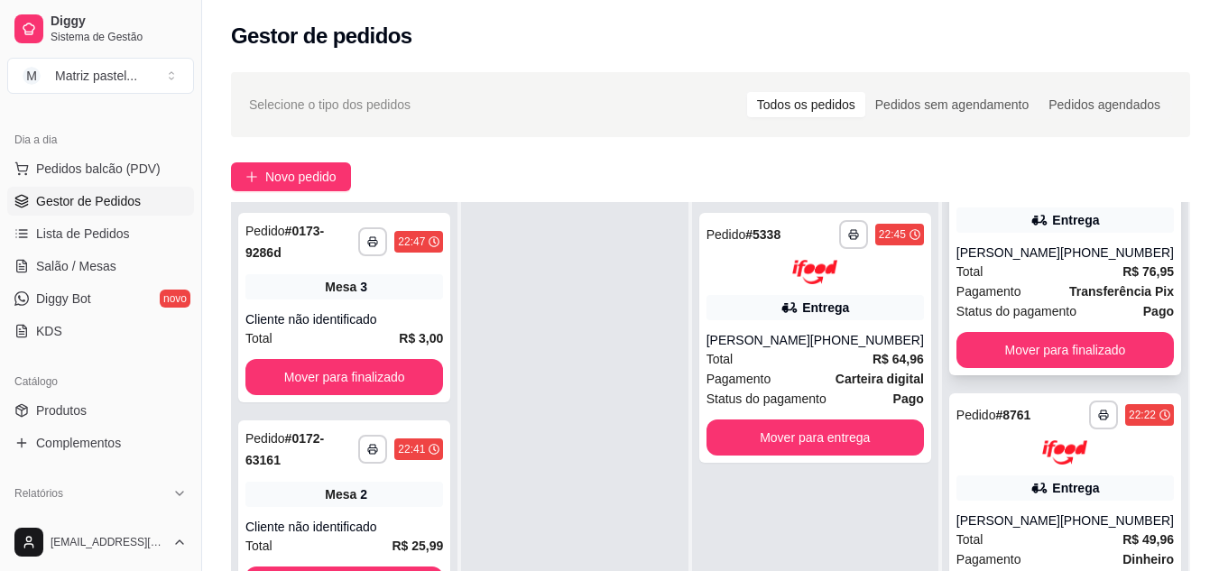
click at [1014, 262] on div "[PERSON_NAME]" at bounding box center [1009, 253] width 104 height 18
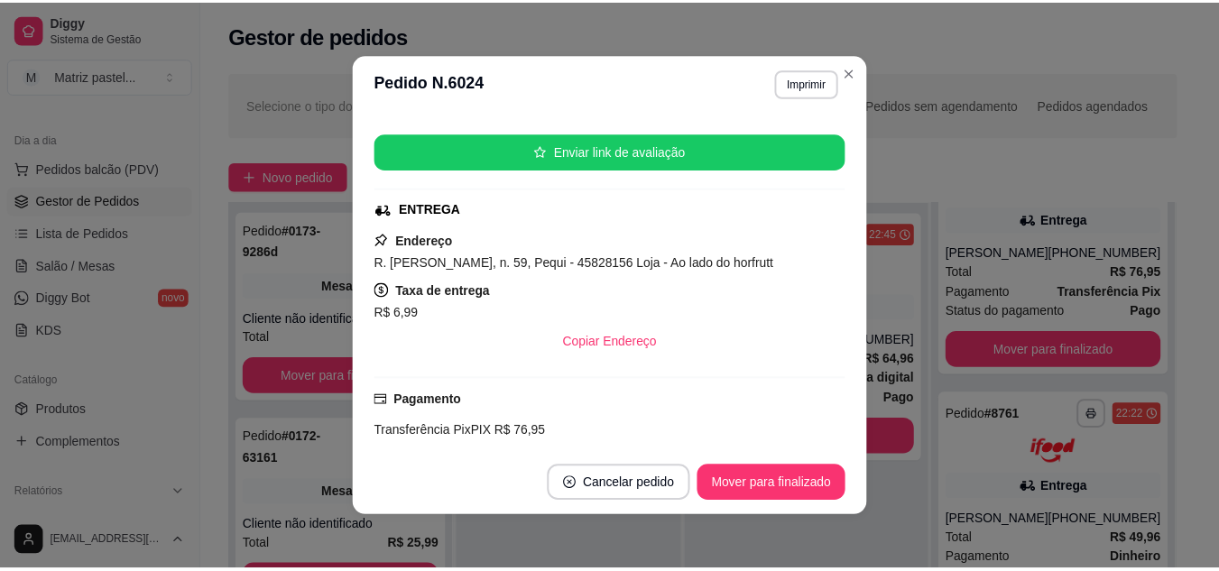
scroll to position [271, 0]
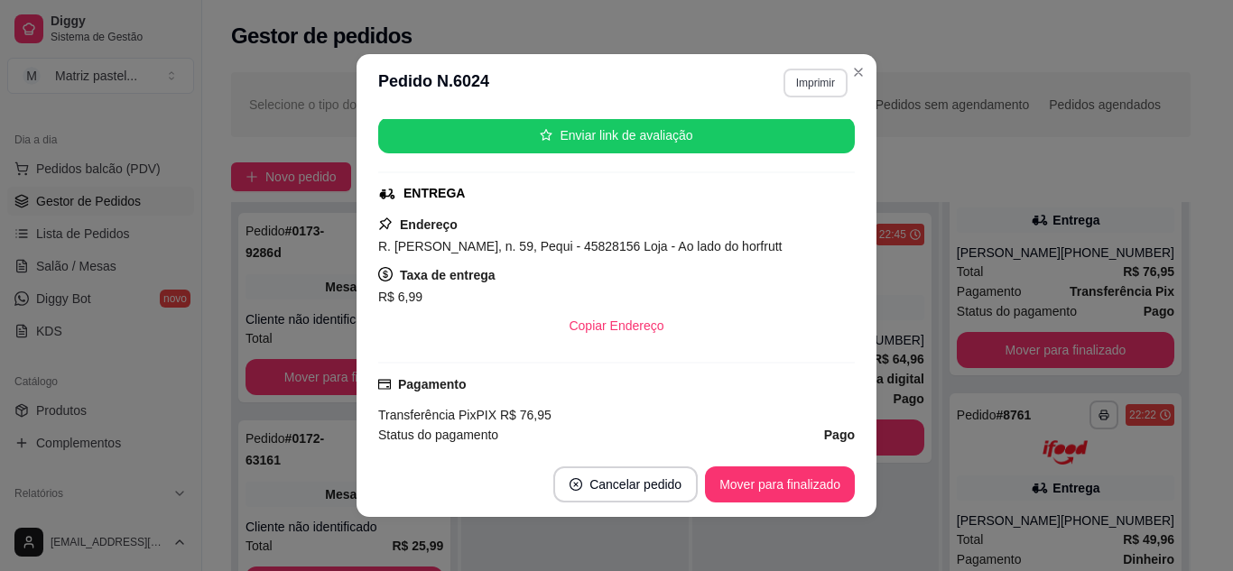
click at [839, 71] on section "**********" at bounding box center [616, 285] width 520 height 463
click at [851, 71] on icon "Close" at bounding box center [858, 72] width 14 height 14
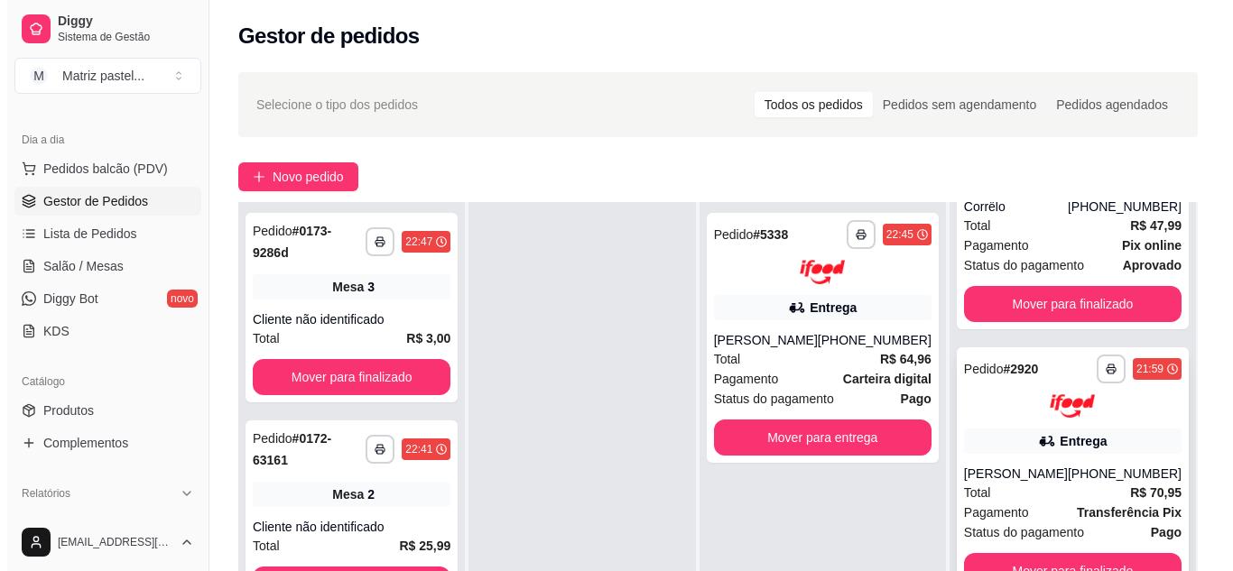
scroll to position [1257, 0]
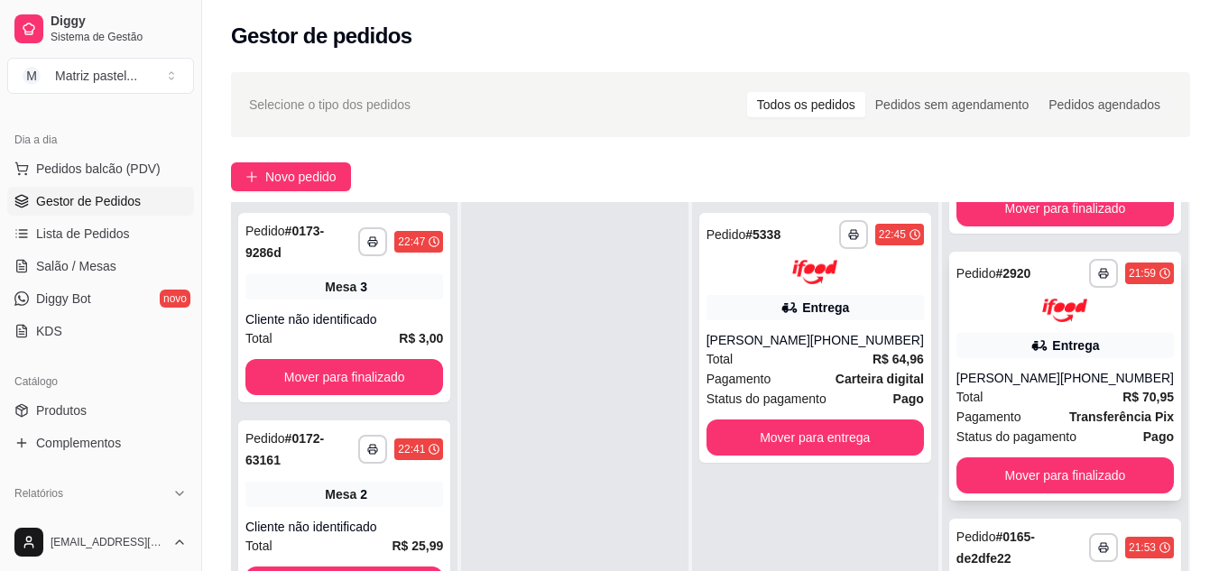
click at [1006, 381] on div "[PERSON_NAME]" at bounding box center [1009, 378] width 104 height 18
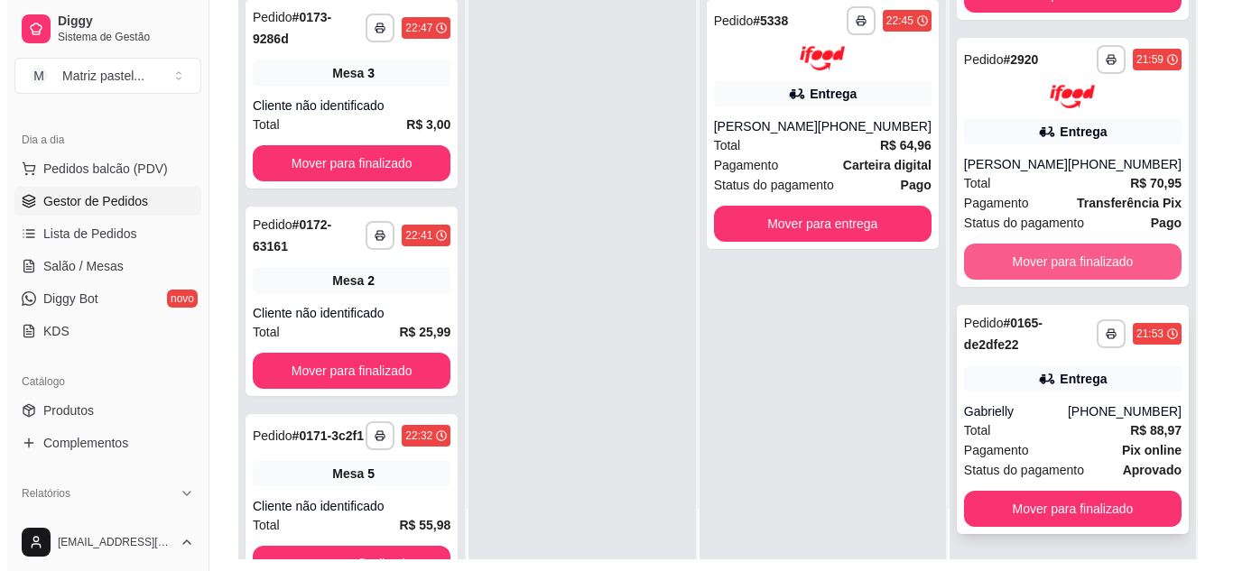
scroll to position [271, 0]
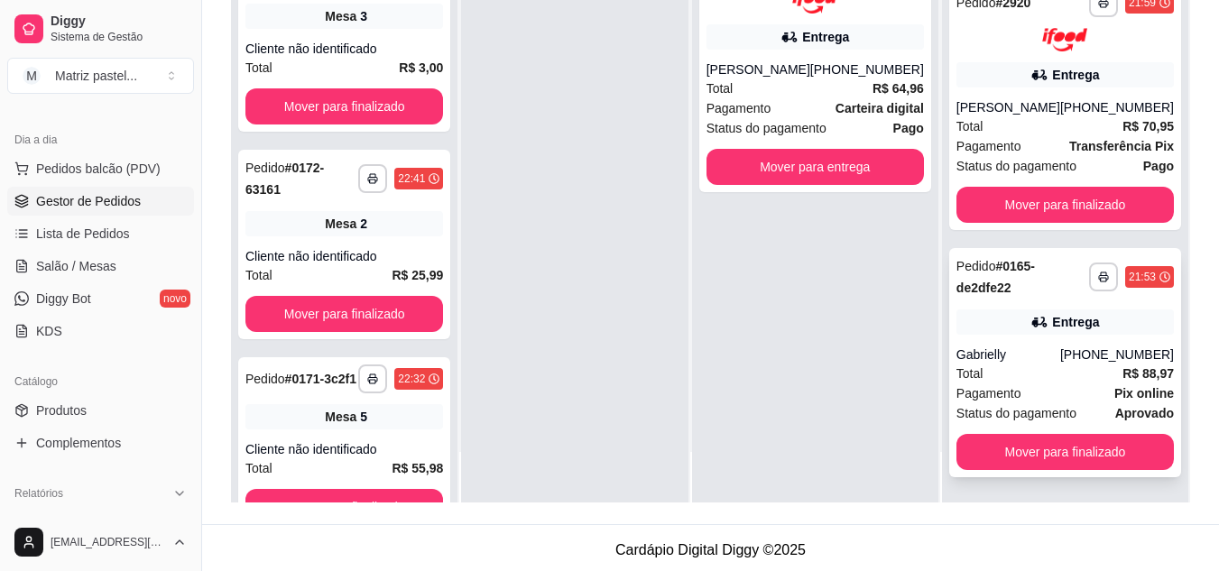
click at [1041, 359] on div "Gabrielly" at bounding box center [1009, 355] width 104 height 18
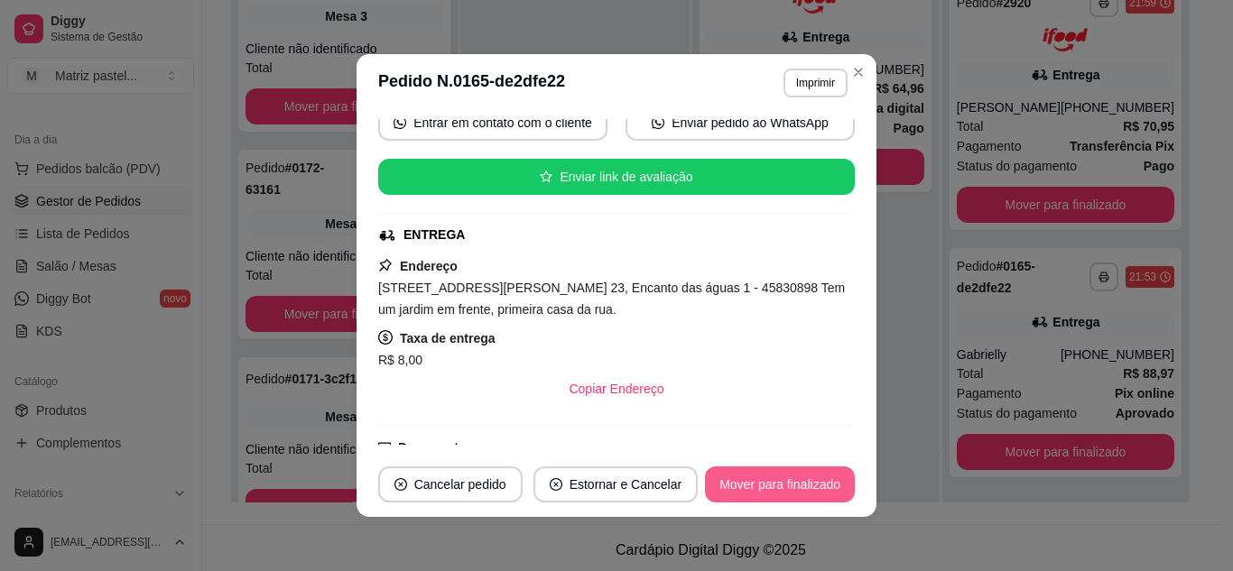
click at [734, 483] on button "Mover para finalizado" at bounding box center [780, 485] width 150 height 36
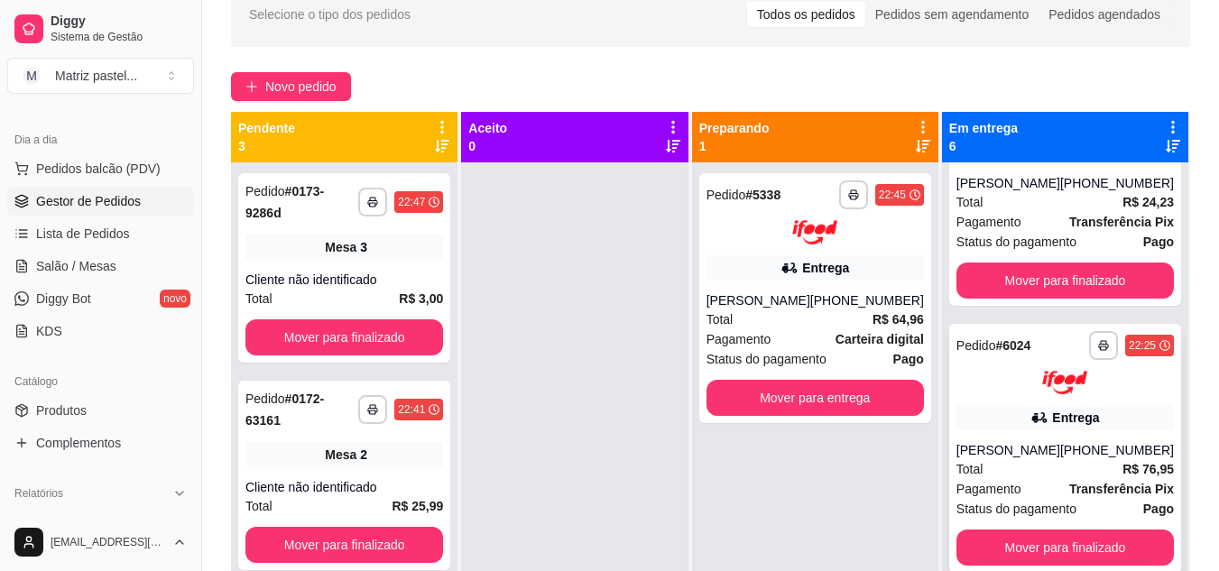
scroll to position [0, 0]
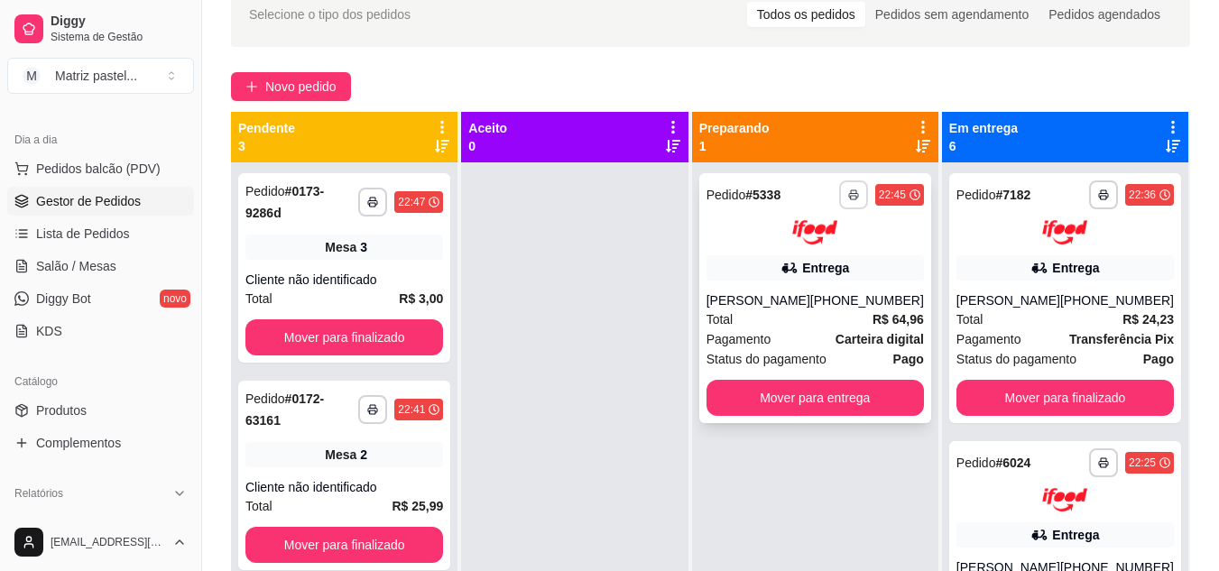
click at [858, 185] on button "button" at bounding box center [853, 194] width 29 height 29
click at [827, 263] on button "IMPRESSORA" at bounding box center [806, 258] width 126 height 28
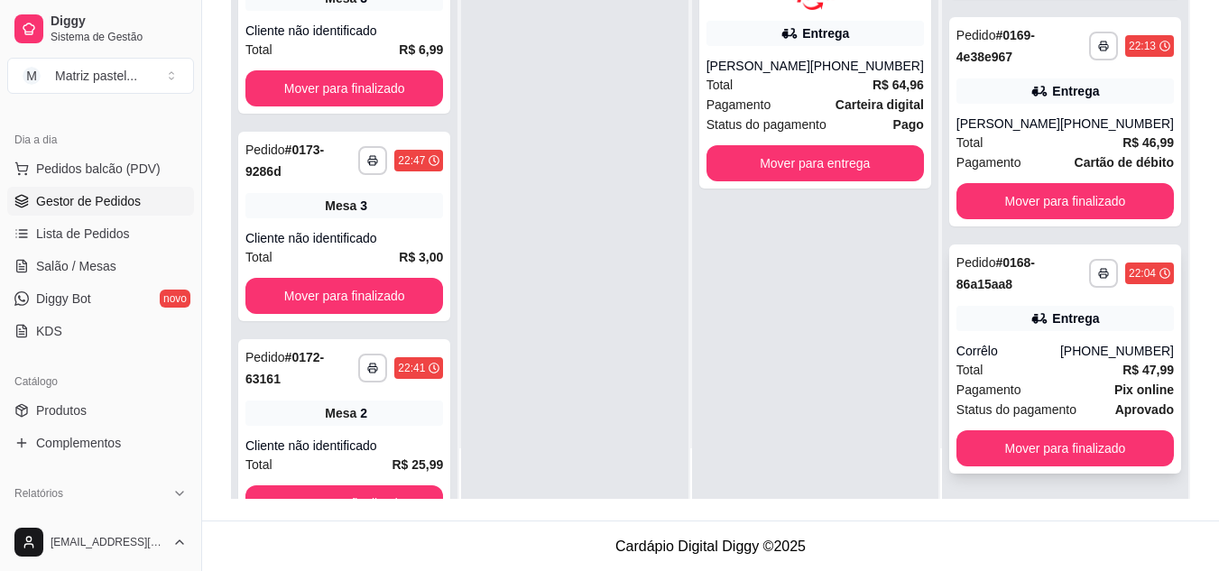
scroll to position [275, 0]
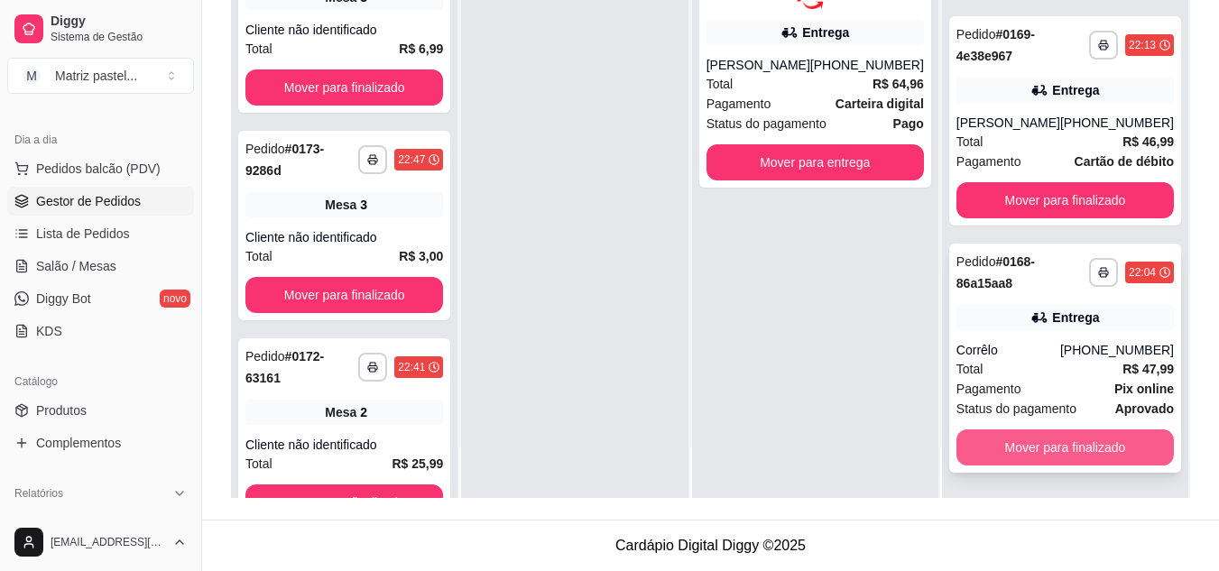
click at [986, 437] on button "Mover para finalizado" at bounding box center [1065, 448] width 217 height 36
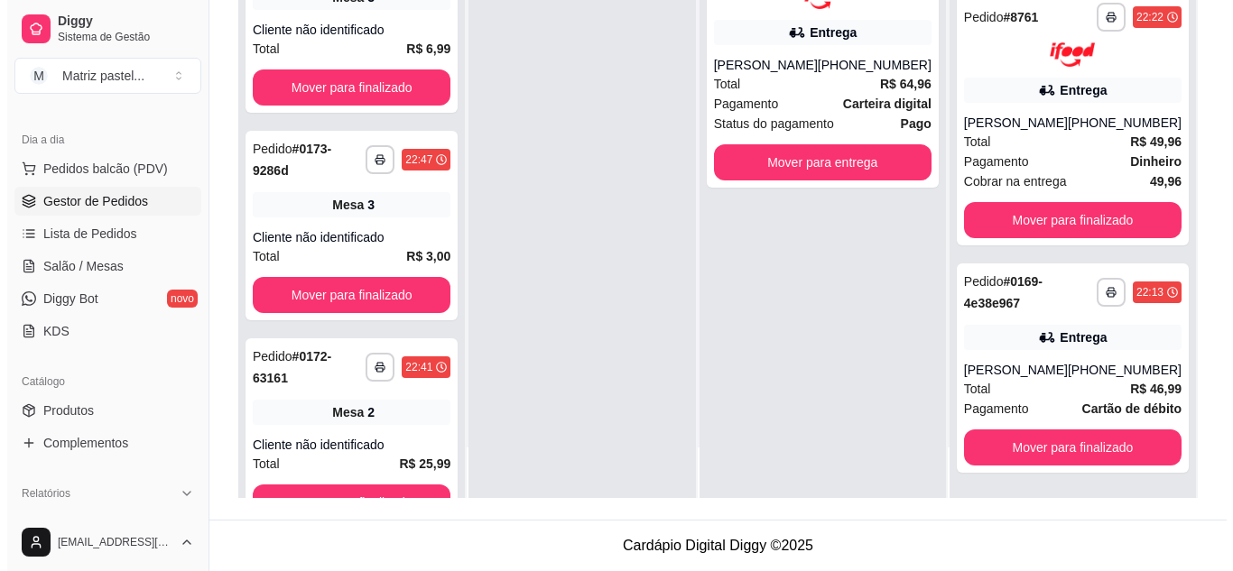
scroll to position [495, 0]
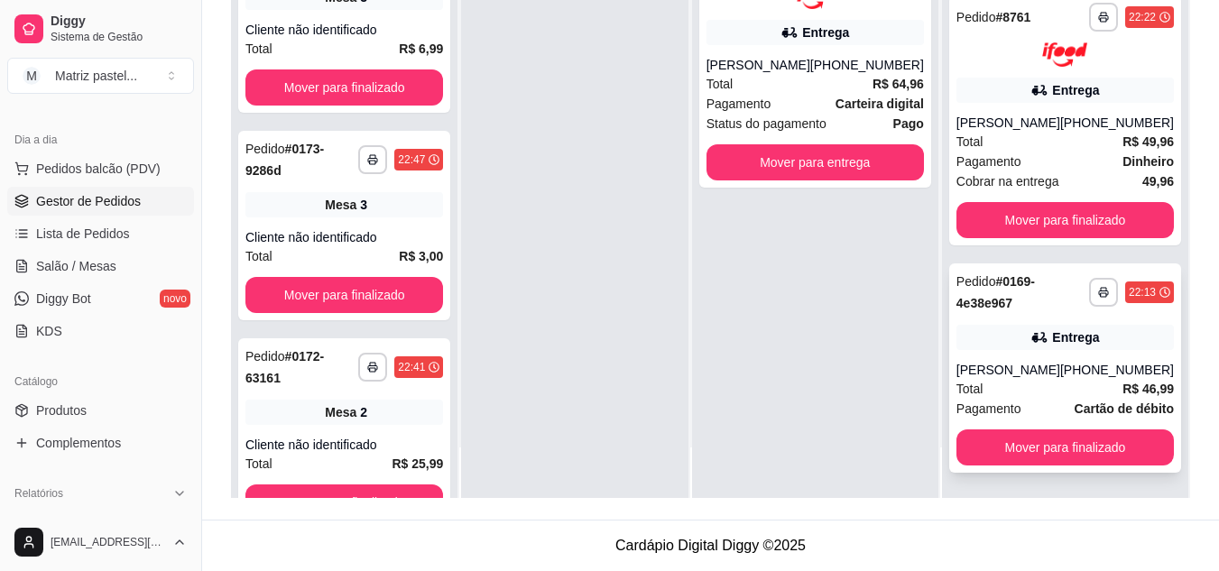
click at [995, 325] on div "Entrega" at bounding box center [1065, 337] width 217 height 25
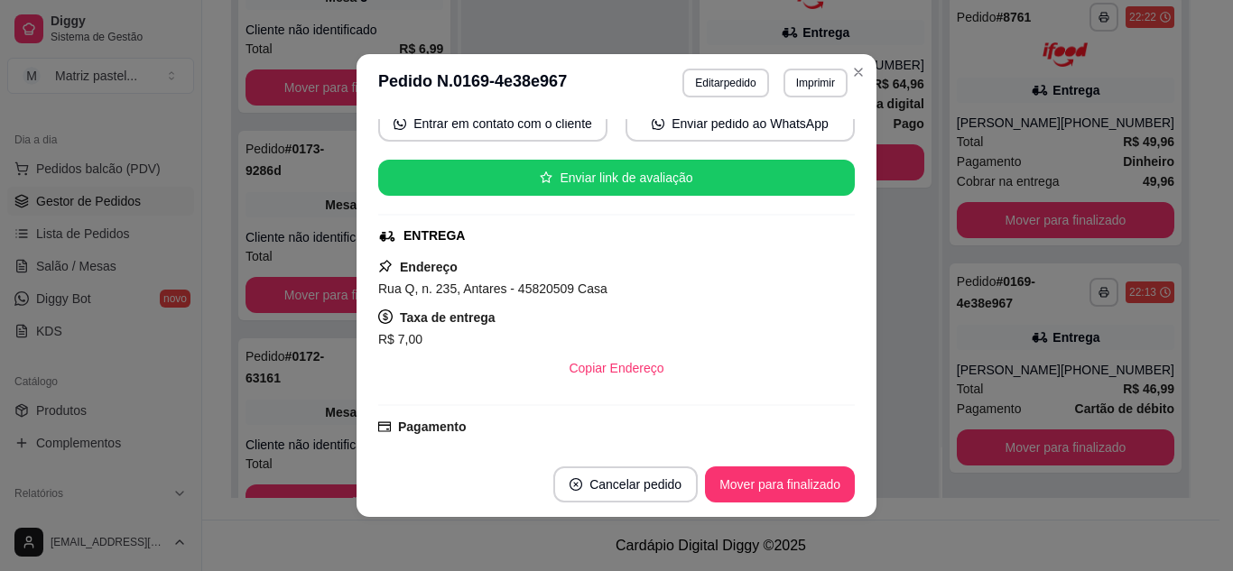
scroll to position [271, 0]
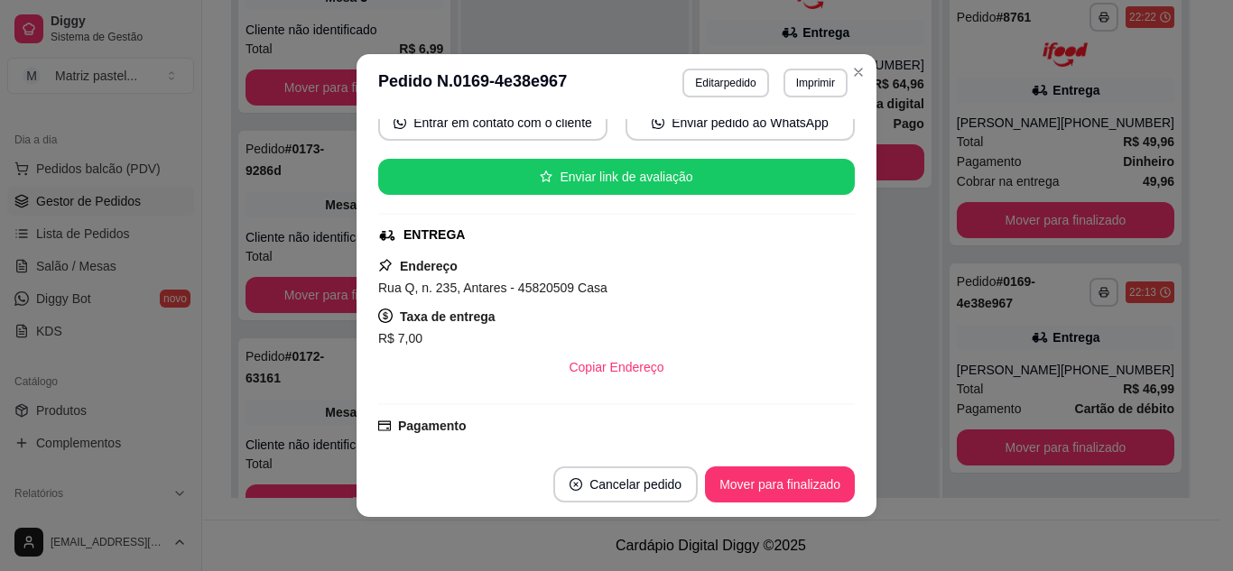
click at [734, 474] on button "Mover para finalizado" at bounding box center [780, 485] width 150 height 36
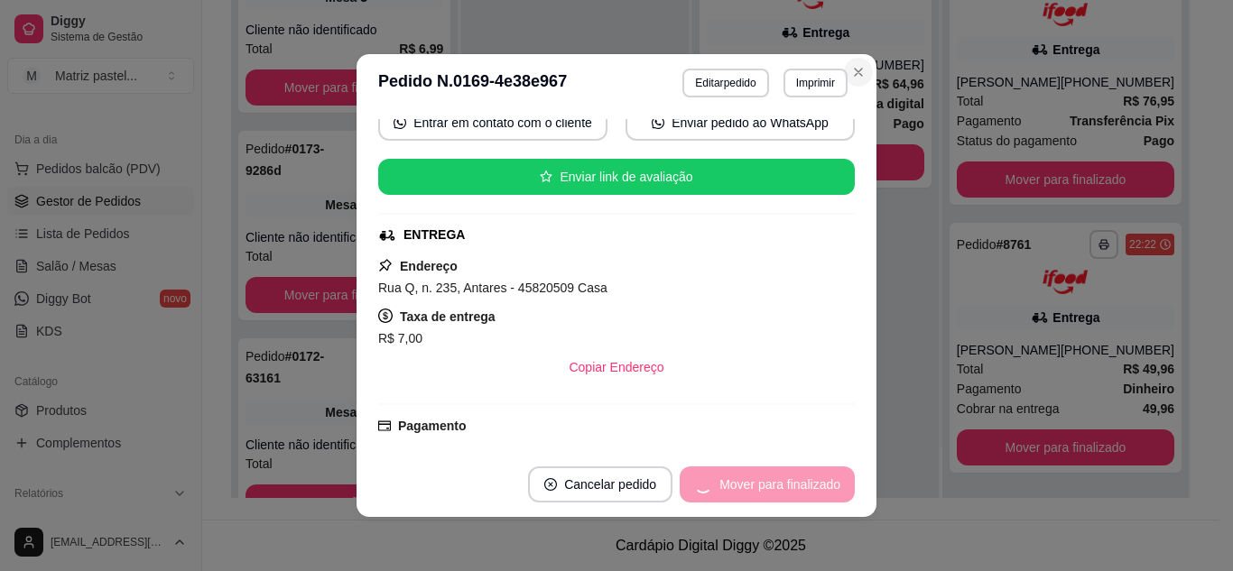
scroll to position [211, 0]
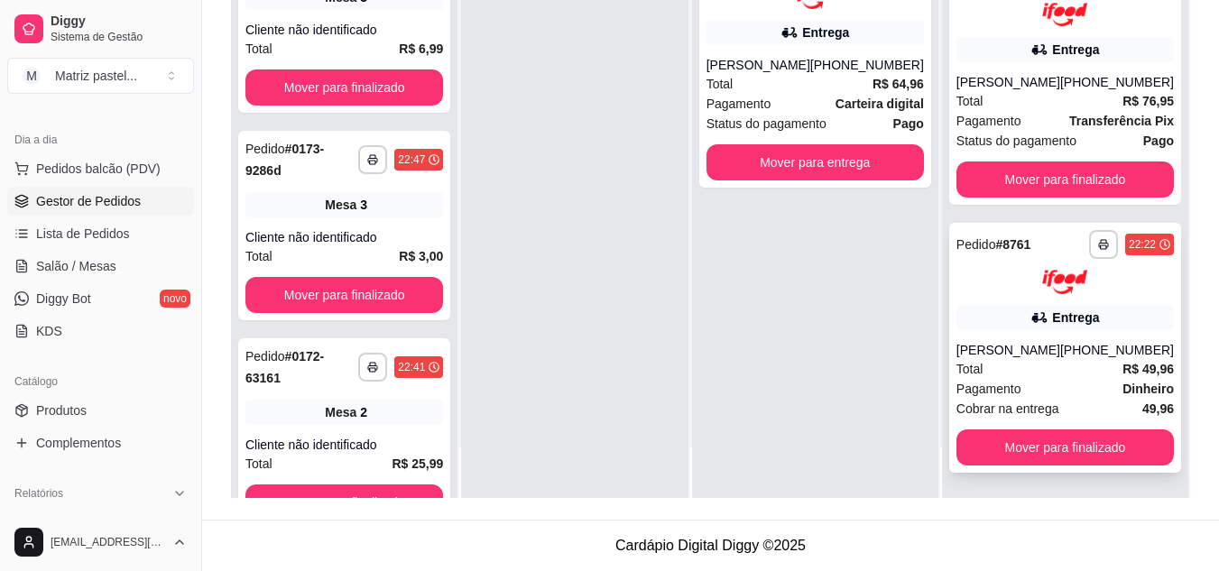
click at [967, 296] on div "**********" at bounding box center [1065, 348] width 232 height 250
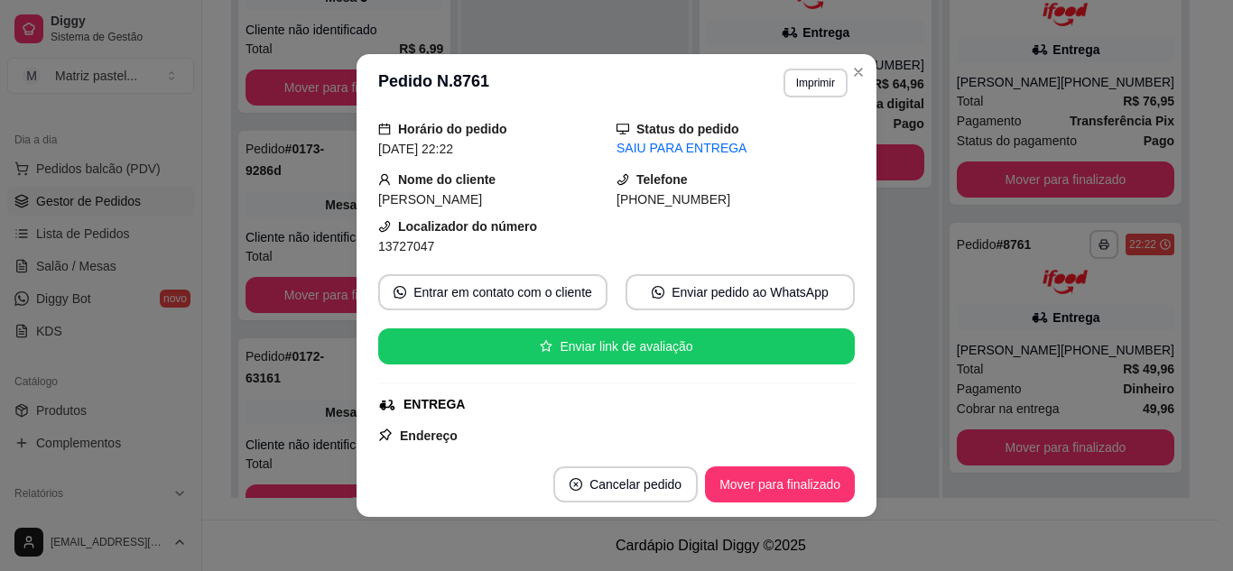
scroll to position [180, 0]
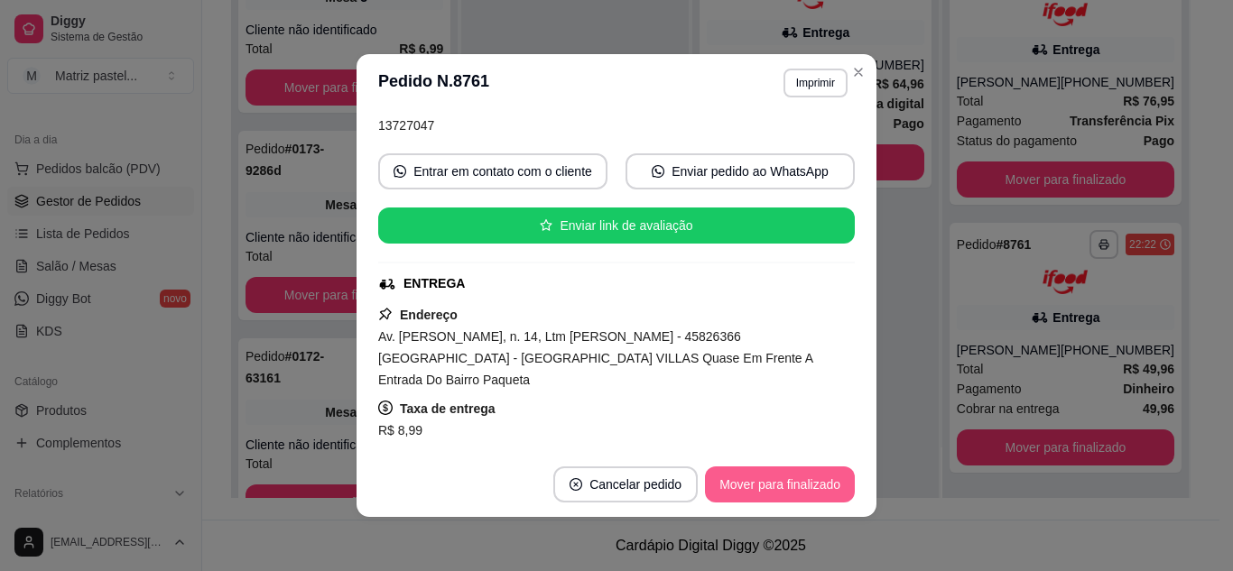
click at [797, 480] on button "Mover para finalizado" at bounding box center [780, 485] width 150 height 36
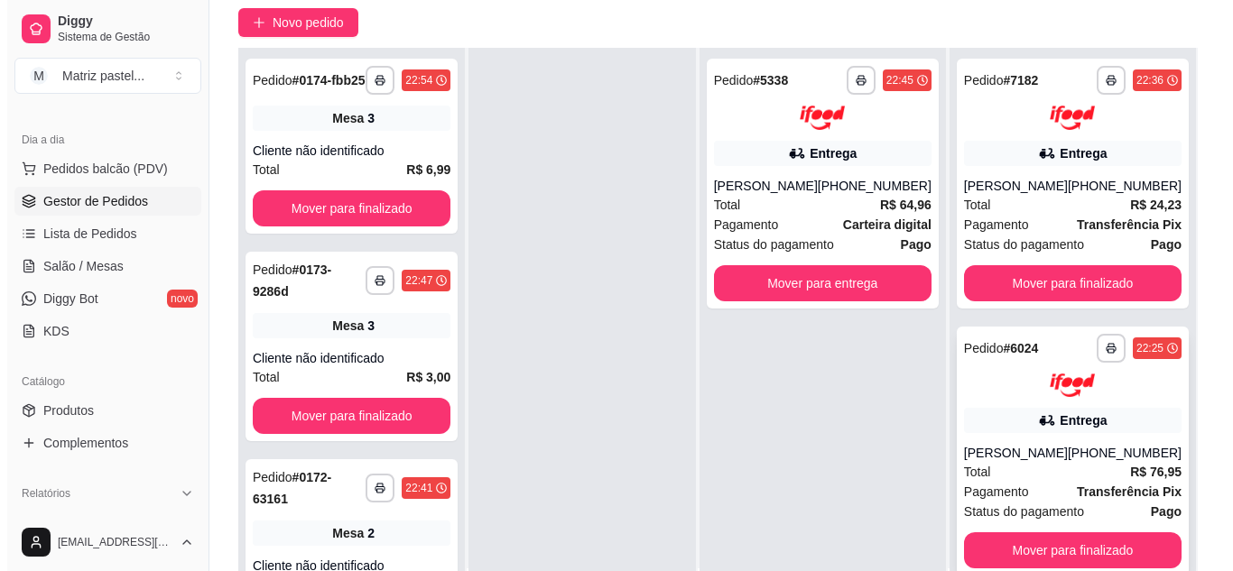
scroll to position [185, 0]
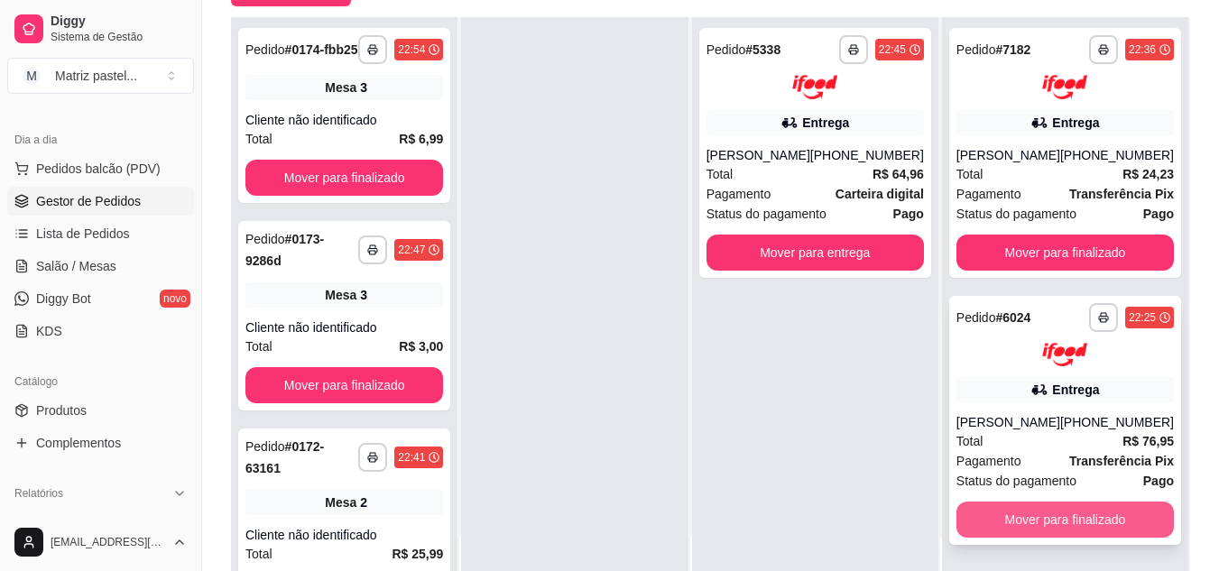
click at [1038, 514] on button "Mover para finalizado" at bounding box center [1065, 520] width 217 height 36
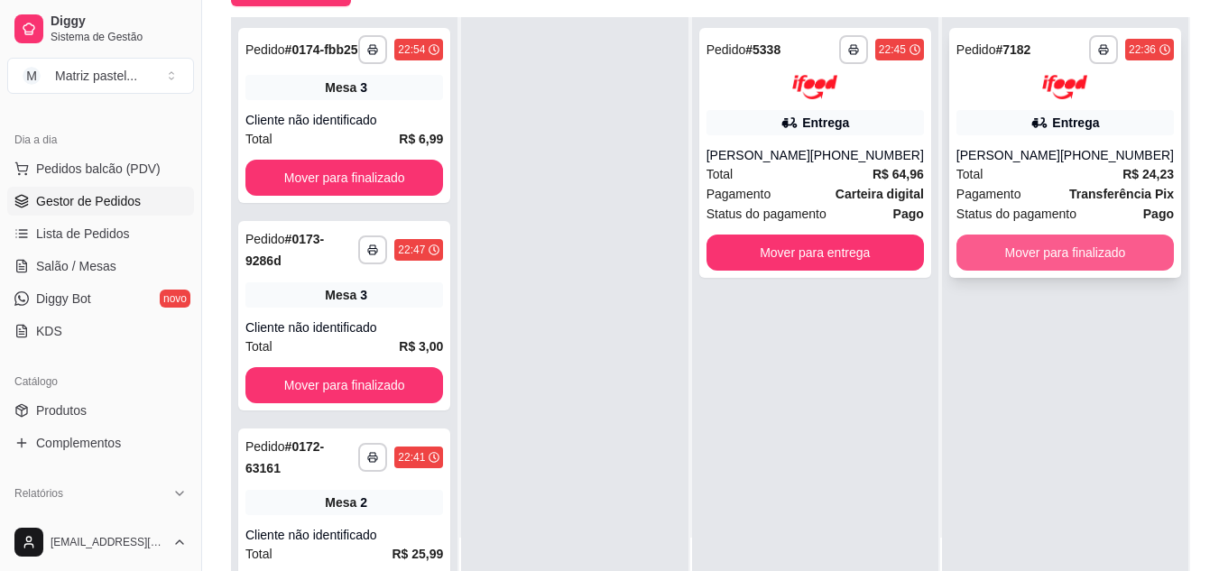
click at [1030, 245] on button "Mover para finalizado" at bounding box center [1065, 253] width 217 height 36
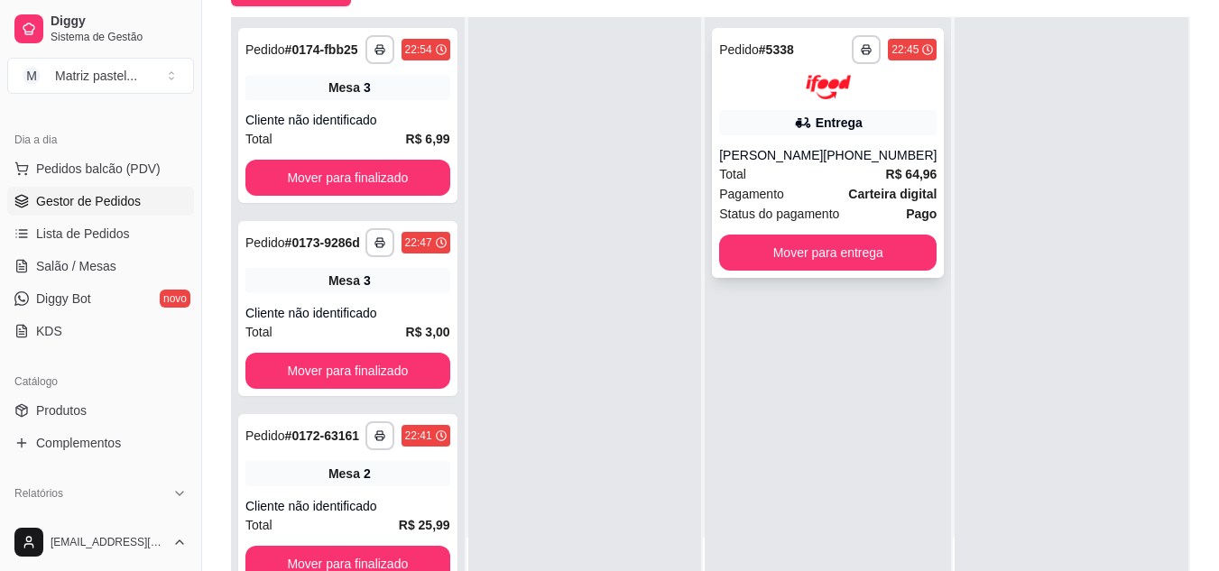
click at [754, 160] on div "[PERSON_NAME]" at bounding box center [771, 155] width 104 height 18
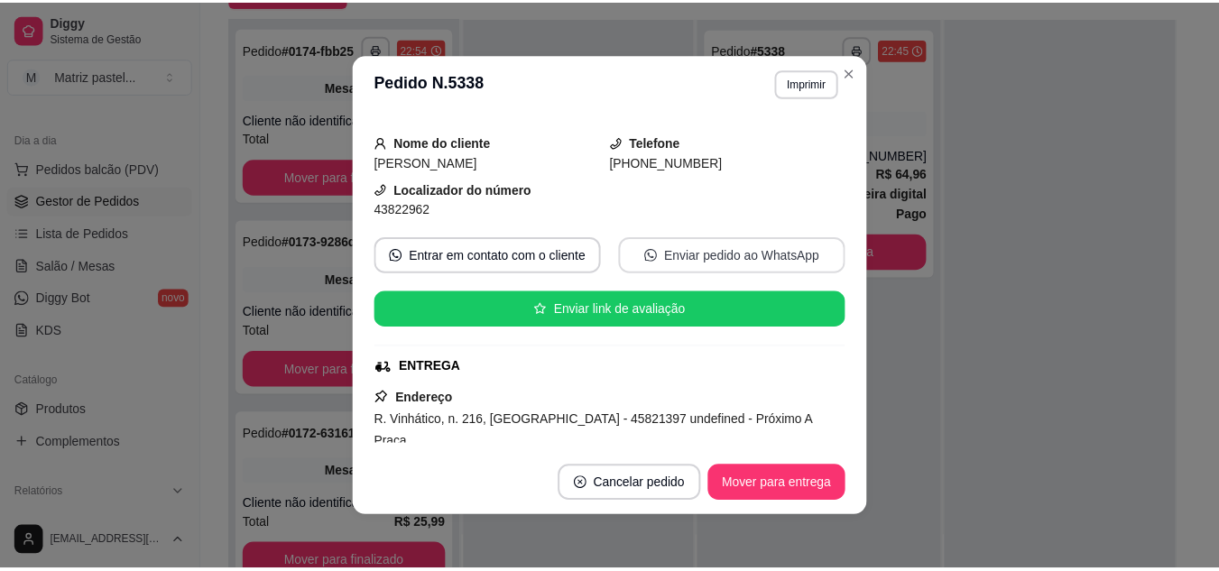
scroll to position [180, 0]
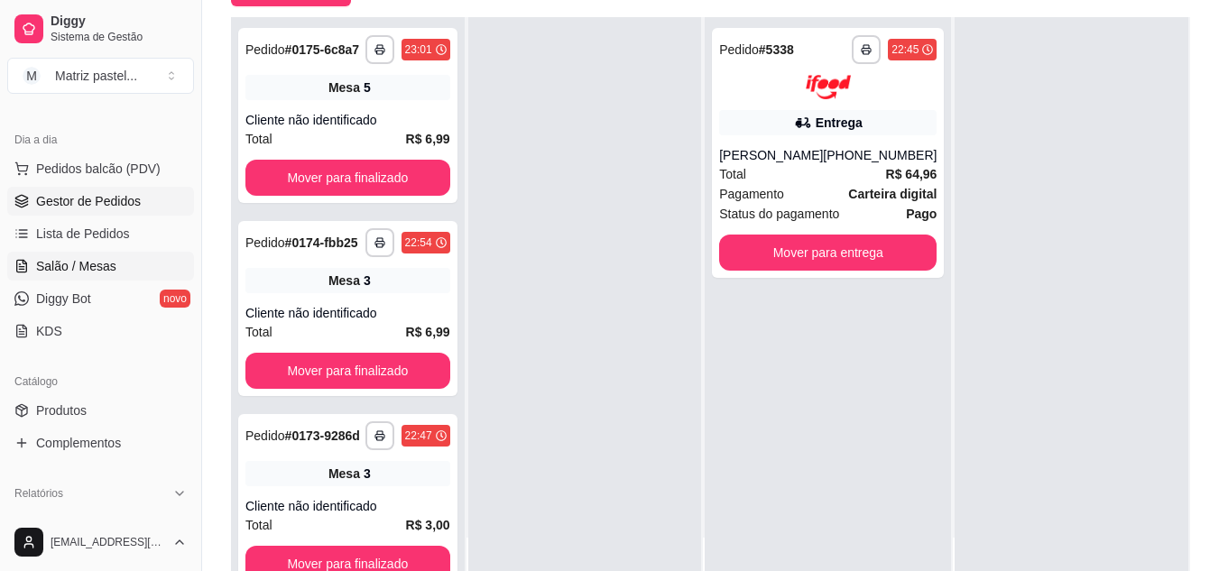
click at [69, 274] on span "Salão / Mesas" at bounding box center [76, 266] width 80 height 18
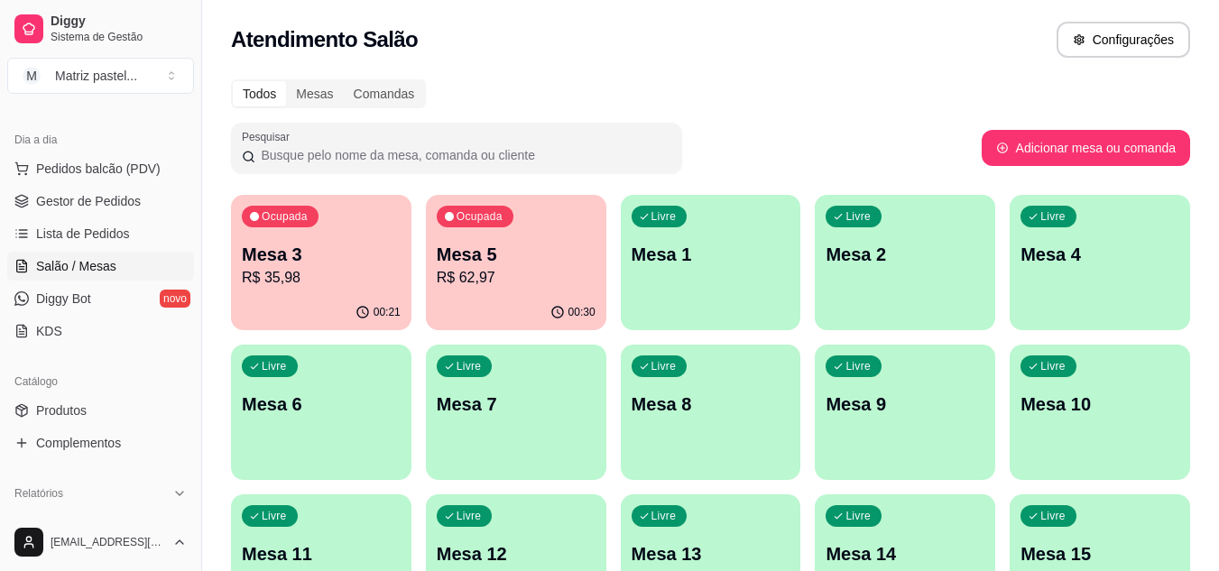
click at [326, 266] on div "Mesa 3 R$ 35,98" at bounding box center [321, 265] width 159 height 47
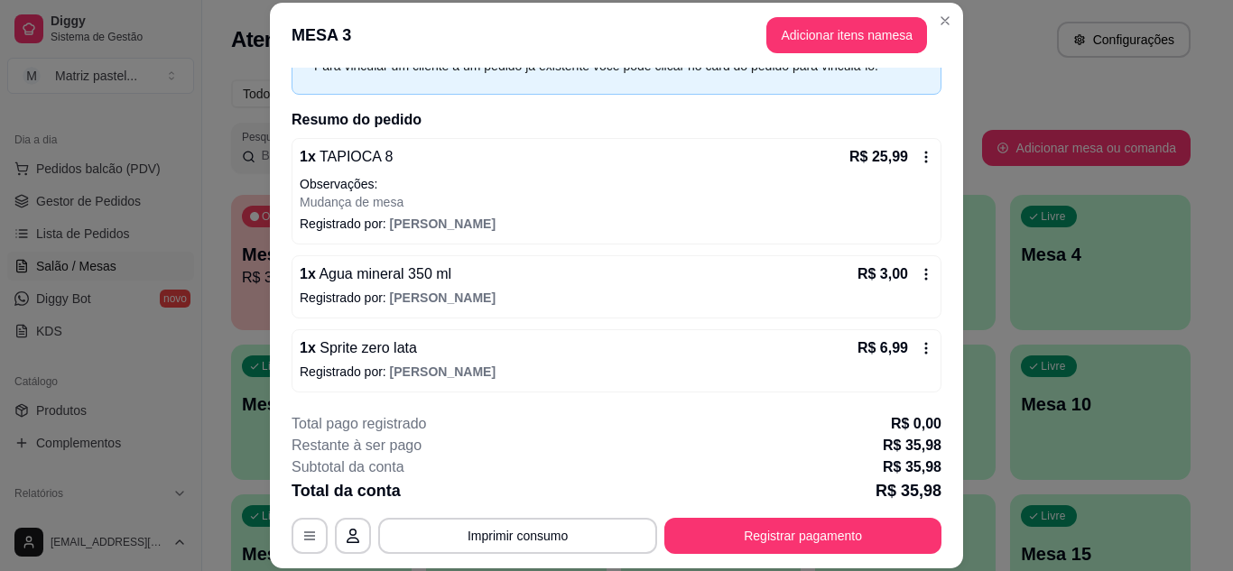
scroll to position [101, 0]
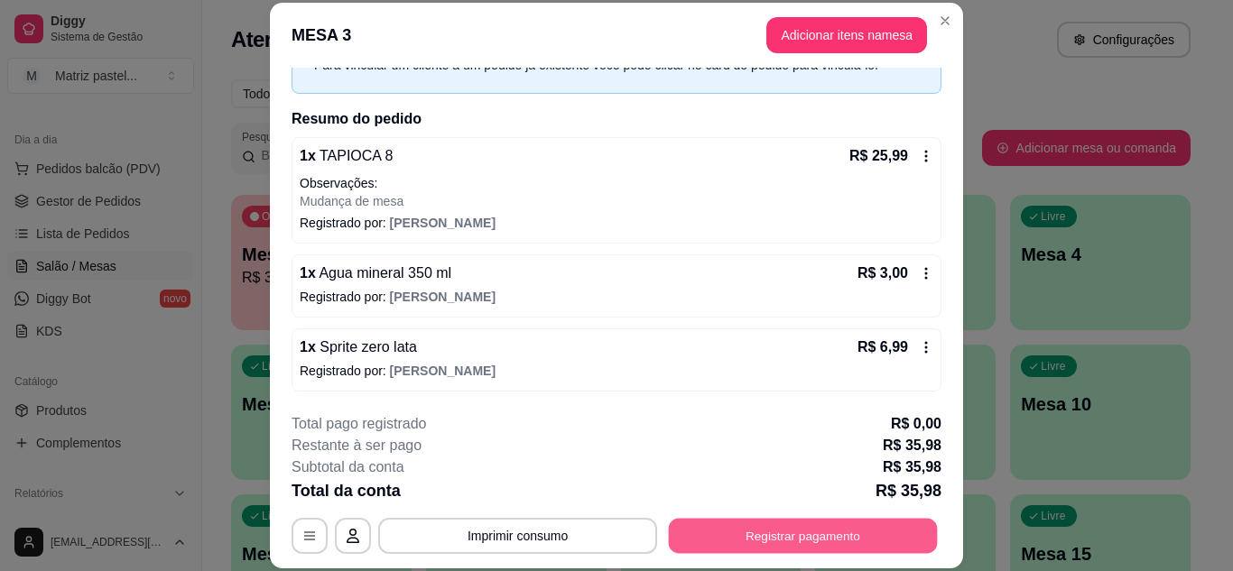
click at [699, 534] on button "Registrar pagamento" at bounding box center [803, 535] width 269 height 35
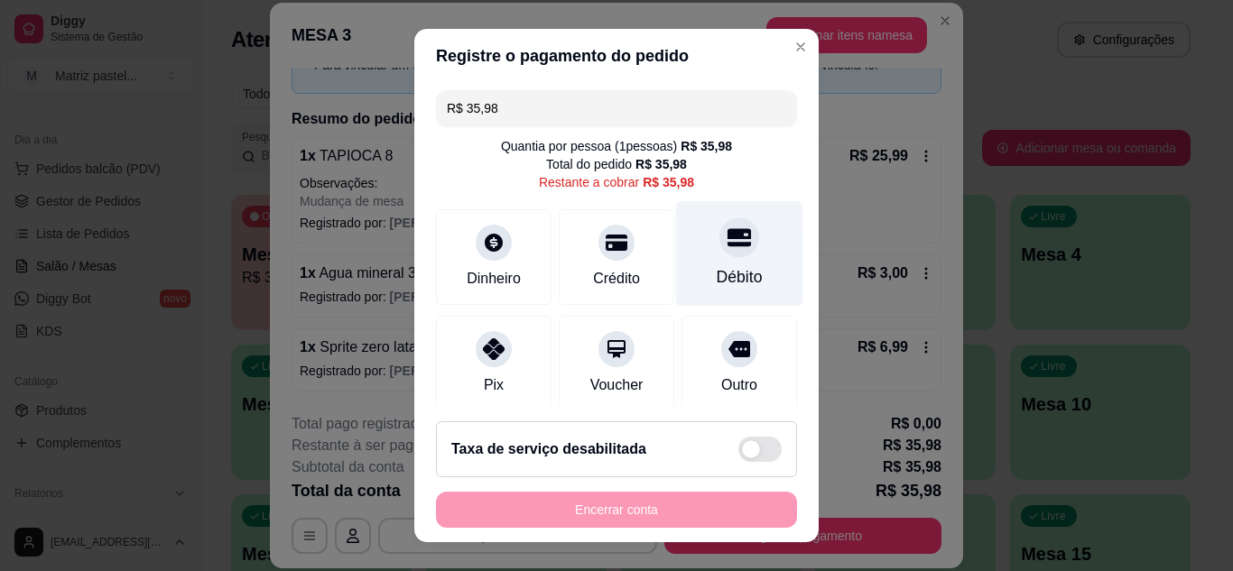
click at [719, 253] on div at bounding box center [739, 237] width 40 height 40
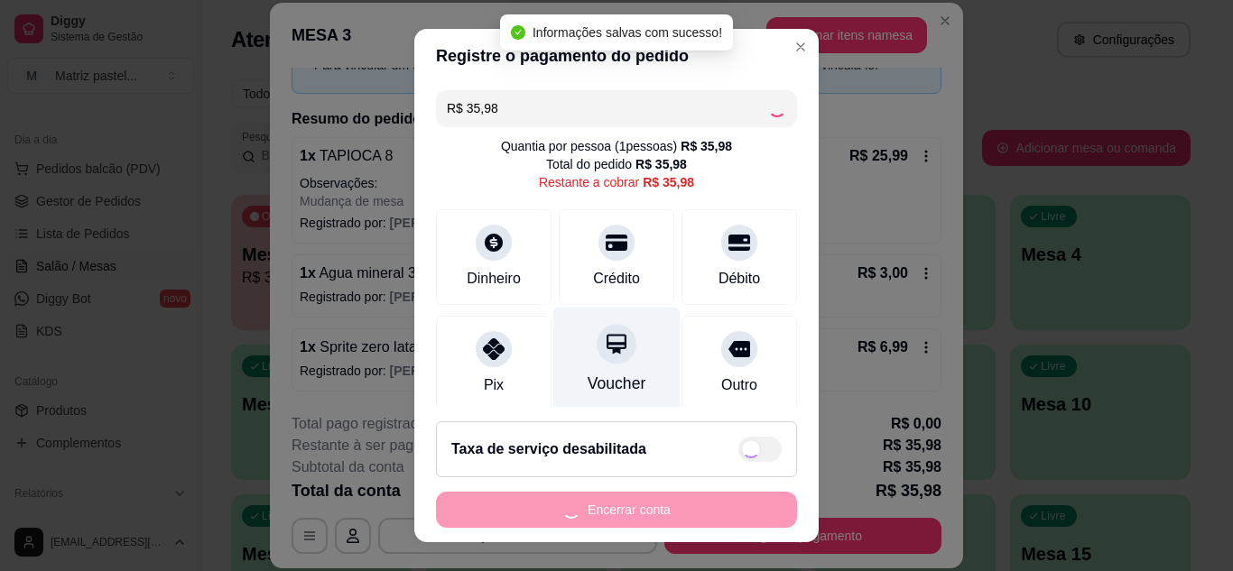
type input "R$ 0,00"
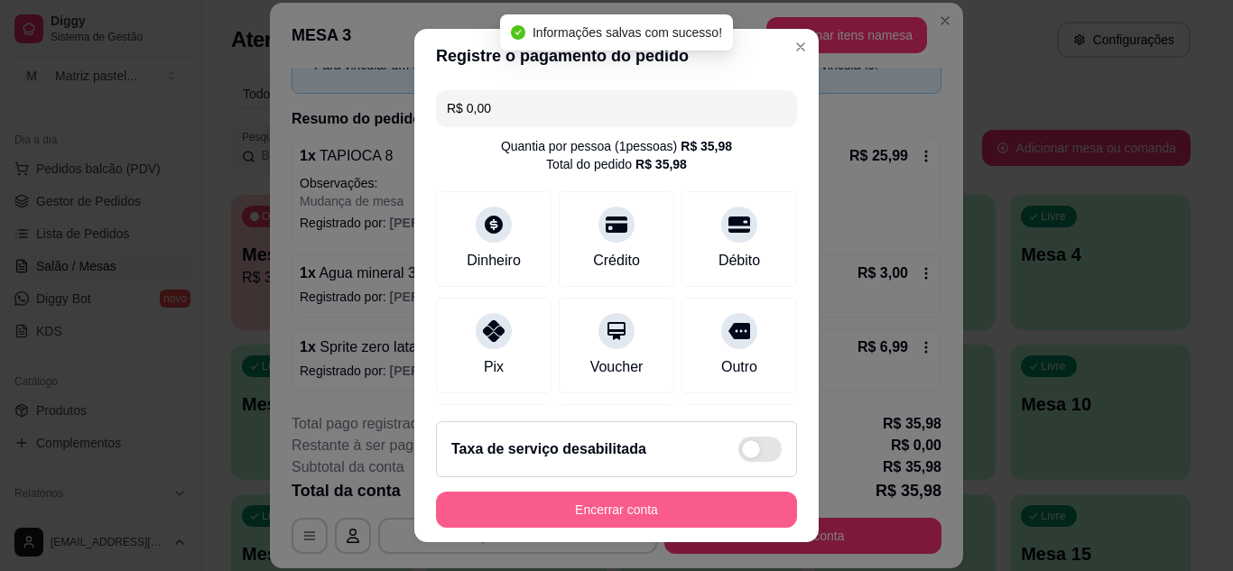
click at [617, 509] on button "Encerrar conta" at bounding box center [616, 510] width 361 height 36
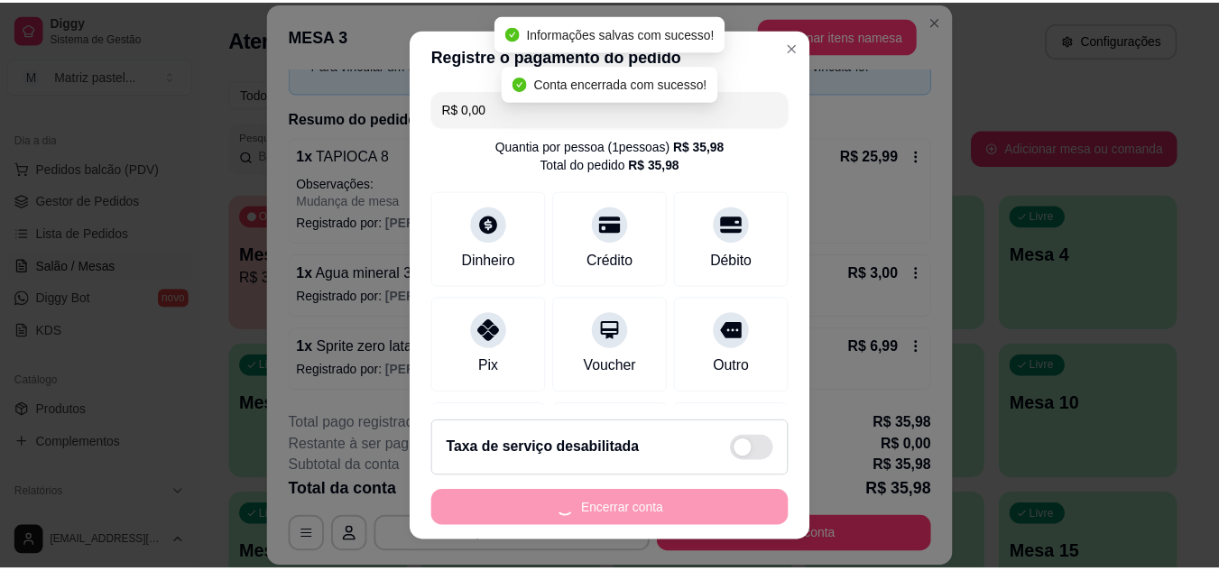
scroll to position [0, 0]
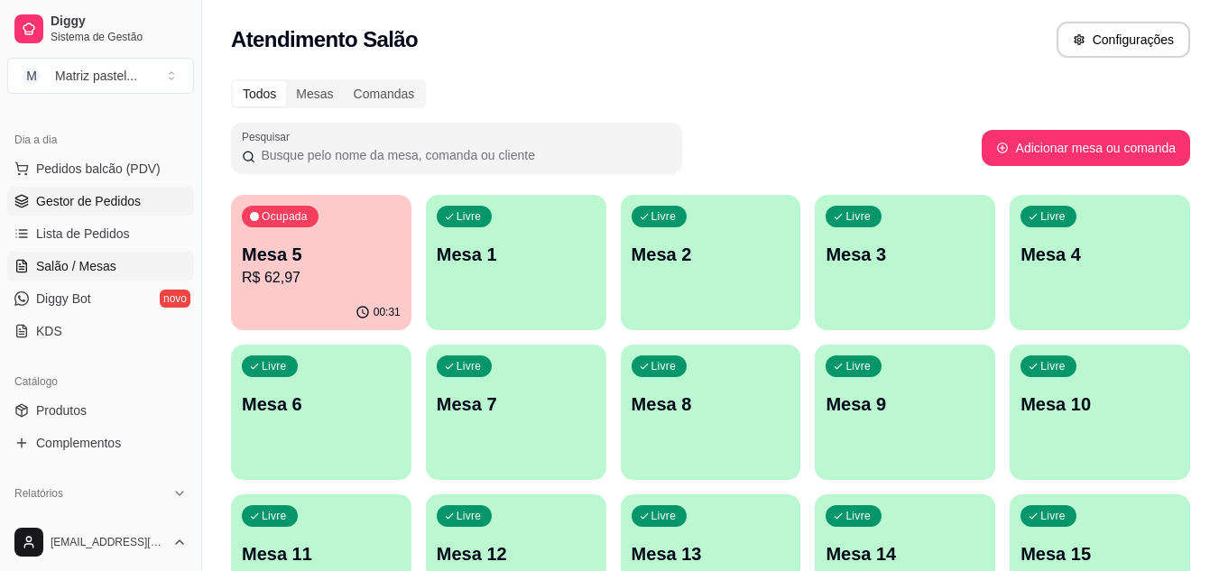
click at [115, 199] on span "Gestor de Pedidos" at bounding box center [88, 201] width 105 height 18
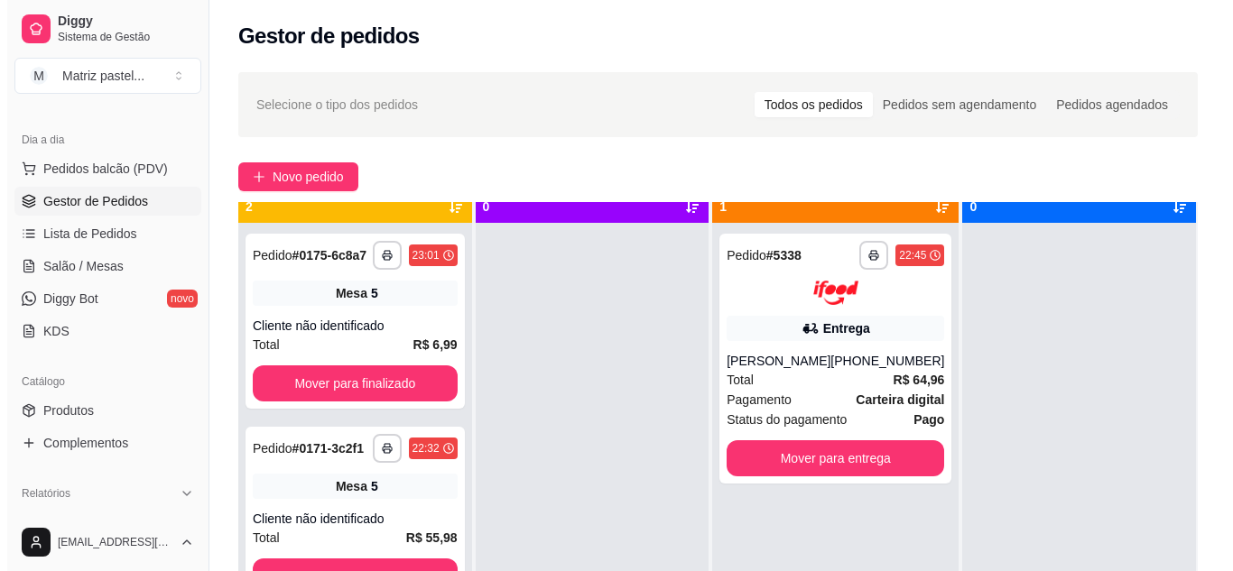
scroll to position [51, 0]
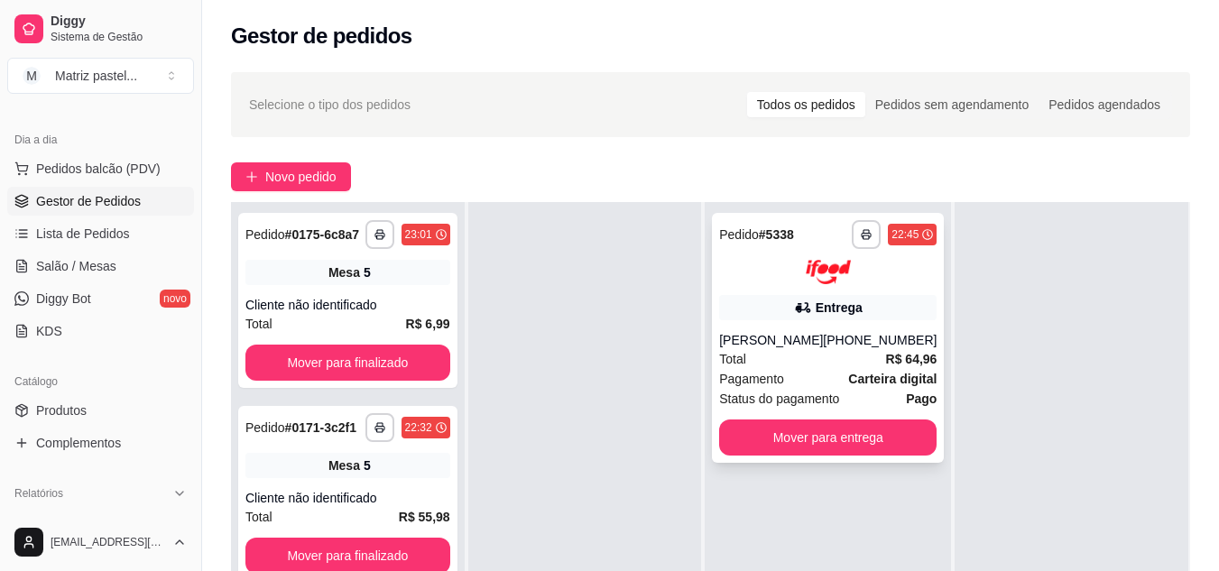
click at [810, 342] on div "[PERSON_NAME]" at bounding box center [771, 340] width 104 height 18
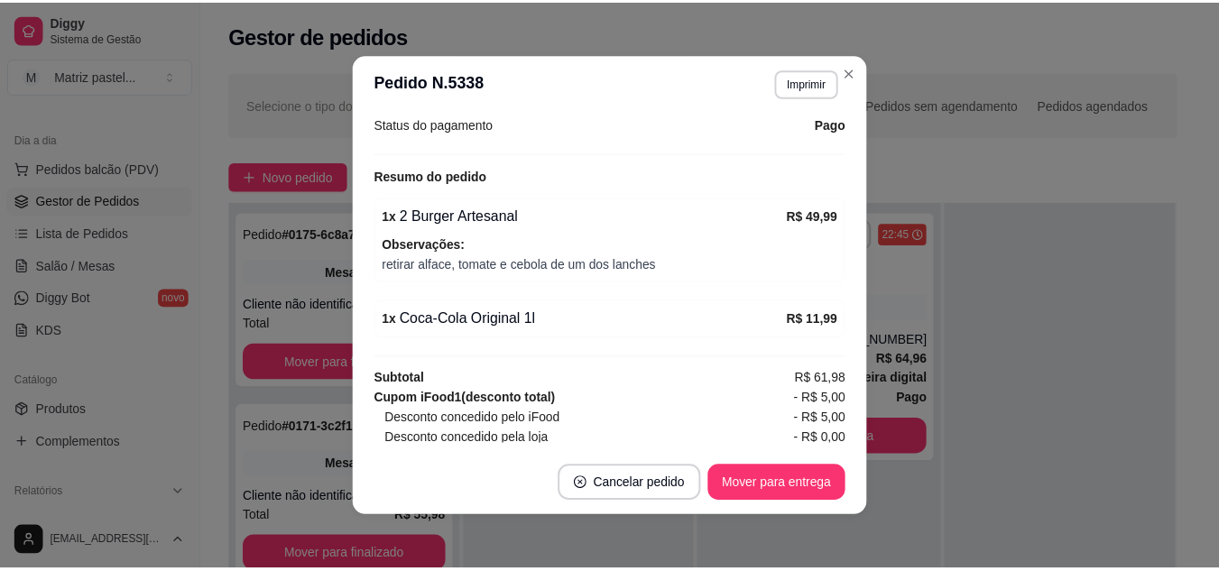
scroll to position [664, 0]
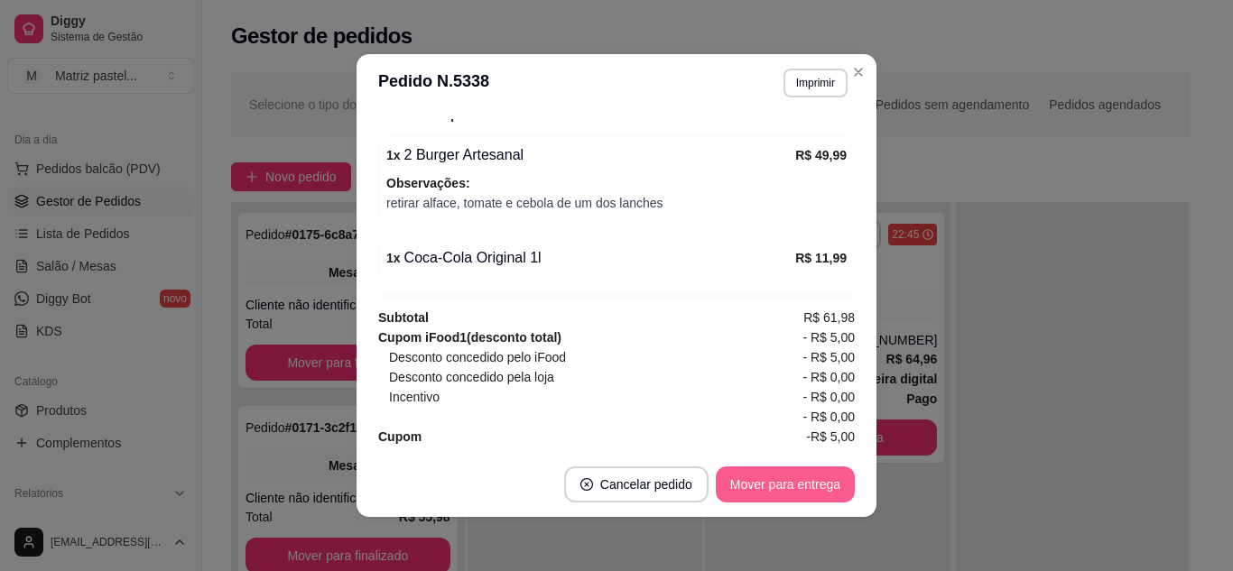
click at [740, 486] on button "Mover para entrega" at bounding box center [785, 485] width 139 height 36
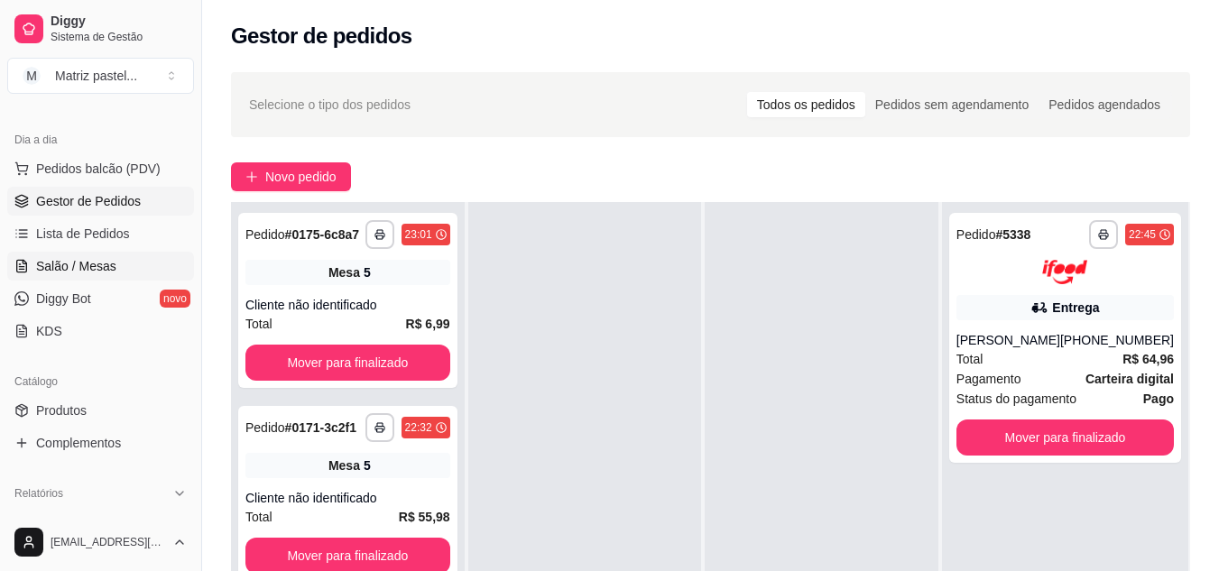
click at [97, 264] on span "Salão / Mesas" at bounding box center [76, 266] width 80 height 18
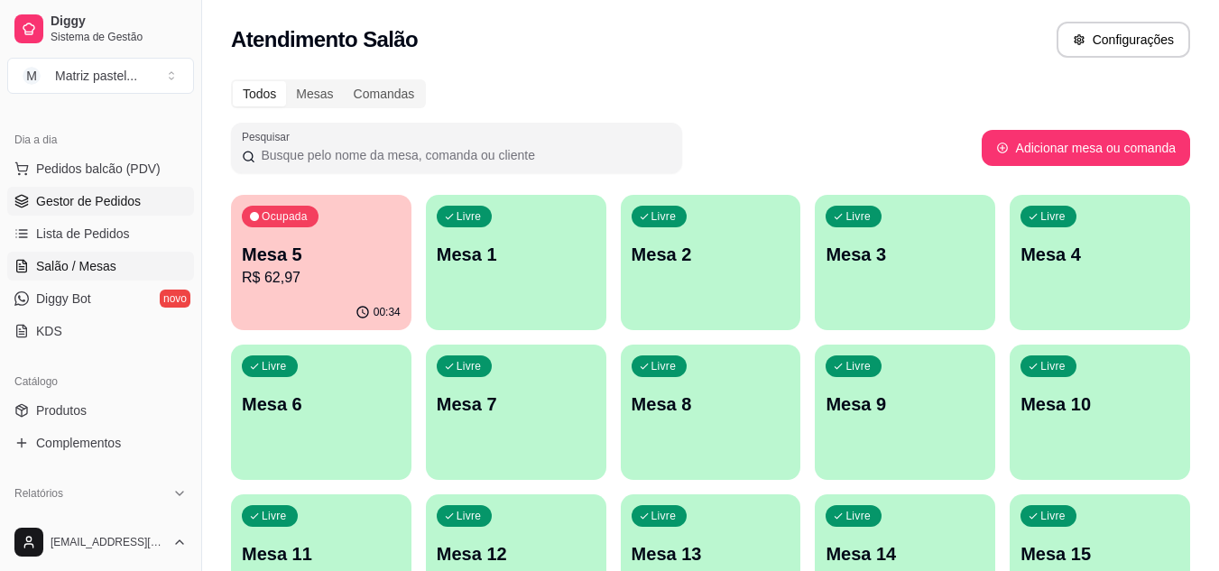
click at [136, 208] on span "Gestor de Pedidos" at bounding box center [88, 201] width 105 height 18
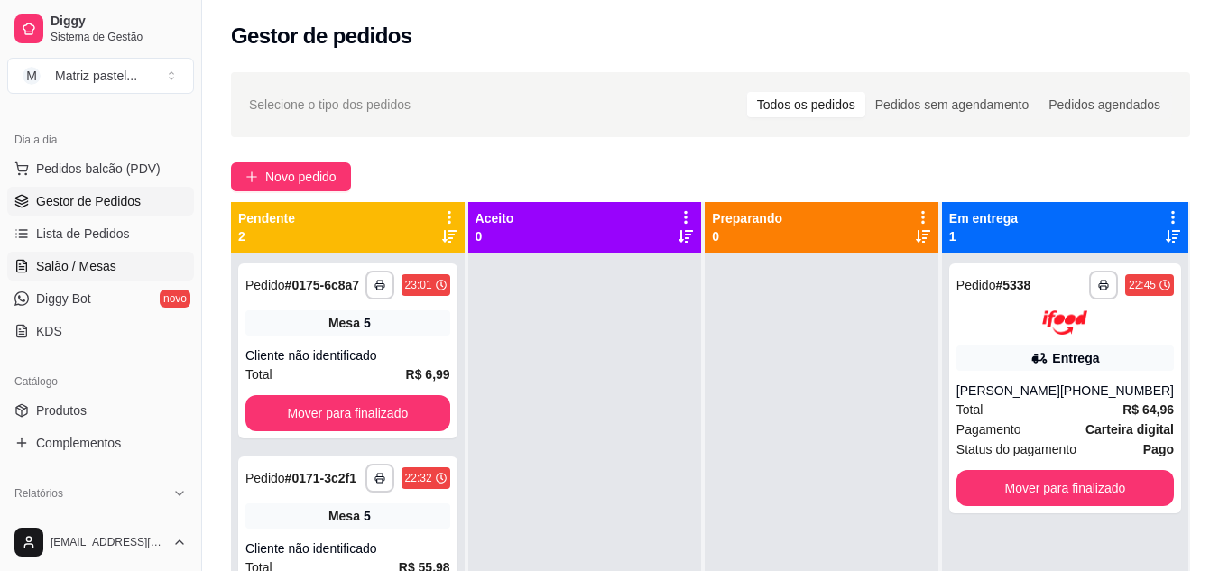
click at [76, 272] on span "Salão / Mesas" at bounding box center [76, 266] width 80 height 18
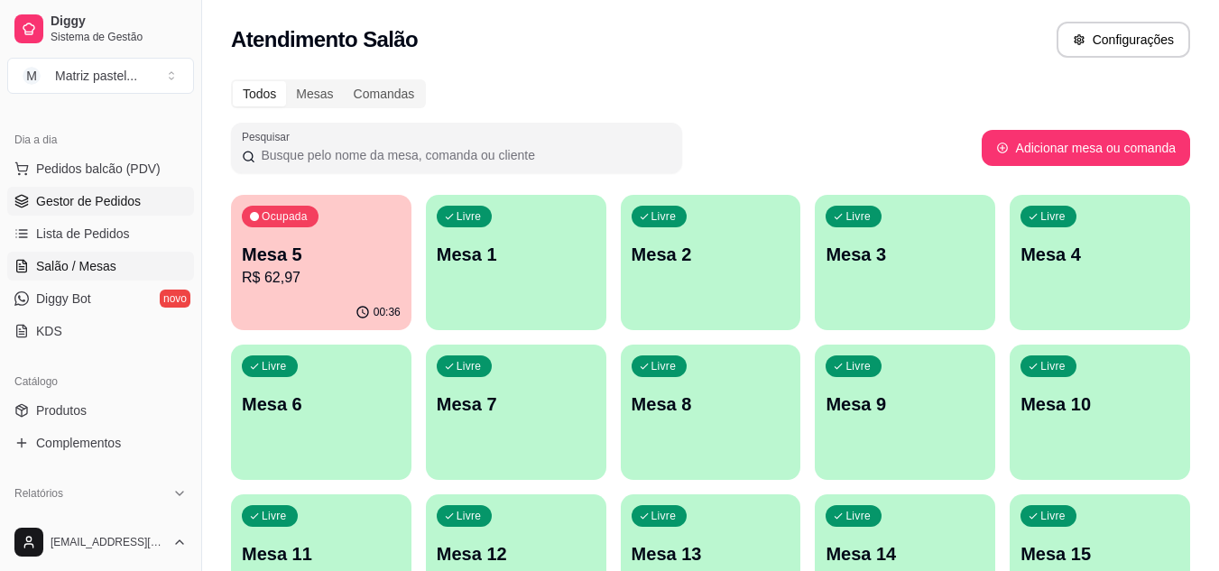
click at [122, 209] on span "Gestor de Pedidos" at bounding box center [88, 201] width 105 height 18
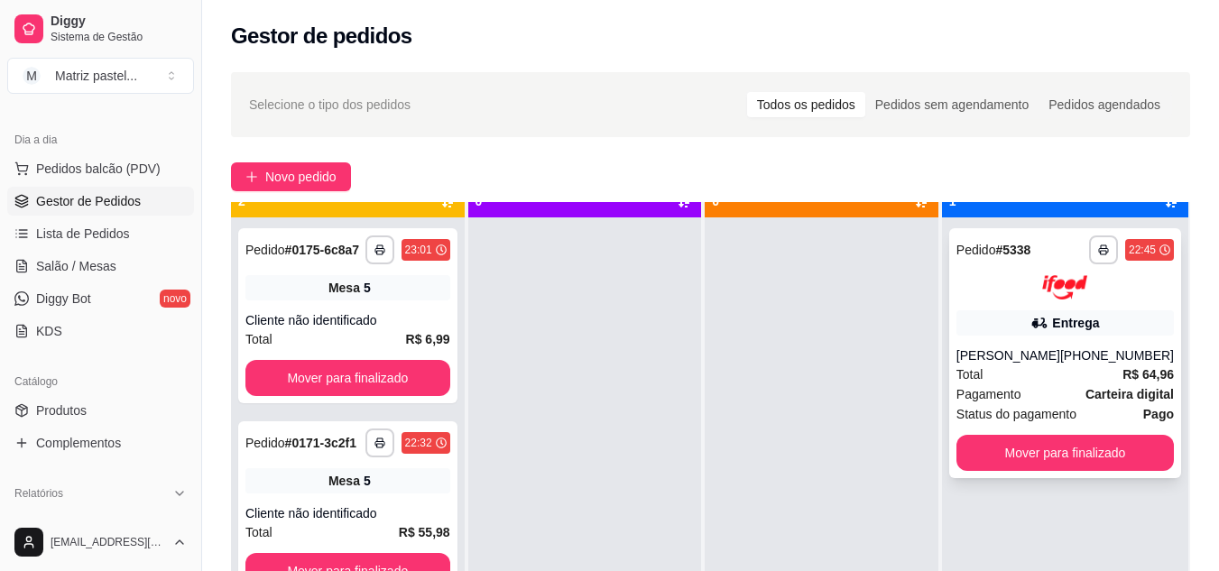
scroll to position [51, 0]
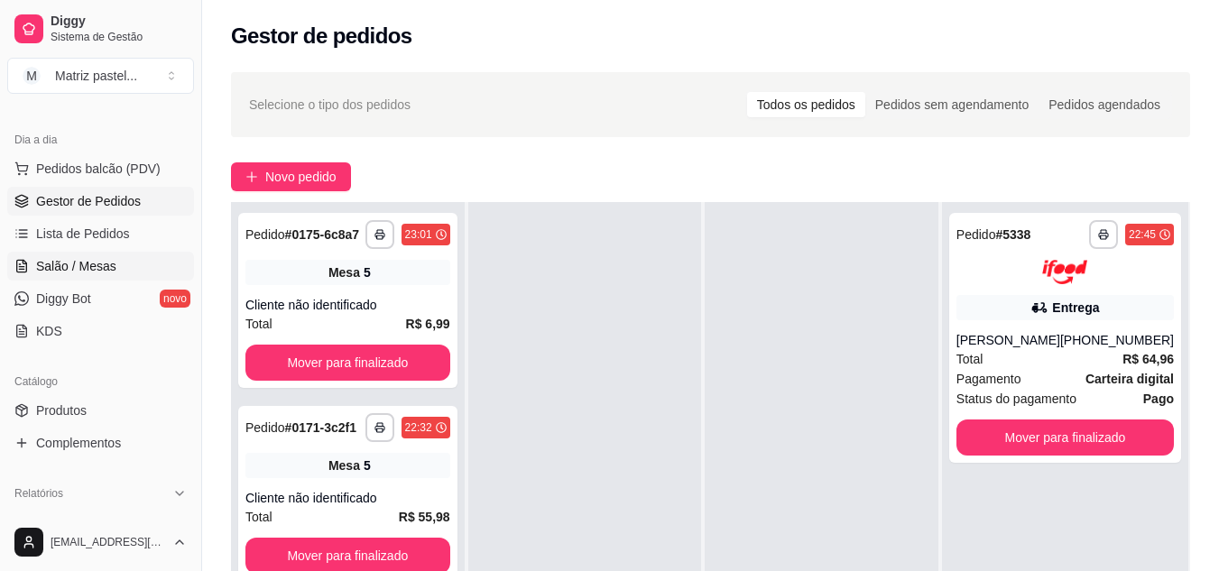
click at [97, 267] on span "Salão / Mesas" at bounding box center [76, 266] width 80 height 18
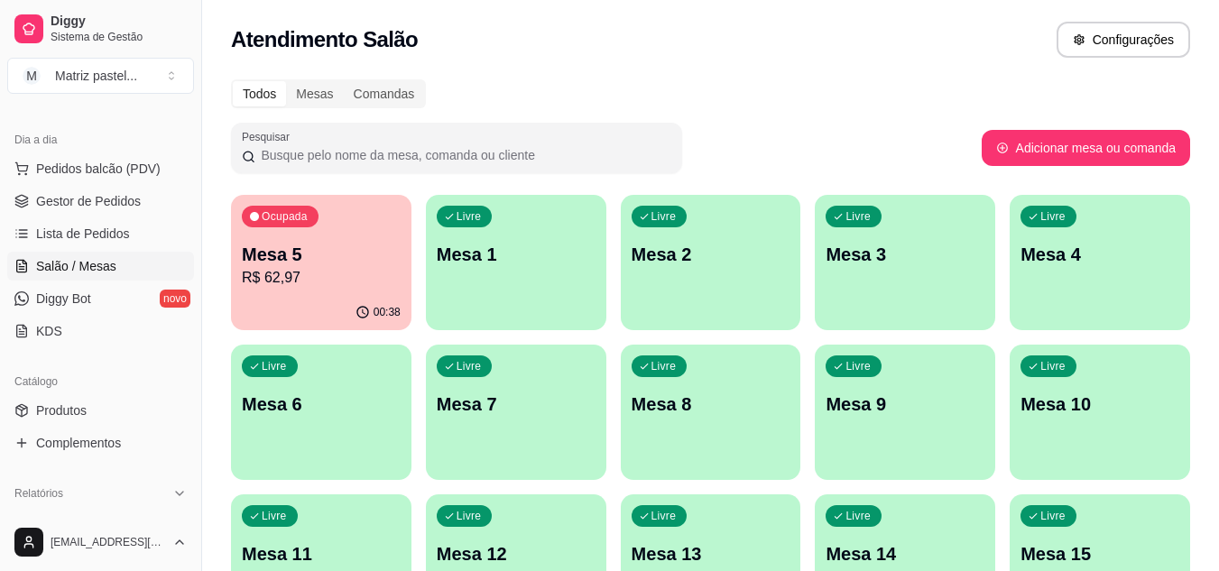
click at [326, 269] on p "R$ 62,97" at bounding box center [321, 278] width 159 height 22
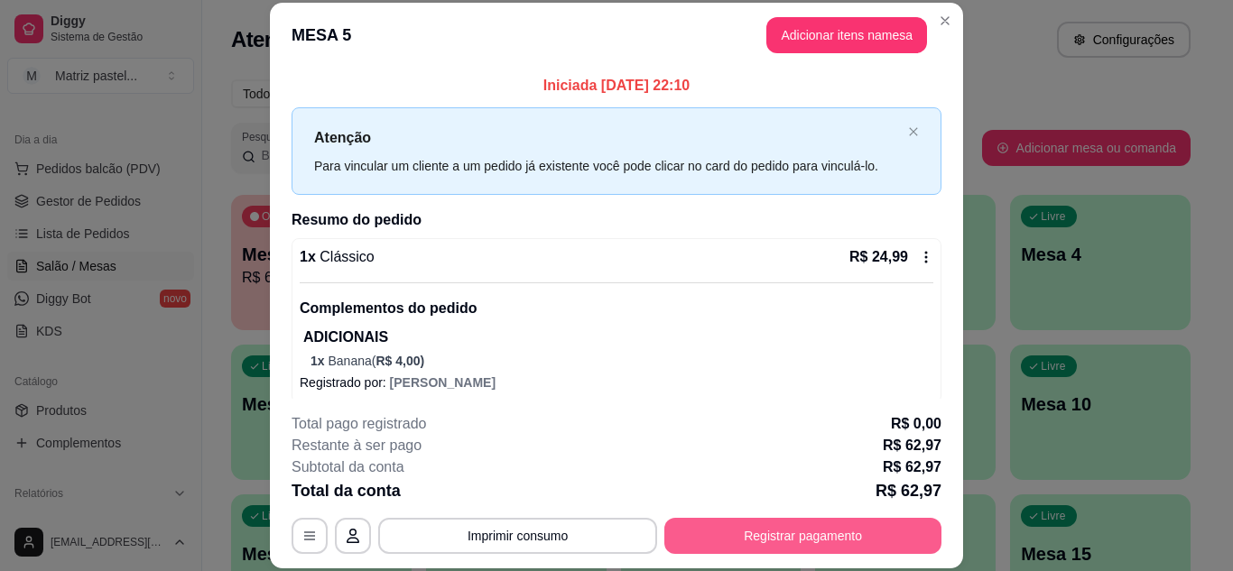
click at [791, 525] on button "Registrar pagamento" at bounding box center [802, 536] width 277 height 36
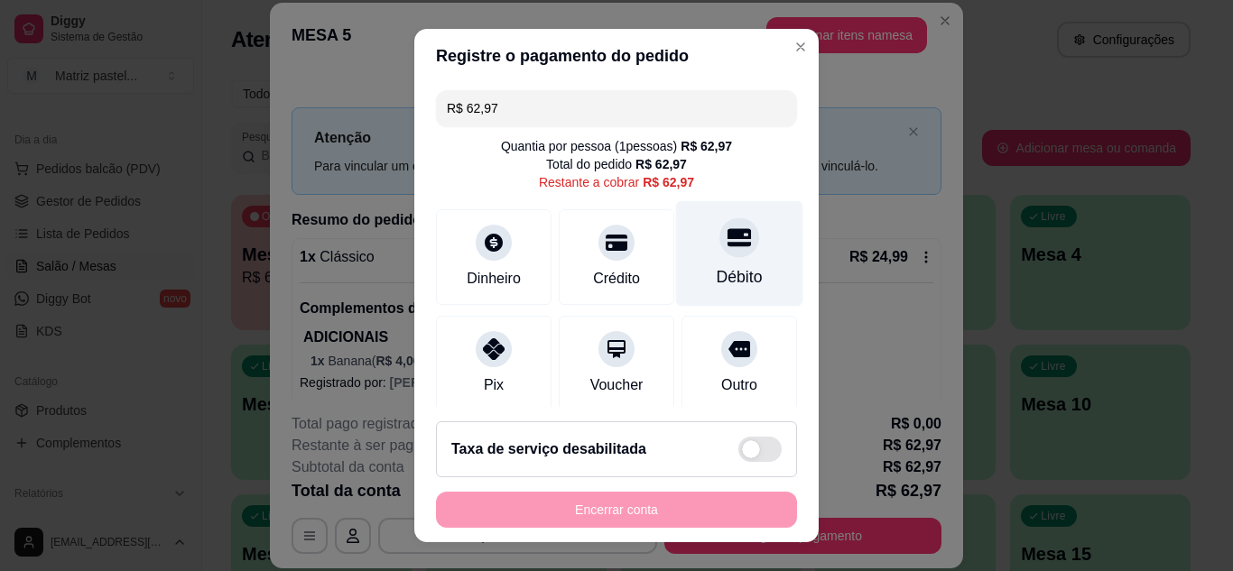
click at [727, 245] on icon at bounding box center [738, 237] width 23 height 18
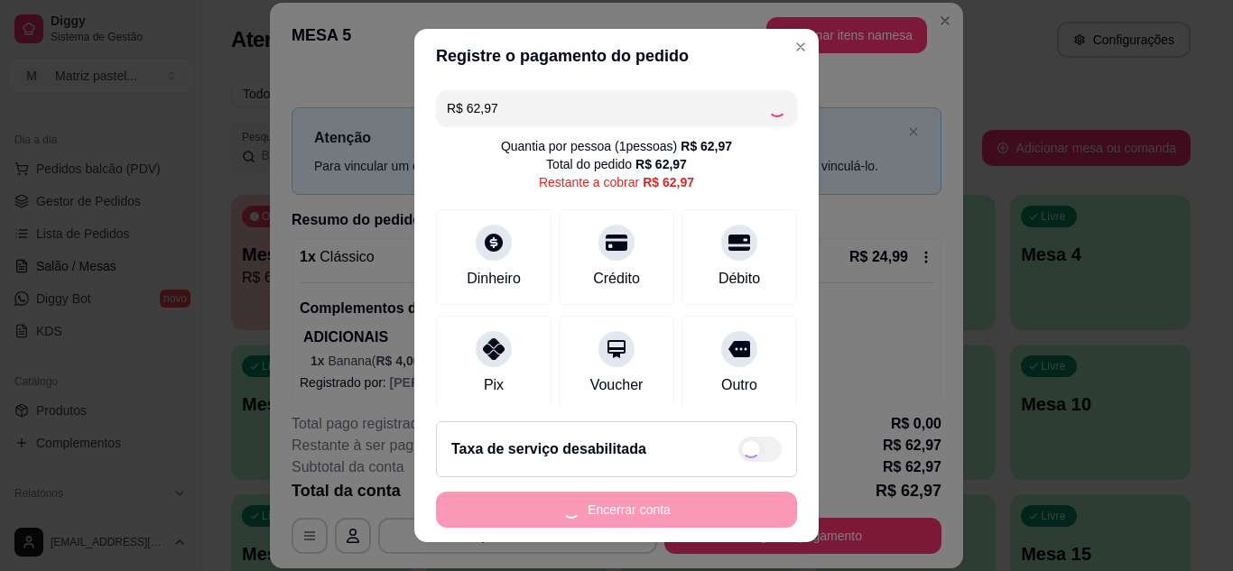
type input "R$ 0,00"
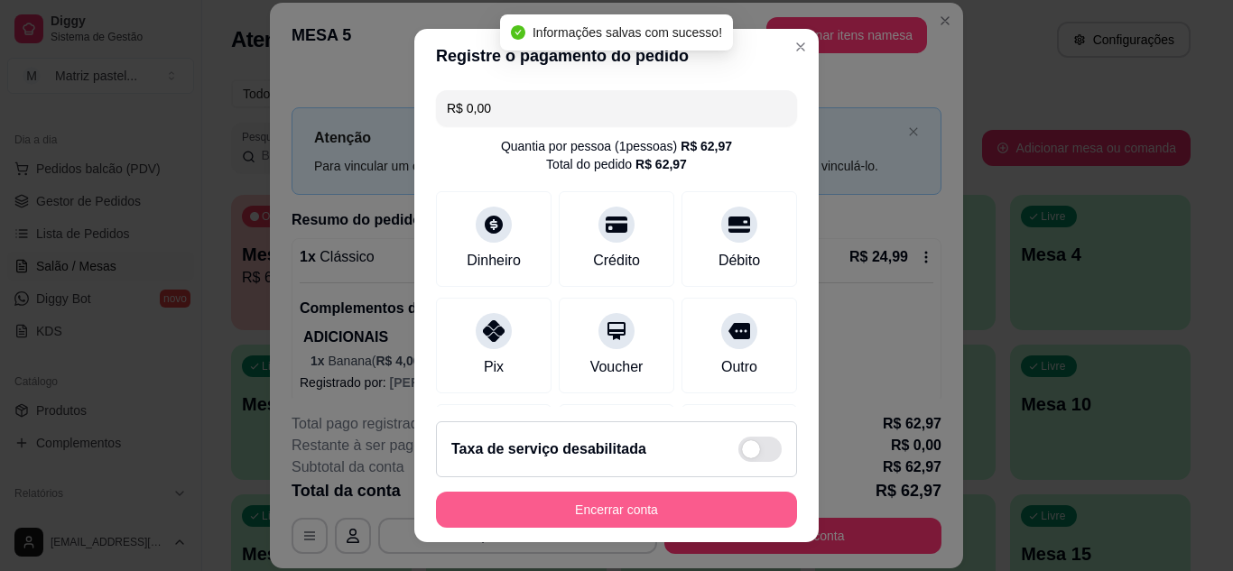
click at [621, 513] on button "Encerrar conta" at bounding box center [616, 510] width 361 height 36
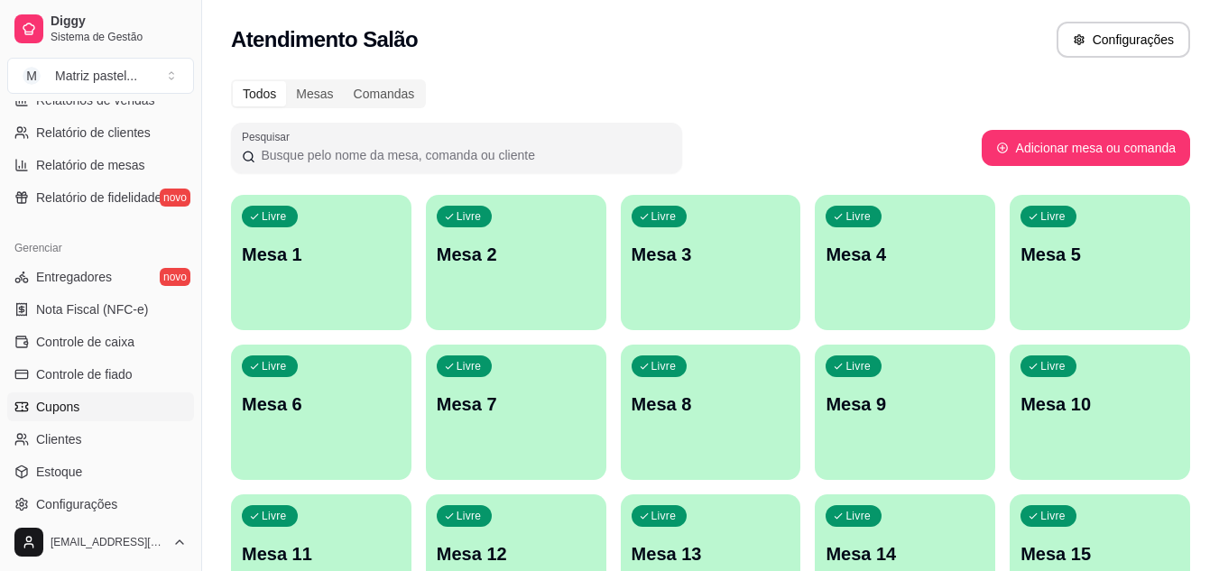
scroll to position [632, 0]
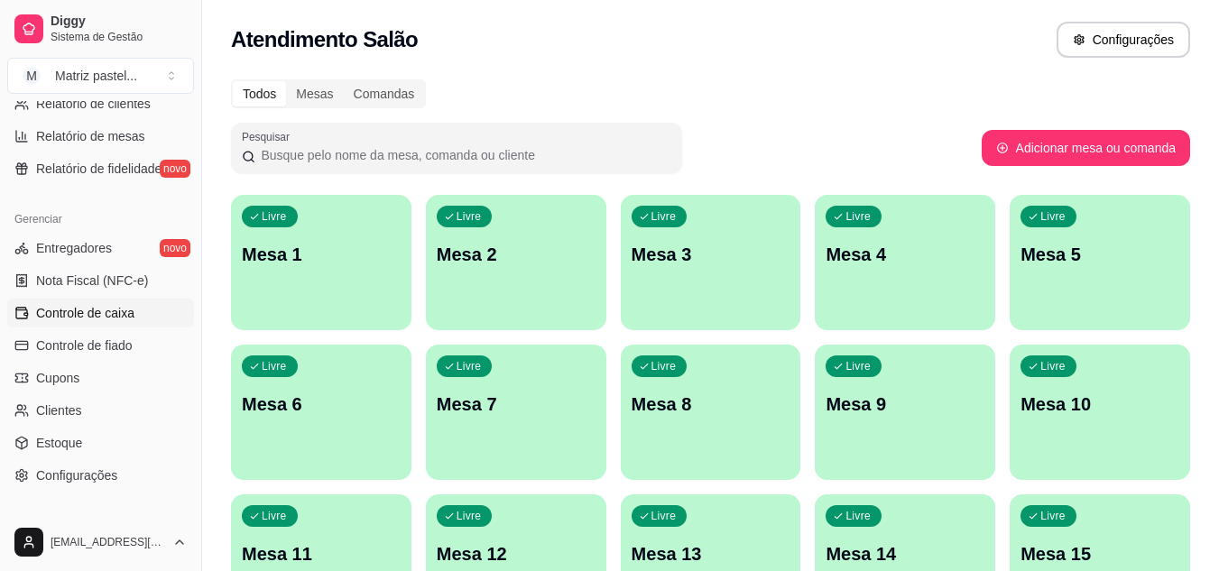
click at [41, 301] on link "Controle de caixa" at bounding box center [100, 313] width 187 height 29
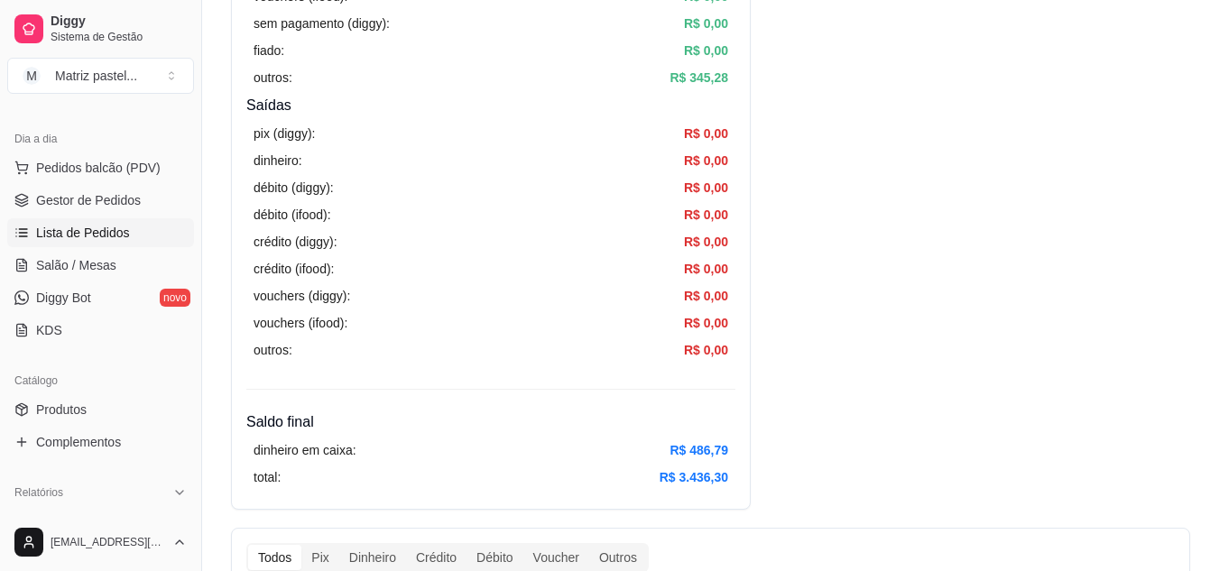
scroll to position [180, 0]
click at [79, 202] on span "Gestor de Pedidos" at bounding box center [88, 201] width 105 height 18
